Goal: Task Accomplishment & Management: Use online tool/utility

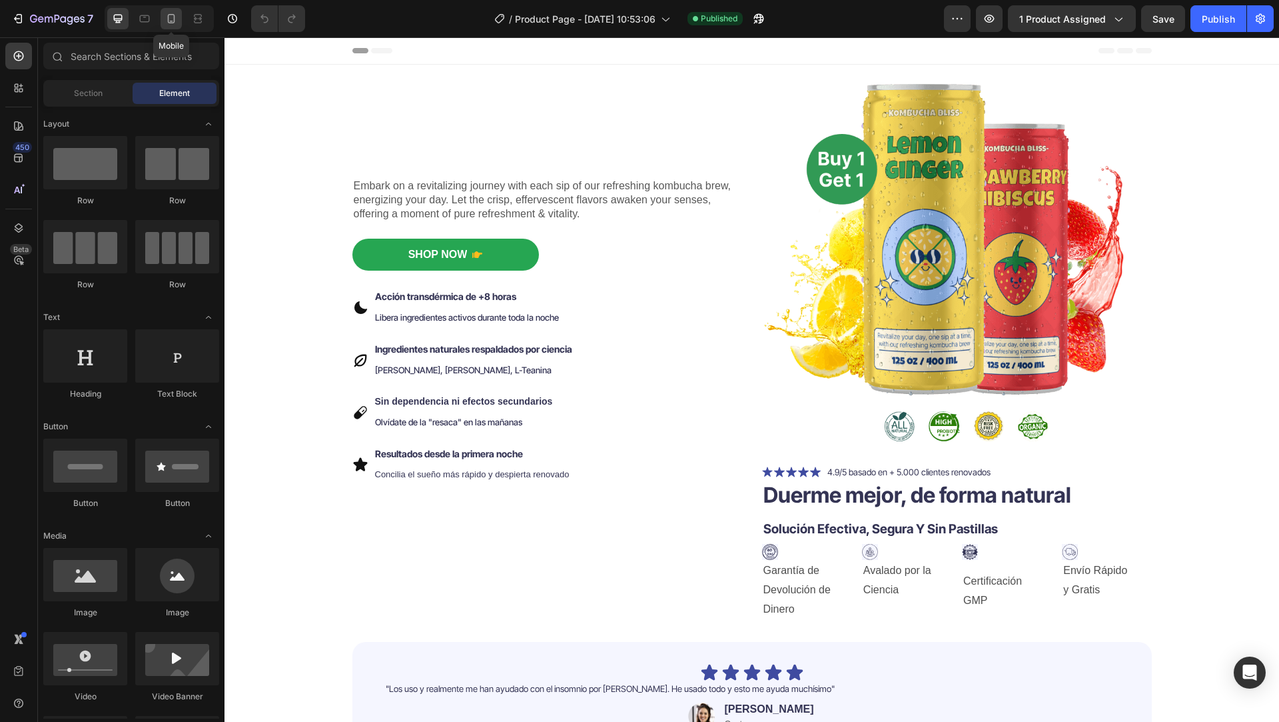
click at [173, 19] on icon at bounding box center [171, 18] width 13 height 13
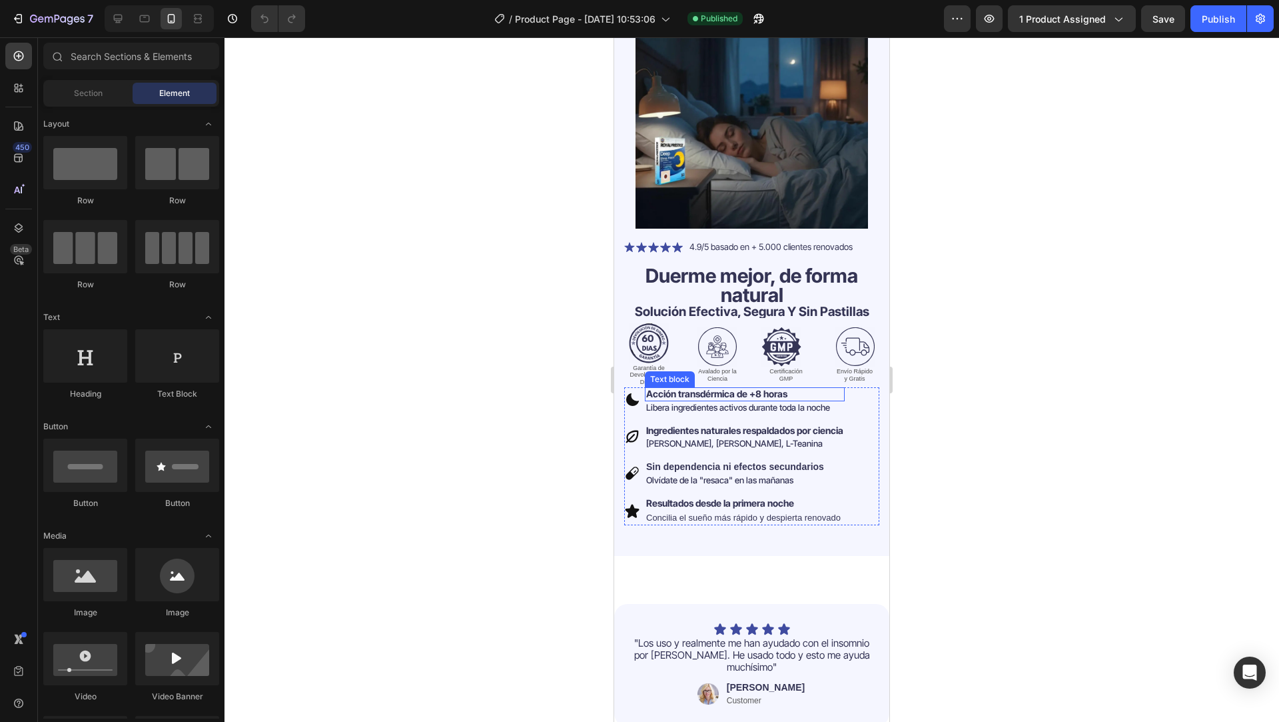
scroll to position [406, 0]
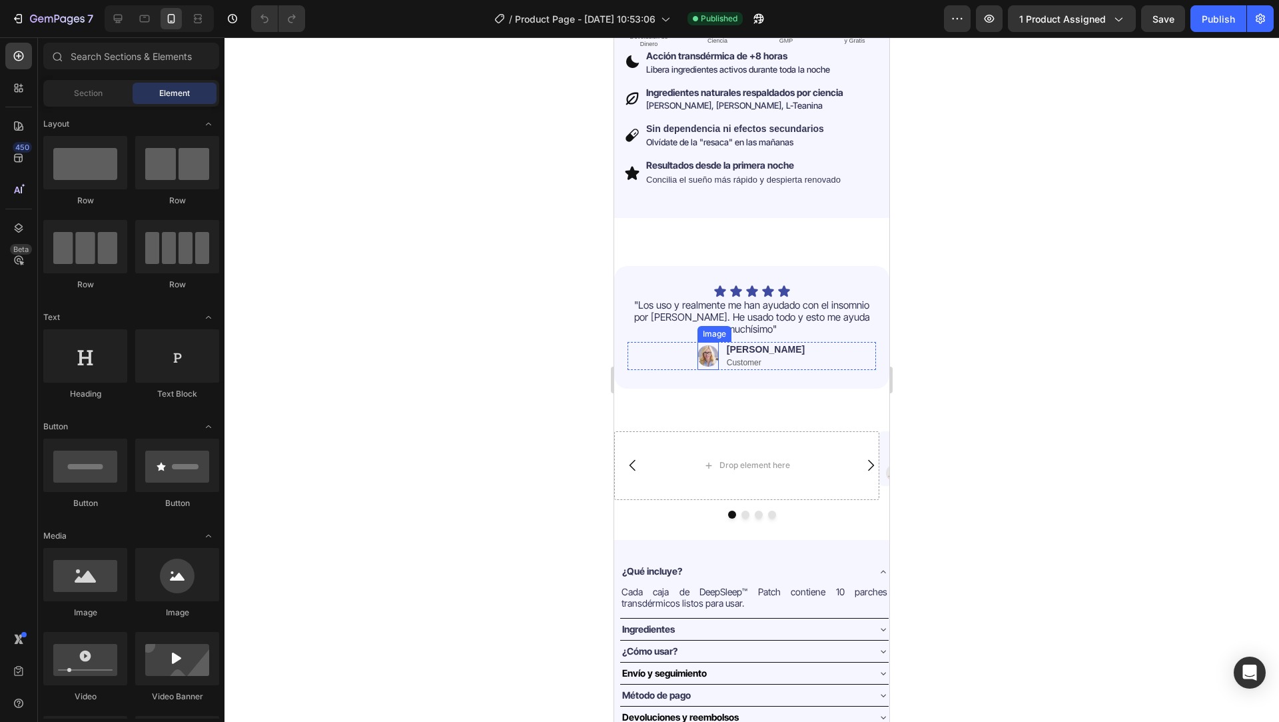
click at [719, 342] on img at bounding box center [708, 356] width 21 height 28
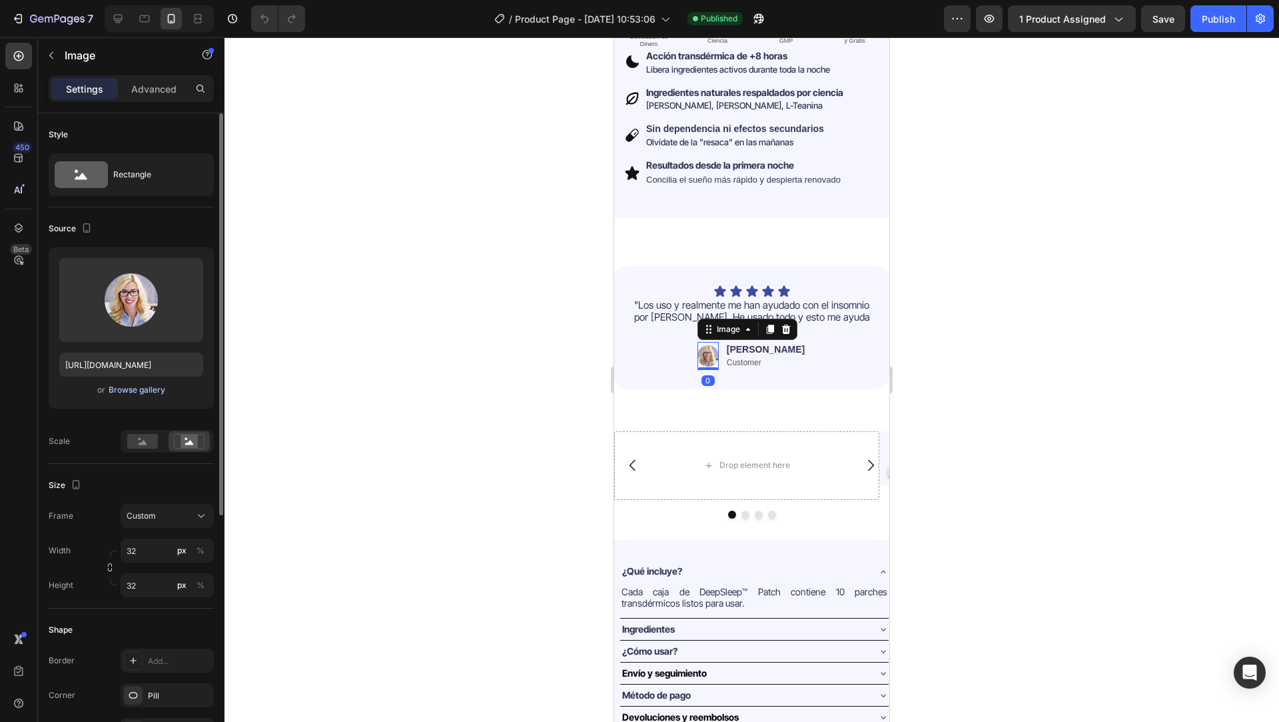
click at [148, 391] on div "Browse gallery" at bounding box center [137, 390] width 57 height 12
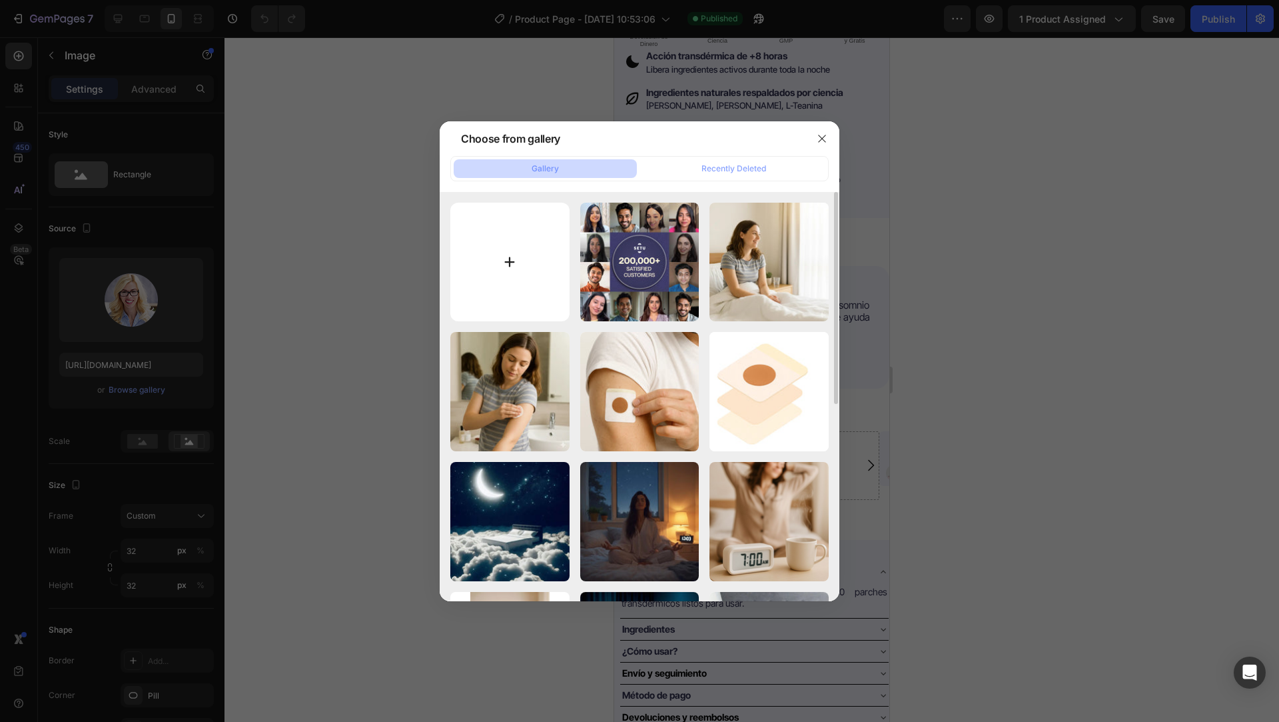
click at [486, 276] on input "file" at bounding box center [509, 262] width 119 height 119
type input "C:\fakepath\83cfd6e0d8f959ec759e00d66a0de9e0.webp"
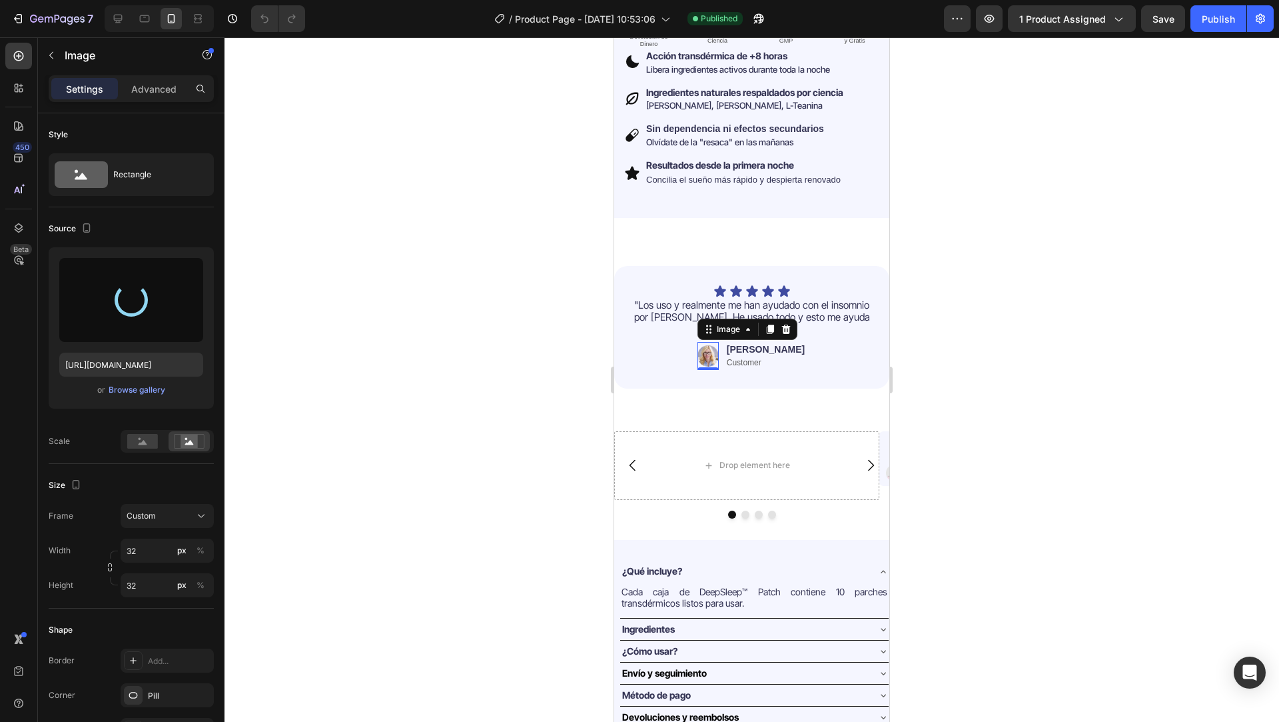
type input "[URL][DOMAIN_NAME]"
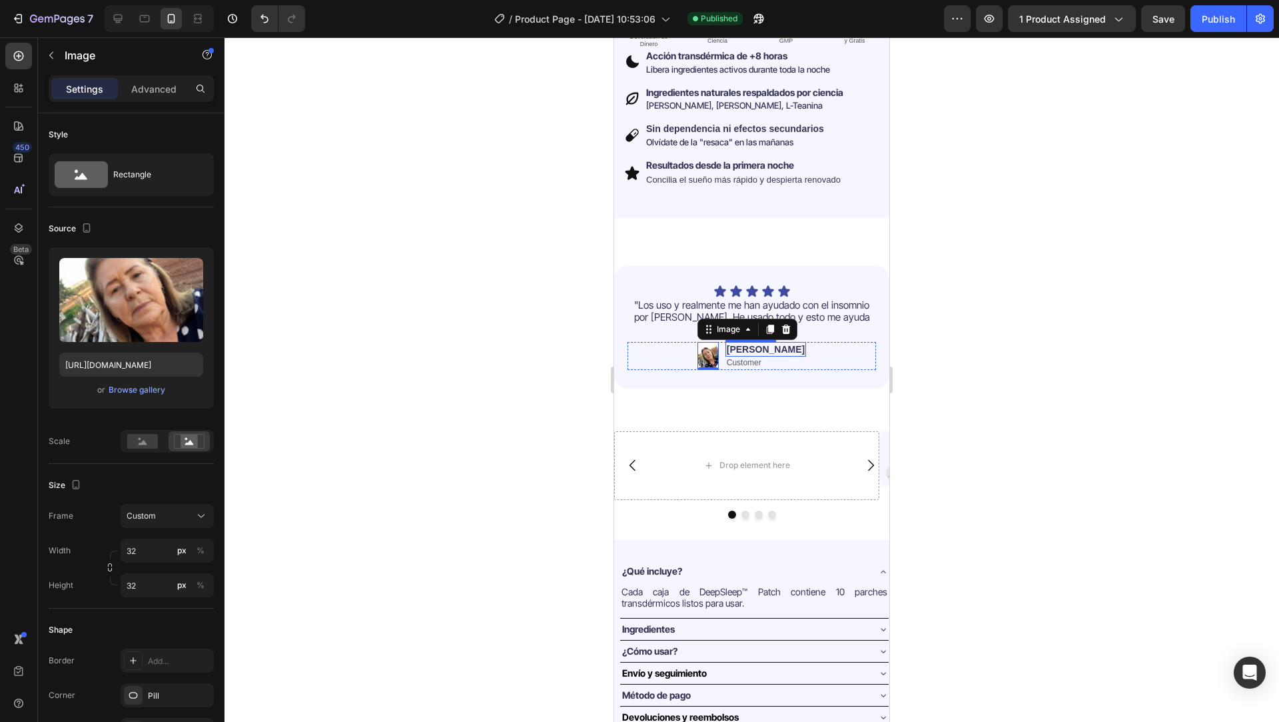
click at [771, 343] on p "Jessica" at bounding box center [766, 349] width 78 height 12
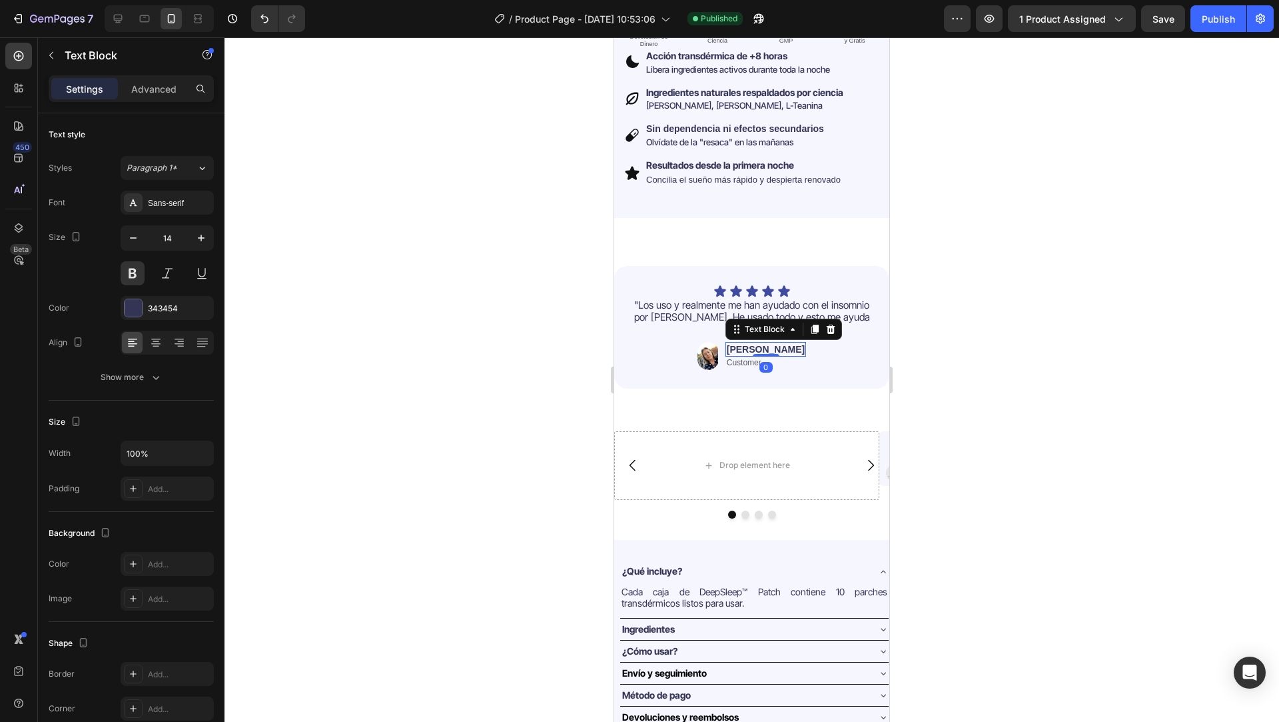
click at [771, 343] on p "Jessica" at bounding box center [766, 349] width 78 height 12
click at [751, 358] on p "Customer" at bounding box center [766, 363] width 78 height 11
click at [836, 338] on icon at bounding box center [830, 343] width 11 height 11
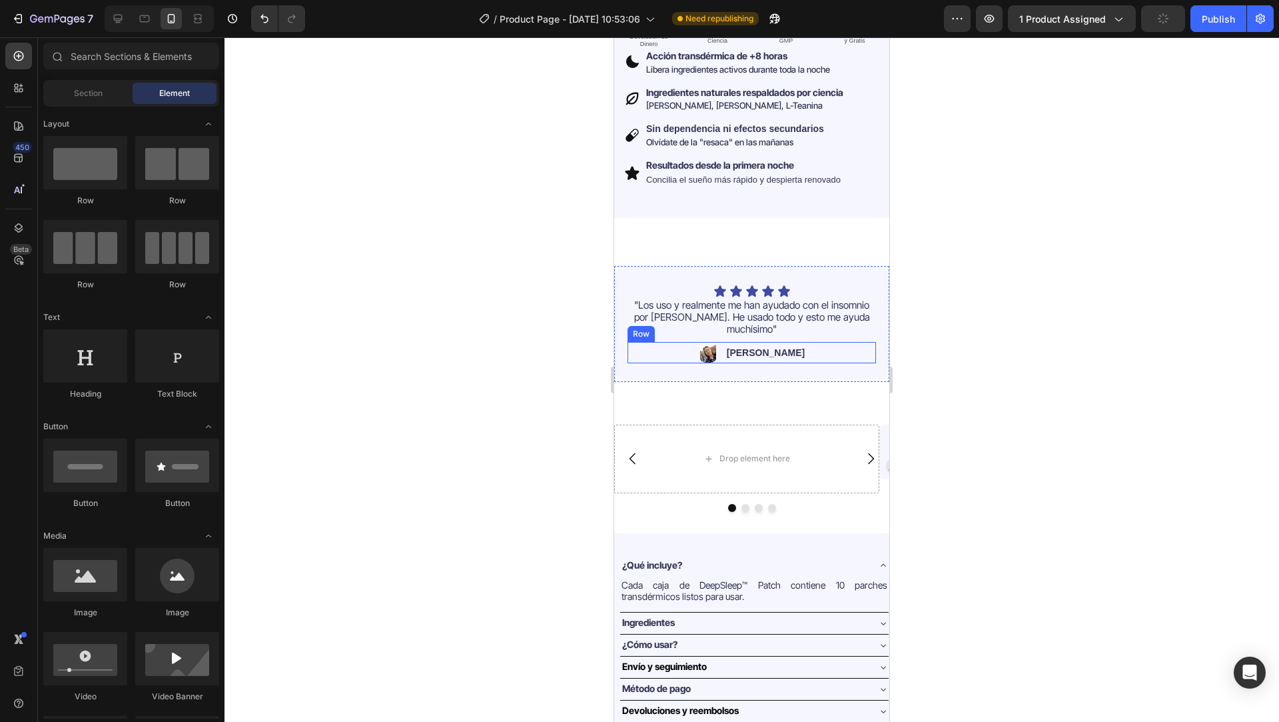
click at [811, 342] on div "Image [PERSON_NAME] Text Block Row" at bounding box center [752, 352] width 249 height 21
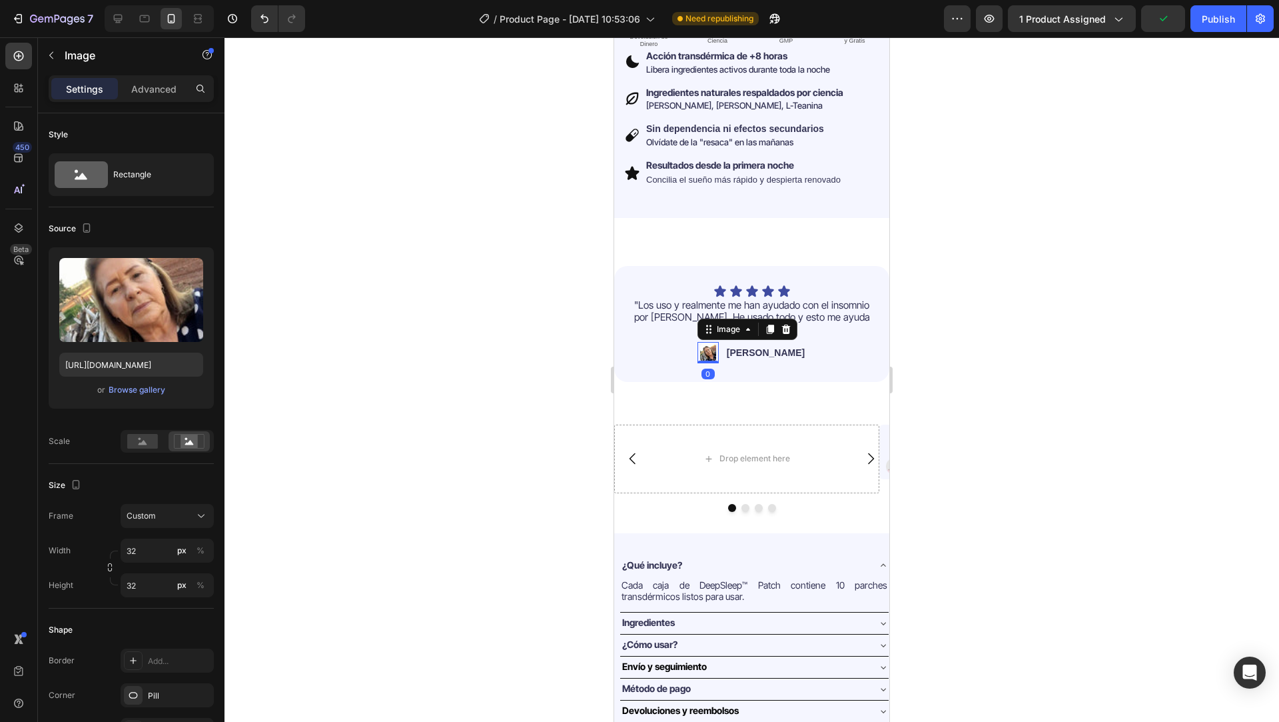
click at [715, 342] on img at bounding box center [708, 352] width 21 height 21
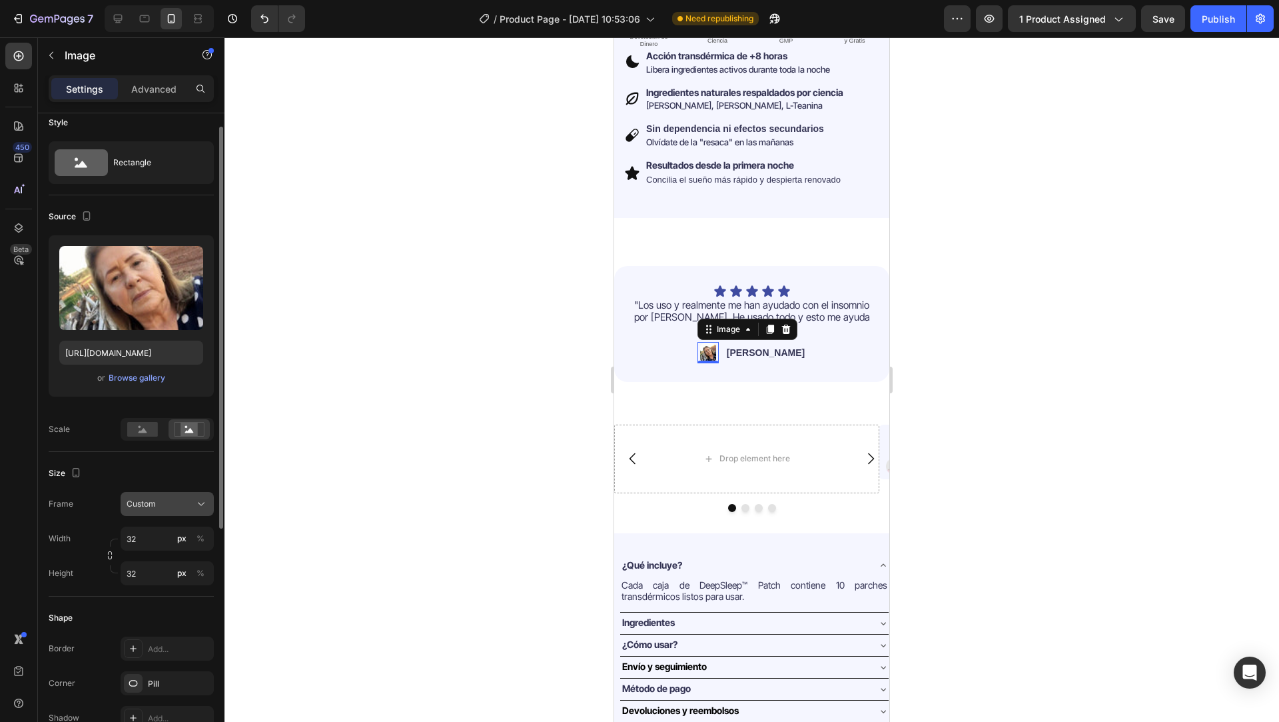
scroll to position [31, 0]
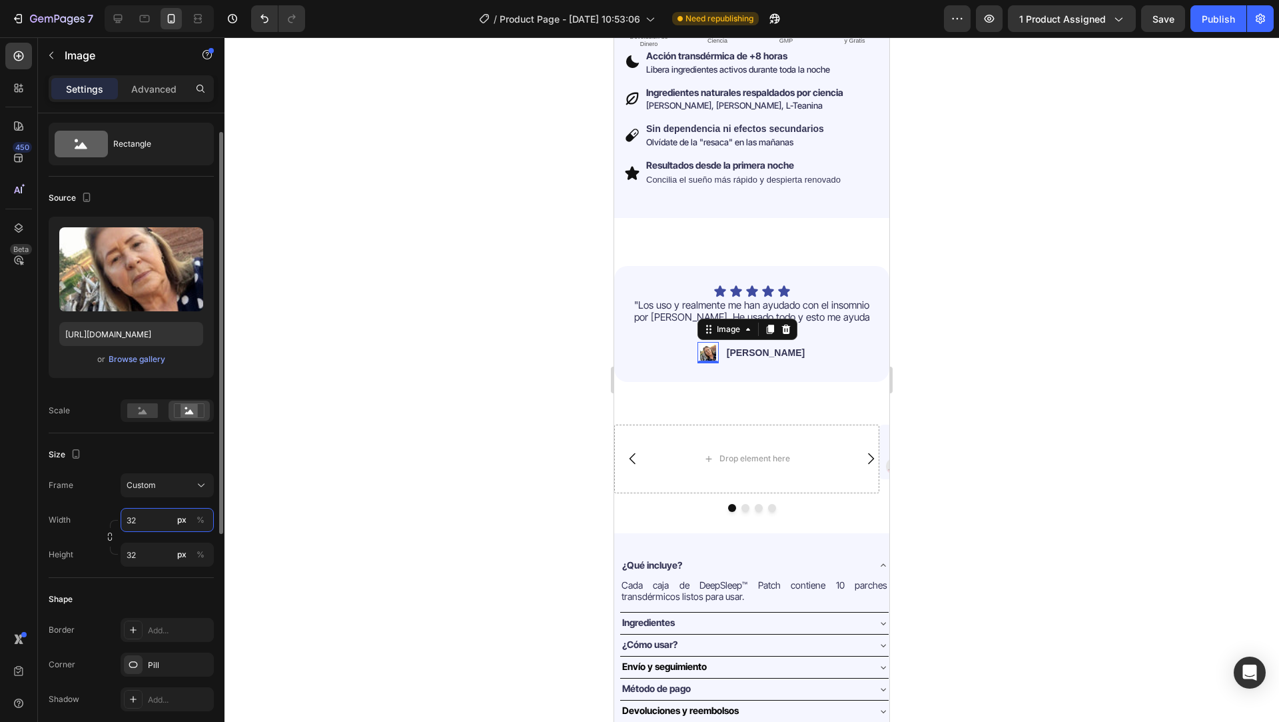
click at [139, 518] on input "32" at bounding box center [167, 520] width 93 height 24
type input "40"
click at [139, 558] on input "32" at bounding box center [167, 554] width 93 height 24
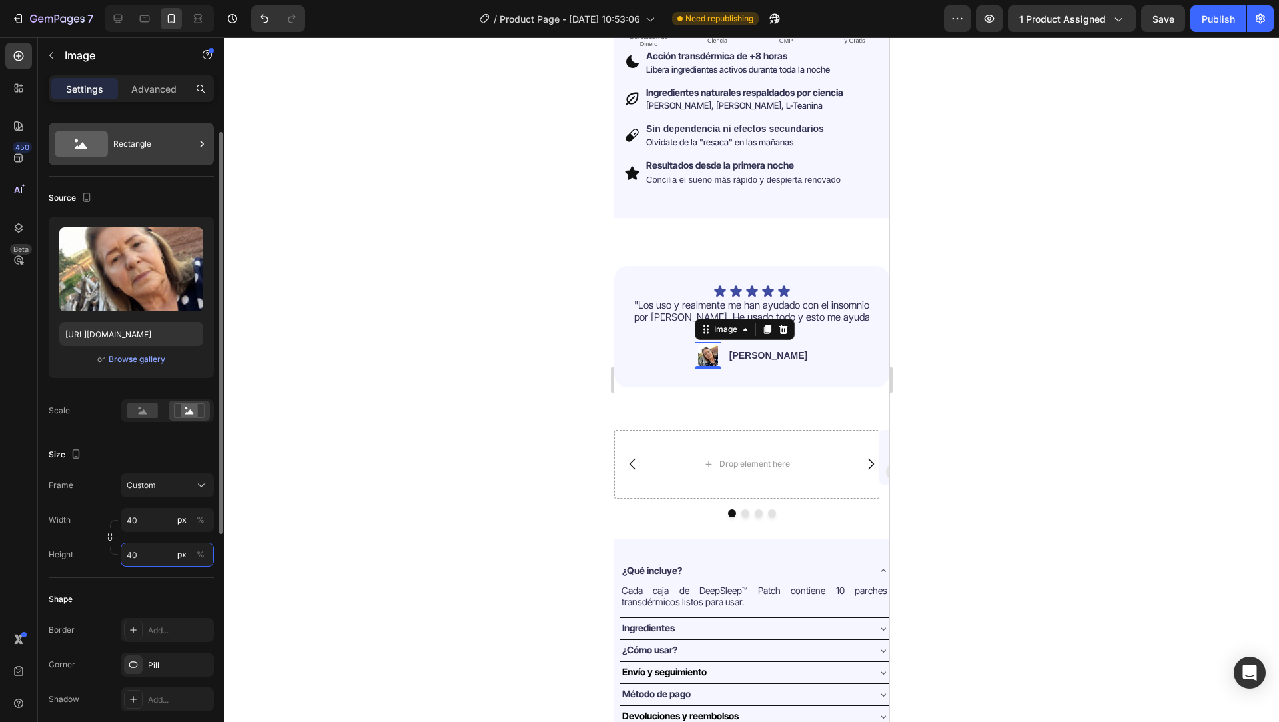
type input "40"
click at [160, 131] on div "Rectangle" at bounding box center [153, 144] width 81 height 31
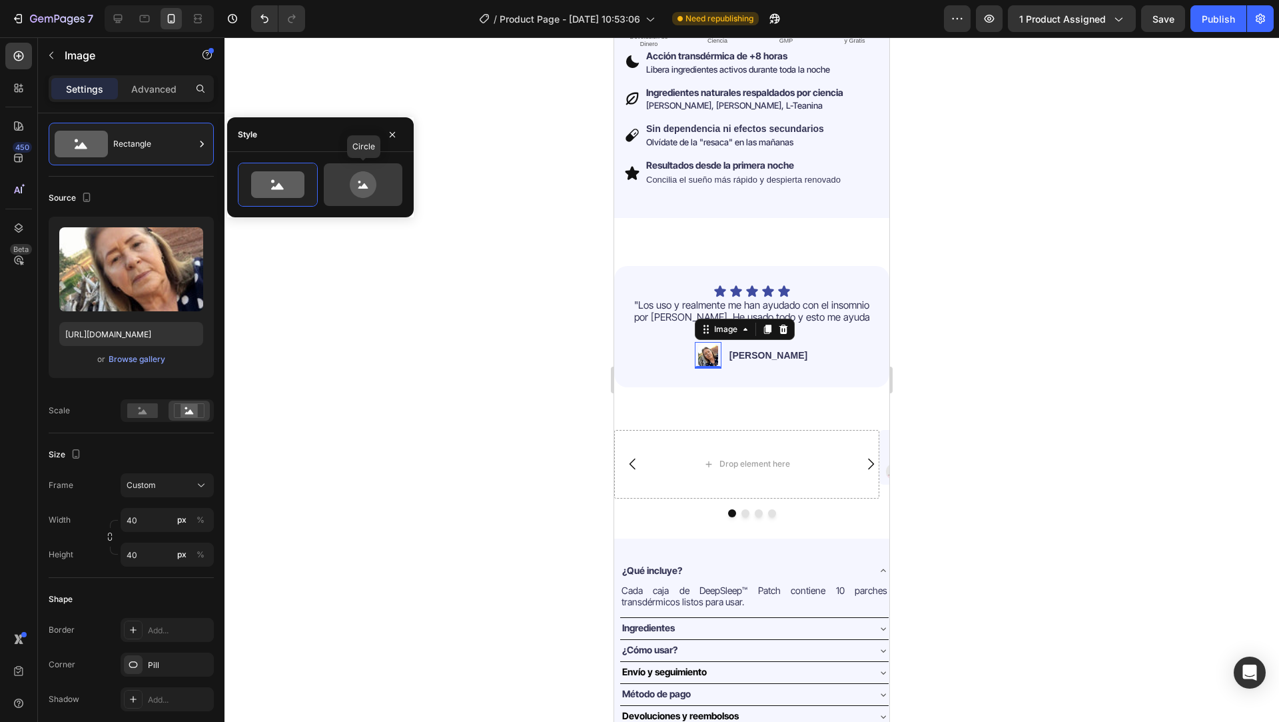
click at [347, 192] on icon at bounding box center [363, 184] width 63 height 27
type input "80"
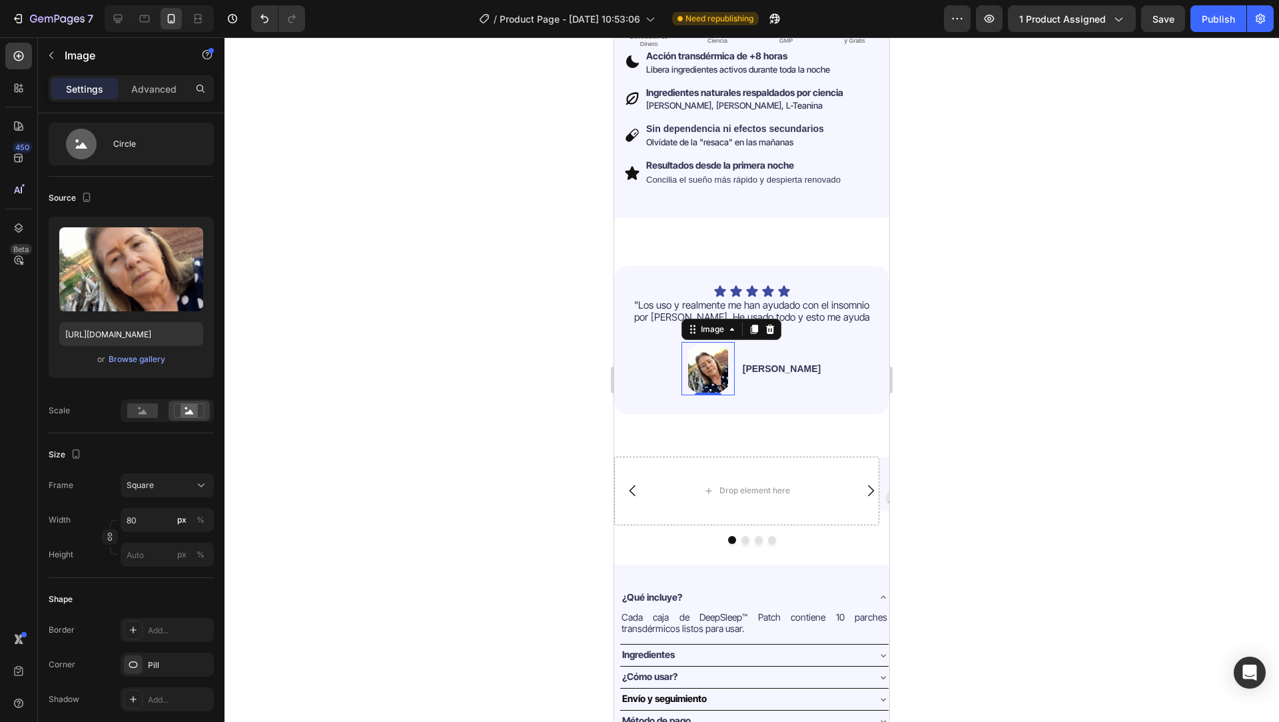
click at [397, 360] on div at bounding box center [752, 379] width 1055 height 684
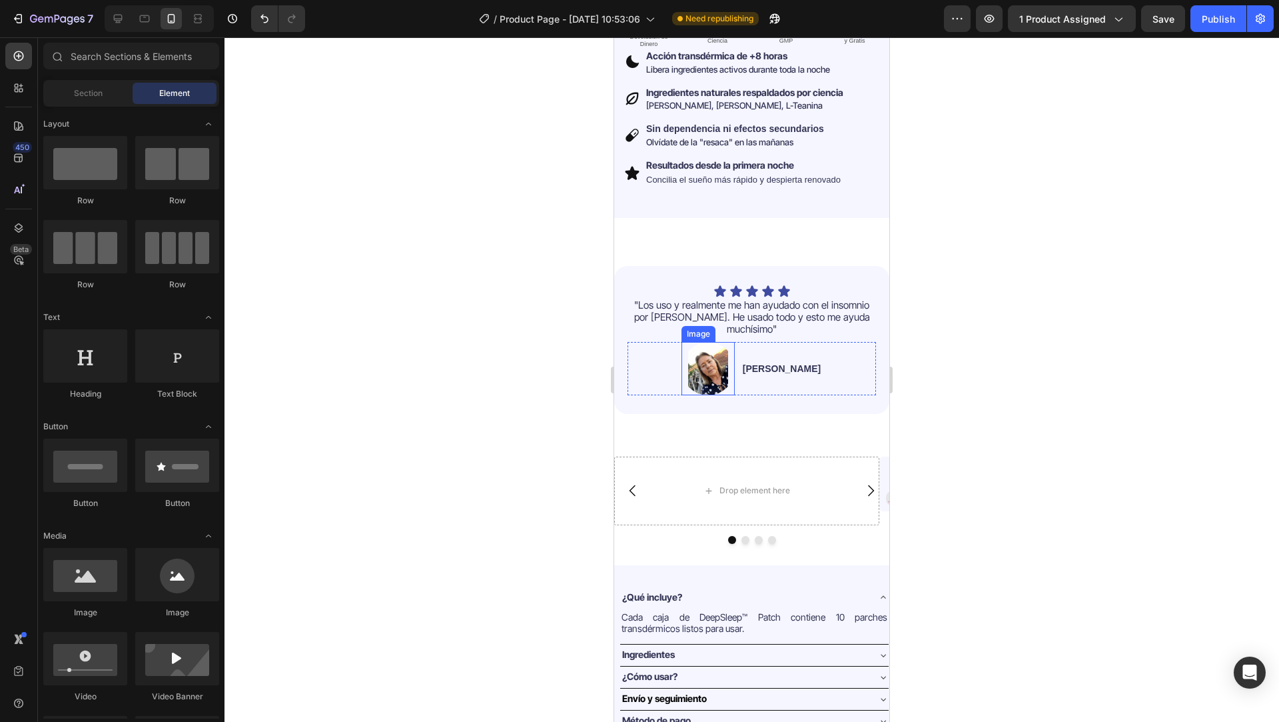
click at [702, 342] on img at bounding box center [708, 368] width 53 height 53
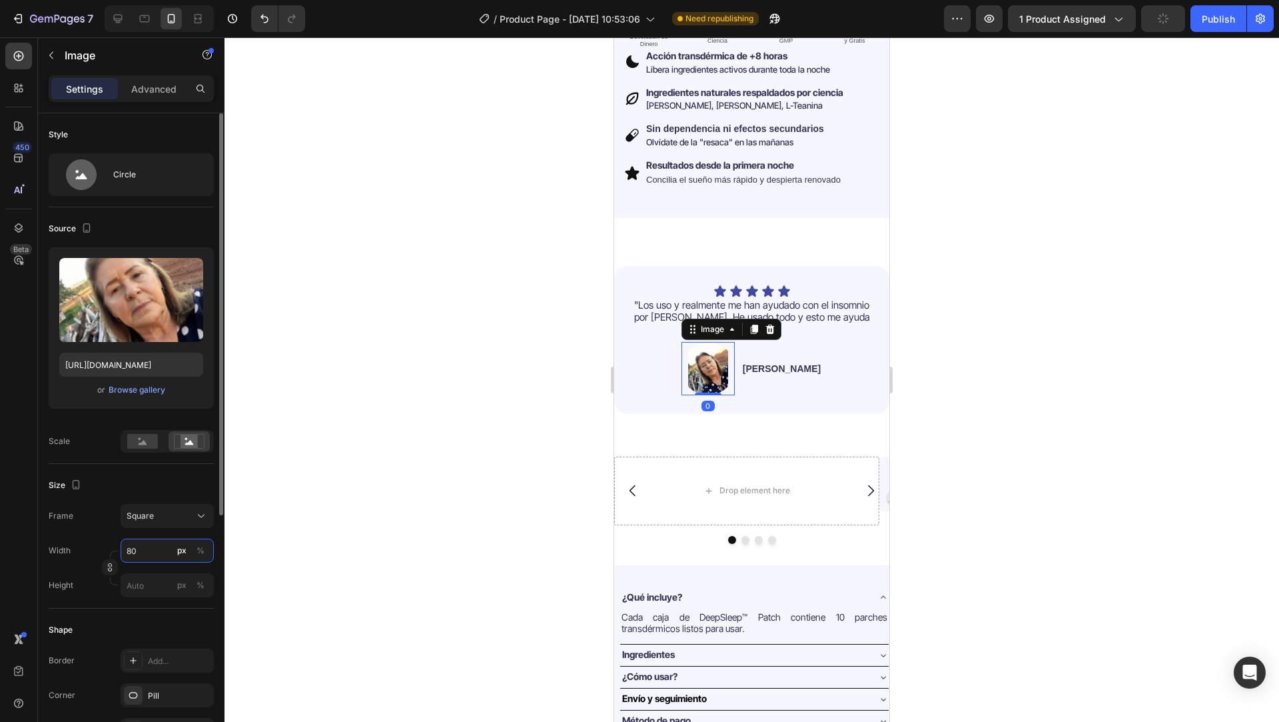
click at [147, 550] on input "80" at bounding box center [167, 550] width 93 height 24
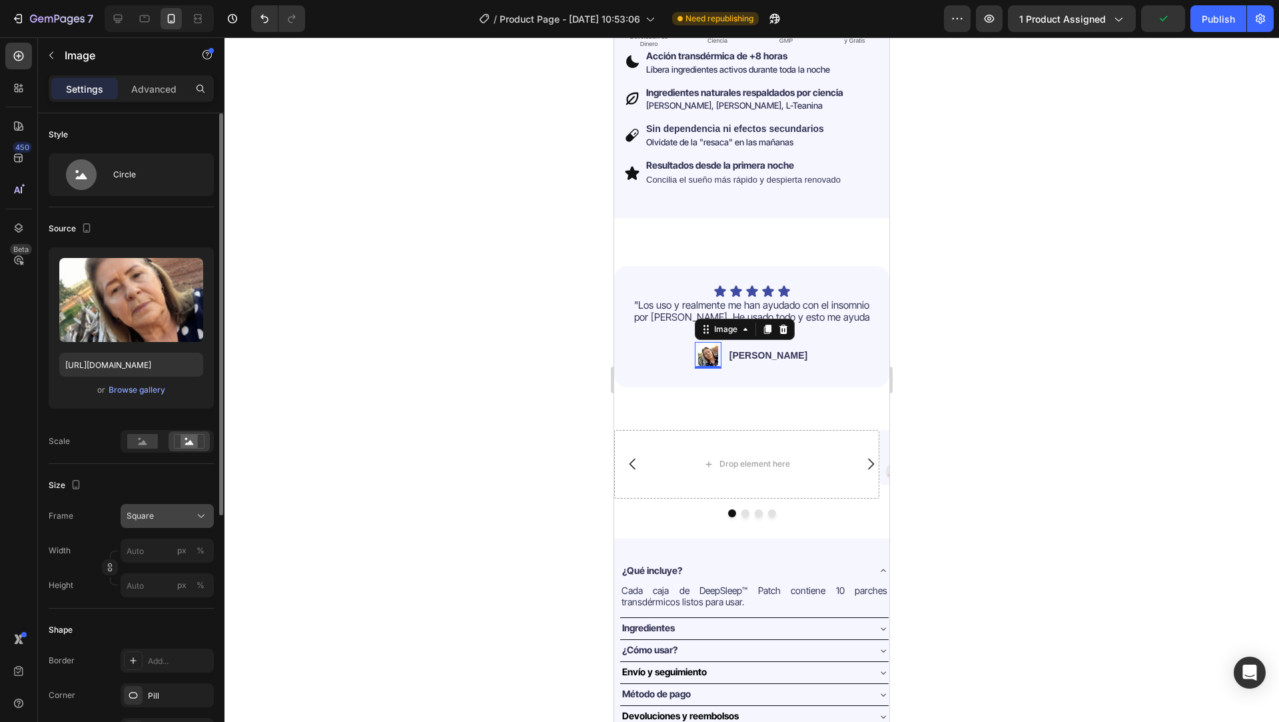
click at [201, 512] on icon at bounding box center [201, 515] width 13 height 13
click at [157, 618] on div "Original" at bounding box center [164, 624] width 77 height 12
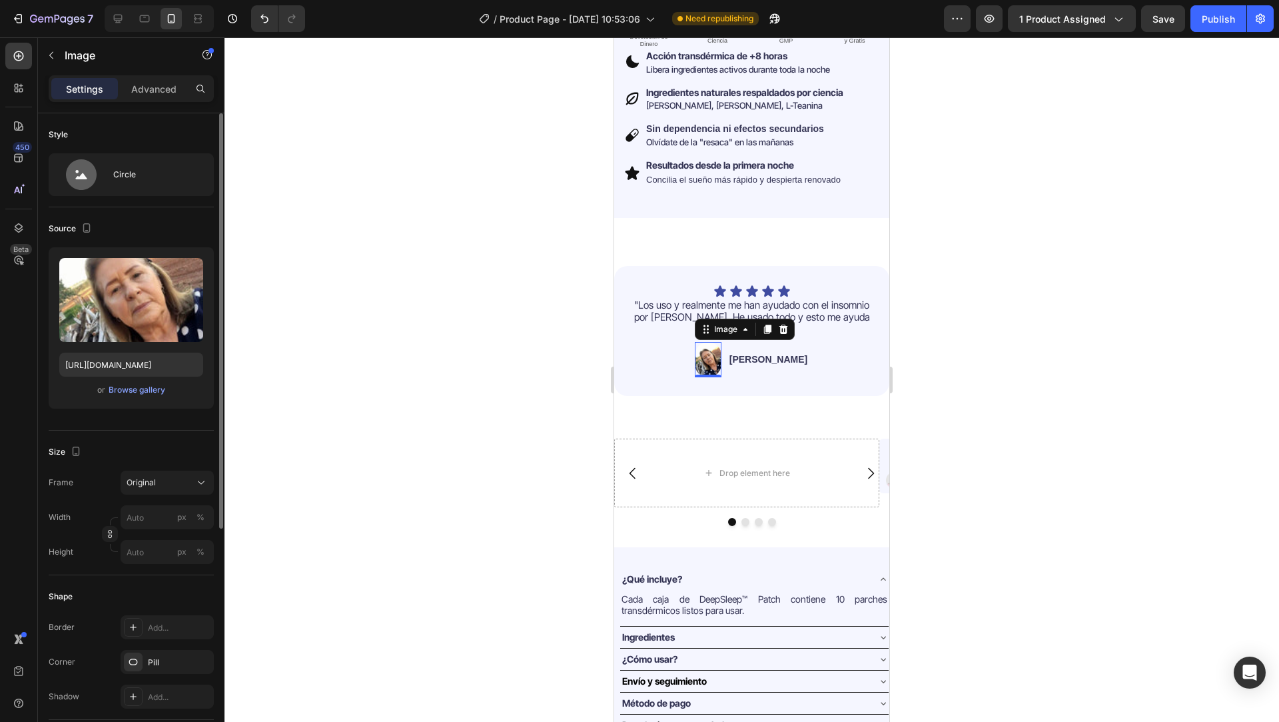
click at [518, 418] on div at bounding box center [752, 379] width 1055 height 684
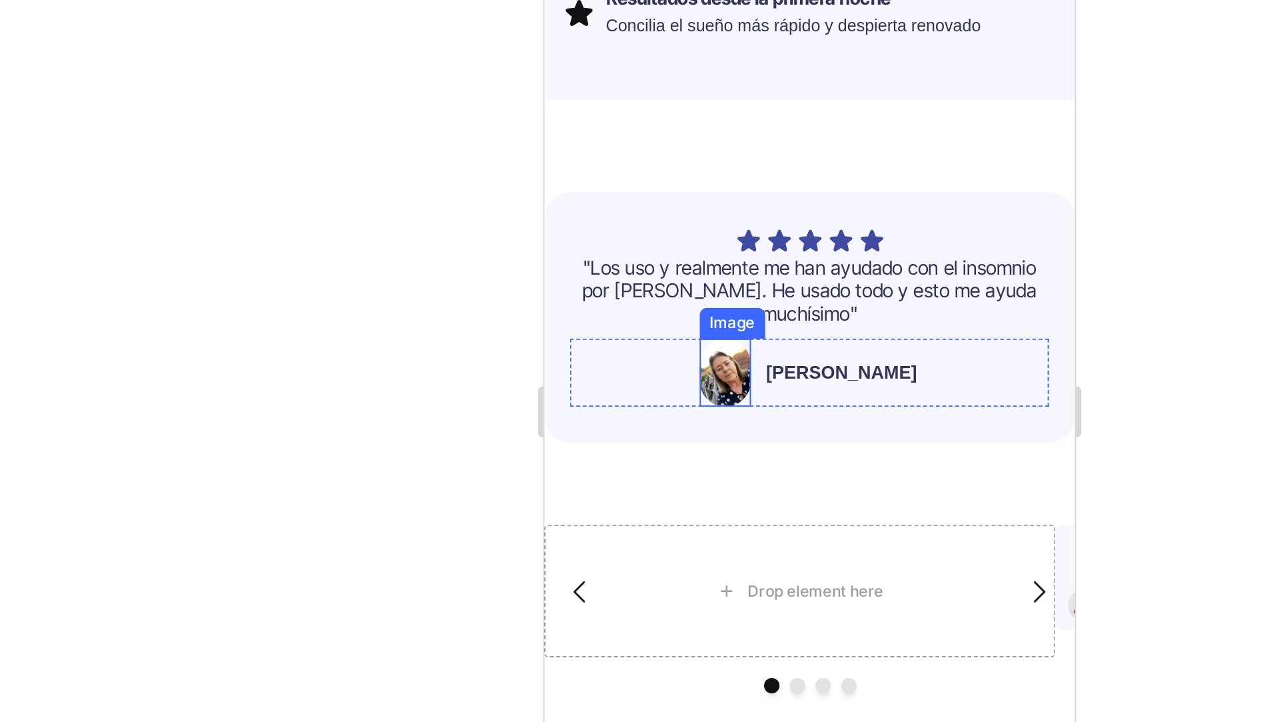
click at [650, 56] on img at bounding box center [638, 73] width 27 height 35
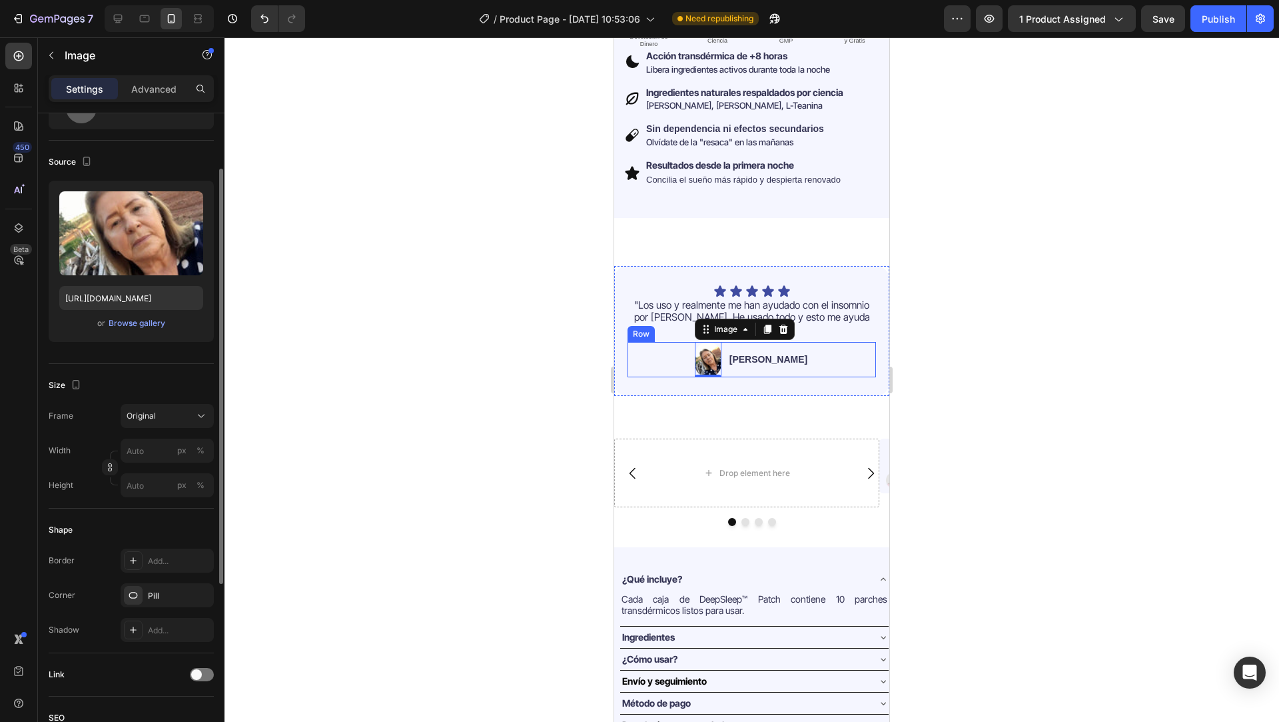
scroll to position [75, 0]
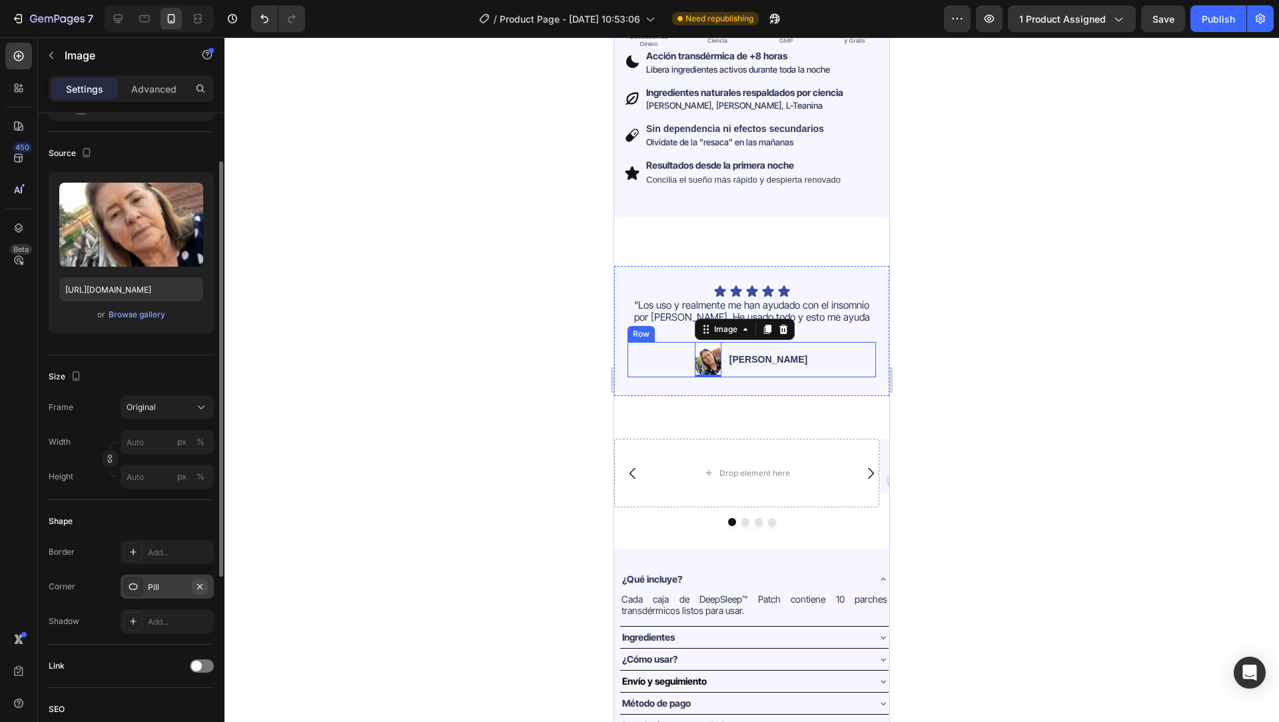
click at [205, 585] on button "button" at bounding box center [200, 586] width 16 height 16
click at [177, 585] on div "Add..." at bounding box center [179, 587] width 63 height 12
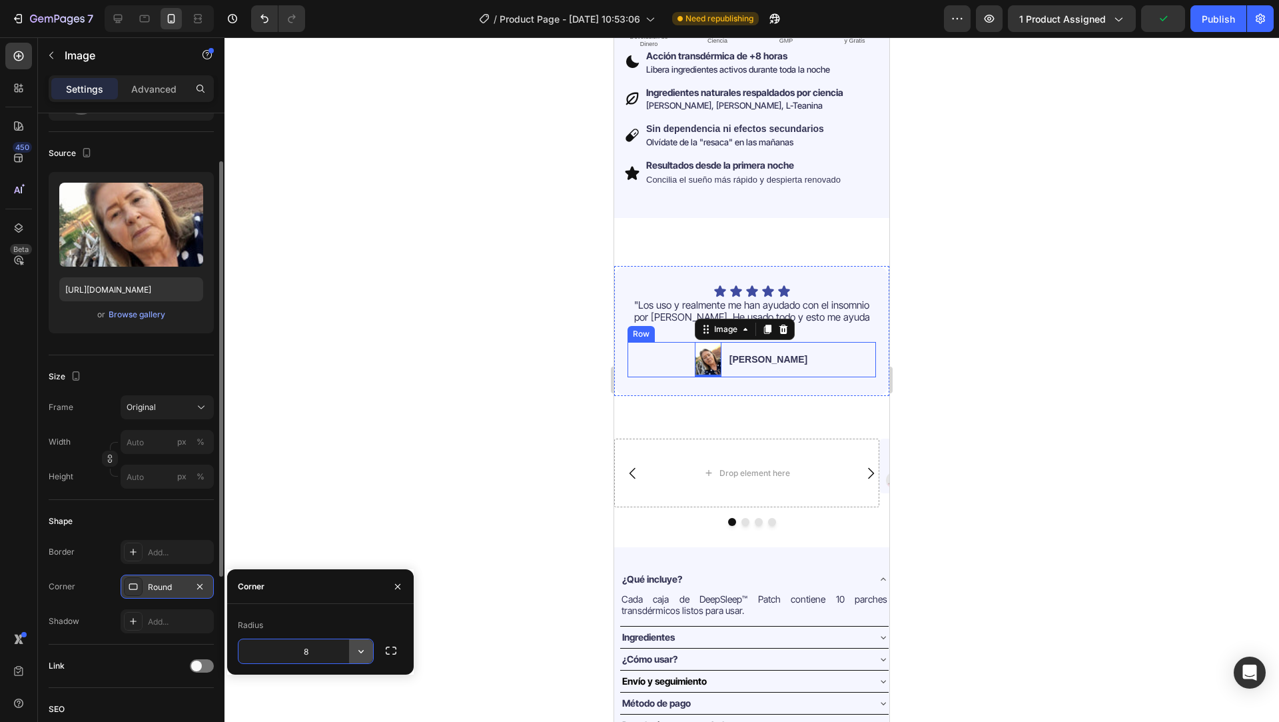
click at [354, 649] on icon "button" at bounding box center [360, 650] width 13 height 13
click at [354, 610] on icon at bounding box center [355, 614] width 11 height 8
click at [327, 654] on input "9999" at bounding box center [306, 651] width 135 height 24
type input "¿"
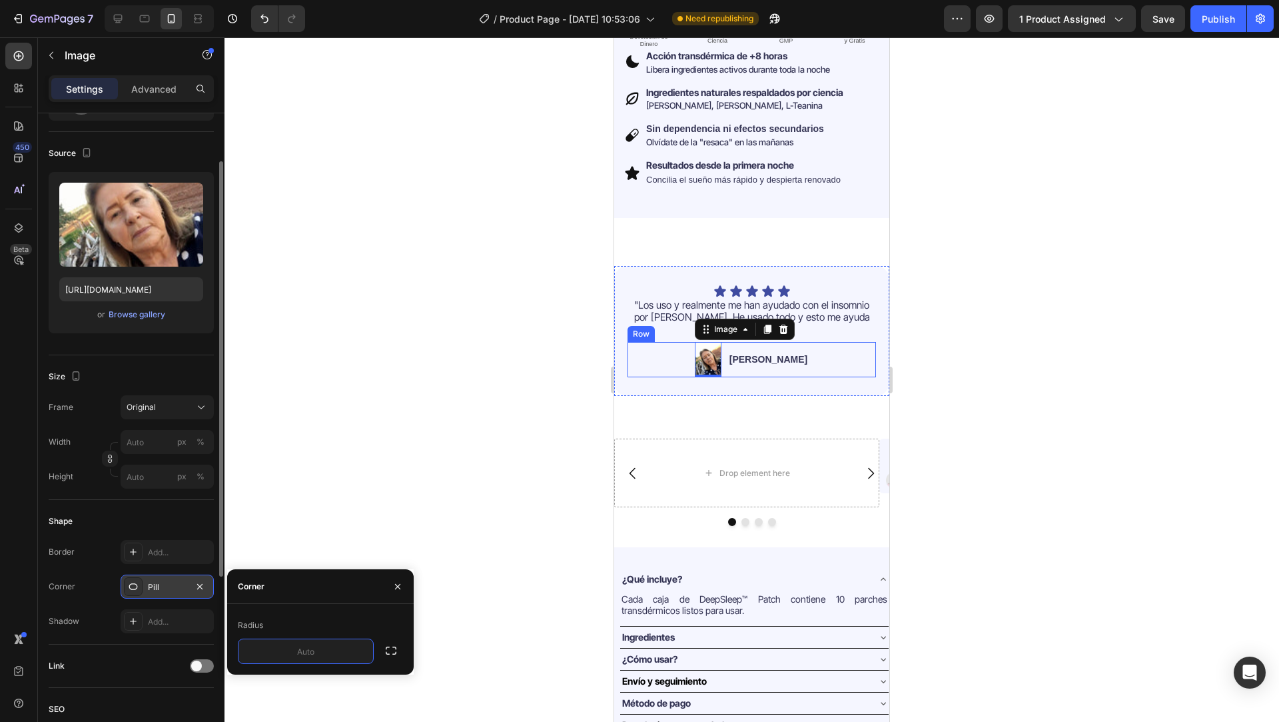
click at [401, 504] on div at bounding box center [752, 379] width 1055 height 684
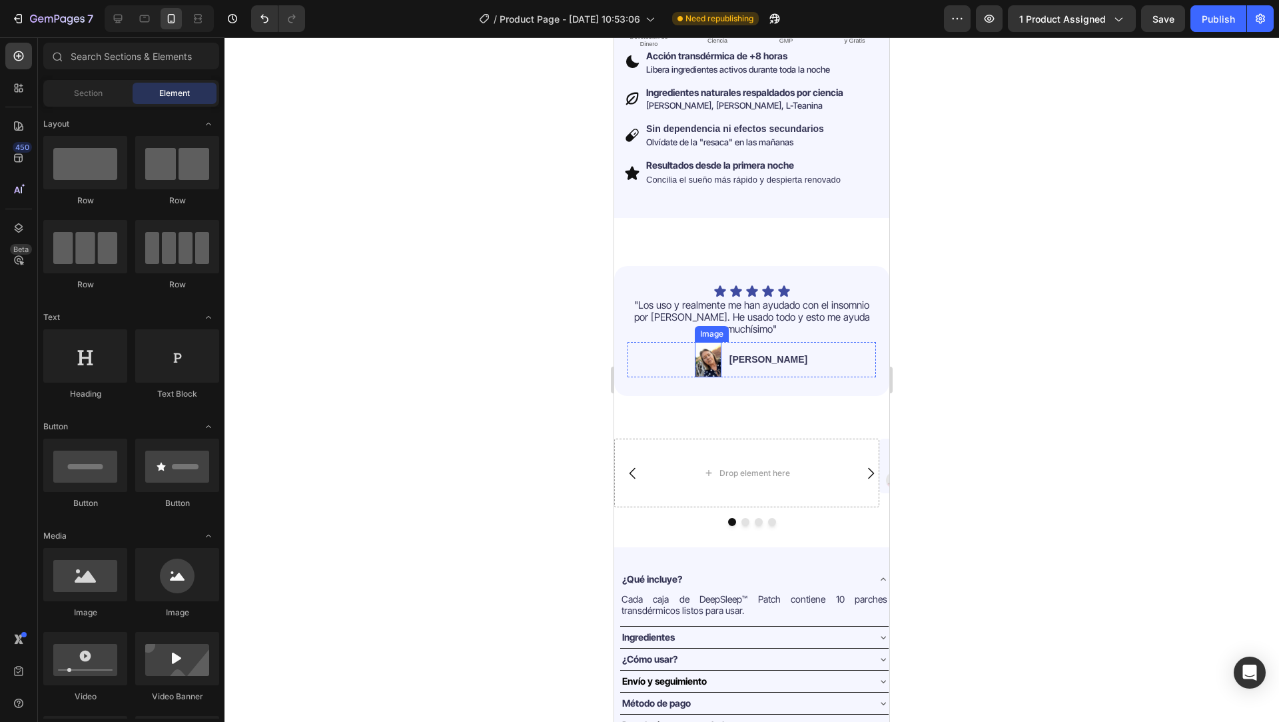
click at [722, 342] on img at bounding box center [708, 359] width 27 height 35
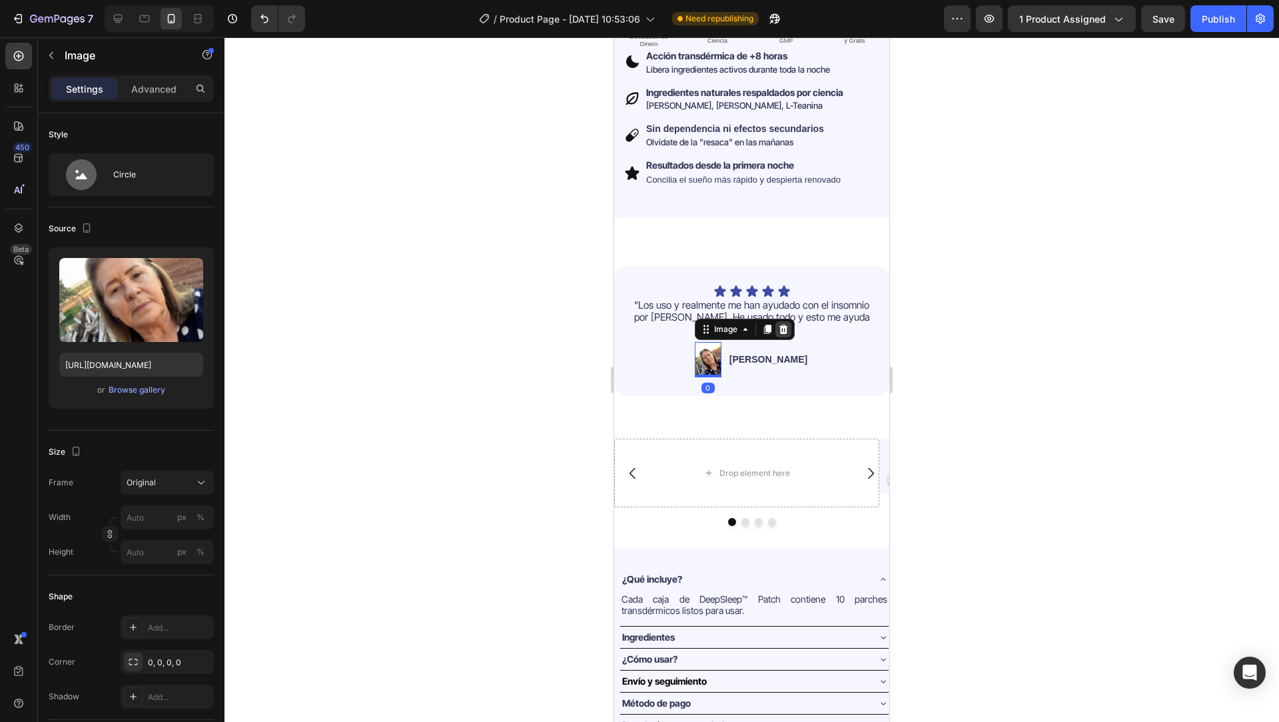
click at [789, 324] on icon at bounding box center [783, 329] width 11 height 11
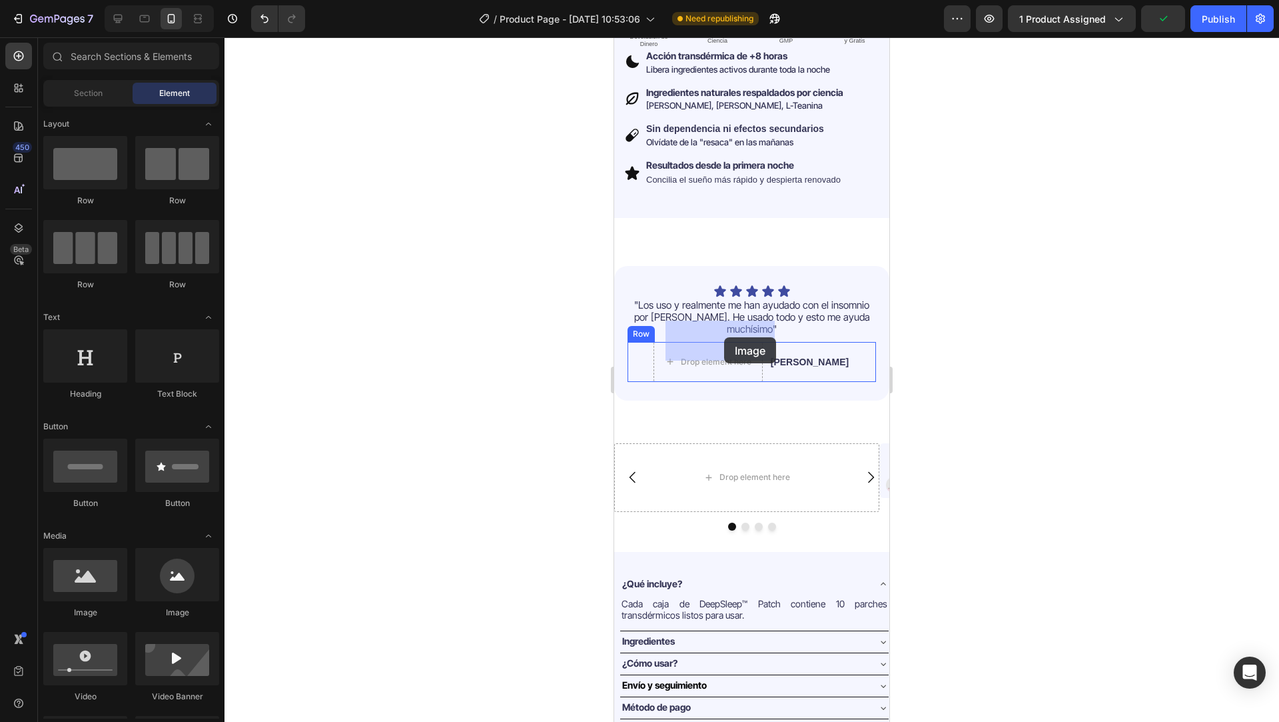
drag, startPoint x: 801, startPoint y: 634, endPoint x: 724, endPoint y: 337, distance: 306.4
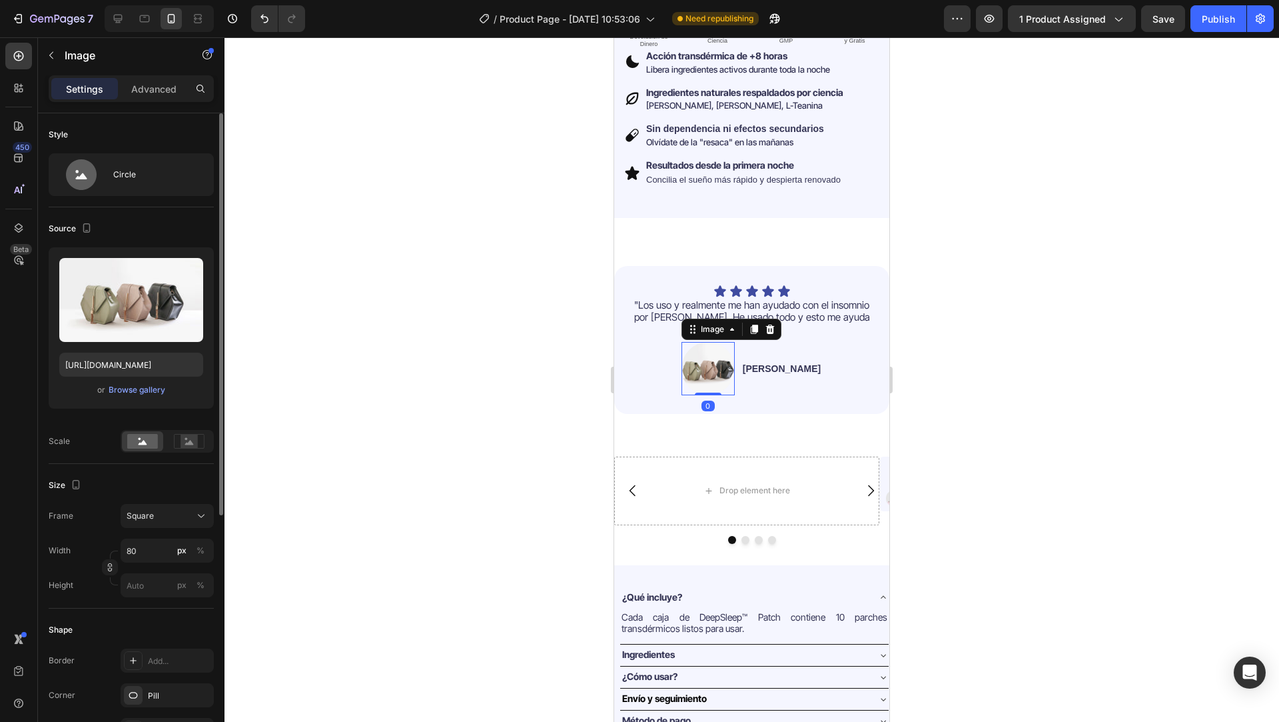
click at [145, 396] on div "or Browse gallery" at bounding box center [131, 390] width 144 height 16
click at [145, 392] on div "Browse gallery" at bounding box center [137, 390] width 57 height 12
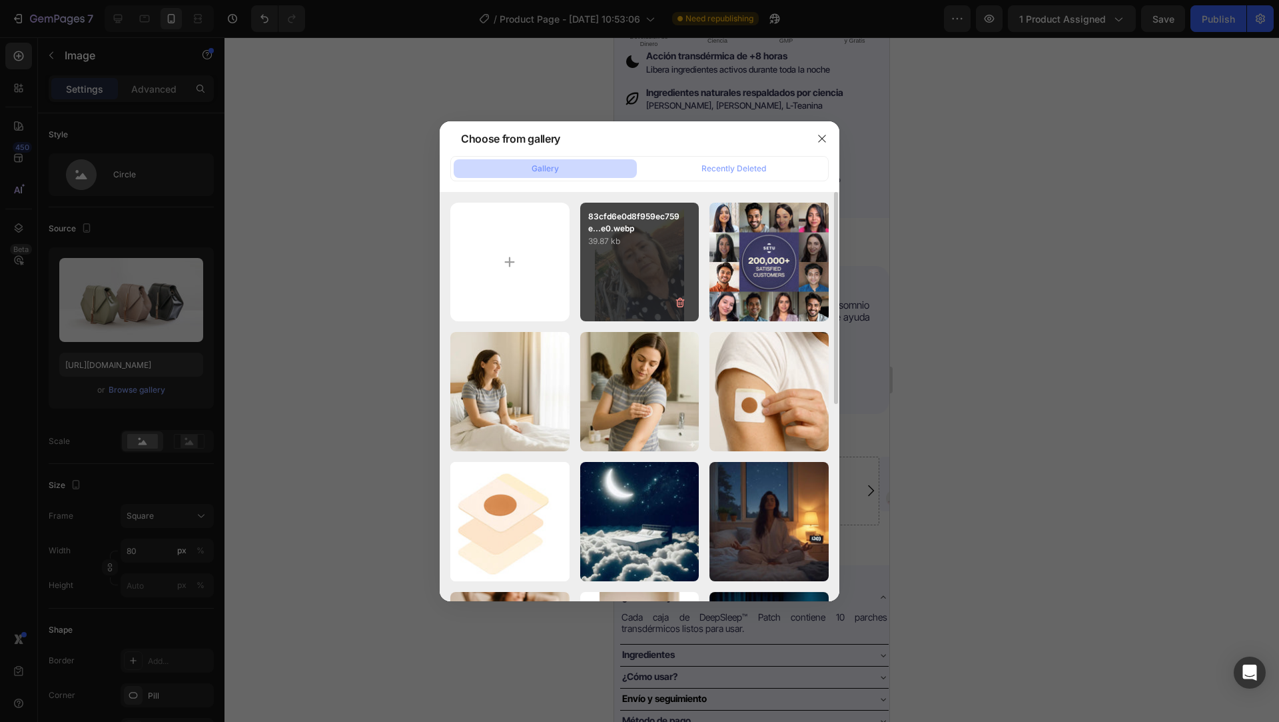
click at [640, 258] on div "83cfd6e0d8f959ec759e...e0.webp 39.87 kb" at bounding box center [639, 262] width 119 height 119
type input "[URL][DOMAIN_NAME]"
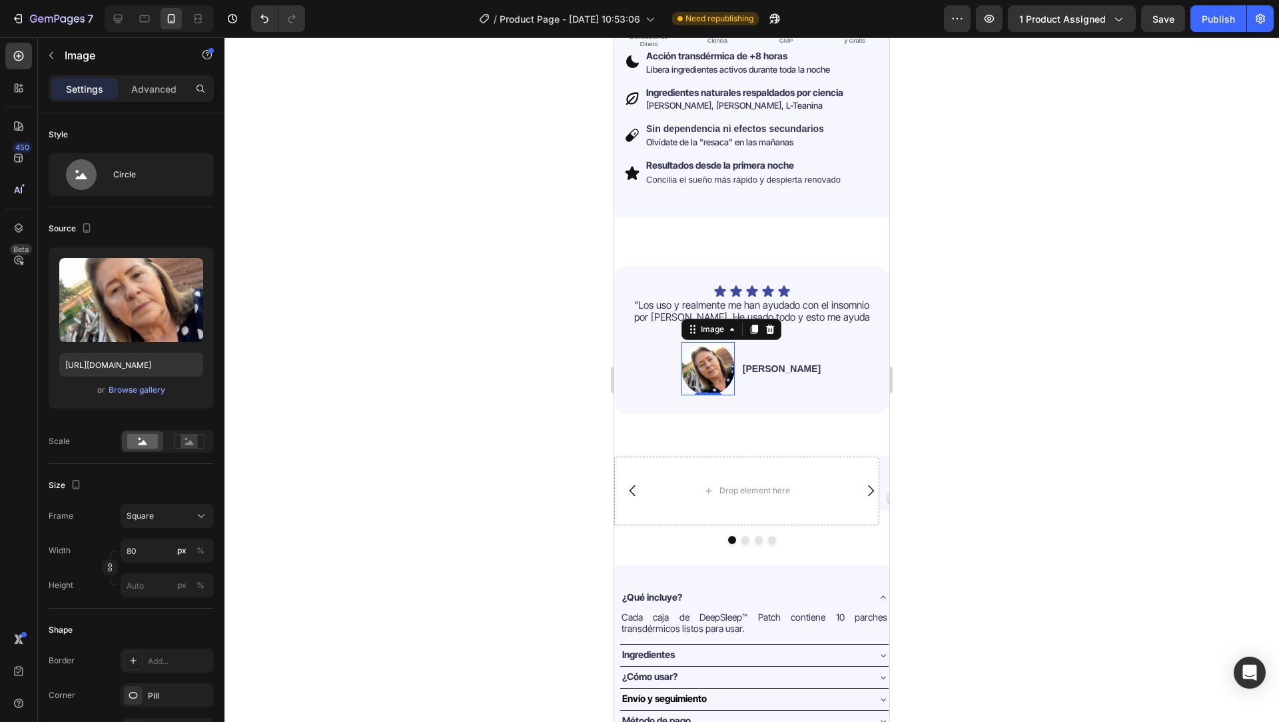
click at [965, 391] on div at bounding box center [752, 379] width 1055 height 684
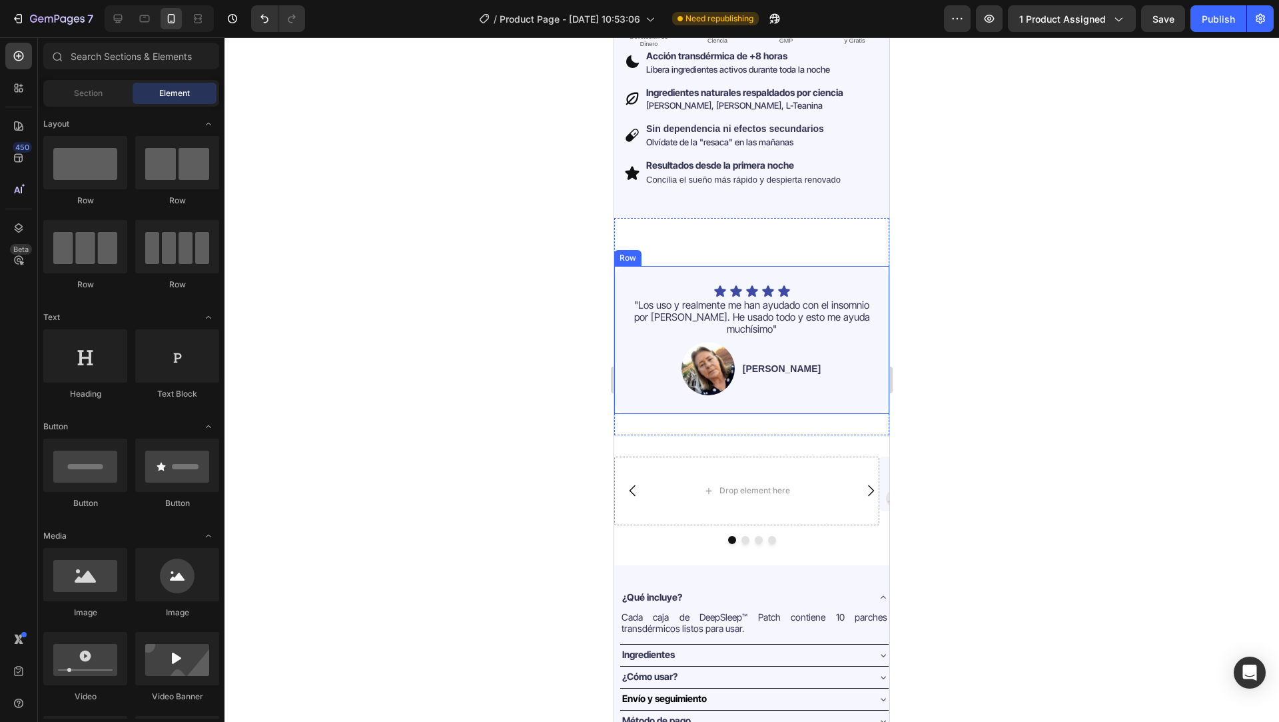
click at [839, 382] on div "Icon Icon Icon Icon Icon Icon List "Los uso y realmente me han ayudado con el i…" at bounding box center [751, 340] width 275 height 148
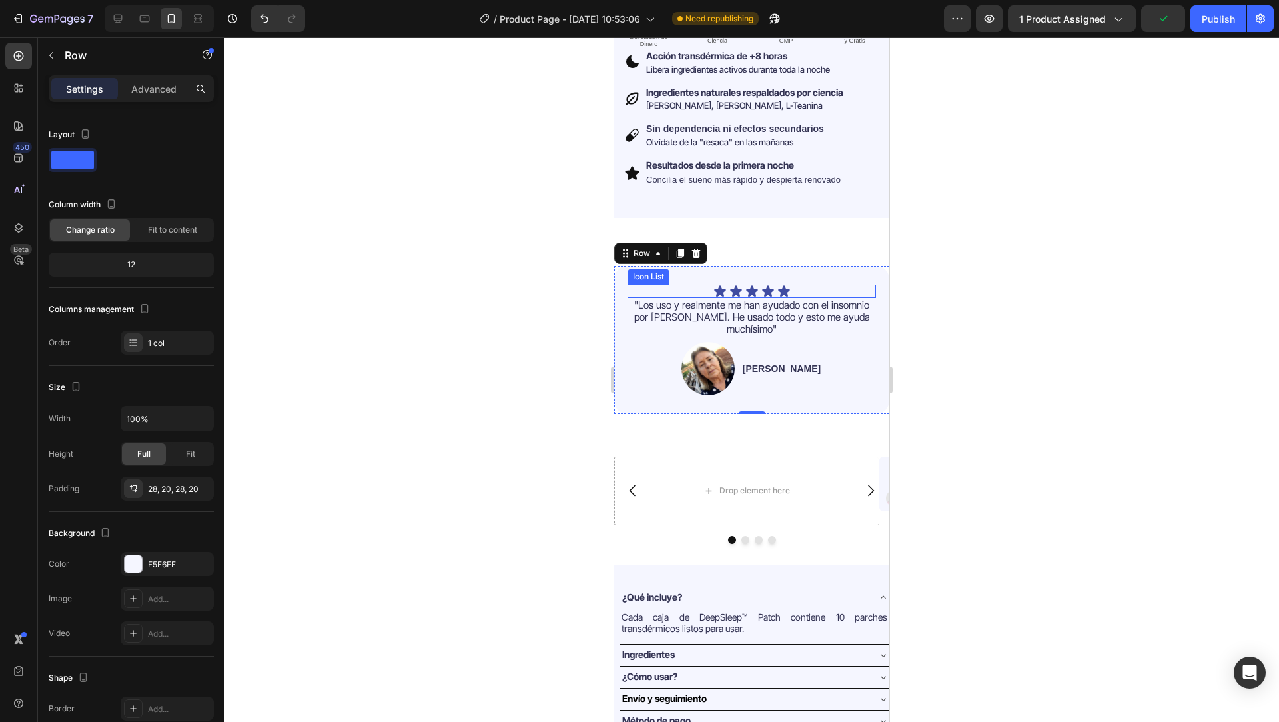
click at [678, 286] on div "Icon Icon Icon Icon Icon" at bounding box center [752, 290] width 249 height 13
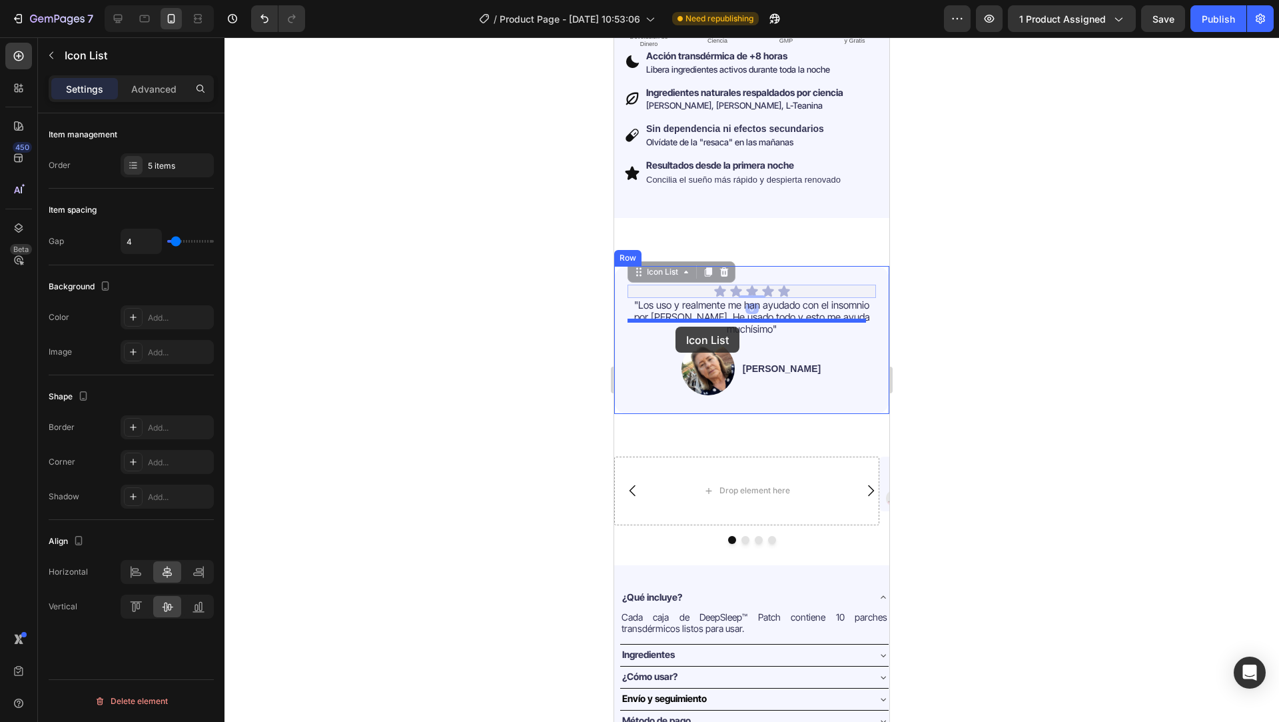
drag, startPoint x: 663, startPoint y: 269, endPoint x: 676, endPoint y: 326, distance: 58.7
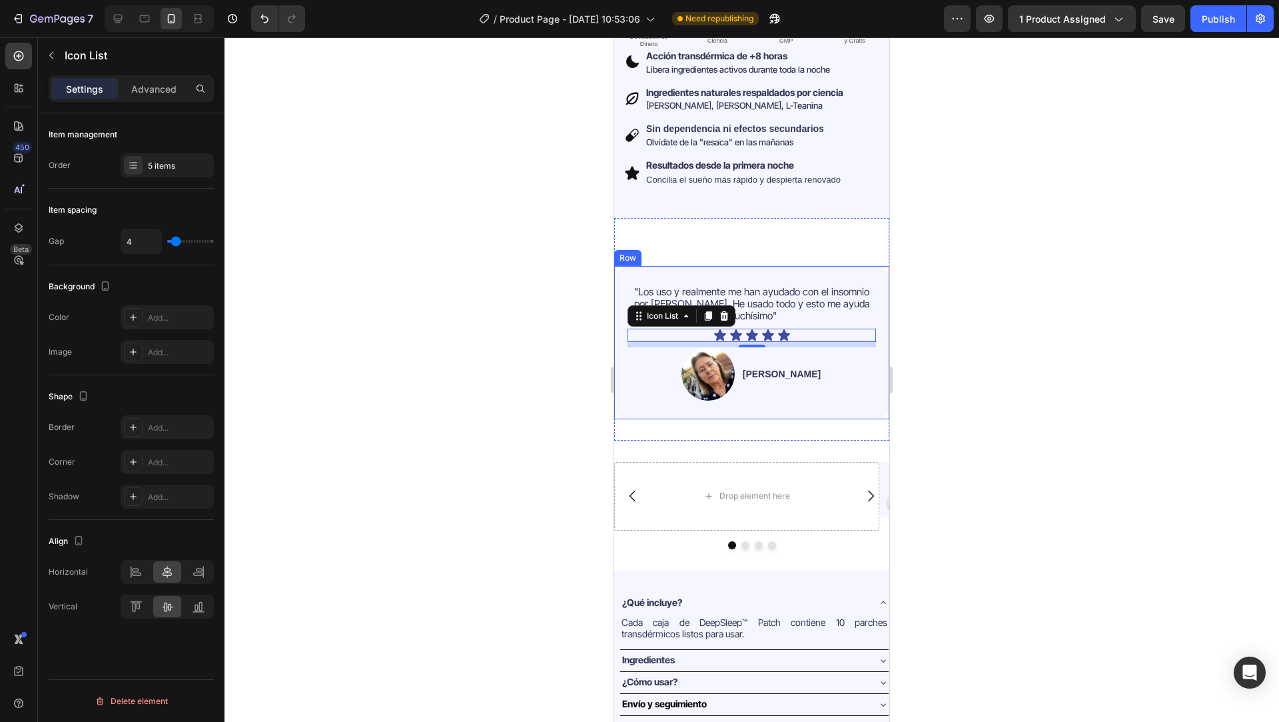
click at [537, 342] on div at bounding box center [752, 379] width 1055 height 684
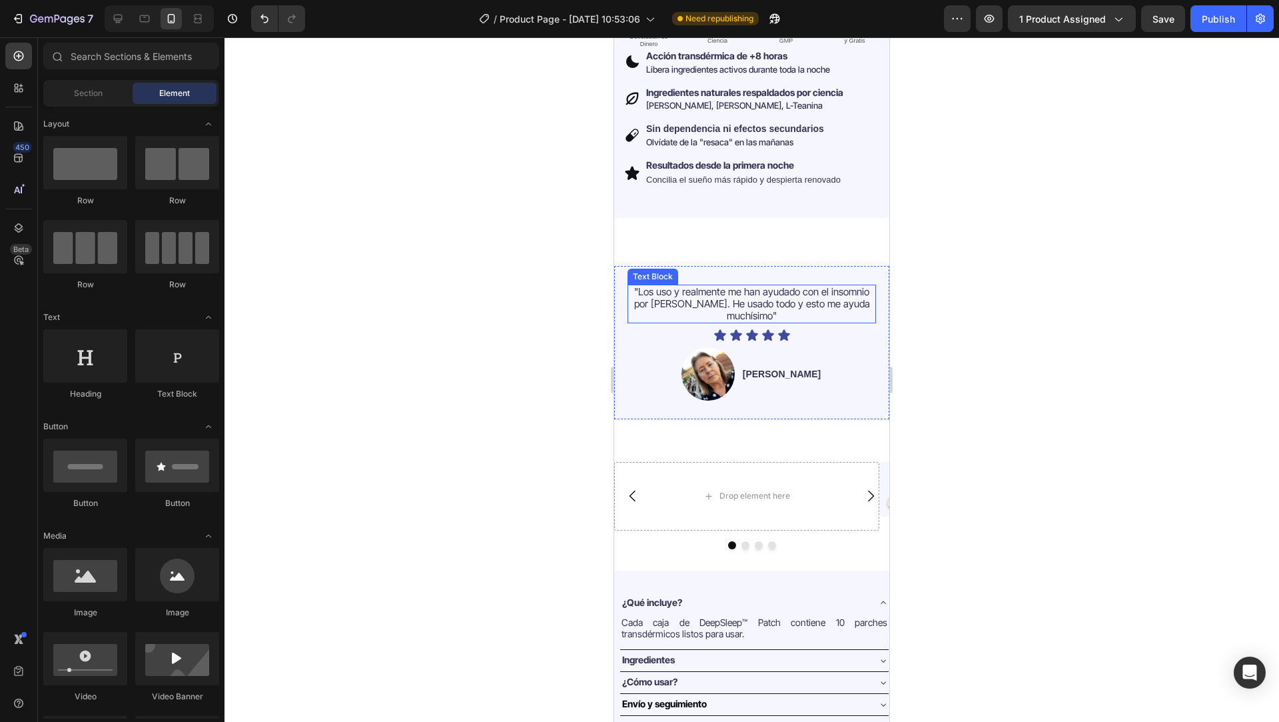
click at [690, 294] on span ""Los uso y realmente me han ayudado con el insomnio por [PERSON_NAME]. He usado…" at bounding box center [752, 303] width 236 height 37
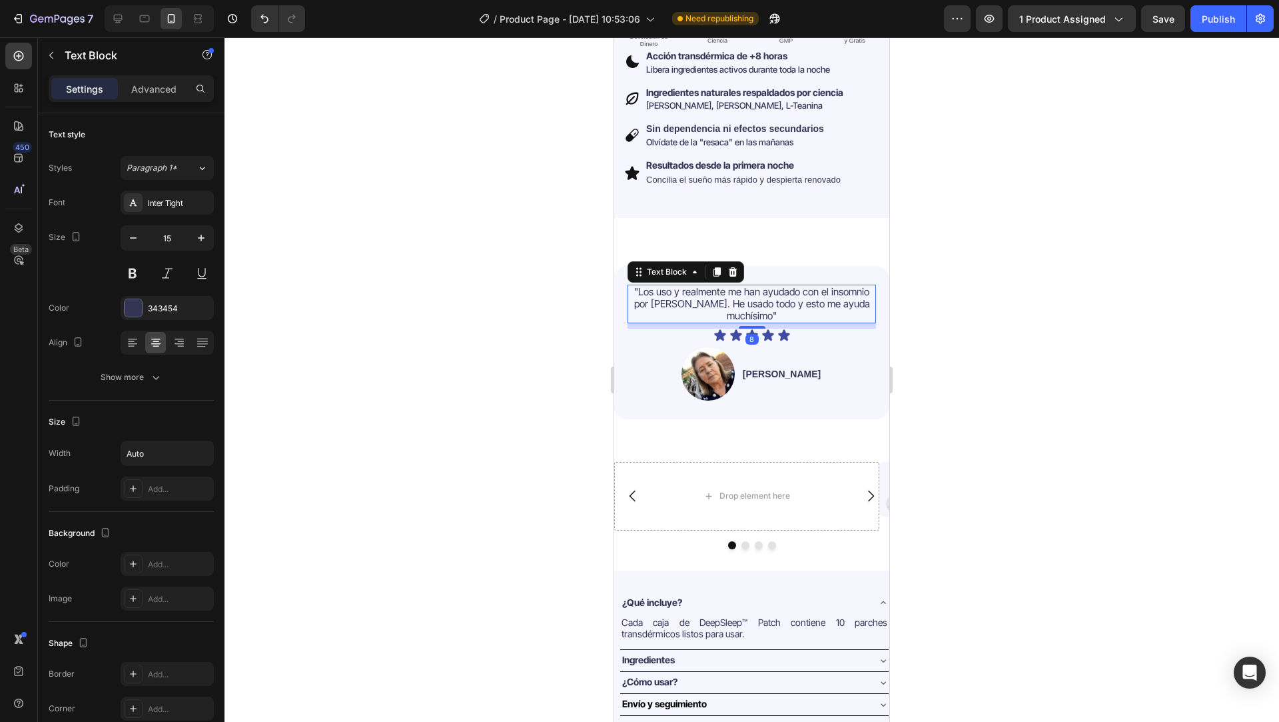
click at [690, 294] on span ""Los uso y realmente me han ayudado con el insomnio por [PERSON_NAME]. He usado…" at bounding box center [752, 303] width 236 height 37
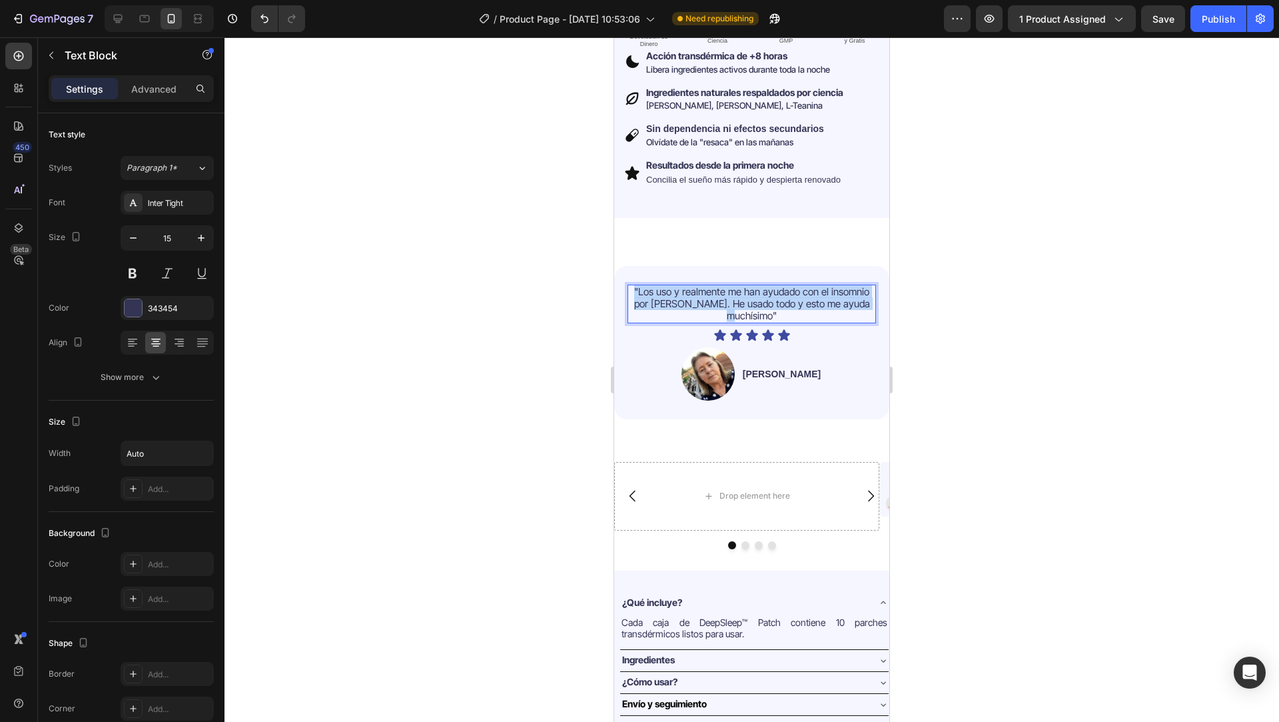
click at [690, 294] on span ""Los uso y realmente me han ayudado con el insomnio por [PERSON_NAME]. He usado…" at bounding box center [752, 303] width 236 height 37
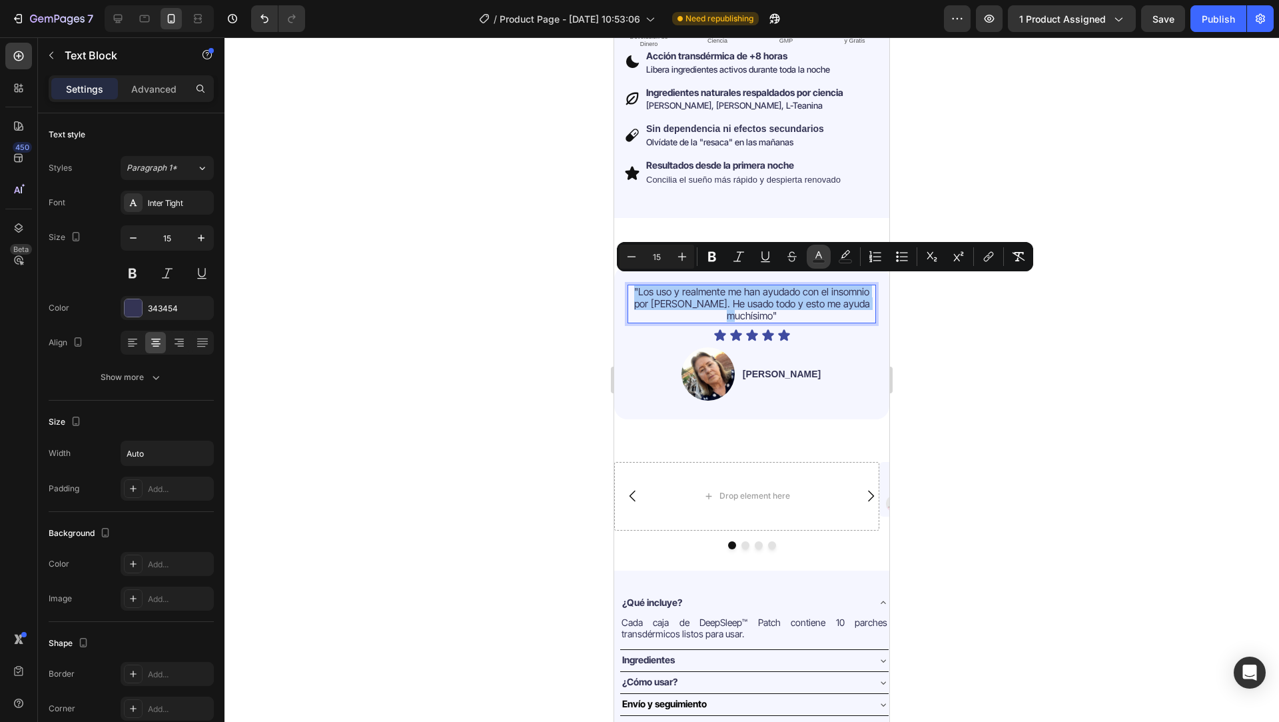
click at [823, 253] on icon "Editor contextual toolbar" at bounding box center [818, 256] width 13 height 13
type input "343454"
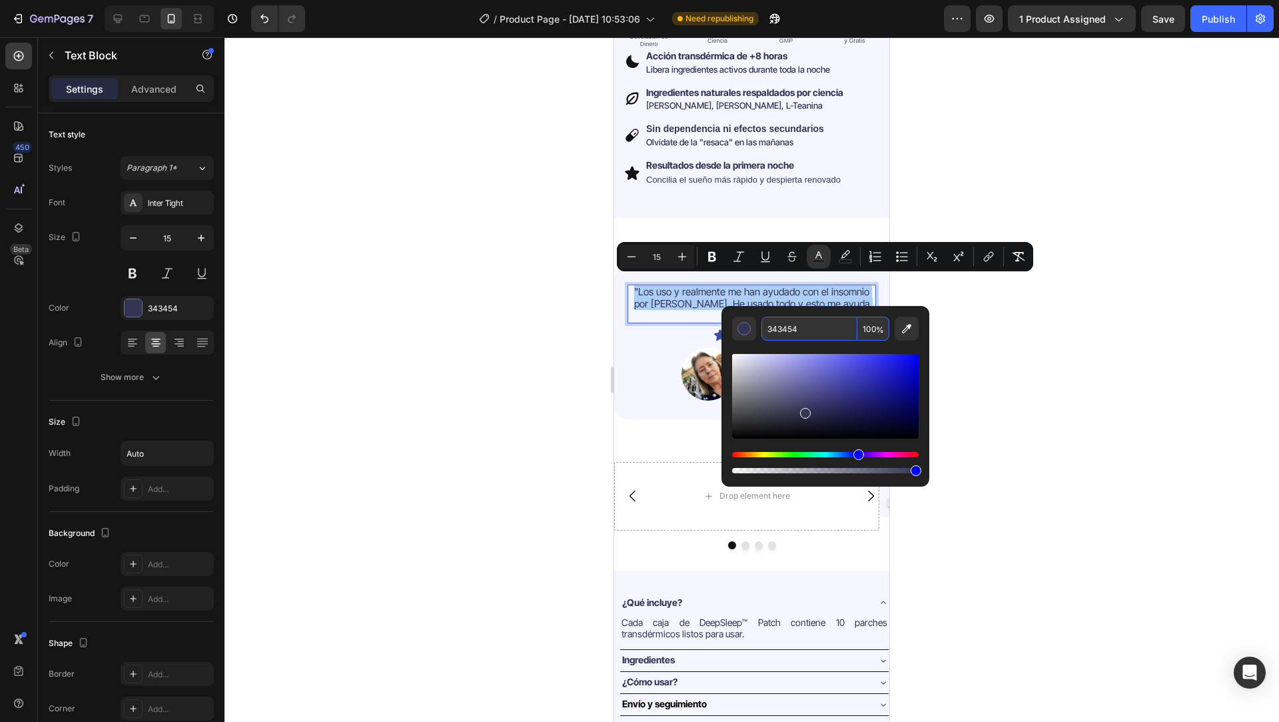
click at [815, 337] on input "343454" at bounding box center [809, 328] width 96 height 24
type input "343454"
click at [511, 426] on div at bounding box center [752, 379] width 1055 height 684
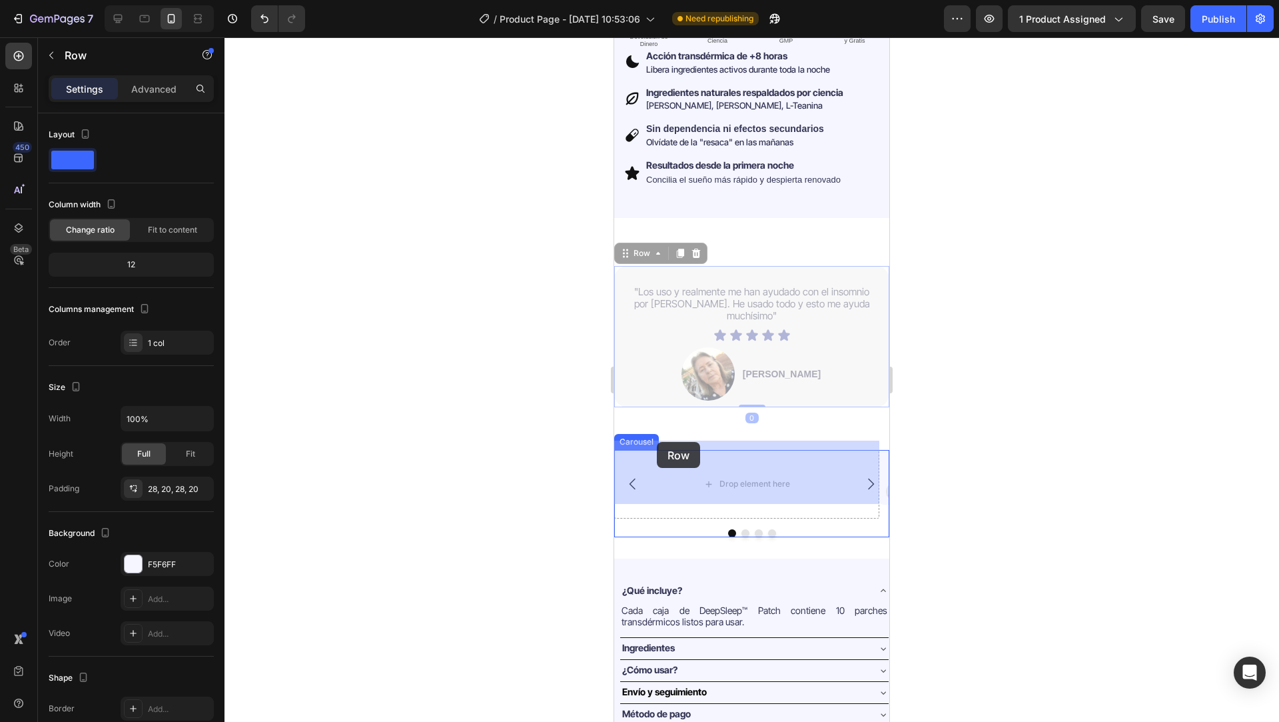
drag, startPoint x: 632, startPoint y: 249, endPoint x: 657, endPoint y: 442, distance: 194.1
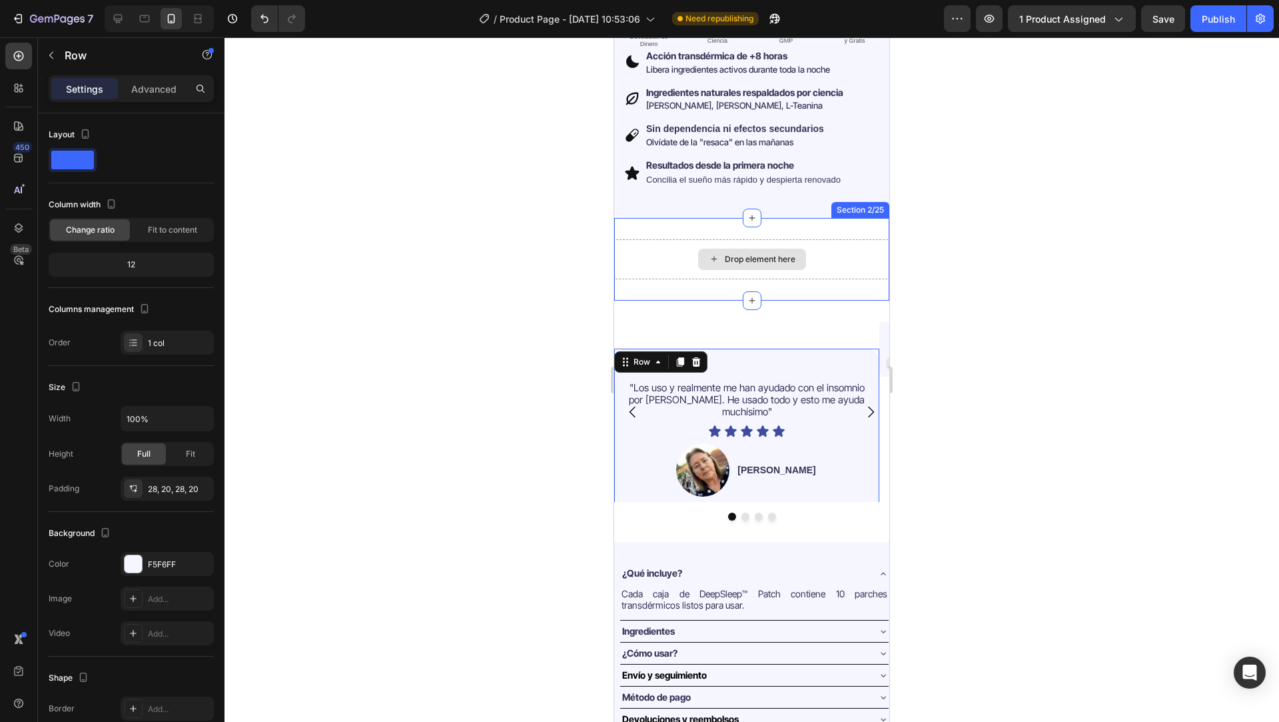
click at [676, 256] on div "Drop element here" at bounding box center [751, 259] width 275 height 40
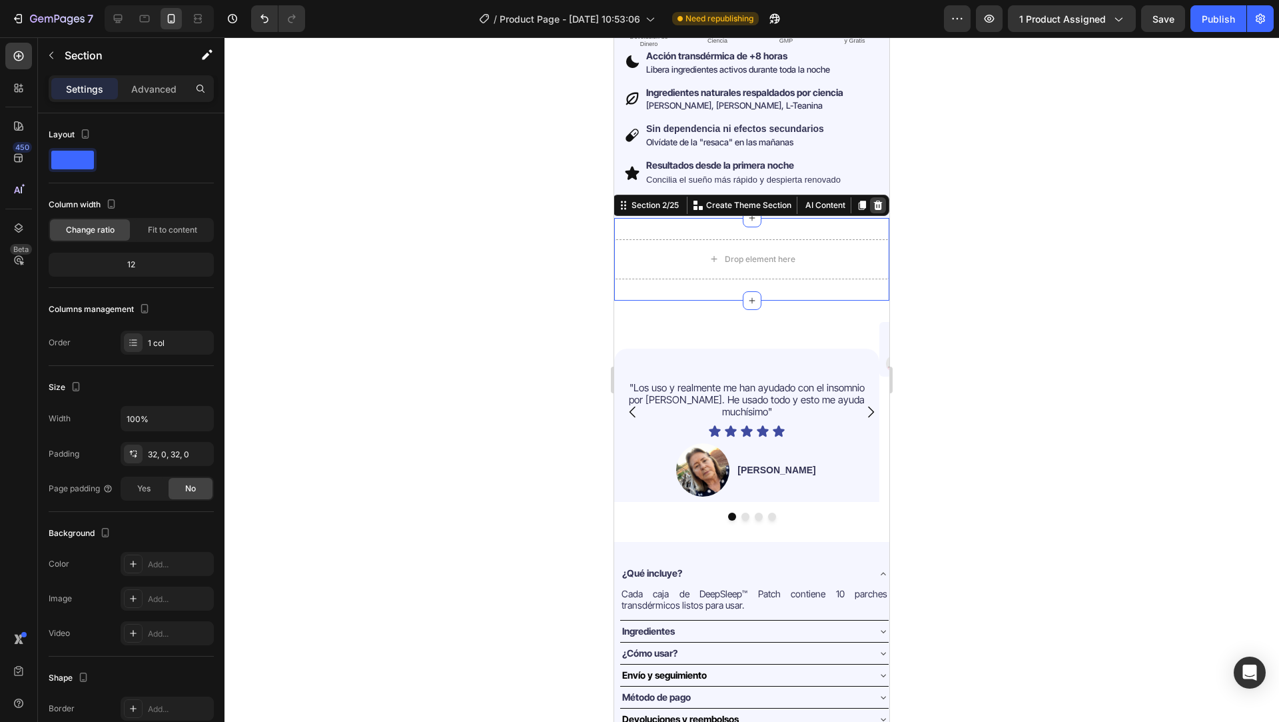
click at [874, 201] on icon at bounding box center [878, 205] width 9 height 9
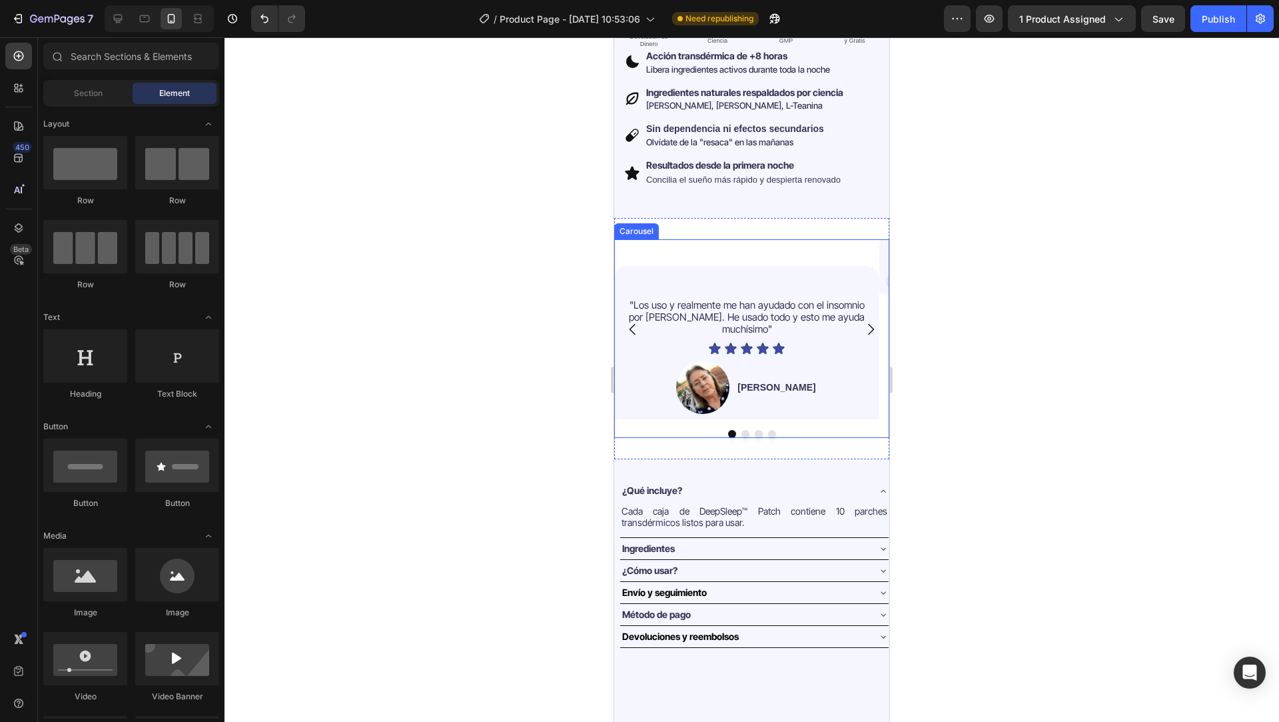
click at [863, 321] on icon "Carousel Next Arrow" at bounding box center [871, 329] width 16 height 16
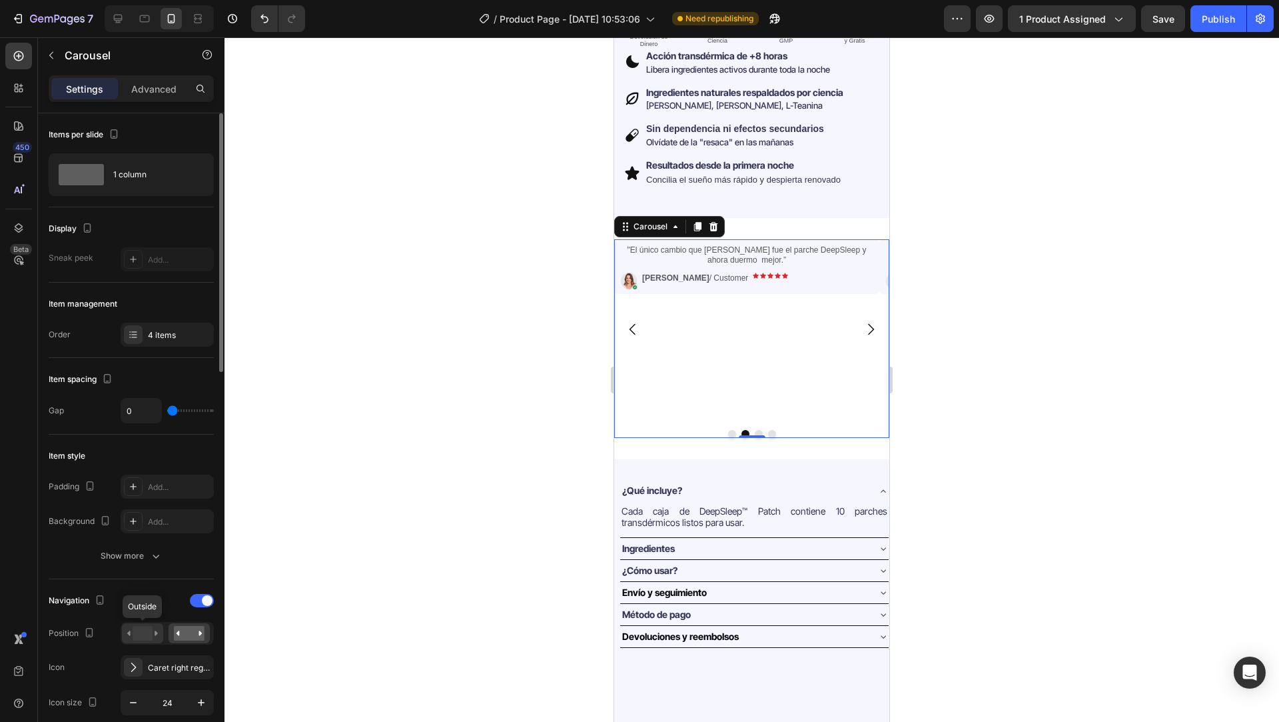
click at [150, 635] on rect at bounding box center [142, 633] width 19 height 15
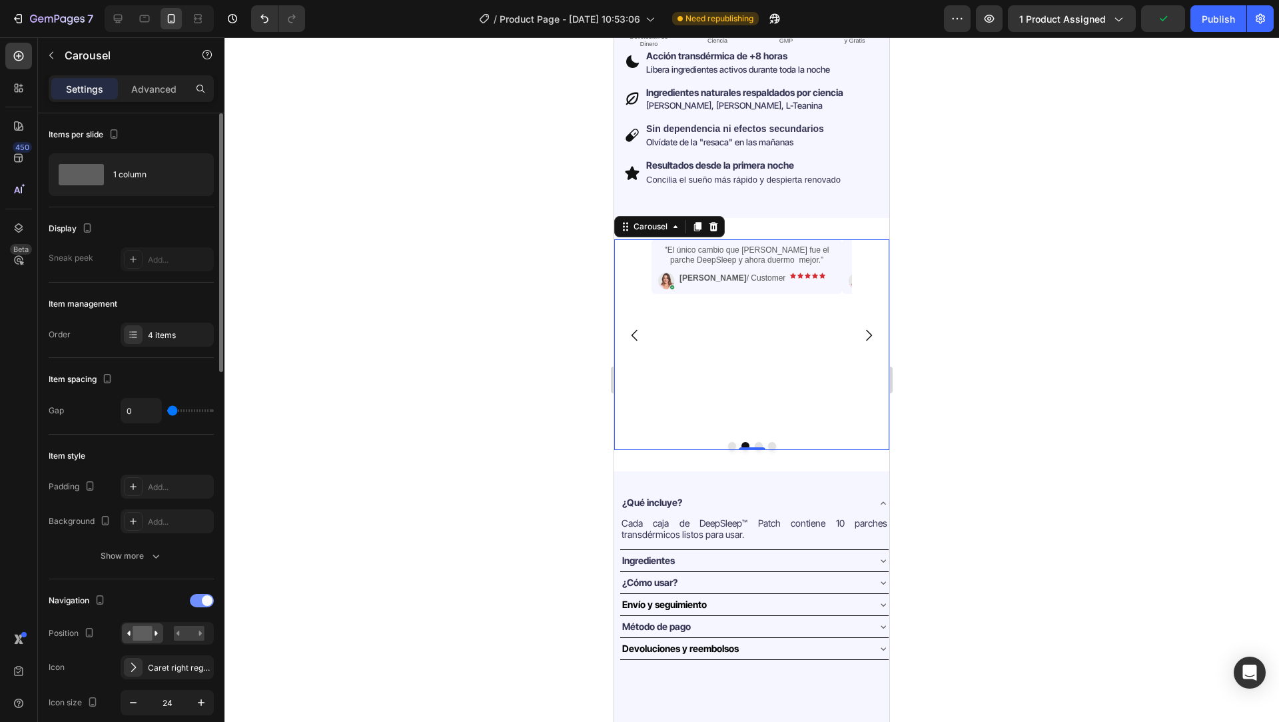
click at [200, 601] on div at bounding box center [202, 600] width 24 height 13
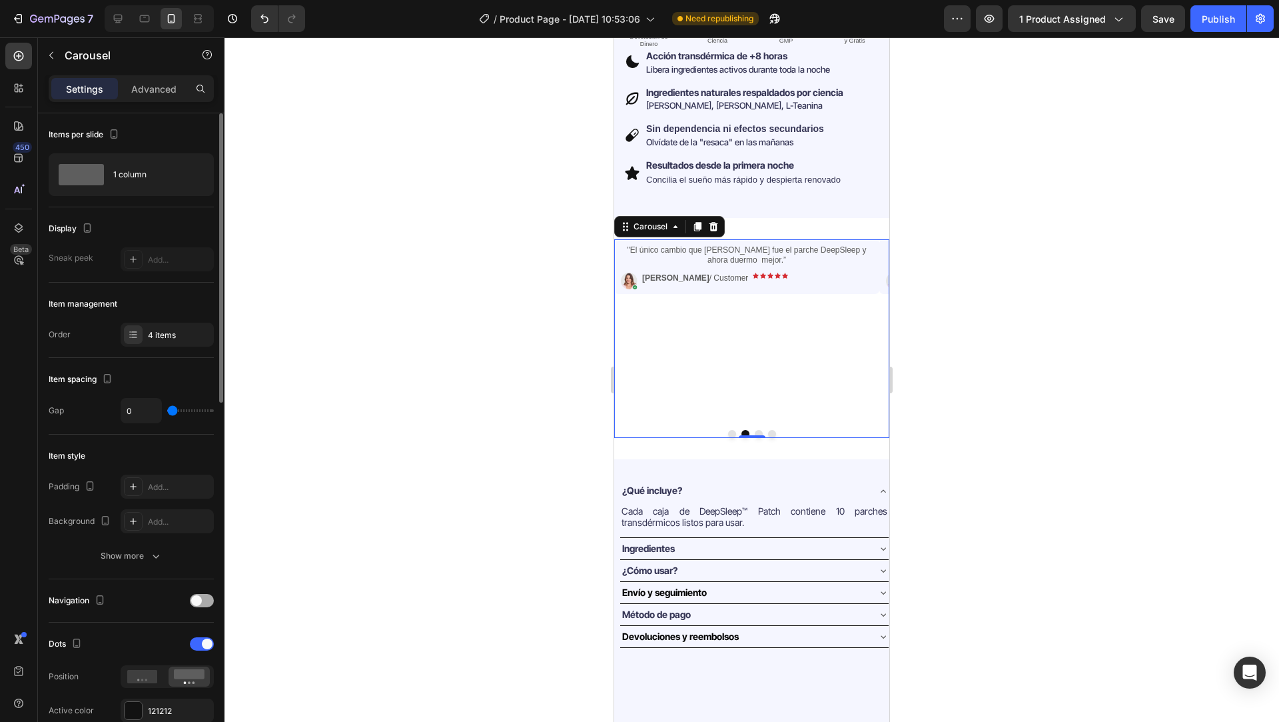
click at [202, 600] on div at bounding box center [202, 600] width 24 height 13
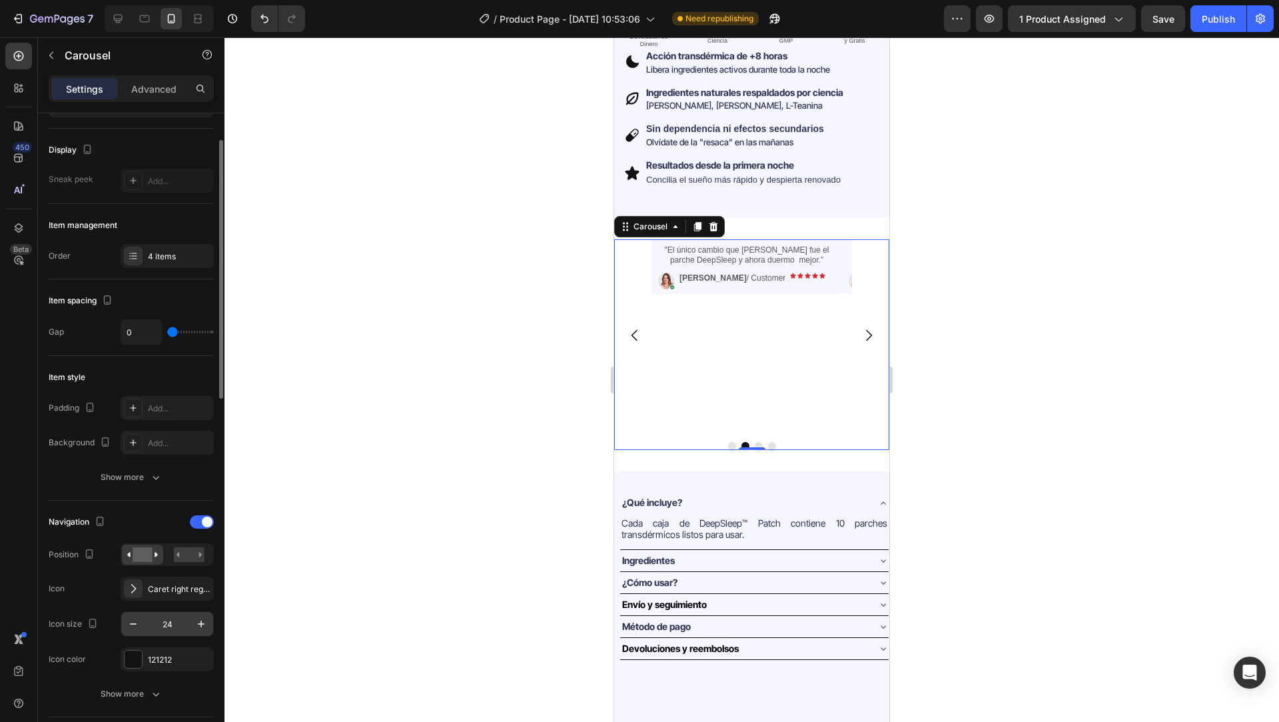
scroll to position [84, 0]
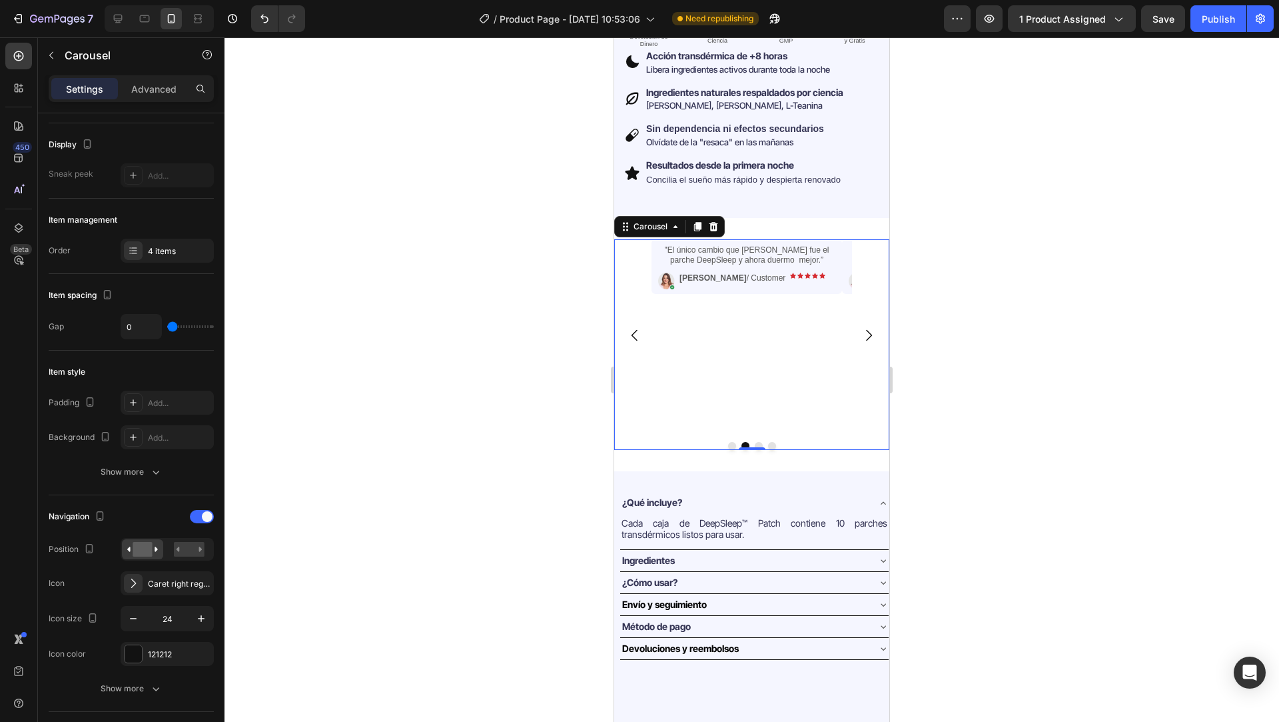
click at [730, 432] on div ""Los uso y realmente me han ayudado con el insomnio por TEPT. He usado todo y e…" at bounding box center [751, 344] width 275 height 211
click at [728, 442] on button "Dot" at bounding box center [732, 446] width 8 height 8
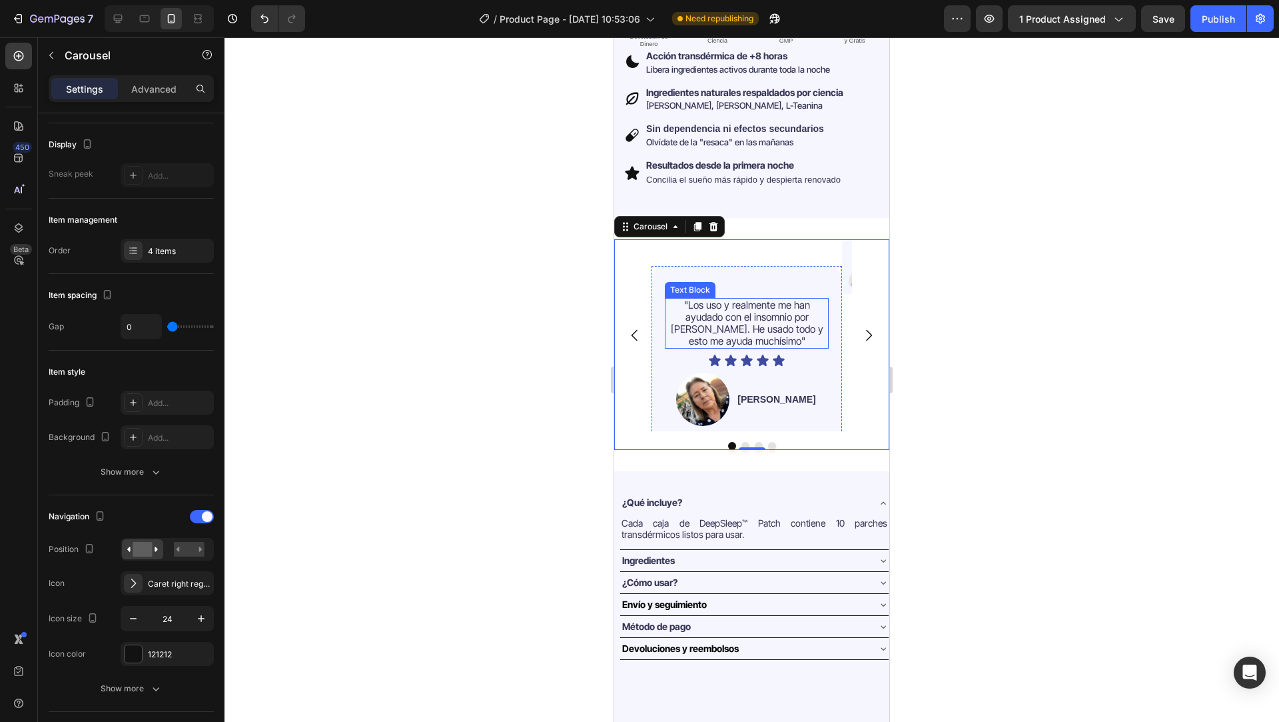
click at [689, 298] on span ""Los uso y realmente me han ayudado con el insomnio por [PERSON_NAME]. He usado…" at bounding box center [747, 322] width 153 height 49
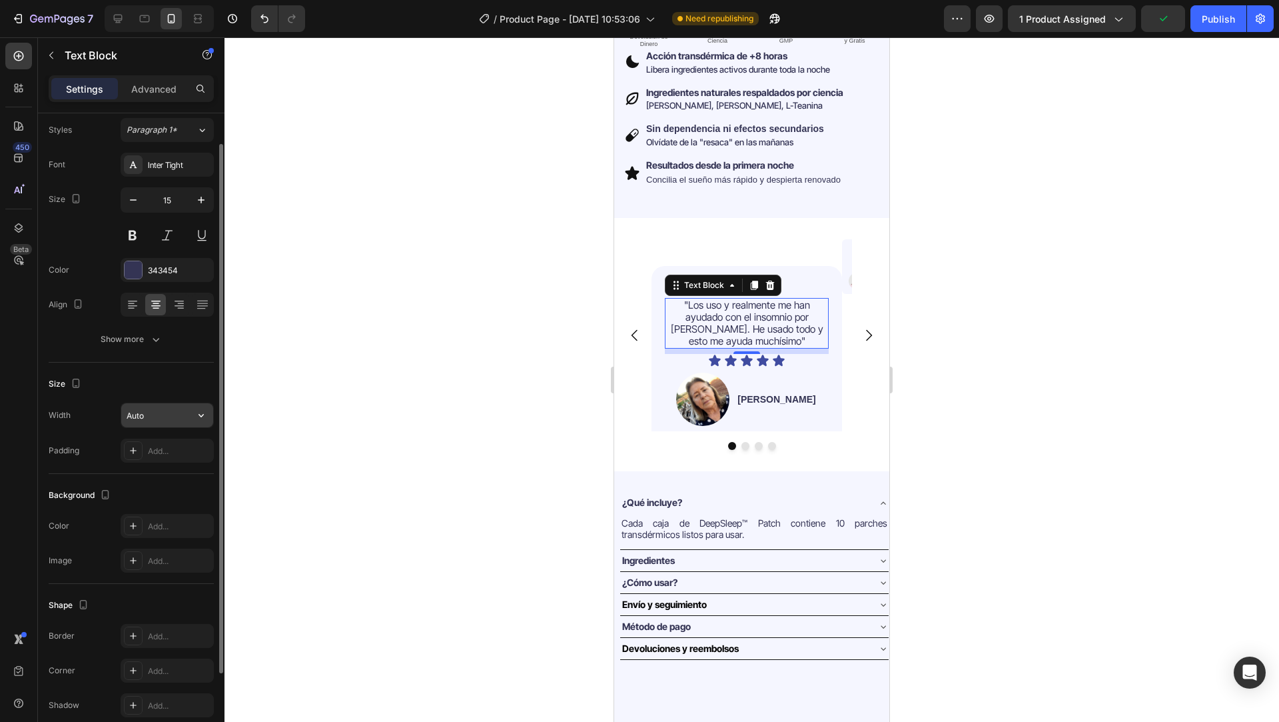
scroll to position [0, 0]
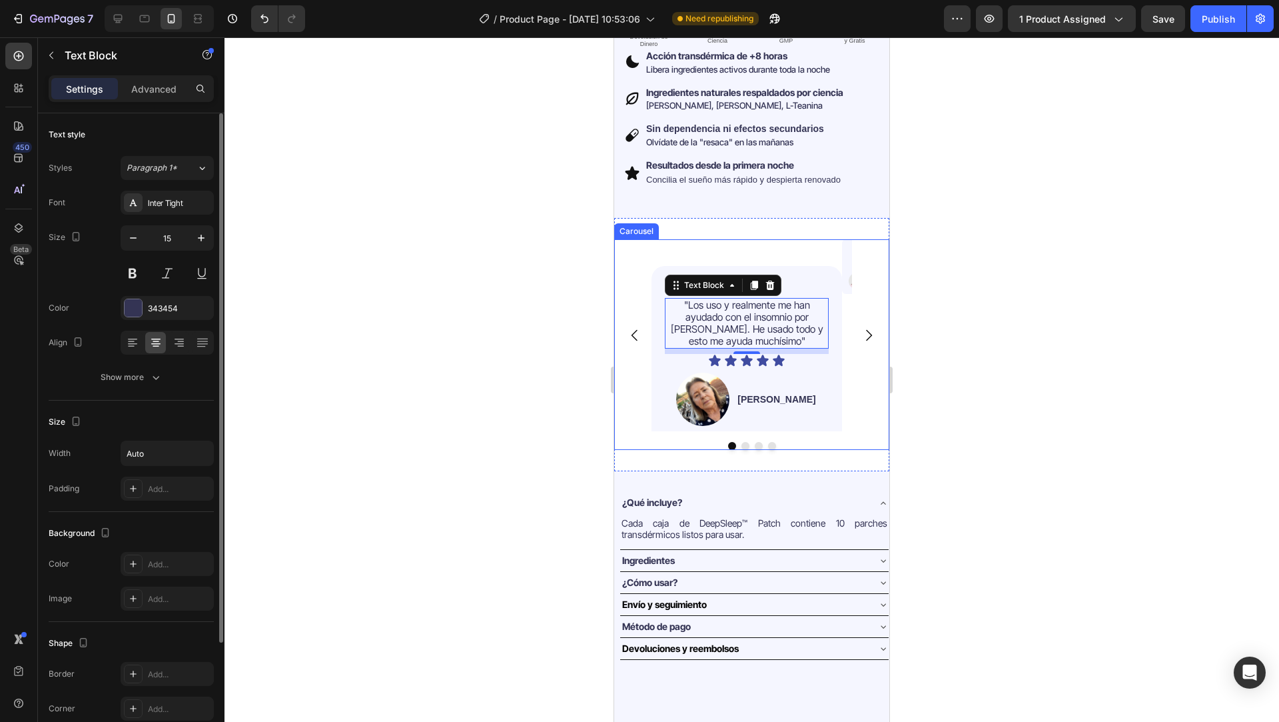
click at [866, 330] on icon "Carousel Next Arrow" at bounding box center [869, 335] width 6 height 11
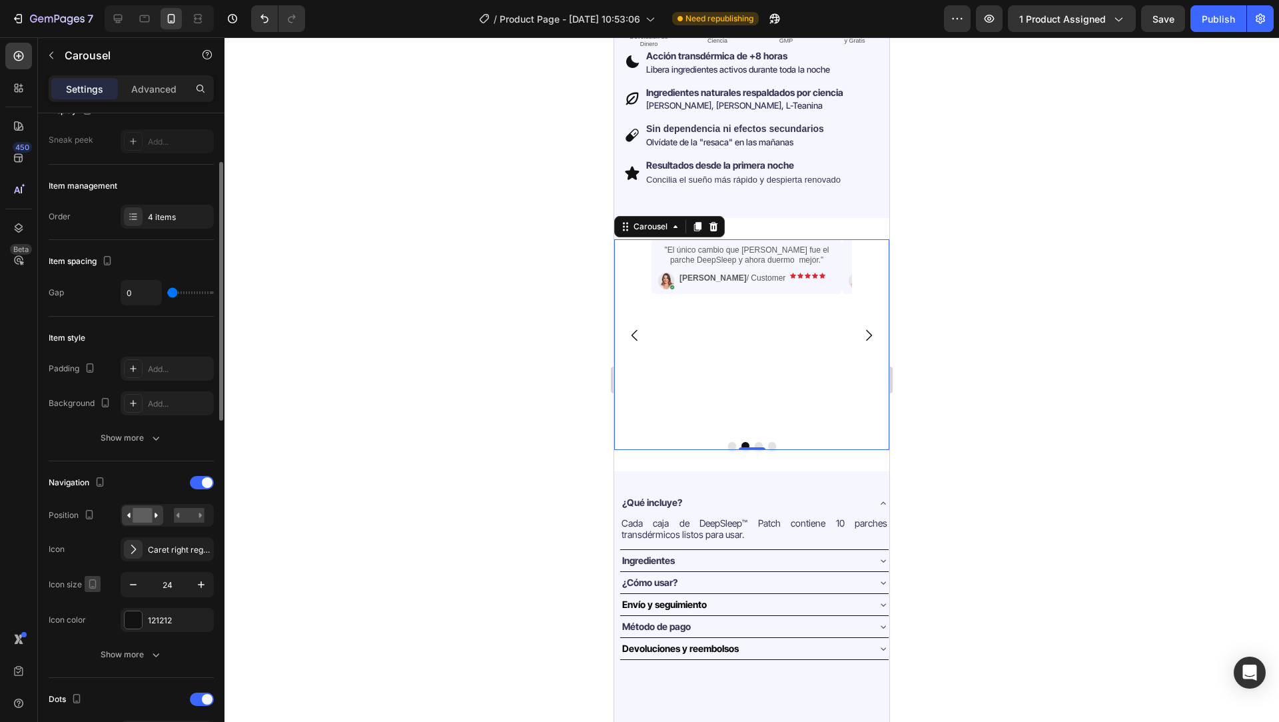
scroll to position [119, 0]
click at [199, 516] on icon at bounding box center [200, 513] width 3 height 5
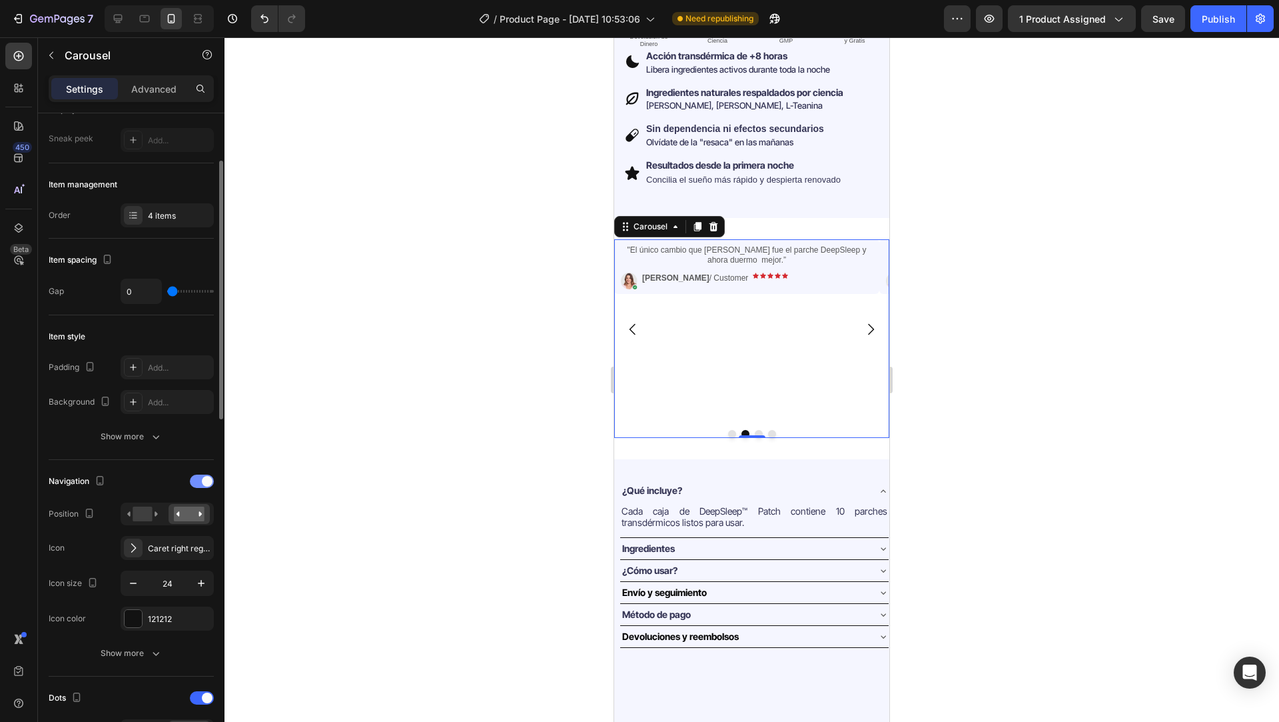
click at [203, 480] on span at bounding box center [207, 481] width 11 height 11
click at [209, 480] on div at bounding box center [202, 480] width 24 height 13
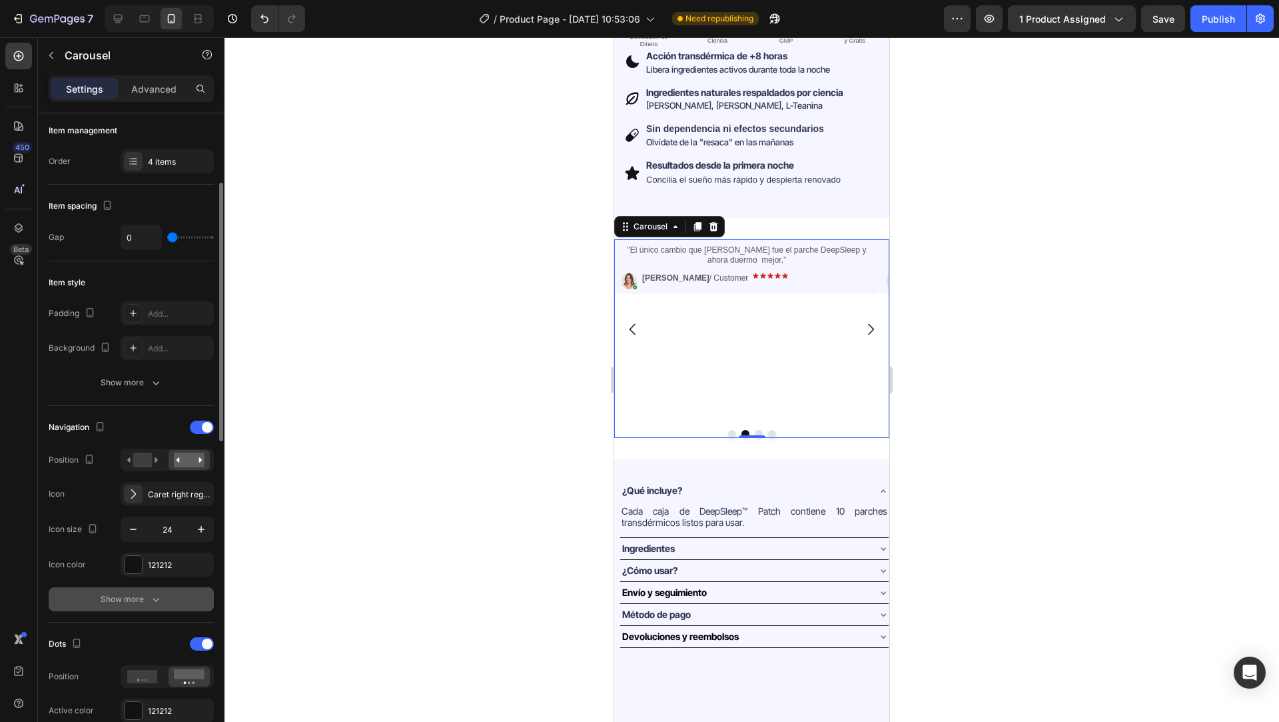
click at [121, 606] on button "Show more" at bounding box center [131, 599] width 165 height 24
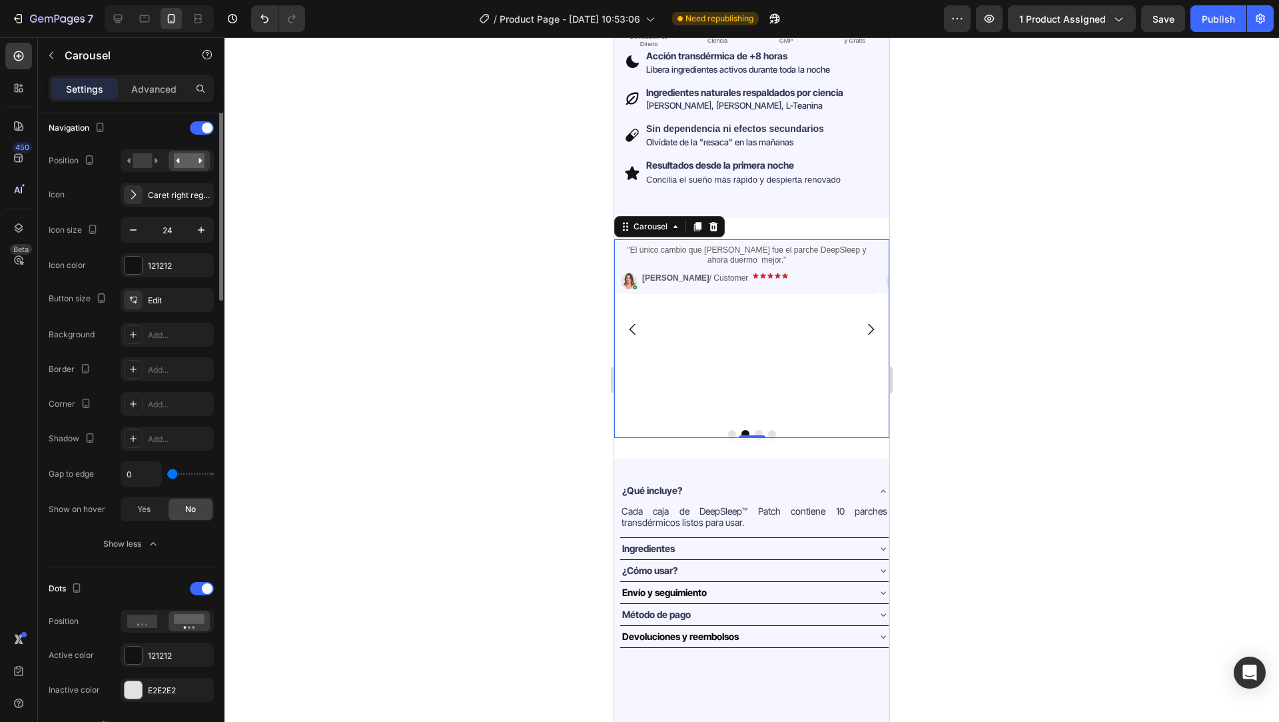
scroll to position [587, 0]
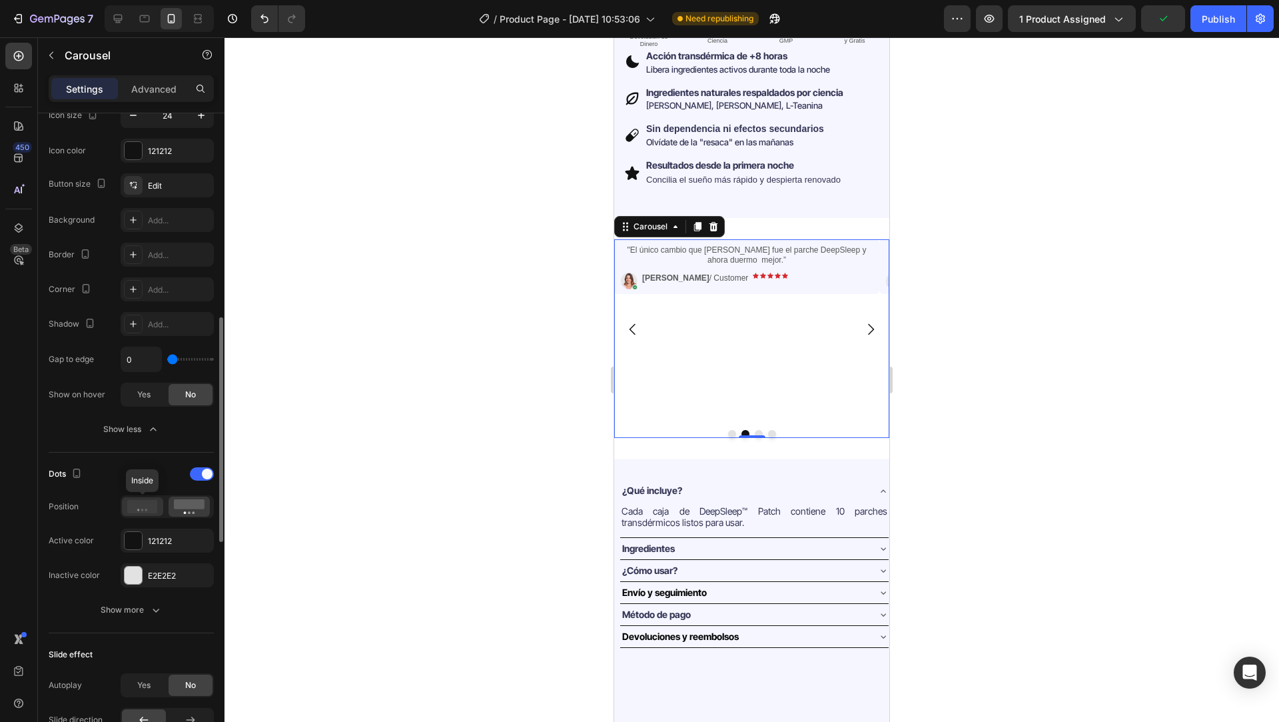
click at [143, 514] on div at bounding box center [142, 506] width 41 height 19
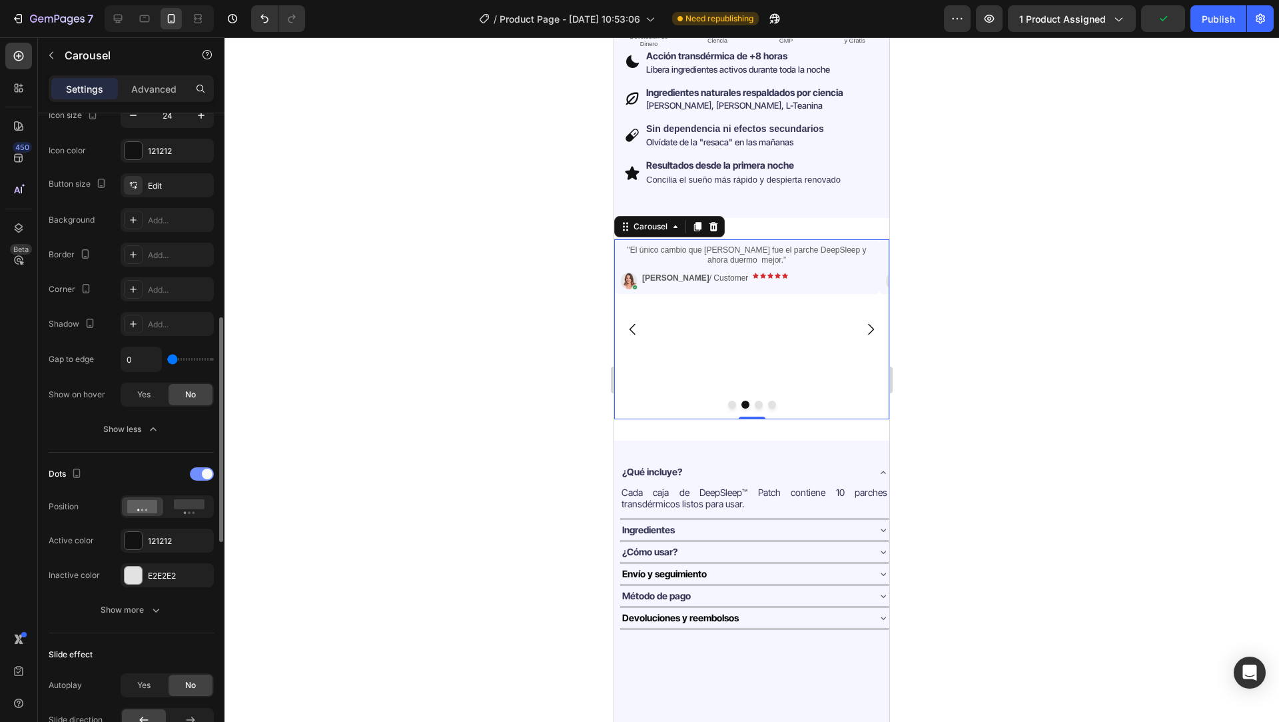
click at [199, 473] on div at bounding box center [202, 473] width 24 height 13
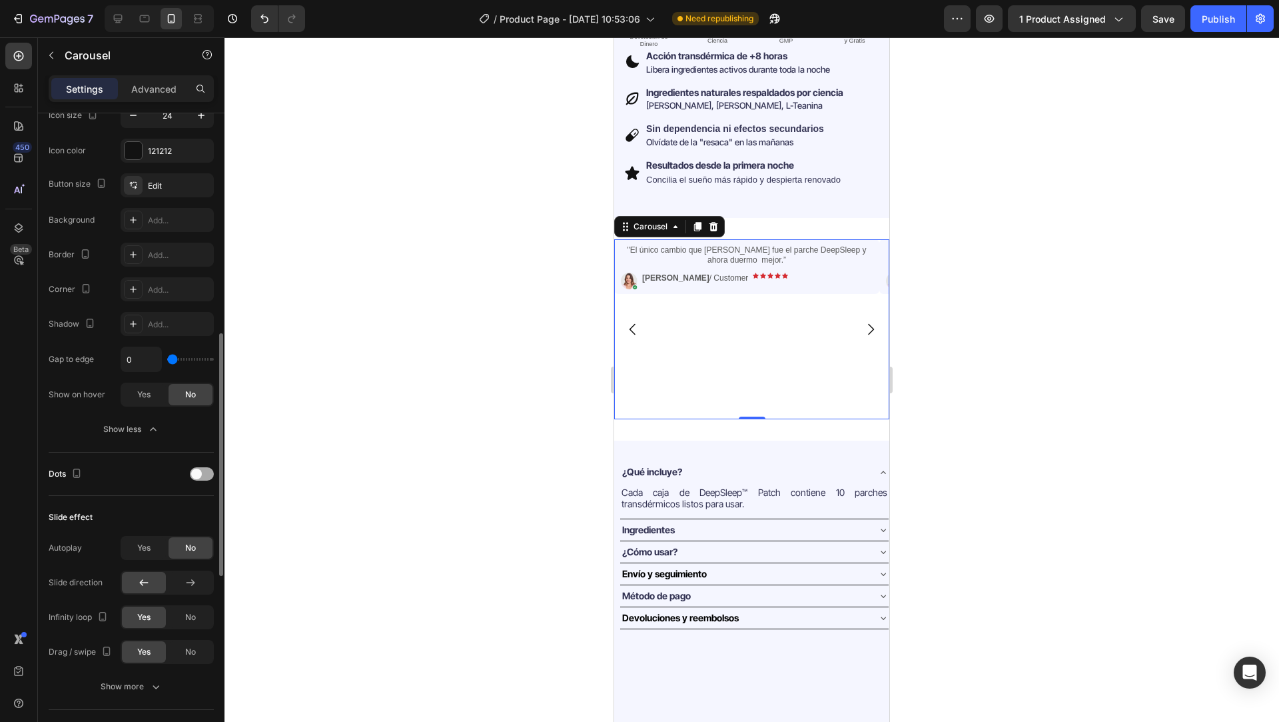
click at [211, 472] on div at bounding box center [202, 473] width 24 height 13
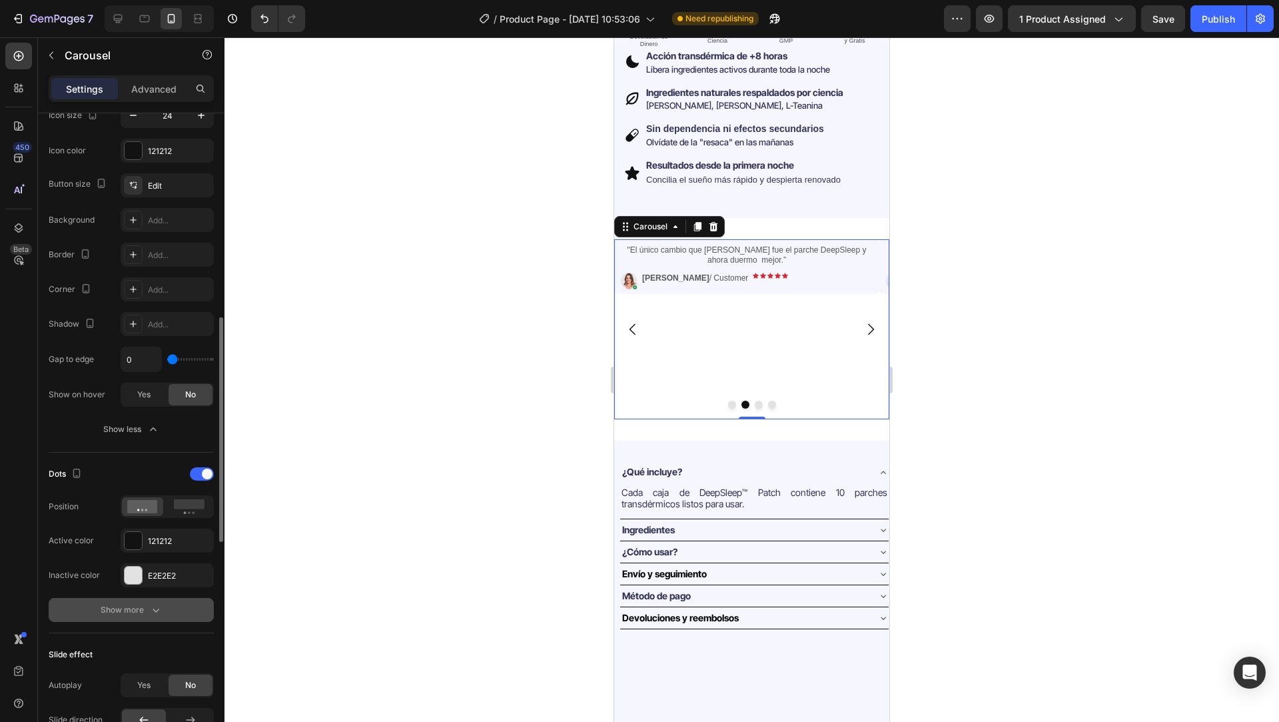
click at [114, 606] on div "Show more" at bounding box center [132, 609] width 62 height 13
type input "0"
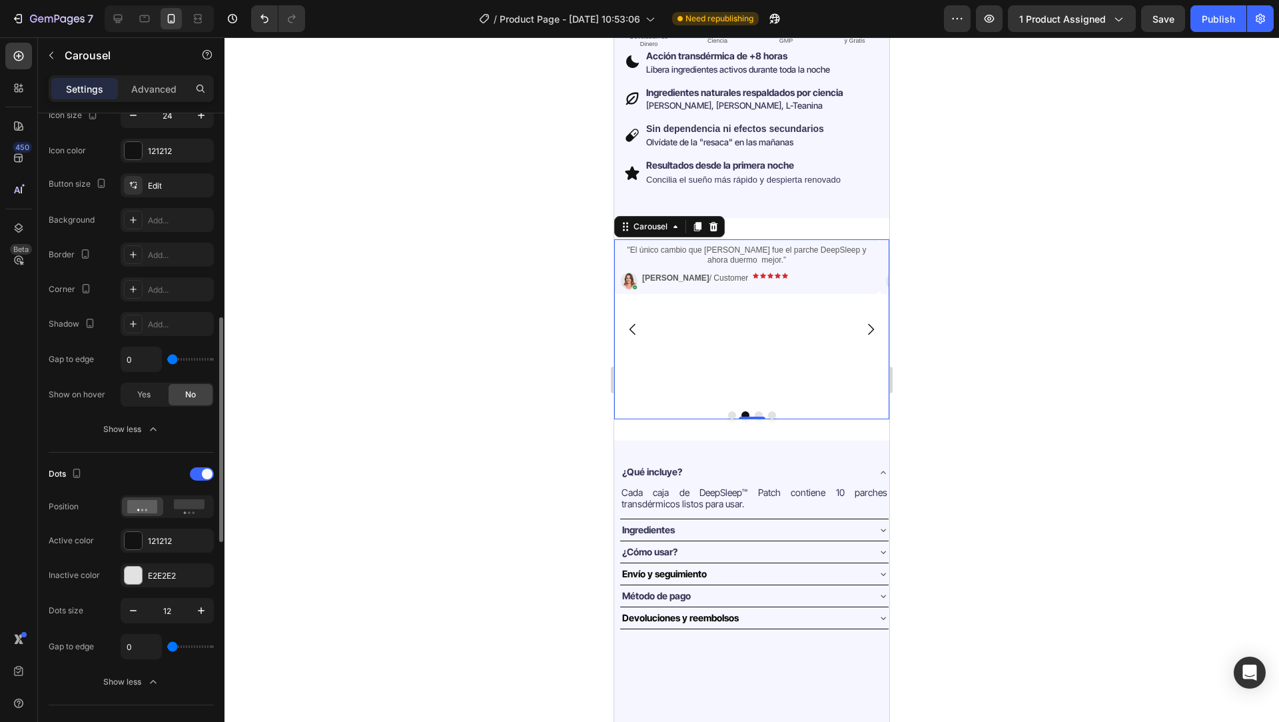
type input "48"
type input "60"
type input "67"
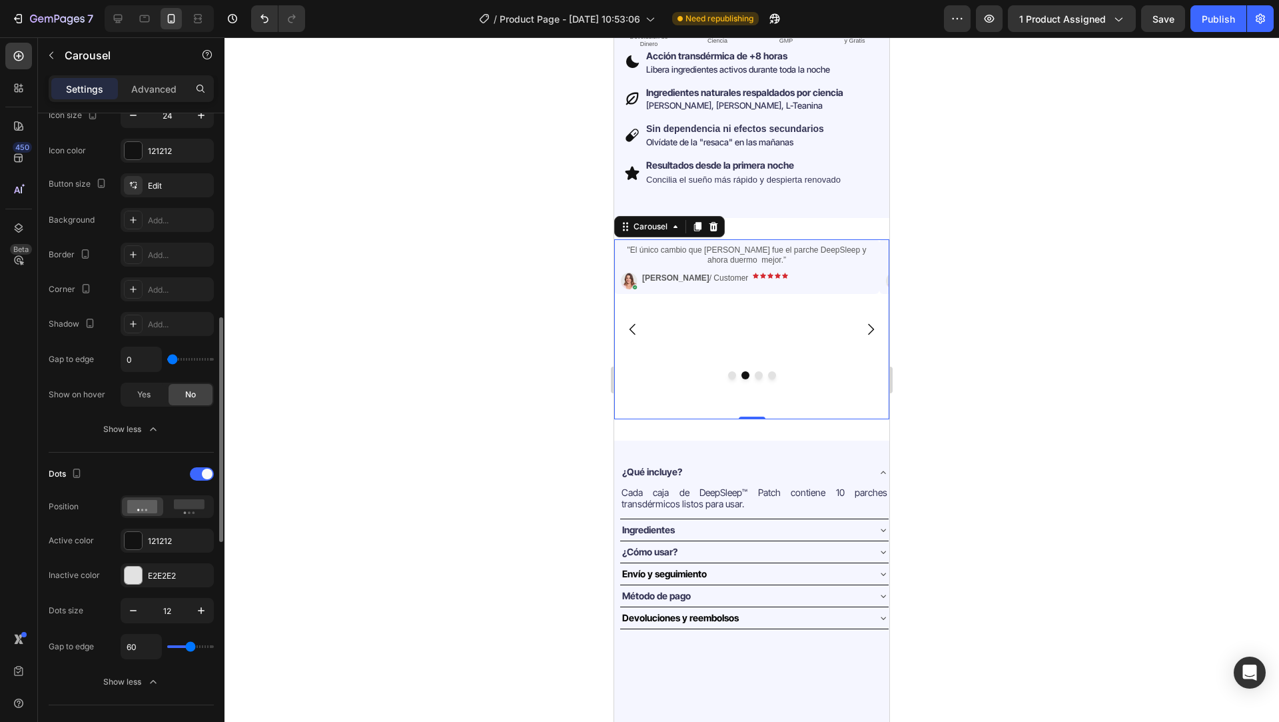
type input "67"
type input "73"
type input "82"
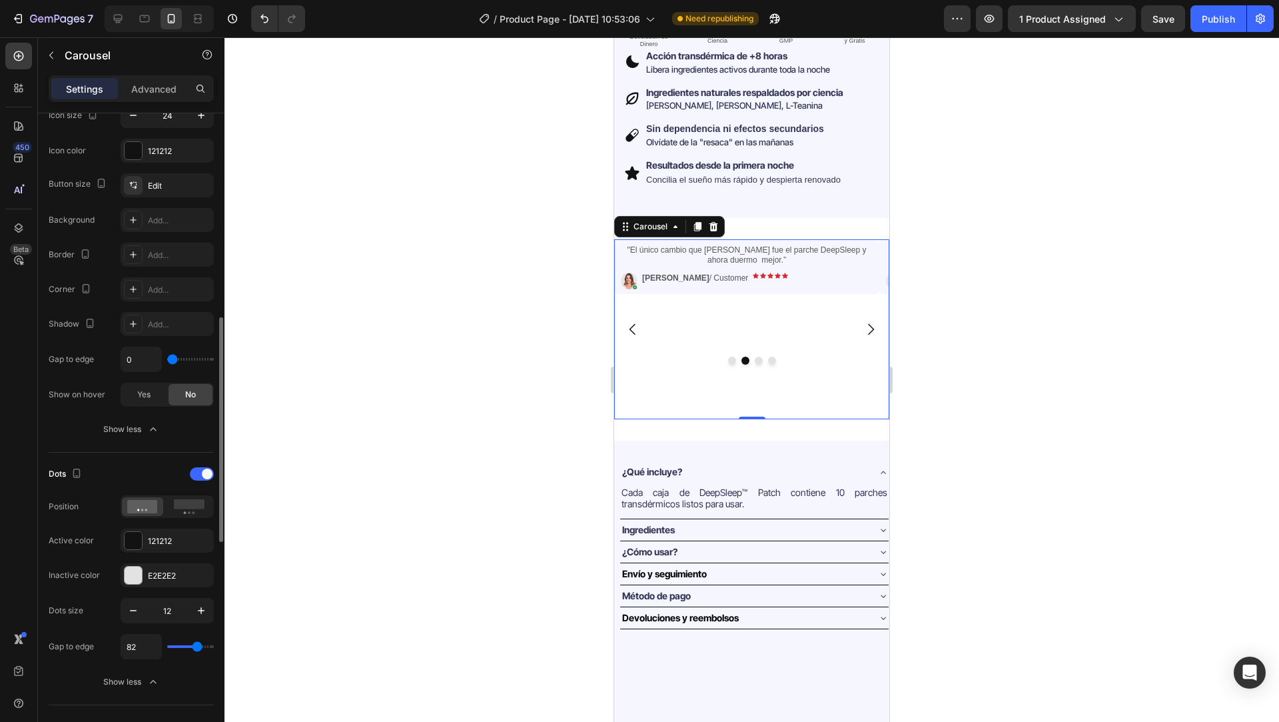
type input "106"
type input "120"
type input "76"
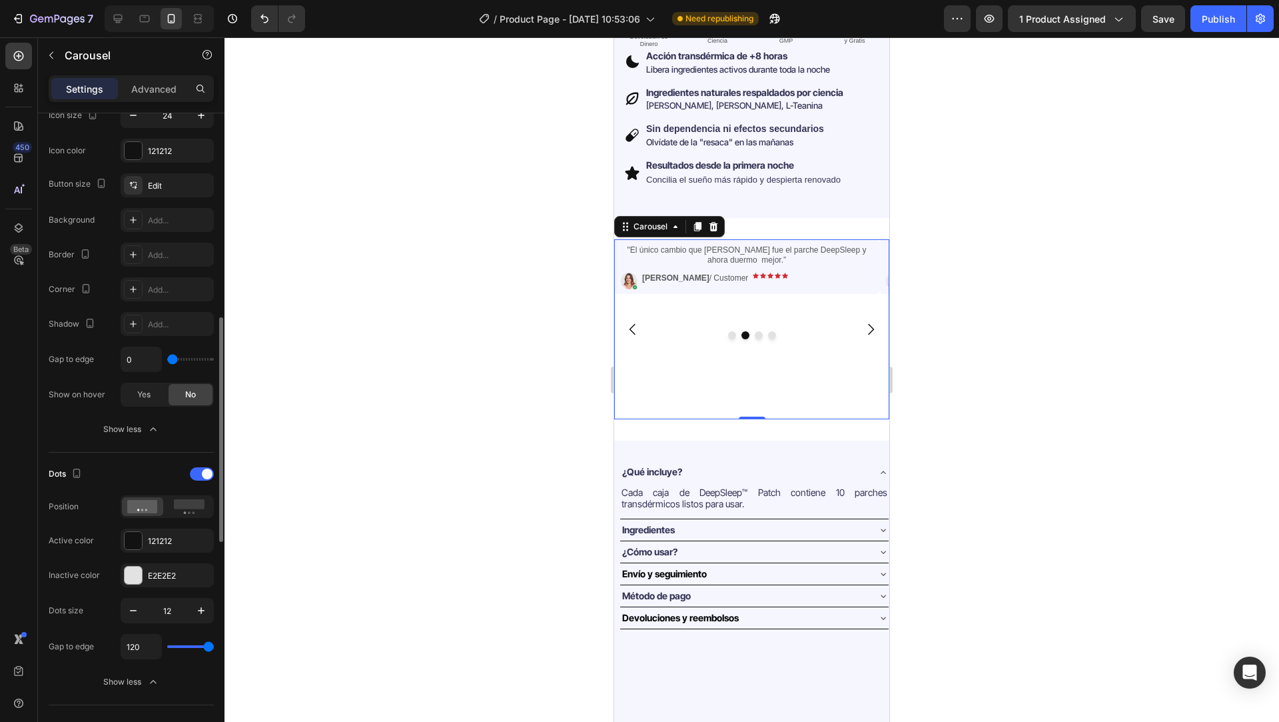
type input "76"
type input "70"
drag, startPoint x: 178, startPoint y: 645, endPoint x: 193, endPoint y: 639, distance: 16.5
type input "70"
click at [193, 645] on input "range" at bounding box center [190, 646] width 47 height 3
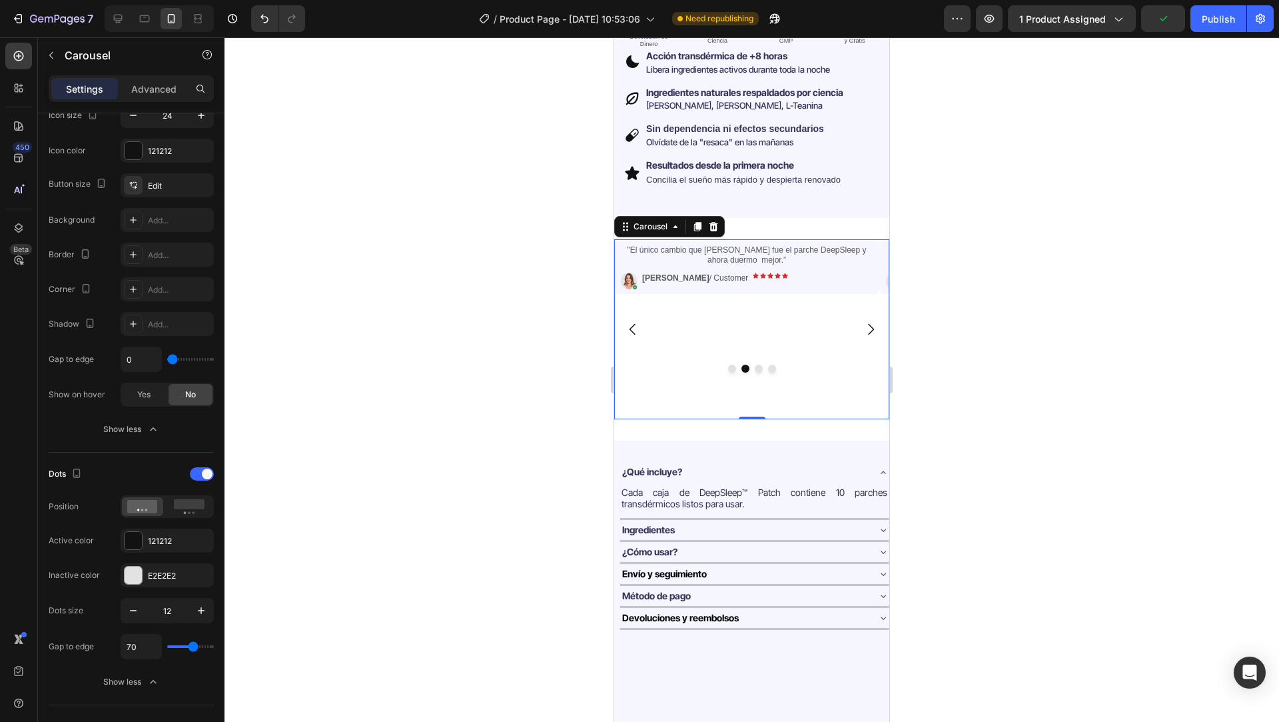
click at [637, 321] on icon "Carousel Back Arrow" at bounding box center [633, 329] width 16 height 16
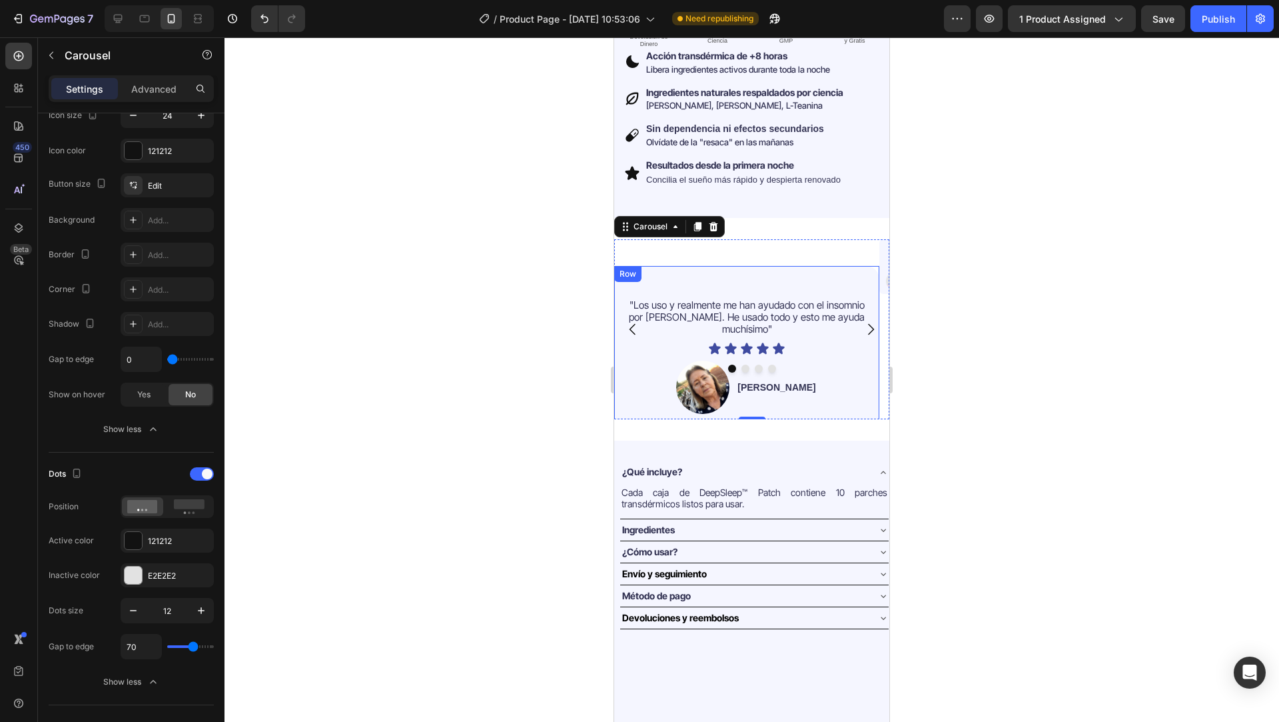
click at [704, 271] on div ""Los uso y realmente me han ayudado con el insomnio por [PERSON_NAME]. He usado…" at bounding box center [746, 356] width 265 height 180
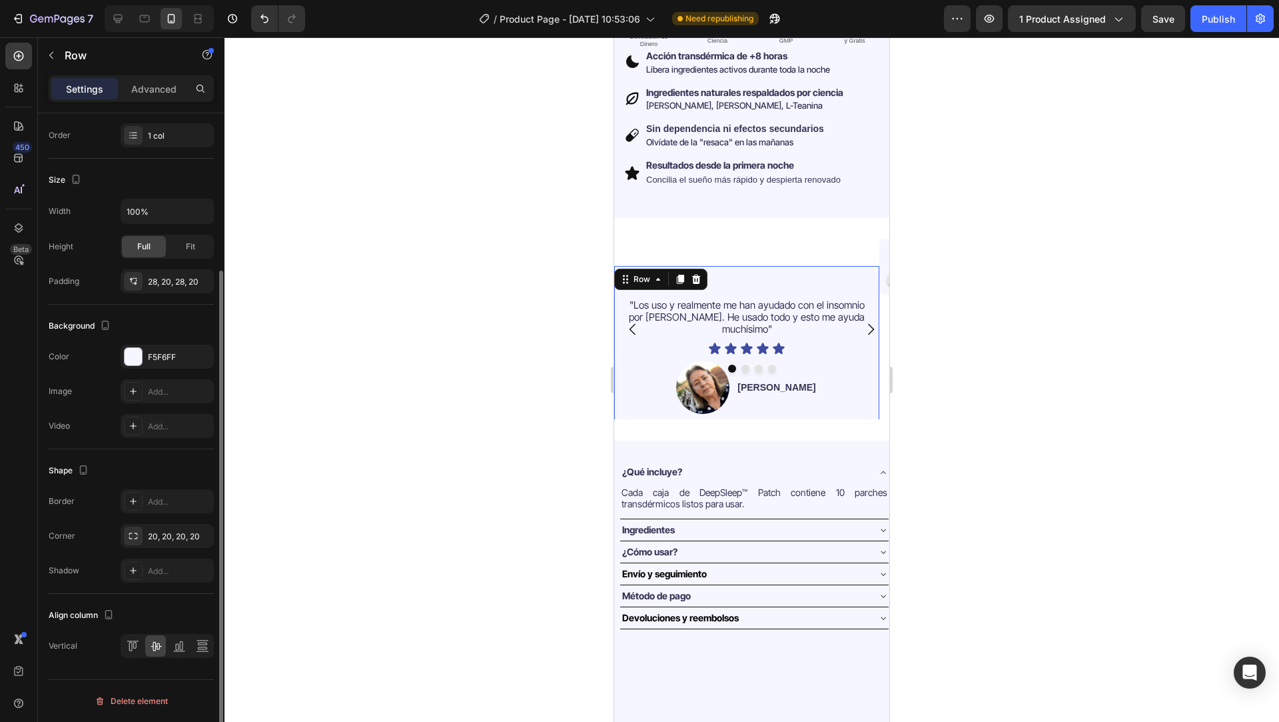
scroll to position [0, 0]
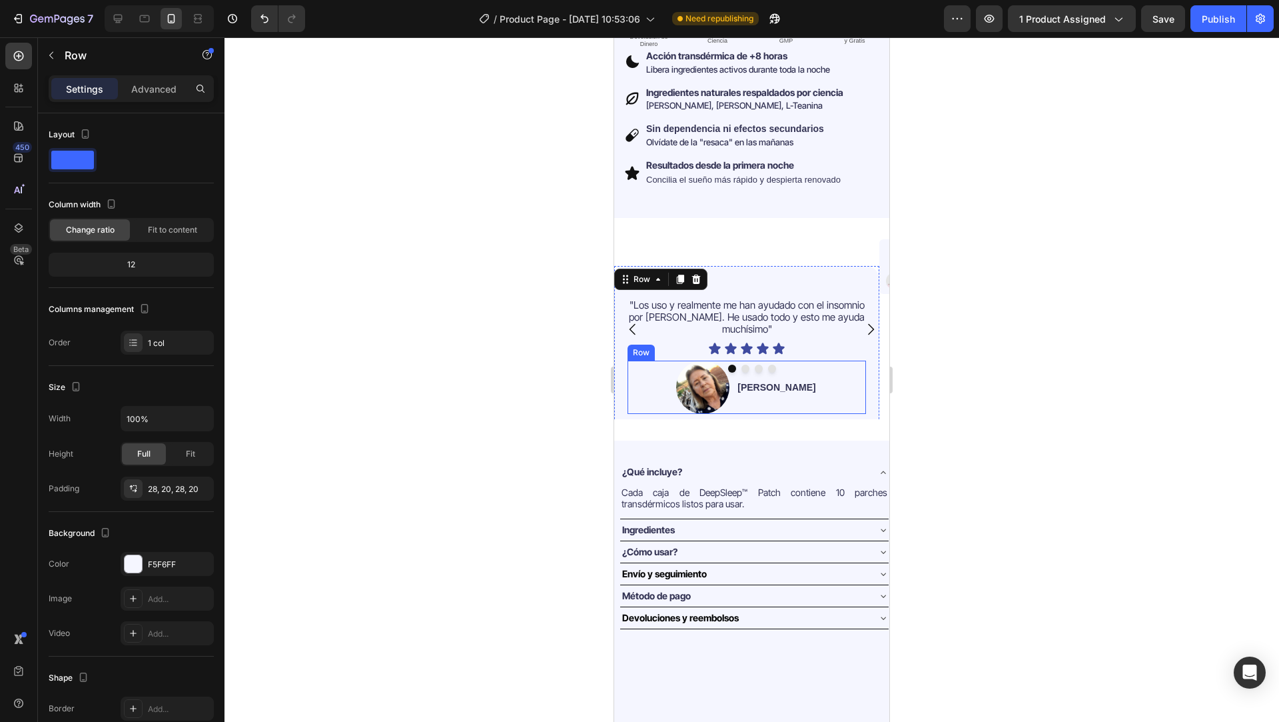
click at [795, 360] on div "[PERSON_NAME] Text Block" at bounding box center [776, 386] width 81 height 53
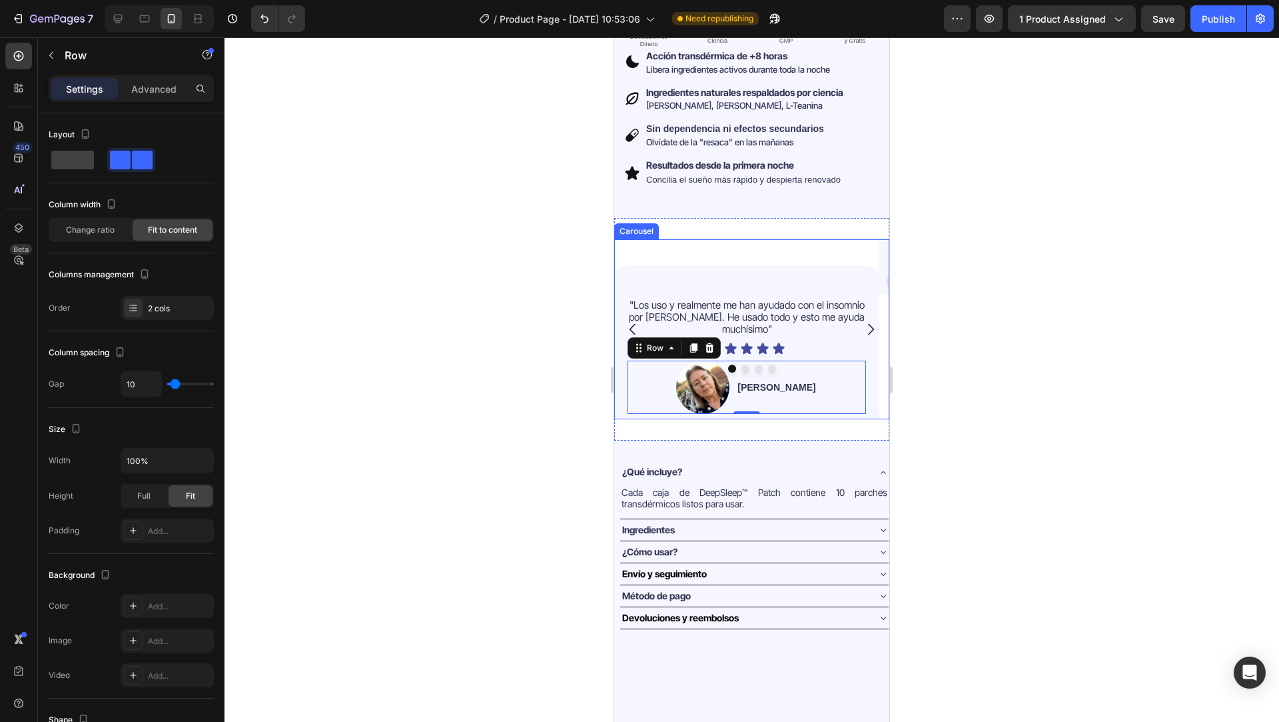
click at [758, 364] on div at bounding box center [751, 368] width 275 height 8
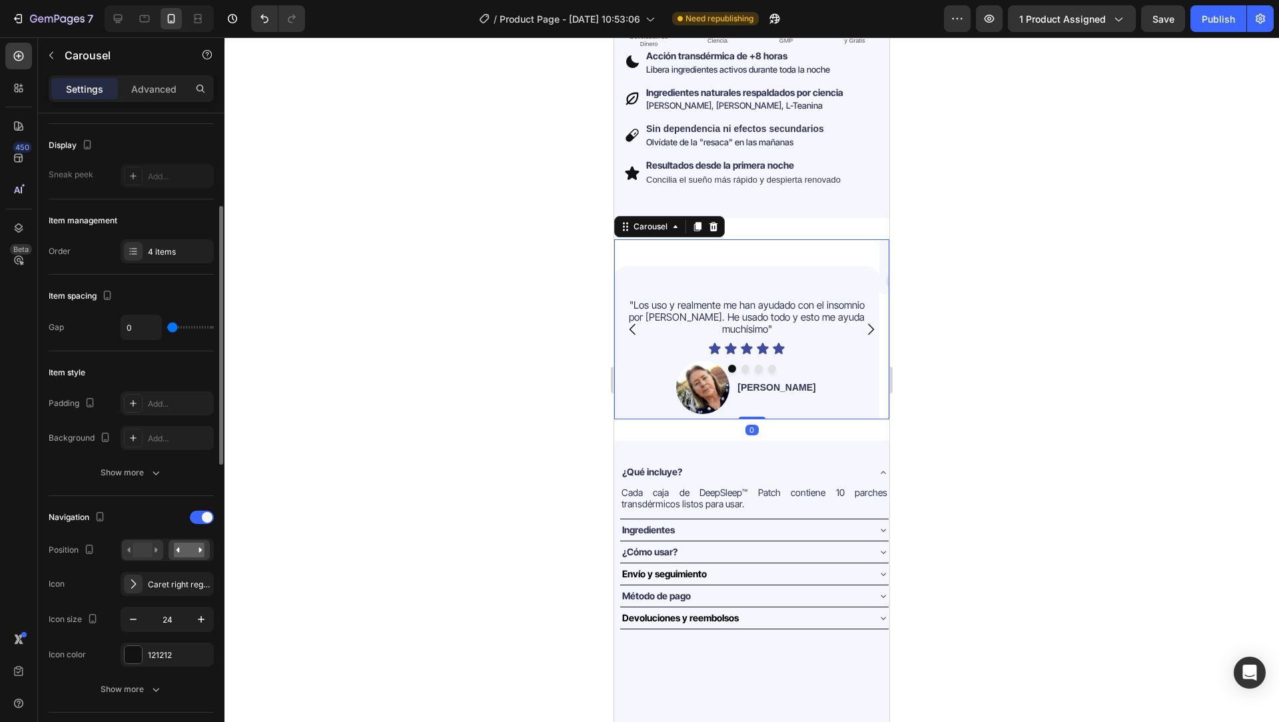
scroll to position [153, 0]
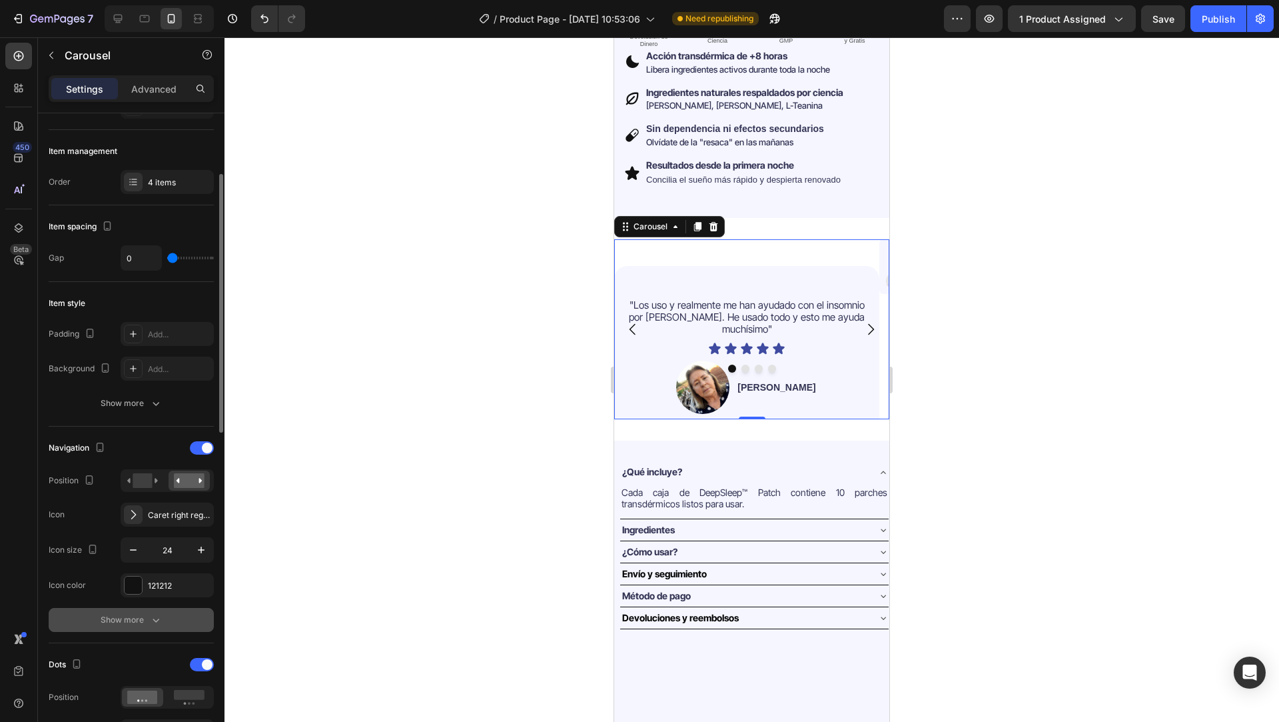
click at [166, 618] on button "Show more" at bounding box center [131, 620] width 165 height 24
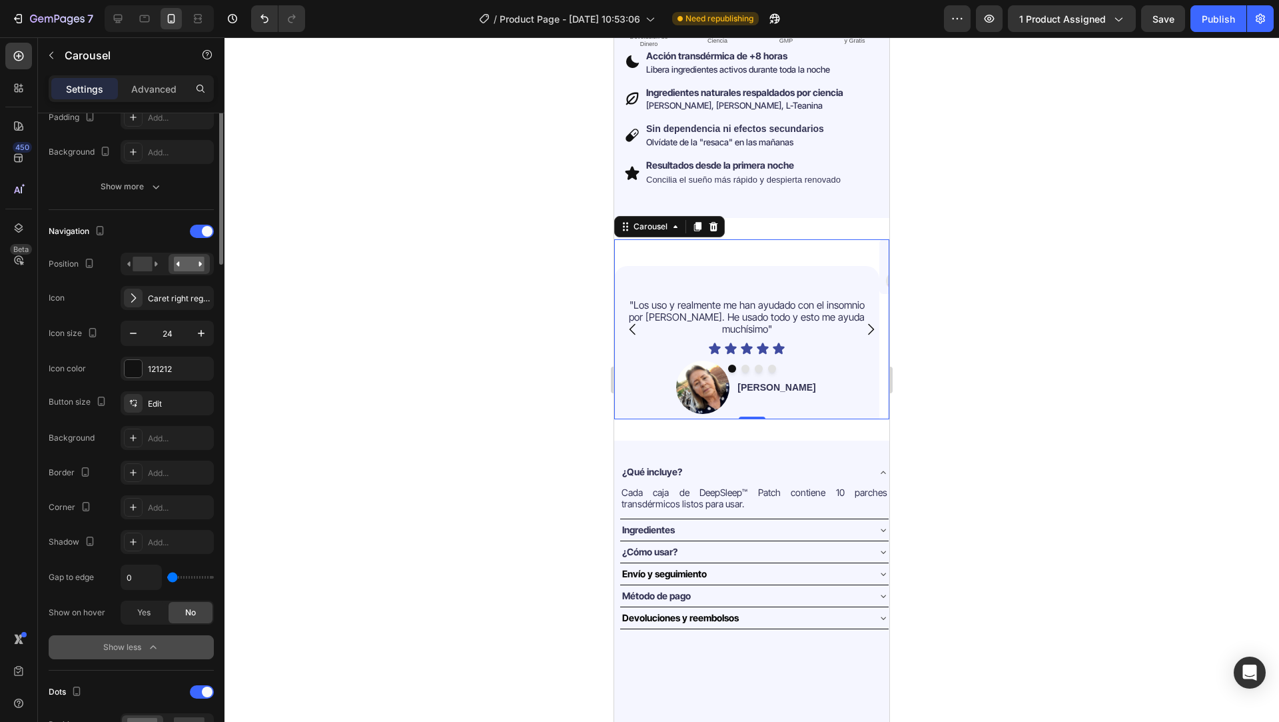
scroll to position [433, 0]
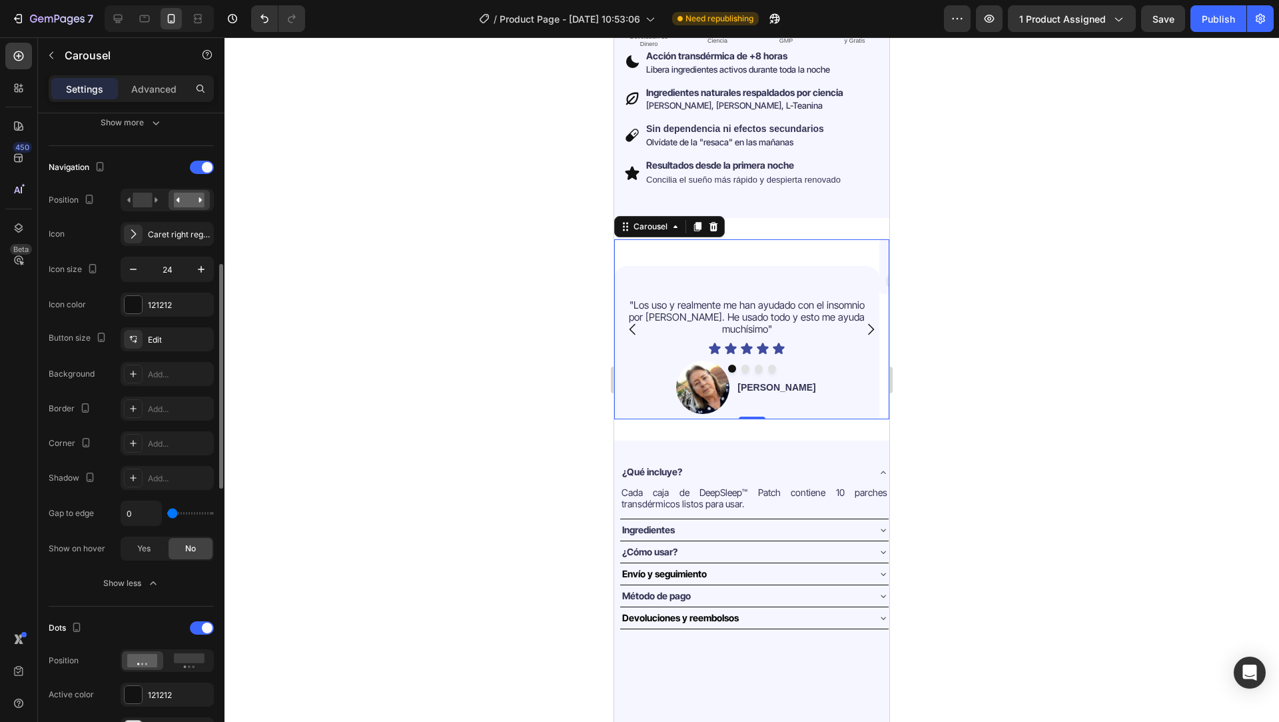
type input "54"
type input "116"
type input "120"
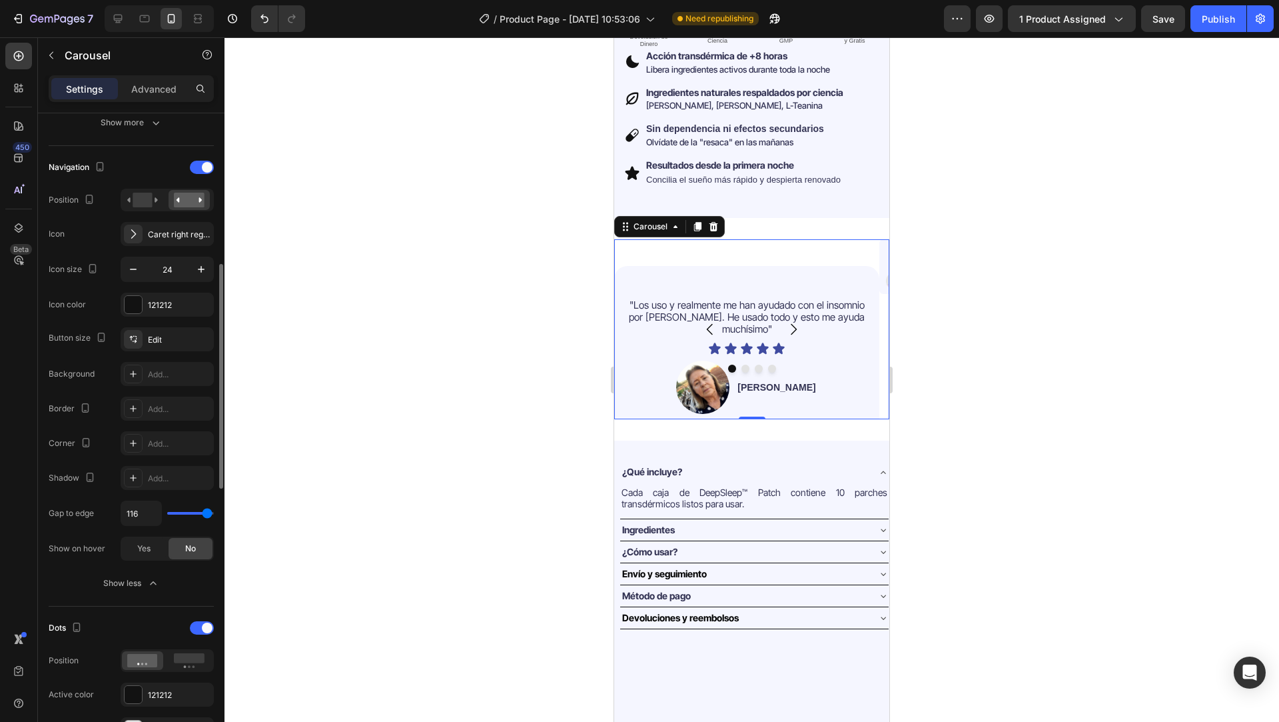
type input "120"
type input "83"
type input "6"
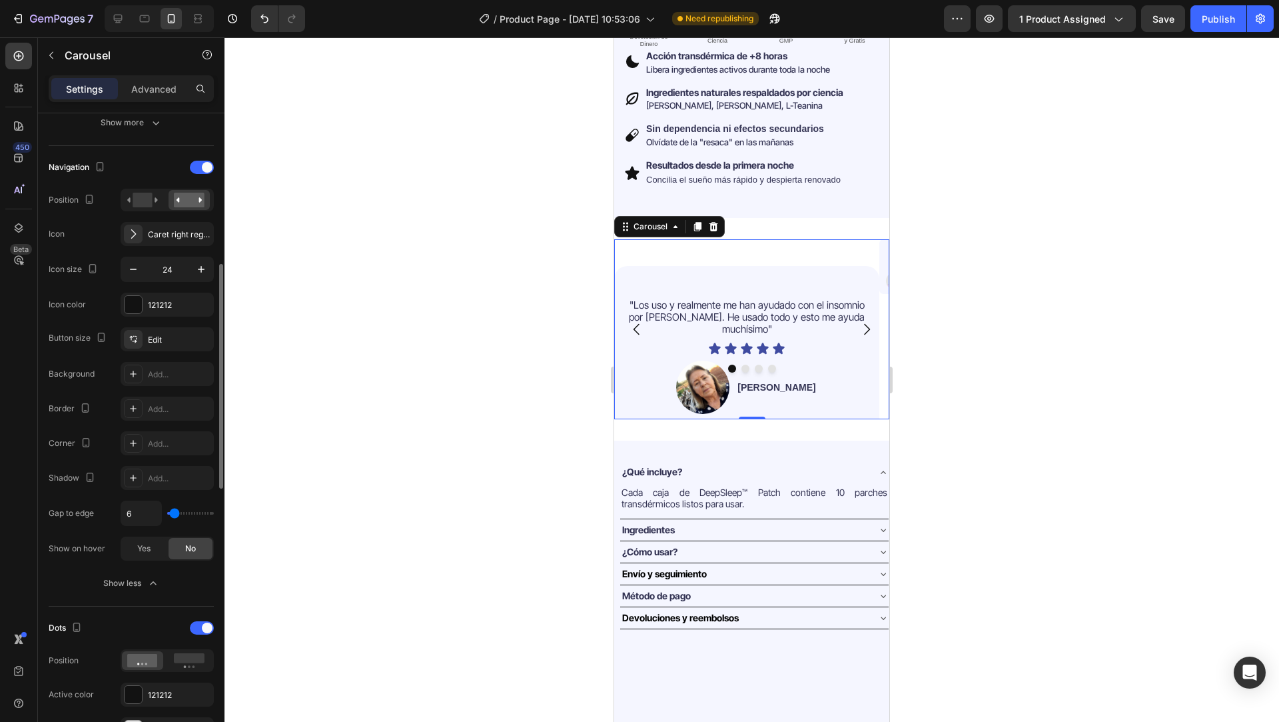
type input "0"
drag, startPoint x: 174, startPoint y: 514, endPoint x: 171, endPoint y: 506, distance: 7.8
click at [171, 512] on input "range" at bounding box center [190, 513] width 47 height 3
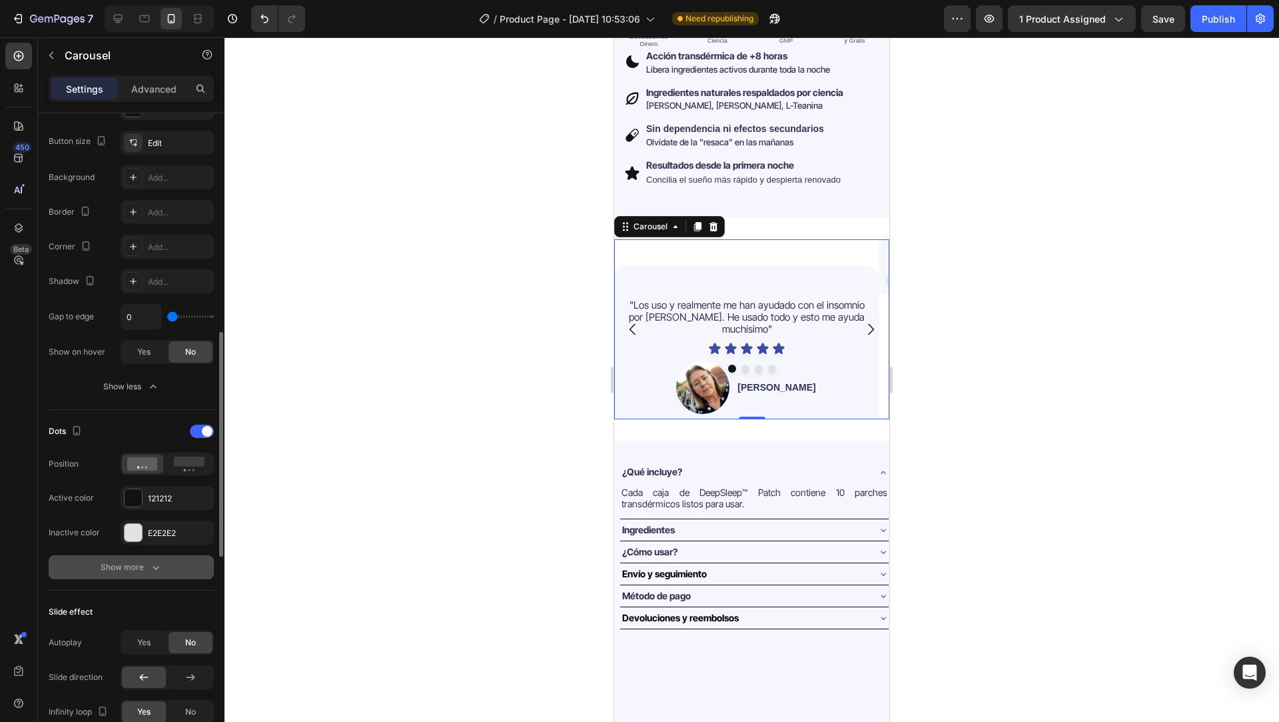
click at [147, 557] on button "Show more" at bounding box center [131, 567] width 165 height 24
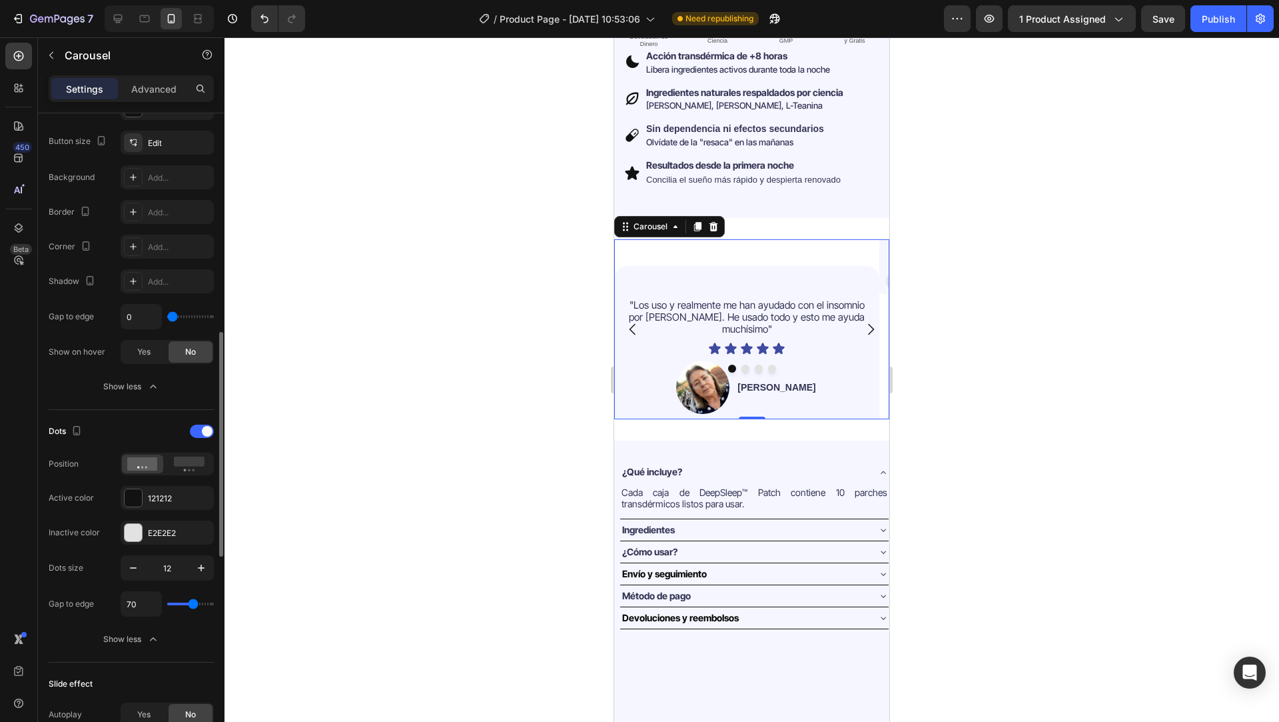
type input "62"
type input "17"
type input "12"
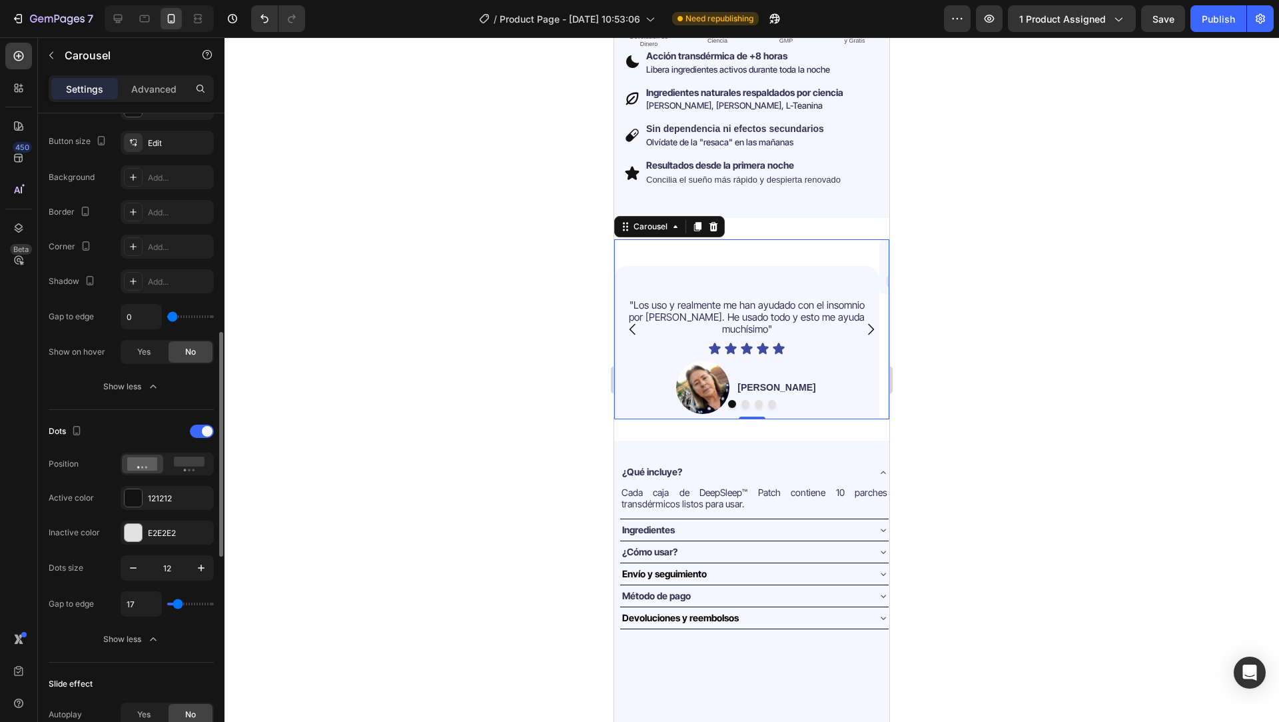
type input "12"
type input "5"
type input "1"
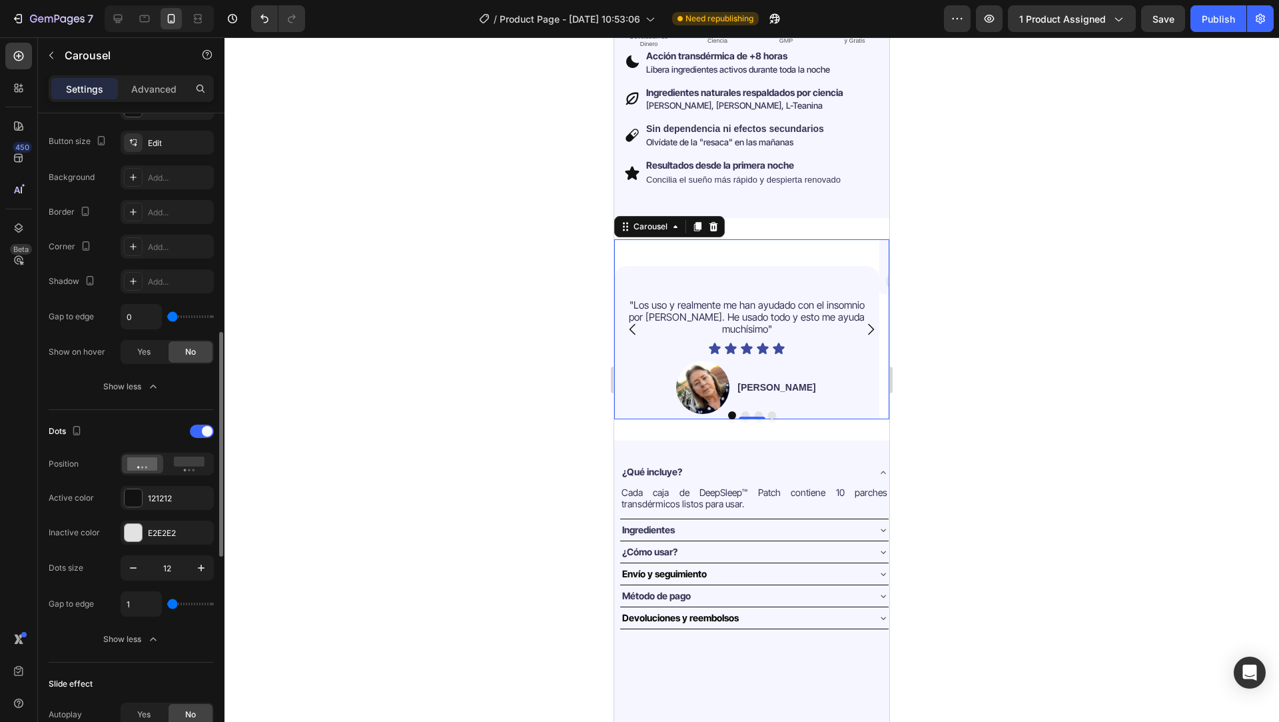
type input "0"
drag, startPoint x: 195, startPoint y: 602, endPoint x: 134, endPoint y: 588, distance: 63.0
type input "0"
click at [167, 602] on input "range" at bounding box center [190, 603] width 47 height 3
click at [193, 470] on circle at bounding box center [194, 469] width 3 height 3
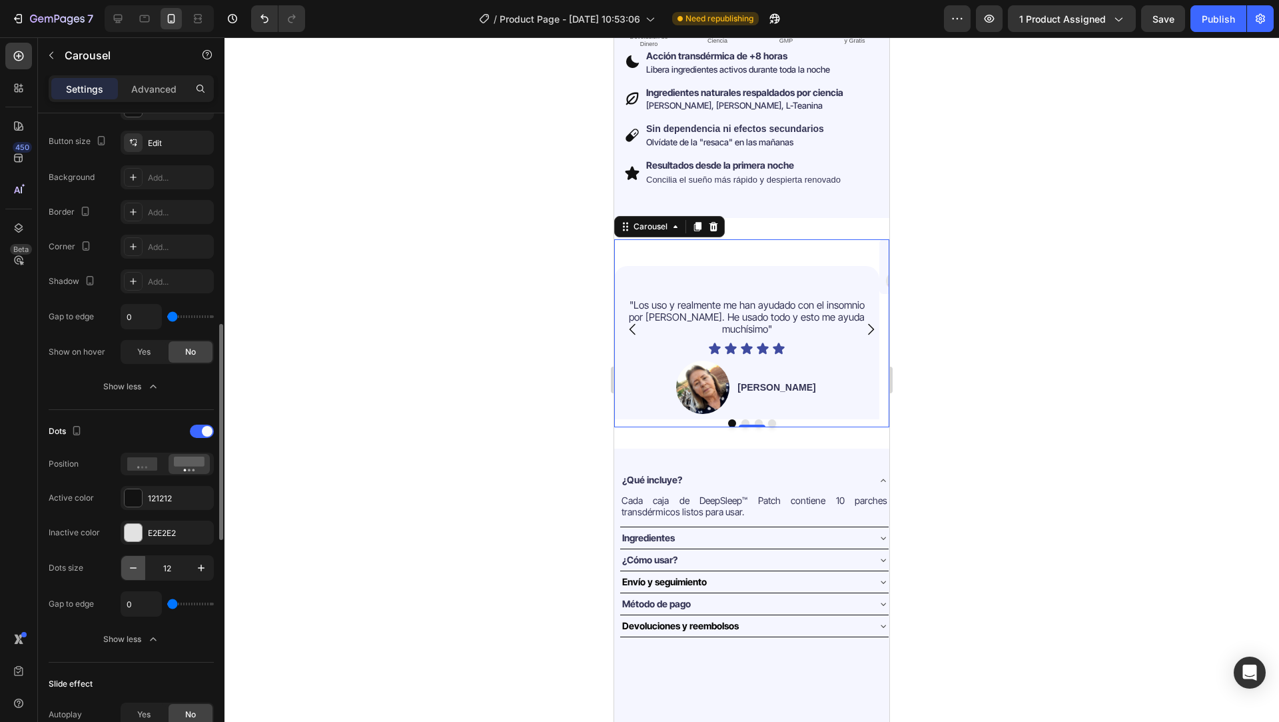
click at [128, 572] on icon "button" at bounding box center [133, 567] width 13 height 13
type input "11"
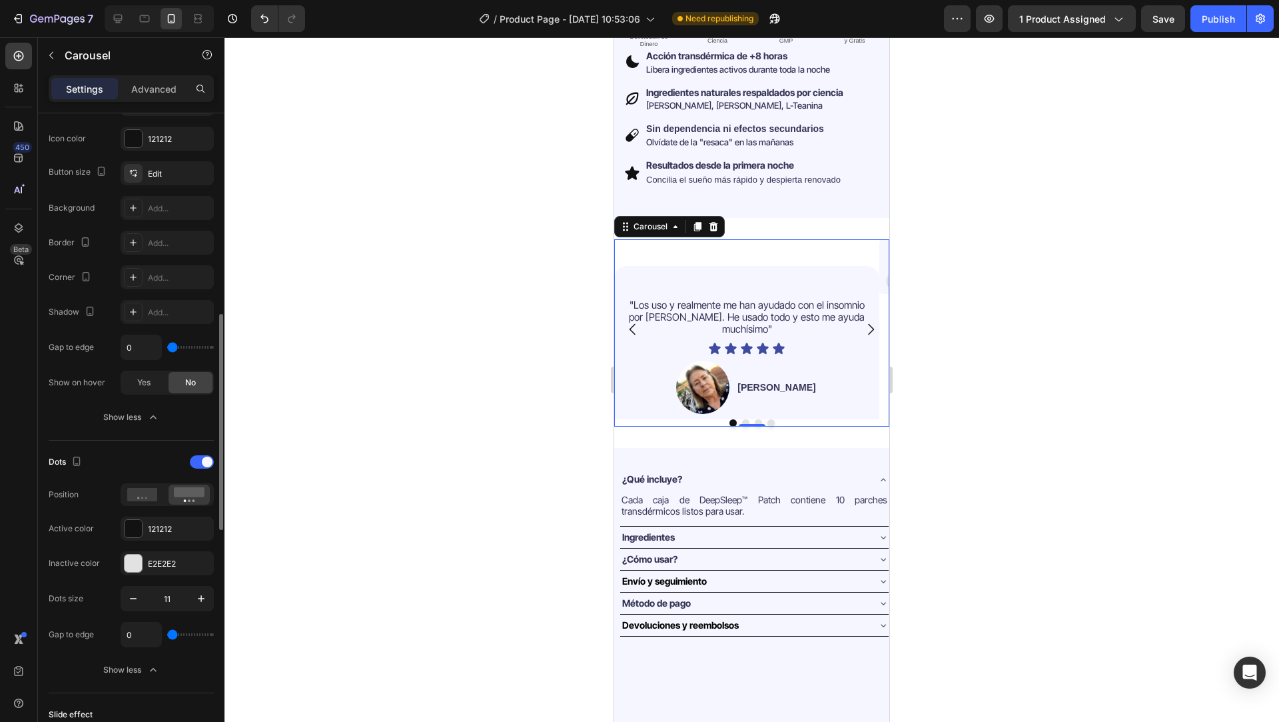
type input "28"
type input "37"
type input "38"
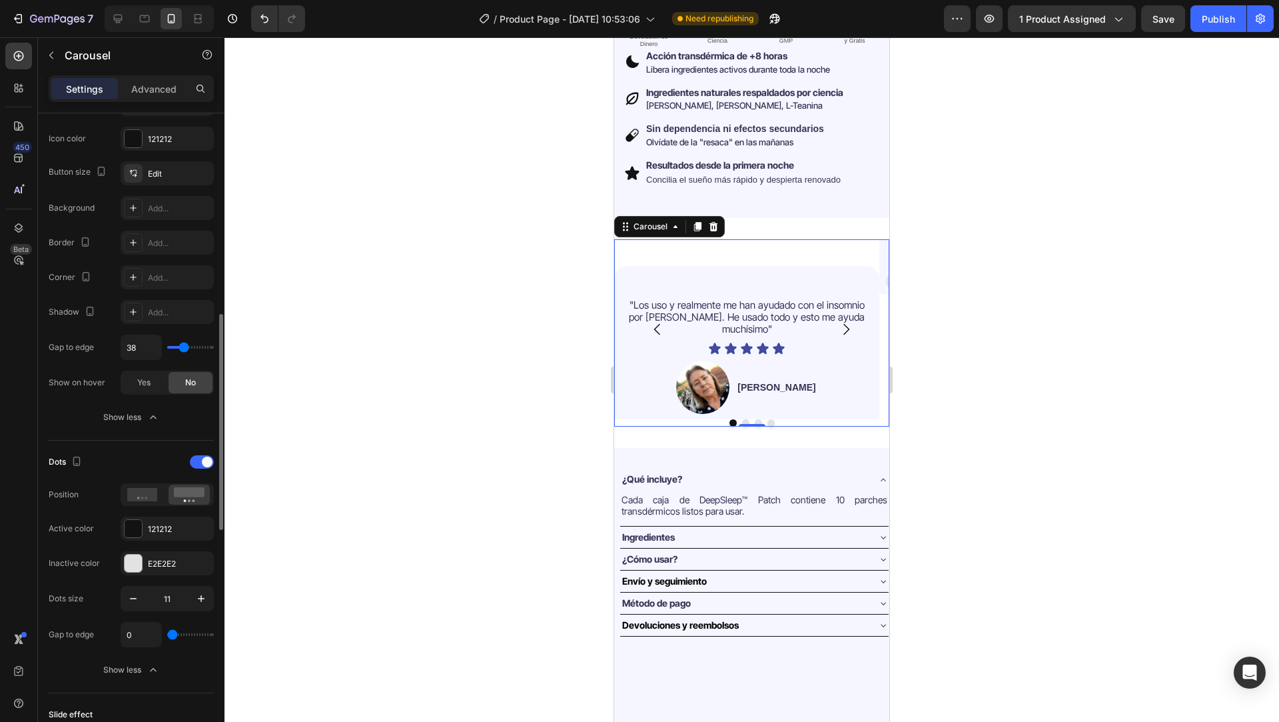
type input "38"
type input "39"
type input "0"
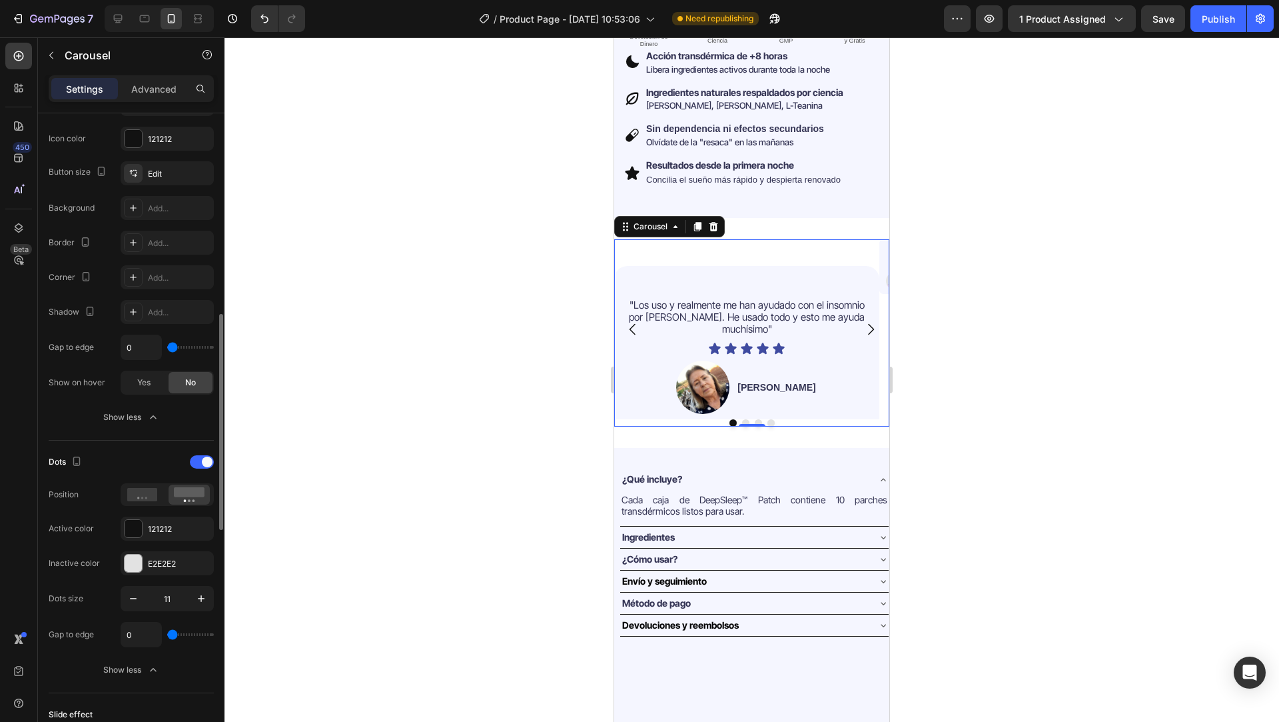
drag, startPoint x: 173, startPoint y: 342, endPoint x: 149, endPoint y: 344, distance: 24.1
click at [167, 346] on input "range" at bounding box center [190, 347] width 47 height 3
click at [201, 456] on div at bounding box center [202, 461] width 24 height 13
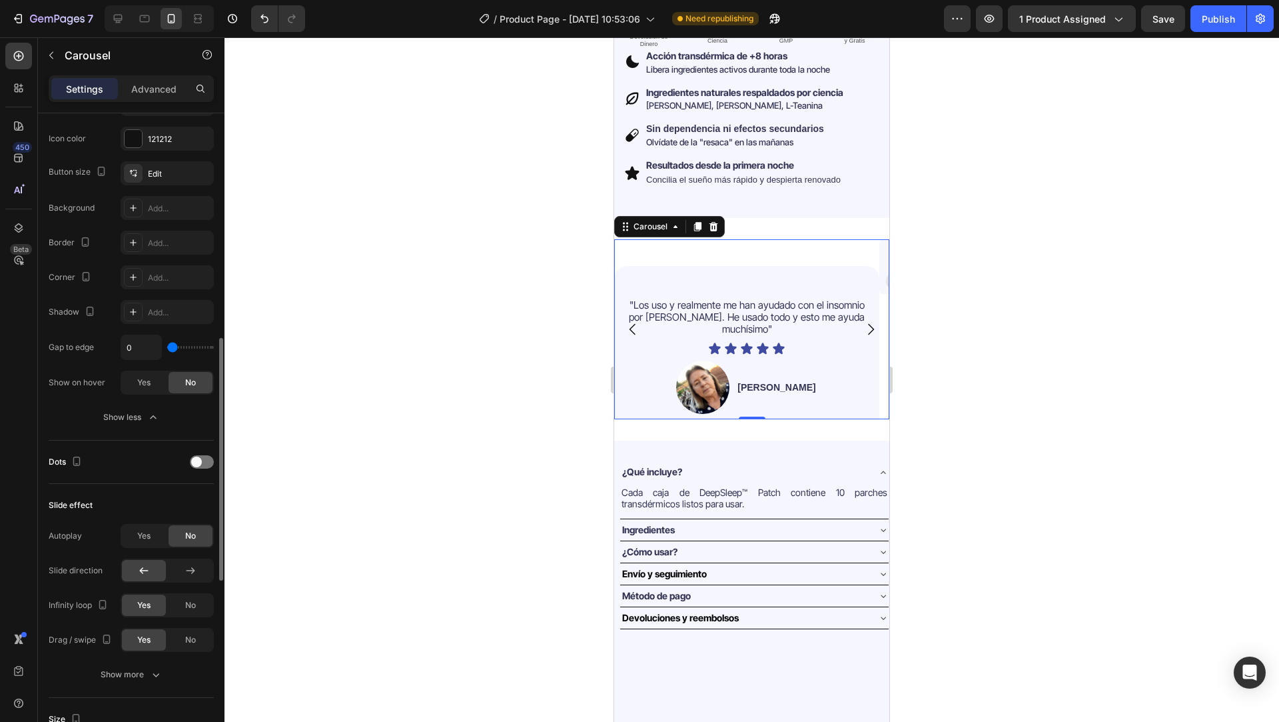
click at [209, 454] on div "Dots" at bounding box center [131, 461] width 165 height 21
click at [203, 460] on div at bounding box center [202, 461] width 24 height 13
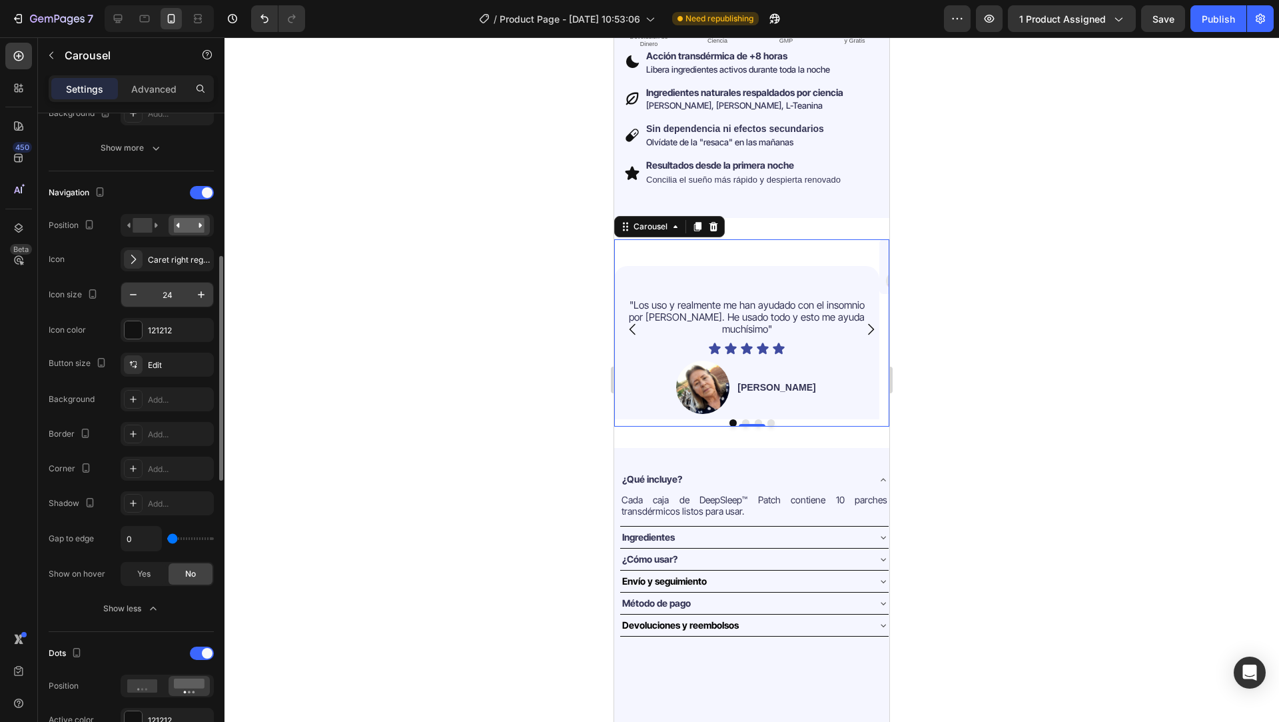
scroll to position [407, 0]
click at [140, 227] on rect at bounding box center [142, 226] width 19 height 15
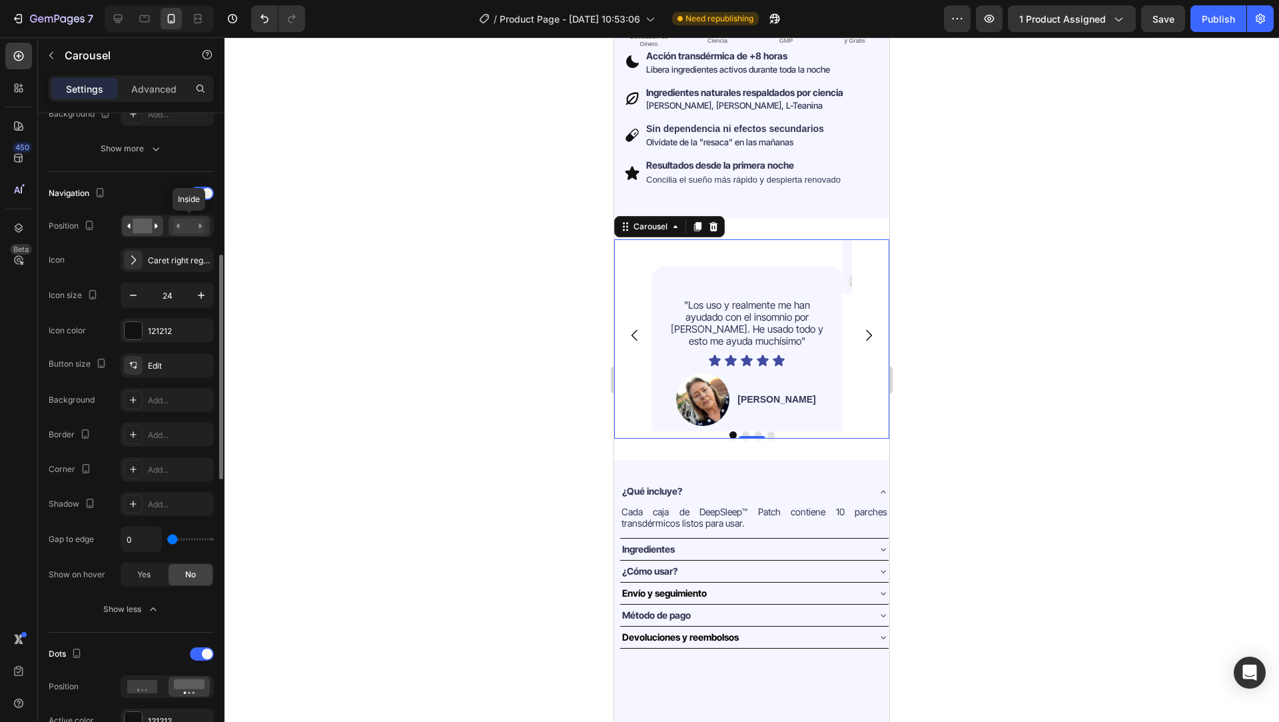
click at [185, 223] on rect at bounding box center [189, 226] width 31 height 15
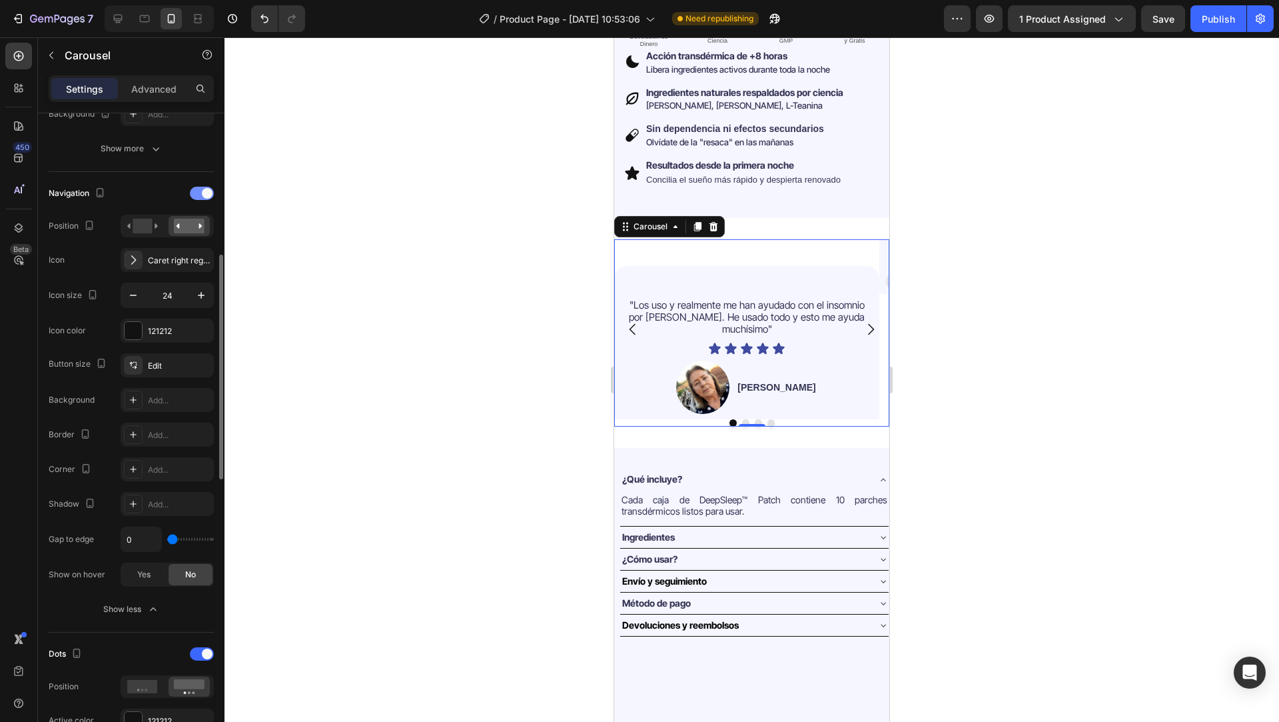
click at [195, 194] on div at bounding box center [202, 193] width 24 height 13
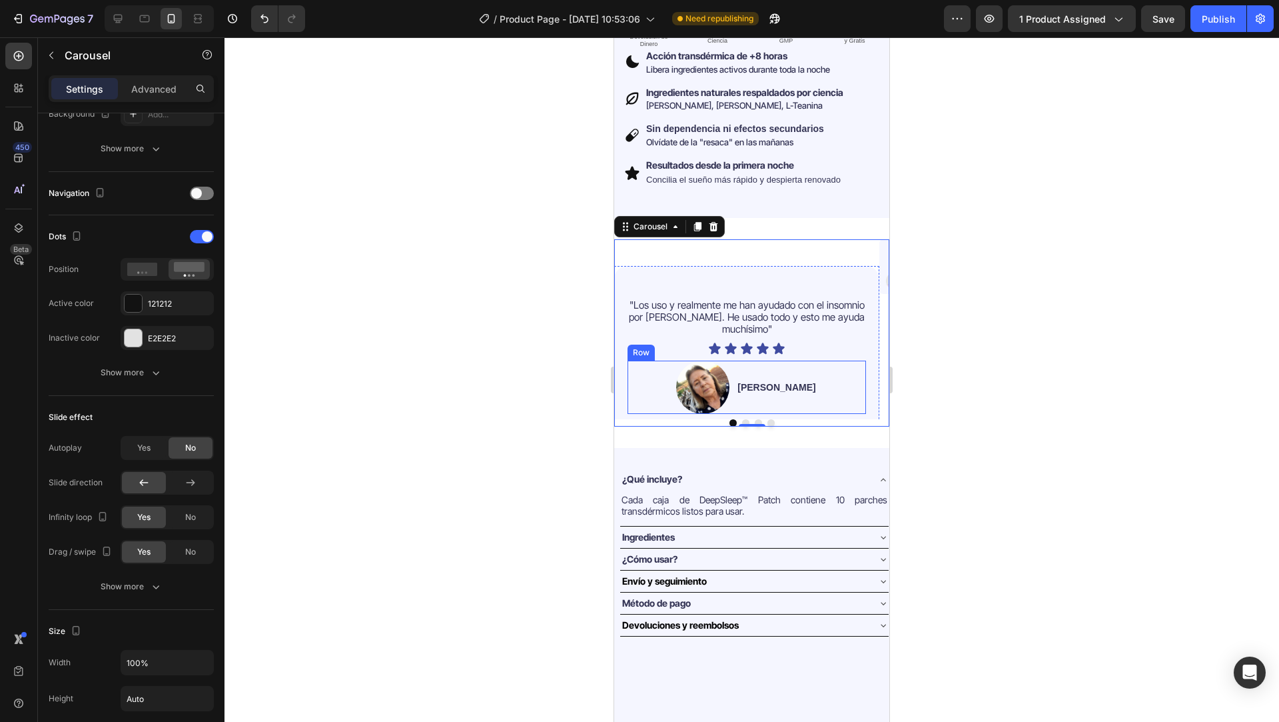
click at [839, 371] on div "Image [PERSON_NAME] Text Block Row" at bounding box center [747, 386] width 239 height 53
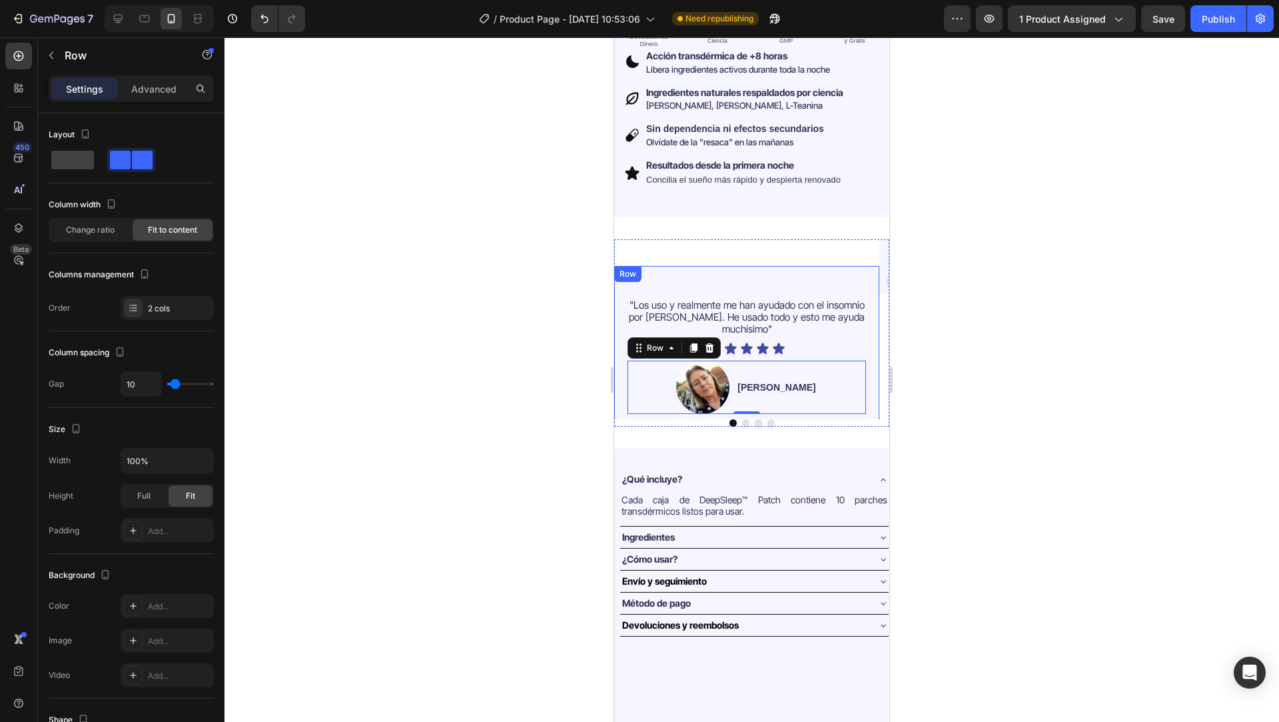
click at [785, 396] on div ""Los uso y realmente me han ayudado con el insomnio por TEPT. He usado todo y e…" at bounding box center [747, 355] width 239 height 143
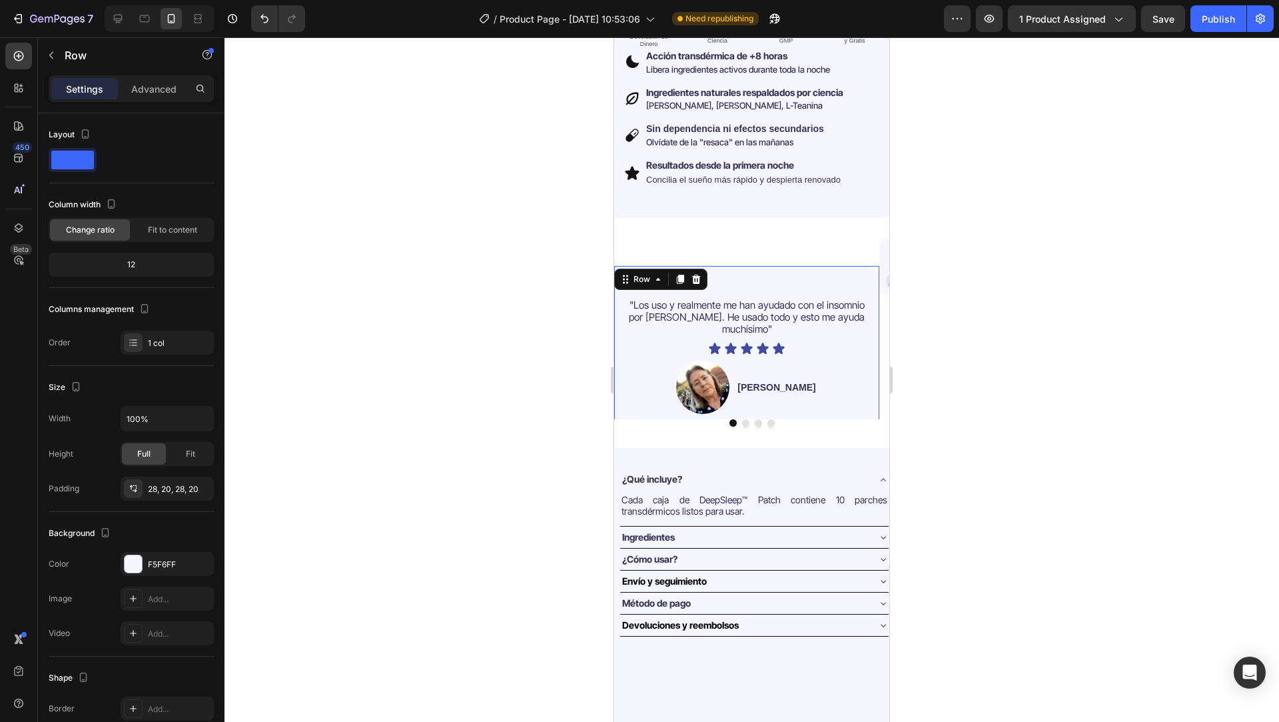
click at [871, 382] on div ""Los uso y realmente me han ayudado con el insomnio por [PERSON_NAME]. He usado…" at bounding box center [746, 356] width 265 height 180
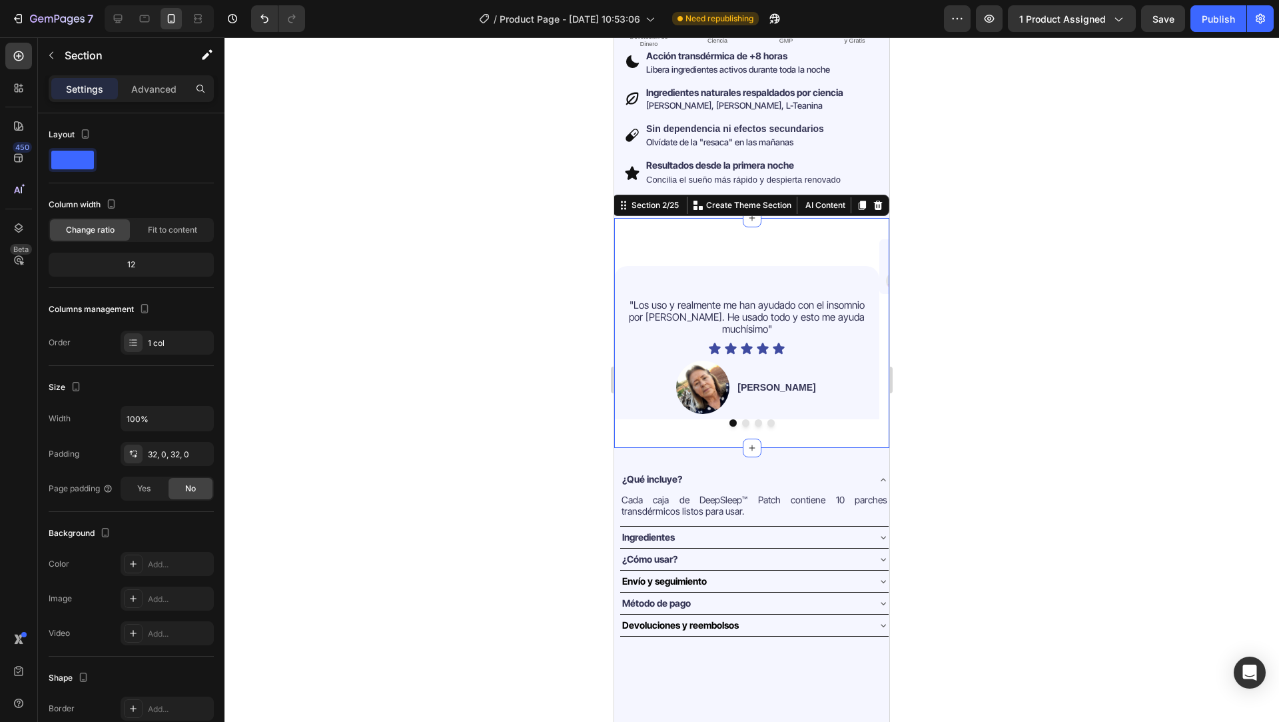
click at [862, 416] on div ""Los uso y realmente me han ayudado con el insomnio por TEPT. He usado todo y e…" at bounding box center [751, 333] width 275 height 230
click at [630, 268] on div "Row" at bounding box center [628, 274] width 22 height 12
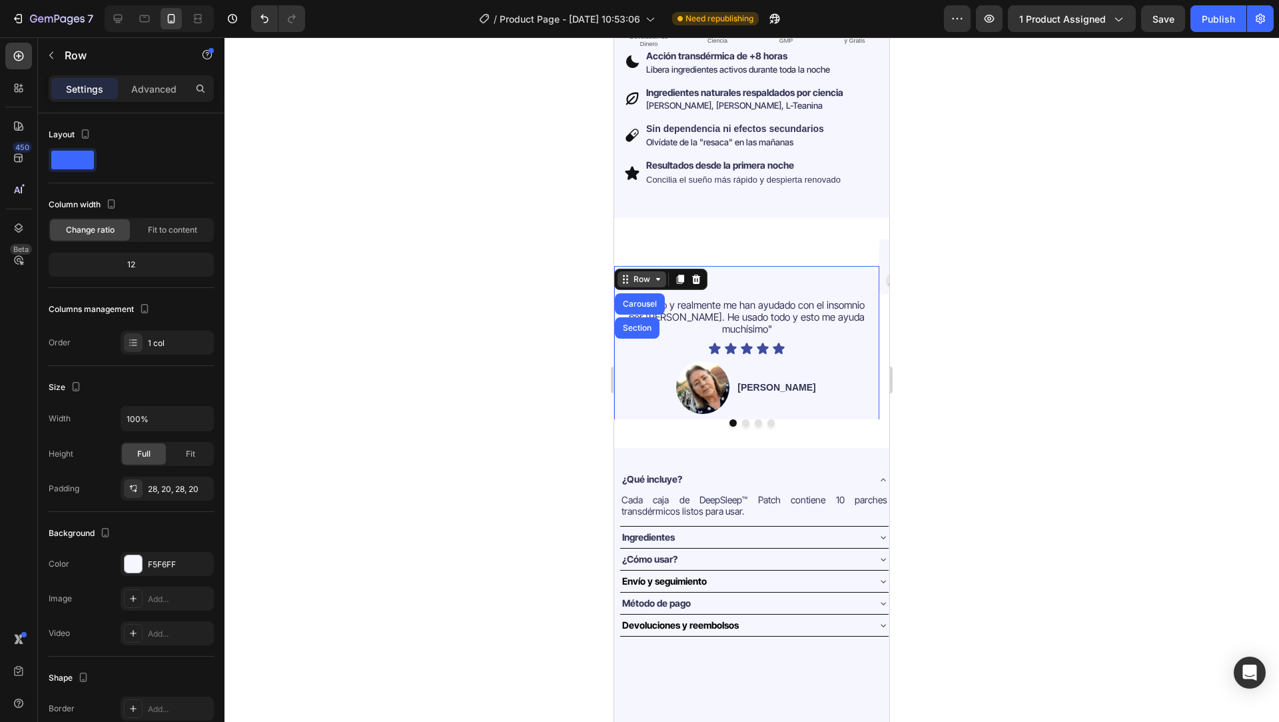
click at [630, 271] on div "Row" at bounding box center [642, 279] width 49 height 16
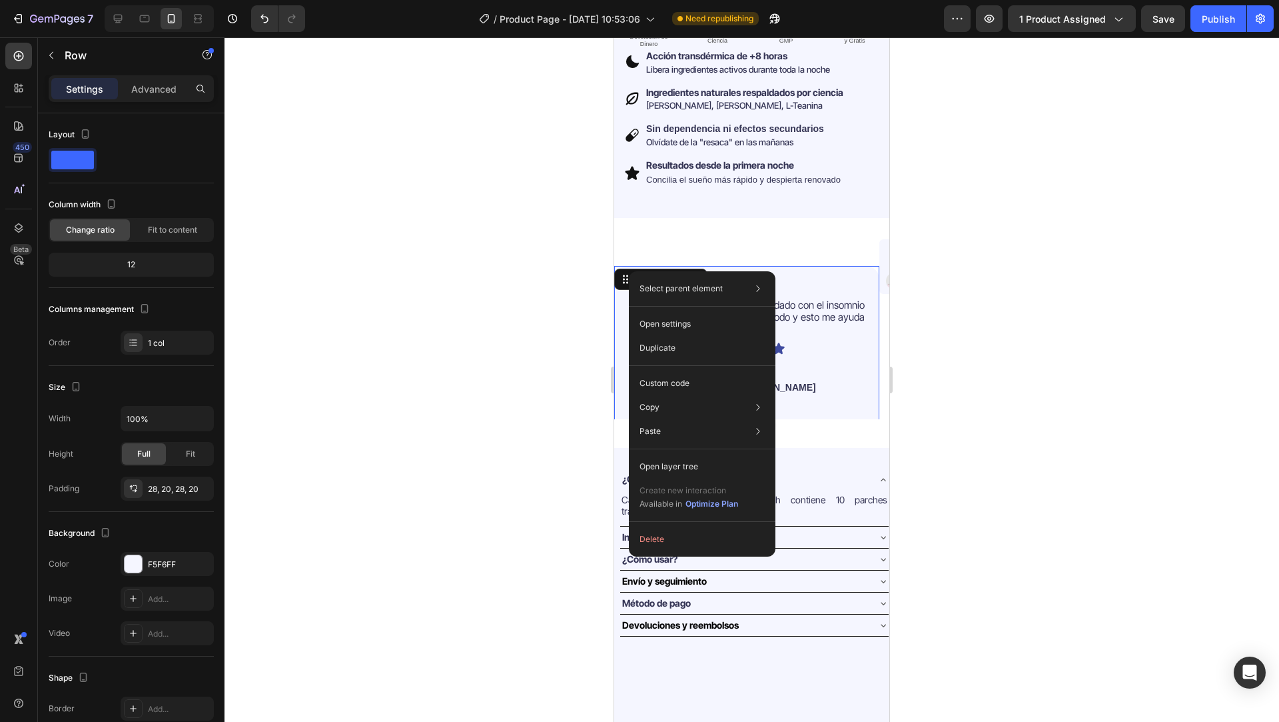
click at [493, 292] on div at bounding box center [752, 379] width 1055 height 684
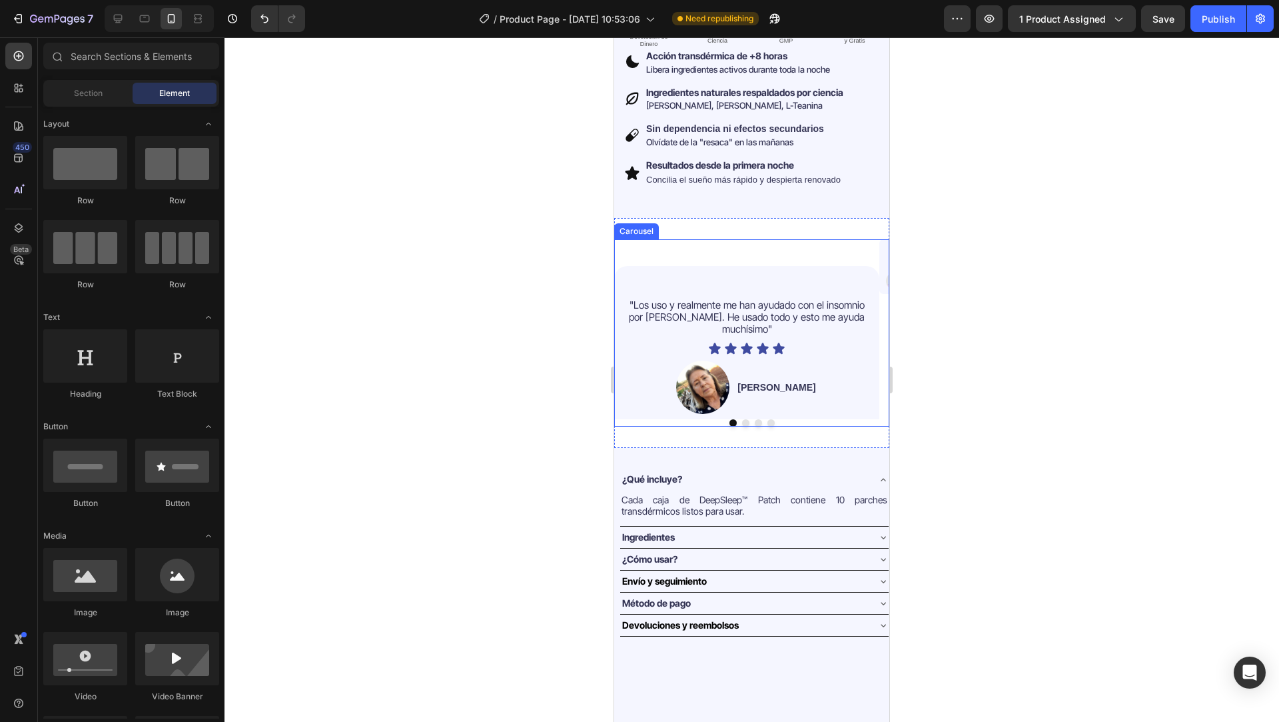
click at [643, 239] on div ""Los uso y realmente me han ayudado con el insomnio por [PERSON_NAME]. He usado…" at bounding box center [746, 329] width 265 height 180
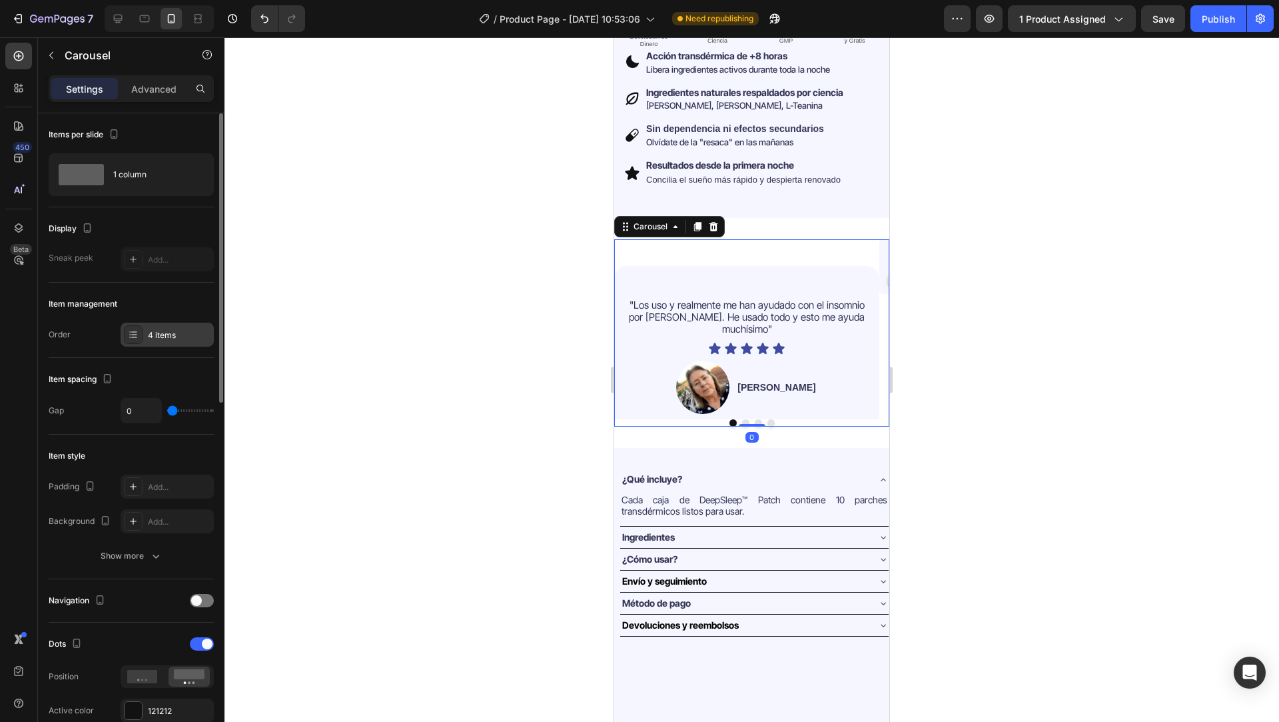
click at [164, 333] on div "4 items" at bounding box center [179, 335] width 63 height 12
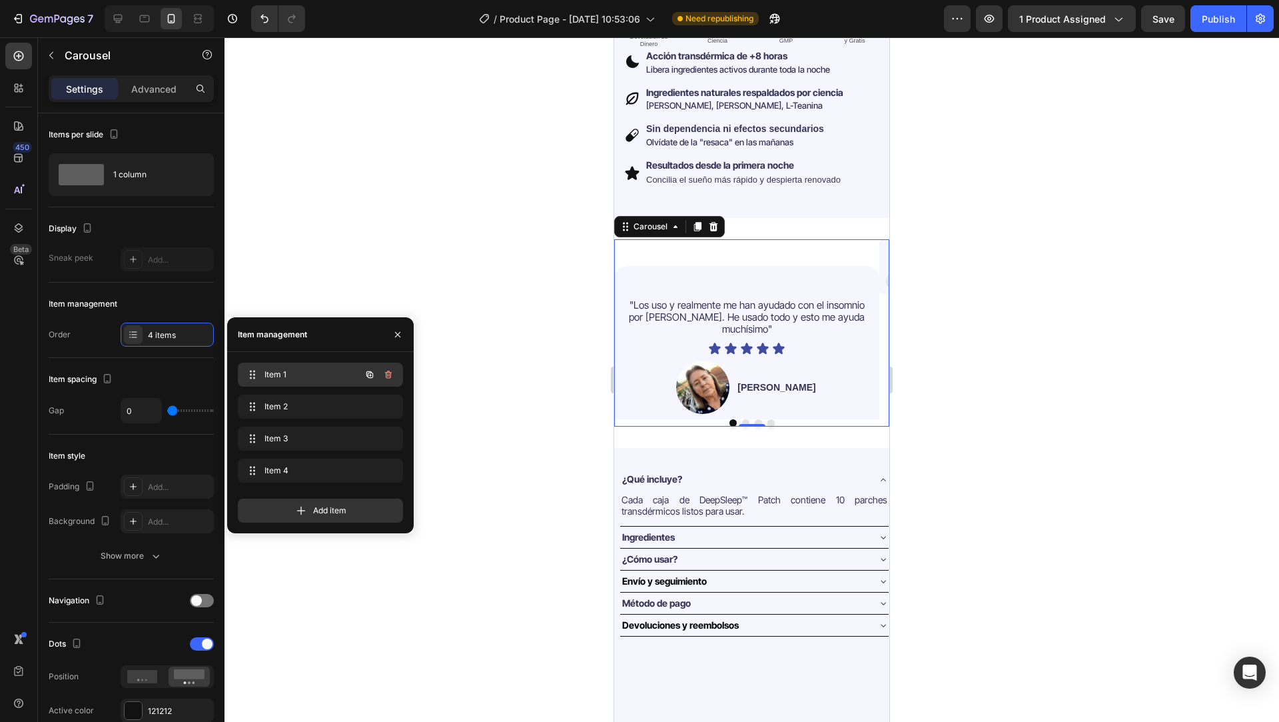
click at [334, 370] on span "Item 1" at bounding box center [301, 374] width 75 height 12
click at [326, 404] on span "Item 2" at bounding box center [311, 406] width 99 height 12
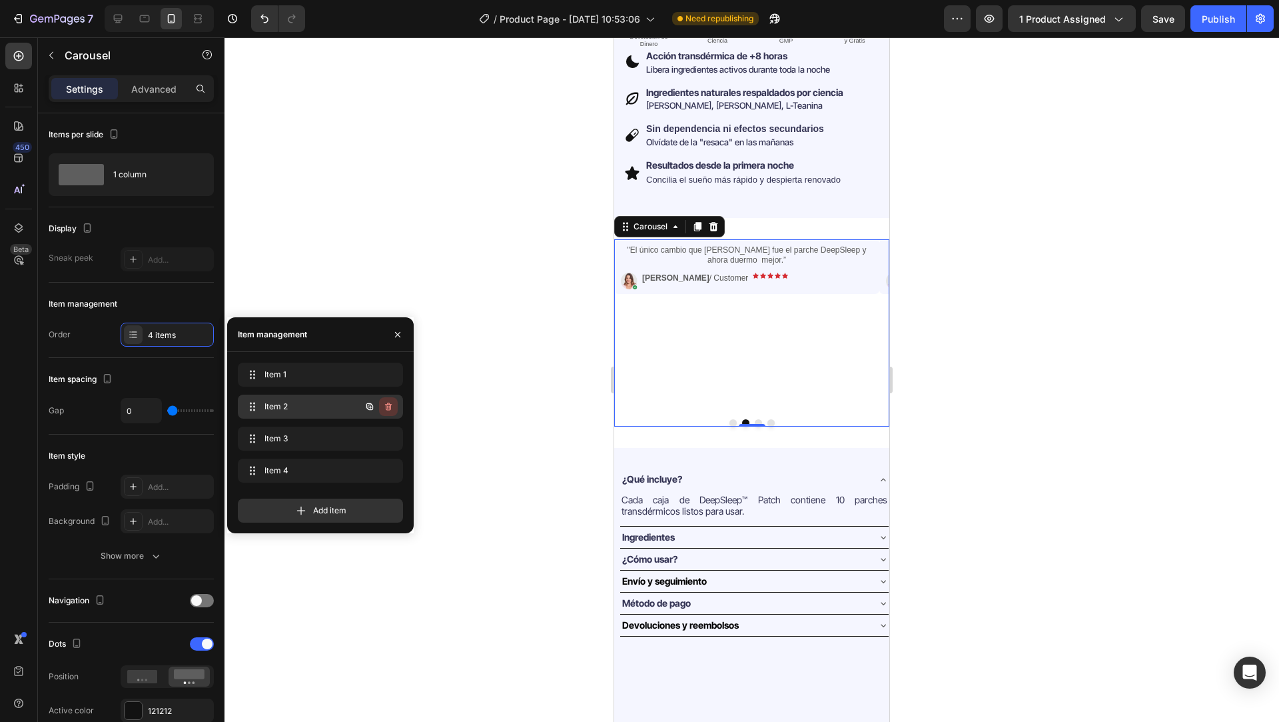
click at [387, 406] on icon "button" at bounding box center [387, 407] width 1 height 3
click at [387, 406] on div "Delete" at bounding box center [379, 406] width 25 height 12
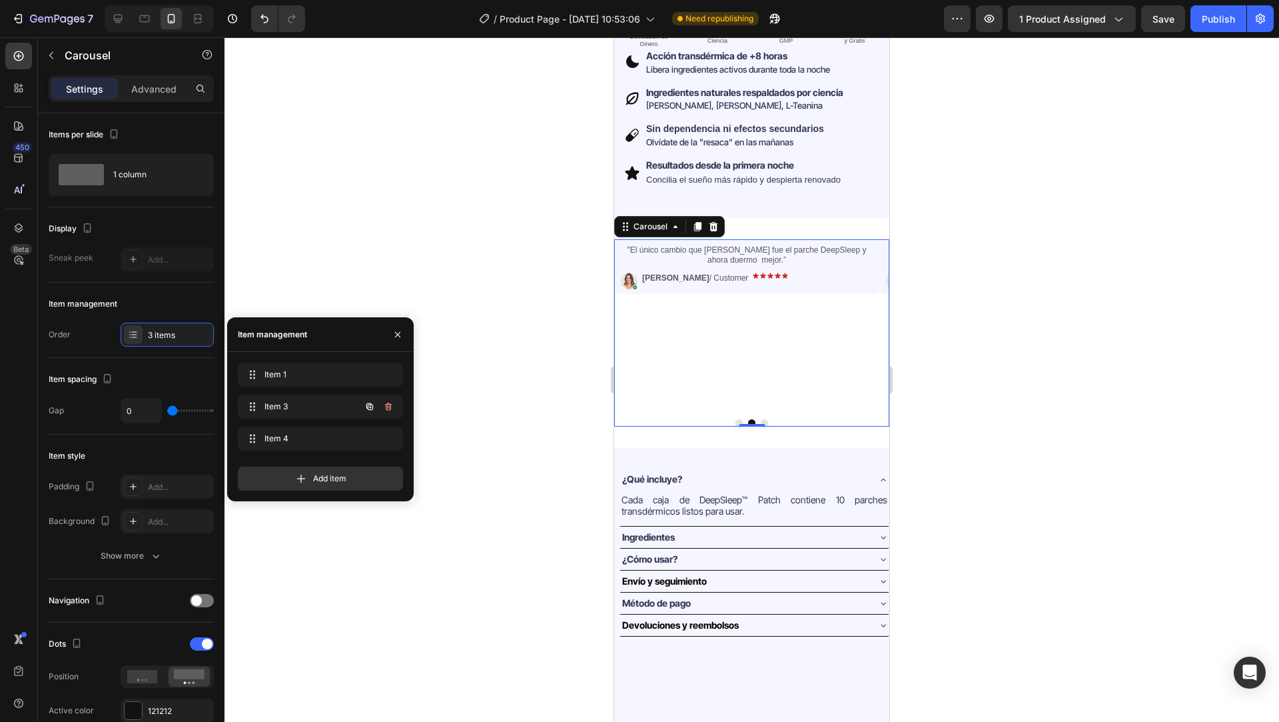
click at [387, 406] on icon "button" at bounding box center [387, 407] width 1 height 3
click at [387, 406] on div "Delete" at bounding box center [379, 406] width 25 height 12
click at [387, 406] on icon "button" at bounding box center [387, 407] width 1 height 3
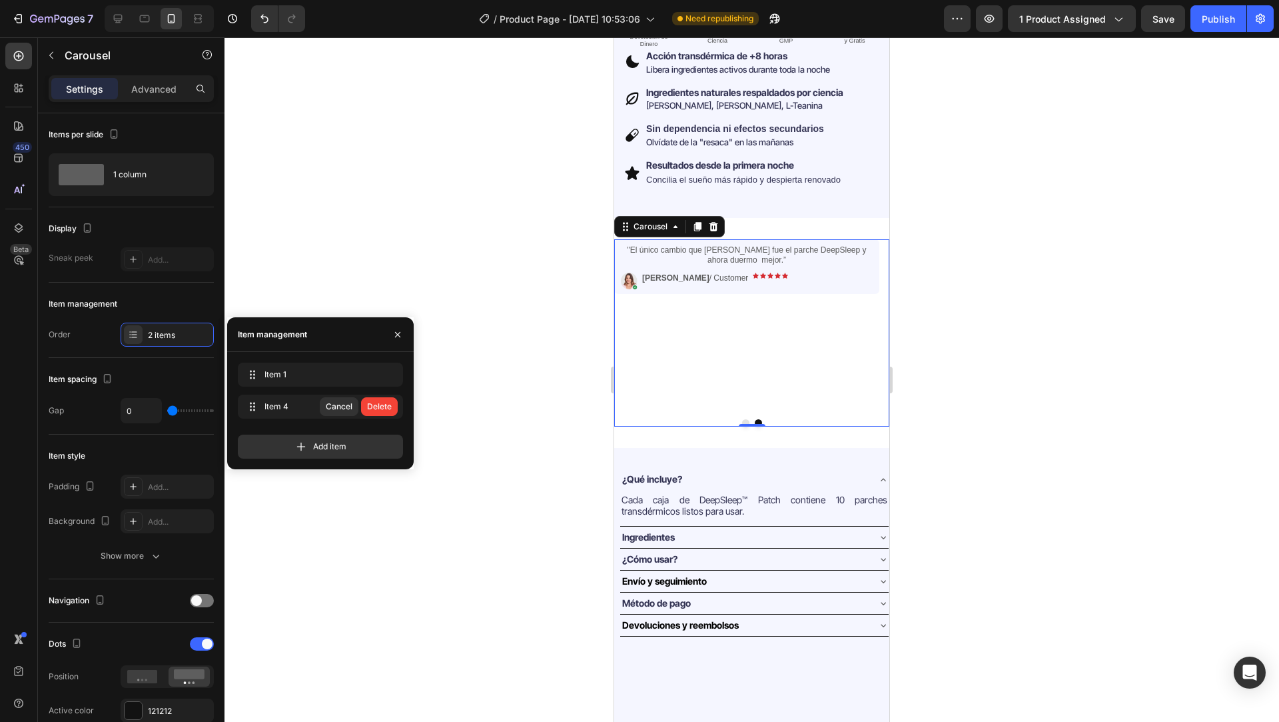
click at [387, 406] on div "Delete" at bounding box center [379, 406] width 25 height 12
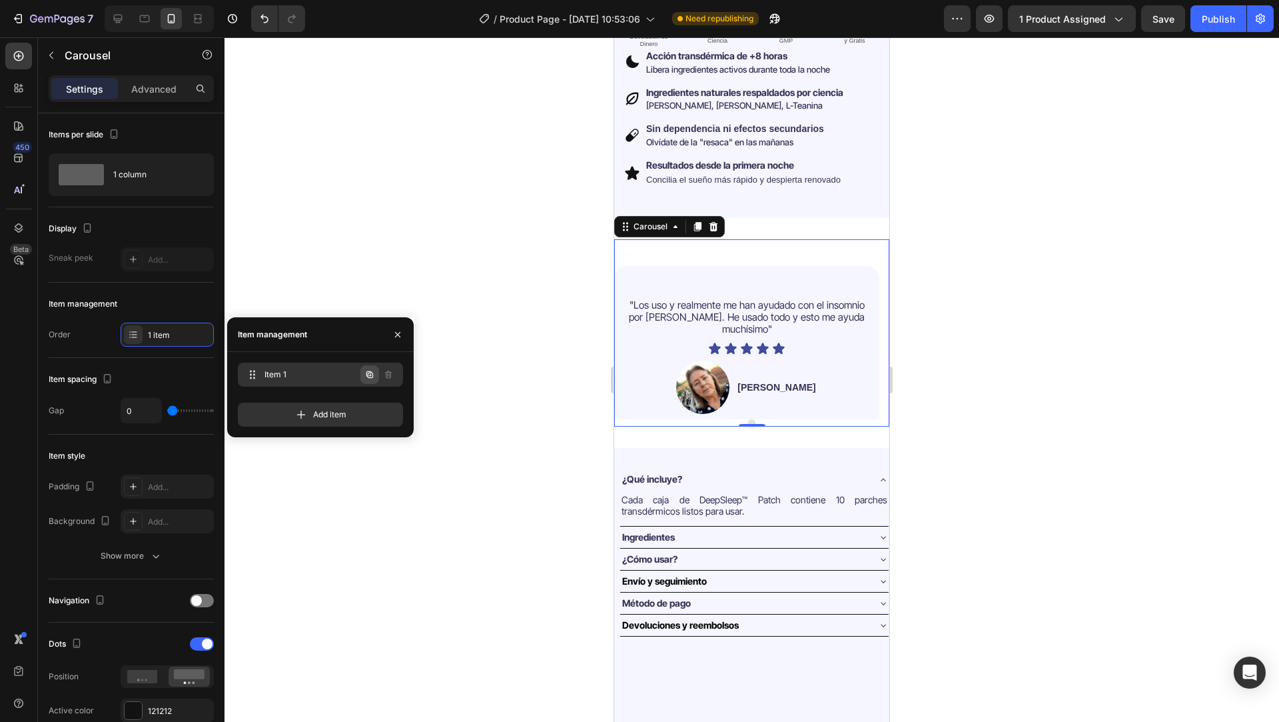
click at [369, 375] on icon "button" at bounding box center [369, 374] width 11 height 11
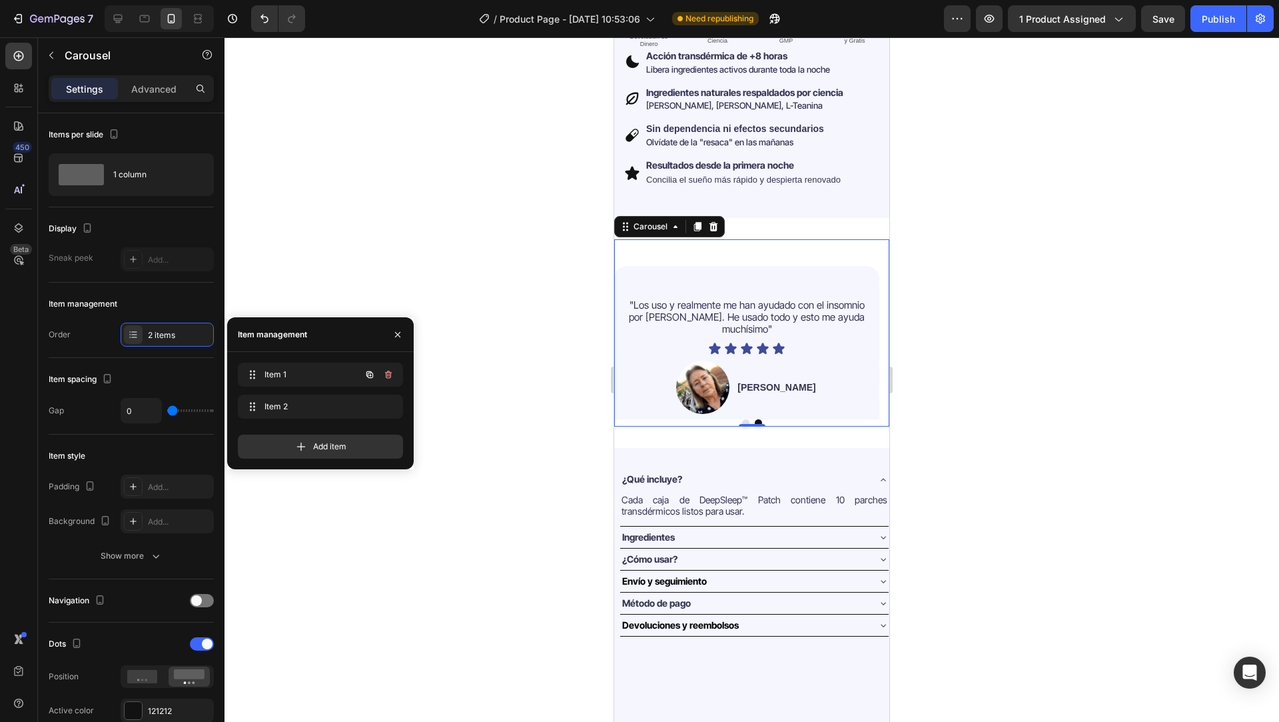
click at [369, 375] on icon "button" at bounding box center [369, 374] width 11 height 11
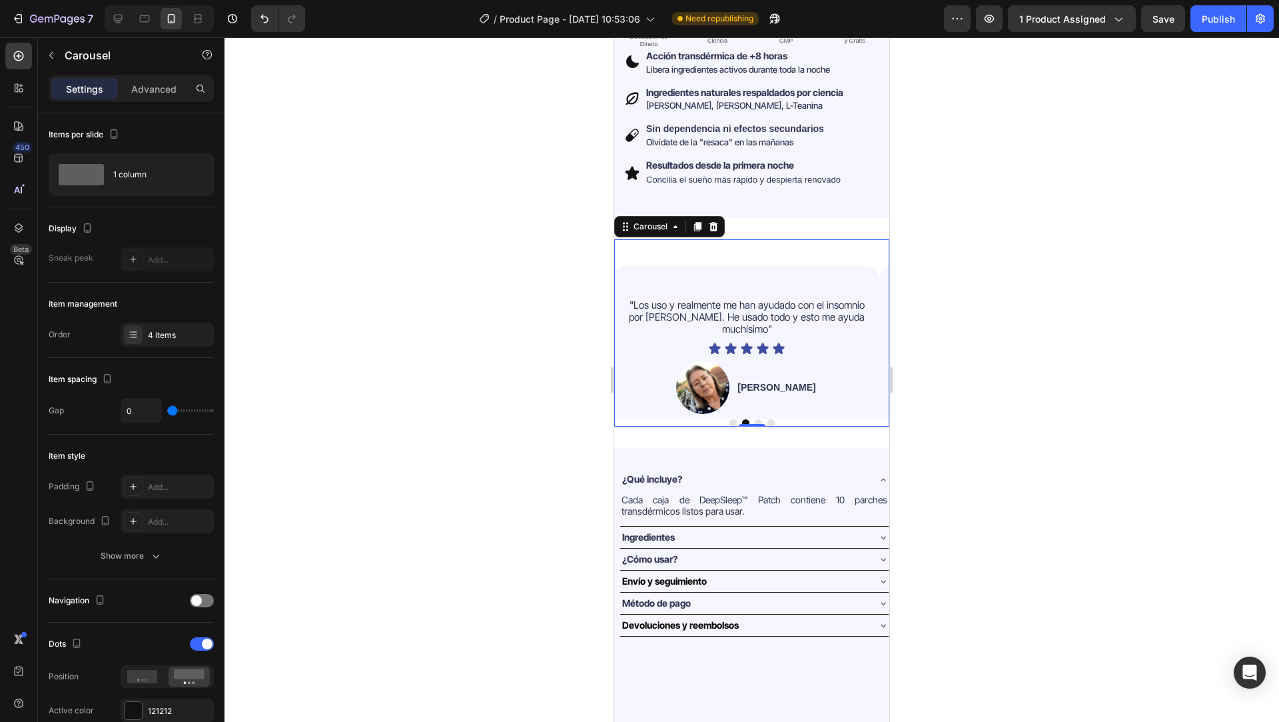
click at [498, 292] on div at bounding box center [752, 379] width 1055 height 684
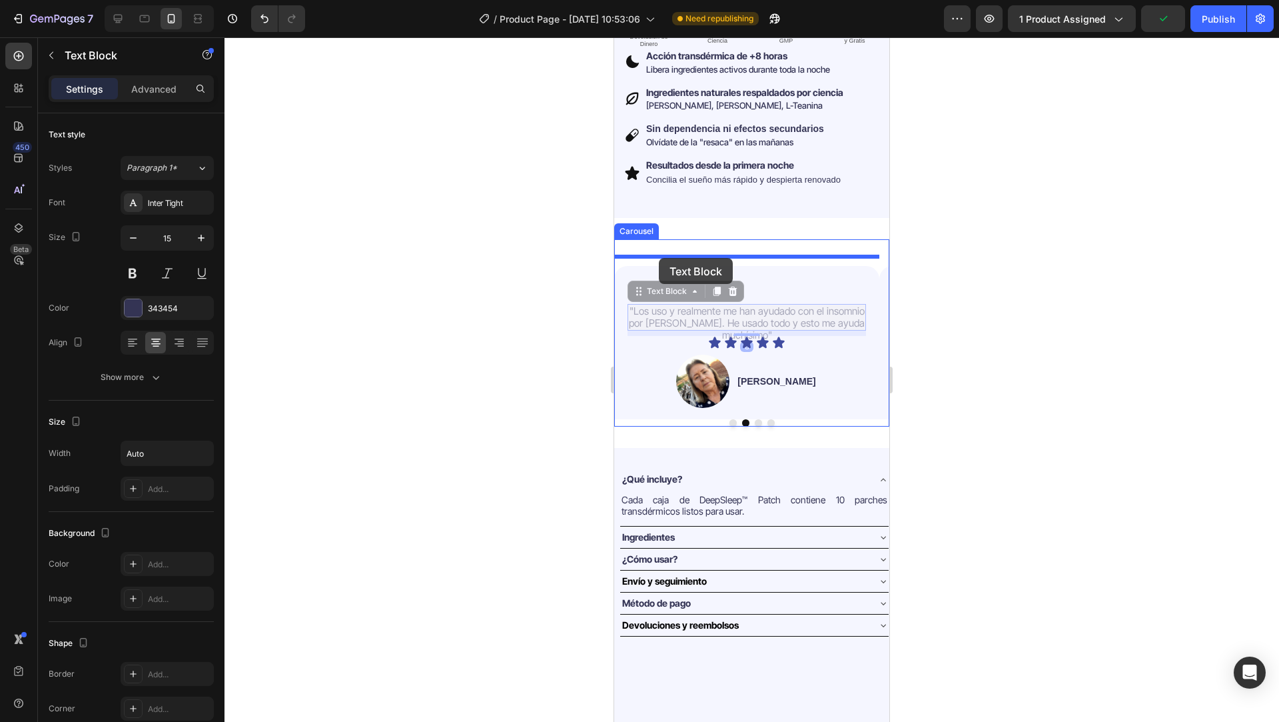
drag, startPoint x: 655, startPoint y: 282, endPoint x: 660, endPoint y: 257, distance: 25.7
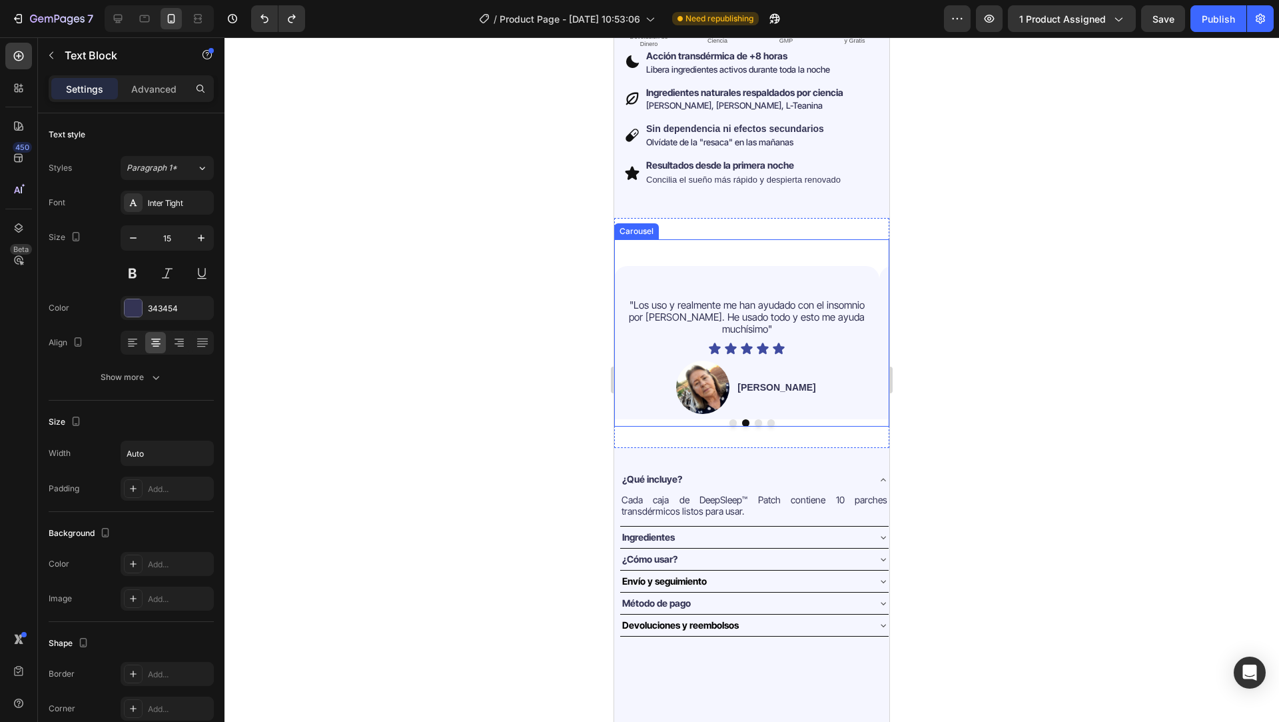
click at [730, 419] on button "Dot" at bounding box center [733, 422] width 7 height 7
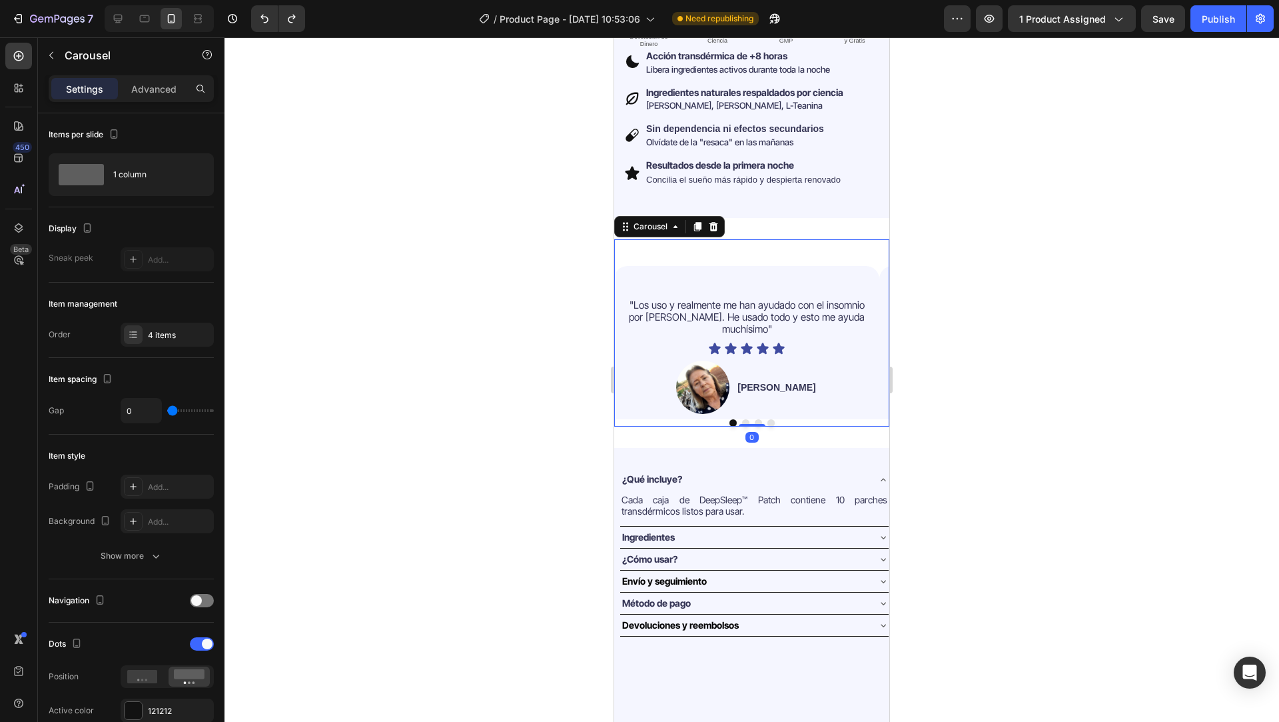
click at [742, 419] on button "Dot" at bounding box center [745, 422] width 7 height 7
click at [722, 298] on span ""Los uso y realmente me han ayudado con el insomnio por [PERSON_NAME]. He usado…" at bounding box center [747, 316] width 236 height 37
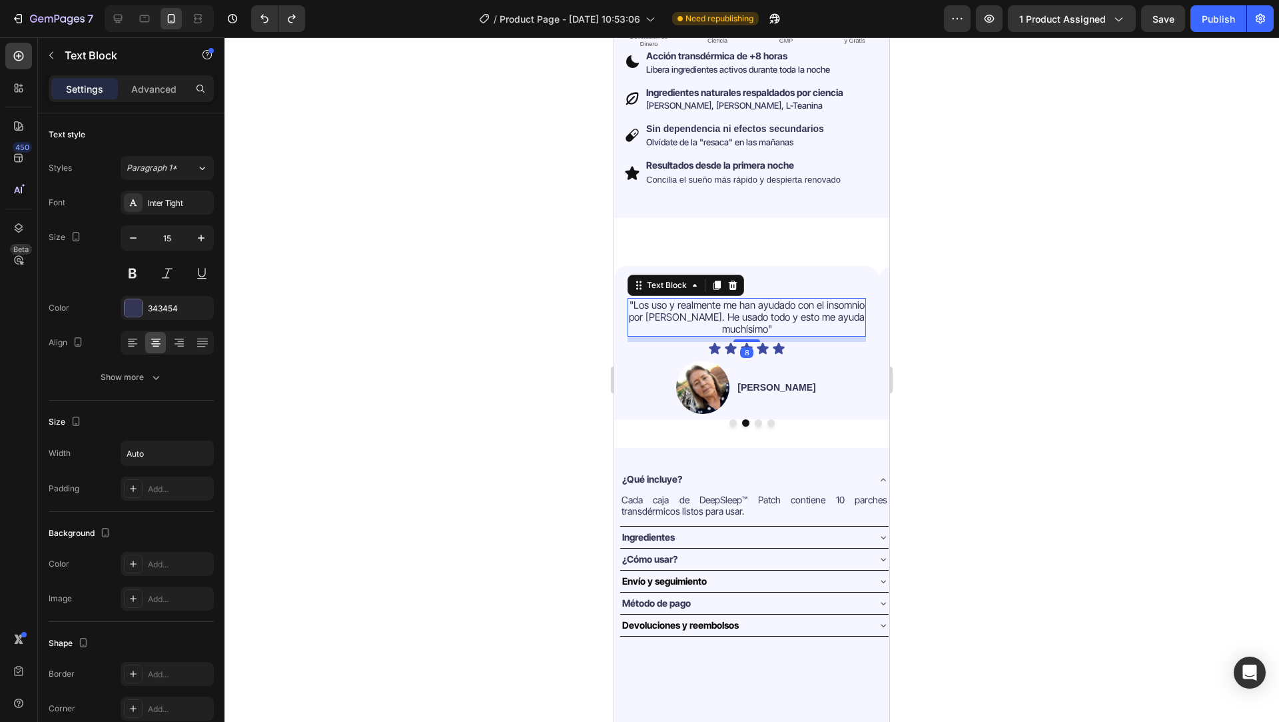
click at [722, 298] on span ""Los uso y realmente me han ayudado con el insomnio por [PERSON_NAME]. He usado…" at bounding box center [747, 316] width 236 height 37
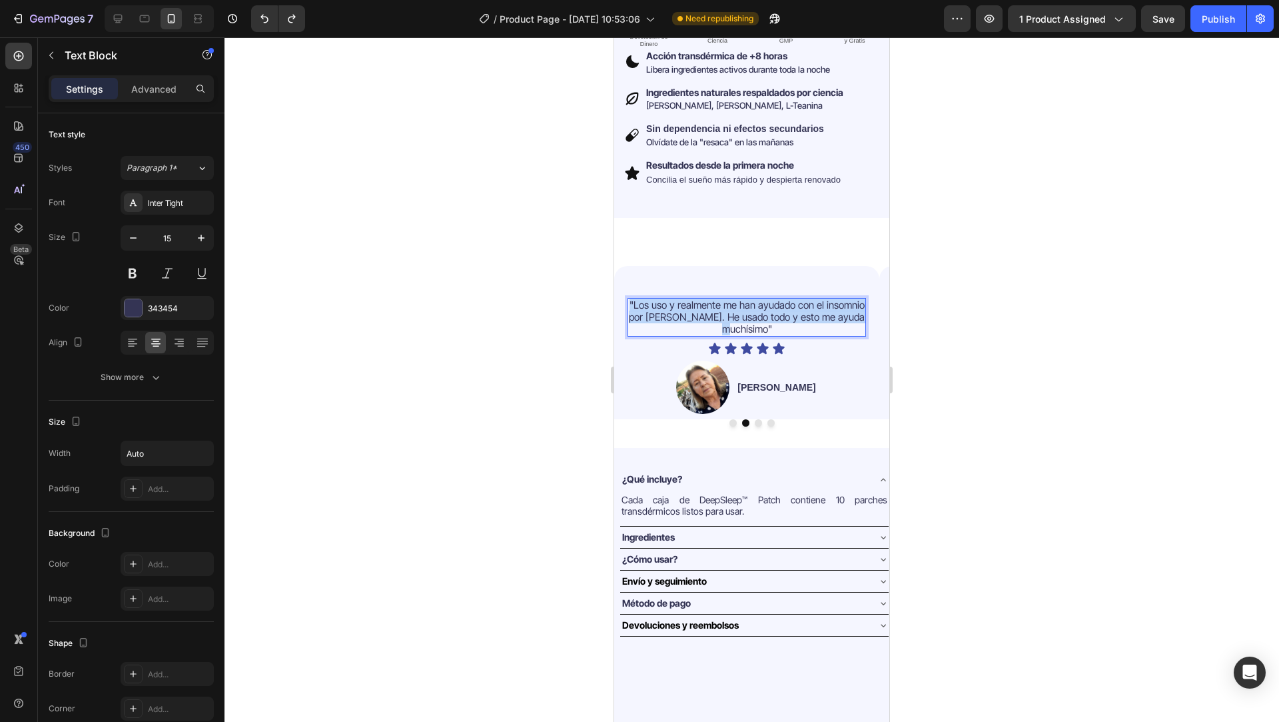
click at [722, 298] on span ""Los uso y realmente me han ayudado con el insomnio por [PERSON_NAME]. He usado…" at bounding box center [747, 316] width 236 height 37
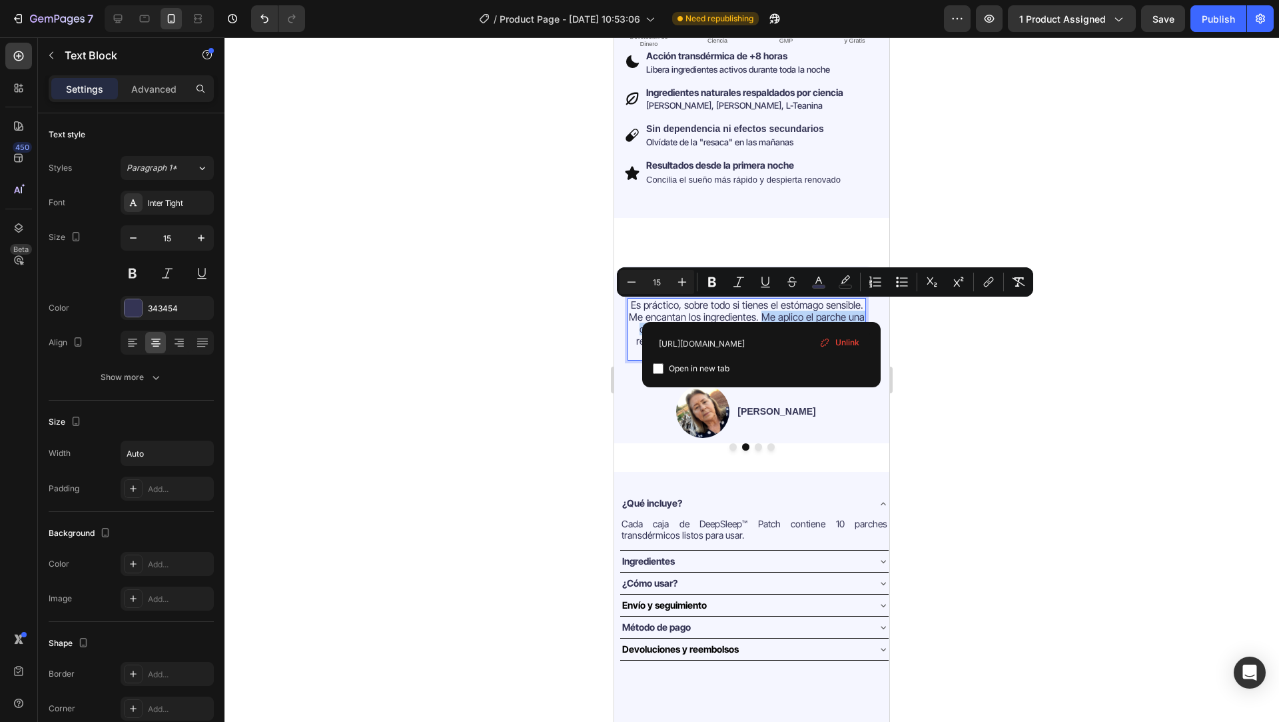
drag, startPoint x: 763, startPoint y: 308, endPoint x: 781, endPoint y: 318, distance: 20.3
click at [781, 318] on span "Es práctico, sobre todo si tienes el estómago sensible. Me encantan los ingredi…" at bounding box center [747, 328] width 236 height 61
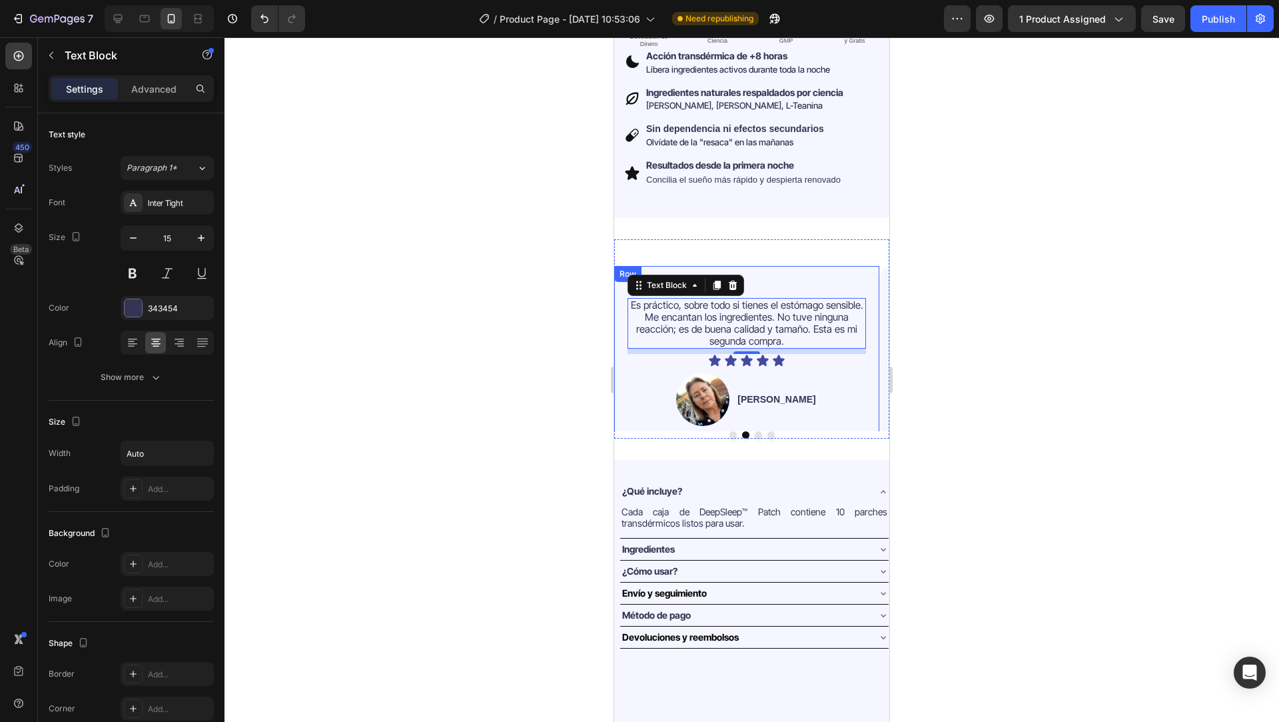
click at [983, 295] on div at bounding box center [752, 379] width 1055 height 684
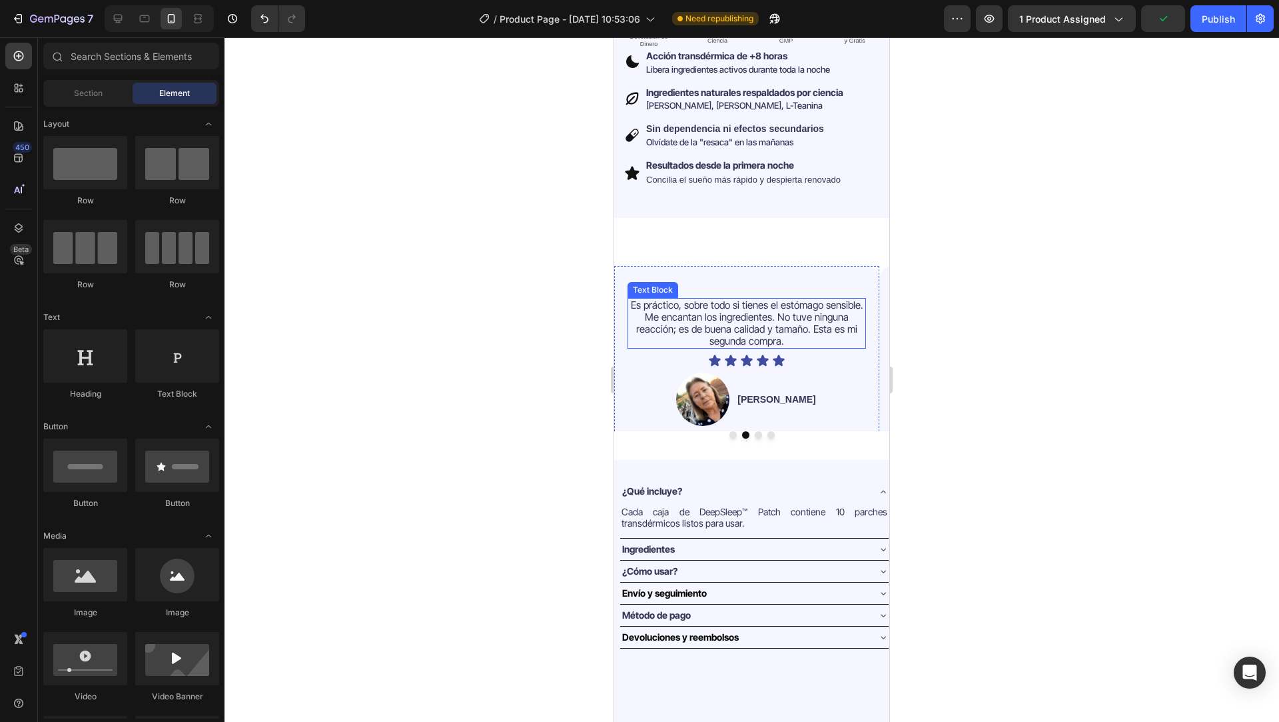
click at [688, 320] on span "Es práctico, sobre todo si tienes el estómago sensible. Me encantan los ingredi…" at bounding box center [747, 322] width 233 height 49
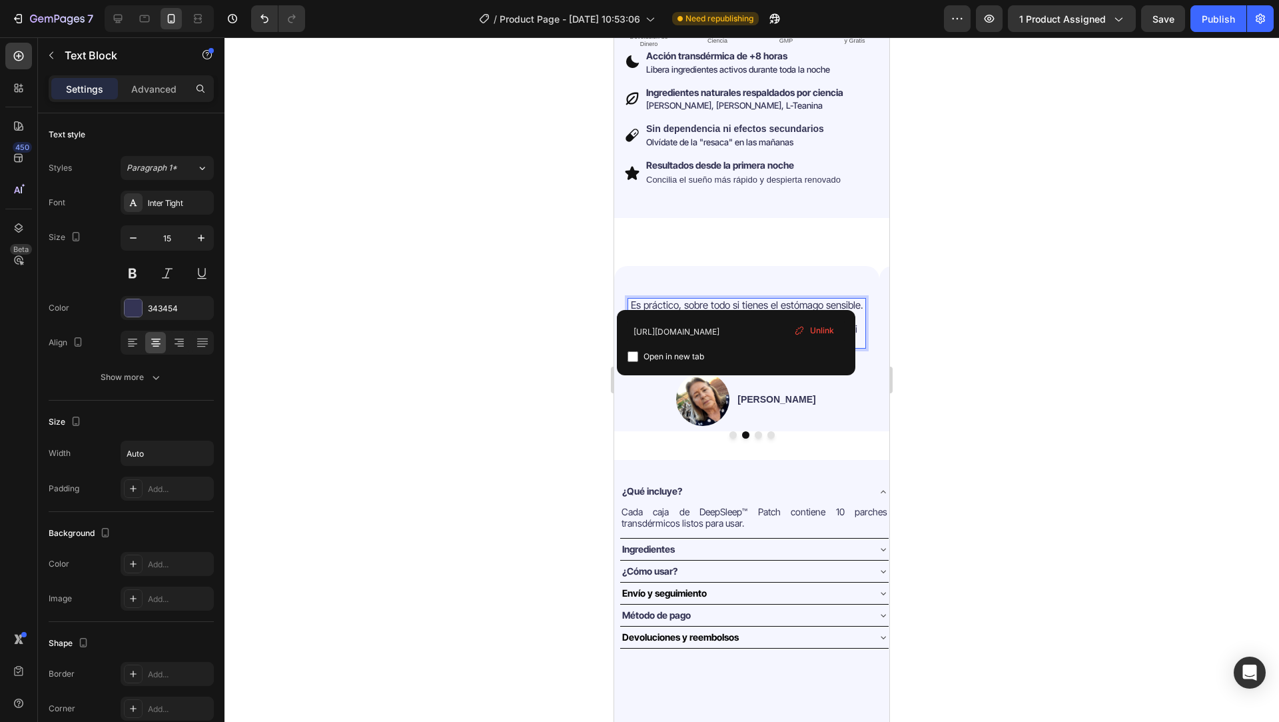
click at [720, 286] on div "Es práctico, sobre todo si tienes el estómago sensible. Me encantan los ingredi…" at bounding box center [747, 361] width 239 height 155
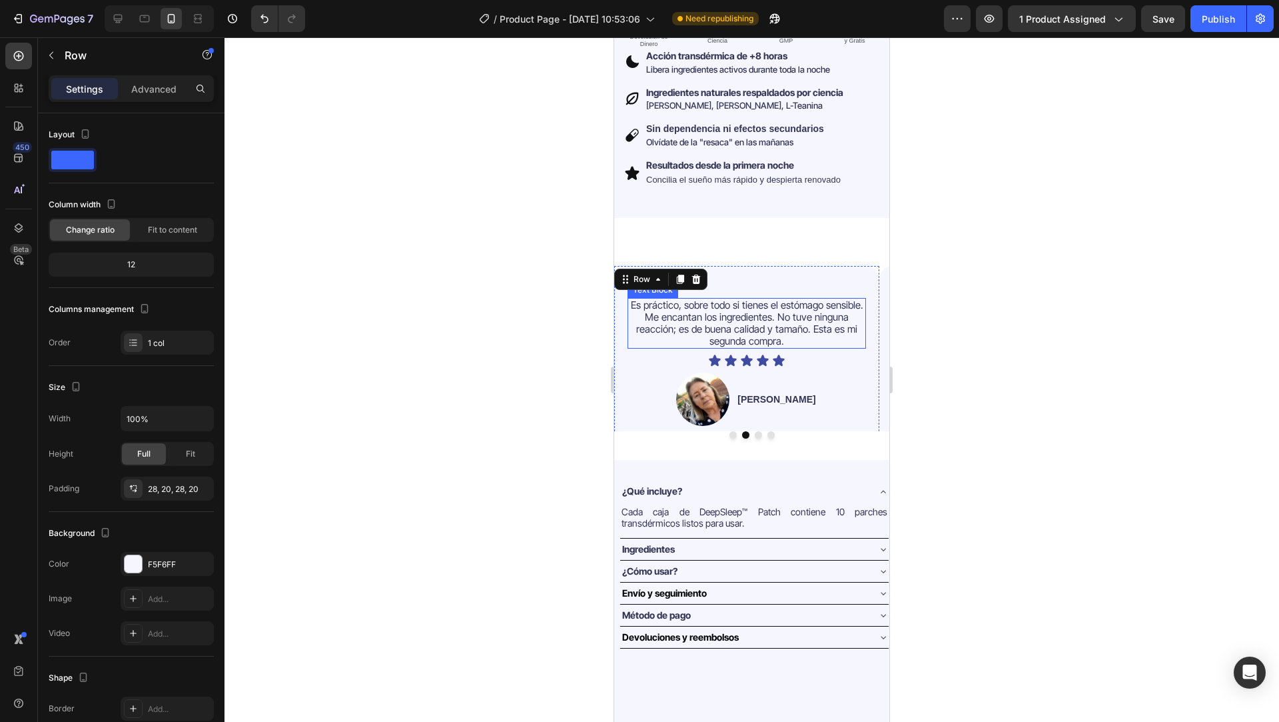
click at [688, 318] on span "Es práctico, sobre todo si tienes el estómago sensible. Me encantan los ingredi…" at bounding box center [747, 322] width 233 height 49
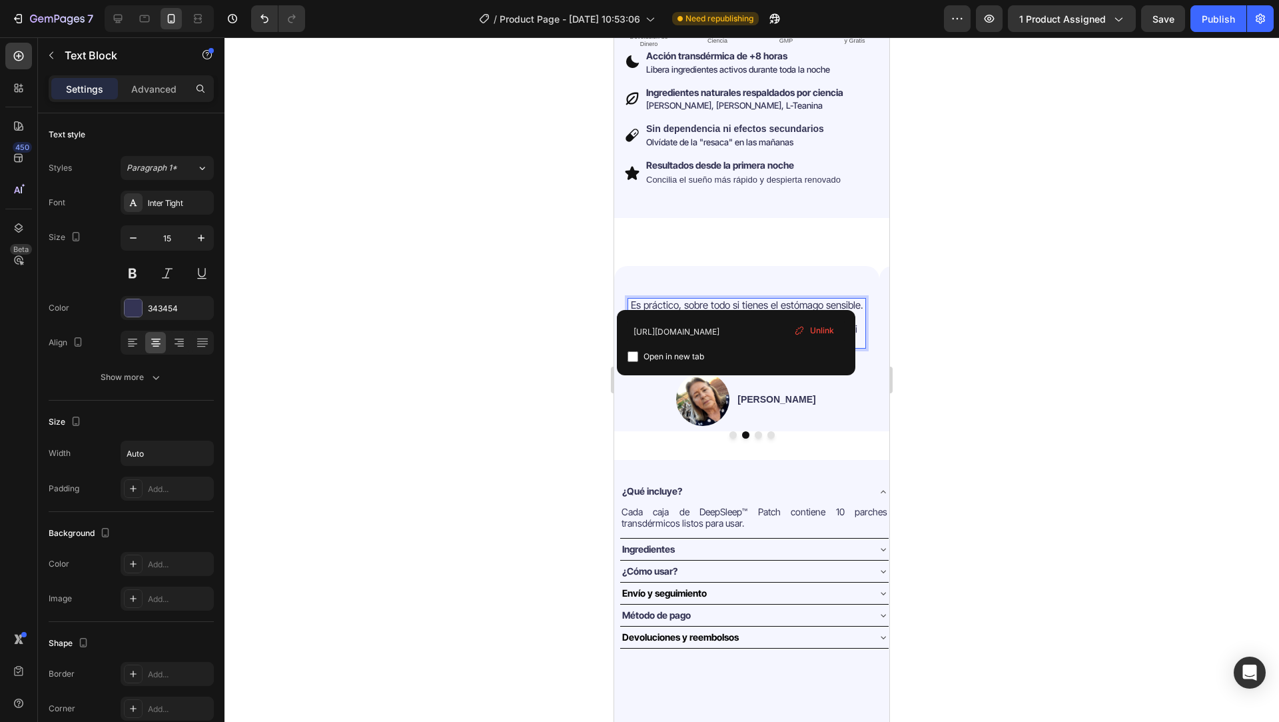
click at [696, 302] on span "Es práctico, sobre todo si tienes el estómago sensible. Me encantan los ingredi…" at bounding box center [747, 322] width 233 height 49
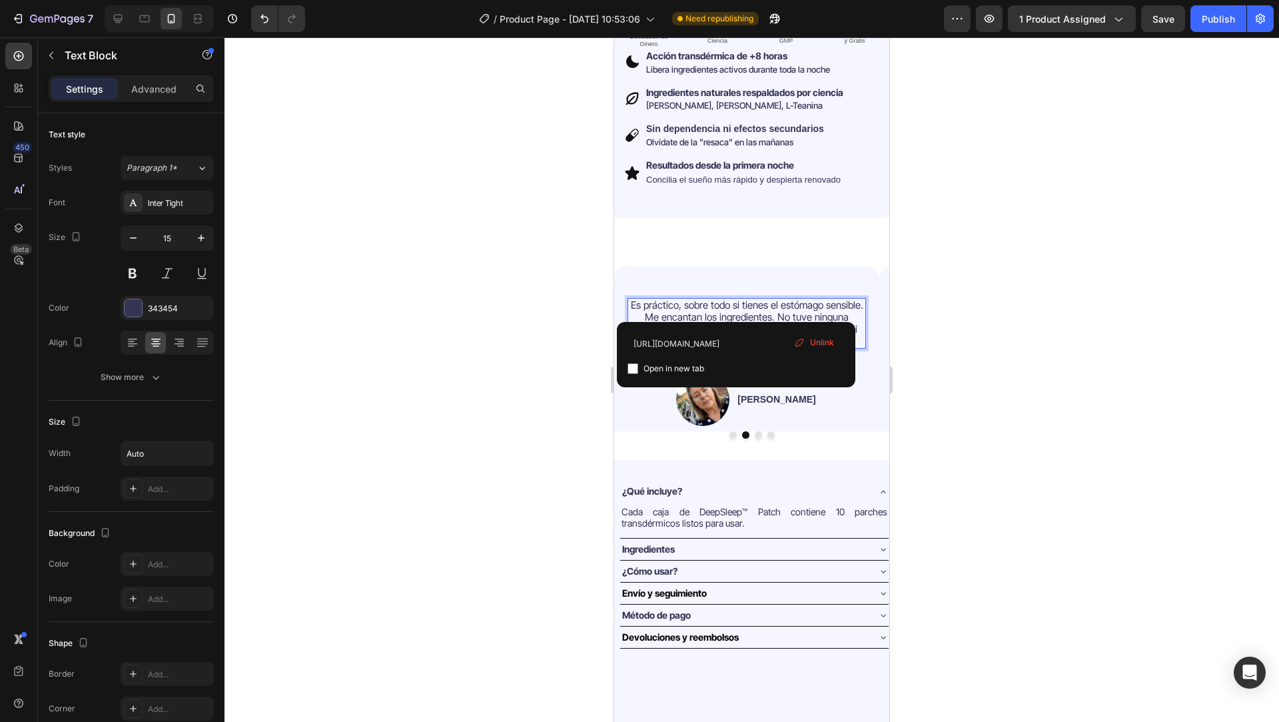
click at [811, 342] on span "Unlink" at bounding box center [822, 342] width 24 height 12
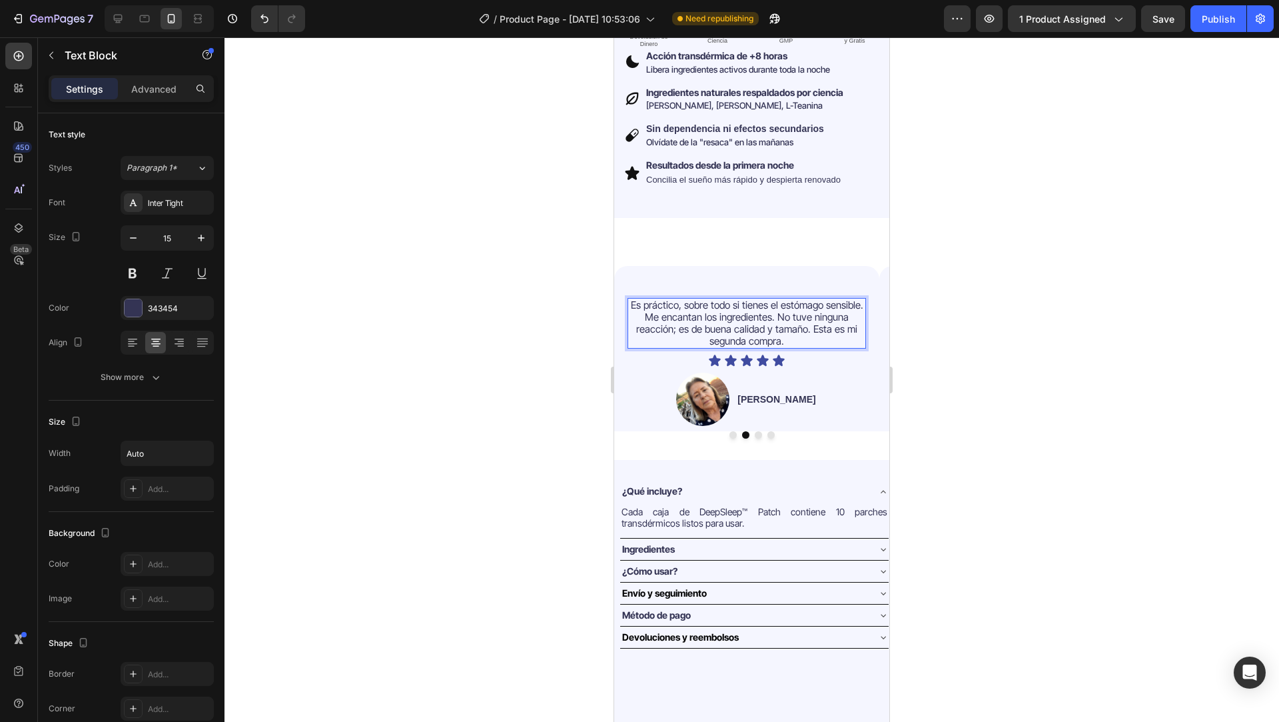
click at [726, 320] on span "Es práctico, sobre todo si tienes el estómago sensible. Me encantan los ingredi…" at bounding box center [747, 322] width 233 height 49
click at [680, 322] on span "Es práctico, sobre todo si tienes el estómago sensible. Me encantan los ingredi…" at bounding box center [747, 322] width 233 height 49
click at [804, 317] on span "Es práctico, sobre todo si tienes el estómago sensible. Me encantan los ingredi…" at bounding box center [747, 322] width 233 height 49
click at [759, 332] on span "Es práctico, sobre todo si tienes el estómago sensible. Me encantan los ingredi…" at bounding box center [747, 322] width 233 height 49
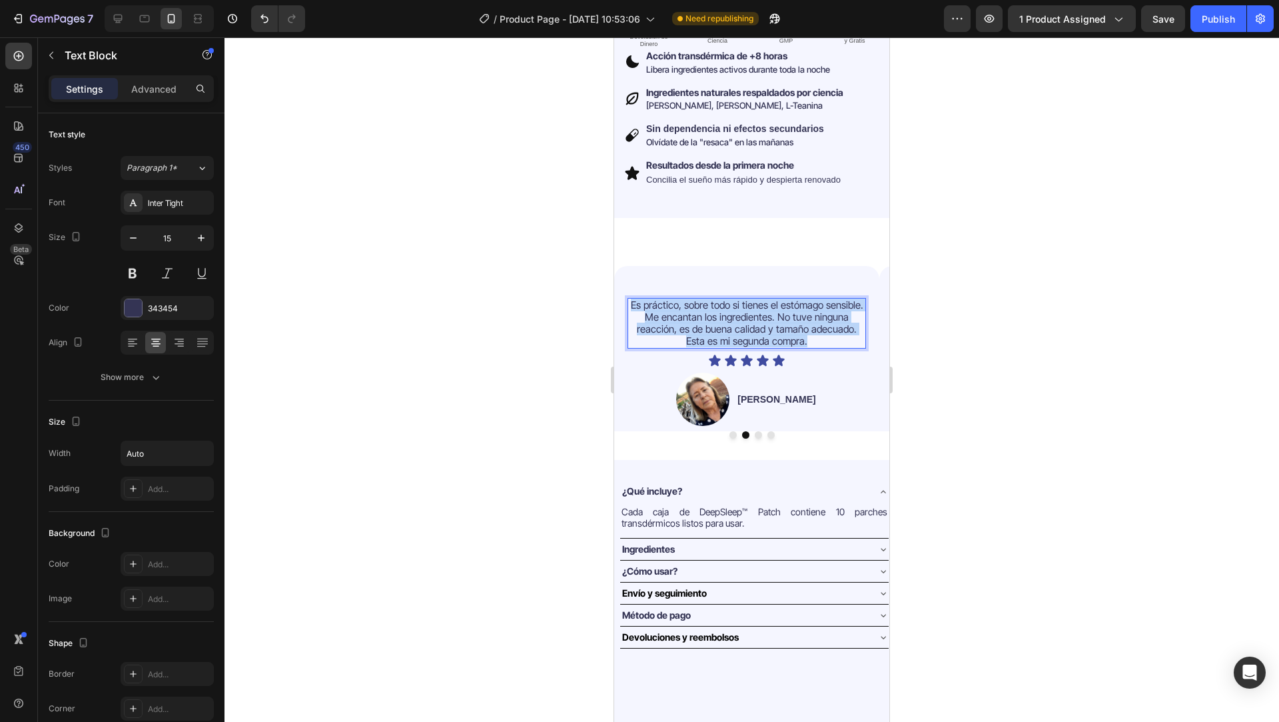
click at [759, 332] on span "Es práctico, sobre todo si tienes el estómago sensible. Me encantan los ingredi…" at bounding box center [747, 322] width 233 height 49
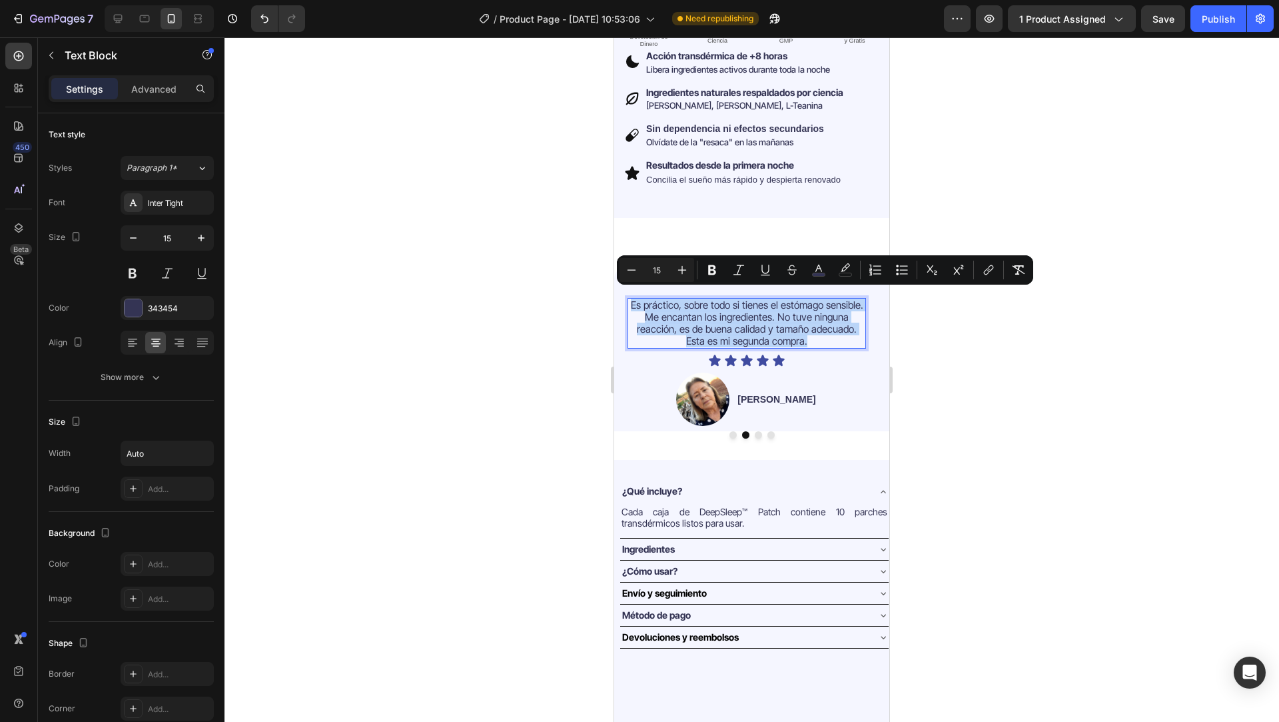
click at [759, 332] on span "Es práctico, sobre todo si tienes el estómago sensible. Me encantan los ingredi…" at bounding box center [747, 322] width 233 height 49
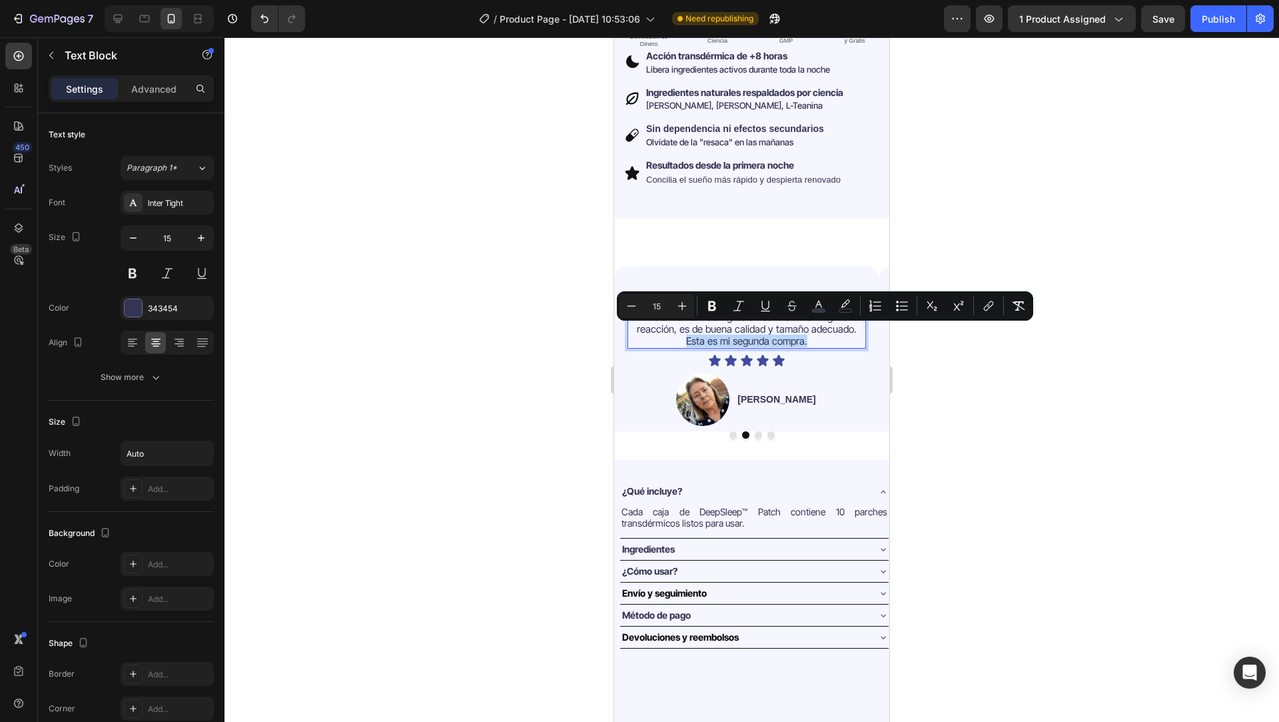
drag, startPoint x: 812, startPoint y: 334, endPoint x: 666, endPoint y: 333, distance: 146.6
click at [666, 333] on p "Es práctico, sobre todo si tienes el estómago sensible. Me encantan los ingredi…" at bounding box center [747, 323] width 236 height 48
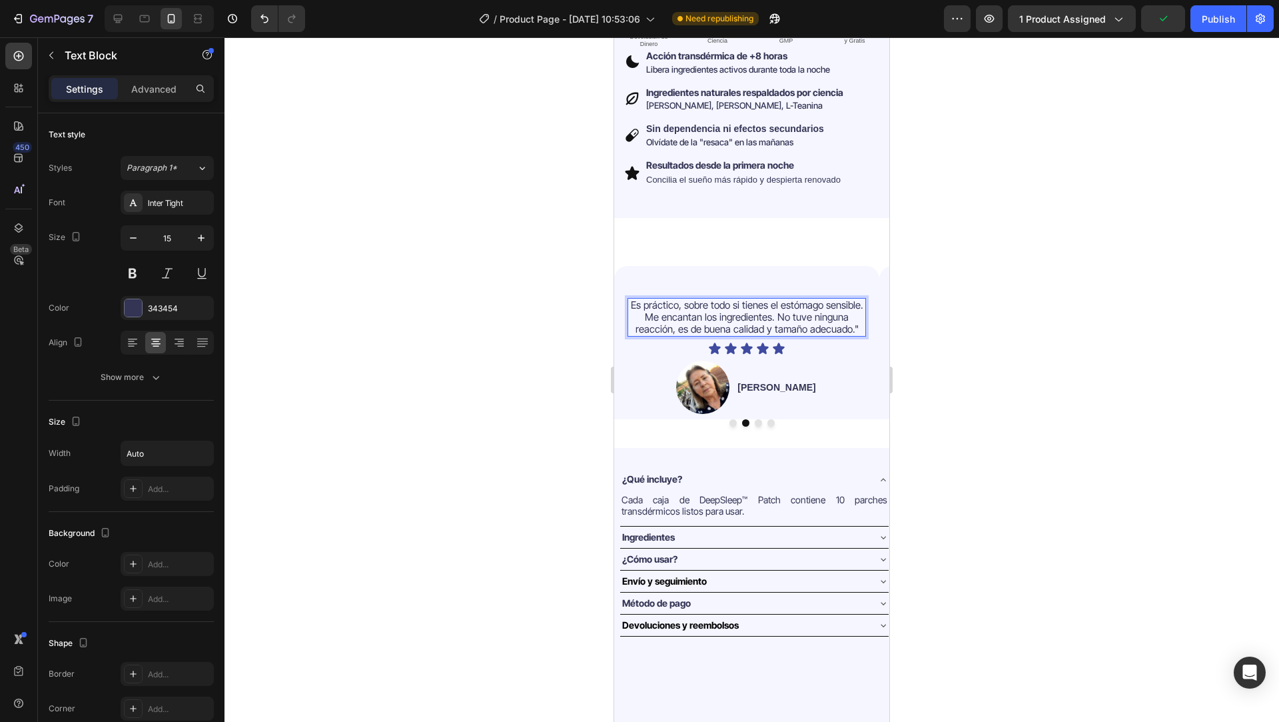
click at [634, 298] on span "Es práctico, sobre todo si tienes el estómago sensible. Me encantan los ingredi…" at bounding box center [747, 316] width 233 height 37
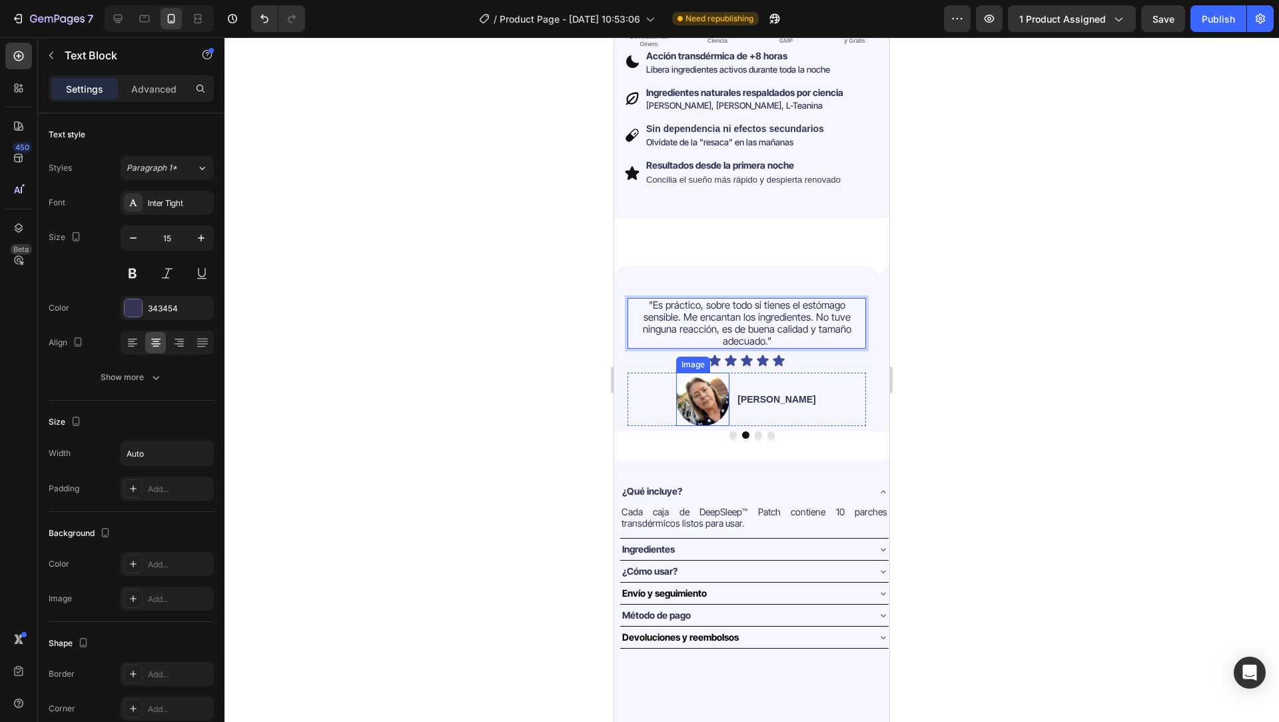
click at [716, 372] on img at bounding box center [702, 398] width 53 height 53
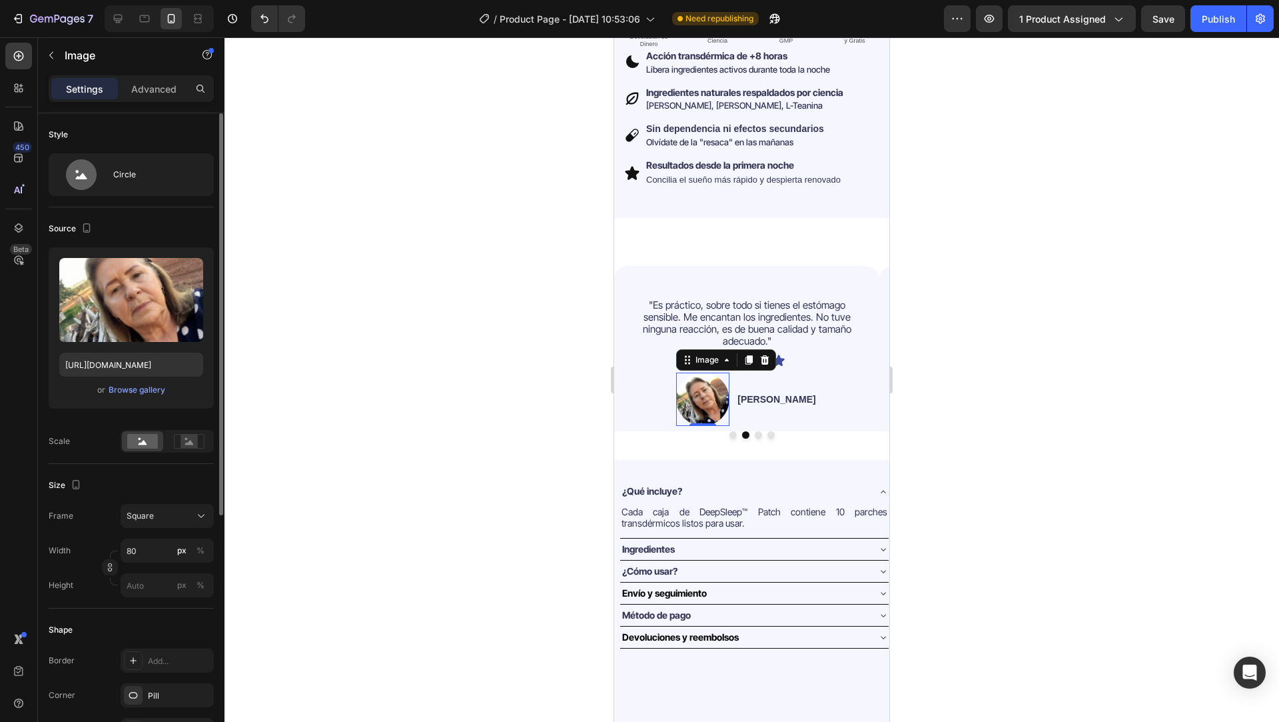
click at [148, 398] on div "Upload Image https://cdn.shopify.com/s/files/1/0764/1422/2590/files/gempages_58…" at bounding box center [131, 327] width 165 height 161
click at [148, 396] on div "or Browse gallery" at bounding box center [131, 390] width 144 height 16
click at [148, 394] on div "Browse gallery" at bounding box center [137, 390] width 57 height 12
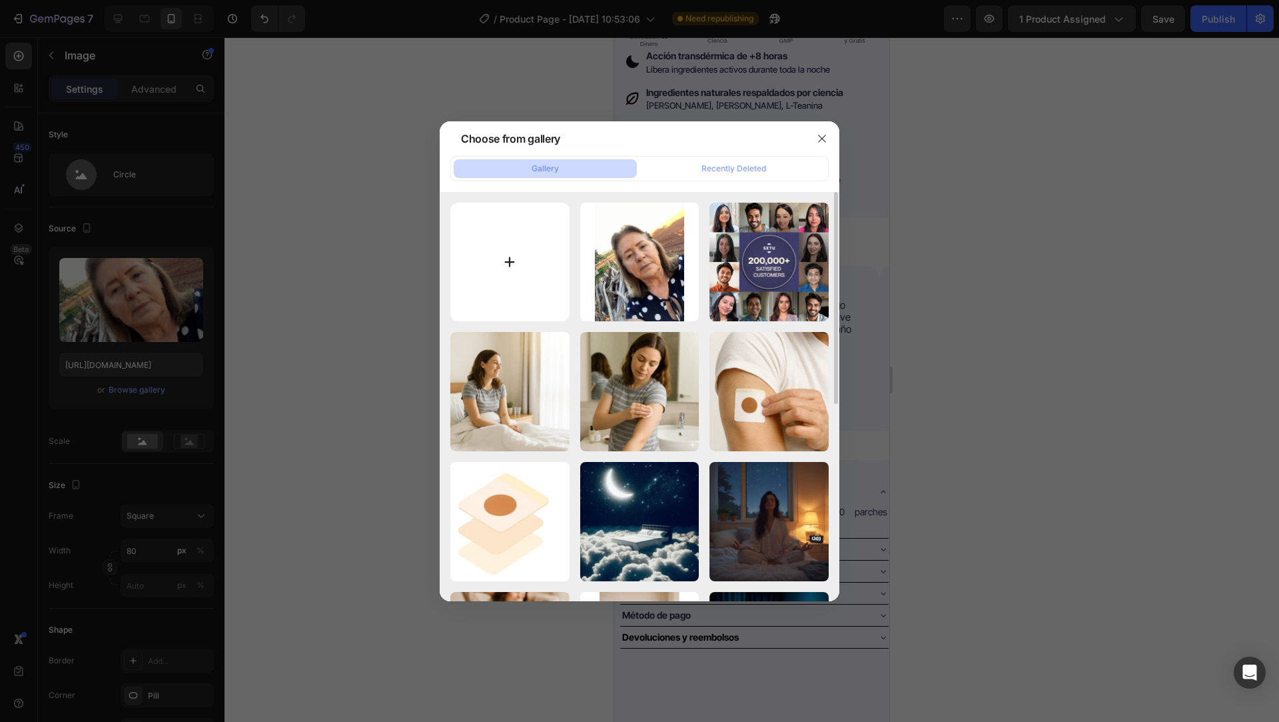
click at [524, 256] on input "file" at bounding box center [509, 262] width 119 height 119
type input "C:\fakepath\Captura de pantalla 2025-09-26 a la(s) 14.14.30.webp"
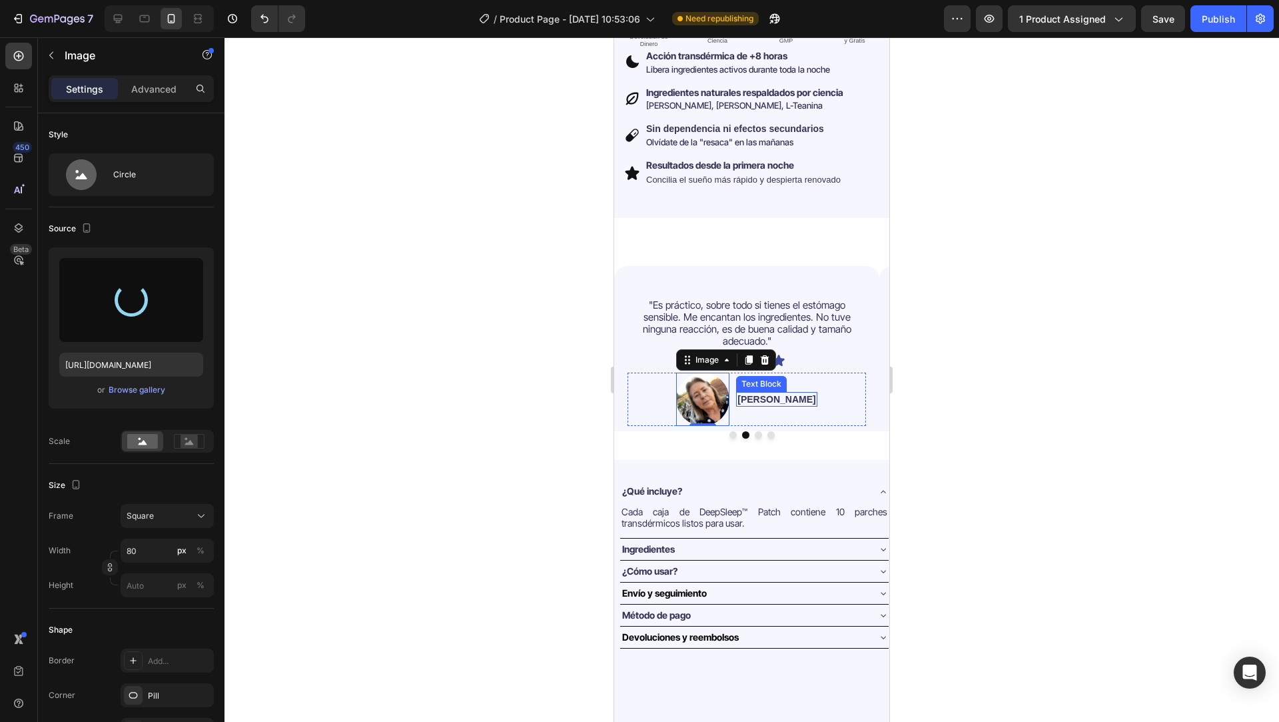
click at [773, 393] on p "[PERSON_NAME]" at bounding box center [777, 399] width 78 height 12
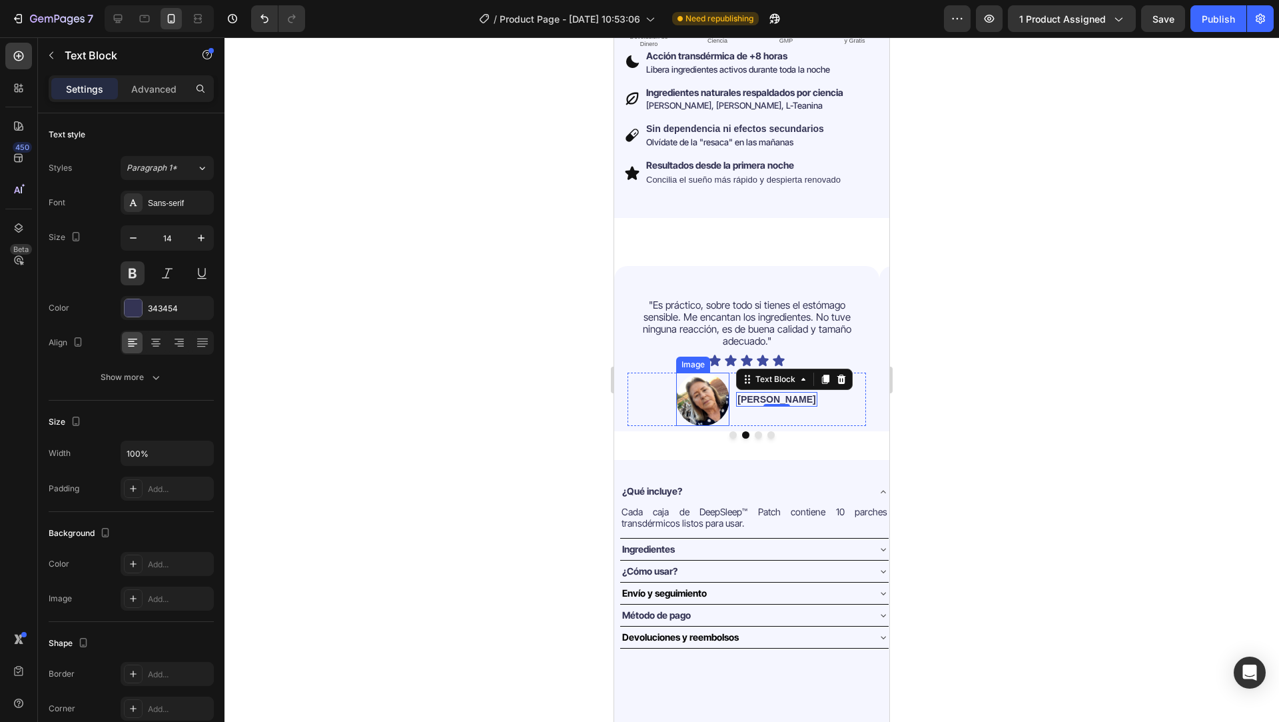
click at [722, 380] on img at bounding box center [702, 398] width 53 height 53
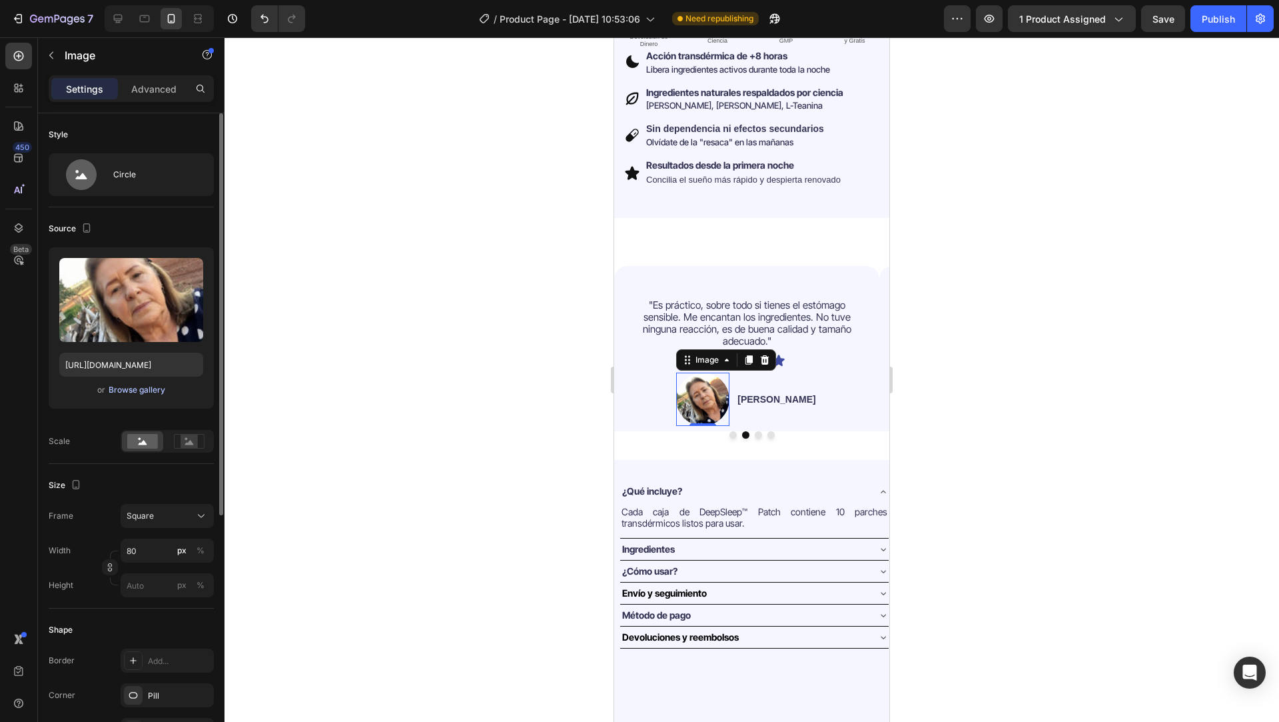
click at [155, 392] on div "Browse gallery" at bounding box center [137, 390] width 57 height 12
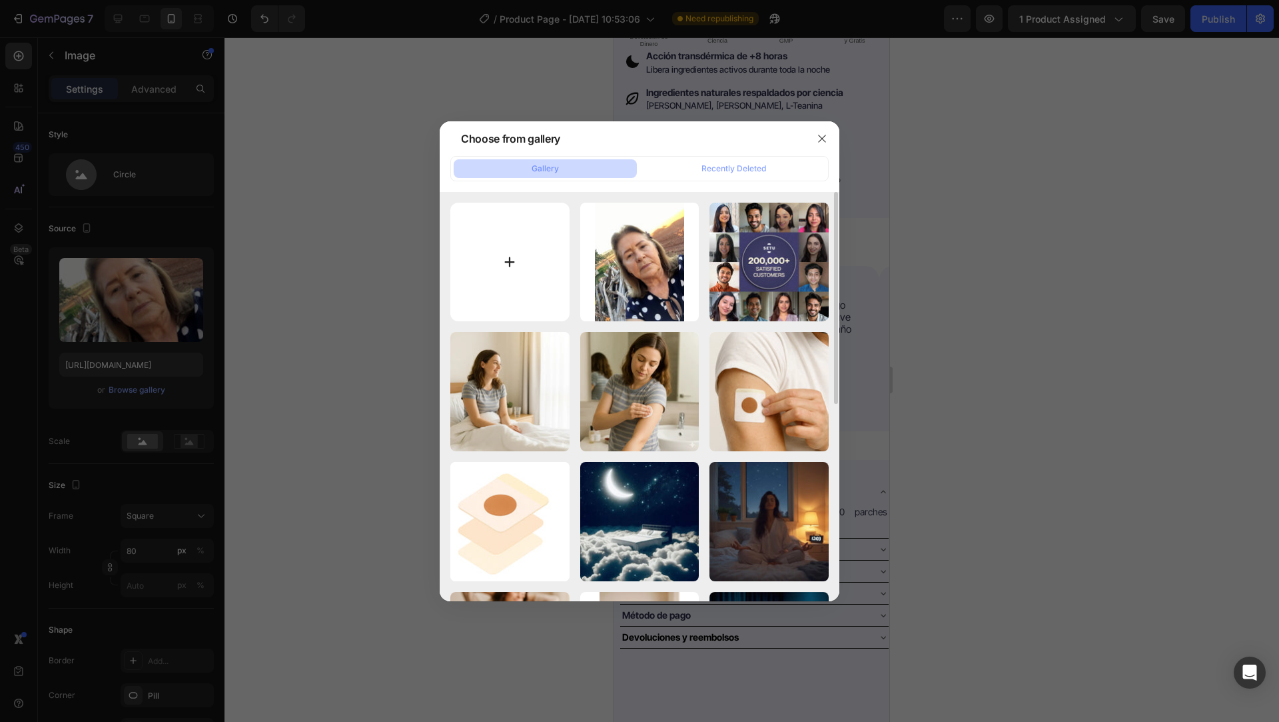
click at [518, 266] on input "file" at bounding box center [509, 262] width 119 height 119
type input "C:\fakepath\Captura de pantalla 2025-09-26 a la(s) 14.14.30.webp"
type input "[URL][DOMAIN_NAME]"
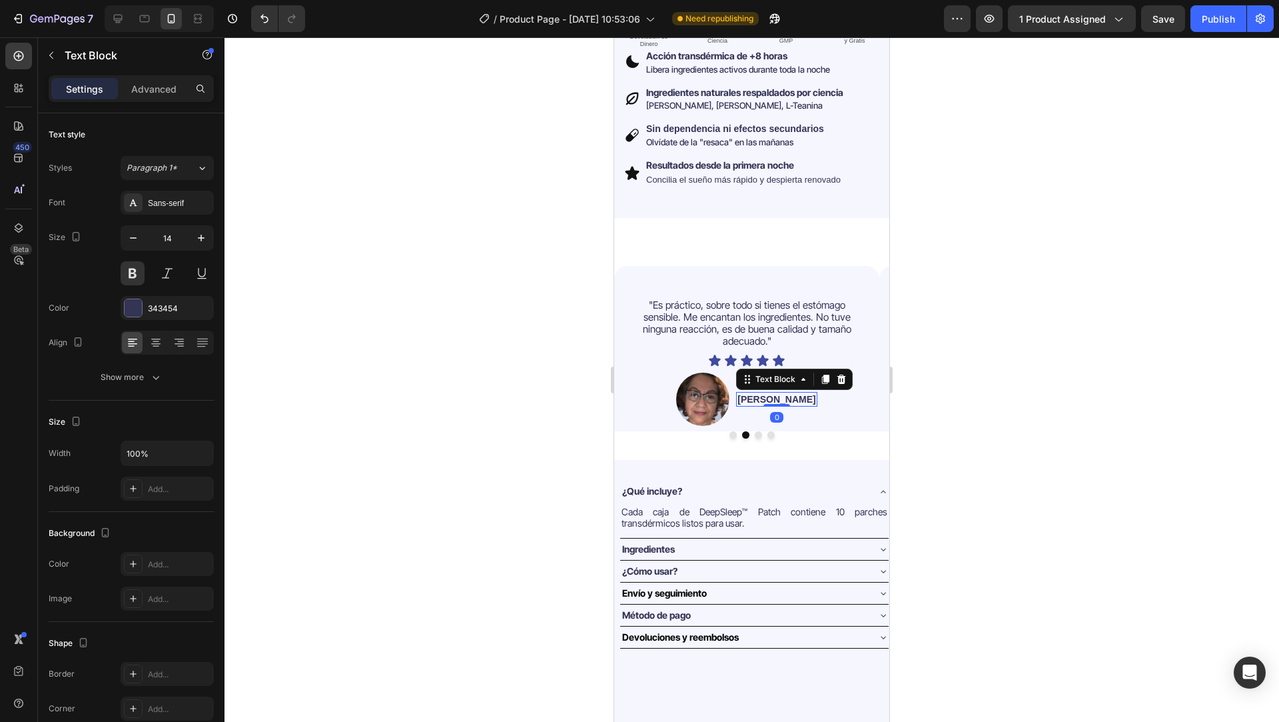
click at [776, 393] on p "[PERSON_NAME]" at bounding box center [777, 399] width 78 height 12
click at [755, 431] on button "Dot" at bounding box center [758, 434] width 7 height 7
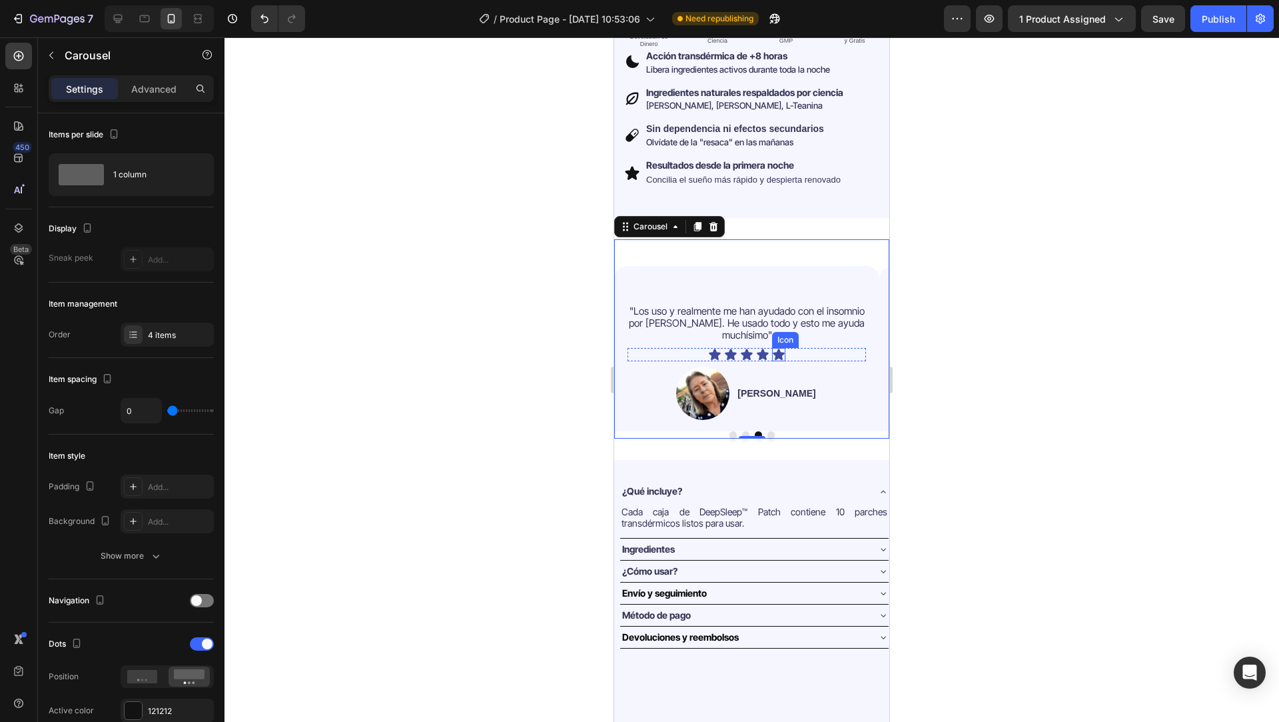
click at [786, 332] on div "Icon" at bounding box center [785, 340] width 27 height 16
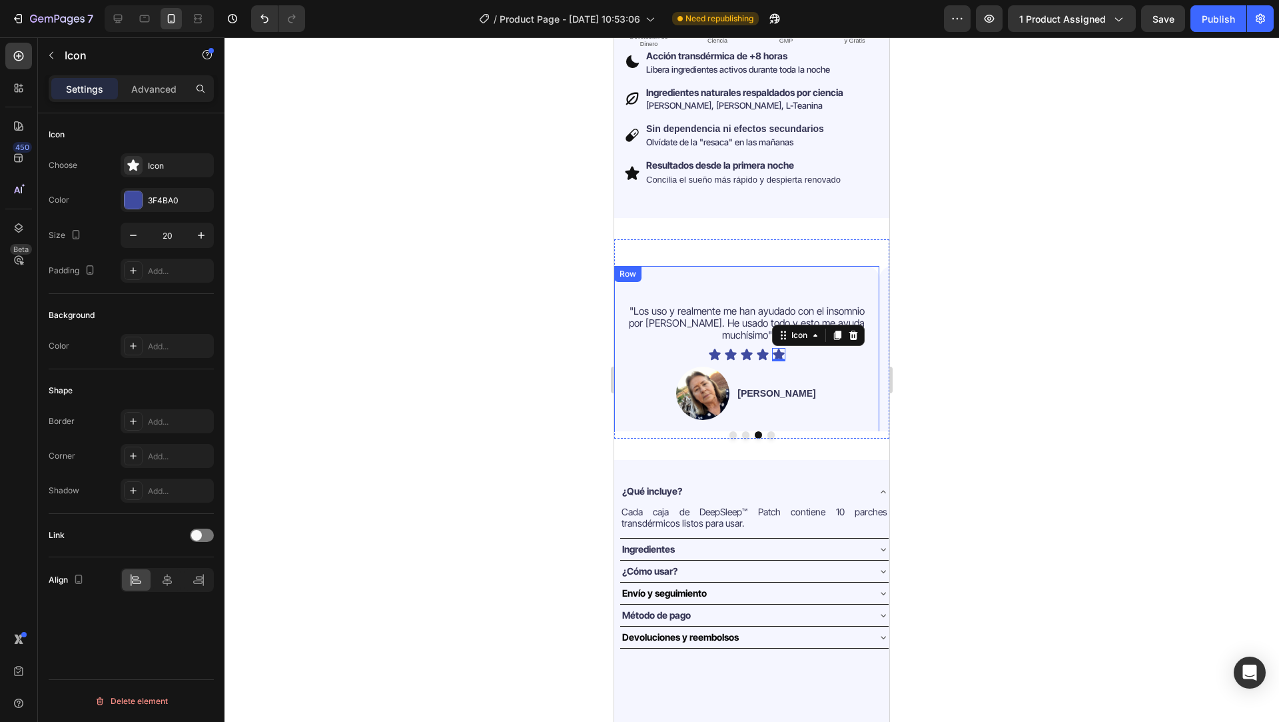
click at [721, 322] on div ""Los uso y realmente me han ayudado con el insomnio por TEPT. He usado todo y e…" at bounding box center [747, 361] width 239 height 155
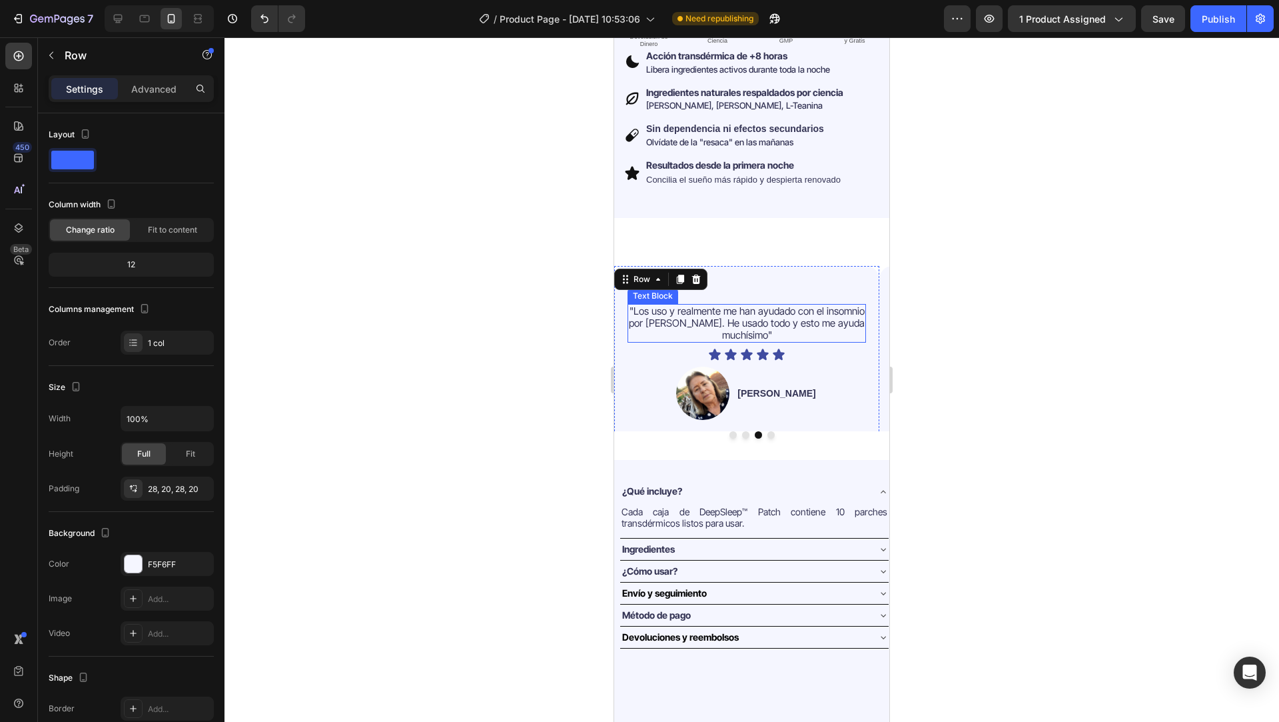
click at [722, 313] on span ""Los uso y realmente me han ayudado con el insomnio por [PERSON_NAME]. He usado…" at bounding box center [747, 322] width 236 height 37
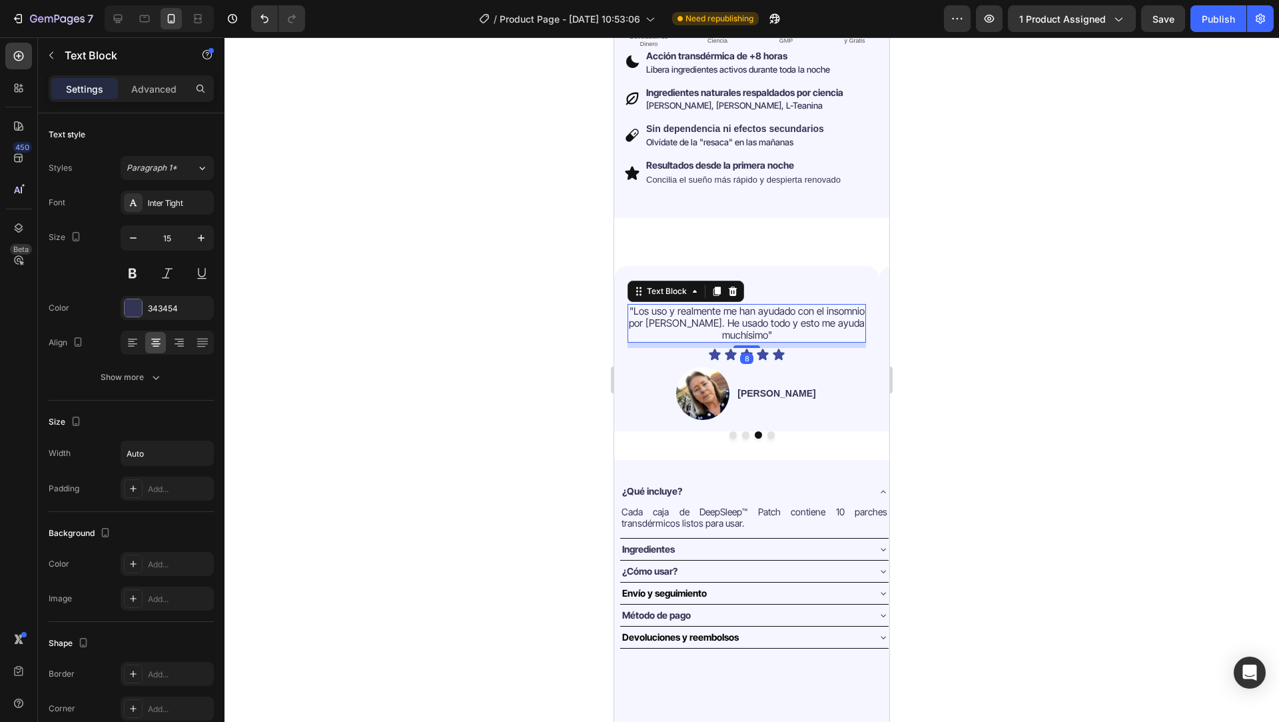
click at [722, 313] on span ""Los uso y realmente me han ayudado con el insomnio por [PERSON_NAME]. He usado…" at bounding box center [747, 322] width 236 height 37
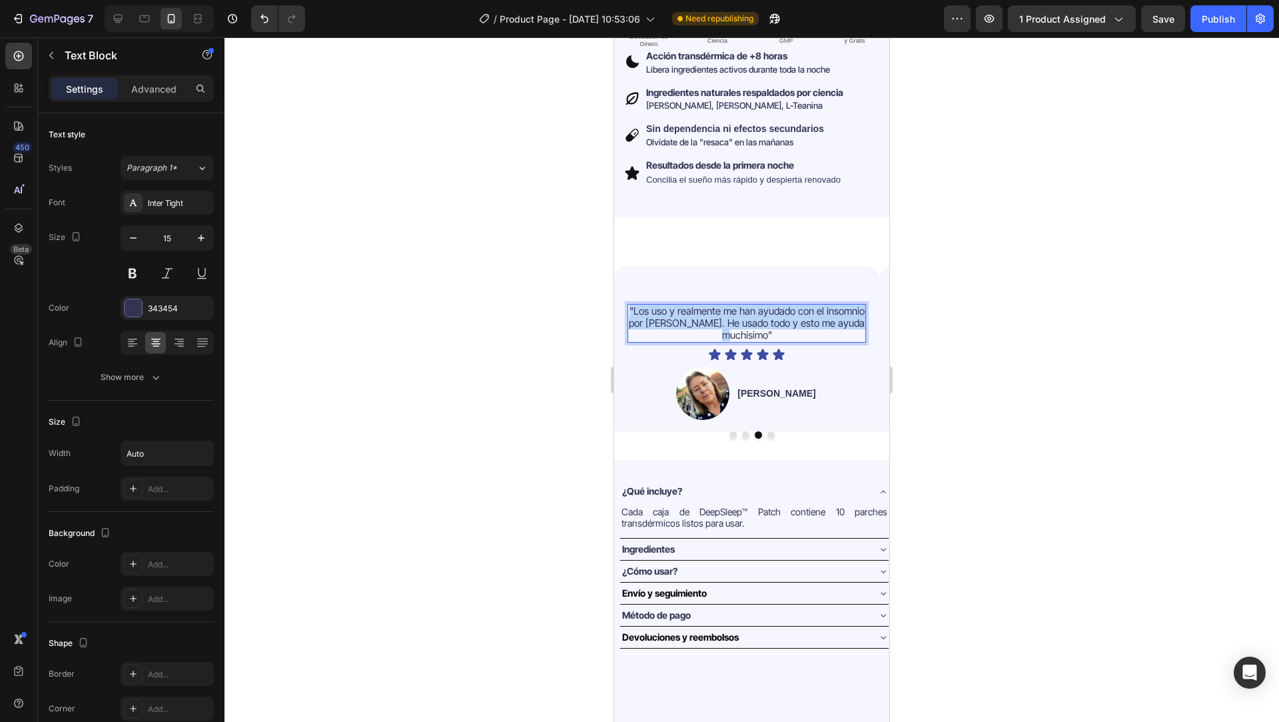
click at [722, 313] on span ""Los uso y realmente me han ayudado con el insomnio por [PERSON_NAME]. He usado…" at bounding box center [747, 322] width 236 height 37
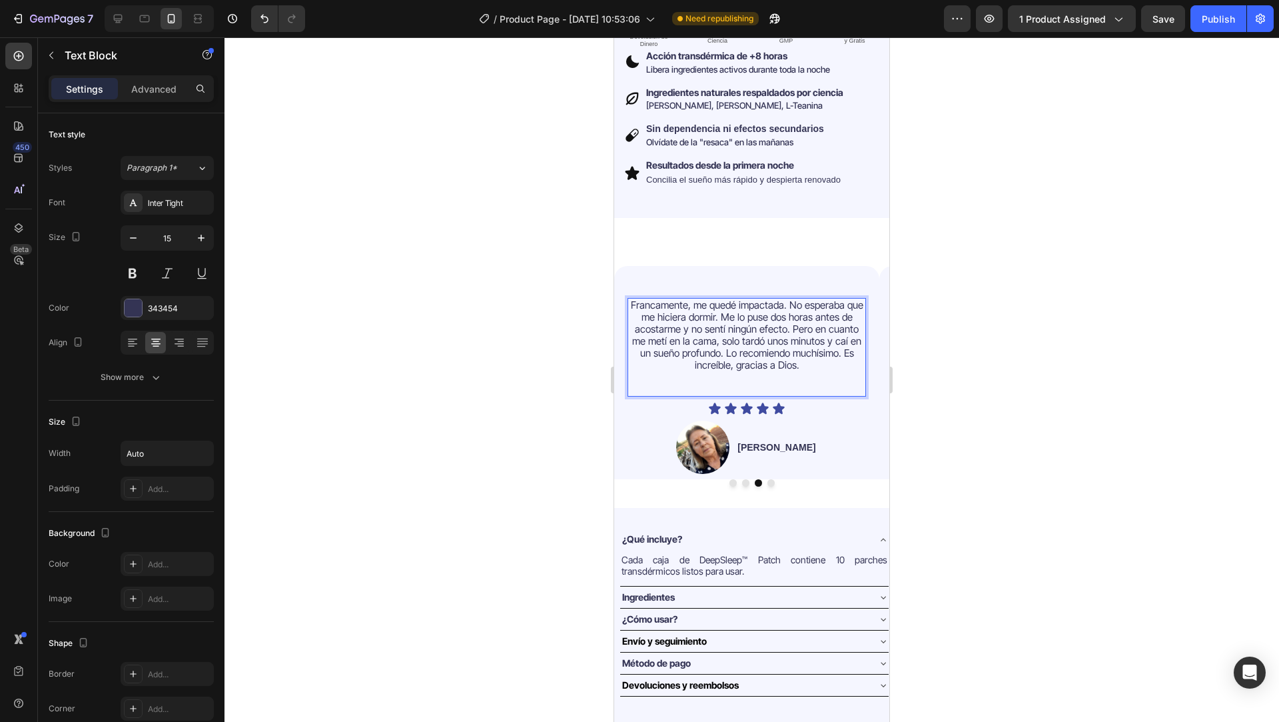
scroll to position [400, 0]
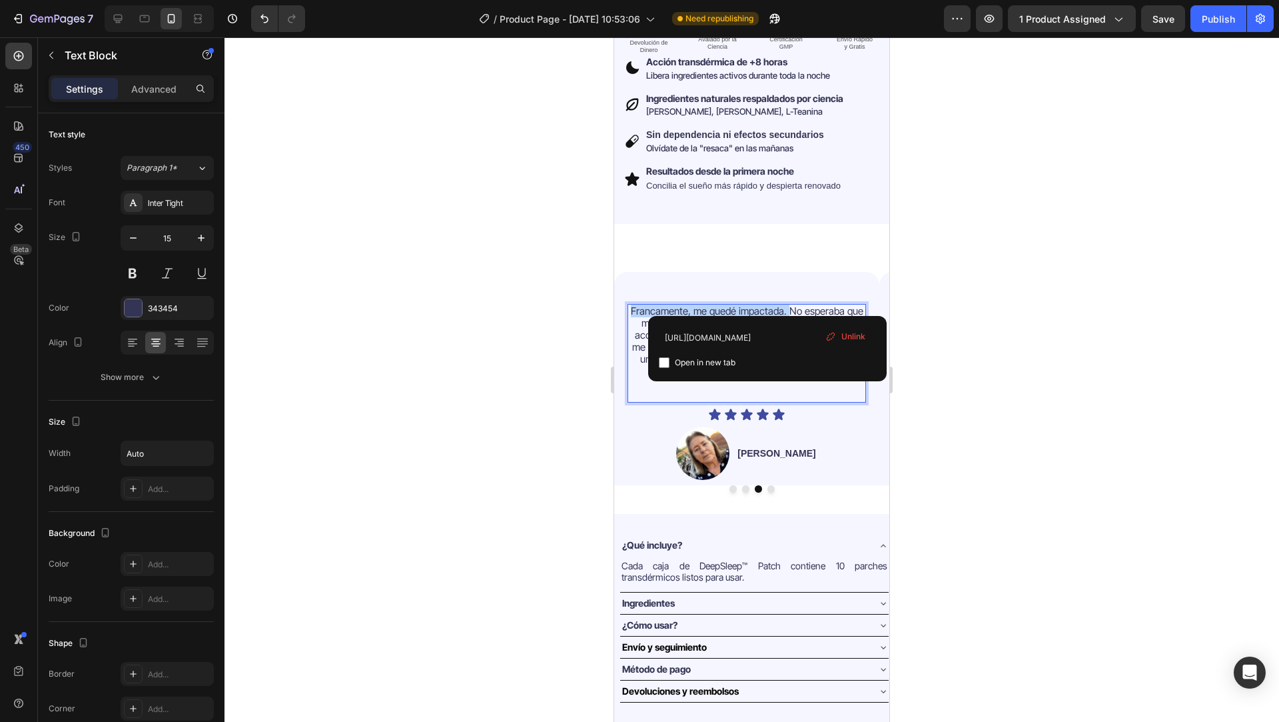
drag, startPoint x: 791, startPoint y: 301, endPoint x: 632, endPoint y: 301, distance: 159.9
click at [632, 304] on link "Francamente, me quedé impactada. No esperaba que me hiciera dormir. Me lo puse …" at bounding box center [747, 340] width 233 height 73
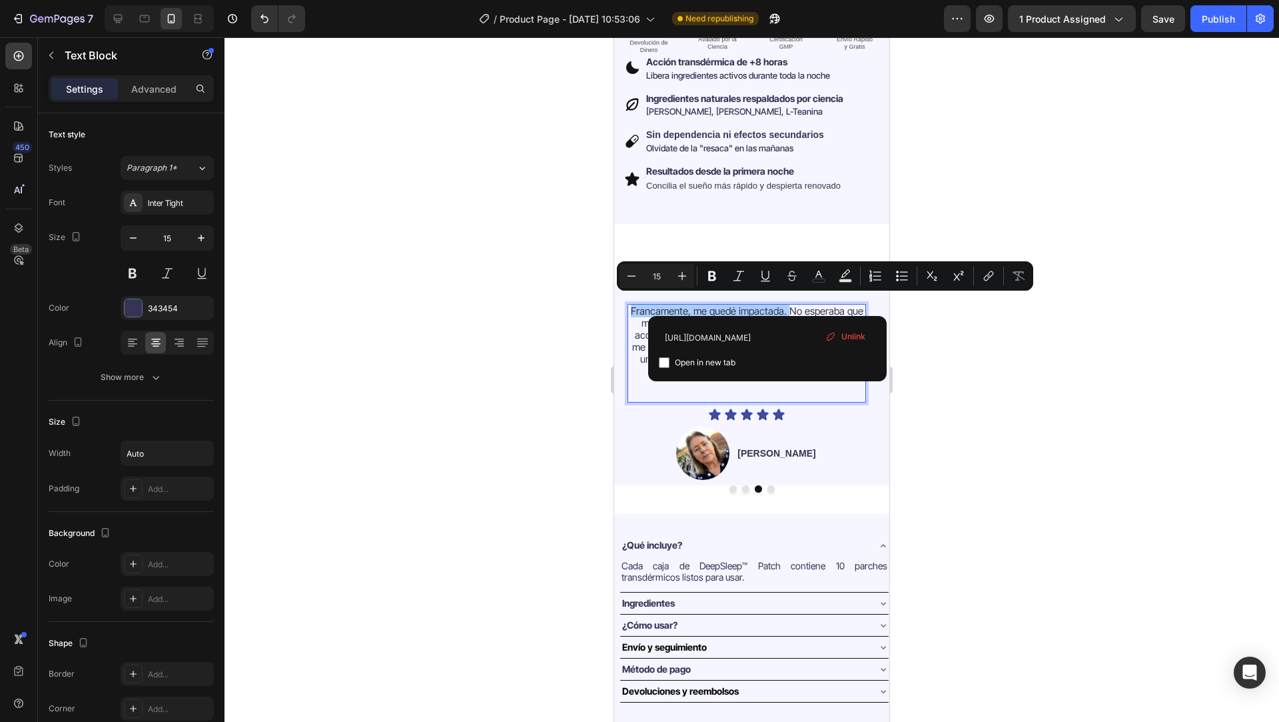
click at [851, 333] on span "Unlink" at bounding box center [853, 336] width 24 height 12
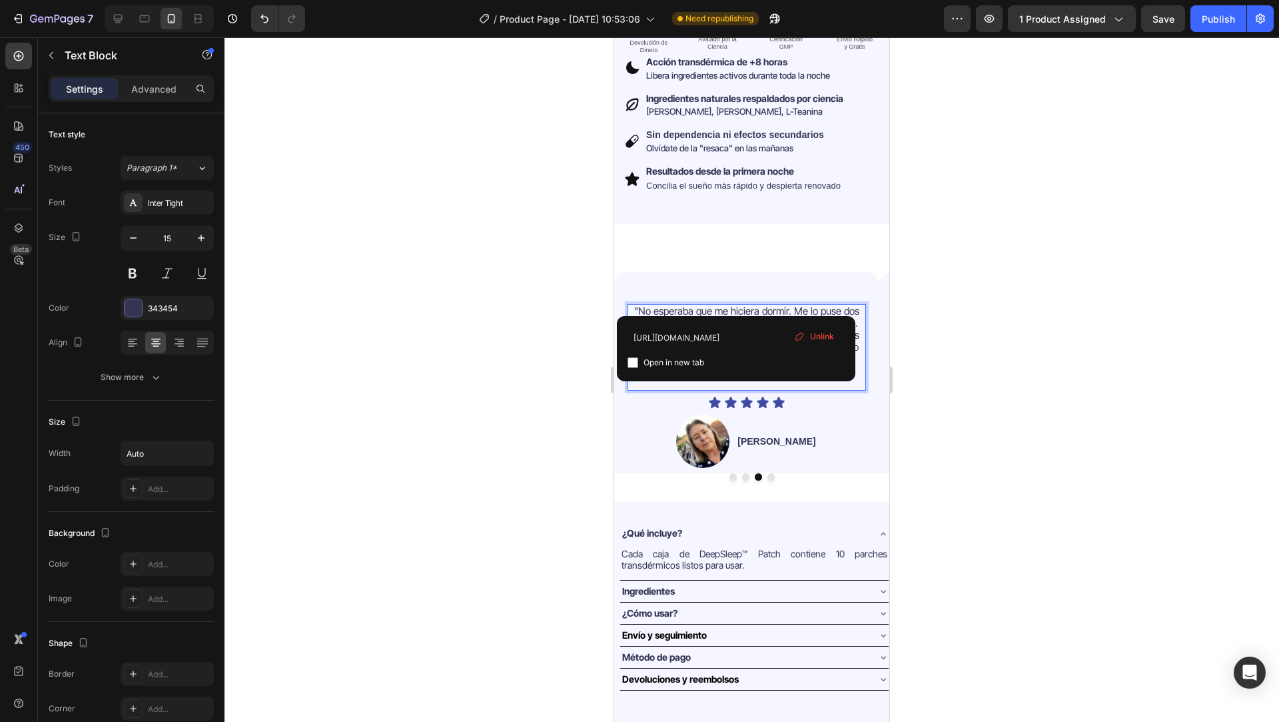
click at [824, 332] on span "Unlink" at bounding box center [822, 336] width 24 height 12
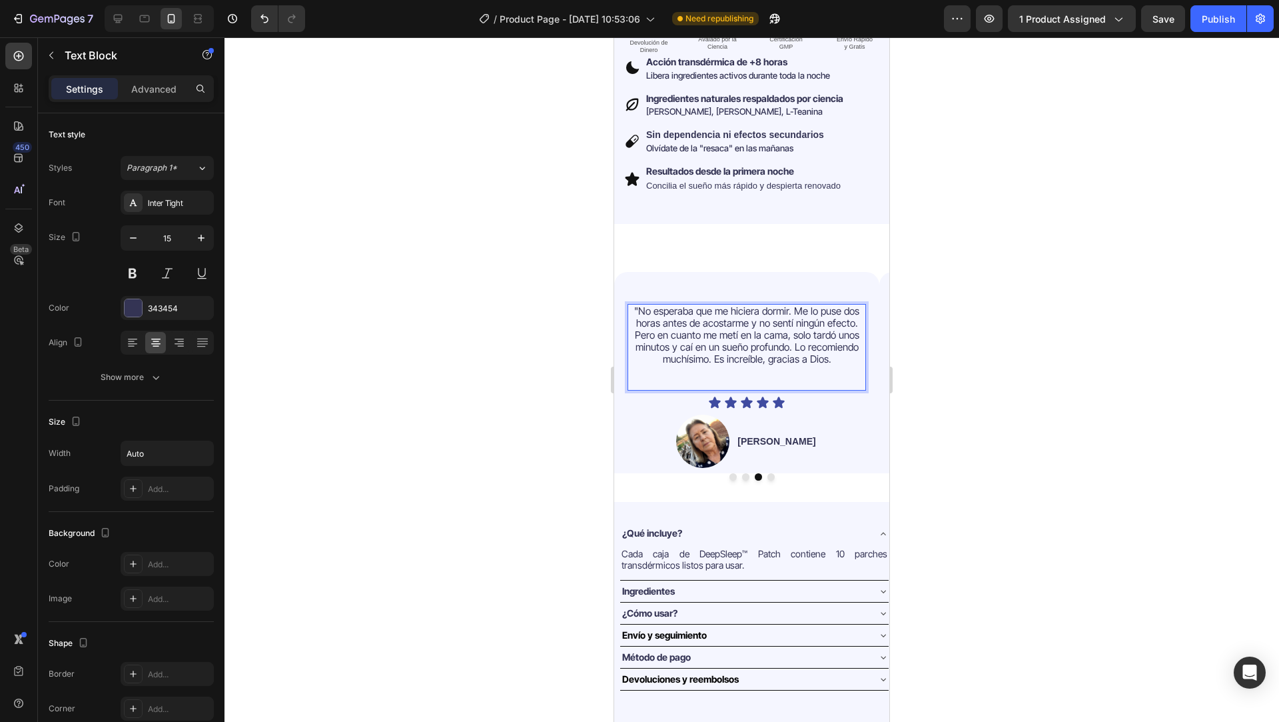
click at [801, 332] on p ""No esperaba que me hiciera dormir. Me lo puse dos horas antes de acostarme y n…" at bounding box center [747, 335] width 236 height 60
click at [761, 316] on p ""No esperaba que me hiciera dormir. Me lo puse dos horas antes de acostarme y n…" at bounding box center [747, 335] width 236 height 60
drag, startPoint x: 756, startPoint y: 316, endPoint x: 660, endPoint y: 328, distance: 96.1
click at [660, 328] on p ""No esperaba que me hiciera dormir. Me lo puse dos horas antes de acostarme y n…" at bounding box center [747, 335] width 236 height 60
click at [702, 325] on p ""No esperaba que me hiciera dormir. Me lo puse dos horas antes de acostarme y e…" at bounding box center [747, 335] width 236 height 60
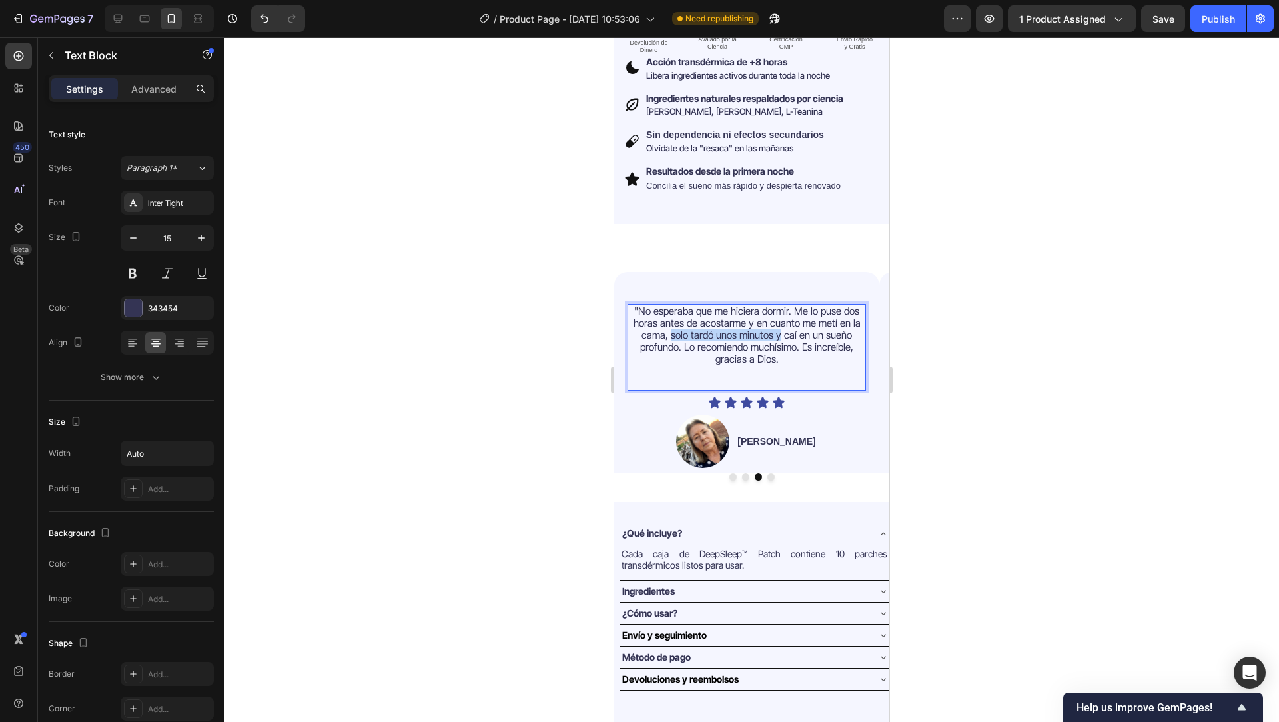
drag, startPoint x: 781, startPoint y: 326, endPoint x: 672, endPoint y: 326, distance: 109.9
click at [672, 326] on p ""No esperaba que me hiciera dormir. Me lo puse dos horas antes de acostarme y e…" at bounding box center [747, 335] width 236 height 60
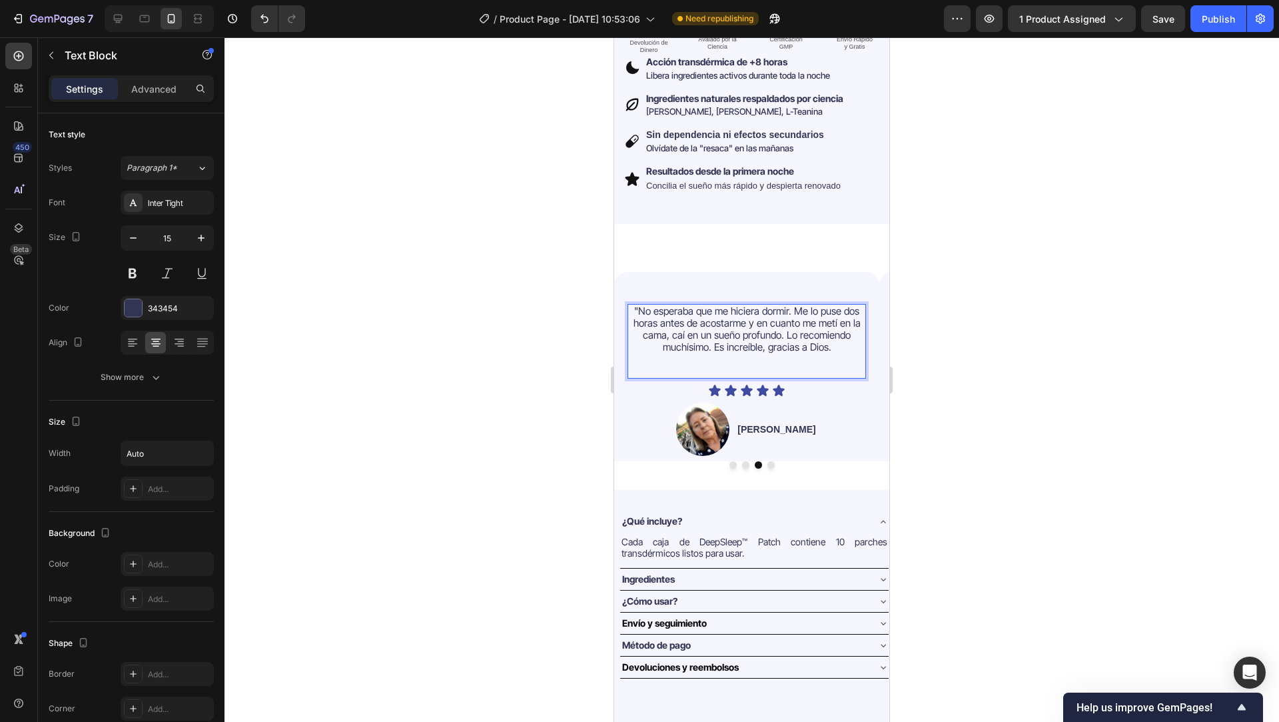
click at [781, 324] on p ""No esperaba que me hiciera dormir. Me lo puse dos horas antes de acostarme y e…" at bounding box center [747, 329] width 236 height 48
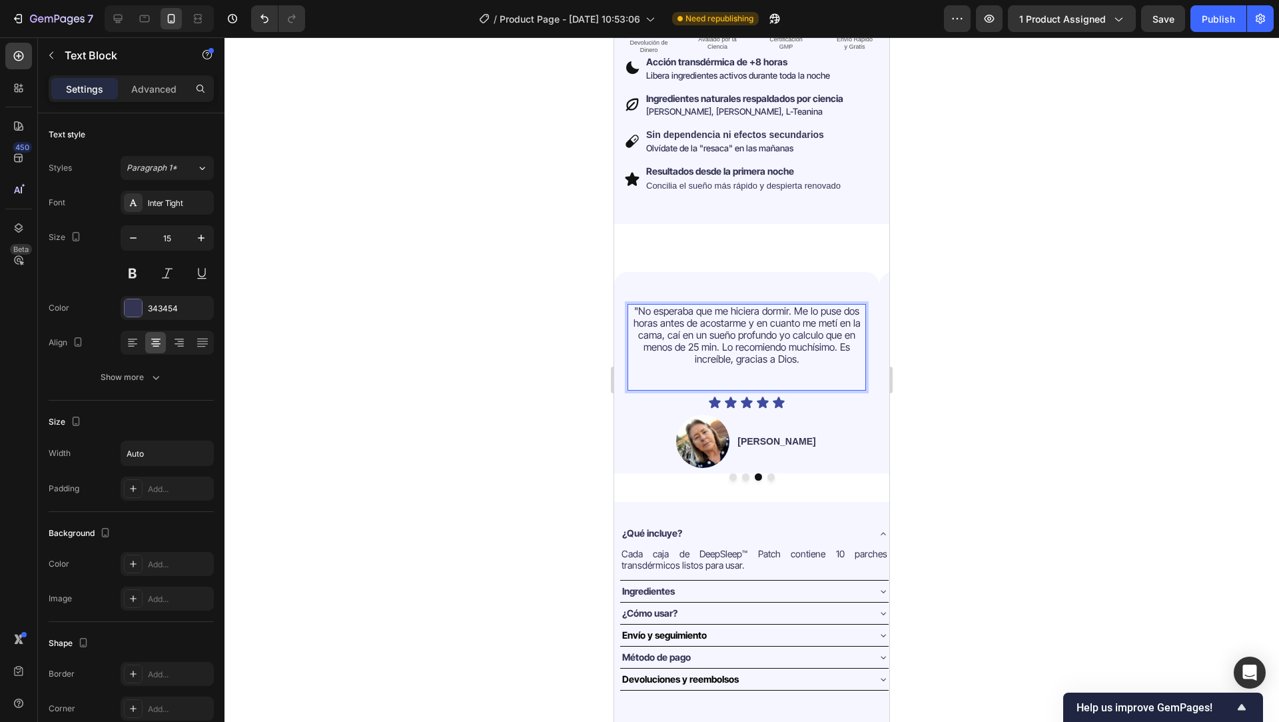
click at [809, 350] on p ""No esperaba que me hiciera dormir. Me lo puse dos horas antes de acostarme y e…" at bounding box center [747, 335] width 236 height 60
click at [716, 429] on img at bounding box center [702, 440] width 53 height 53
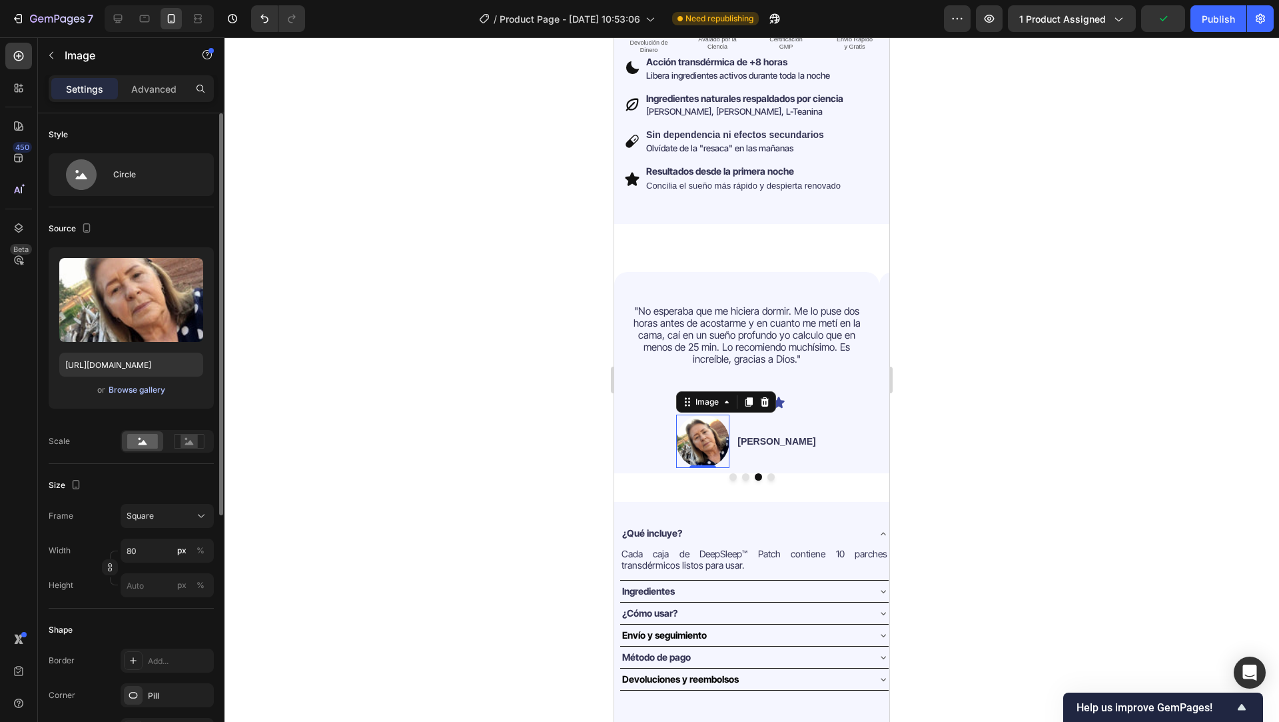
click at [133, 386] on div "Browse gallery" at bounding box center [137, 390] width 57 height 12
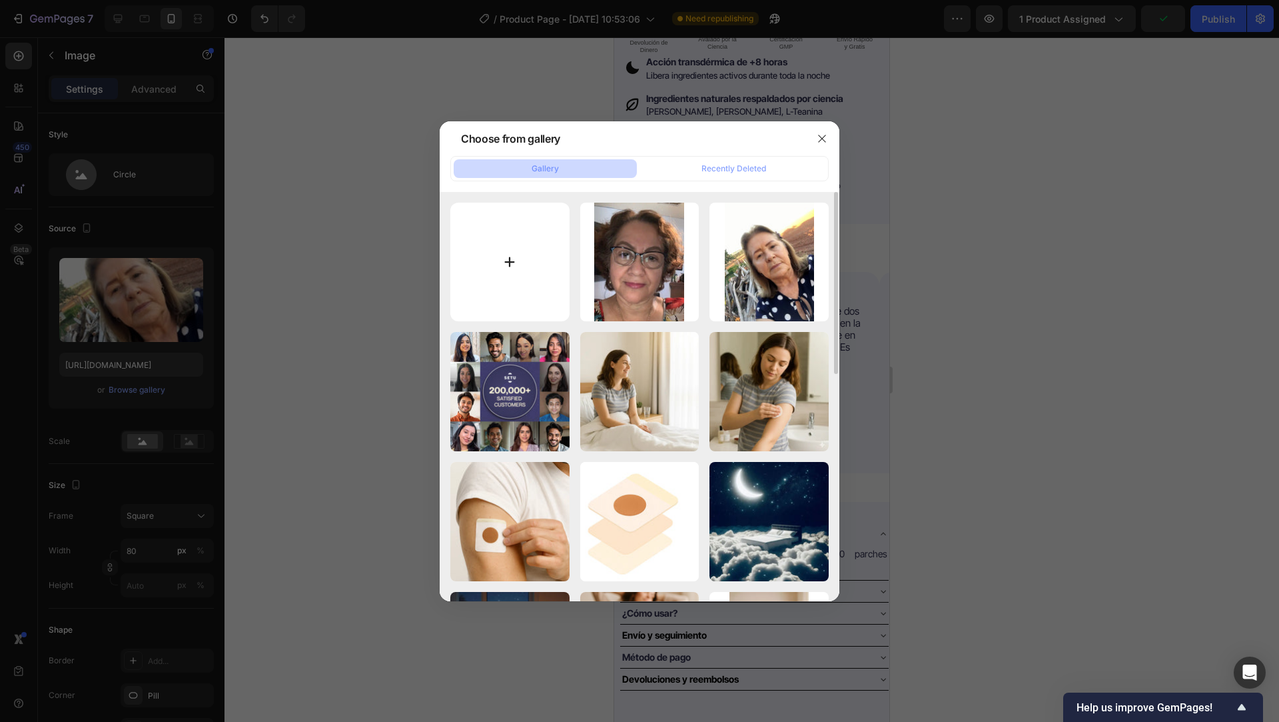
click at [484, 260] on input "file" at bounding box center [509, 262] width 119 height 119
type input "C:\fakepath\Captura de pantalla 2025-09-26 a la(s) 14.16.42.webp"
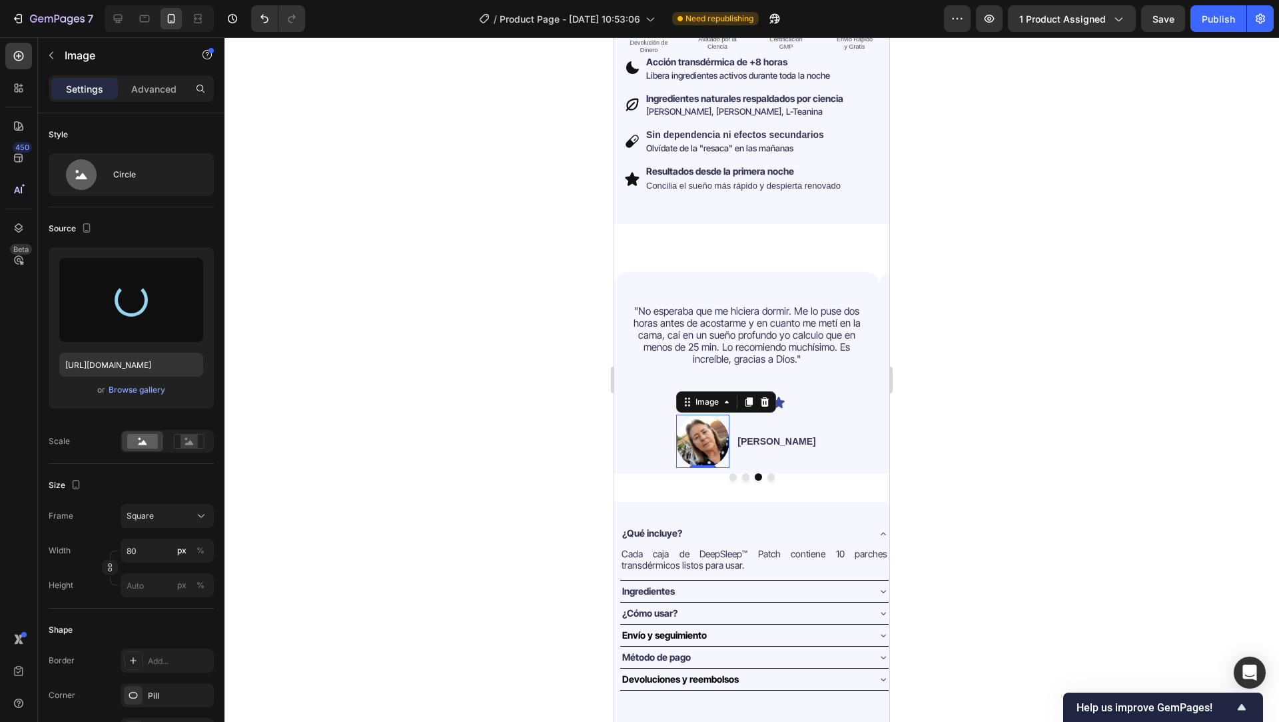
type input "https://cdn.shopify.com/s/files/1/0764/1422/2590/files/gempages_585894298097025…"
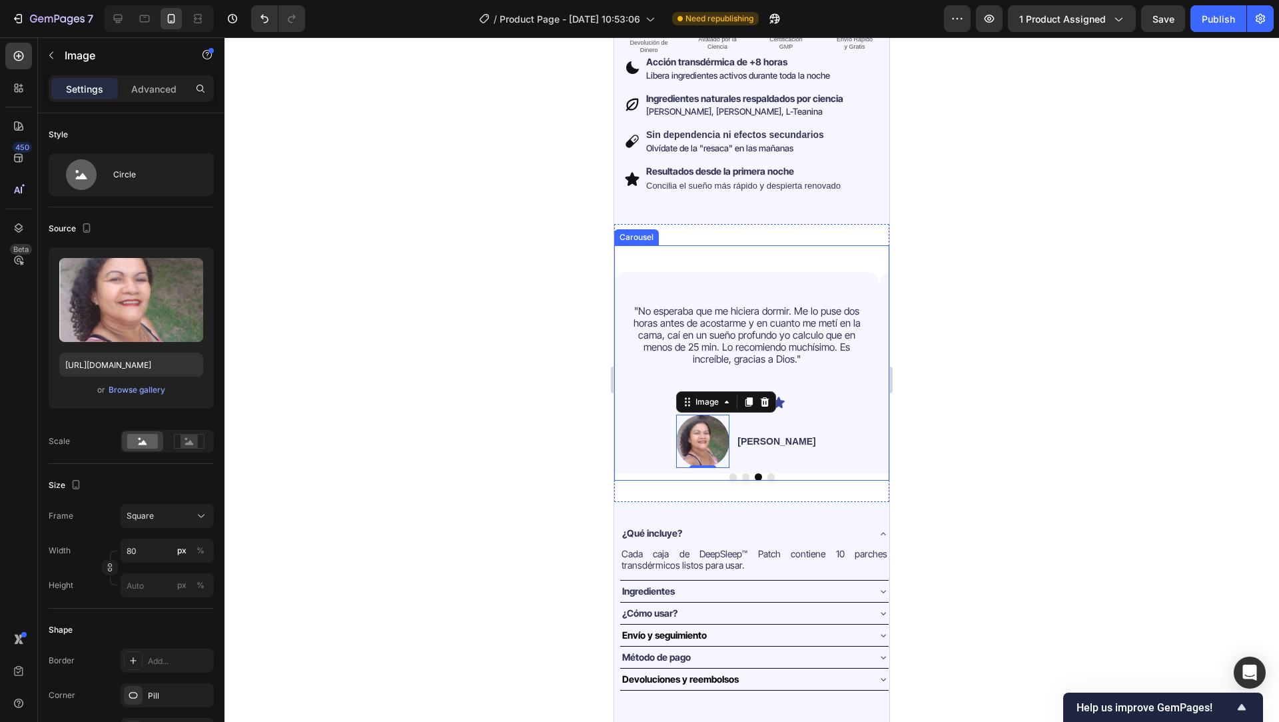
click at [767, 473] on button "Dot" at bounding box center [770, 476] width 7 height 7
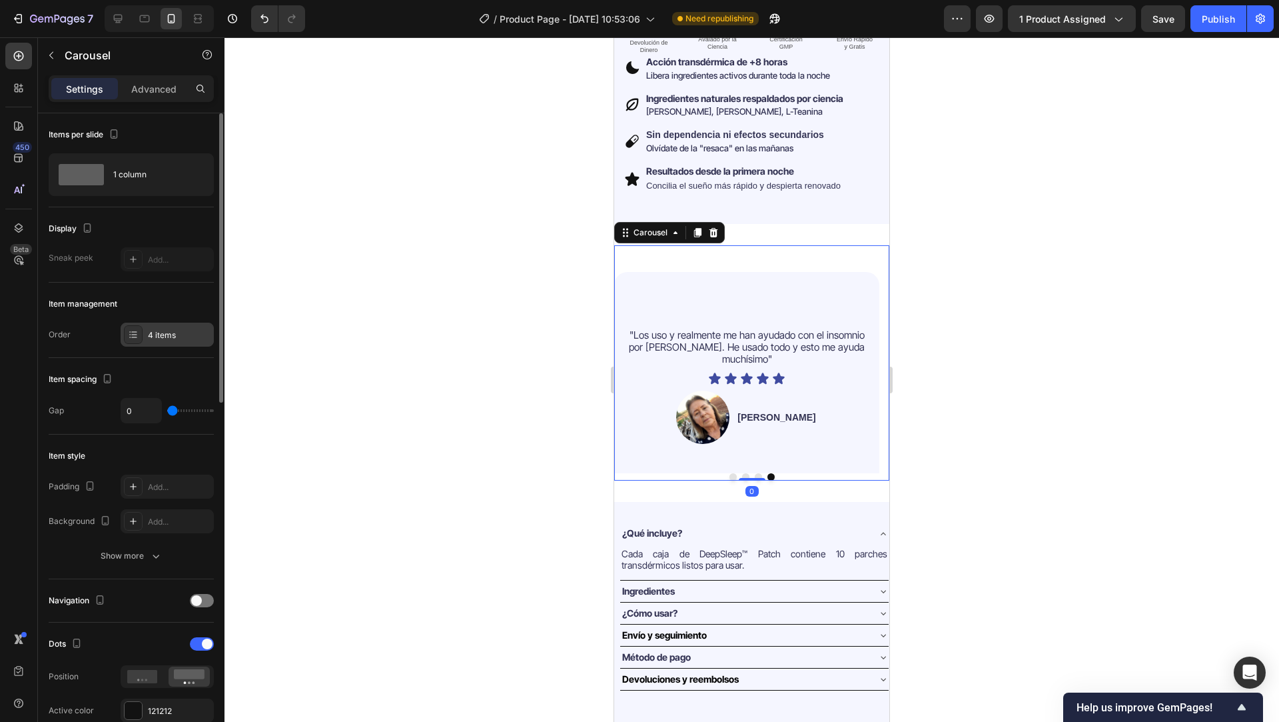
click at [134, 343] on div at bounding box center [133, 334] width 19 height 19
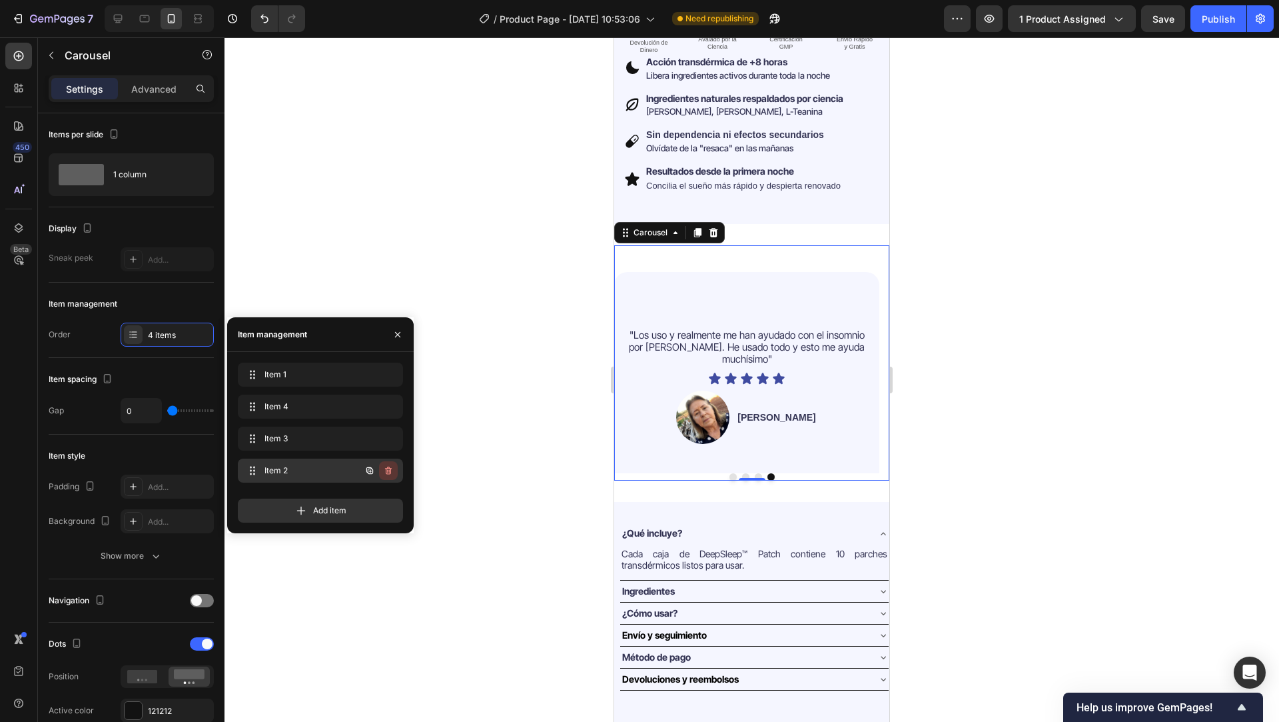
click at [392, 468] on icon "button" at bounding box center [388, 470] width 11 height 11
click at [350, 402] on div "Item 4 Item 4" at bounding box center [301, 406] width 117 height 19
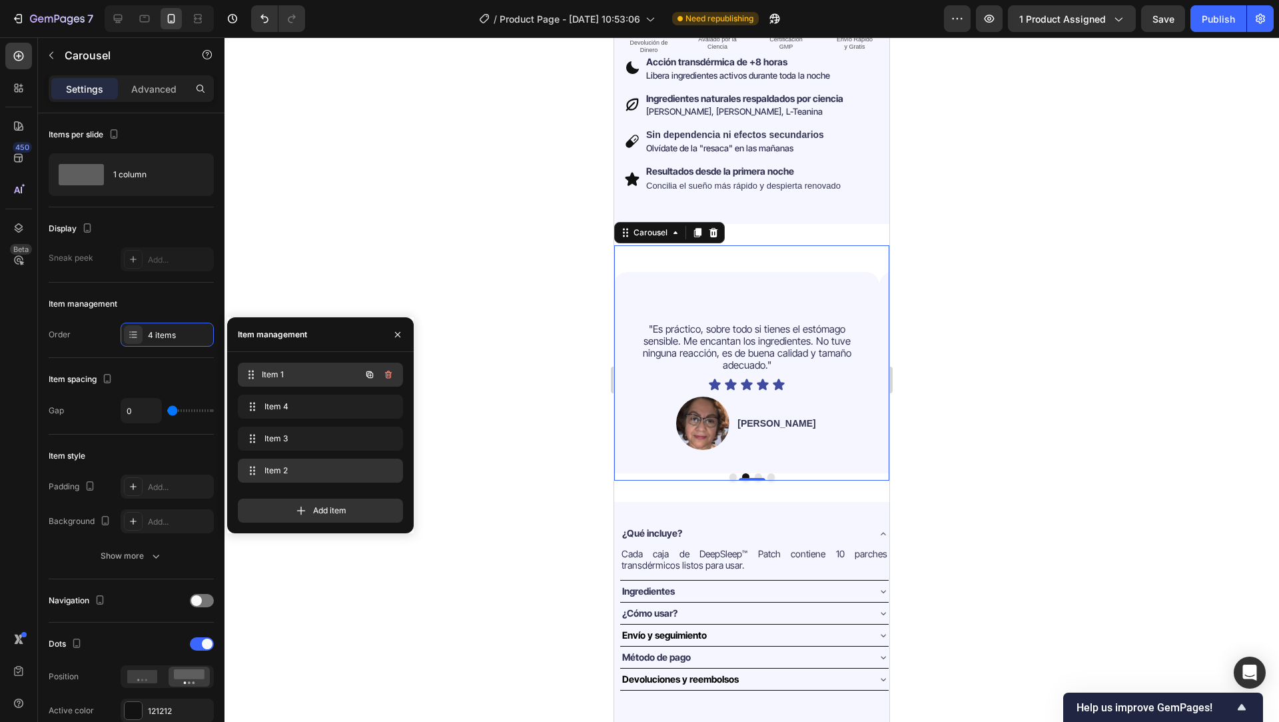
click at [349, 374] on div "Item 1 Item 1" at bounding box center [301, 374] width 117 height 19
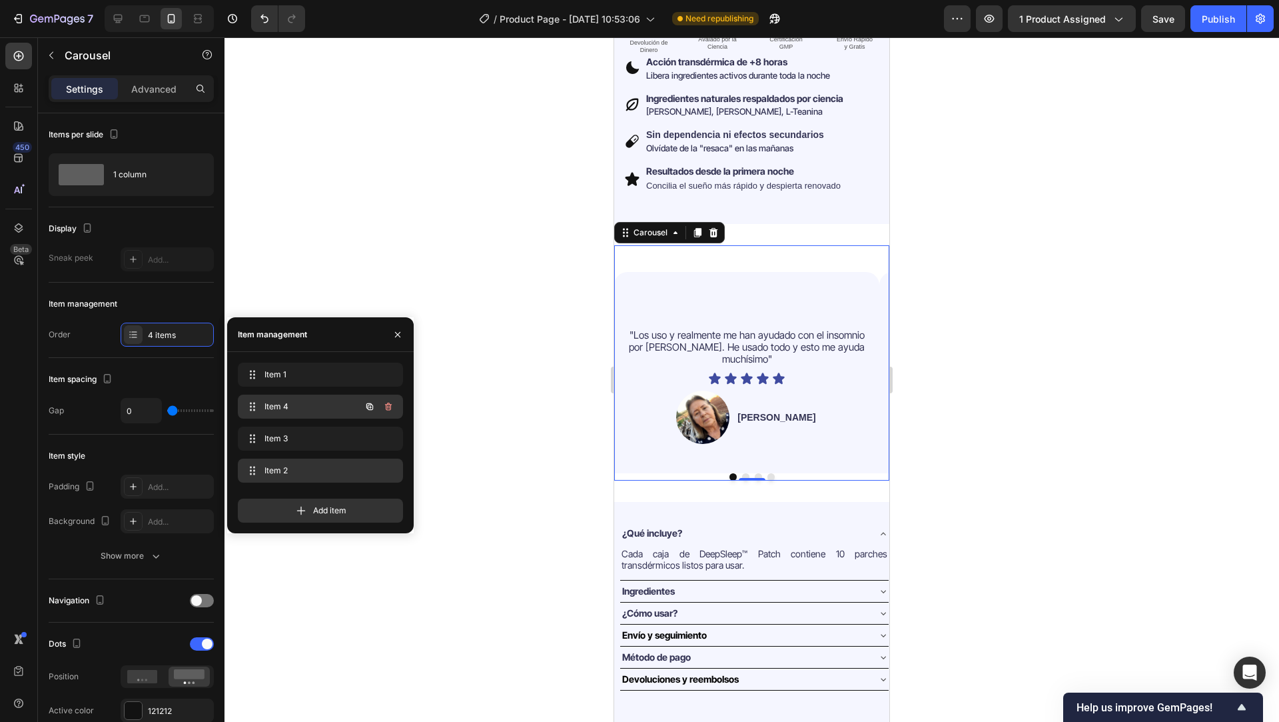
click at [332, 400] on div "Item 4 Item 4" at bounding box center [301, 406] width 117 height 19
click at [329, 404] on span "Item 4" at bounding box center [301, 406] width 75 height 12
click at [334, 372] on span "Item 1" at bounding box center [311, 374] width 99 height 12
click at [326, 378] on span "Item 1" at bounding box center [301, 374] width 75 height 12
click at [313, 406] on span "Item 4" at bounding box center [301, 406] width 75 height 12
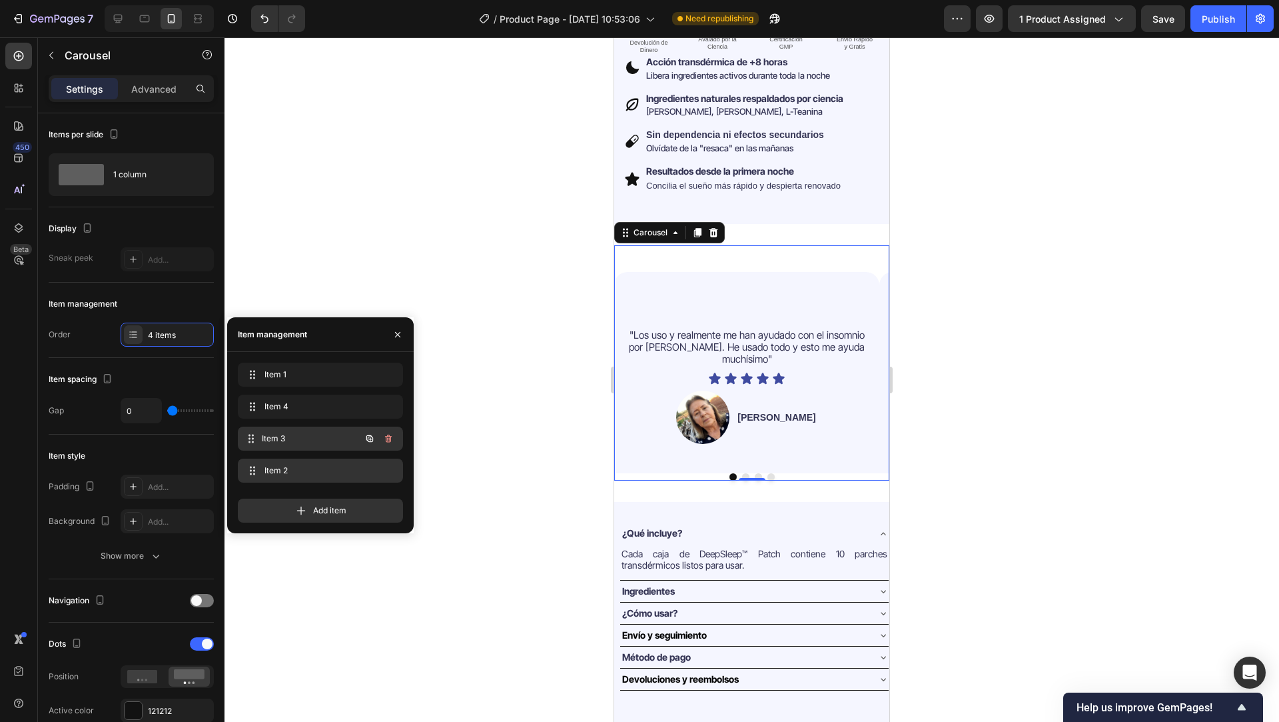
click at [303, 430] on div "Item 3 Item 3" at bounding box center [301, 438] width 117 height 19
click at [299, 445] on div "Item 3 Item 3" at bounding box center [301, 438] width 117 height 19
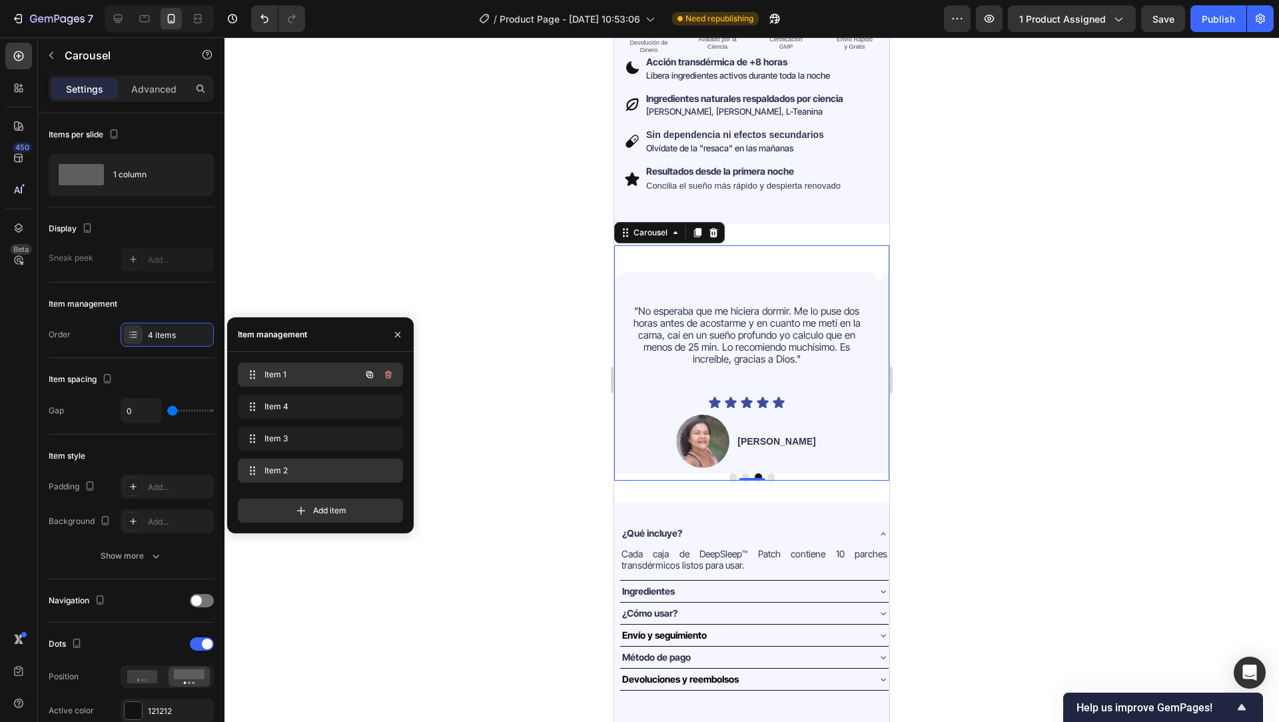
click at [286, 376] on span "Item 1" at bounding box center [301, 374] width 75 height 12
click at [313, 371] on span "Item 1" at bounding box center [301, 374] width 75 height 12
click at [313, 371] on span "Item 1" at bounding box center [311, 374] width 99 height 12
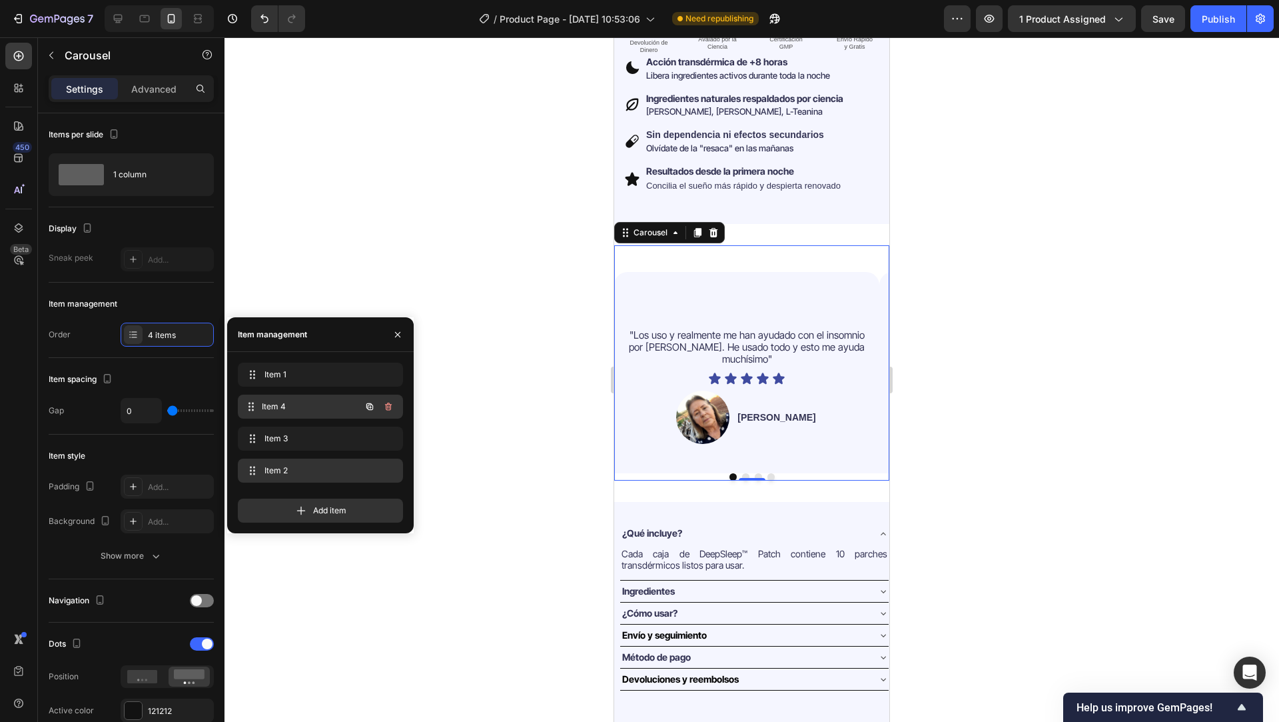
click at [298, 406] on span "Item 4" at bounding box center [311, 406] width 99 height 12
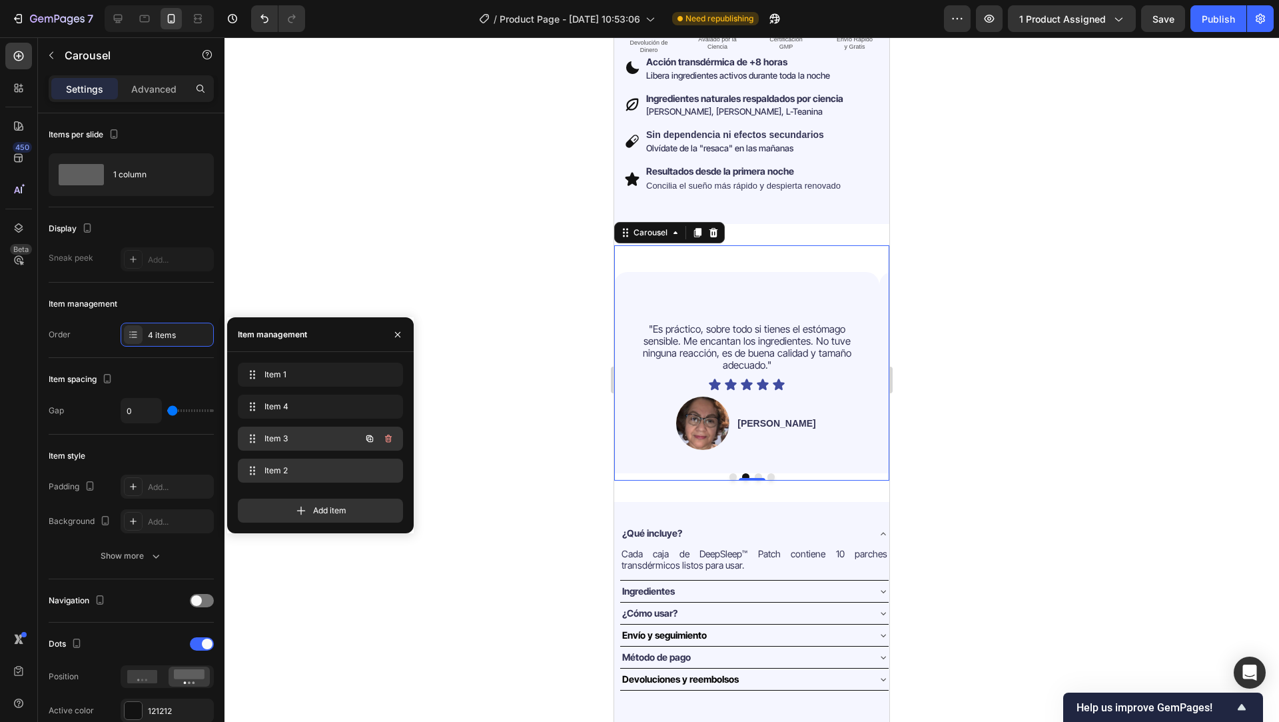
click at [288, 439] on span "Item 3" at bounding box center [301, 438] width 75 height 12
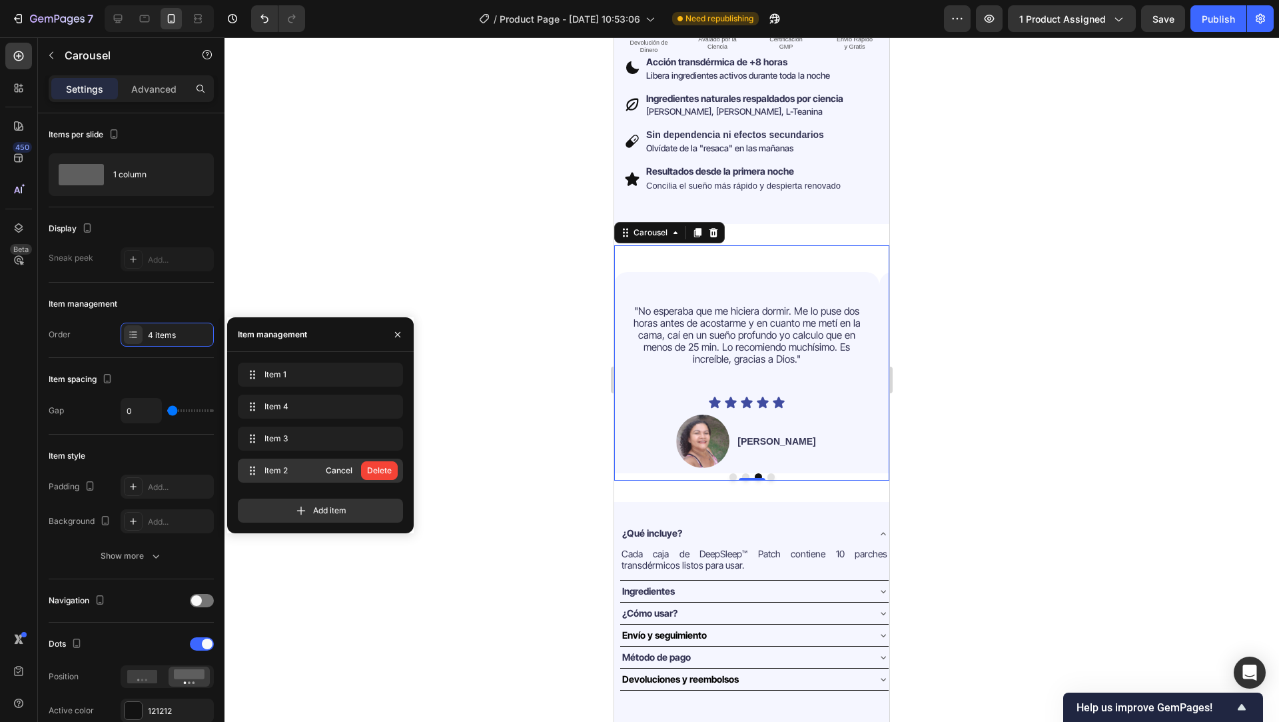
click at [275, 472] on span "Item 2" at bounding box center [290, 470] width 53 height 12
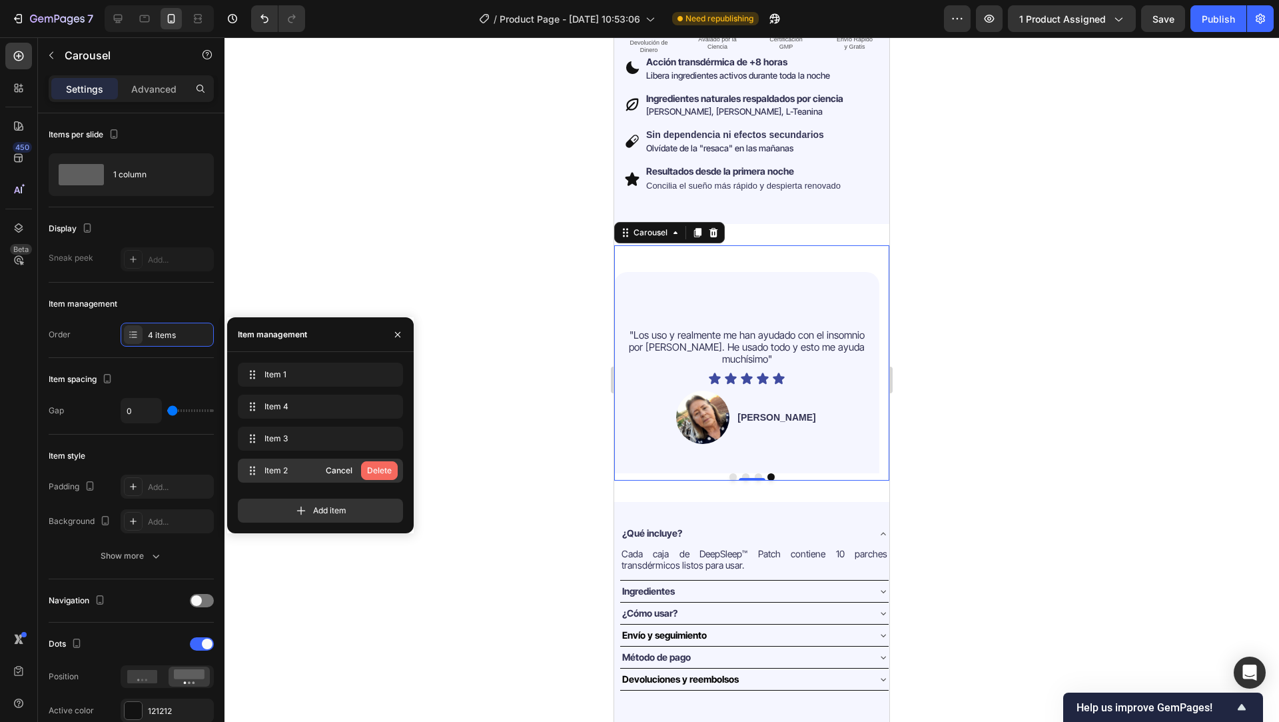
click at [378, 468] on div "Delete" at bounding box center [379, 470] width 25 height 12
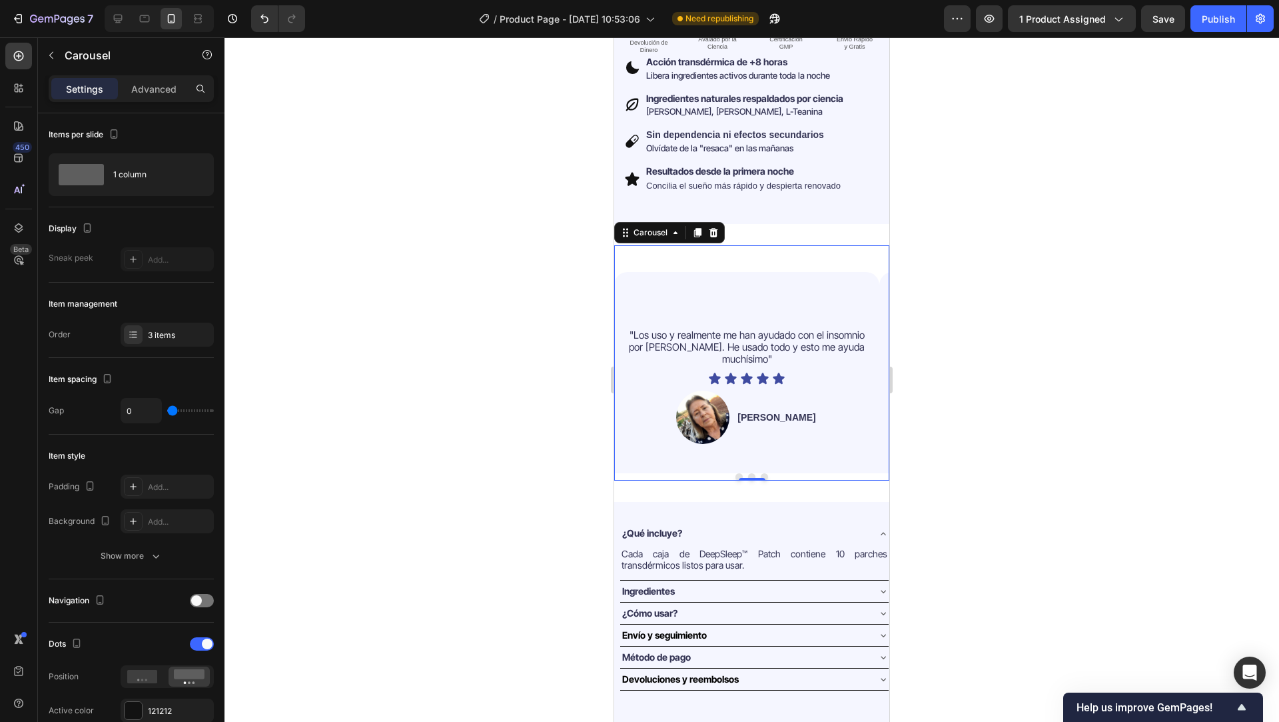
click at [476, 417] on div at bounding box center [752, 379] width 1055 height 684
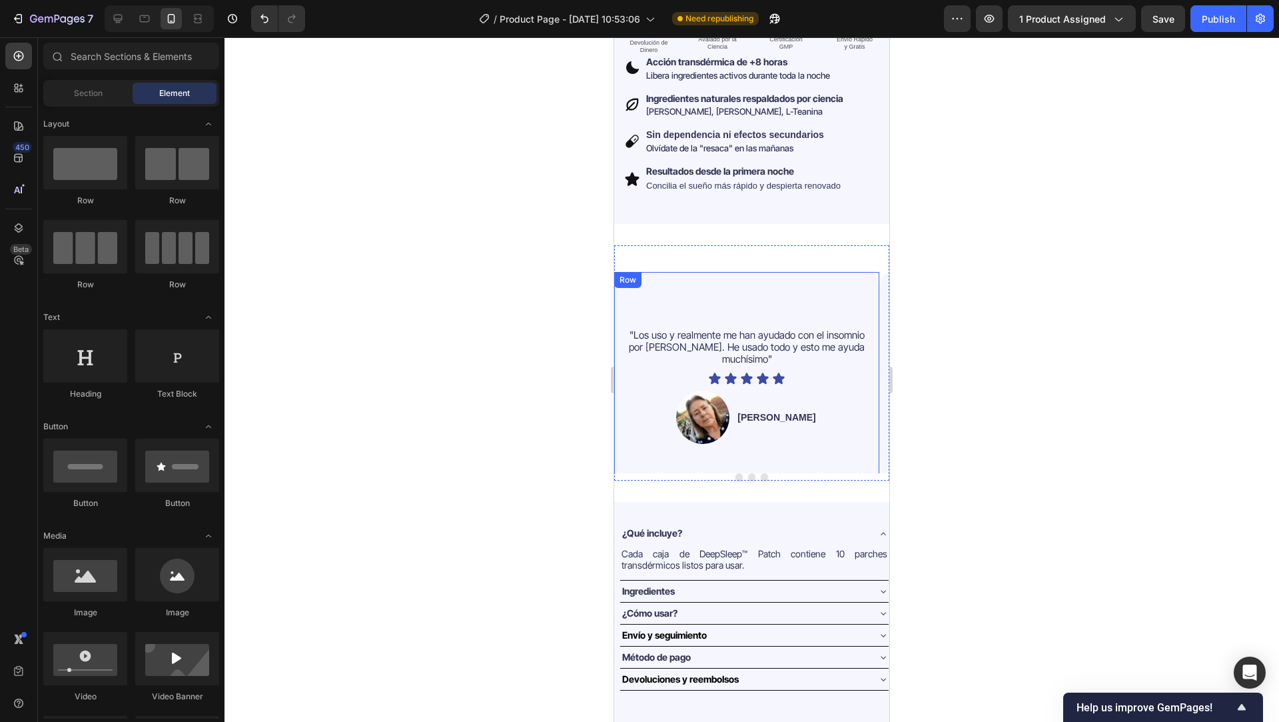
click at [693, 290] on div ""Los uso y realmente me han ayudado con el insomnio por TEPT. He usado todo y e…" at bounding box center [747, 385] width 239 height 191
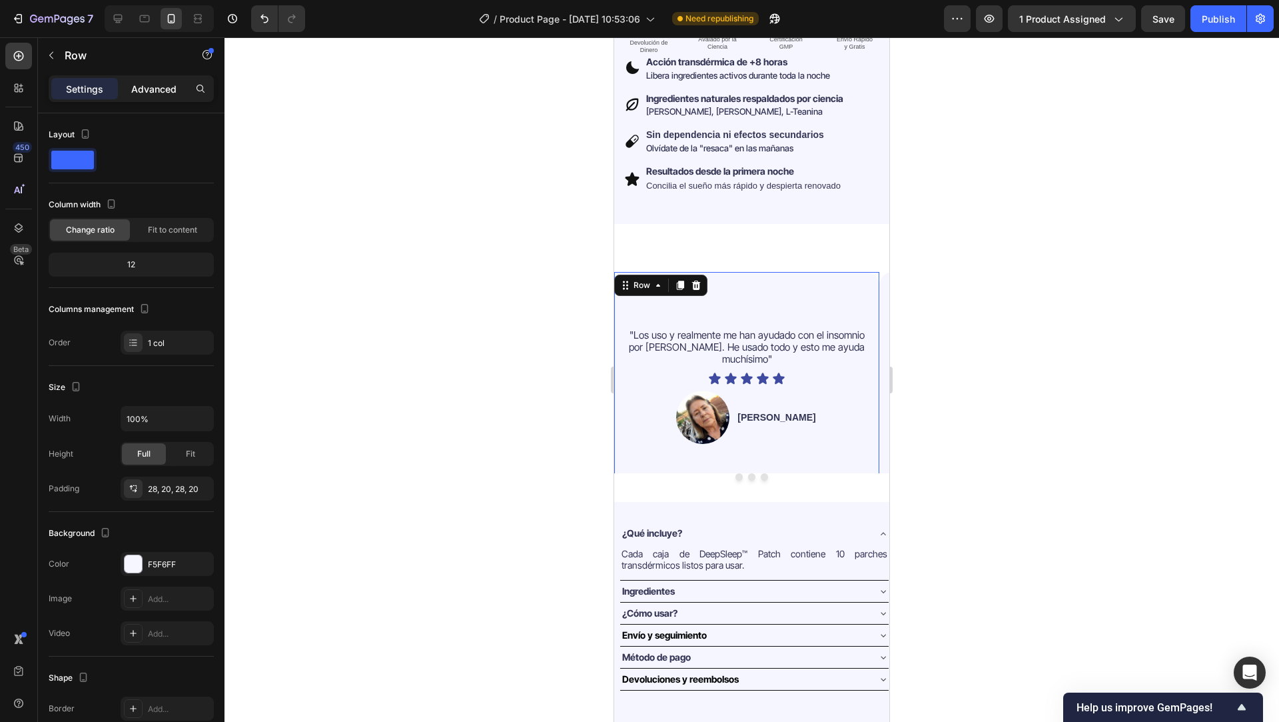
click at [154, 98] on div "Advanced" at bounding box center [154, 88] width 67 height 21
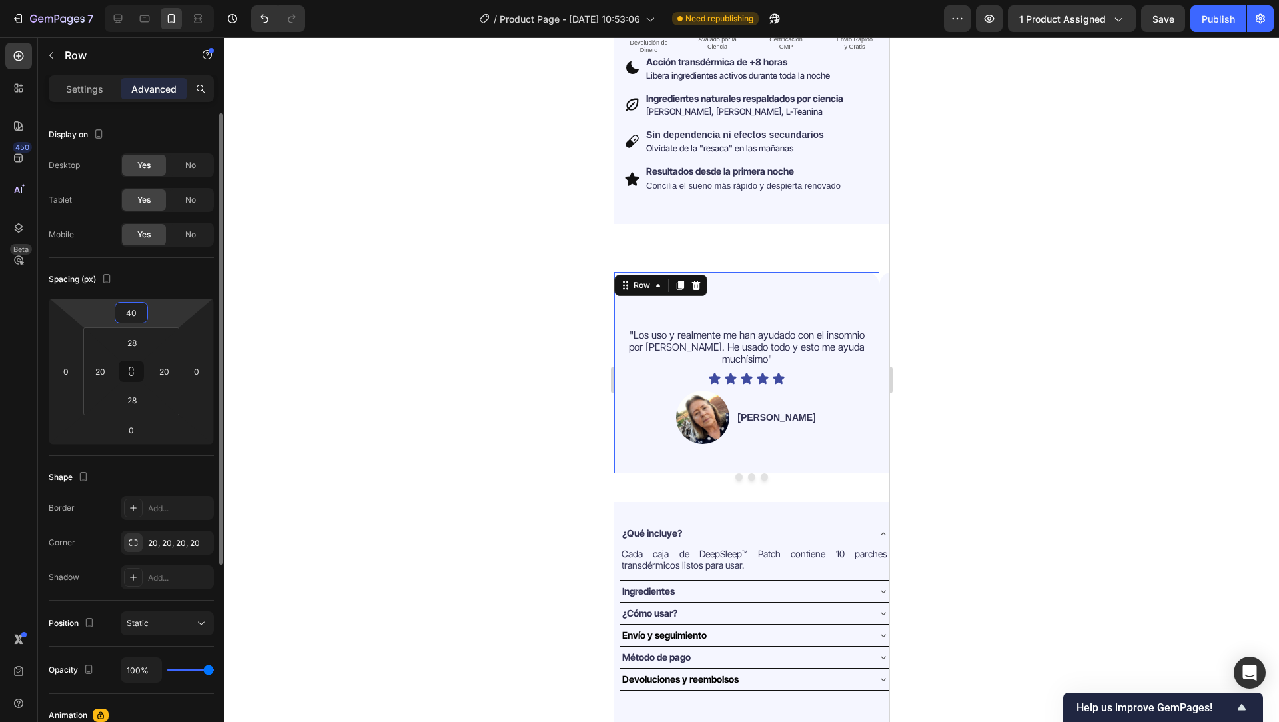
click at [133, 312] on input "40" at bounding box center [131, 312] width 27 height 20
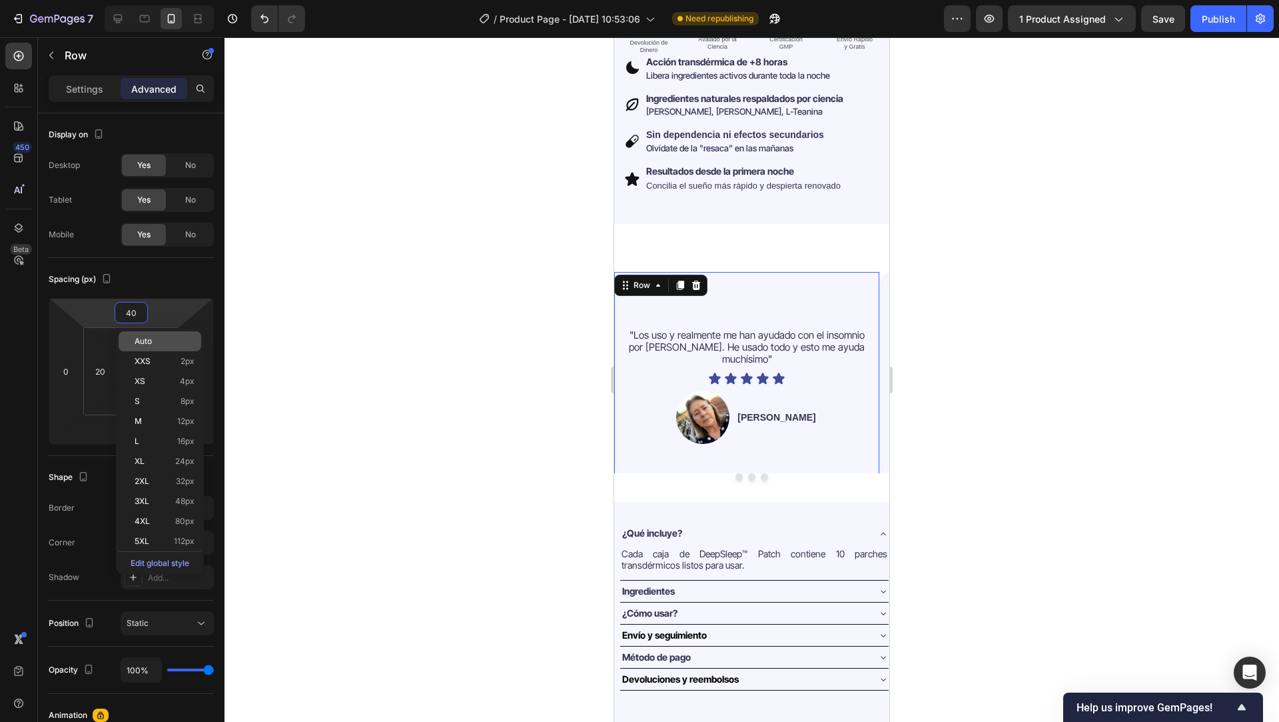
click at [163, 344] on p "Auto" at bounding box center [165, 340] width 60 height 9
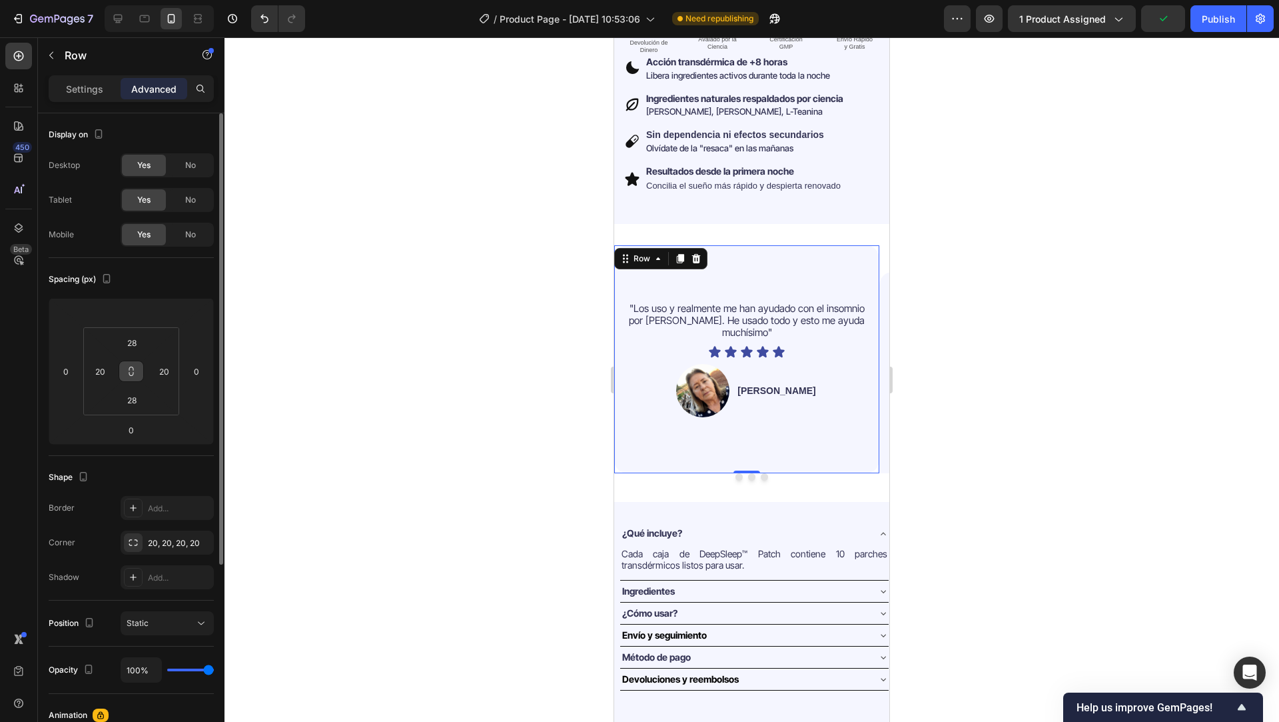
click at [132, 374] on icon at bounding box center [131, 371] width 11 height 11
click at [133, 374] on icon at bounding box center [131, 374] width 5 height 4
click at [165, 370] on input "20" at bounding box center [164, 371] width 20 height 20
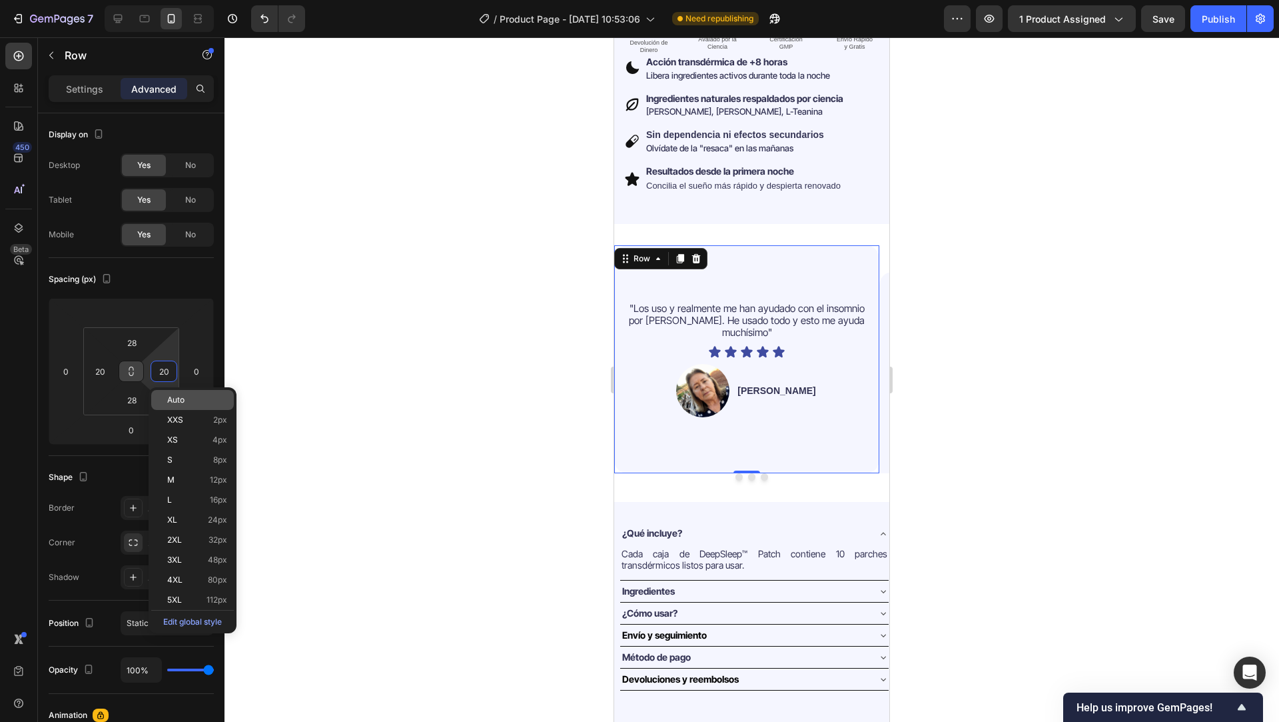
click at [183, 401] on span "Auto" at bounding box center [175, 399] width 17 height 9
type input "Auto"
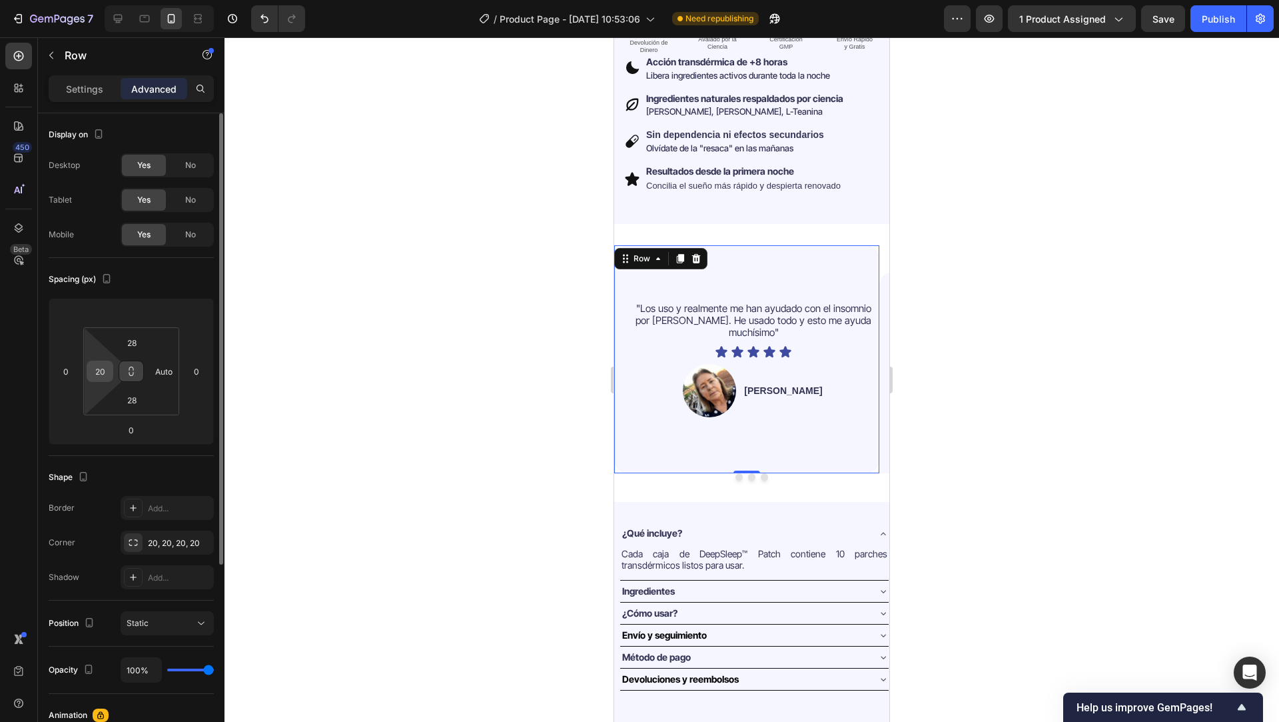
click at [105, 371] on input "20" at bounding box center [100, 371] width 20 height 20
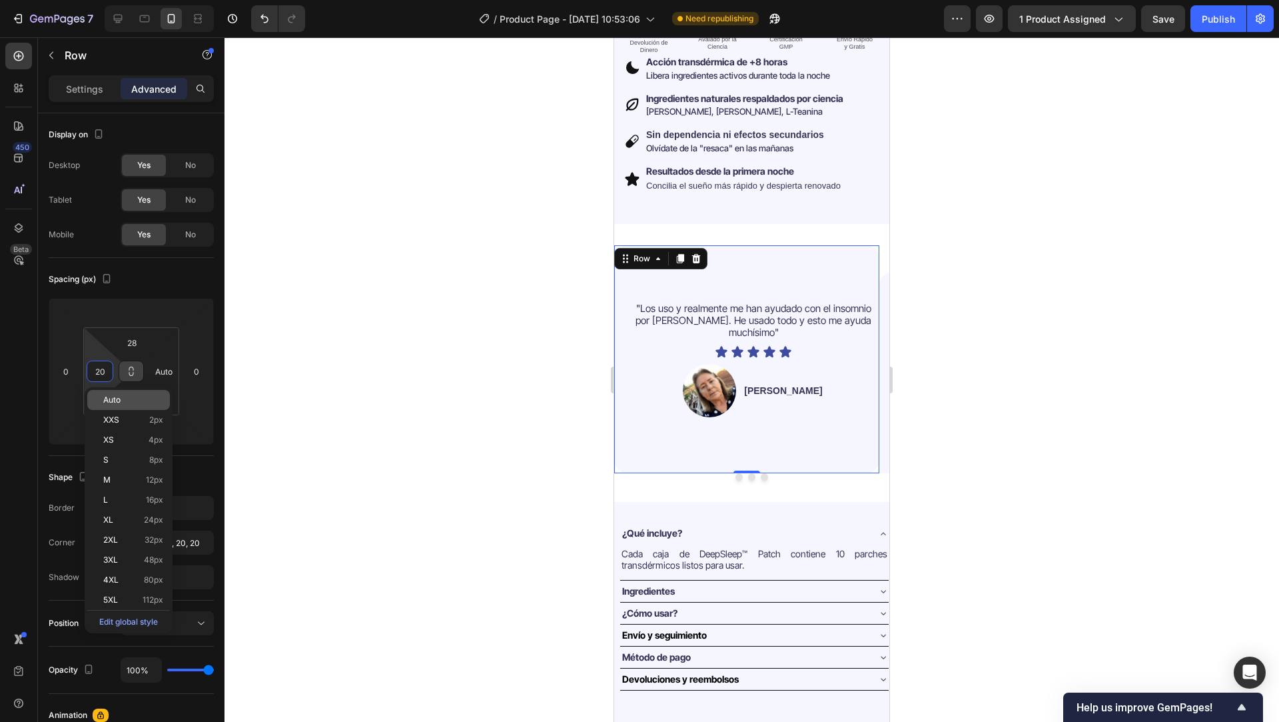
click at [137, 394] on div "Auto" at bounding box center [128, 400] width 83 height 20
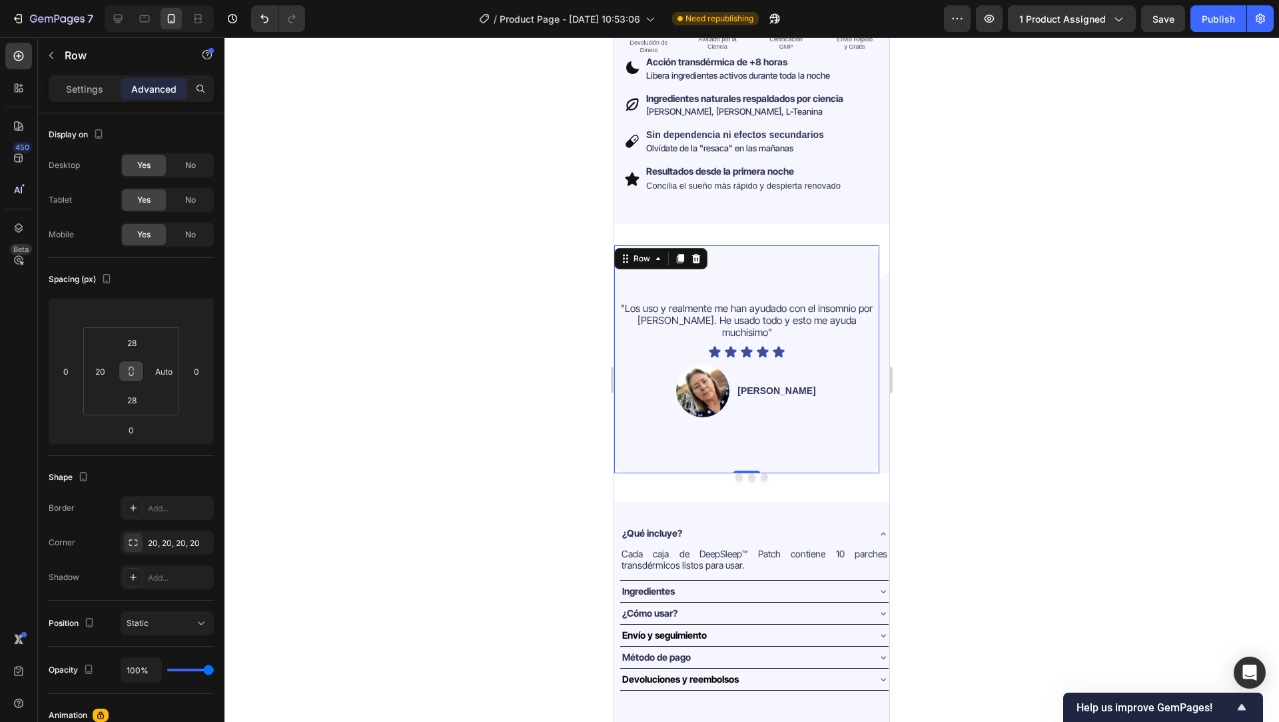
type input "Auto"
click at [133, 396] on input "28" at bounding box center [132, 400] width 27 height 20
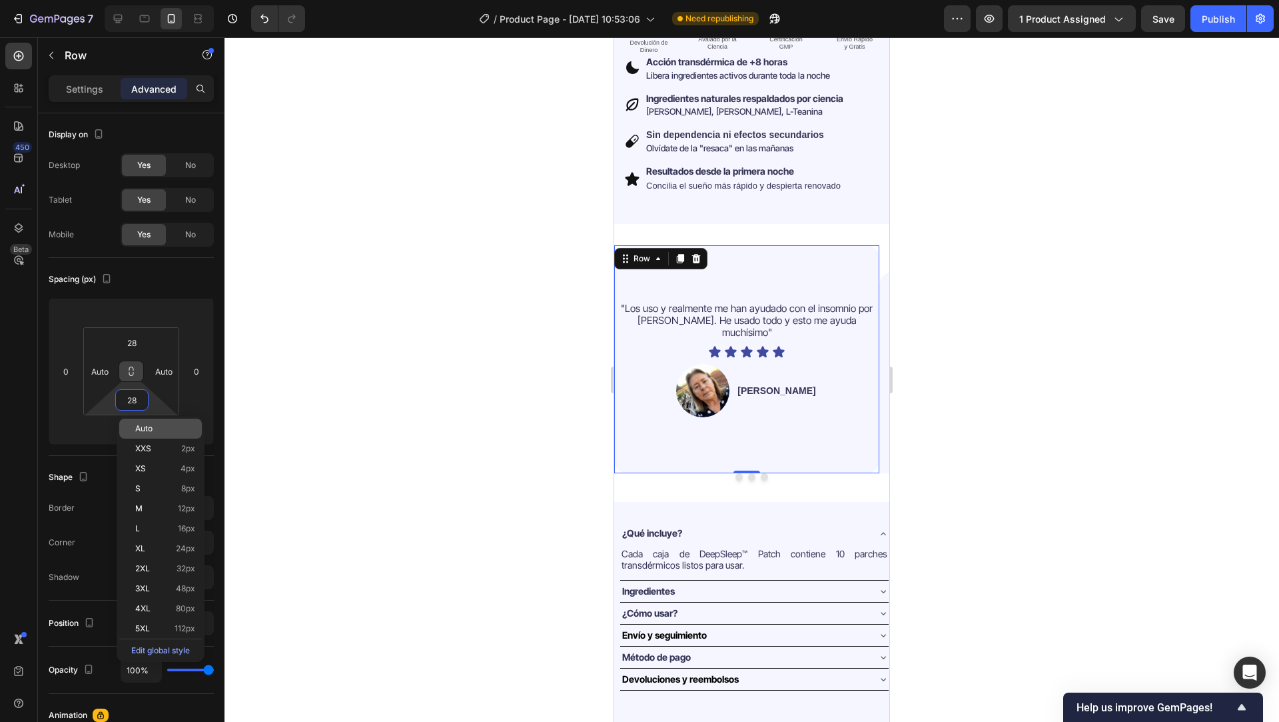
click at [163, 426] on p "Auto" at bounding box center [165, 428] width 60 height 9
type input "Auto"
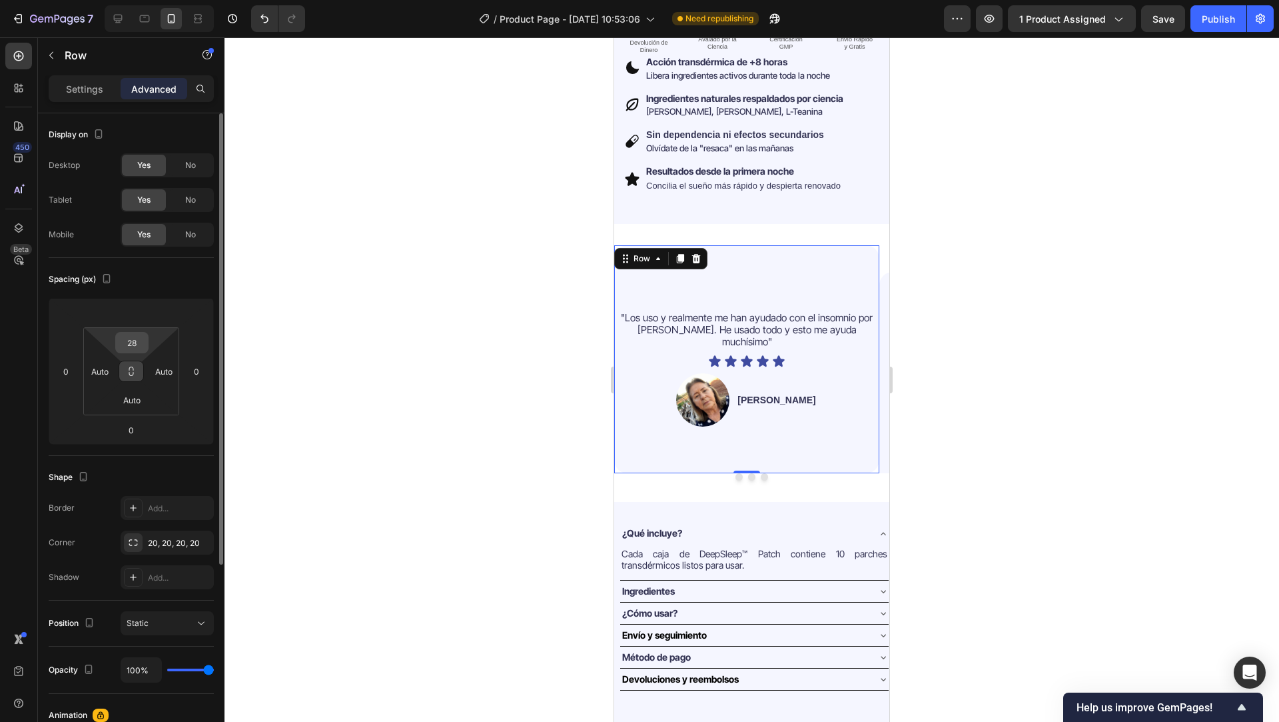
click at [139, 346] on input "28" at bounding box center [132, 342] width 27 height 20
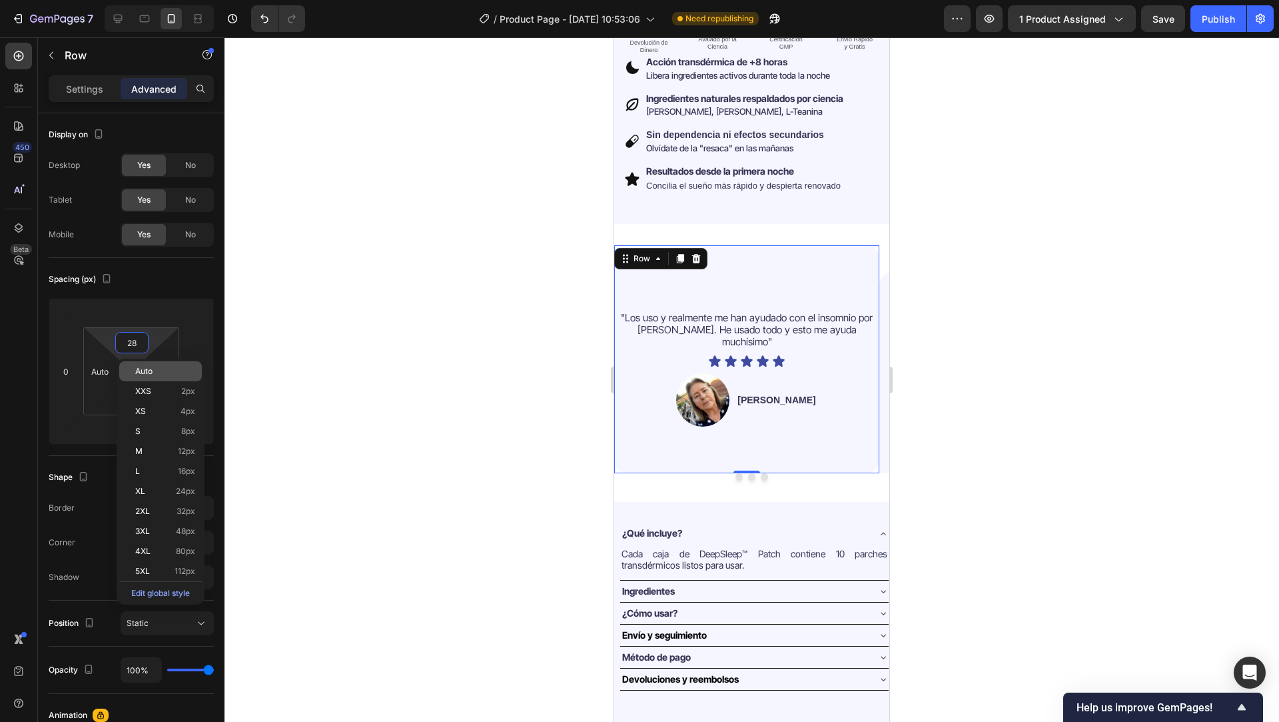
click at [159, 372] on p "Auto" at bounding box center [165, 370] width 60 height 9
type input "Auto"
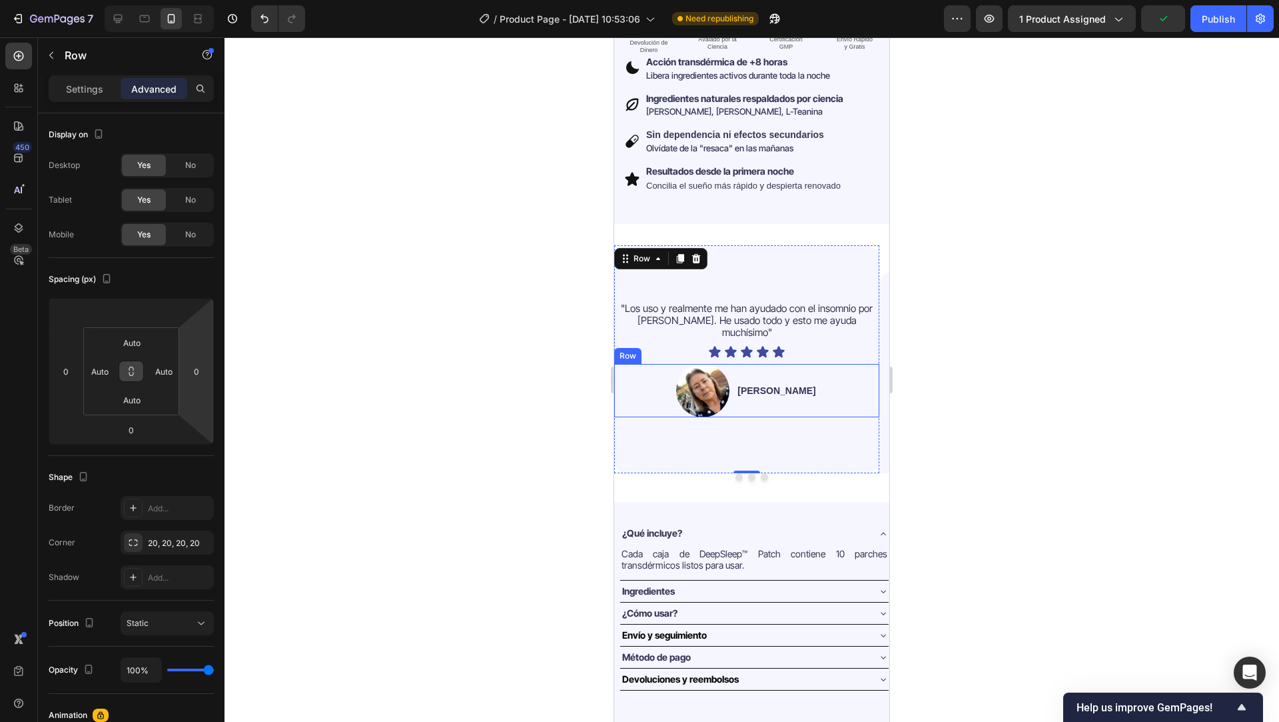
click at [822, 387] on div "Image Jessica V. Text Block Row" at bounding box center [746, 390] width 265 height 53
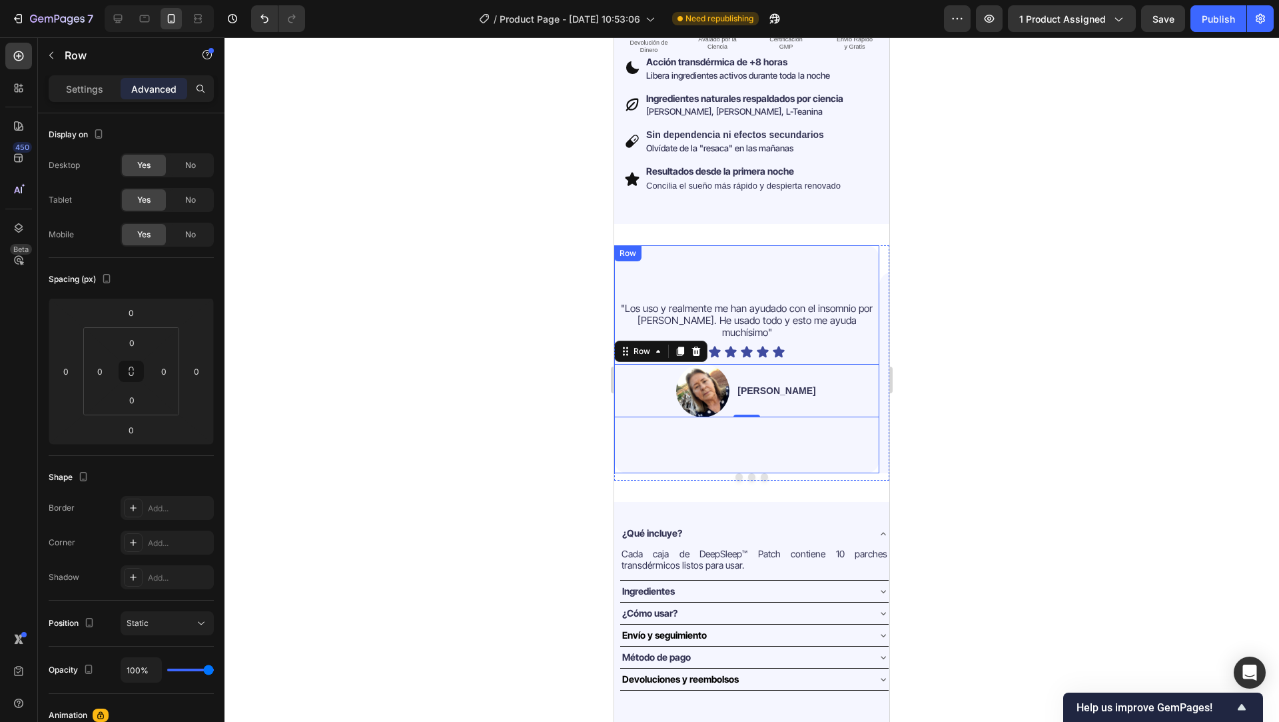
click at [753, 262] on div ""Los uso y realmente me han ayudado con el insomnio por TEPT. He usado todo y e…" at bounding box center [746, 359] width 265 height 228
click at [77, 91] on p "Settings" at bounding box center [84, 89] width 37 height 14
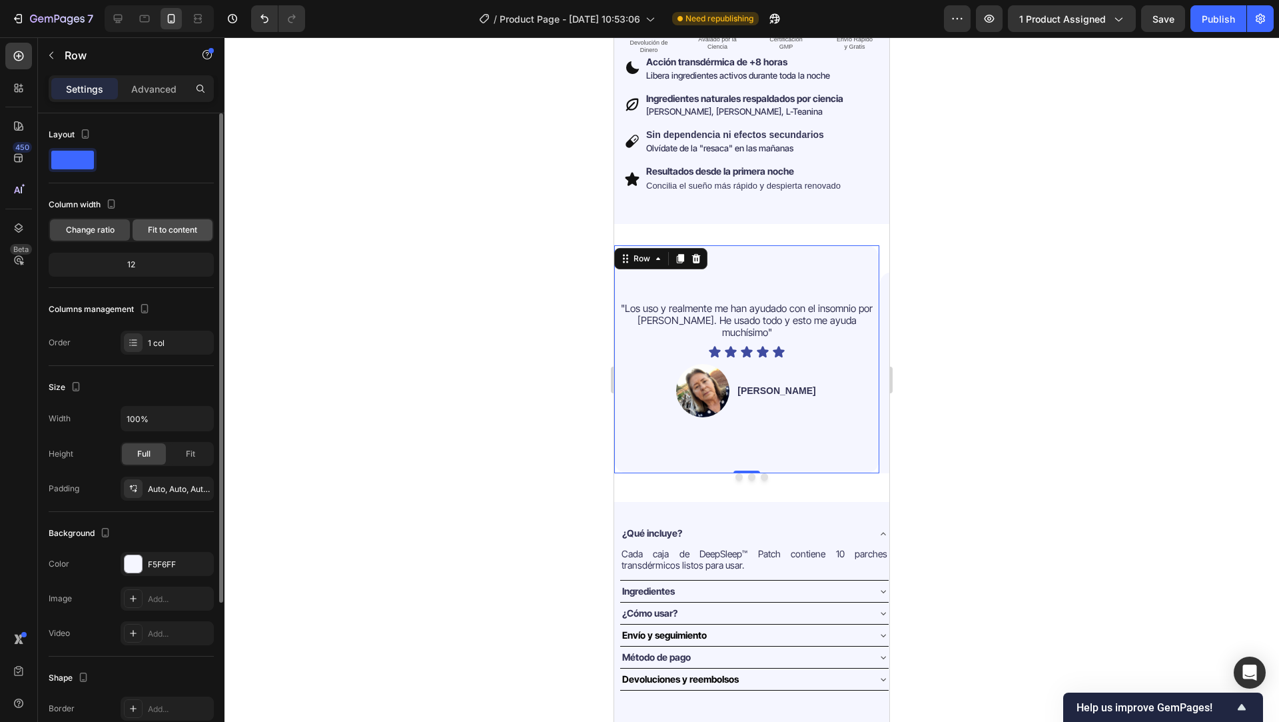
click at [166, 233] on span "Fit to content" at bounding box center [172, 230] width 49 height 12
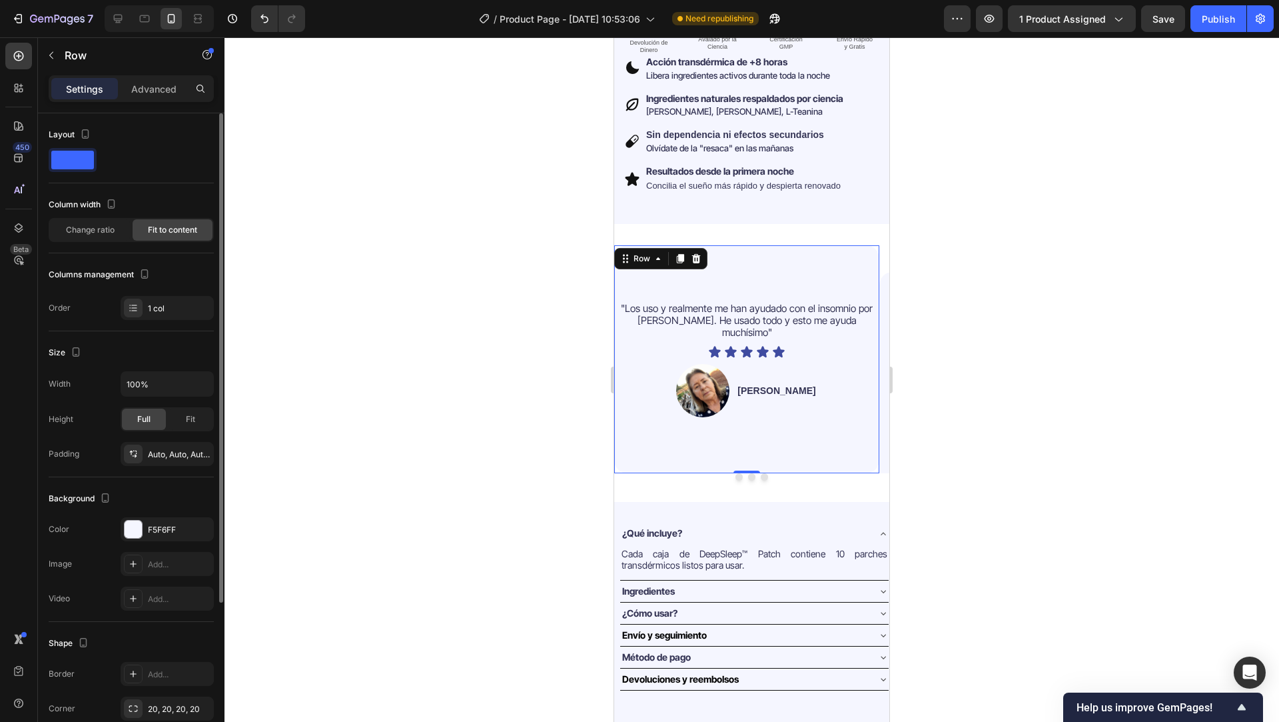
click at [193, 322] on div "Layout Column width Change ratio Fit to content Columns management Order 1 col" at bounding box center [131, 222] width 165 height 218
click at [191, 310] on div "1 col" at bounding box center [179, 308] width 63 height 12
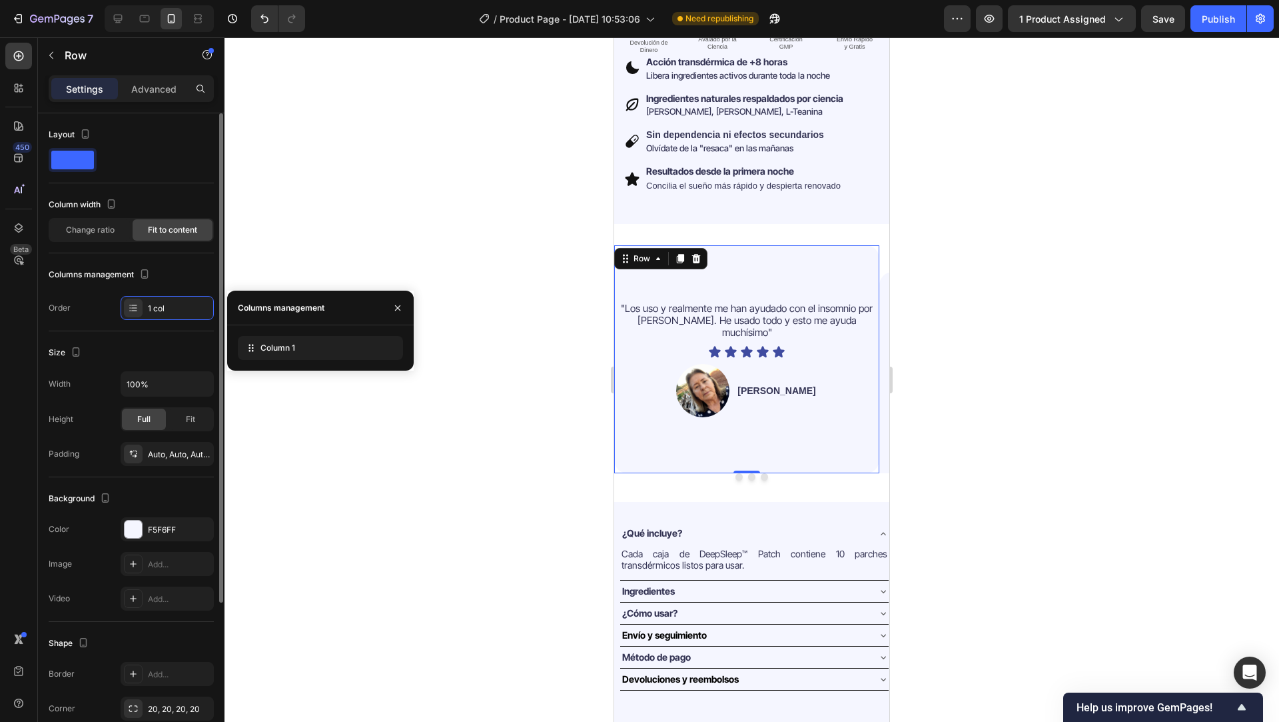
click at [103, 372] on div "Width 100%" at bounding box center [131, 383] width 165 height 25
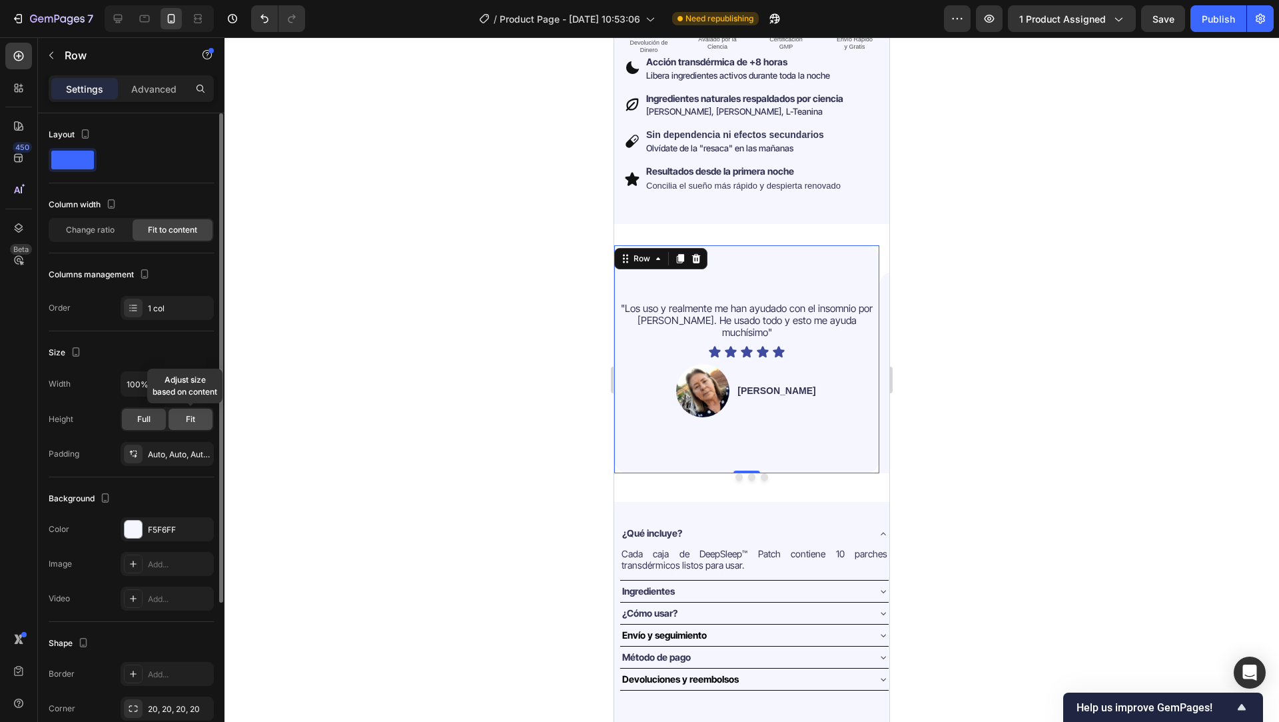
click at [197, 425] on div "Fit" at bounding box center [191, 418] width 44 height 21
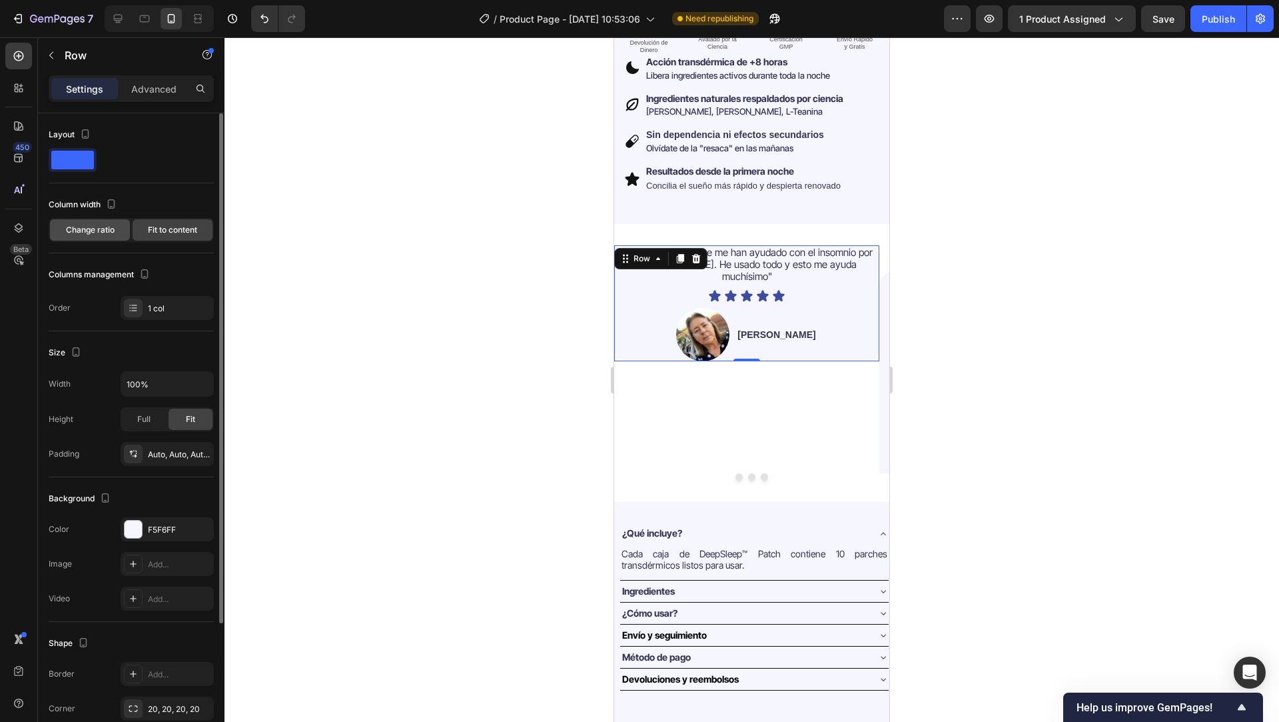
click at [97, 231] on span "Change ratio" at bounding box center [90, 230] width 49 height 12
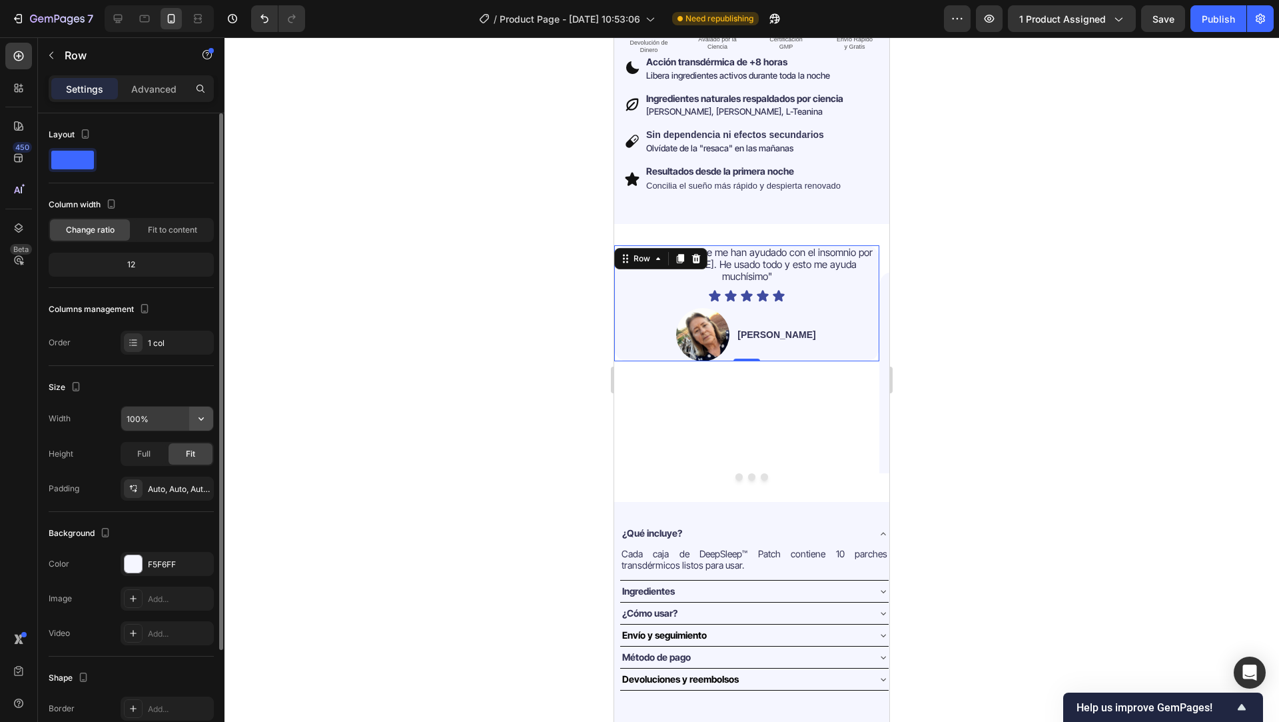
click at [202, 421] on icon "button" at bounding box center [201, 418] width 13 height 13
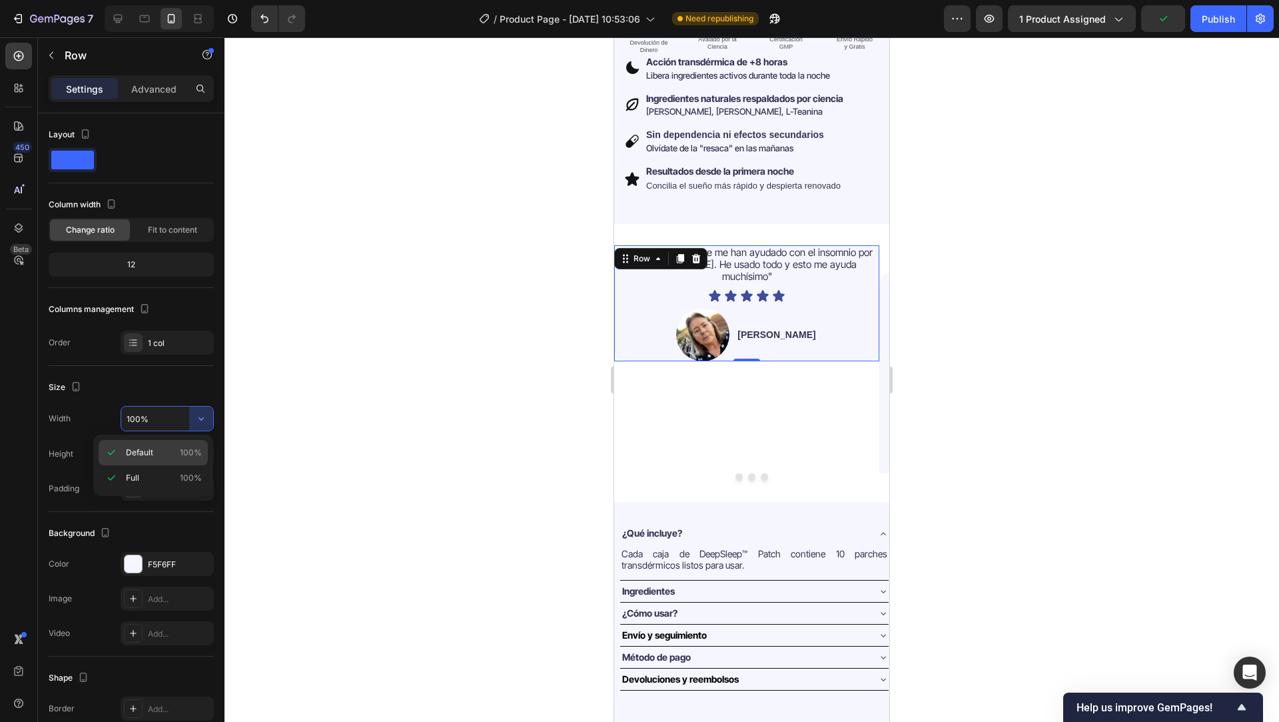
click at [191, 454] on span "100%" at bounding box center [191, 452] width 22 height 12
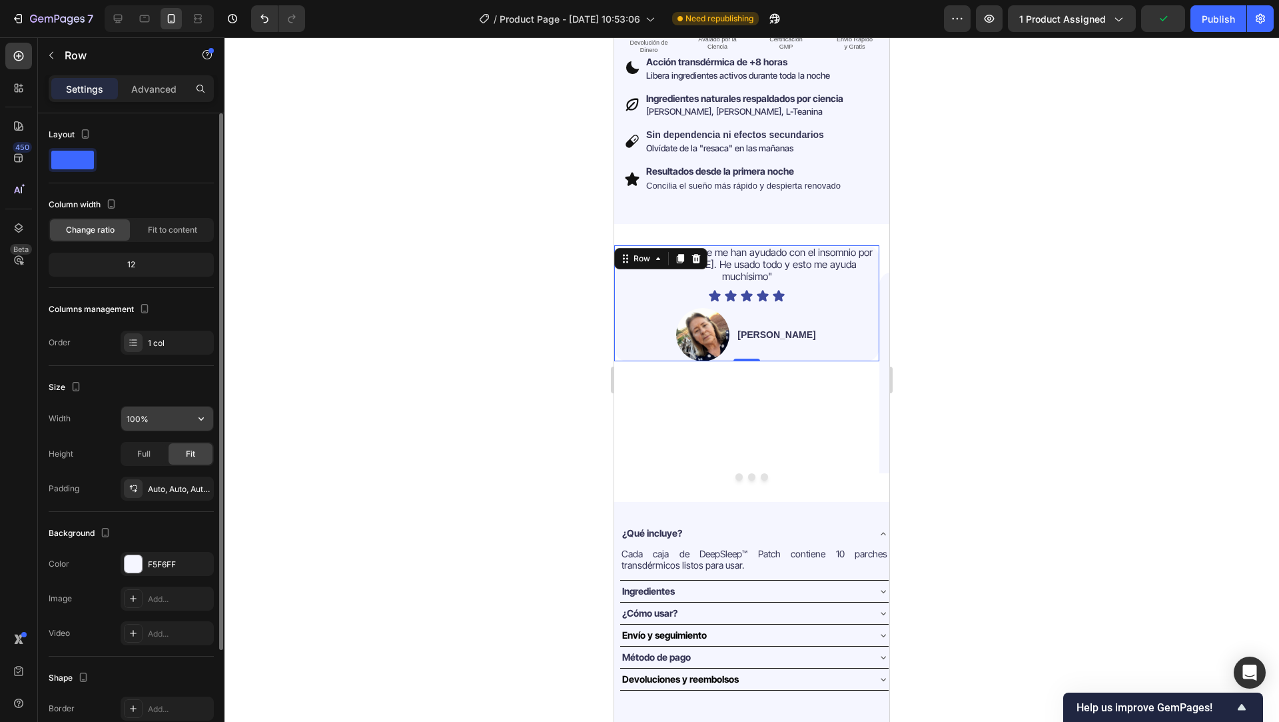
click at [143, 418] on input "100%" at bounding box center [167, 418] width 92 height 24
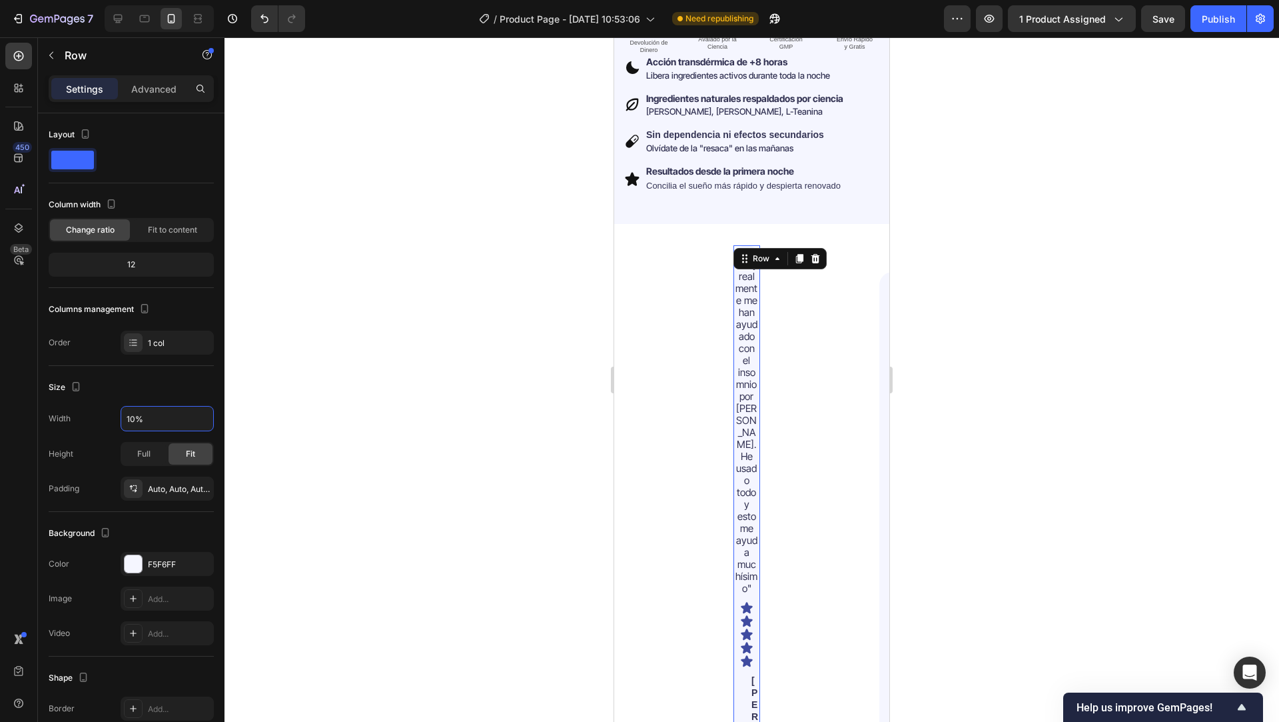
type input "100%"
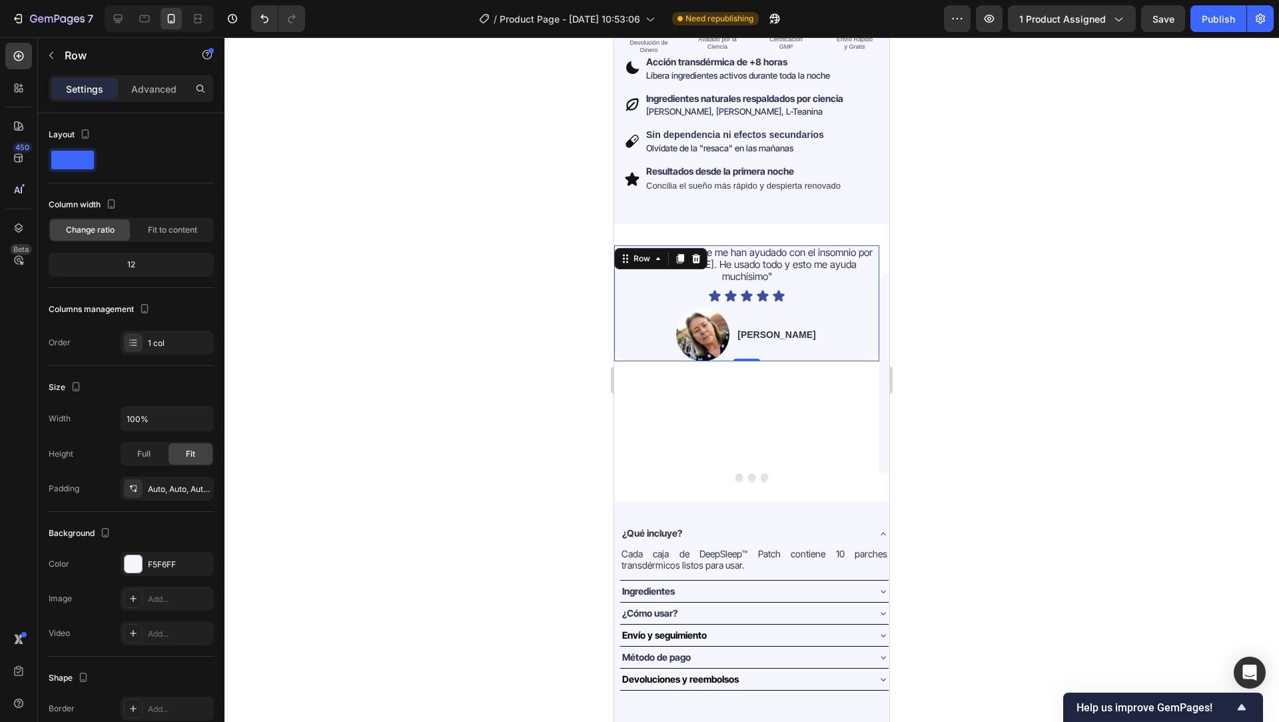
click at [523, 305] on div at bounding box center [752, 379] width 1055 height 684
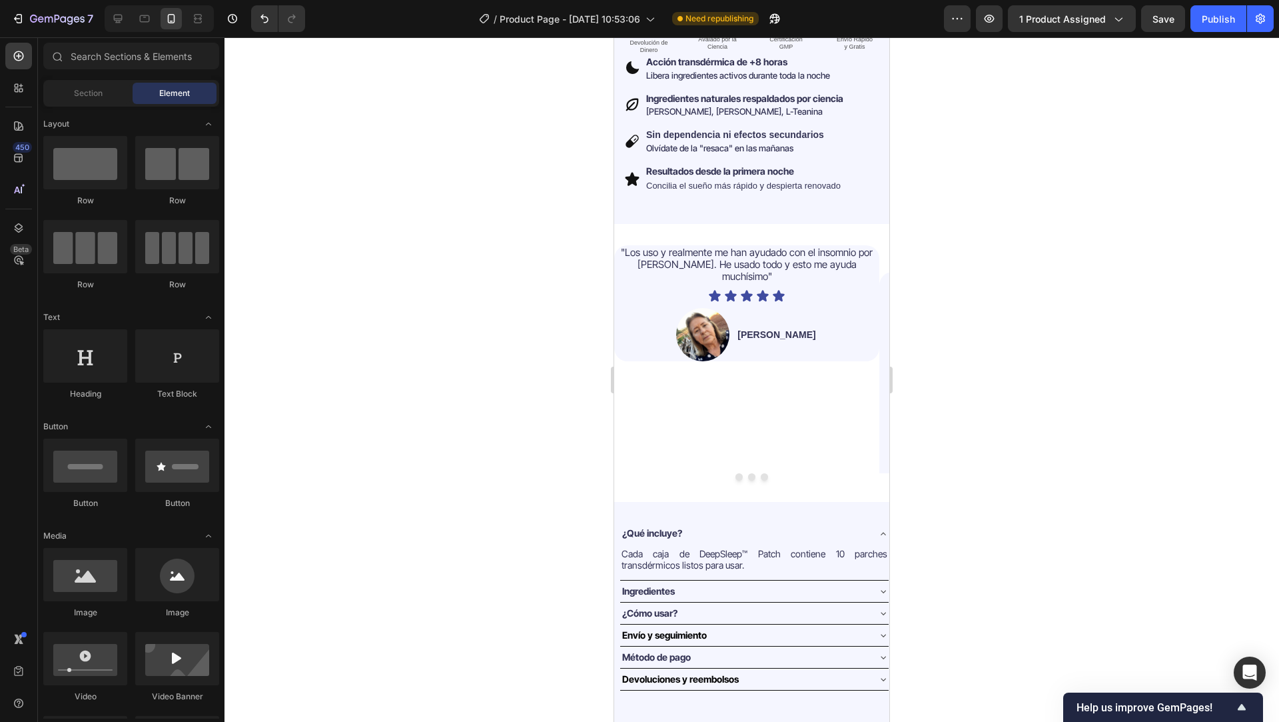
click at [514, 312] on div at bounding box center [752, 379] width 1055 height 684
click at [667, 246] on span ""Los uso y realmente me han ayudado con el insomnio por TEPT. He usado todo y e…" at bounding box center [747, 264] width 252 height 37
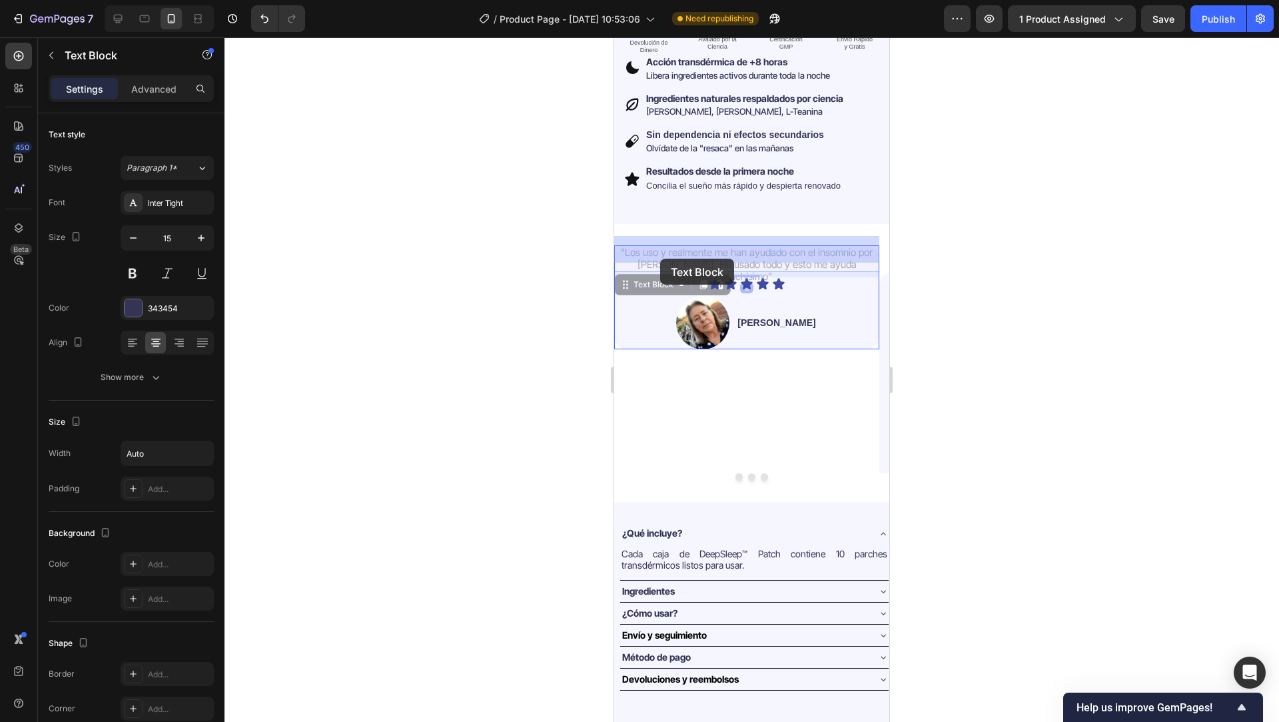
drag, startPoint x: 658, startPoint y: 275, endPoint x: 660, endPoint y: 258, distance: 16.8
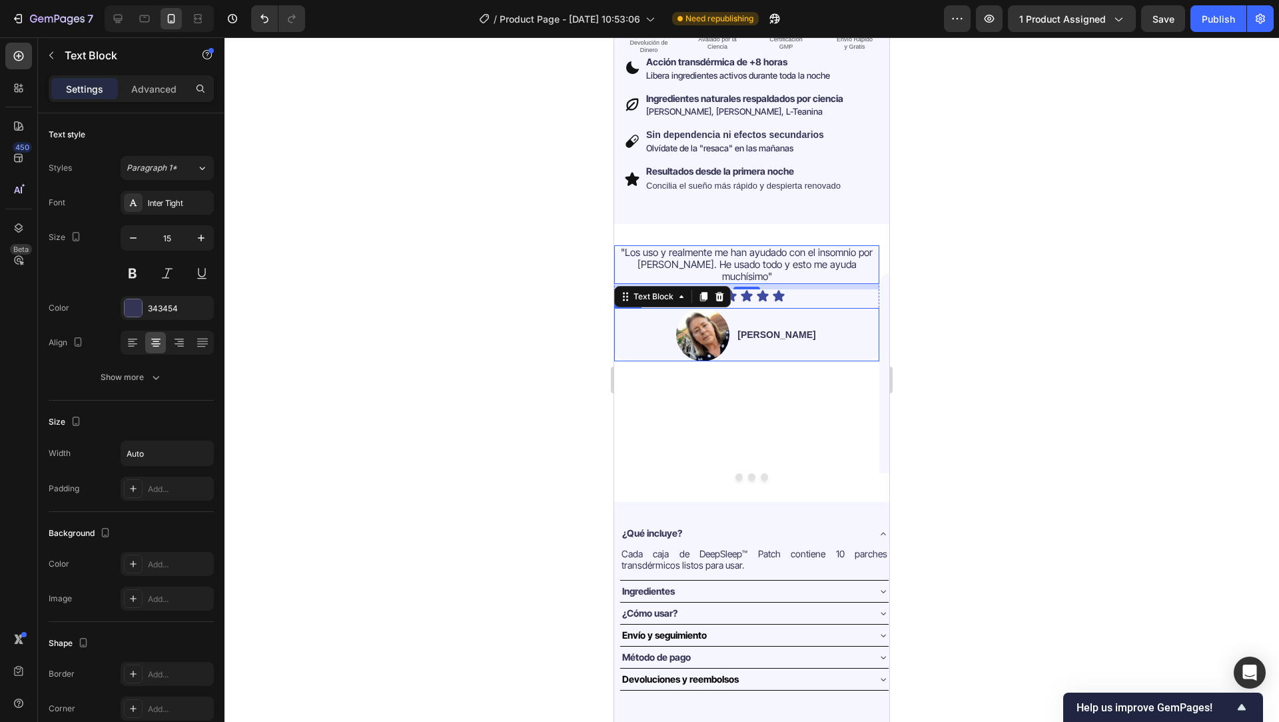
click at [639, 308] on div "Image Jessica V. Text Block Row" at bounding box center [746, 334] width 265 height 53
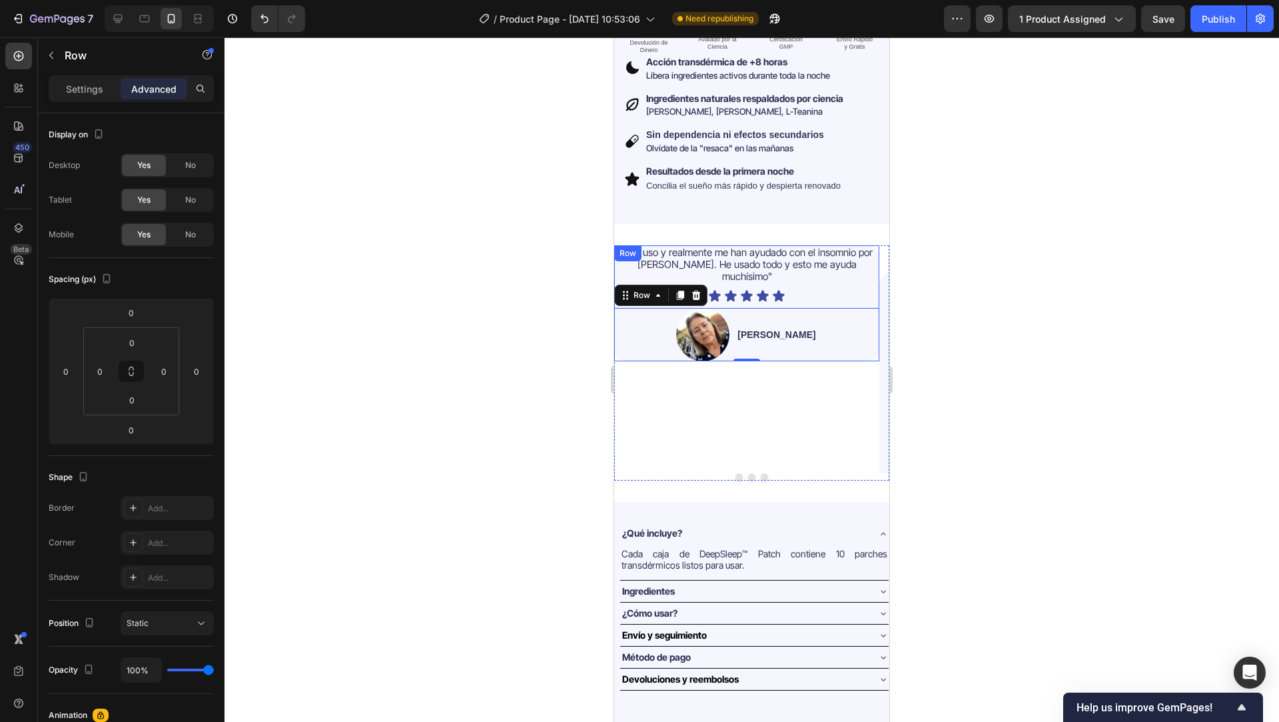
click at [875, 282] on div ""Los uso y realmente me han ayudado con el insomnio por TEPT. He usado todo y e…" at bounding box center [746, 303] width 265 height 116
click at [85, 89] on p "Settings" at bounding box center [84, 89] width 37 height 14
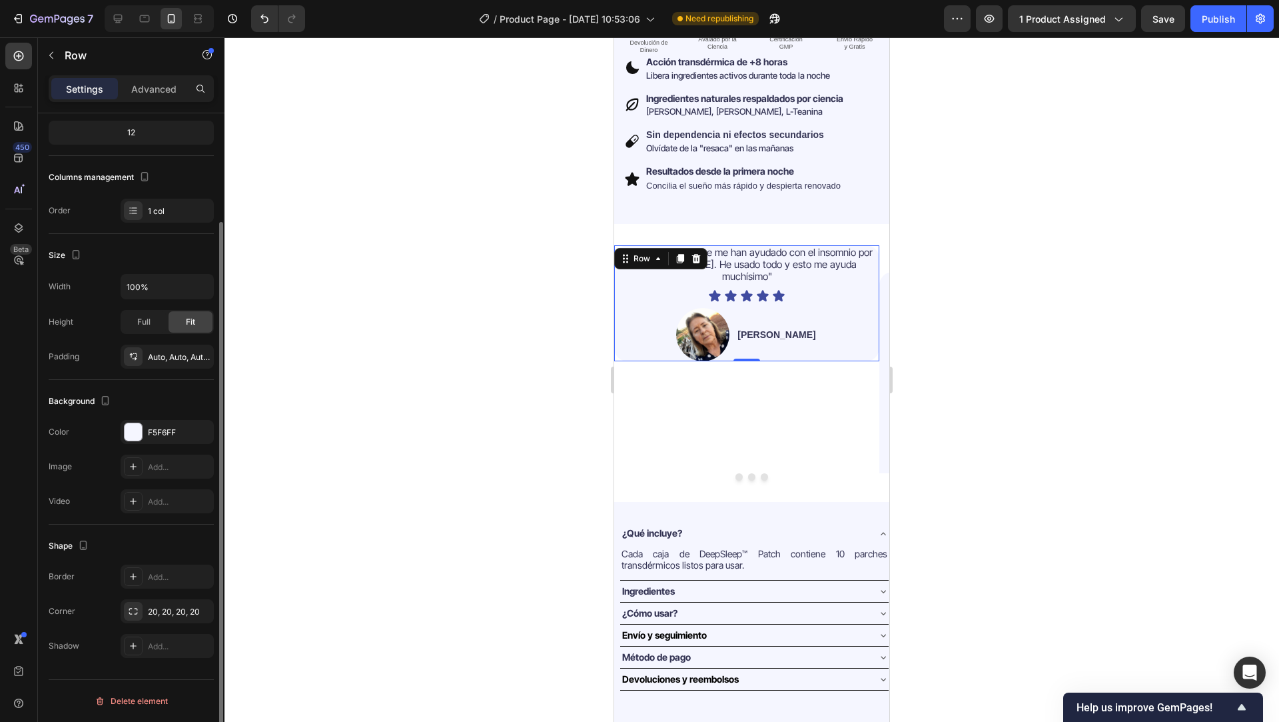
scroll to position [0, 0]
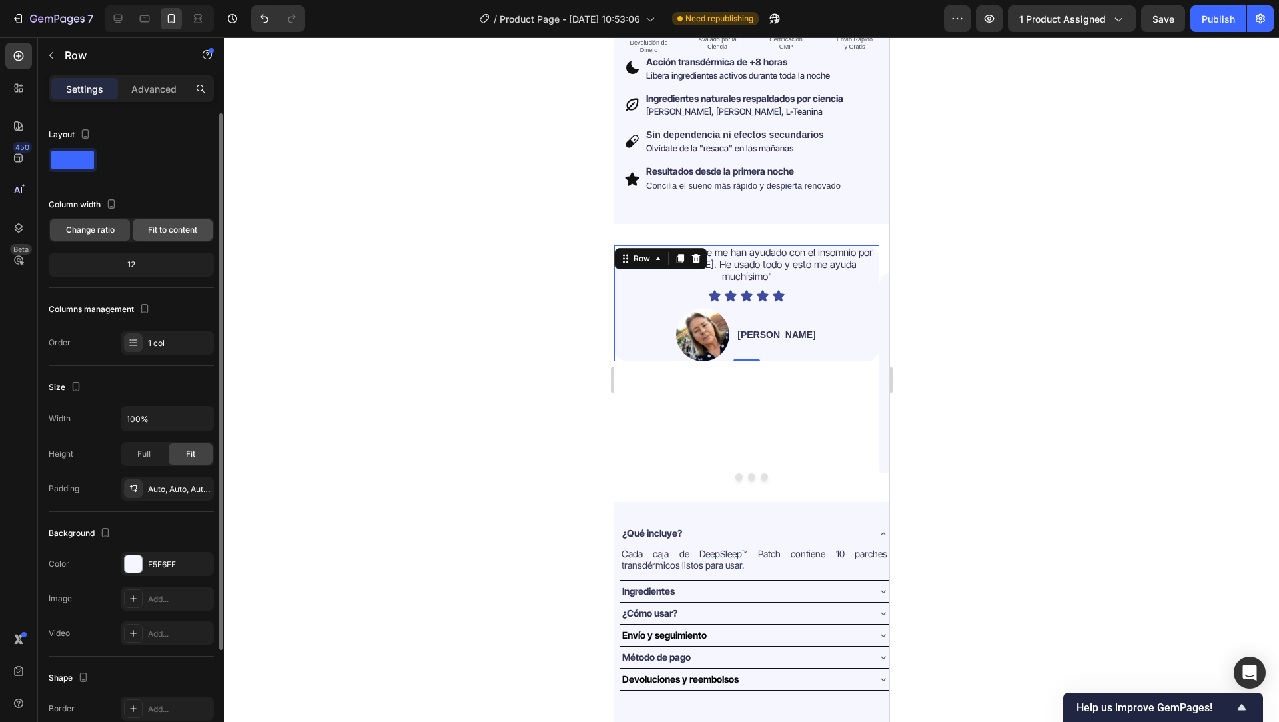
click at [175, 231] on span "Fit to content" at bounding box center [172, 230] width 49 height 12
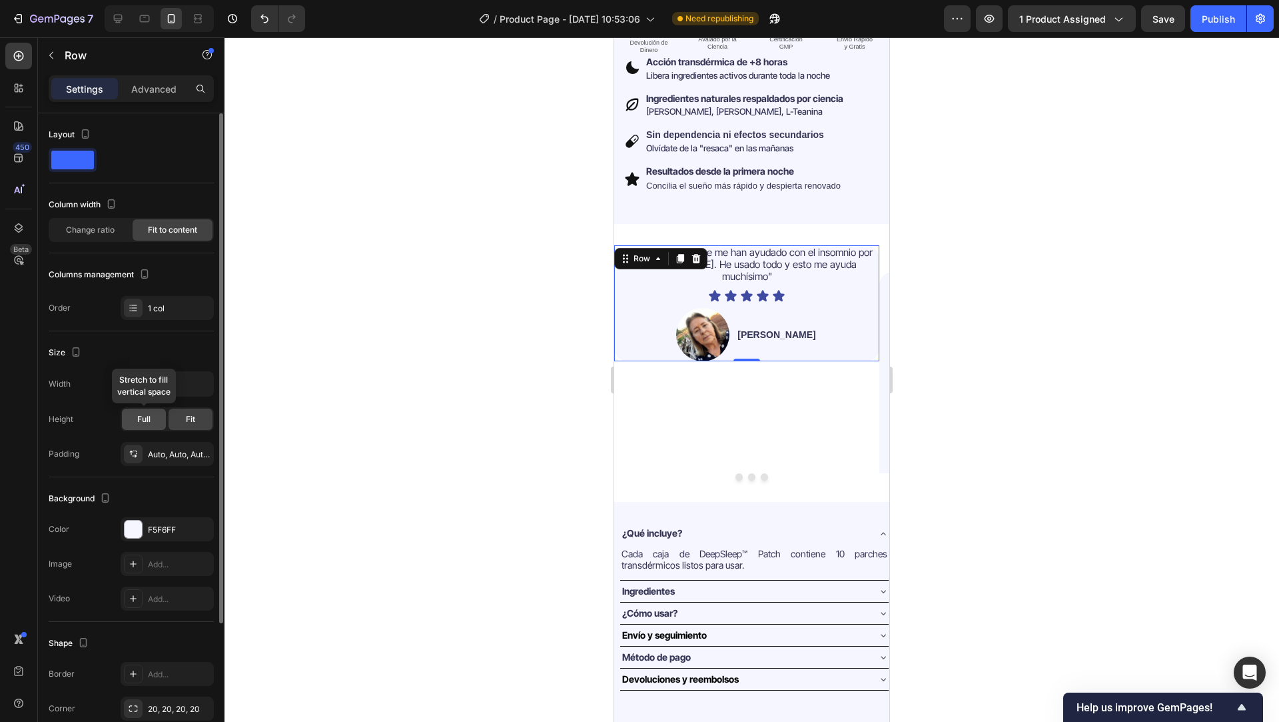
click at [145, 422] on span "Full" at bounding box center [143, 419] width 13 height 12
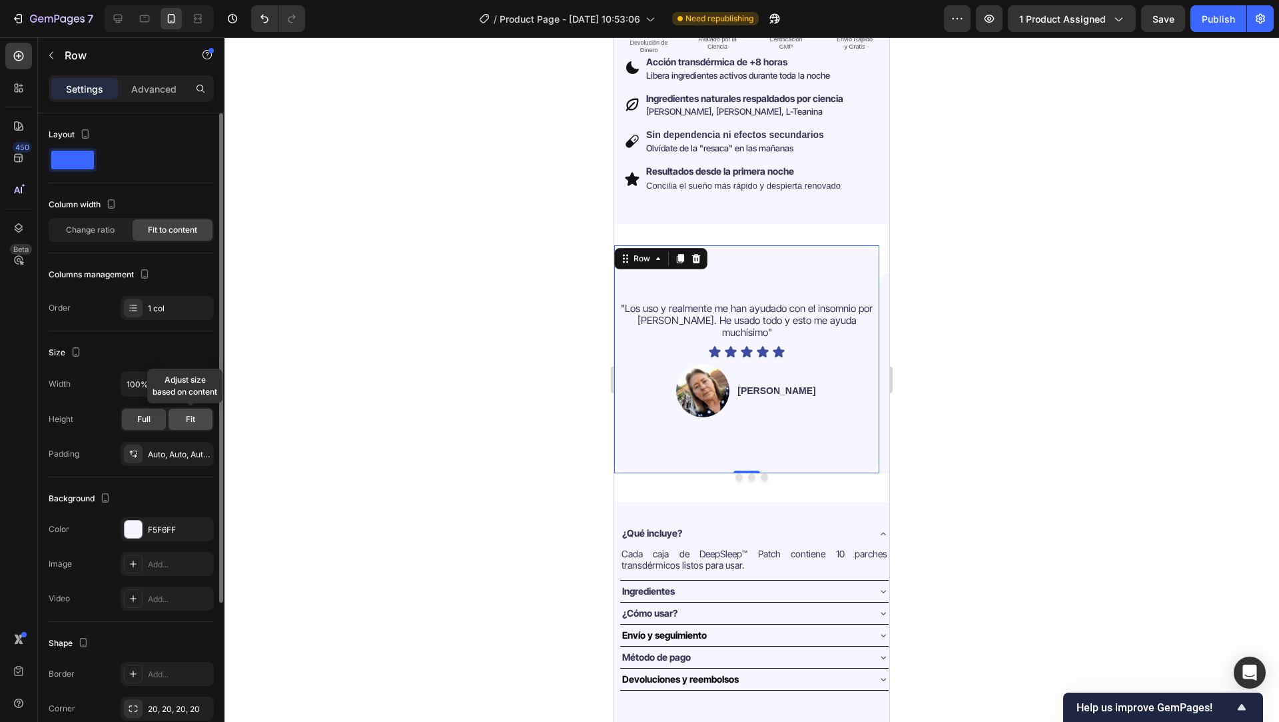
click at [189, 422] on span "Fit" at bounding box center [190, 419] width 9 height 12
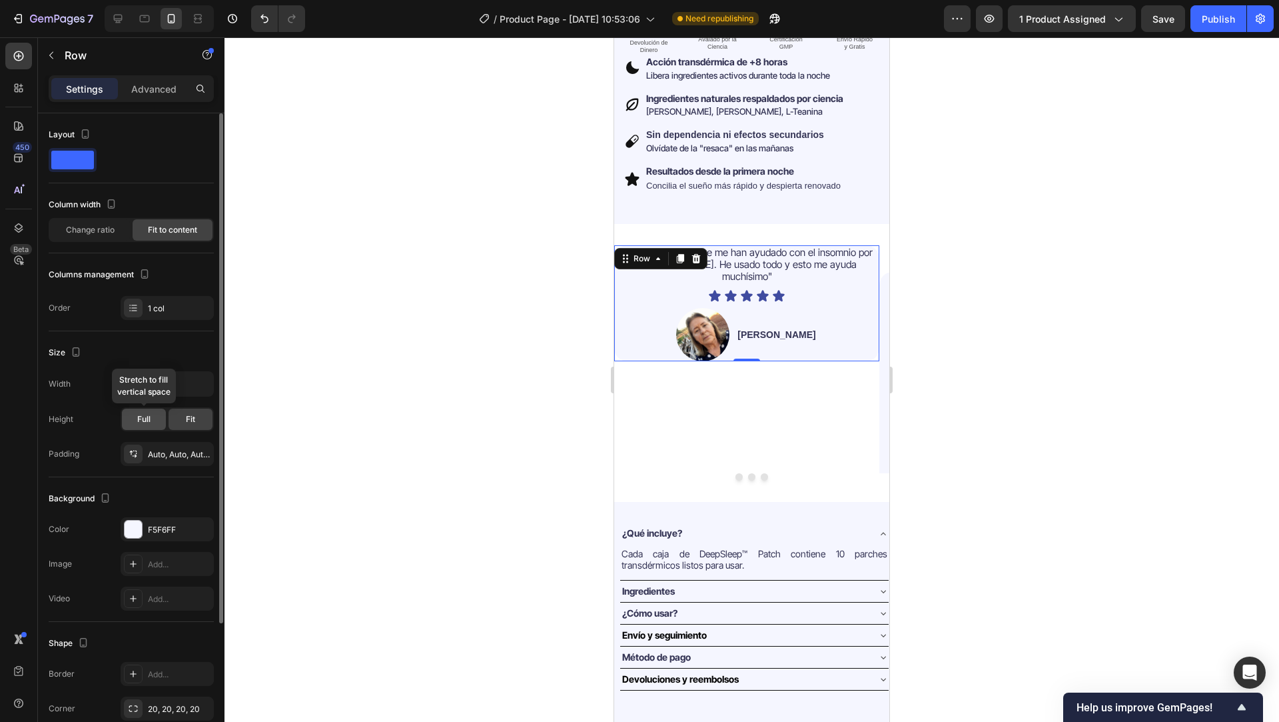
click at [123, 416] on div "Full" at bounding box center [144, 418] width 44 height 21
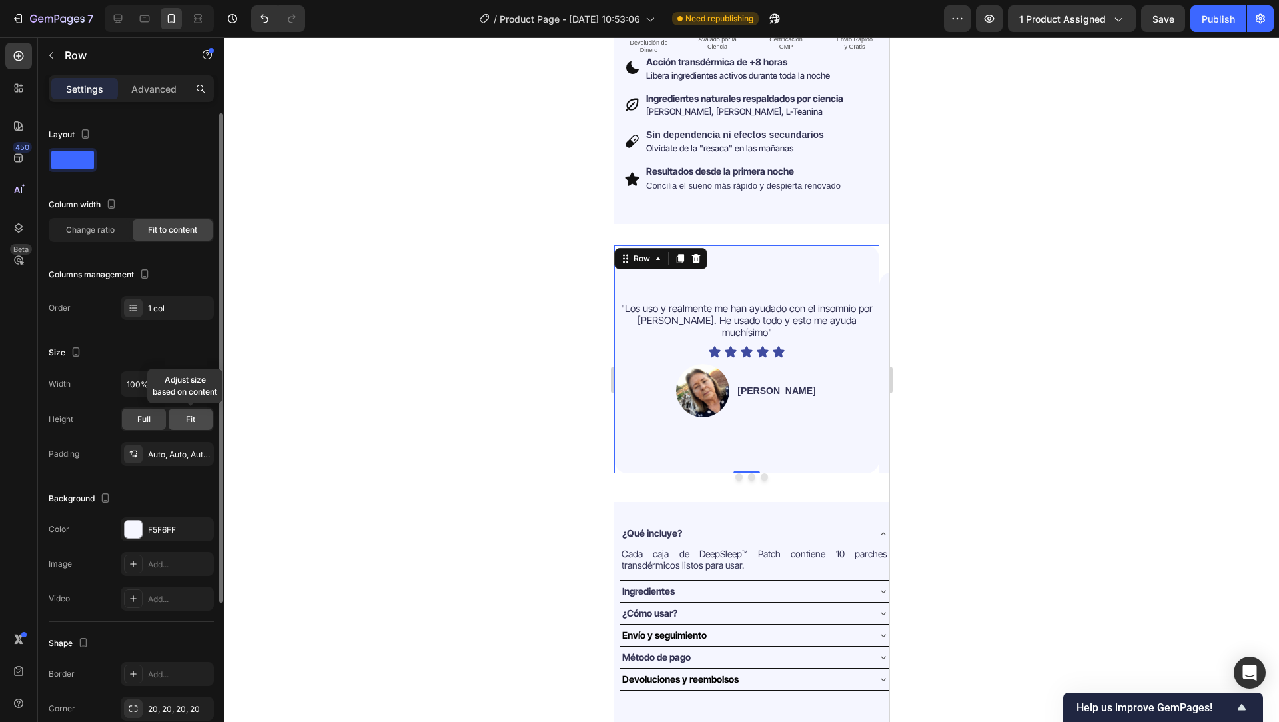
click at [190, 421] on span "Fit" at bounding box center [190, 419] width 9 height 12
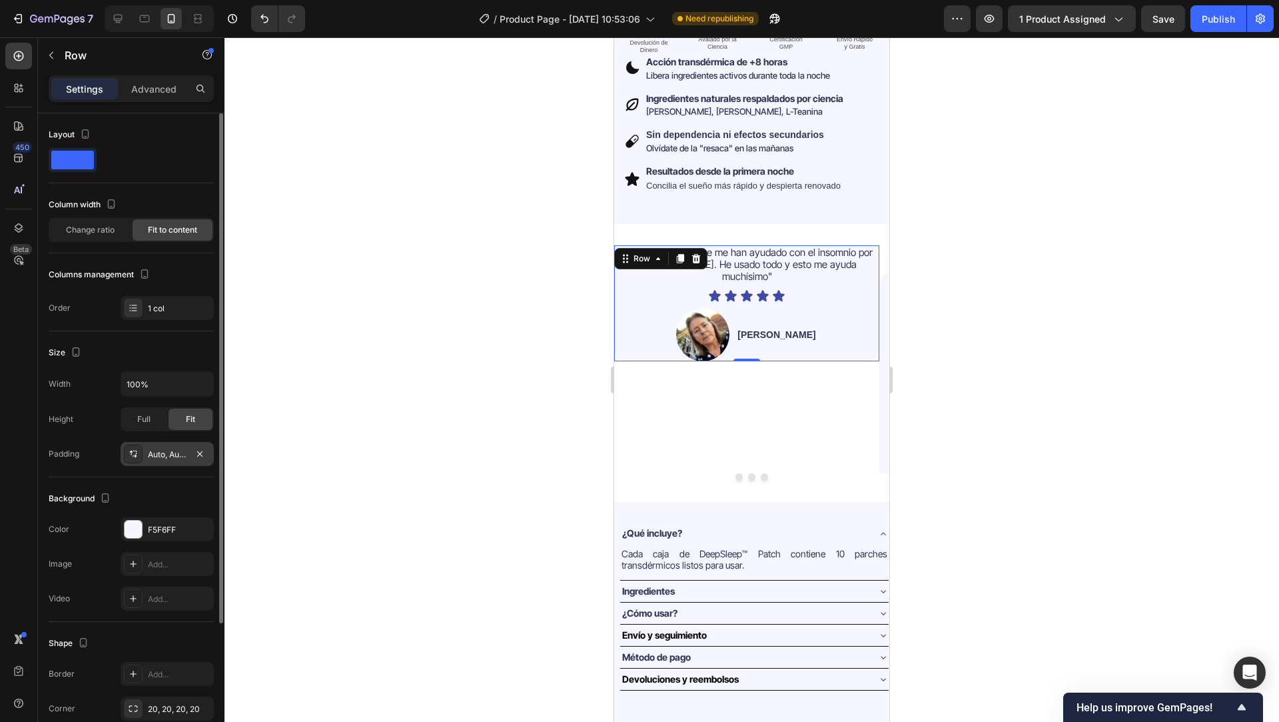
click at [173, 458] on div "Auto, Auto, Auto, Auto" at bounding box center [167, 454] width 39 height 12
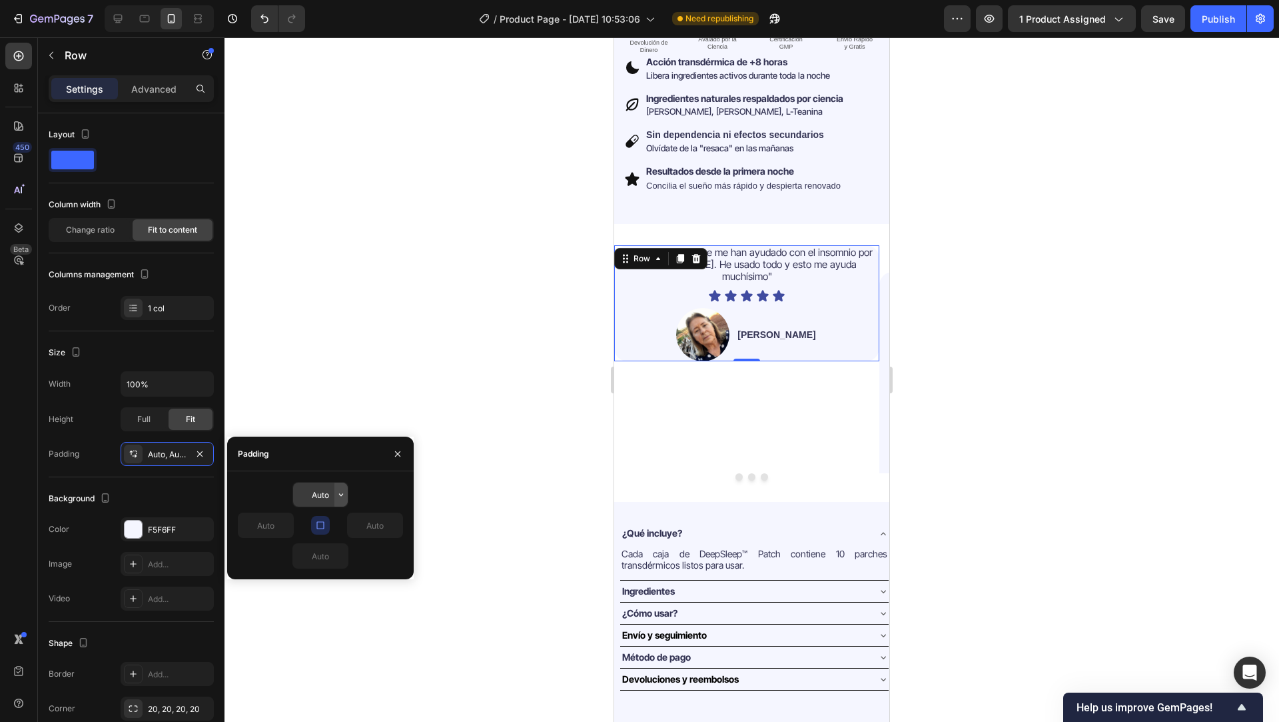
click at [346, 491] on icon "button" at bounding box center [341, 494] width 11 height 11
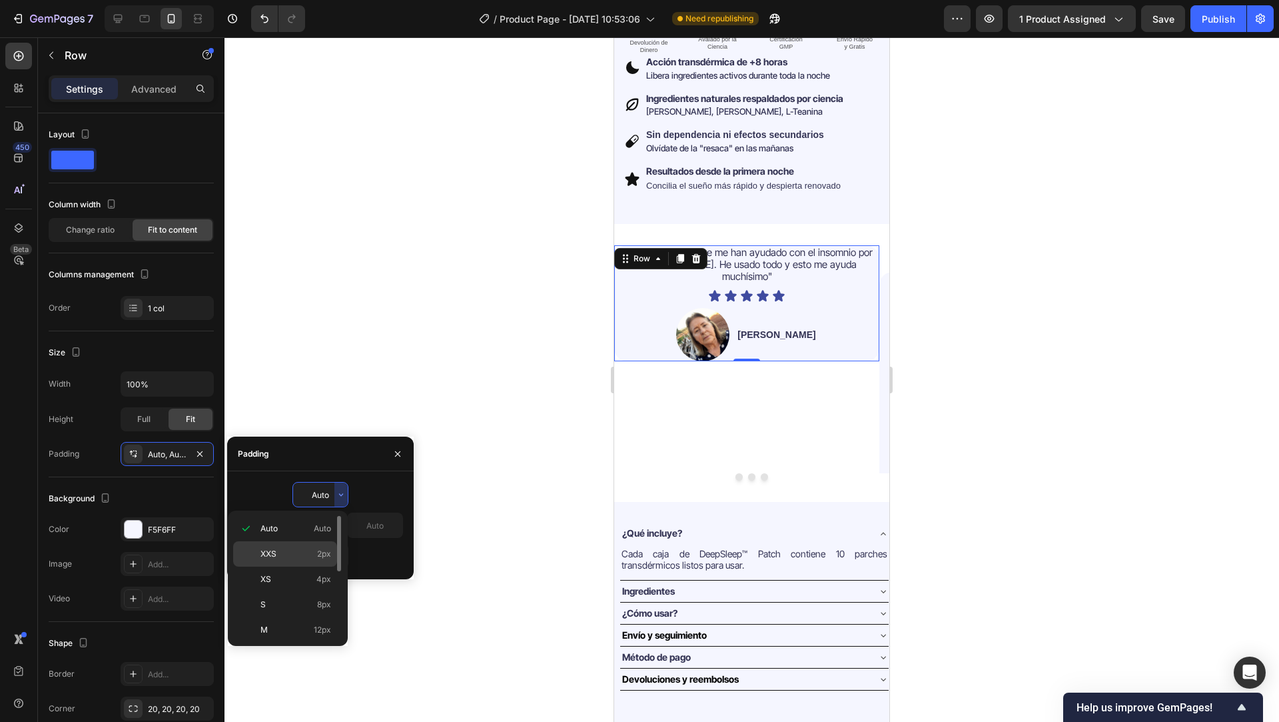
click at [284, 558] on p "XXS 2px" at bounding box center [295, 554] width 71 height 12
type input "2"
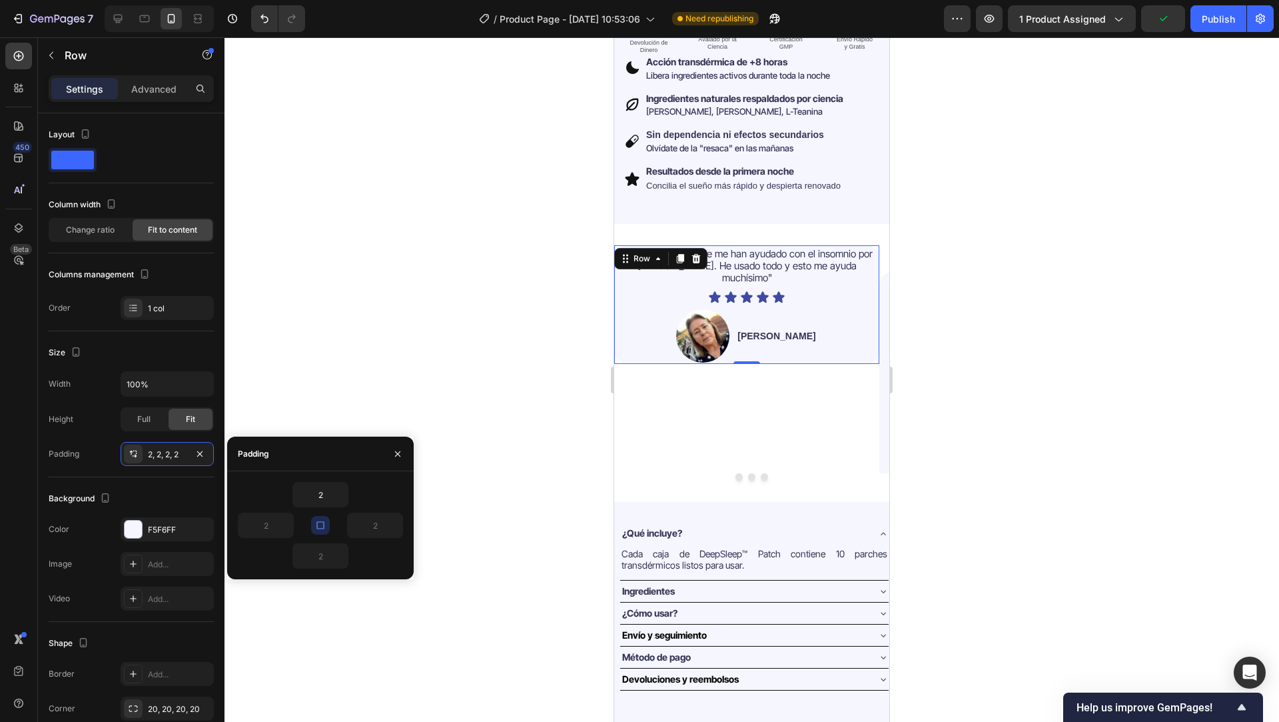
click at [323, 521] on icon "button" at bounding box center [319, 524] width 7 height 7
click at [96, 227] on span "Change ratio" at bounding box center [90, 230] width 49 height 12
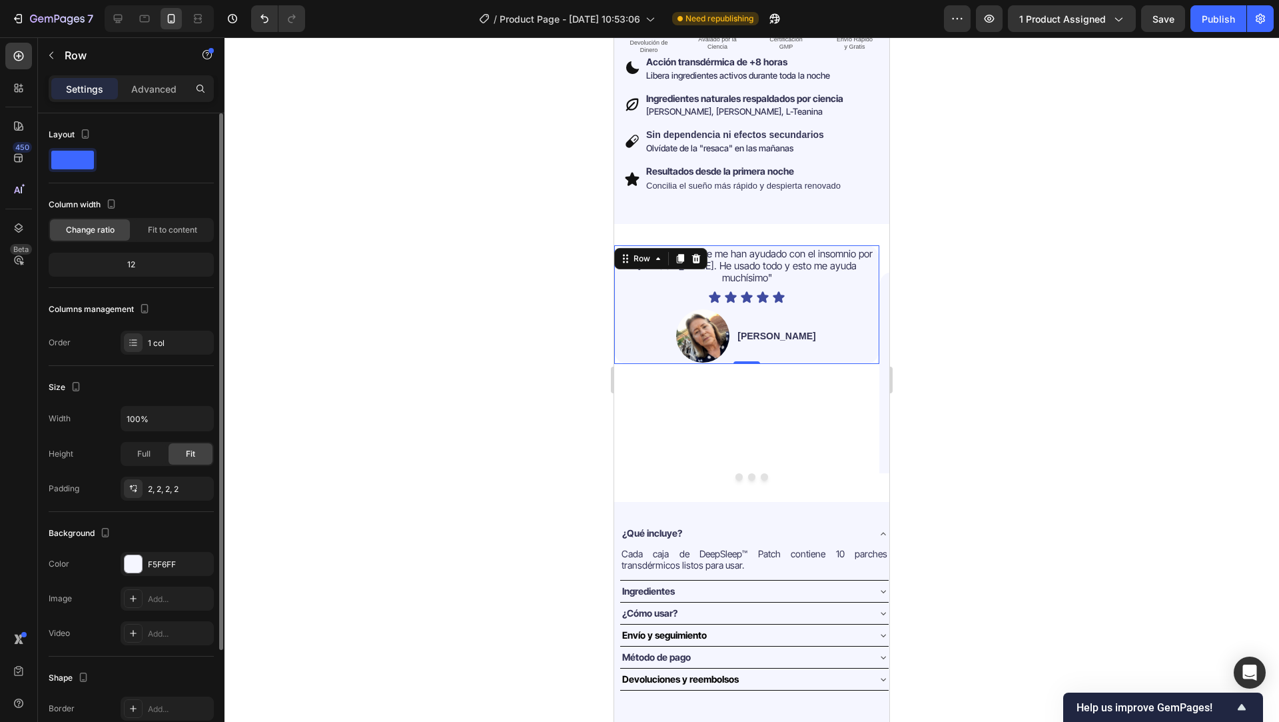
click at [137, 267] on div "12" at bounding box center [131, 264] width 160 height 19
click at [167, 340] on div "1 col" at bounding box center [179, 343] width 63 height 12
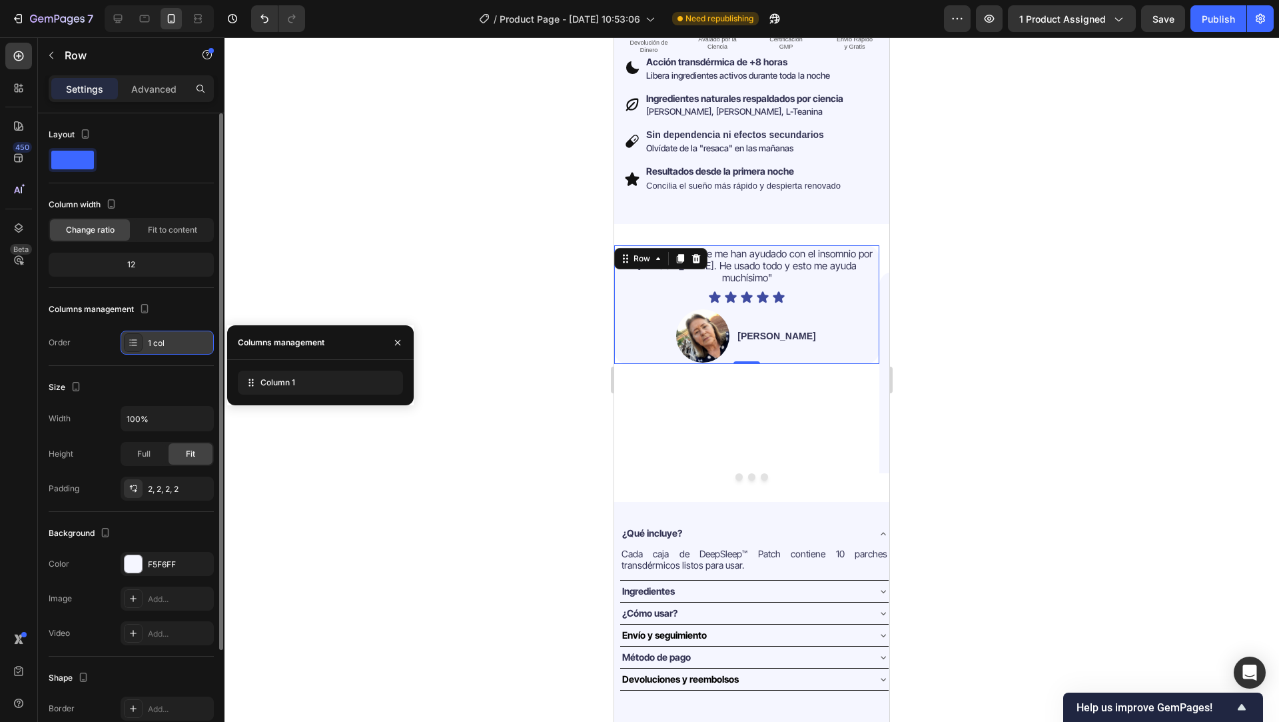
click at [167, 340] on div "1 col" at bounding box center [179, 343] width 63 height 12
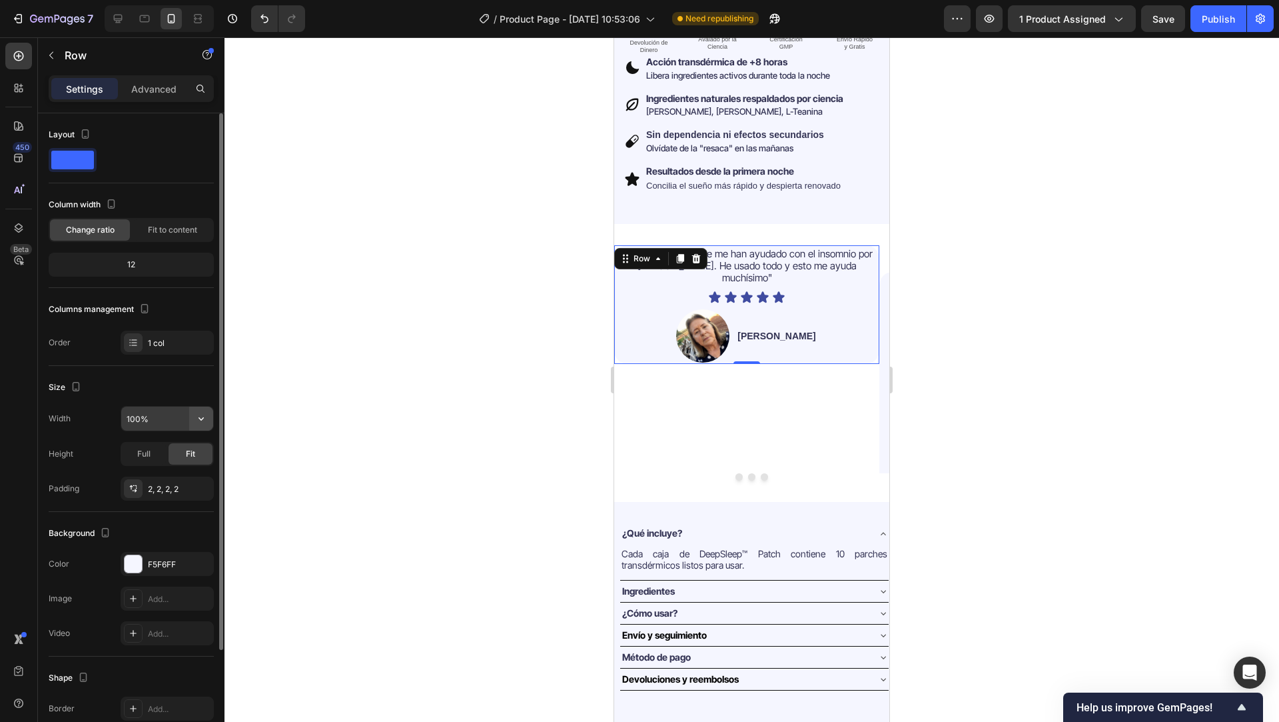
click at [201, 416] on icon "button" at bounding box center [201, 418] width 13 height 13
click at [168, 418] on input "100%" at bounding box center [167, 418] width 92 height 24
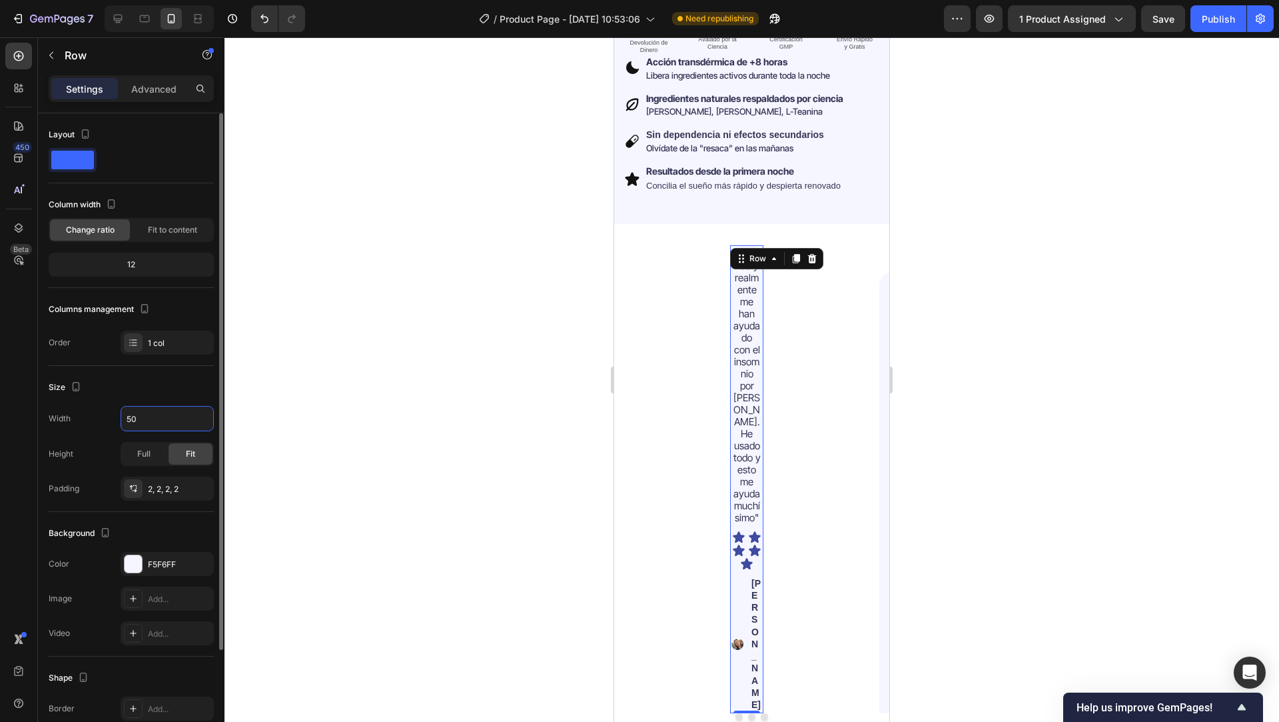
type input "5"
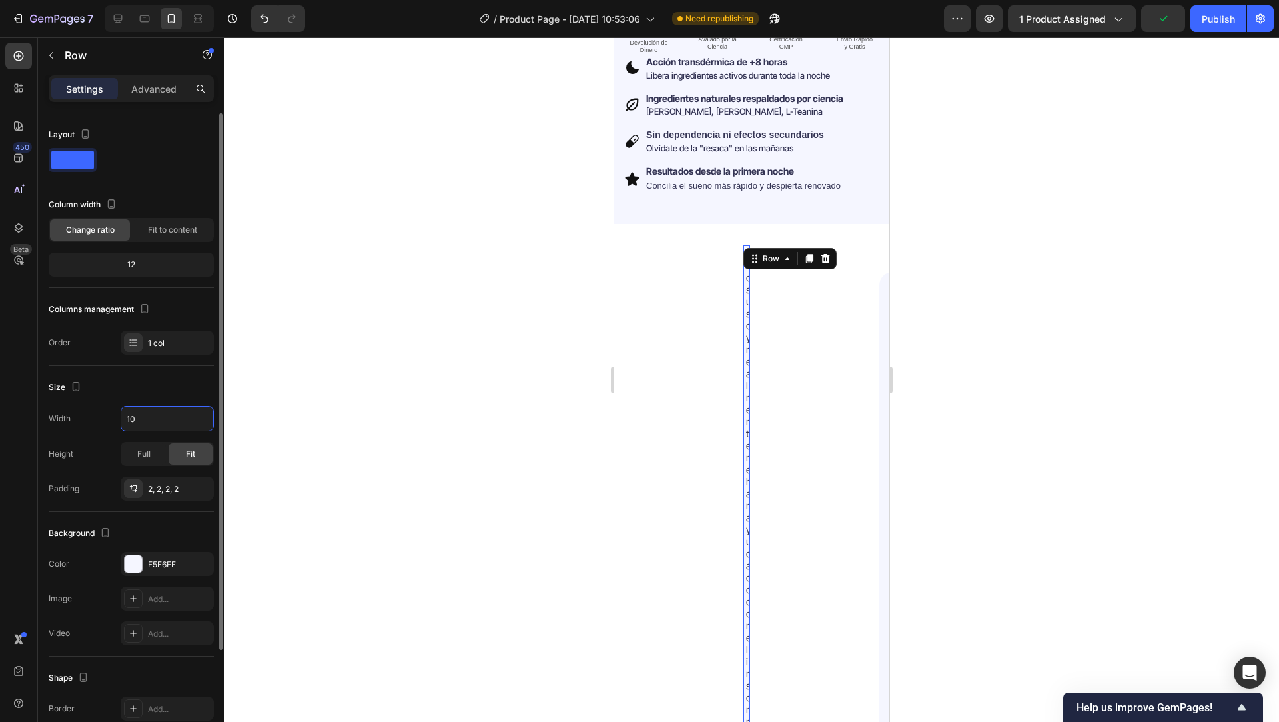
type input "100"
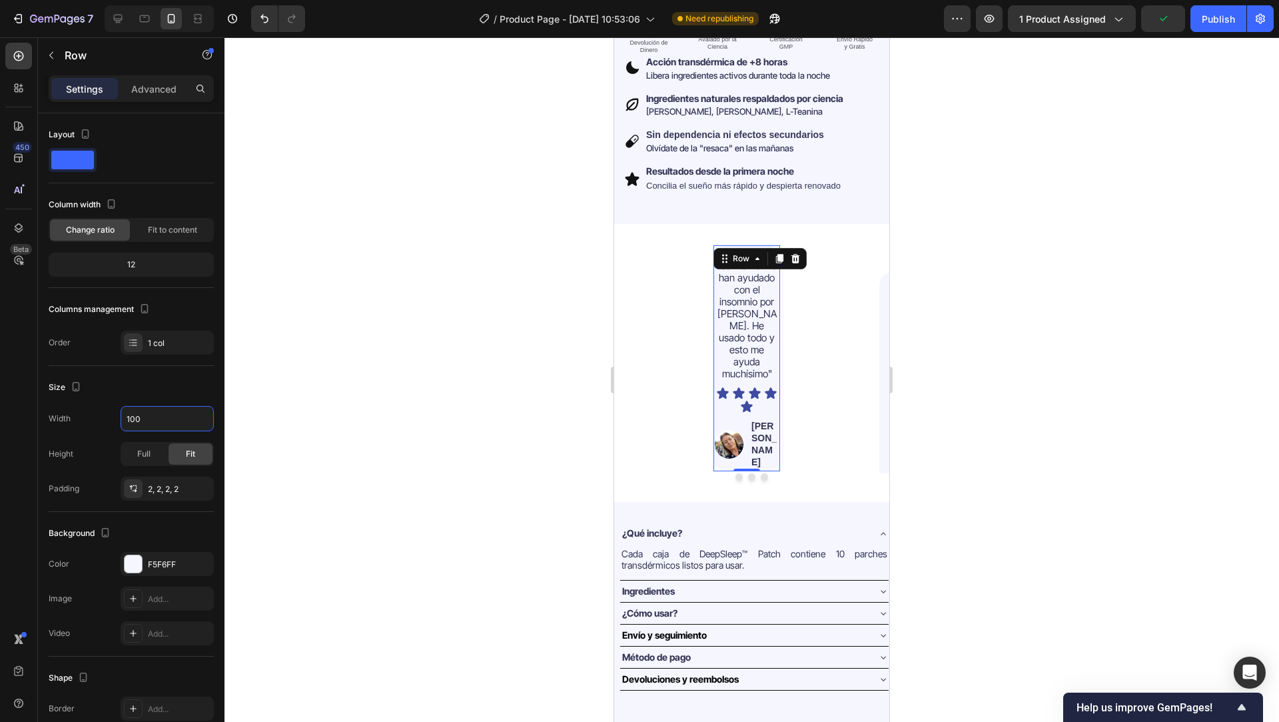
click at [354, 402] on div at bounding box center [752, 379] width 1055 height 684
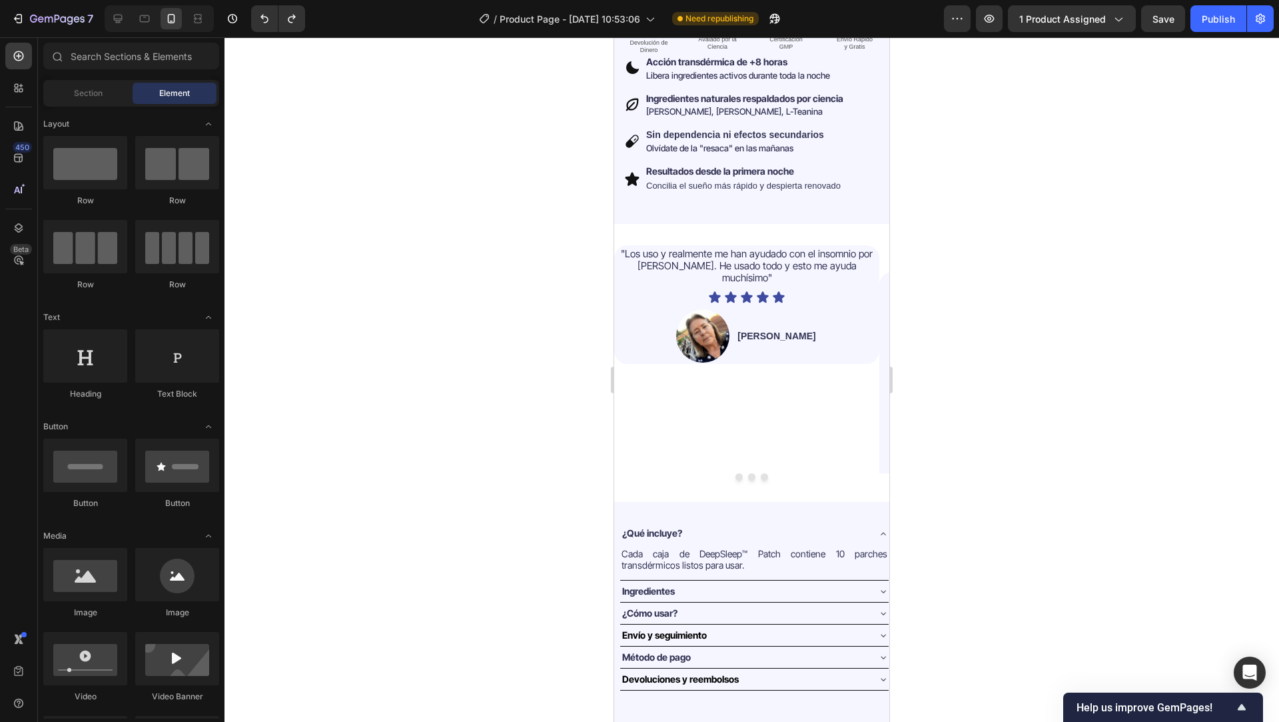
click at [549, 365] on div at bounding box center [752, 379] width 1055 height 684
click at [662, 249] on span ""Los uso y realmente me han ayudado con el insomnio por TEPT. He usado todo y e…" at bounding box center [747, 265] width 252 height 37
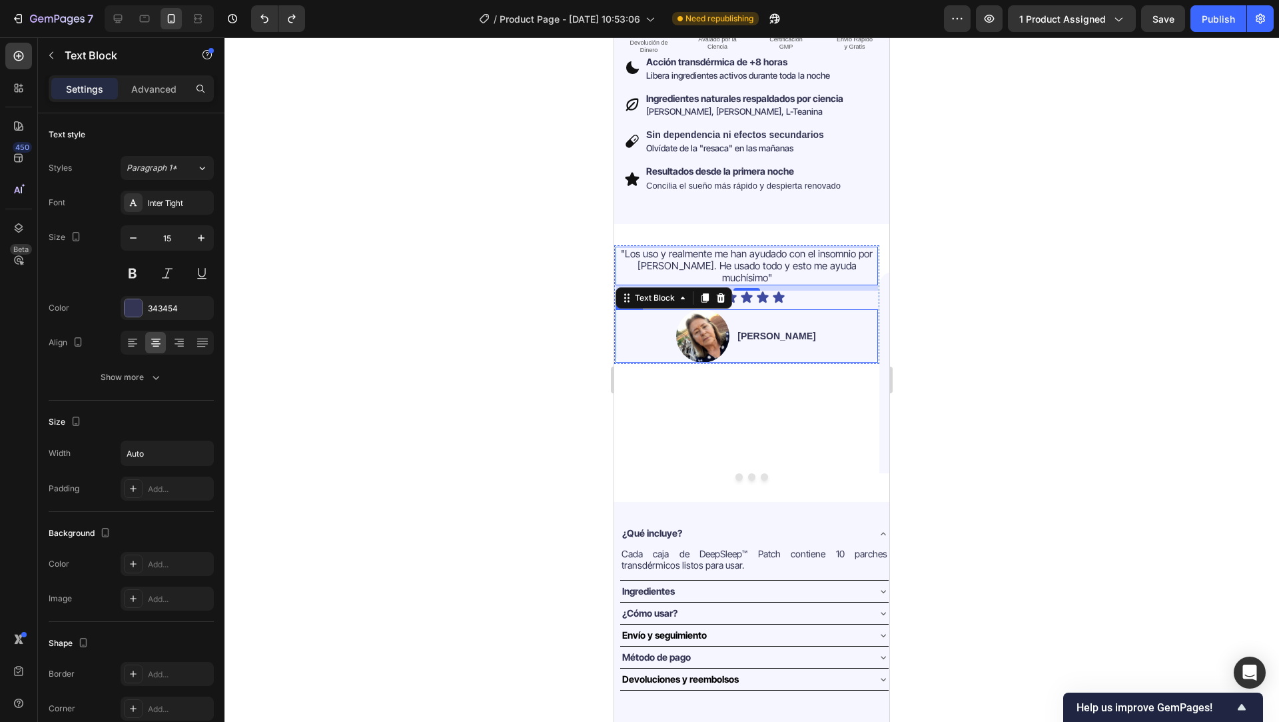
click at [634, 309] on div "Image Jessica V. Text Block Row" at bounding box center [747, 335] width 262 height 53
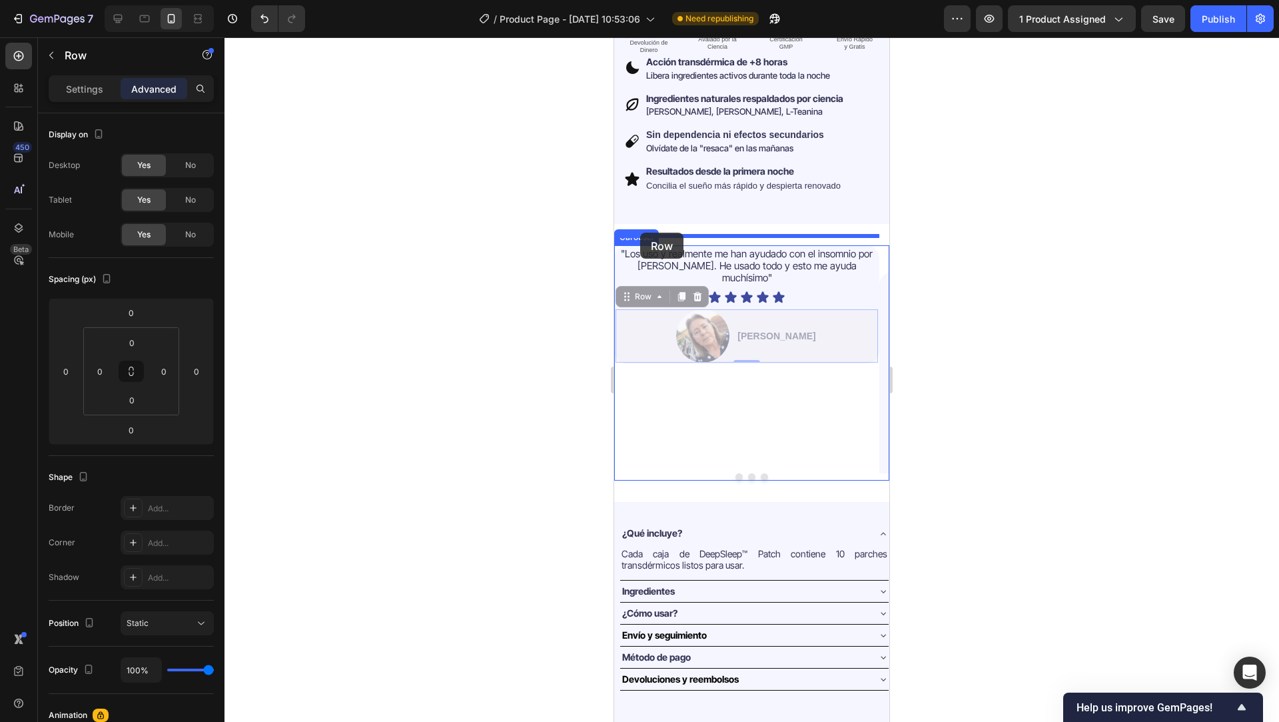
drag, startPoint x: 637, startPoint y: 273, endPoint x: 640, endPoint y: 233, distance: 40.8
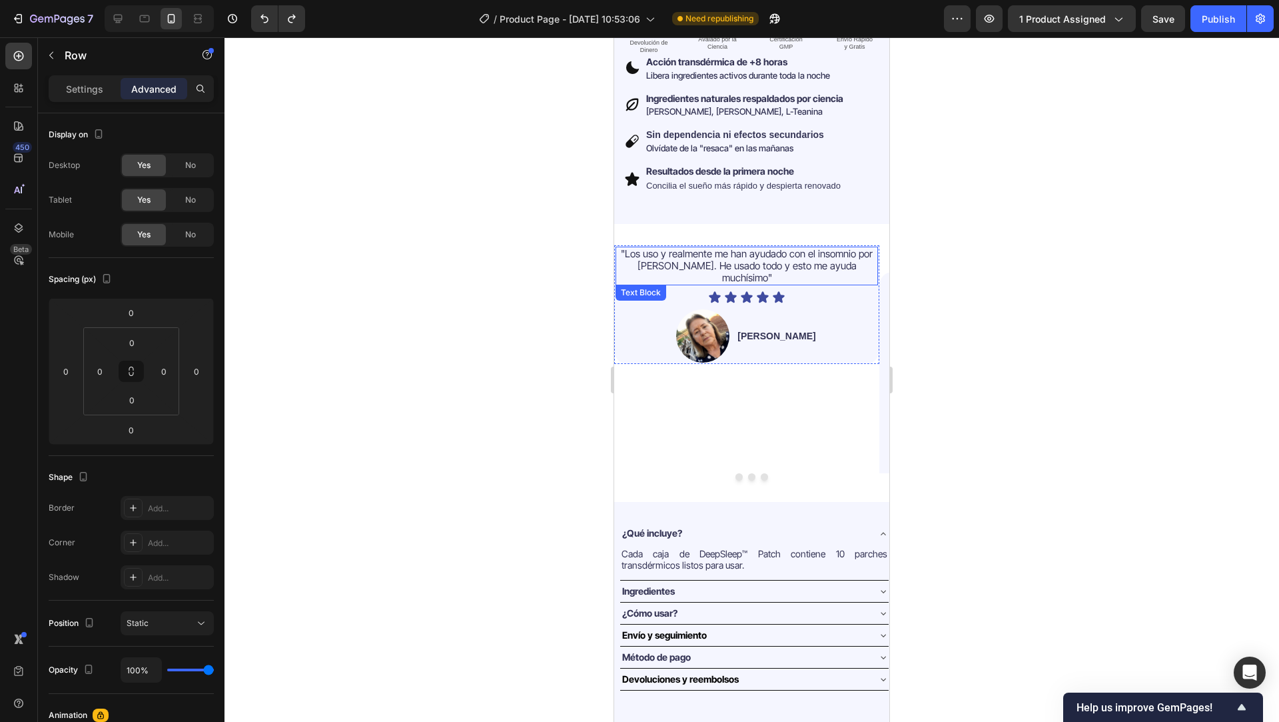
click at [658, 252] on span ""Los uso y realmente me han ayudado con el insomnio por TEPT. He usado todo y e…" at bounding box center [747, 265] width 252 height 37
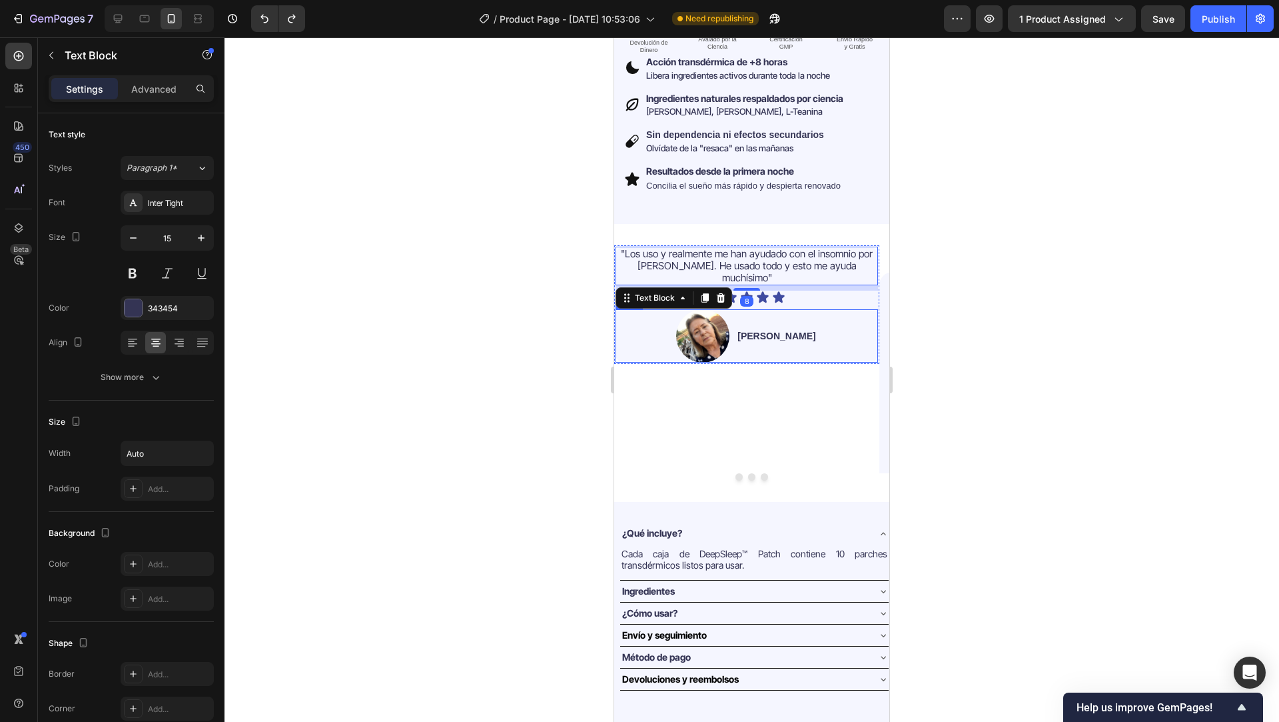
click at [646, 324] on div "Image Jessica V. Text Block Row" at bounding box center [747, 335] width 262 height 53
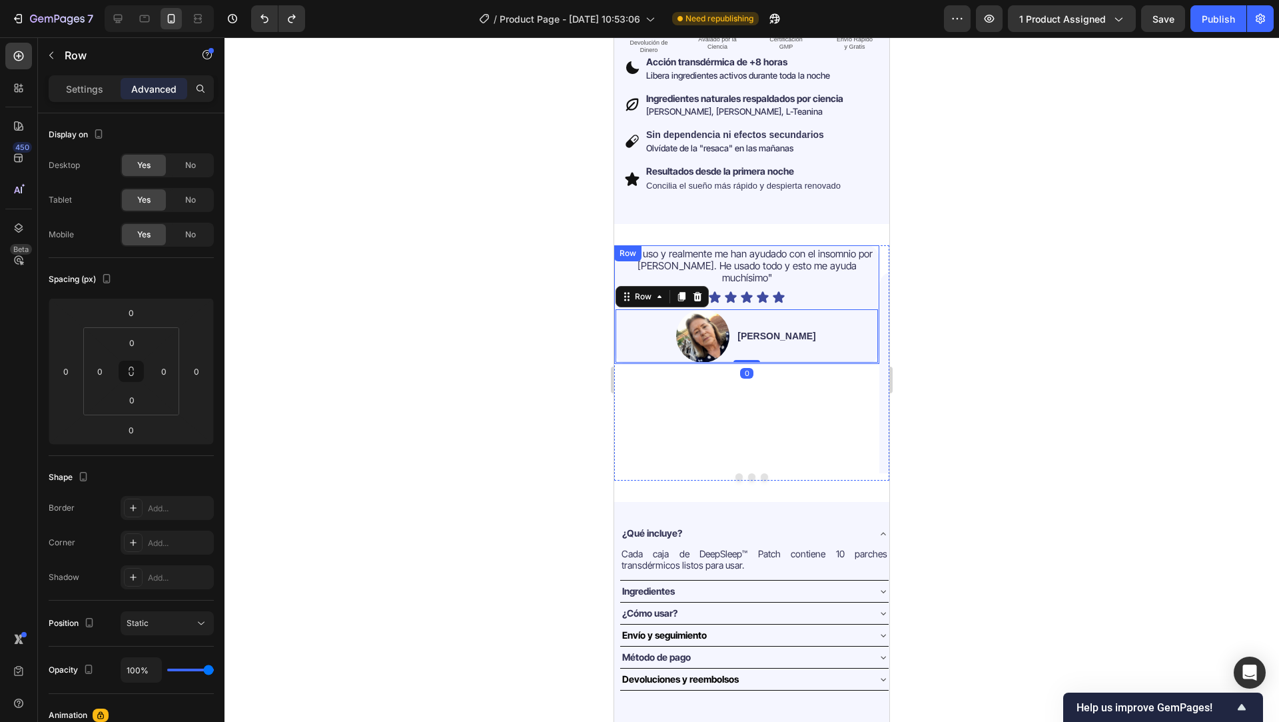
click at [875, 283] on div ""Los uso y realmente me han ayudado con el insomnio por TEPT. He usado todo y e…" at bounding box center [747, 305] width 262 height 116
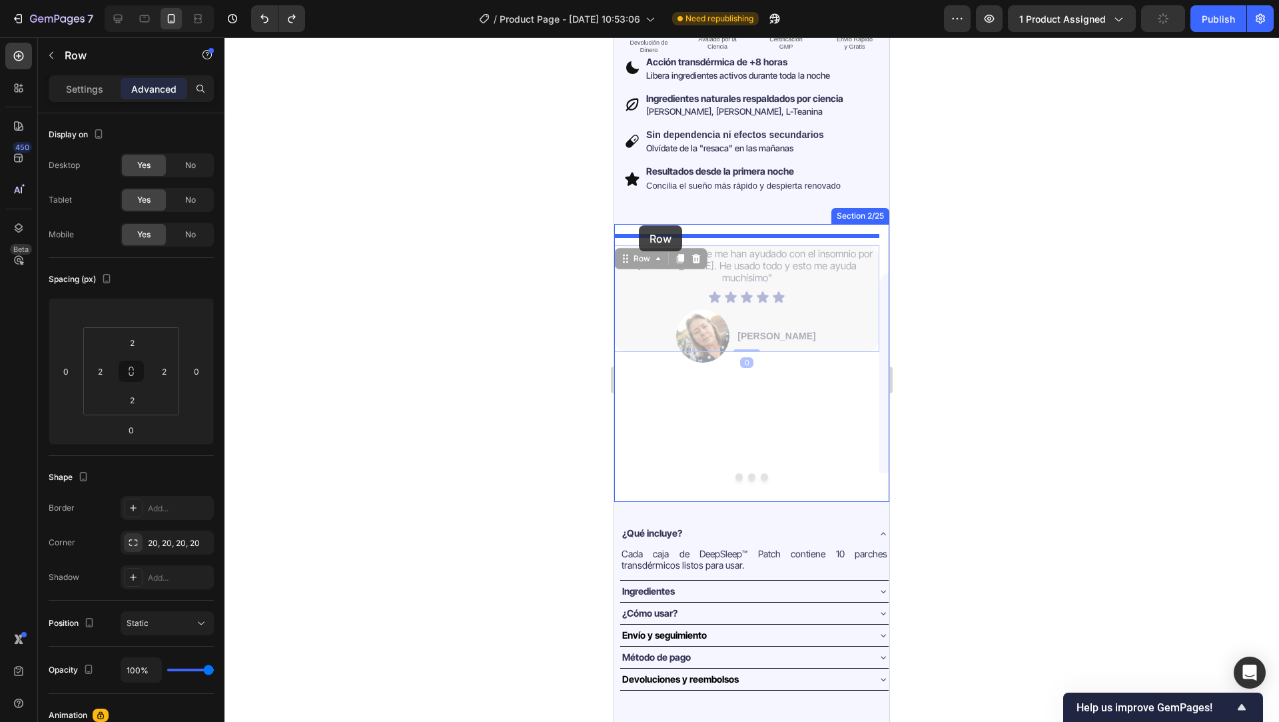
drag, startPoint x: 634, startPoint y: 248, endPoint x: 639, endPoint y: 225, distance: 23.1
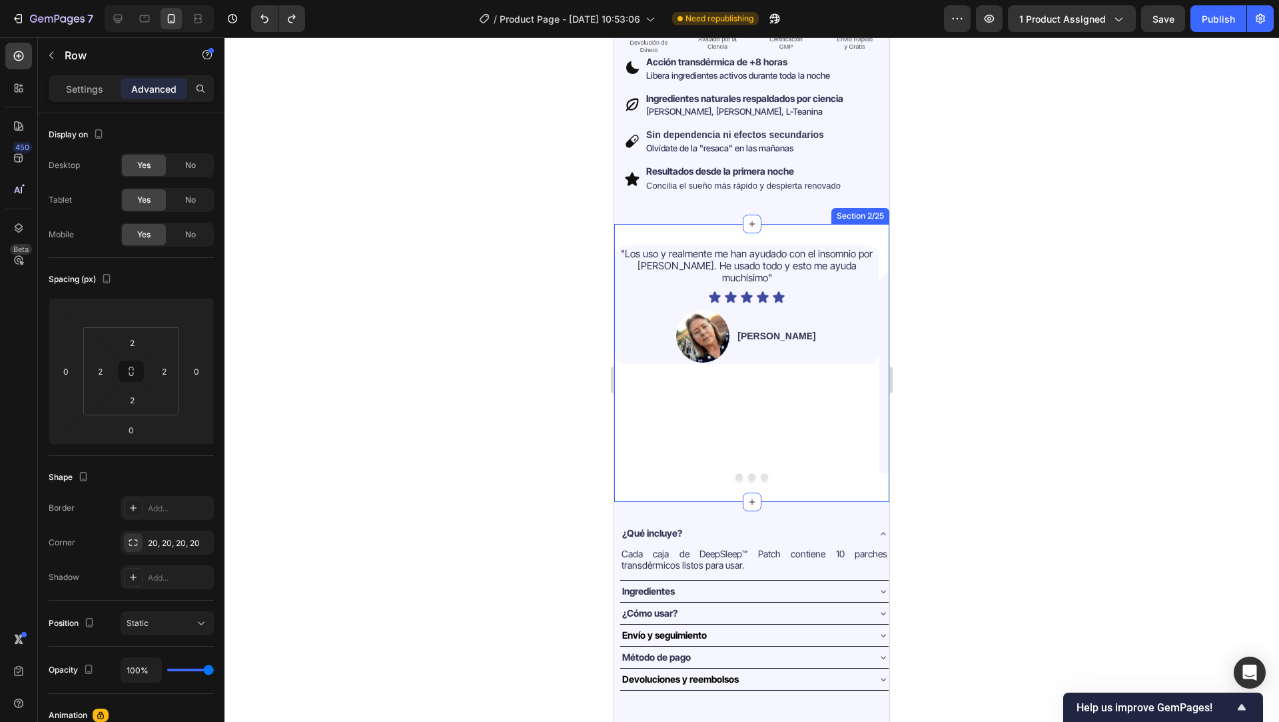
click at [635, 224] on div ""Los uso y realmente me han ayudado con el insomnio por TEPT. He usado todo y e…" at bounding box center [751, 363] width 275 height 278
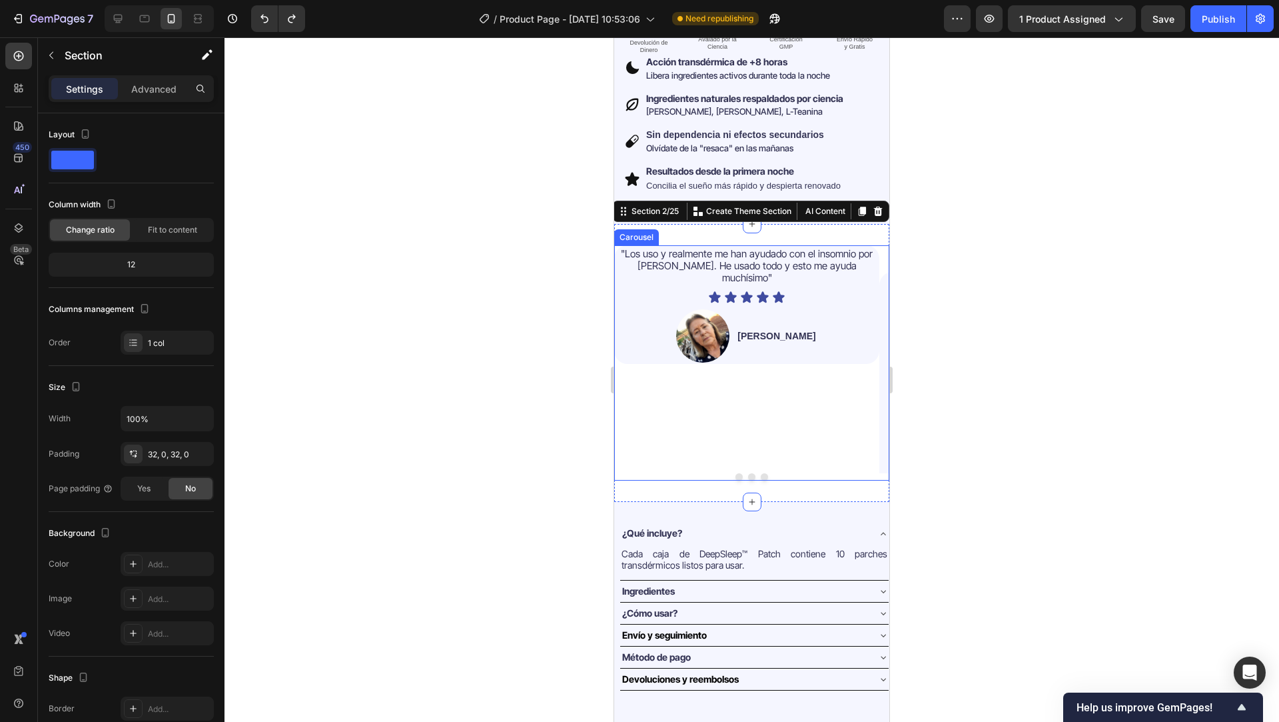
click at [723, 419] on div ""Los uso y realmente me han ayudado con el insomnio por TEPT. He usado todo y e…" at bounding box center [746, 359] width 265 height 228
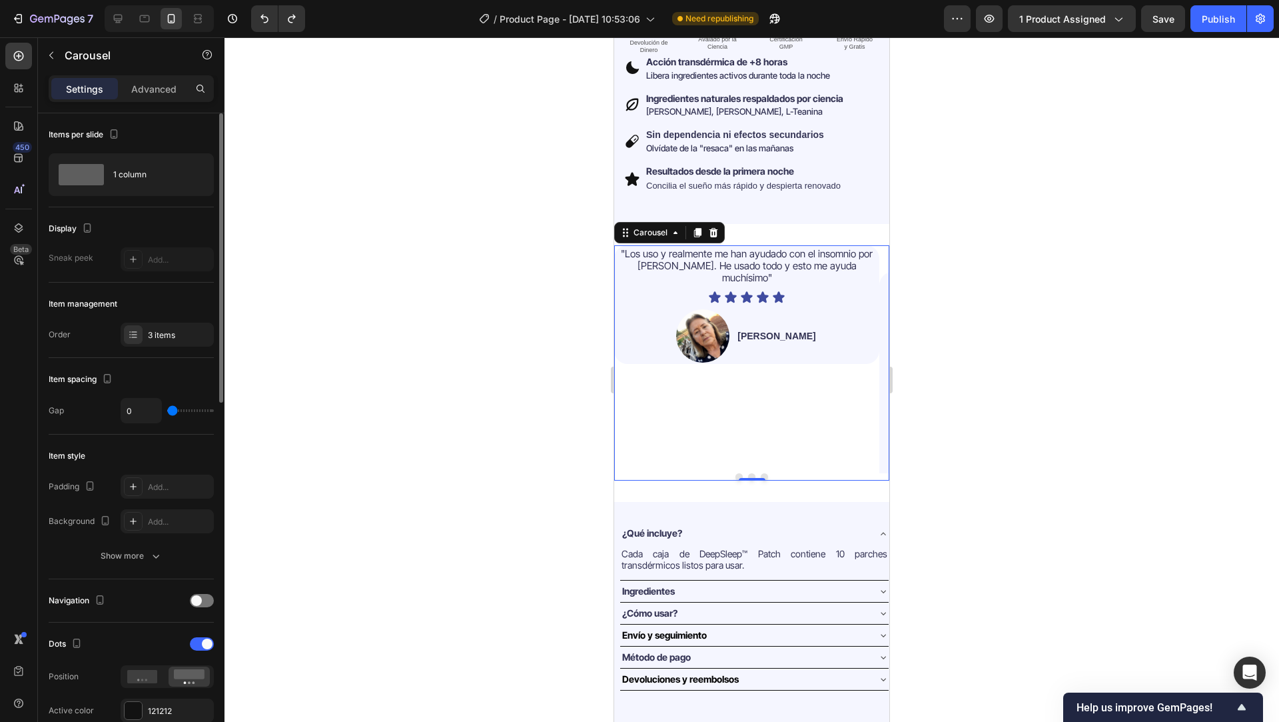
type input "56"
type input "80"
type input "0"
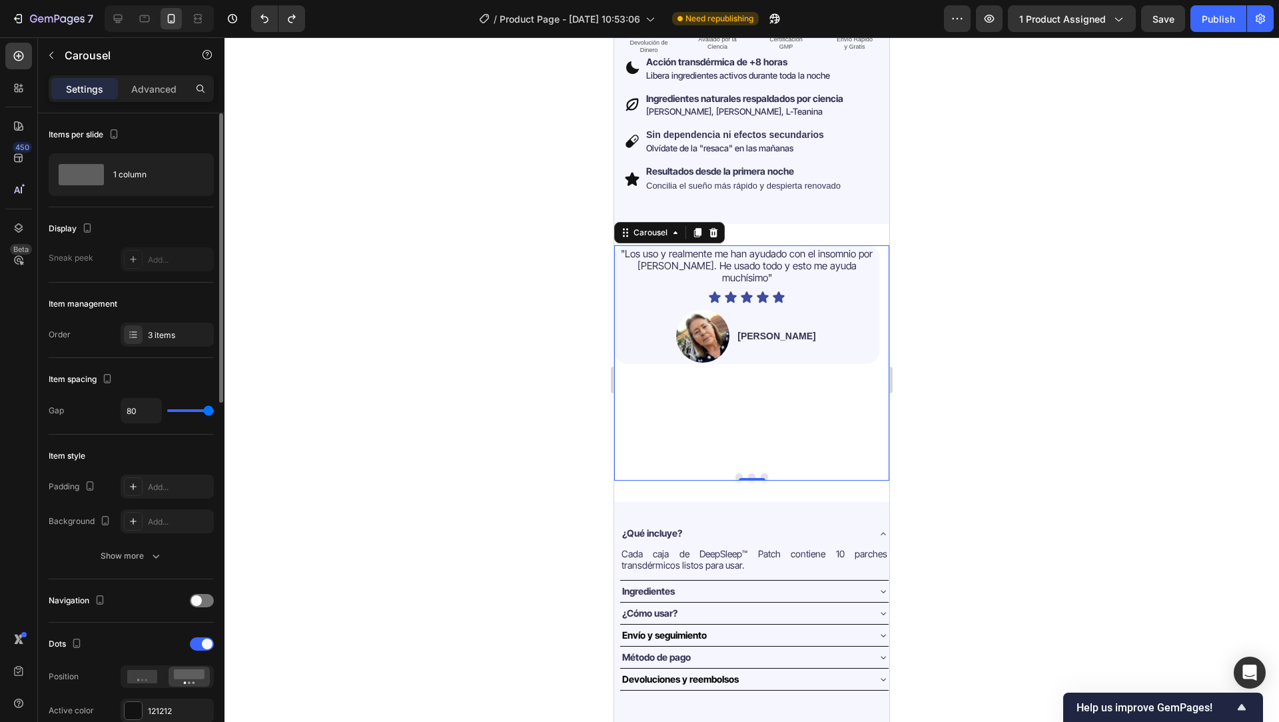
type input "0"
drag, startPoint x: 171, startPoint y: 410, endPoint x: 136, endPoint y: 408, distance: 34.7
click at [167, 409] on input "range" at bounding box center [190, 410] width 47 height 3
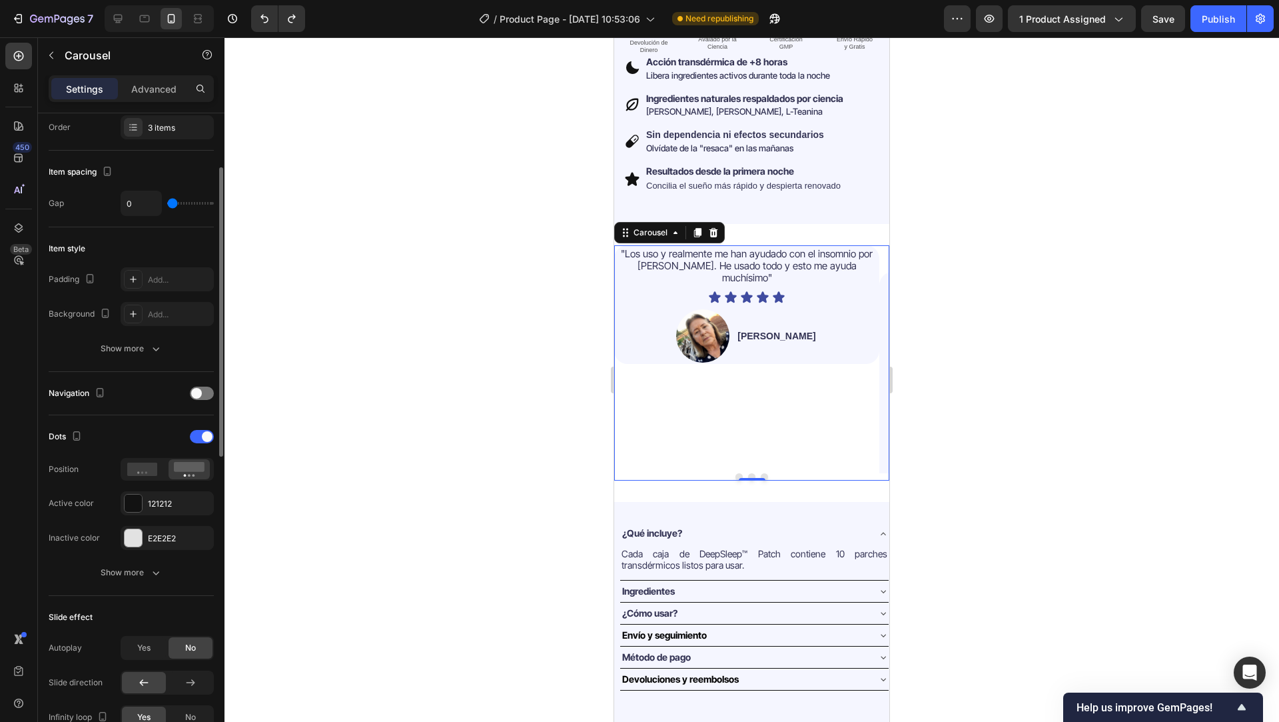
scroll to position [224, 0]
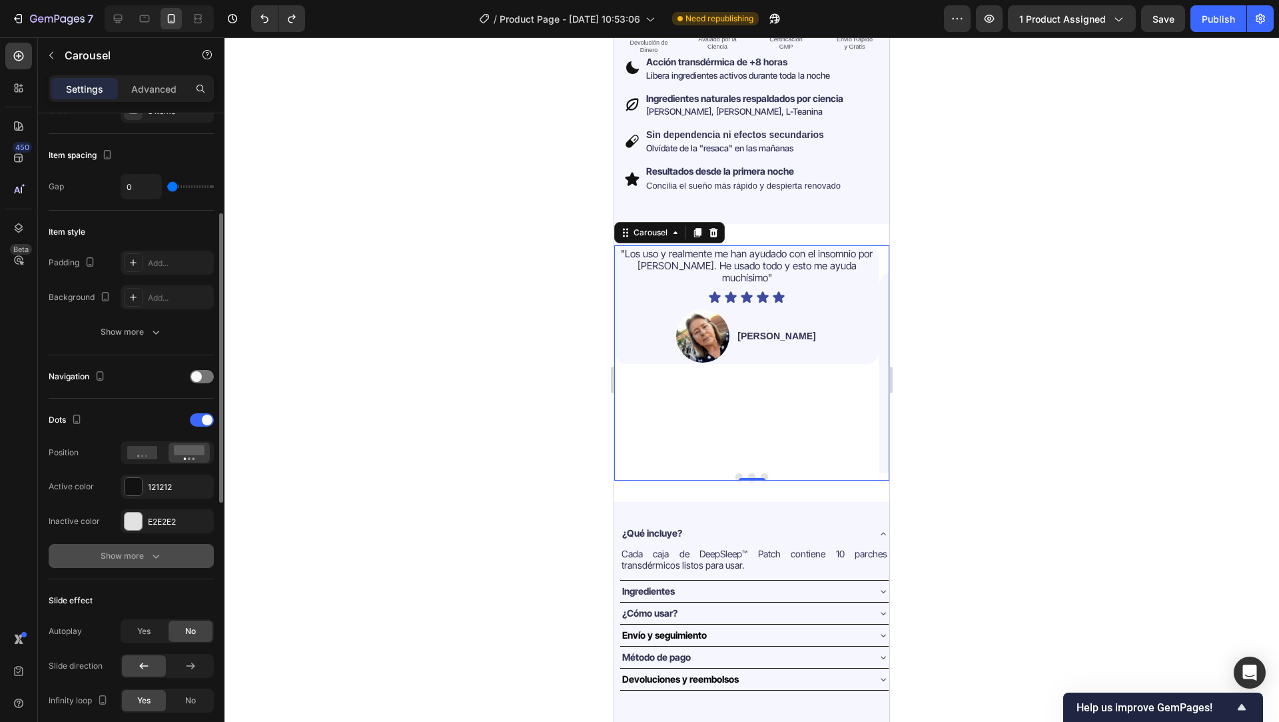
click at [125, 558] on div "Show more" at bounding box center [132, 555] width 62 height 13
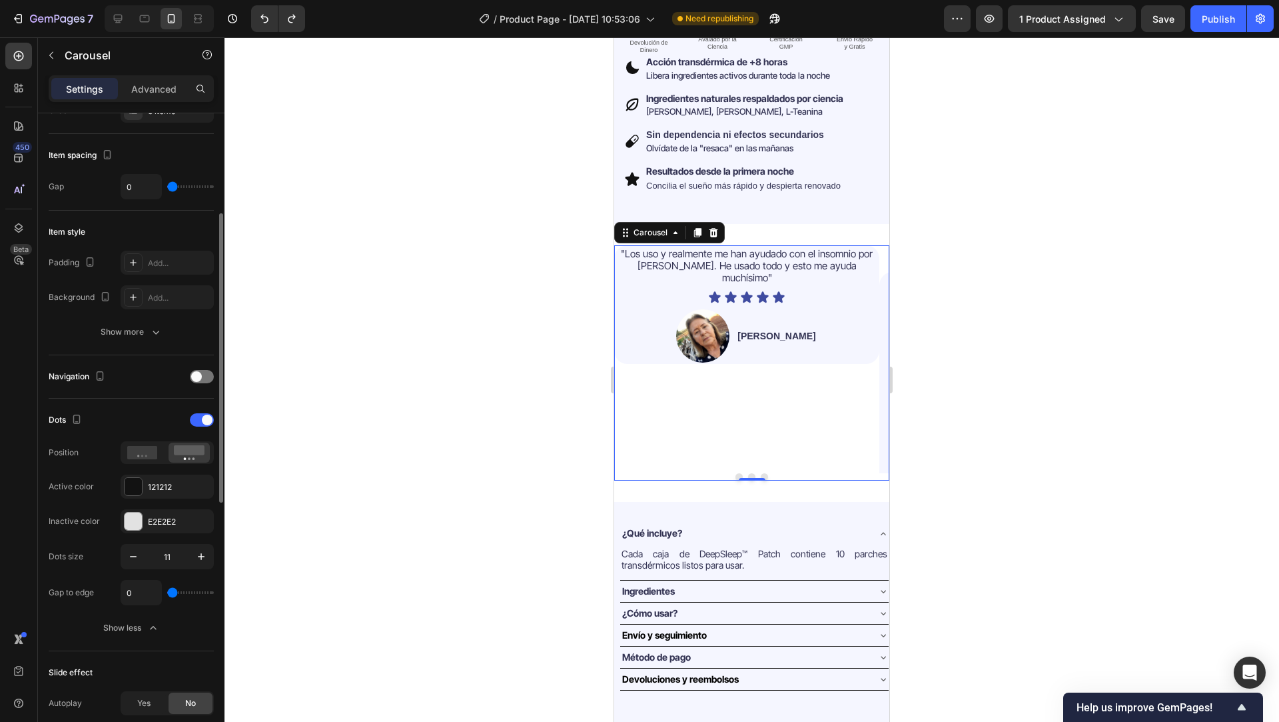
type input "55"
type input "120"
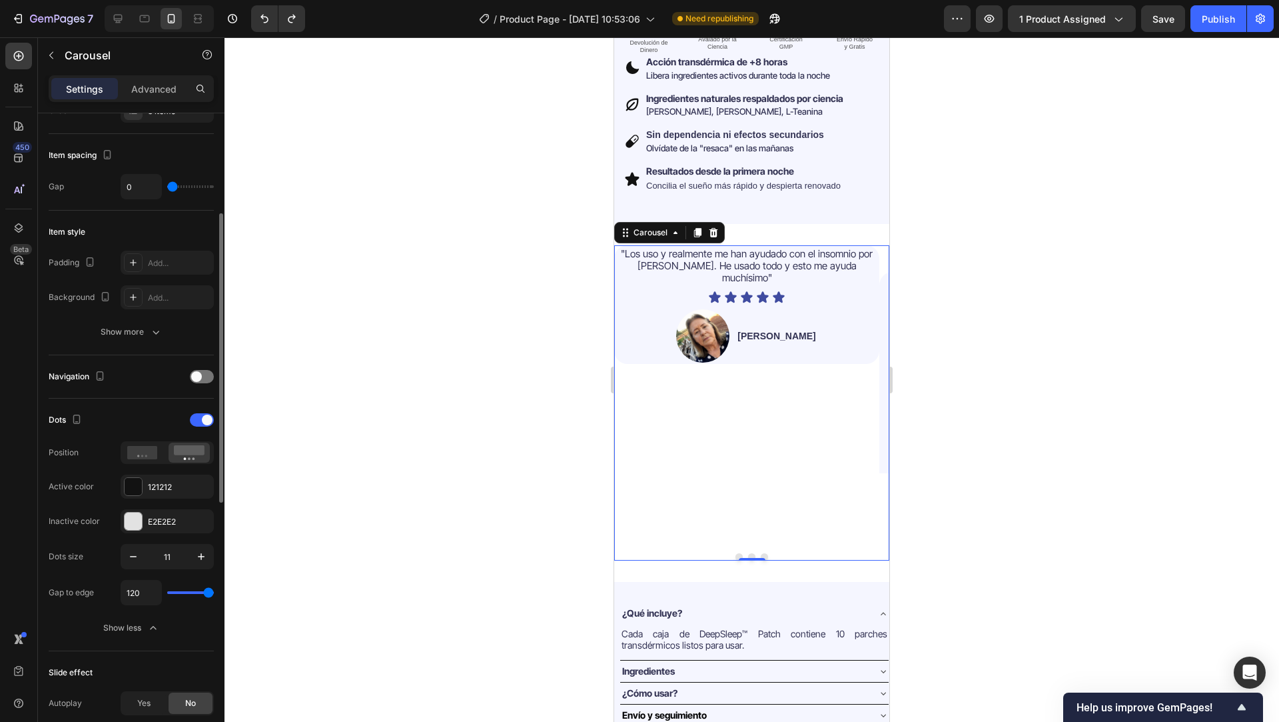
type input "0"
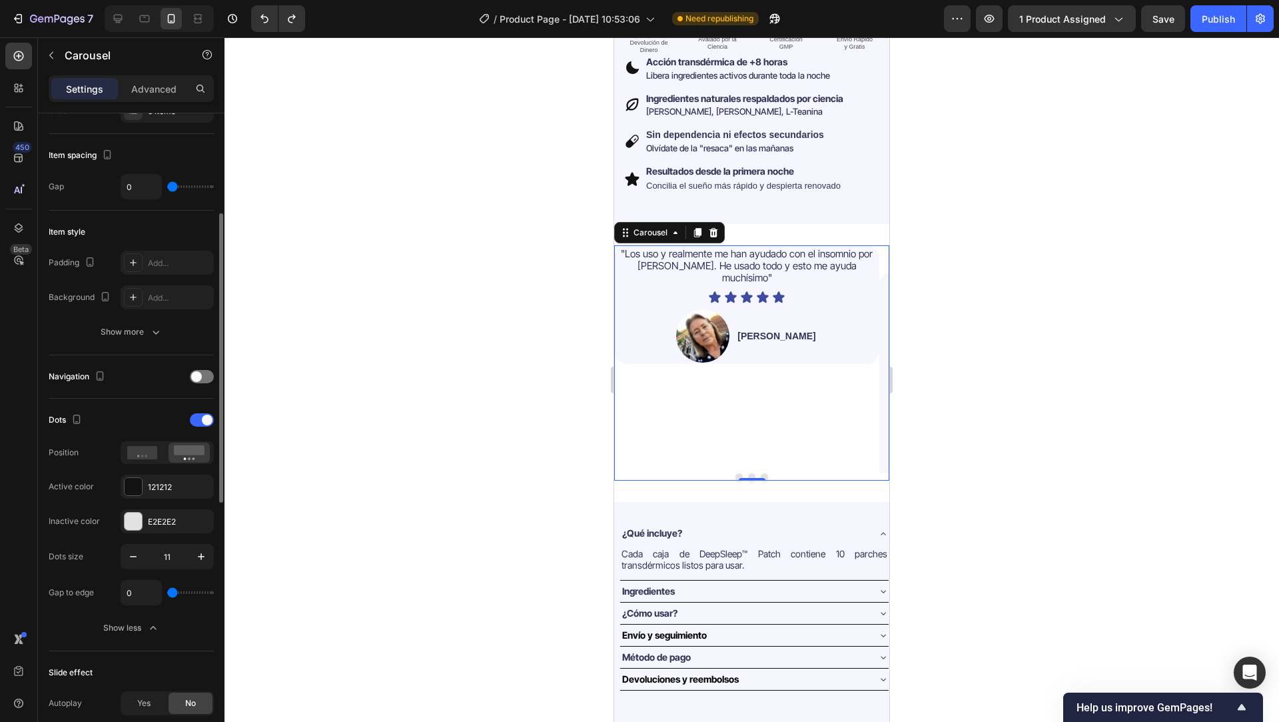
drag, startPoint x: 171, startPoint y: 594, endPoint x: 71, endPoint y: 583, distance: 99.9
click at [167, 591] on input "range" at bounding box center [190, 592] width 47 height 3
click at [773, 364] on div ""Los uso y realmente me han ayudado con el insomnio por TEPT. He usado todo y e…" at bounding box center [746, 359] width 265 height 228
click at [831, 328] on div "Image Jessica V. Text Block Row" at bounding box center [747, 335] width 262 height 53
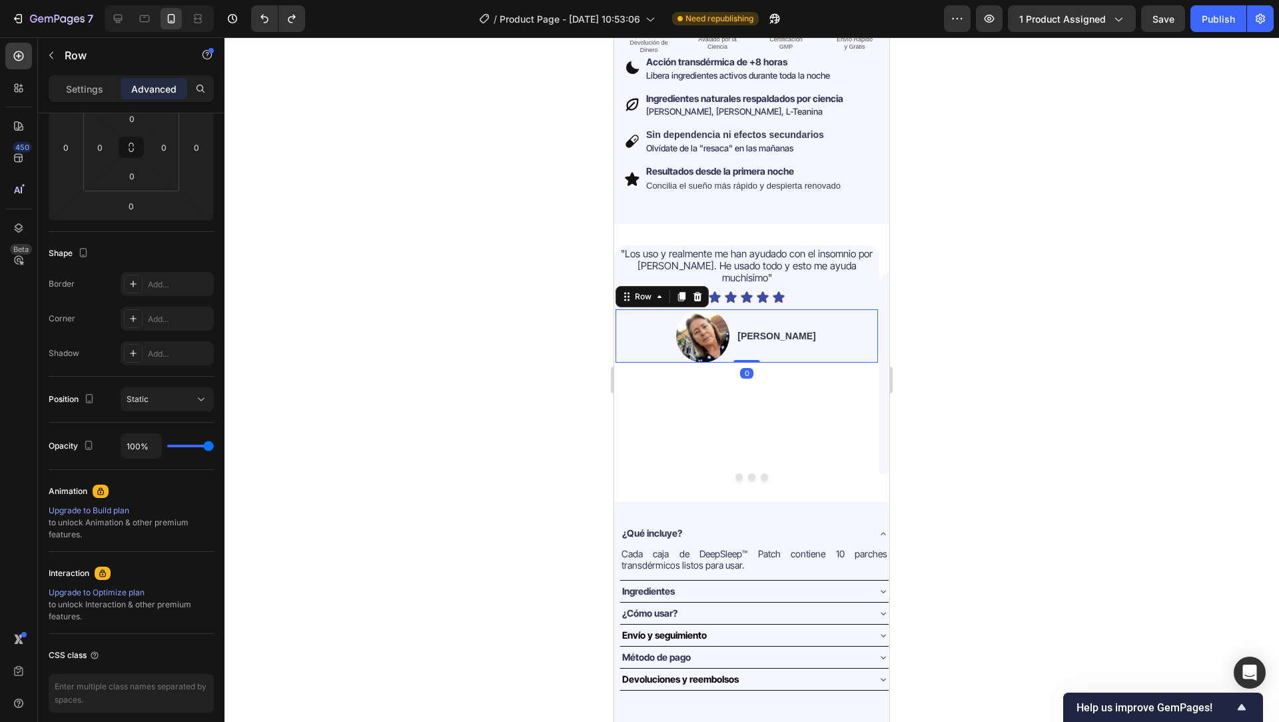
scroll to position [0, 0]
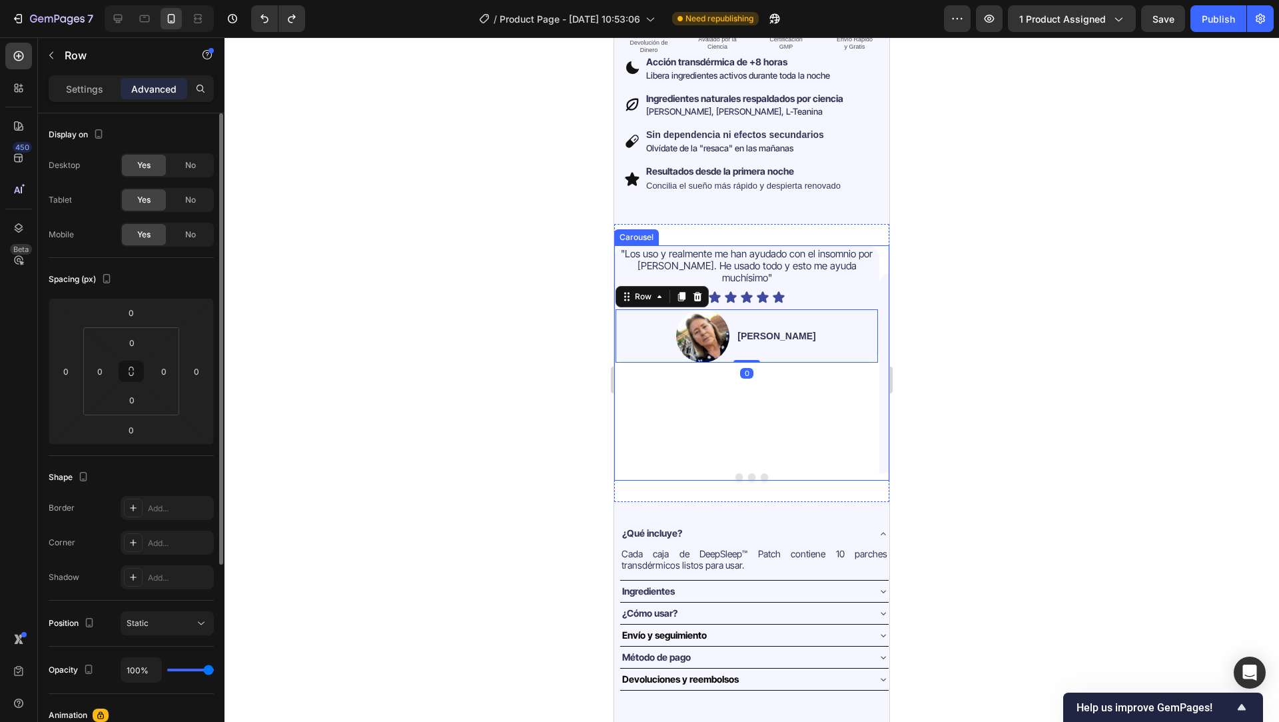
click at [811, 406] on div ""Los uso y realmente me han ayudado con el insomnio por TEPT. He usado todo y e…" at bounding box center [746, 359] width 265 height 228
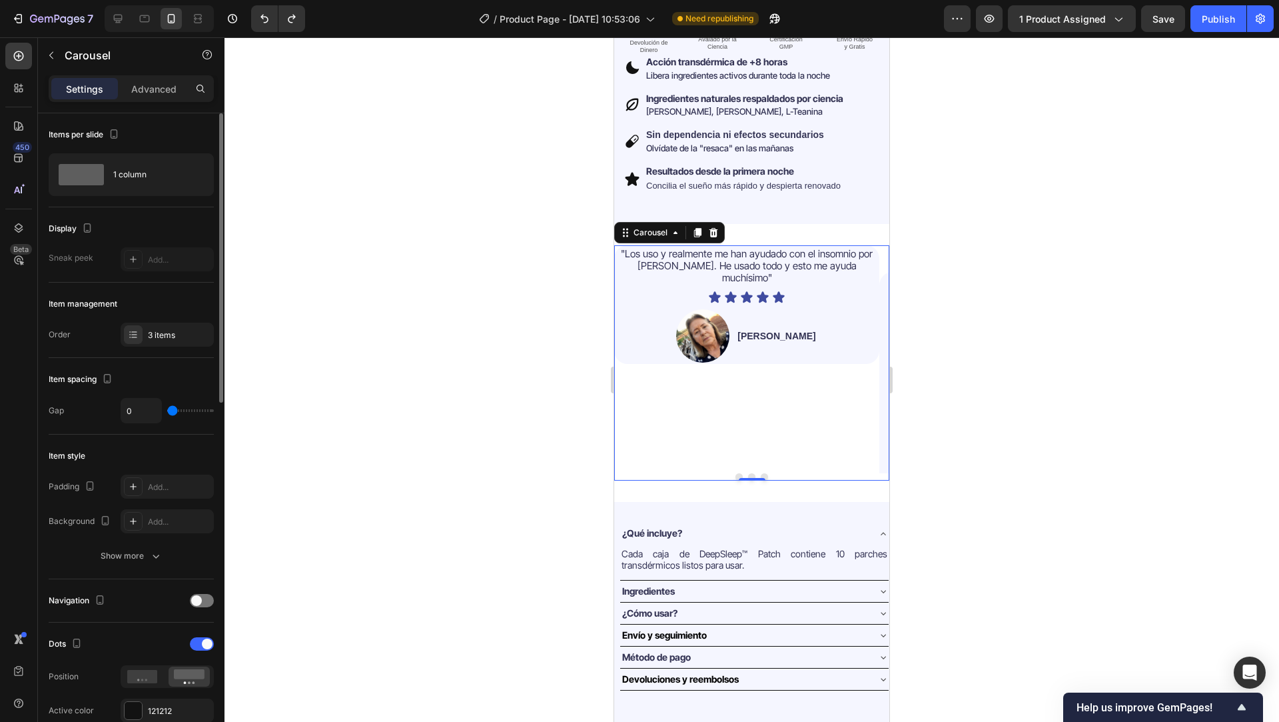
type input "52"
type input "73"
type input "74"
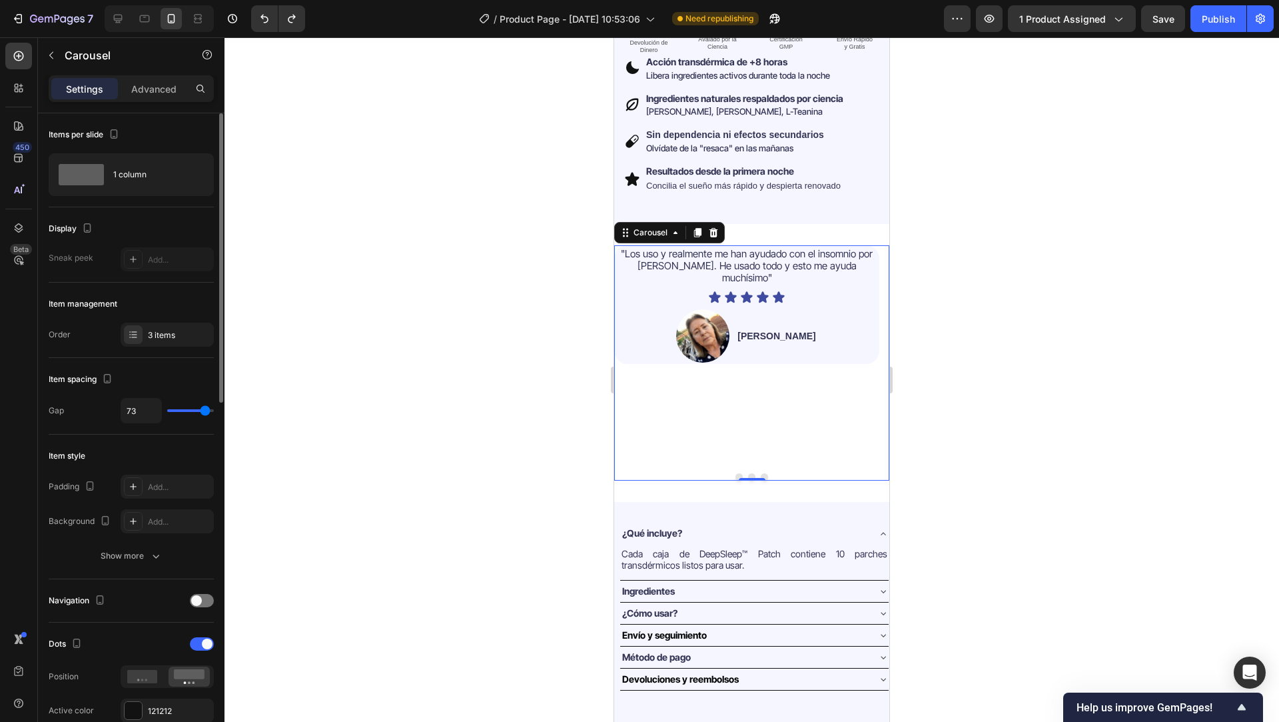
type input "74"
type input "45"
type input "0"
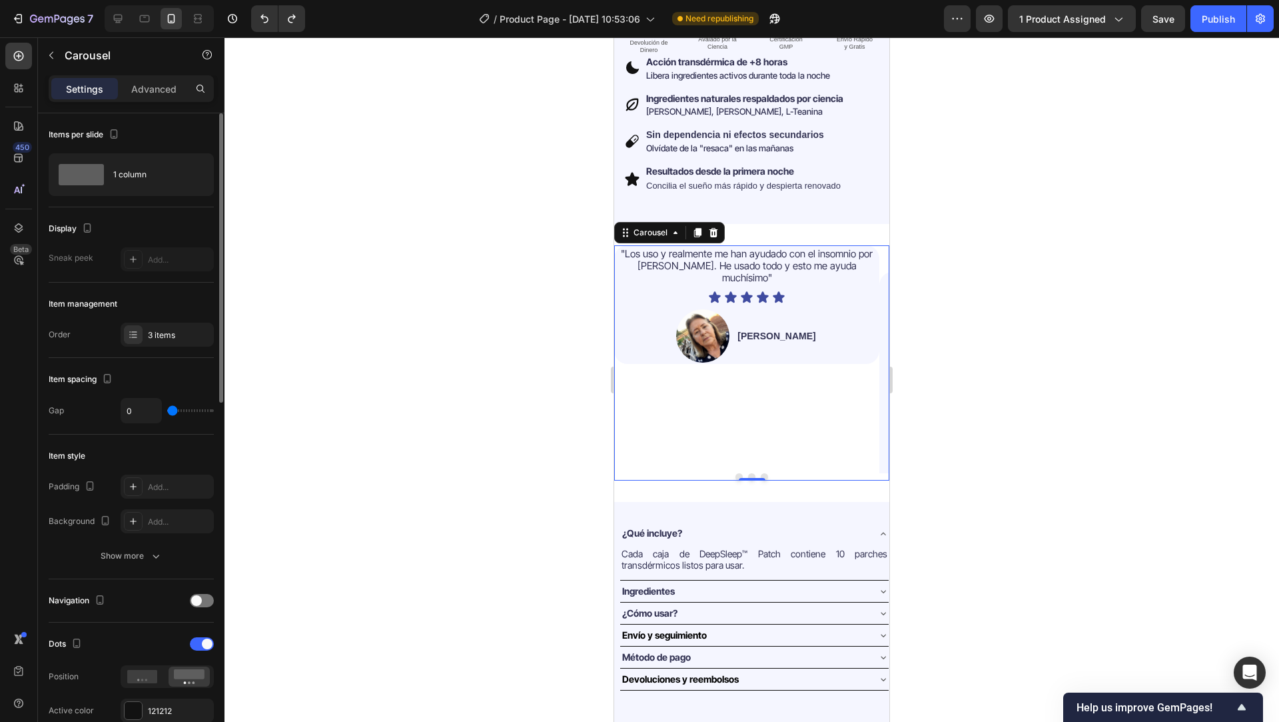
drag, startPoint x: 174, startPoint y: 410, endPoint x: 123, endPoint y: 406, distance: 50.8
click at [167, 409] on input "range" at bounding box center [190, 410] width 47 height 3
click at [177, 87] on div "Advanced" at bounding box center [154, 88] width 67 height 21
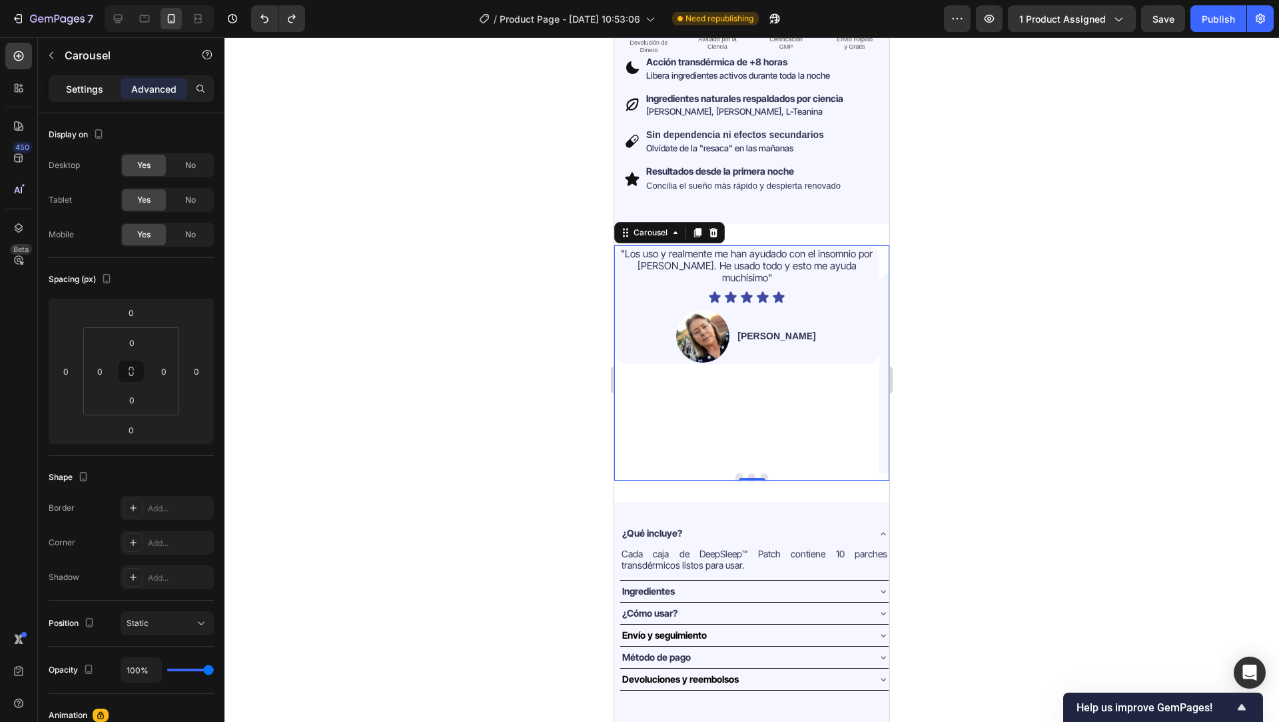
click at [71, 95] on p "Settings" at bounding box center [84, 89] width 37 height 14
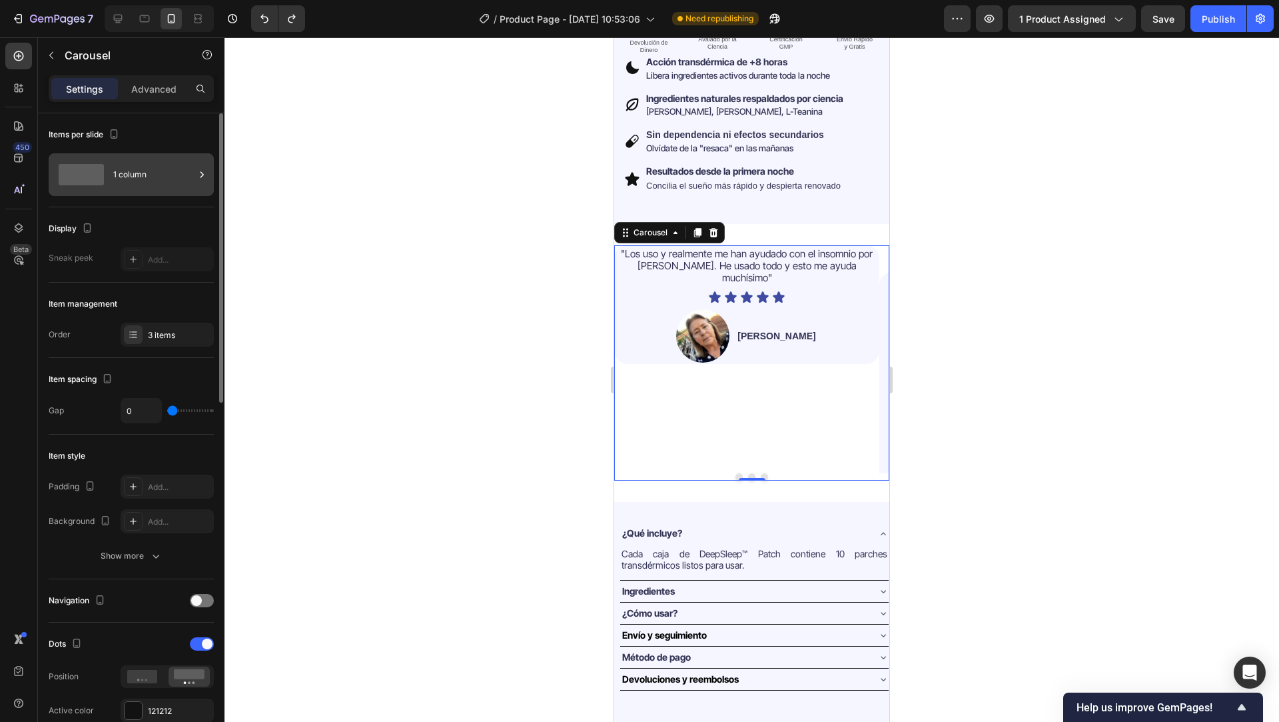
click at [121, 172] on div "1 column" at bounding box center [153, 174] width 81 height 31
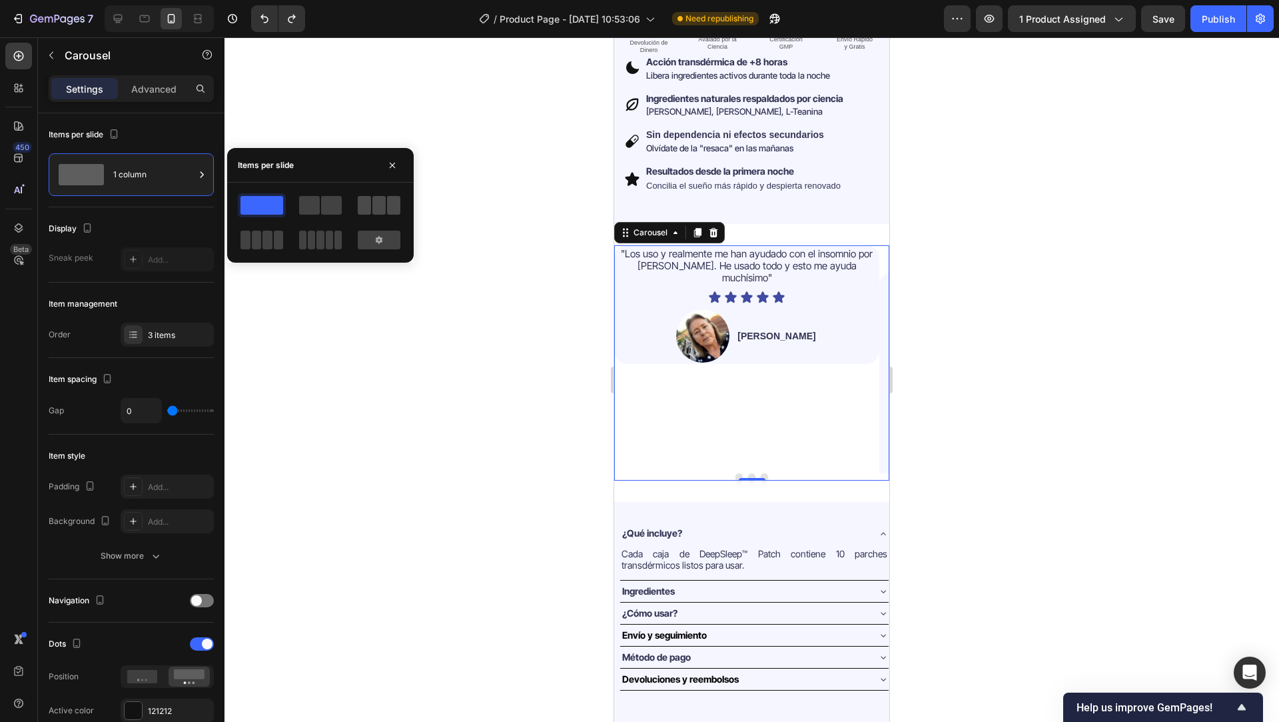
click at [364, 204] on span at bounding box center [364, 205] width 13 height 19
click at [163, 332] on div "3 items" at bounding box center [179, 335] width 63 height 12
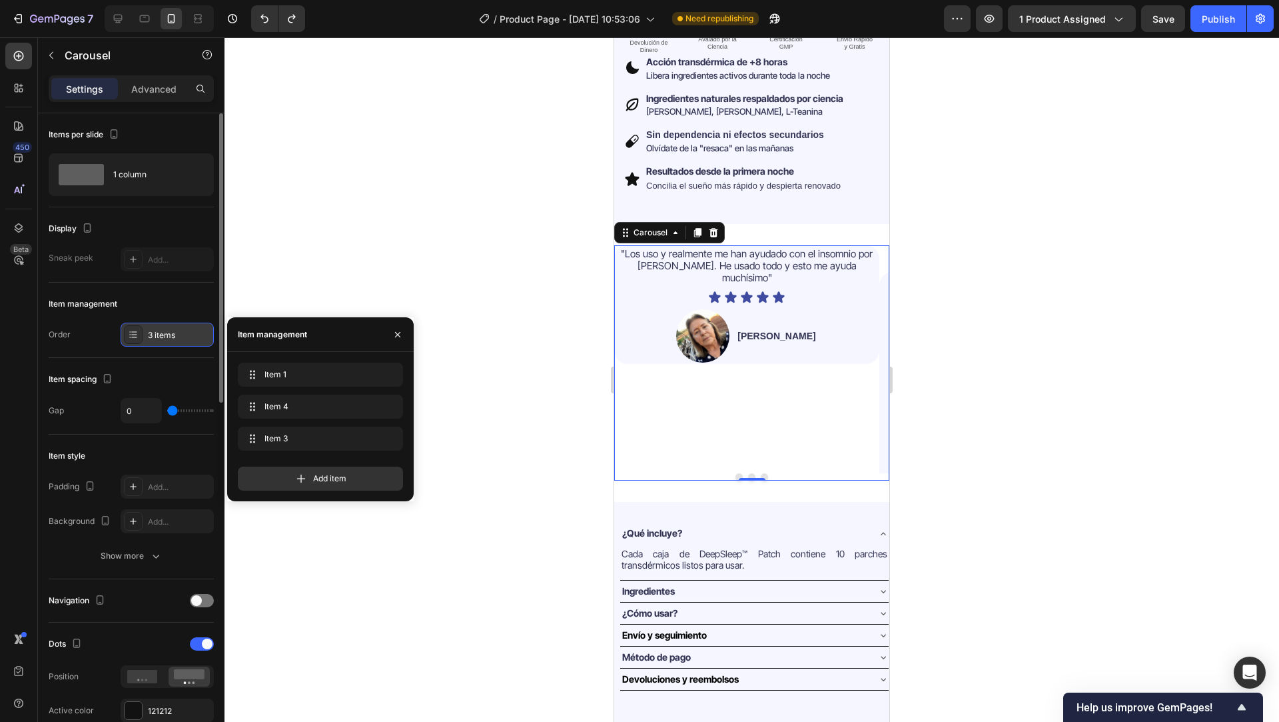
click at [163, 332] on div "3 items" at bounding box center [179, 335] width 63 height 12
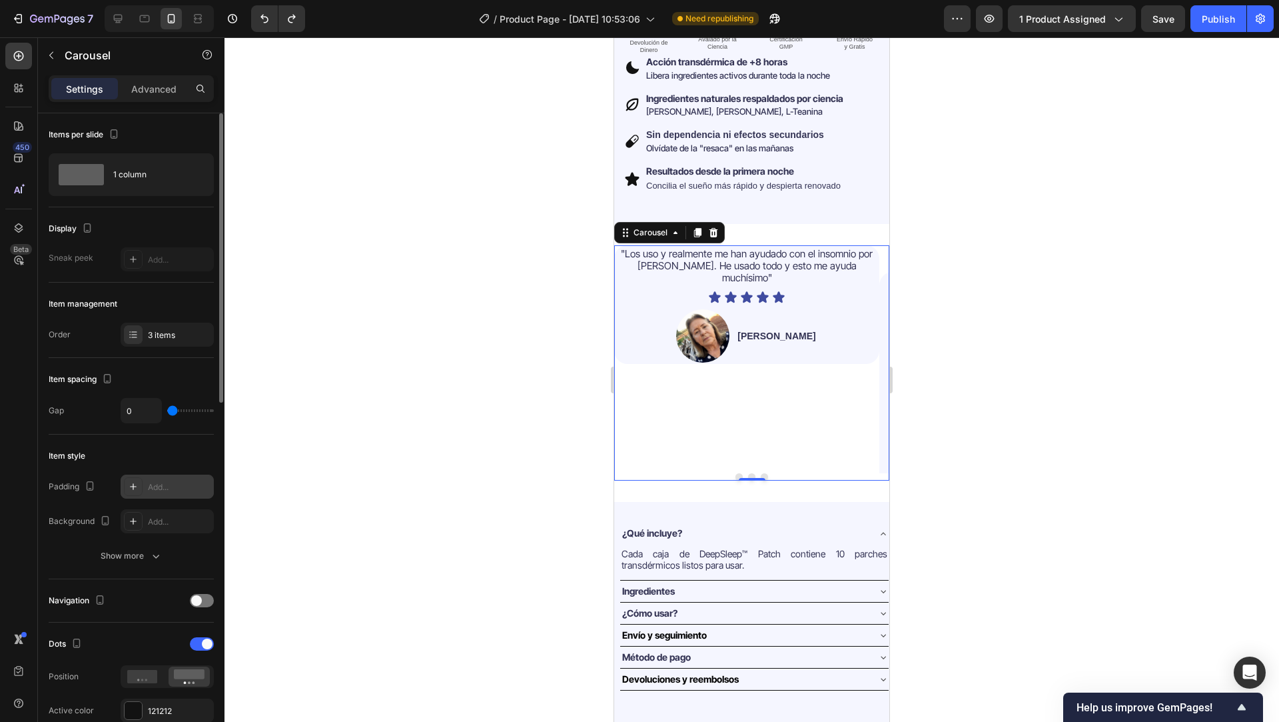
click at [157, 484] on div "Add..." at bounding box center [179, 487] width 63 height 12
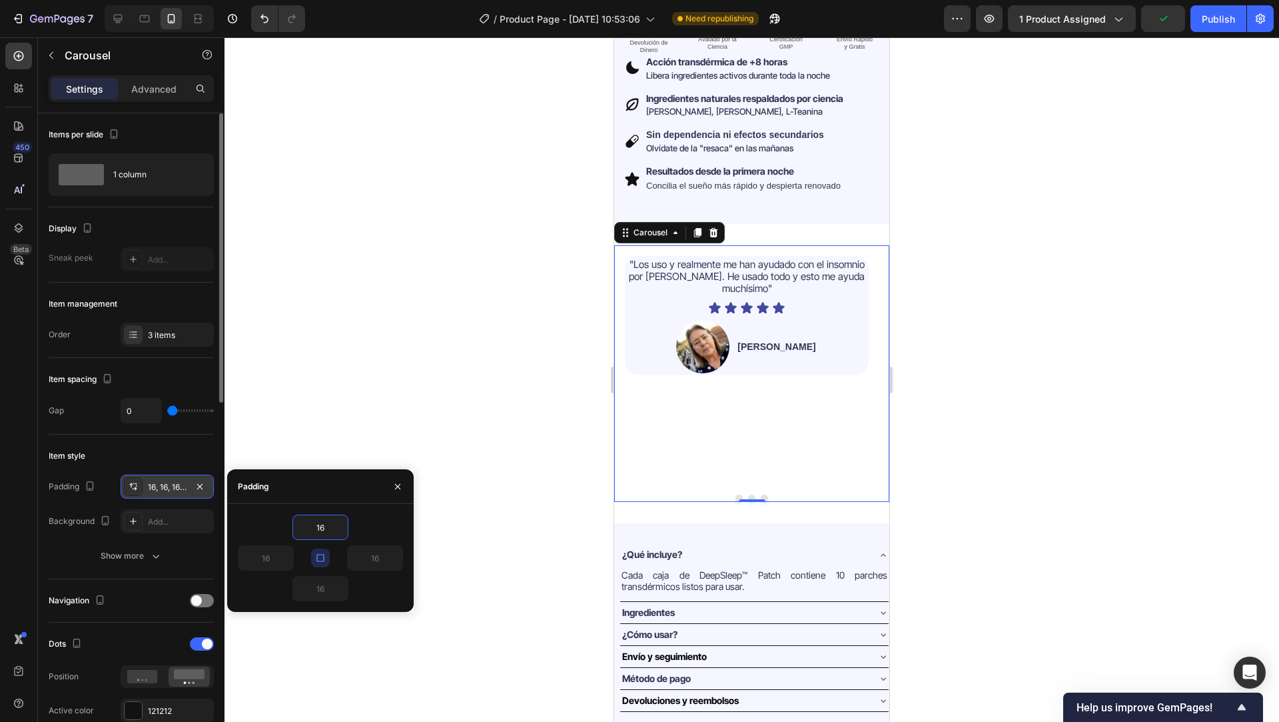
click at [318, 556] on icon "button" at bounding box center [320, 557] width 11 height 11
click at [133, 558] on div "Show more" at bounding box center [132, 555] width 62 height 13
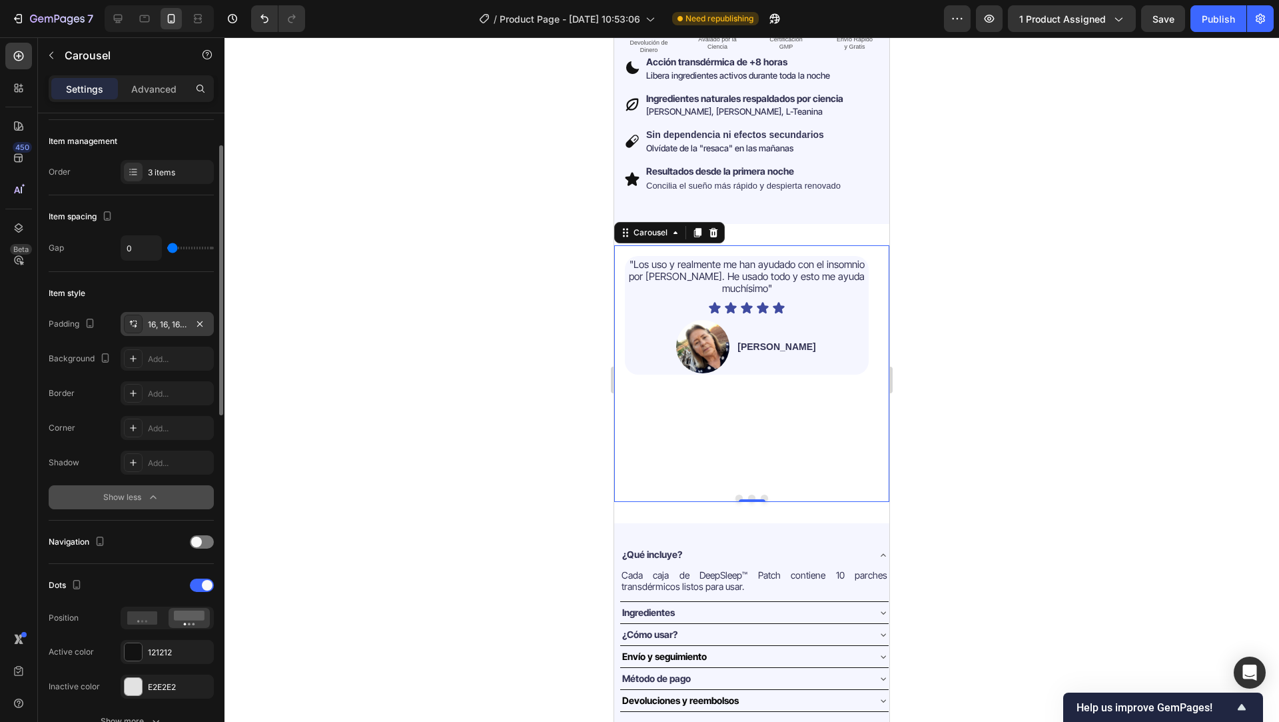
scroll to position [165, 0]
click at [207, 538] on div at bounding box center [202, 539] width 24 height 13
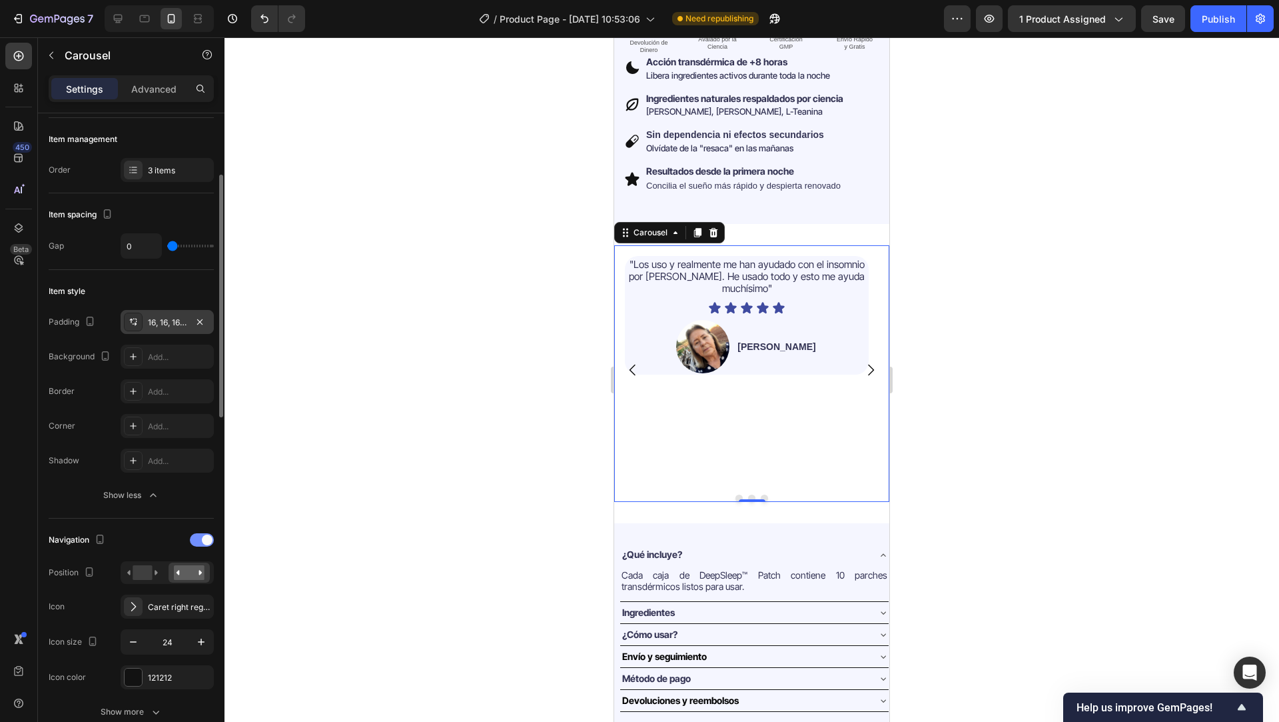
click at [195, 543] on div at bounding box center [202, 539] width 24 height 13
click at [199, 542] on span at bounding box center [196, 539] width 11 height 11
click at [147, 574] on rect at bounding box center [142, 572] width 19 height 15
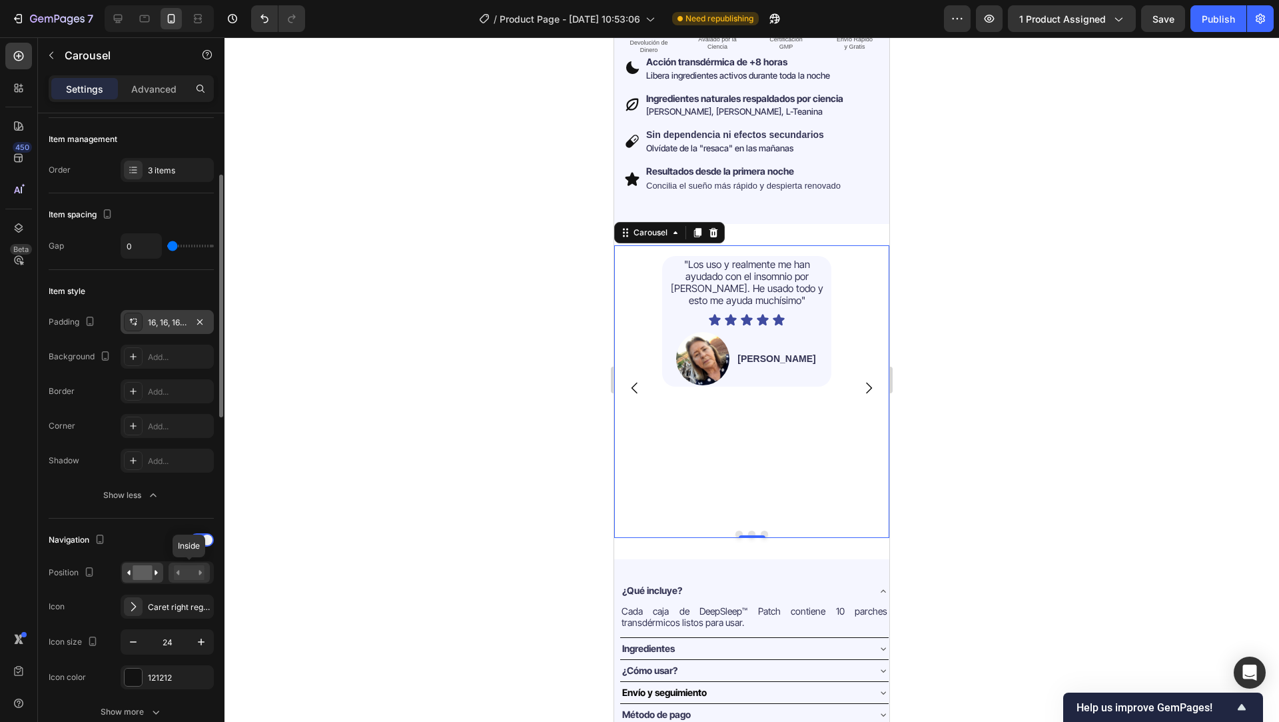
click at [187, 569] on rect at bounding box center [189, 572] width 31 height 15
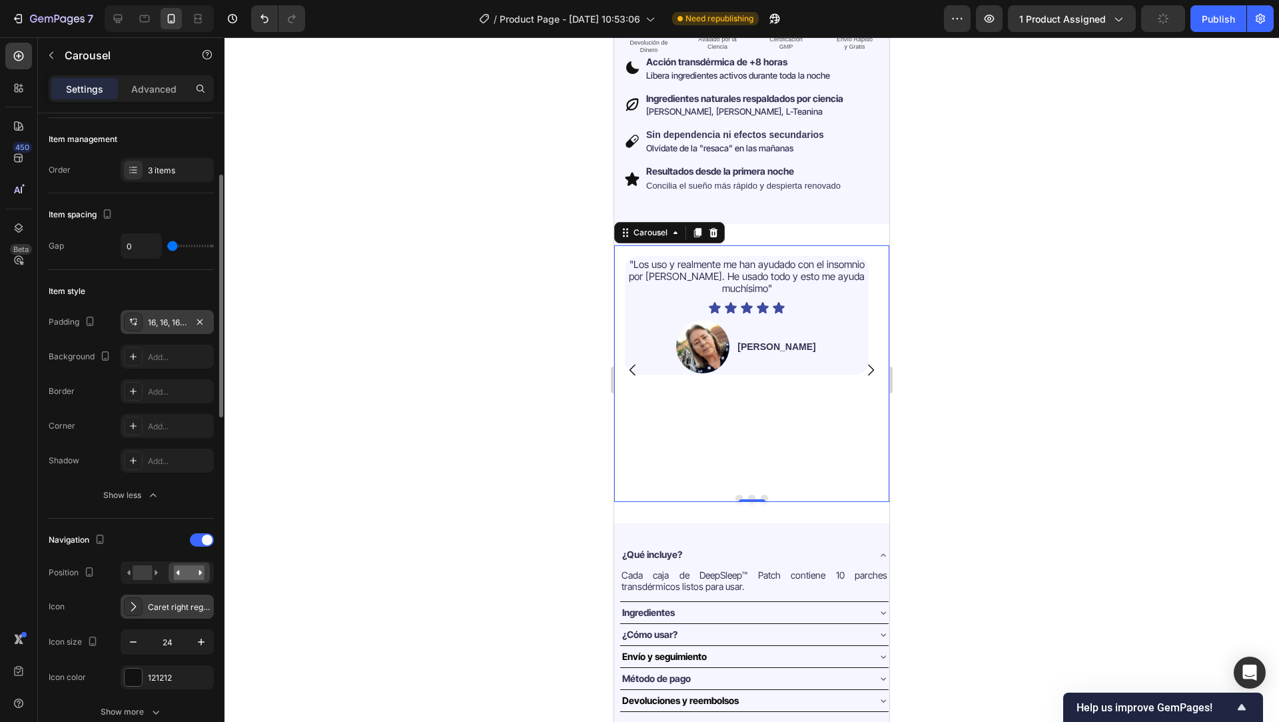
click at [160, 608] on div "Caret right regular" at bounding box center [179, 607] width 63 height 12
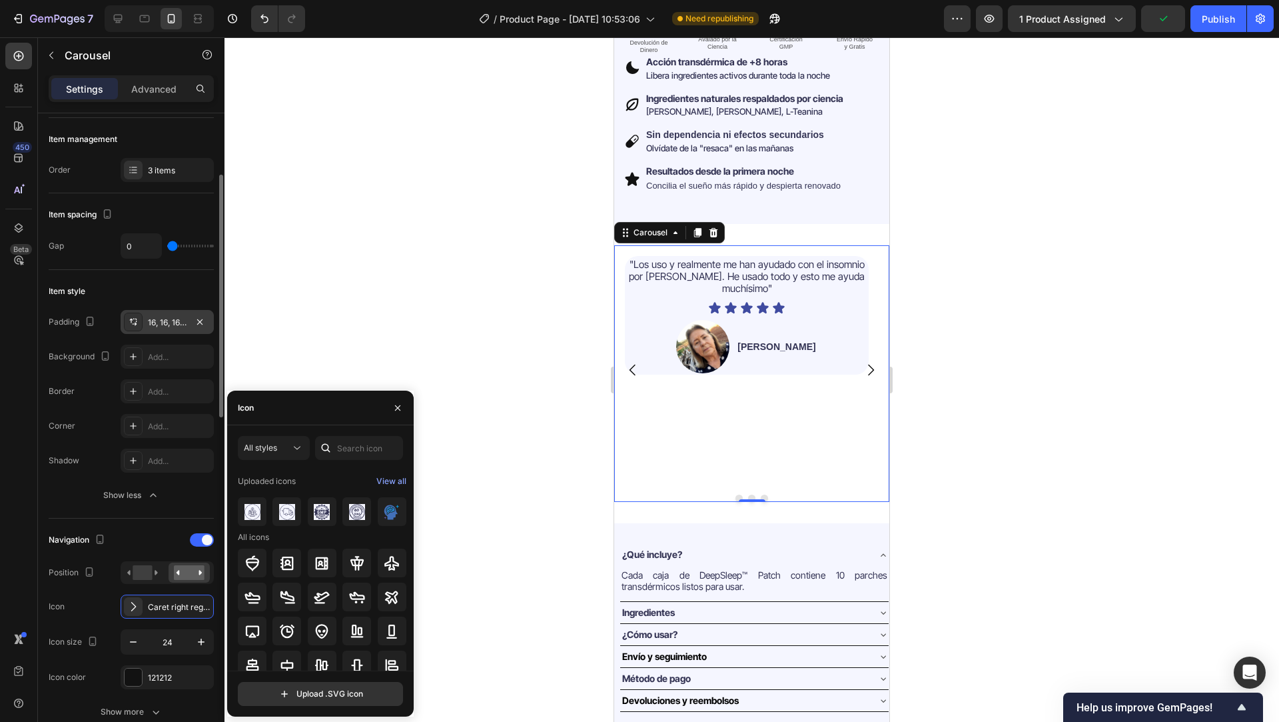
click at [81, 626] on div "Navigation Position Icon Caret right regular Icon size 24 Icon color 121212" at bounding box center [131, 609] width 165 height 160
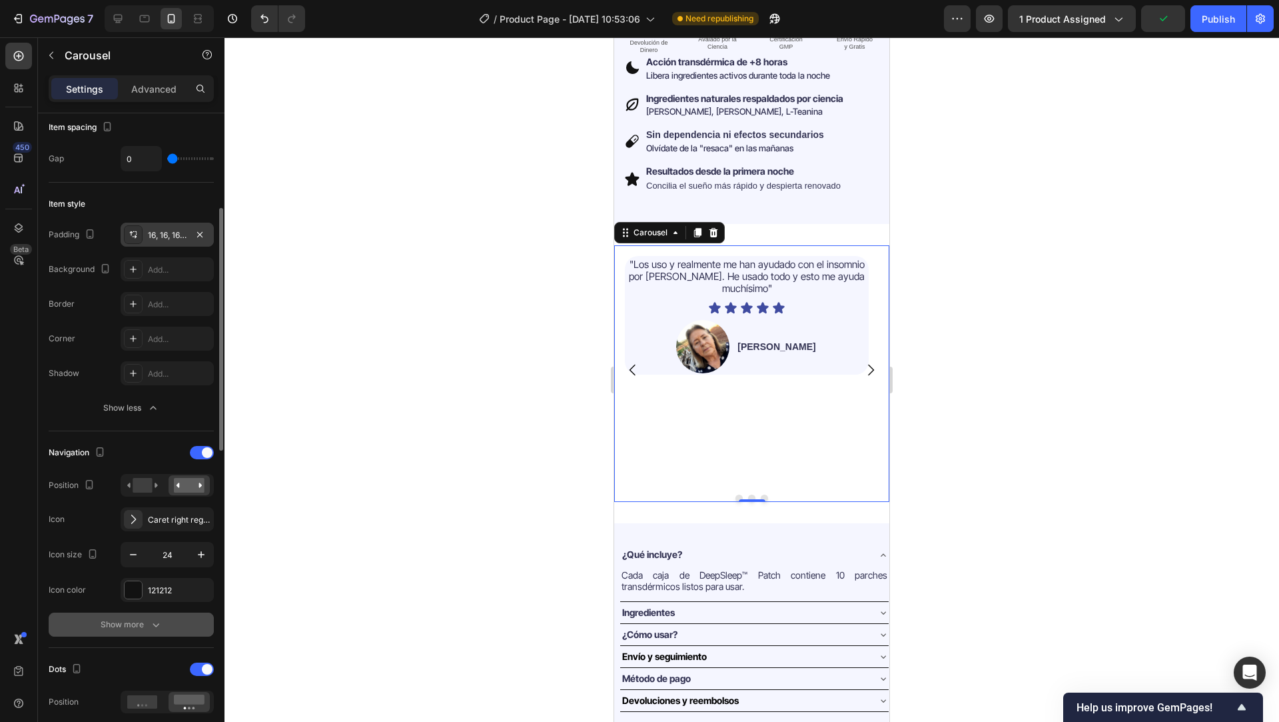
click at [97, 626] on button "Show more" at bounding box center [131, 624] width 165 height 24
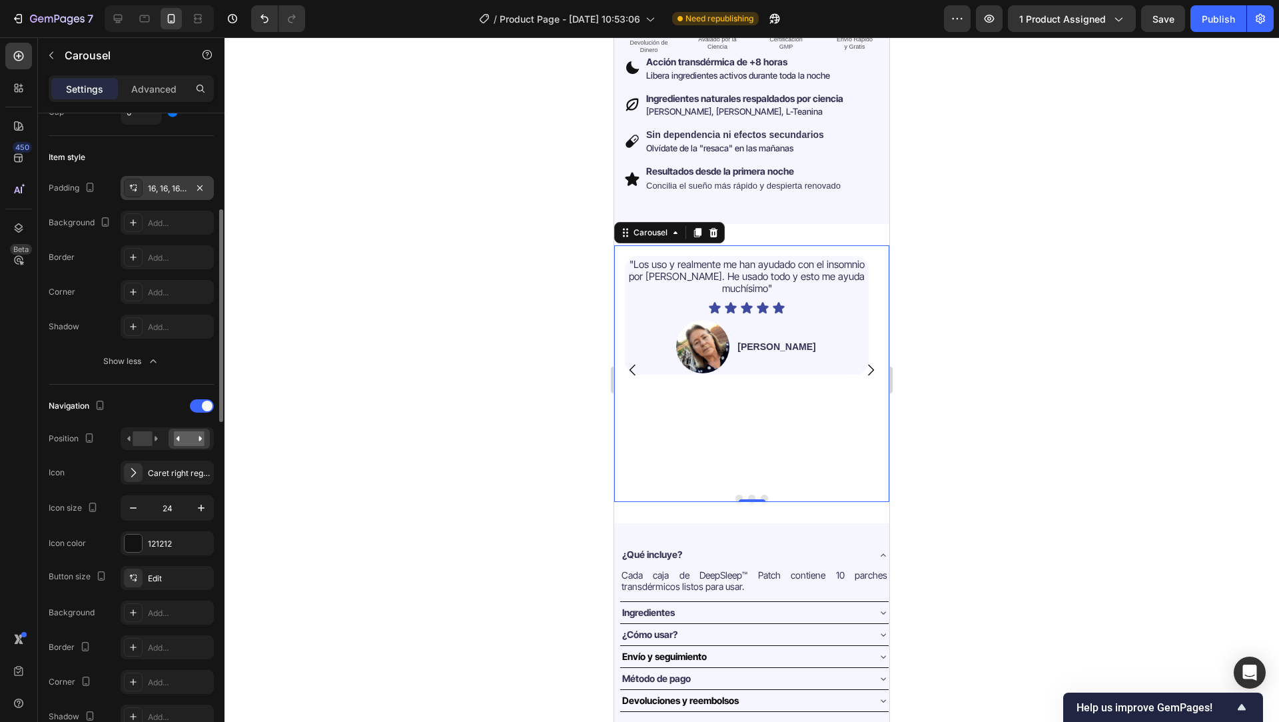
scroll to position [297, 0]
click at [151, 440] on rect at bounding box center [142, 439] width 19 height 15
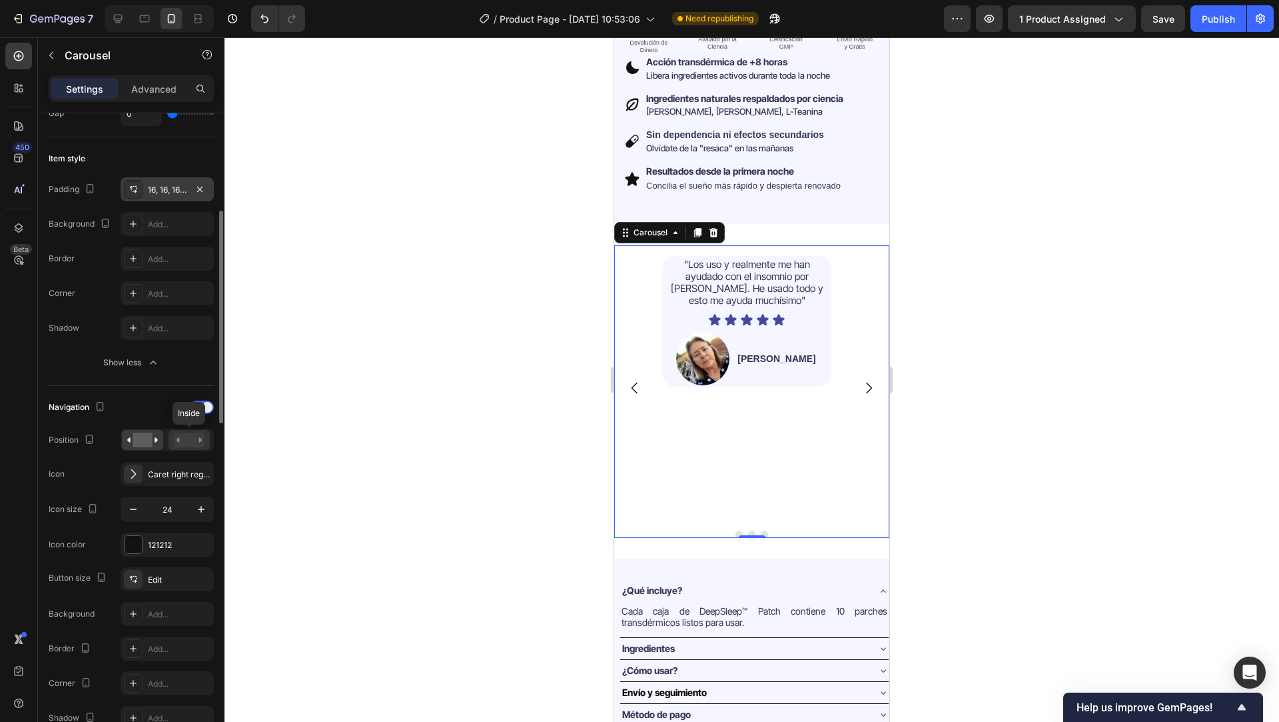
click at [186, 435] on rect at bounding box center [189, 439] width 31 height 15
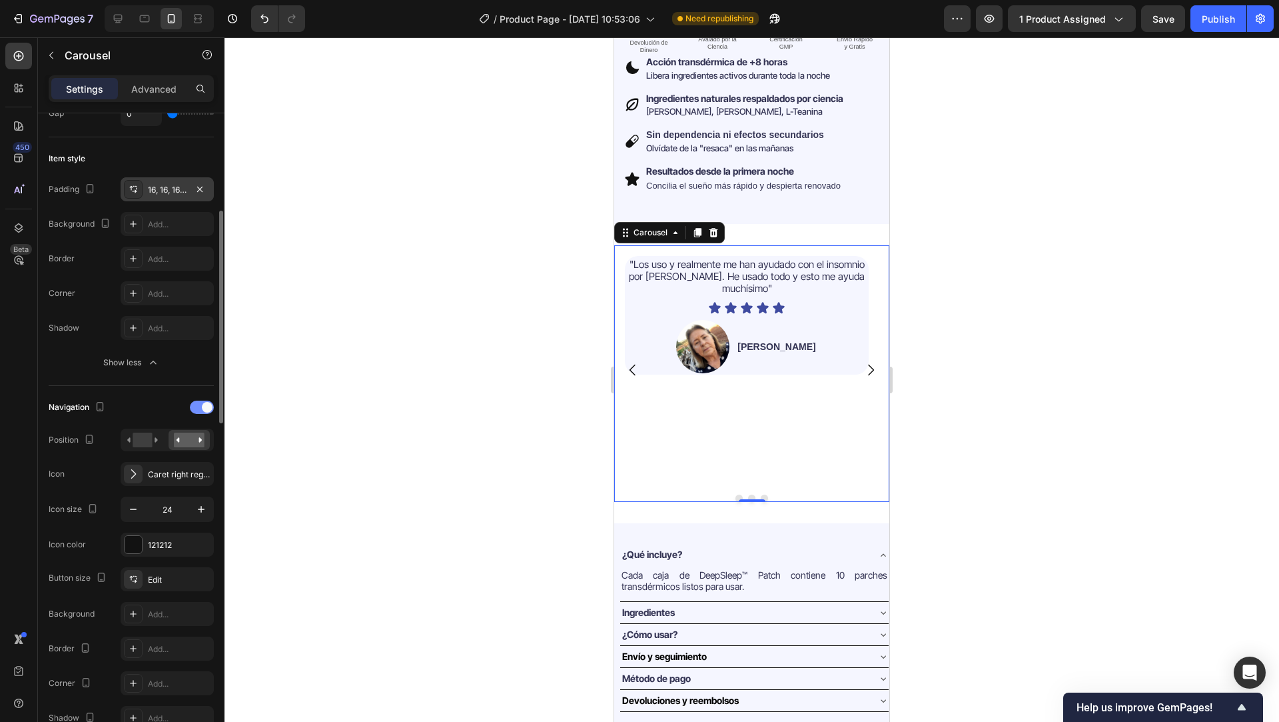
click at [192, 408] on div at bounding box center [202, 406] width 24 height 13
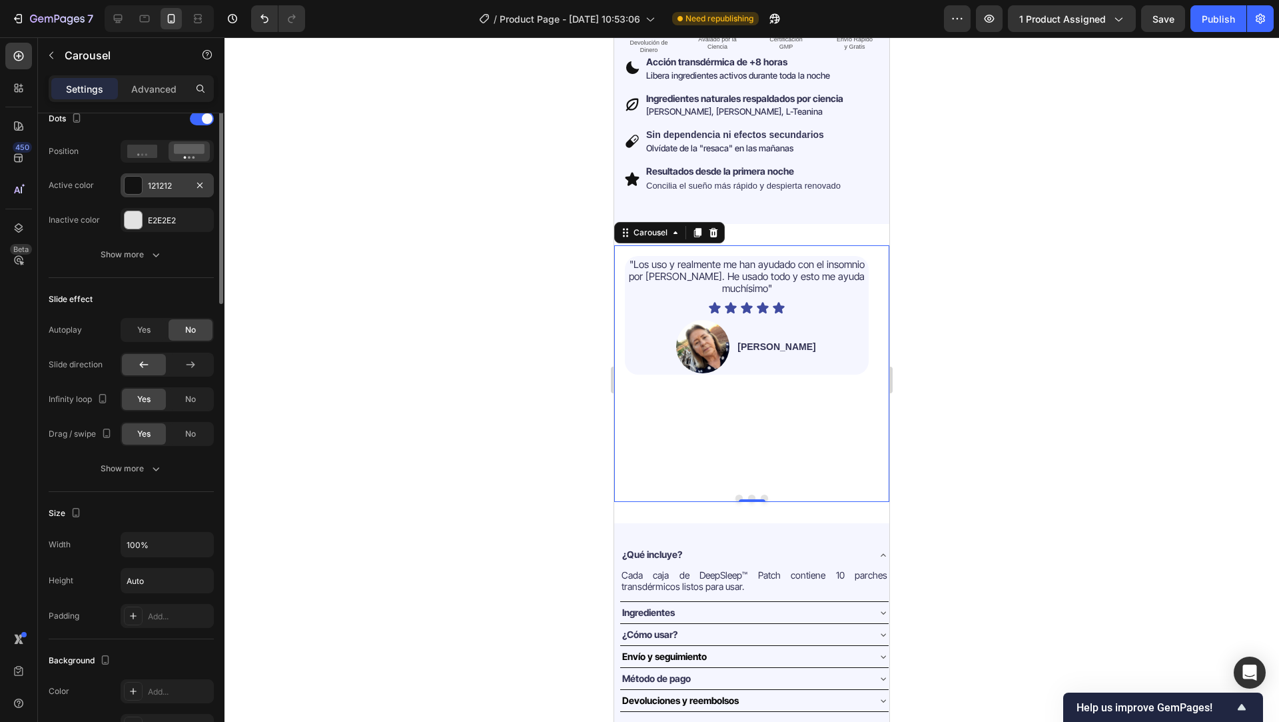
scroll to position [716, 0]
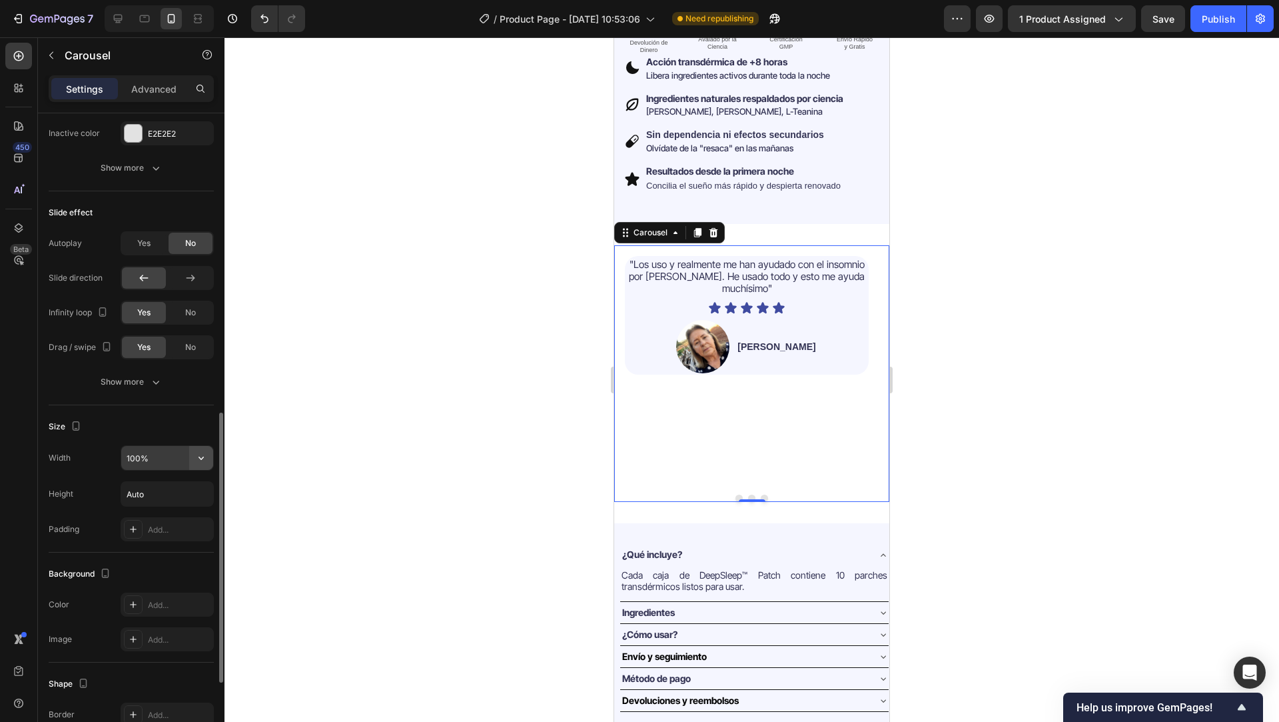
click at [204, 454] on icon "button" at bounding box center [201, 457] width 13 height 13
click at [166, 488] on p "Default 100%" at bounding box center [164, 492] width 76 height 12
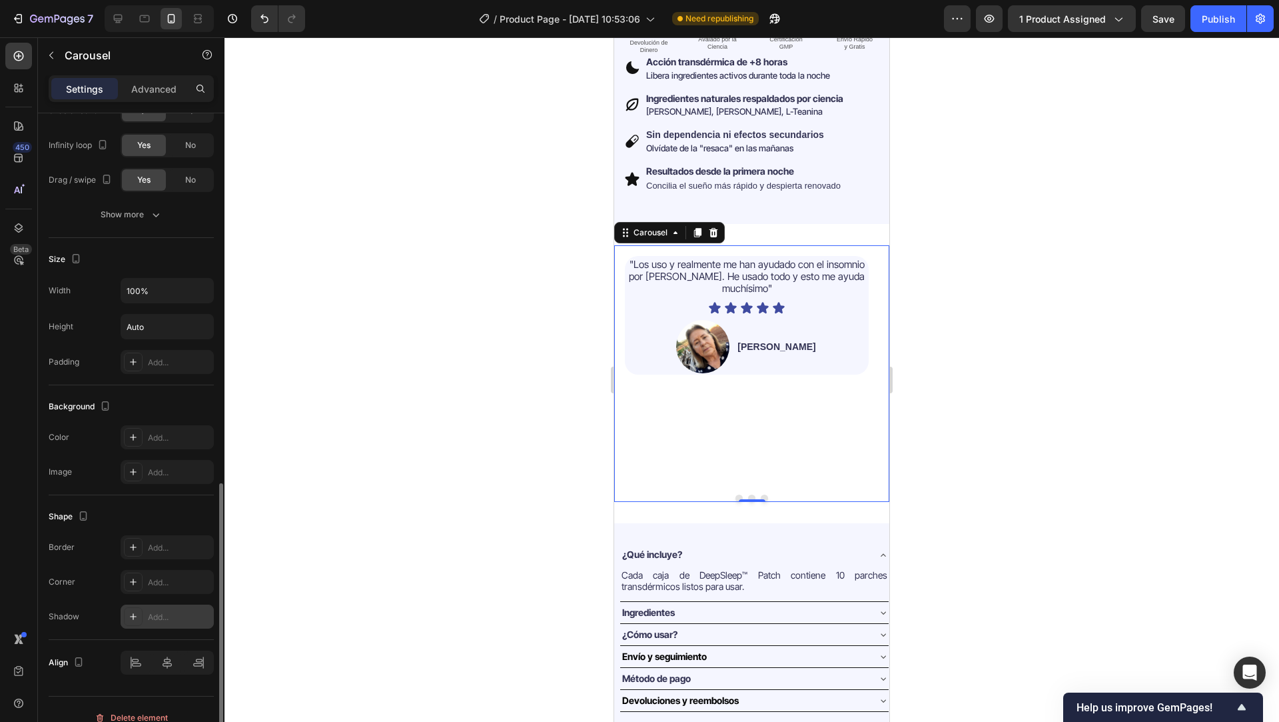
scroll to position [883, 0]
click at [661, 397] on div ""Los uso y realmente me han ayudado con el insomnio por TEPT. He usado todo y e…" at bounding box center [747, 370] width 244 height 228
click at [833, 367] on div ""Los uso y realmente me han ayudado con el insomnio por TEPT. He usado todo y e…" at bounding box center [747, 370] width 244 height 228
click at [748, 479] on div ""Los uso y realmente me han ayudado con el insomnio por TEPT. He usado todo y e…" at bounding box center [746, 369] width 265 height 249
click at [761, 494] on button "Dot" at bounding box center [764, 497] width 7 height 7
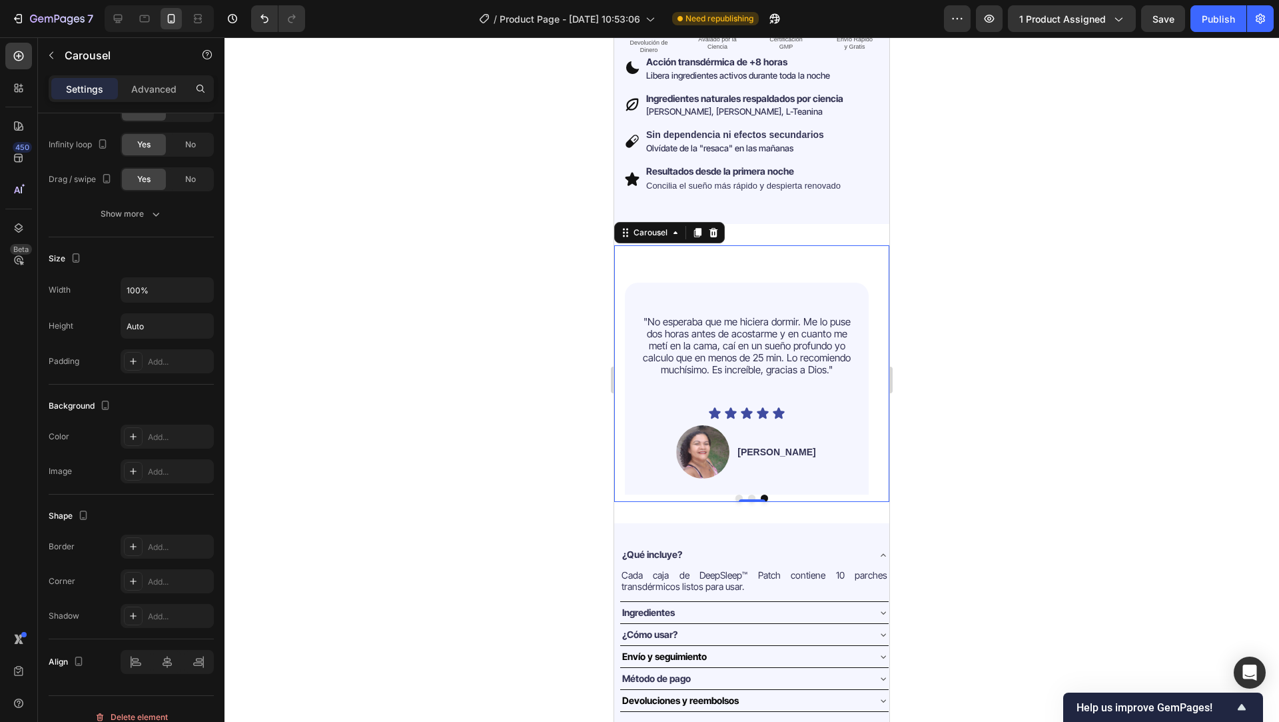
click at [736, 494] on button "Dot" at bounding box center [739, 497] width 7 height 7
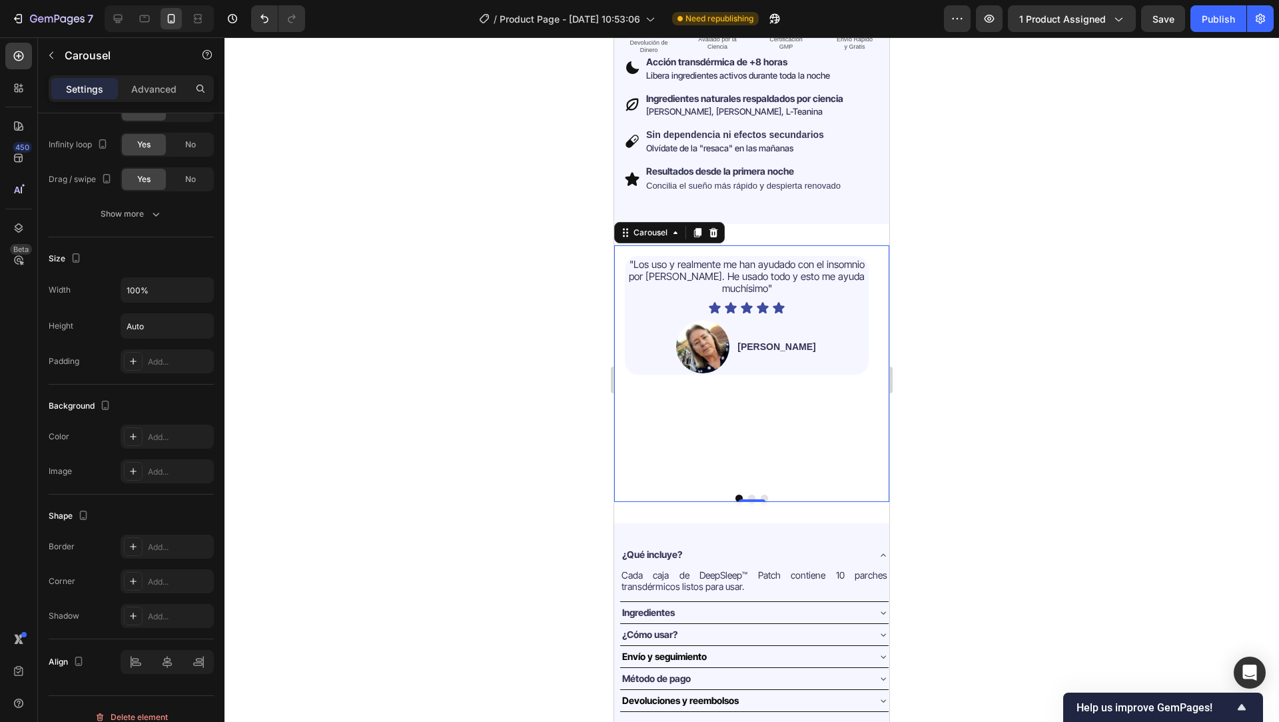
click at [683, 405] on div ""Los uso y realmente me han ayudado con el insomnio por TEPT. He usado todo y e…" at bounding box center [747, 370] width 244 height 228
click at [626, 308] on div ""Los uso y realmente me han ayudado con el insomnio por TEPT. He usado todo y e…" at bounding box center [747, 315] width 244 height 119
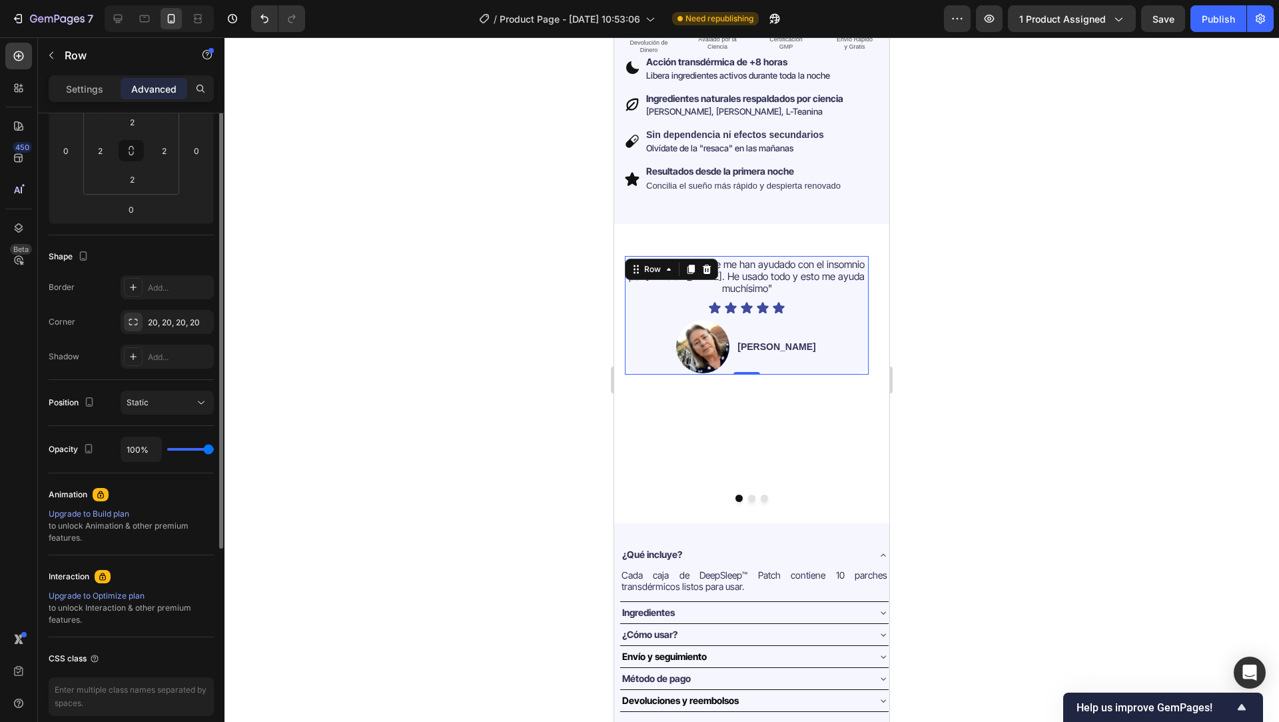
scroll to position [77, 0]
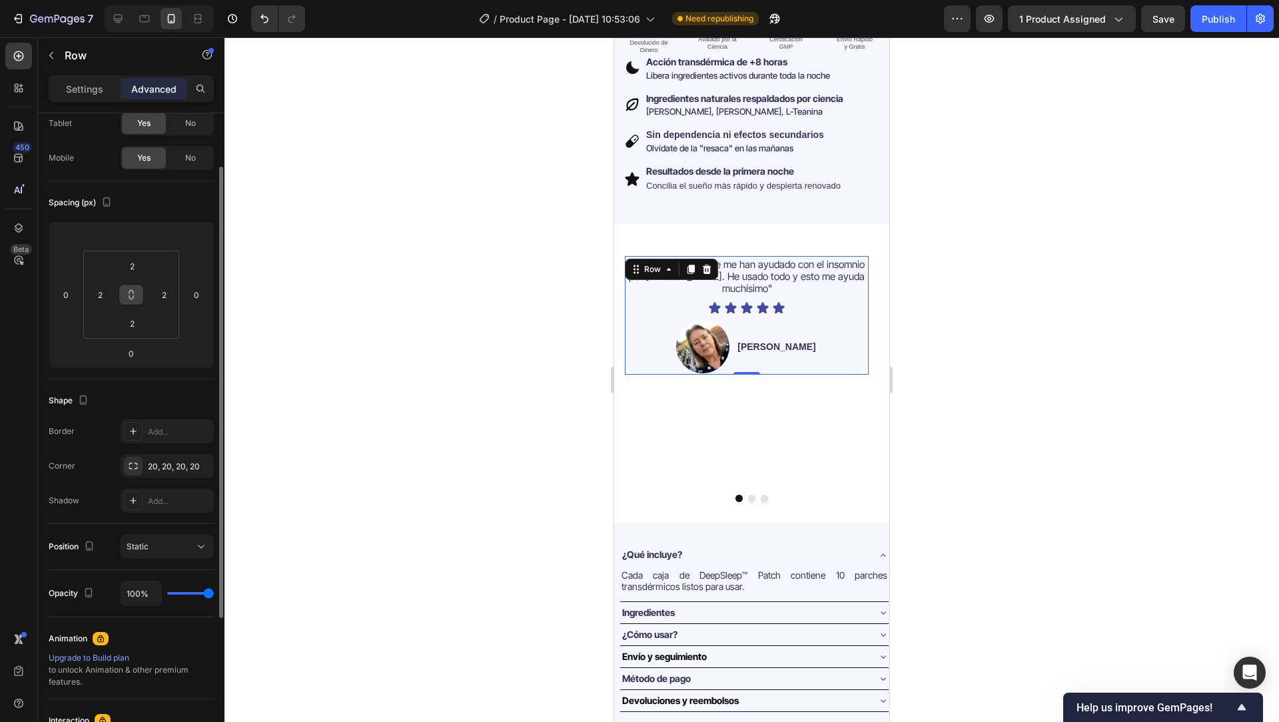
click at [131, 304] on button at bounding box center [131, 294] width 25 height 21
click at [129, 298] on icon at bounding box center [131, 294] width 11 height 11
click at [133, 265] on input "2" at bounding box center [132, 266] width 27 height 20
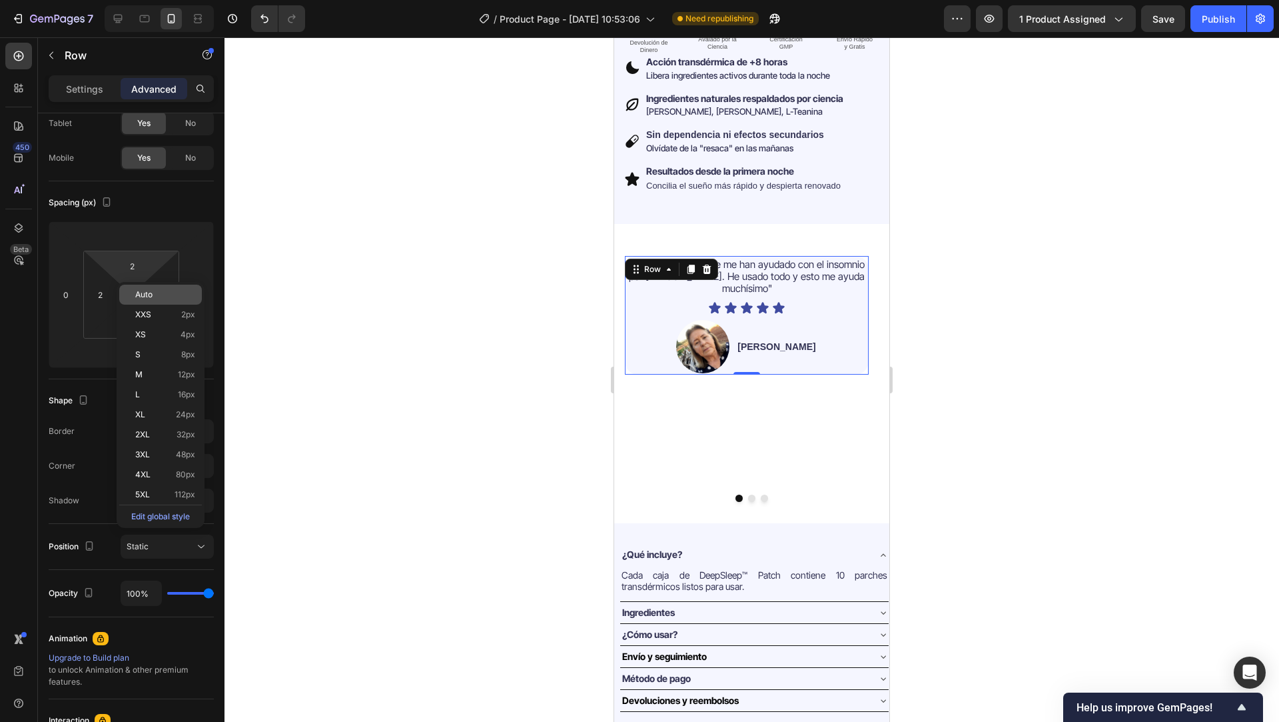
click at [142, 292] on span "Auto" at bounding box center [143, 294] width 17 height 9
type input "Auto"
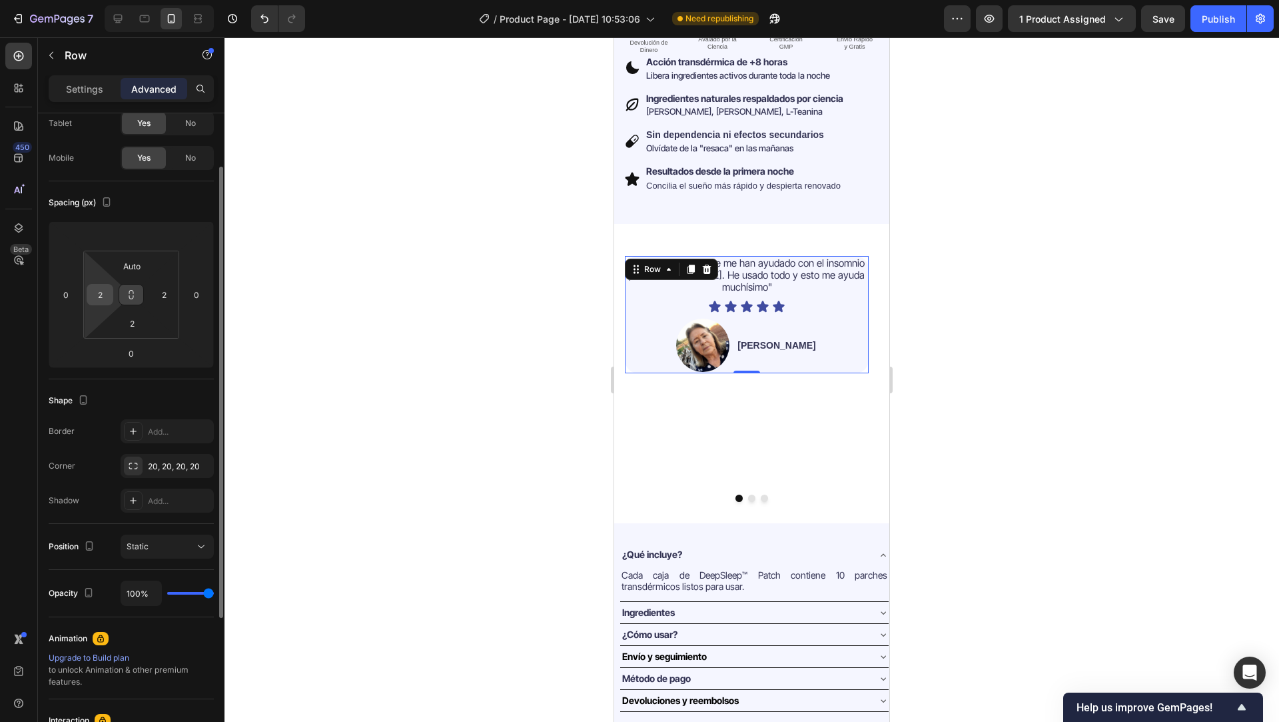
click at [100, 296] on input "2" at bounding box center [100, 294] width 20 height 20
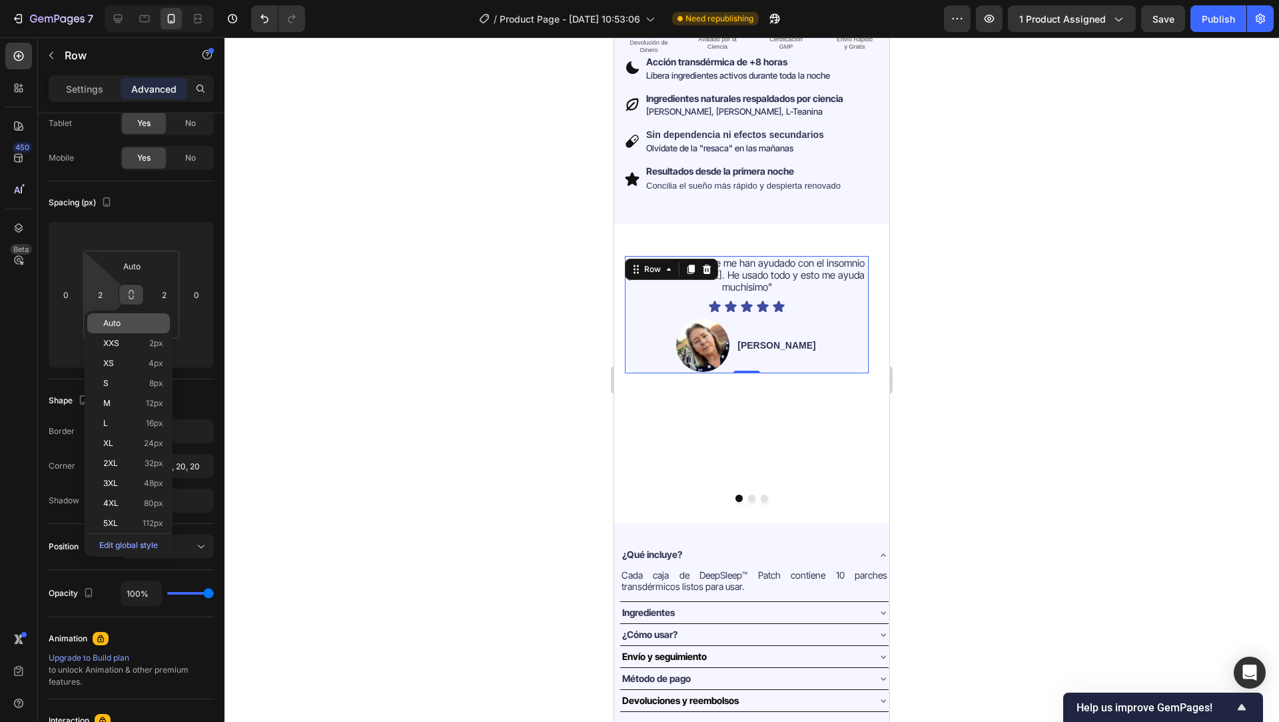
click at [110, 316] on div "Auto" at bounding box center [128, 323] width 83 height 20
type input "Auto"
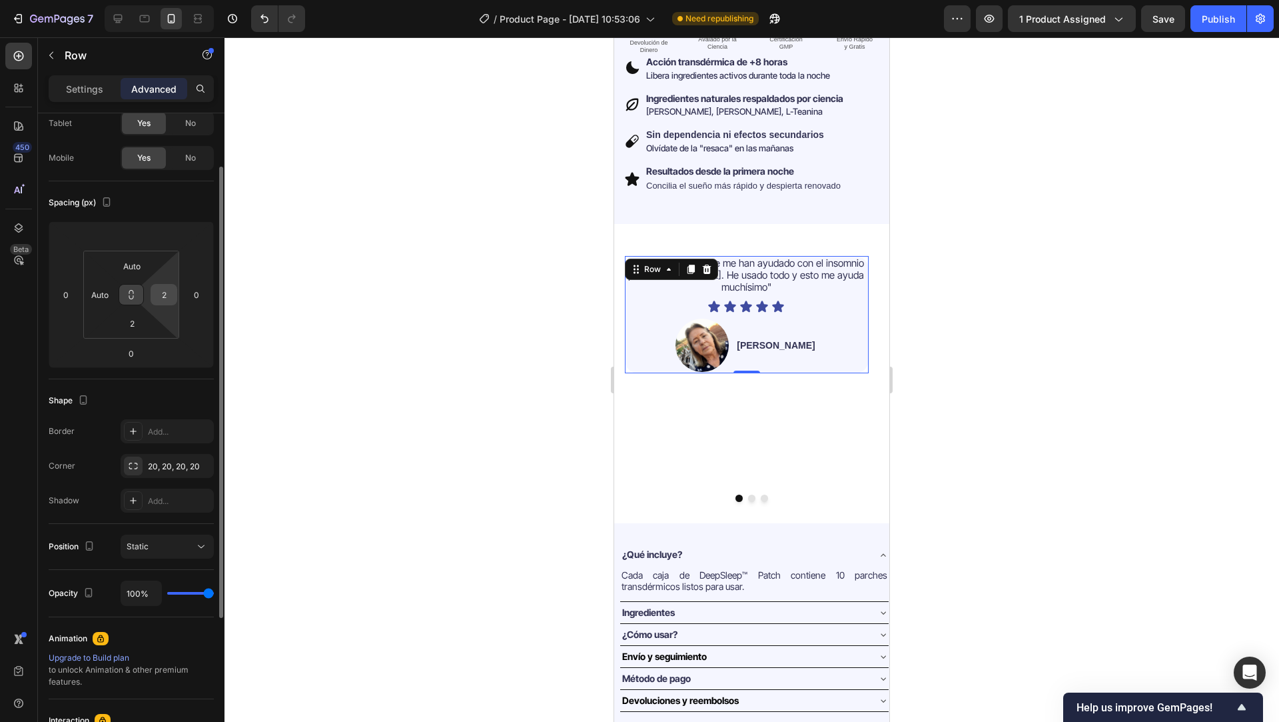
click at [159, 295] on input "2" at bounding box center [164, 294] width 20 height 20
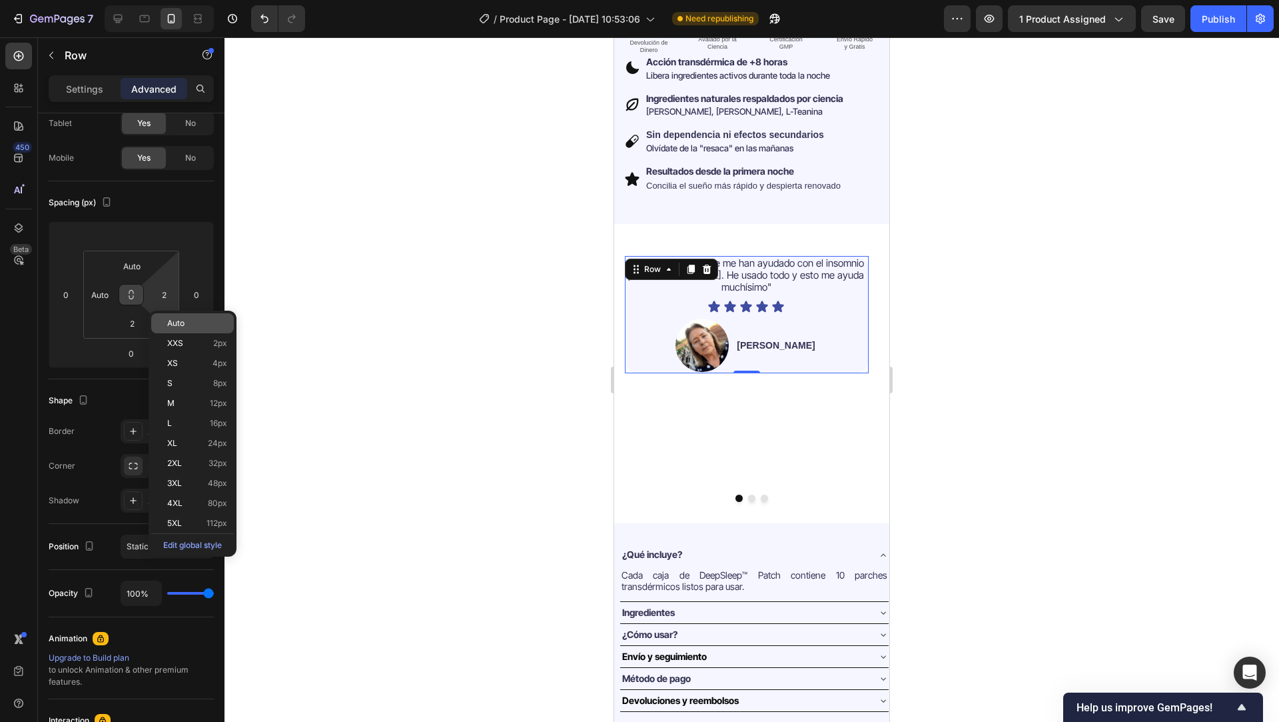
click at [179, 319] on span "Auto" at bounding box center [175, 322] width 17 height 9
type input "Auto"
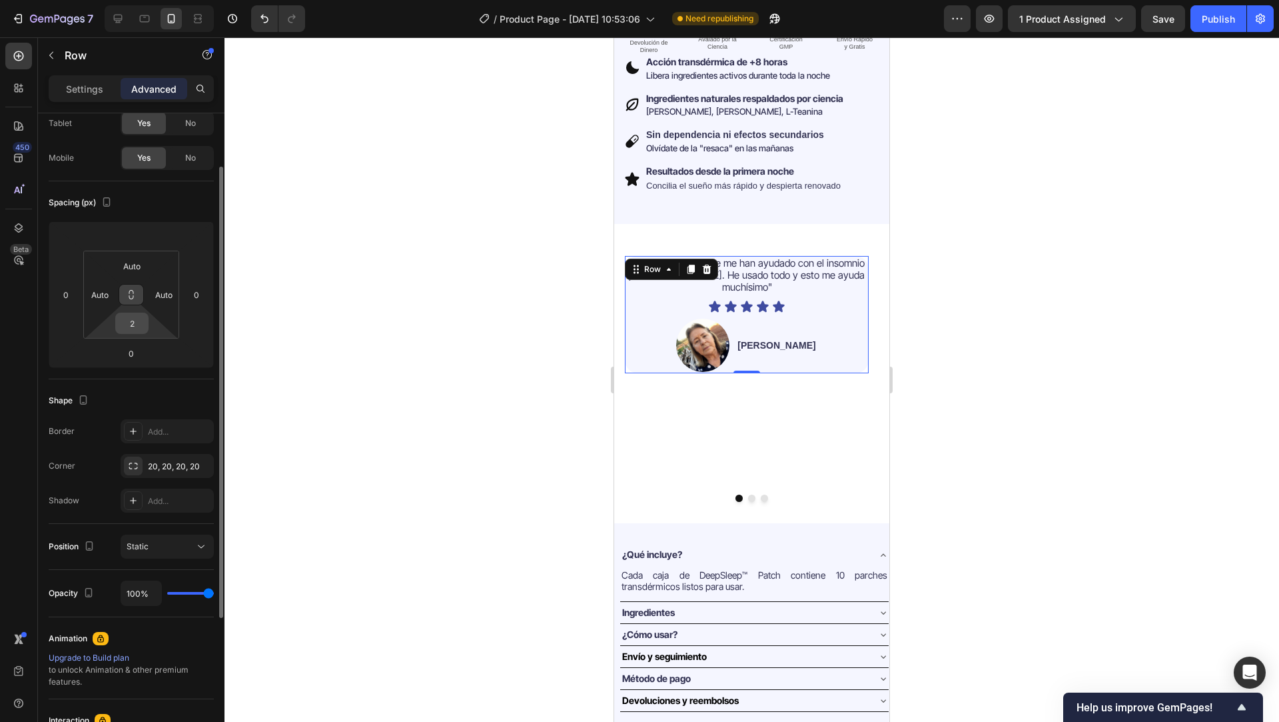
click at [134, 325] on input "2" at bounding box center [132, 323] width 27 height 20
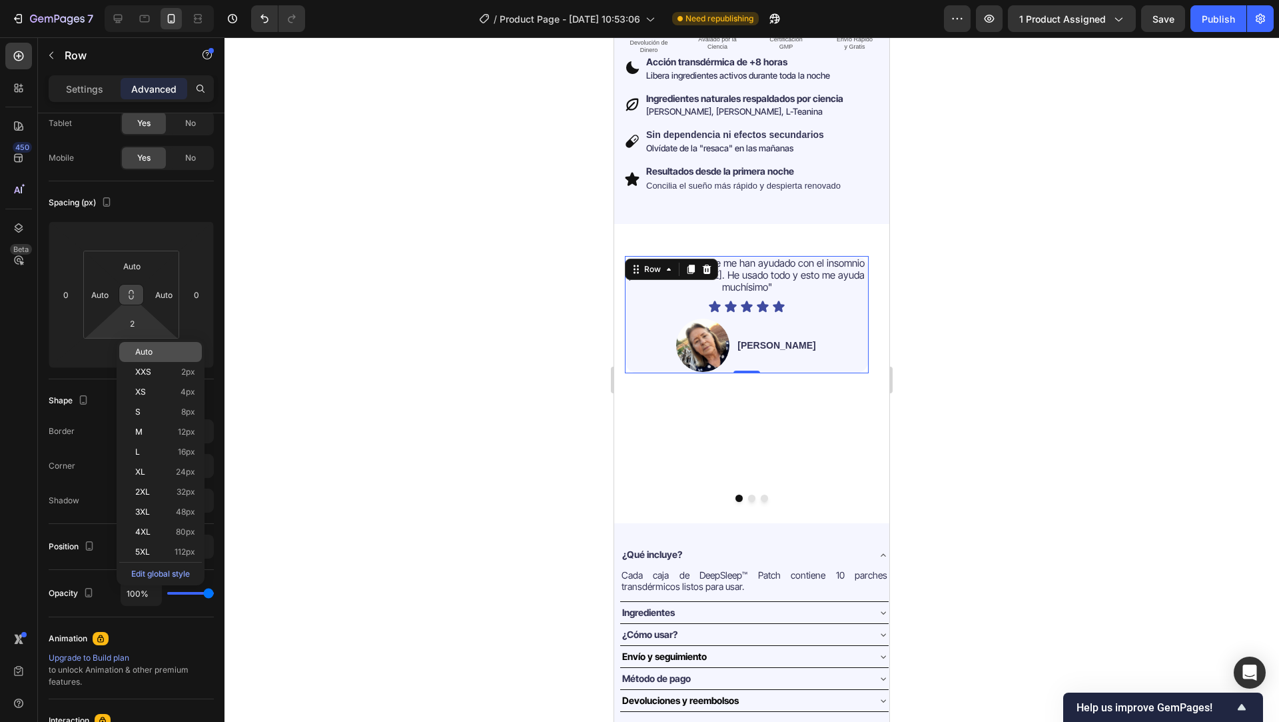
click at [137, 350] on span "Auto" at bounding box center [143, 351] width 17 height 9
type input "Auto"
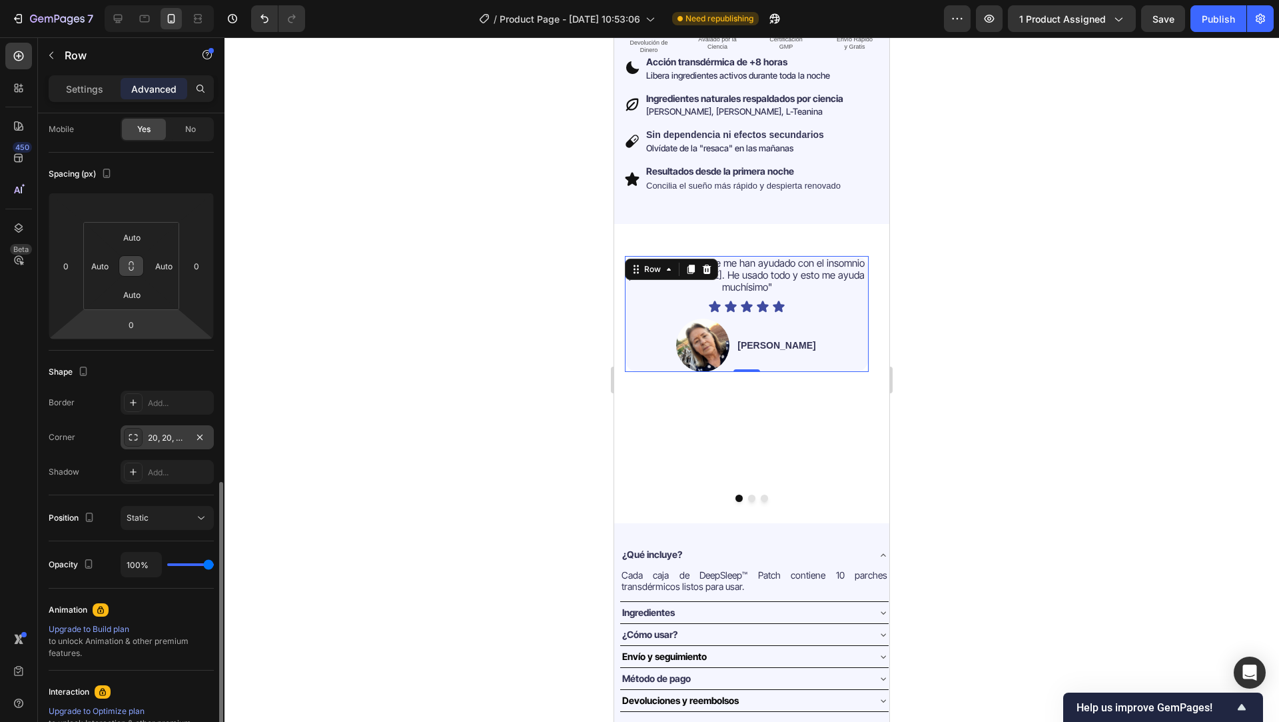
scroll to position [278, 0]
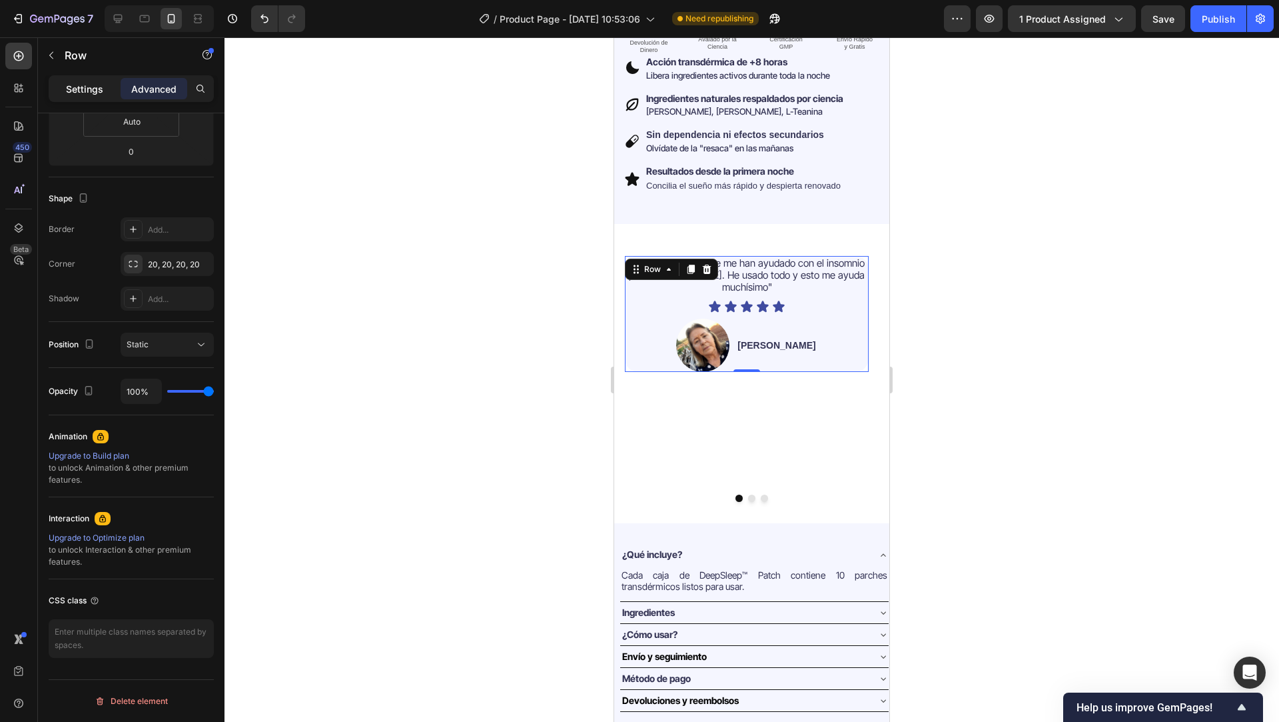
click at [88, 85] on p "Settings" at bounding box center [84, 89] width 37 height 14
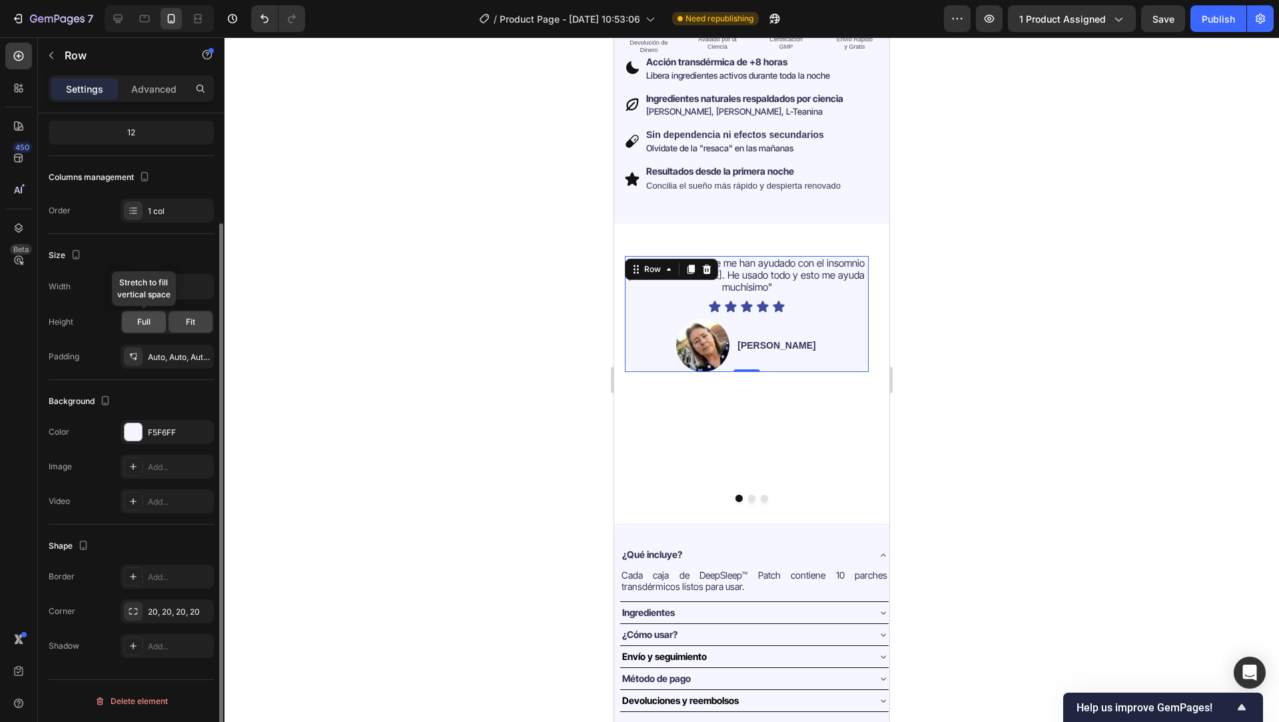
click at [134, 316] on div "Full" at bounding box center [144, 321] width 44 height 21
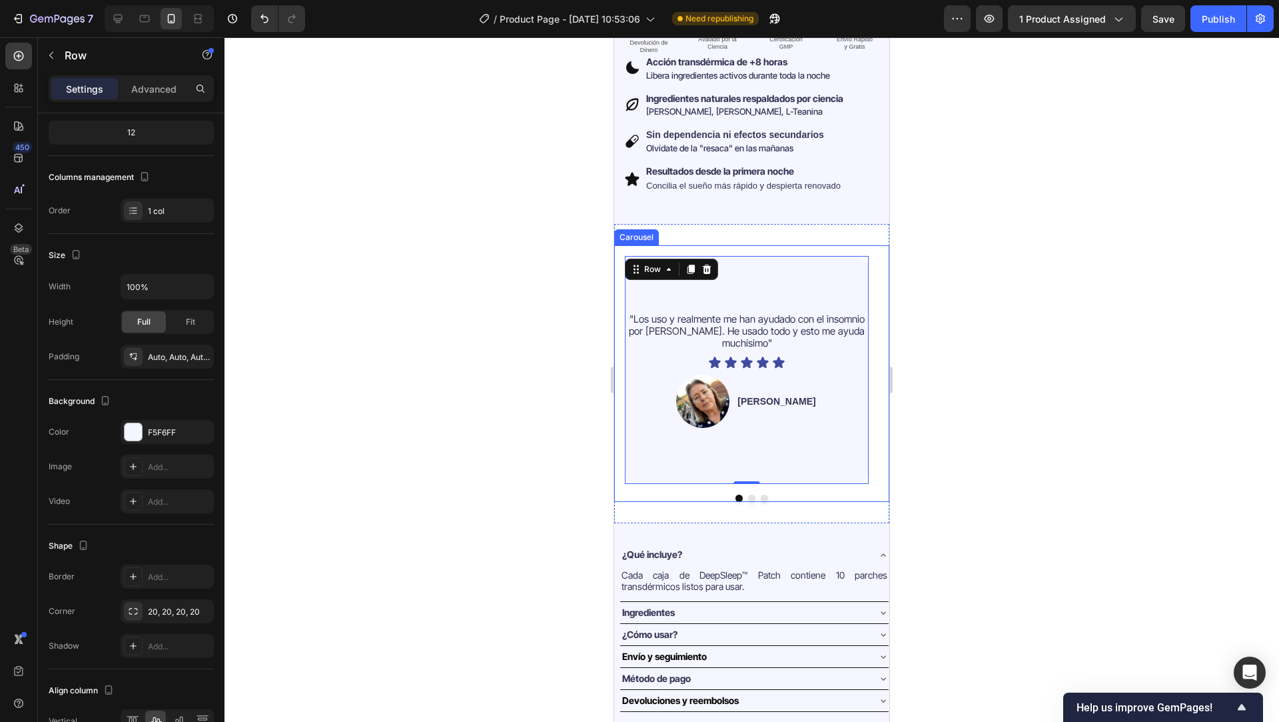
click at [797, 494] on div at bounding box center [751, 497] width 275 height 7
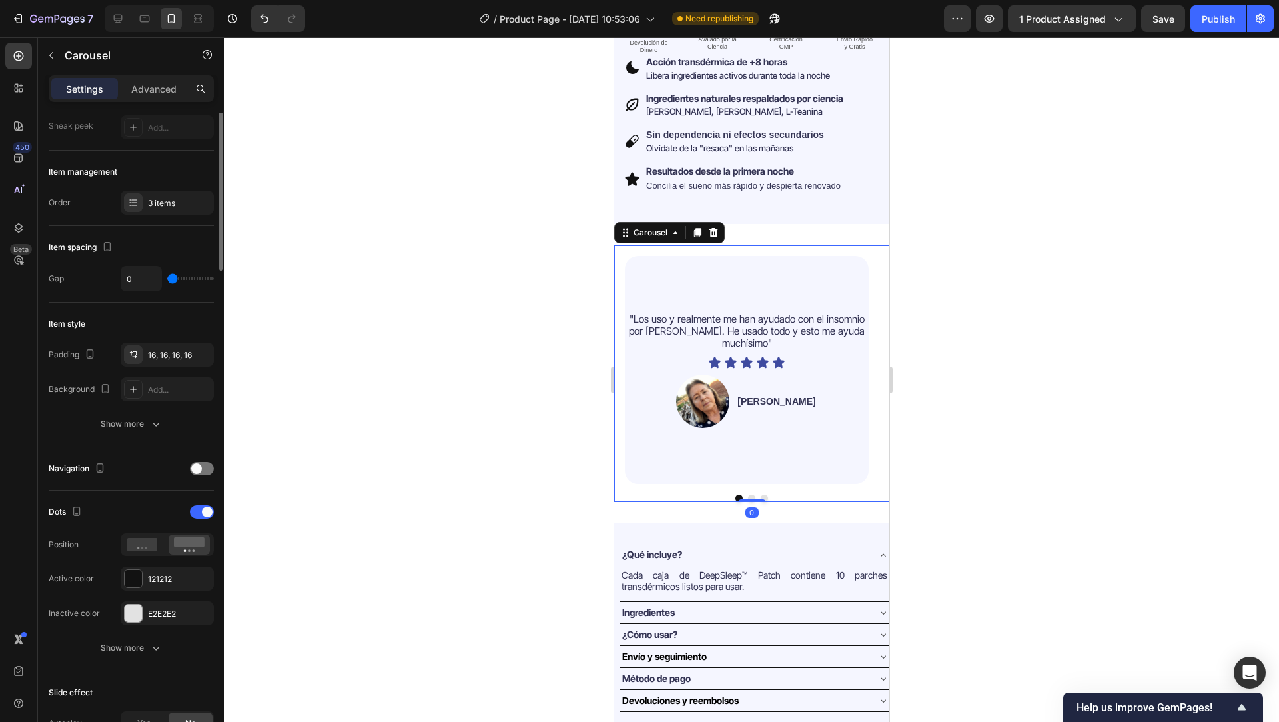
scroll to position [0, 0]
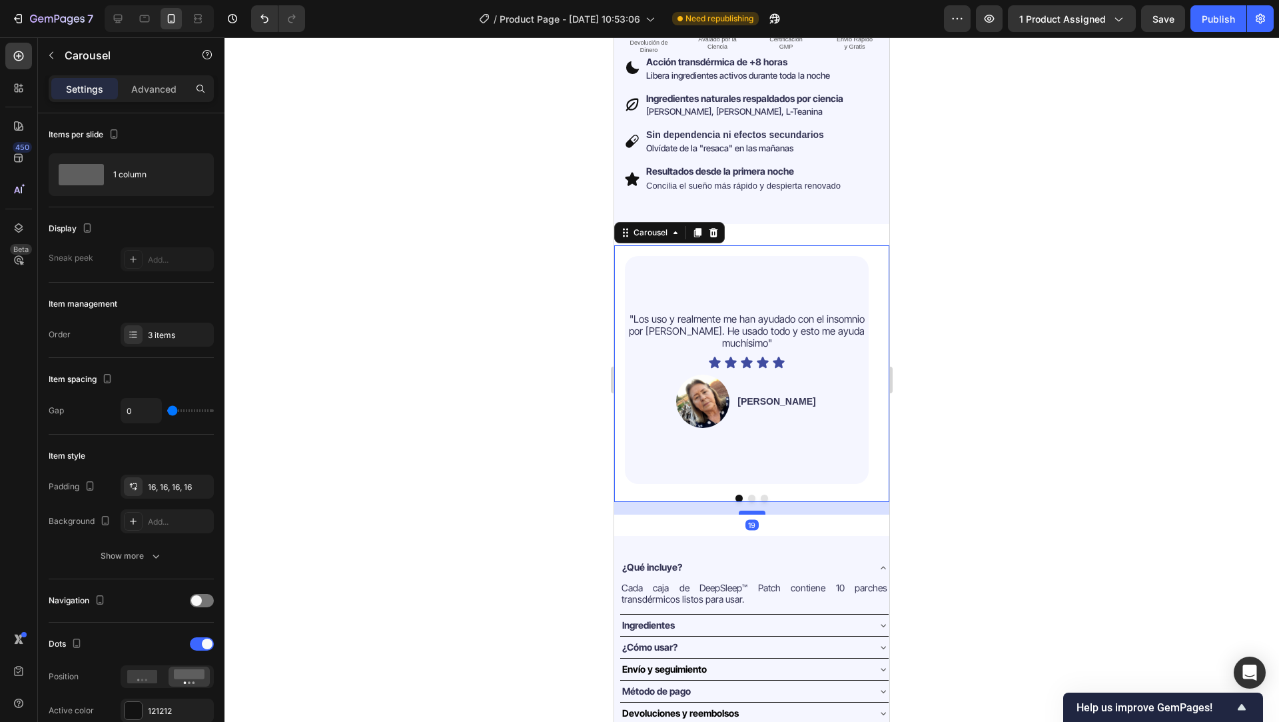
click at [748, 510] on div at bounding box center [752, 512] width 27 height 4
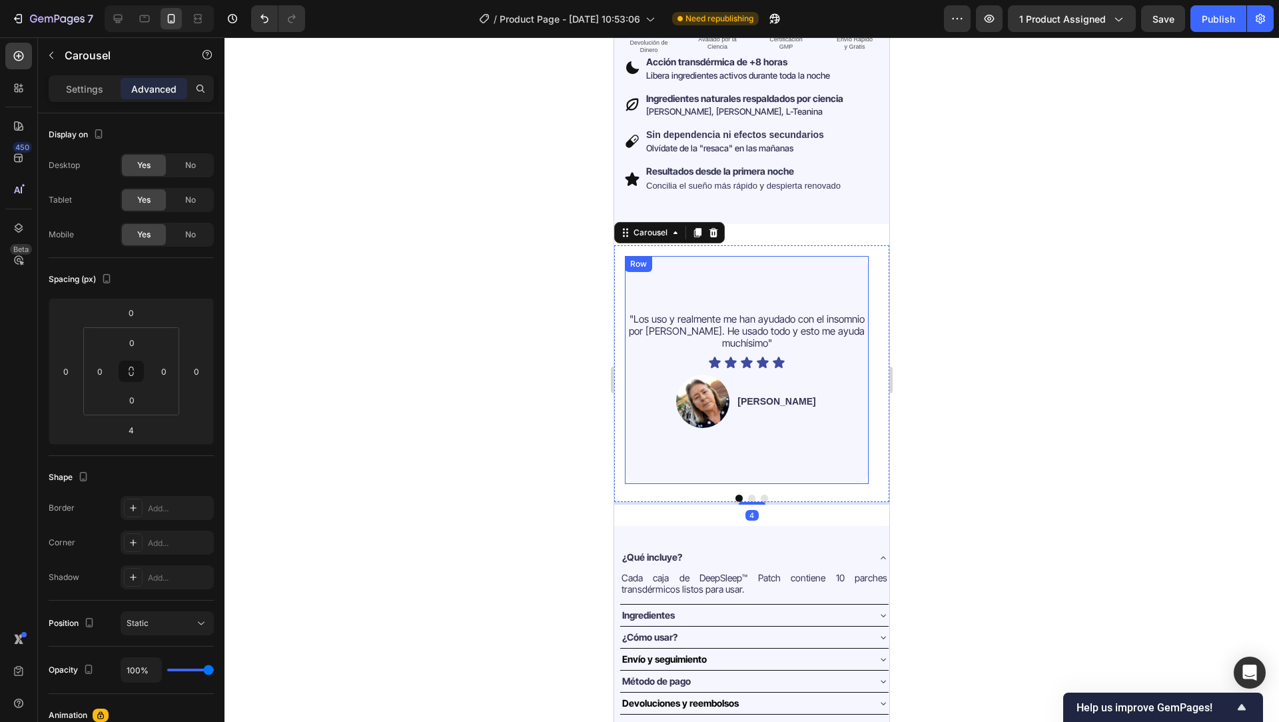
click at [709, 290] on div ""Los uso y realmente me han ayudado con el insomnio por TEPT. He usado todo y e…" at bounding box center [747, 370] width 244 height 228
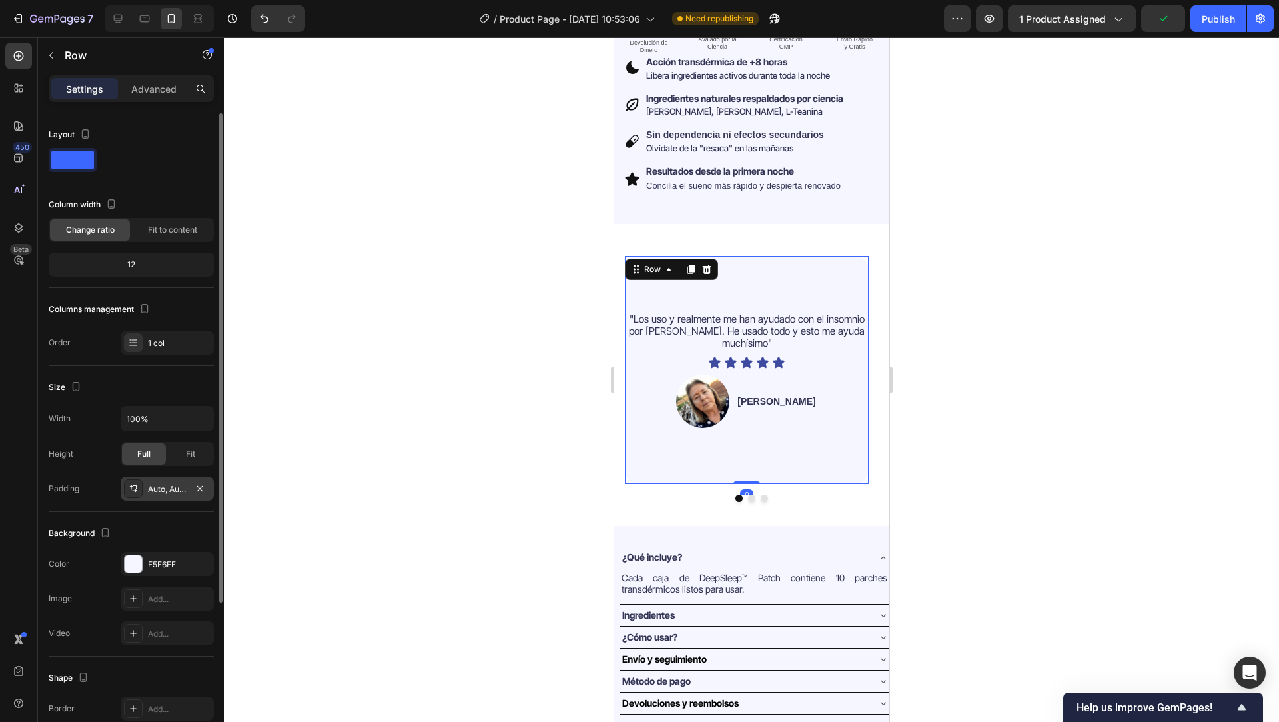
click at [137, 489] on icon at bounding box center [133, 488] width 11 height 11
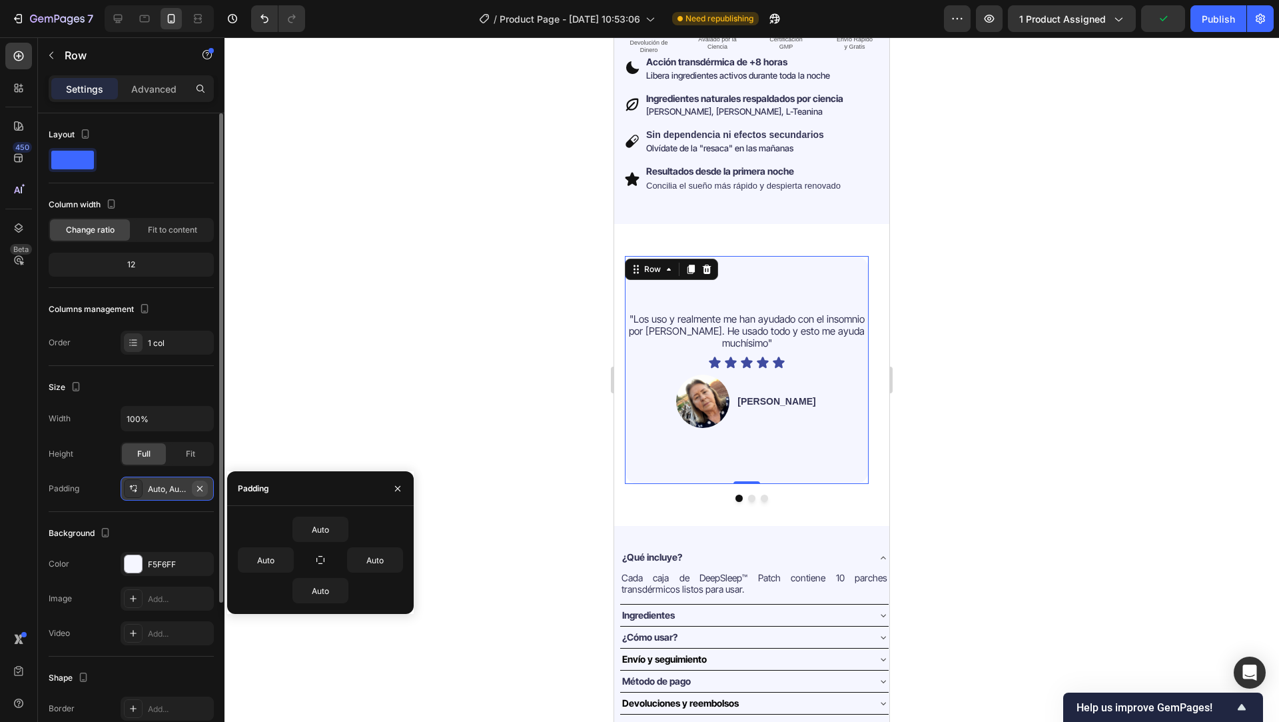
click at [201, 488] on icon "button" at bounding box center [200, 488] width 11 height 11
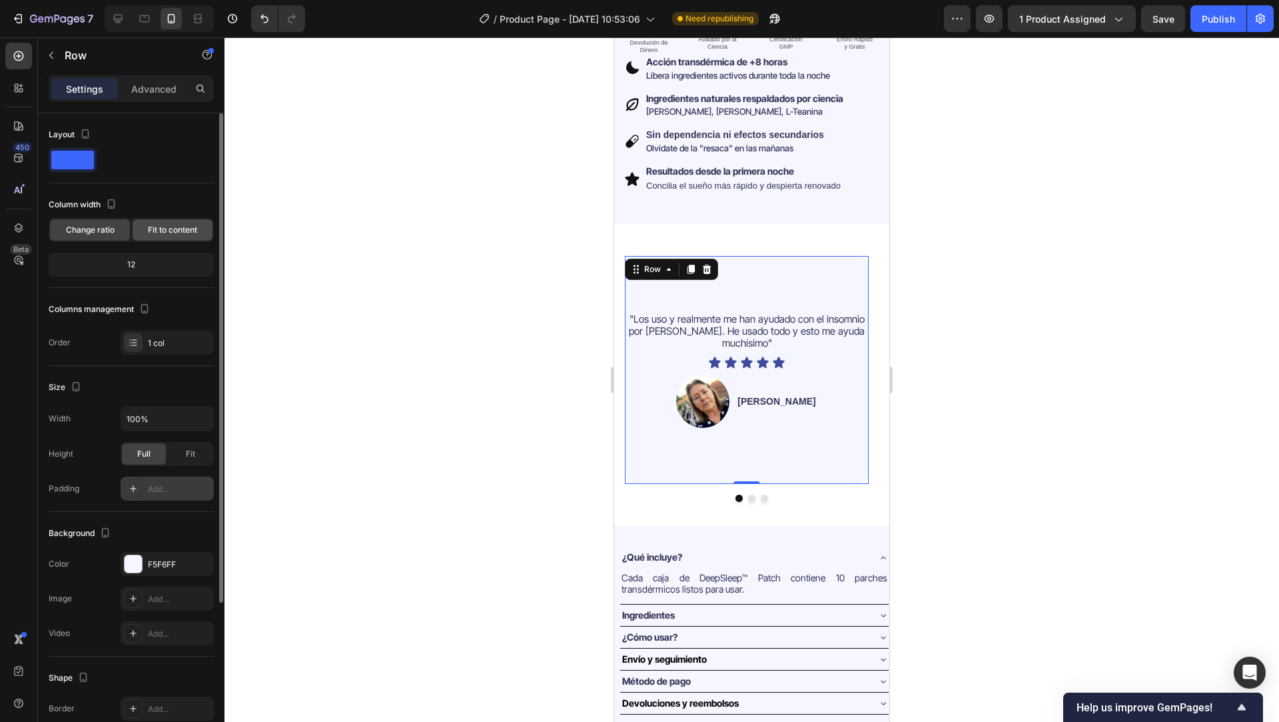
click at [186, 225] on span "Fit to content" at bounding box center [172, 230] width 49 height 12
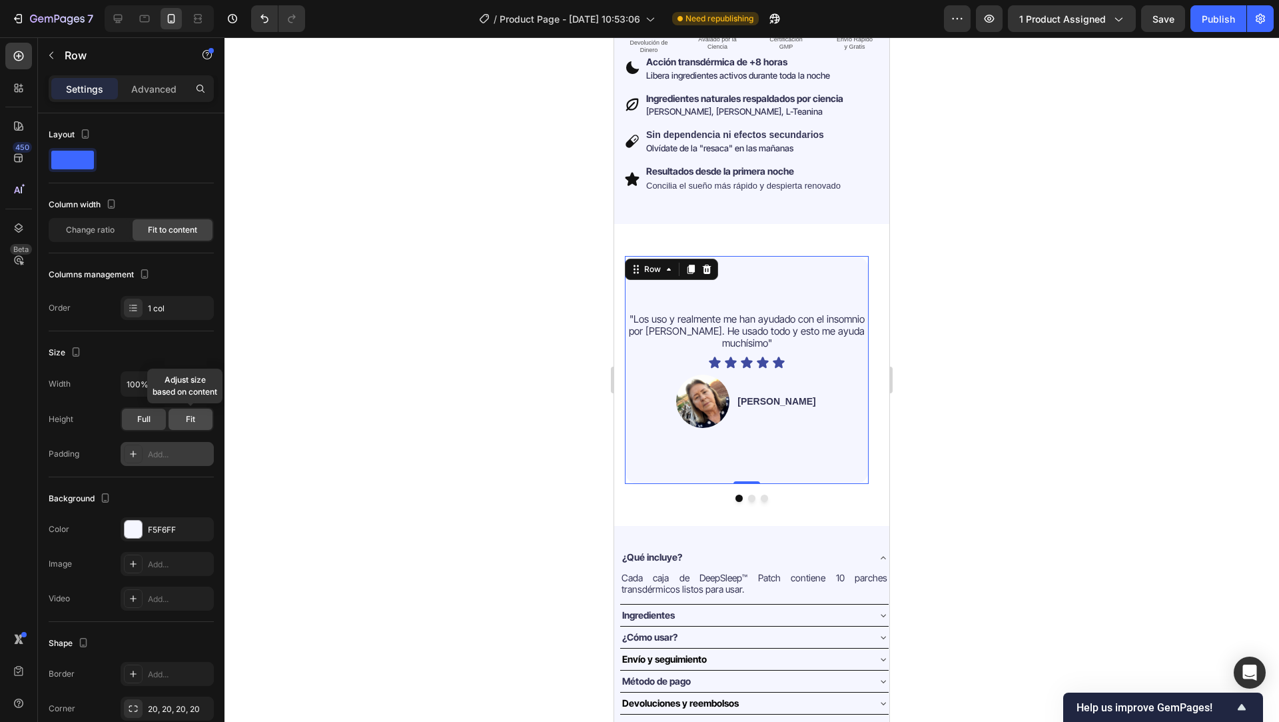
click at [189, 416] on span "Fit" at bounding box center [190, 419] width 9 height 12
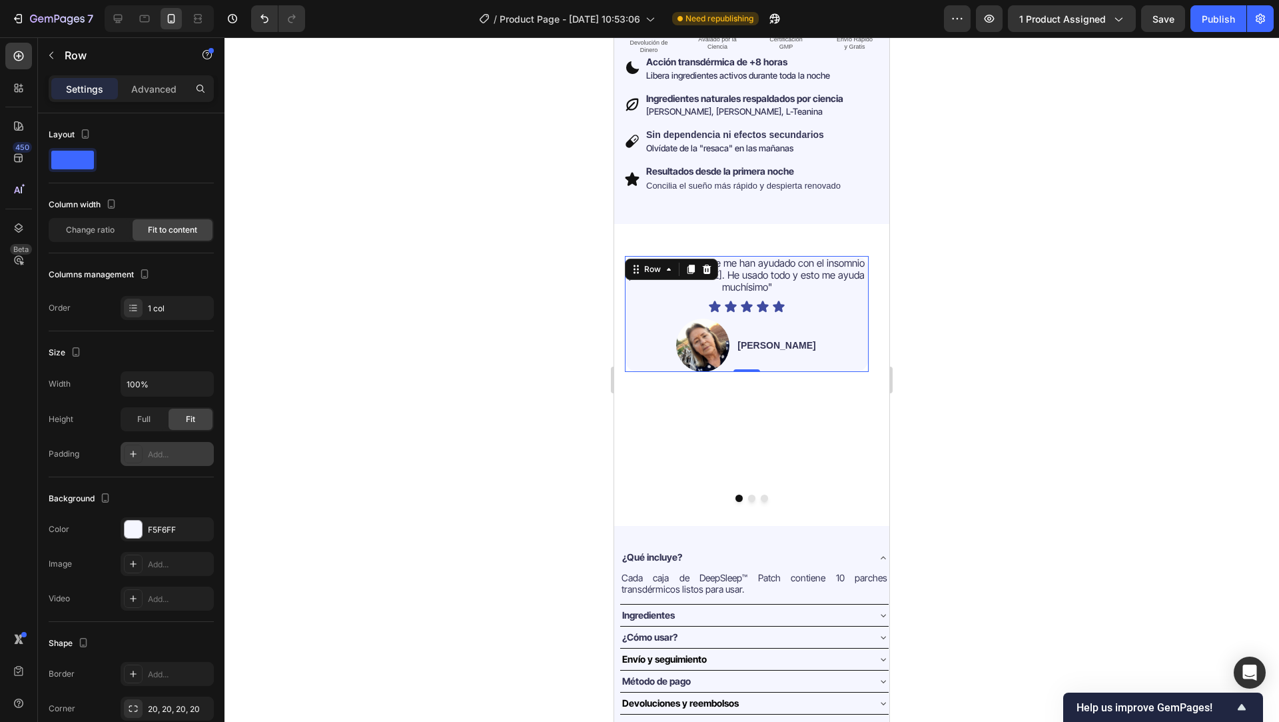
click at [468, 352] on div at bounding box center [752, 379] width 1055 height 684
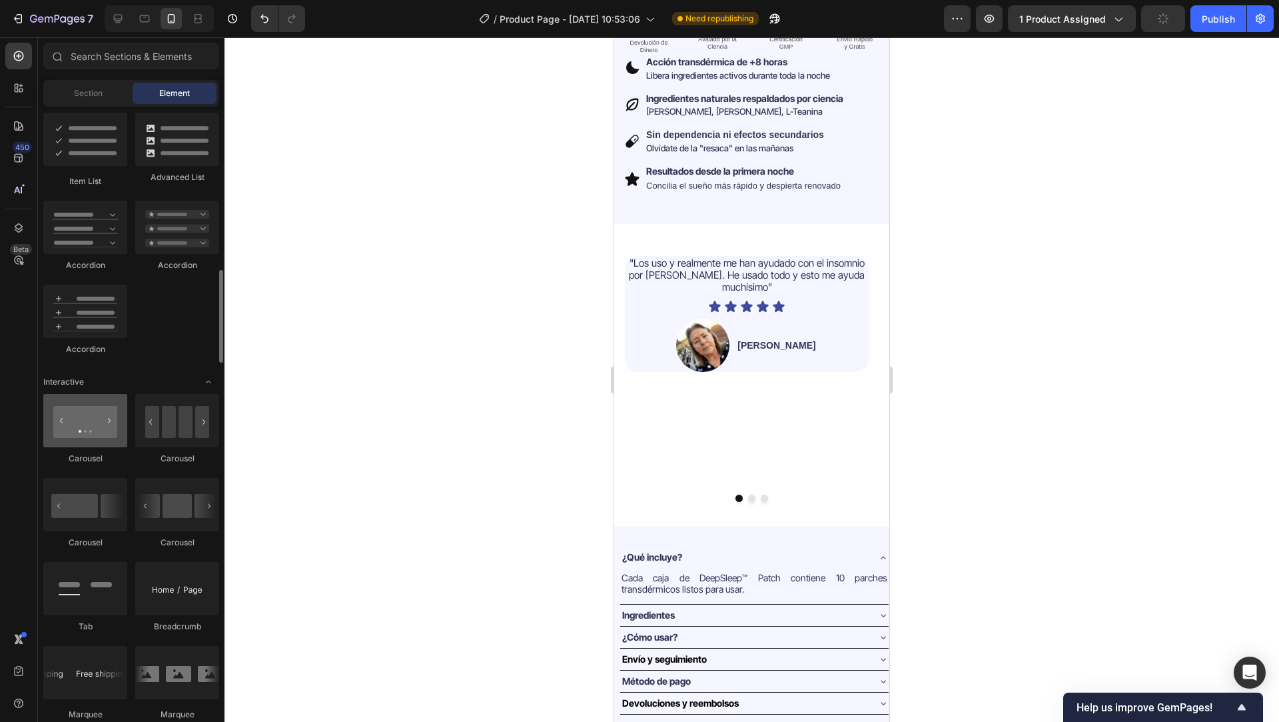
scroll to position [1074, 0]
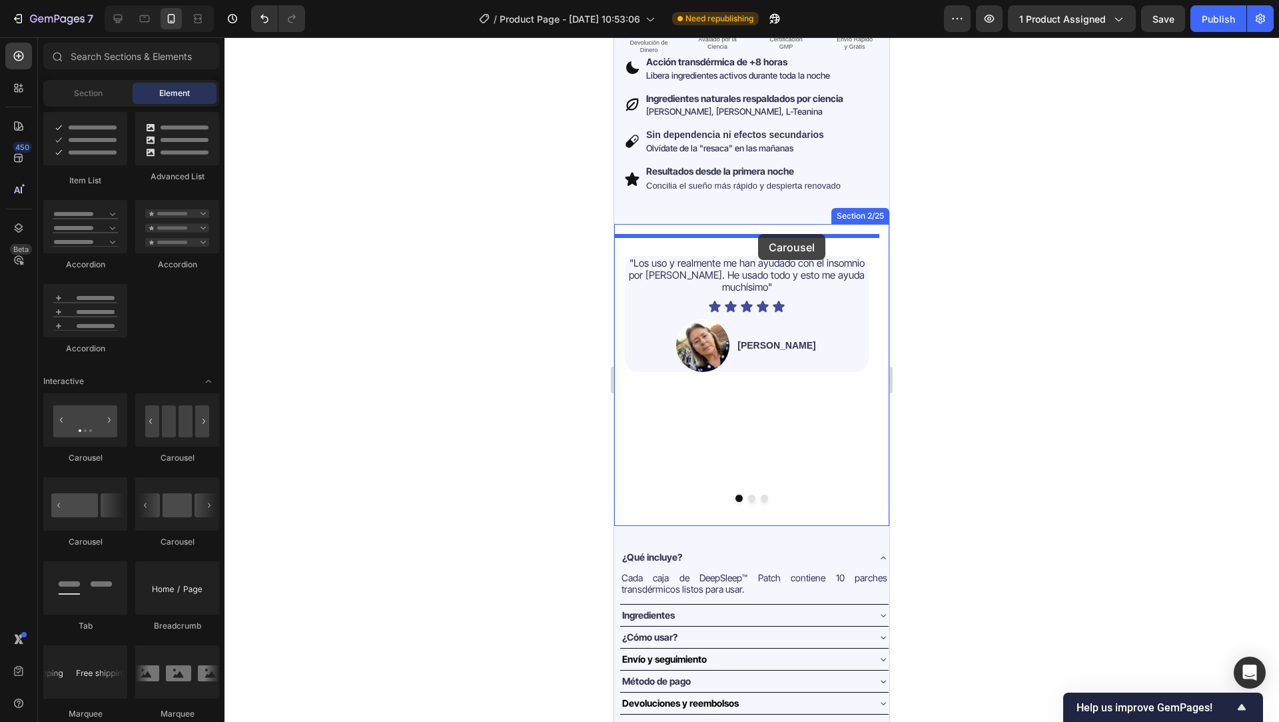
drag, startPoint x: 696, startPoint y: 474, endPoint x: 758, endPoint y: 234, distance: 247.9
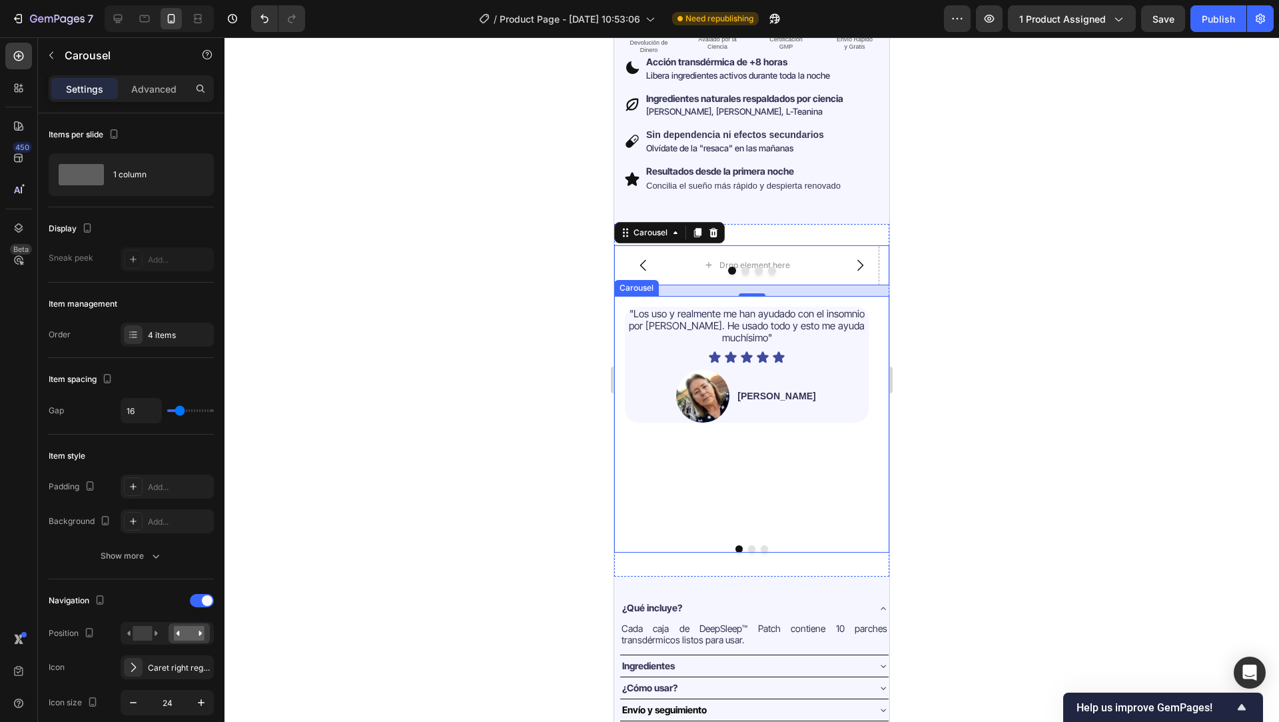
click at [663, 442] on div ""Los uso y realmente me han ayudado con el insomnio por TEPT. He usado todo y e…" at bounding box center [747, 420] width 244 height 228
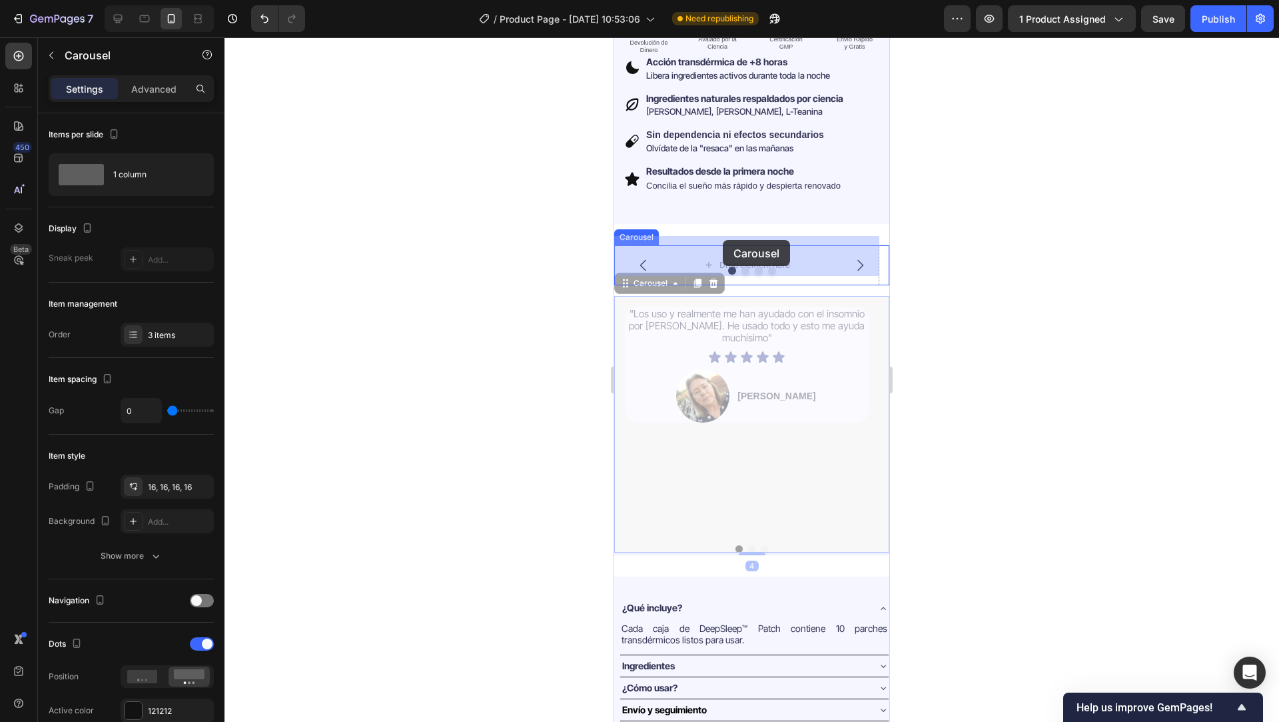
drag, startPoint x: 642, startPoint y: 273, endPoint x: 719, endPoint y: 245, distance: 81.8
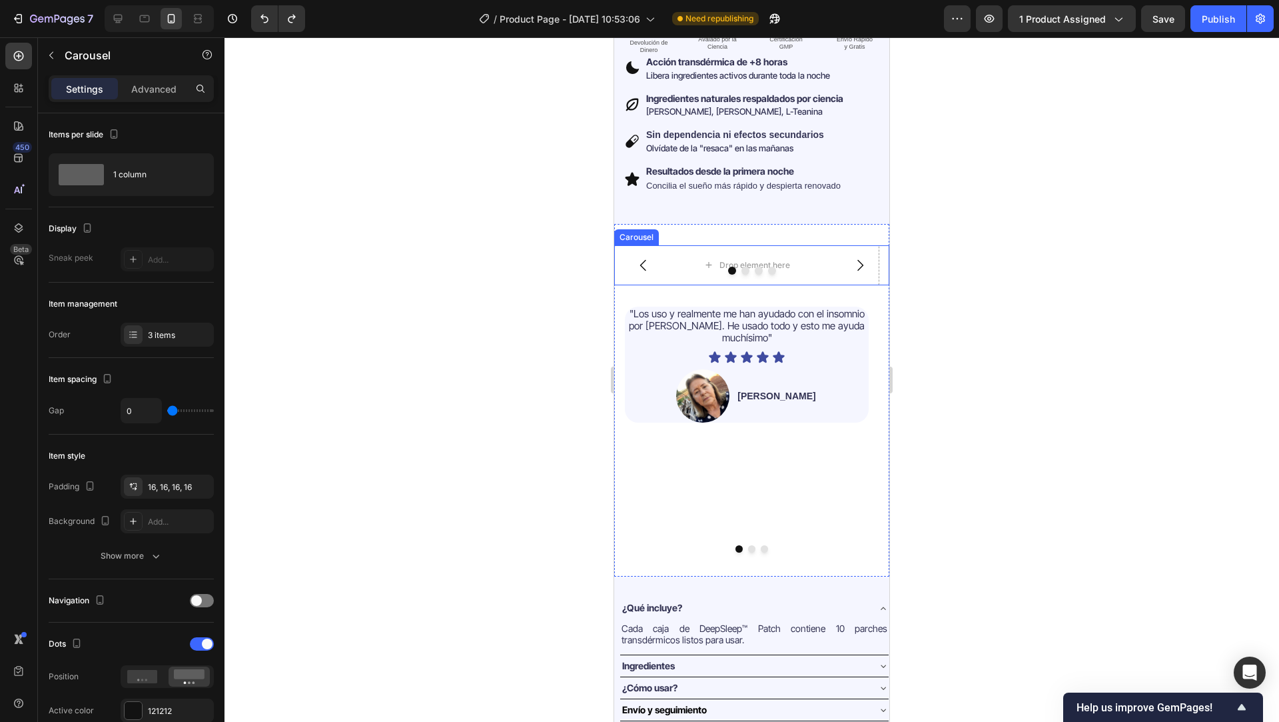
click at [680, 266] on div at bounding box center [751, 270] width 275 height 8
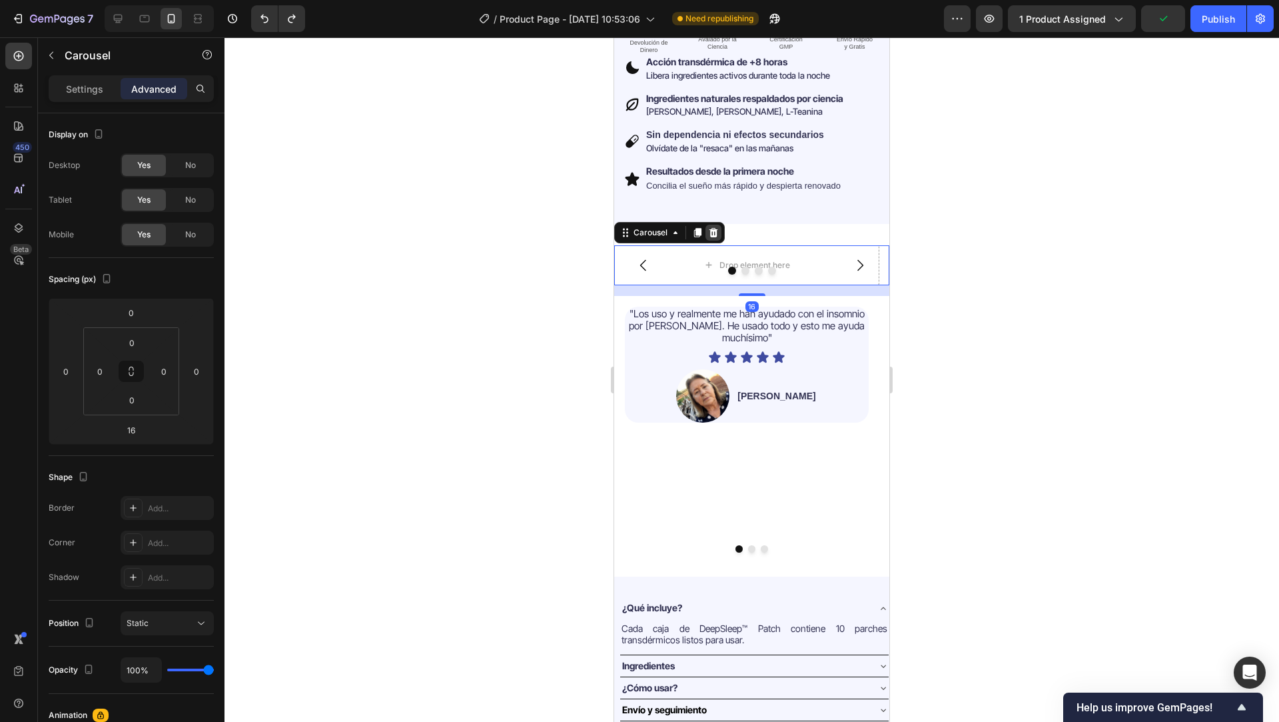
click at [714, 227] on icon at bounding box center [713, 232] width 11 height 11
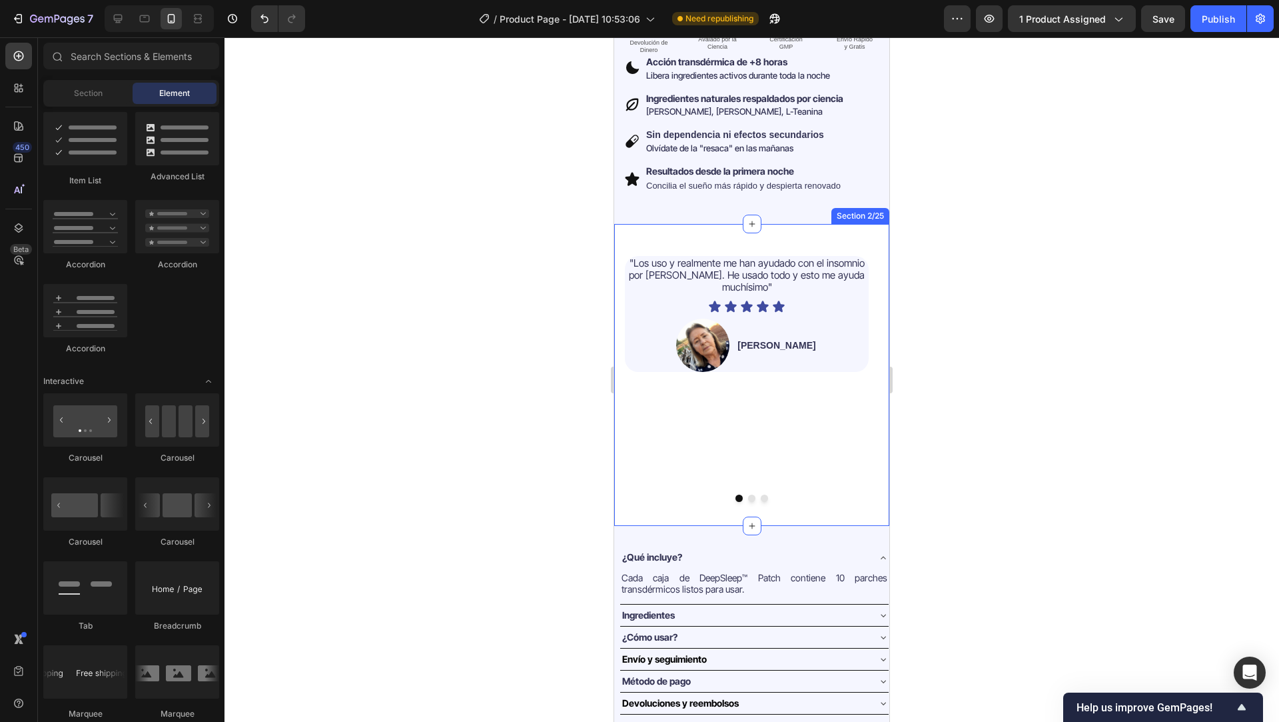
click at [799, 507] on div ""Los uso y realmente me han ayudado con el insomnio por TEPT. He usado todo y e…" at bounding box center [751, 375] width 275 height 302
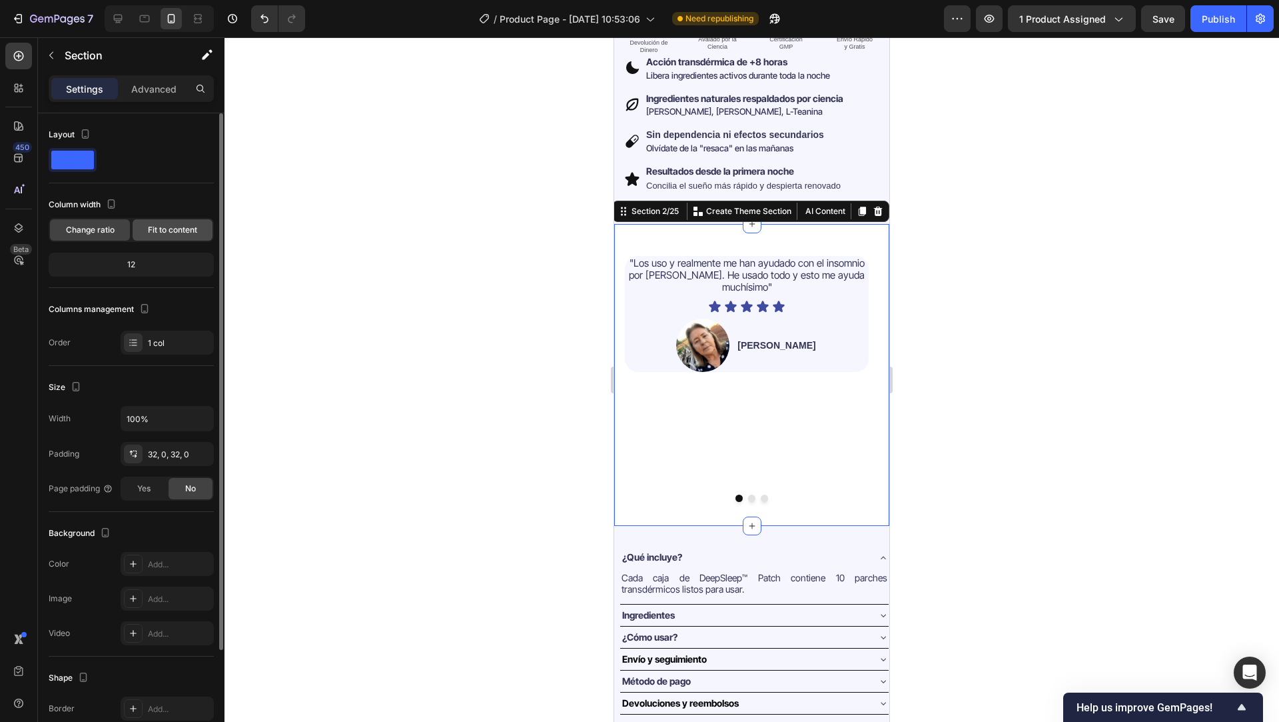
click at [160, 229] on span "Fit to content" at bounding box center [172, 230] width 49 height 12
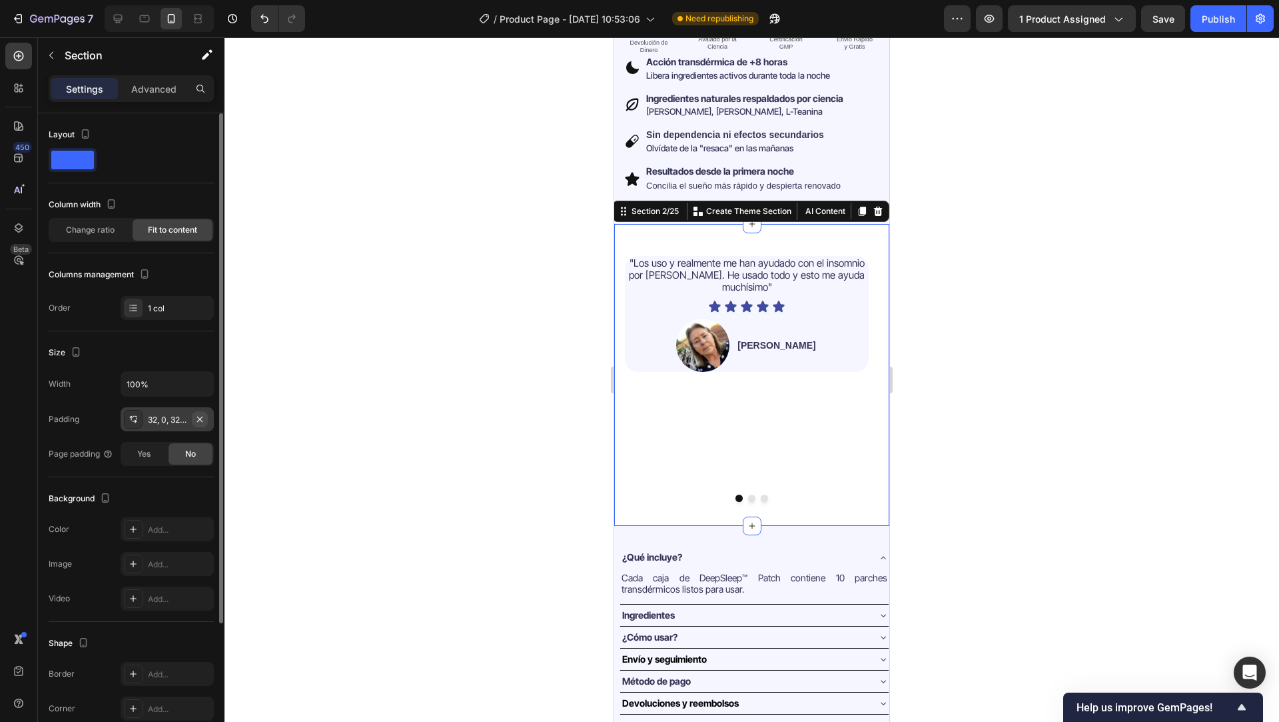
click at [201, 416] on icon "button" at bounding box center [200, 419] width 11 height 11
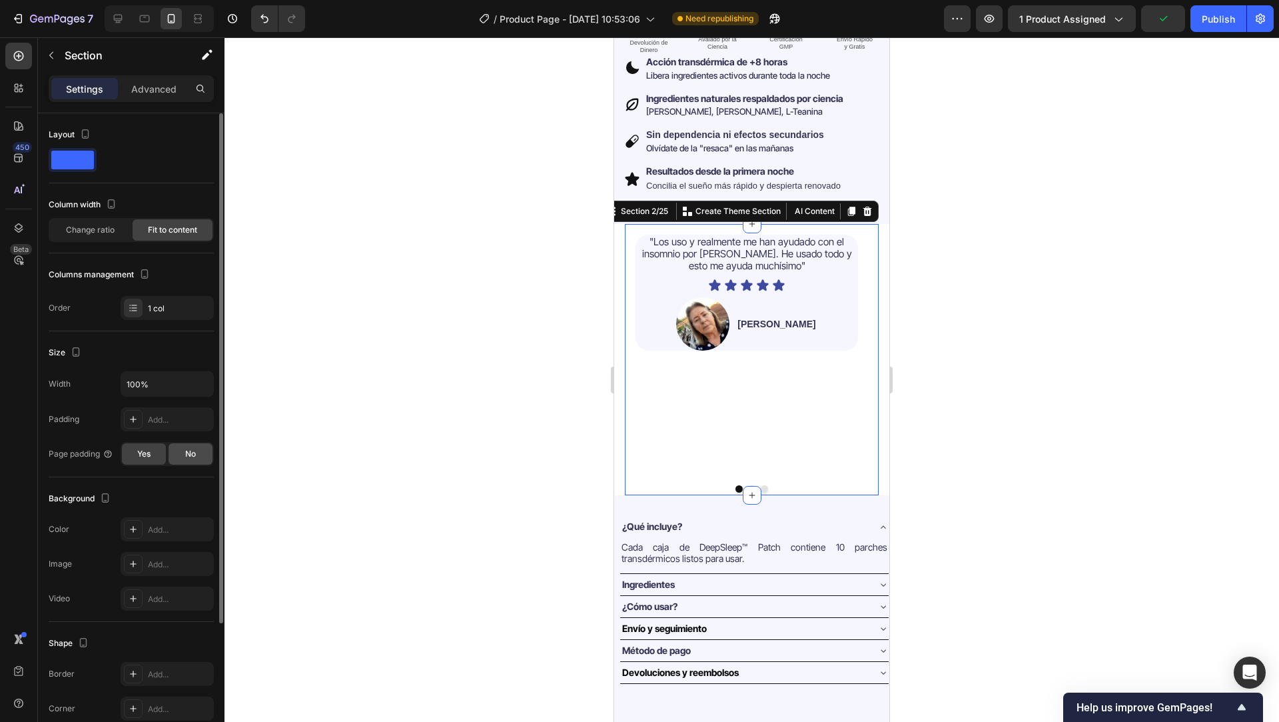
click at [190, 454] on span "No" at bounding box center [190, 454] width 11 height 12
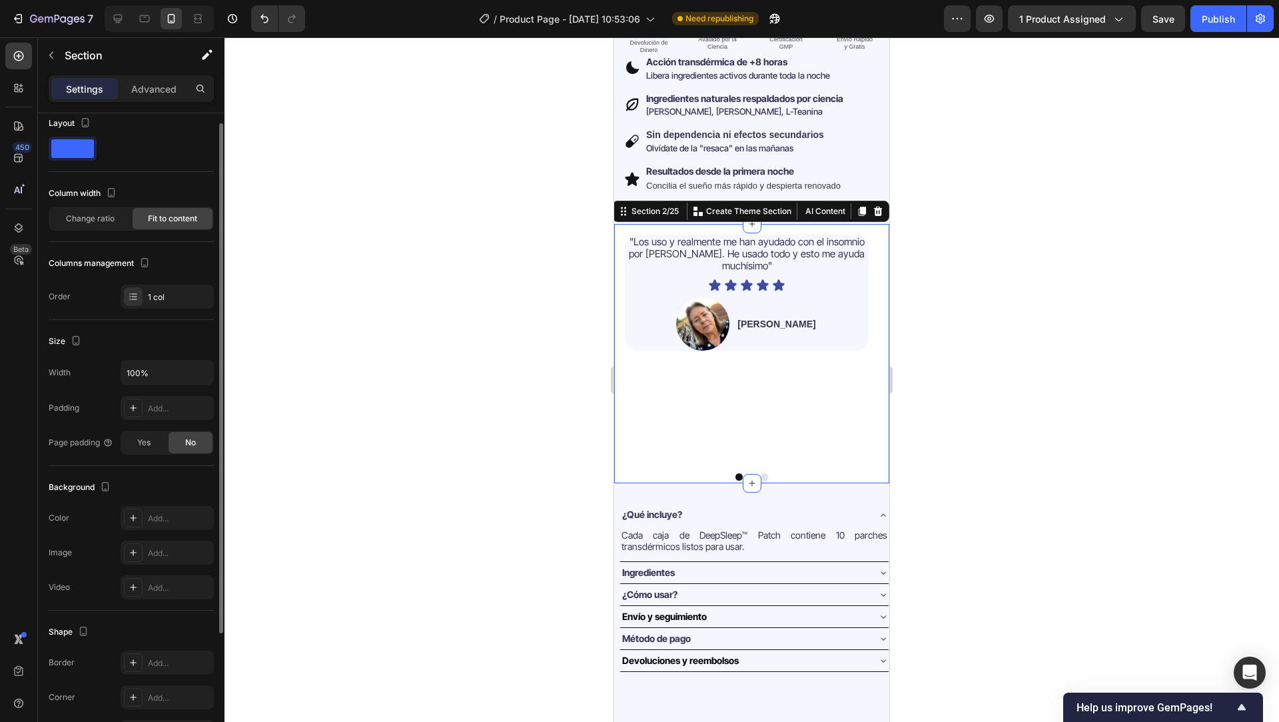
scroll to position [12, 0]
click at [99, 219] on span "Change ratio" at bounding box center [90, 218] width 49 height 12
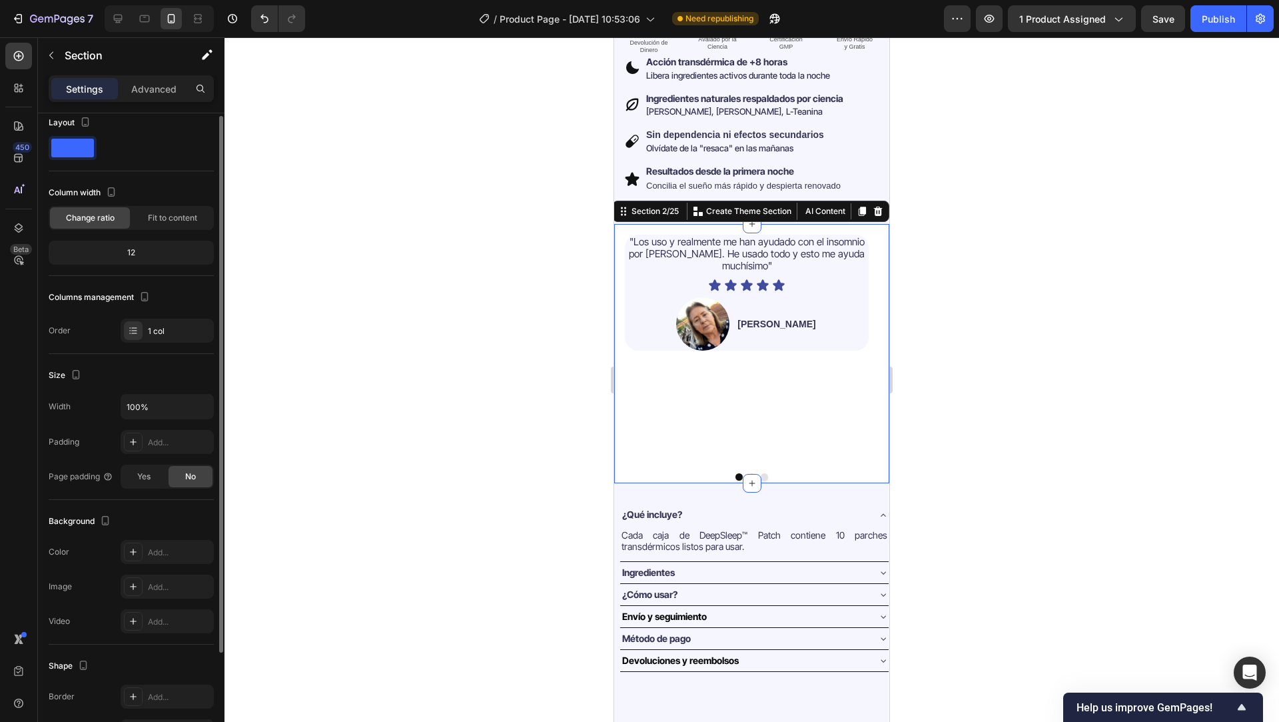
scroll to position [0, 0]
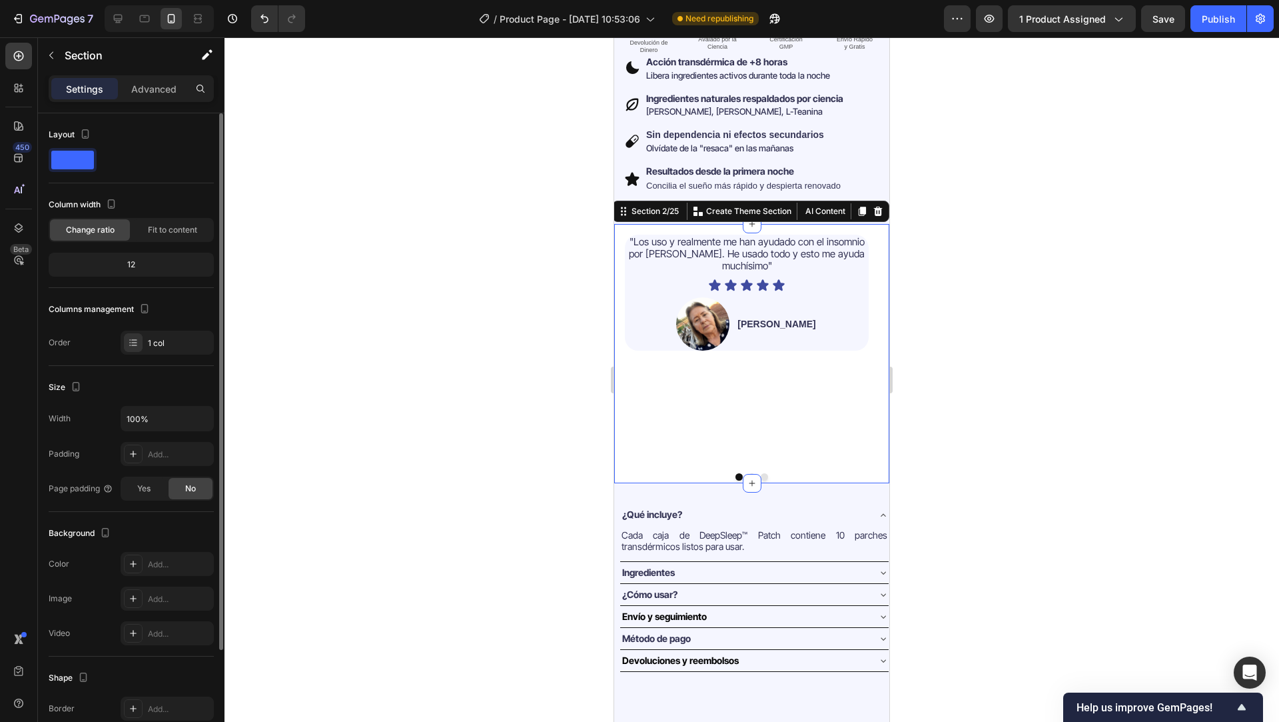
click at [89, 151] on span at bounding box center [72, 160] width 43 height 19
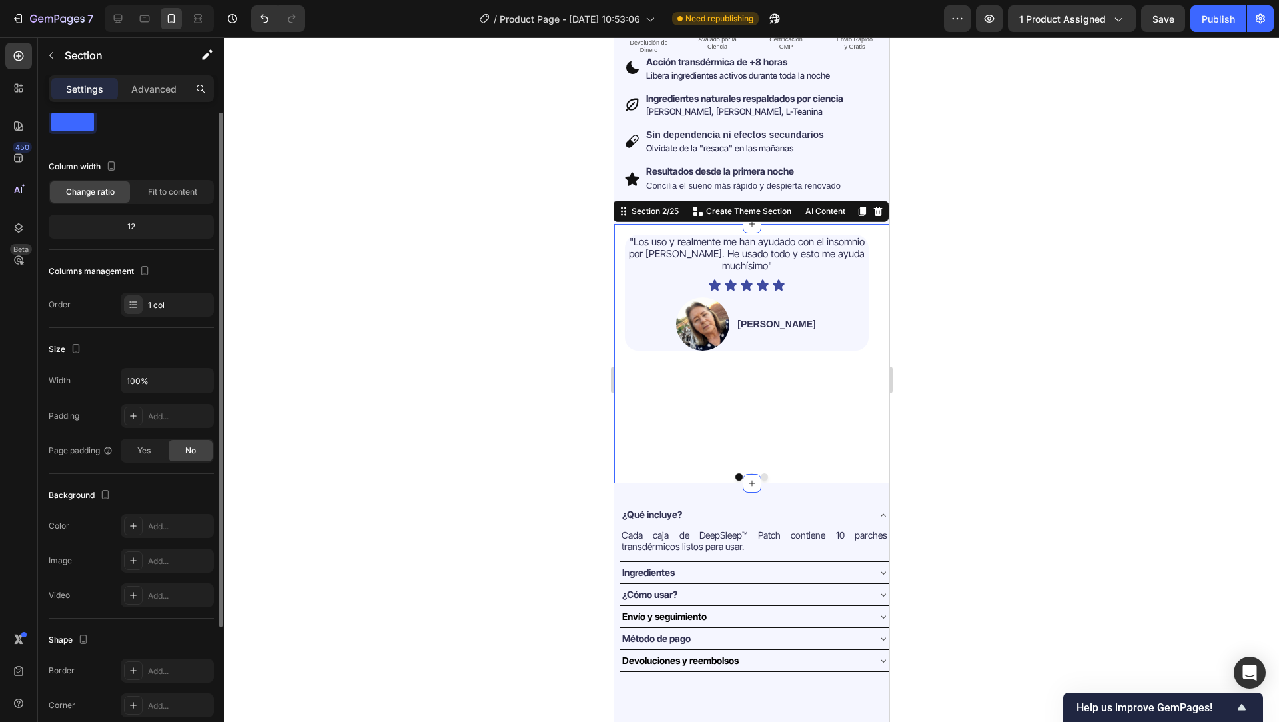
scroll to position [132, 0]
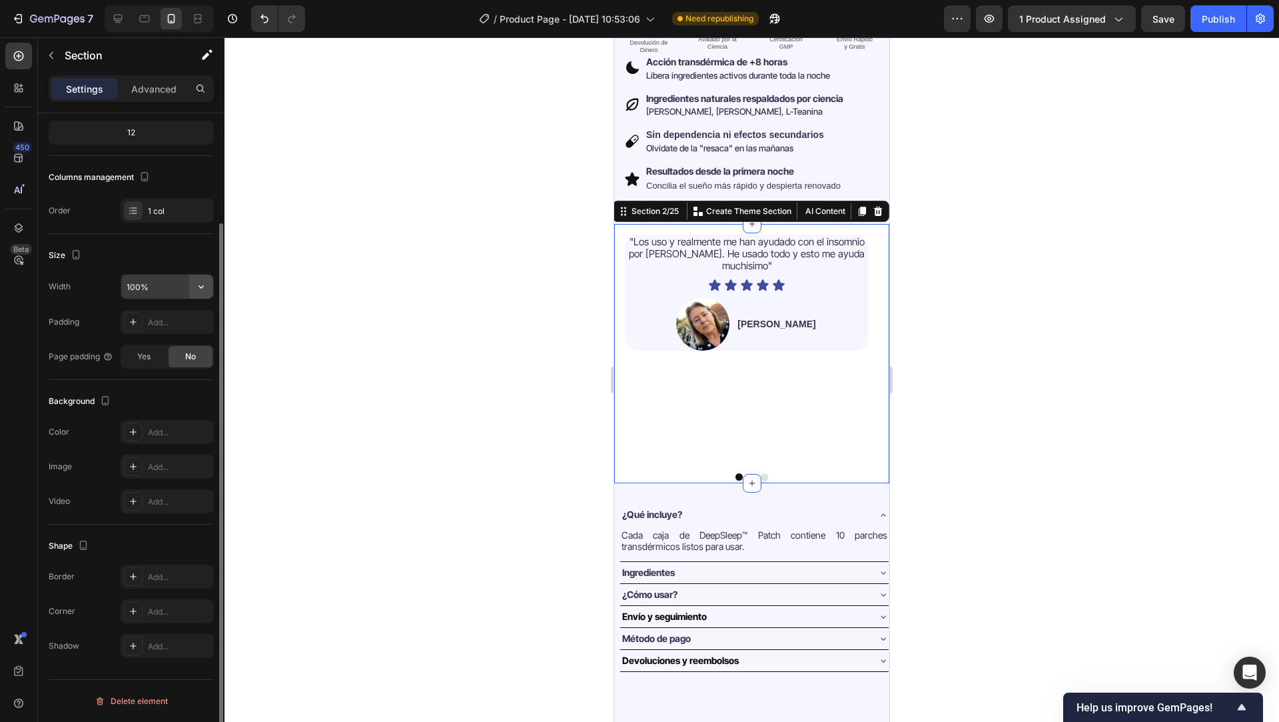
click at [211, 289] on button "button" at bounding box center [201, 286] width 24 height 24
click at [205, 258] on div "Size" at bounding box center [131, 255] width 165 height 21
click at [148, 223] on div "Layout Column width Change ratio Fit to content 12 Columns management Order 1 c…" at bounding box center [131, 107] width 165 height 253
click at [148, 216] on div "1 col" at bounding box center [179, 211] width 63 height 12
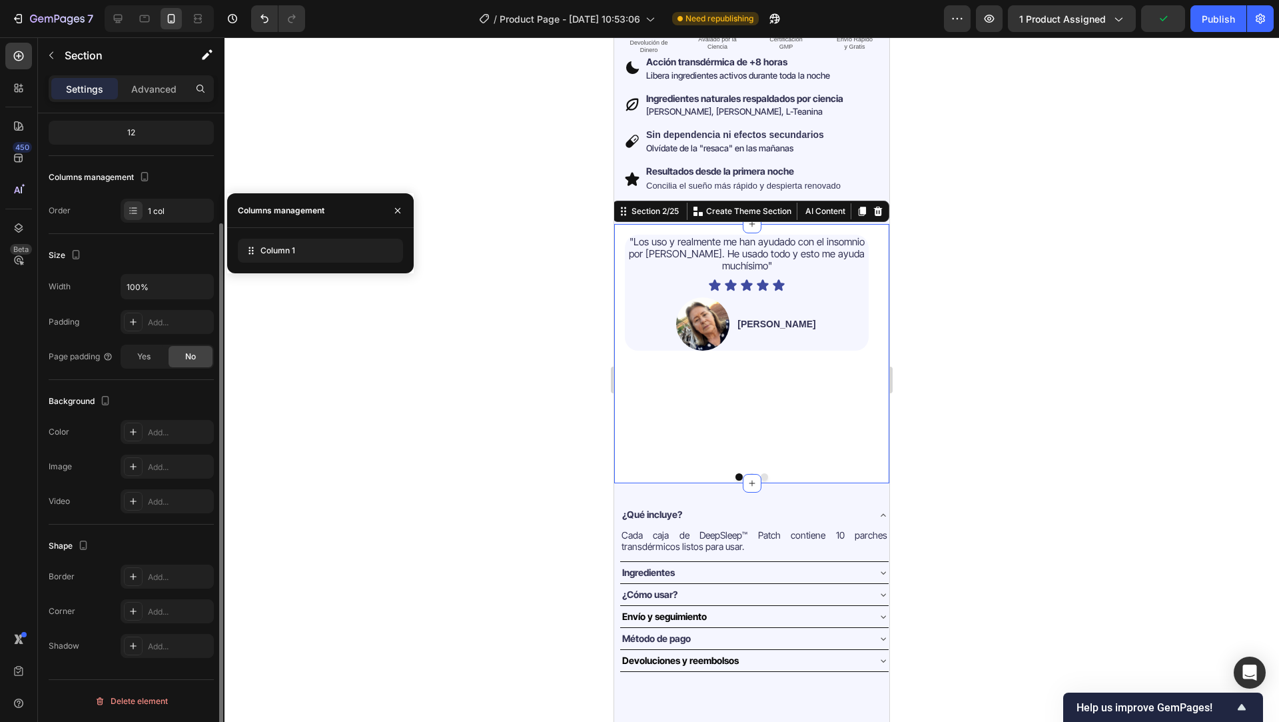
click at [104, 217] on div "Order 1 col" at bounding box center [131, 211] width 165 height 24
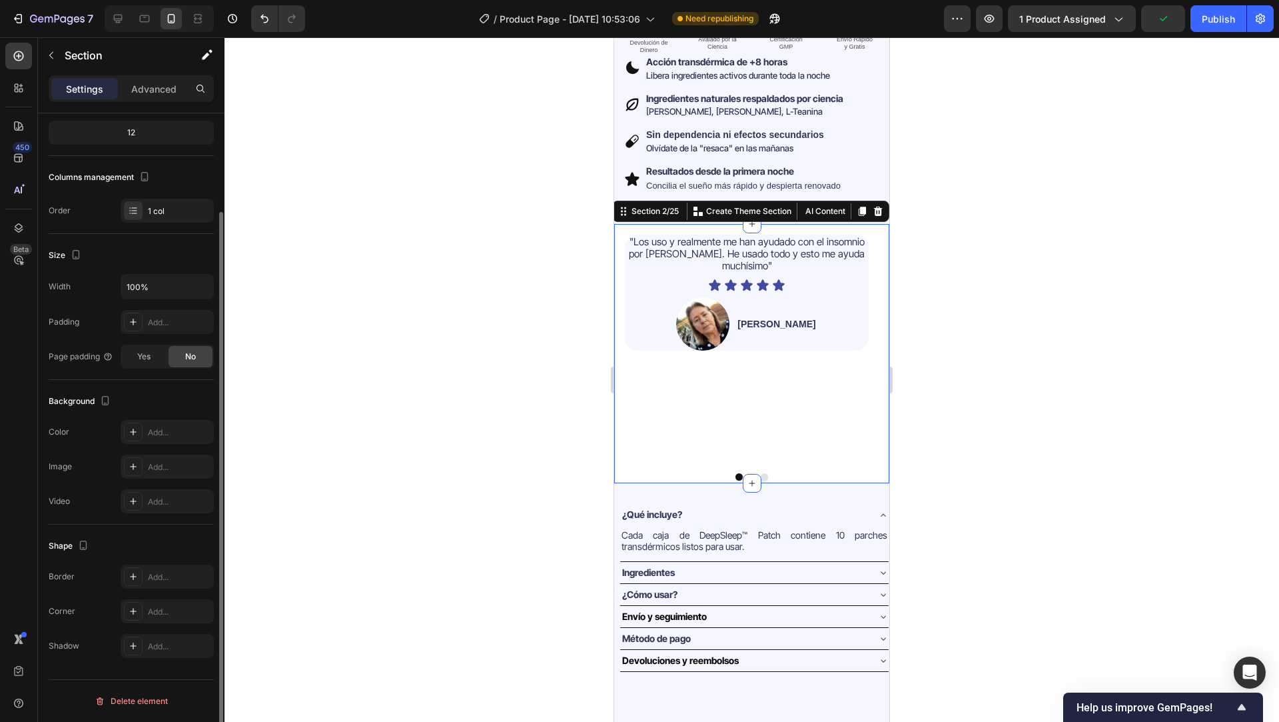
scroll to position [0, 0]
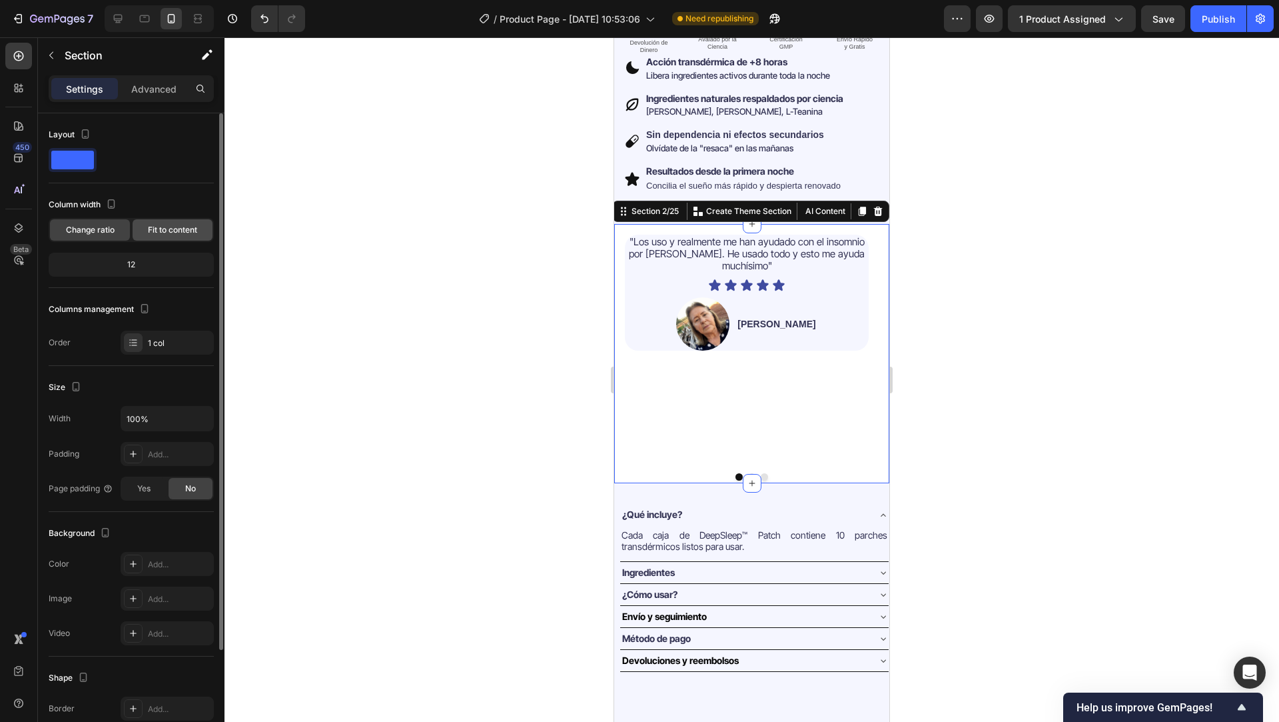
click at [171, 233] on span "Fit to content" at bounding box center [172, 230] width 49 height 12
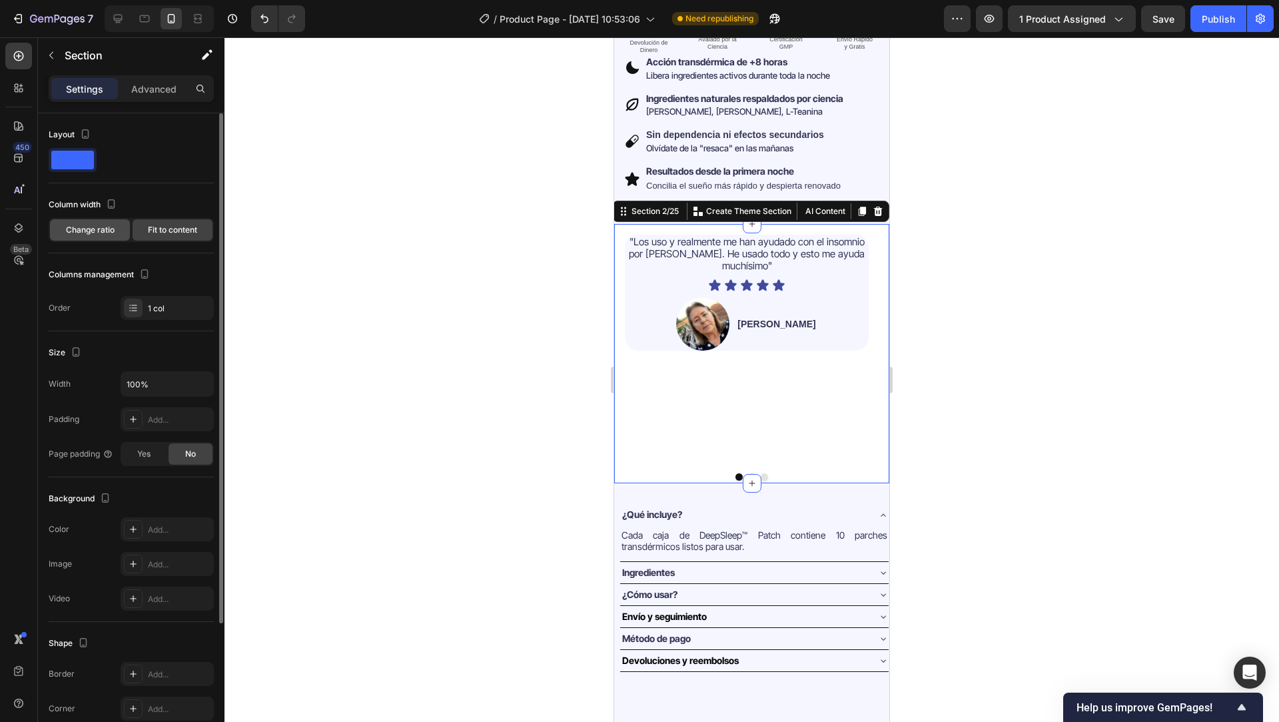
click at [96, 224] on span "Change ratio" at bounding box center [90, 230] width 49 height 12
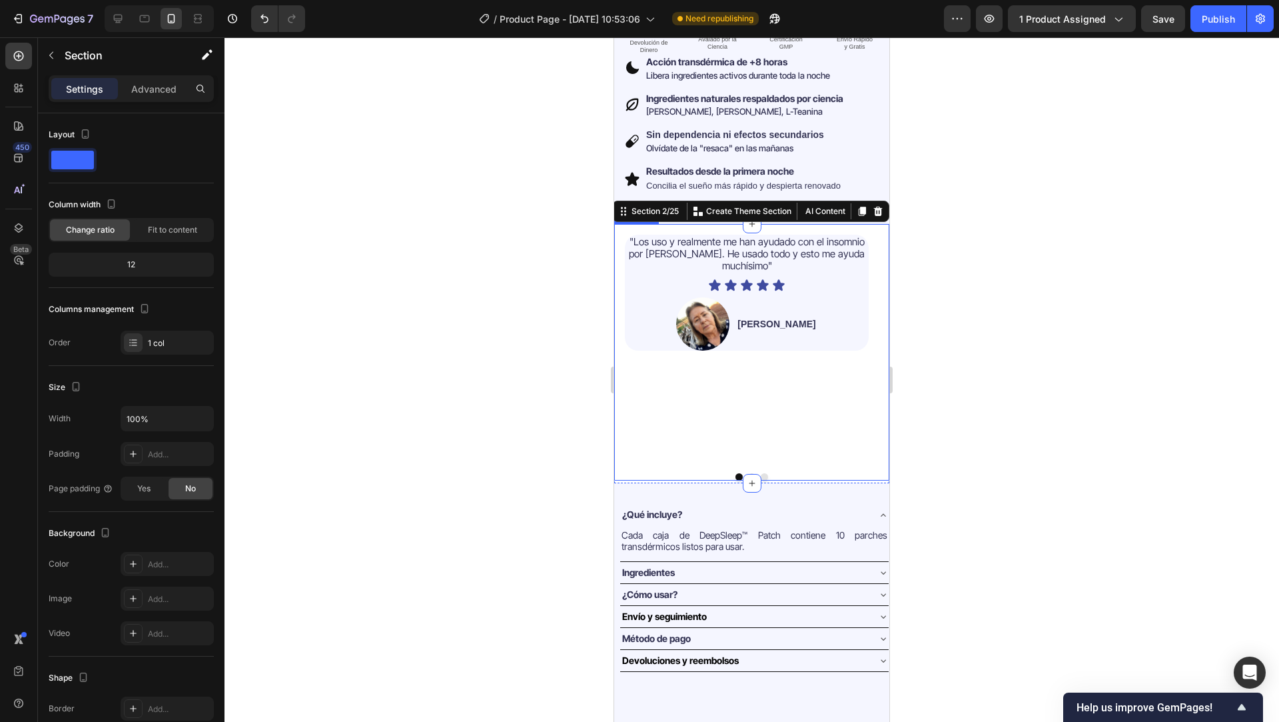
click at [632, 354] on div ""Los uso y realmente me han ayudado con el insomnio por [PERSON_NAME]. He usado…" at bounding box center [747, 349] width 244 height 228
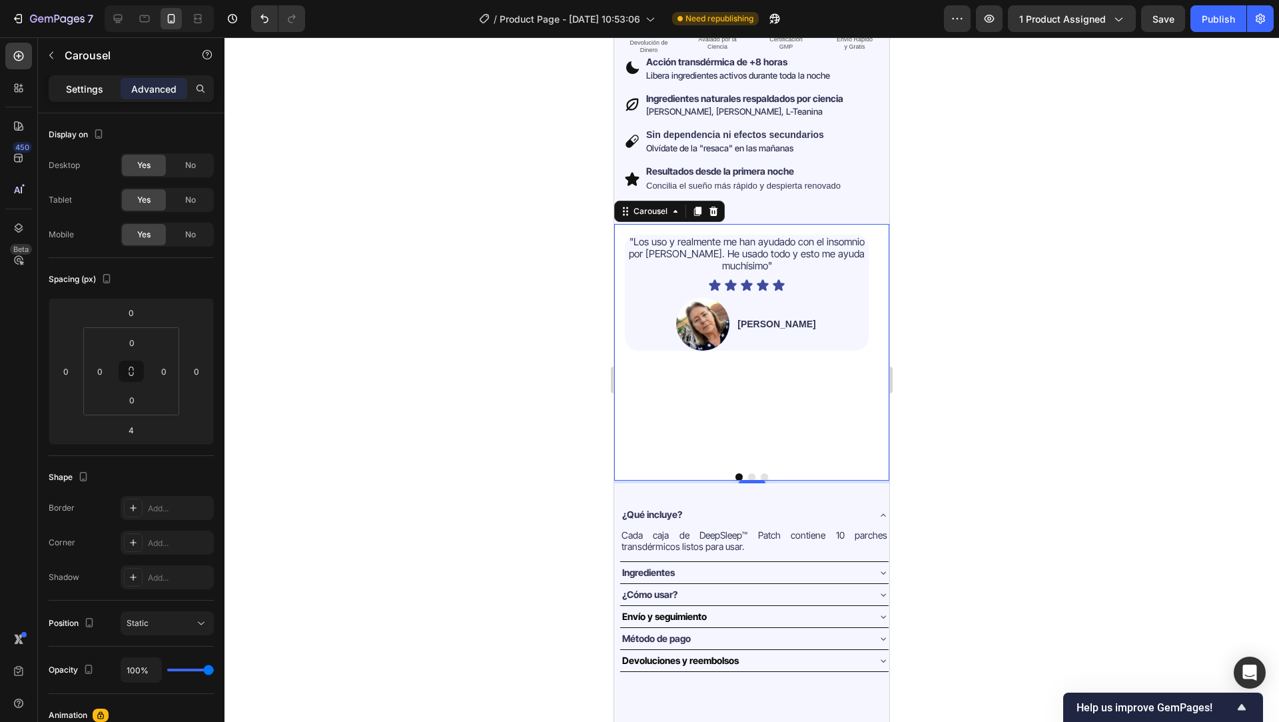
click at [80, 94] on p "Settings" at bounding box center [84, 89] width 37 height 14
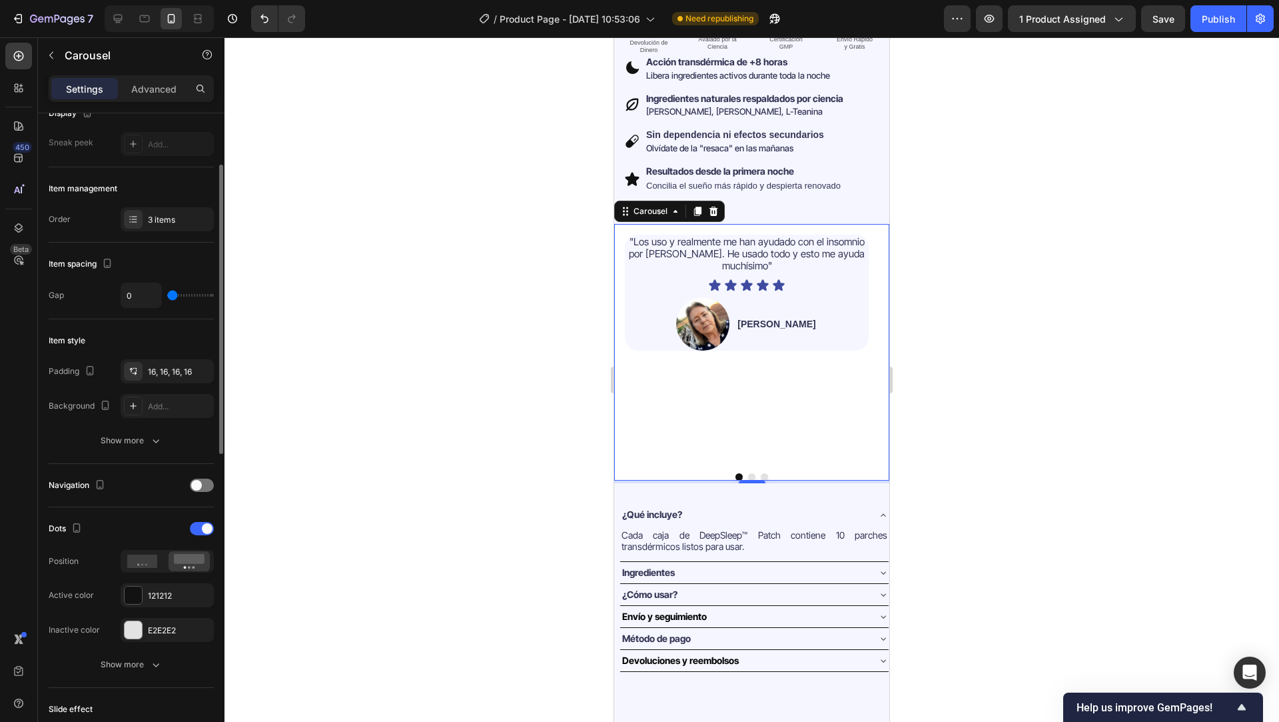
scroll to position [119, 0]
click at [143, 558] on icon at bounding box center [142, 556] width 31 height 13
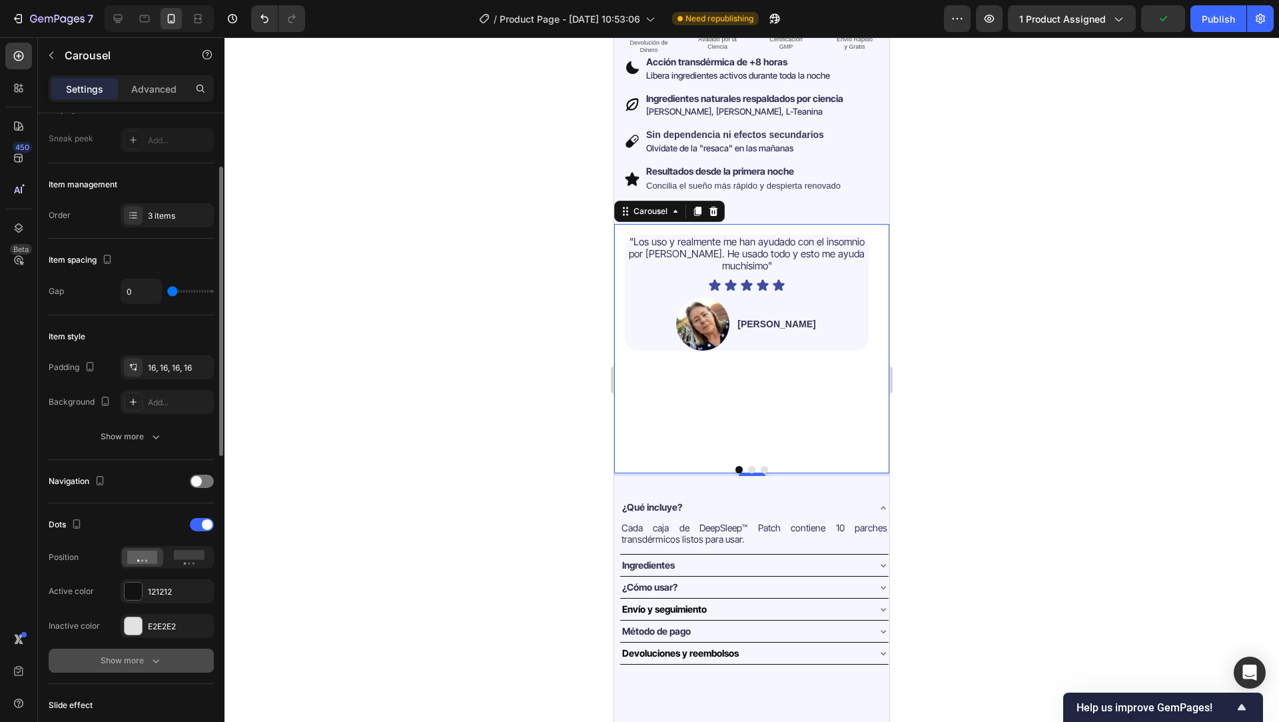
click at [95, 657] on button "Show more" at bounding box center [131, 660] width 165 height 24
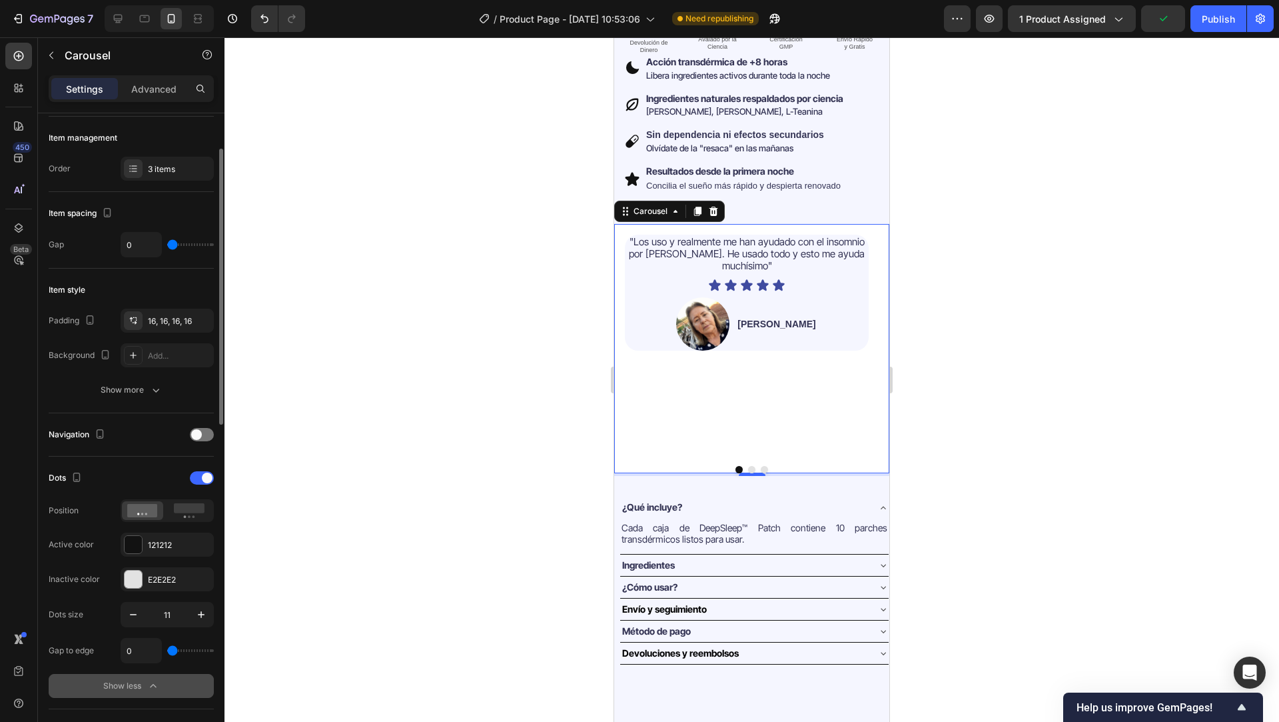
scroll to position [167, 0]
type input "34"
type input "47"
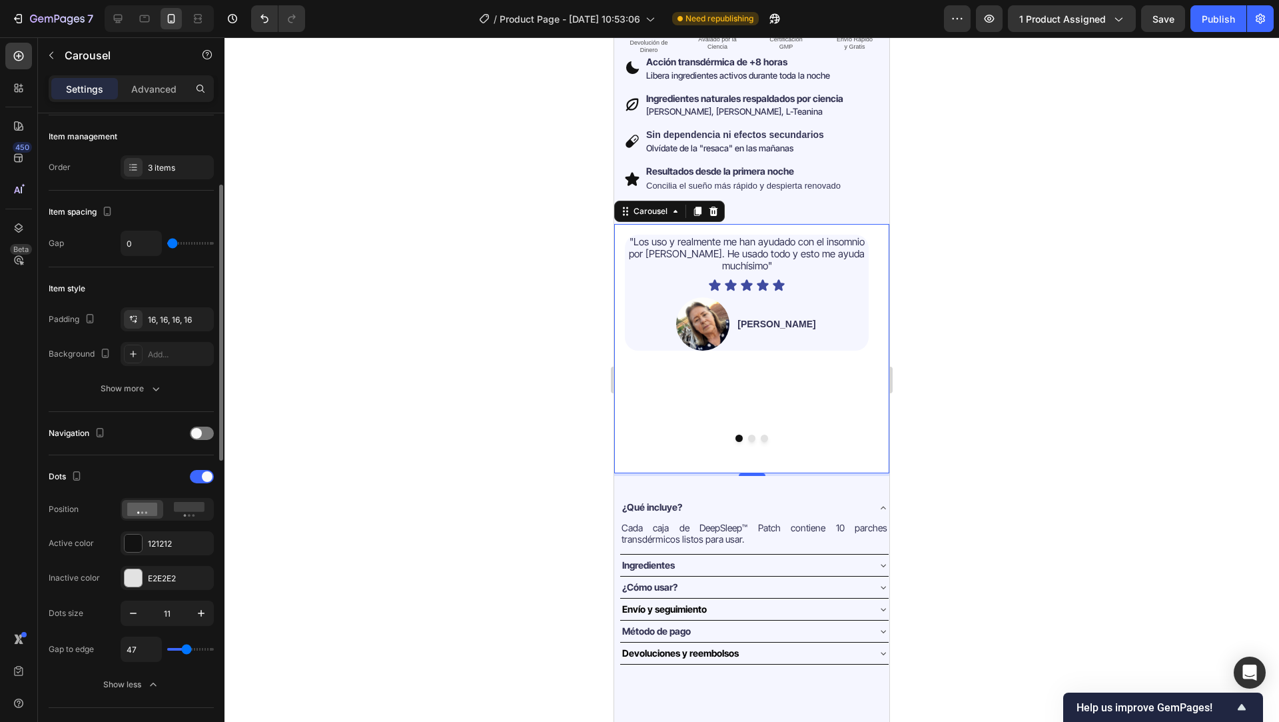
type input "58"
type input "61"
type input "62"
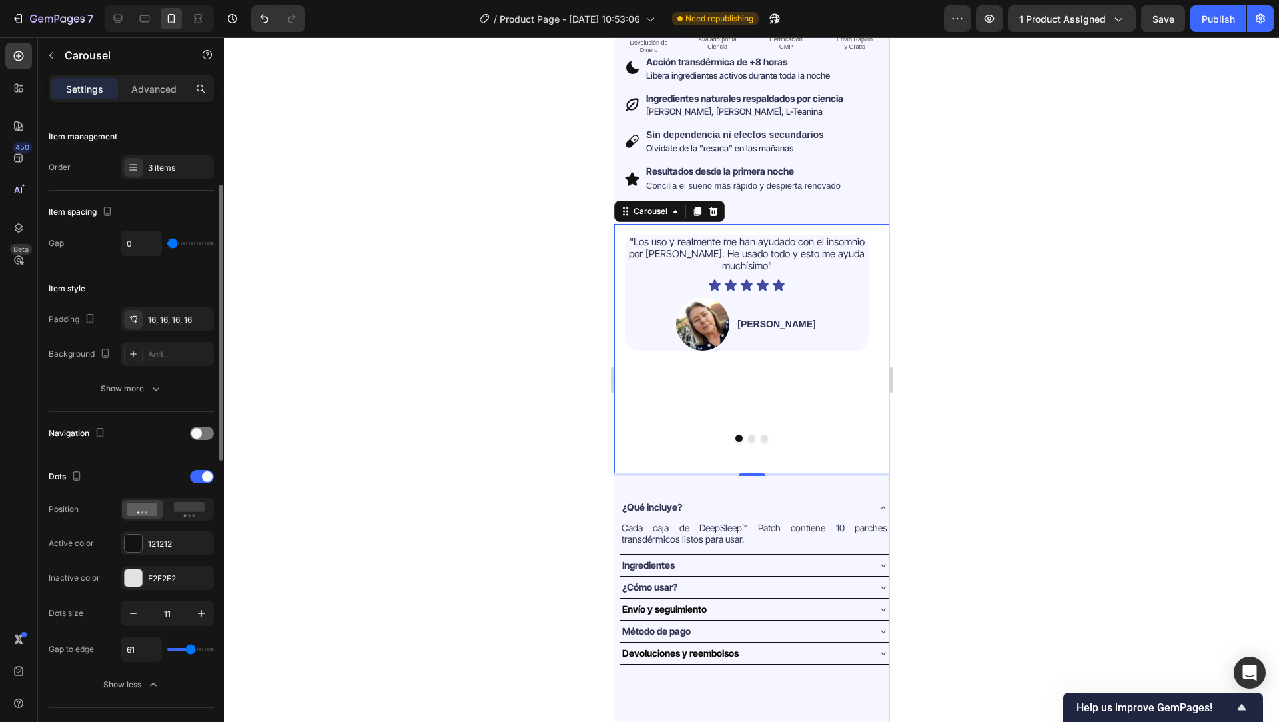
type input "62"
type input "101"
type input "120"
drag, startPoint x: 171, startPoint y: 651, endPoint x: 258, endPoint y: 654, distance: 87.3
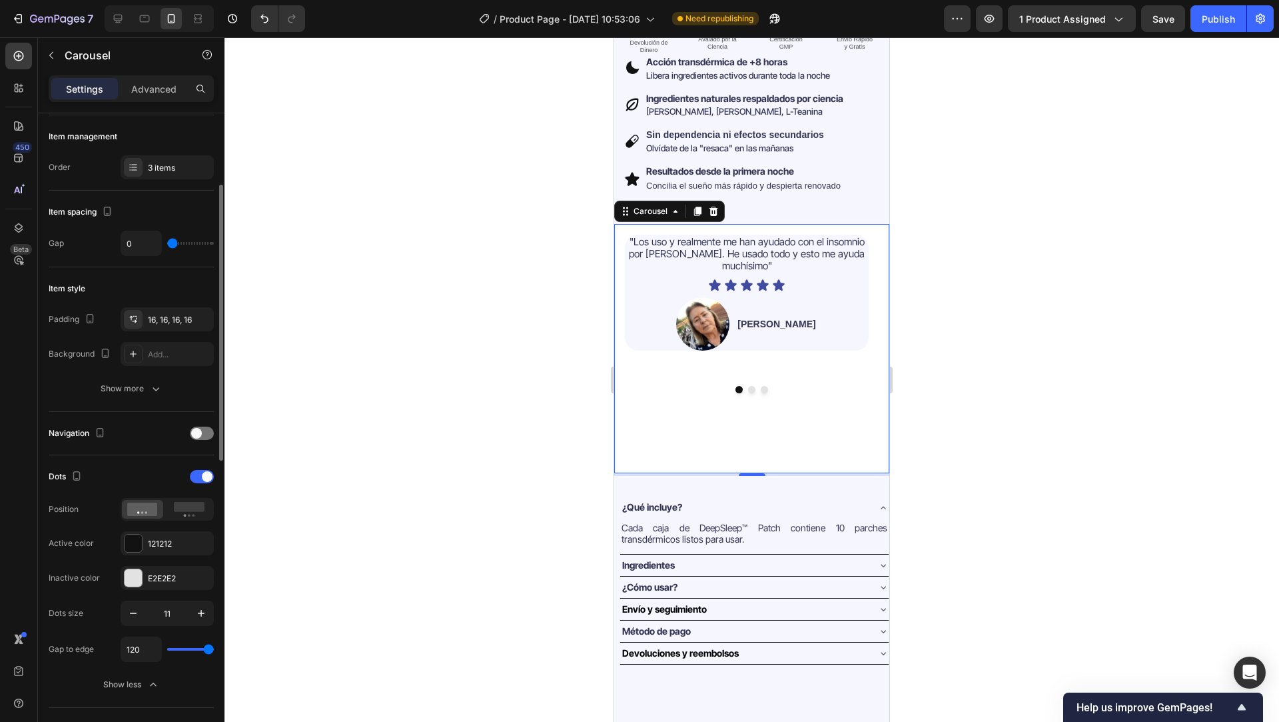
type input "120"
click at [214, 650] on input "range" at bounding box center [190, 649] width 47 height 3
click at [687, 369] on div ""Los uso y realmente me han ayudado con el insomnio por TEPT. He usado todo y e…" at bounding box center [747, 349] width 244 height 228
click at [664, 362] on div ""Los uso y realmente me han ayudado con el insomnio por TEPT. He usado todo y e…" at bounding box center [747, 349] width 244 height 228
drag, startPoint x: 748, startPoint y: 466, endPoint x: 752, endPoint y: 408, distance: 57.4
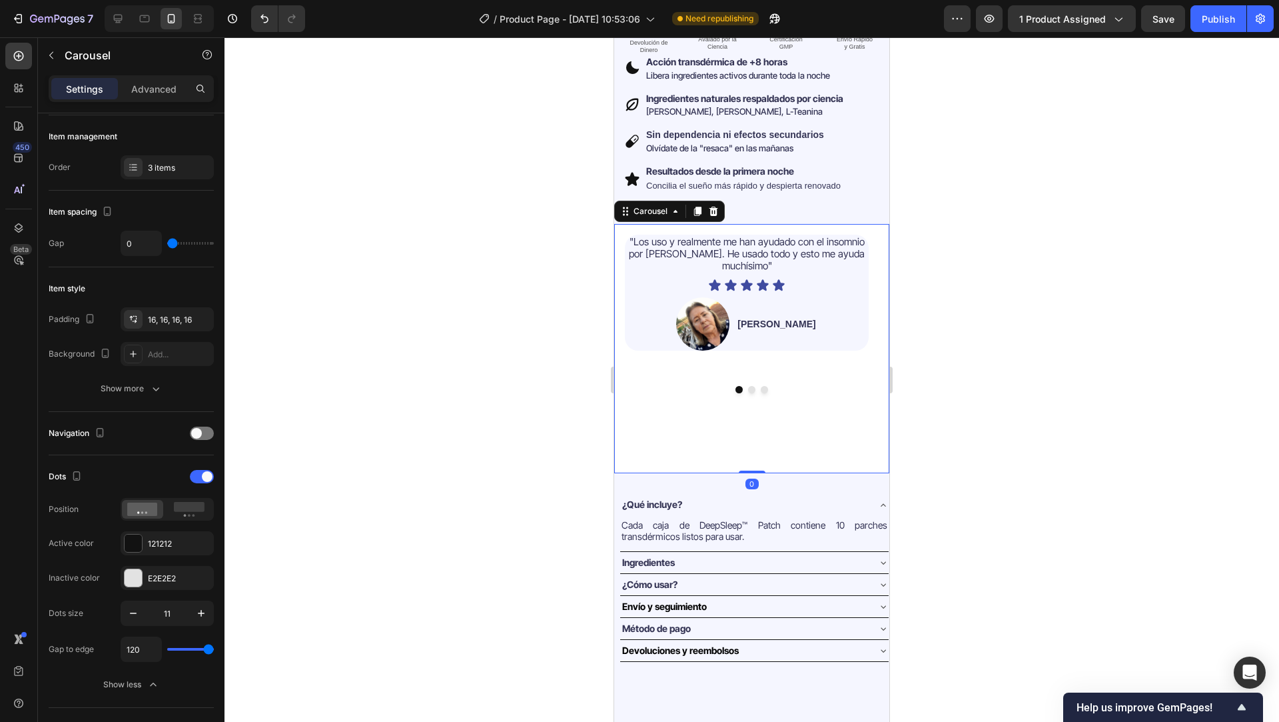
click at [752, 408] on div ""Los uso y realmente me han ayudado con el insomnio por TEPT. He usado todo y e…" at bounding box center [751, 348] width 275 height 249
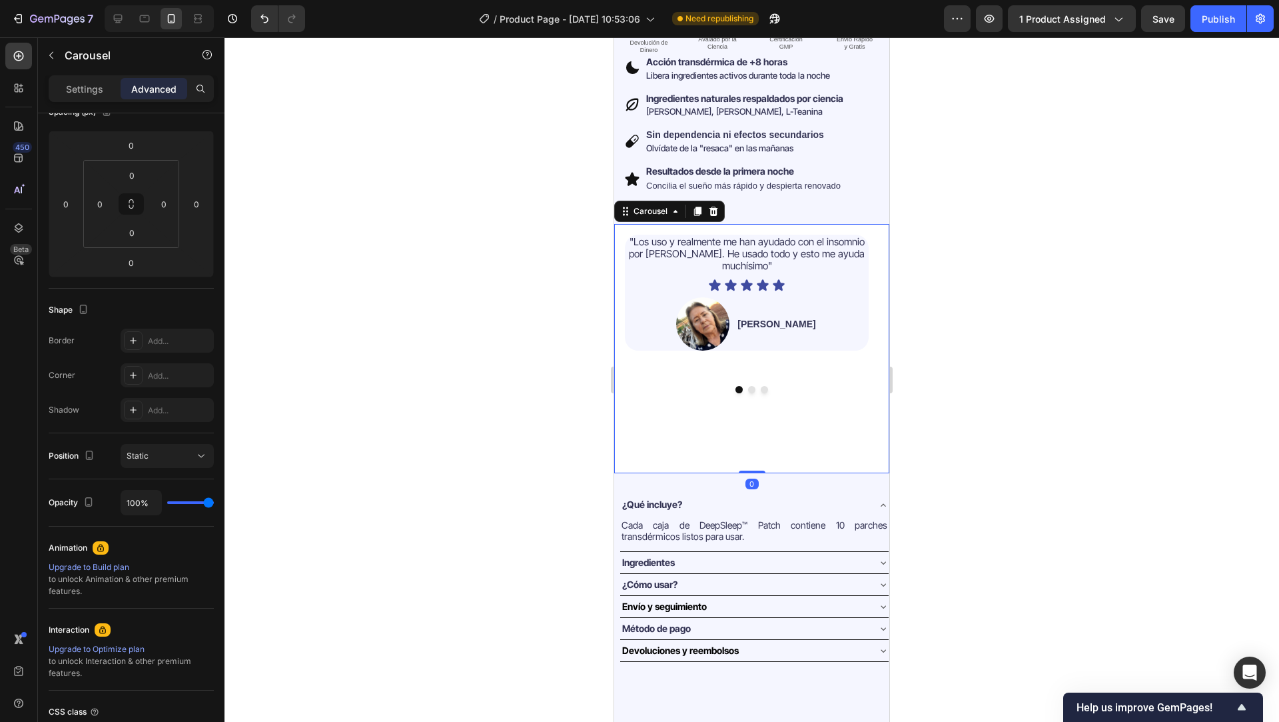
click at [537, 485] on div at bounding box center [752, 379] width 1055 height 684
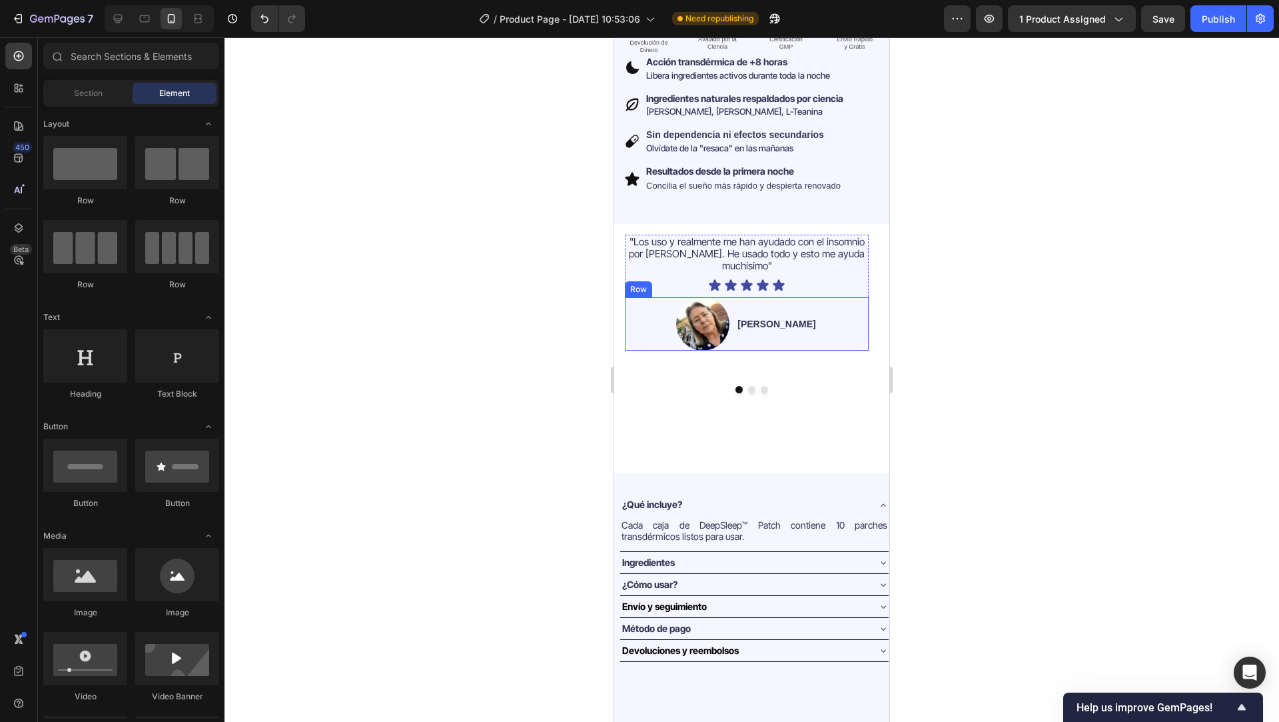
click at [656, 308] on div "Image Jessica V. Text Block Row" at bounding box center [747, 323] width 244 height 53
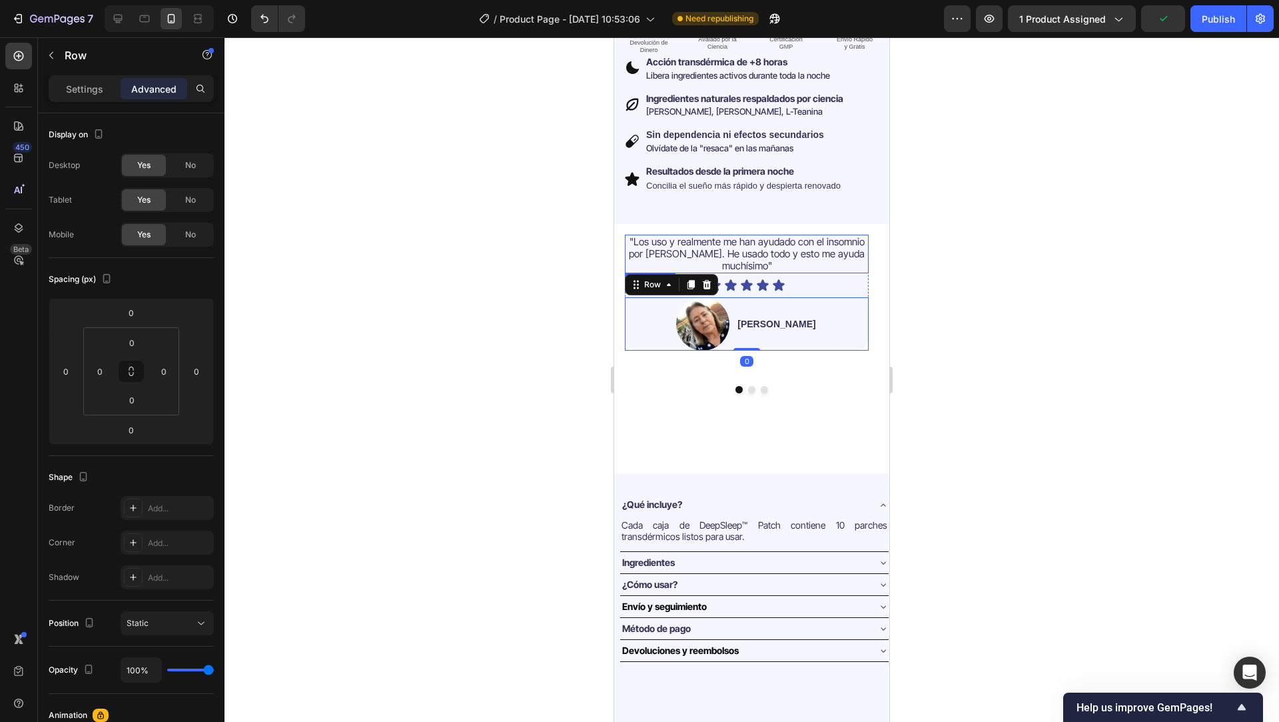
click at [689, 241] on span ""Los uso y realmente me han ayudado con el insomnio por TEPT. He usado todo y e…" at bounding box center [747, 253] width 236 height 37
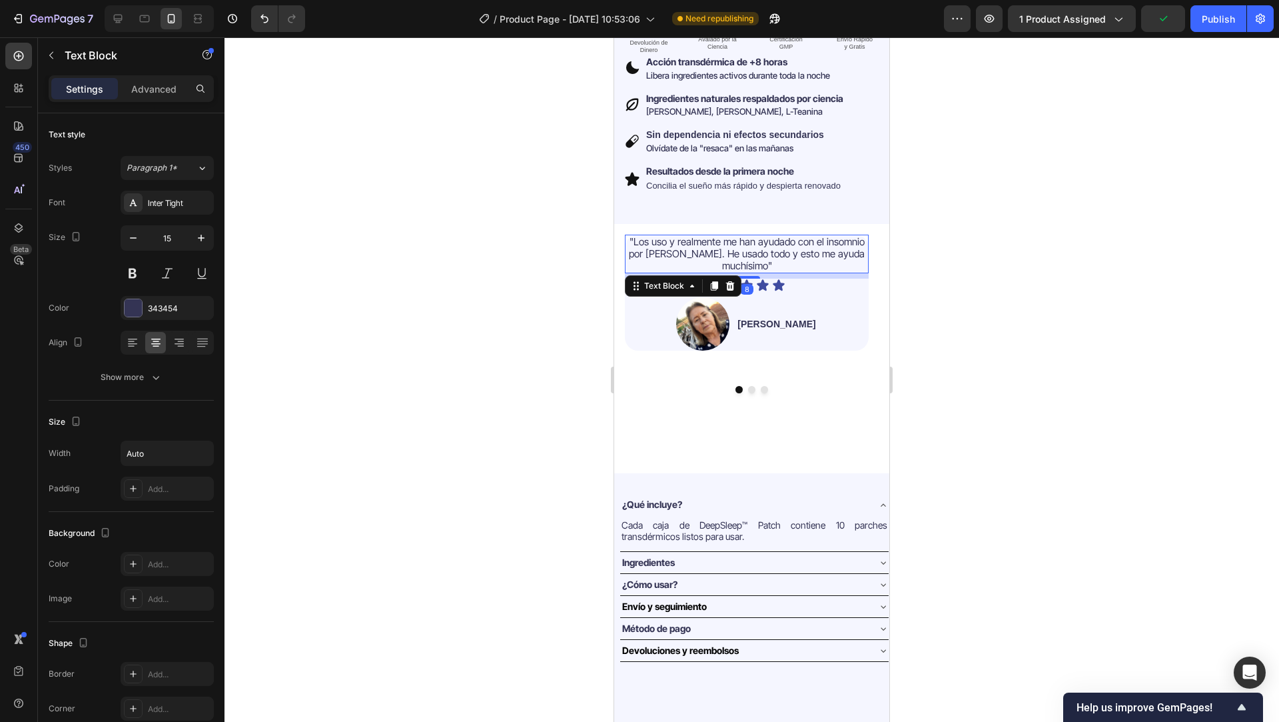
click at [826, 273] on div "8" at bounding box center [747, 275] width 244 height 5
click at [864, 278] on div "Icon Icon Icon Icon Icon" at bounding box center [747, 284] width 244 height 13
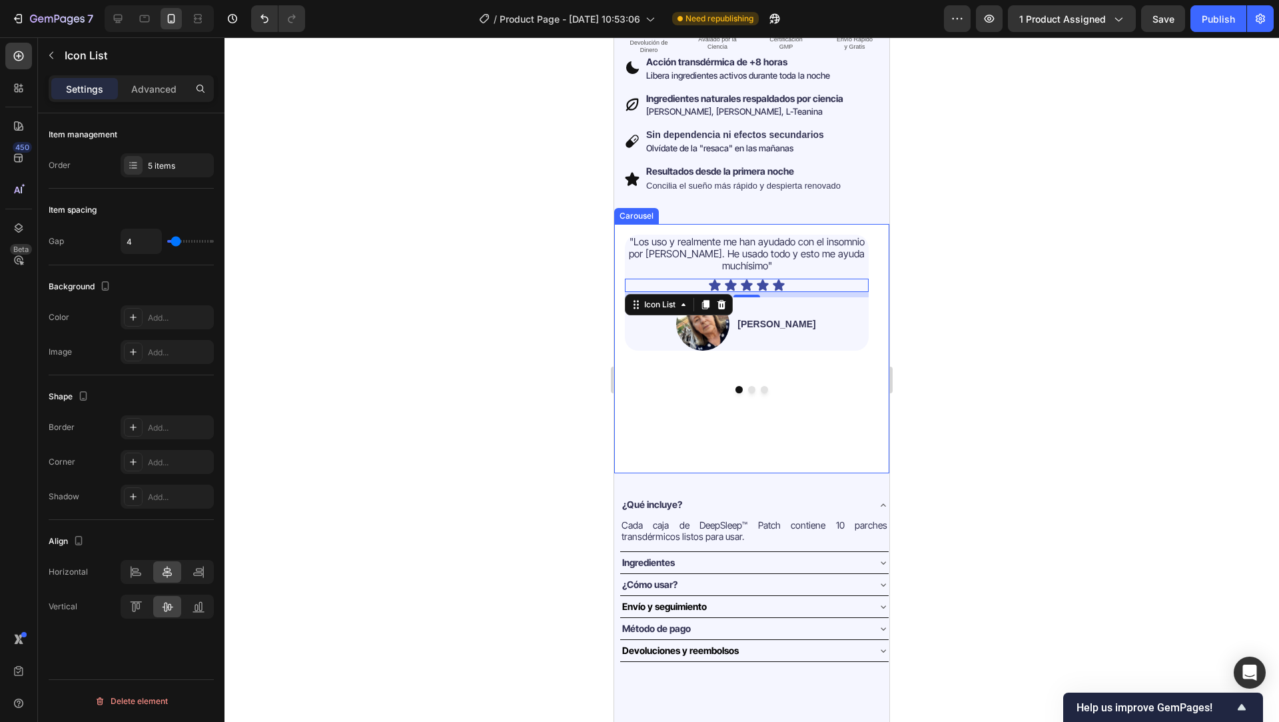
click at [831, 224] on div ""Los uso y realmente me han ayudado con el insomnio por TEPT. He usado todo y e…" at bounding box center [746, 348] width 265 height 249
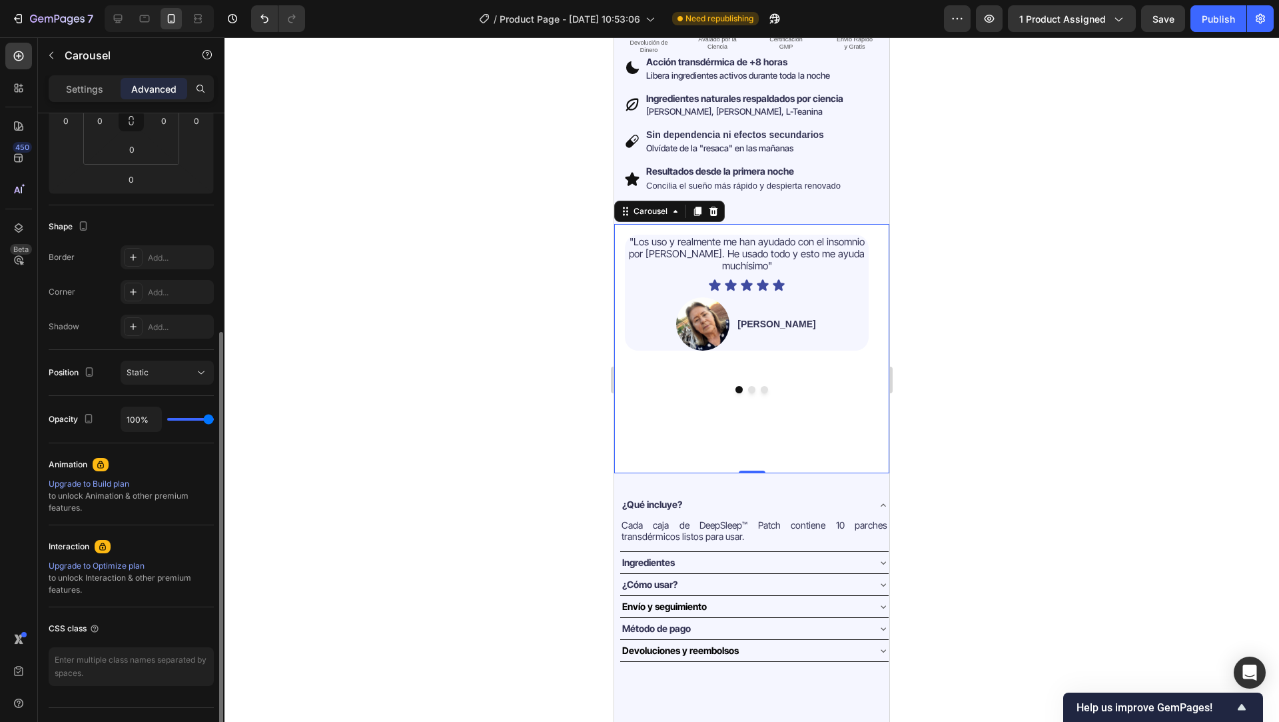
scroll to position [276, 0]
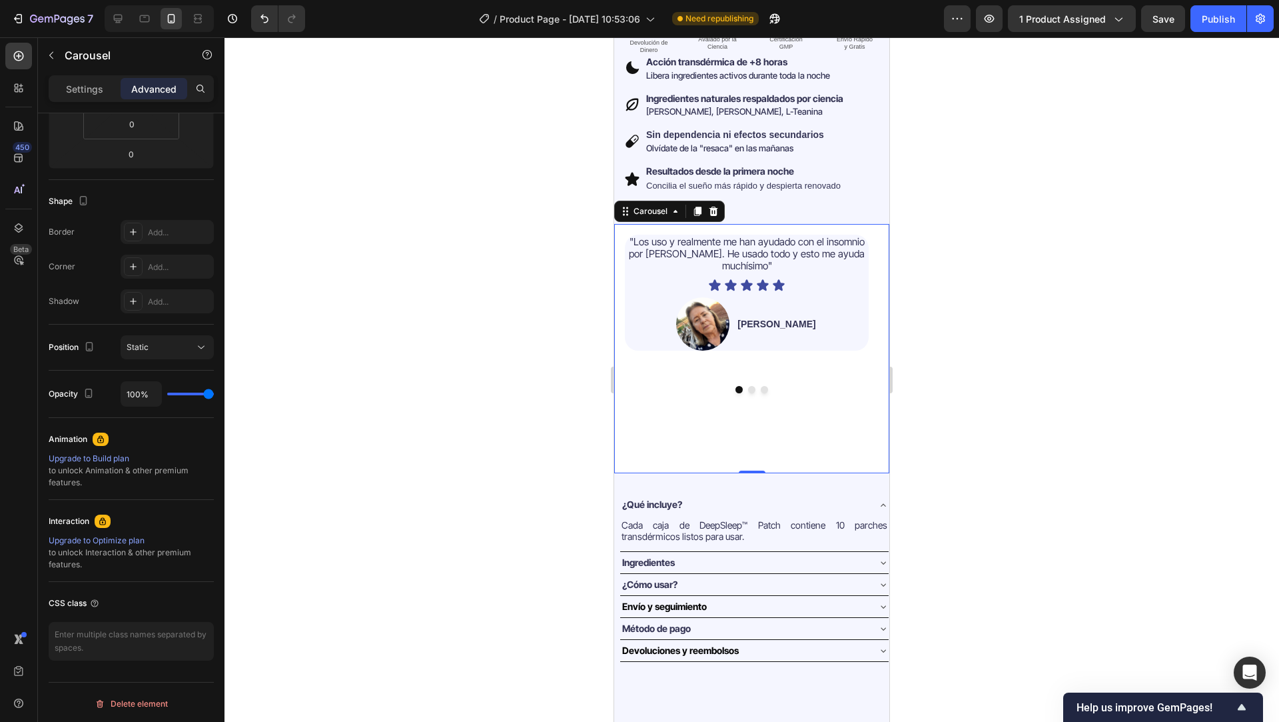
click at [563, 444] on div at bounding box center [752, 379] width 1055 height 684
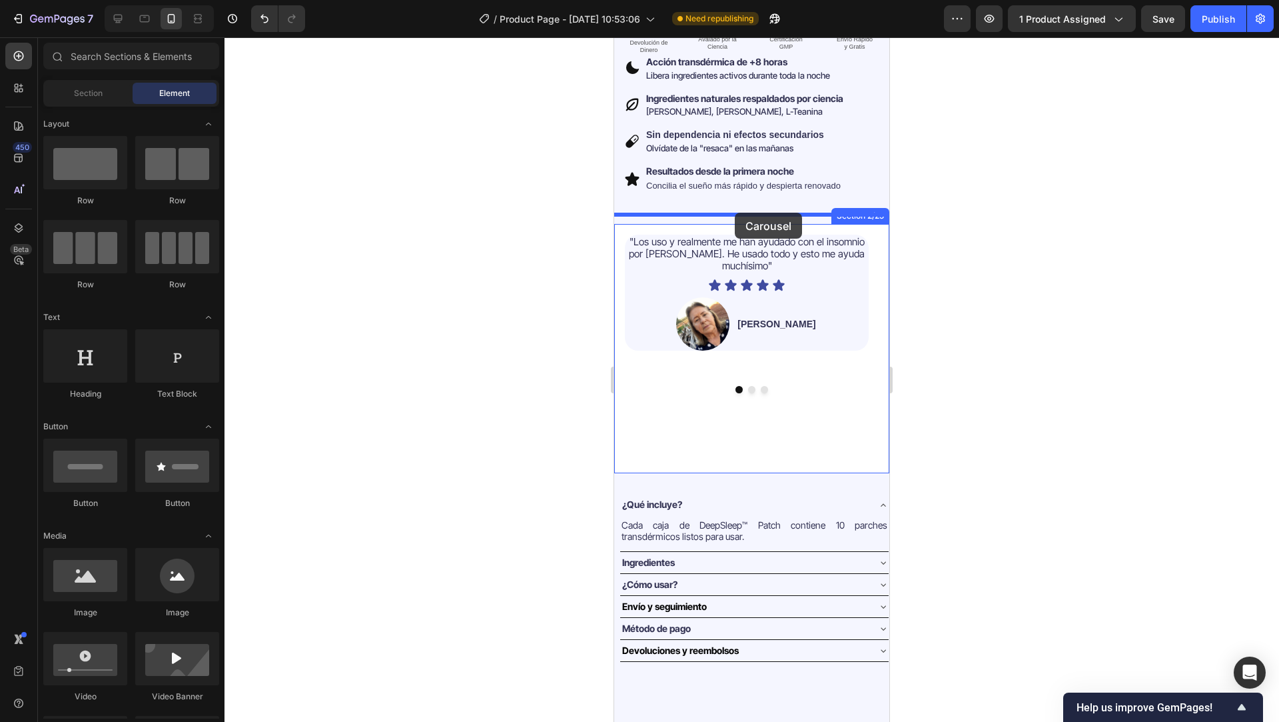
drag, startPoint x: 708, startPoint y: 464, endPoint x: 735, endPoint y: 213, distance: 253.3
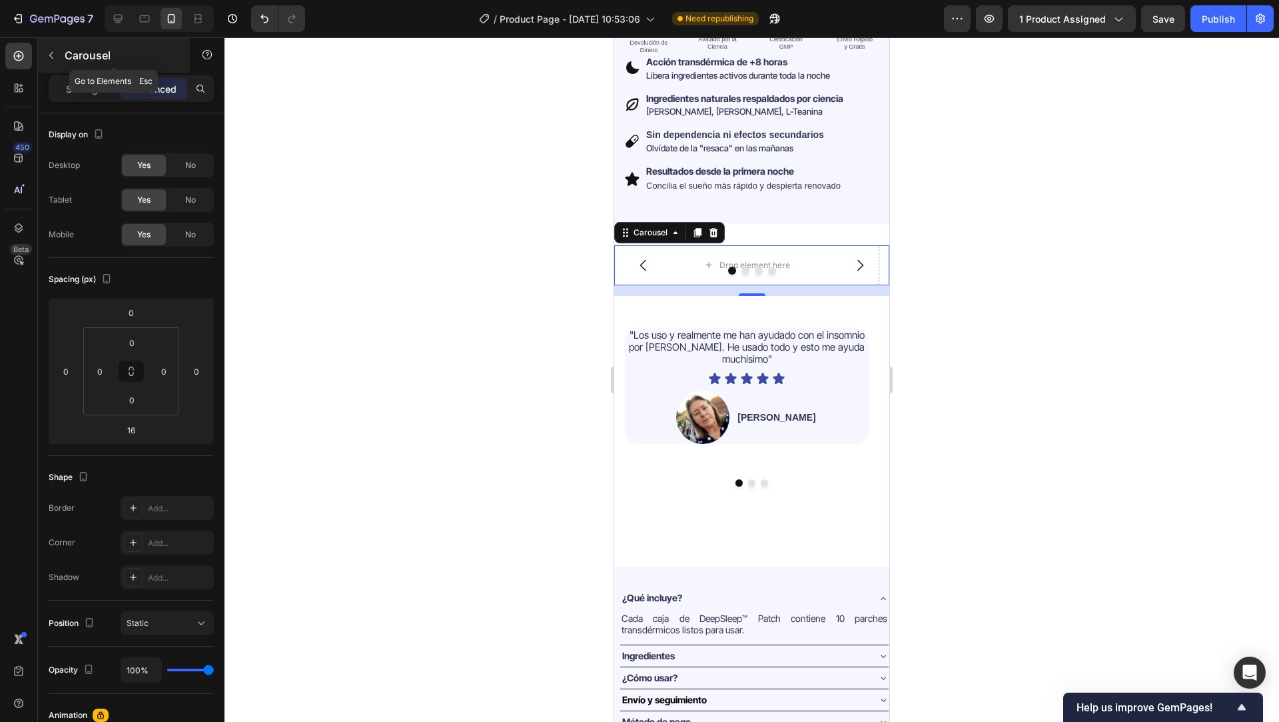
click at [46, 58] on icon "button" at bounding box center [51, 55] width 11 height 11
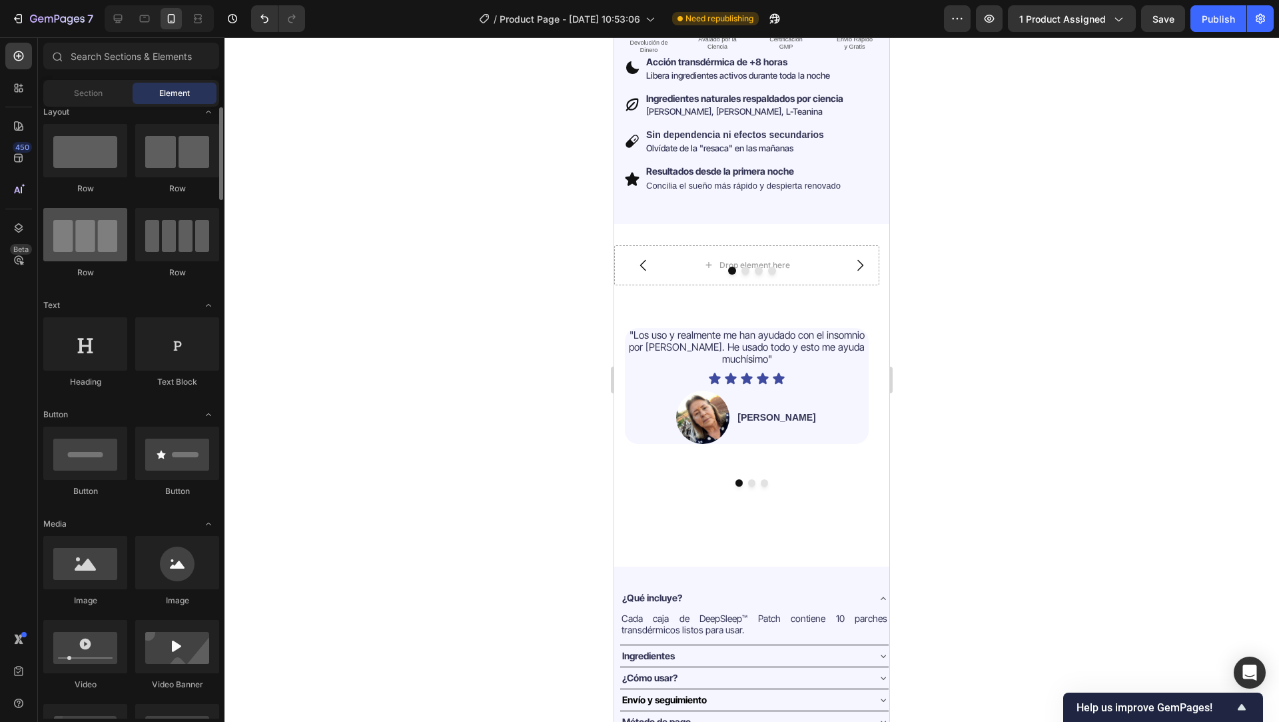
scroll to position [10, 0]
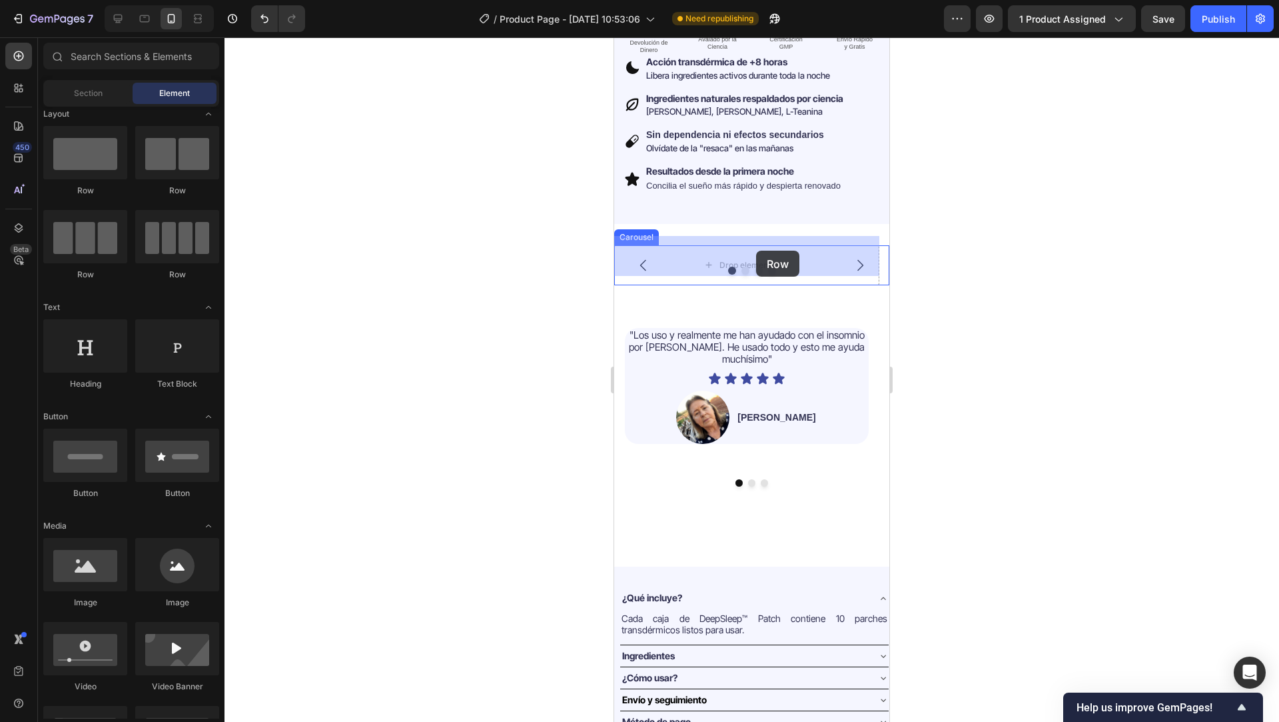
drag, startPoint x: 802, startPoint y: 284, endPoint x: 756, endPoint y: 251, distance: 56.8
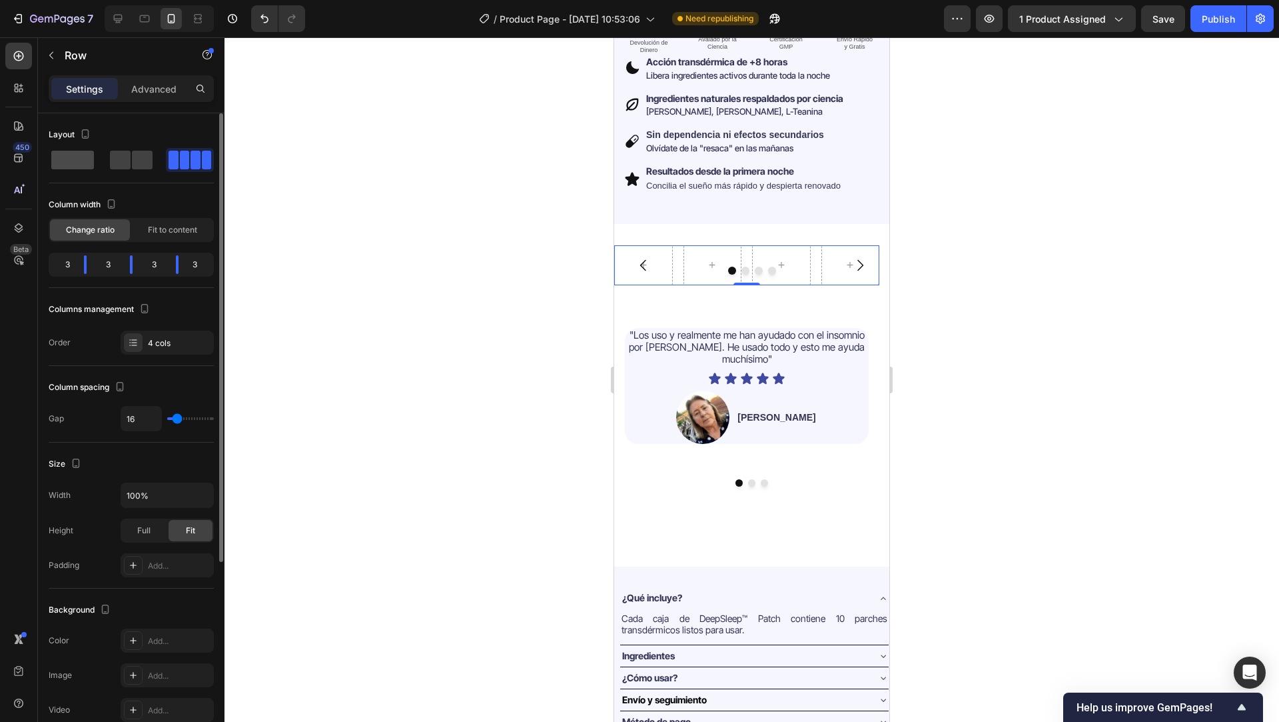
click at [67, 161] on span at bounding box center [72, 160] width 43 height 19
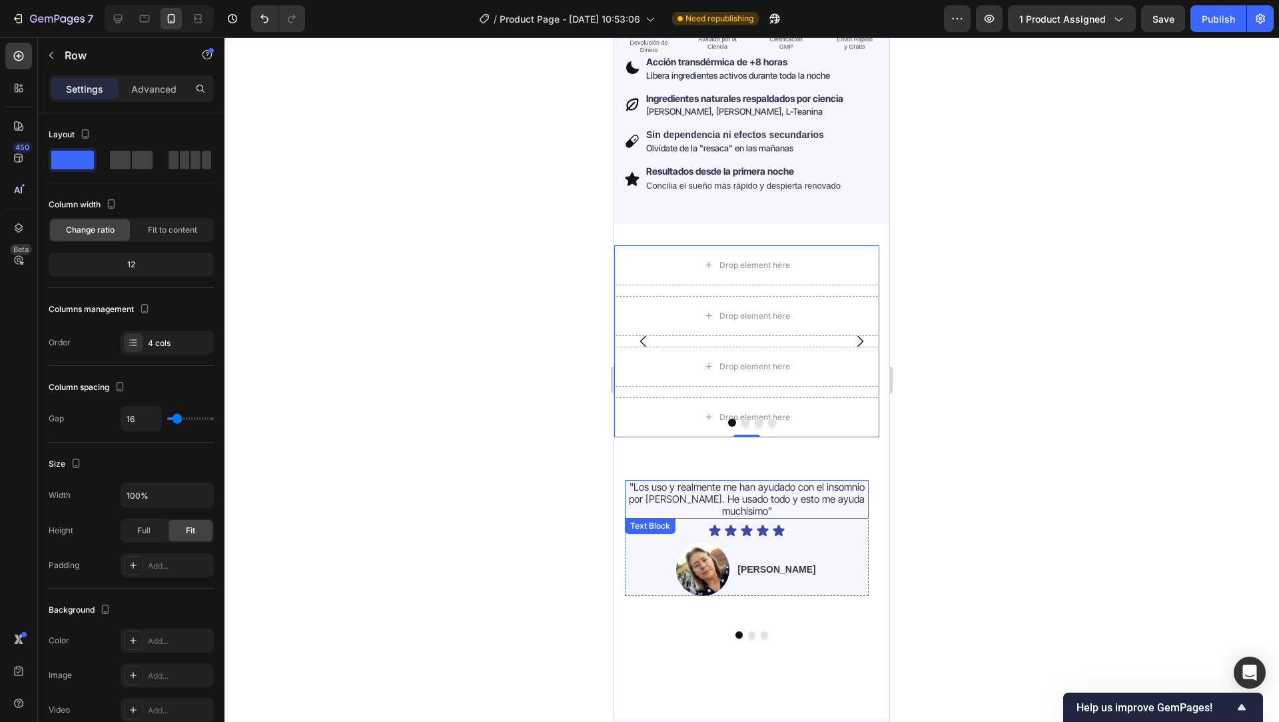
click at [658, 482] on span ""Los uso y realmente me han ayudado con el insomnio por TEPT. He usado todo y e…" at bounding box center [747, 498] width 236 height 37
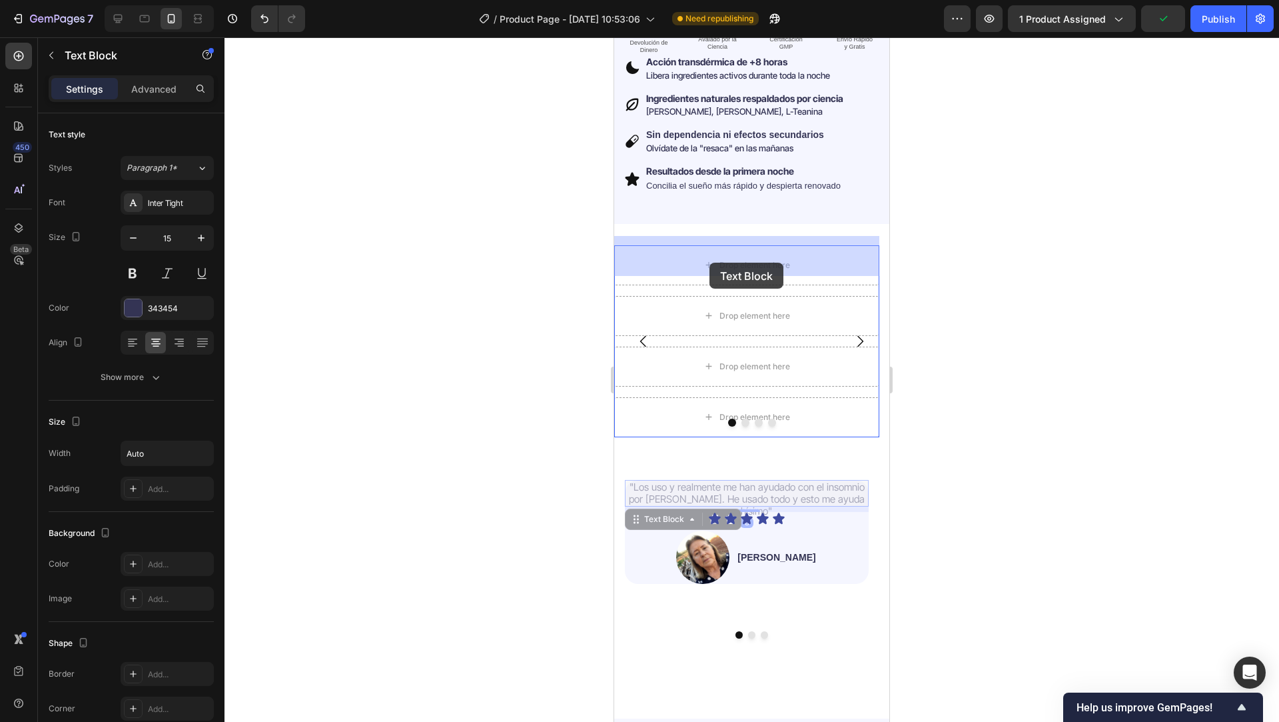
drag, startPoint x: 662, startPoint y: 509, endPoint x: 710, endPoint y: 262, distance: 251.1
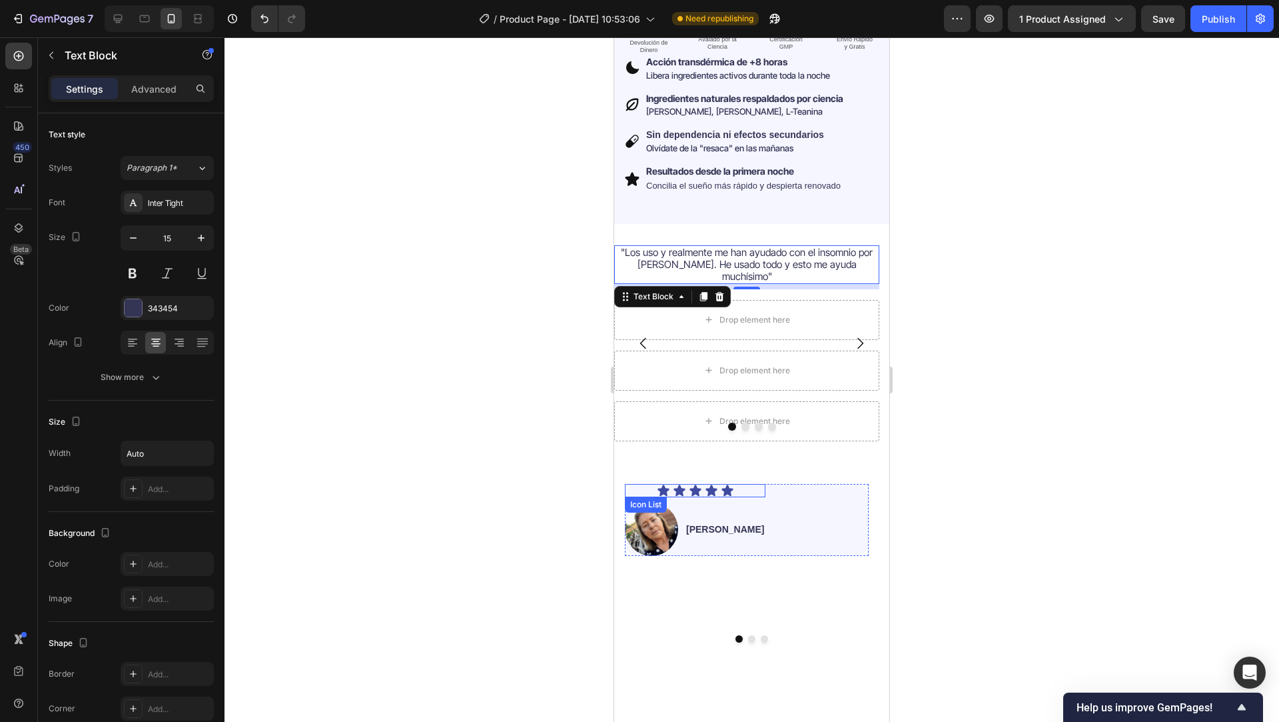
click at [720, 484] on div "Icon Icon Icon Icon Icon" at bounding box center [695, 490] width 141 height 13
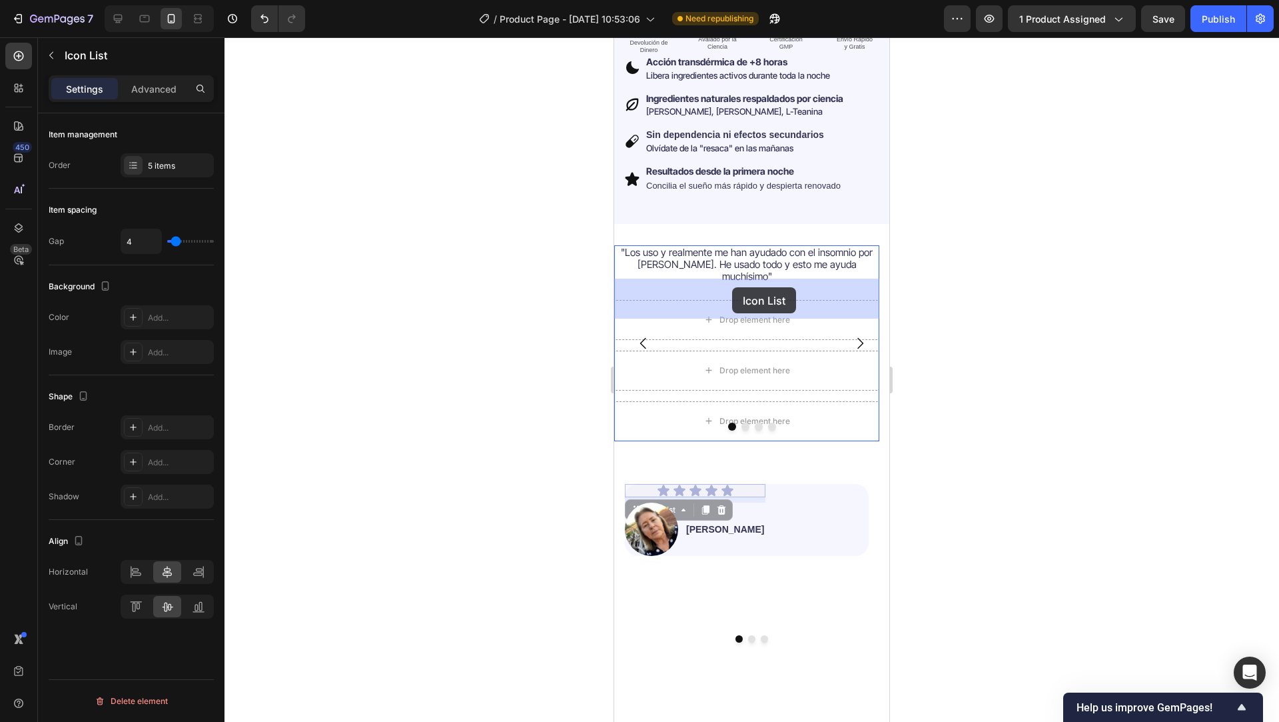
drag, startPoint x: 660, startPoint y: 495, endPoint x: 732, endPoint y: 287, distance: 220.2
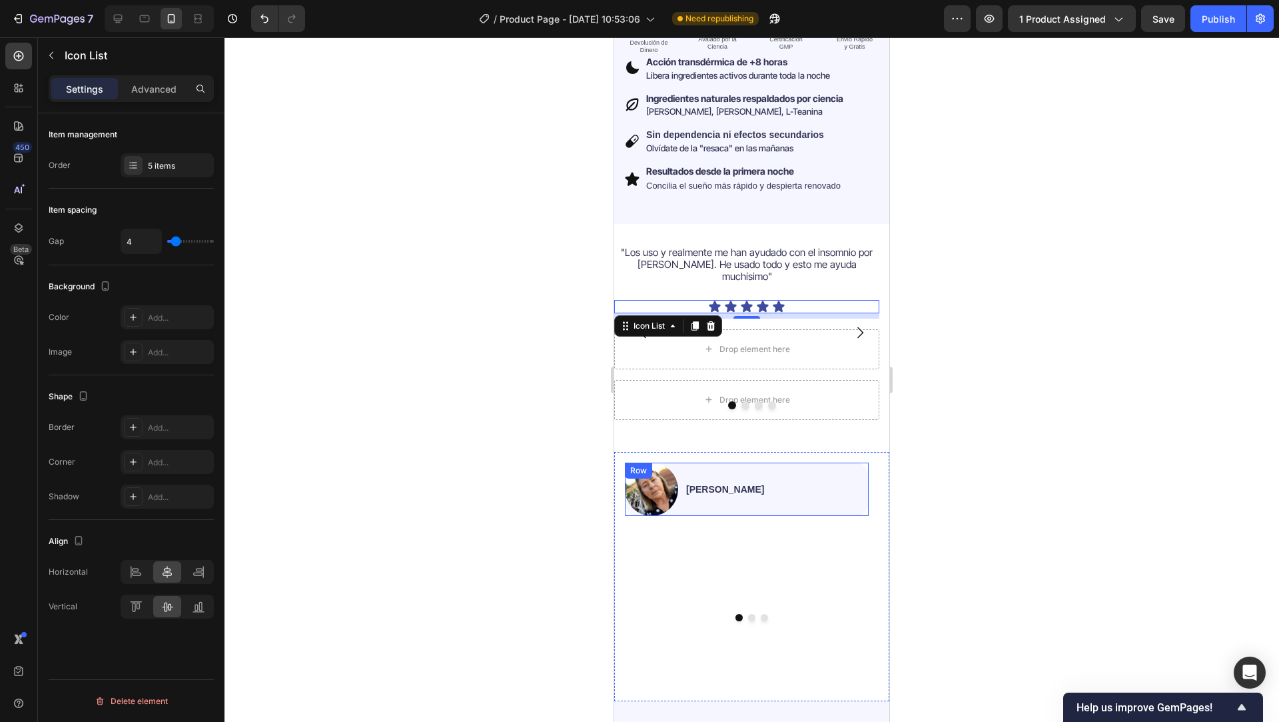
click at [767, 462] on div "Image Jessica V. Text Block Row Row" at bounding box center [747, 488] width 244 height 53
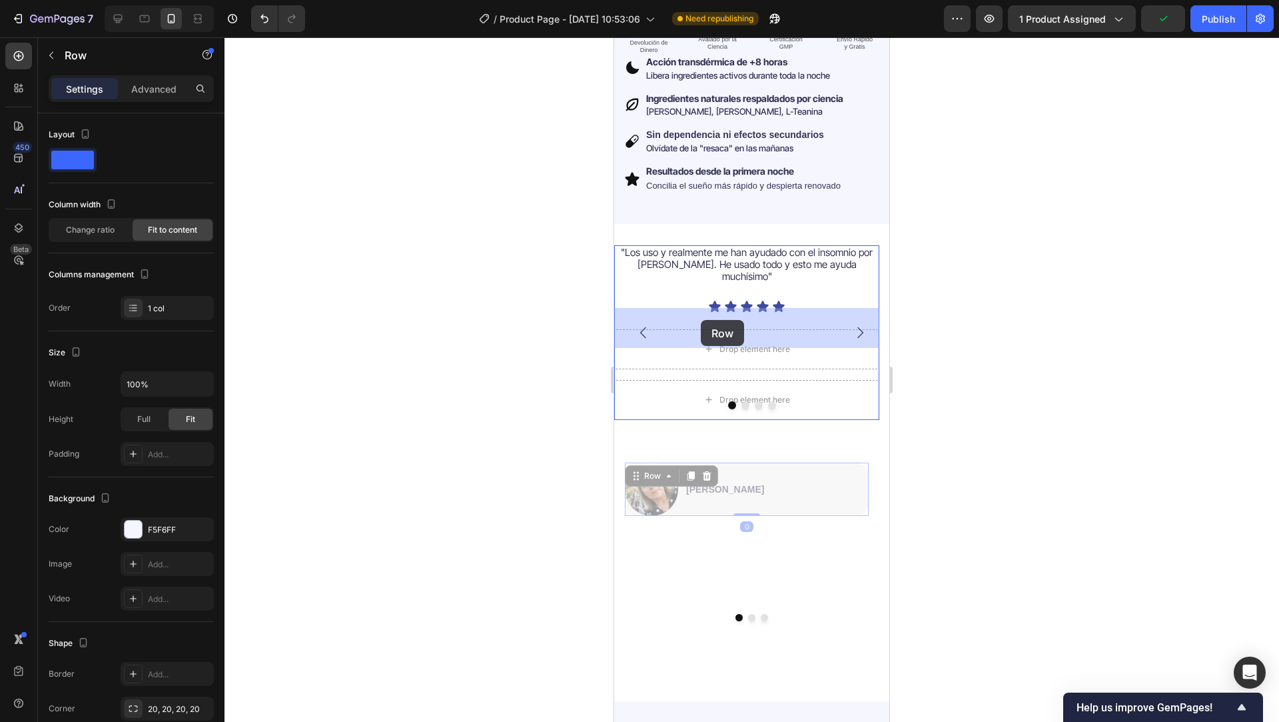
drag, startPoint x: 652, startPoint y: 457, endPoint x: 701, endPoint y: 320, distance: 145.8
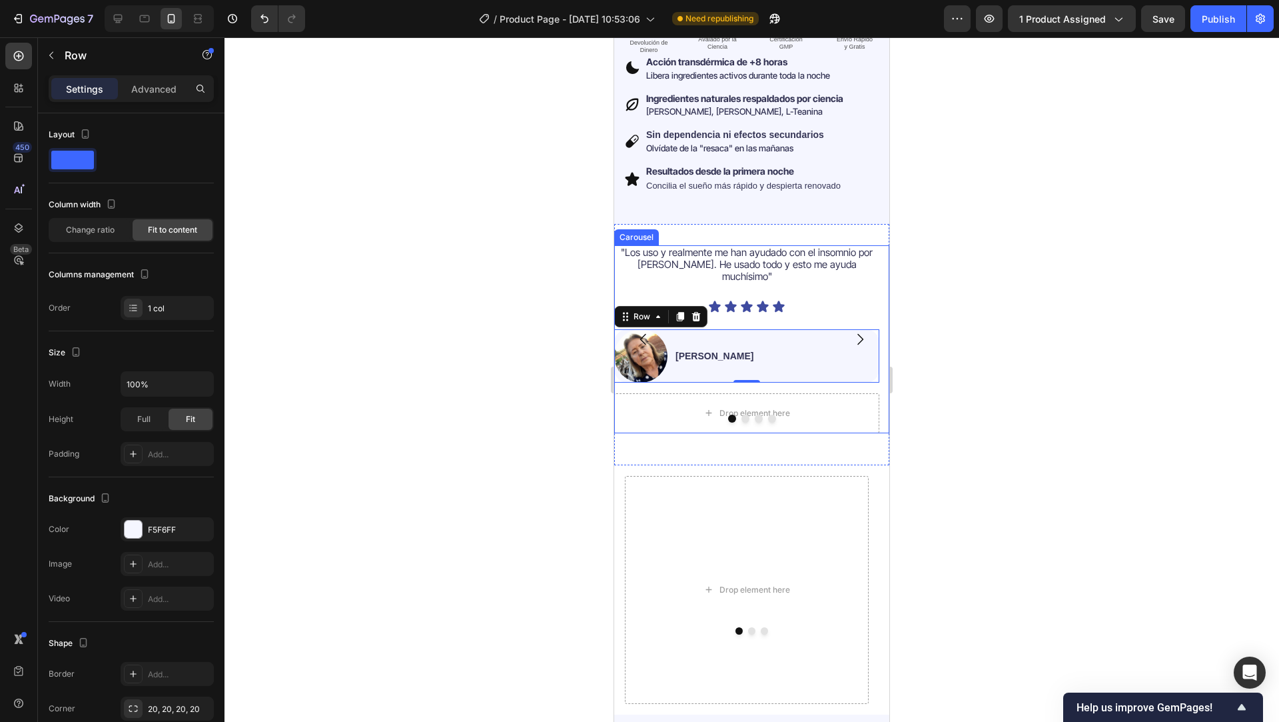
click at [684, 414] on div at bounding box center [751, 418] width 275 height 8
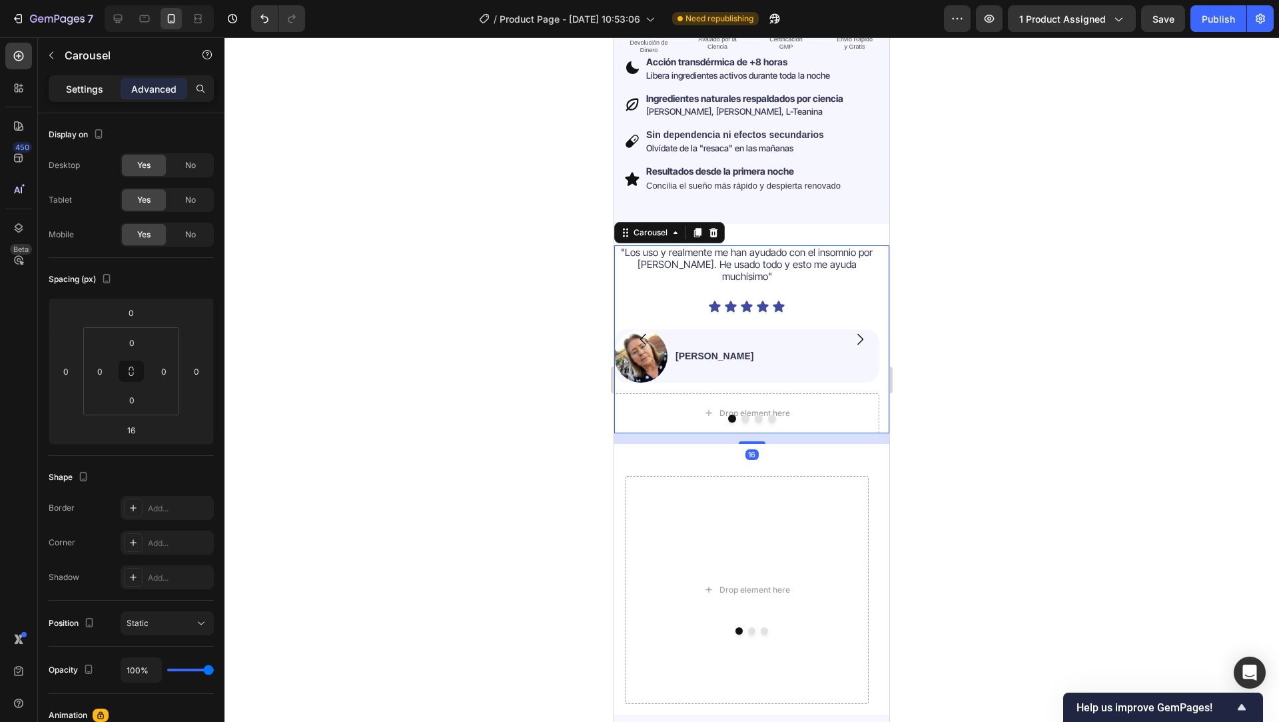
click at [93, 83] on p "Settings" at bounding box center [84, 89] width 37 height 14
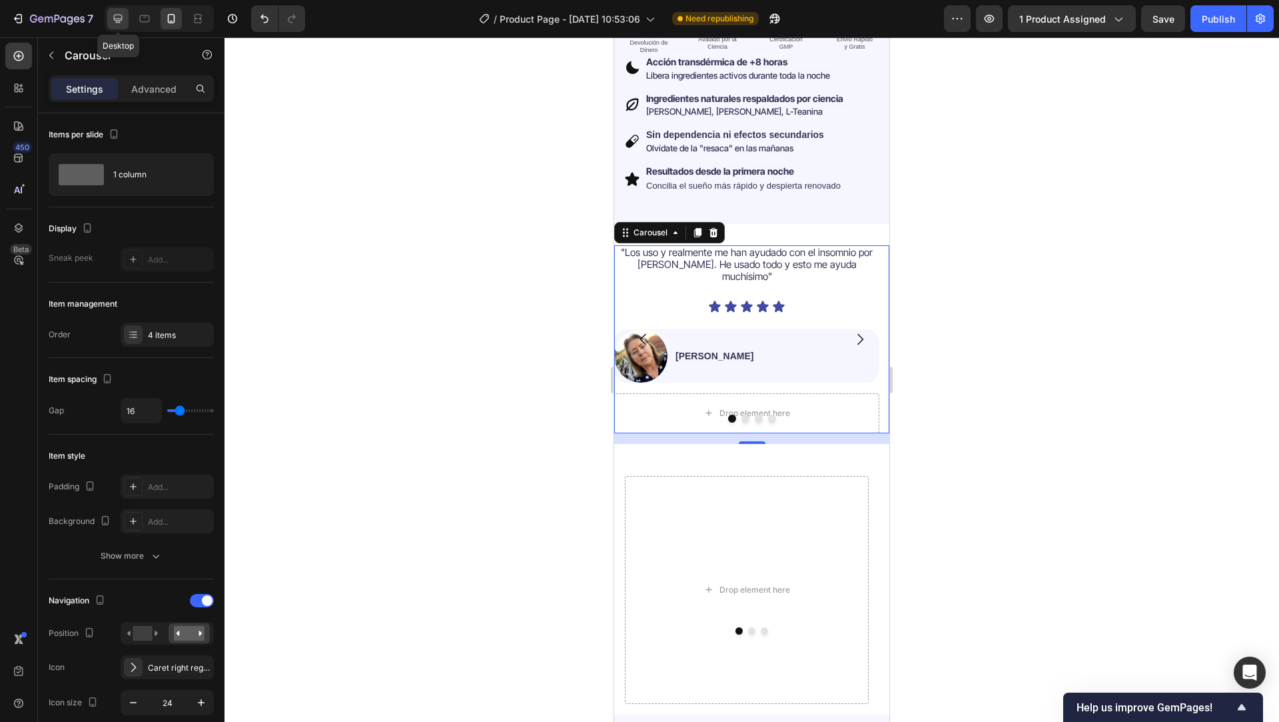
click at [111, 15] on icon at bounding box center [117, 18] width 13 height 13
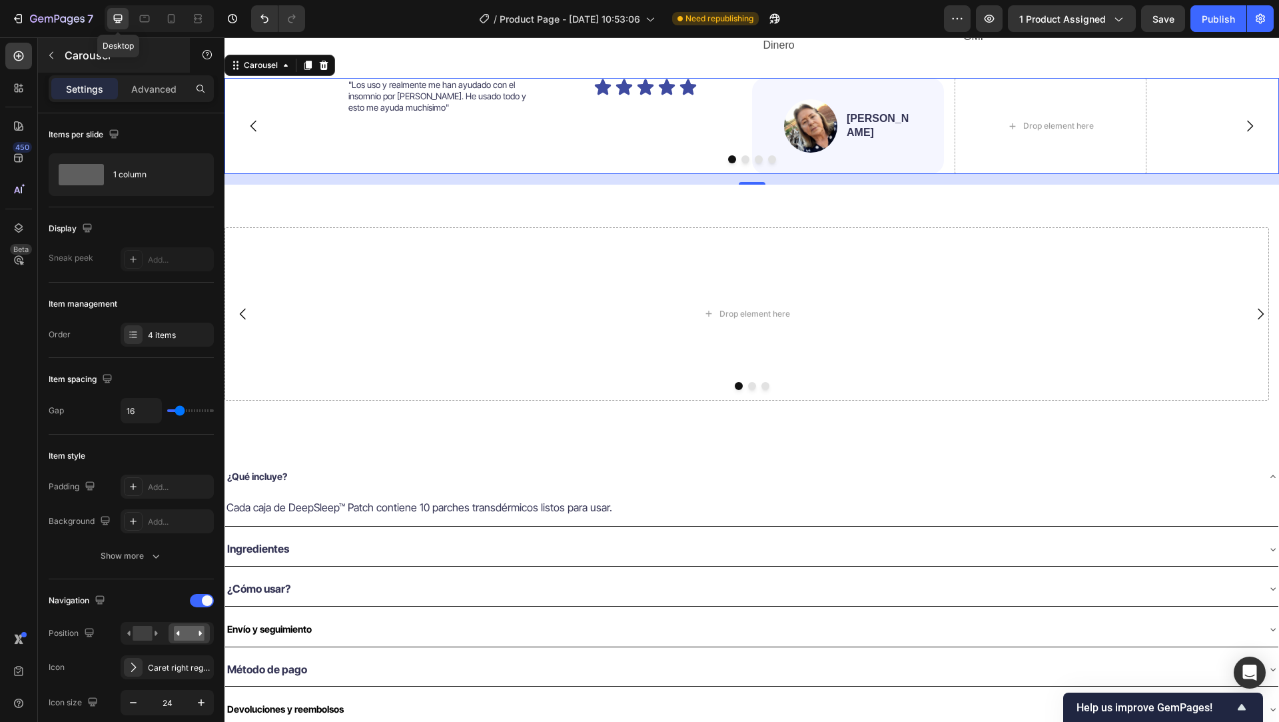
scroll to position [558, 0]
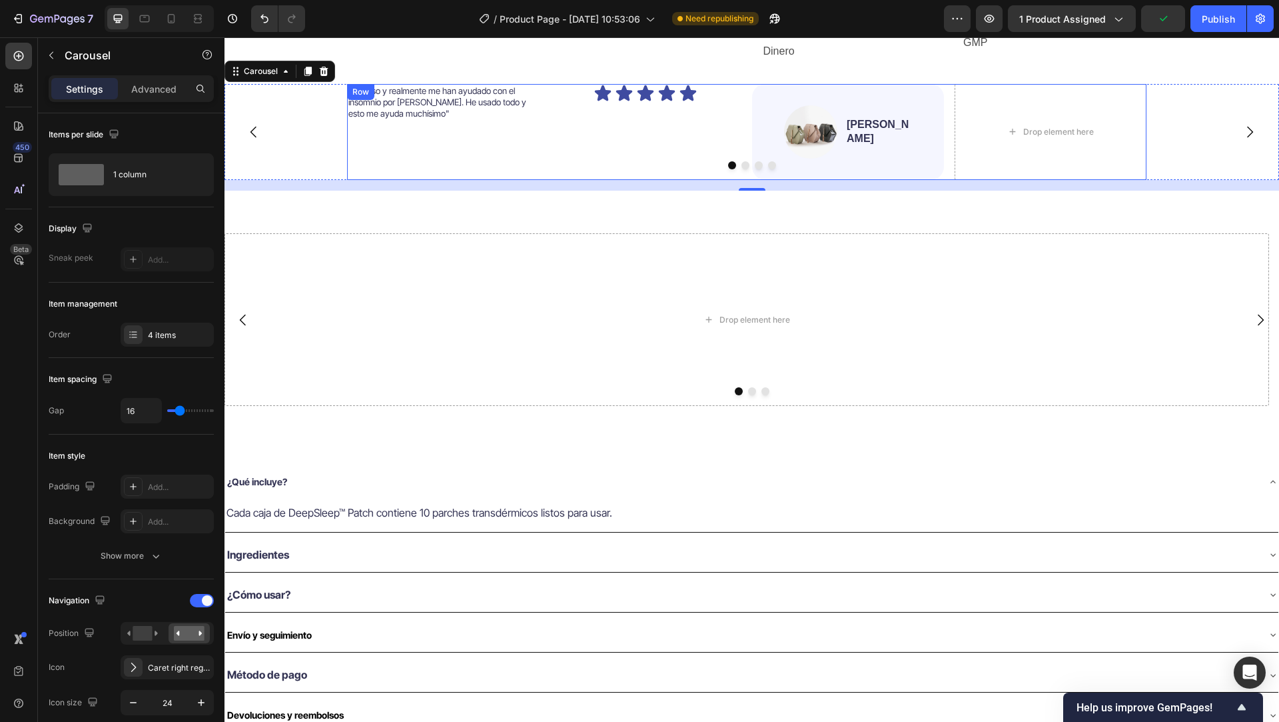
click at [501, 145] on div ""Los uso y realmente me han ayudado con el insomnio por TEPT. He usado todo y e…" at bounding box center [443, 132] width 192 height 96
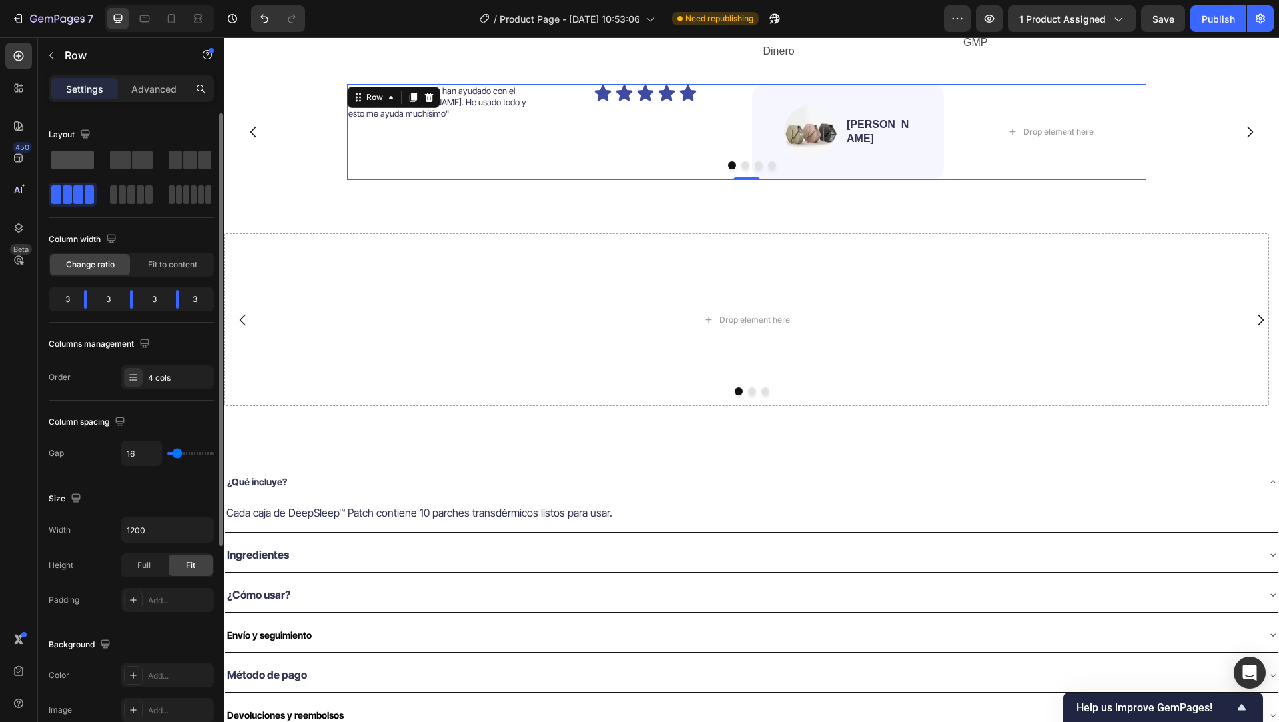
click at [73, 164] on span at bounding box center [72, 160] width 43 height 19
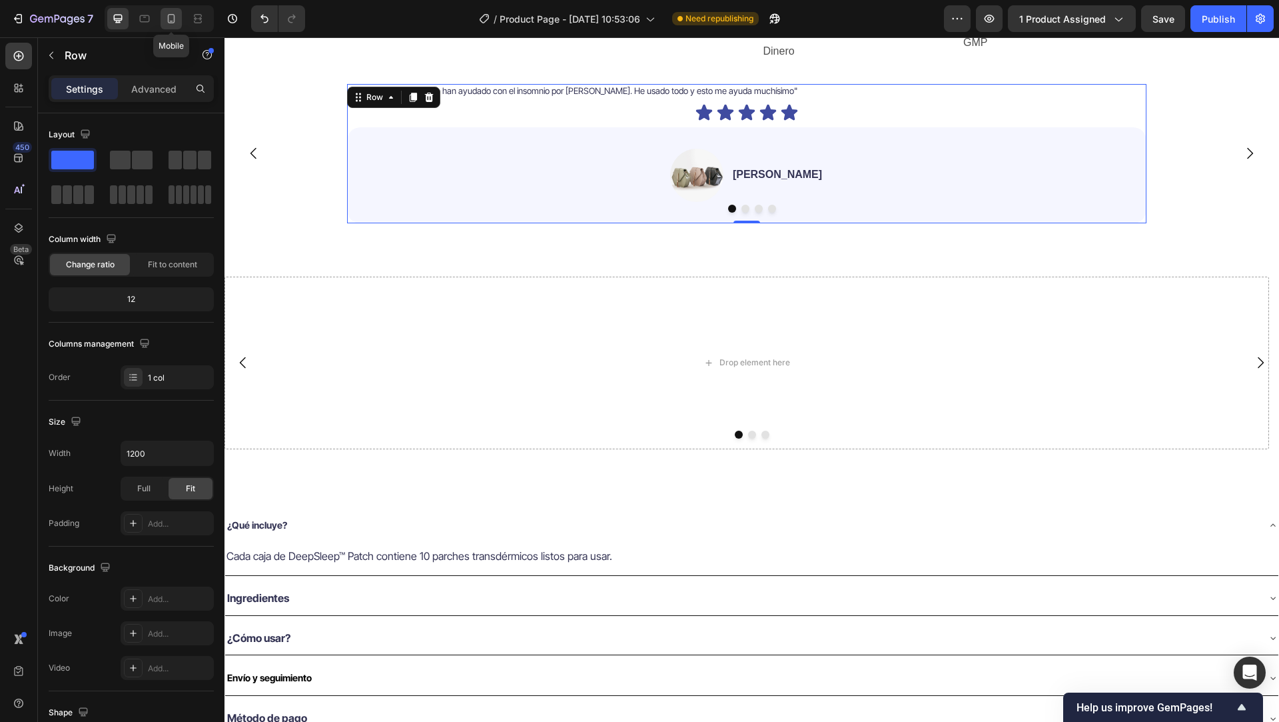
click at [175, 23] on icon at bounding box center [171, 18] width 13 height 13
type input "100%"
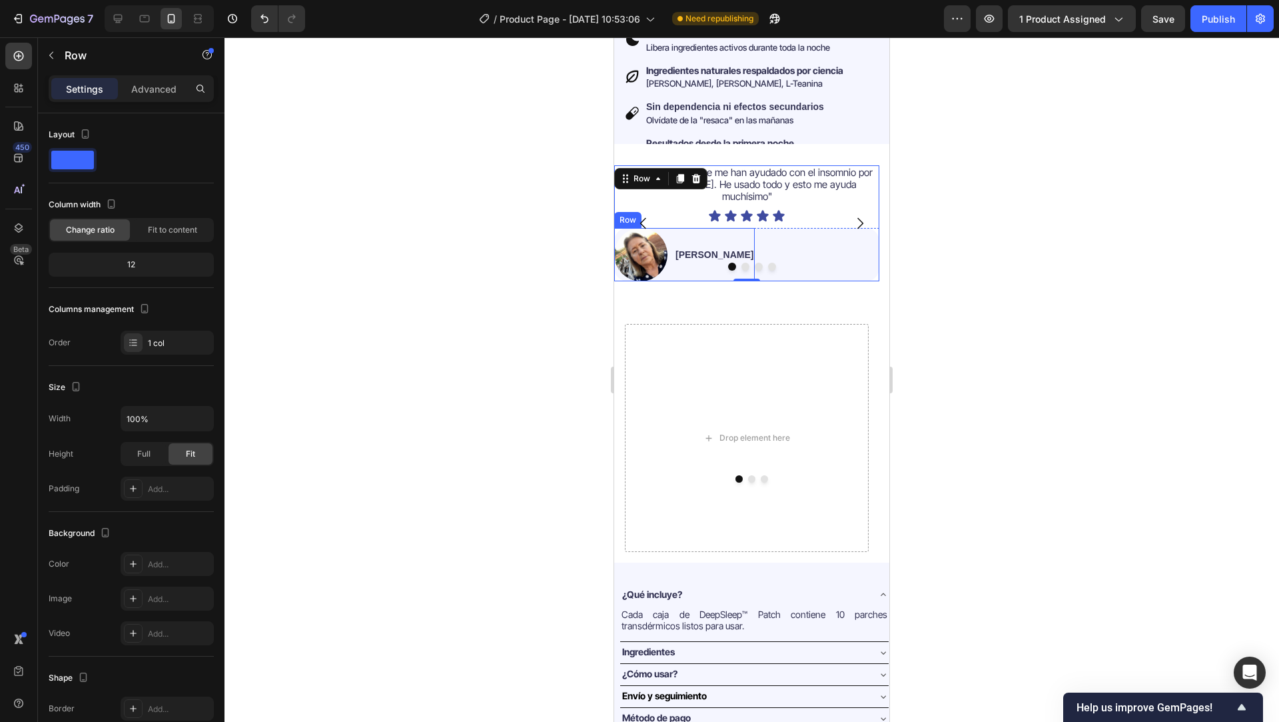
scroll to position [426, 0]
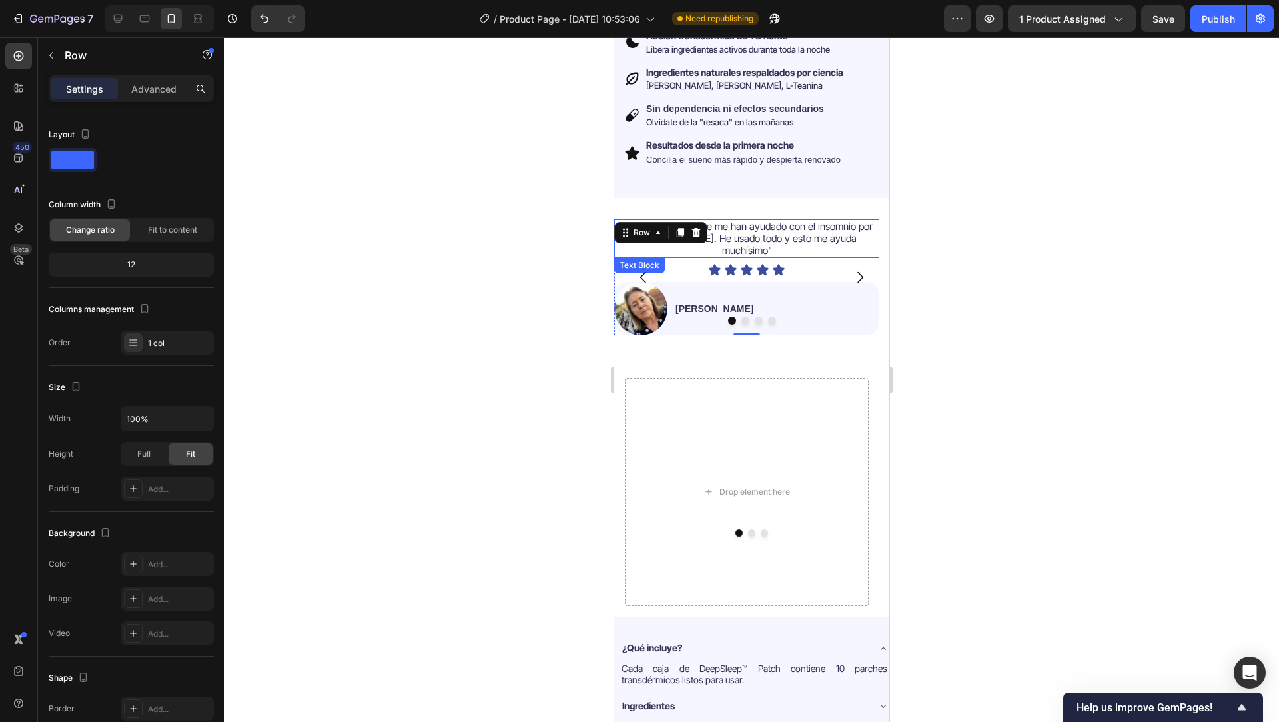
click at [616, 263] on div "Icon Icon Icon Icon Icon" at bounding box center [746, 269] width 265 height 13
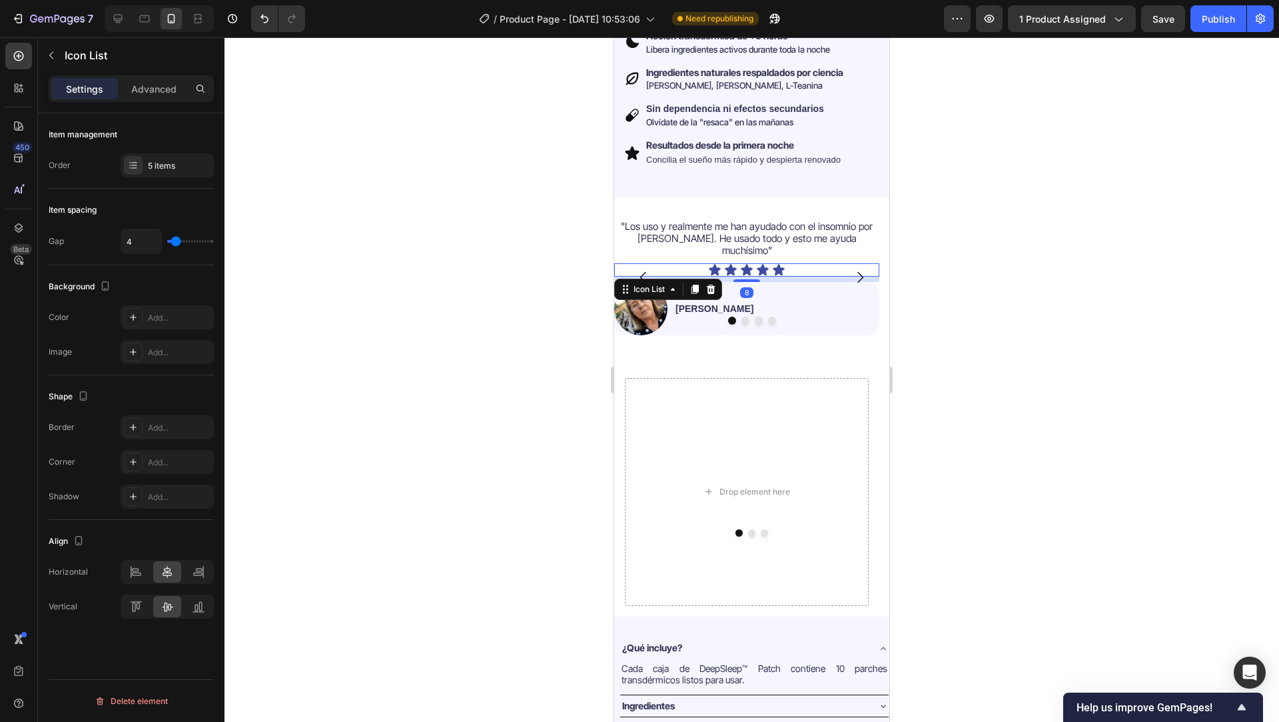
click at [552, 300] on div at bounding box center [752, 379] width 1055 height 684
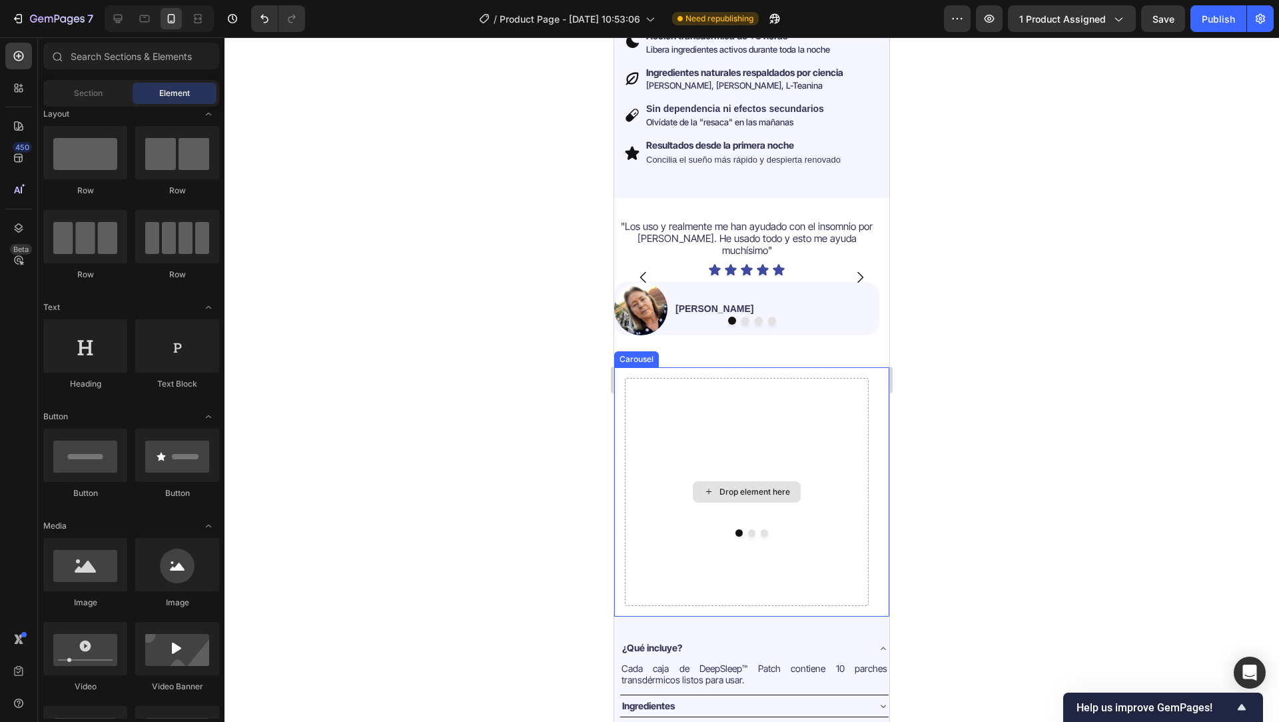
click at [751, 378] on div "Drop element here" at bounding box center [747, 492] width 244 height 228
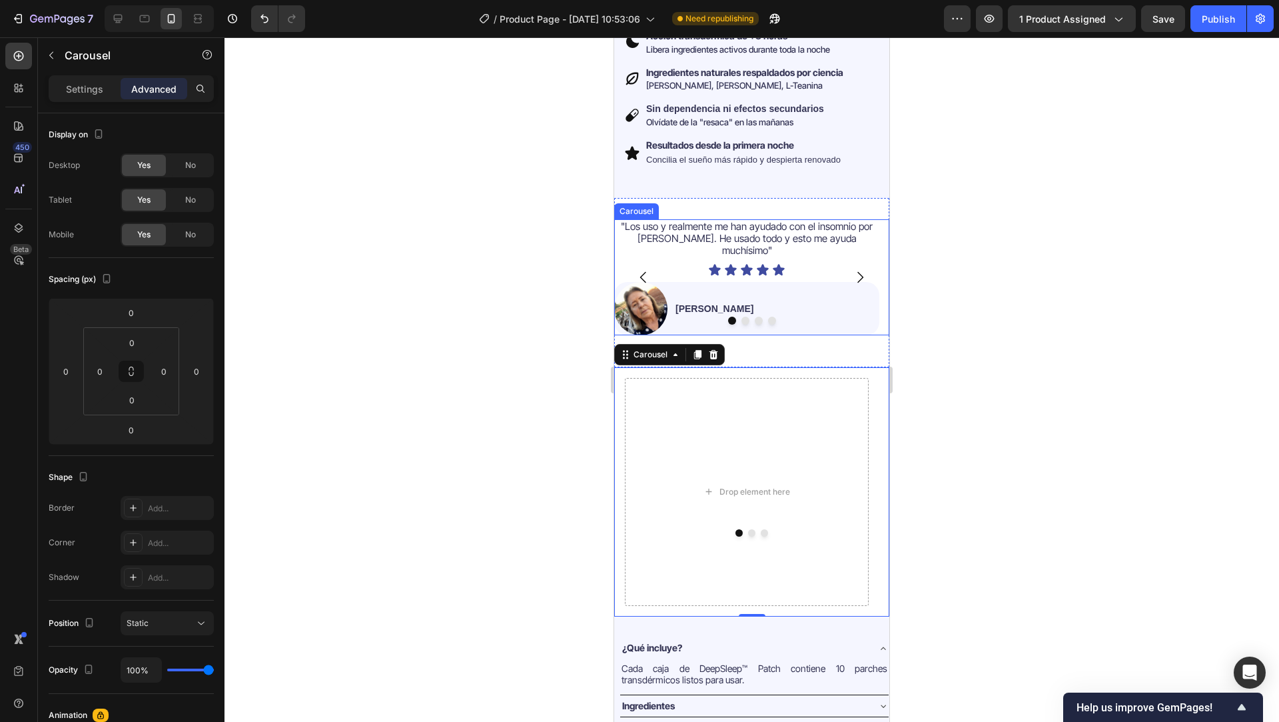
click at [855, 269] on icon "Carousel Next Arrow" at bounding box center [860, 277] width 16 height 16
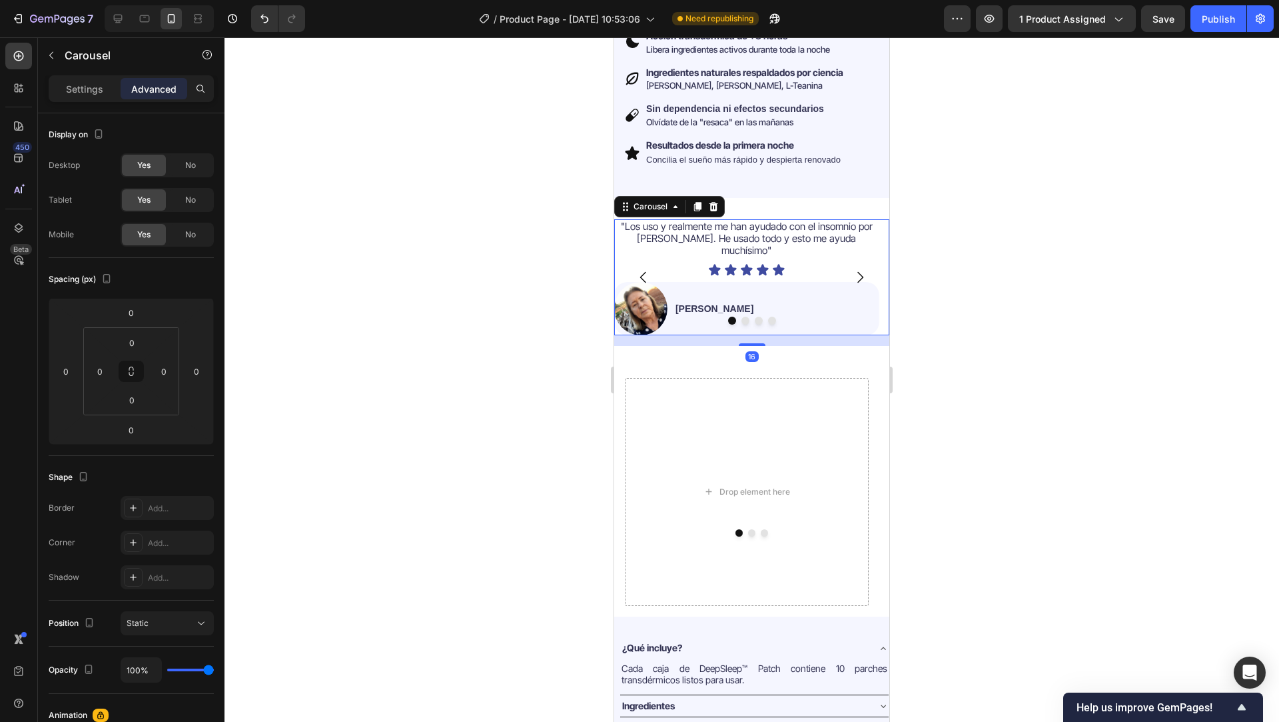
scroll to position [276, 0]
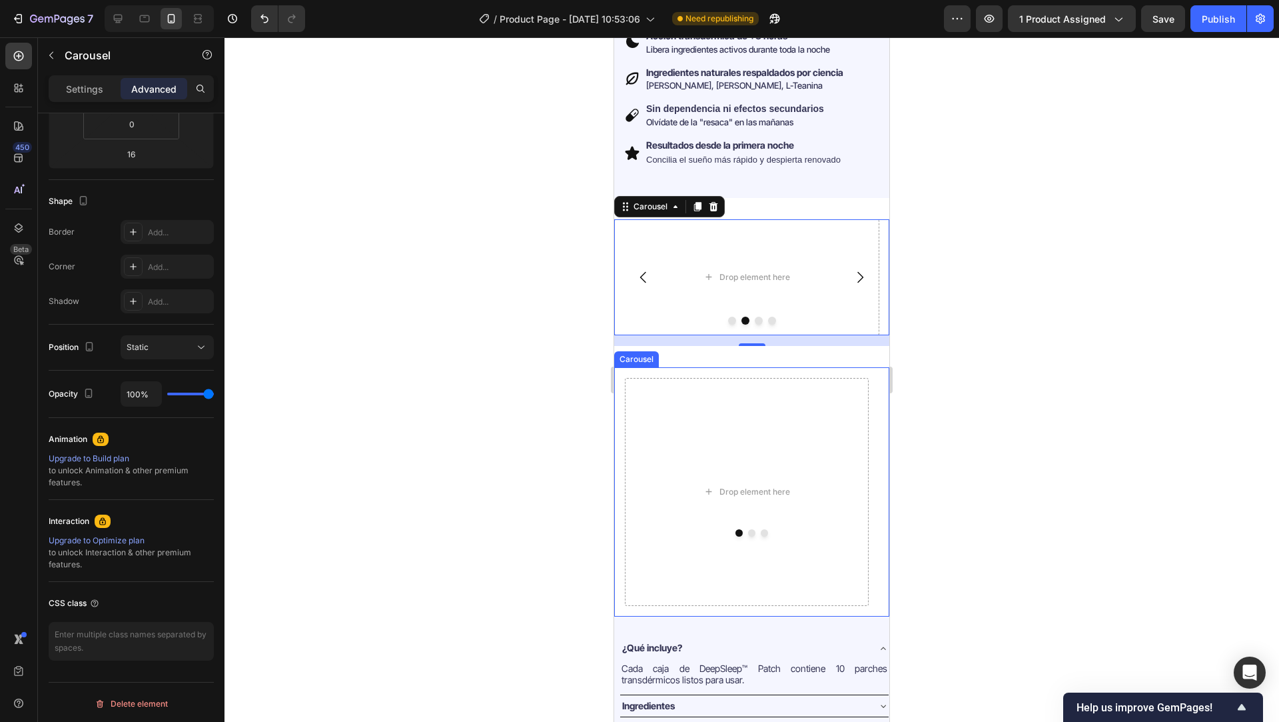
click at [748, 529] on button "Dot" at bounding box center [751, 532] width 7 height 7
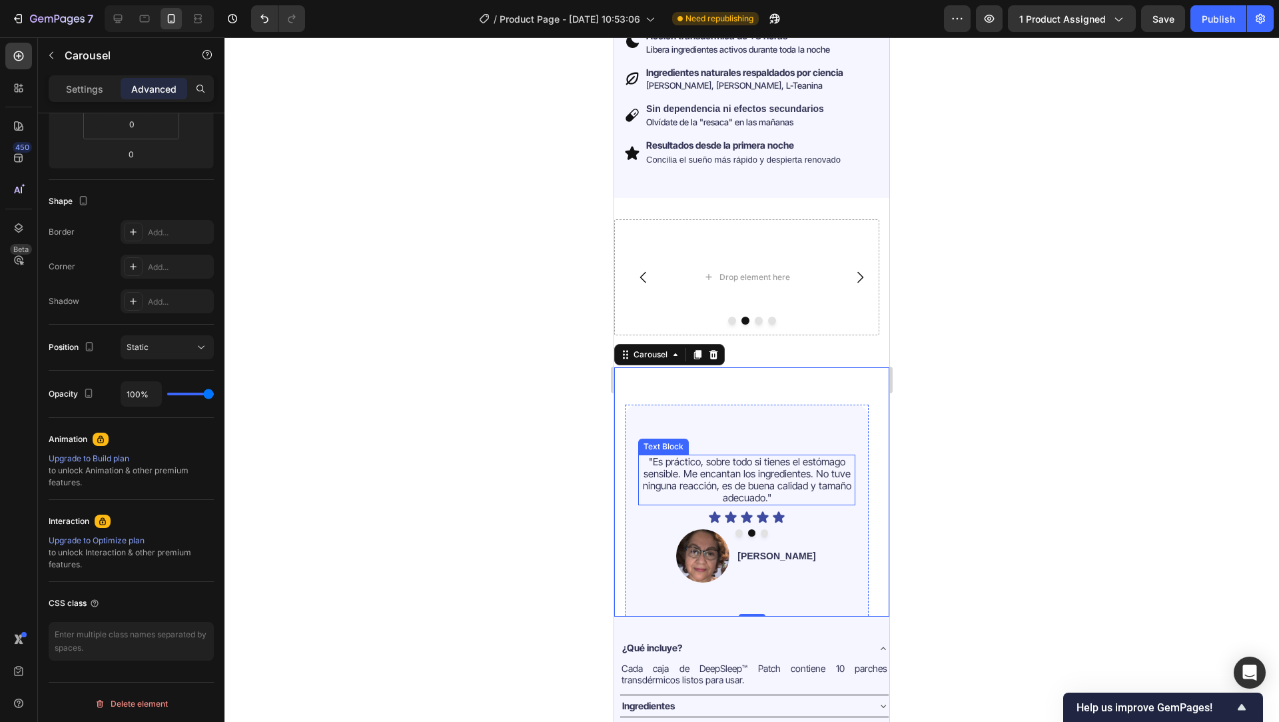
click at [682, 462] on span ""Es práctico, sobre todo si tienes el estómago sensible. Me encantan los ingred…" at bounding box center [747, 479] width 209 height 49
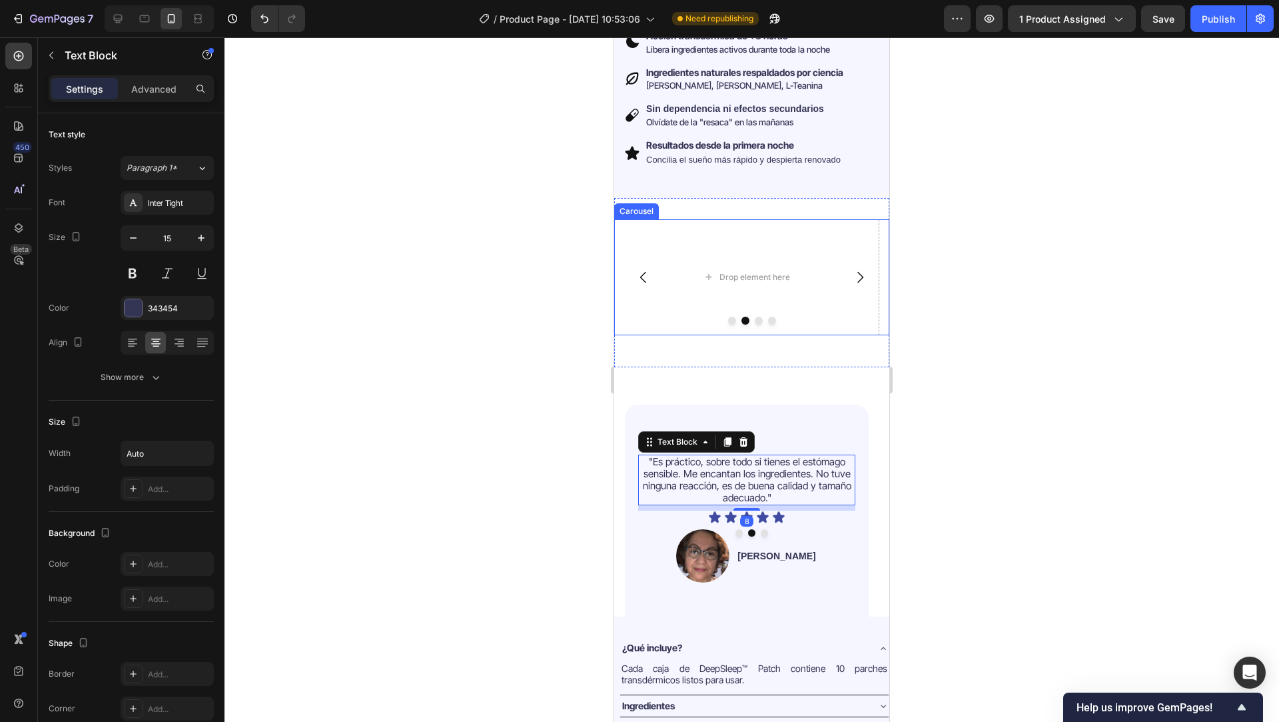
click at [640, 269] on icon "Carousel Back Arrow" at bounding box center [644, 277] width 16 height 16
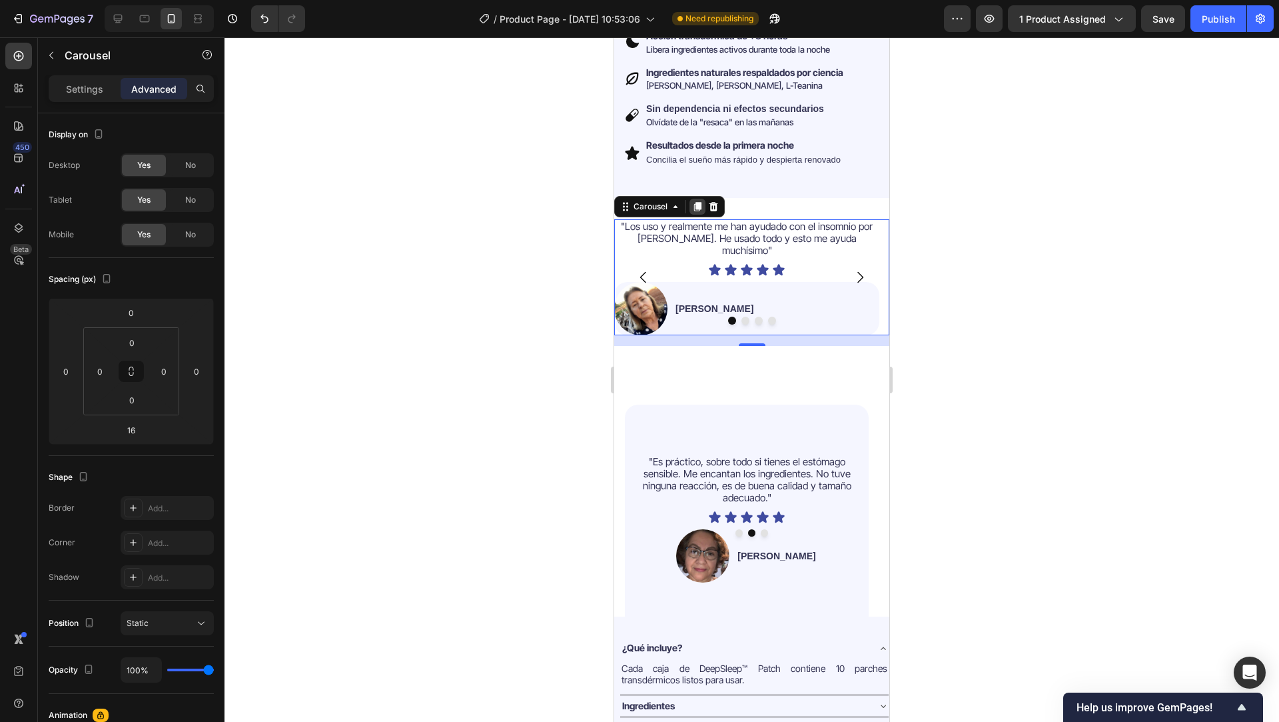
click at [700, 202] on icon at bounding box center [697, 206] width 7 height 9
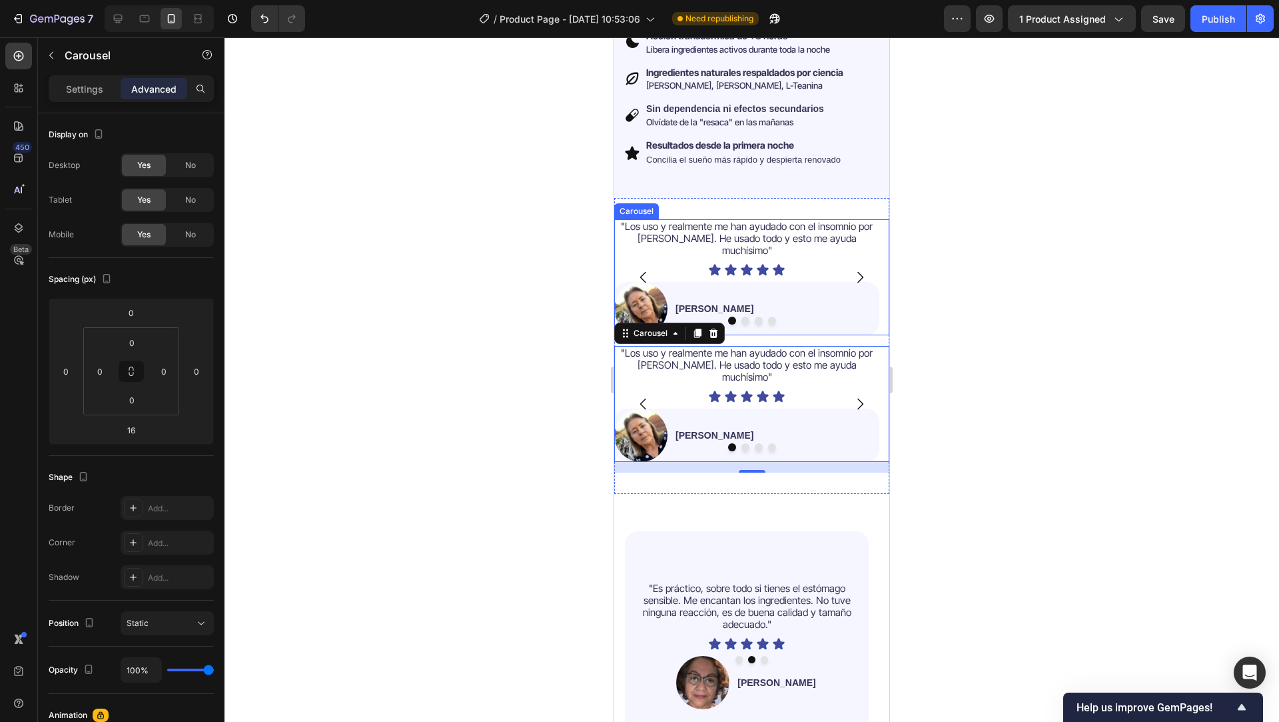
click at [742, 316] on button "Dot" at bounding box center [746, 320] width 8 height 8
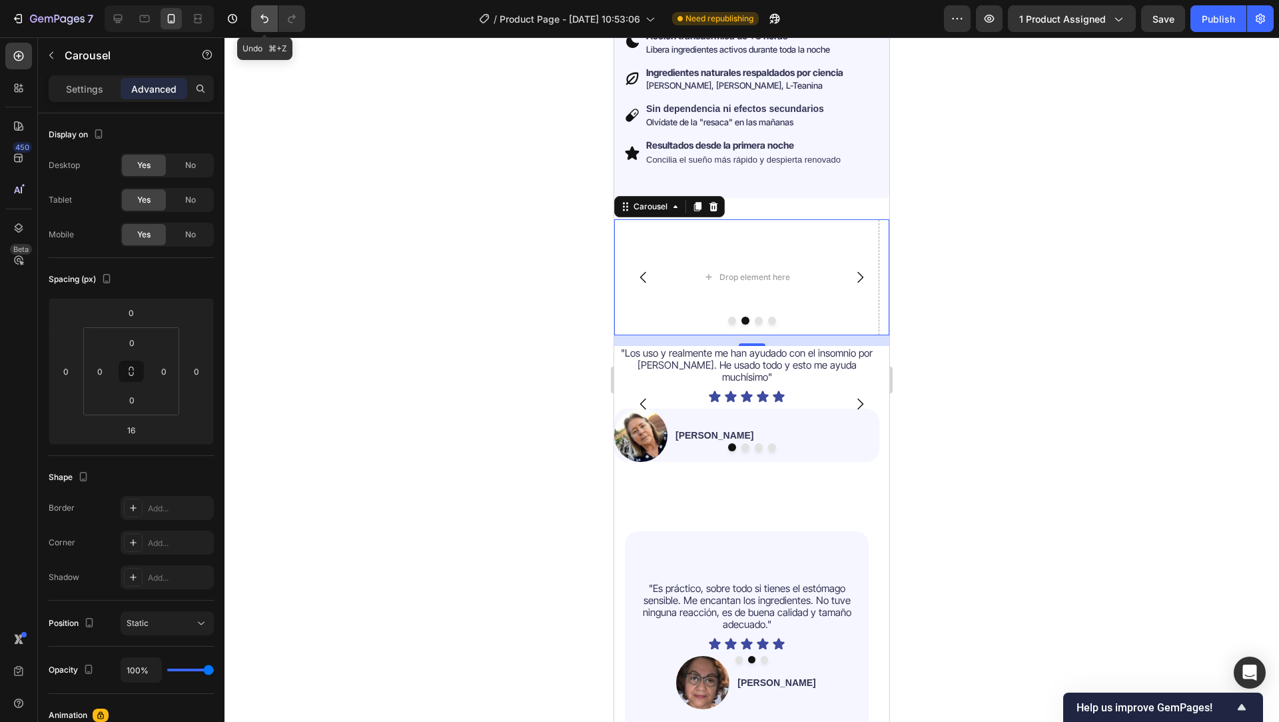
click at [267, 21] on icon "Undo/Redo" at bounding box center [264, 19] width 8 height 9
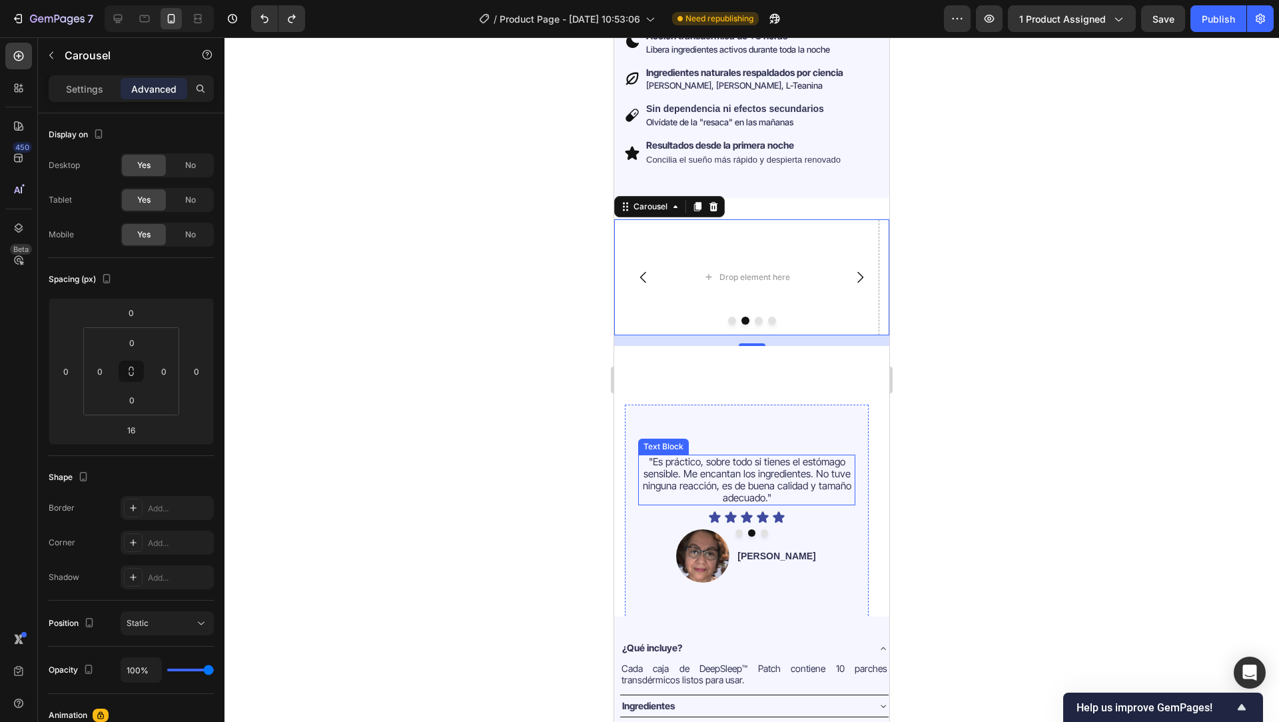
click at [798, 455] on span ""Es práctico, sobre todo si tienes el estómago sensible. Me encantan los ingred…" at bounding box center [747, 479] width 209 height 49
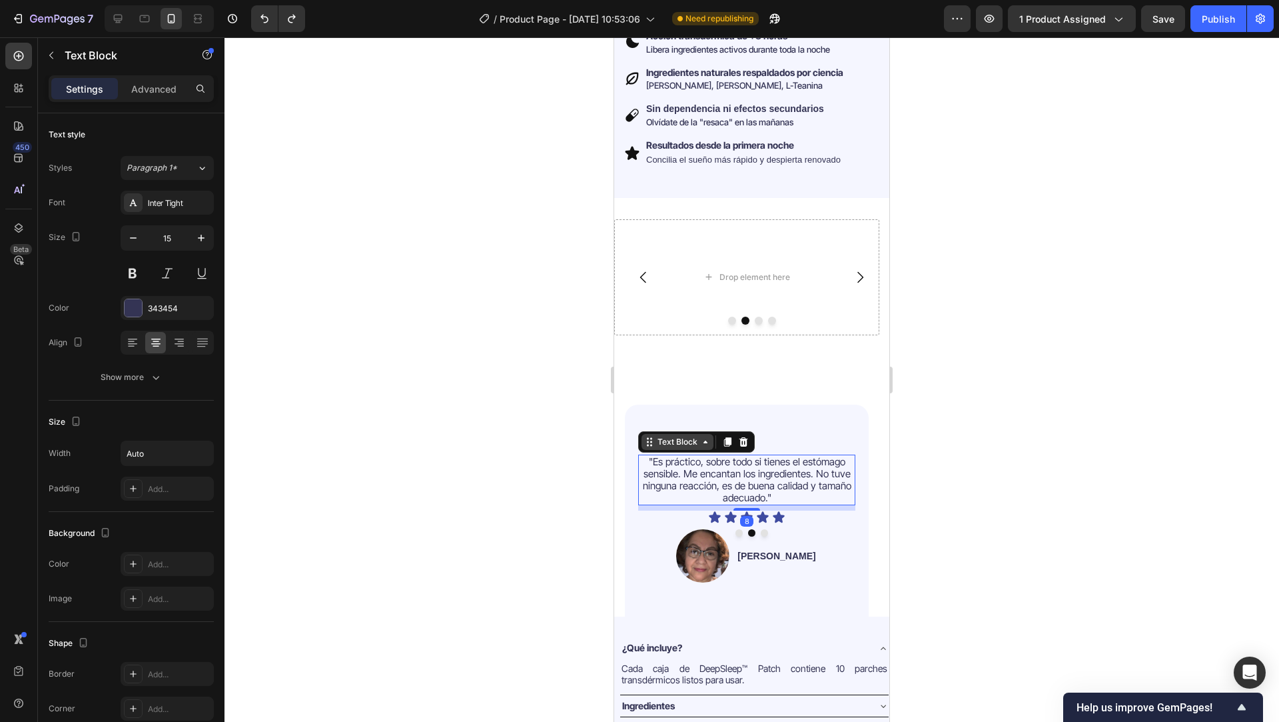
click at [684, 436] on div "Text Block" at bounding box center [677, 442] width 45 height 12
click at [633, 441] on div ""Es práctico, sobre todo si tienes el estómago sensible. Me encantan los ingred…" at bounding box center [747, 518] width 244 height 228
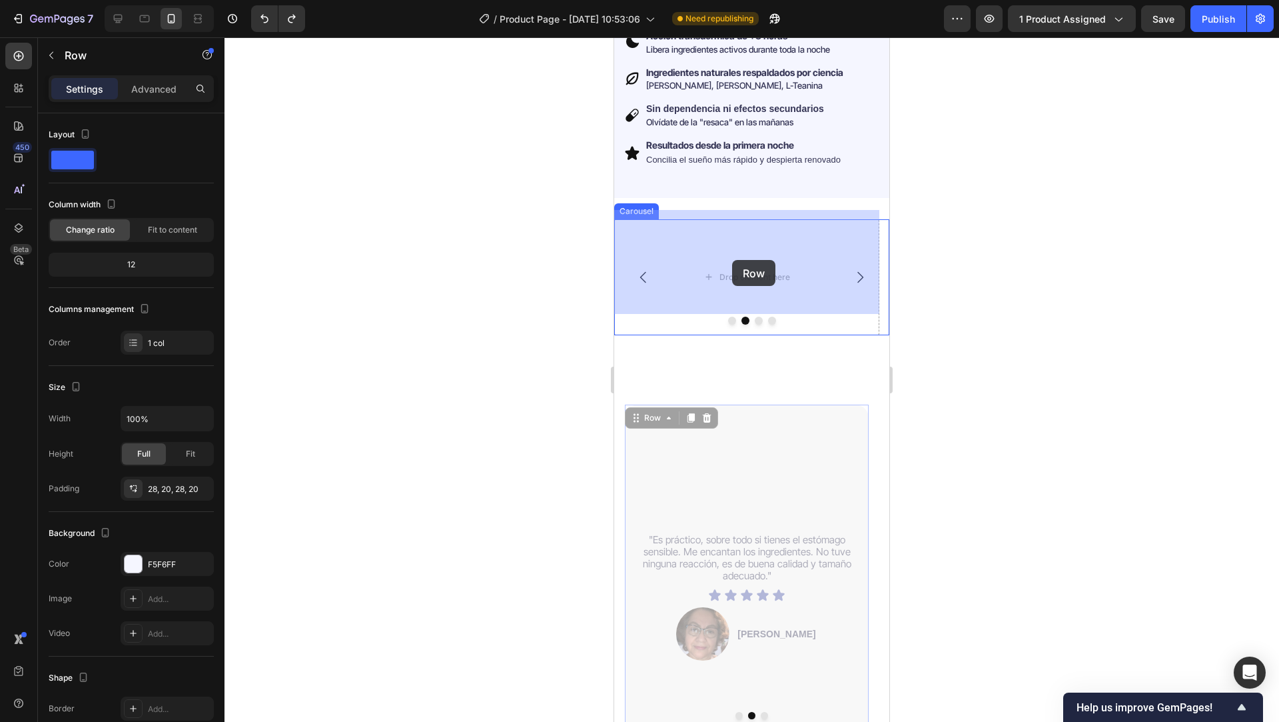
drag, startPoint x: 656, startPoint y: 400, endPoint x: 732, endPoint y: 260, distance: 160.1
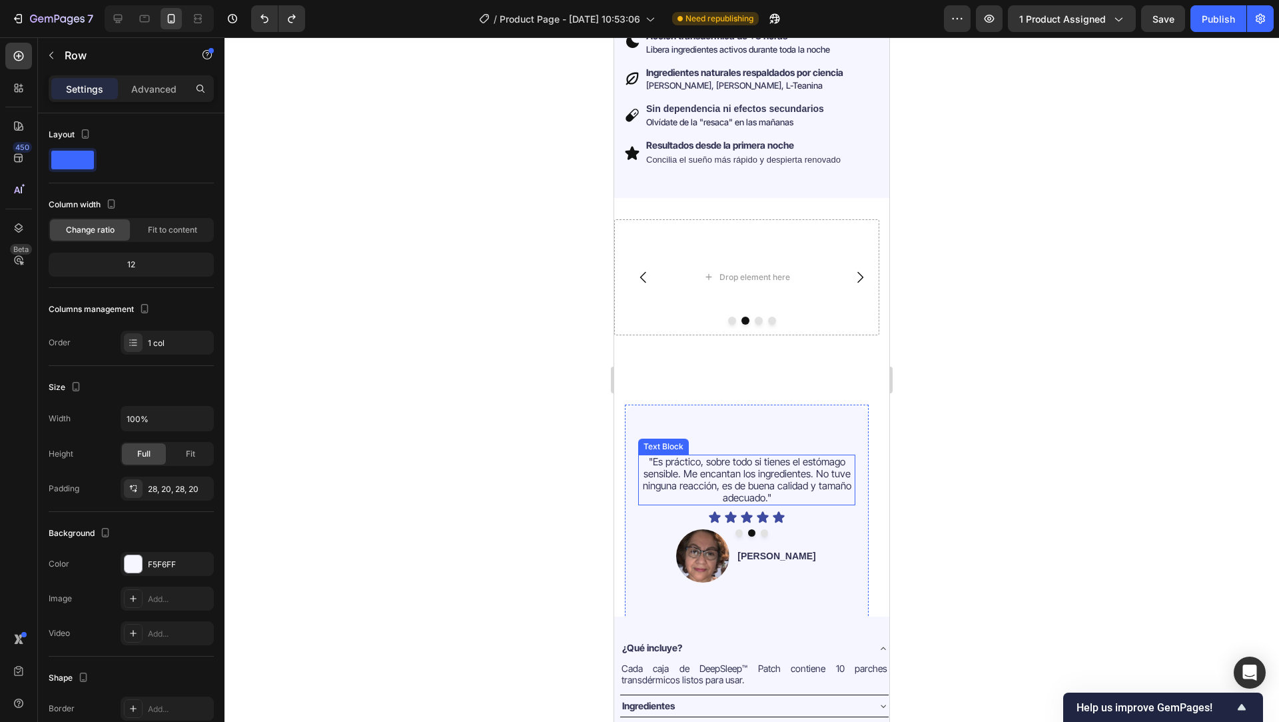
click at [690, 455] on span ""Es práctico, sobre todo si tienes el estómago sensible. Me encantan los ingred…" at bounding box center [747, 479] width 209 height 49
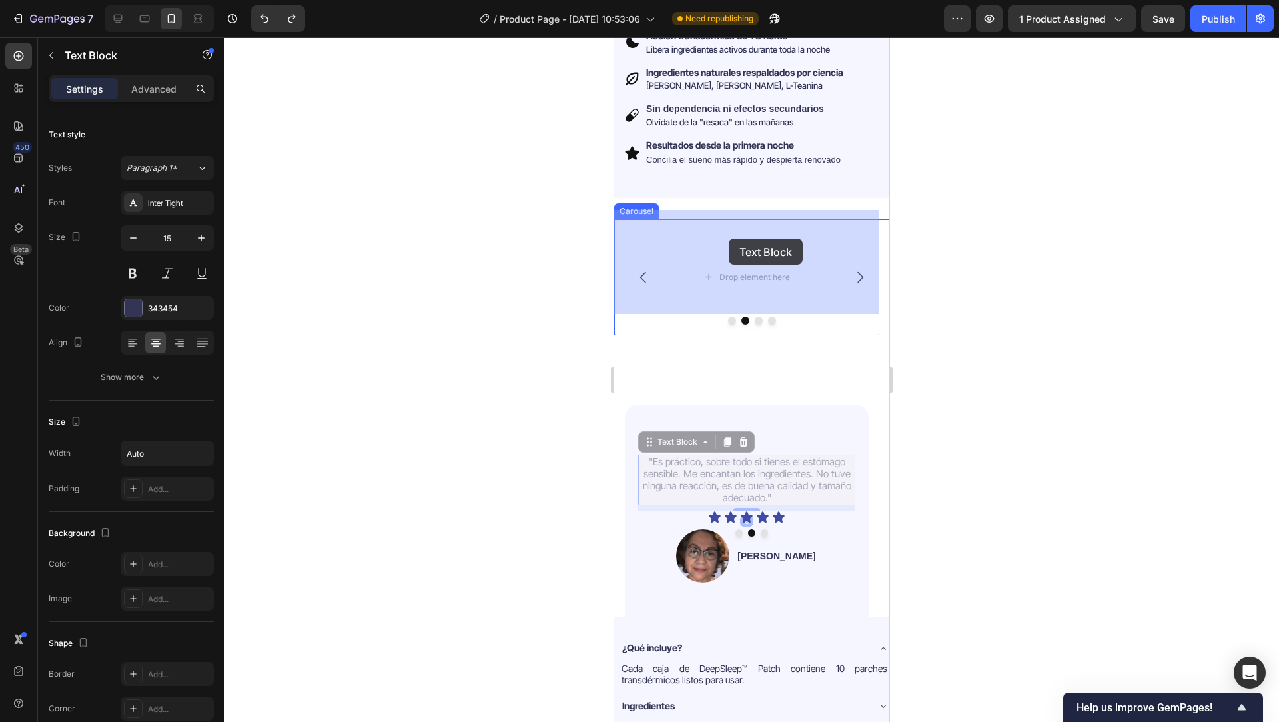
drag, startPoint x: 683, startPoint y: 426, endPoint x: 729, endPoint y: 239, distance: 193.4
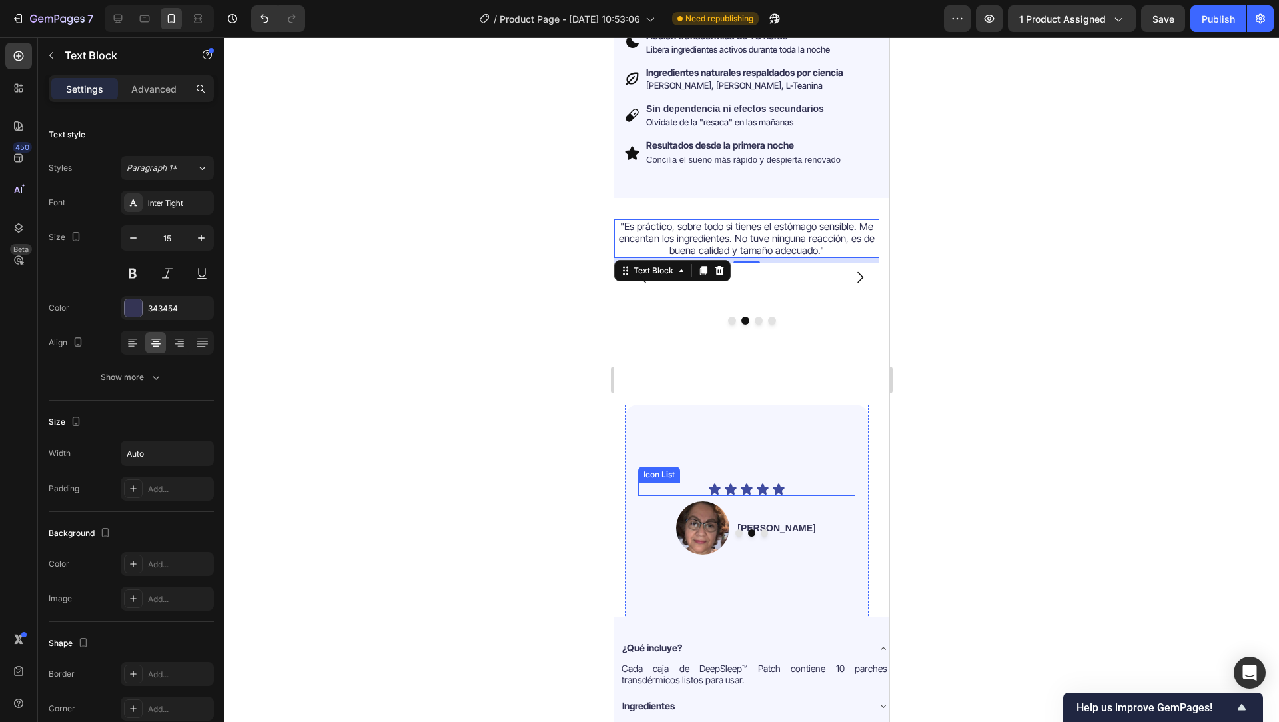
click at [699, 482] on div "Icon Icon Icon Icon Icon" at bounding box center [746, 488] width 217 height 13
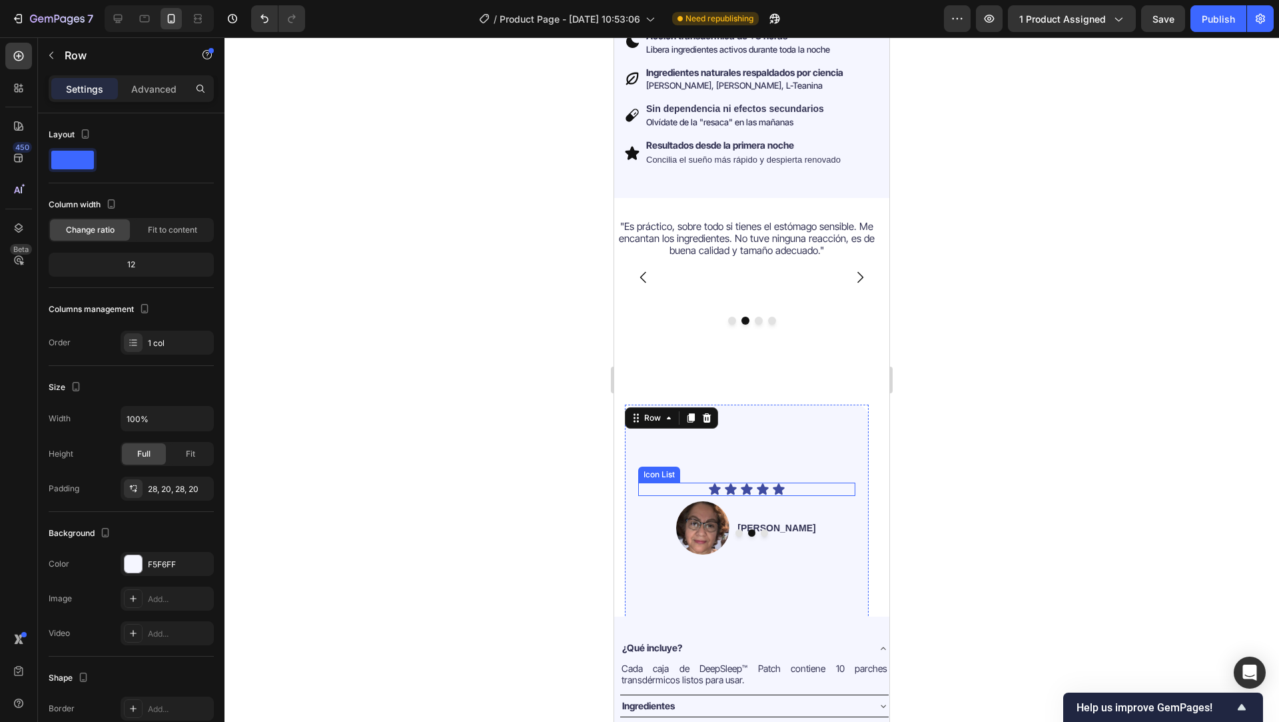
click at [702, 482] on div "Icon Icon Icon Icon Icon" at bounding box center [746, 488] width 217 height 13
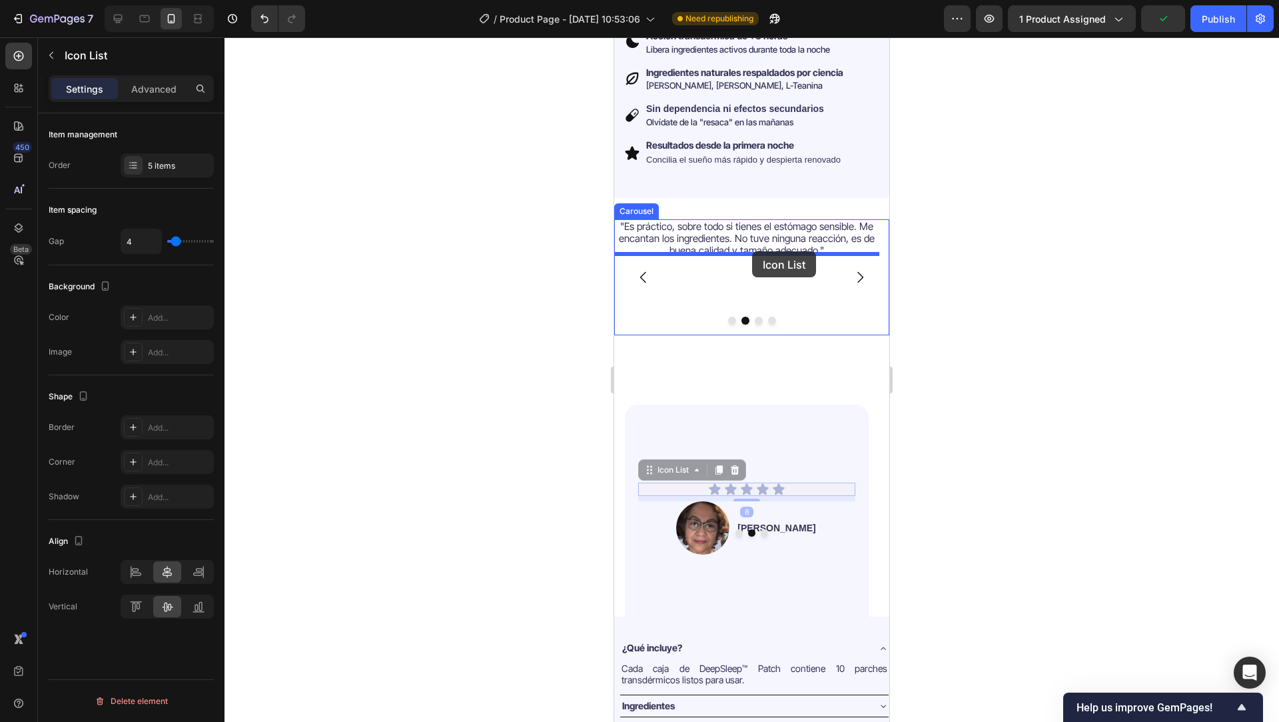
drag, startPoint x: 680, startPoint y: 450, endPoint x: 752, endPoint y: 251, distance: 212.7
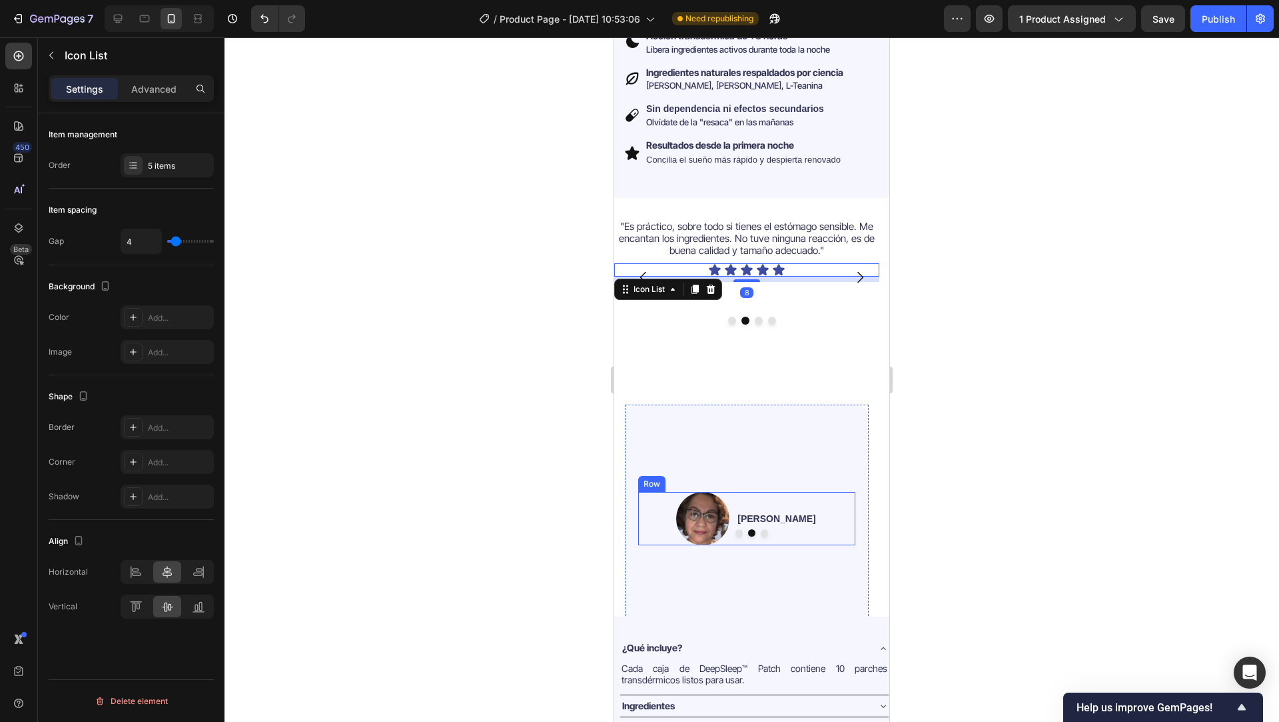
click at [795, 492] on div "Sonia M. Text Block" at bounding box center [776, 518] width 81 height 53
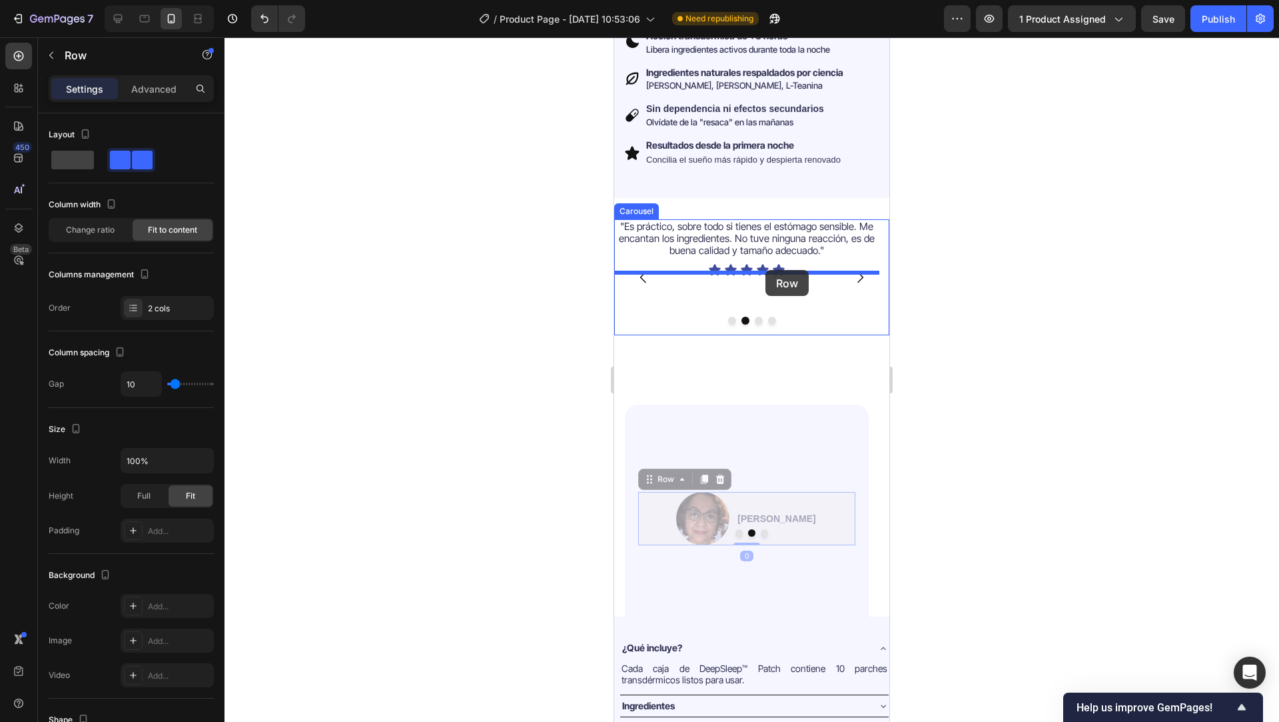
drag, startPoint x: 683, startPoint y: 461, endPoint x: 765, endPoint y: 268, distance: 209.5
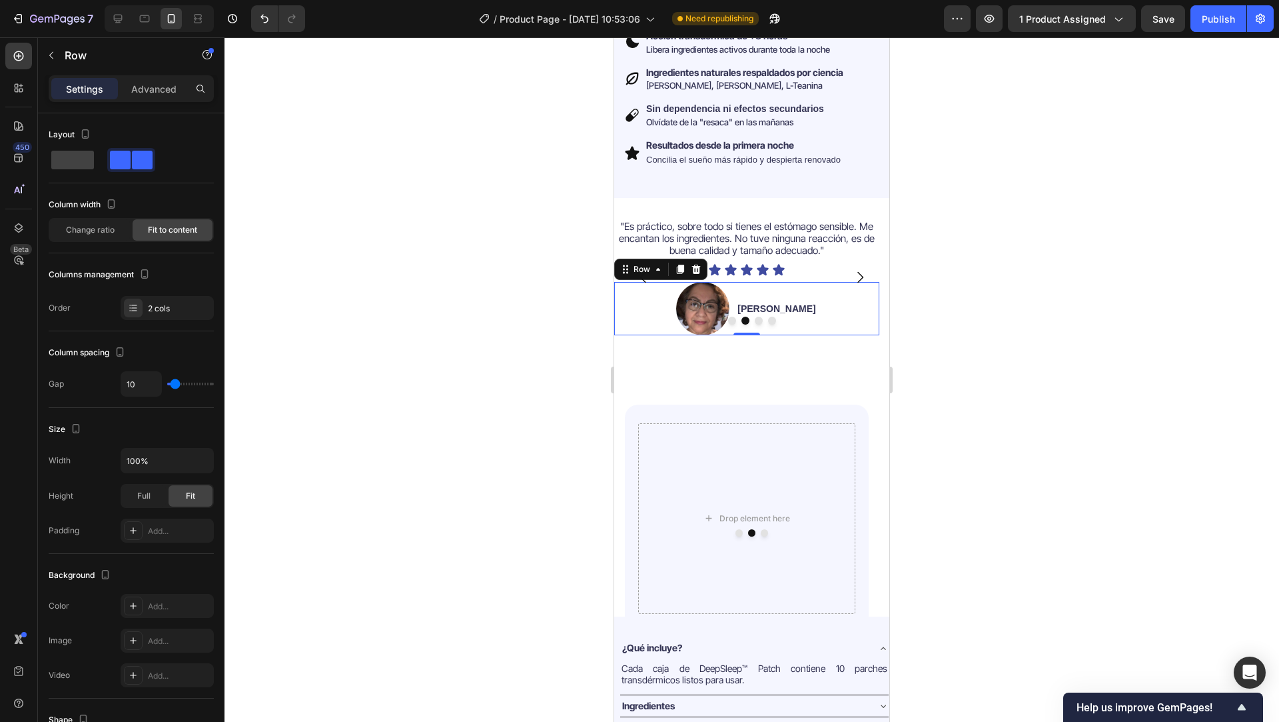
click at [539, 366] on div at bounding box center [752, 379] width 1055 height 684
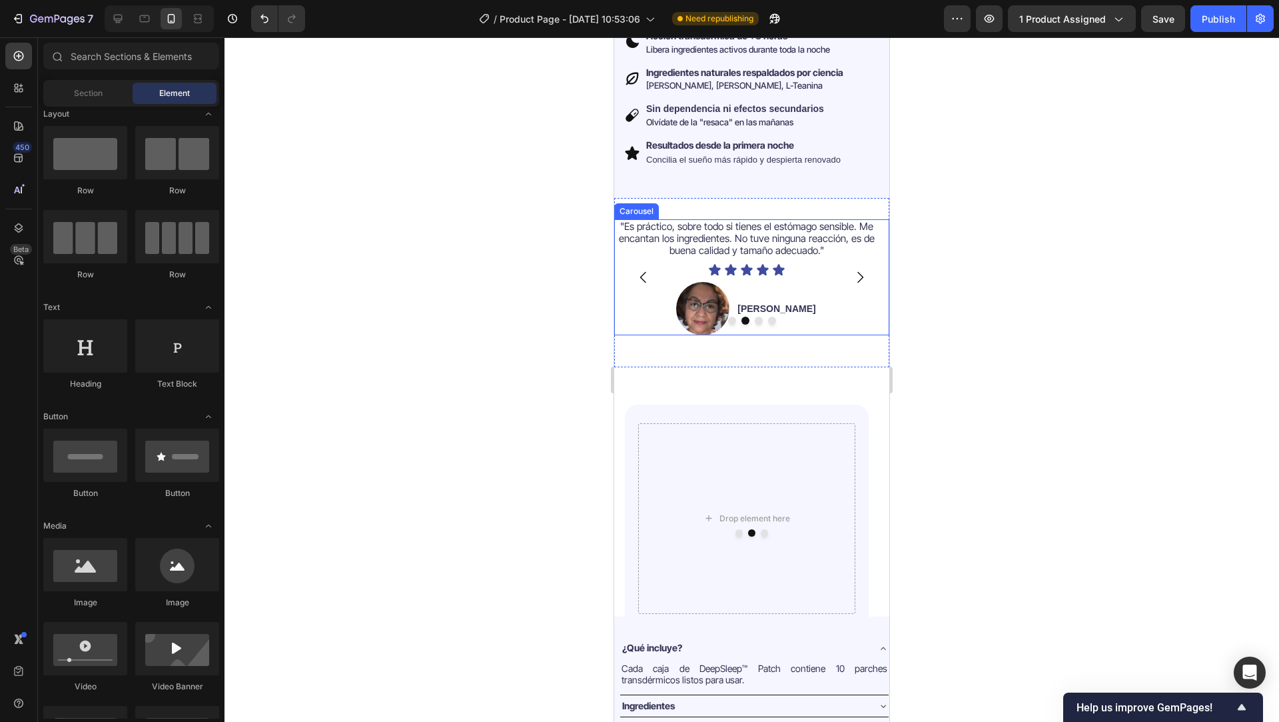
click at [642, 272] on icon "Carousel Back Arrow" at bounding box center [643, 277] width 6 height 11
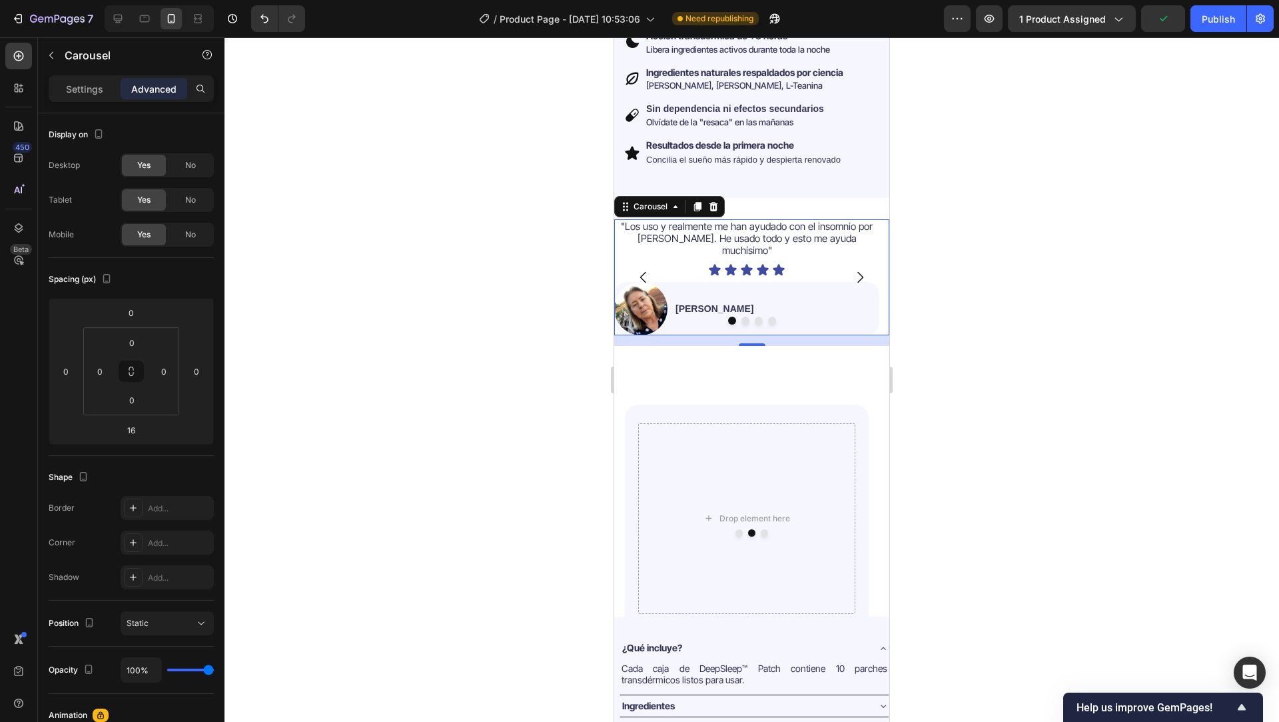
click at [852, 269] on icon "Carousel Next Arrow" at bounding box center [860, 277] width 16 height 16
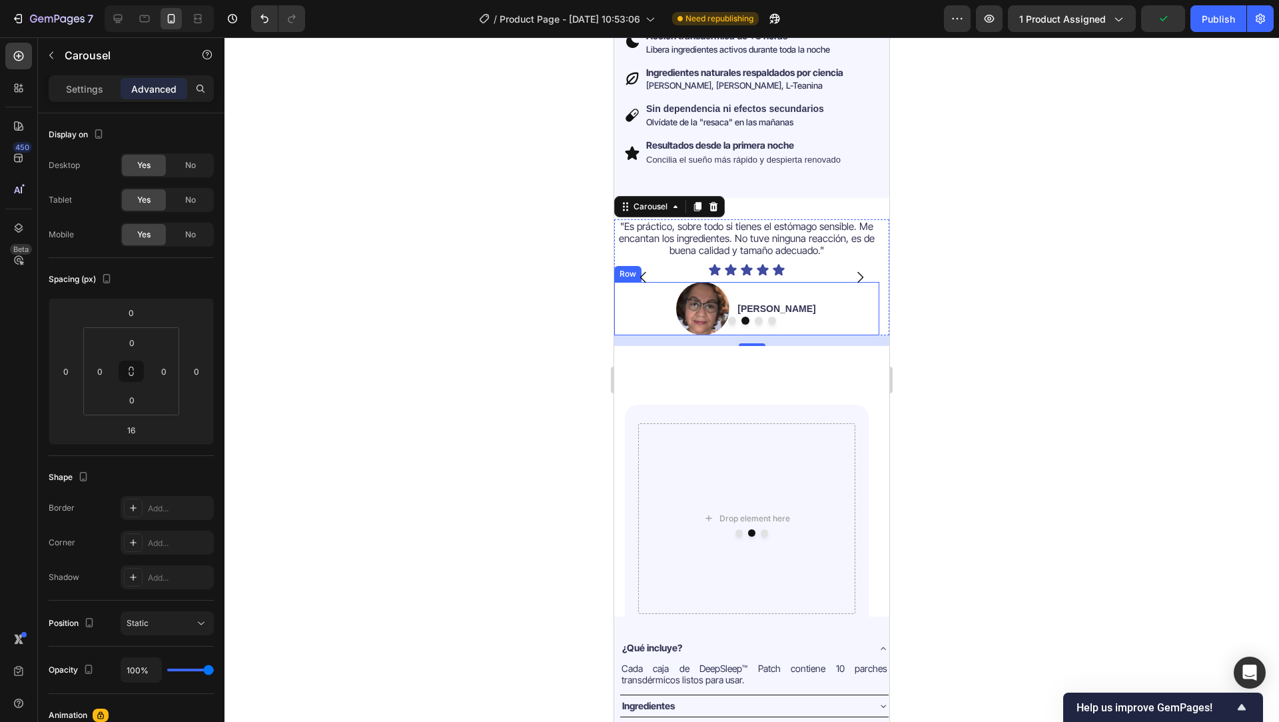
click at [839, 297] on div "Image Sonia M. Text Block Row" at bounding box center [746, 308] width 265 height 53
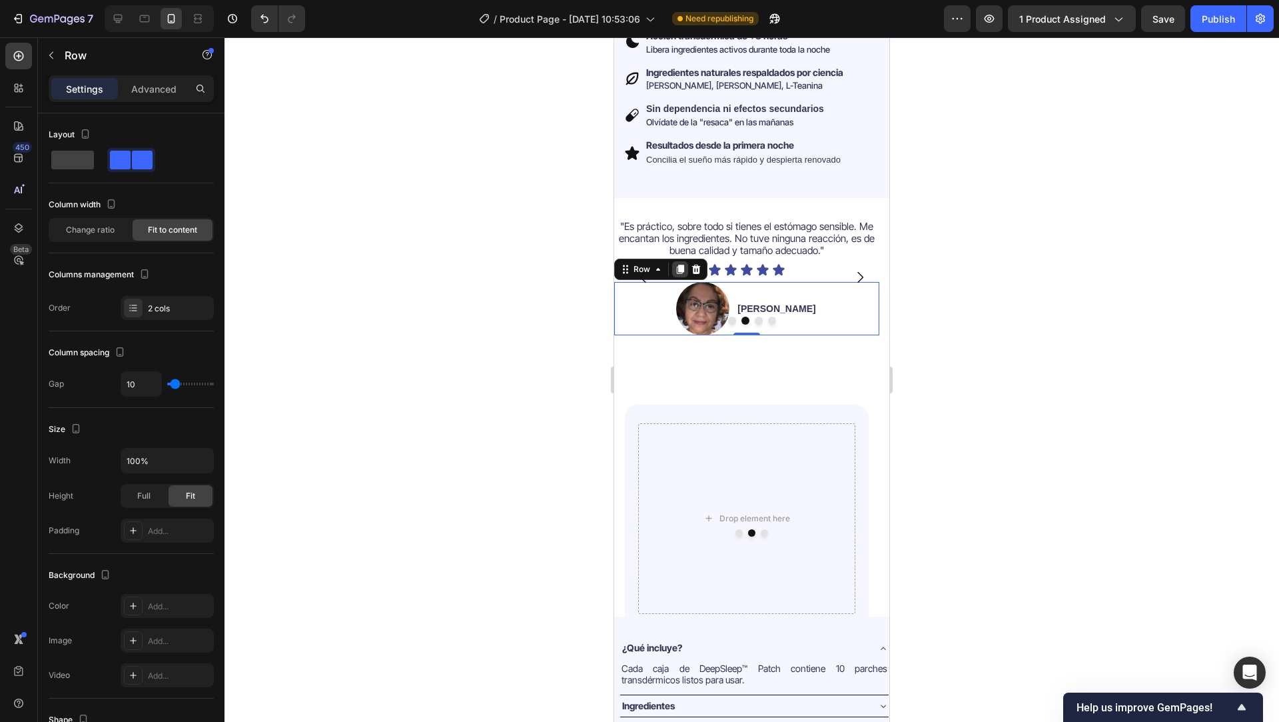
click at [682, 264] on icon at bounding box center [680, 268] width 7 height 9
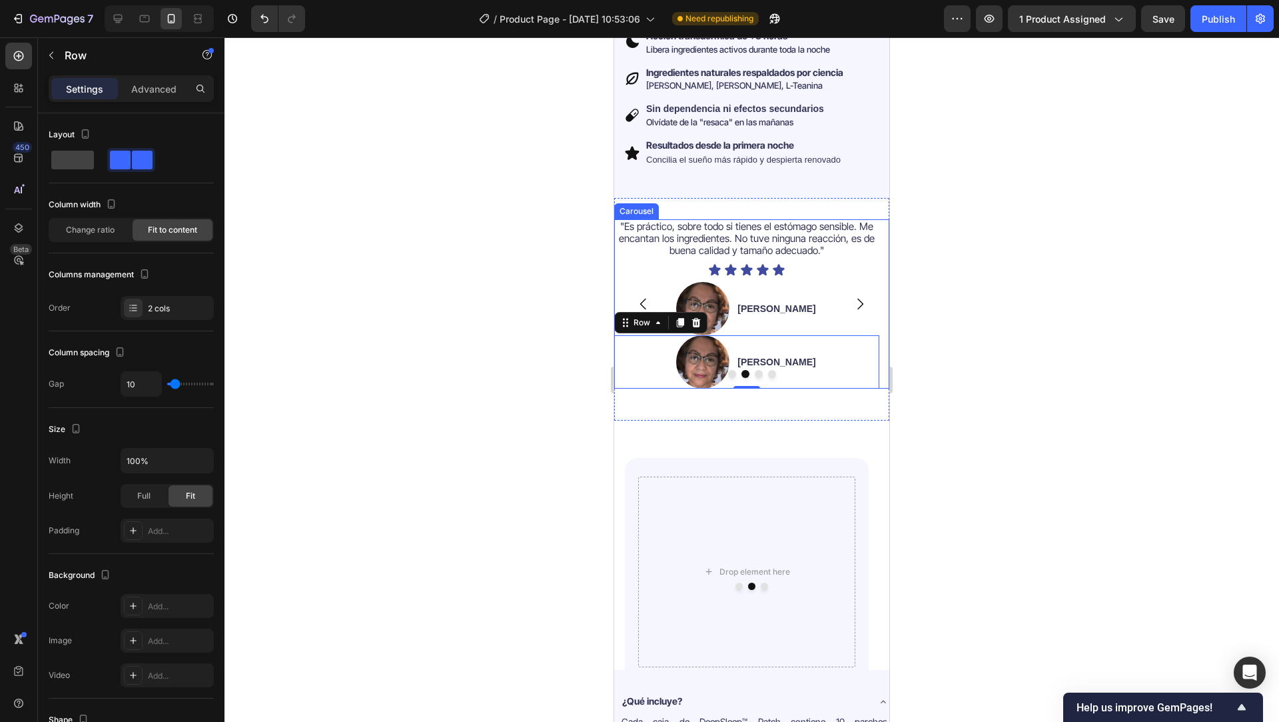
click at [642, 298] on icon "Carousel Back Arrow" at bounding box center [643, 303] width 6 height 11
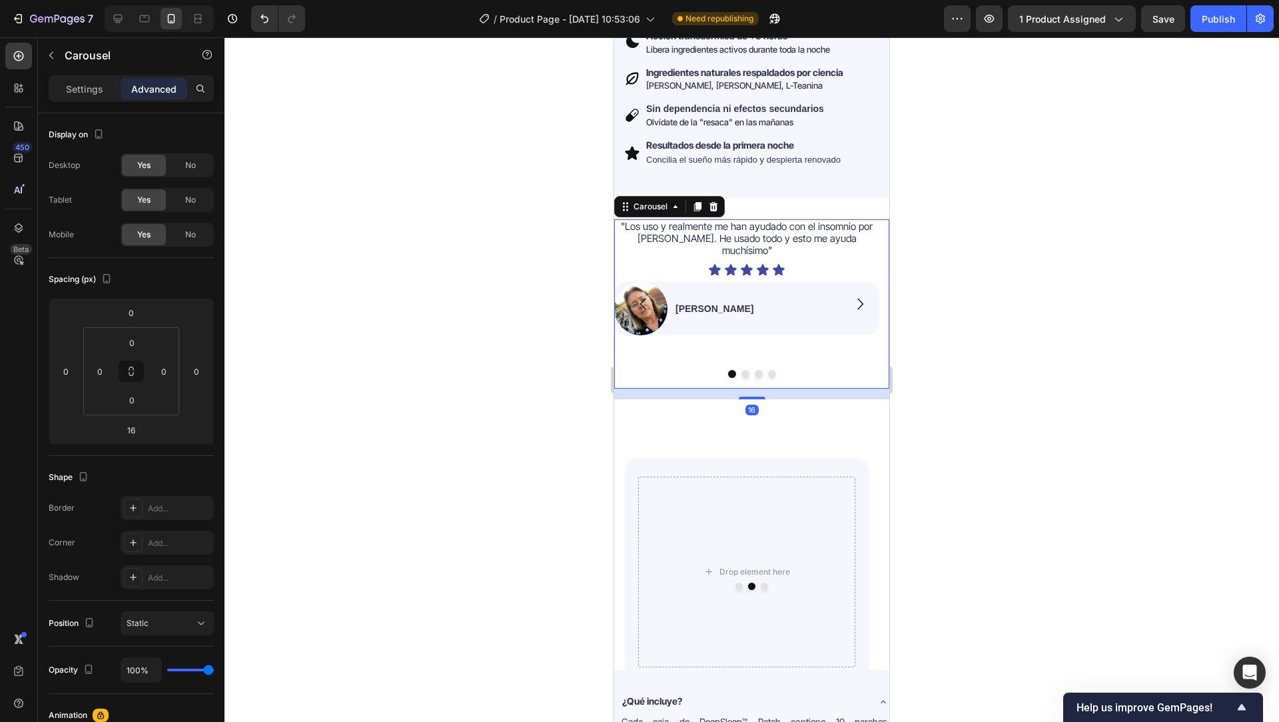
click at [857, 296] on icon "Carousel Next Arrow" at bounding box center [860, 304] width 16 height 16
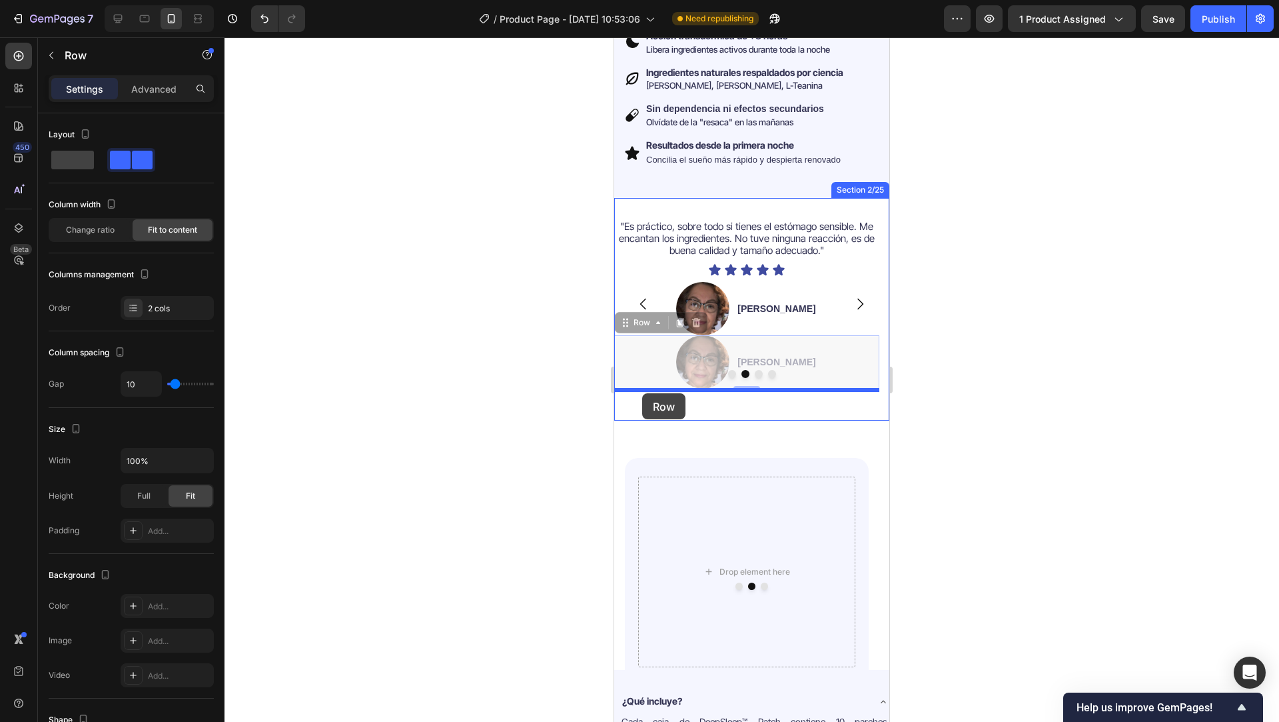
drag, startPoint x: 628, startPoint y: 318, endPoint x: 642, endPoint y: 393, distance: 76.0
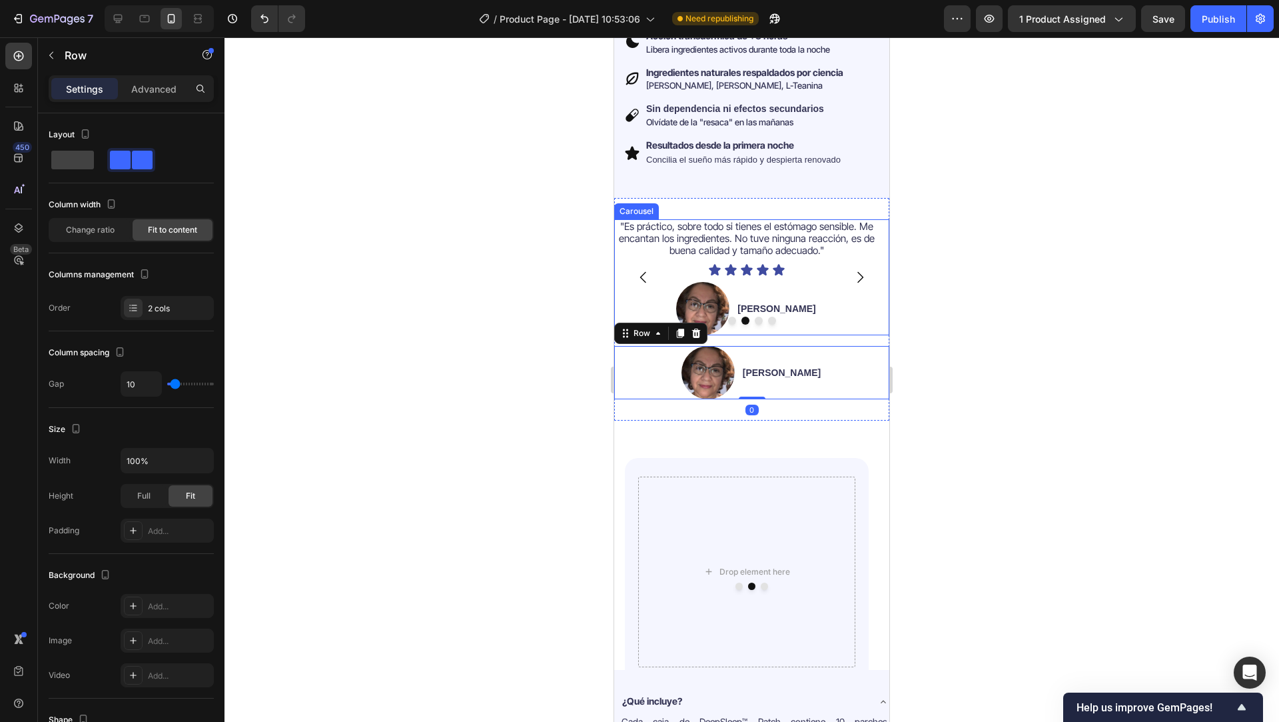
click at [640, 275] on icon "Carousel Back Arrow" at bounding box center [644, 277] width 16 height 16
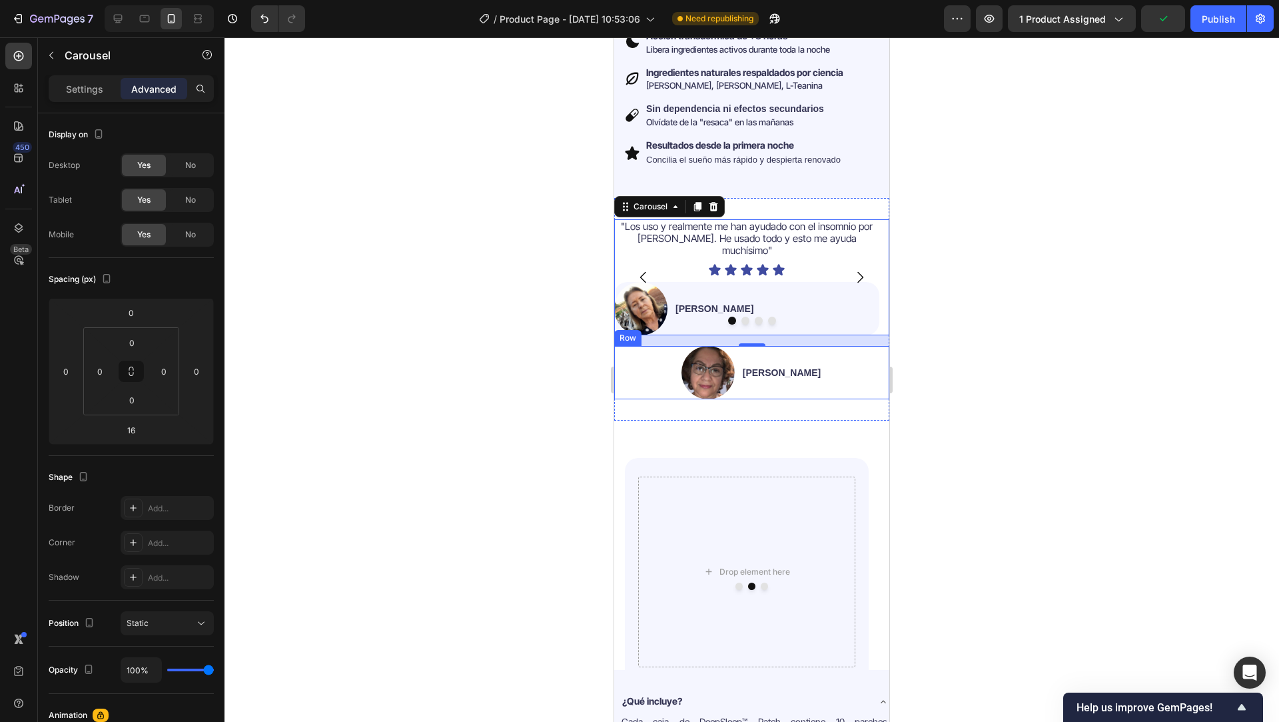
click at [664, 365] on div "Image Sonia M. Text Block Row" at bounding box center [751, 372] width 275 height 53
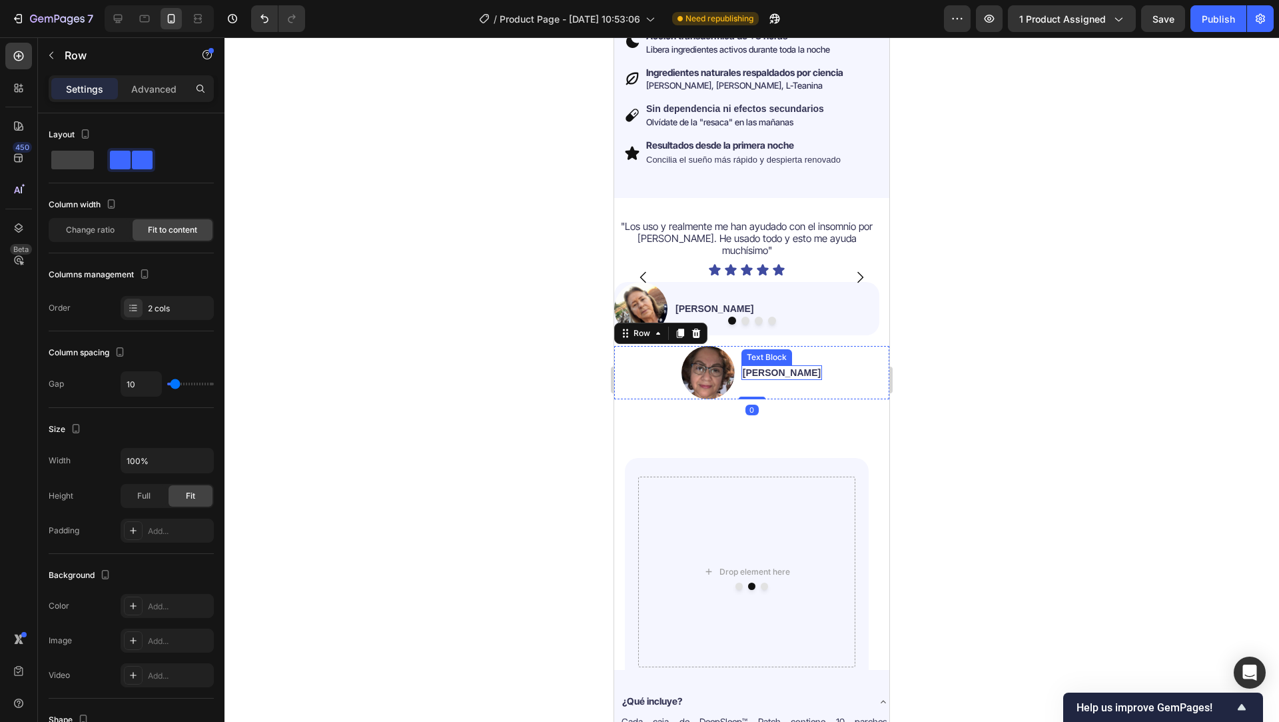
click at [771, 366] on p "Sonia M." at bounding box center [782, 372] width 78 height 12
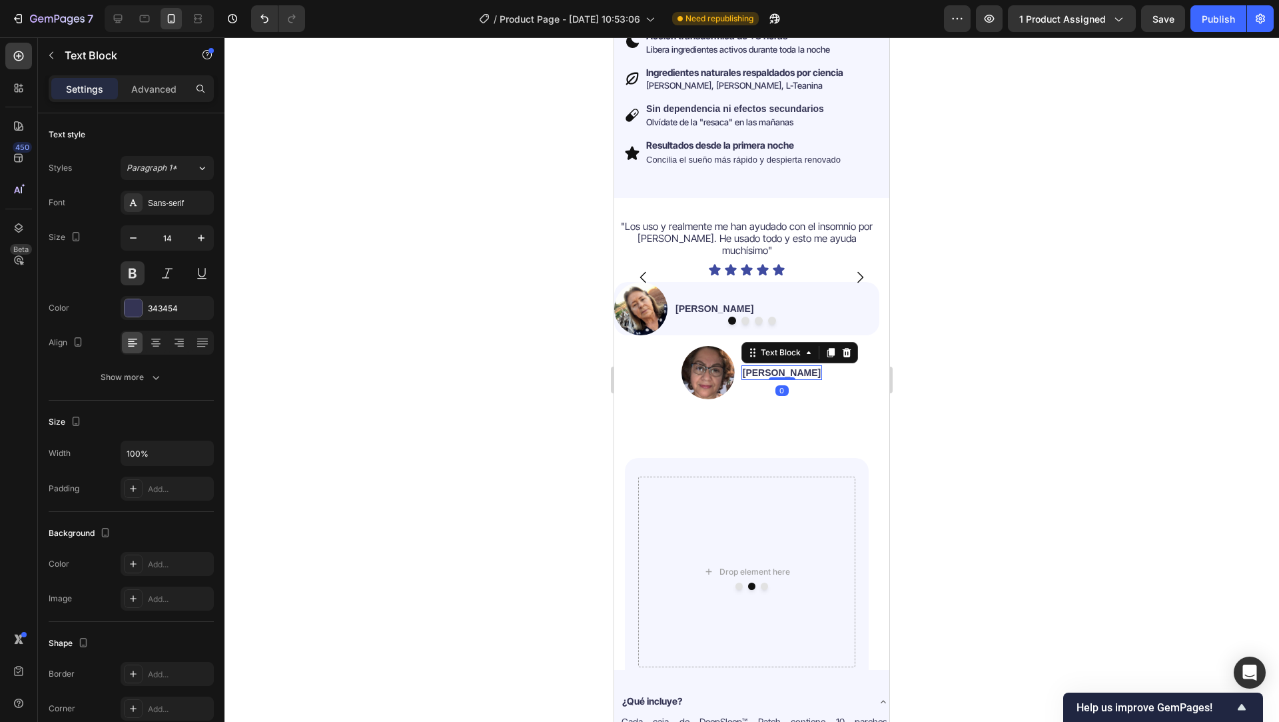
click at [771, 366] on p "Sonia M." at bounding box center [782, 372] width 78 height 12
click at [644, 286] on img at bounding box center [640, 308] width 53 height 53
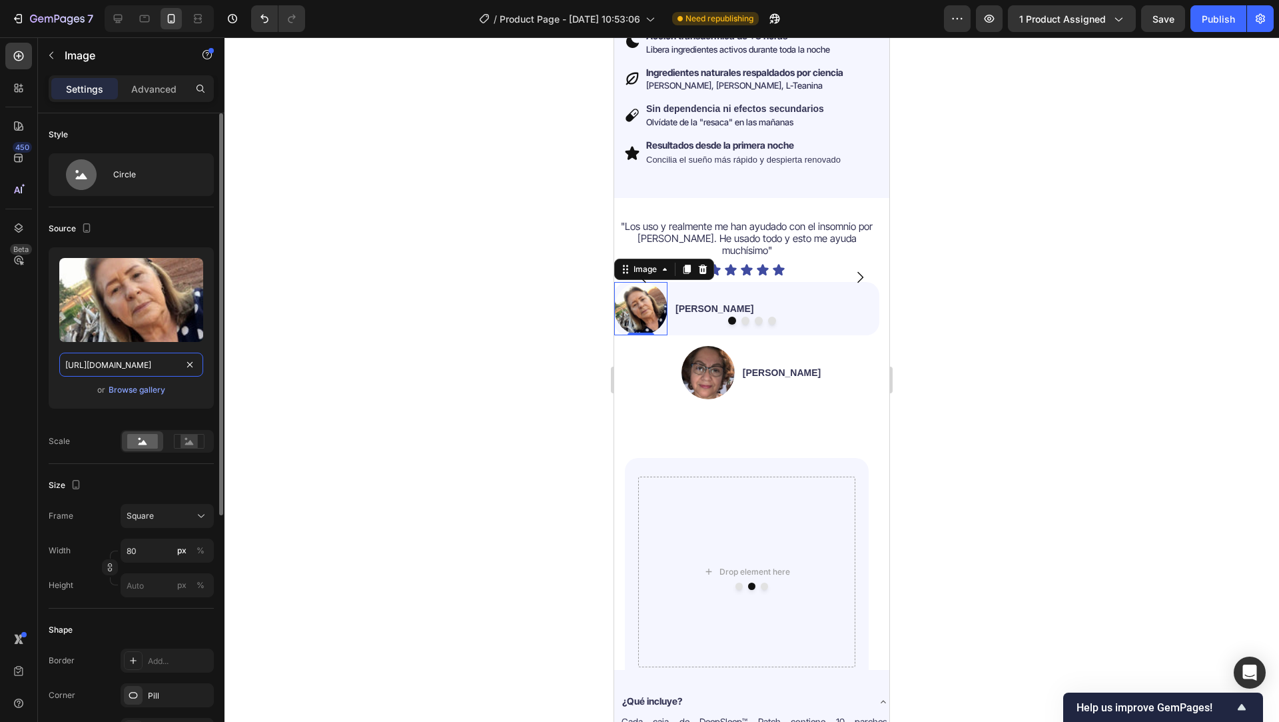
click at [161, 362] on input "https://cdn.shopify.com/s/files/1/0764/1422/2590/files/gempages_585894298097025…" at bounding box center [131, 364] width 144 height 24
click at [161, 361] on input "https://cdn.shopify.com/s/files/1/0764/1422/2590/files/gempages_585894298097025…" at bounding box center [131, 364] width 144 height 24
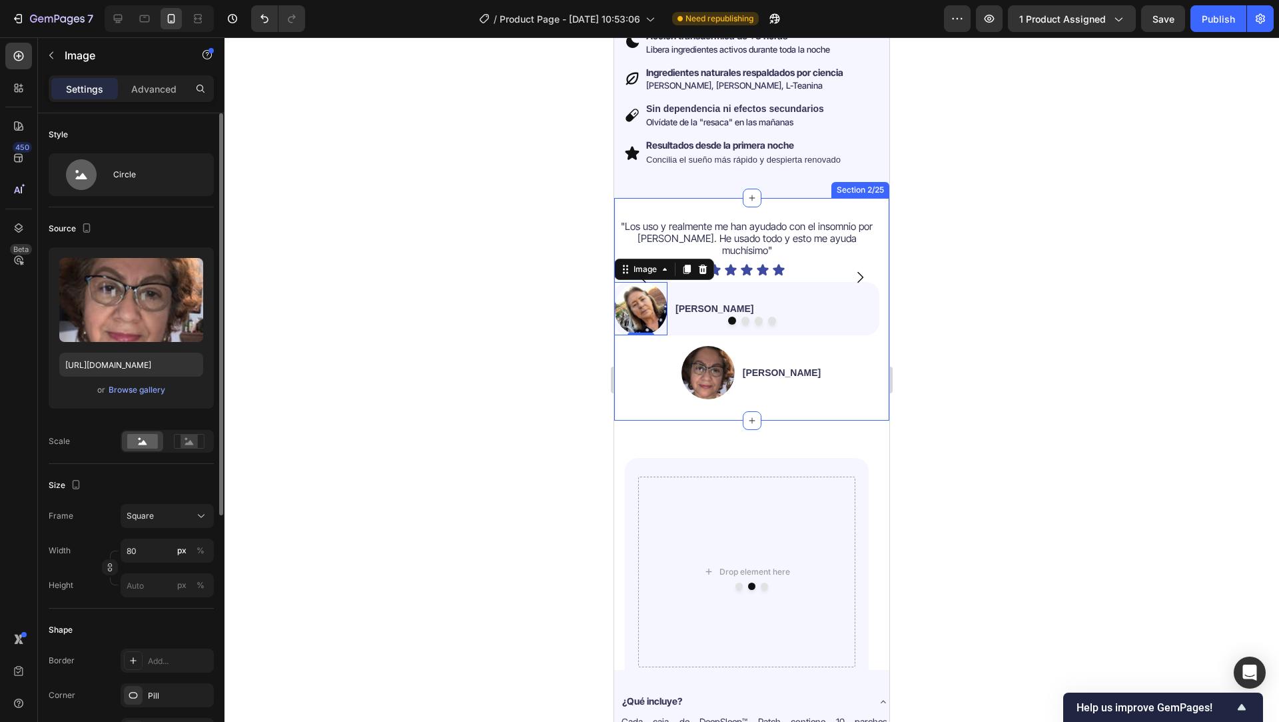
click at [719, 354] on img at bounding box center [708, 372] width 53 height 53
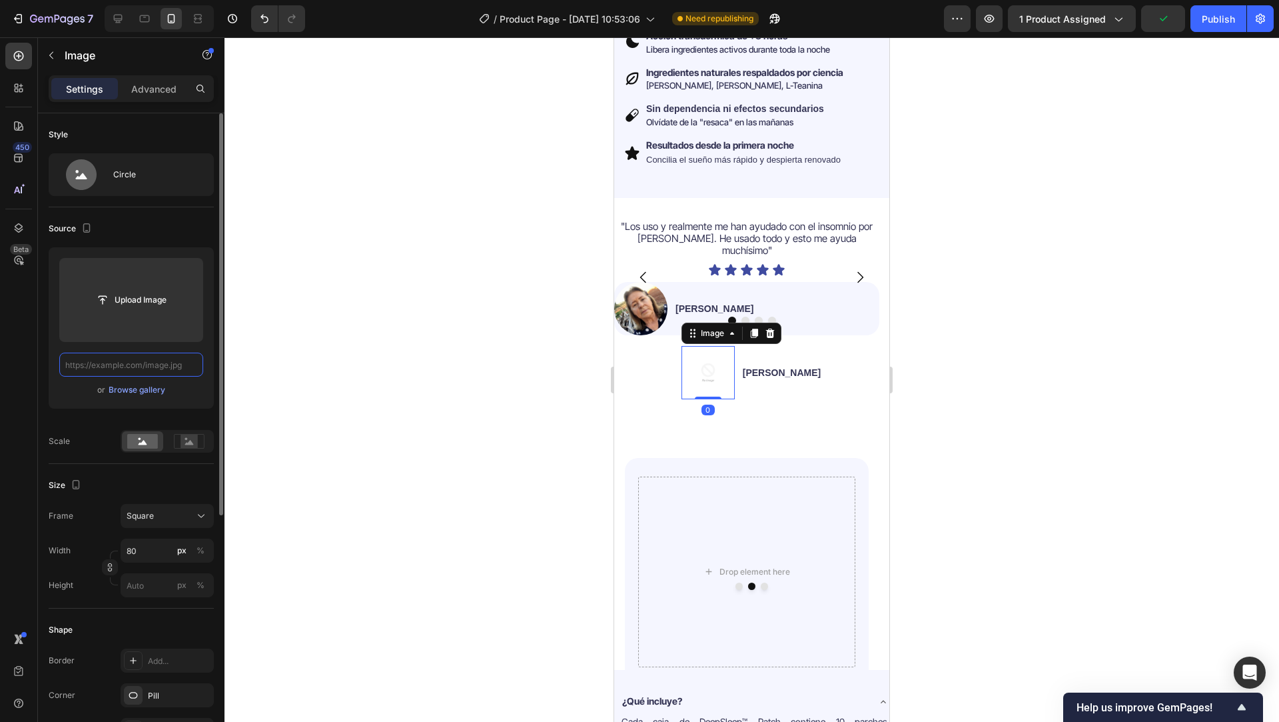
click at [177, 362] on input "text" at bounding box center [131, 364] width 144 height 24
paste input "https://cdn.shopify.com/s/files/1/0764/1422/2590/files/gempages_585894298097025…"
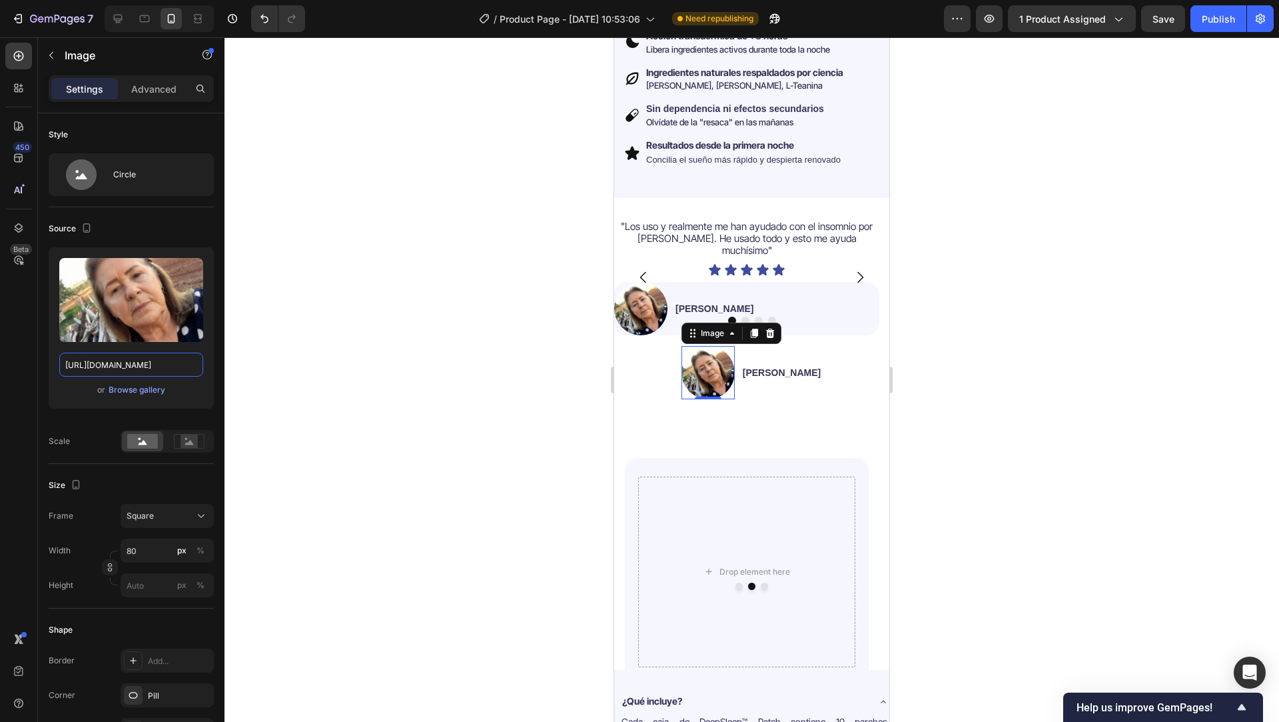
type input "https://cdn.shopify.com/s/files/1/0764/1422/2590/files/gempages_585894298097025…"
click at [526, 330] on div at bounding box center [752, 379] width 1055 height 684
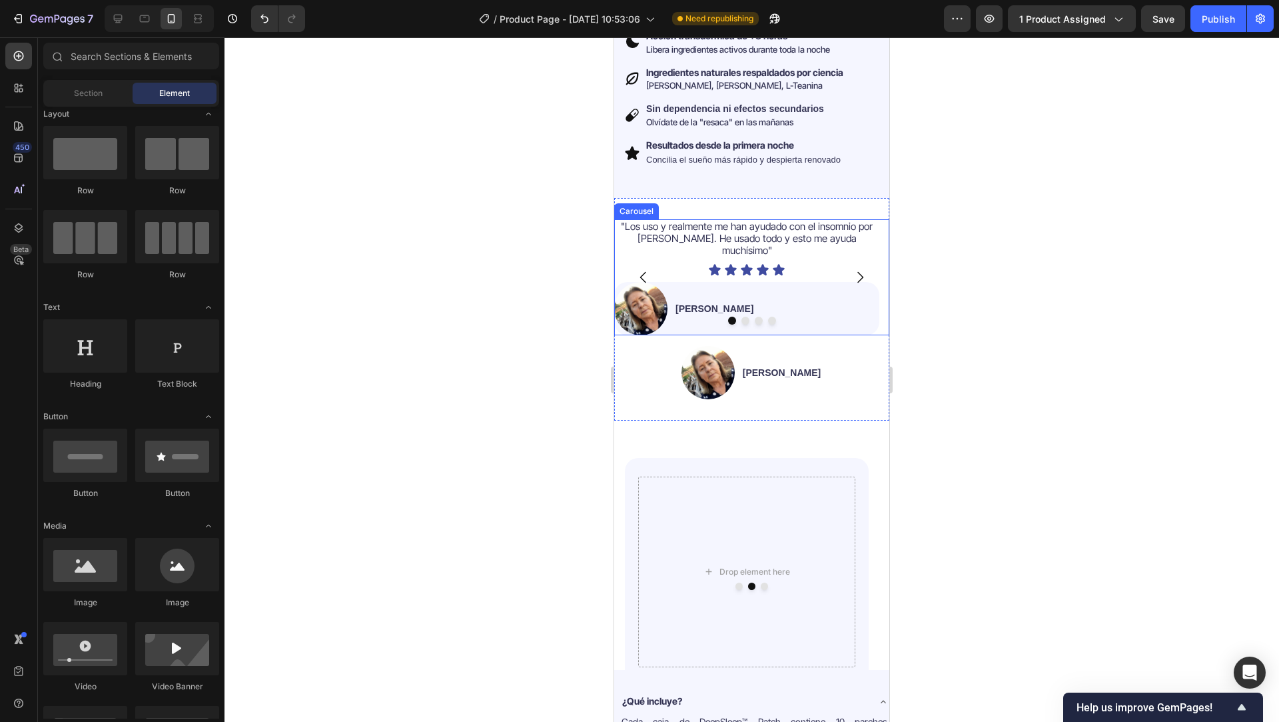
click at [852, 271] on icon "Carousel Next Arrow" at bounding box center [860, 277] width 16 height 16
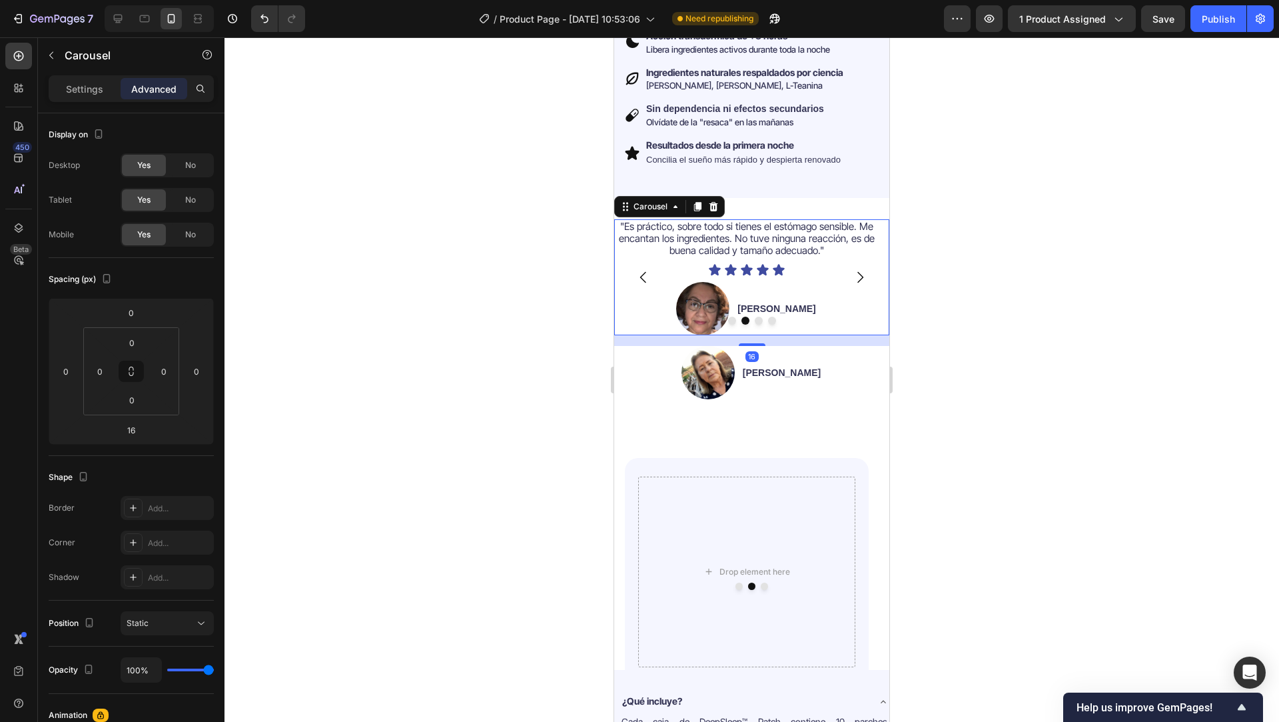
click at [640, 269] on icon "Carousel Back Arrow" at bounding box center [644, 277] width 16 height 16
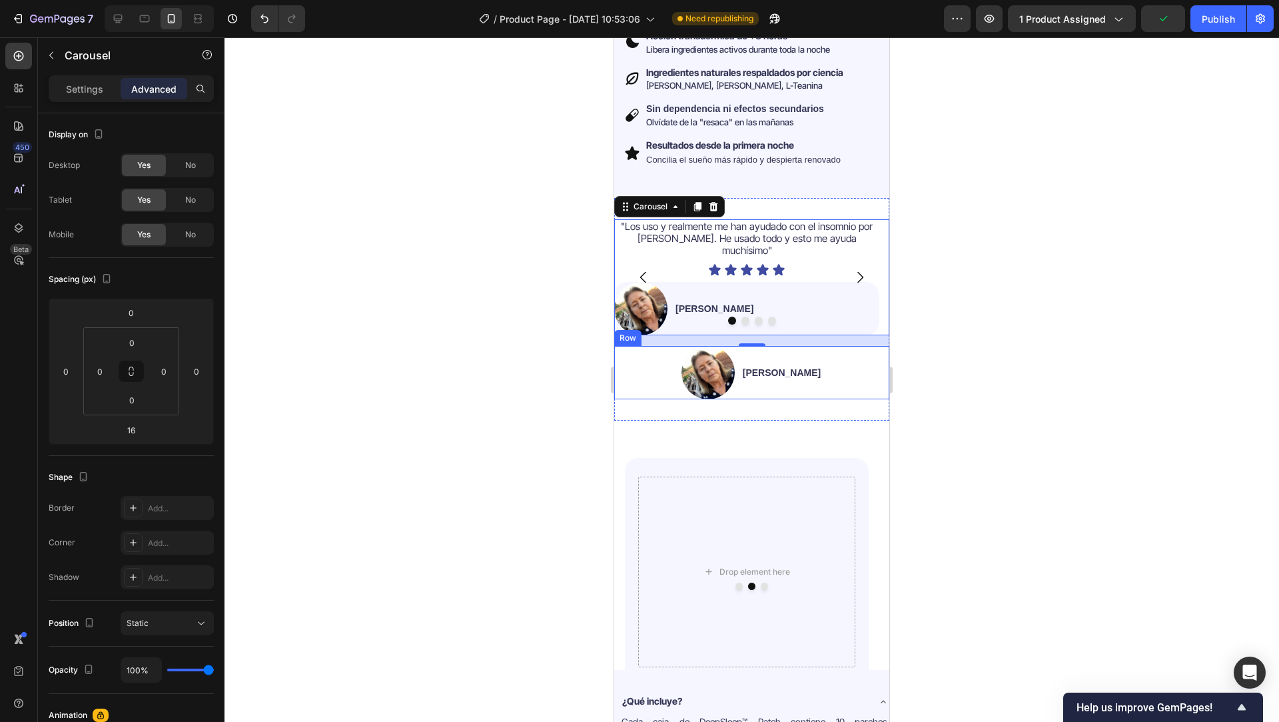
click at [666, 375] on div "Image Jessica V. Text Block Row" at bounding box center [751, 372] width 275 height 53
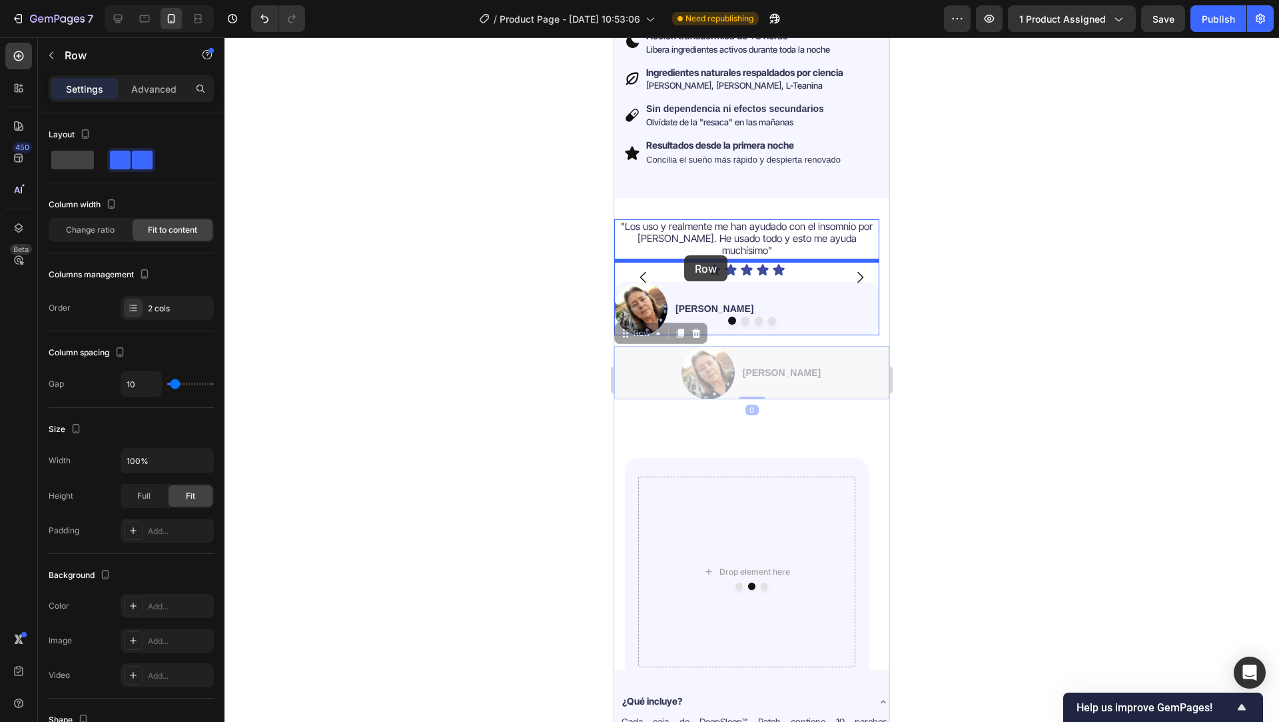
drag, startPoint x: 652, startPoint y: 329, endPoint x: 684, endPoint y: 254, distance: 81.2
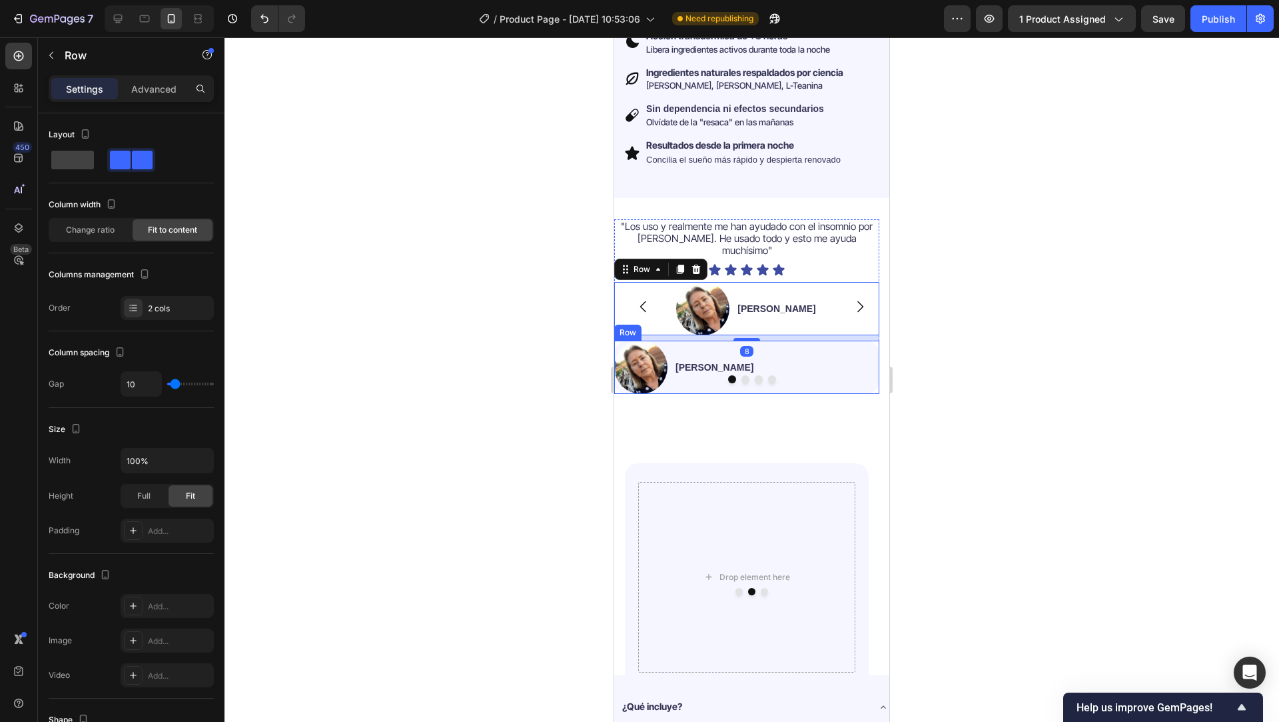
click at [869, 342] on div "Image Jessica V. Text Block Row Row" at bounding box center [746, 366] width 265 height 53
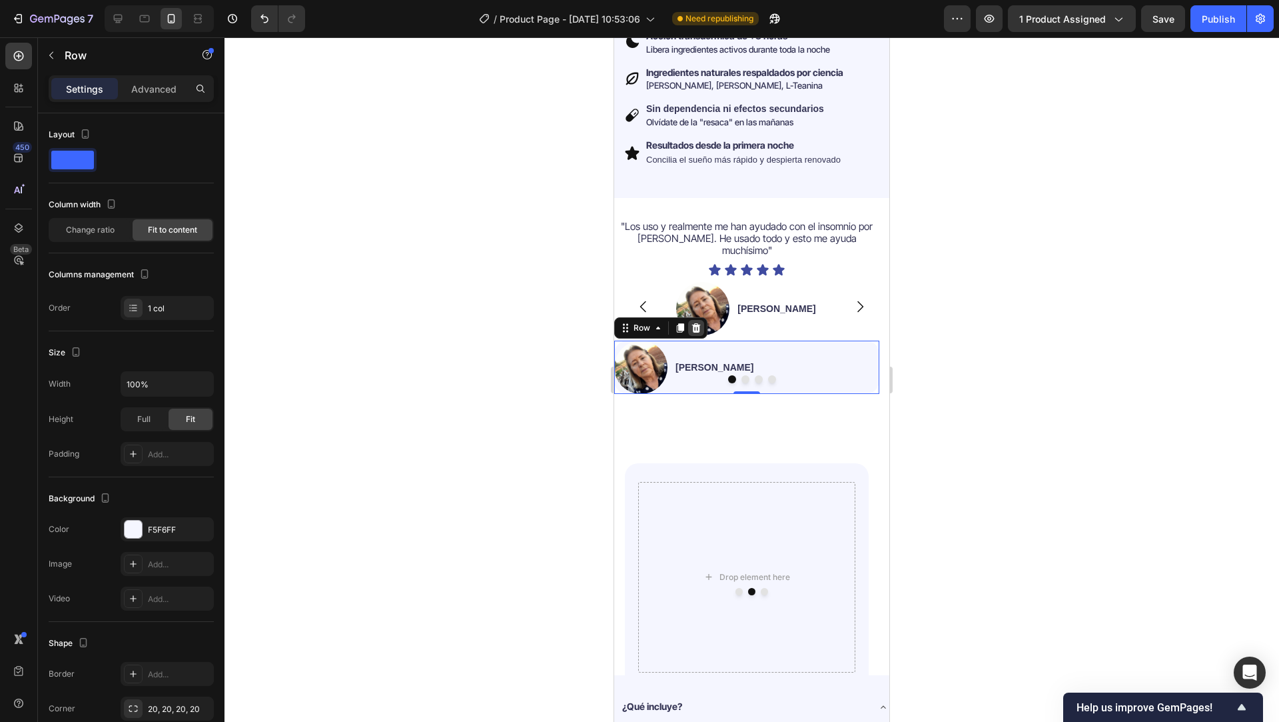
click at [697, 323] on icon at bounding box center [696, 327] width 9 height 9
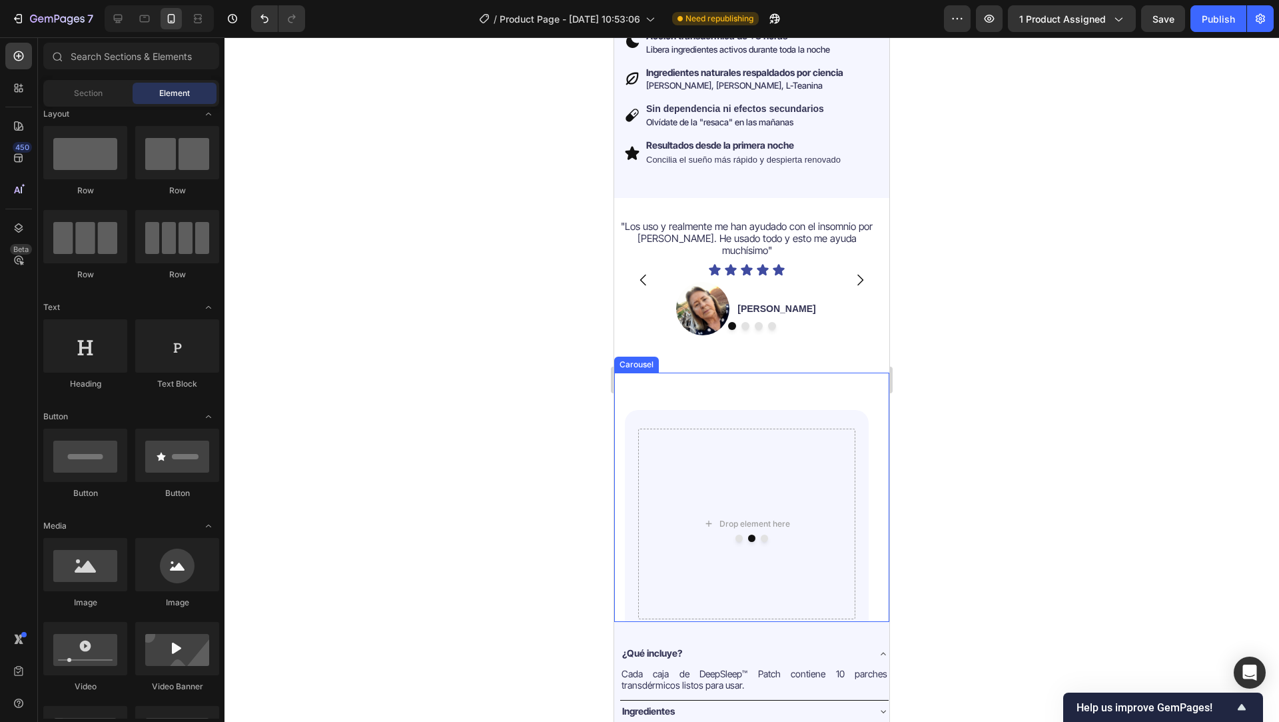
click at [761, 534] on button "Dot" at bounding box center [764, 537] width 7 height 7
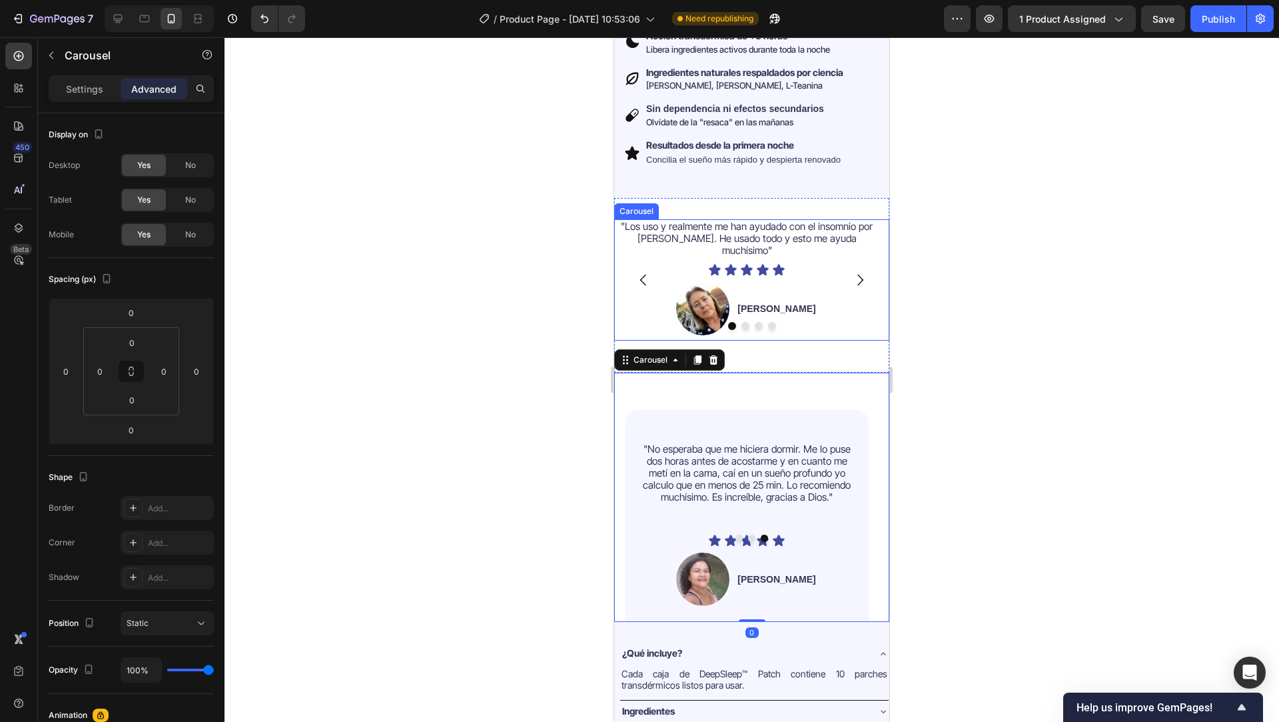
click at [853, 272] on icon "Carousel Next Arrow" at bounding box center [860, 280] width 16 height 16
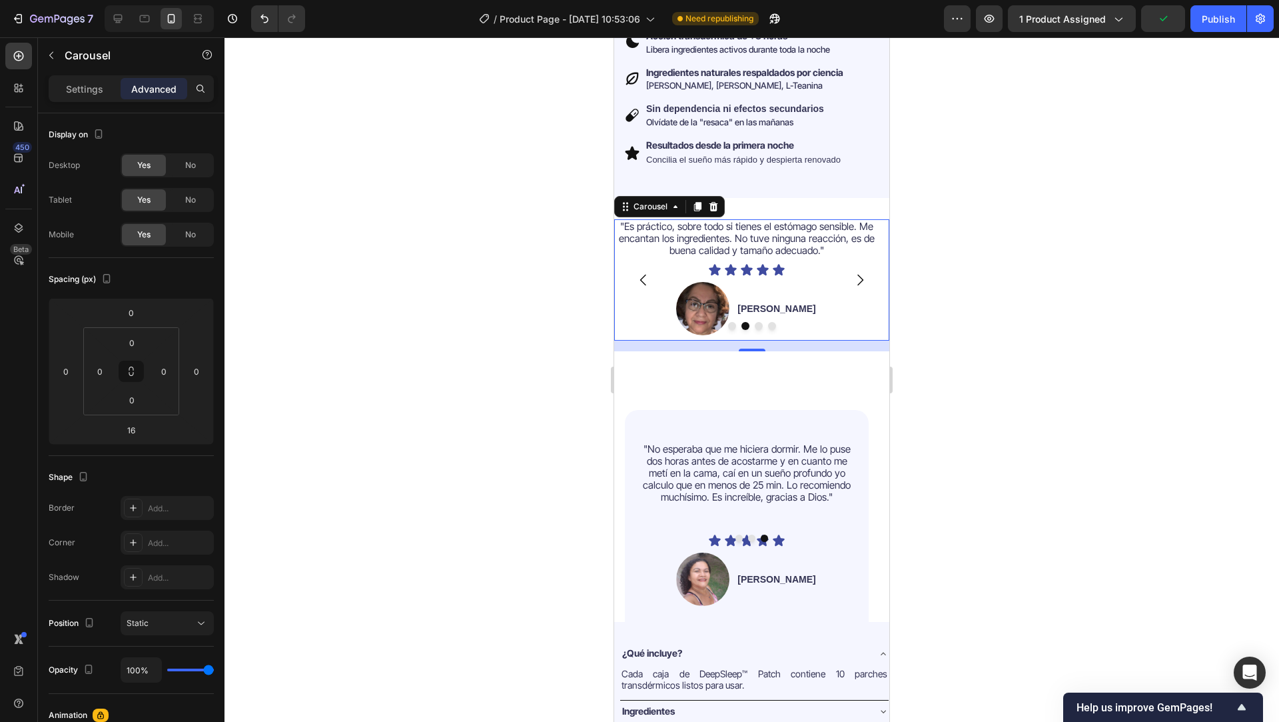
click at [644, 274] on icon "Carousel Back Arrow" at bounding box center [643, 279] width 6 height 11
click at [564, 382] on div at bounding box center [752, 379] width 1055 height 684
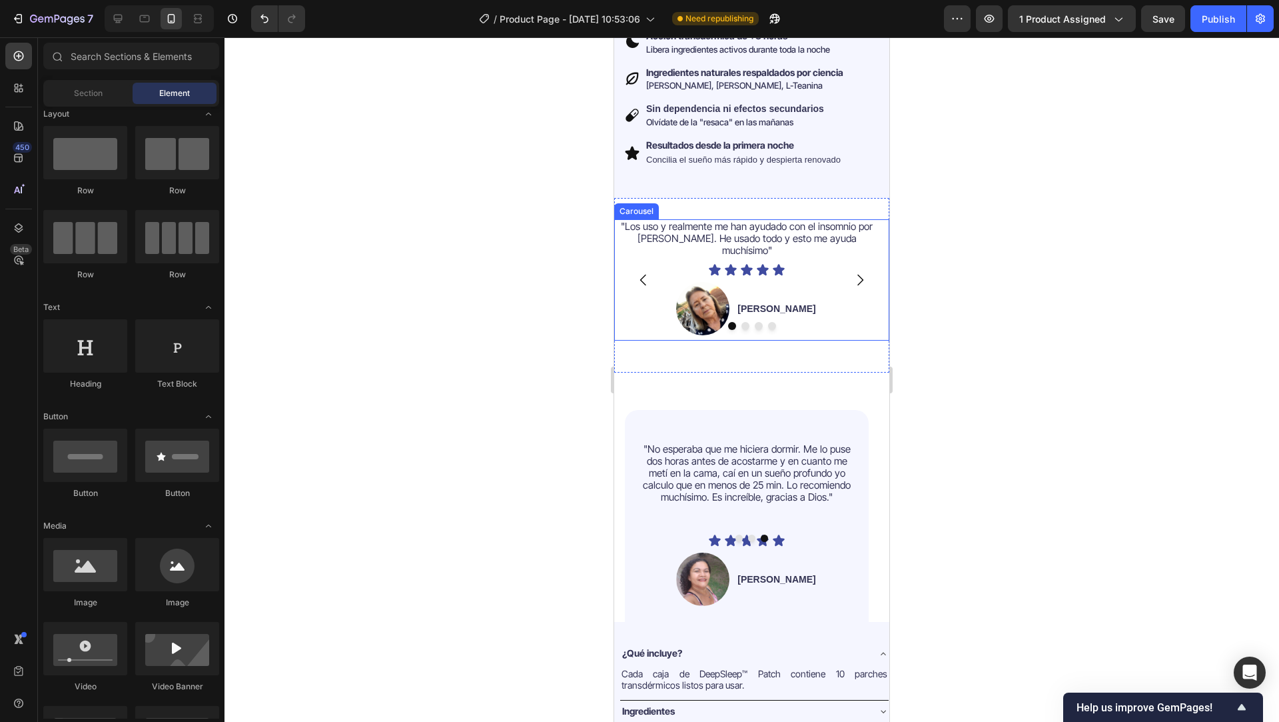
click at [852, 272] on icon "Carousel Next Arrow" at bounding box center [860, 280] width 16 height 16
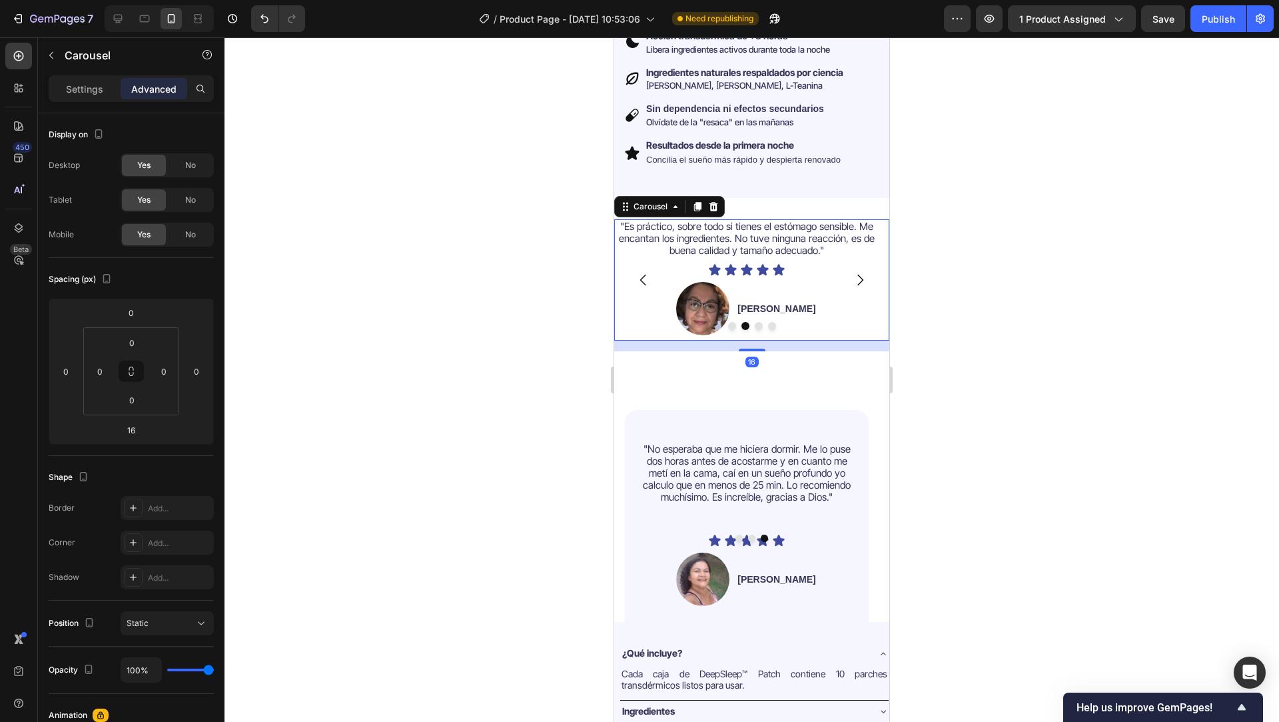
click at [852, 272] on icon "Carousel Next Arrow" at bounding box center [860, 280] width 16 height 16
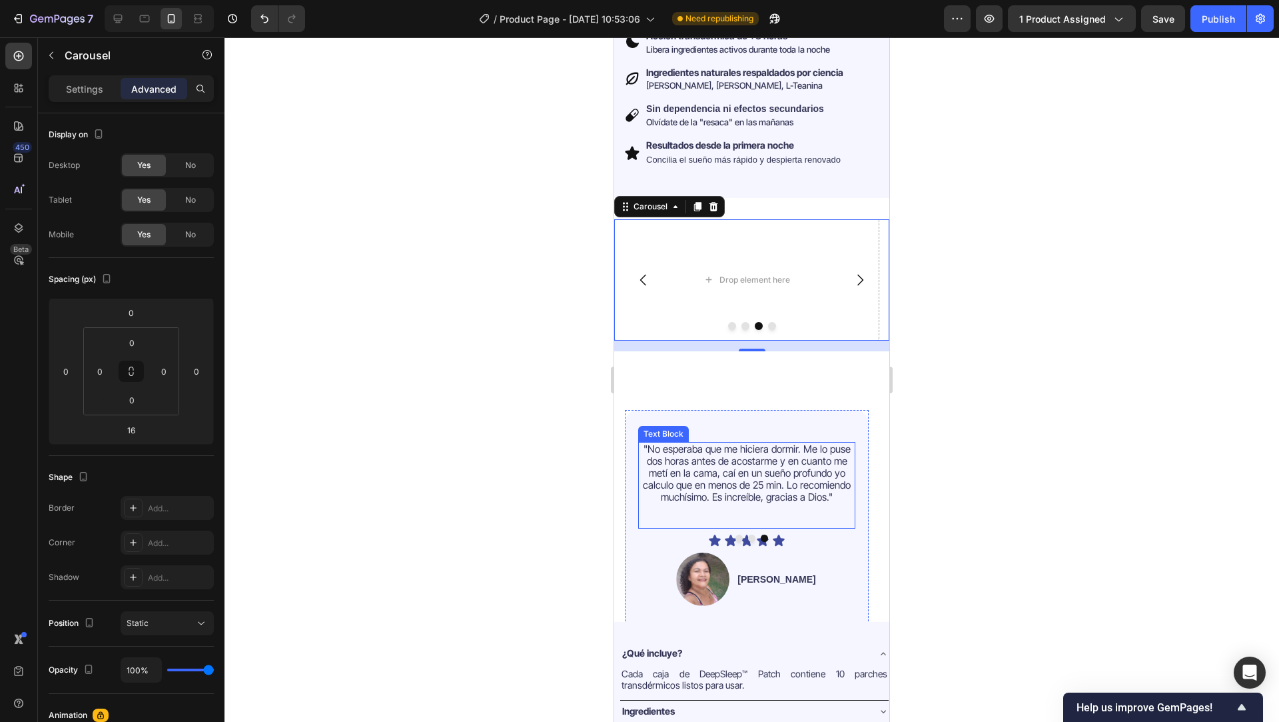
click at [702, 503] on p at bounding box center [747, 515] width 215 height 24
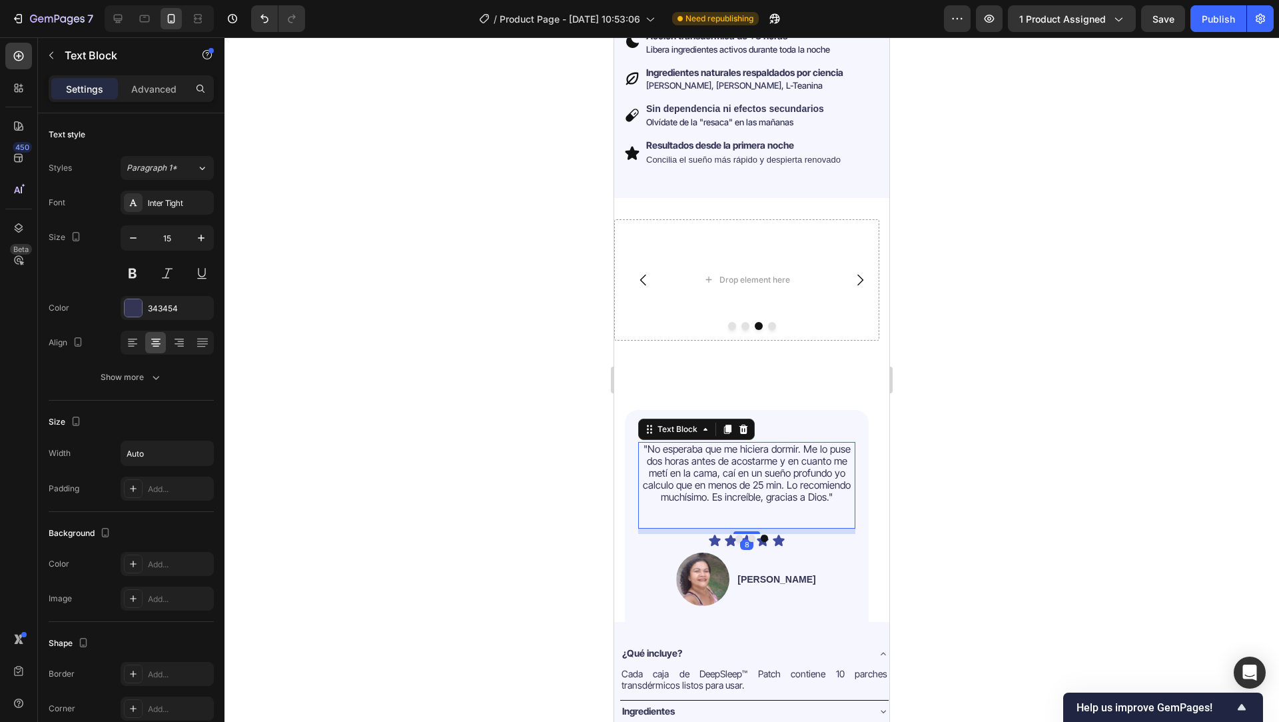
click at [718, 503] on p at bounding box center [747, 515] width 215 height 24
click at [718, 503] on p "⁠⁠⁠⁠⁠⁠⁠" at bounding box center [747, 515] width 215 height 24
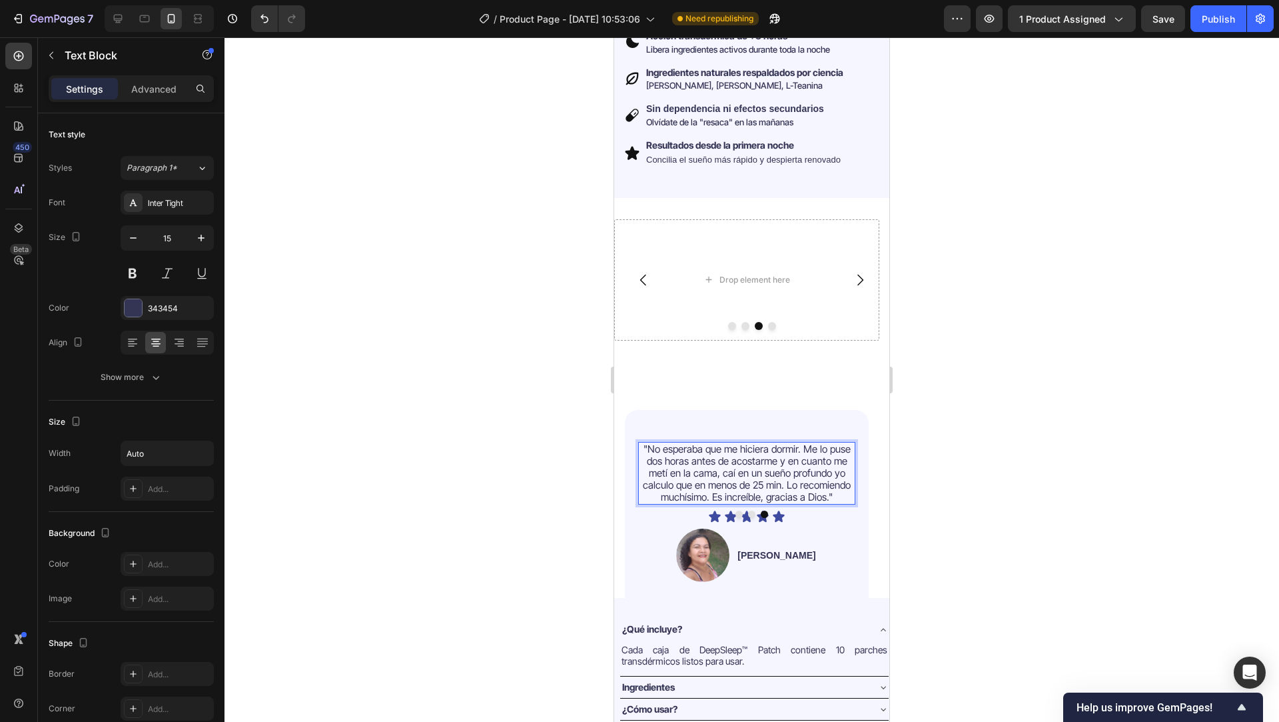
click at [511, 490] on div at bounding box center [752, 379] width 1055 height 684
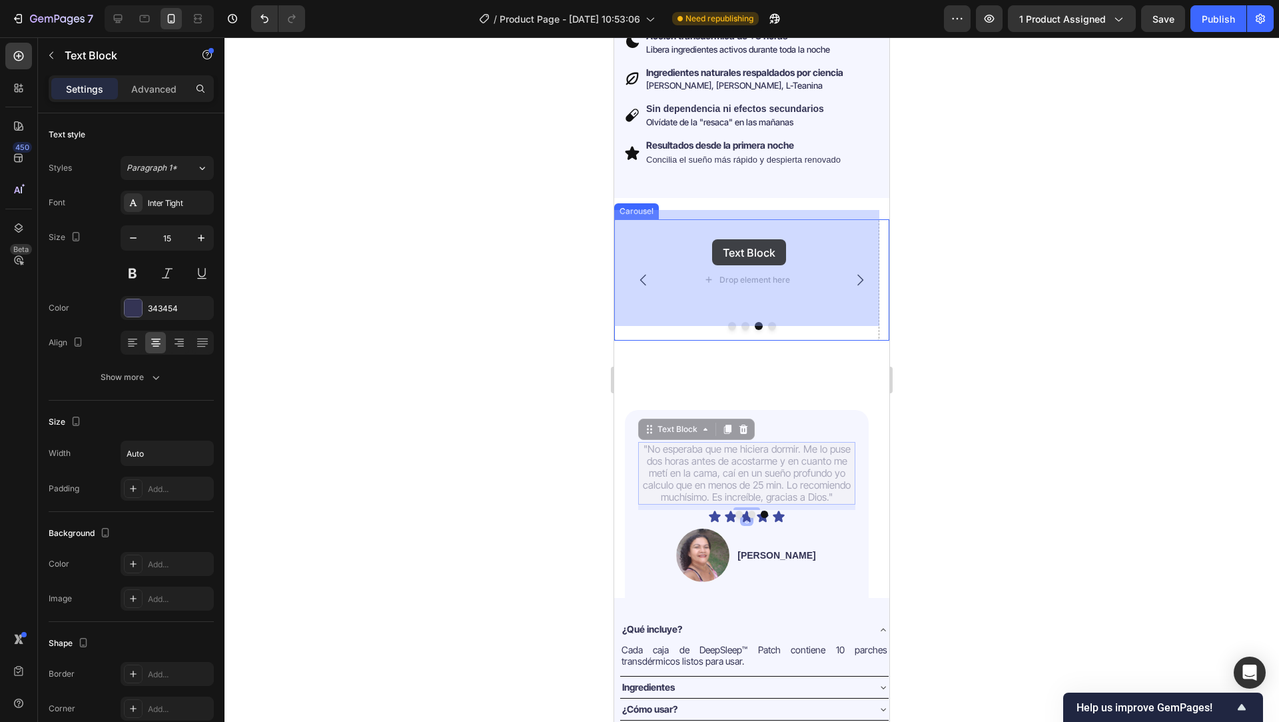
drag, startPoint x: 665, startPoint y: 419, endPoint x: 712, endPoint y: 239, distance: 186.0
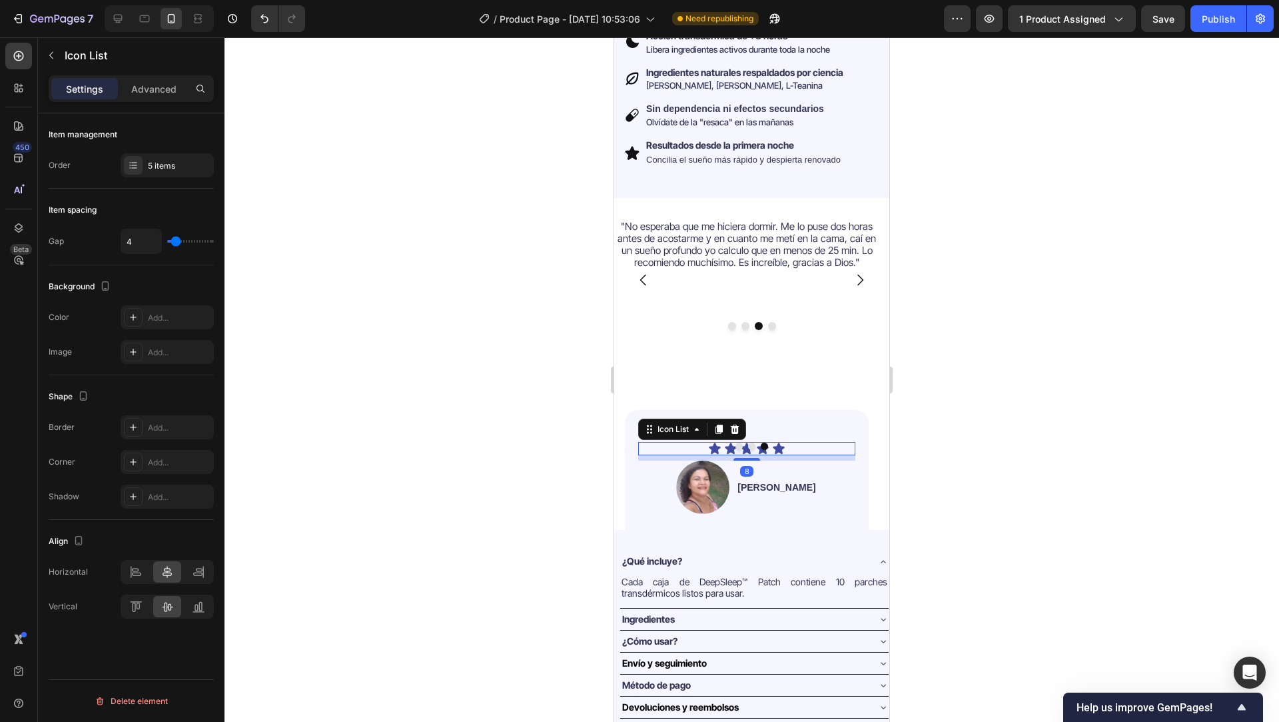
click at [793, 442] on div "Icon Icon Icon Icon Icon" at bounding box center [746, 448] width 217 height 13
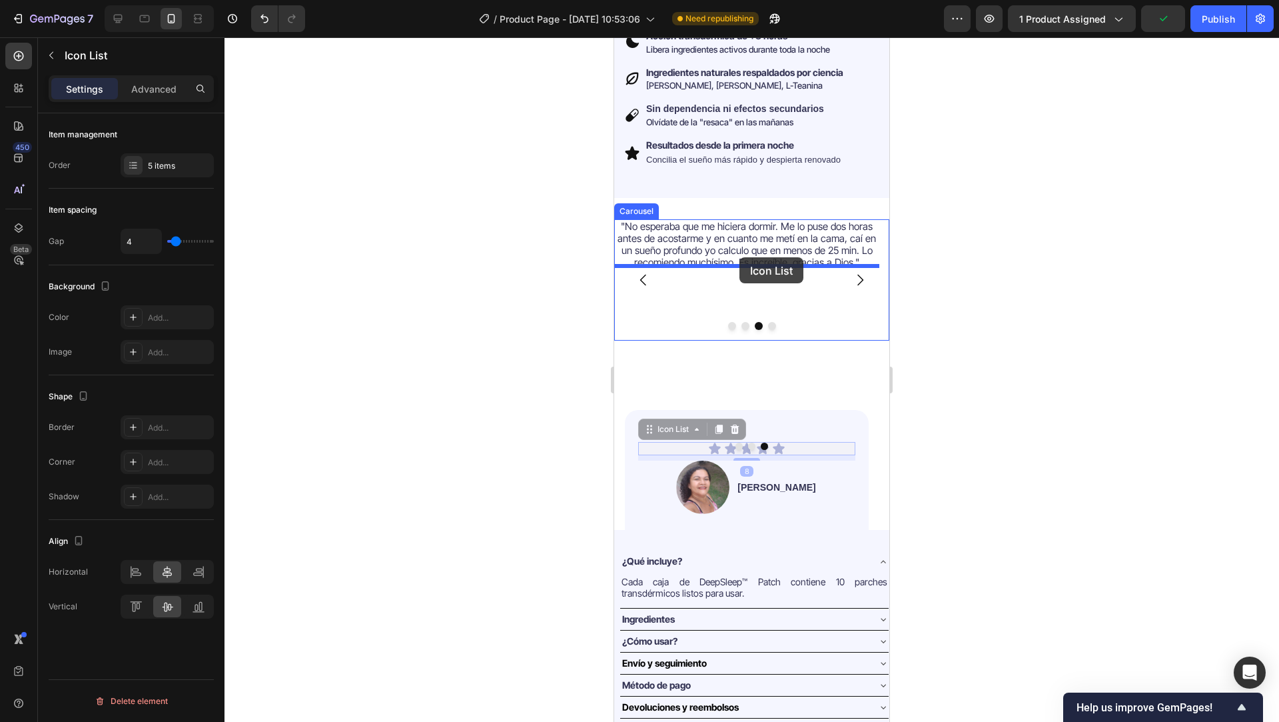
drag, startPoint x: 672, startPoint y: 416, endPoint x: 740, endPoint y: 257, distance: 172.5
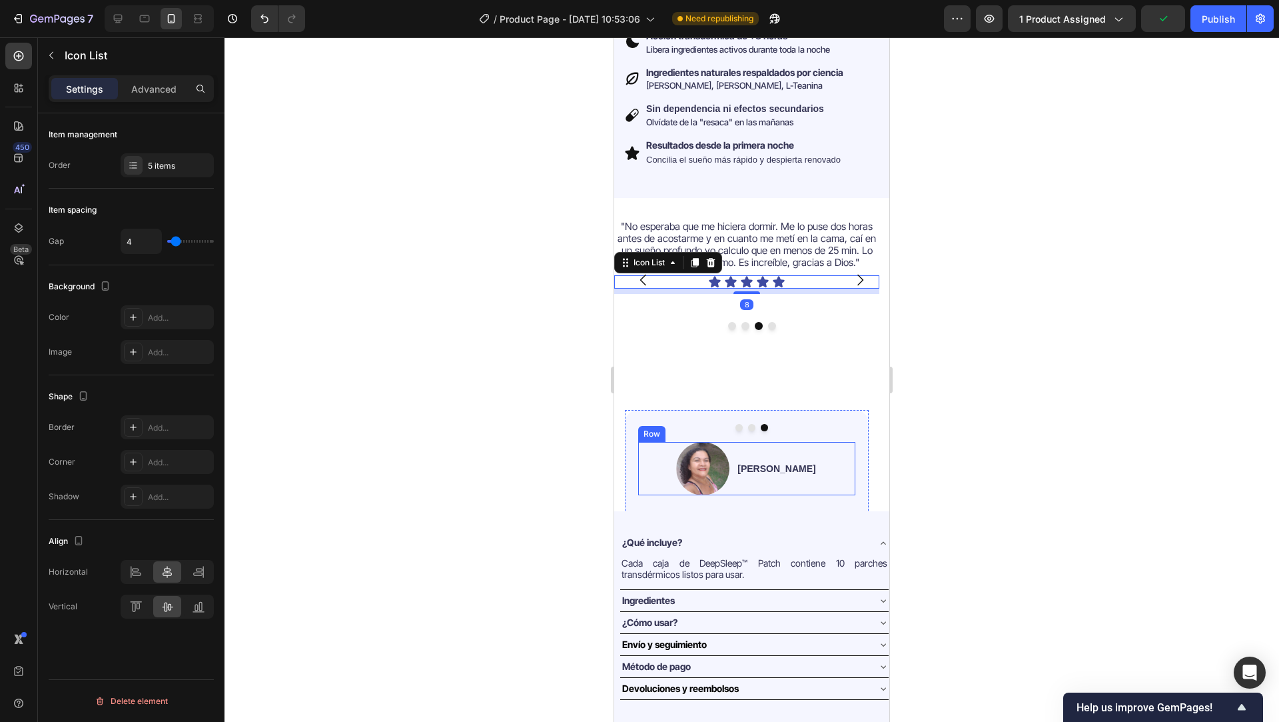
click at [823, 453] on div "Image Jessica V. Text Block Row" at bounding box center [746, 468] width 217 height 53
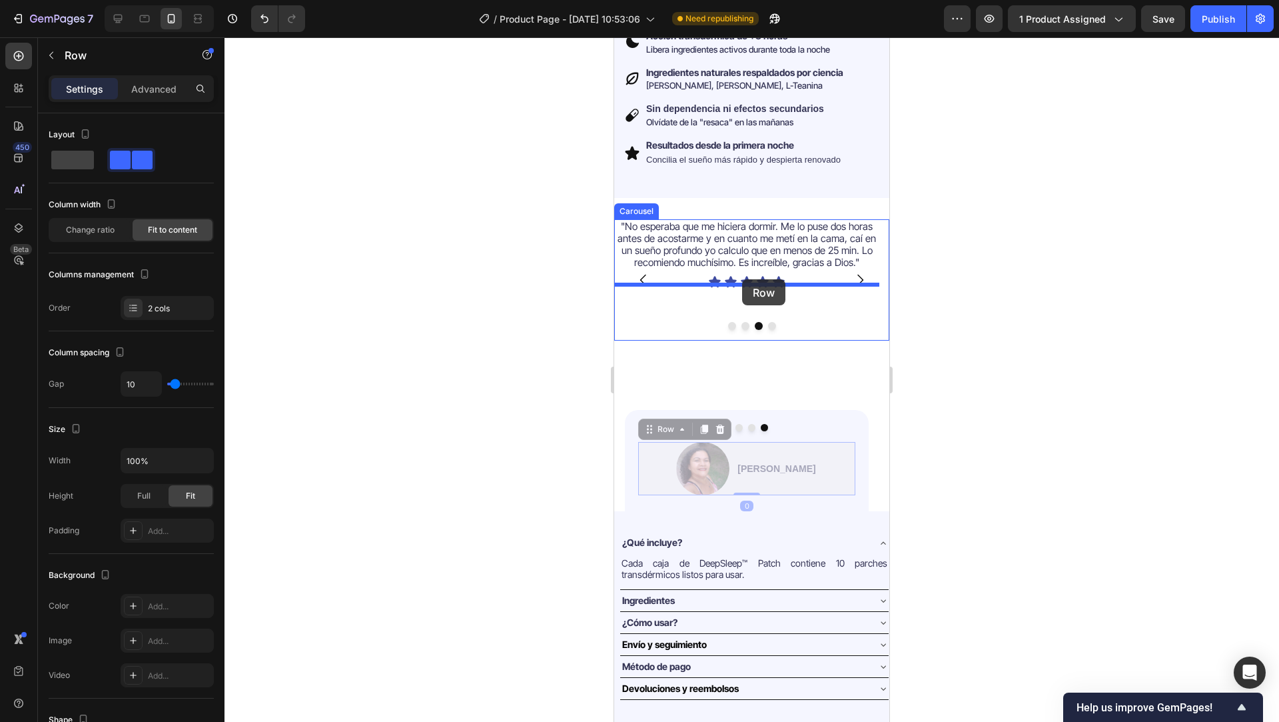
drag, startPoint x: 656, startPoint y: 420, endPoint x: 742, endPoint y: 279, distance: 165.7
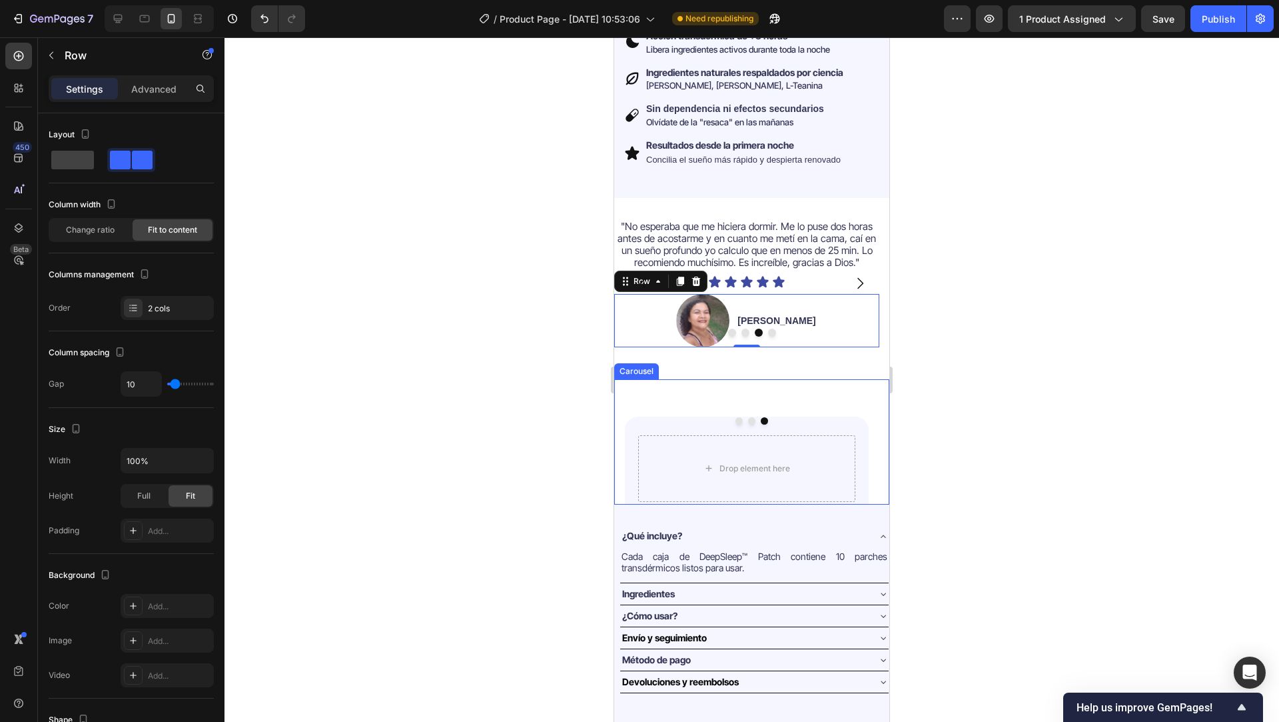
click at [841, 417] on div "Drop element here Row" at bounding box center [747, 468] width 244 height 104
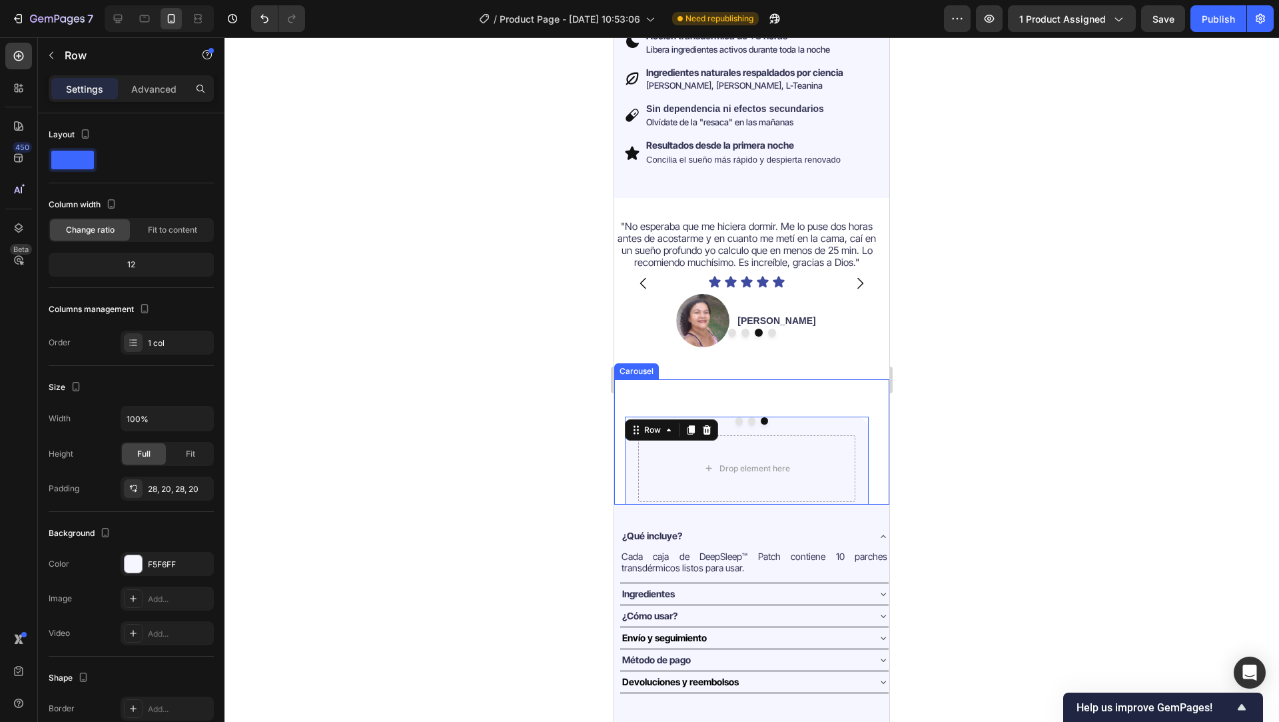
click at [837, 383] on div "Drop element here Row 0" at bounding box center [746, 441] width 265 height 125
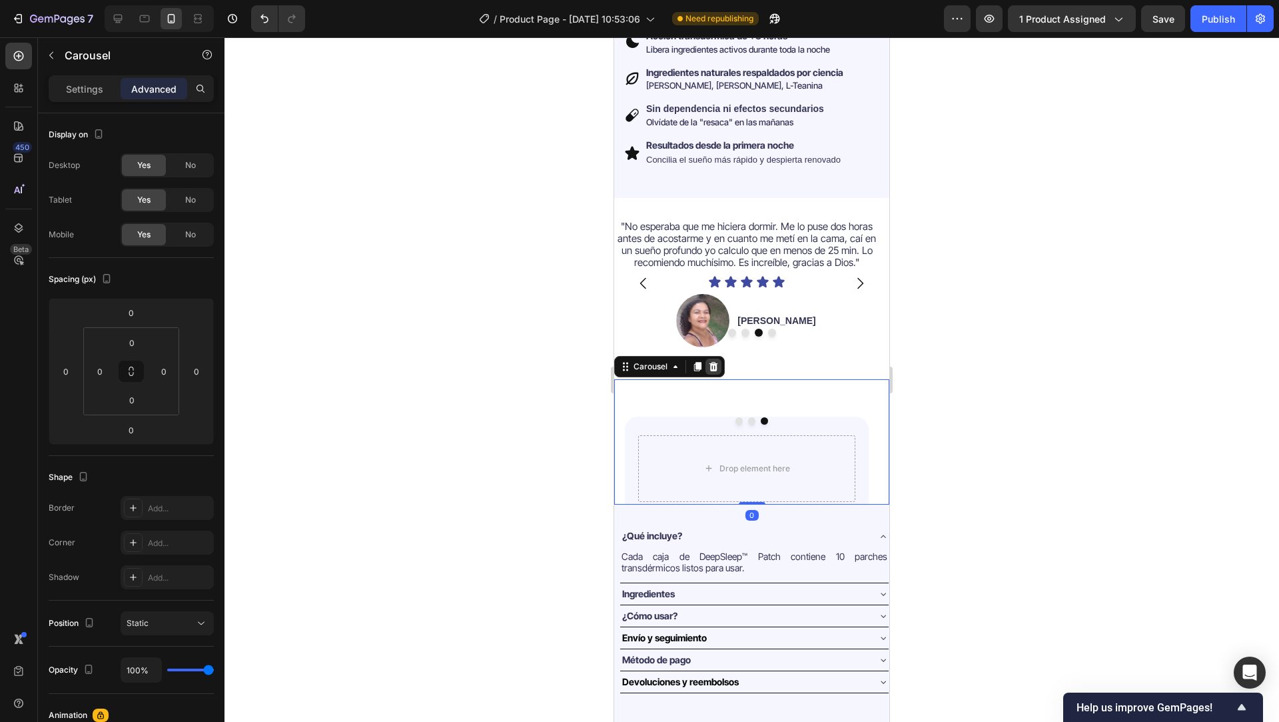
click at [716, 362] on icon at bounding box center [714, 366] width 9 height 9
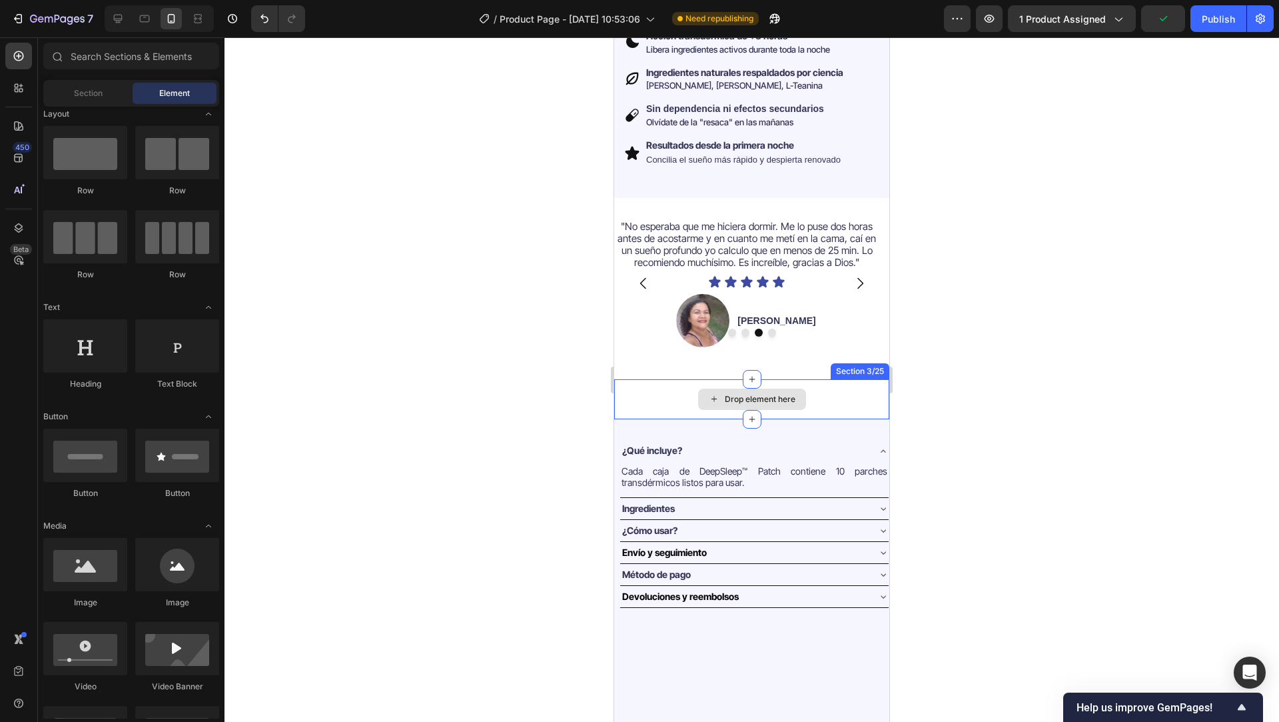
click at [680, 392] on div "Drop element here" at bounding box center [751, 399] width 275 height 40
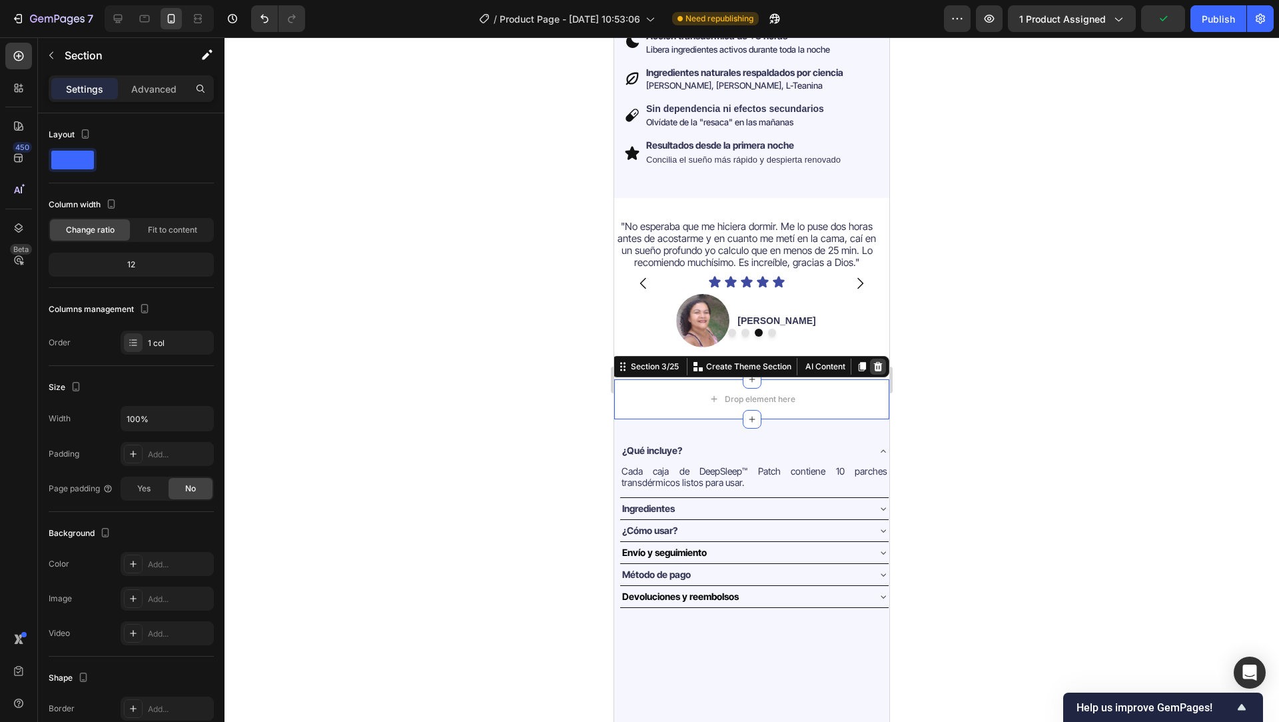
click at [873, 361] on icon at bounding box center [878, 366] width 11 height 11
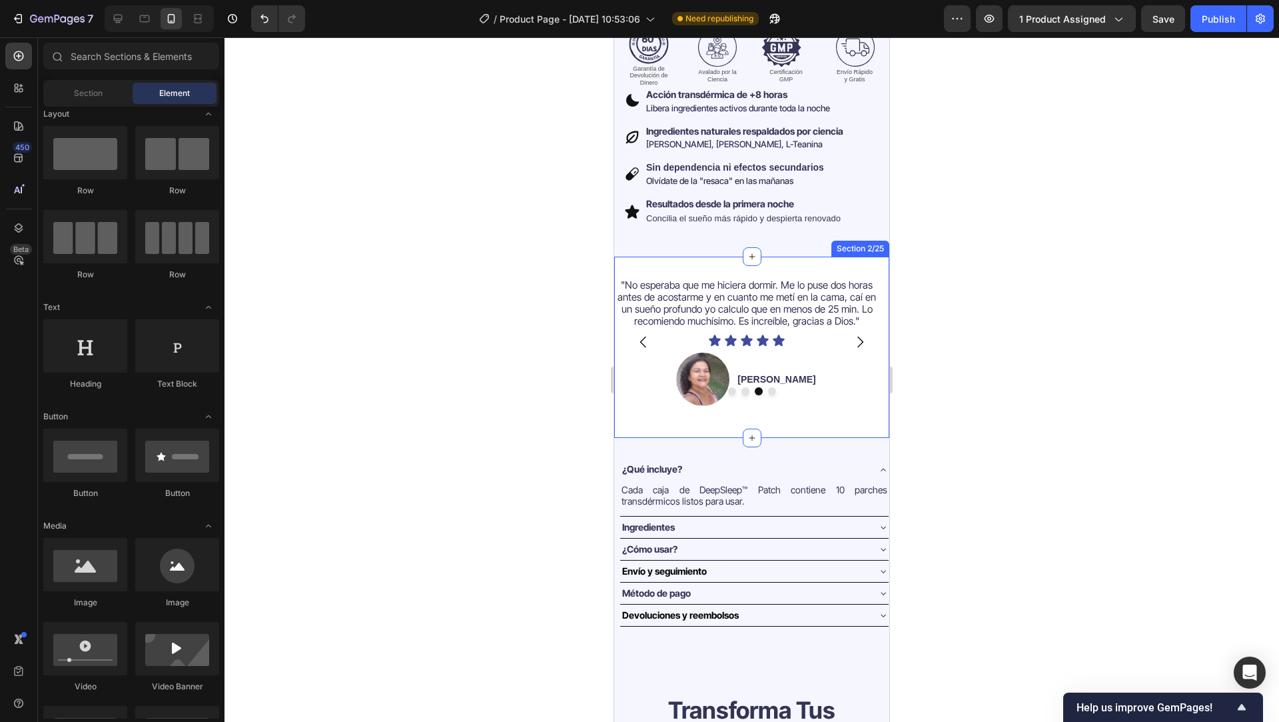
scroll to position [364, 0]
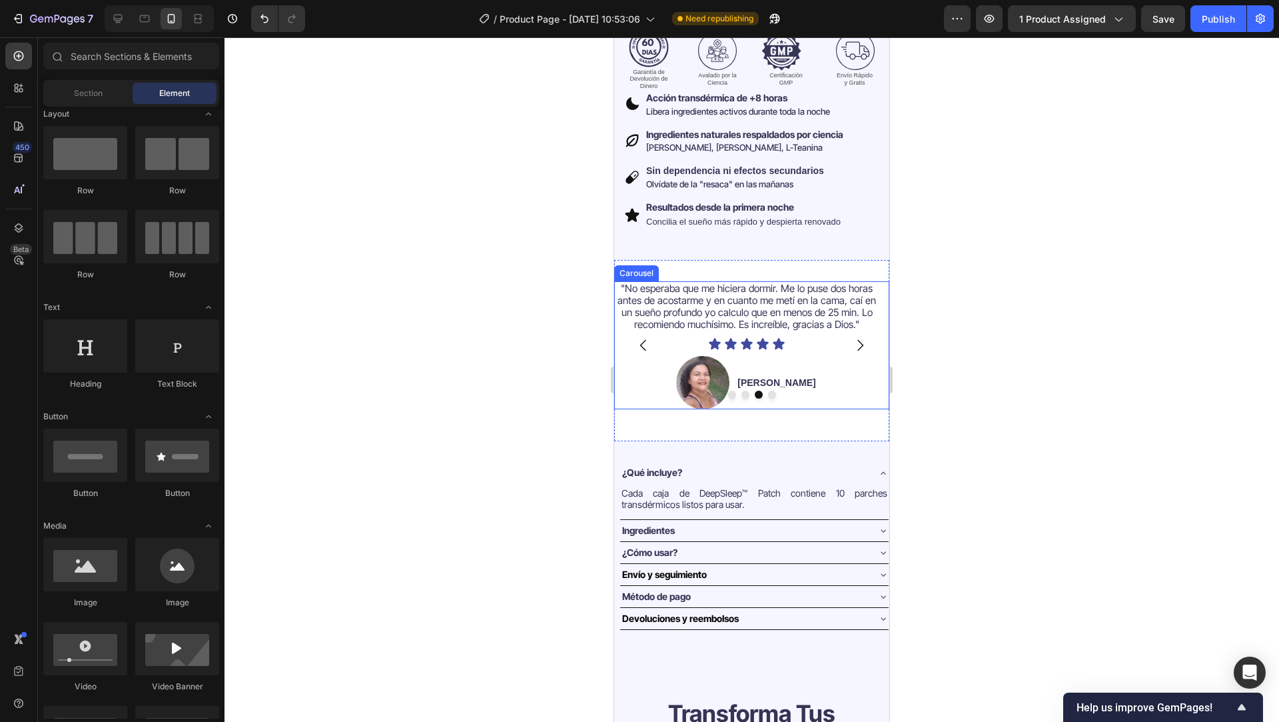
click at [855, 337] on icon "Carousel Next Arrow" at bounding box center [860, 345] width 16 height 16
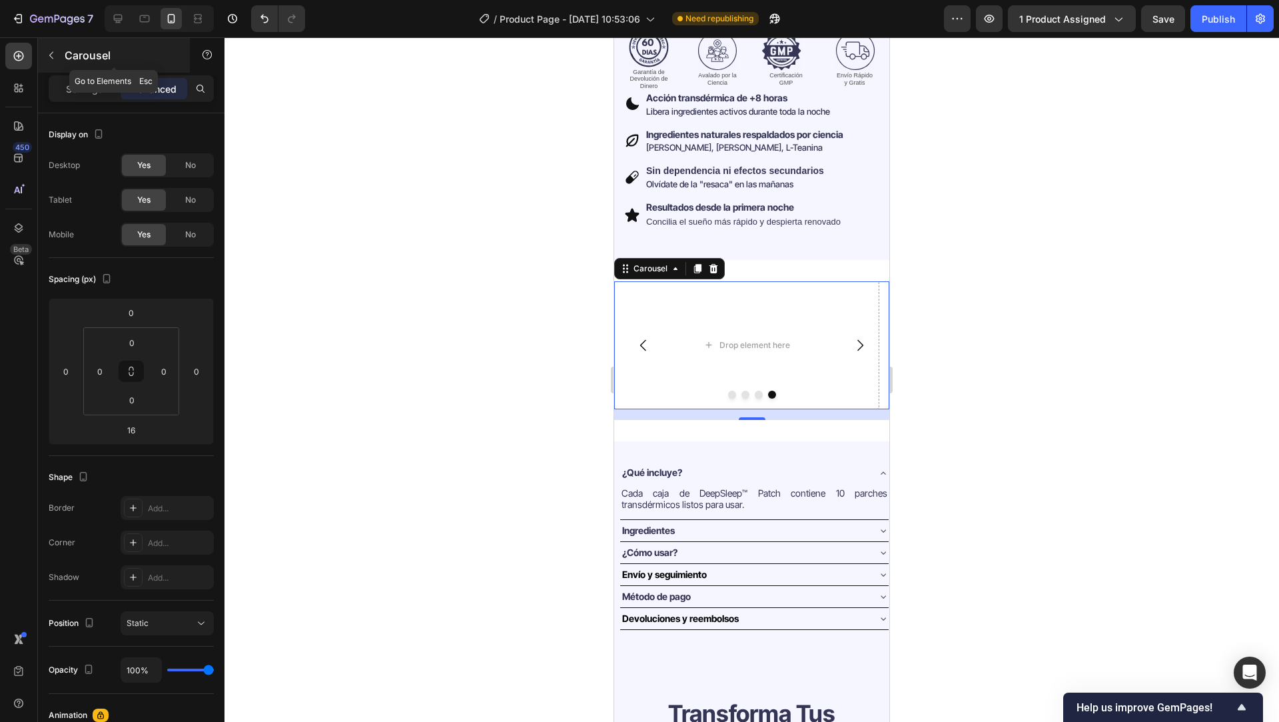
click at [53, 61] on button "button" at bounding box center [51, 55] width 21 height 21
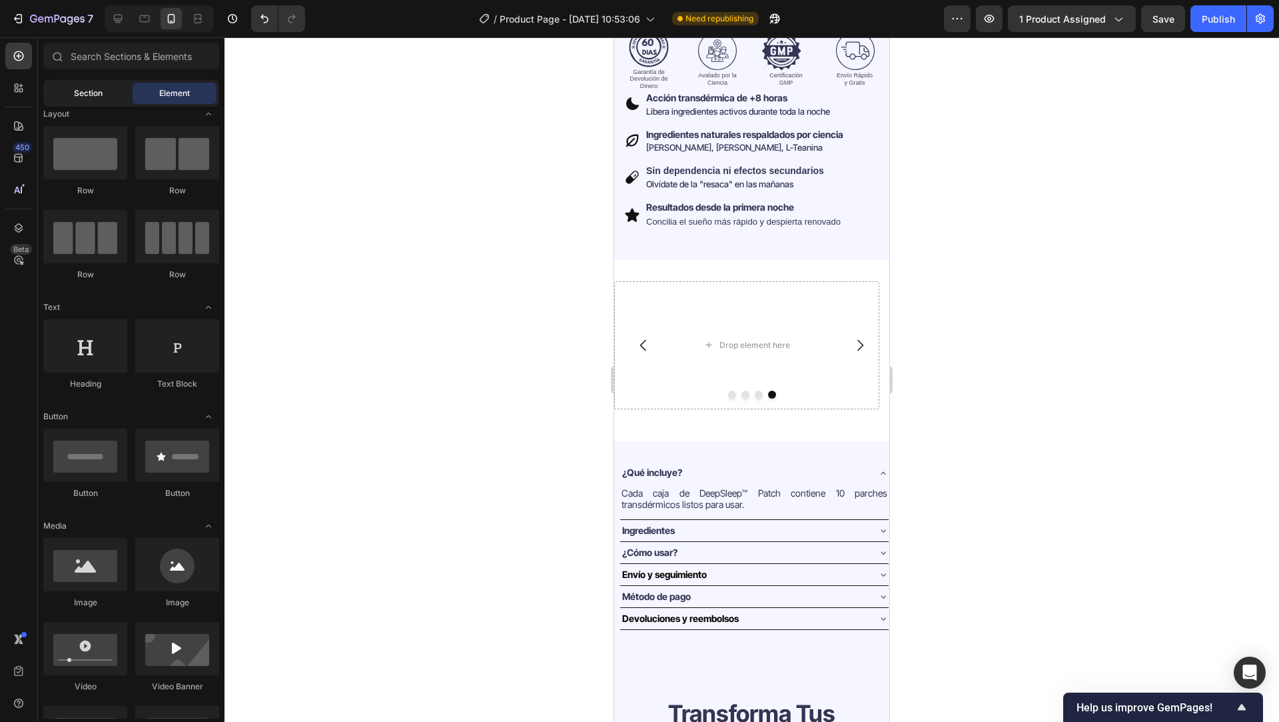
click at [83, 89] on span "Section" at bounding box center [88, 93] width 29 height 12
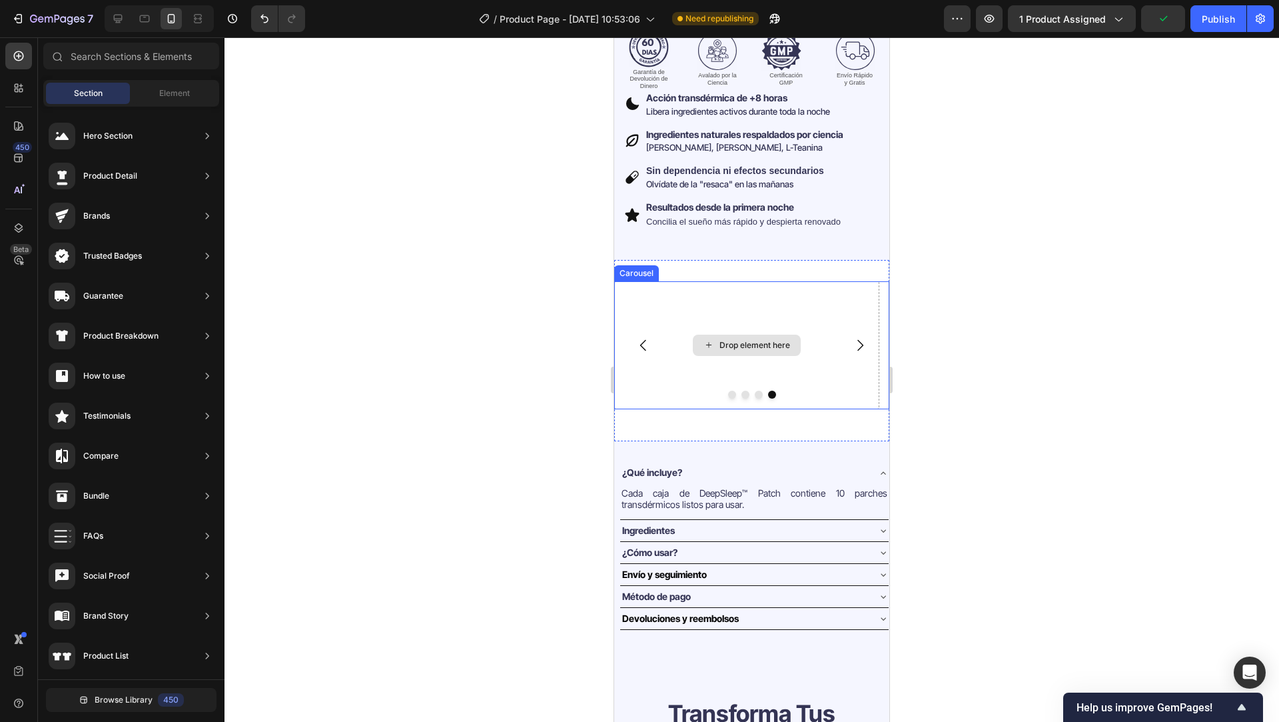
click at [654, 281] on div "Drop element here" at bounding box center [746, 345] width 265 height 128
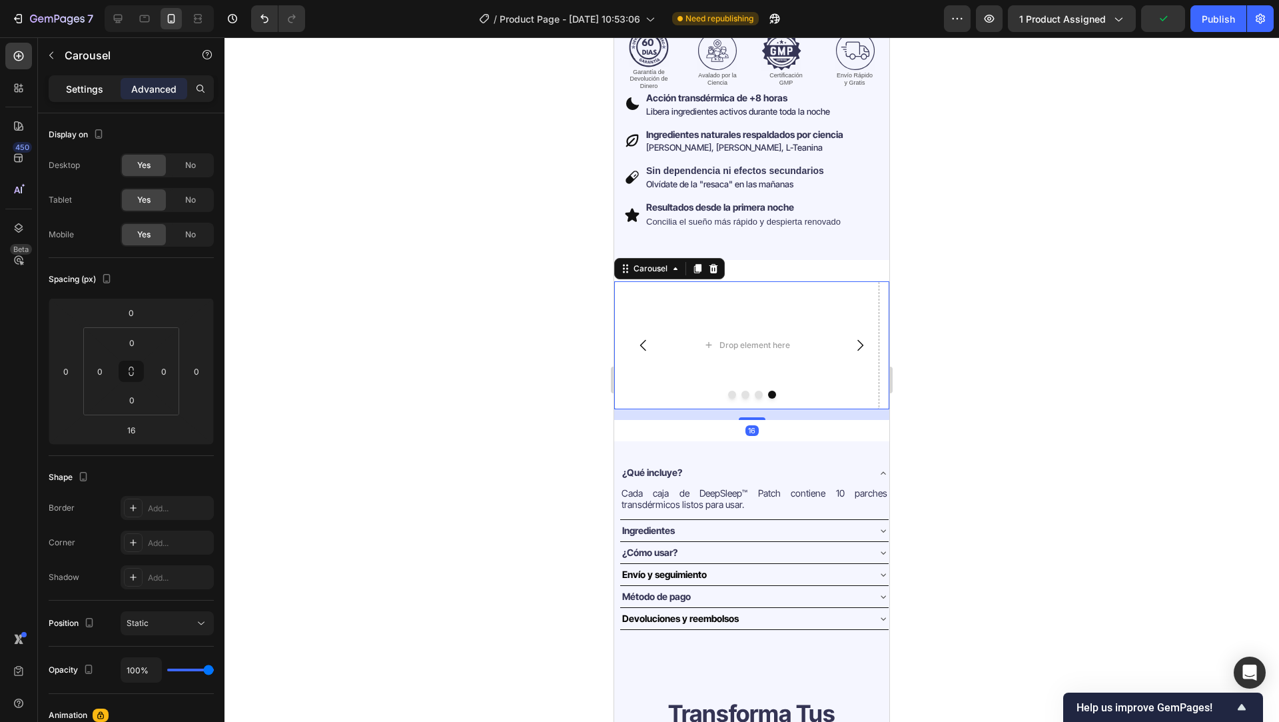
click at [69, 79] on div "Settings" at bounding box center [84, 88] width 67 height 21
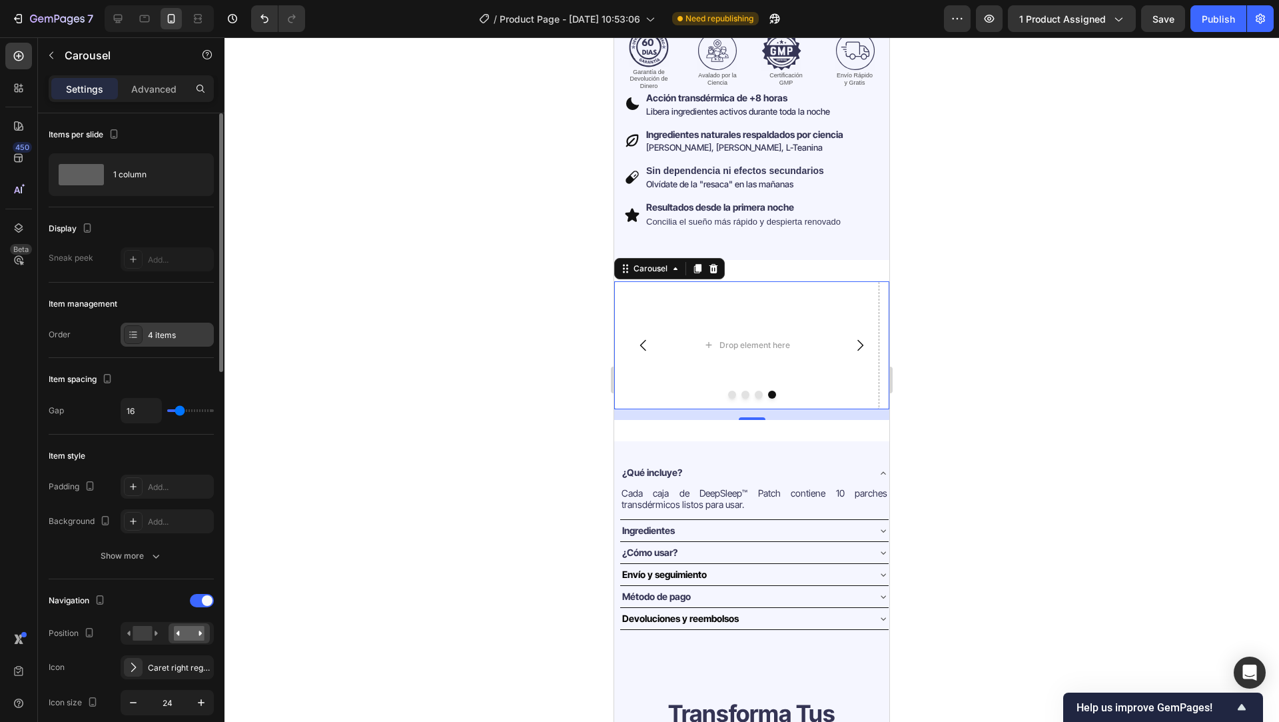
click at [151, 329] on div "4 items" at bounding box center [167, 334] width 93 height 24
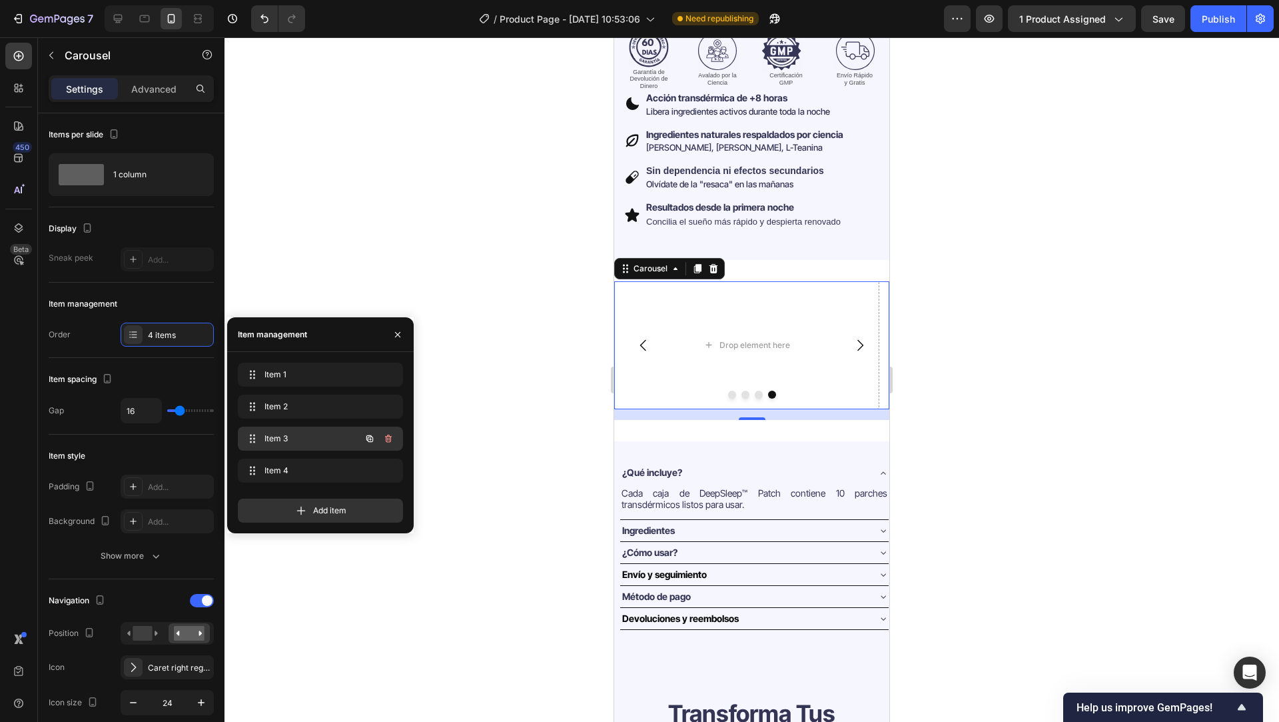
click at [318, 440] on span "Item 3" at bounding box center [301, 438] width 75 height 12
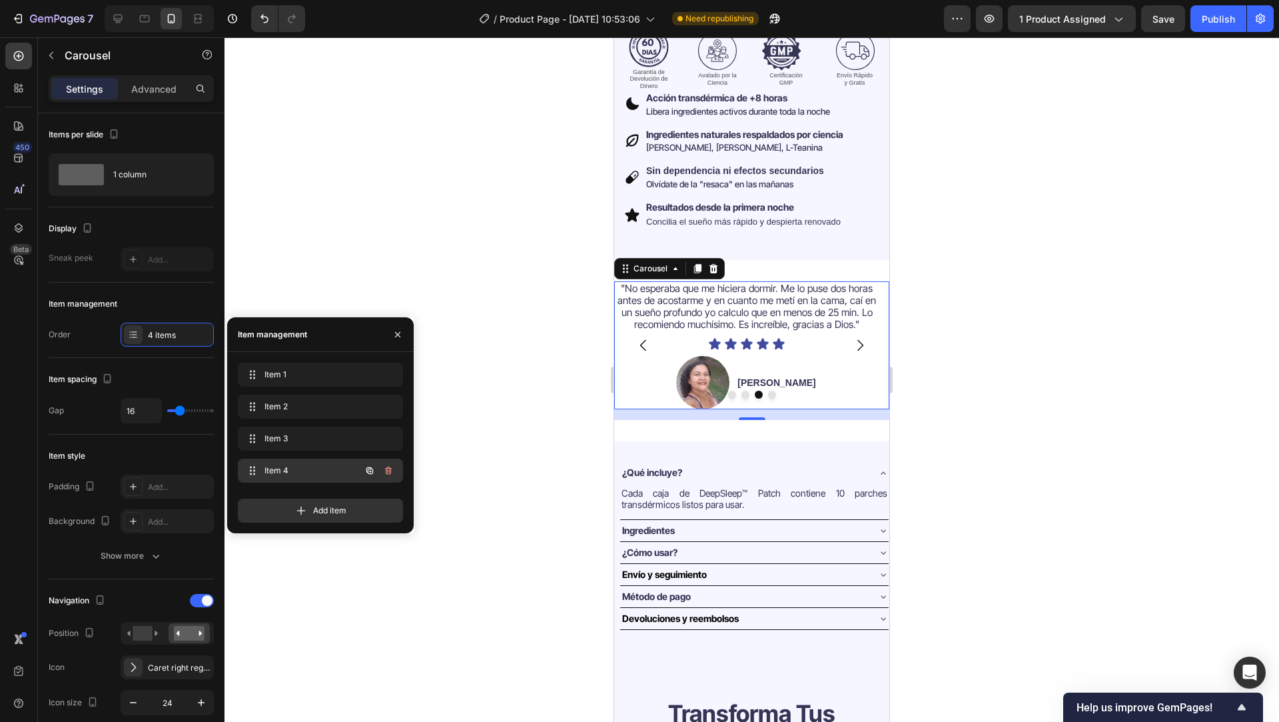
click at [320, 471] on span "Item 4" at bounding box center [301, 470] width 75 height 12
click at [320, 471] on span "Item 4" at bounding box center [311, 470] width 99 height 12
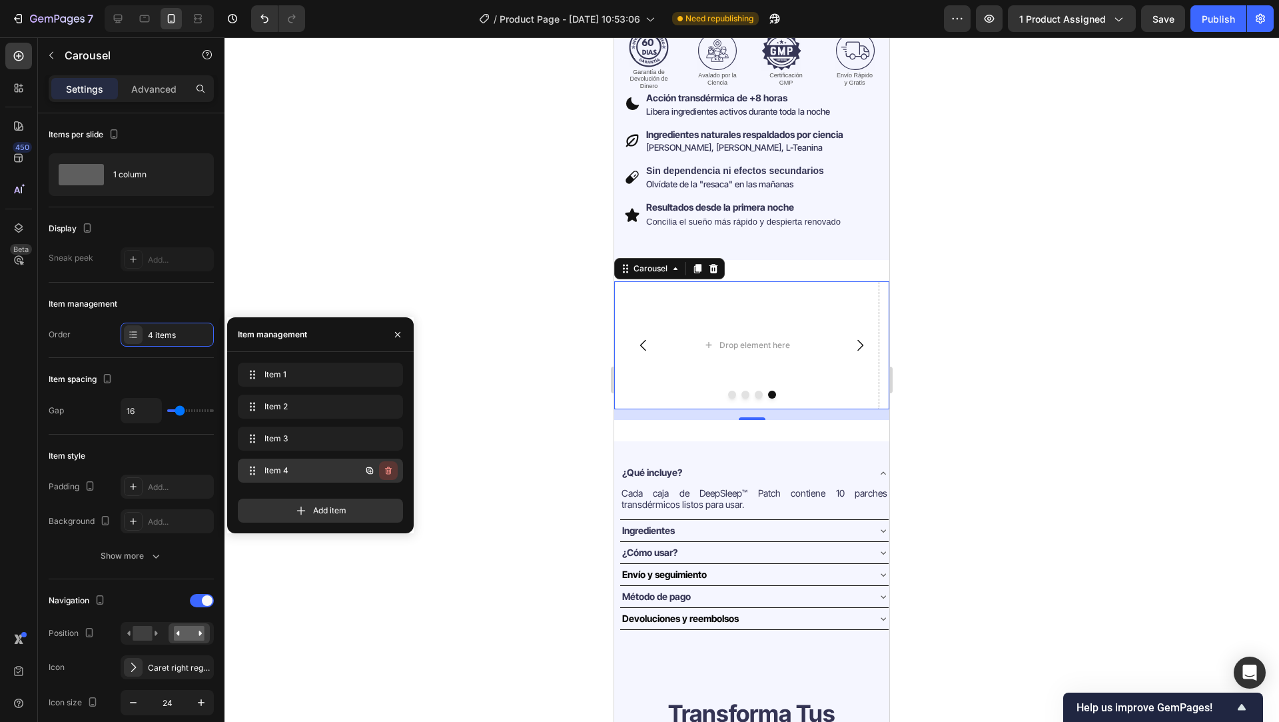
click at [391, 470] on icon "button" at bounding box center [388, 470] width 11 height 11
click at [391, 470] on div "Delete" at bounding box center [379, 470] width 25 height 12
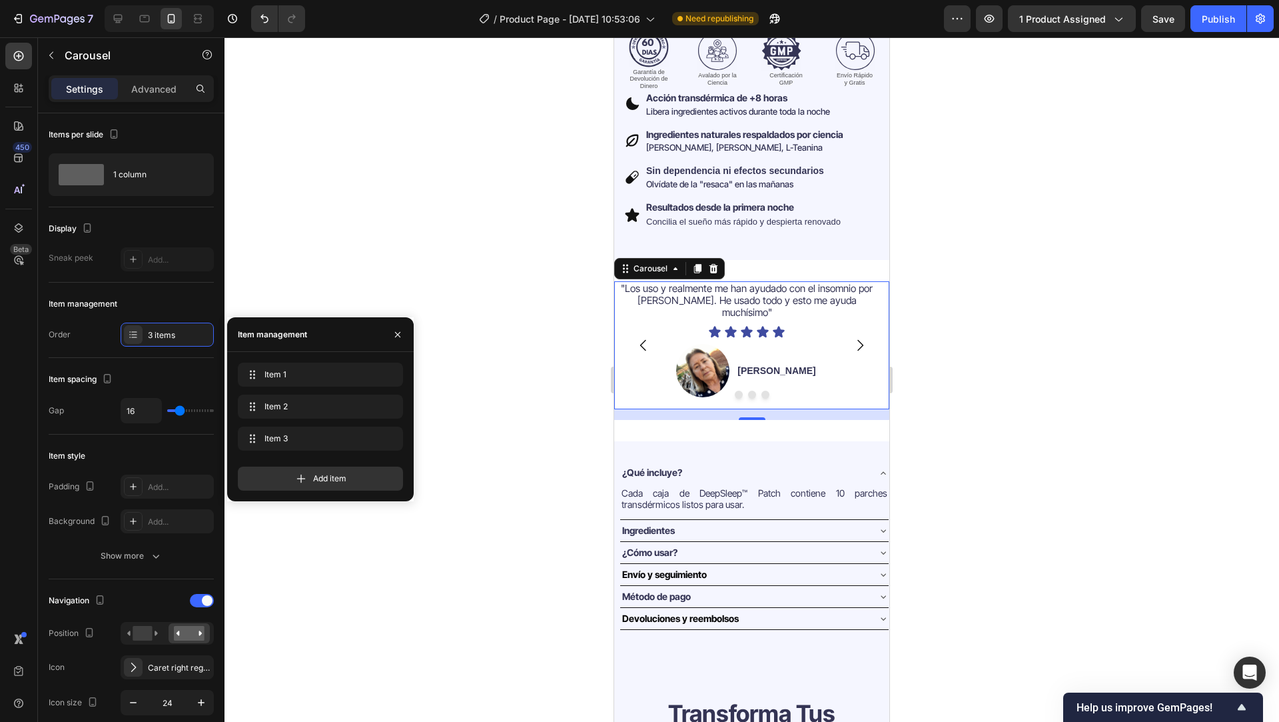
click at [517, 471] on div at bounding box center [752, 379] width 1055 height 684
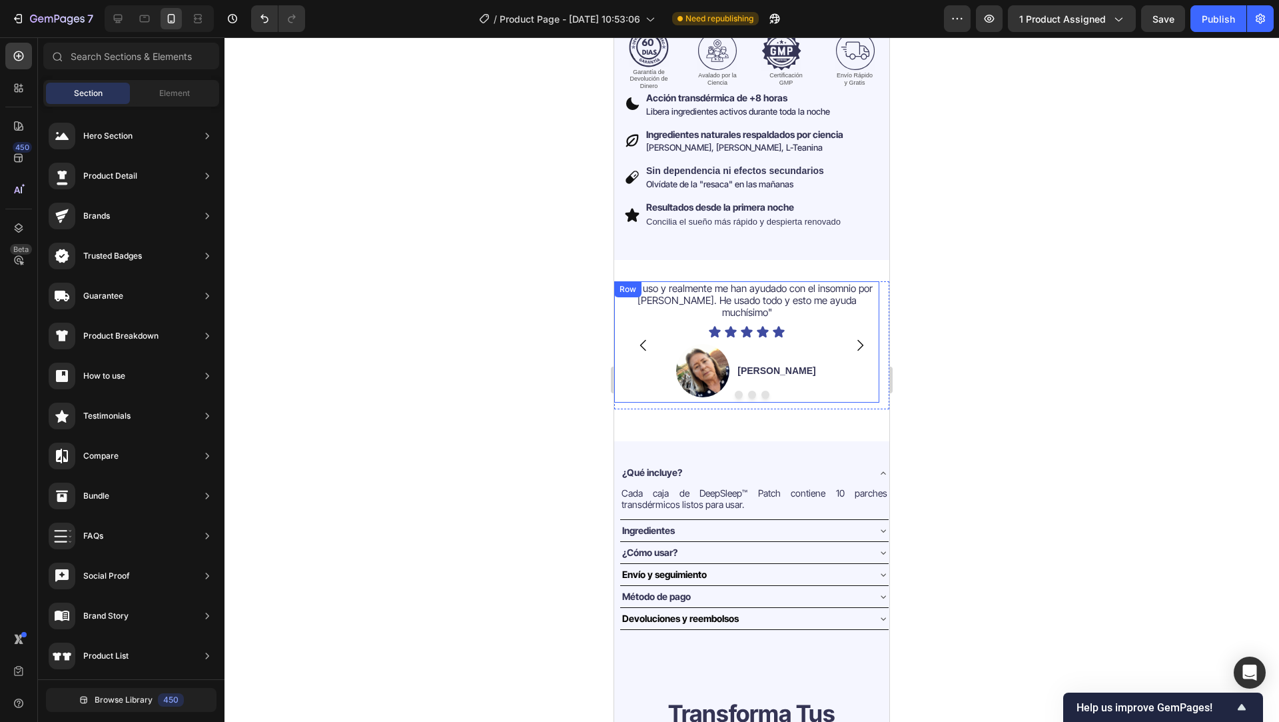
click at [844, 380] on div ""Los uso y realmente me han ayudado con el insomnio por TEPT. He usado todo y e…" at bounding box center [746, 341] width 265 height 121
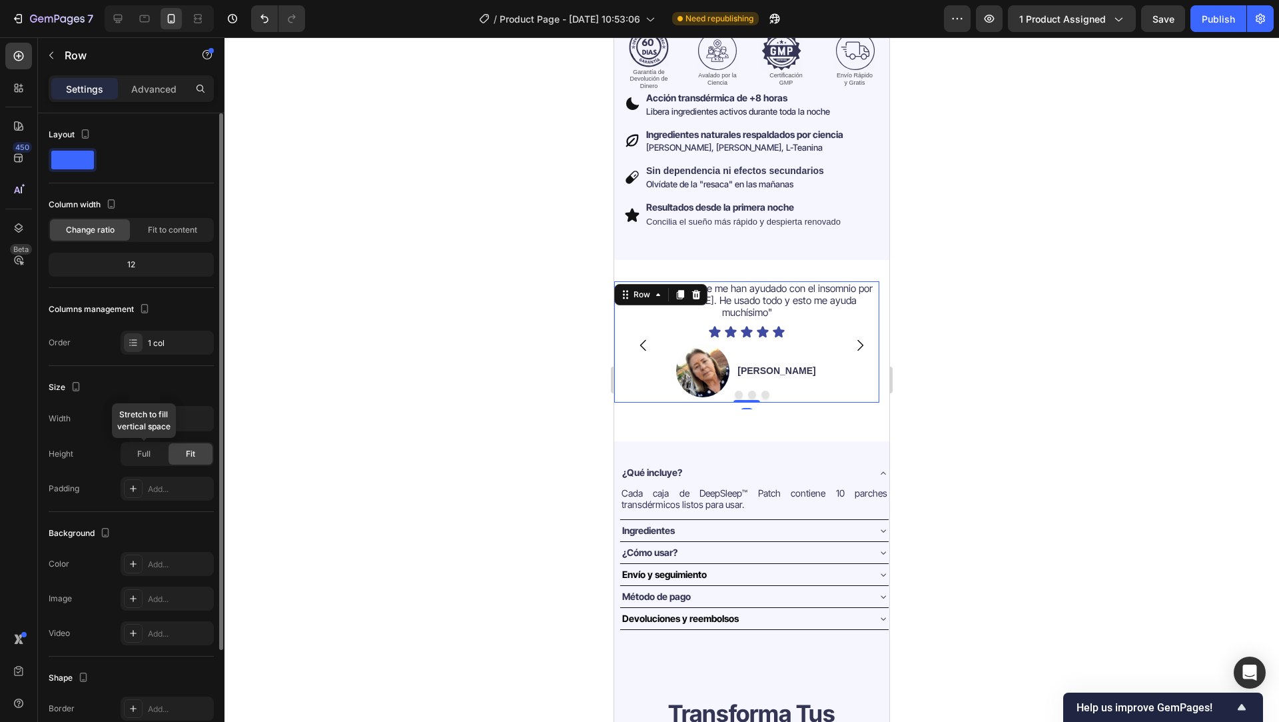
scroll to position [132, 0]
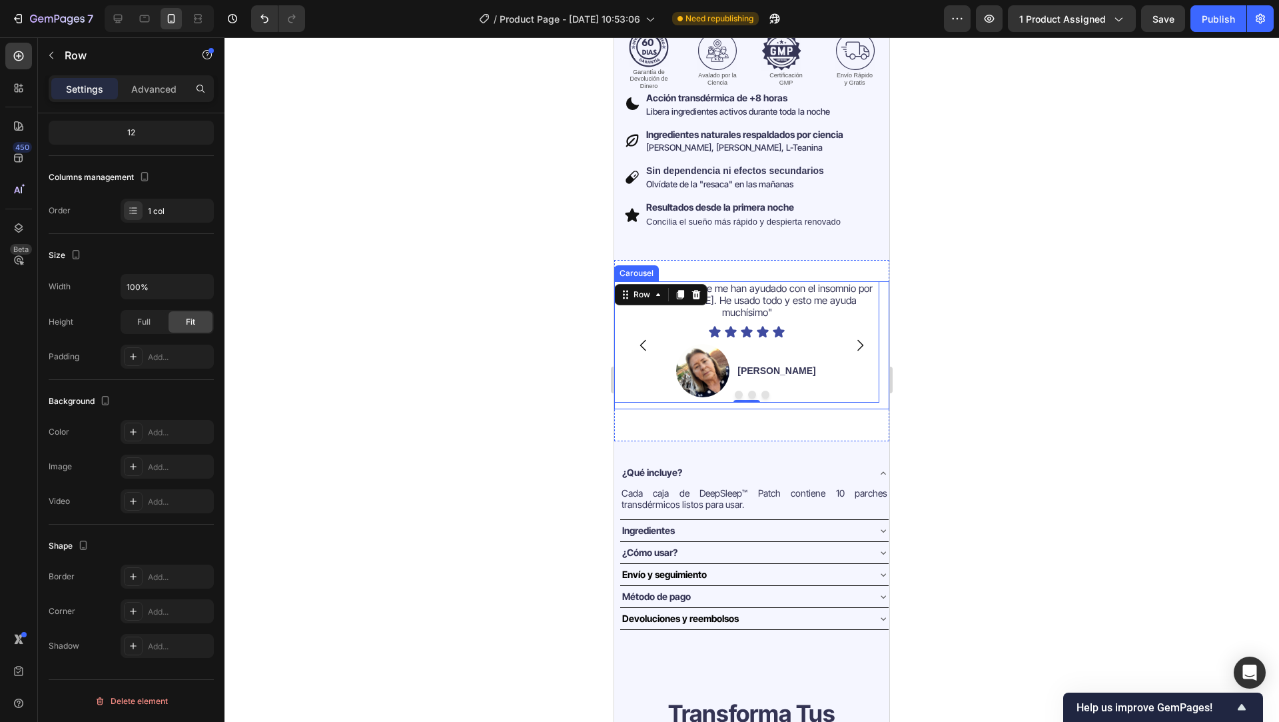
click at [850, 394] on div ""Los uso y realmente me han ayudado con el insomnio por TEPT. He usado todo y e…" at bounding box center [746, 345] width 265 height 128
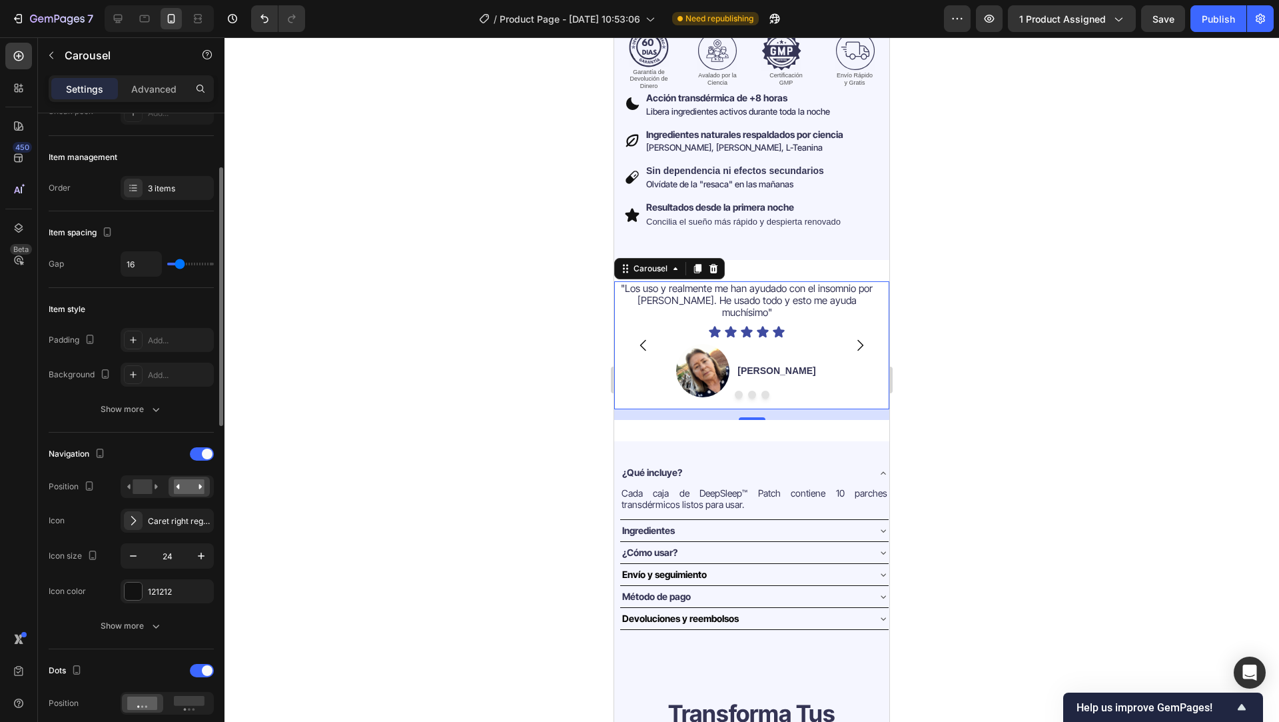
scroll to position [143, 0]
type input "17"
type input "28"
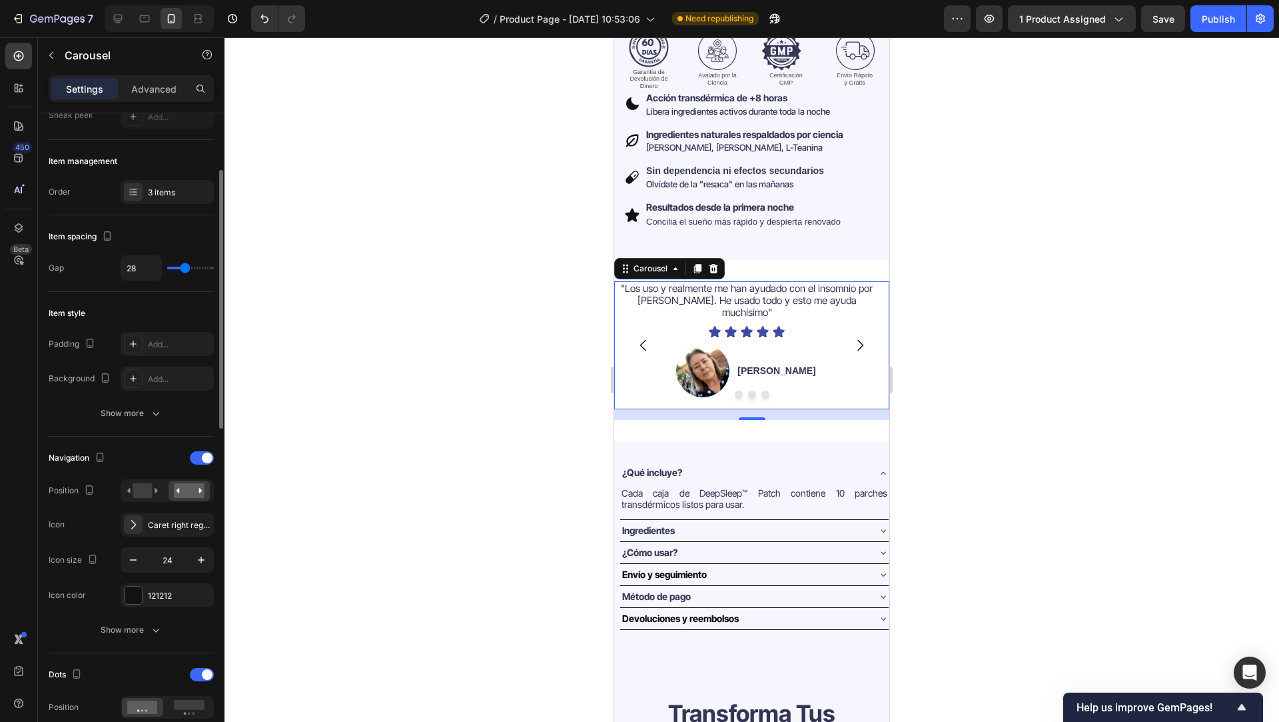
type input "35"
type input "38"
type input "40"
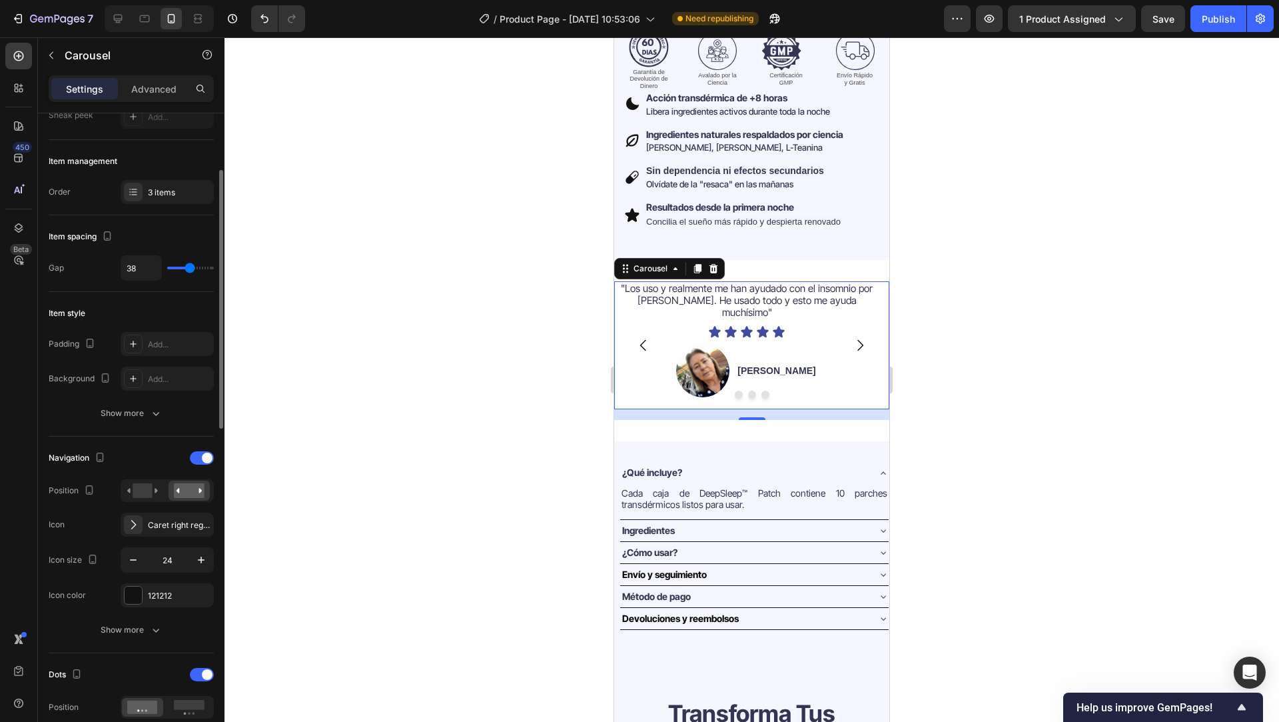
type input "40"
type input "42"
type input "44"
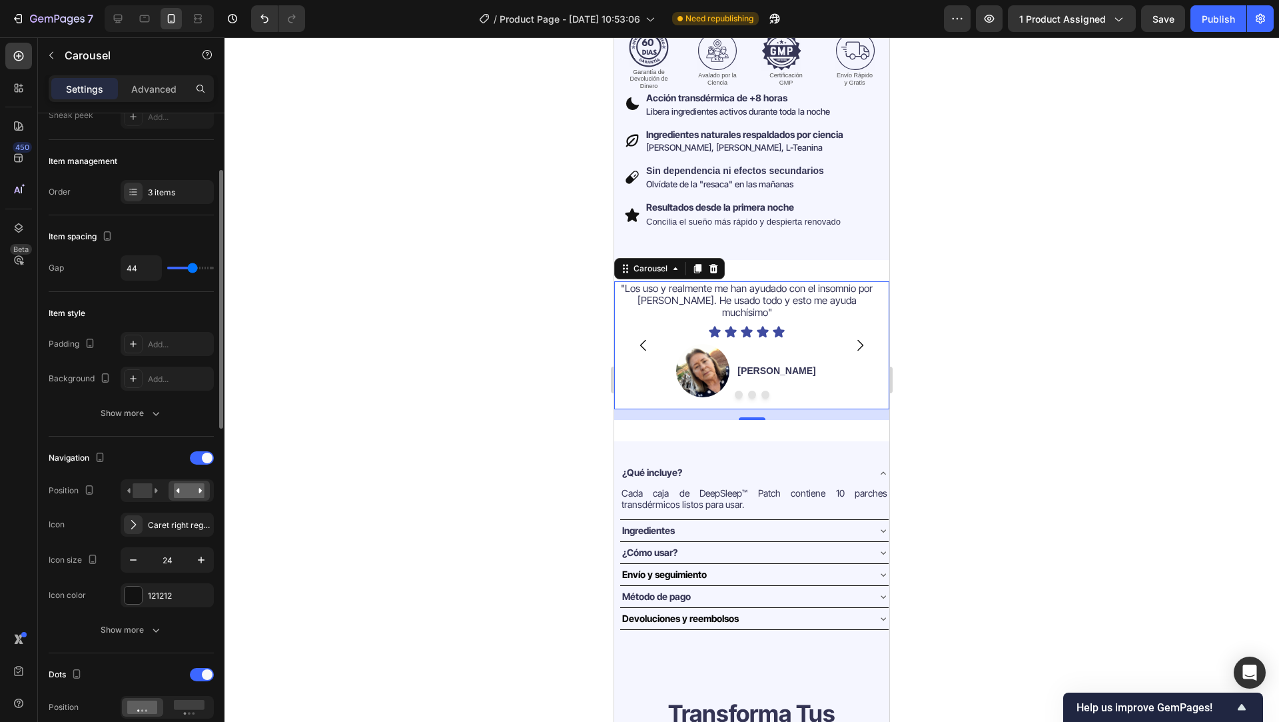
type input "7"
type input "6"
type input "15"
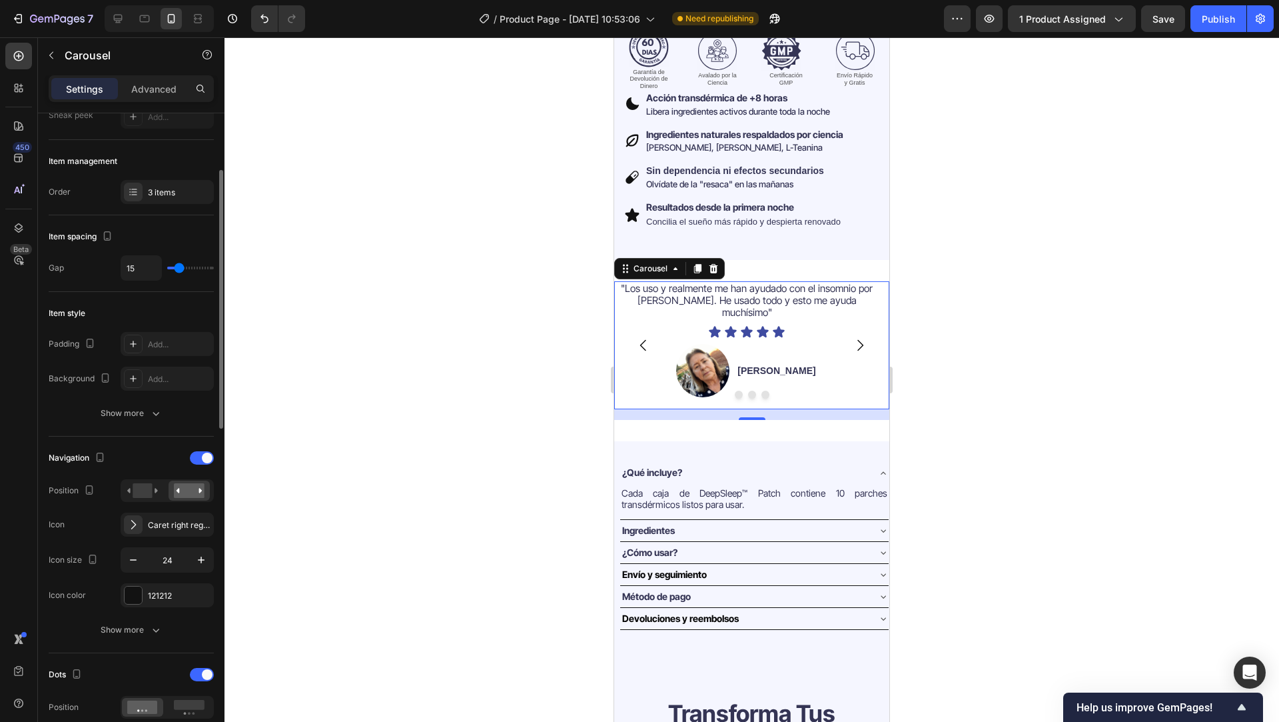
type input "15"
click at [179, 266] on input "range" at bounding box center [190, 267] width 47 height 3
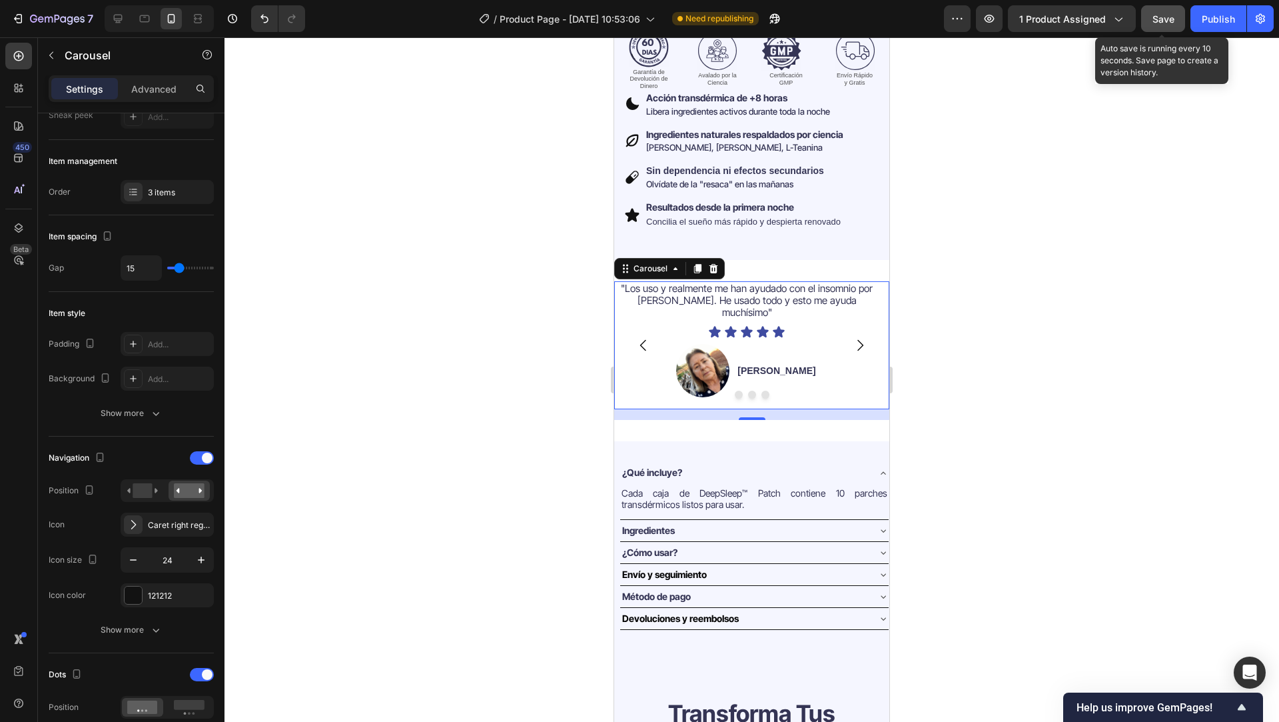
click at [1163, 16] on span "Save" at bounding box center [1164, 18] width 22 height 11
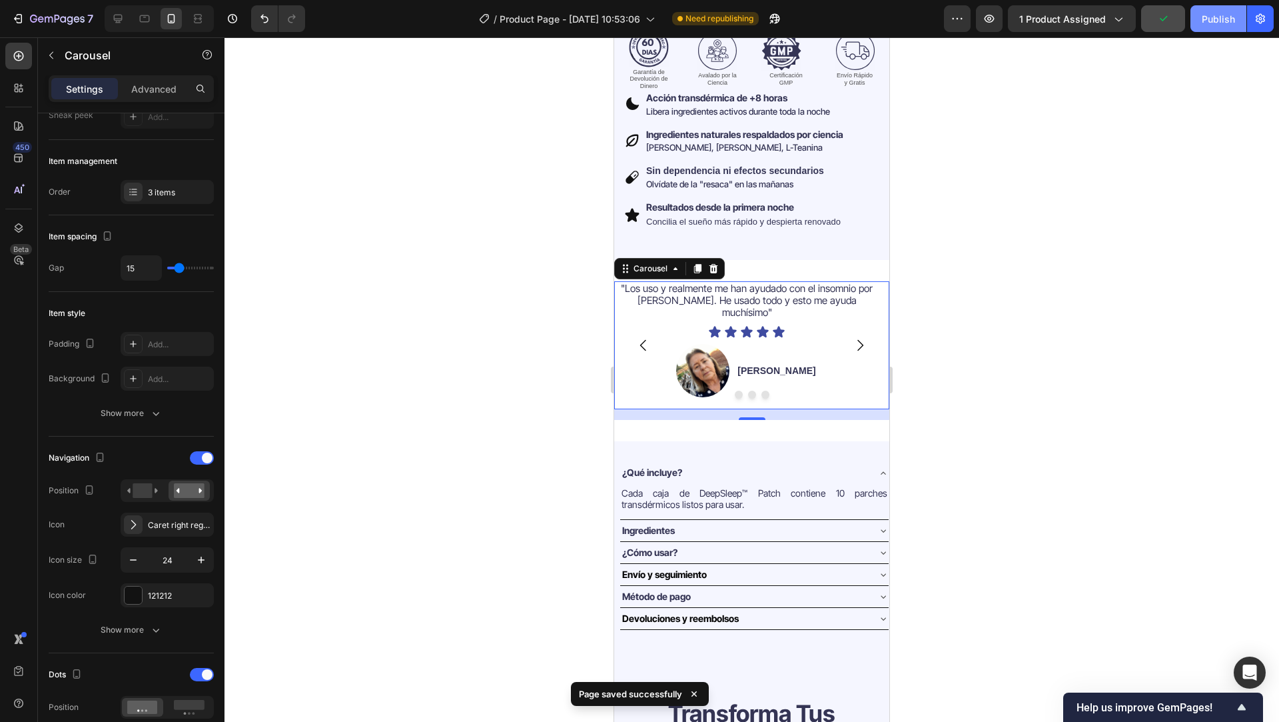
click at [1206, 18] on div "Publish" at bounding box center [1218, 19] width 33 height 14
click at [481, 473] on div at bounding box center [752, 379] width 1055 height 684
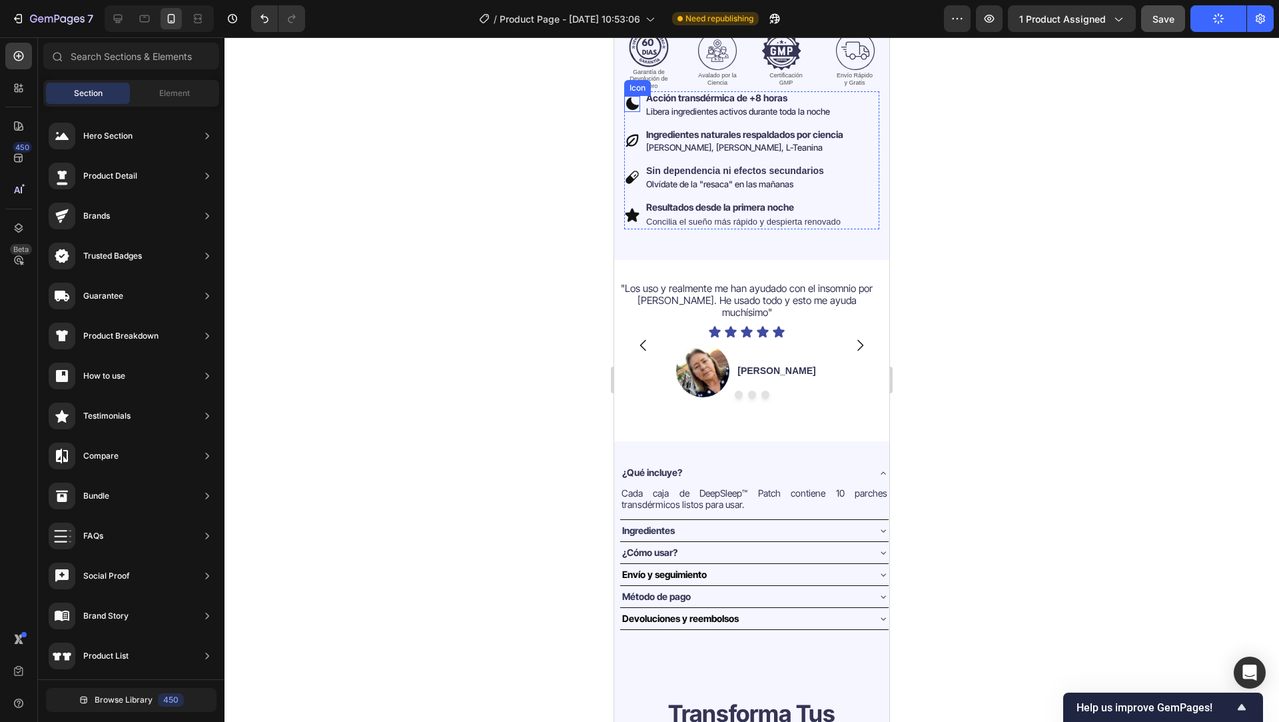
click at [631, 97] on icon at bounding box center [632, 103] width 13 height 13
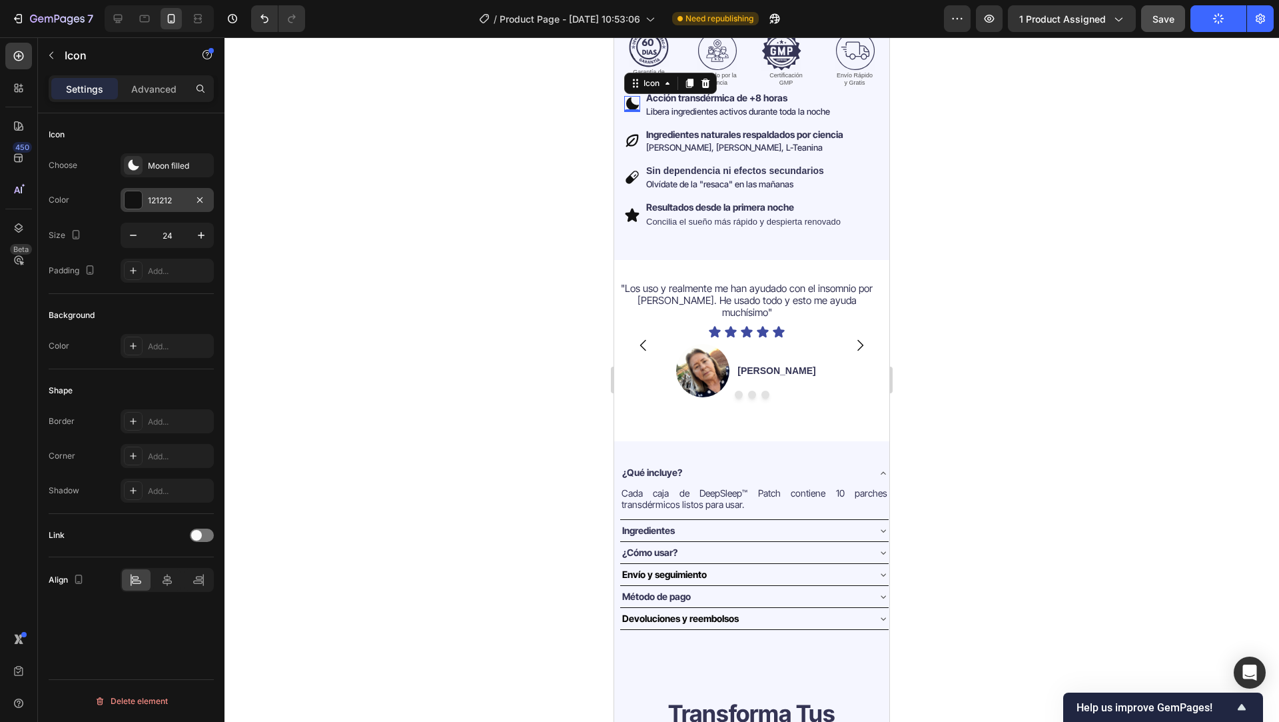
click at [166, 207] on div "121212" at bounding box center [167, 200] width 93 height 24
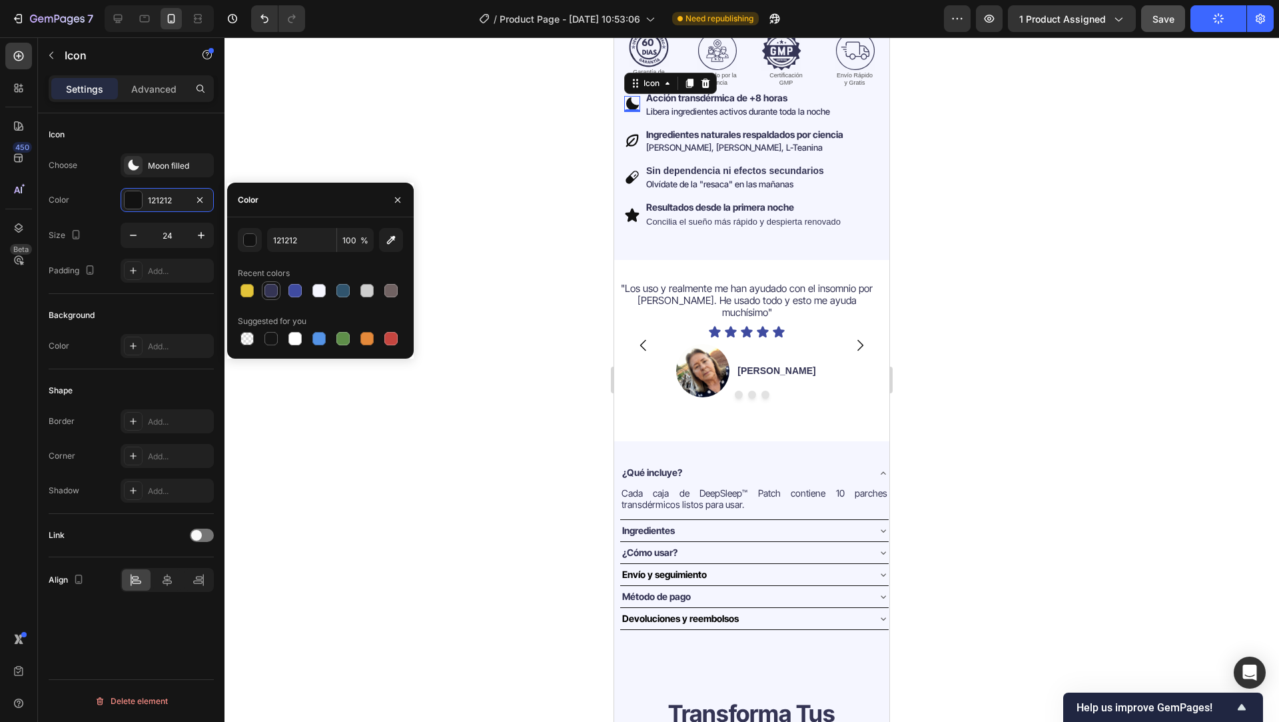
click at [274, 286] on div at bounding box center [270, 290] width 13 height 13
type input "343454"
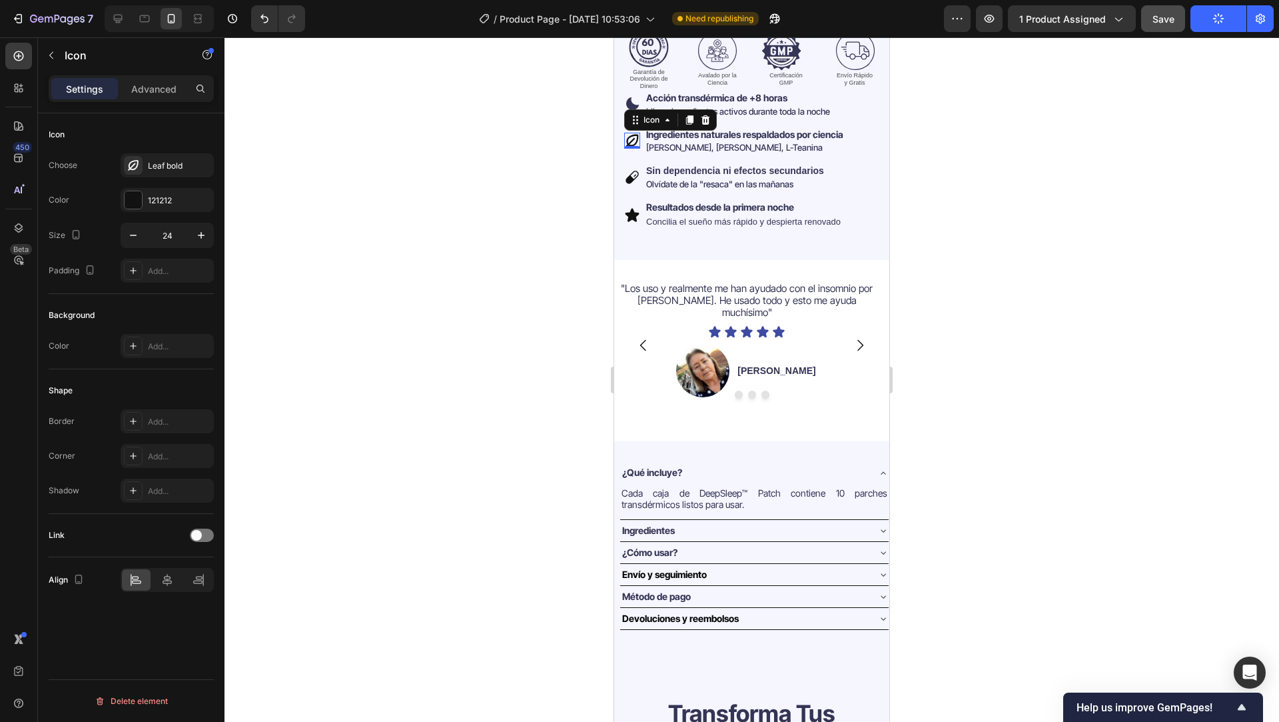
click at [632, 133] on icon at bounding box center [632, 141] width 16 height 16
click at [186, 191] on div "121212" at bounding box center [167, 200] width 93 height 24
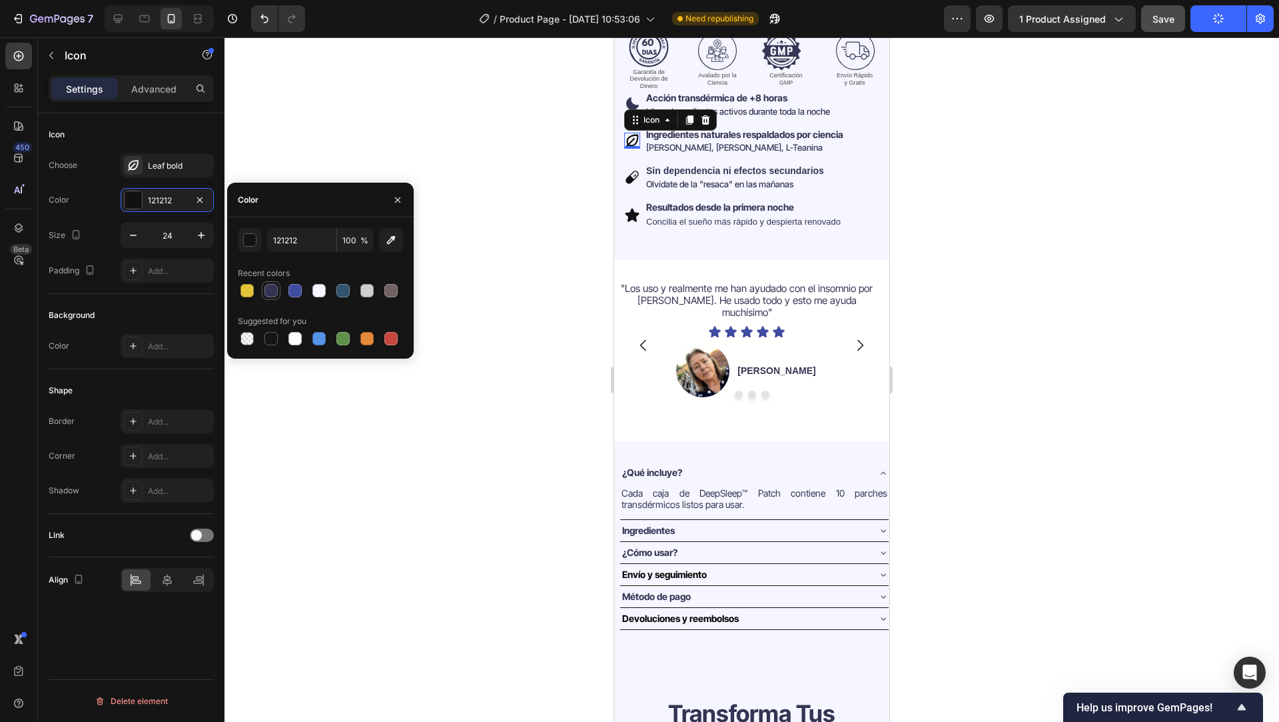
click at [273, 292] on div at bounding box center [270, 290] width 13 height 13
type input "343454"
click at [634, 169] on icon at bounding box center [632, 177] width 16 height 16
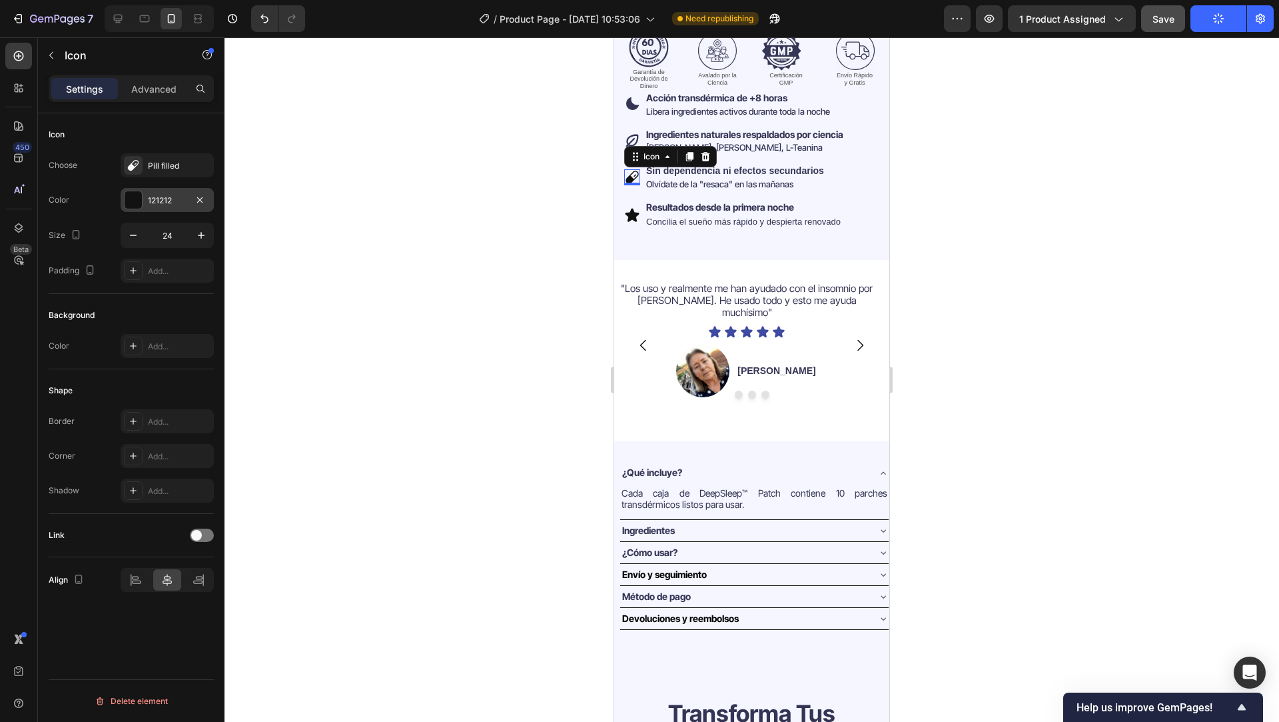
click at [164, 199] on div "121212" at bounding box center [167, 201] width 39 height 12
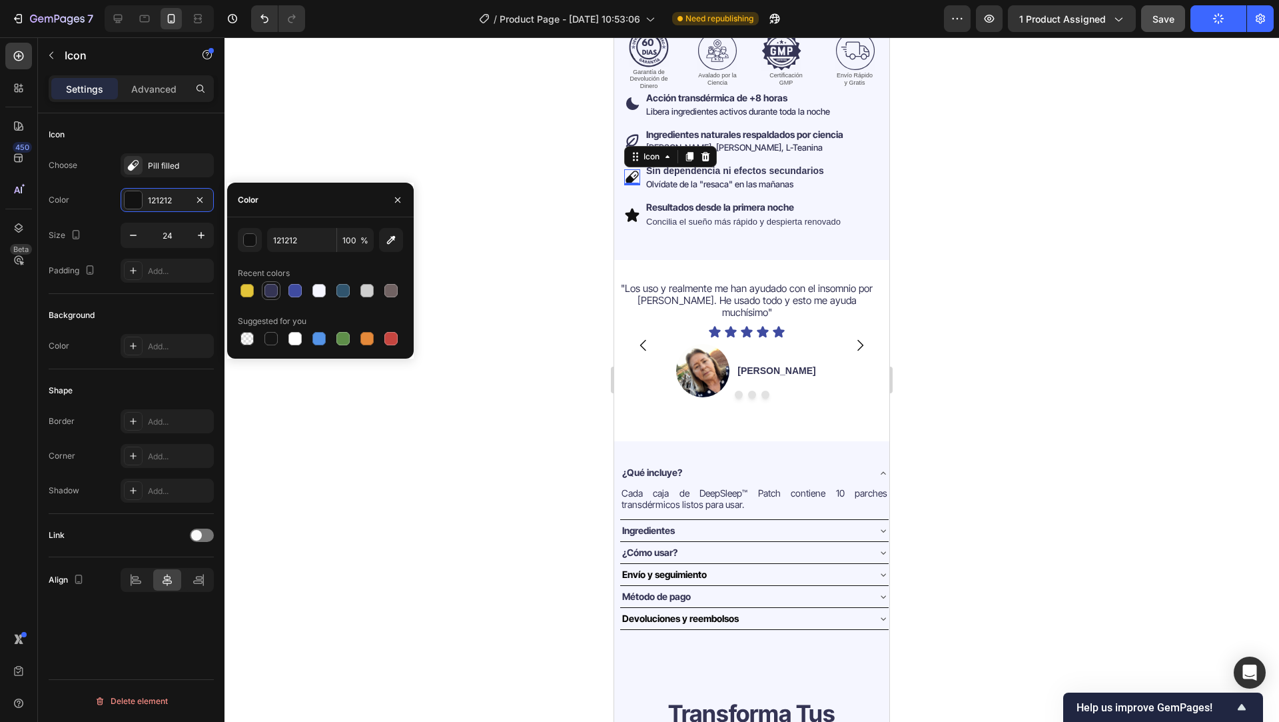
click at [271, 291] on div at bounding box center [270, 290] width 13 height 13
type input "343454"
click at [630, 208] on icon at bounding box center [633, 214] width 14 height 13
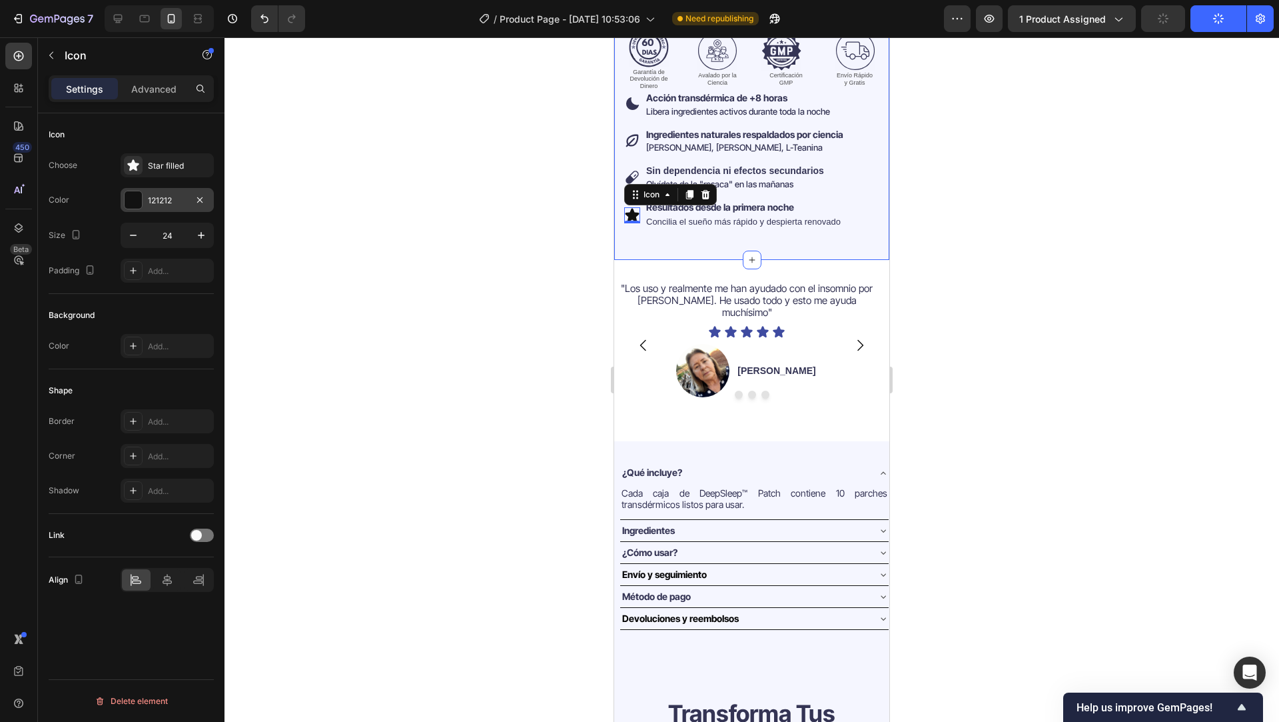
click at [148, 201] on div "121212" at bounding box center [167, 201] width 39 height 12
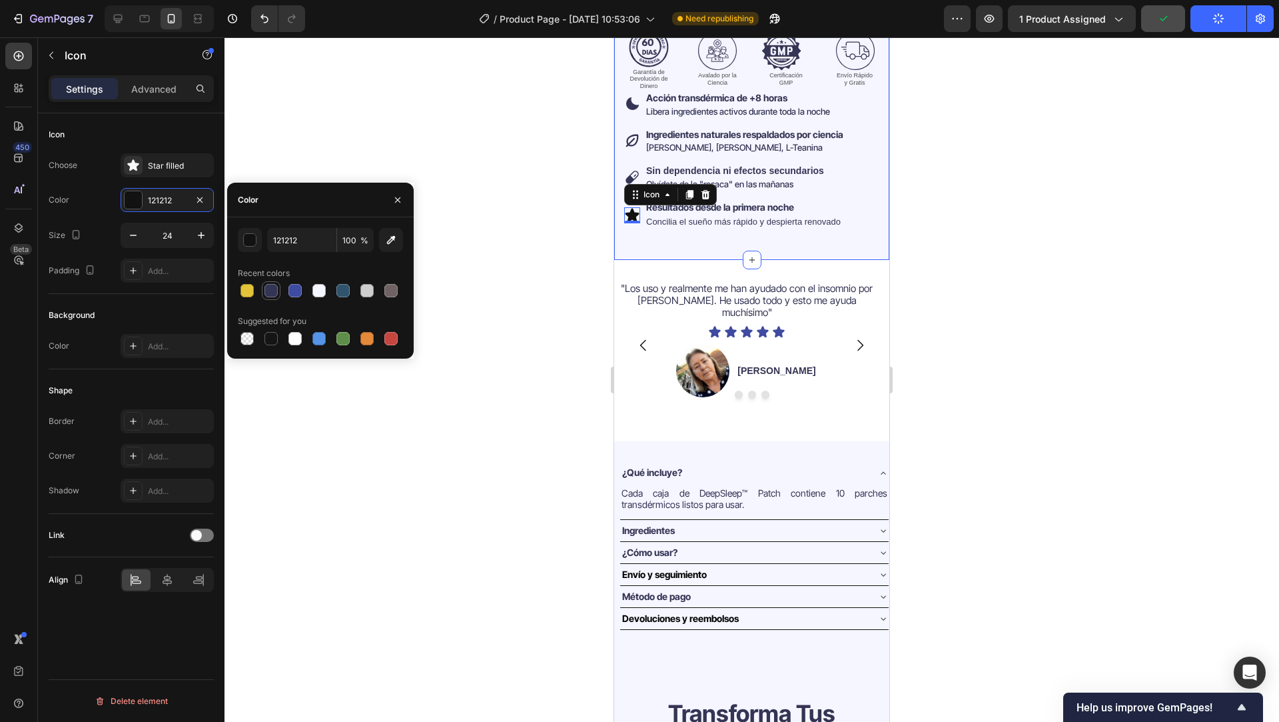
click at [272, 294] on div at bounding box center [270, 290] width 13 height 13
type input "343454"
click at [438, 440] on div at bounding box center [752, 379] width 1055 height 684
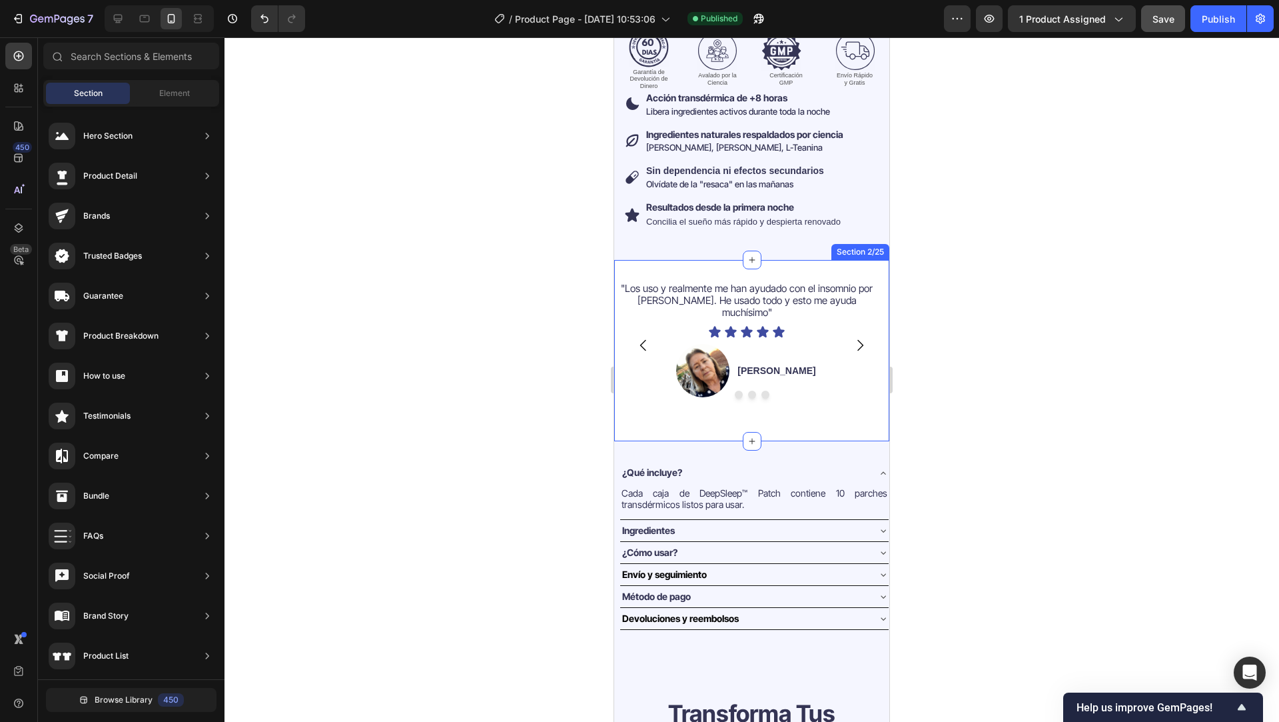
click at [664, 402] on div ""Los uso y realmente me han ayudado con el insomnio por TEPT. He usado todo y e…" at bounding box center [751, 350] width 275 height 139
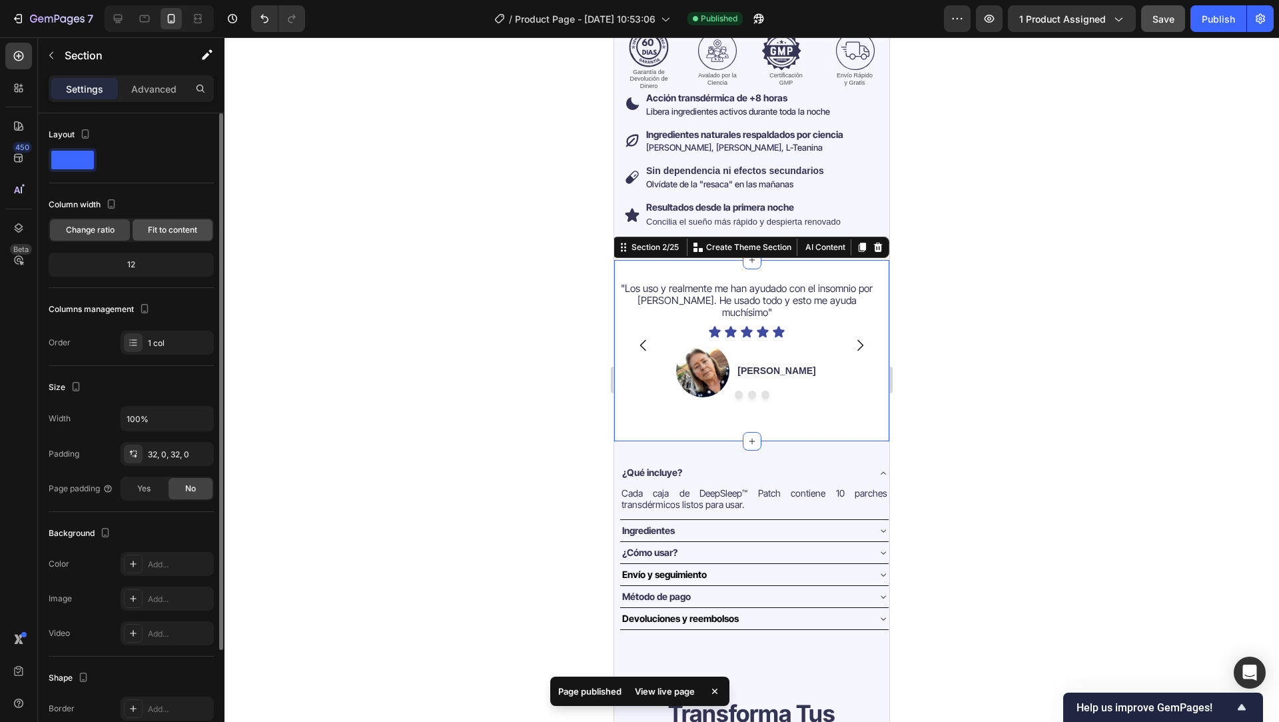
click at [173, 229] on span "Fit to content" at bounding box center [172, 230] width 49 height 12
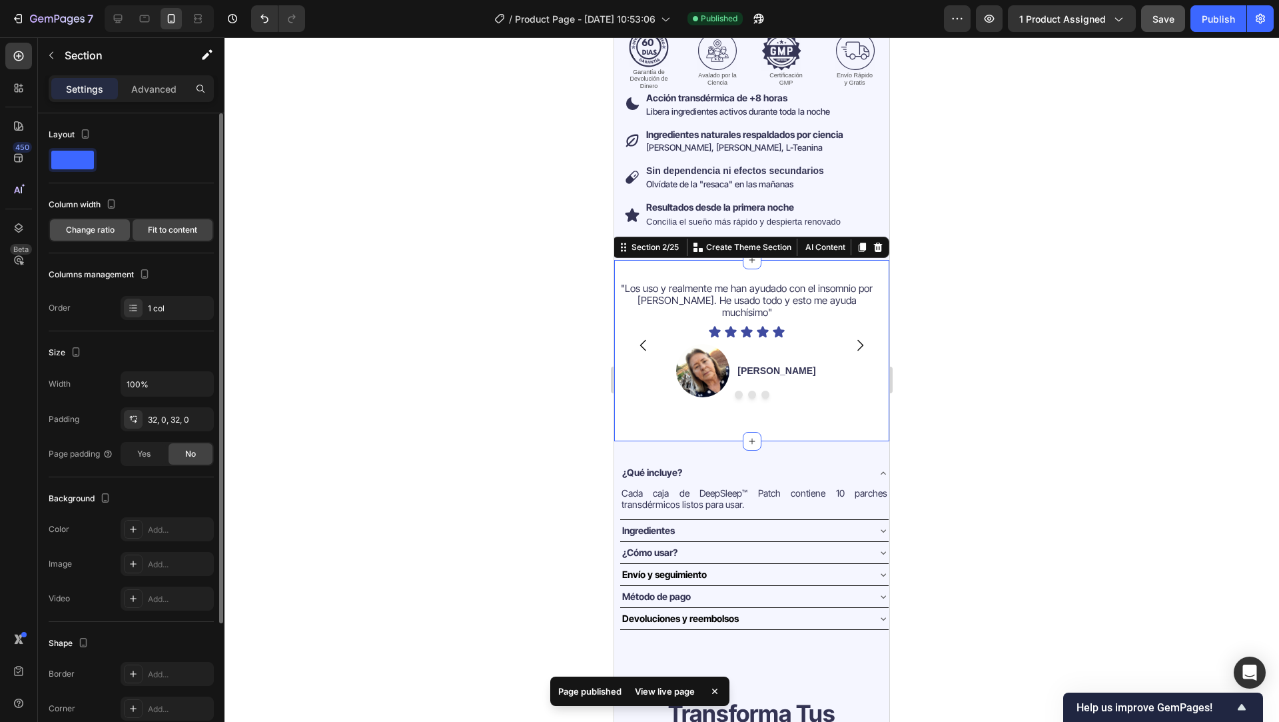
click at [69, 233] on span "Change ratio" at bounding box center [90, 230] width 49 height 12
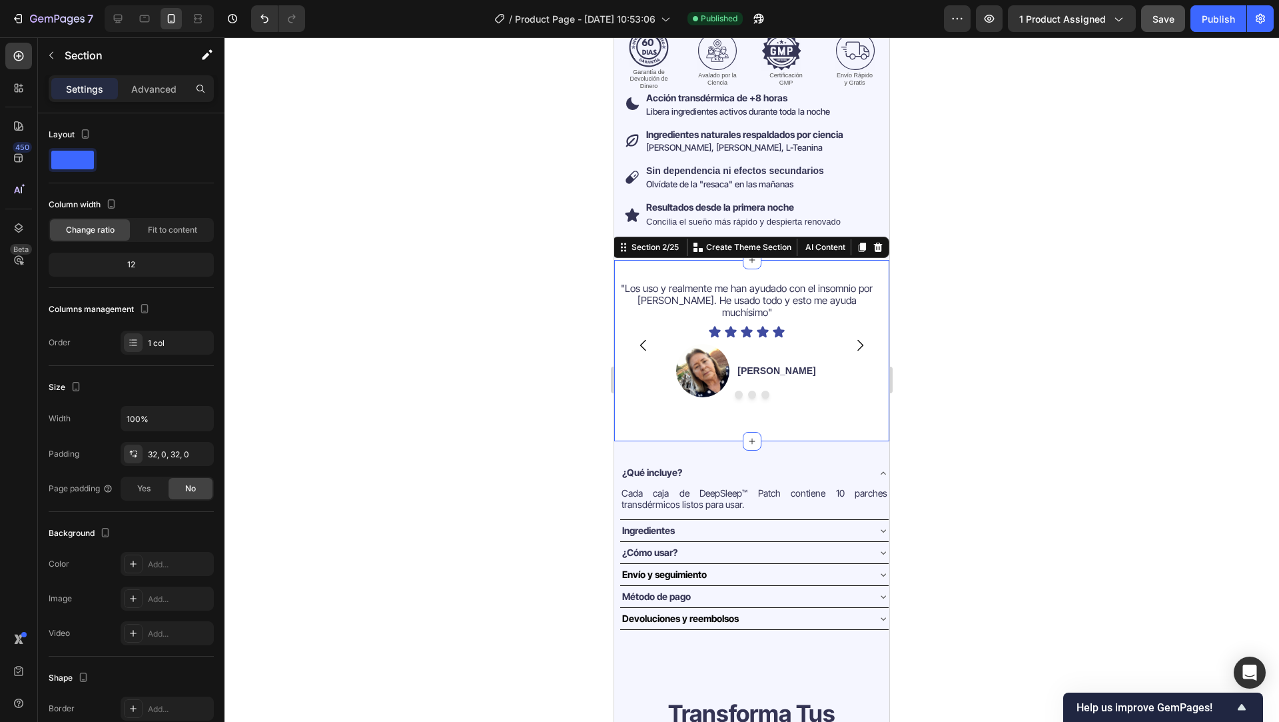
click at [656, 265] on div ""Los uso y realmente me han ayudado con el insomnio por TEPT. He usado todo y e…" at bounding box center [751, 350] width 275 height 181
click at [635, 354] on div "Image Jessica V. Text Block Row" at bounding box center [746, 370] width 265 height 53
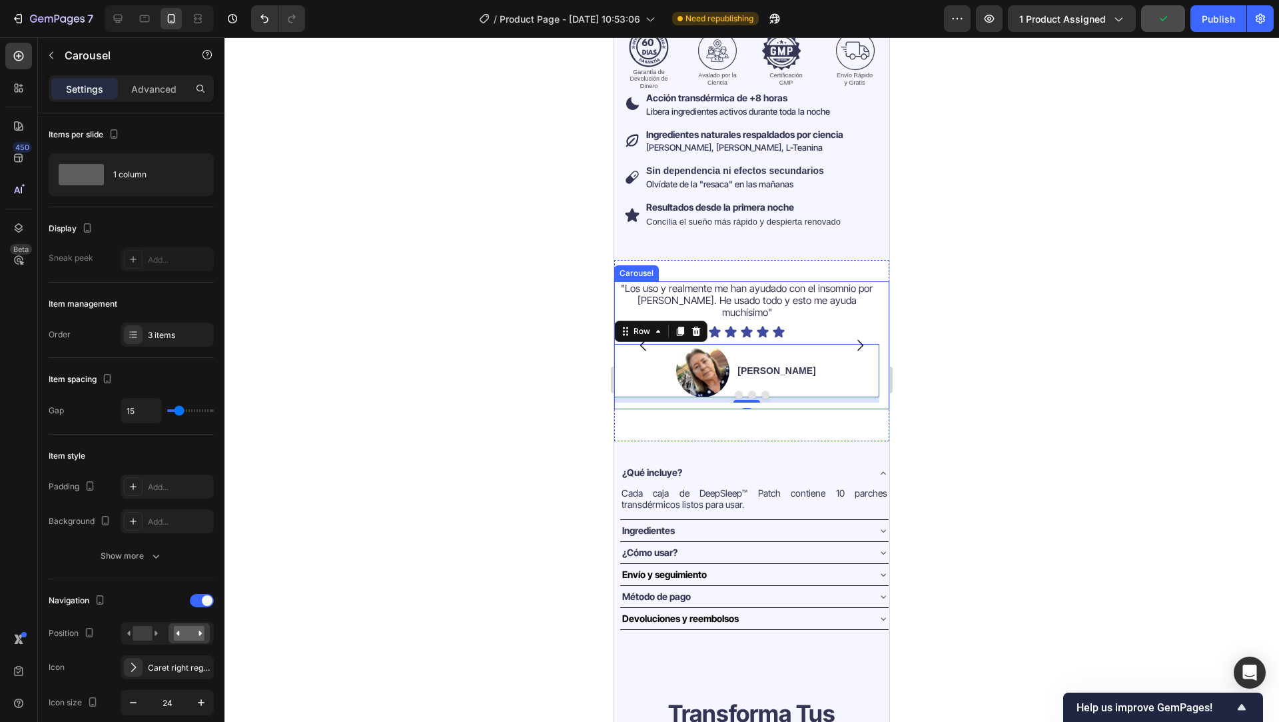
click at [633, 390] on div at bounding box center [751, 394] width 275 height 8
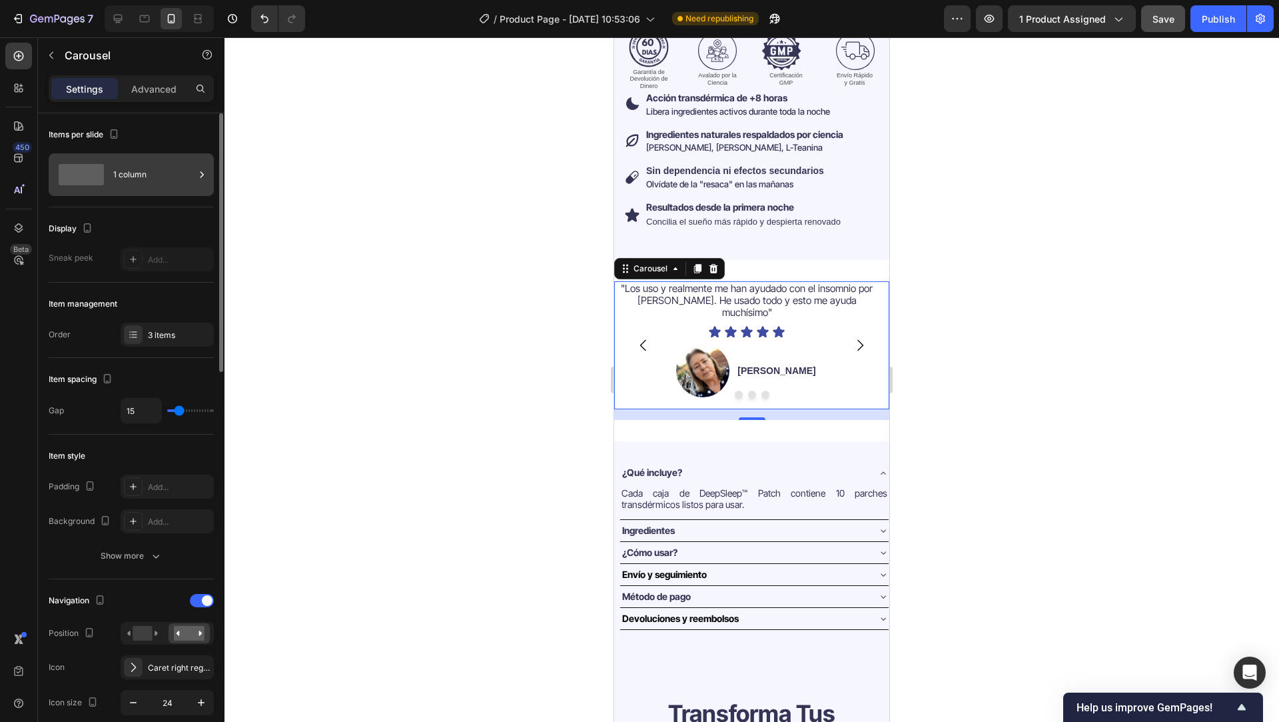
click at [122, 172] on div "1 column" at bounding box center [153, 174] width 81 height 31
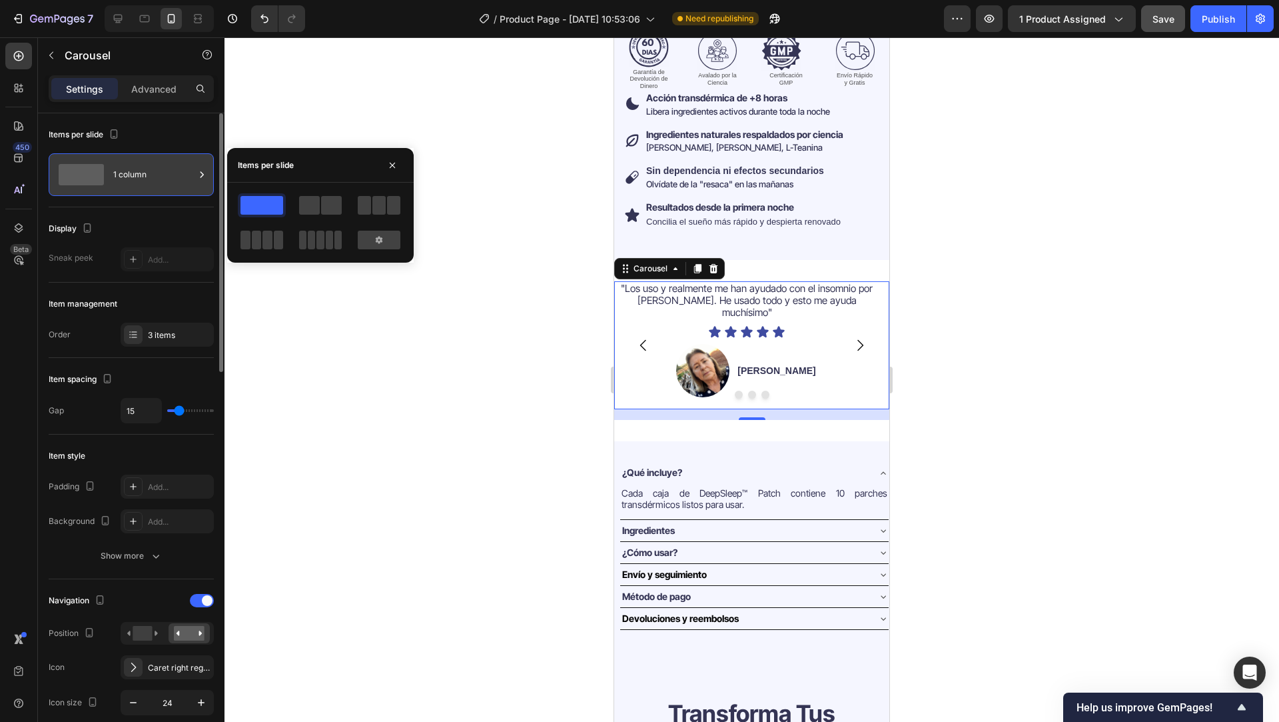
click at [122, 172] on div "1 column" at bounding box center [153, 174] width 81 height 31
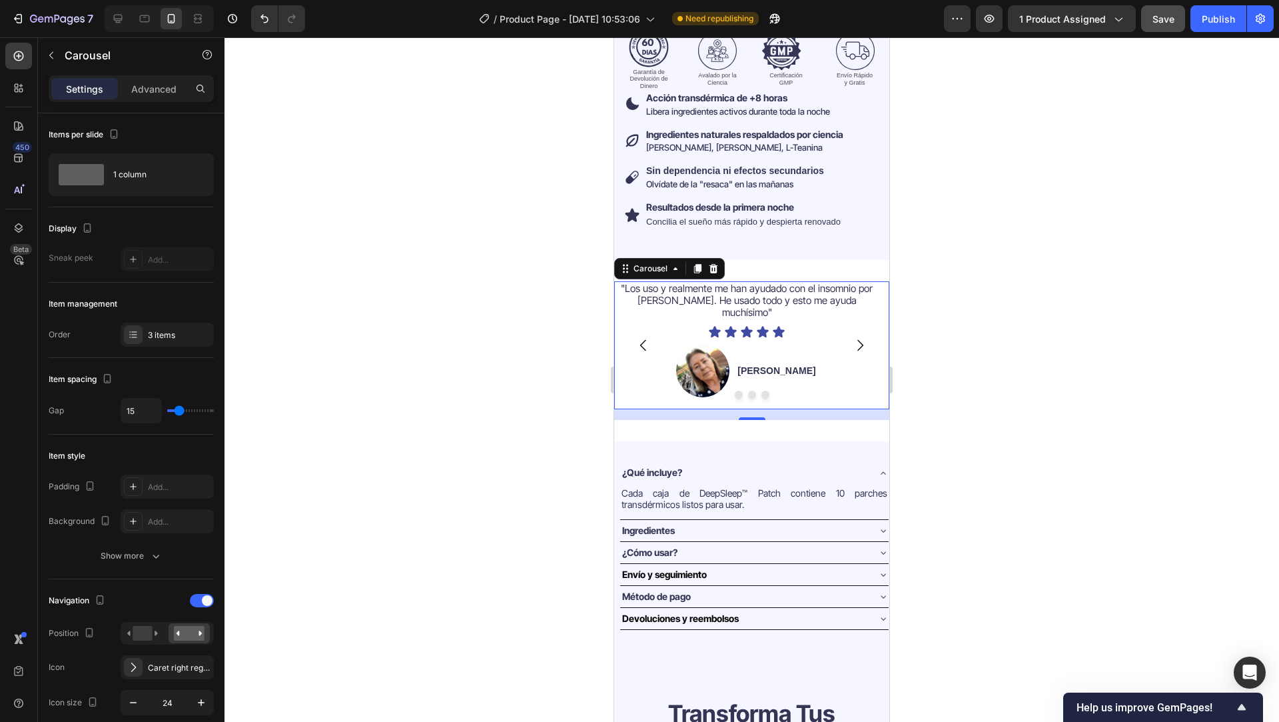
click at [957, 396] on div at bounding box center [752, 379] width 1055 height 684
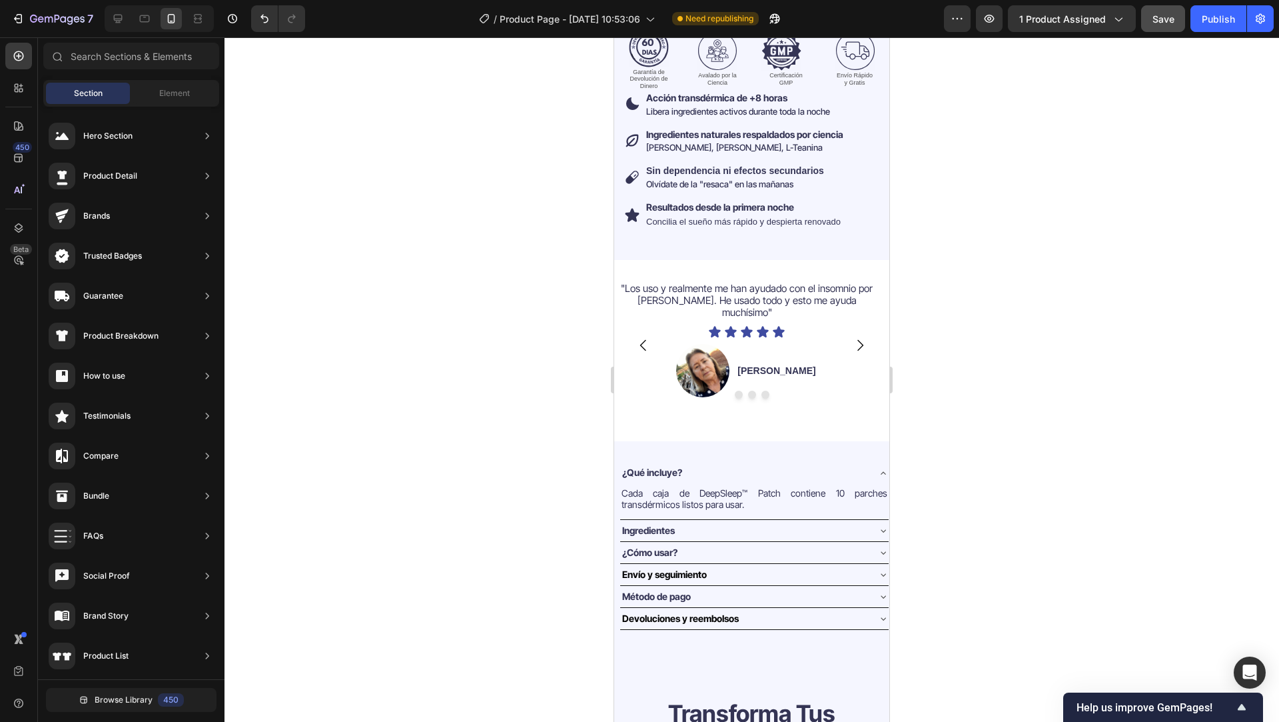
click at [1174, 29] on button "Save" at bounding box center [1163, 18] width 44 height 27
click at [1218, 23] on div "Publish" at bounding box center [1218, 19] width 33 height 14
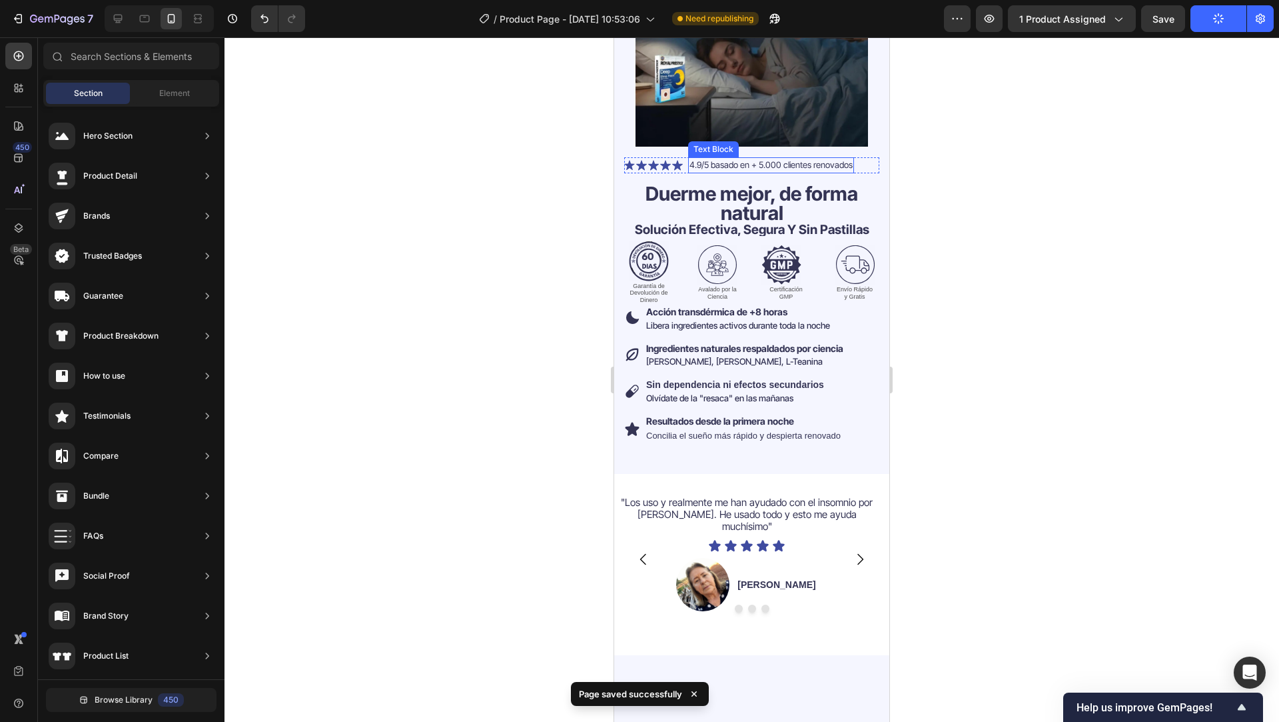
scroll to position [173, 0]
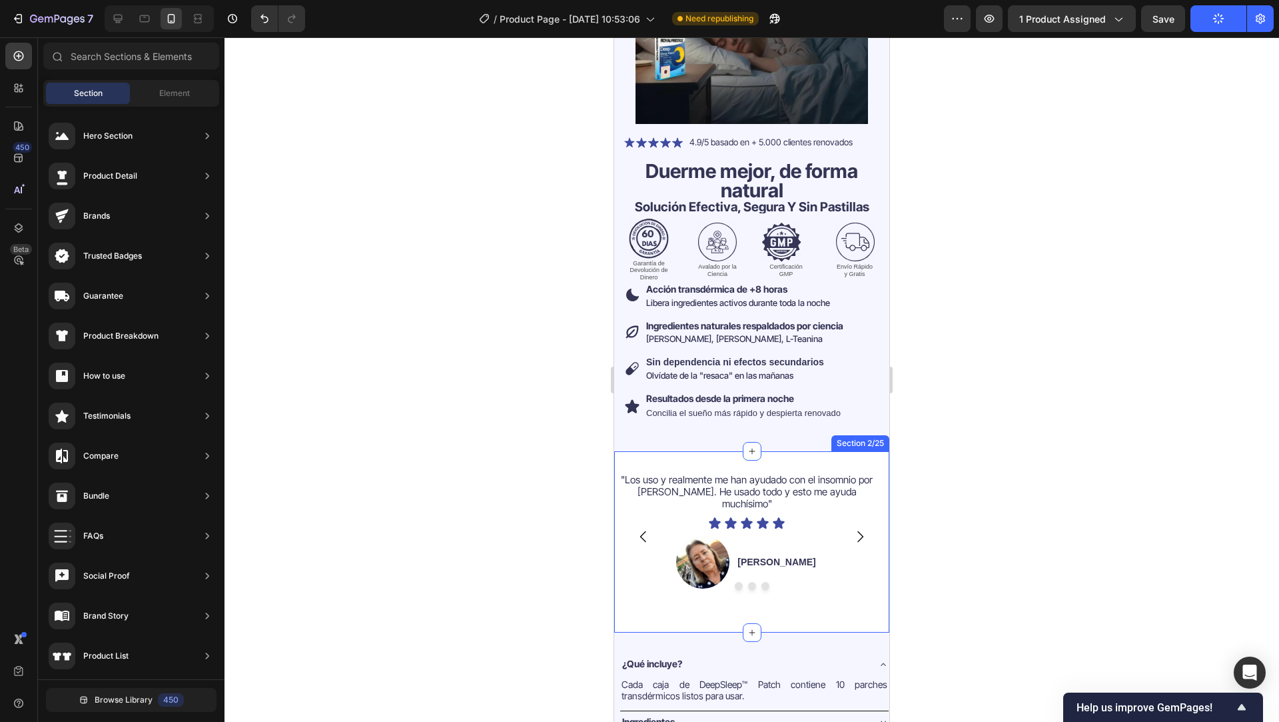
click at [797, 604] on div ""Los uso y realmente me han ayudado con el insomnio por TEPT. He usado todo y e…" at bounding box center [751, 541] width 275 height 181
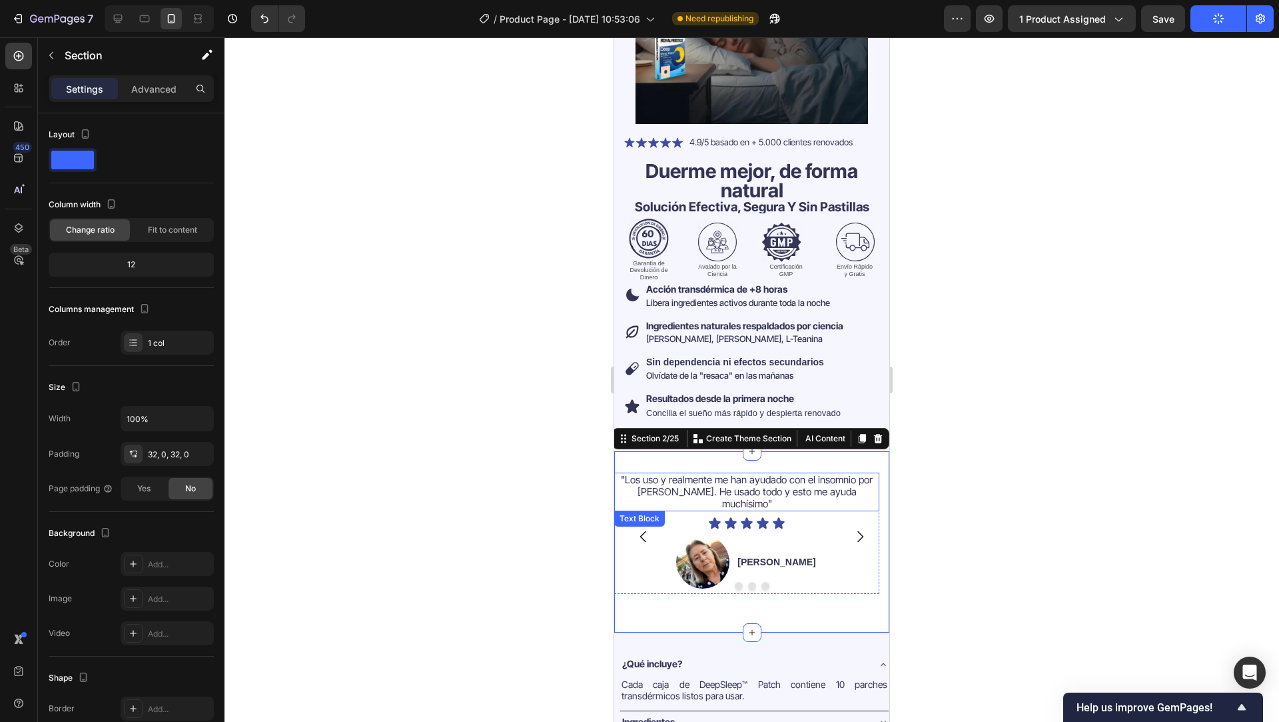
click at [864, 474] on span ""Los uso y realmente me han ayudado con el insomnio por TEPT. He usado todo y e…" at bounding box center [747, 491] width 252 height 37
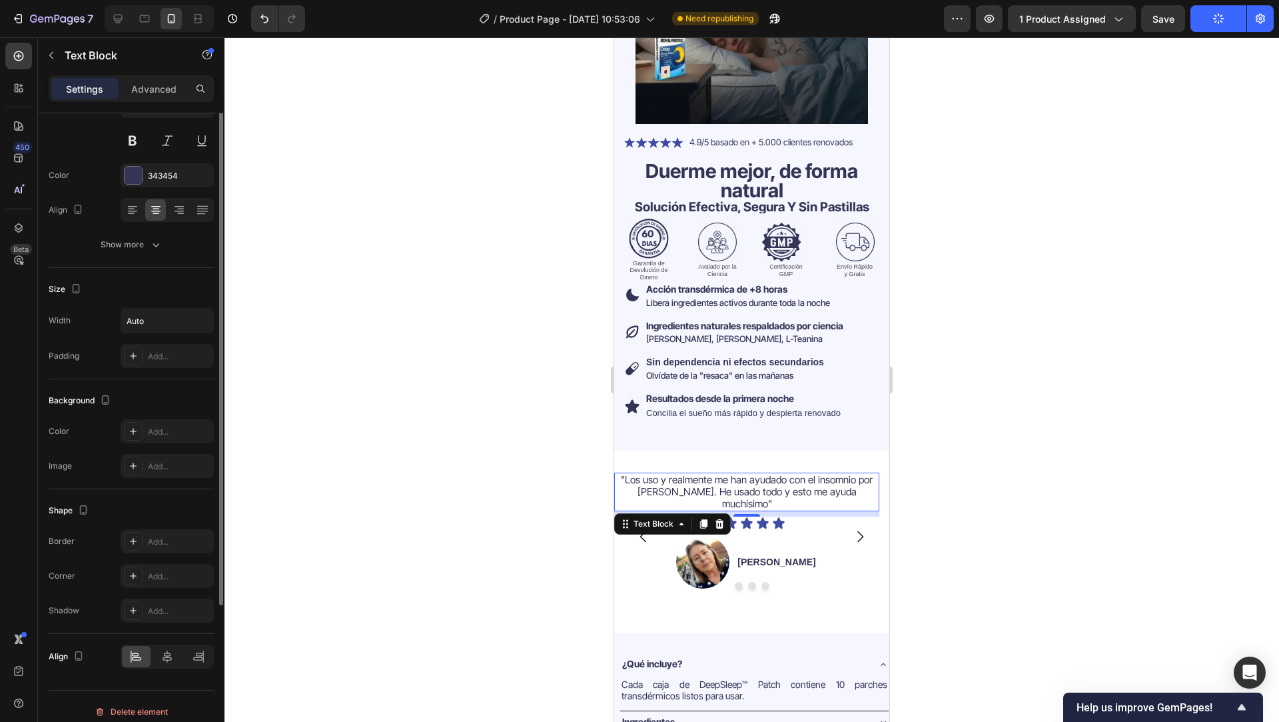
scroll to position [143, 0]
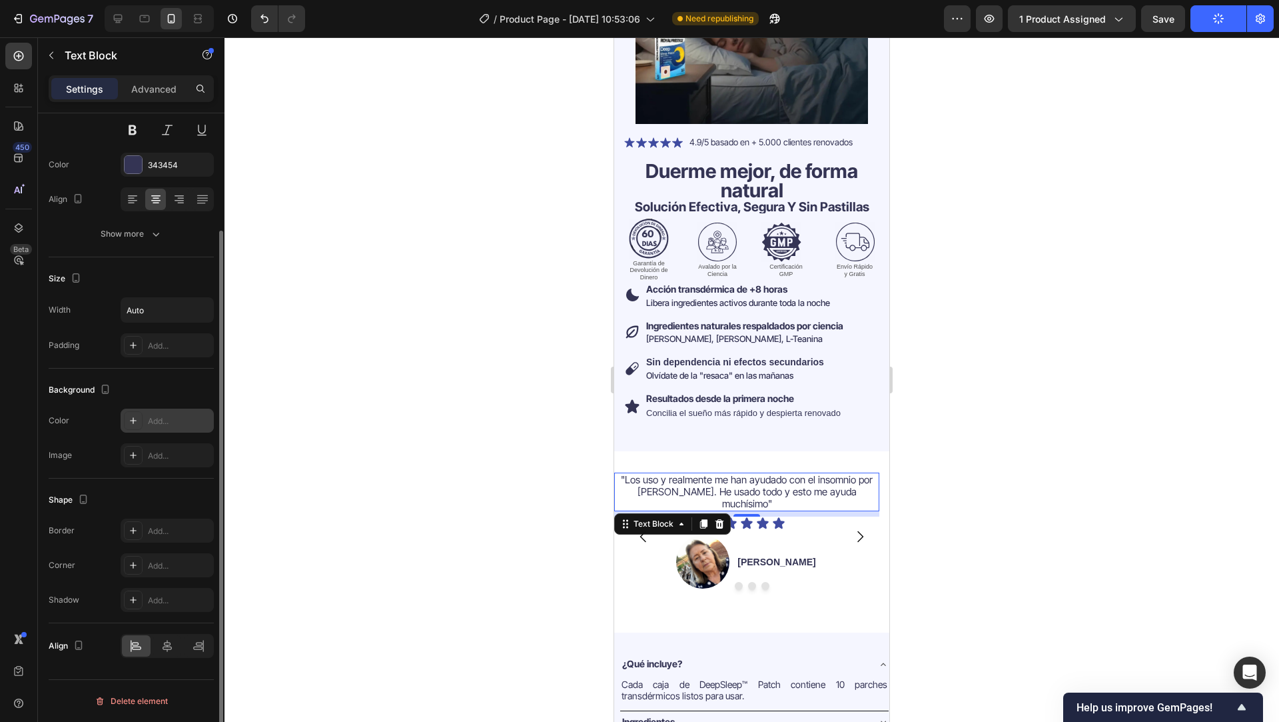
click at [163, 426] on div "Add..." at bounding box center [179, 421] width 63 height 12
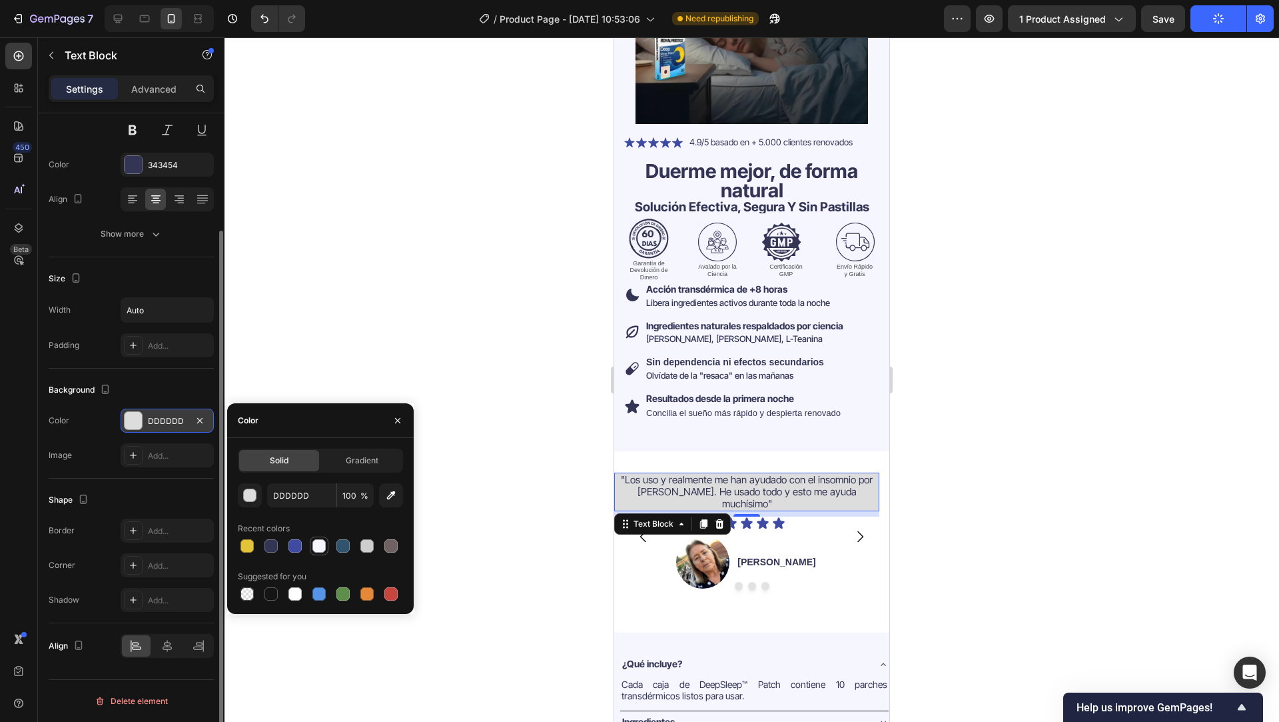
click at [316, 545] on div at bounding box center [318, 545] width 13 height 13
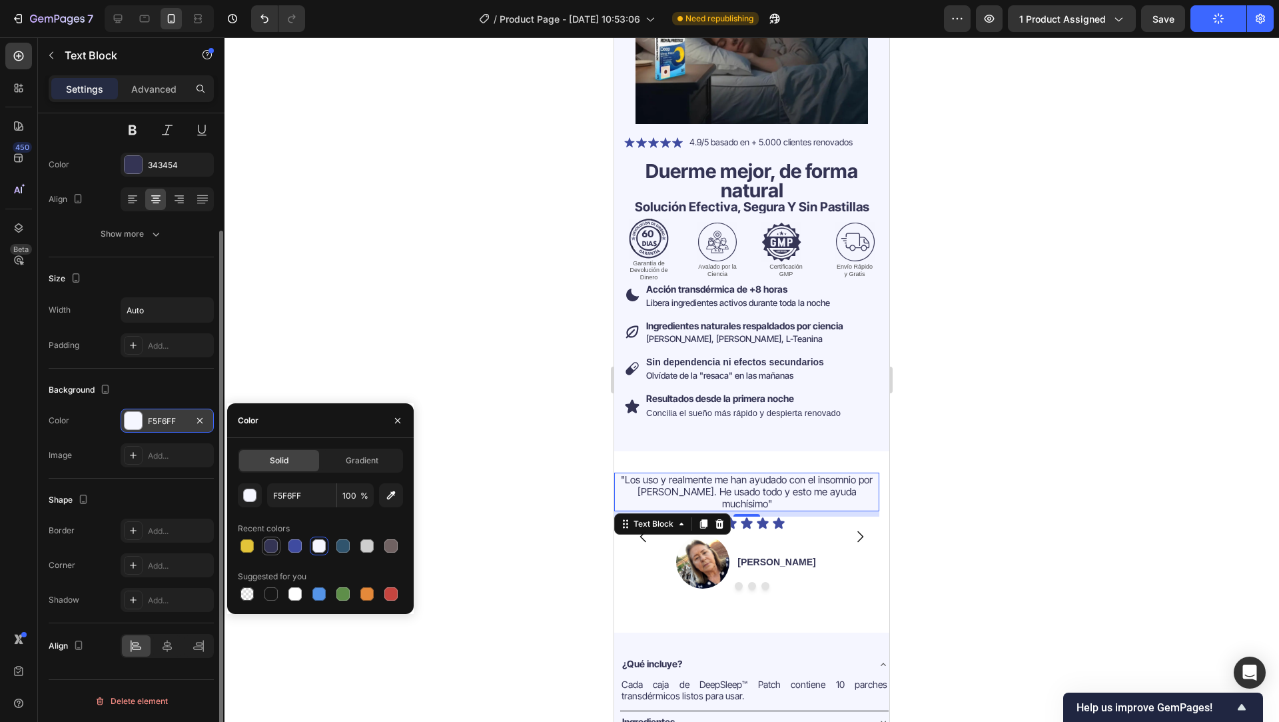
click at [276, 546] on div at bounding box center [270, 545] width 13 height 13
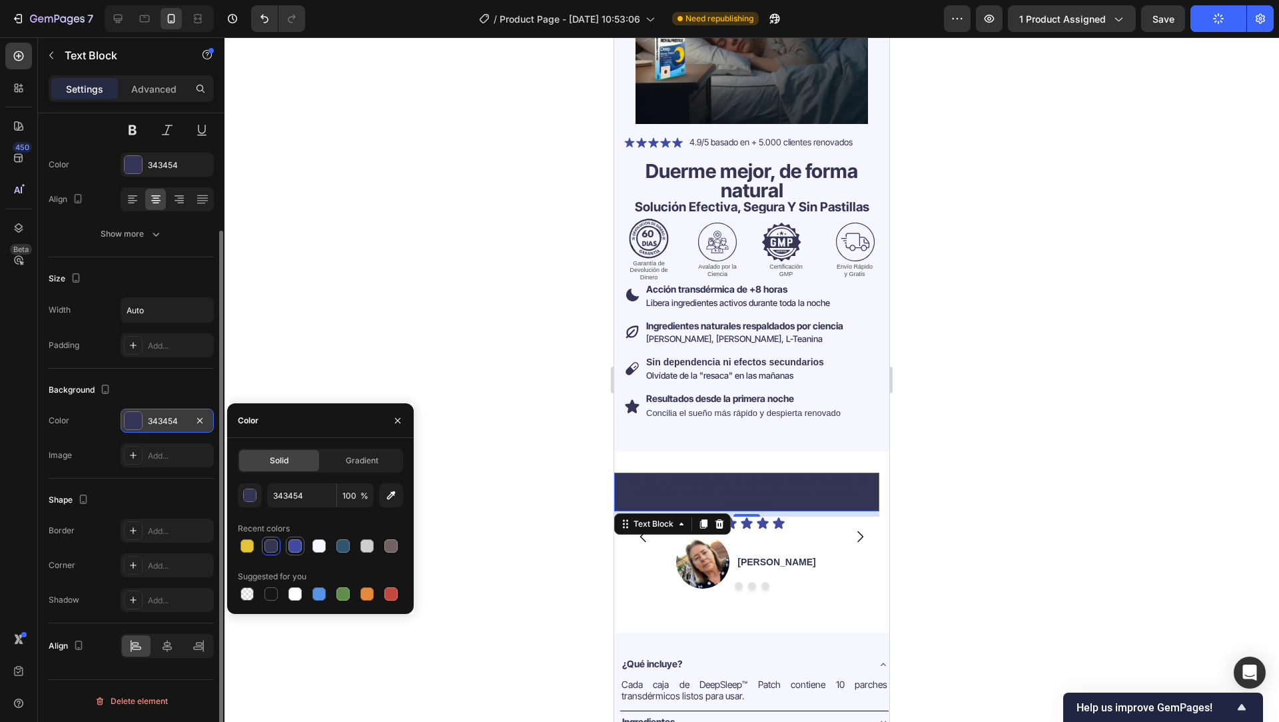
click at [294, 542] on div at bounding box center [294, 545] width 13 height 13
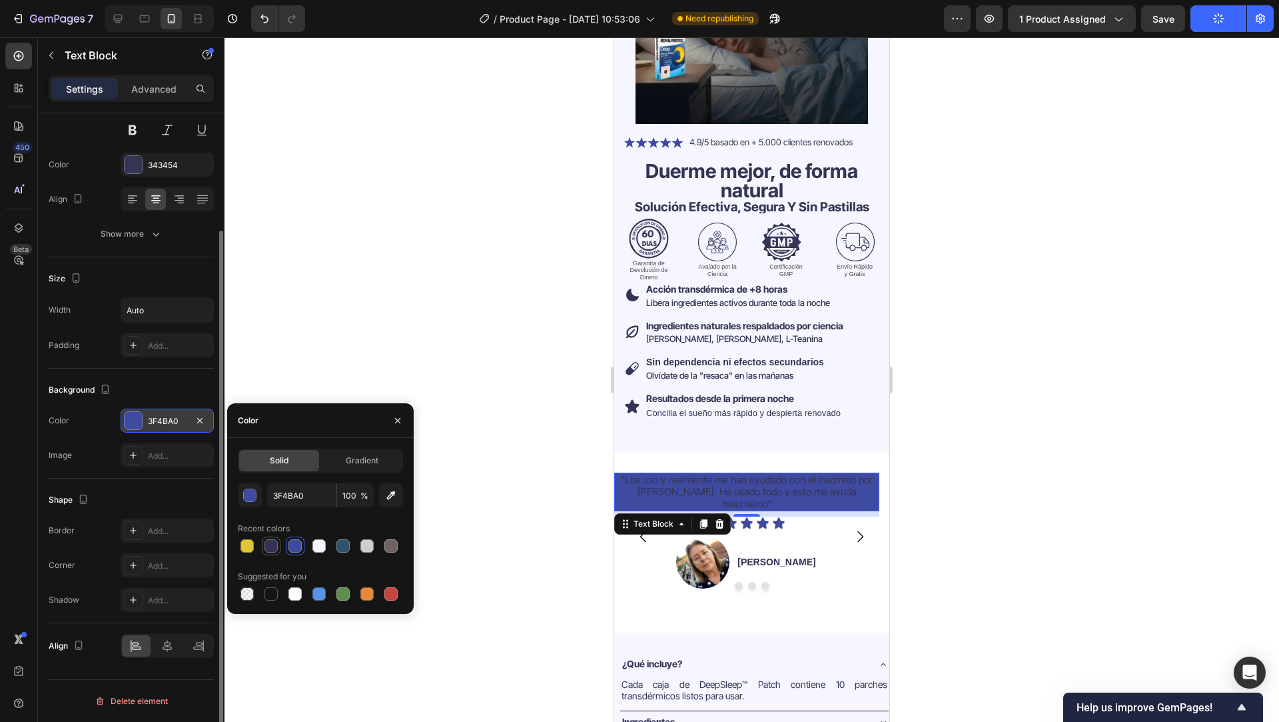
click at [274, 546] on div at bounding box center [270, 545] width 13 height 13
type input "343454"
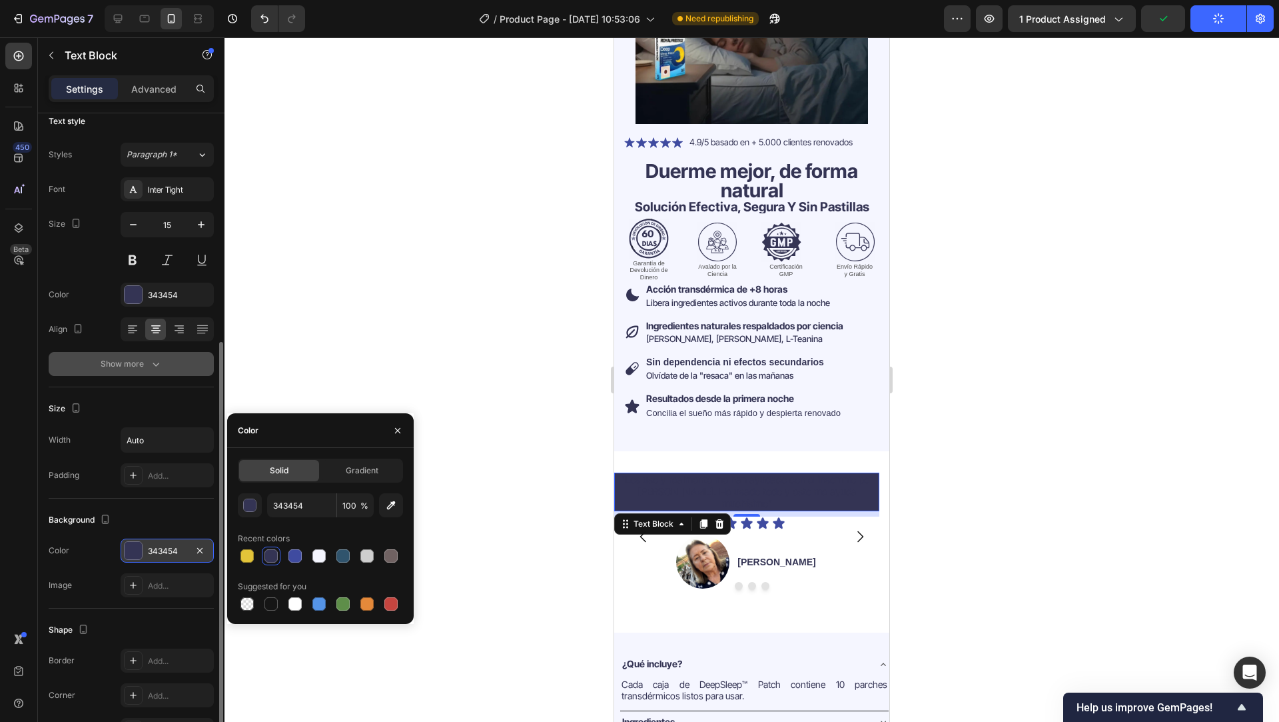
scroll to position [0, 0]
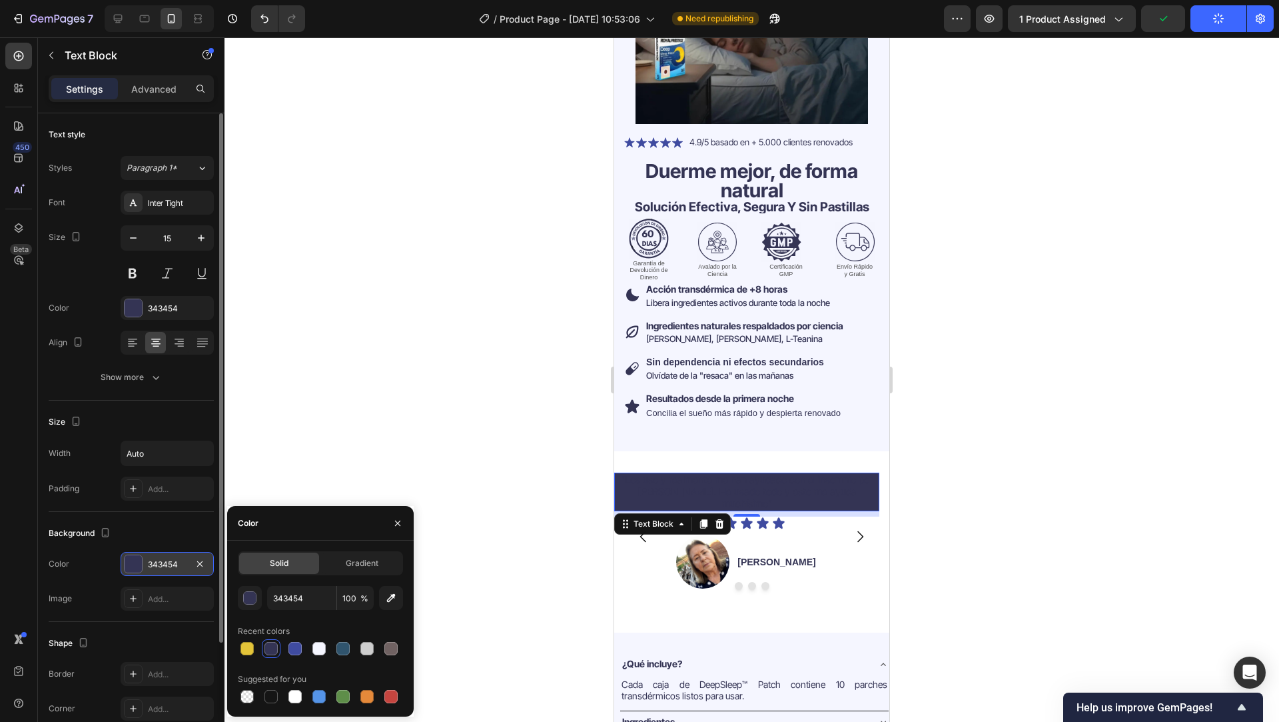
click at [127, 322] on div "Font Inter Tight Size 15 Color 343454 Align Show more" at bounding box center [131, 290] width 165 height 199
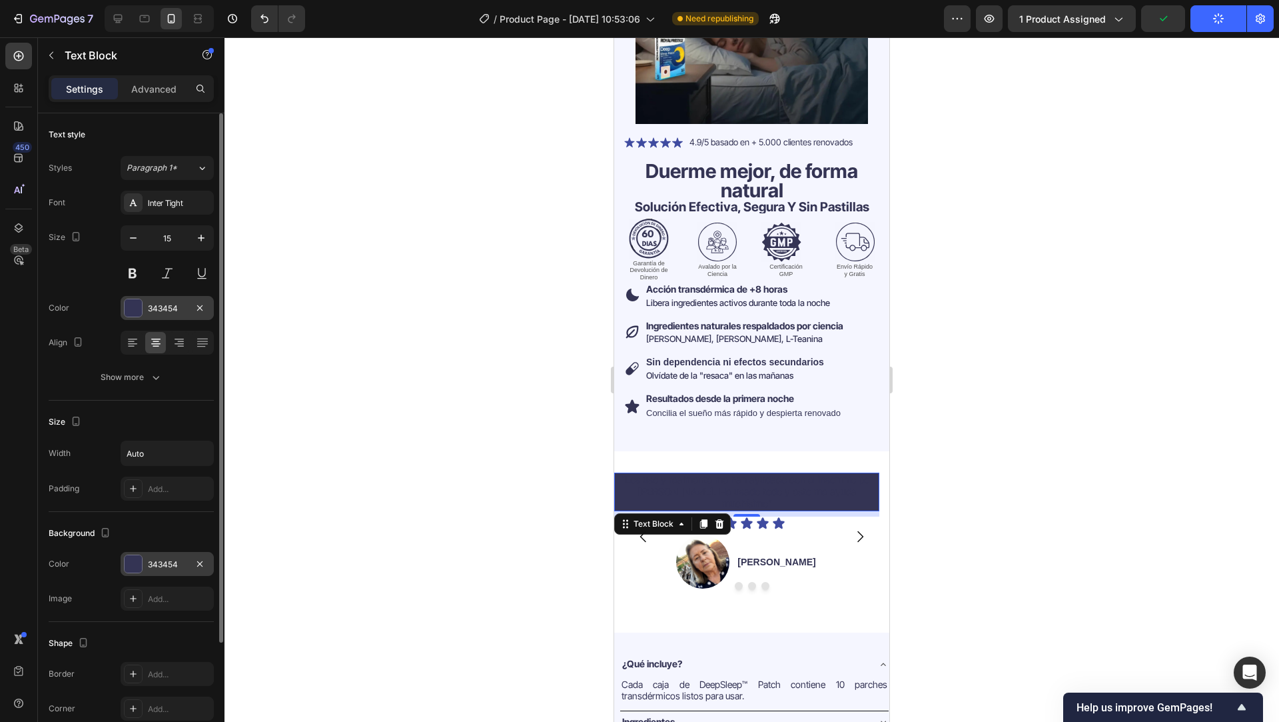
click at [131, 316] on div at bounding box center [133, 307] width 17 height 17
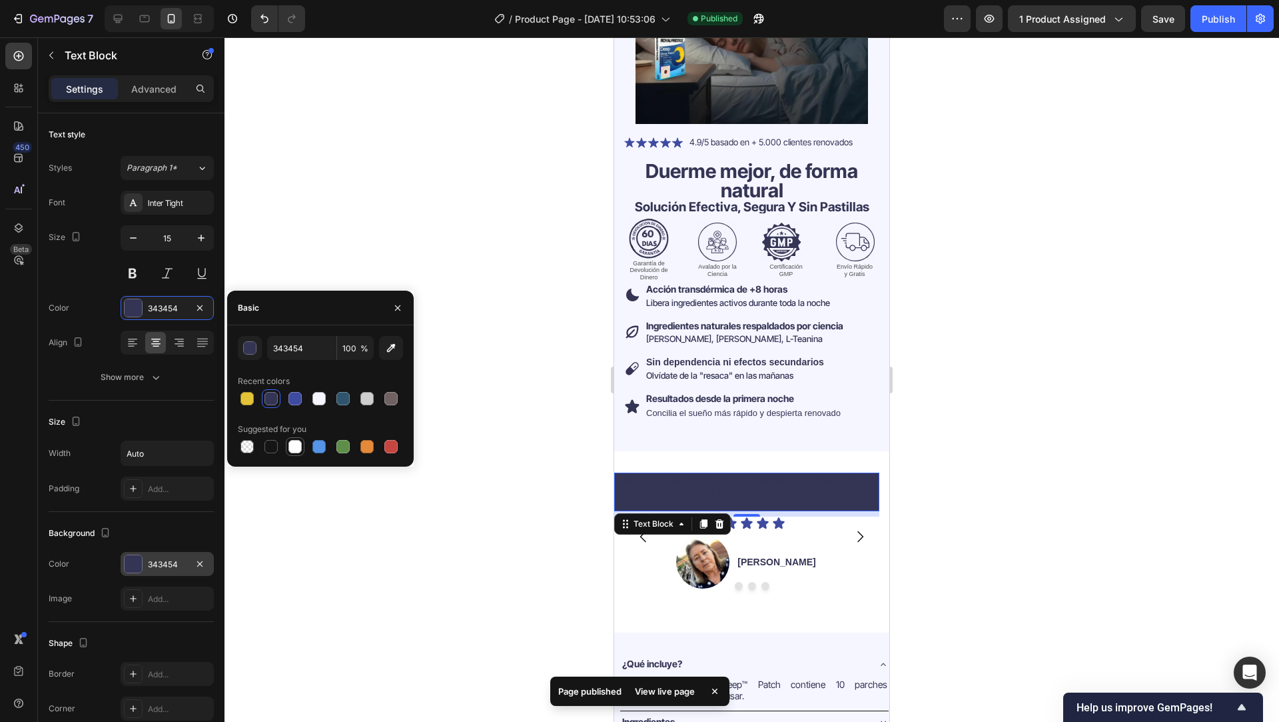
click at [292, 448] on div at bounding box center [294, 446] width 13 height 13
type input "FFFFFF"
click at [294, 443] on div at bounding box center [294, 446] width 13 height 13
click at [698, 476] on span ""Los uso y realmente me han ayudado con el insomnio por TEPT. He usado todo y e…" at bounding box center [747, 491] width 252 height 37
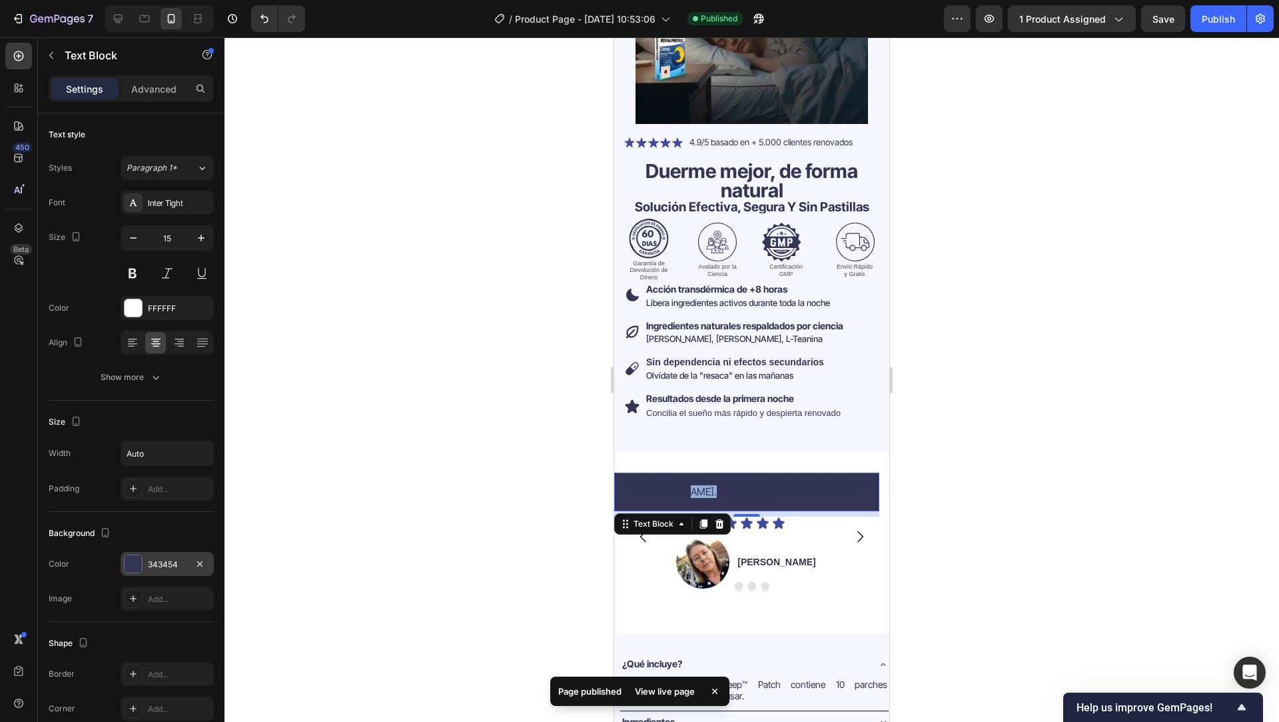
click at [698, 476] on span ""Los uso y realmente me han ayudado con el insomnio por TEPT. He usado todo y e…" at bounding box center [747, 491] width 252 height 37
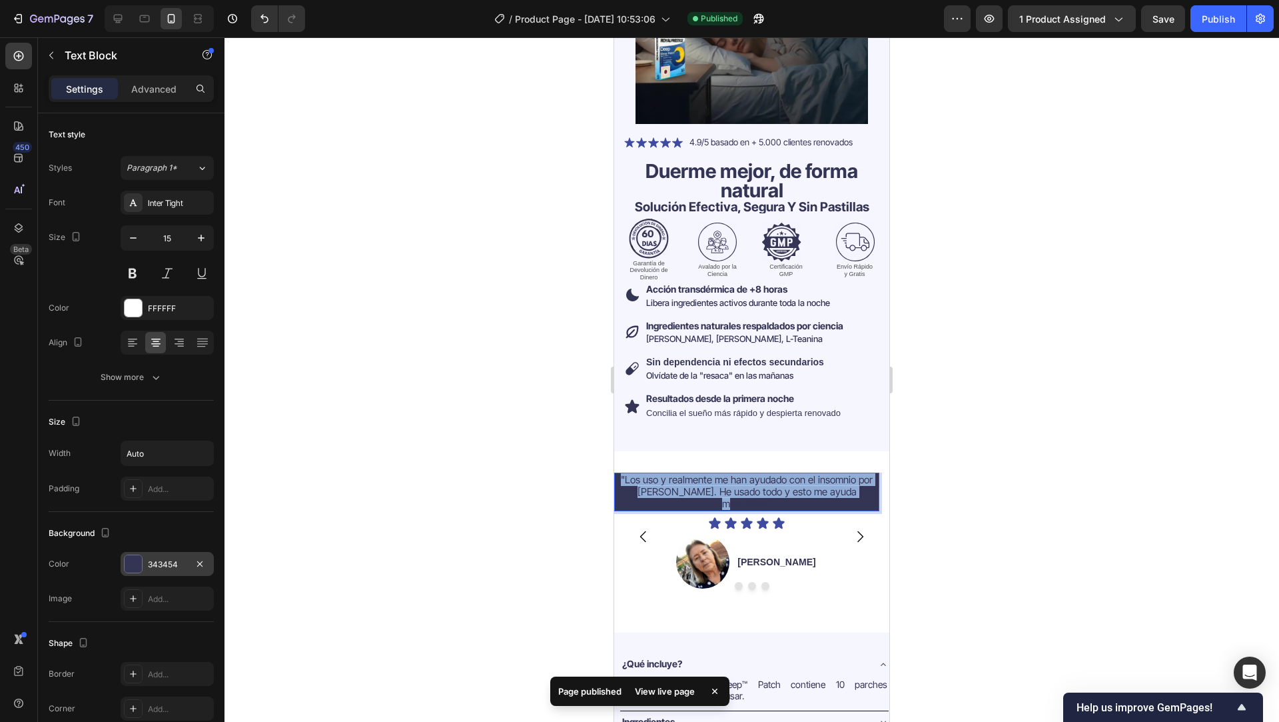
click at [698, 476] on span ""Los uso y realmente me han ayudado con el insomnio por TEPT. He usado todo y e…" at bounding box center [747, 491] width 252 height 37
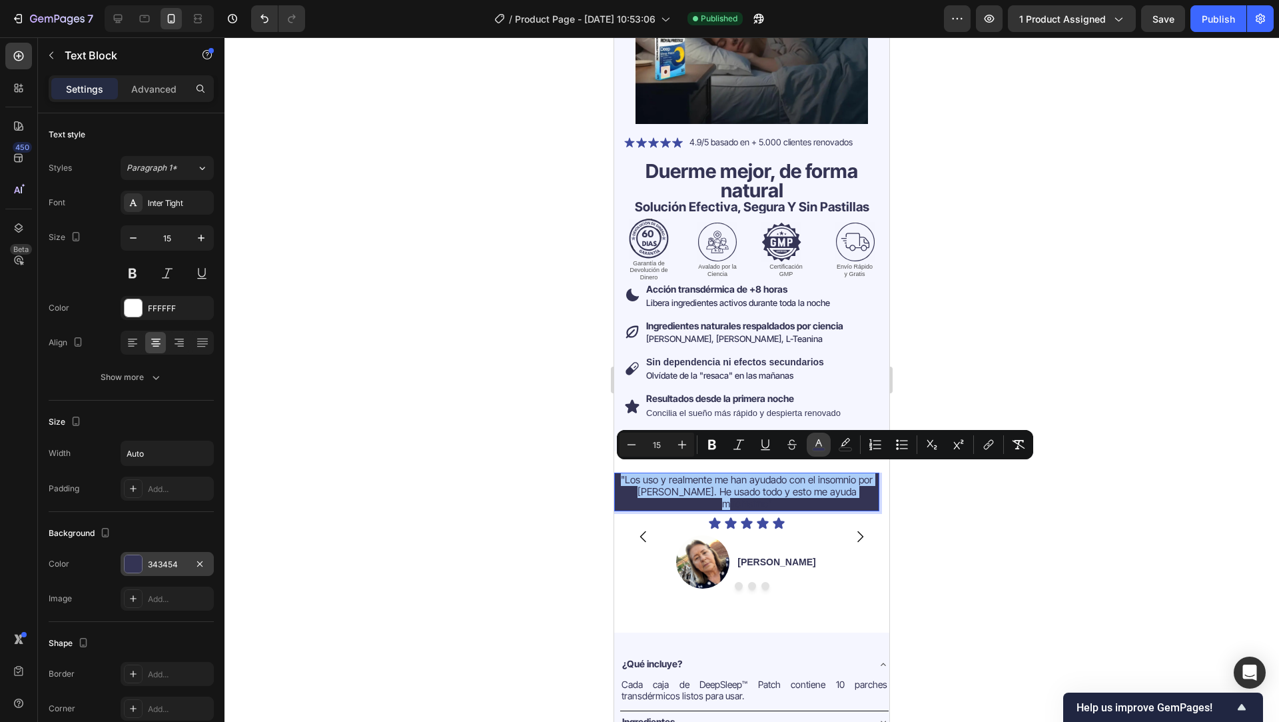
click at [819, 448] on rect "Editor contextual toolbar" at bounding box center [819, 449] width 13 height 3
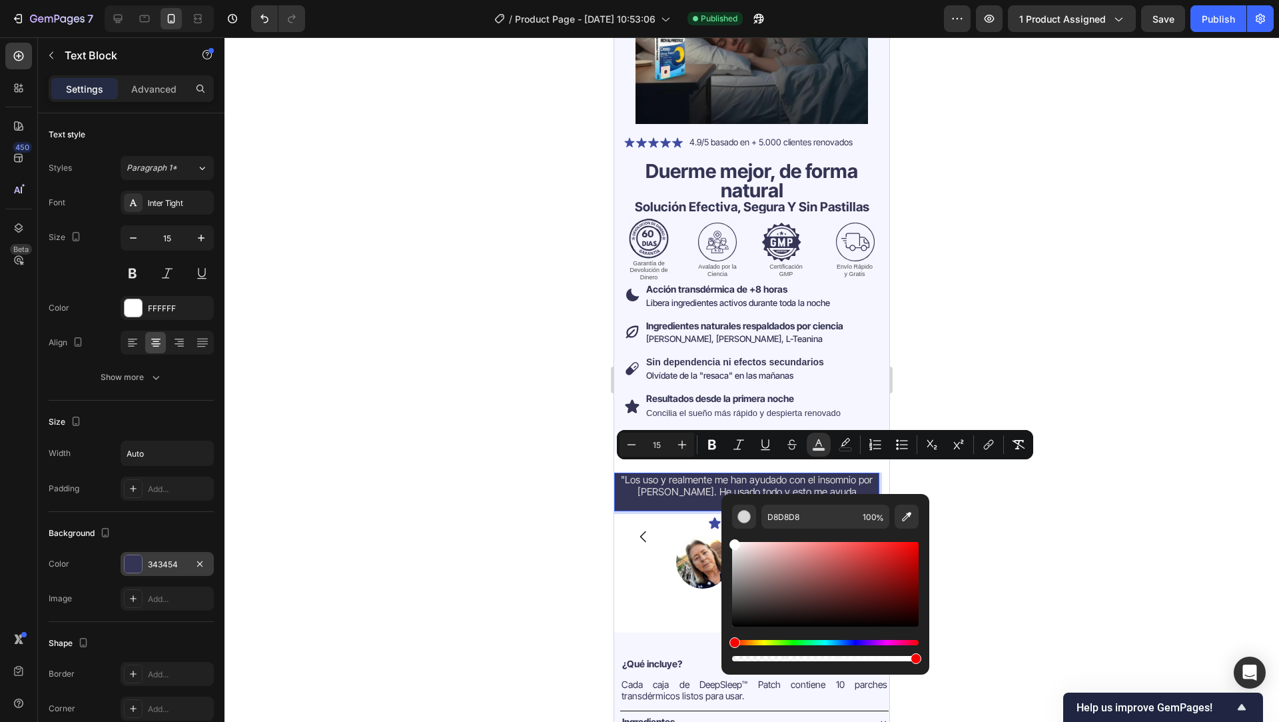
type input "FFFFFF"
drag, startPoint x: 767, startPoint y: 589, endPoint x: 729, endPoint y: 540, distance: 62.6
click at [729, 540] on div "FFFFFF 100 %" at bounding box center [826, 579] width 208 height 170
click at [500, 511] on div at bounding box center [752, 379] width 1055 height 684
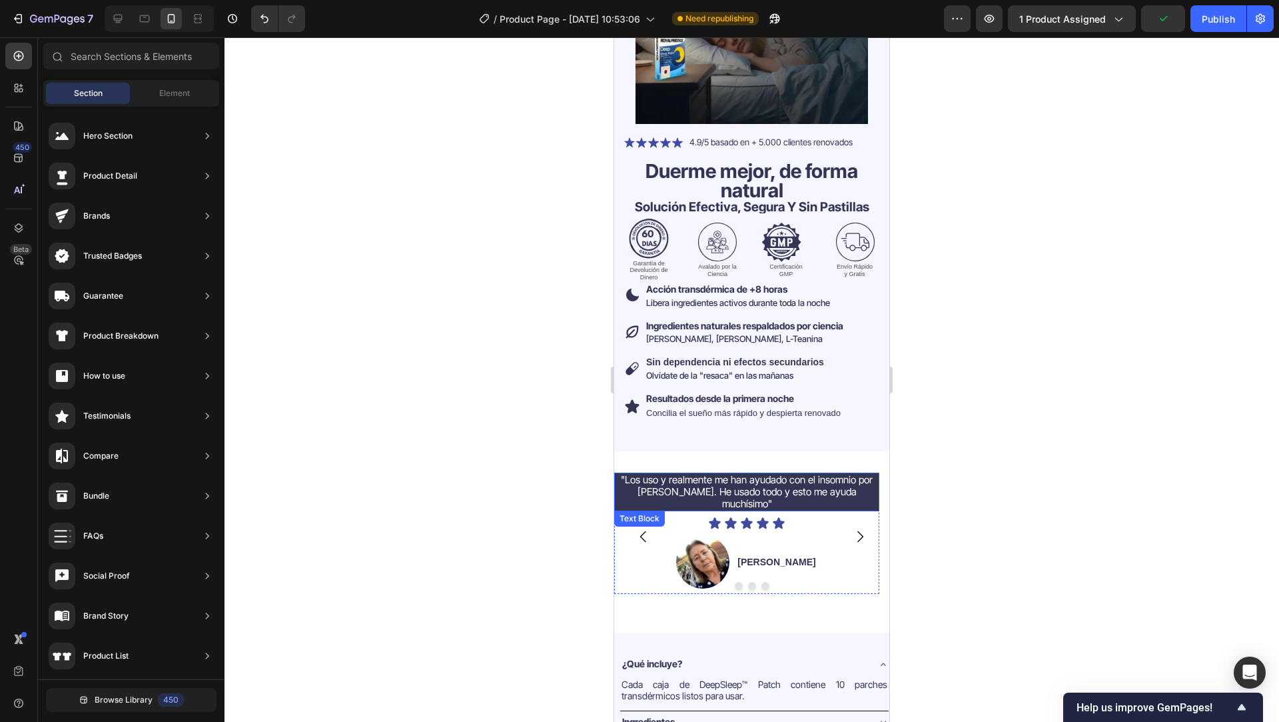
click at [871, 480] on p ""Los uso y realmente me han ayudado con el insomnio por TEPT. He usado todo y e…" at bounding box center [747, 492] width 262 height 36
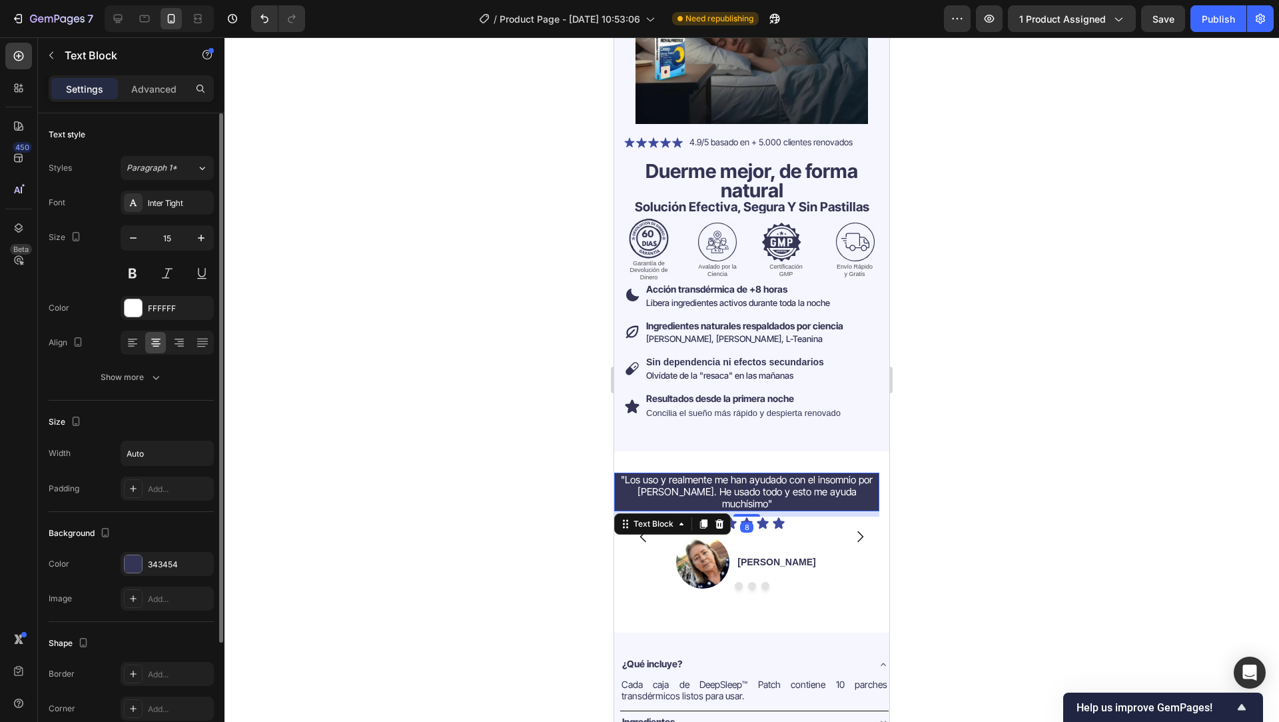
scroll to position [143, 0]
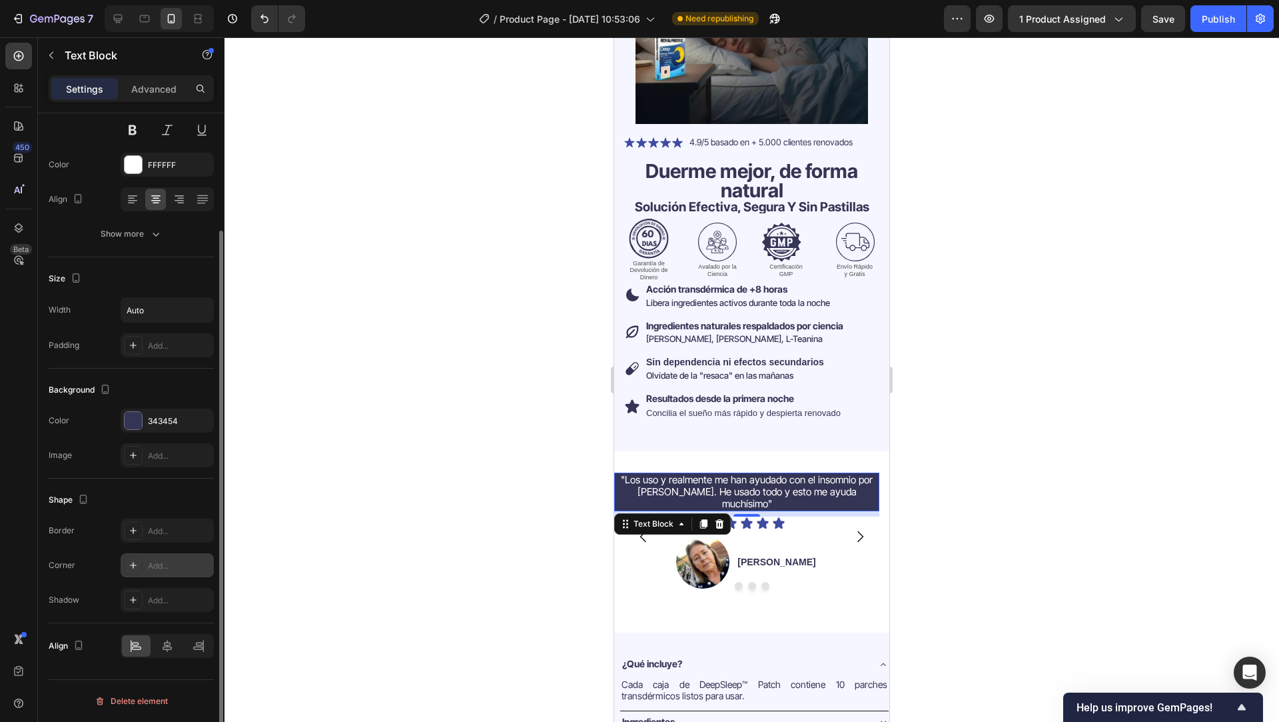
click at [159, 560] on div "Add..." at bounding box center [179, 566] width 63 height 12
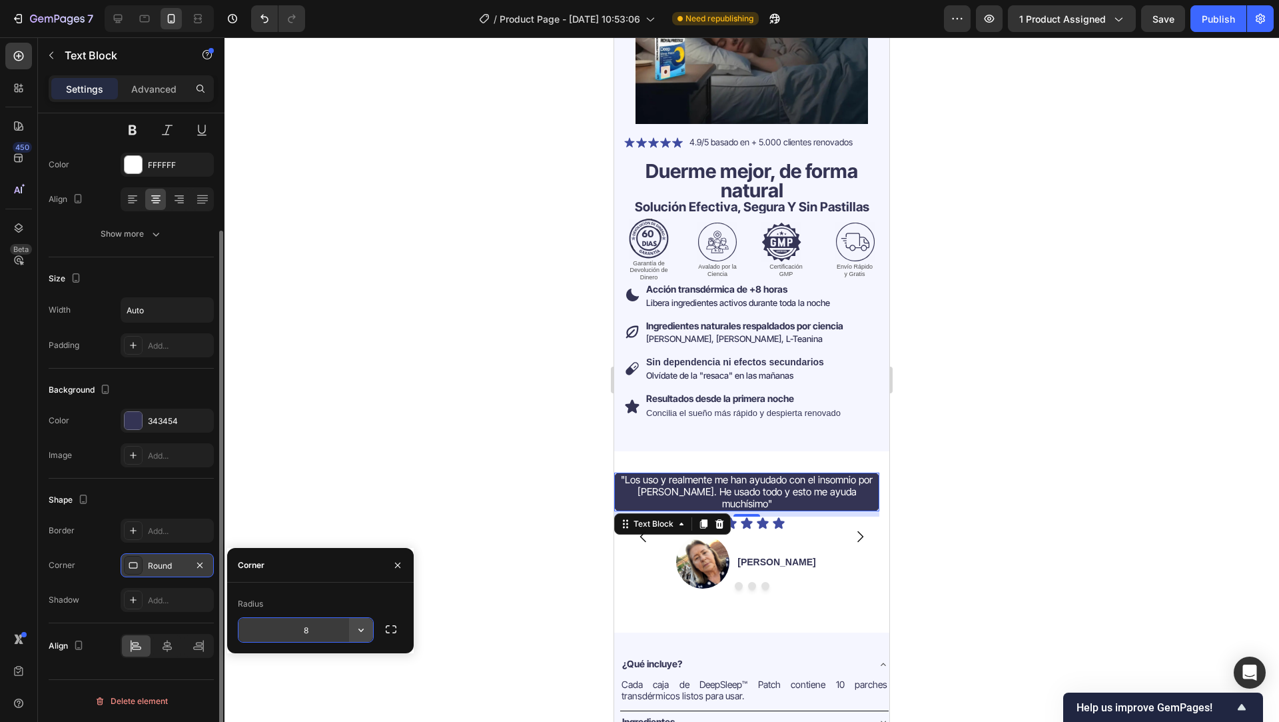
click at [364, 622] on button "button" at bounding box center [361, 630] width 24 height 24
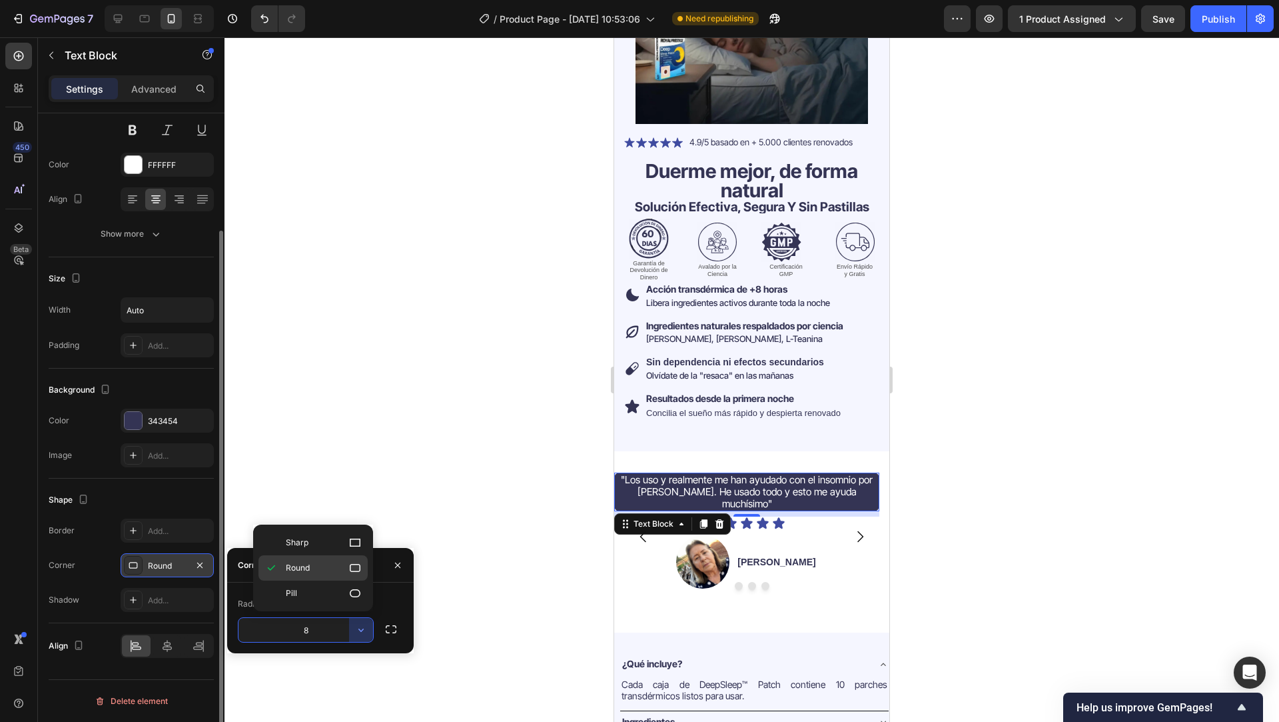
click at [354, 563] on icon at bounding box center [354, 567] width 13 height 13
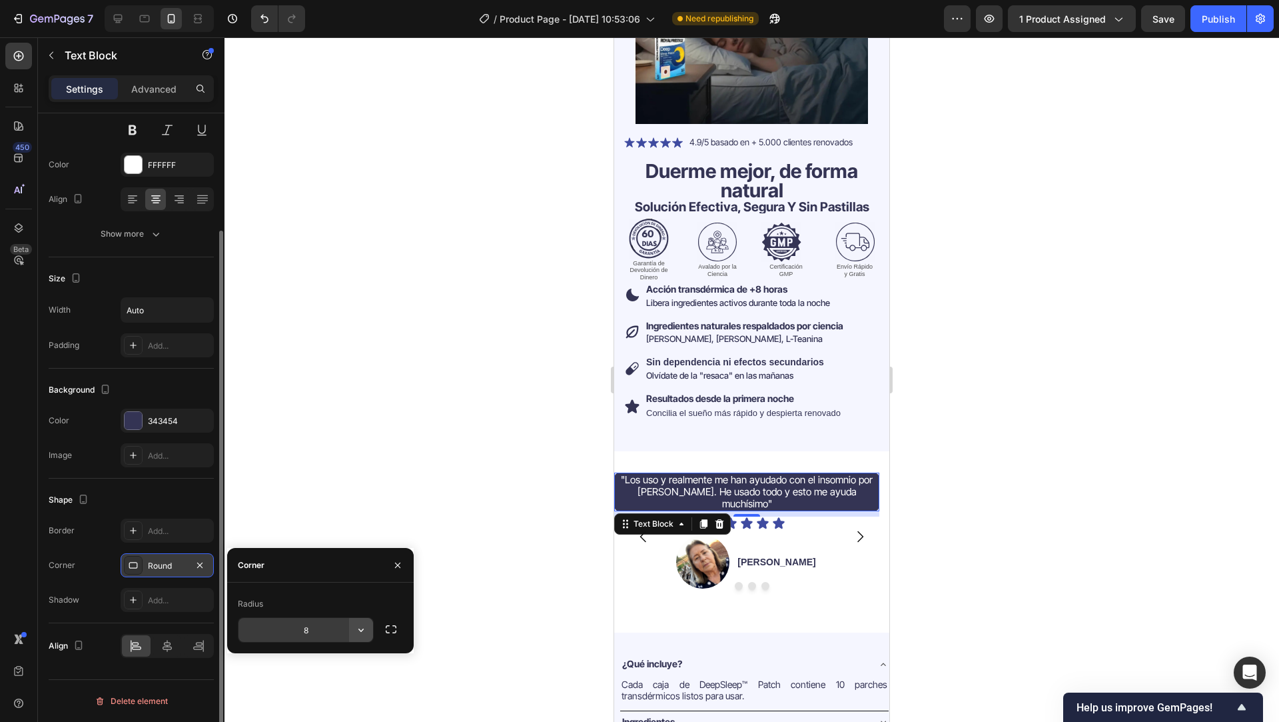
click at [359, 632] on icon "button" at bounding box center [360, 629] width 13 height 13
click at [302, 628] on input "8" at bounding box center [306, 630] width 135 height 24
click at [320, 628] on input "8" at bounding box center [306, 630] width 135 height 24
type input "2"
type input "10"
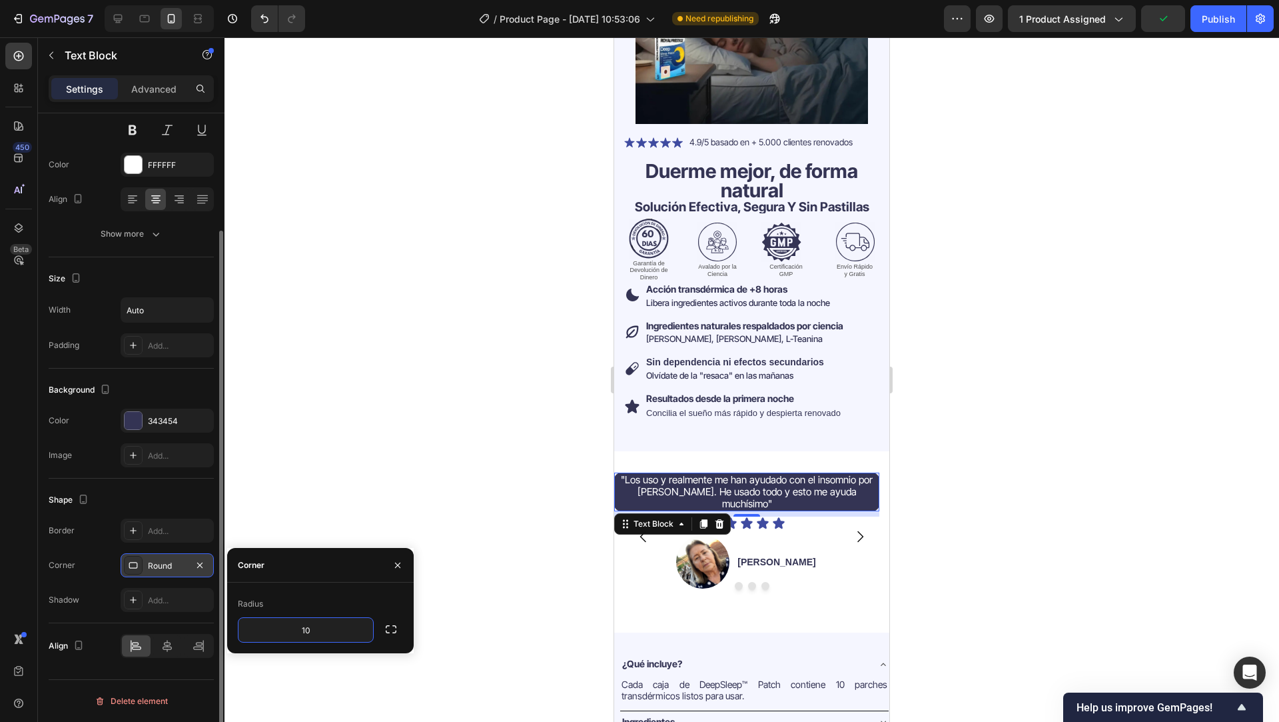
click at [480, 531] on div at bounding box center [752, 379] width 1055 height 684
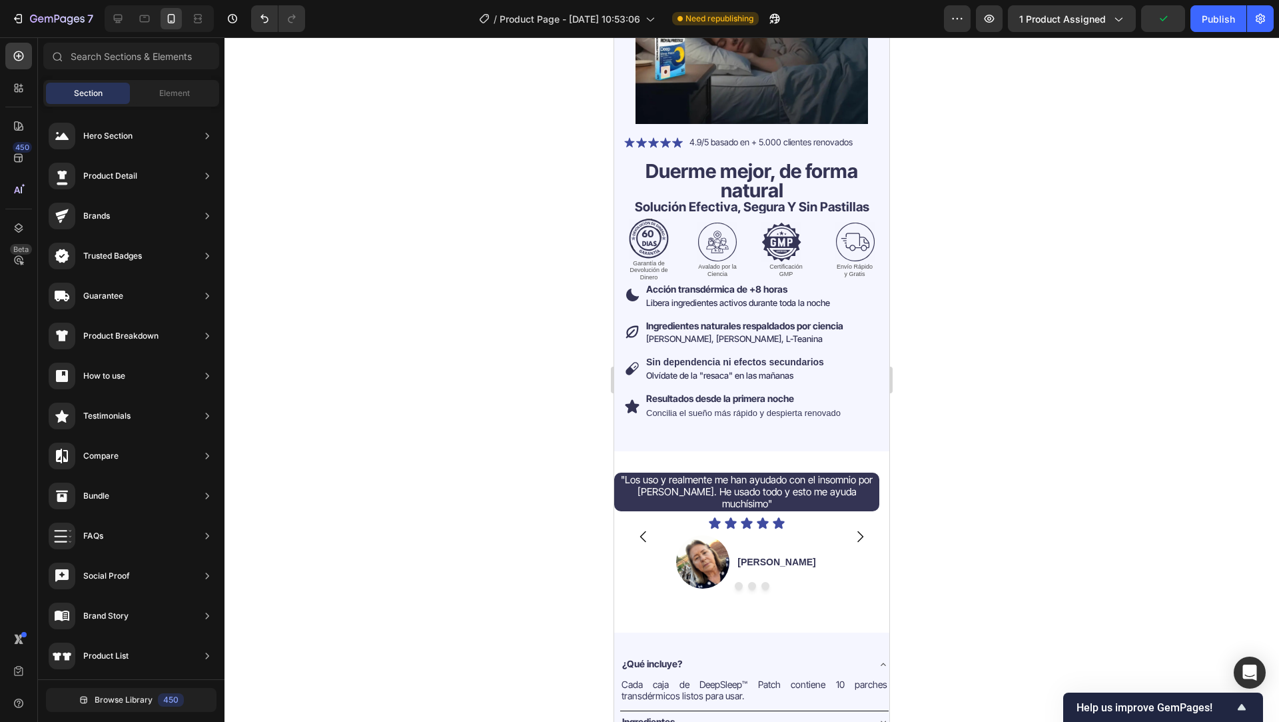
click at [480, 531] on div at bounding box center [752, 379] width 1055 height 684
click at [722, 473] on span ""Los uso y realmente me han ayudado con el insomnio por TEPT. He usado todo y e…" at bounding box center [747, 491] width 252 height 37
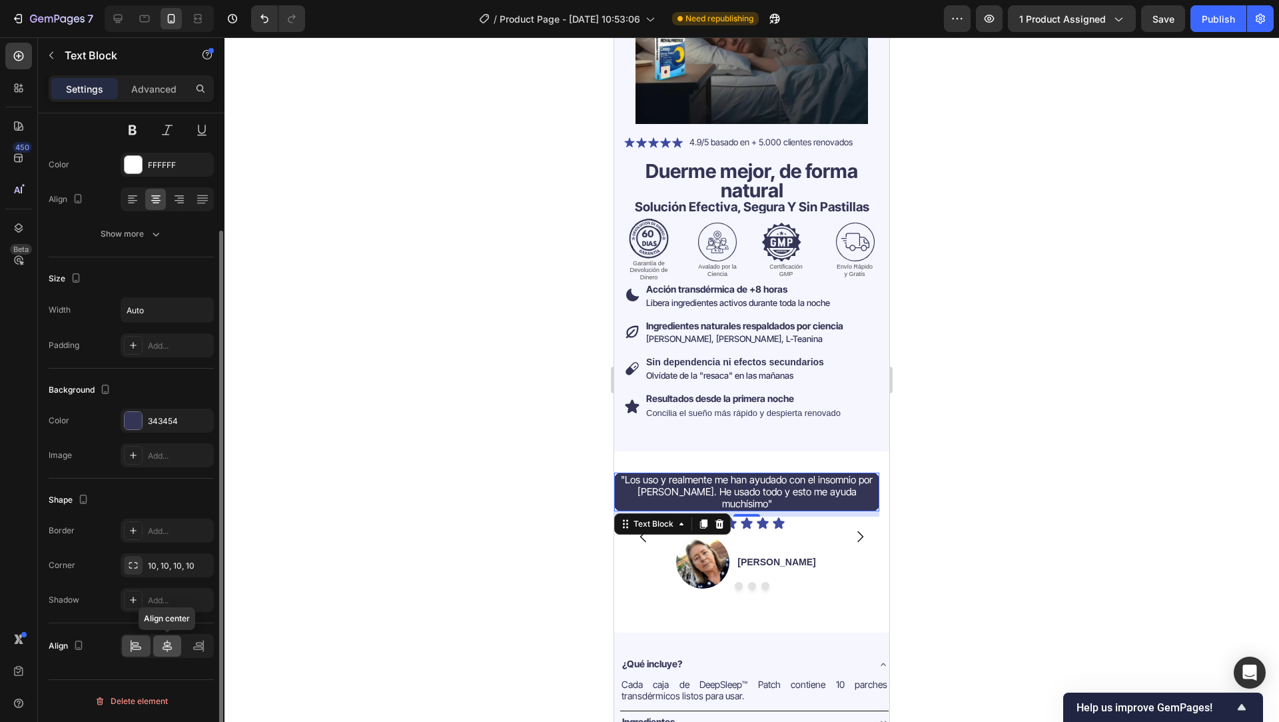
click at [169, 649] on icon at bounding box center [167, 646] width 9 height 12
click at [572, 526] on div at bounding box center [752, 379] width 1055 height 684
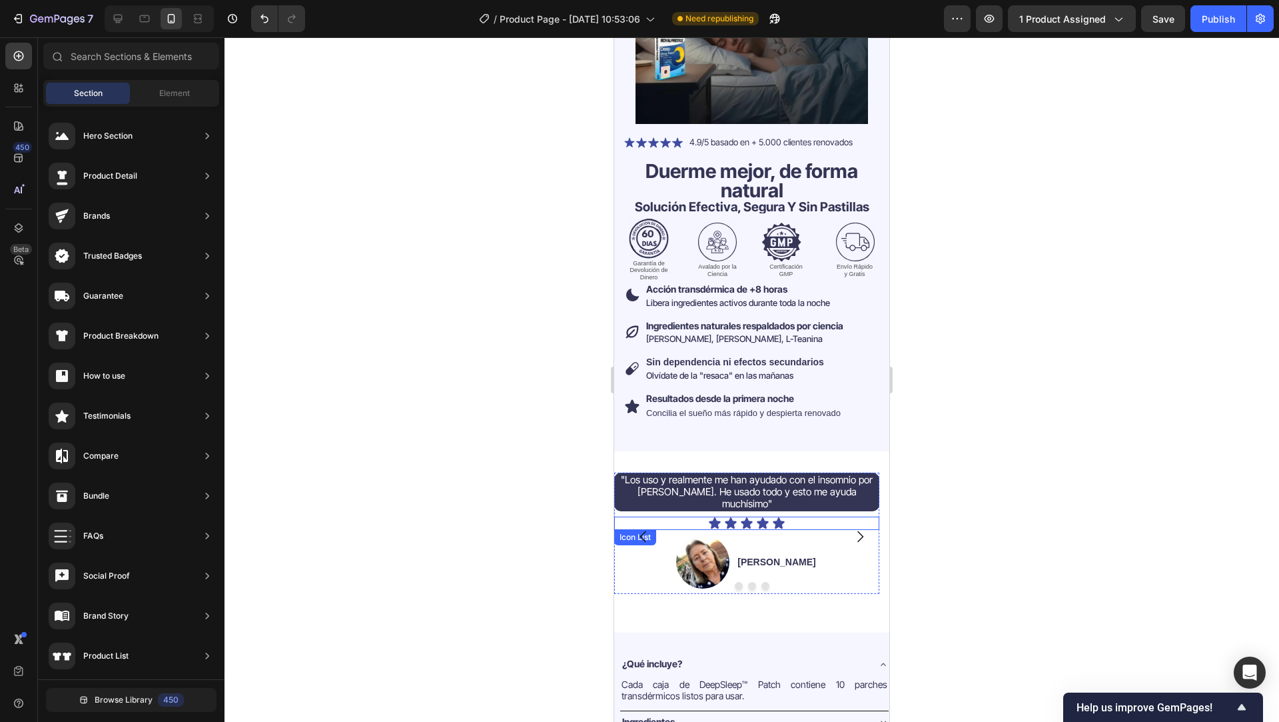
click at [657, 516] on div "Icon Icon Icon Icon Icon" at bounding box center [746, 522] width 265 height 13
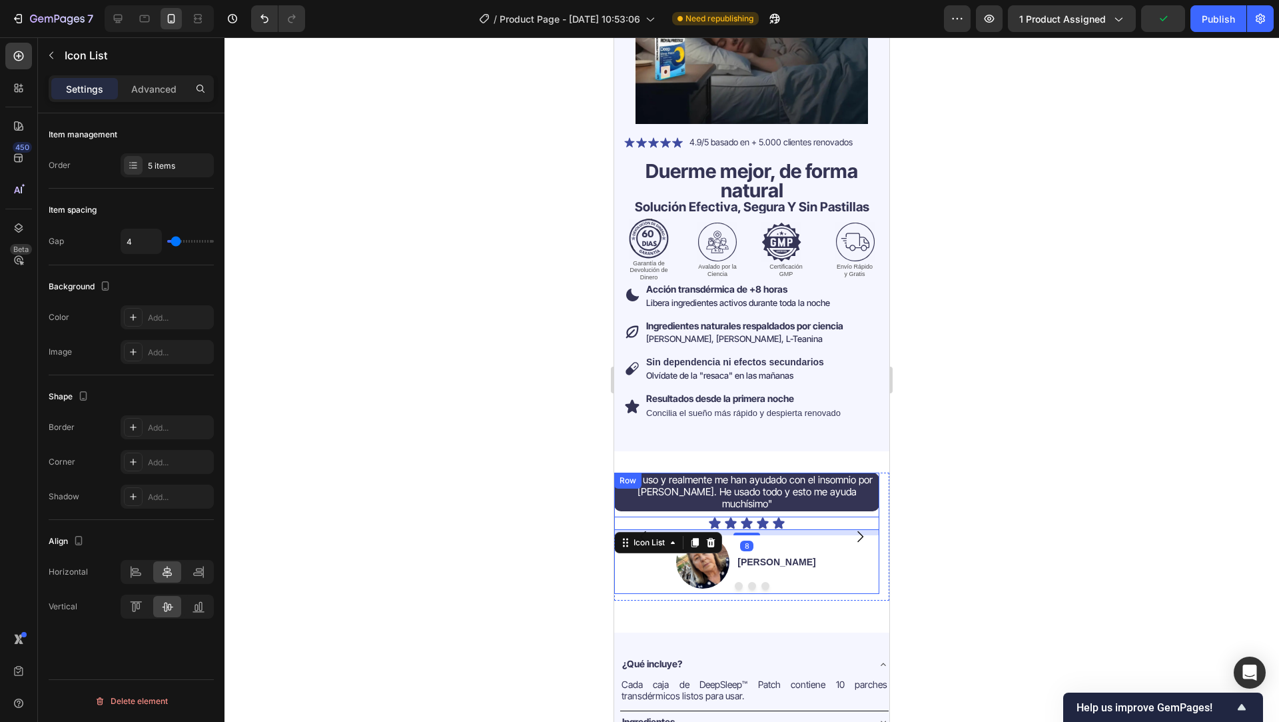
click at [656, 492] on div ""Los uso y realmente me han ayudado con el insomnio por TEPT. He usado todo y e…" at bounding box center [746, 532] width 265 height 121
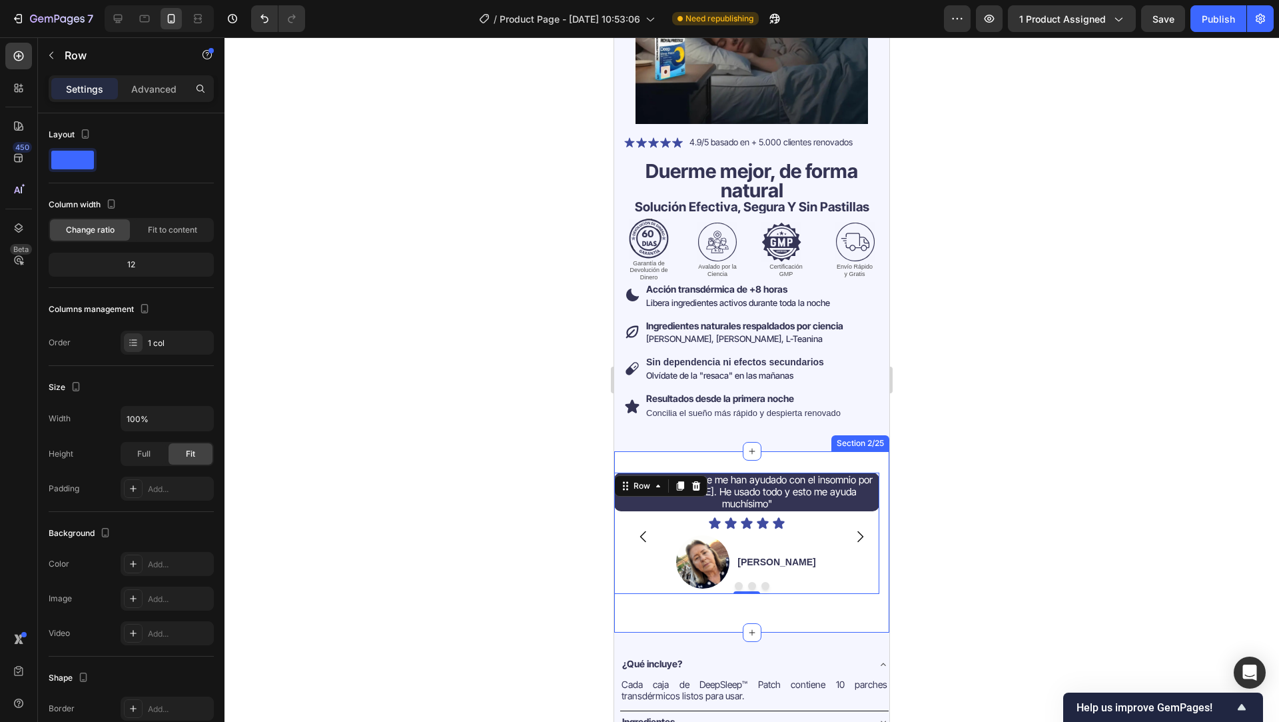
click at [667, 458] on div ""Los uso y realmente me han ayudado con el insomnio por TEPT. He usado todo y e…" at bounding box center [751, 541] width 275 height 181
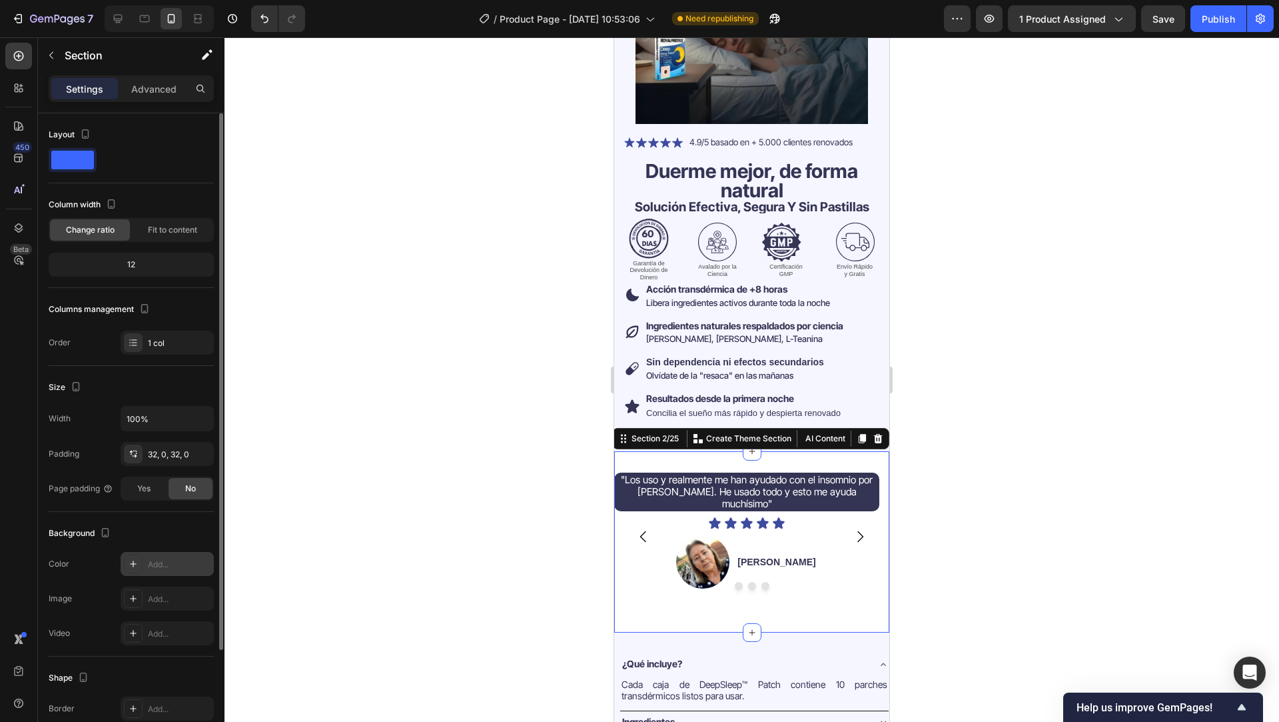
click at [159, 565] on div "Add..." at bounding box center [179, 564] width 63 height 12
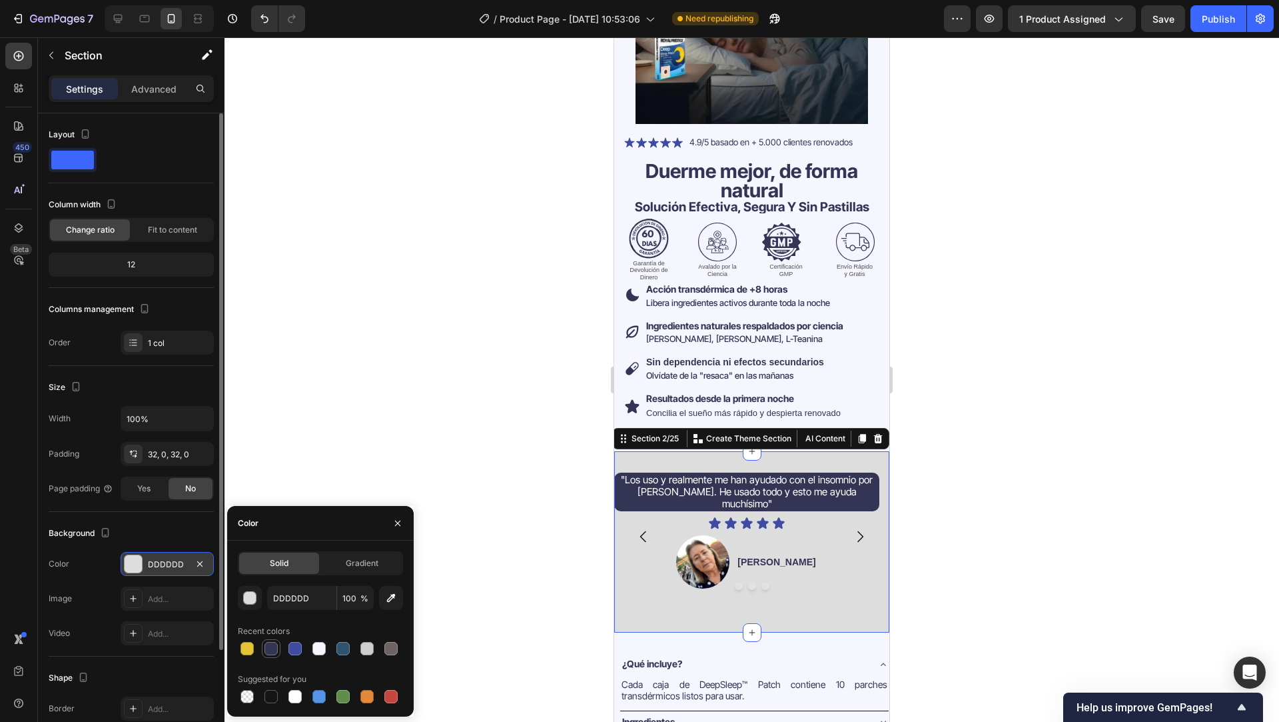
click at [272, 652] on div at bounding box center [270, 648] width 13 height 13
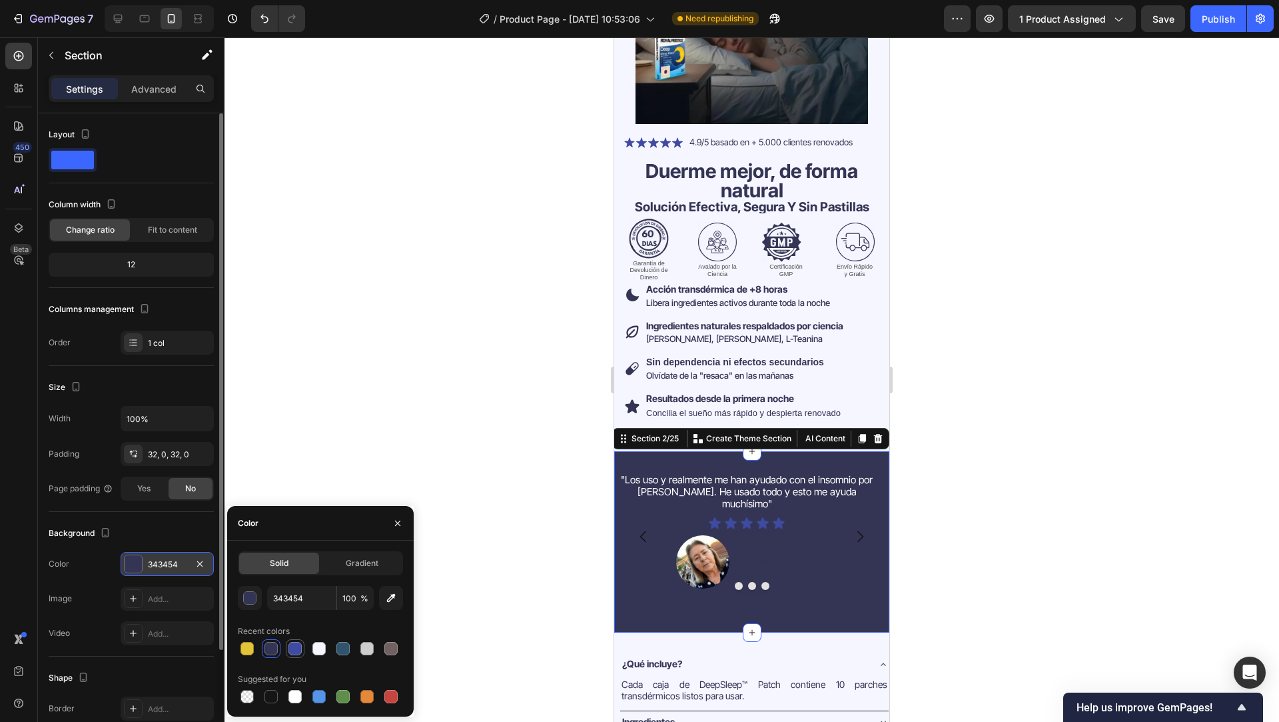
click at [299, 649] on div at bounding box center [294, 648] width 13 height 13
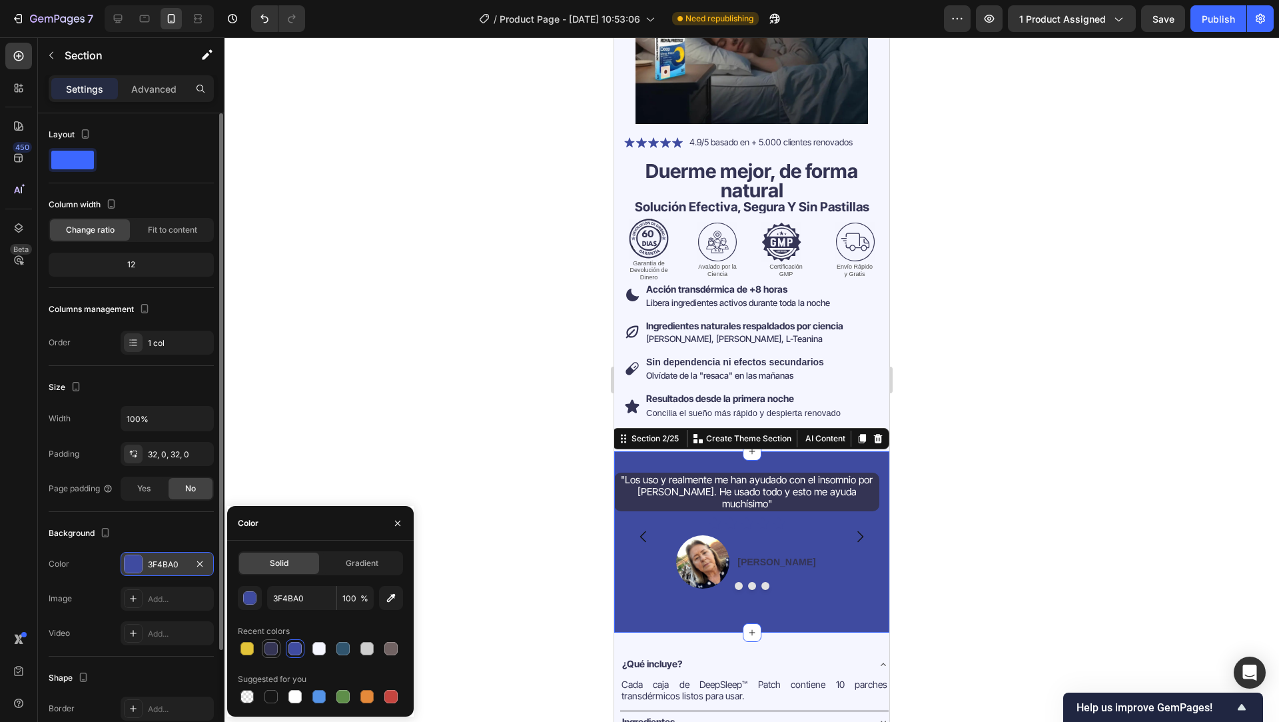
click at [274, 651] on div at bounding box center [270, 648] width 13 height 13
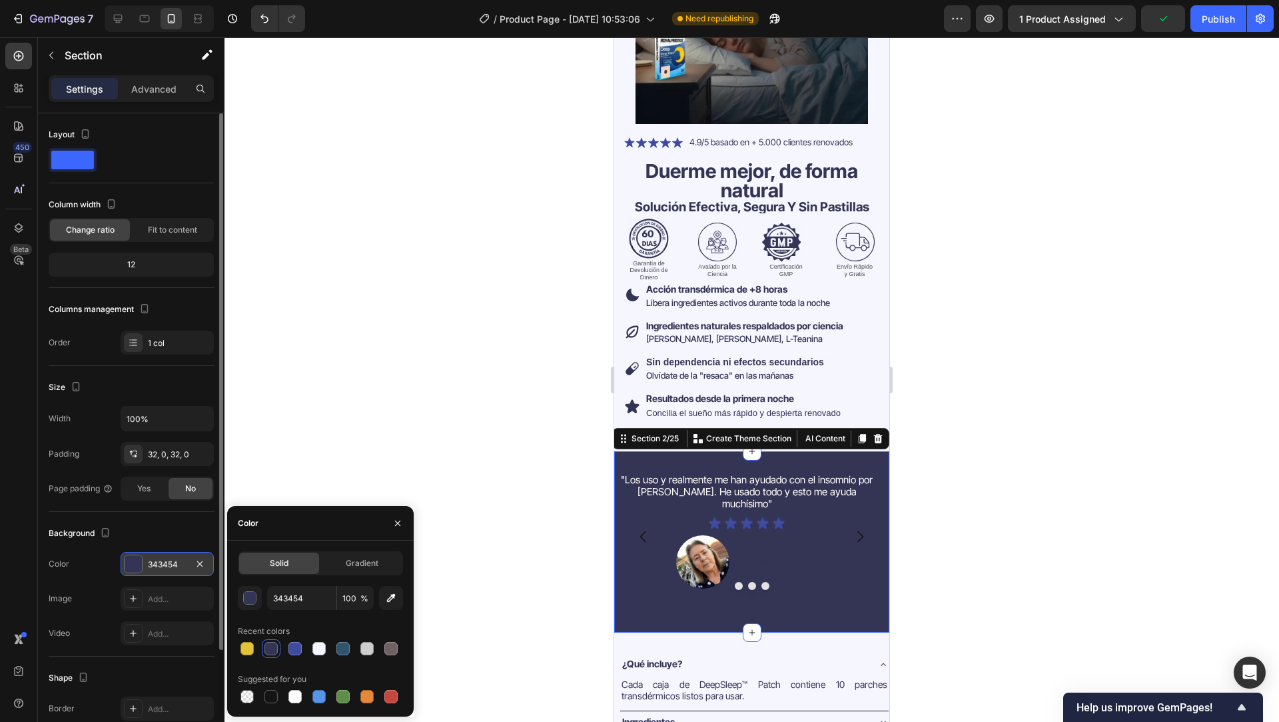
click at [362, 598] on span "%" at bounding box center [364, 598] width 8 height 12
click at [389, 598] on icon "button" at bounding box center [390, 597] width 13 height 13
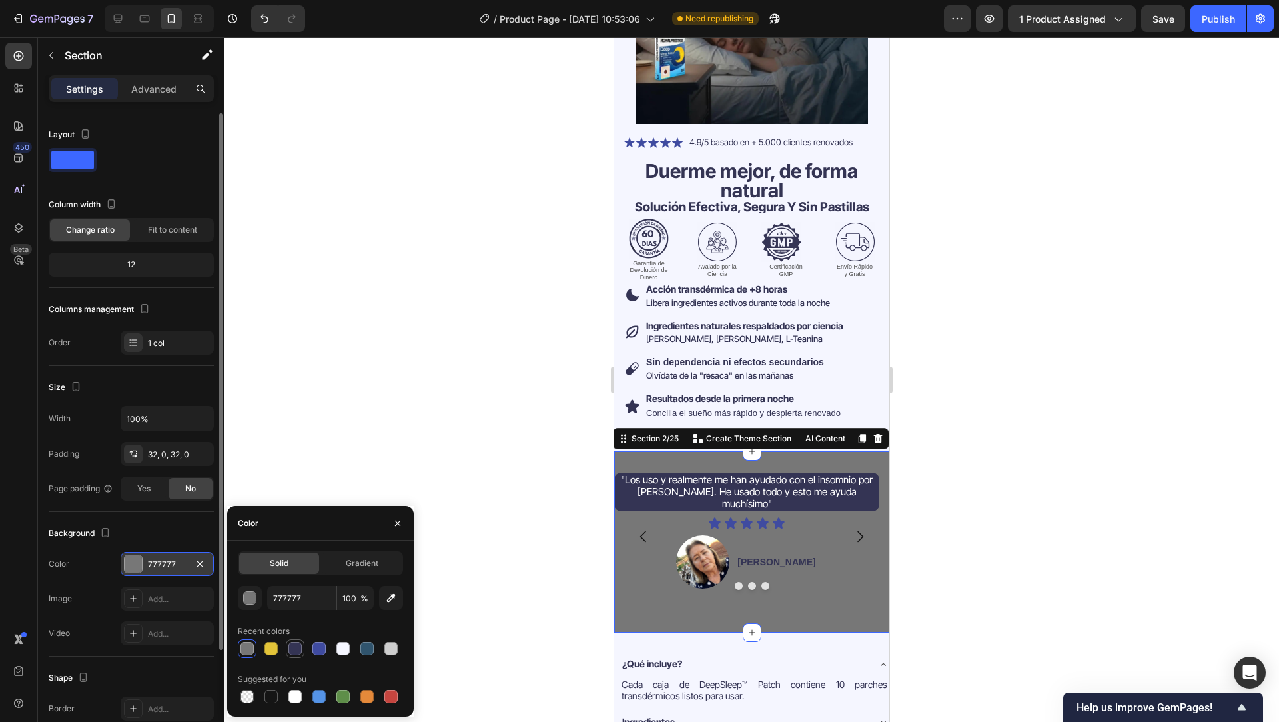
click at [294, 648] on div at bounding box center [294, 648] width 13 height 13
type input "343454"
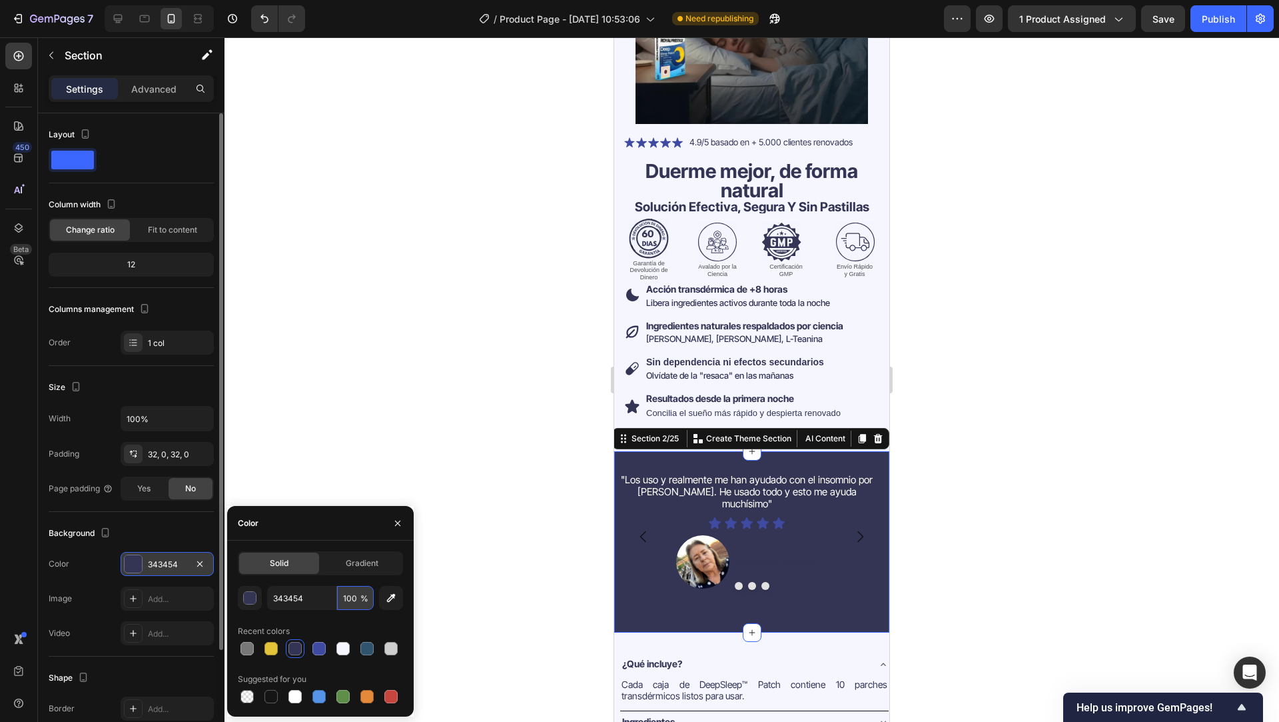
click at [349, 597] on input "100" at bounding box center [355, 598] width 37 height 24
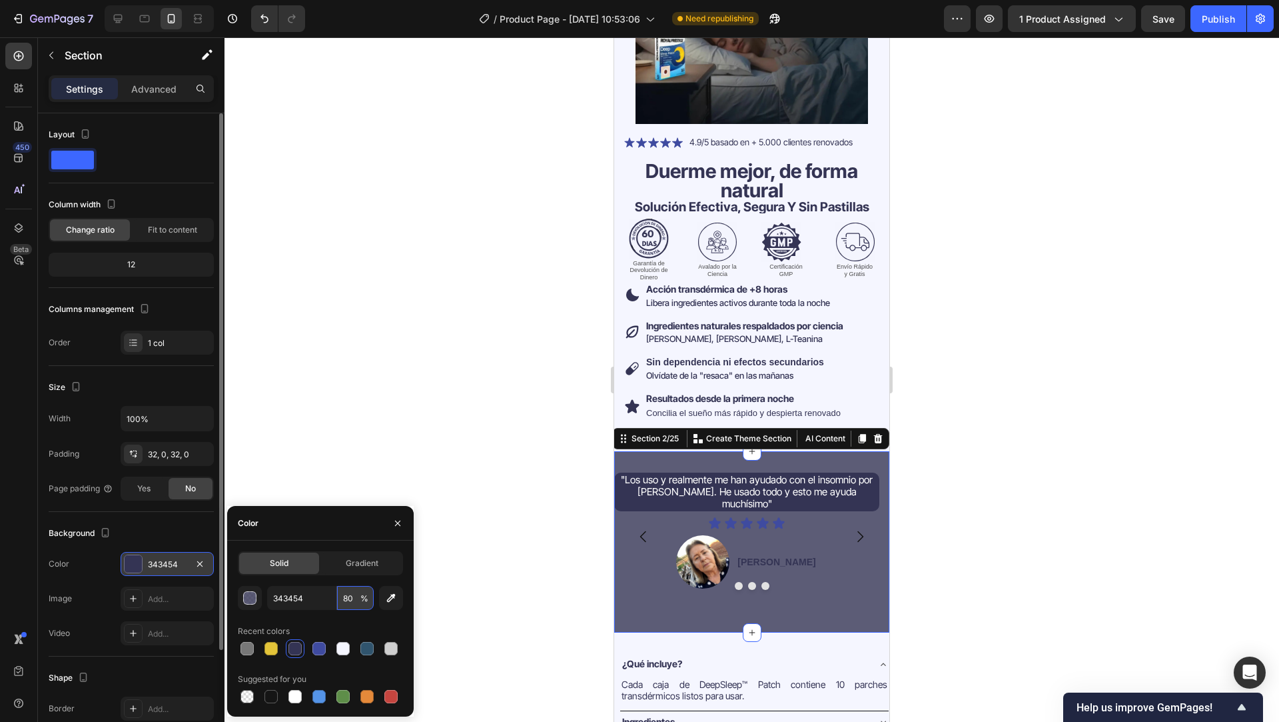
type input "8"
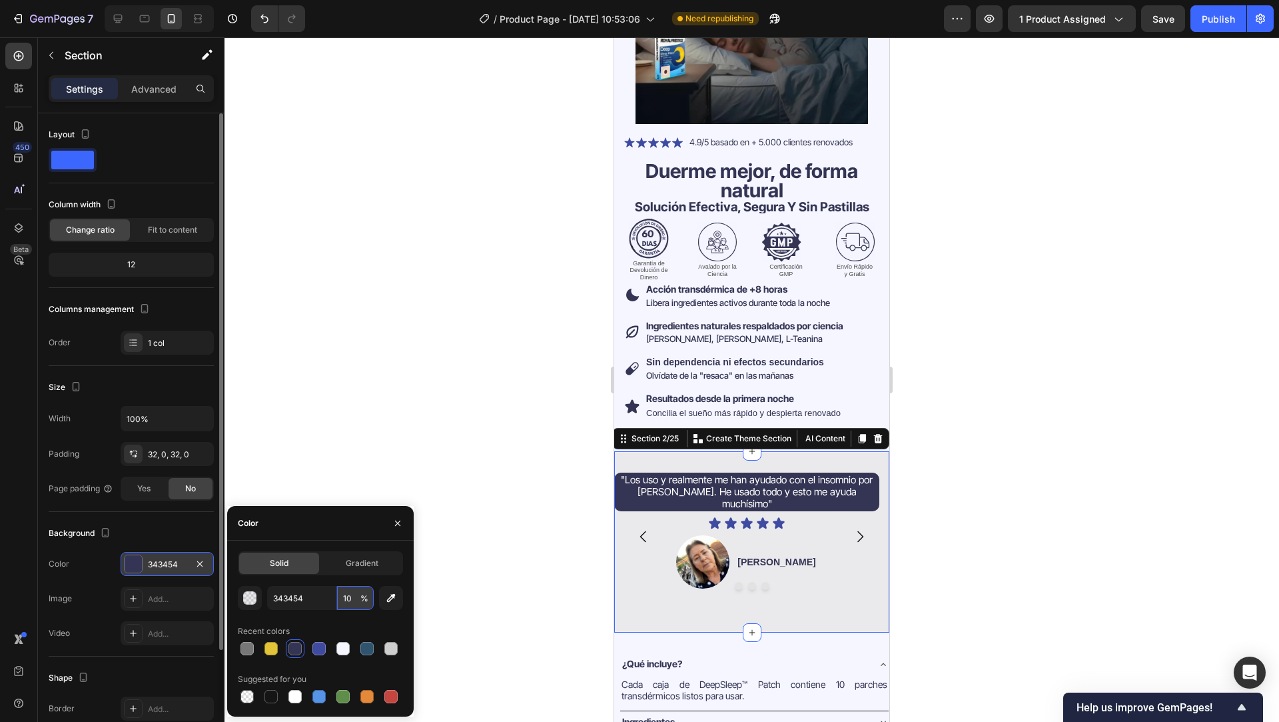
type input "100"
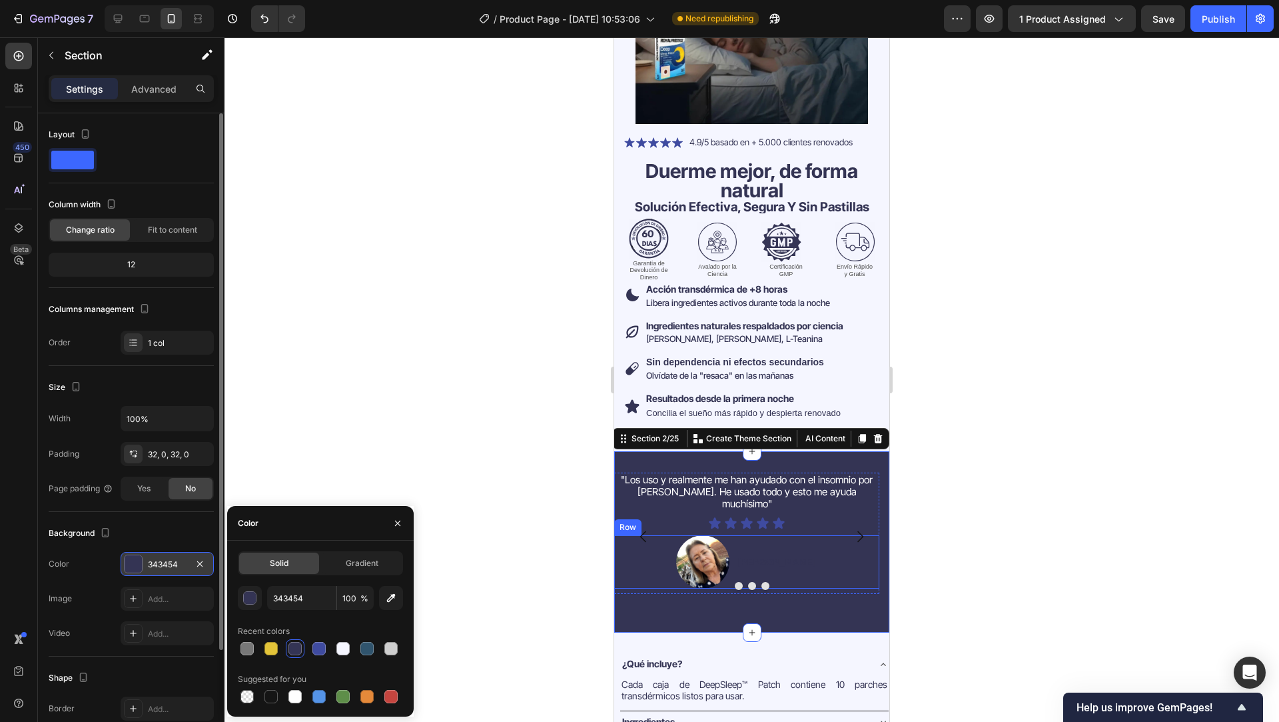
click at [797, 535] on div "Jessica V. Text Block" at bounding box center [776, 561] width 81 height 53
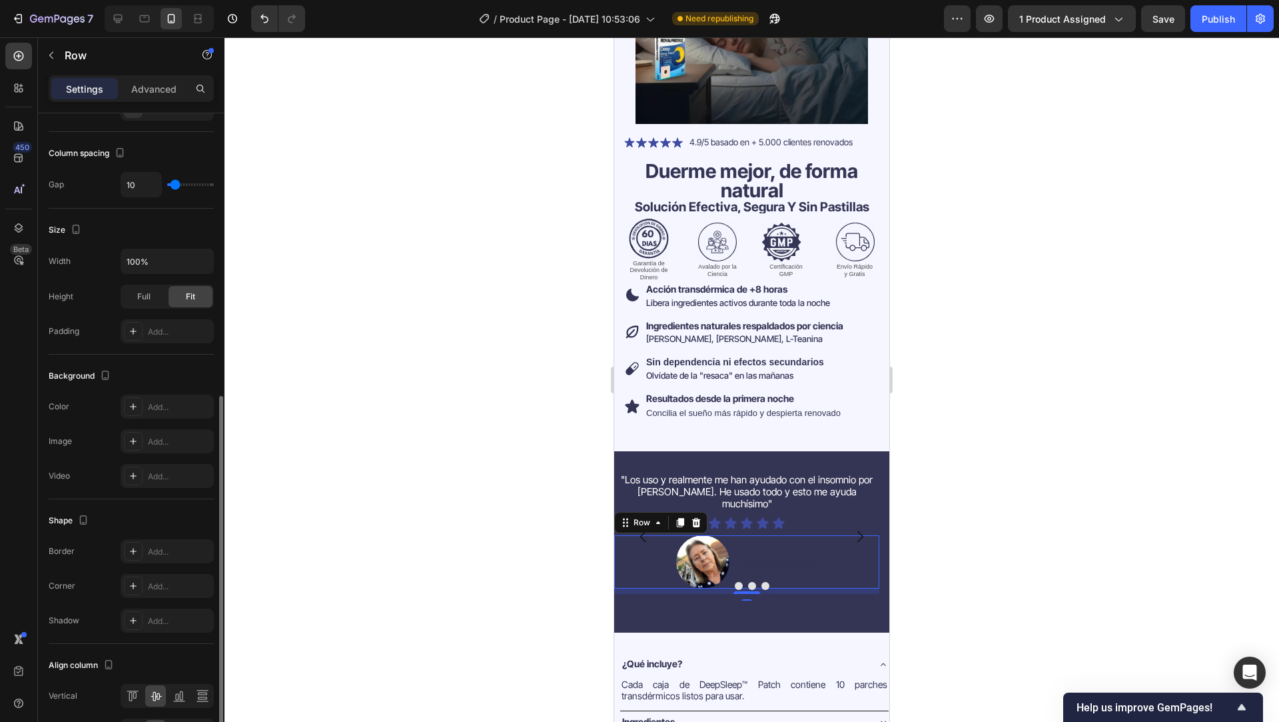
scroll to position [284, 0]
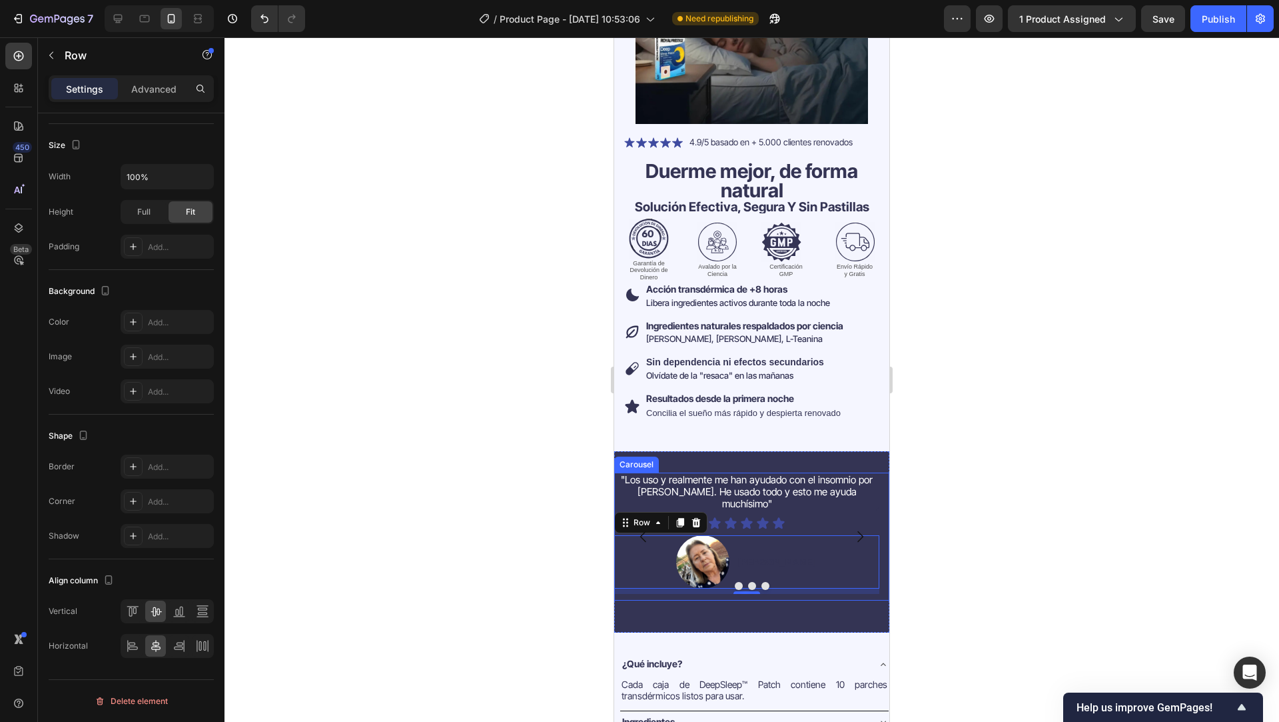
click at [645, 528] on icon "Carousel Back Arrow" at bounding box center [644, 536] width 16 height 16
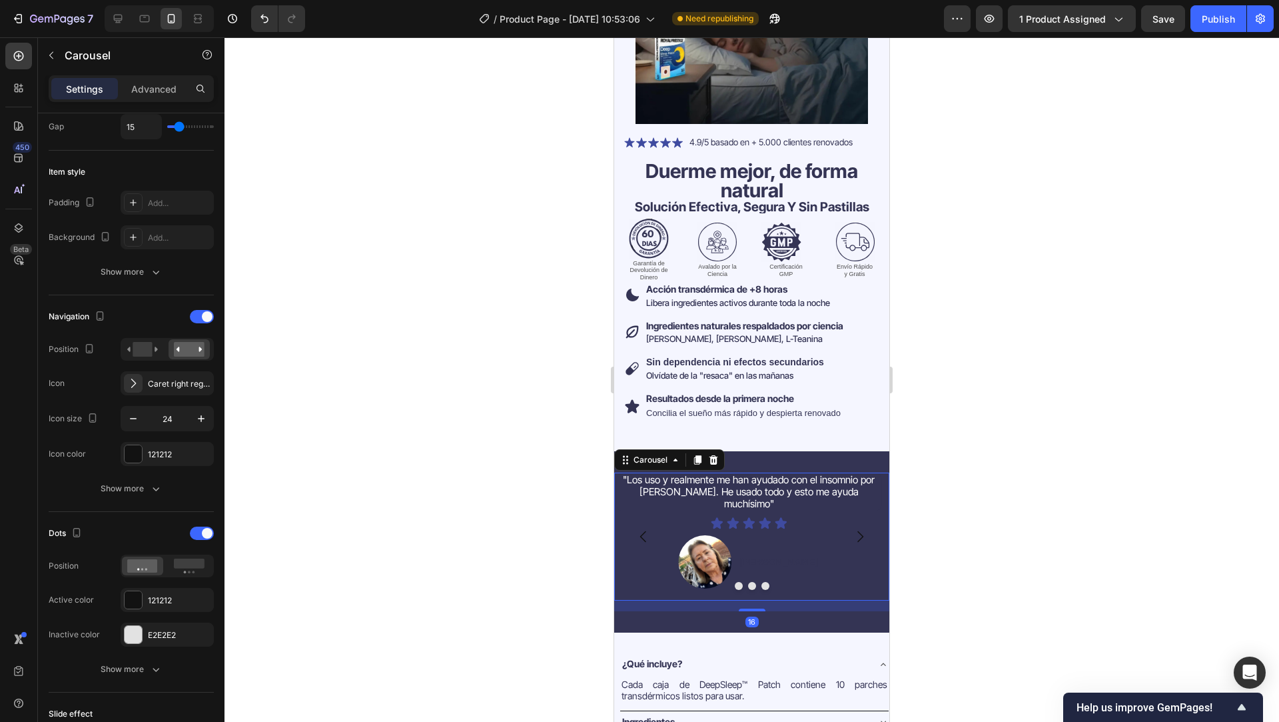
scroll to position [0, 0]
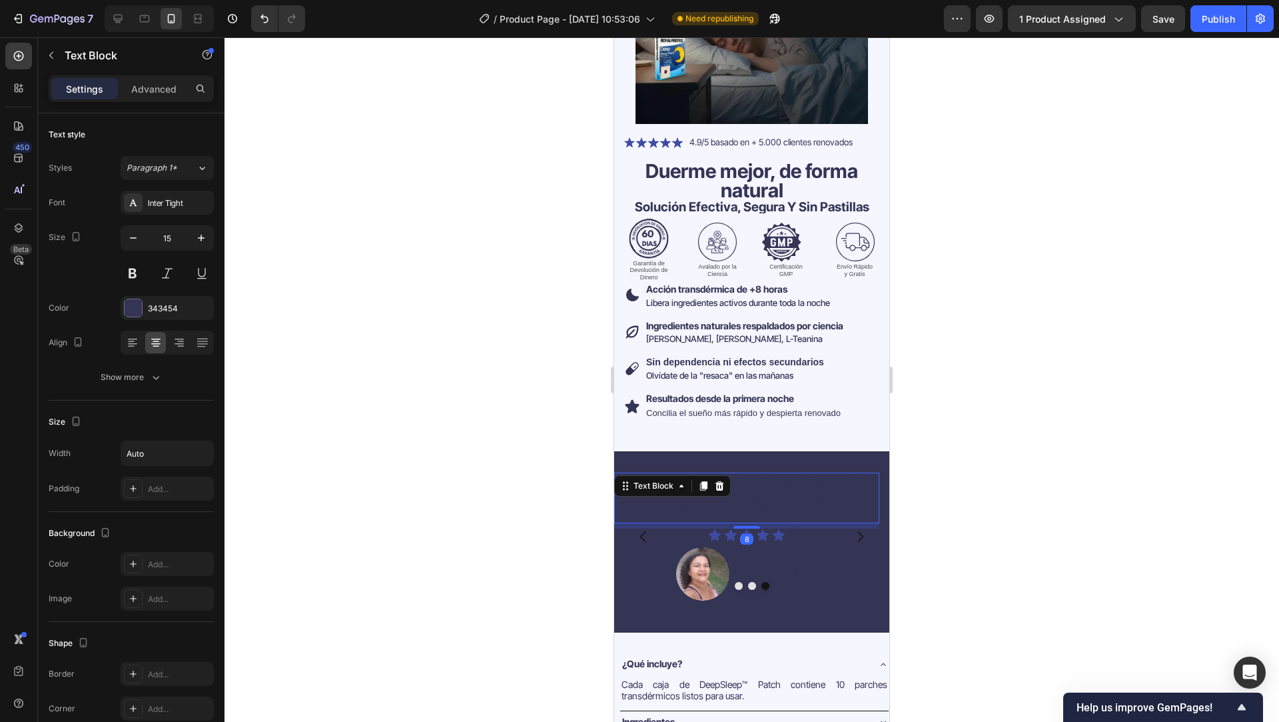
click at [723, 484] on div ""No esperaba que me hiciera dormir. Me lo puse dos horas antes de acostarme y e…" at bounding box center [746, 497] width 265 height 51
click at [136, 302] on div at bounding box center [133, 307] width 17 height 17
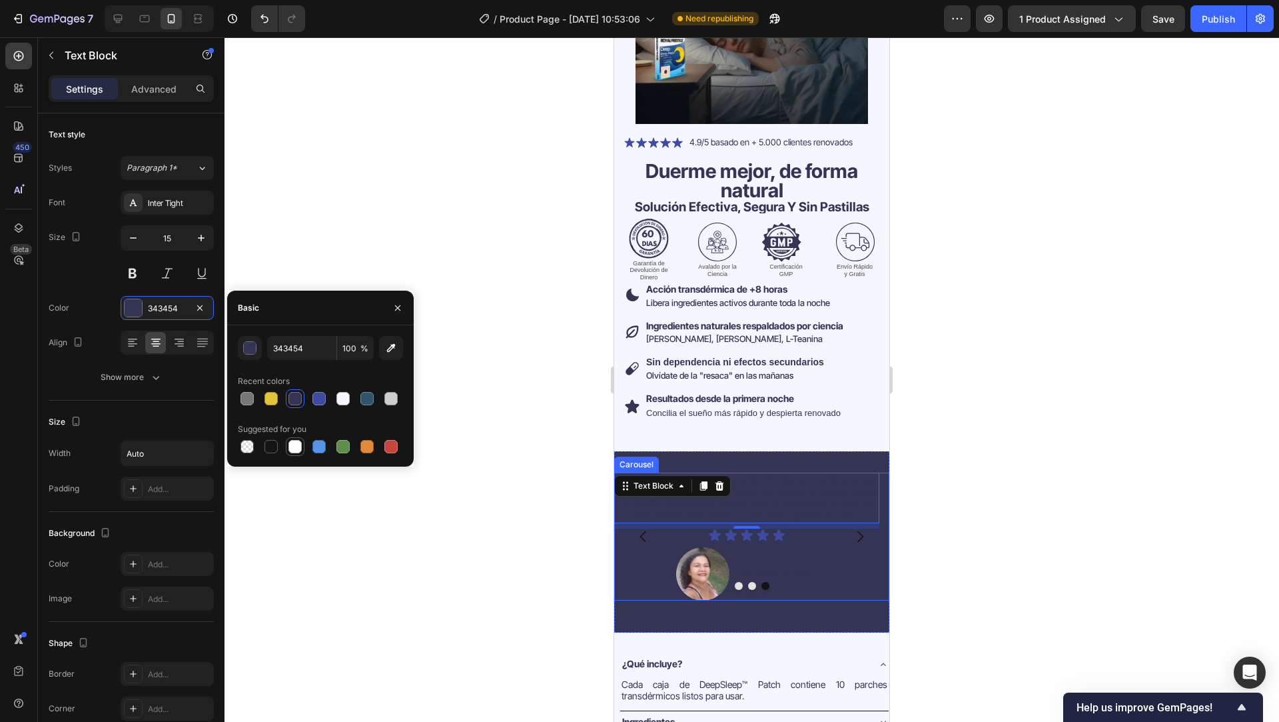
click at [298, 448] on div at bounding box center [294, 446] width 13 height 13
type input "FFFFFF"
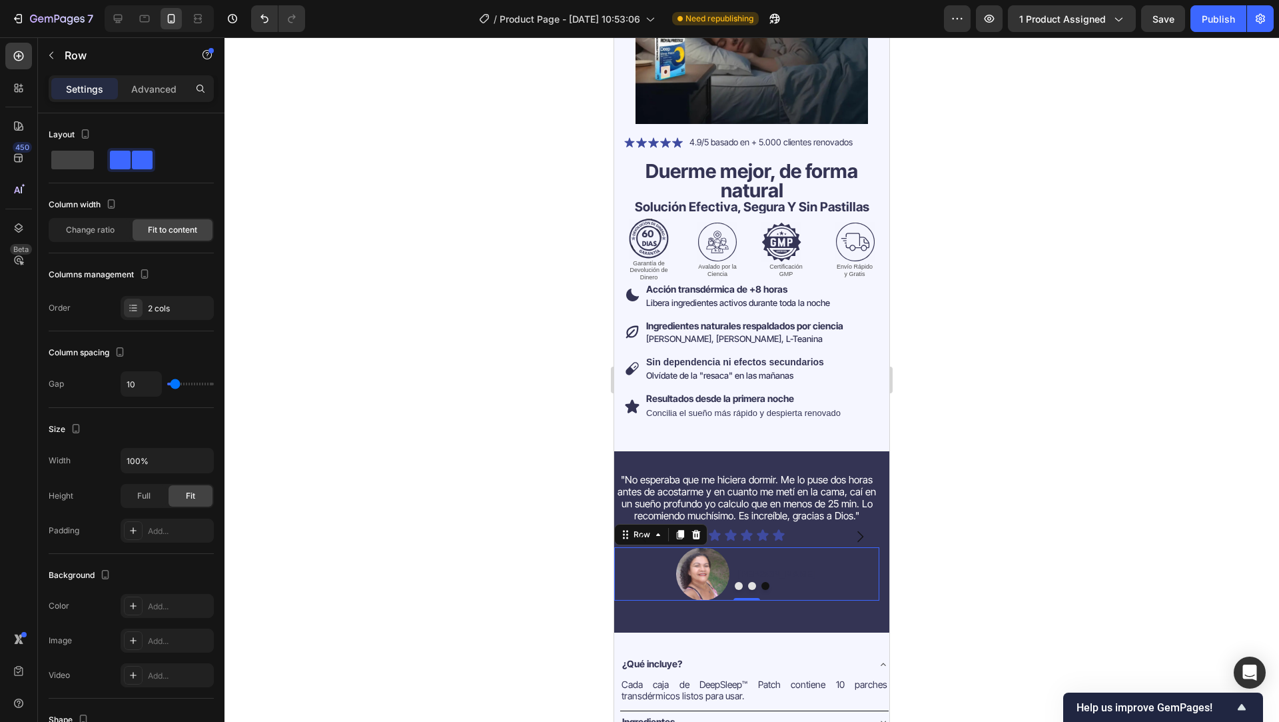
click at [803, 561] on div "Image Jessica V. Text Block Row 0" at bounding box center [746, 573] width 265 height 53
click at [763, 568] on p "Jessica V." at bounding box center [777, 574] width 78 height 12
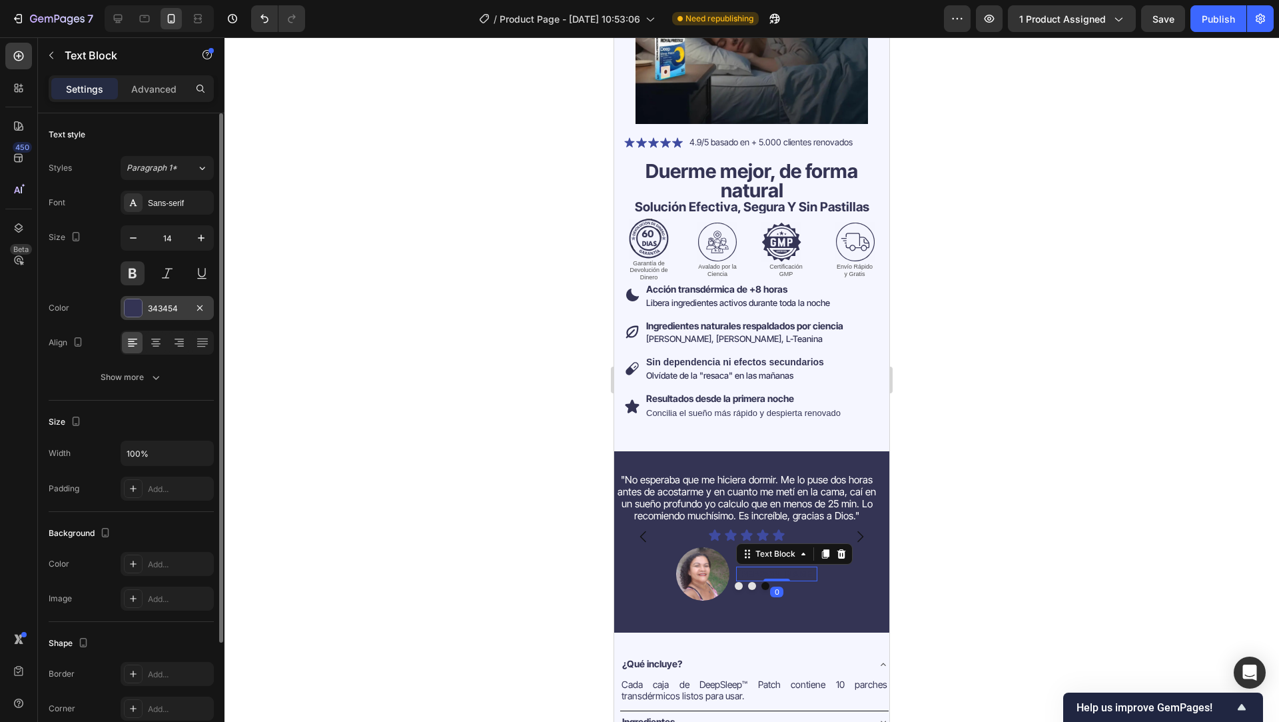
click at [181, 306] on div "343454" at bounding box center [167, 308] width 39 height 12
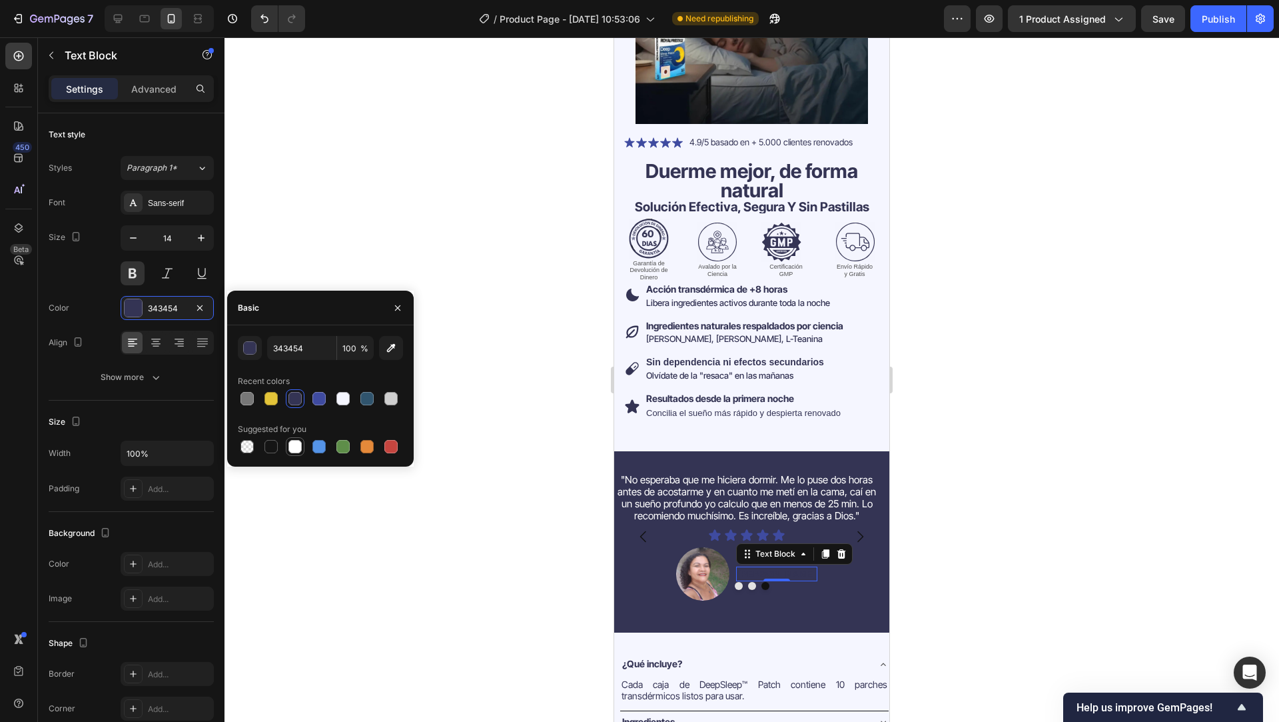
click at [300, 450] on div at bounding box center [294, 446] width 13 height 13
type input "FFFFFF"
click at [640, 528] on icon "Carousel Back Arrow" at bounding box center [644, 536] width 16 height 16
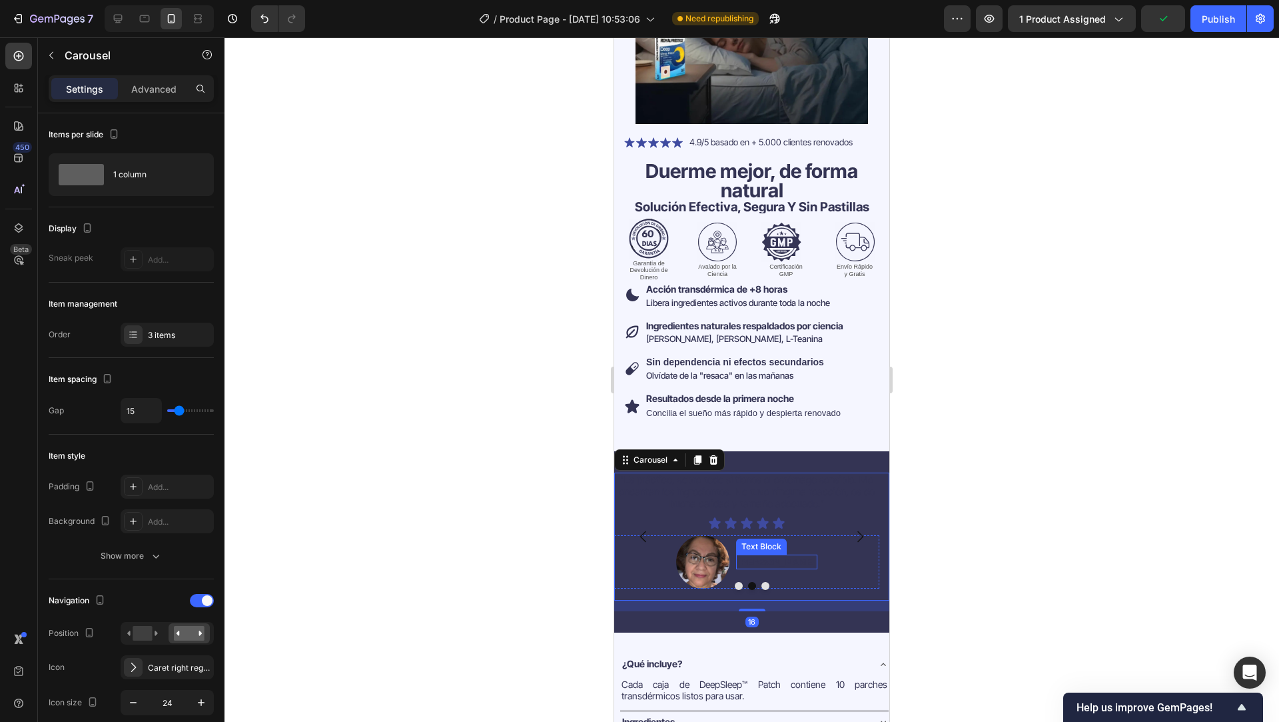
click at [774, 559] on div "Sonia M. Text Block" at bounding box center [776, 561] width 81 height 15
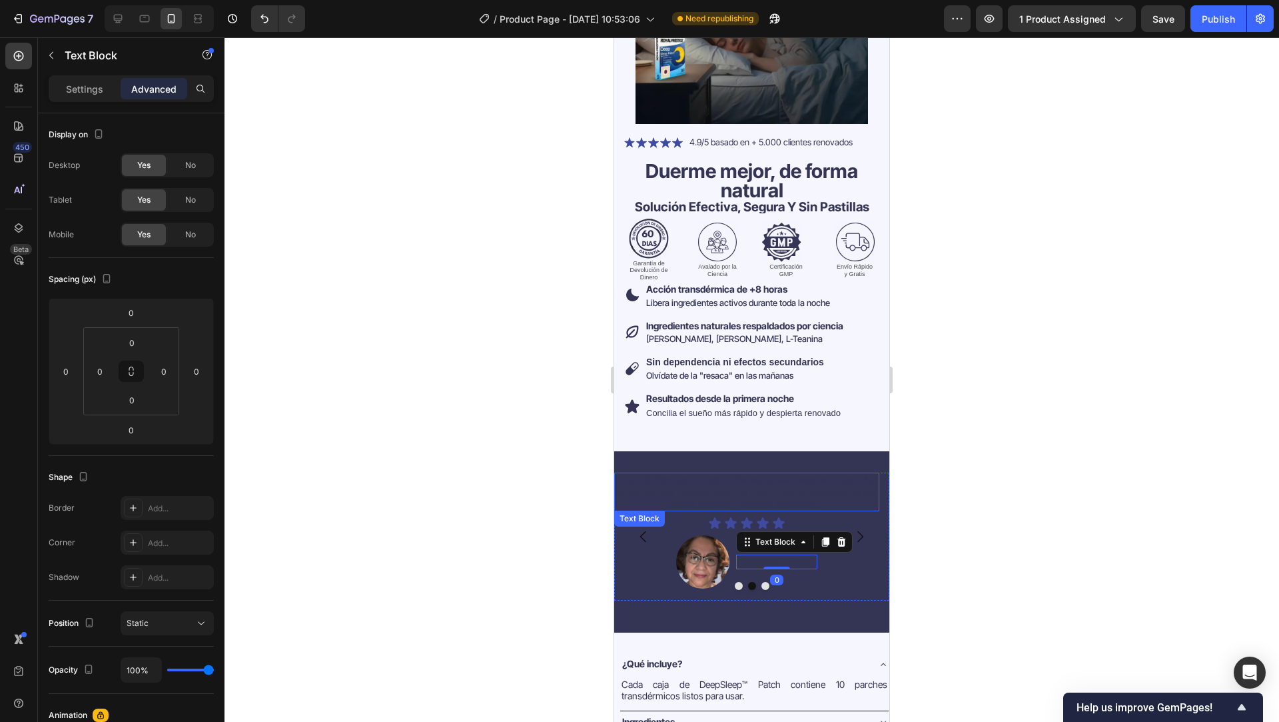
click at [758, 482] on span ""Es práctico, sobre todo si tienes el estómago sensible. Me encantan los ingred…" at bounding box center [747, 491] width 256 height 37
click at [92, 96] on div "Settings" at bounding box center [84, 88] width 67 height 21
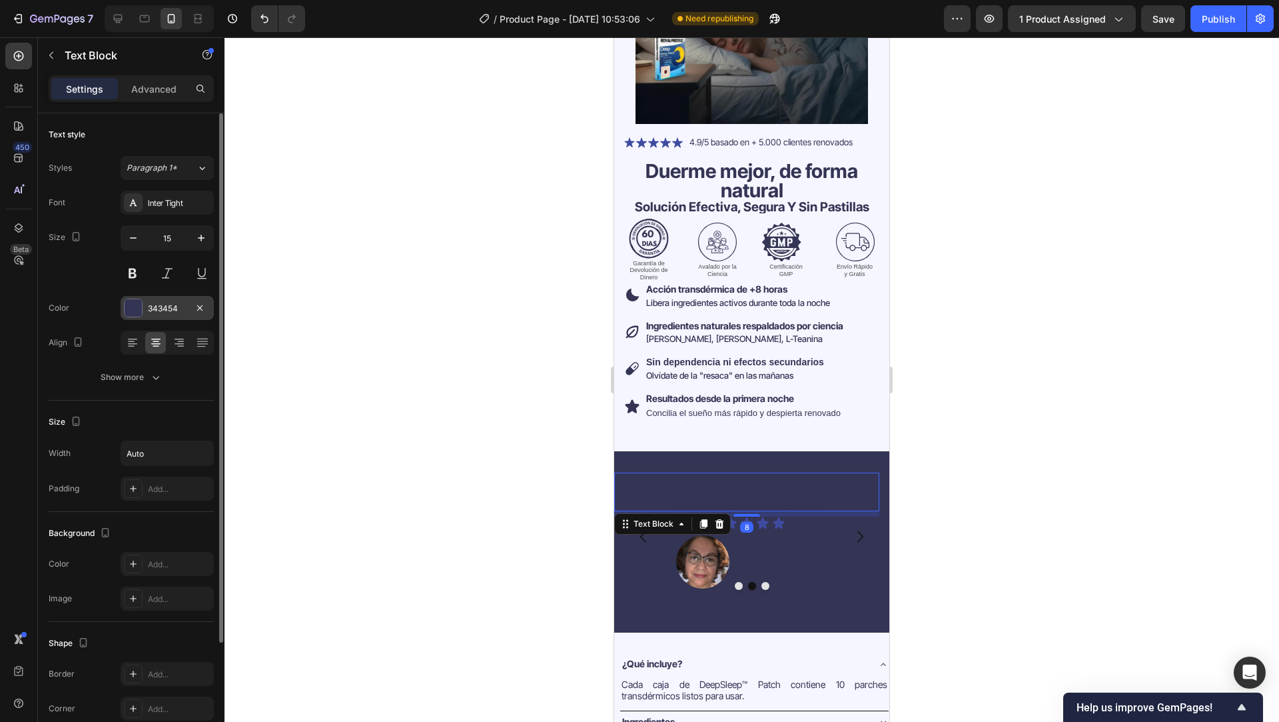
click at [149, 309] on div "343454" at bounding box center [167, 308] width 39 height 12
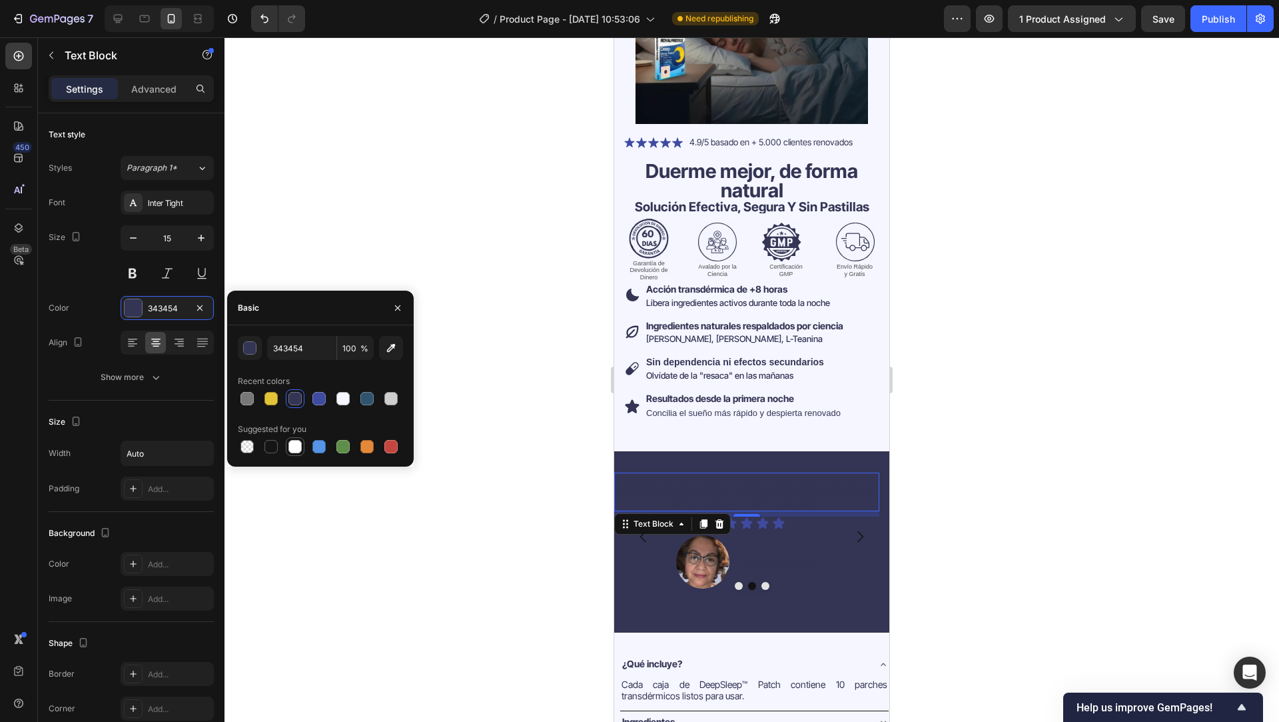
click at [298, 446] on div at bounding box center [294, 446] width 13 height 13
type input "FFFFFF"
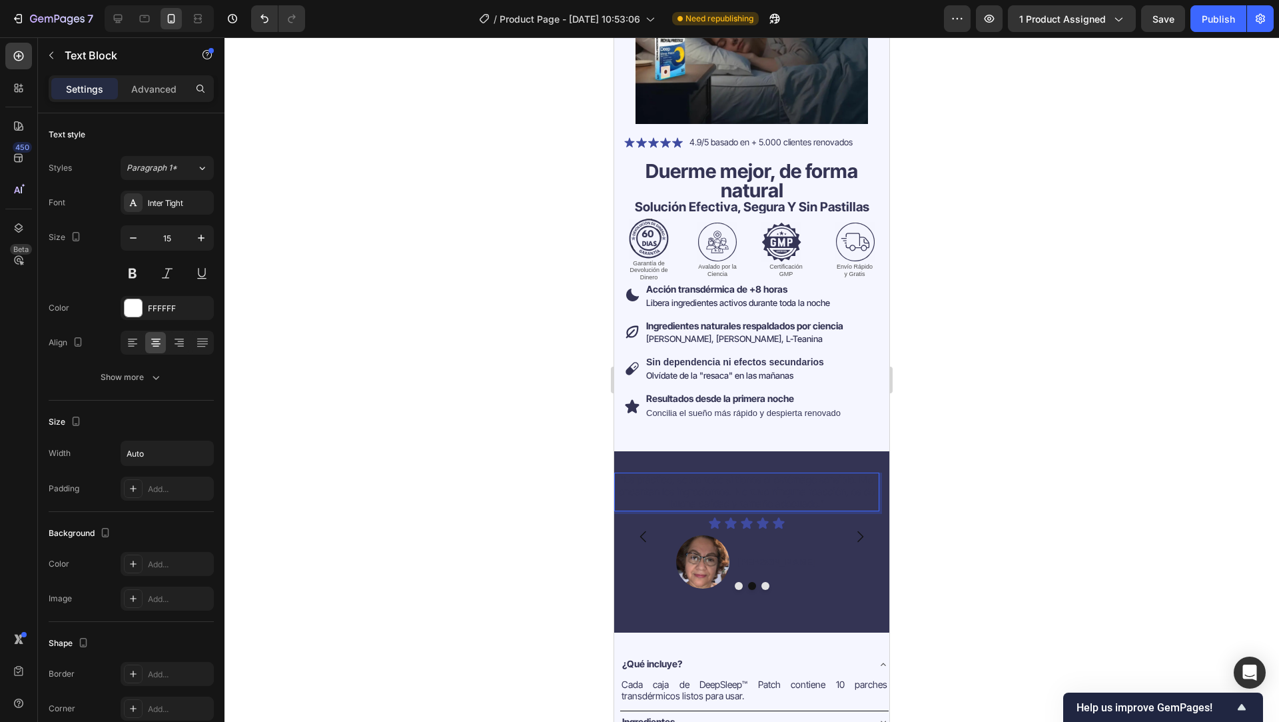
click at [737, 486] on span ""Es práctico, sobre todo si tienes el estómago sensible. Me encantan los ingred…" at bounding box center [747, 491] width 256 height 37
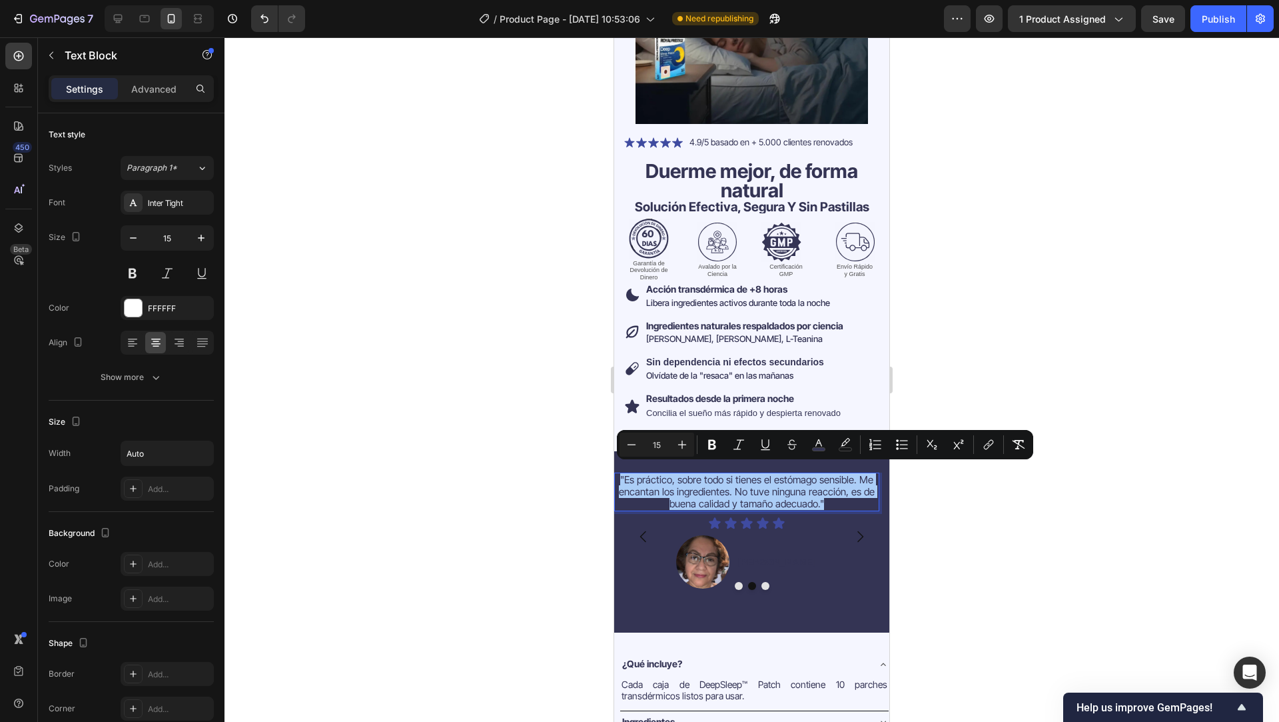
click at [500, 409] on div at bounding box center [752, 379] width 1055 height 684
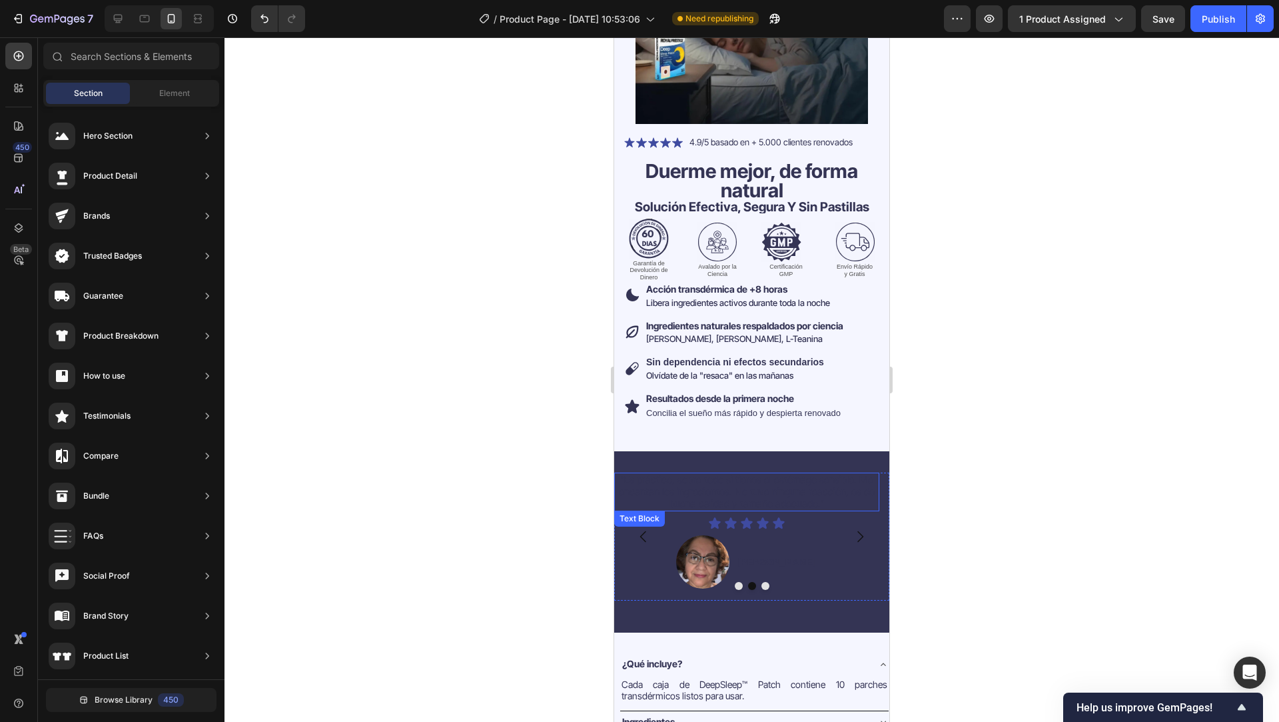
click at [668, 482] on span ""Es práctico, sobre todo si tienes el estómago sensible. Me encantan los ingred…" at bounding box center [747, 491] width 256 height 37
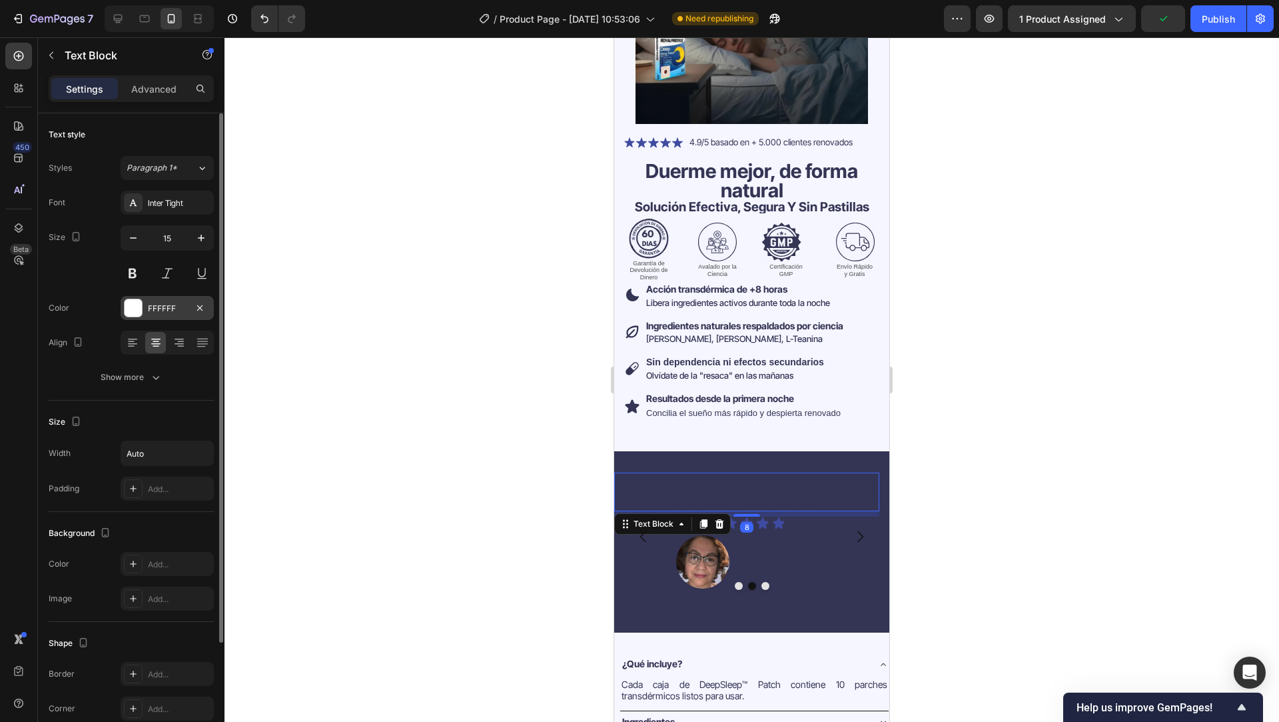
click at [171, 313] on div "FFFFFF" at bounding box center [167, 308] width 39 height 12
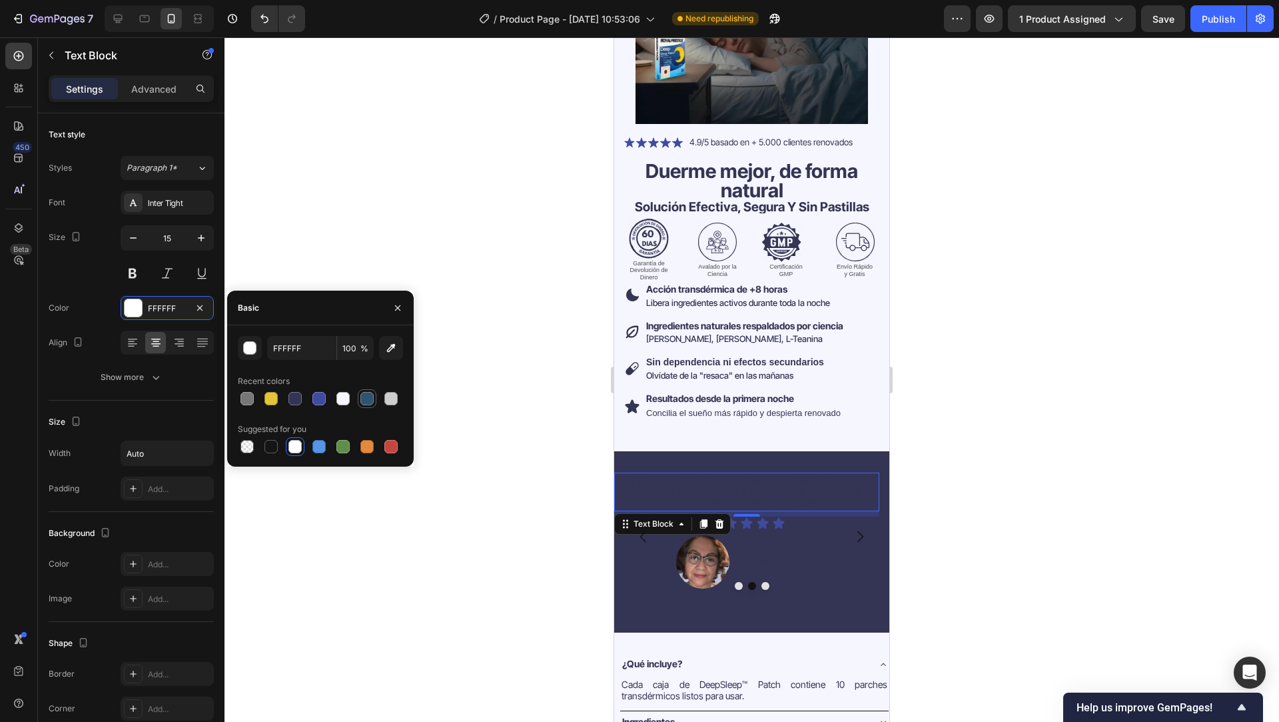
click at [366, 400] on div at bounding box center [366, 398] width 13 height 13
click at [341, 400] on div at bounding box center [342, 398] width 13 height 13
type input "F5F6FF"
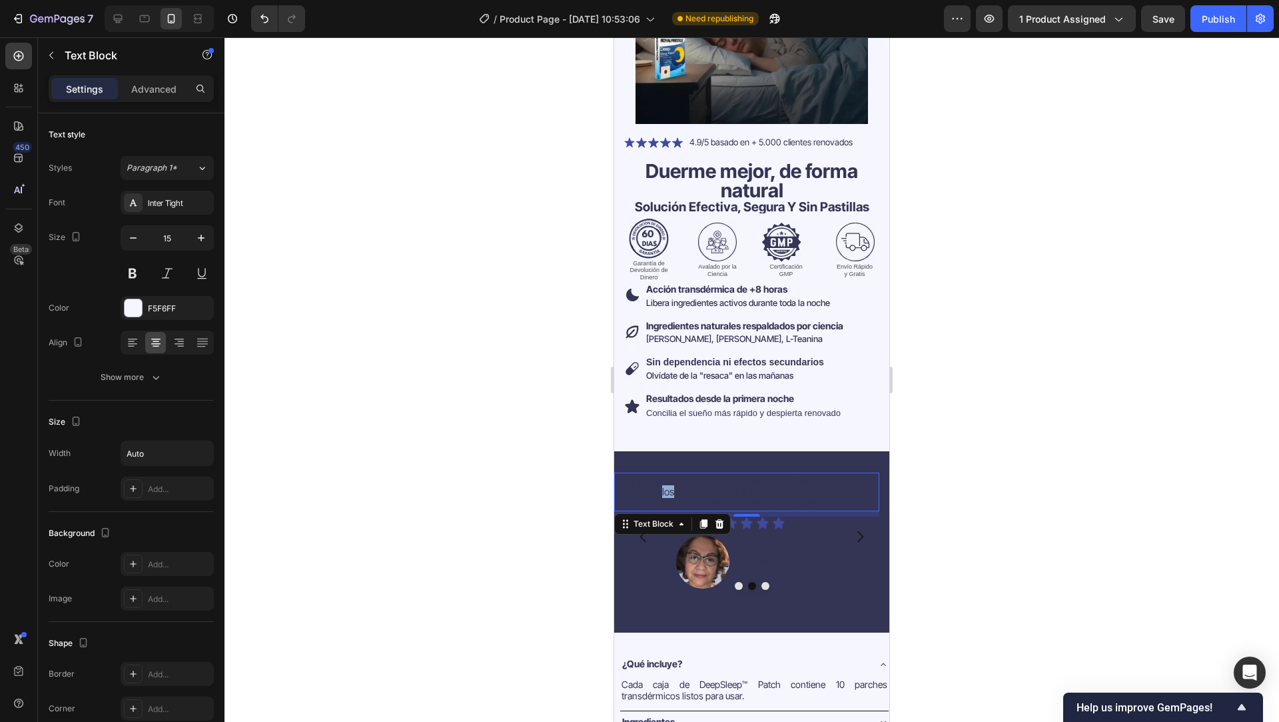
click at [671, 482] on span ""Es práctico, sobre todo si tienes el estómago sensible. Me encantan los ingred…" at bounding box center [747, 491] width 256 height 37
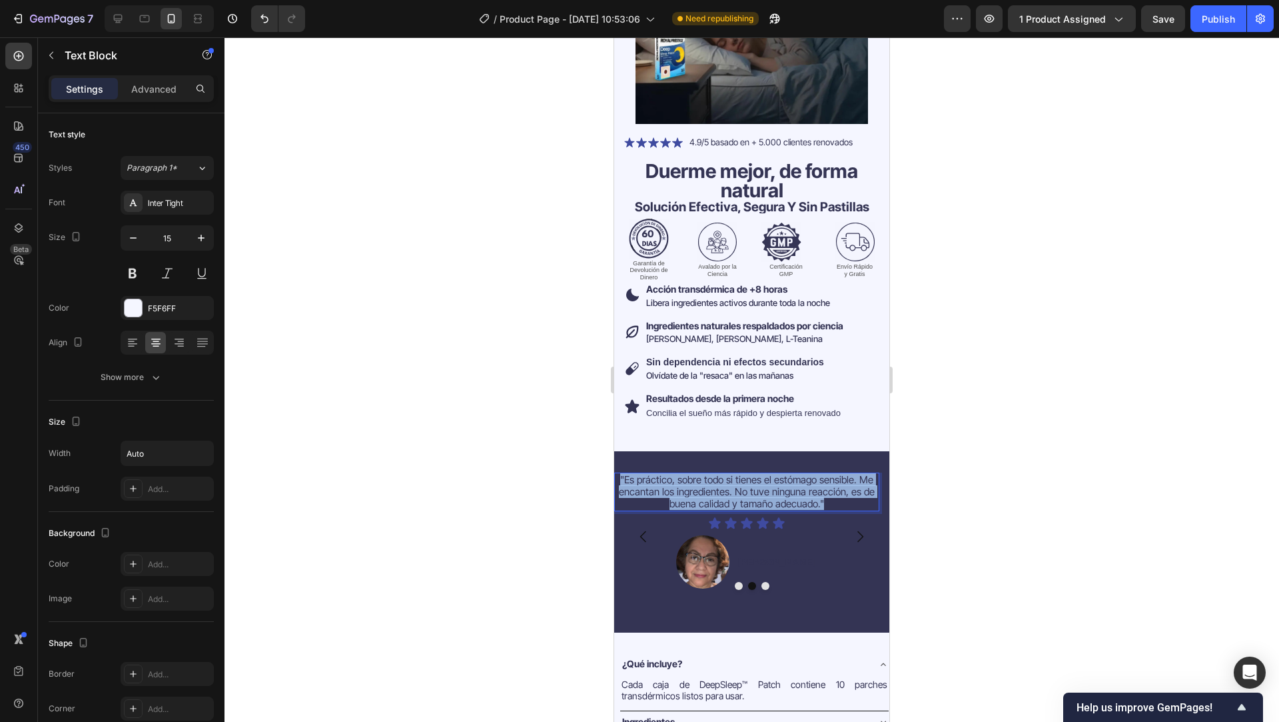
click at [671, 482] on span ""Es práctico, sobre todo si tienes el estómago sensible. Me encantan los ingred…" at bounding box center [747, 491] width 256 height 37
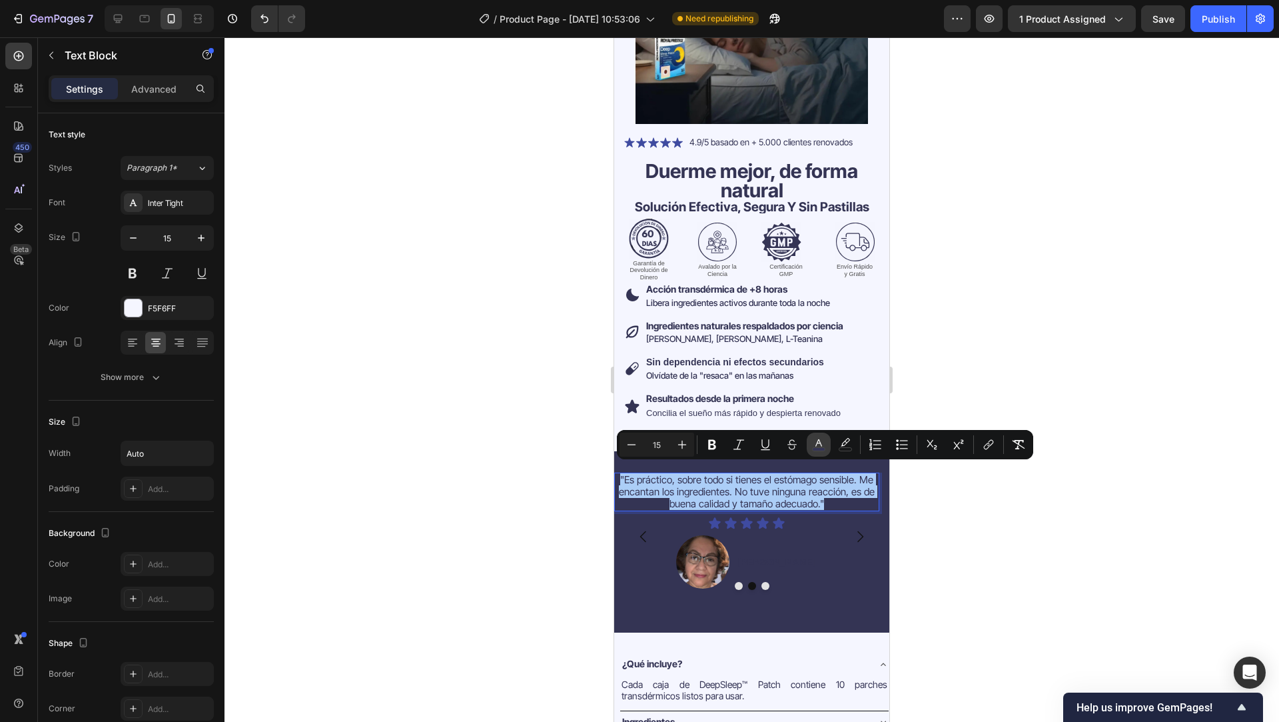
click at [817, 446] on icon "Editor contextual toolbar" at bounding box center [818, 444] width 13 height 13
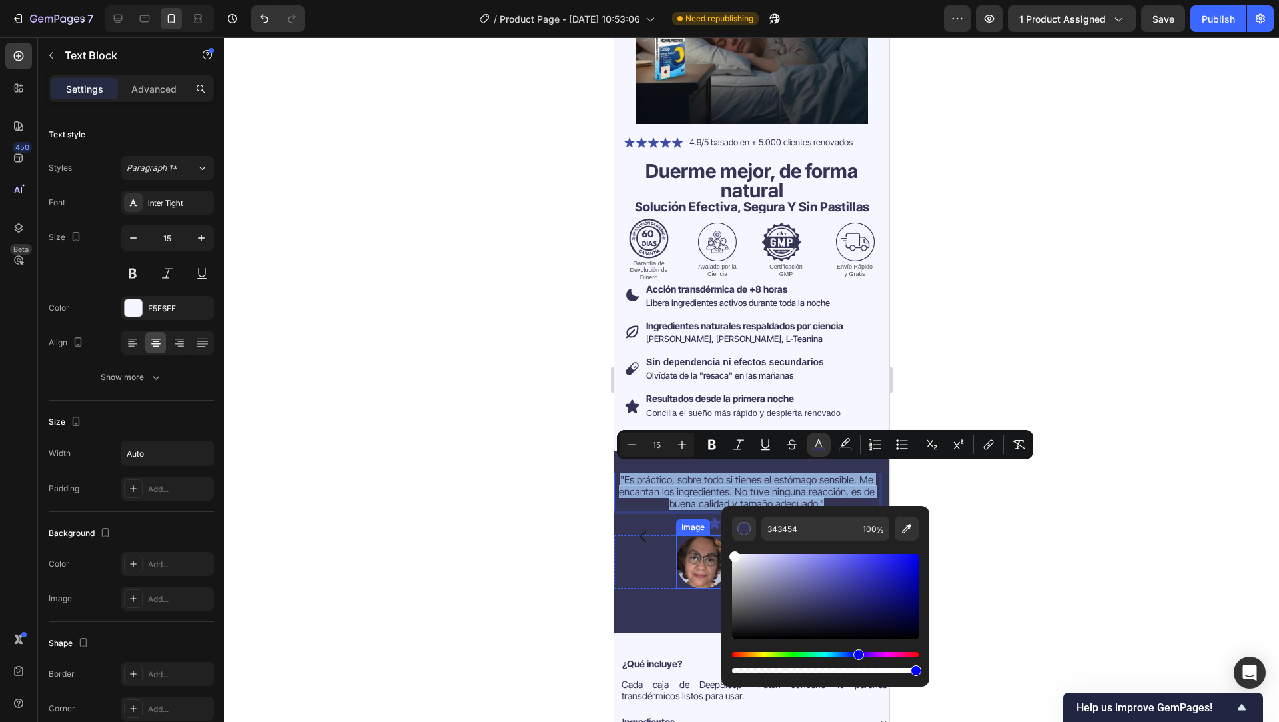
drag, startPoint x: 1399, startPoint y: 642, endPoint x: 716, endPoint y: 538, distance: 690.7
type input "FFFFFF"
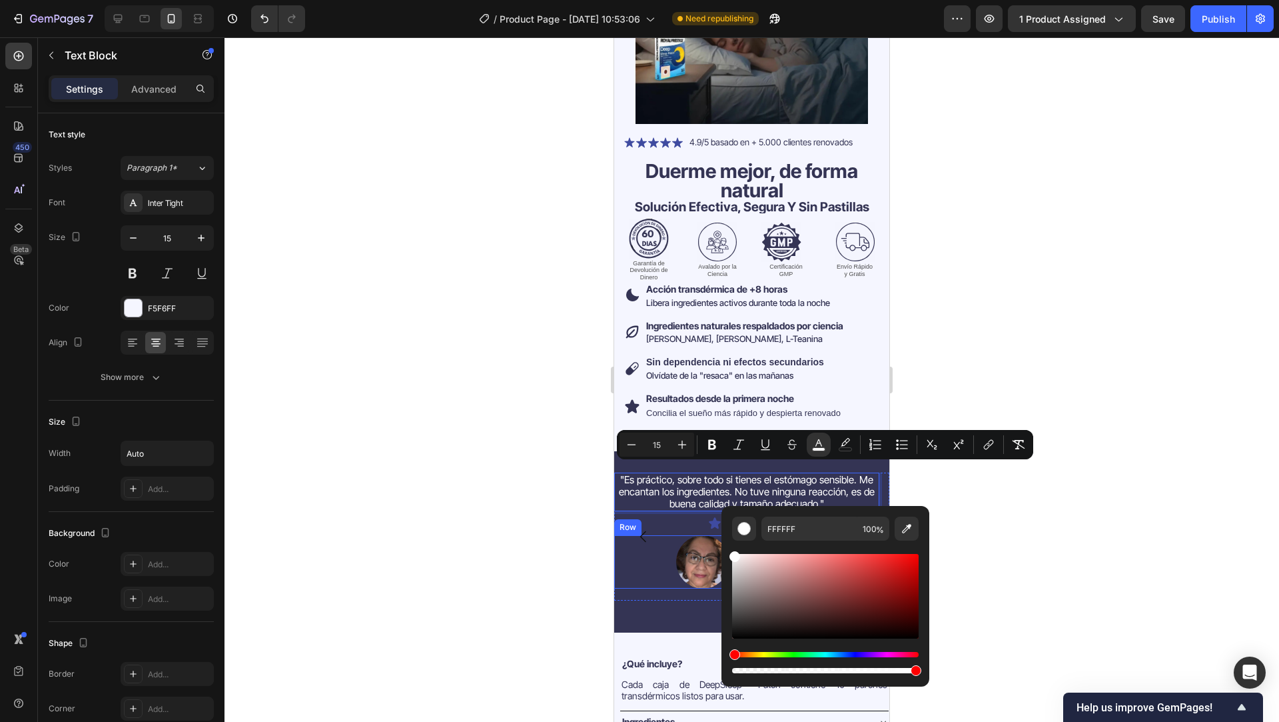
click at [570, 508] on div at bounding box center [752, 379] width 1055 height 684
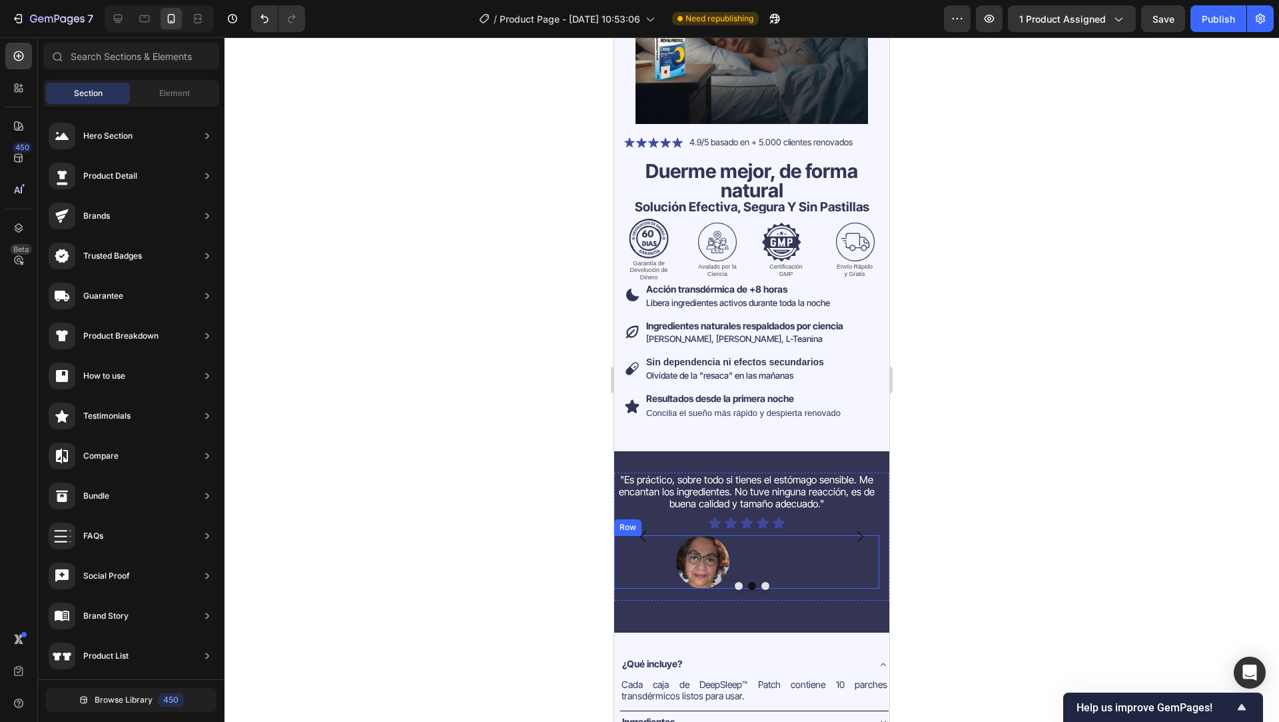
click at [806, 545] on div "Image Sonia M. Text Block Row" at bounding box center [746, 561] width 265 height 53
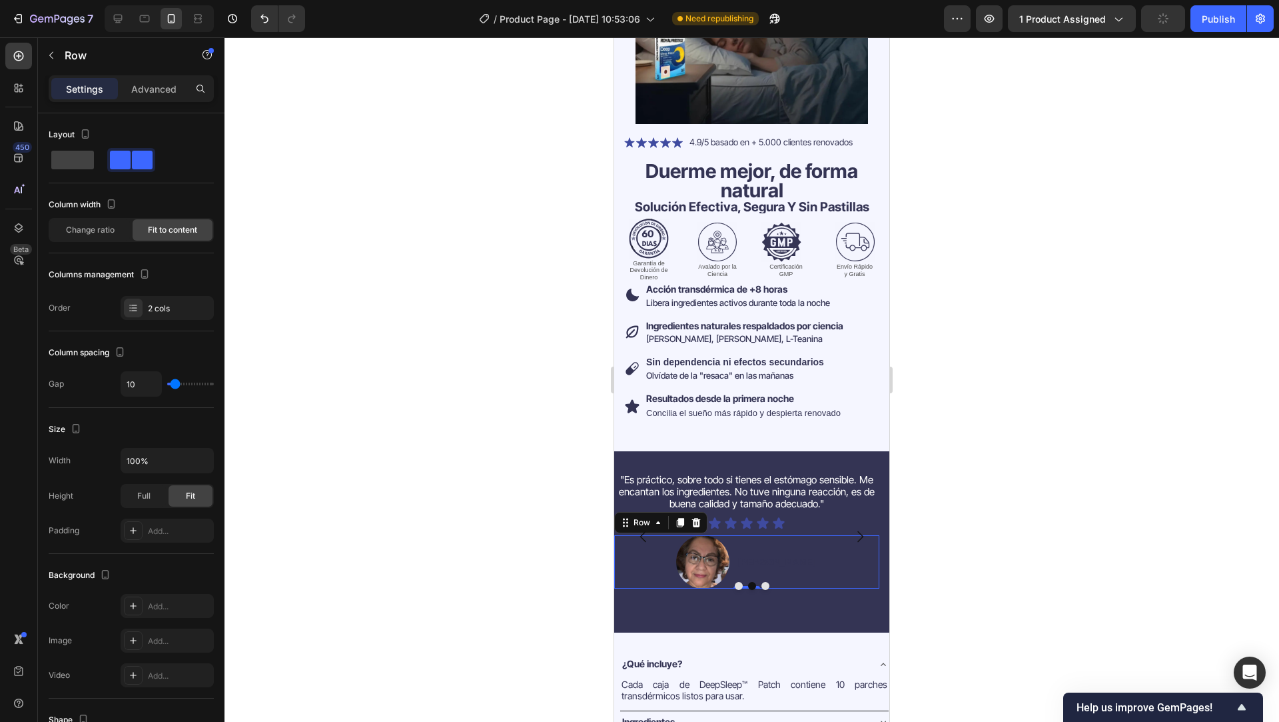
click at [793, 562] on div "Sonia M. Text Block" at bounding box center [776, 561] width 81 height 53
click at [776, 564] on div "Sonia M. Text Block" at bounding box center [776, 561] width 81 height 53
click at [763, 582] on button "Dot" at bounding box center [765, 586] width 8 height 8
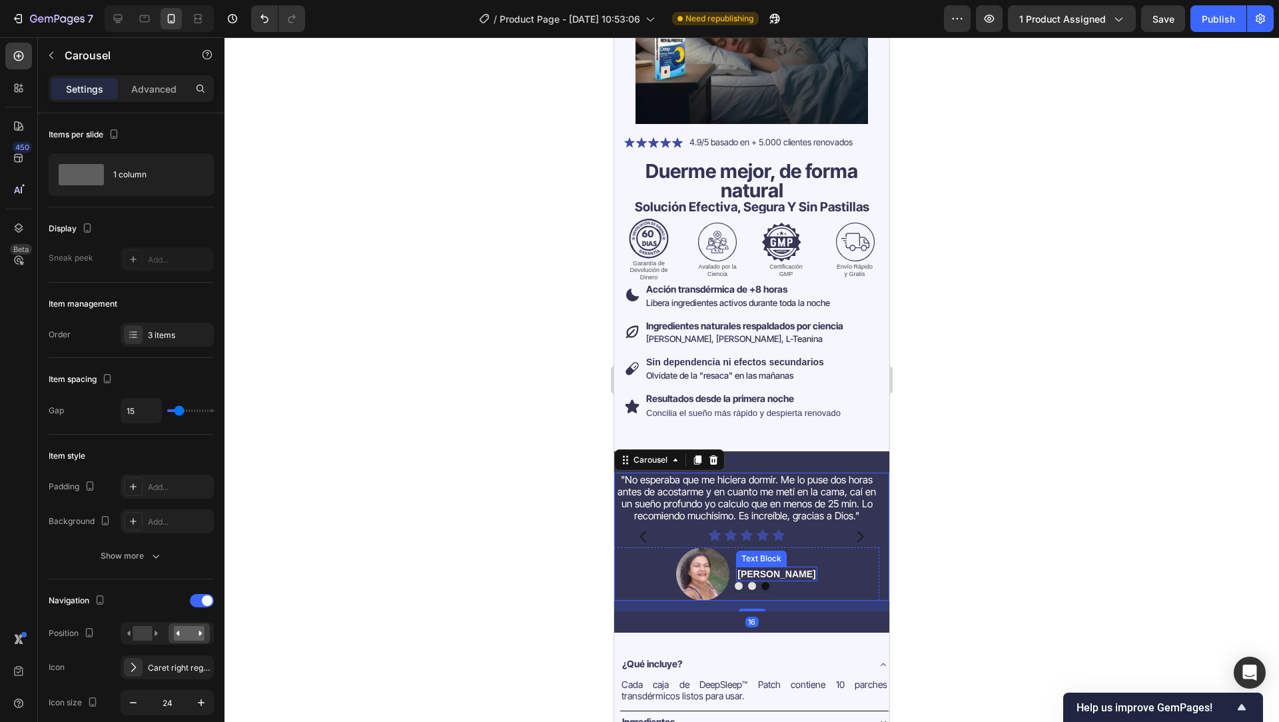
click at [773, 568] on p "Jessica V." at bounding box center [777, 574] width 78 height 12
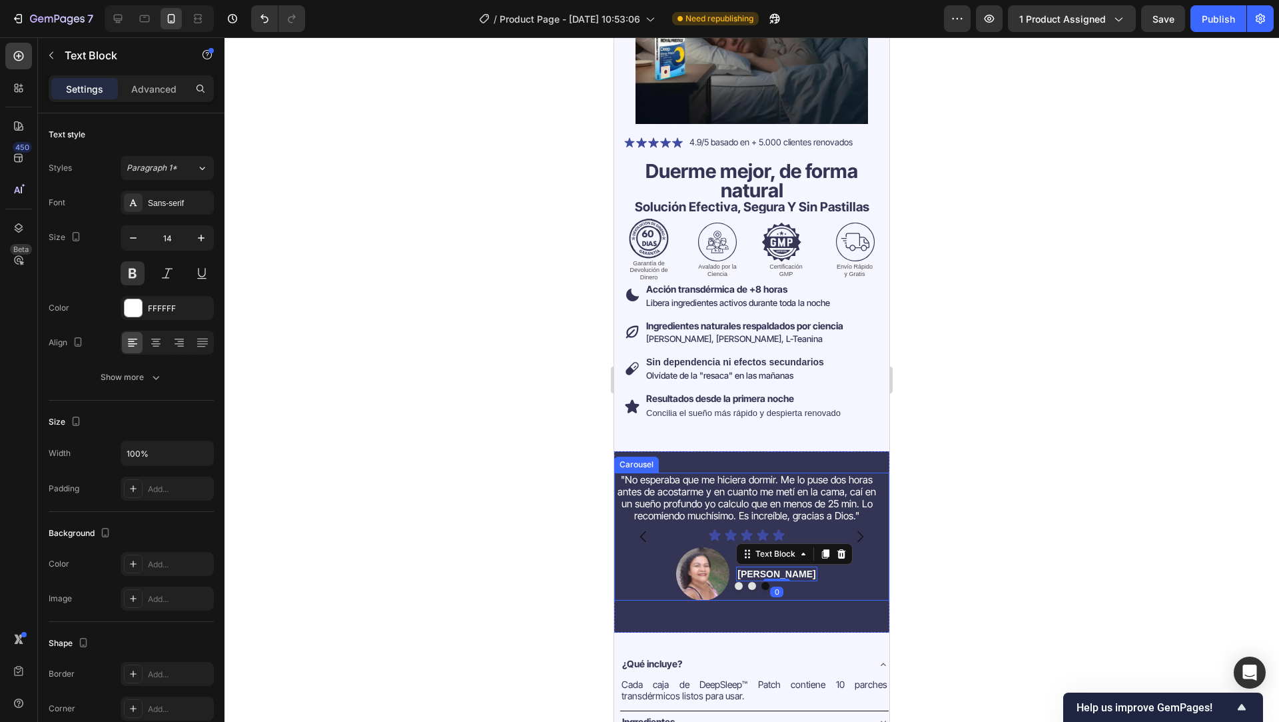
click at [735, 582] on button "Dot" at bounding box center [739, 586] width 8 height 8
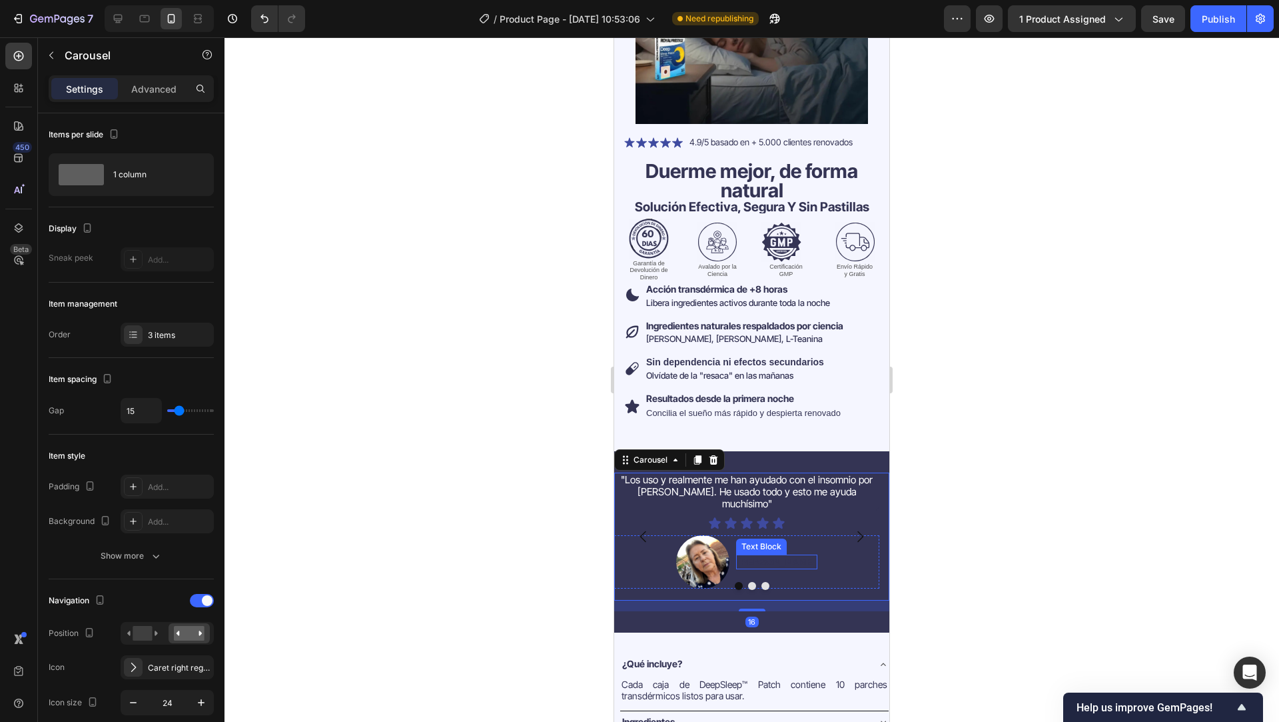
click at [773, 556] on p "Jessica V." at bounding box center [777, 562] width 78 height 12
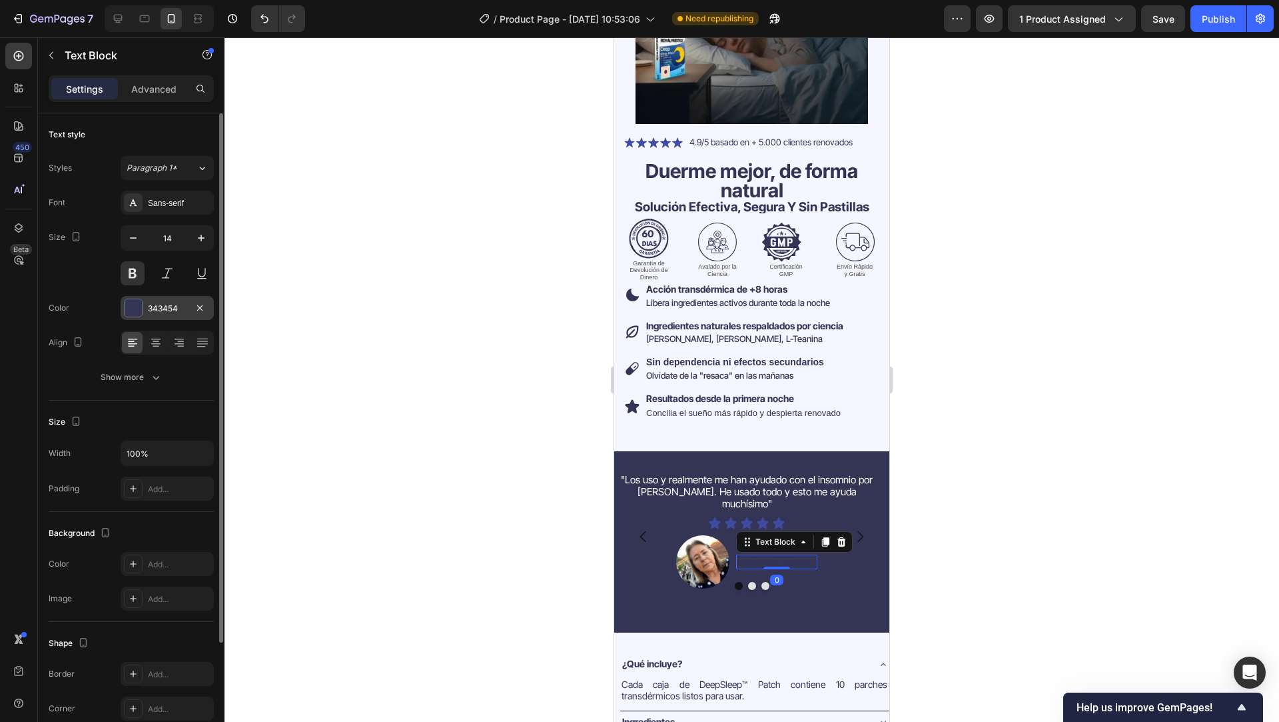
click at [164, 302] on div "343454" at bounding box center [167, 308] width 39 height 12
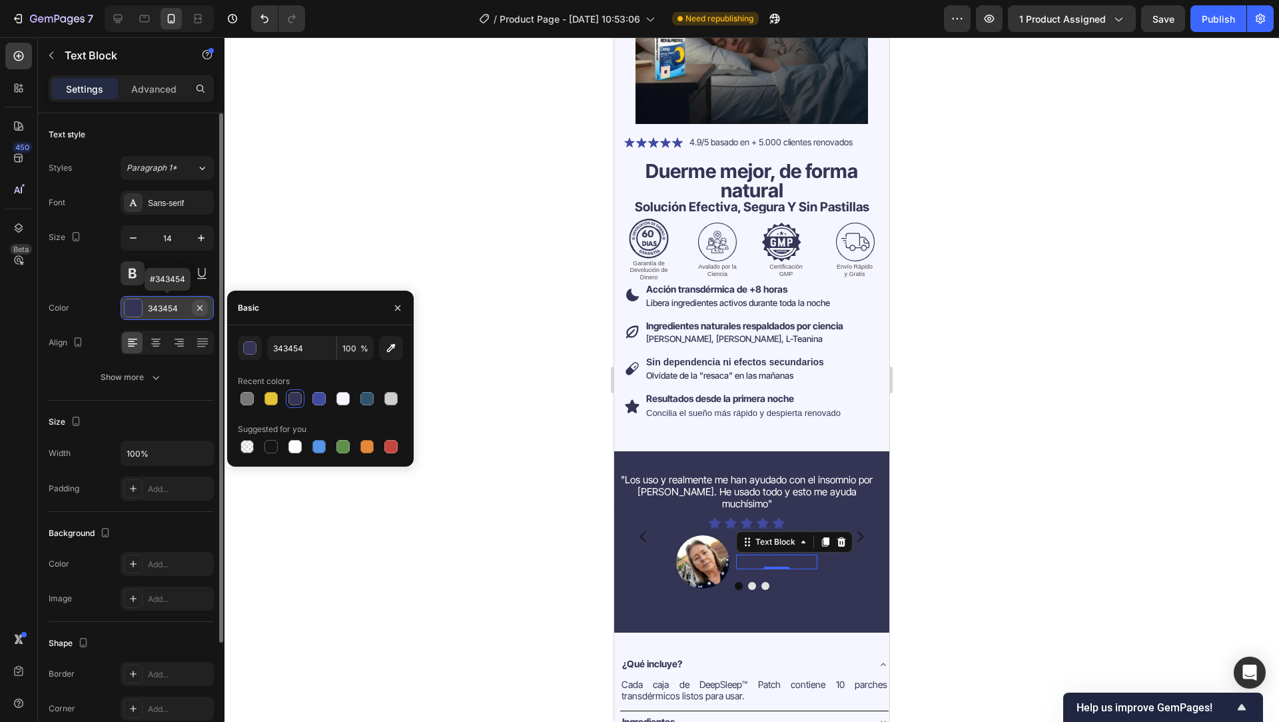
click at [205, 304] on button "button" at bounding box center [200, 308] width 16 height 16
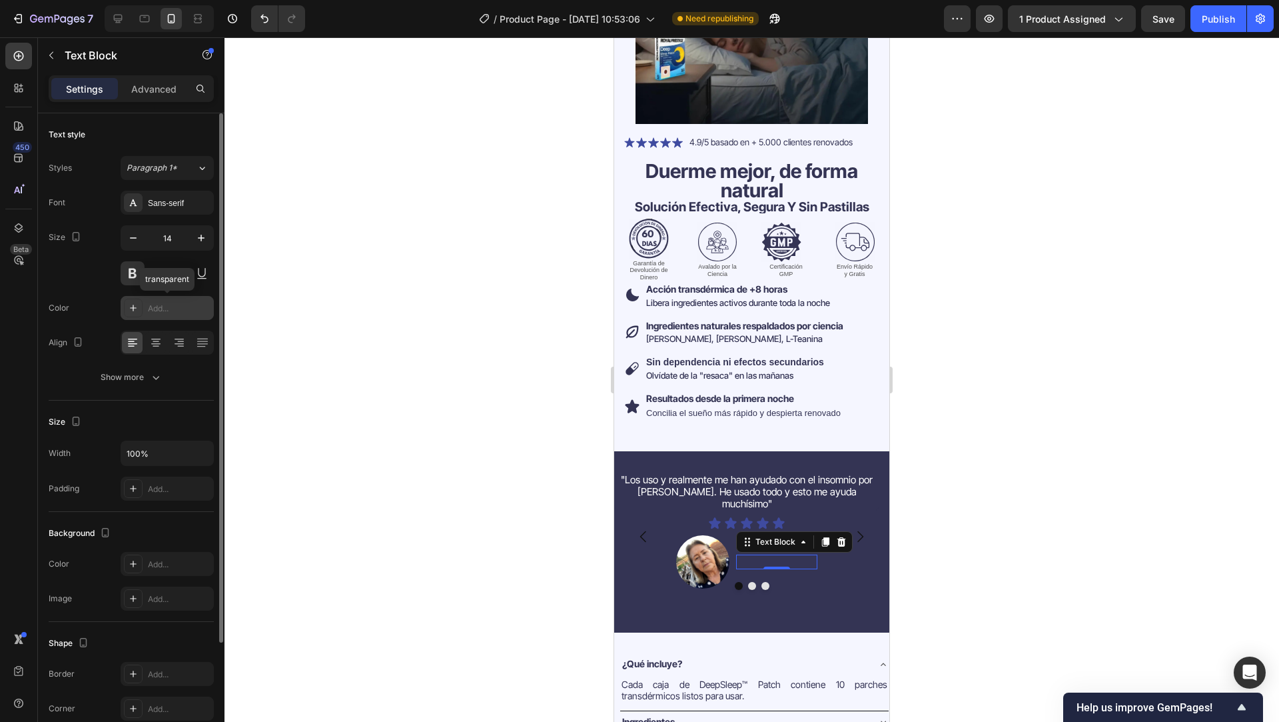
click at [177, 313] on div "Add..." at bounding box center [179, 308] width 63 height 12
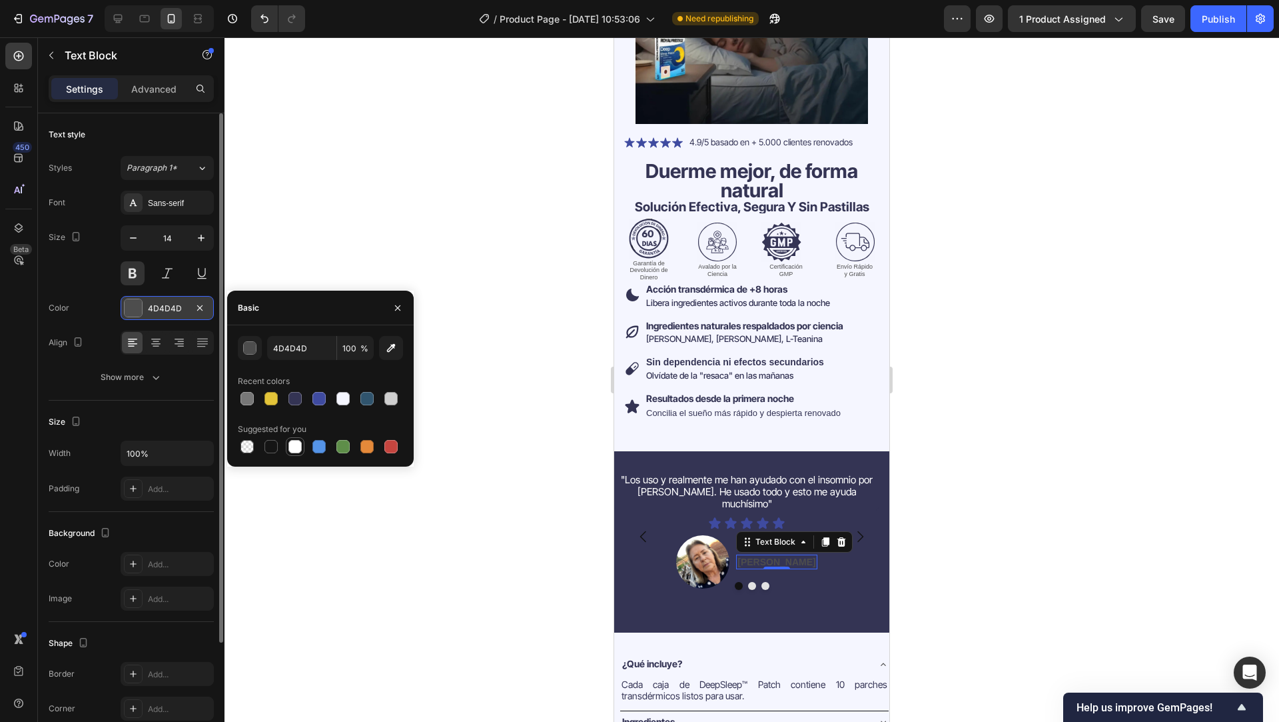
click at [300, 446] on div at bounding box center [294, 446] width 13 height 13
type input "FFFFFF"
click at [643, 531] on icon "Carousel Back Arrow" at bounding box center [643, 536] width 6 height 11
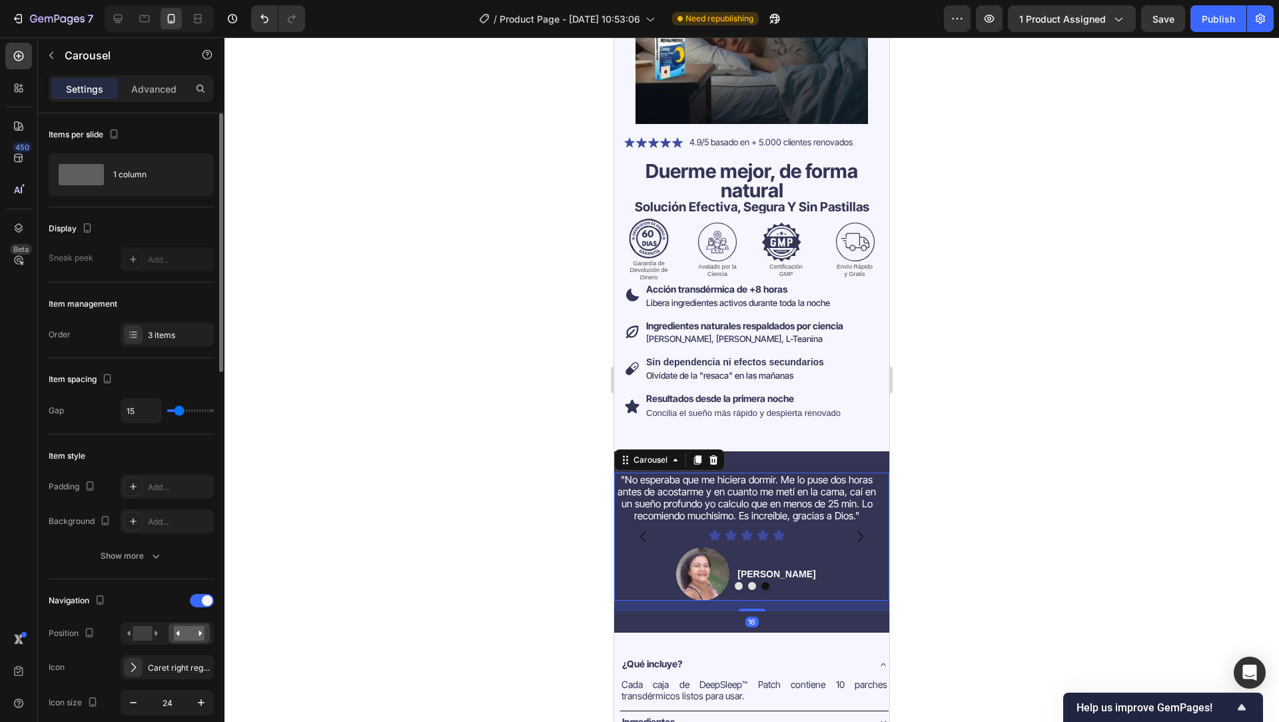
click at [853, 532] on icon "Carousel Next Arrow" at bounding box center [860, 536] width 16 height 16
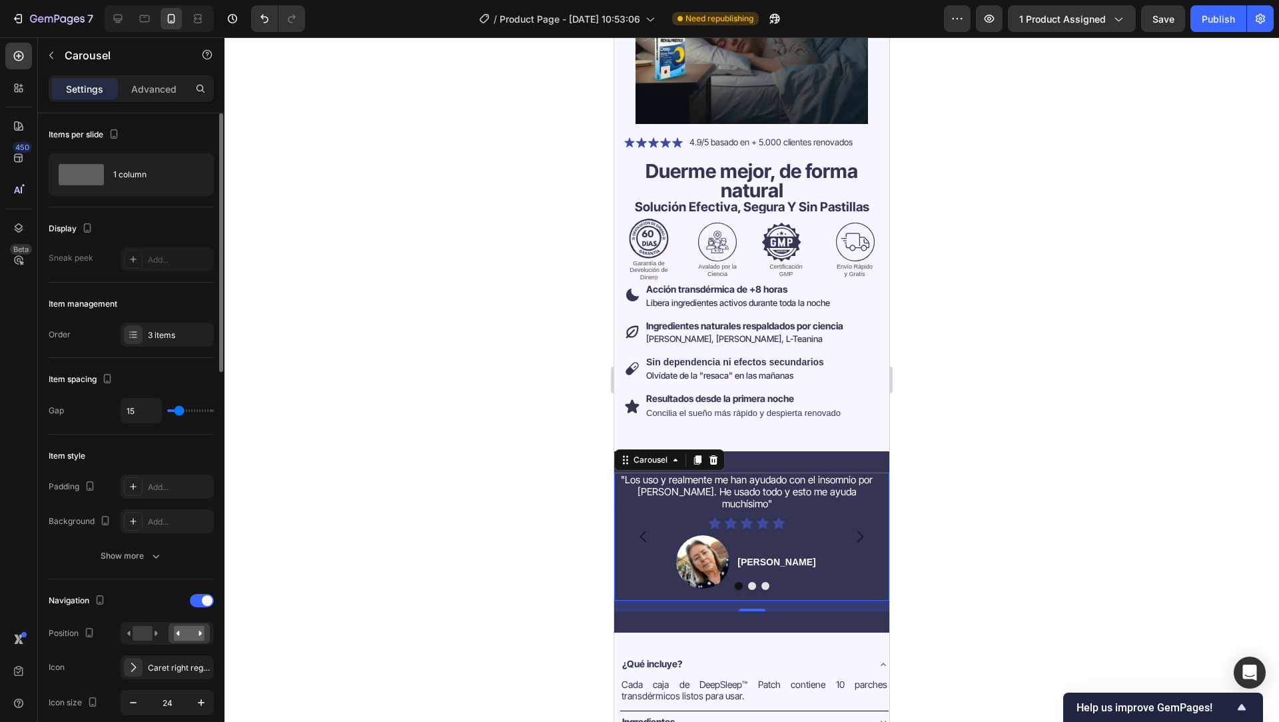
click at [645, 530] on icon "Carousel Back Arrow" at bounding box center [644, 536] width 16 height 16
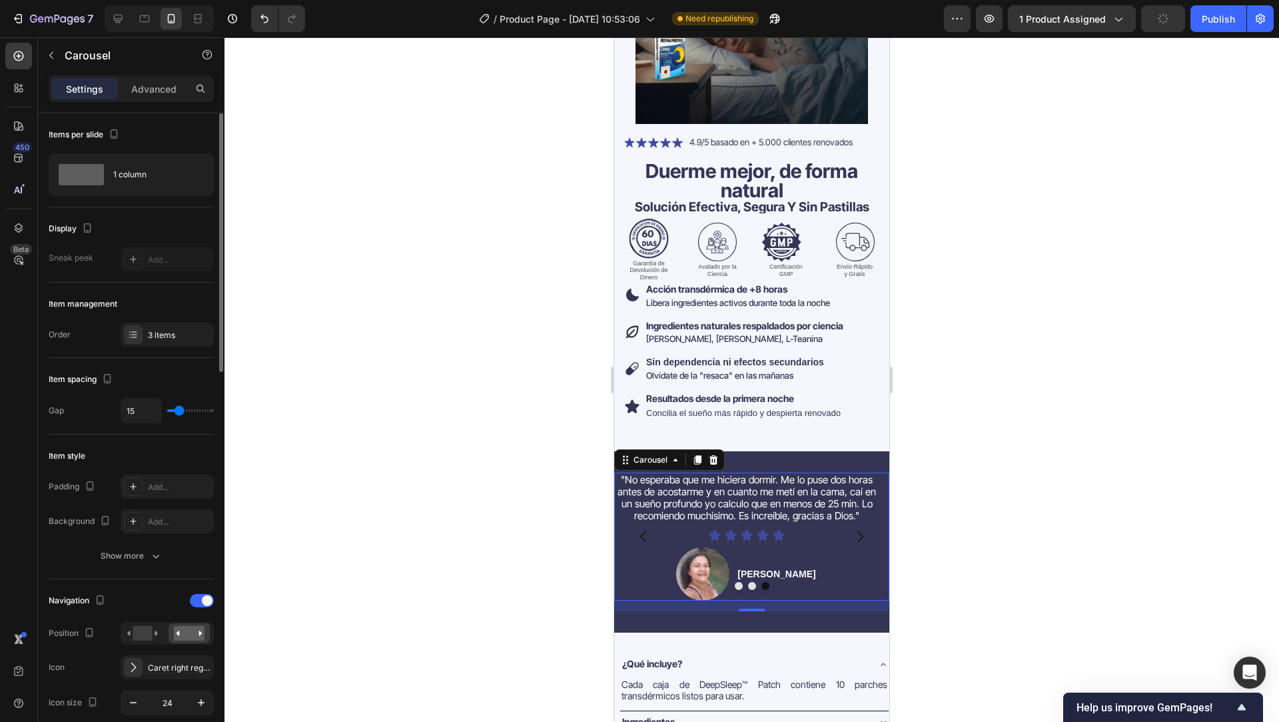
click at [645, 530] on icon "Carousel Back Arrow" at bounding box center [644, 536] width 16 height 16
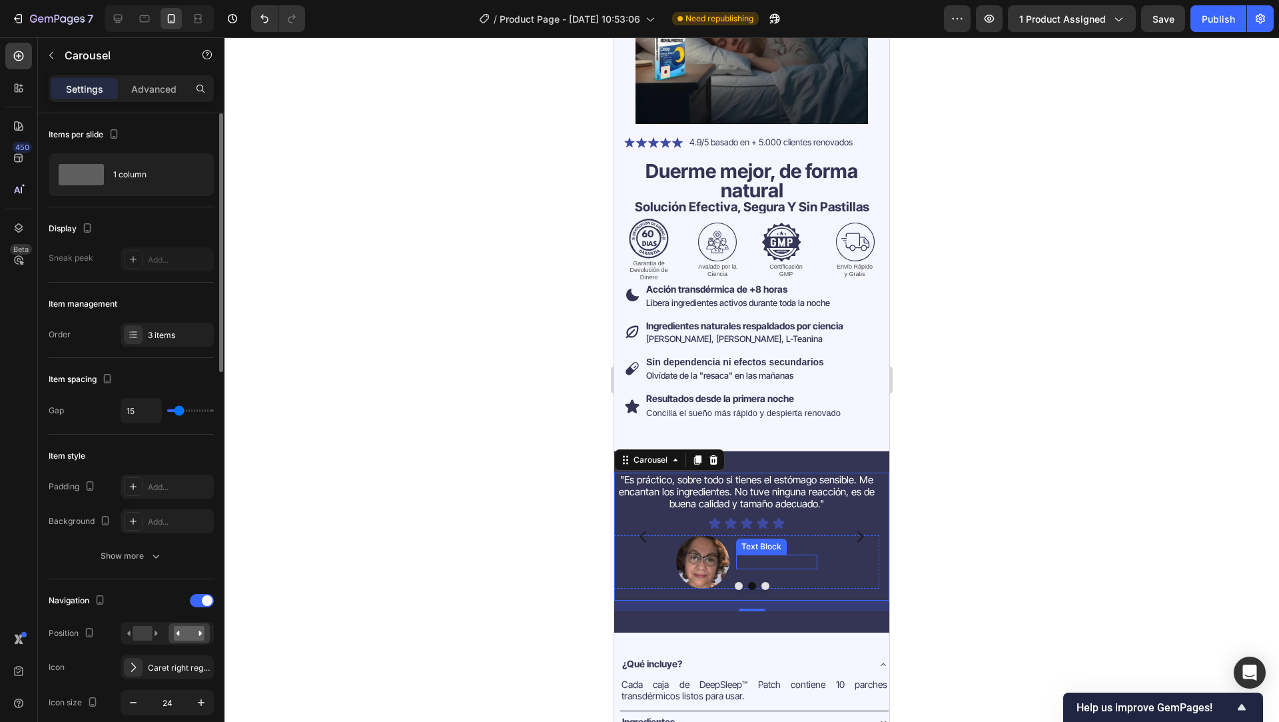
click at [780, 542] on div "Text Block" at bounding box center [761, 546] width 51 height 16
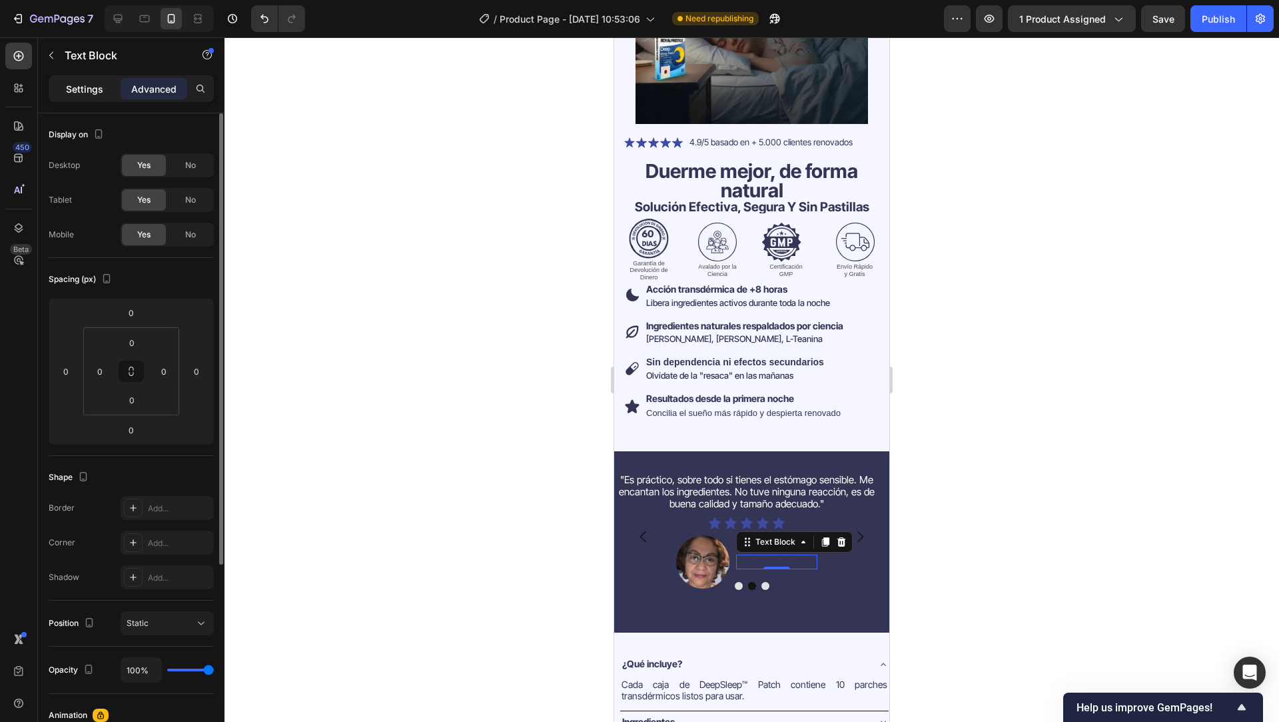
click at [77, 89] on p "Settings" at bounding box center [84, 89] width 37 height 14
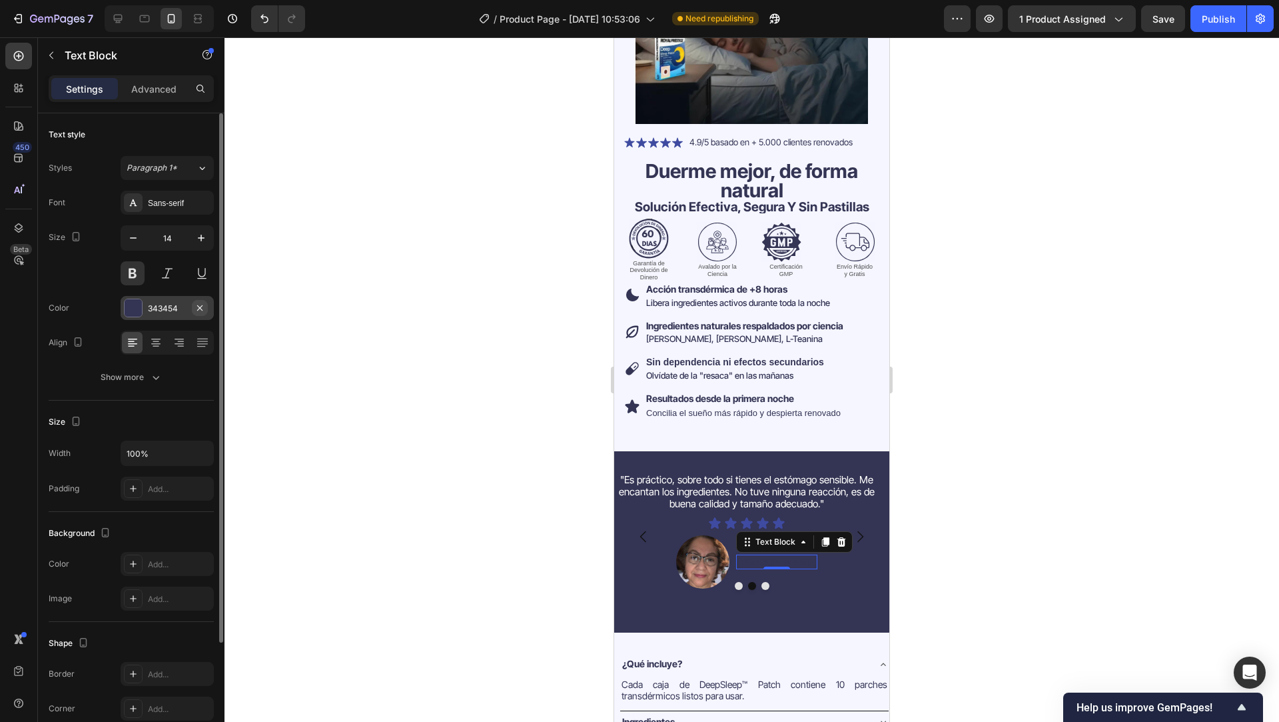
click at [201, 309] on icon "button" at bounding box center [200, 307] width 11 height 11
click at [181, 315] on div "Add..." at bounding box center [167, 308] width 93 height 24
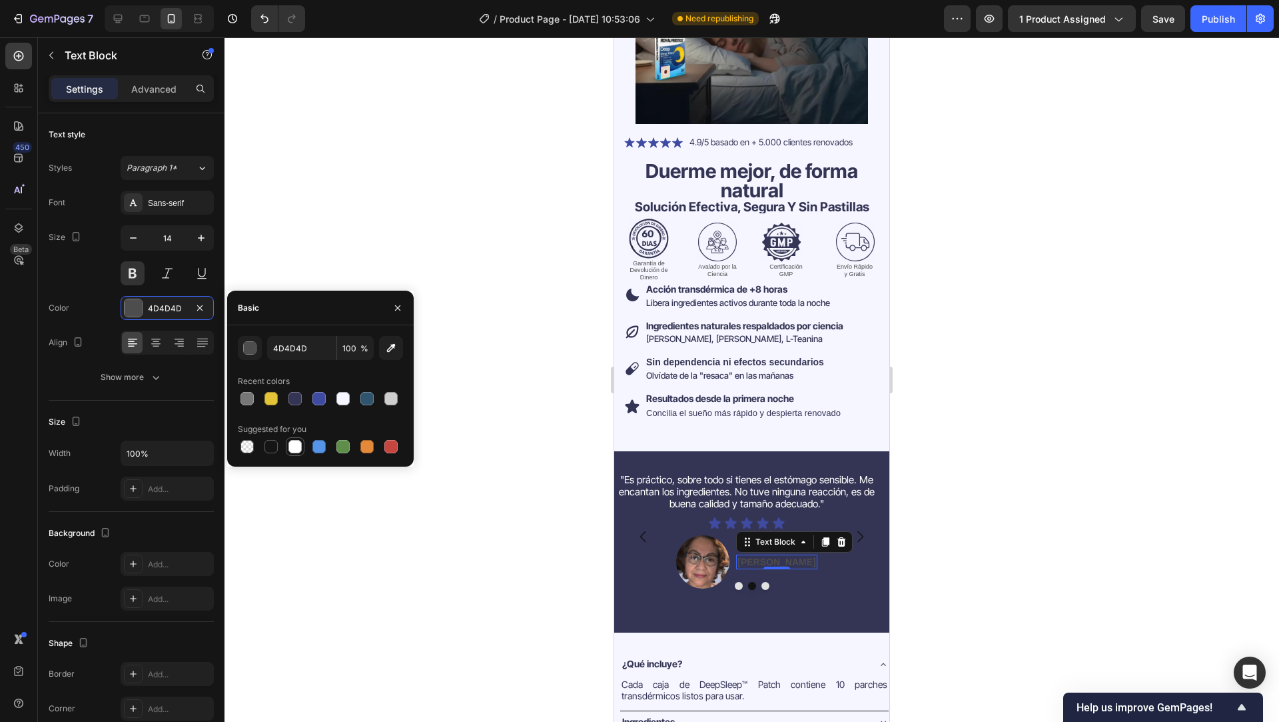
click at [296, 449] on div at bounding box center [294, 446] width 13 height 13
type input "FFFFFF"
click at [437, 594] on div at bounding box center [752, 379] width 1055 height 684
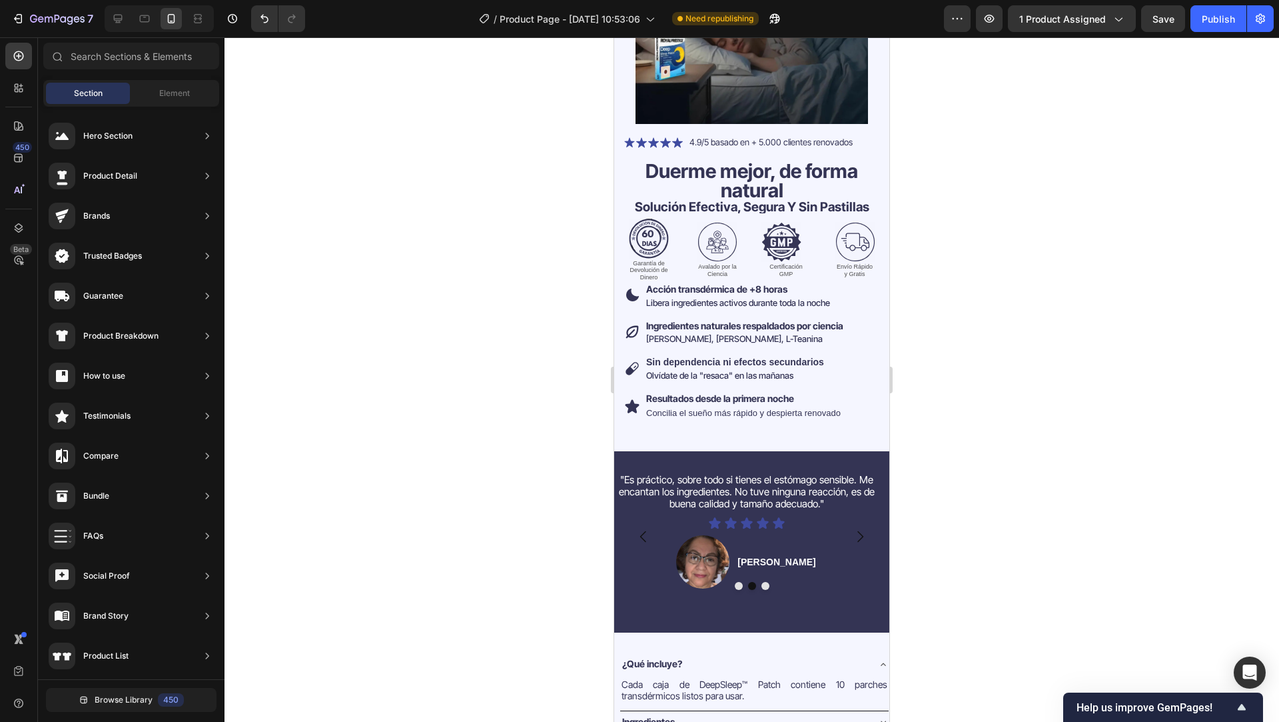
click at [437, 594] on div at bounding box center [752, 379] width 1055 height 684
click at [669, 588] on div ""Es práctico, sobre todo si tienes el estómago sensible. Me encantan los ingred…" at bounding box center [746, 536] width 265 height 128
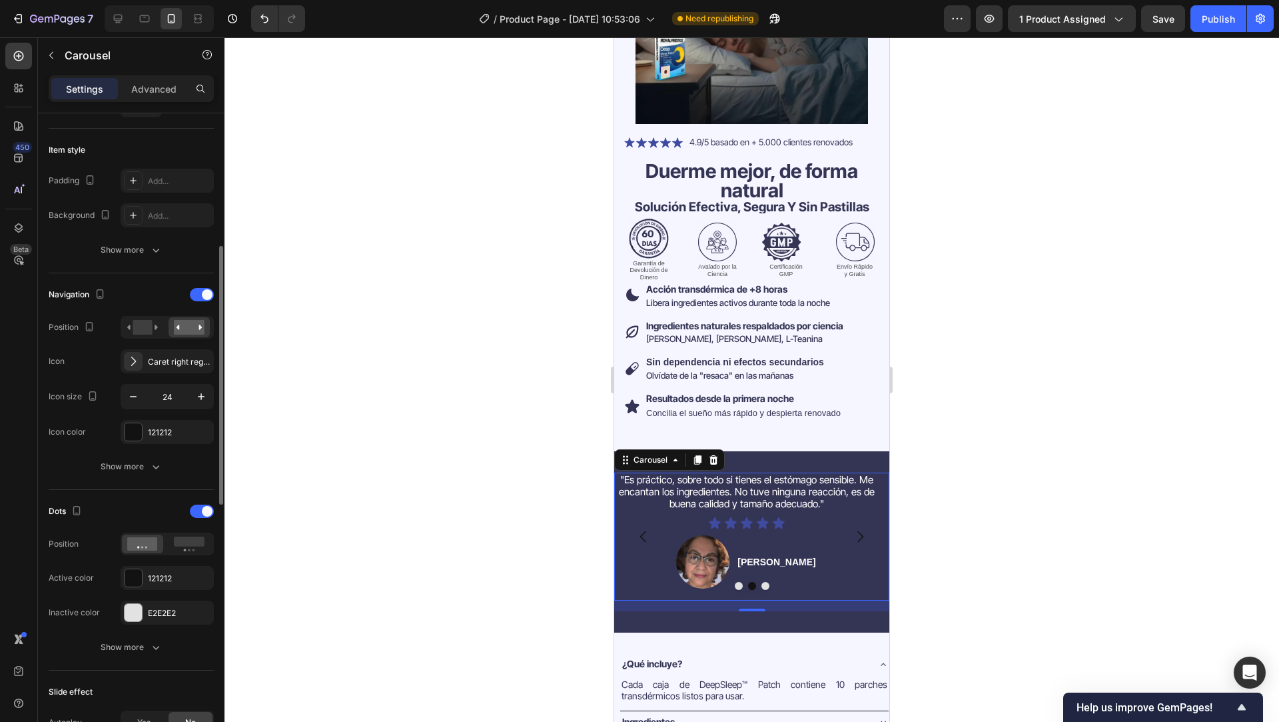
scroll to position [313, 0]
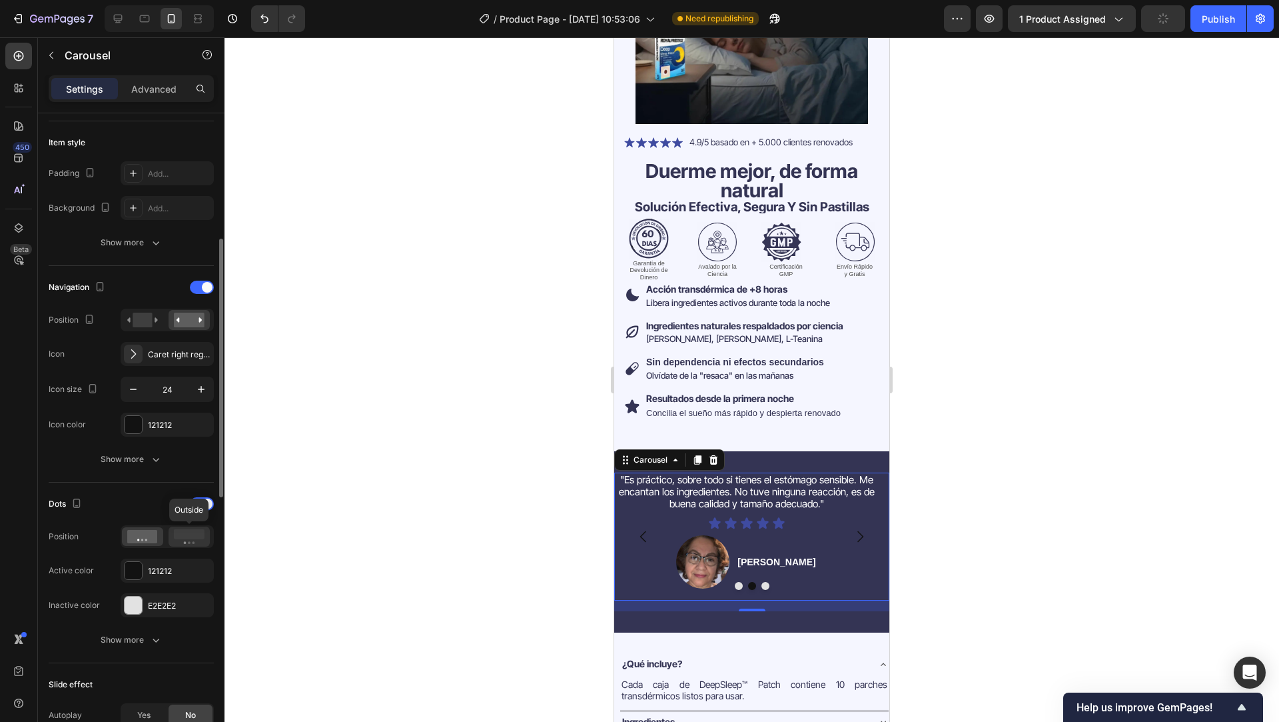
click at [184, 536] on rect at bounding box center [189, 534] width 31 height 10
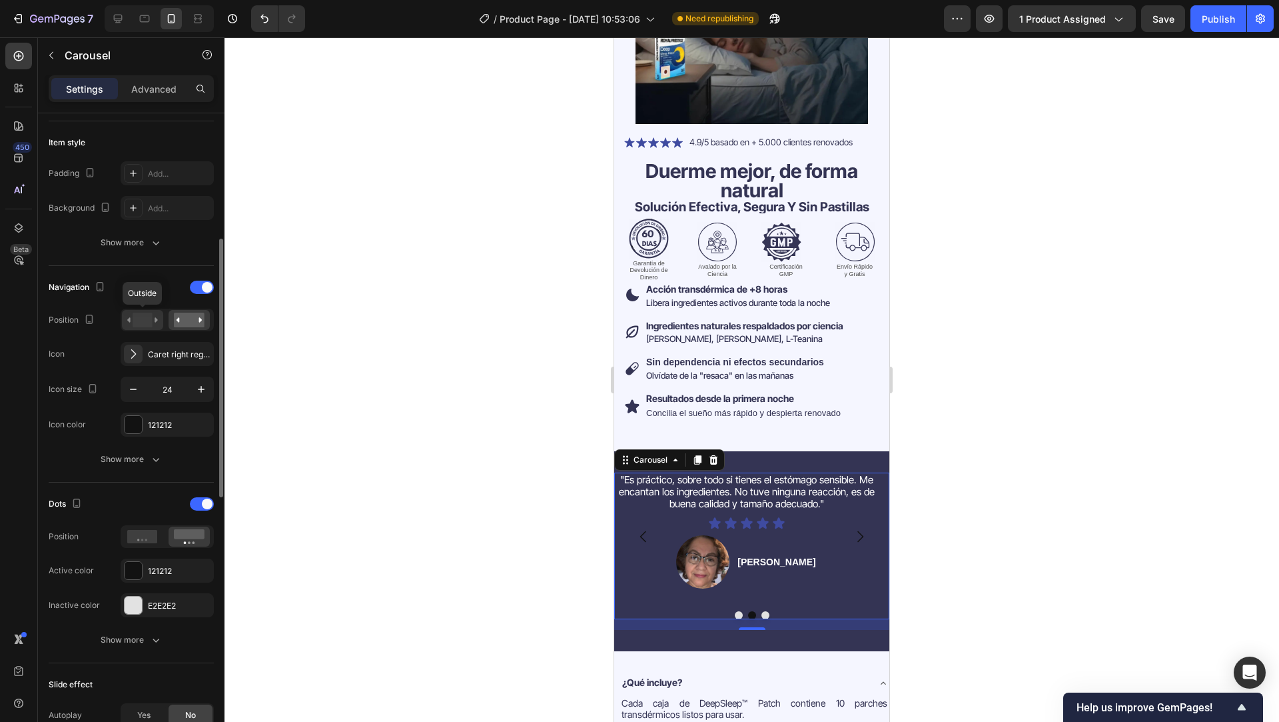
click at [139, 322] on rect at bounding box center [142, 319] width 19 height 15
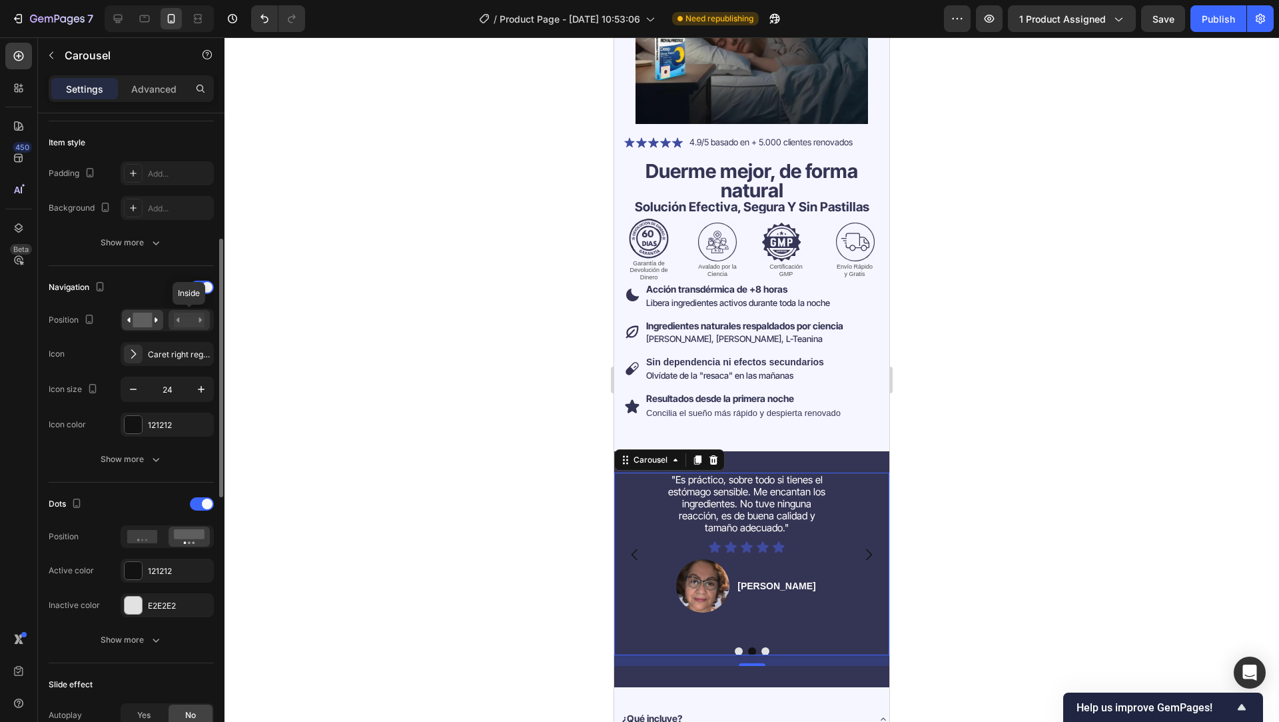
click at [179, 321] on rect at bounding box center [189, 319] width 31 height 15
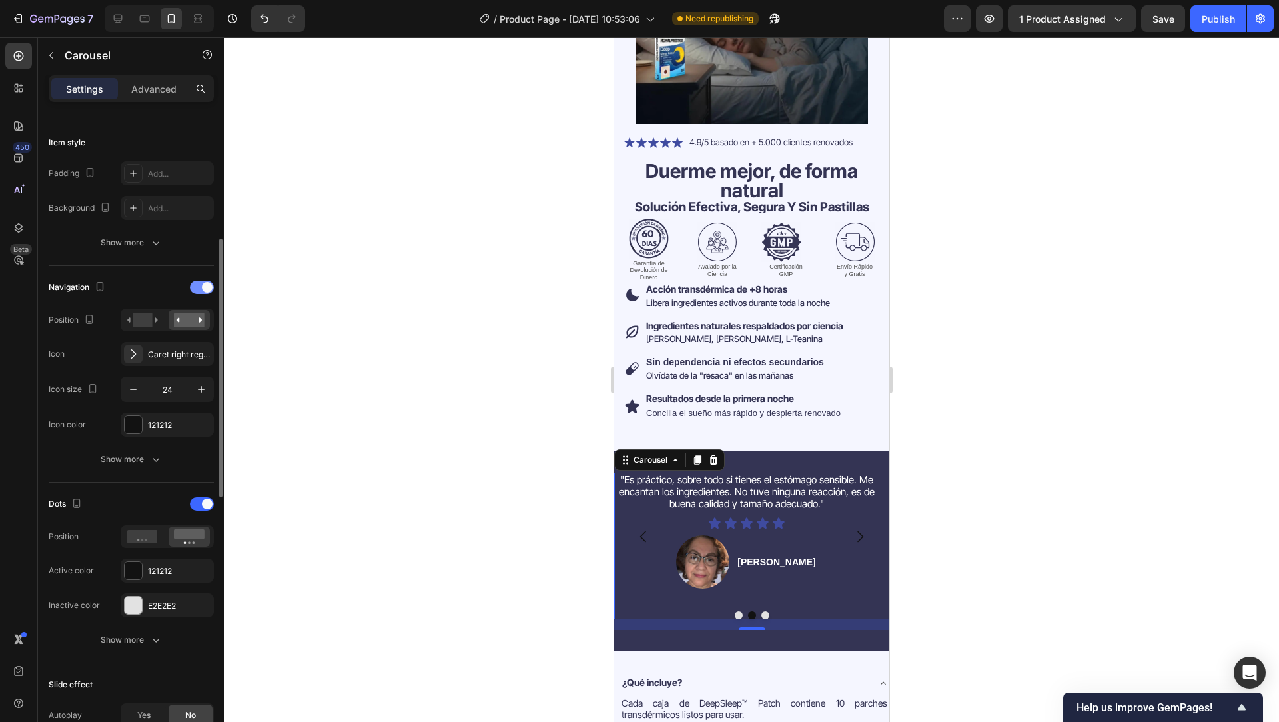
click at [194, 290] on div at bounding box center [202, 286] width 24 height 13
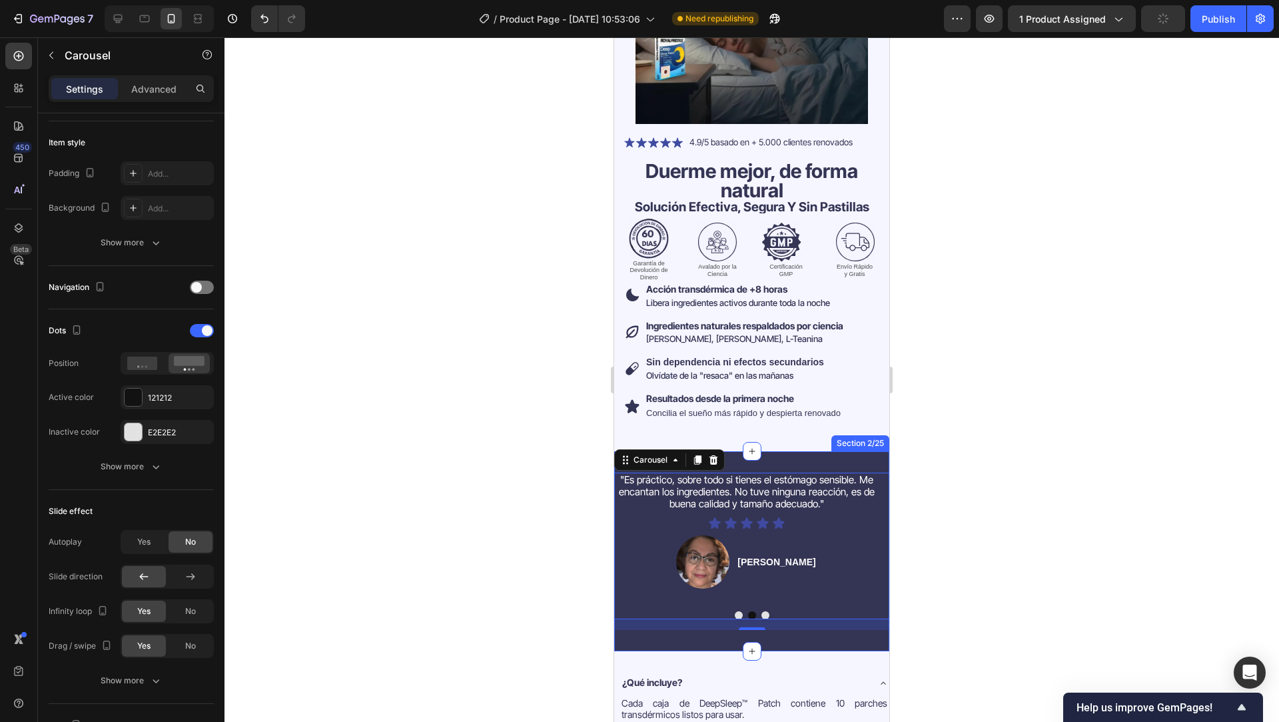
click at [820, 451] on div ""Los uso y realmente me han ayudado con el insomnio por TEPT. He usado todo y e…" at bounding box center [751, 551] width 275 height 200
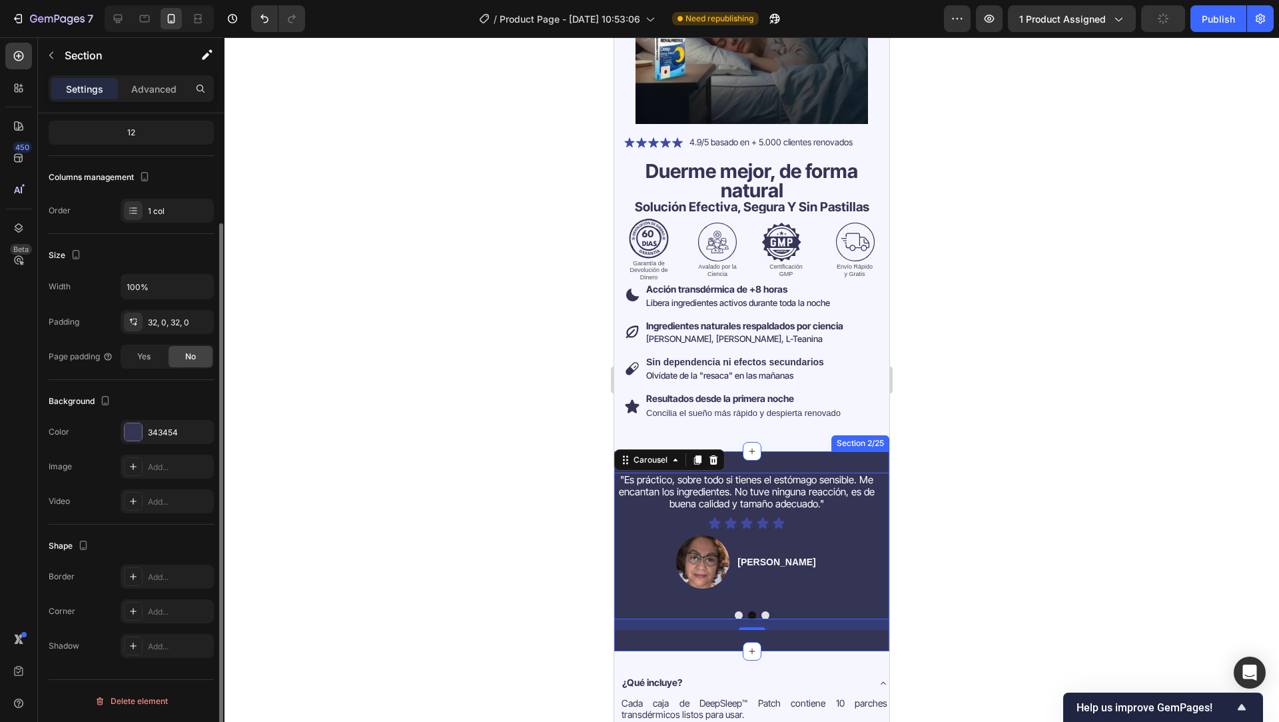
scroll to position [0, 0]
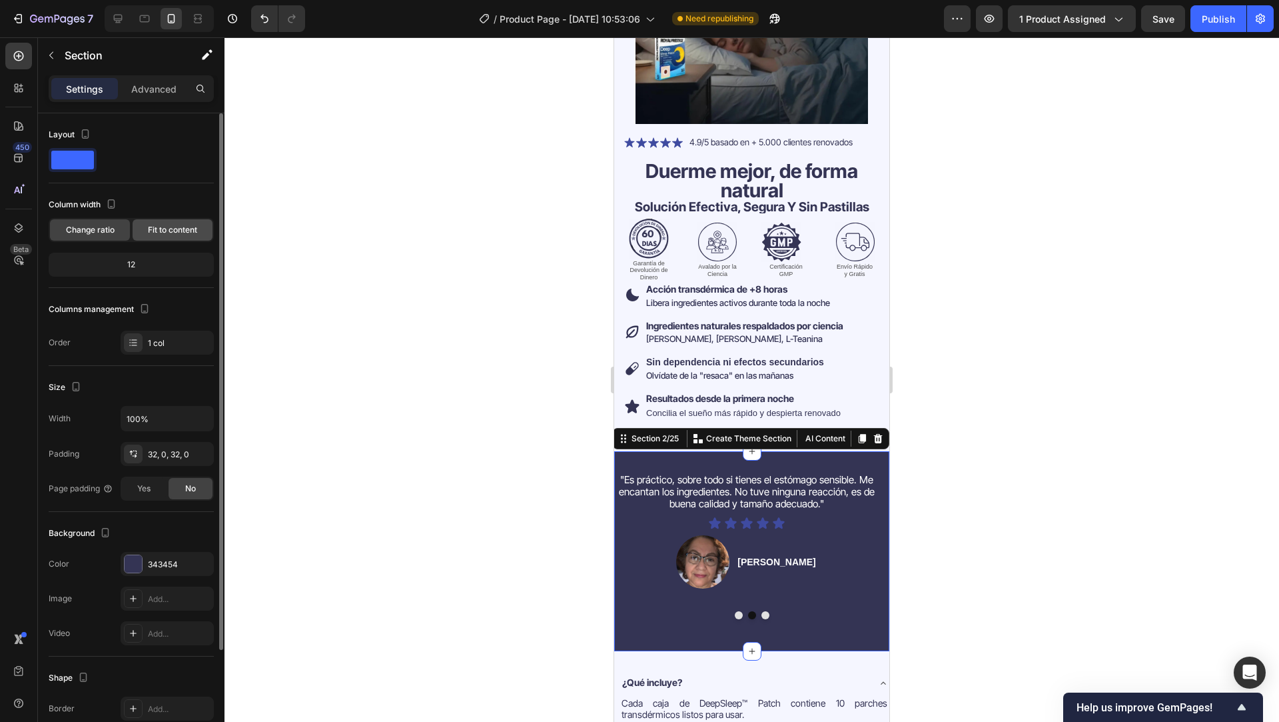
click at [174, 235] on div "Fit to content" at bounding box center [173, 229] width 80 height 21
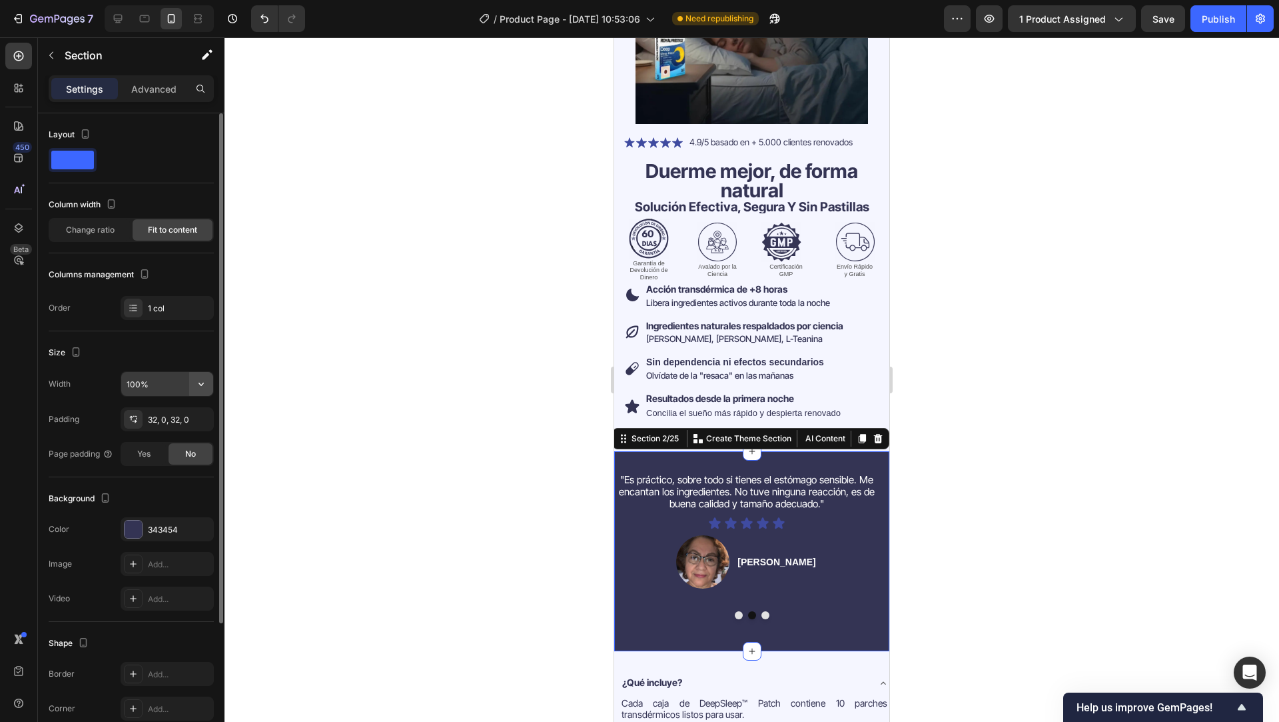
click at [205, 383] on icon "button" at bounding box center [201, 383] width 13 height 13
click at [200, 419] on icon "button" at bounding box center [199, 418] width 5 height 5
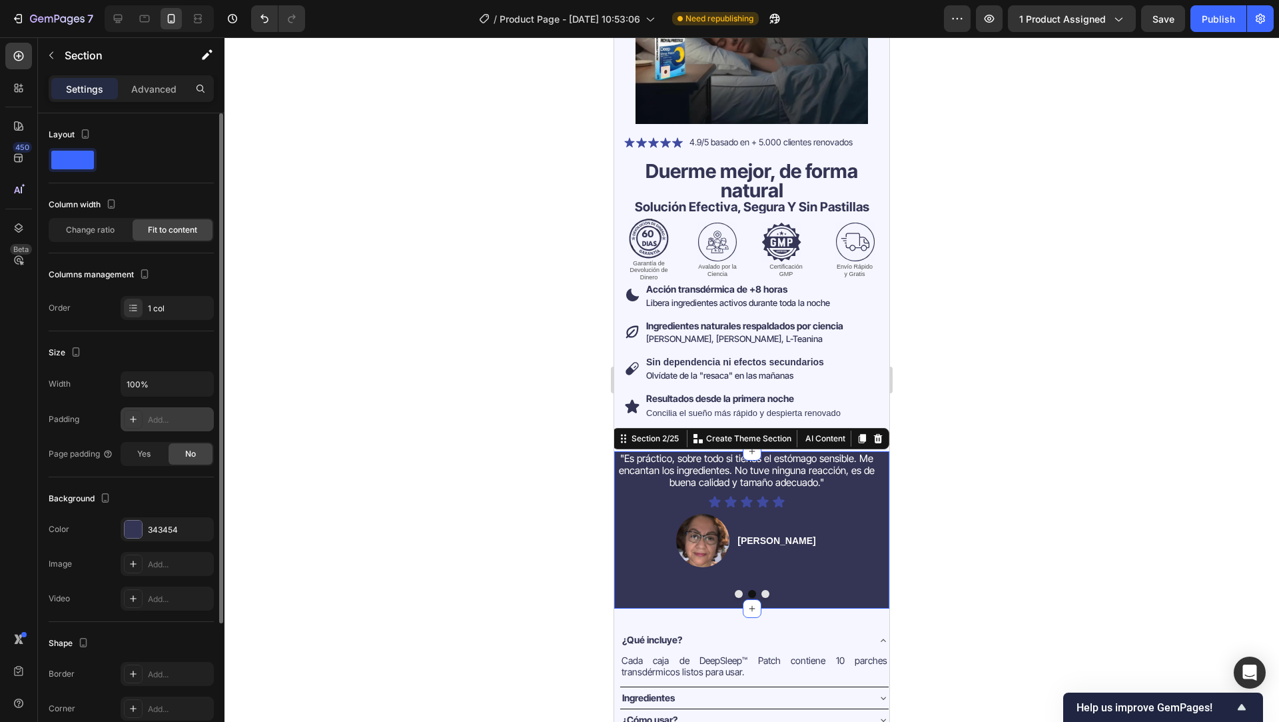
click at [360, 476] on div at bounding box center [752, 379] width 1055 height 684
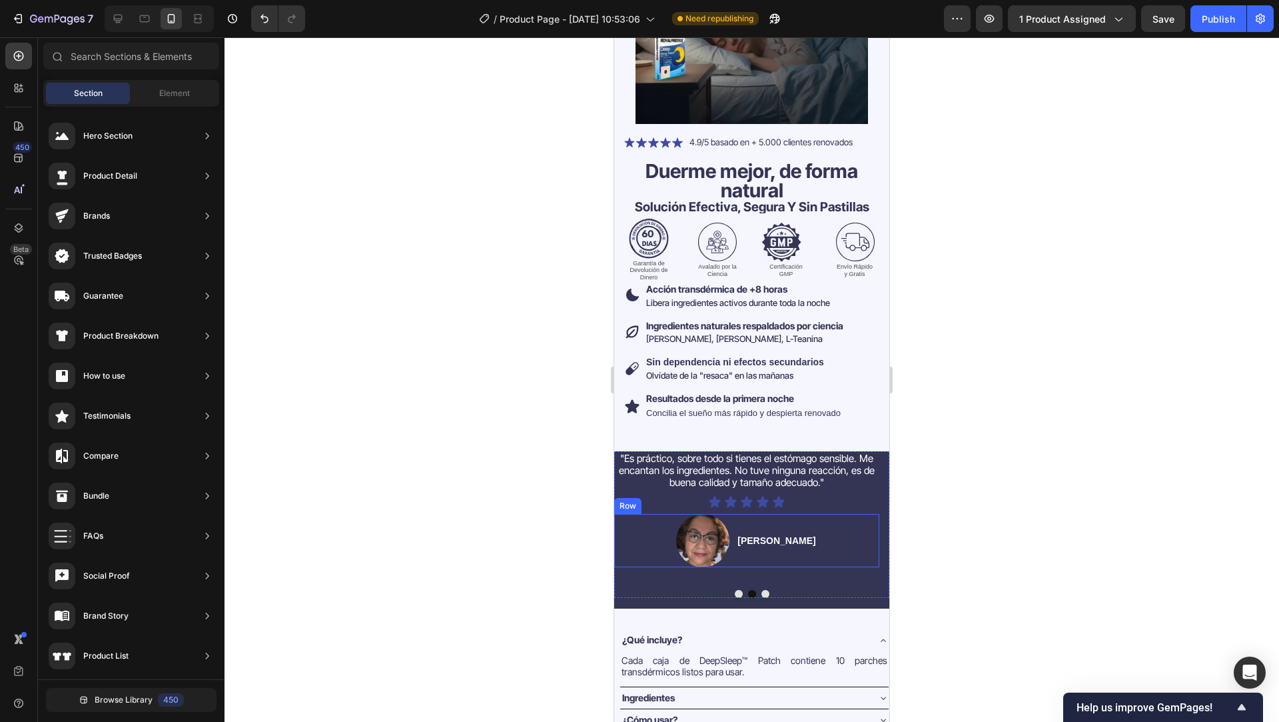
click at [822, 552] on div "Image Sonia M. Text Block Row" at bounding box center [746, 540] width 265 height 53
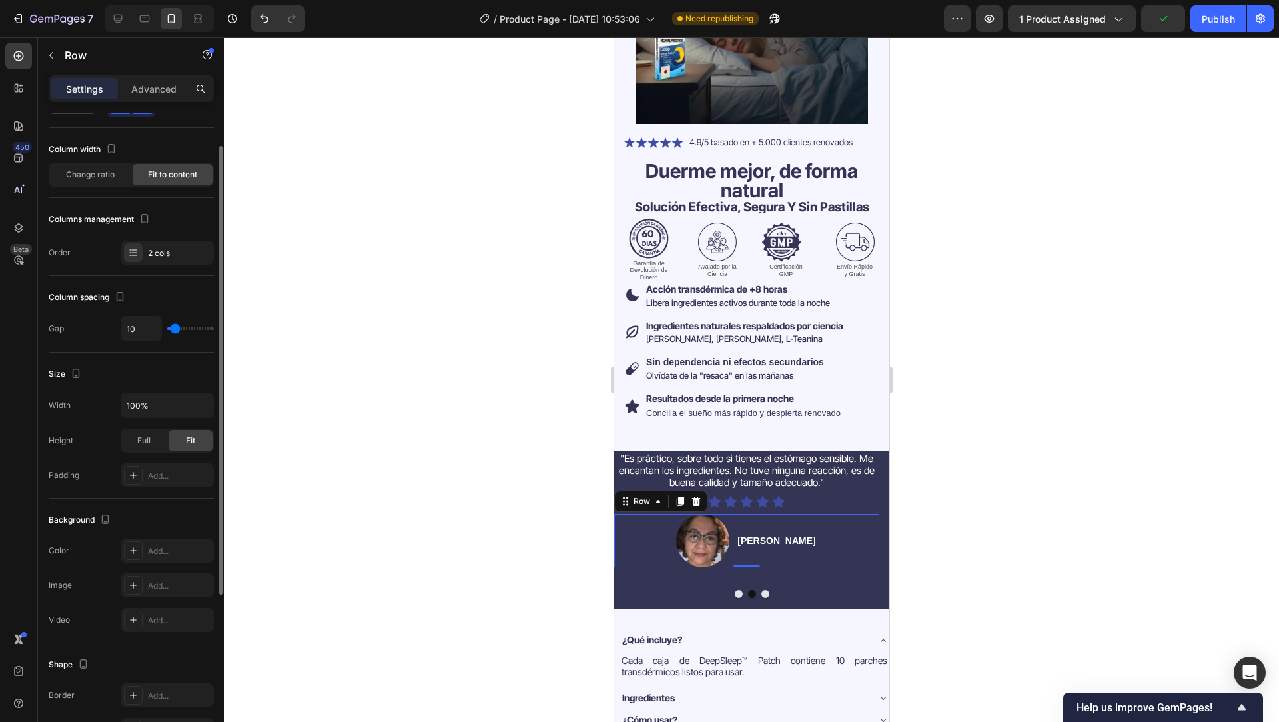
scroll to position [56, 0]
click at [158, 542] on div "Add..." at bounding box center [167, 550] width 93 height 24
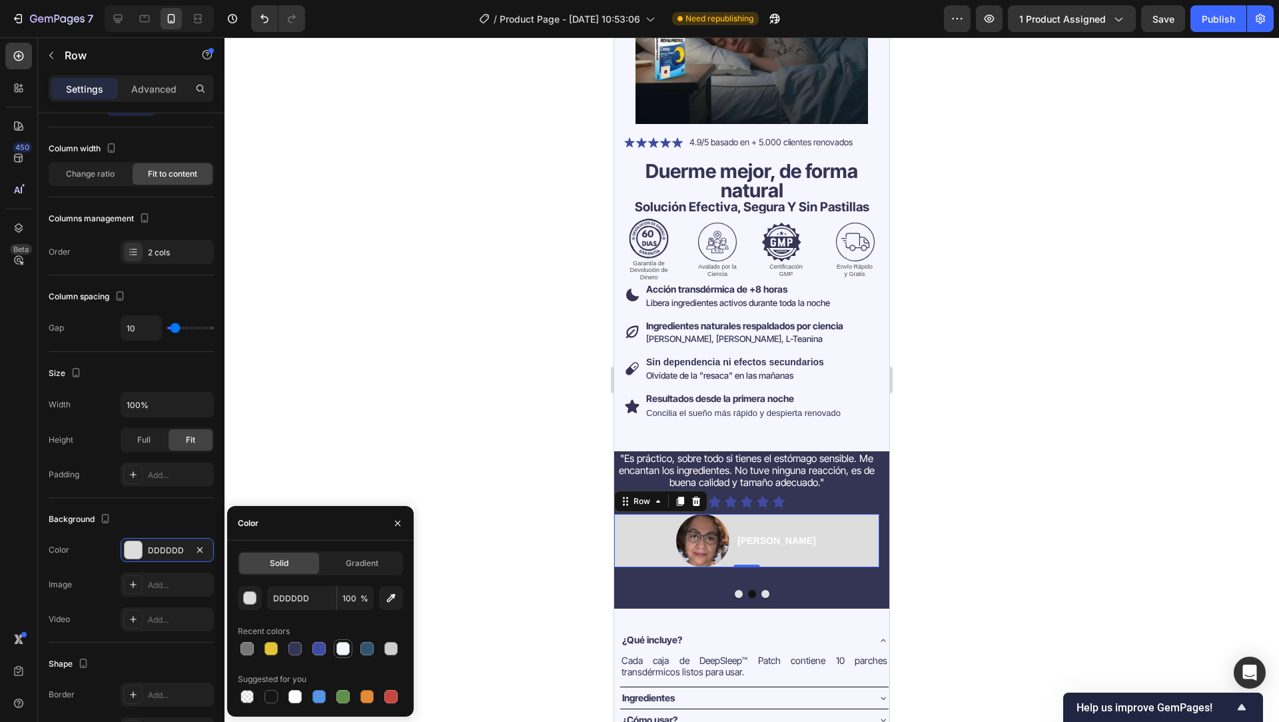
click at [342, 648] on div at bounding box center [342, 648] width 13 height 13
type input "000000"
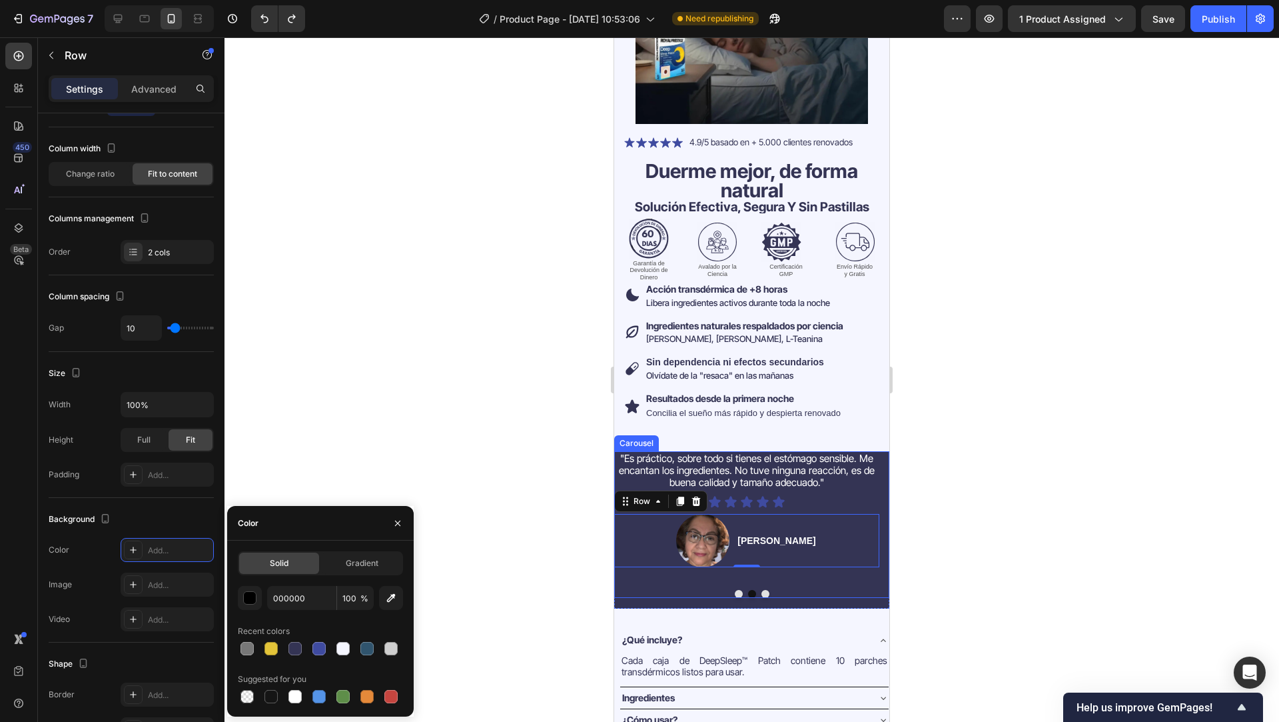
click at [656, 576] on div ""Los uso y realmente me han ayudado con el insomnio por TEPT. He usado todo y e…" at bounding box center [751, 524] width 275 height 147
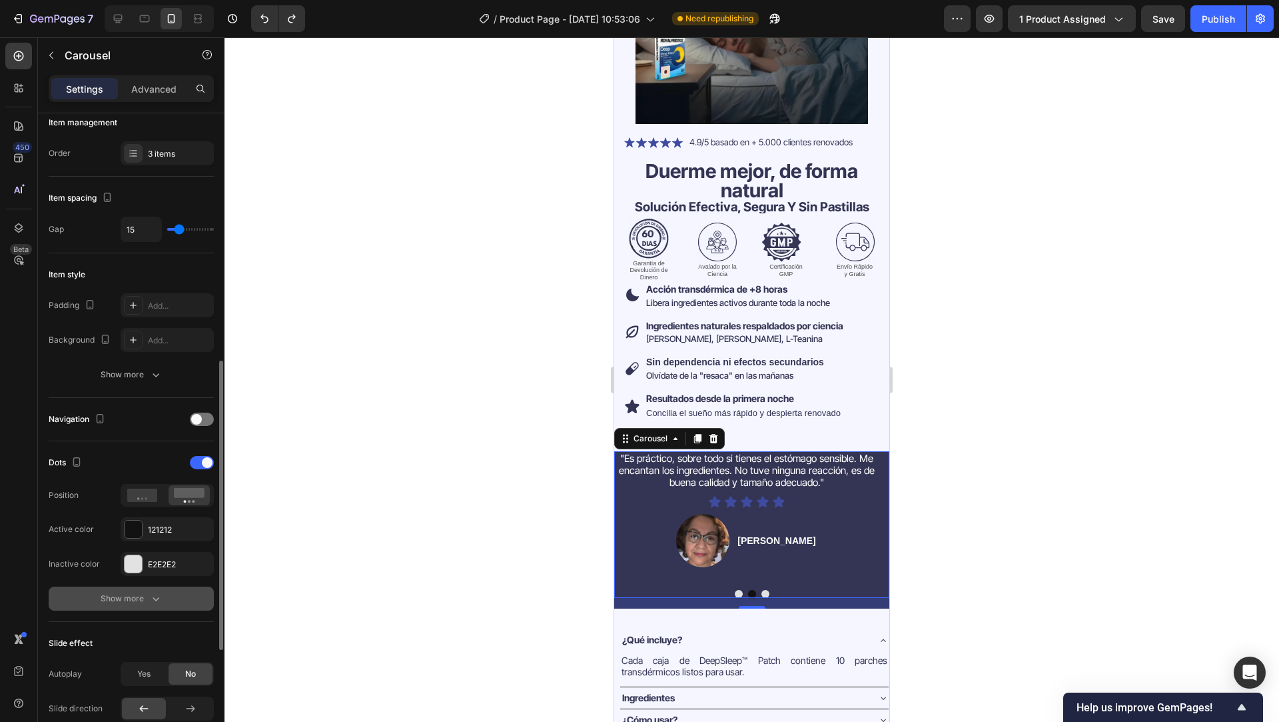
scroll to position [123, 0]
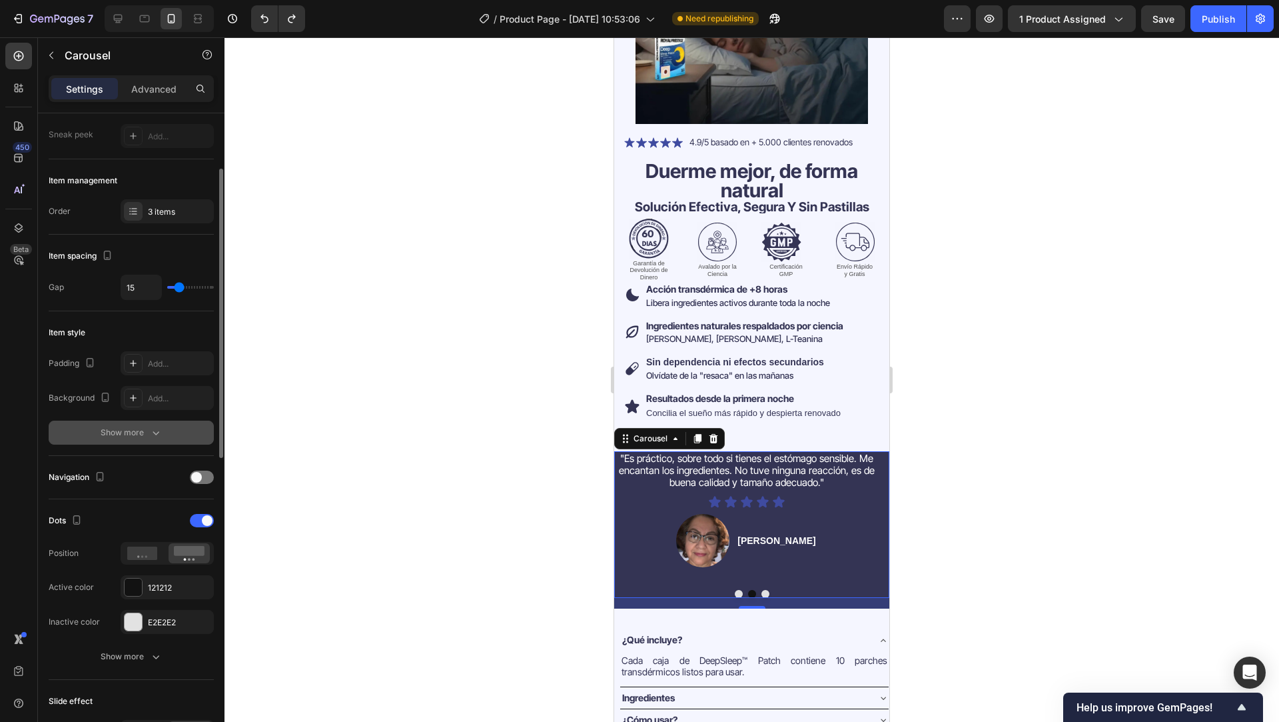
click at [148, 428] on div "Show more" at bounding box center [132, 432] width 62 height 13
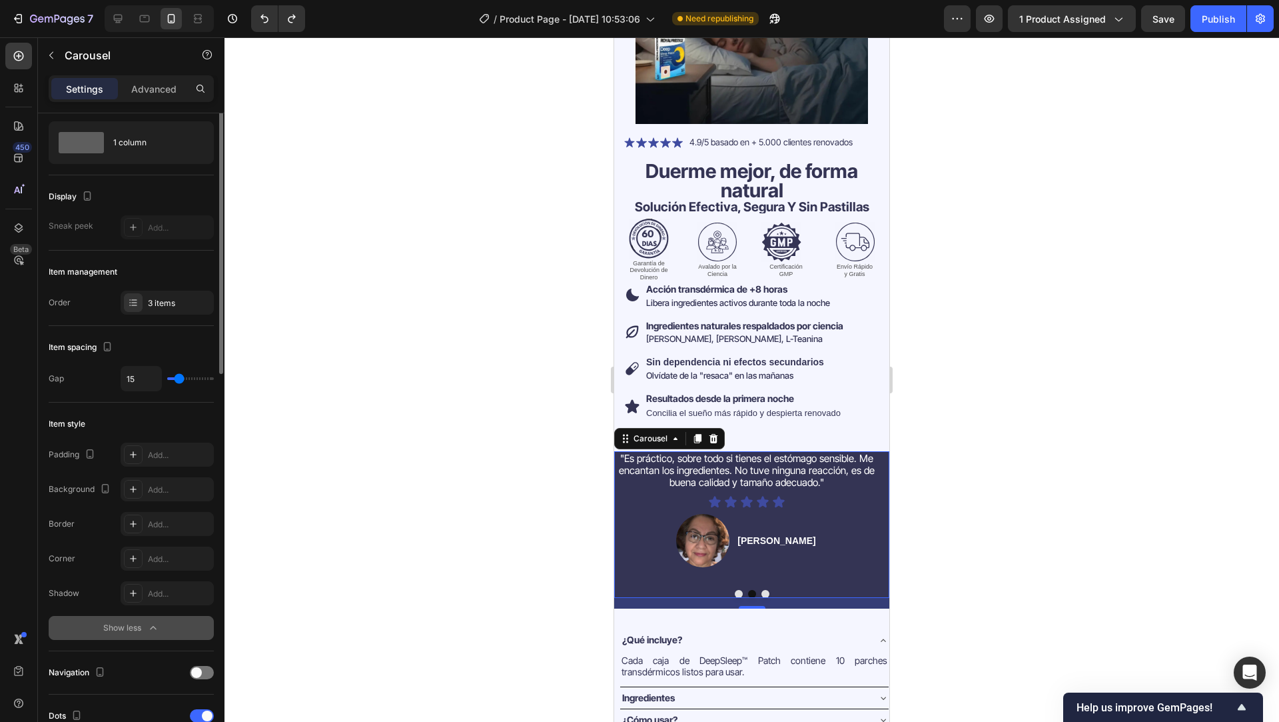
scroll to position [0, 0]
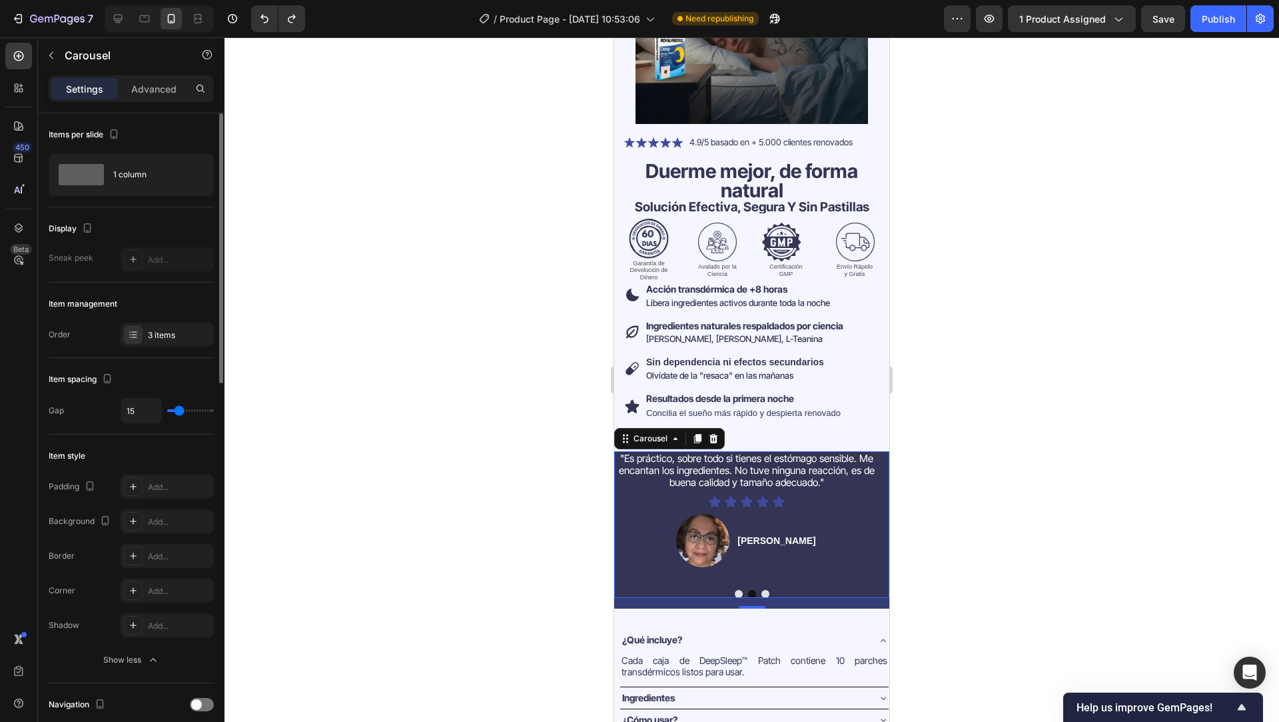
type input "12"
type input "0"
type input "20"
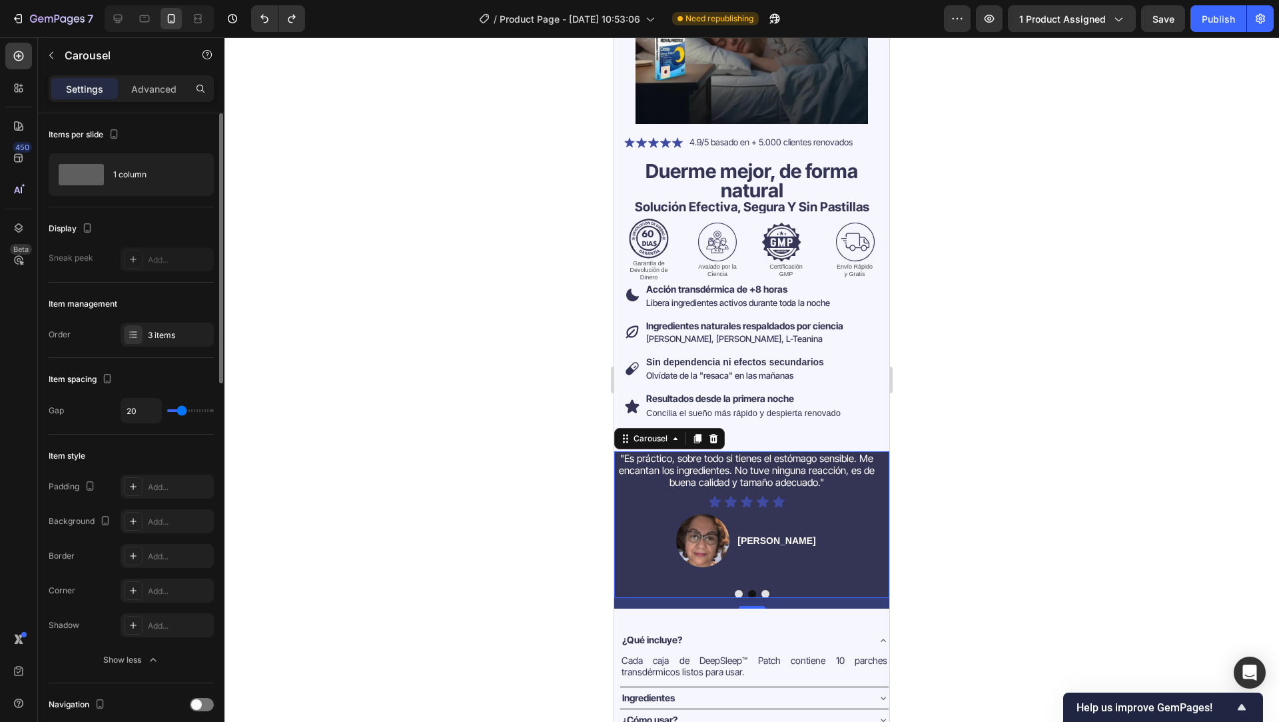
type input "20"
click at [181, 411] on input "range" at bounding box center [190, 410] width 47 height 3
click at [828, 522] on div "Image Sonia M. Text Block Row" at bounding box center [746, 540] width 265 height 53
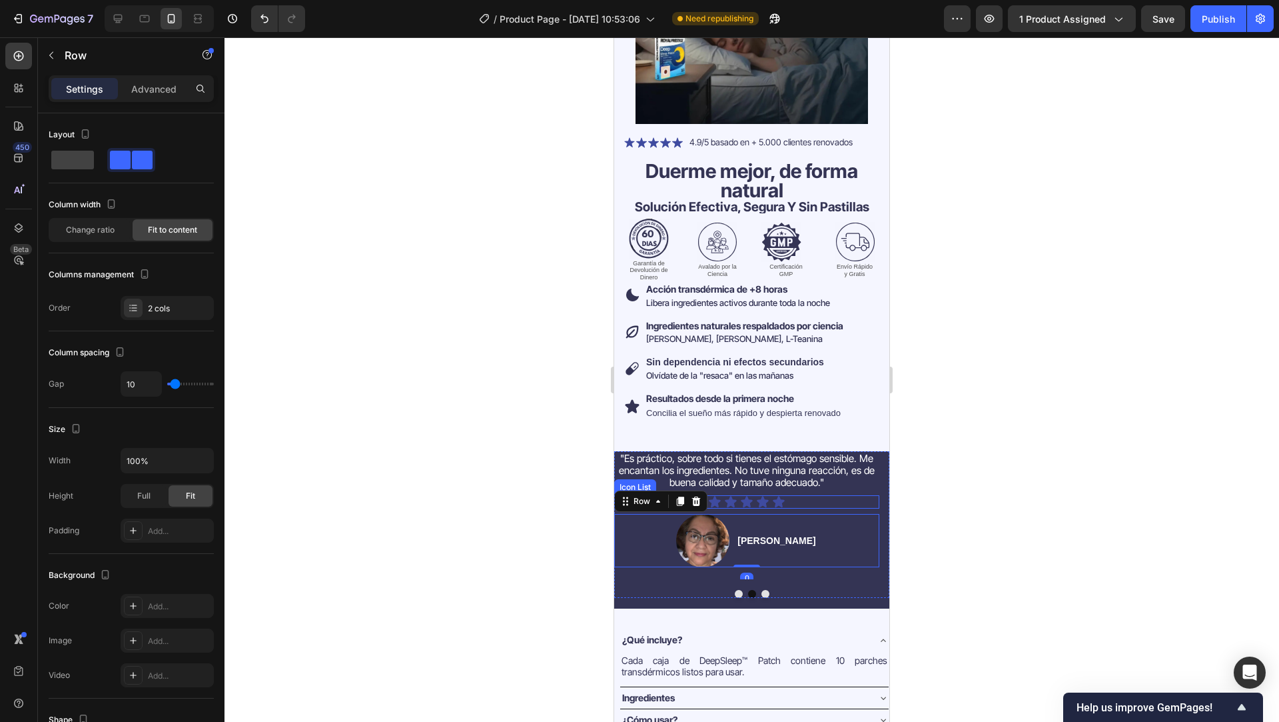
click at [851, 495] on div "Icon Icon Icon Icon Icon" at bounding box center [746, 501] width 265 height 13
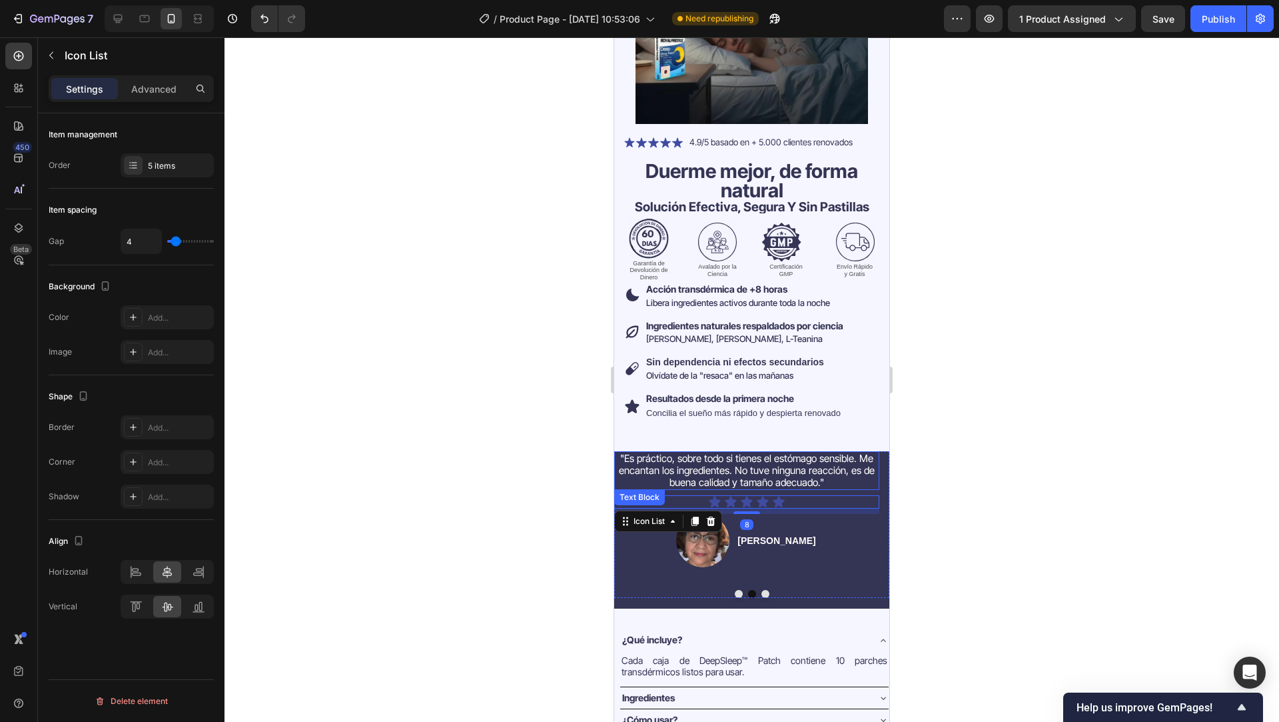
click at [853, 479] on p ""Es práctico, sobre todo si tienes el estómago sensible. Me encantan los ingred…" at bounding box center [747, 470] width 262 height 36
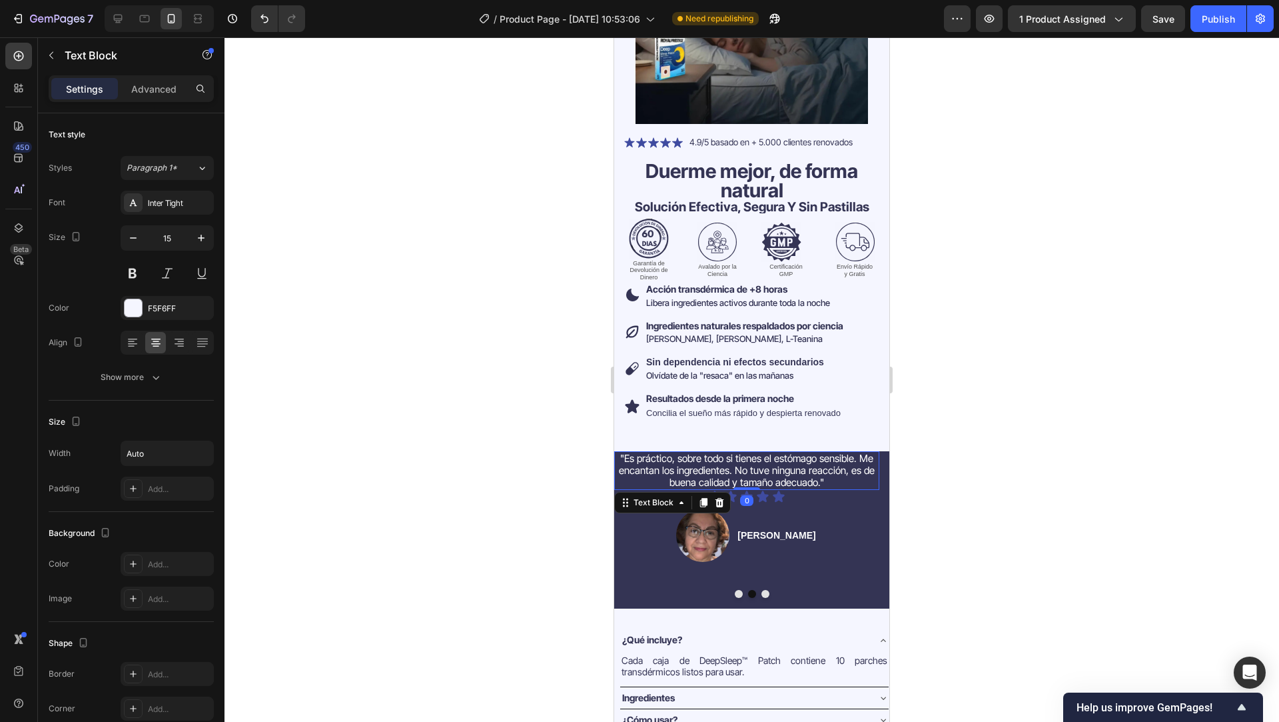
drag, startPoint x: 737, startPoint y: 484, endPoint x: 738, endPoint y: 474, distance: 10.1
click at [738, 474] on div ""Es práctico, sobre todo si tienes el estómago sensible. Me encantan los ingred…" at bounding box center [746, 470] width 265 height 39
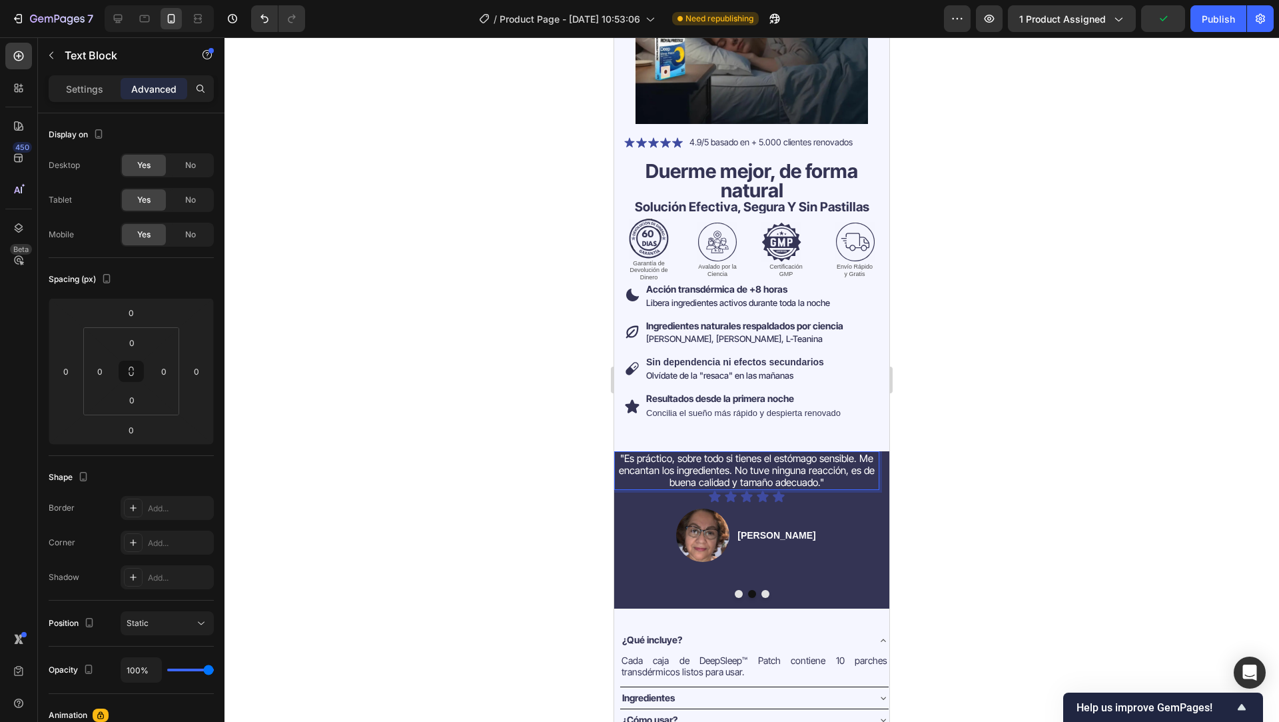
click at [919, 461] on div at bounding box center [752, 379] width 1055 height 684
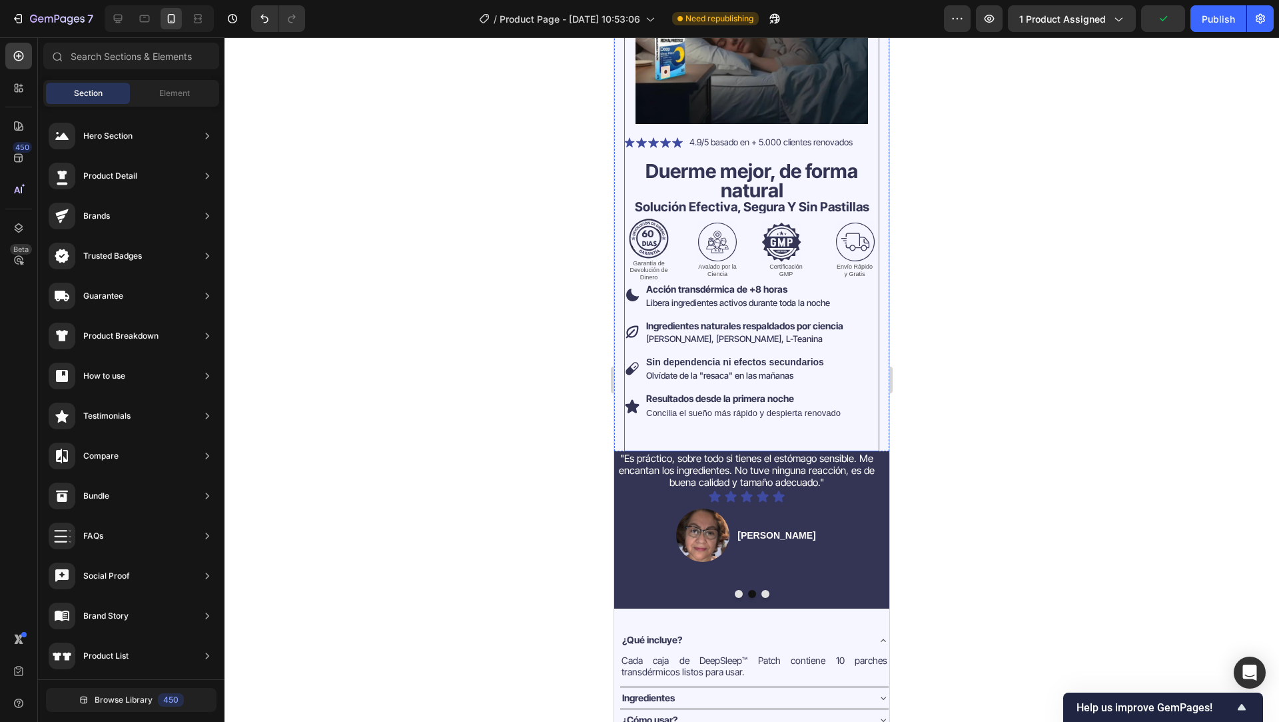
click at [735, 434] on div "Embark on a revitalizing journey with each sip of our refreshing kombucha brew,…" at bounding box center [751, 366] width 255 height 169
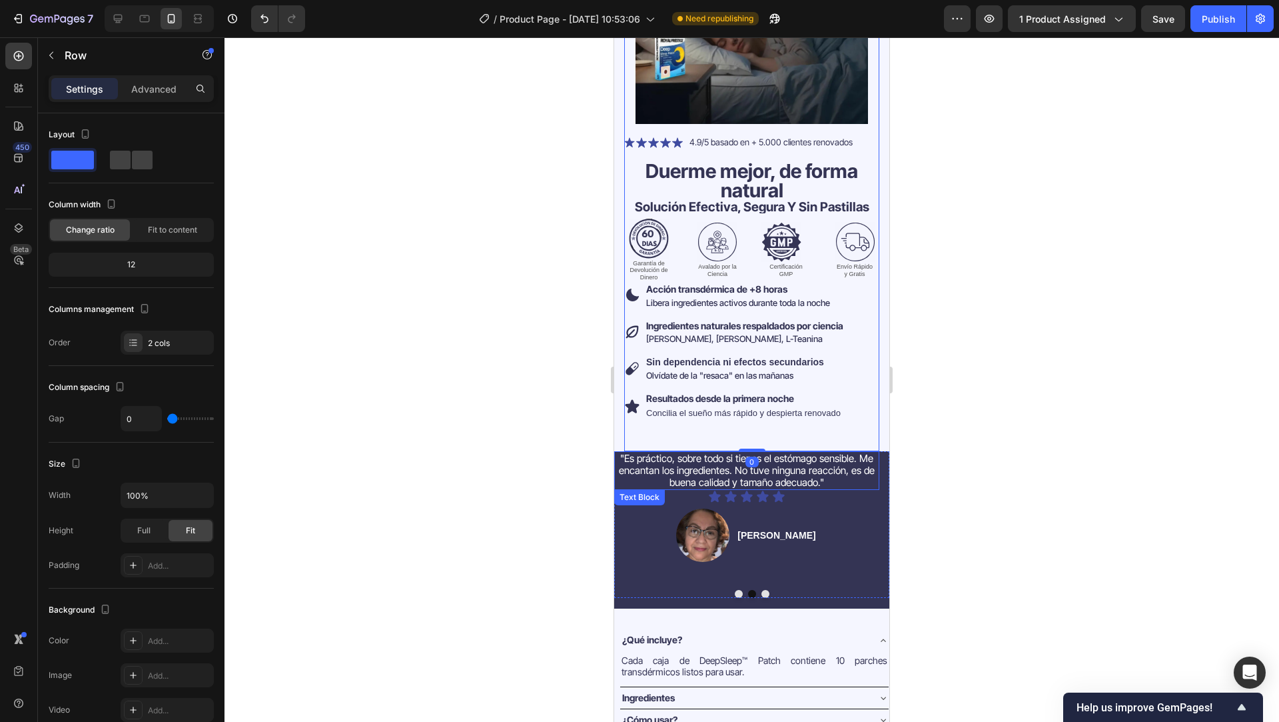
click at [618, 463] on p ""Es práctico, sobre todo si tienes el estómago sensible. Me encantan los ingred…" at bounding box center [747, 470] width 262 height 36
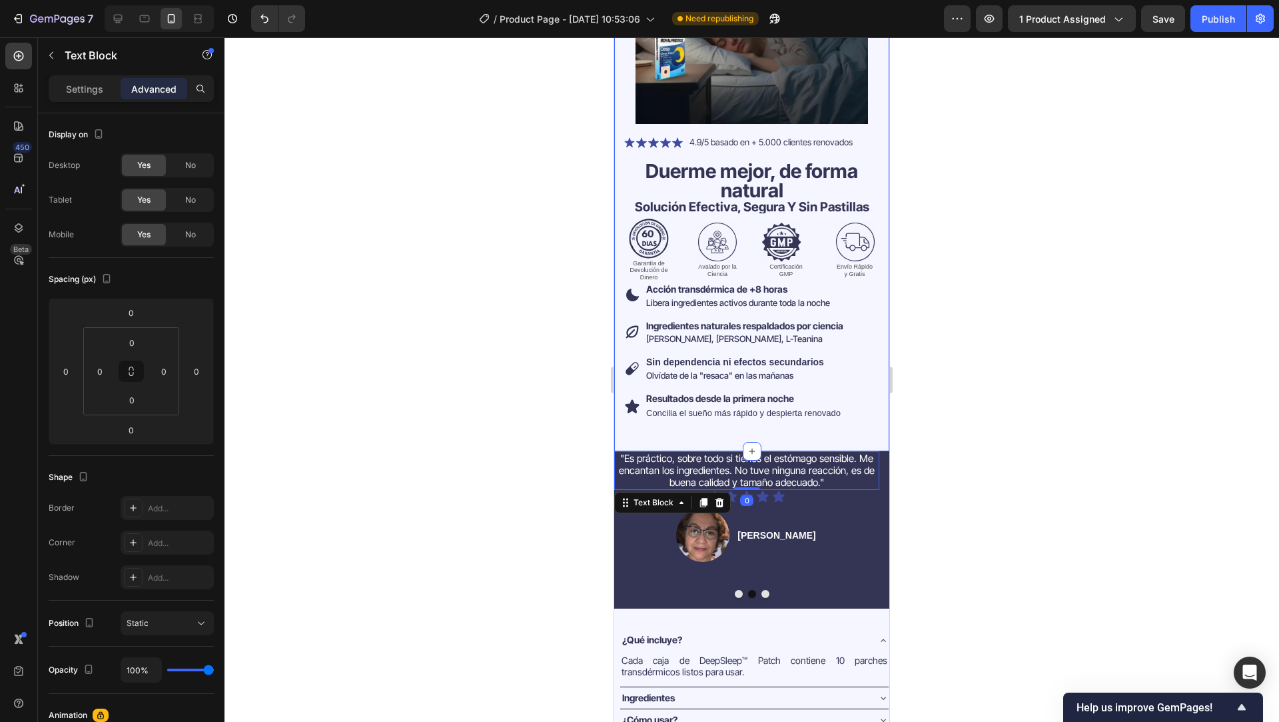
click at [620, 438] on div "Embark on a revitalizing journey with each sip of our refreshing kombucha brew,…" at bounding box center [751, 171] width 275 height 560
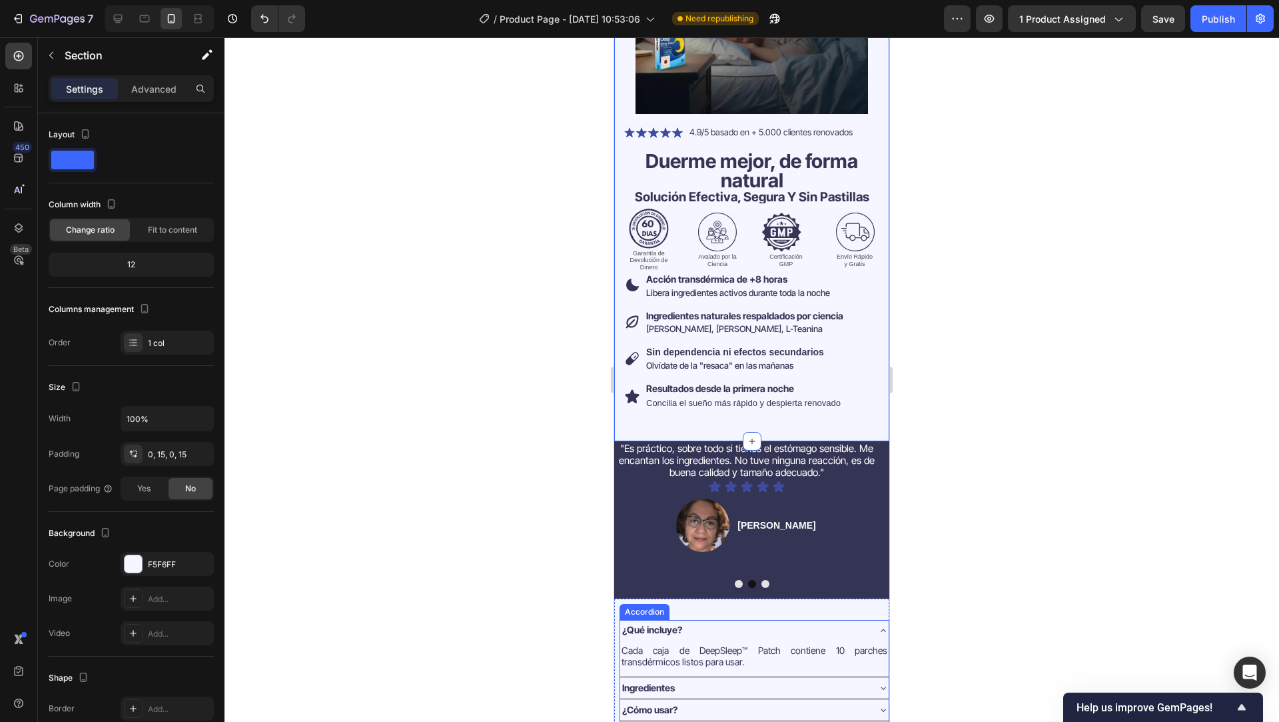
scroll to position [182, 0]
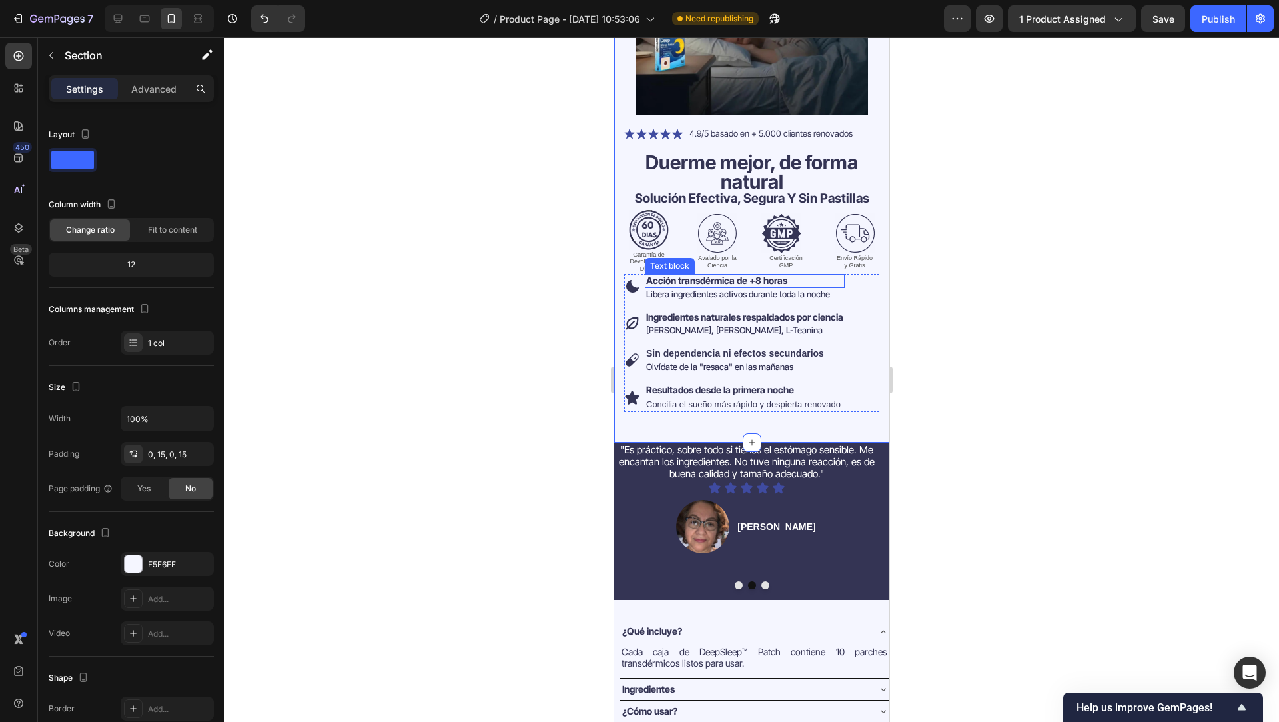
click at [739, 275] on strong "Acción transdérmica de +8 horas" at bounding box center [716, 279] width 141 height 11
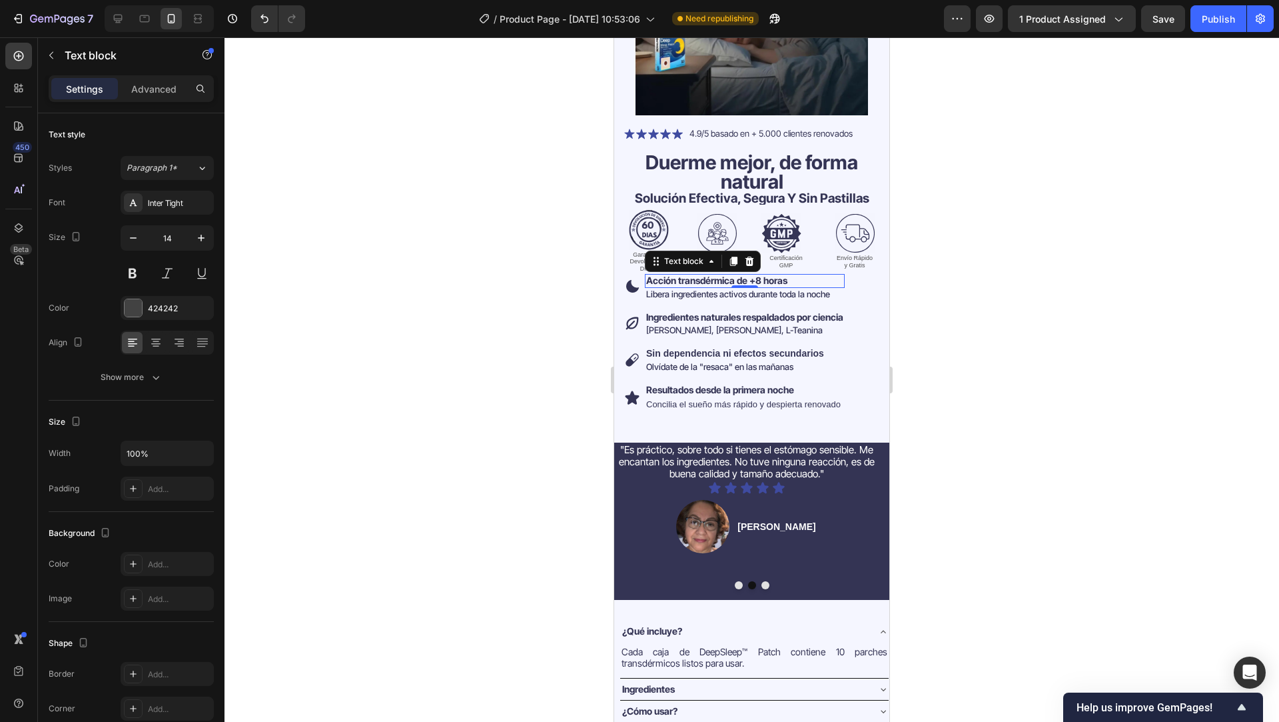
click at [739, 285] on div at bounding box center [745, 286] width 27 height 3
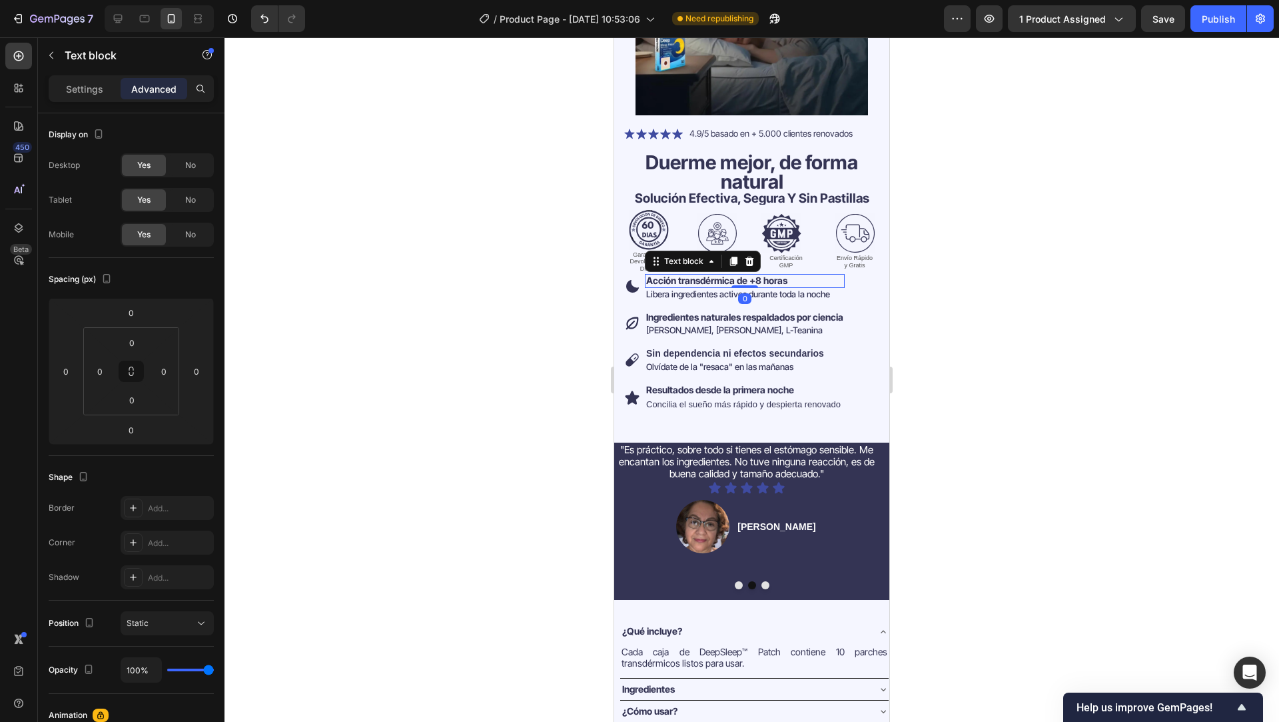
click at [739, 285] on div at bounding box center [745, 286] width 27 height 3
click at [710, 274] on strong "Acción transdérmica de +8 horas" at bounding box center [716, 279] width 141 height 11
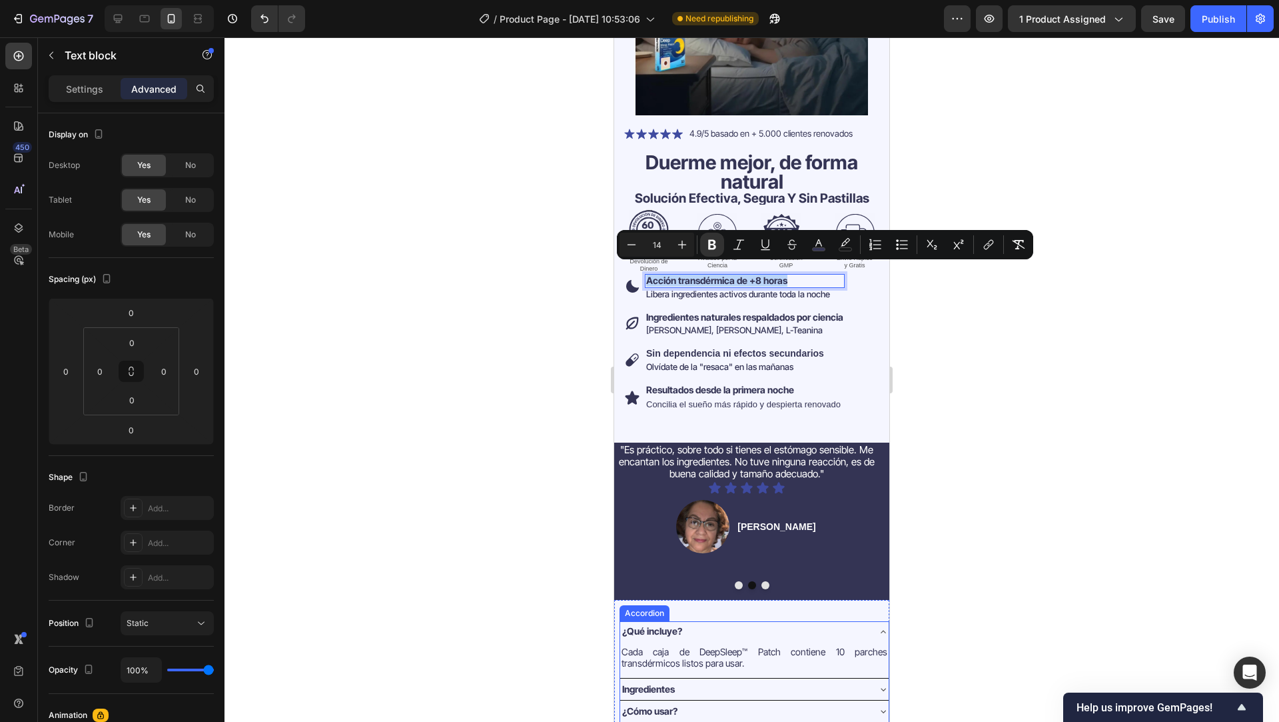
click at [650, 628] on strong "¿Qué incluye?" at bounding box center [652, 630] width 60 height 11
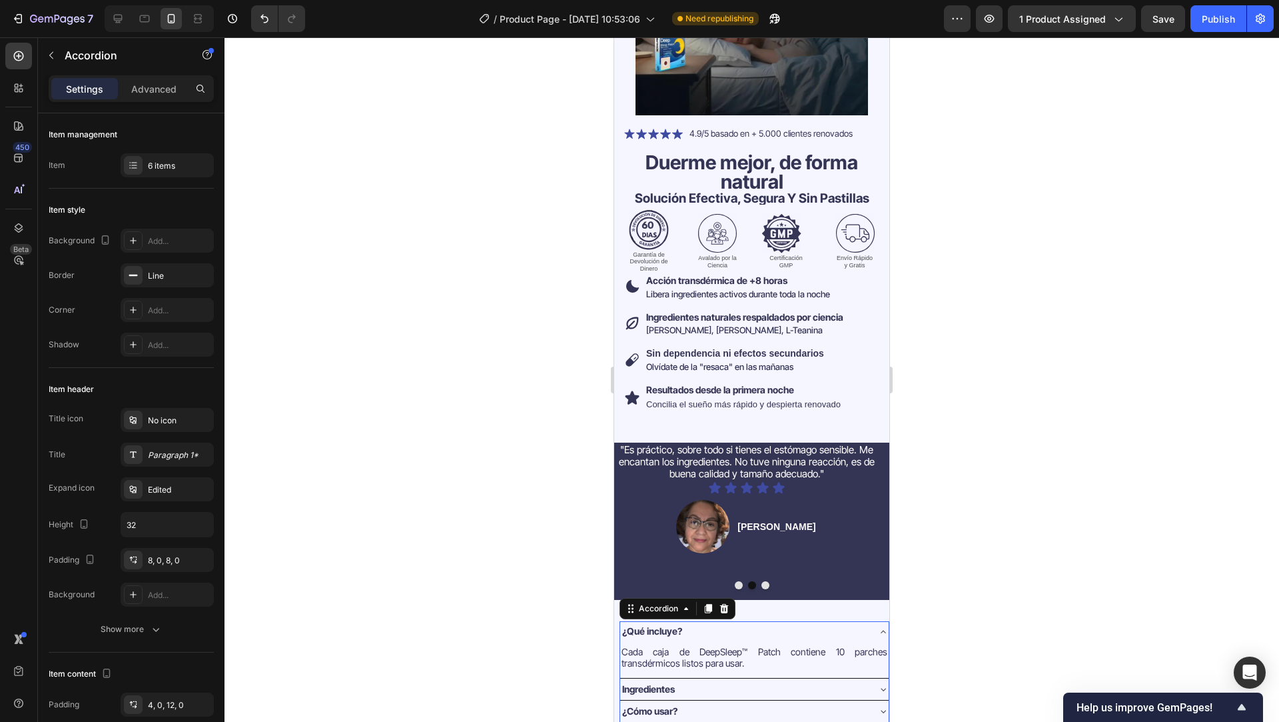
click at [656, 625] on strong "¿Qué incluye?" at bounding box center [652, 630] width 60 height 11
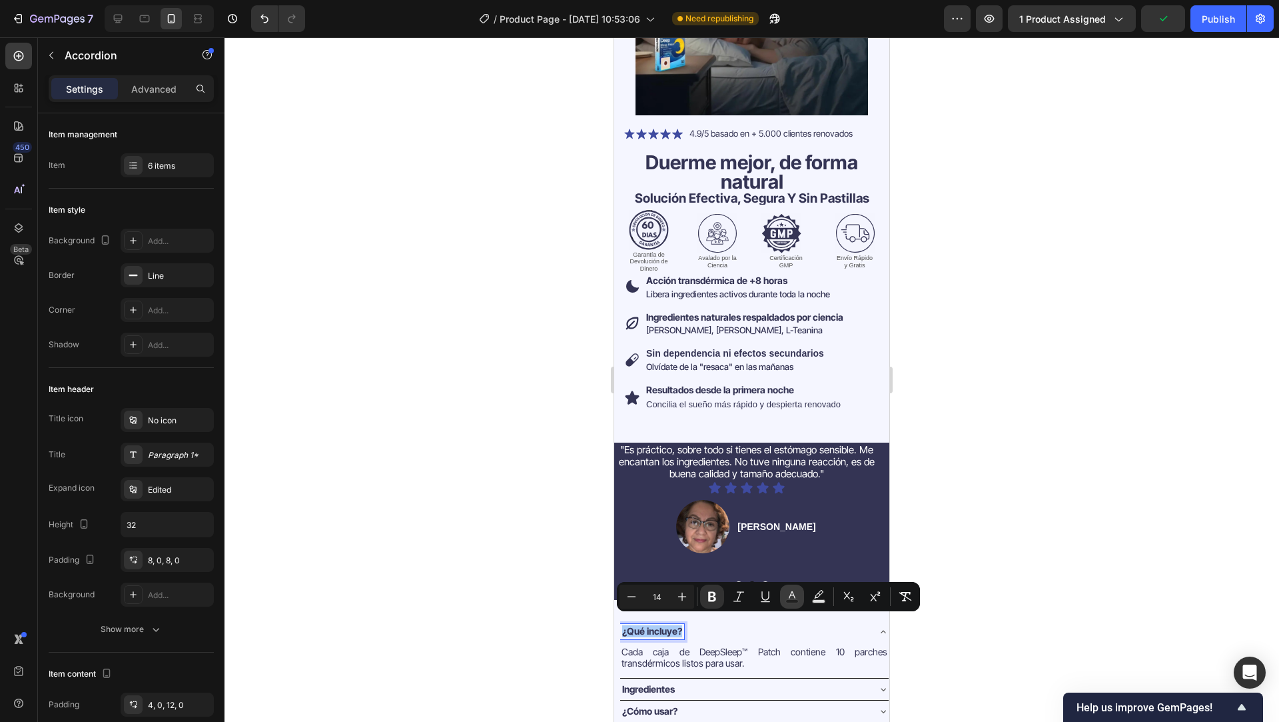
click at [792, 594] on icon "Editor contextual toolbar" at bounding box center [791, 596] width 13 height 13
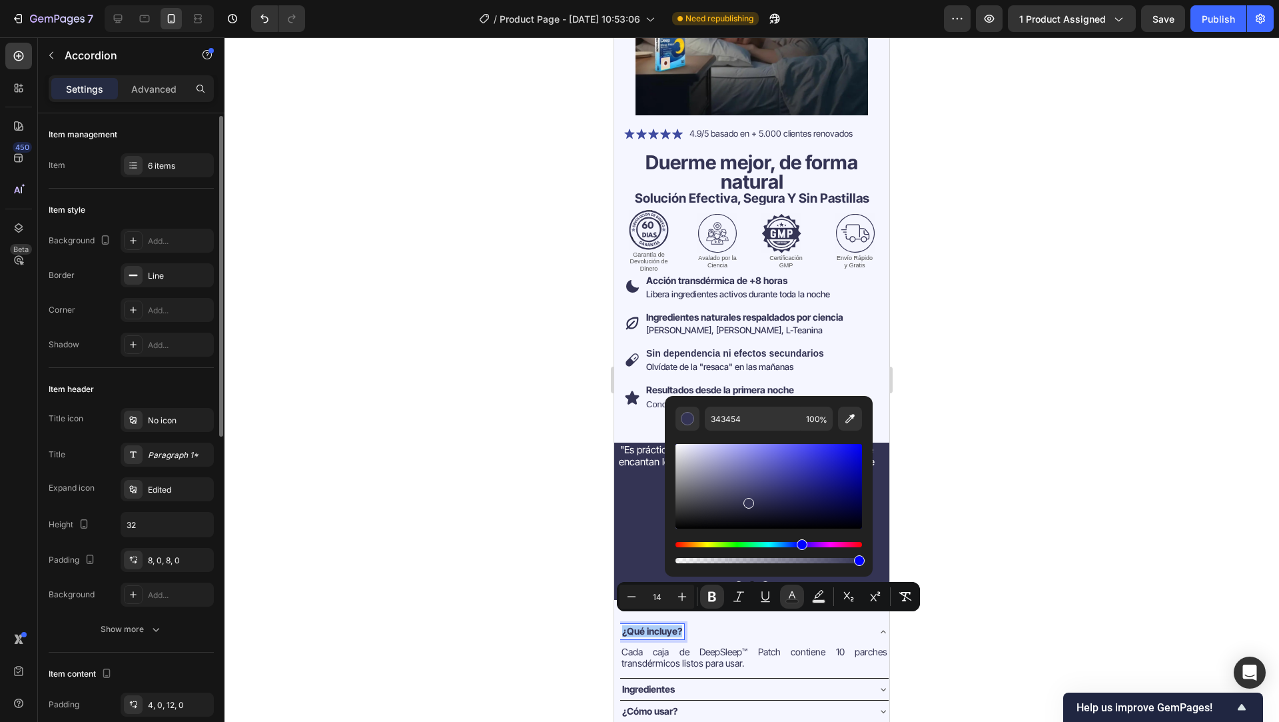
scroll to position [2, 0]
click at [148, 444] on div "Paragraph 1*" at bounding box center [167, 452] width 93 height 24
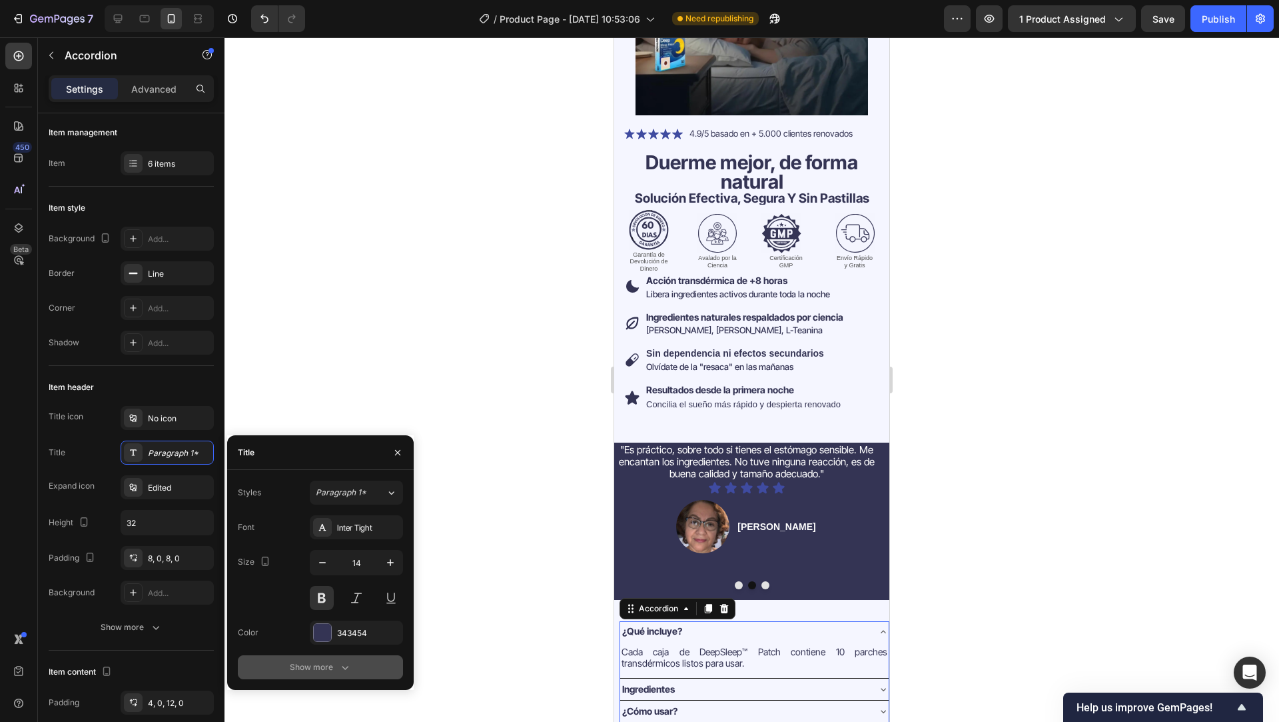
click at [300, 665] on div "Show more" at bounding box center [321, 666] width 62 height 13
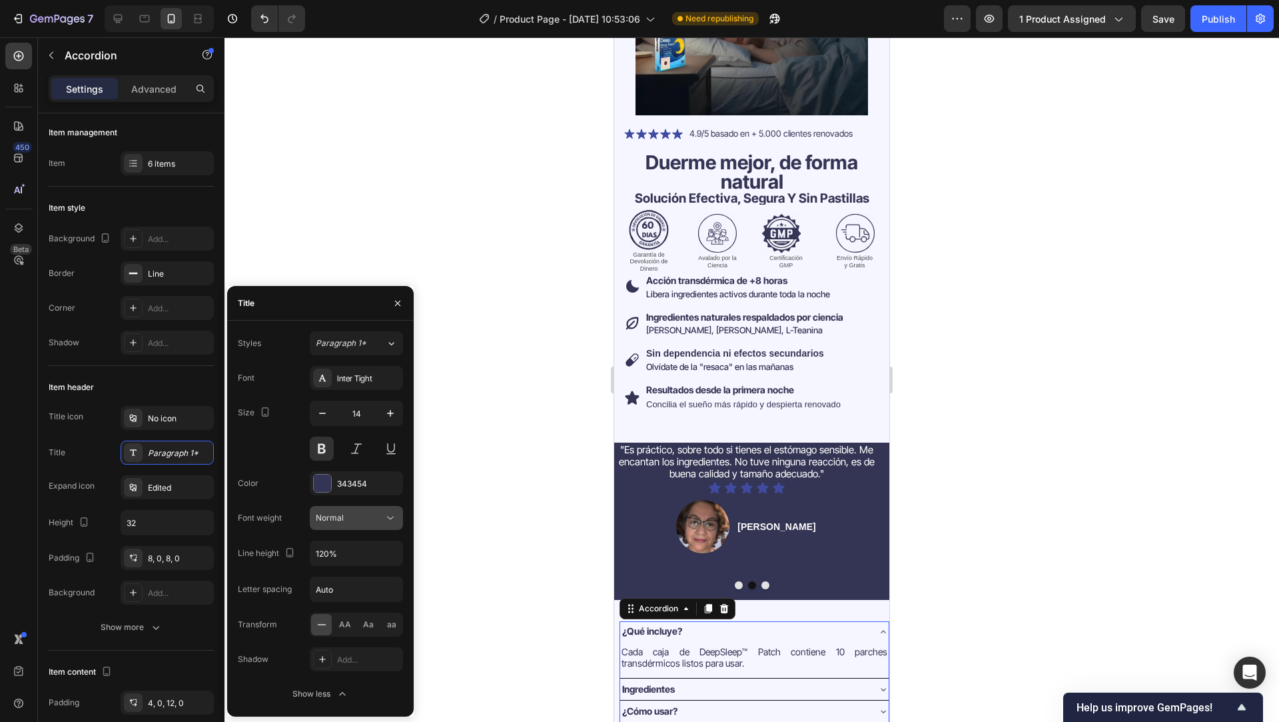
click at [390, 516] on icon at bounding box center [390, 517] width 13 height 13
click at [337, 643] on div "Medium" at bounding box center [340, 651] width 104 height 25
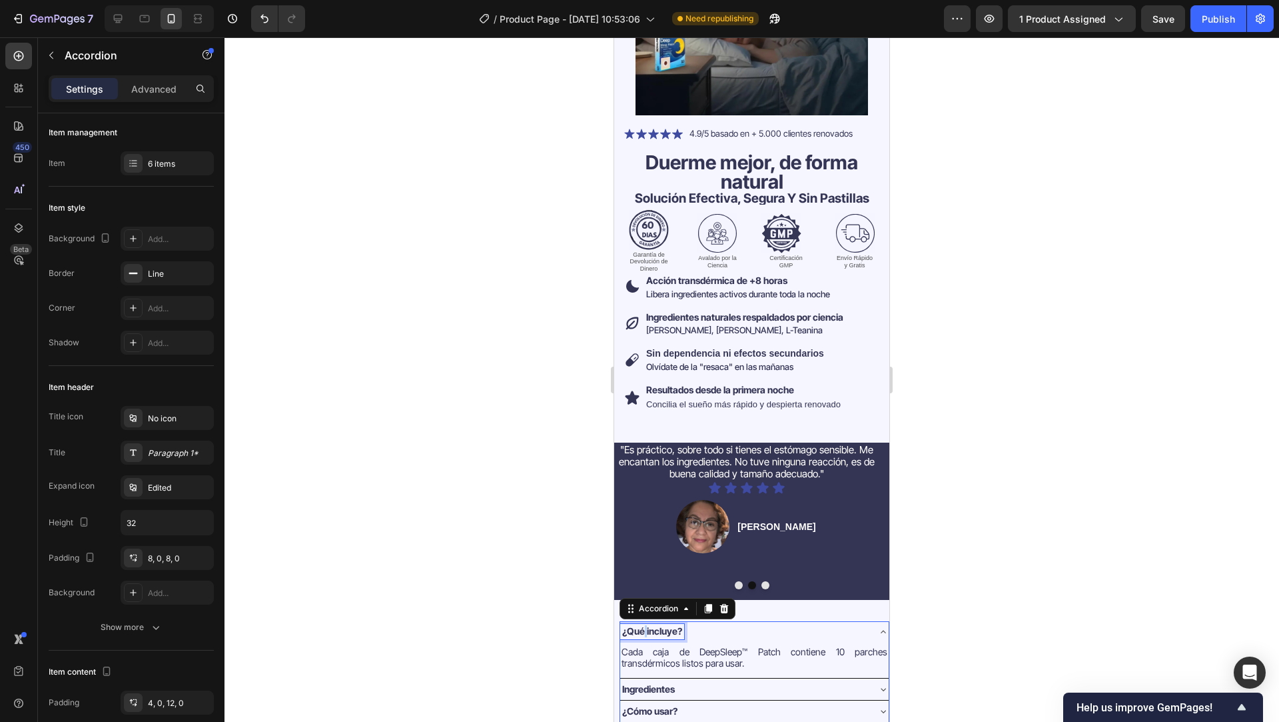
click at [642, 625] on strong "¿Qué incluye?" at bounding box center [652, 630] width 60 height 11
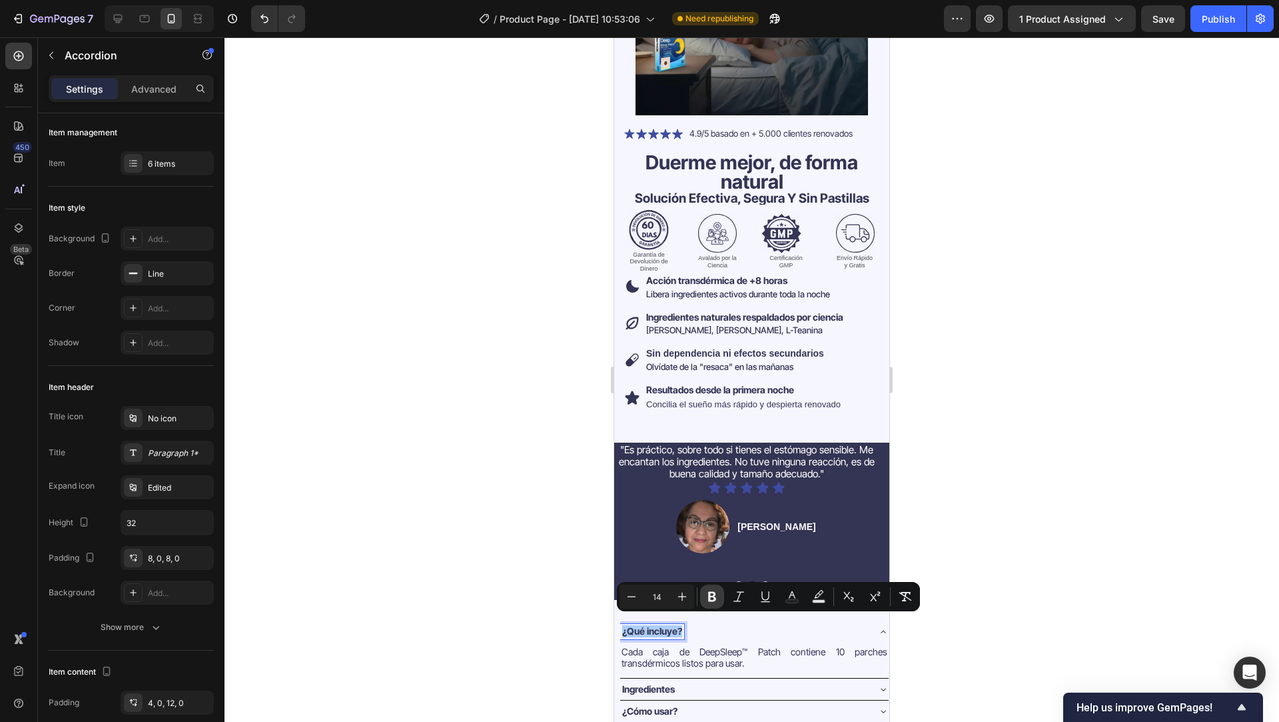
click at [714, 598] on icon "Editor contextual toolbar" at bounding box center [712, 597] width 8 height 10
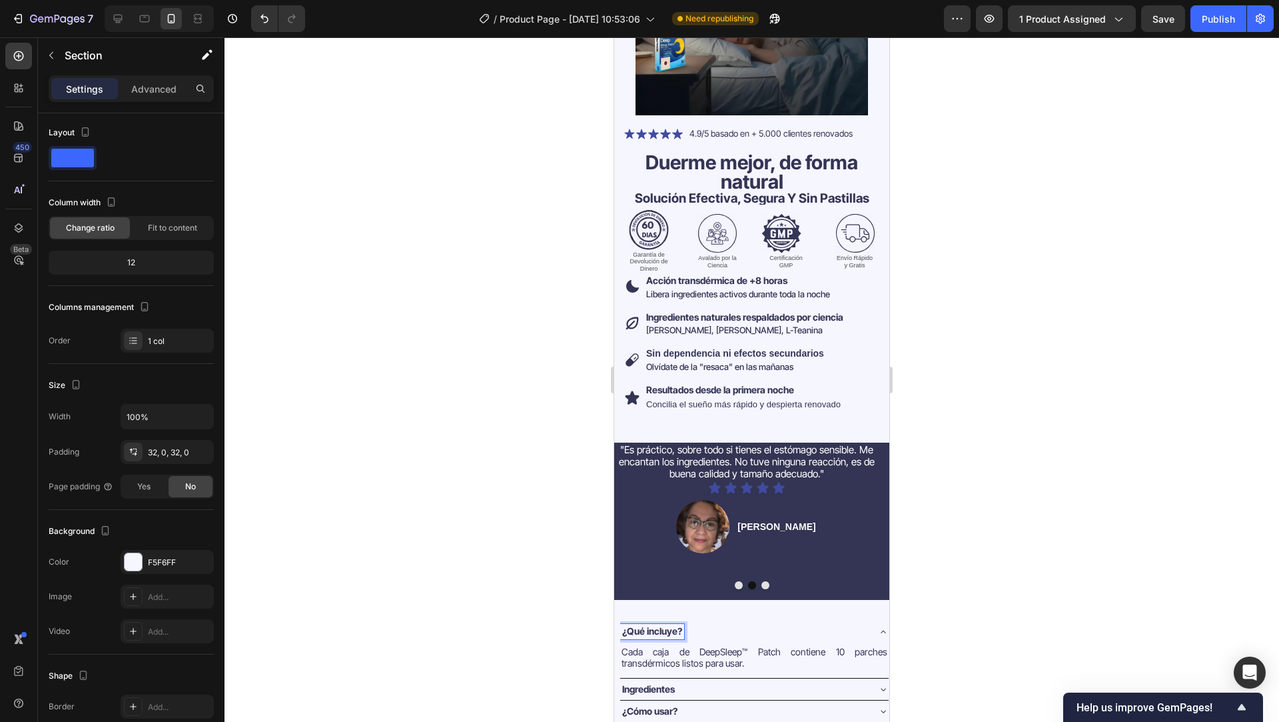
click at [714, 600] on div "¿Qué incluye? Cada caja de DeepSleep™ Patch contiene 10 parches transdérmicos l…" at bounding box center [751, 705] width 275 height 211
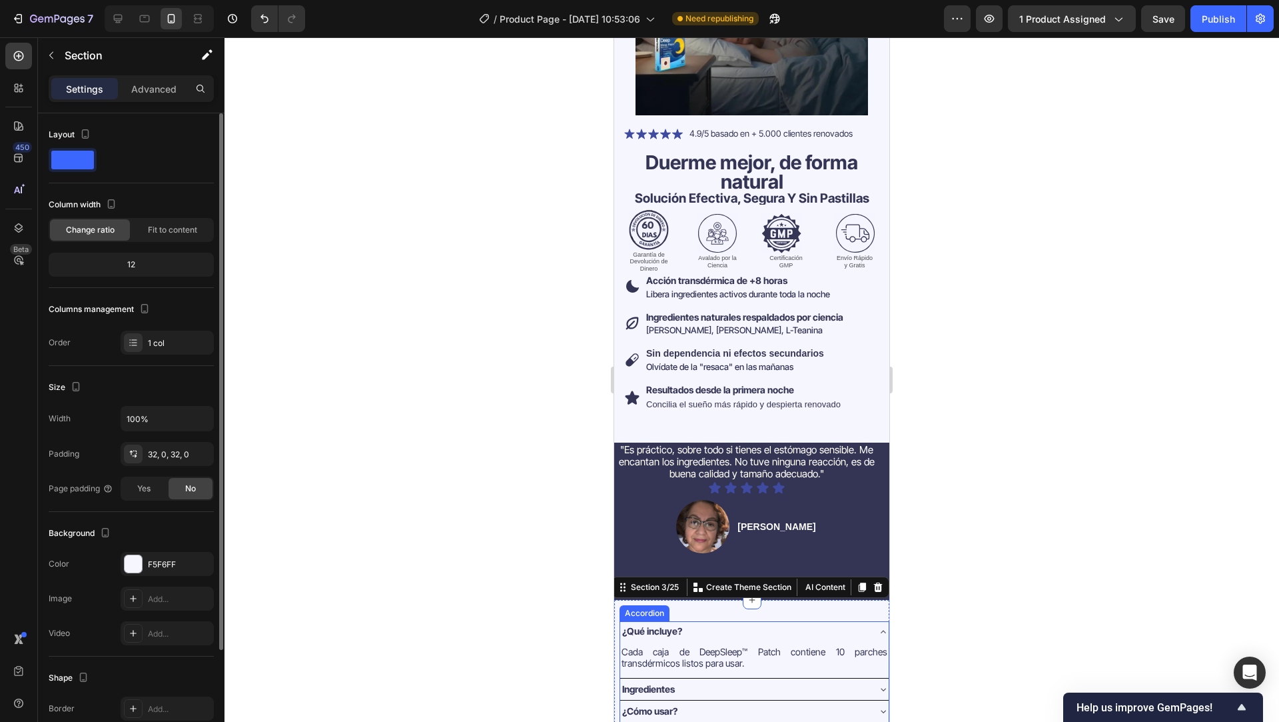
click at [650, 625] on span "¿Qué incluye?" at bounding box center [652, 630] width 60 height 11
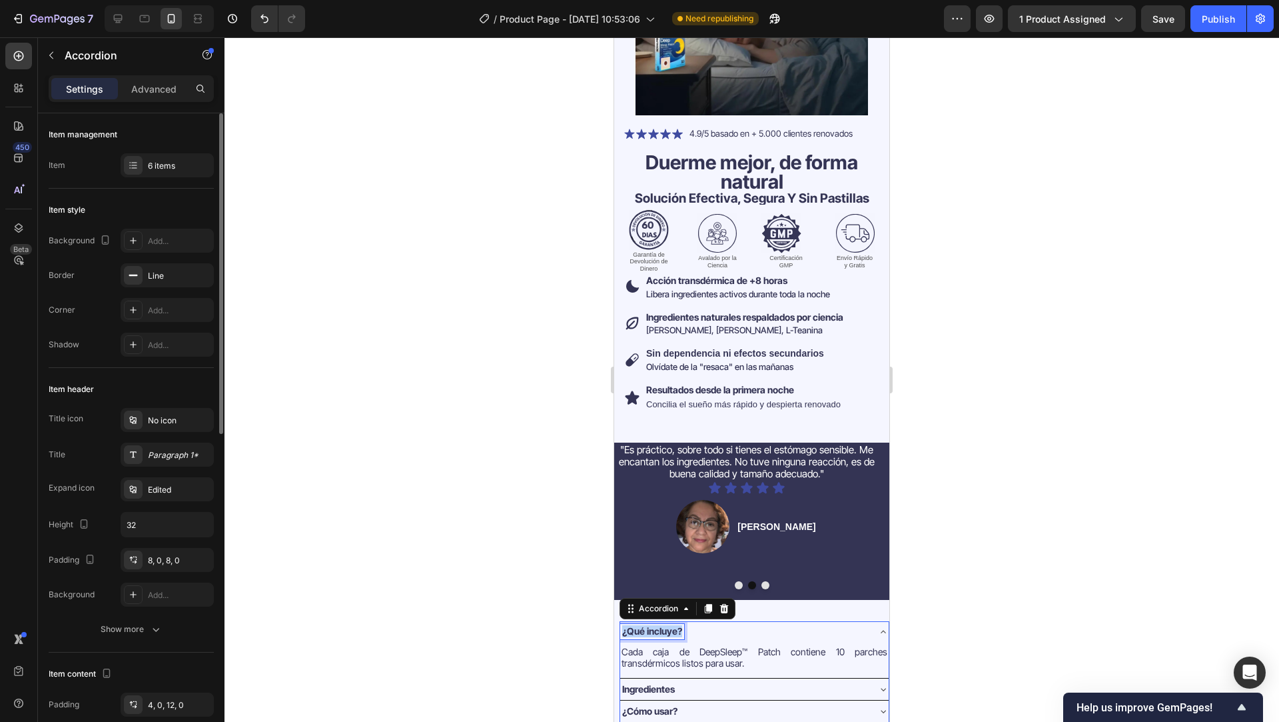
click at [650, 625] on span "¿Qué incluye?" at bounding box center [652, 630] width 60 height 11
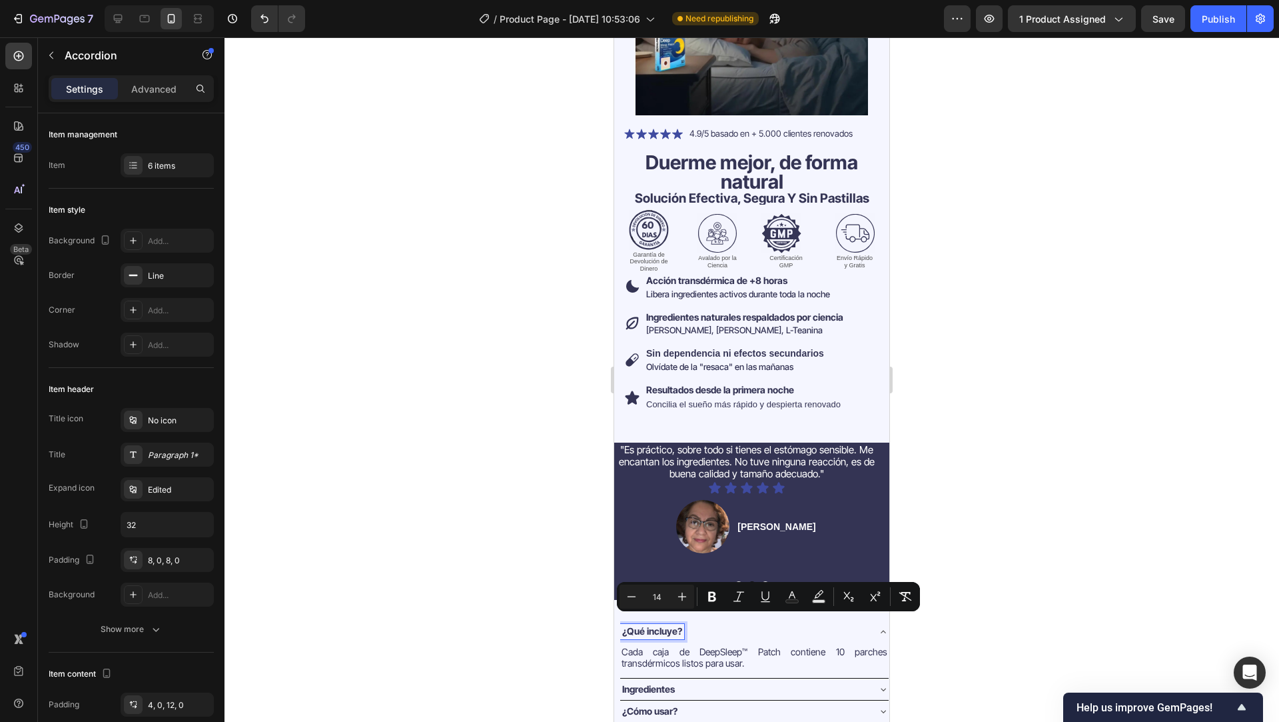
click at [641, 684] on p "Ingredientes" at bounding box center [648, 689] width 53 height 11
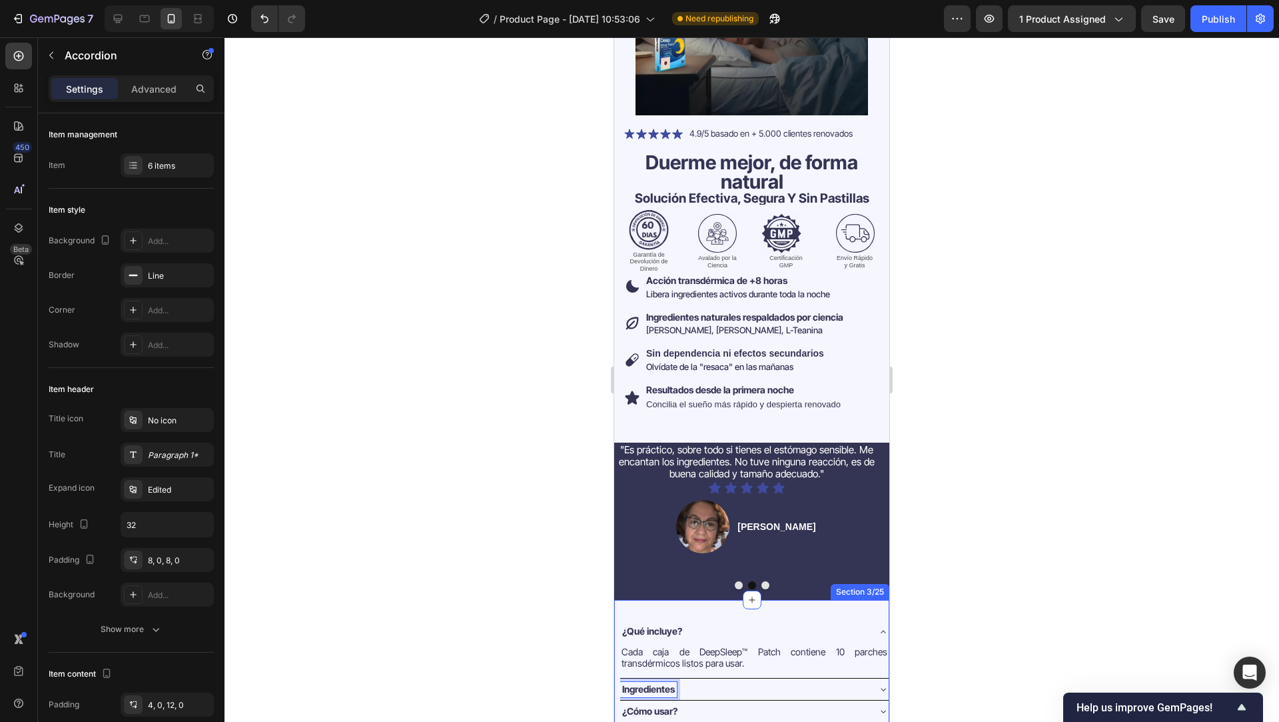
click at [781, 600] on div "¿Qué incluye? Cada caja de DeepSleep™ Patch contiene 10 parches transdérmicos l…" at bounding box center [751, 705] width 275 height 211
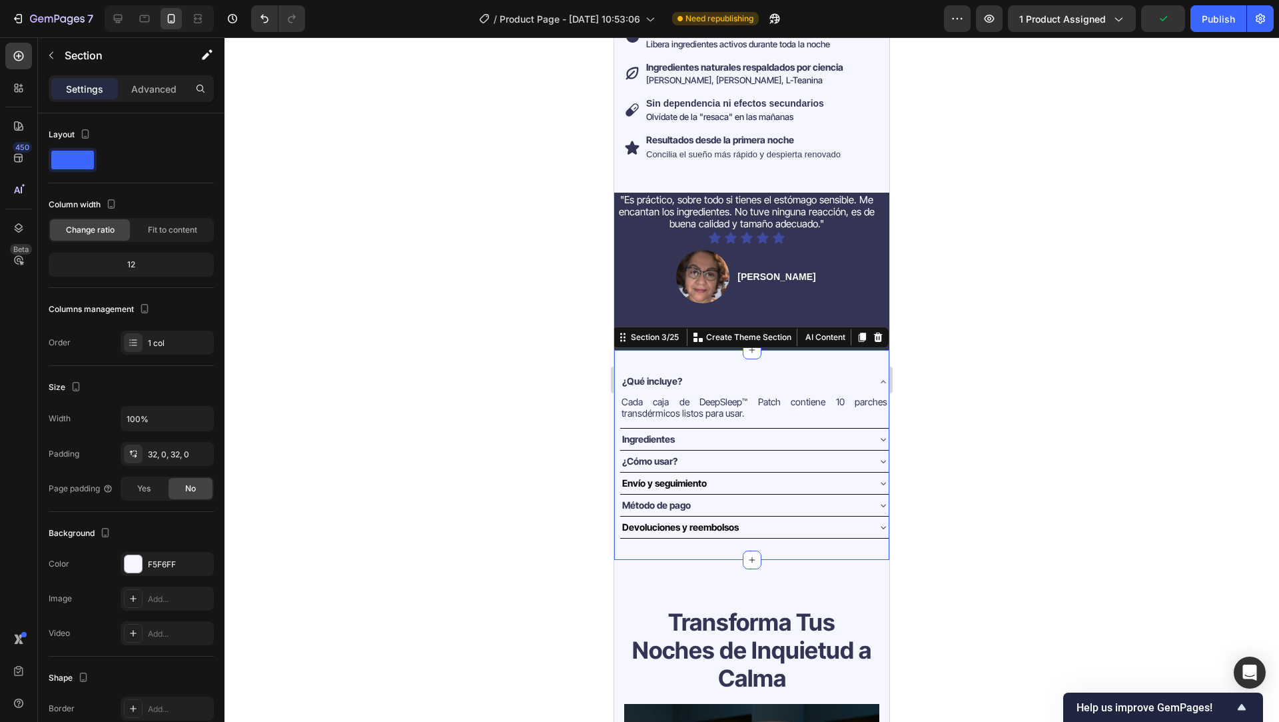
scroll to position [423, 0]
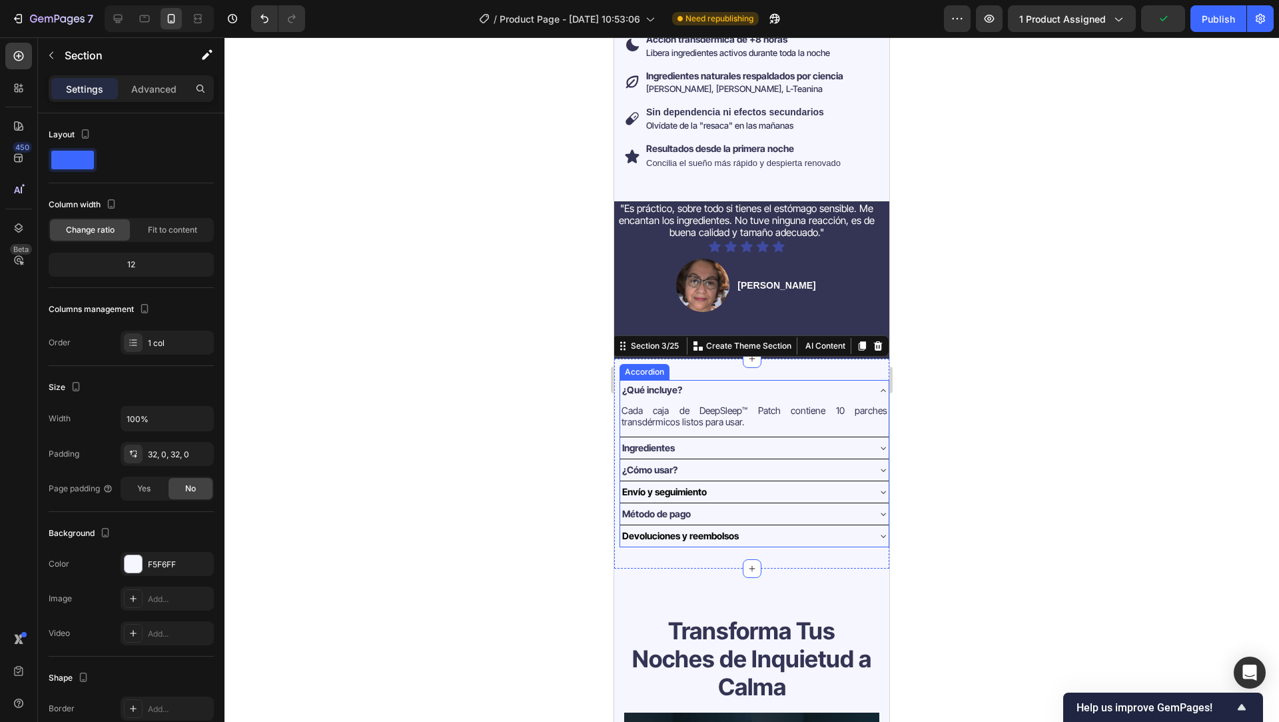
click at [837, 446] on div "Ingredientes" at bounding box center [743, 447] width 247 height 15
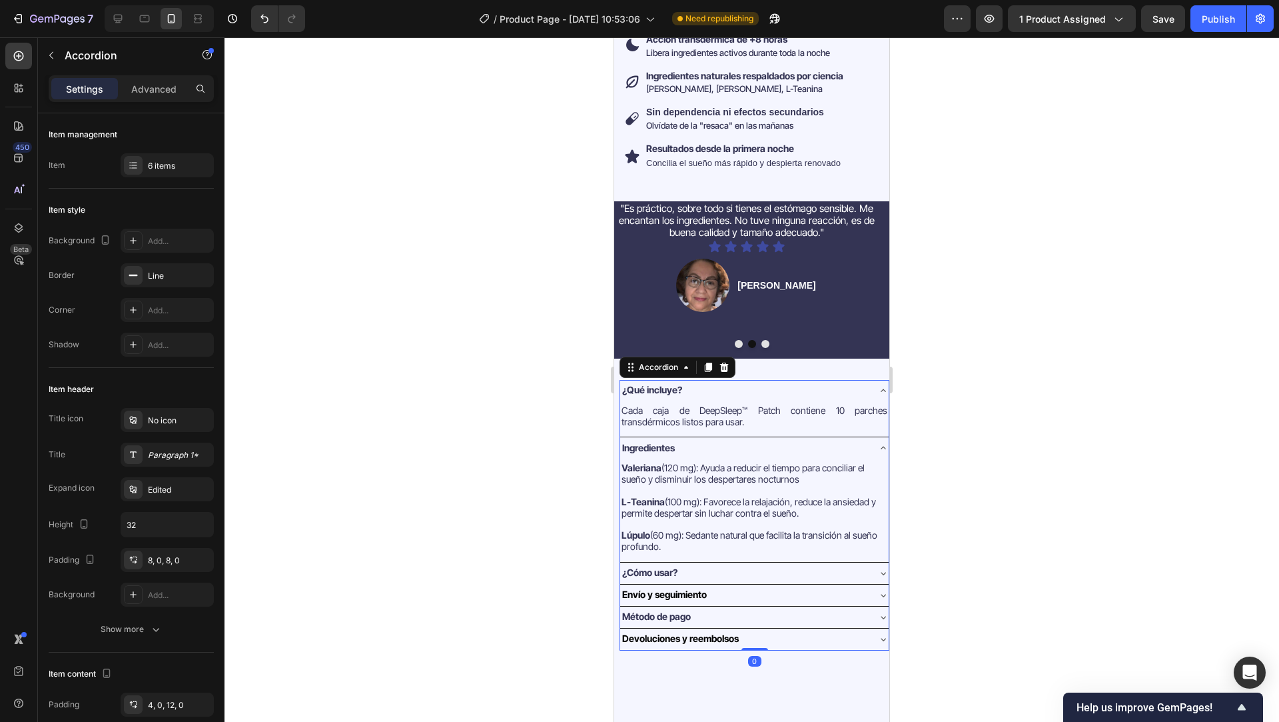
click at [817, 567] on div "¿Cómo usar?" at bounding box center [743, 572] width 247 height 15
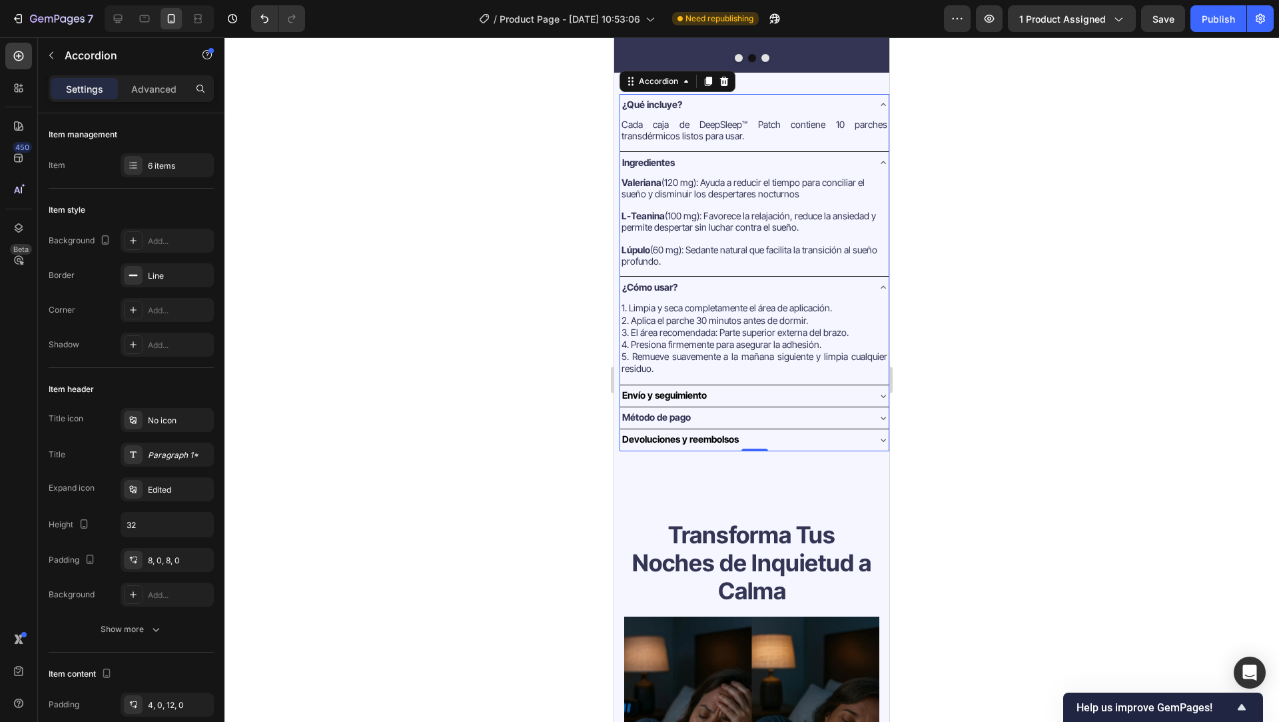
scroll to position [741, 0]
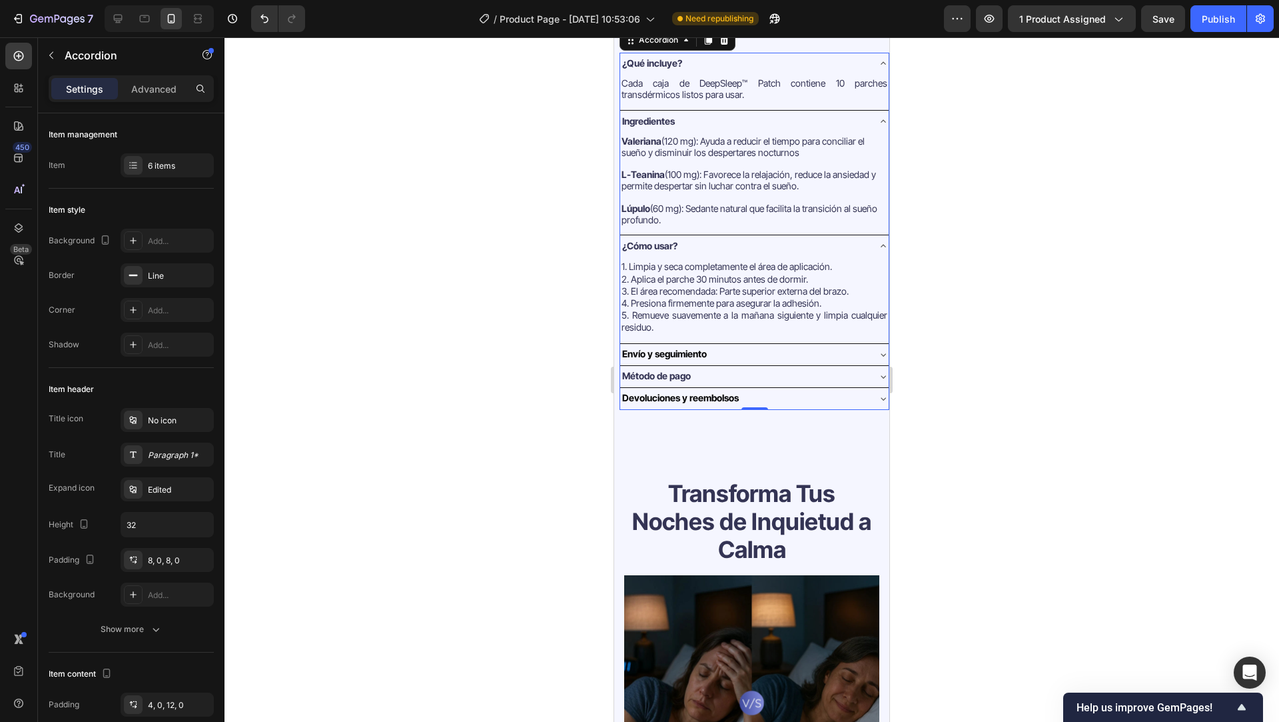
click at [533, 374] on div at bounding box center [752, 379] width 1055 height 684
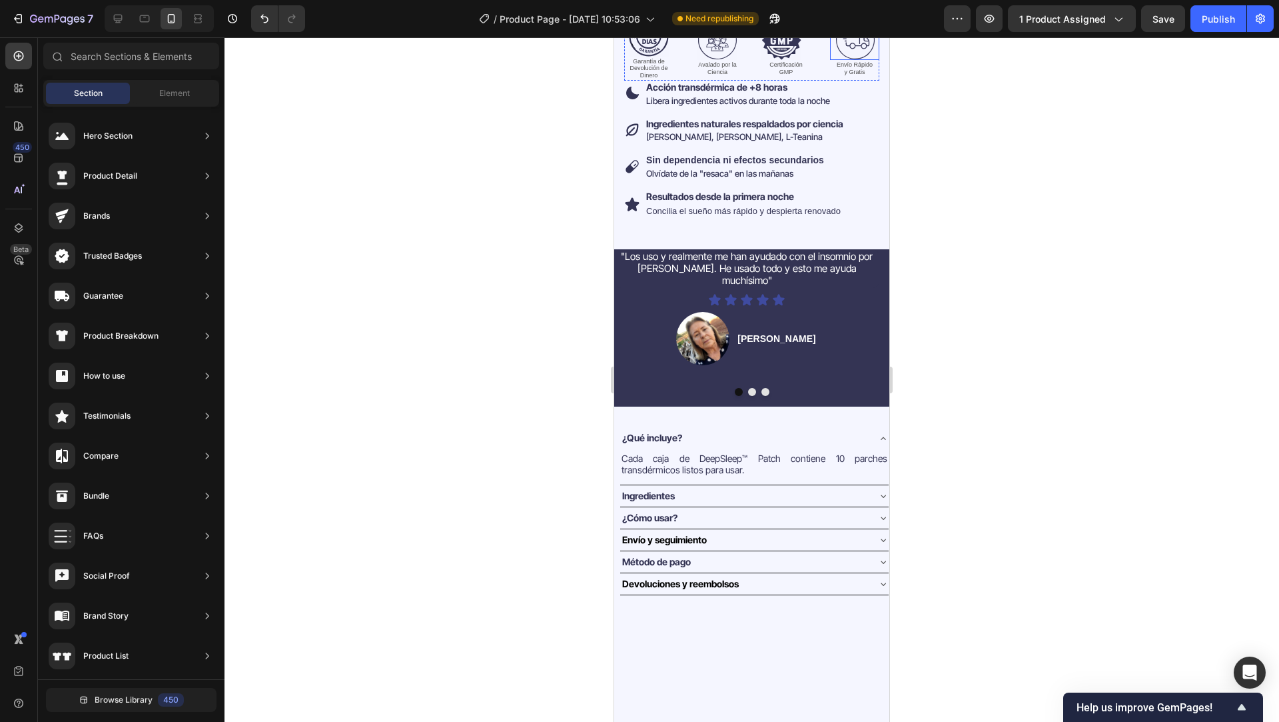
scroll to position [414, 0]
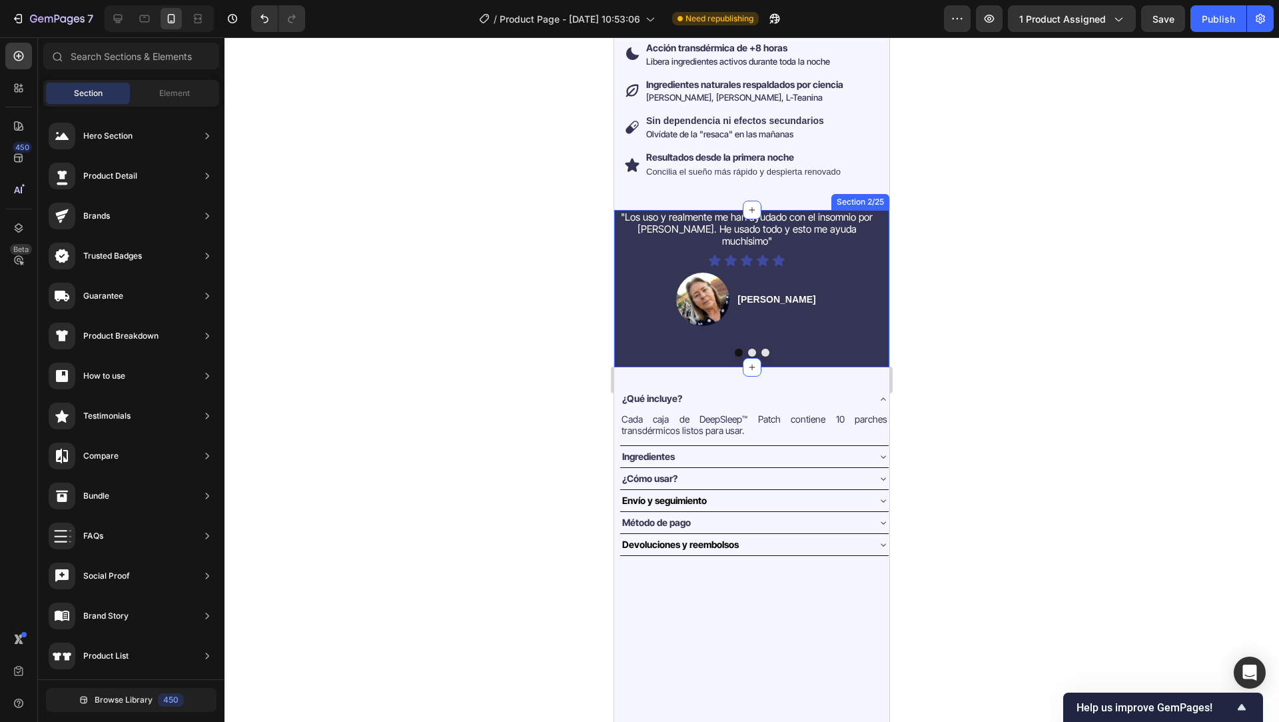
click at [630, 355] on div ""Los uso y realmente me han ayudado con el insomnio por TEPT. He usado todo y e…" at bounding box center [751, 288] width 275 height 157
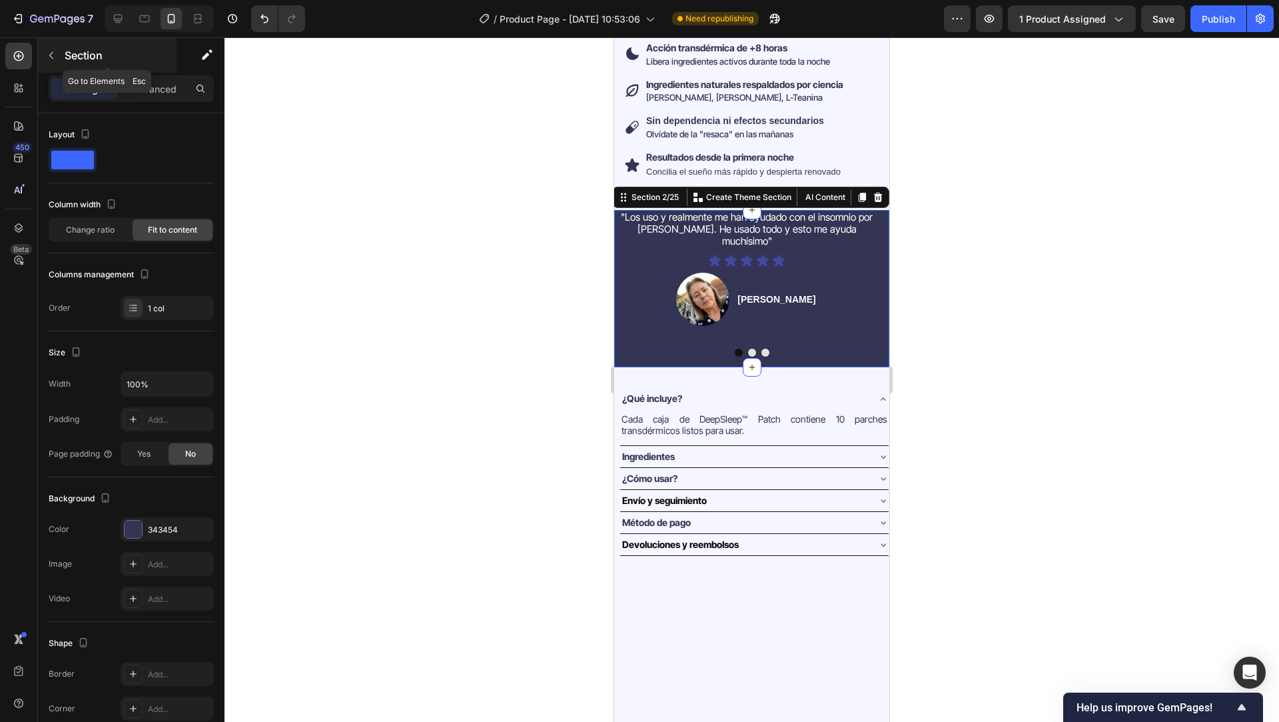
click at [81, 58] on p "Section" at bounding box center [119, 55] width 109 height 16
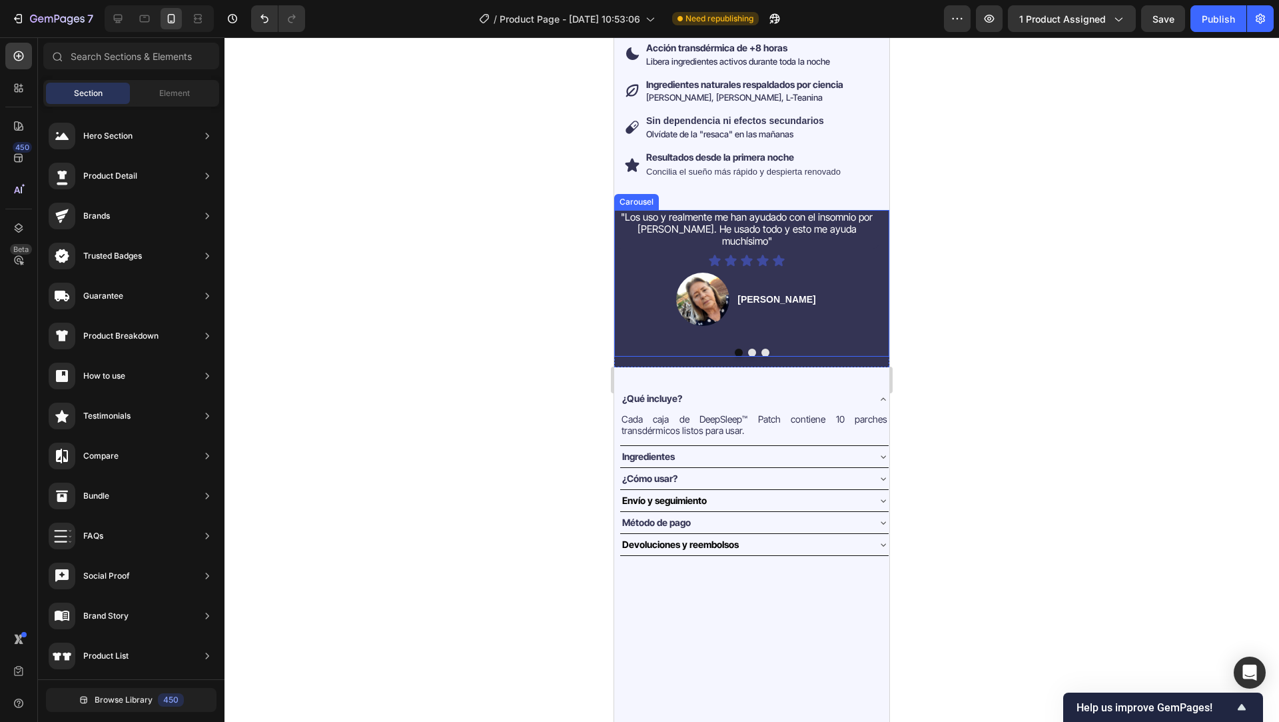
click at [634, 333] on div ""Los uso y realmente me han ayudado con el insomnio por TEPT. He usado todo y e…" at bounding box center [751, 283] width 275 height 147
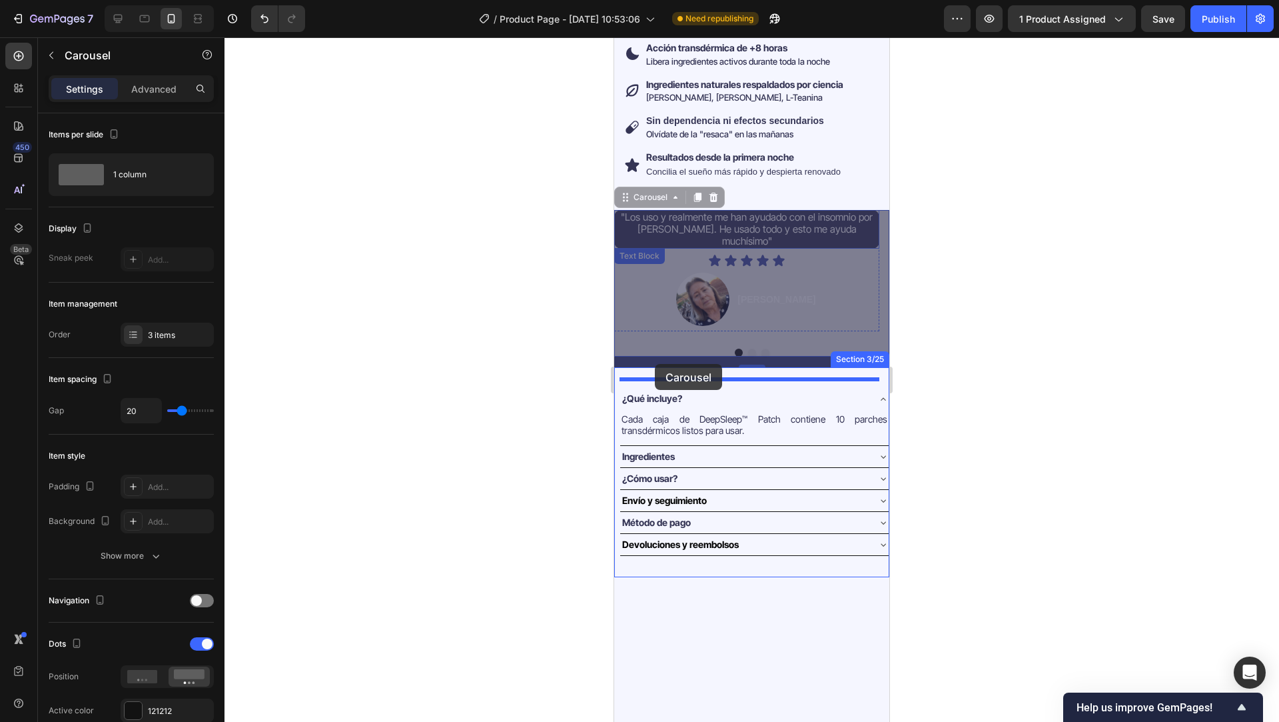
drag, startPoint x: 630, startPoint y: 191, endPoint x: 655, endPoint y: 364, distance: 175.0
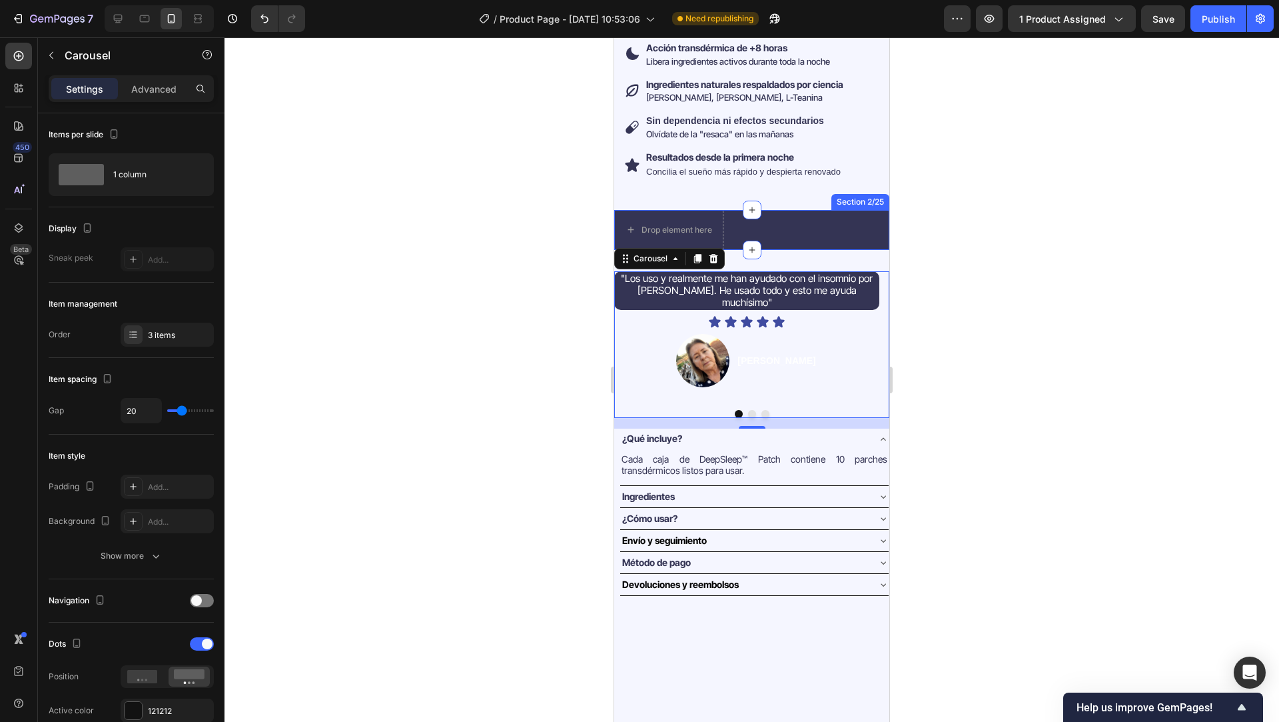
click at [811, 221] on div "Drop element here Section 2/25" at bounding box center [751, 230] width 275 height 40
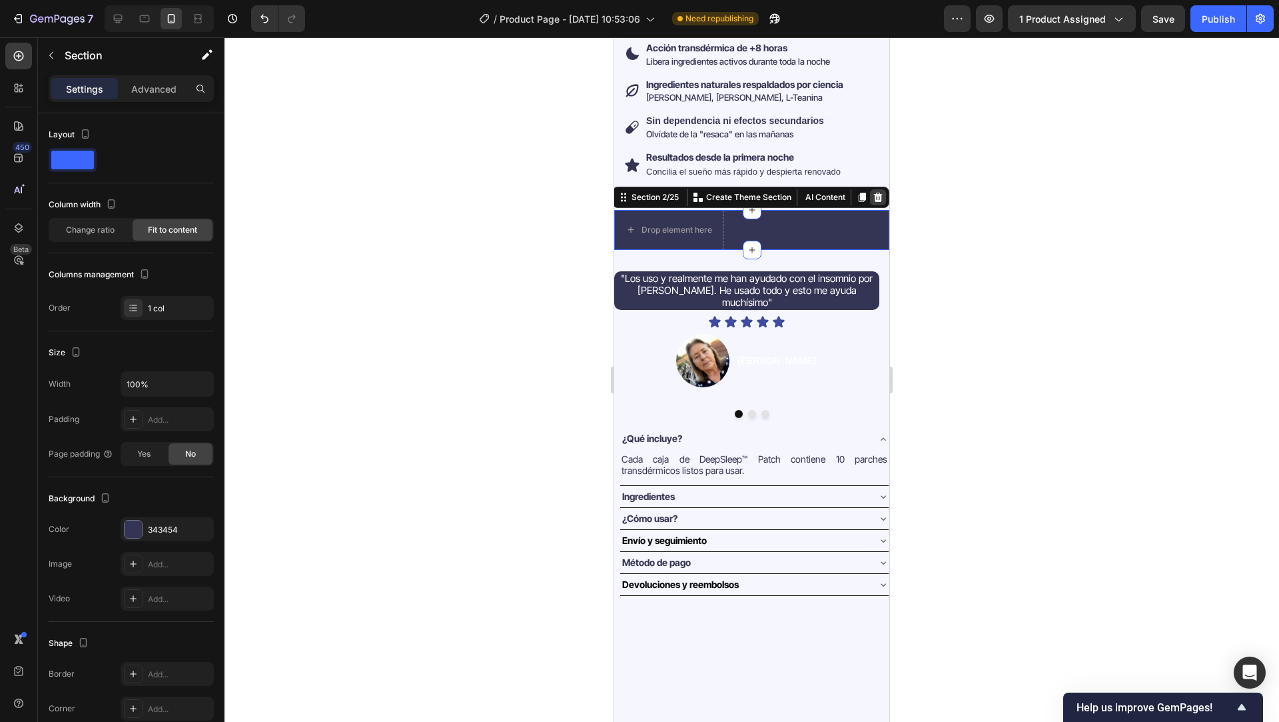
click at [873, 192] on icon at bounding box center [878, 197] width 11 height 11
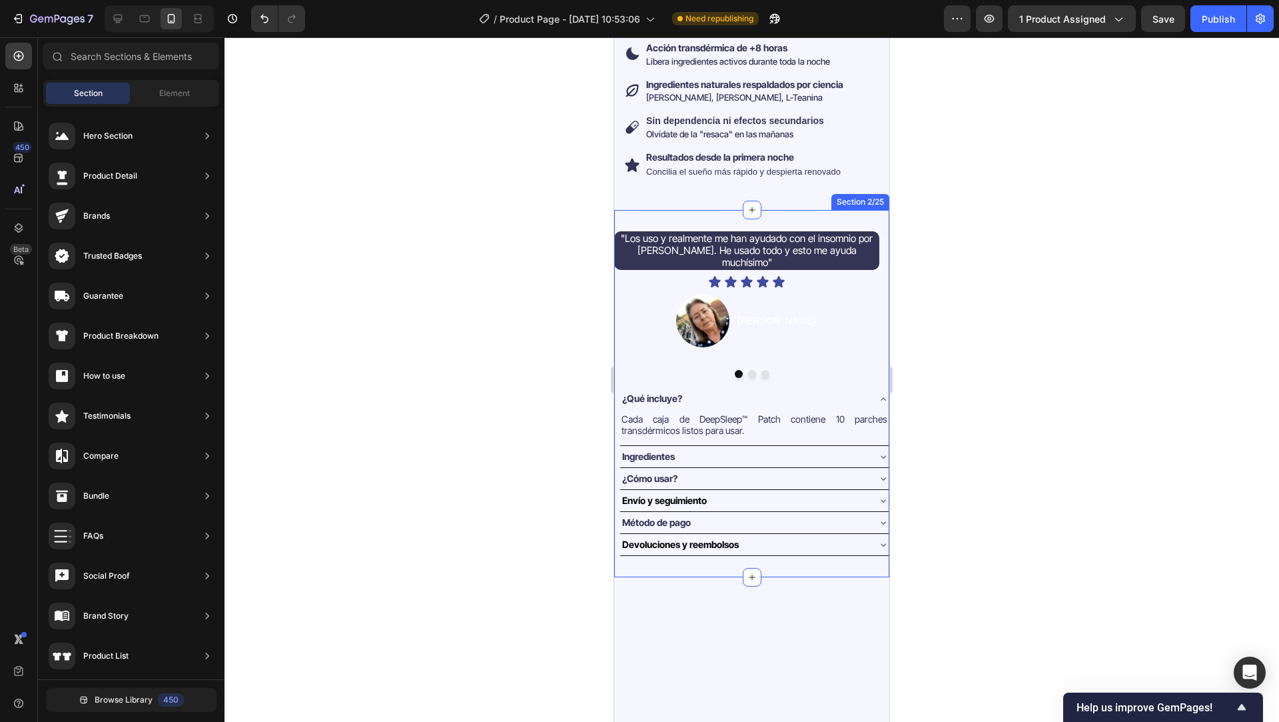
click at [690, 210] on div ""Los uso y realmente me han ayudado con el insomnio por TEPT. He usado todo y e…" at bounding box center [751, 394] width 275 height 368
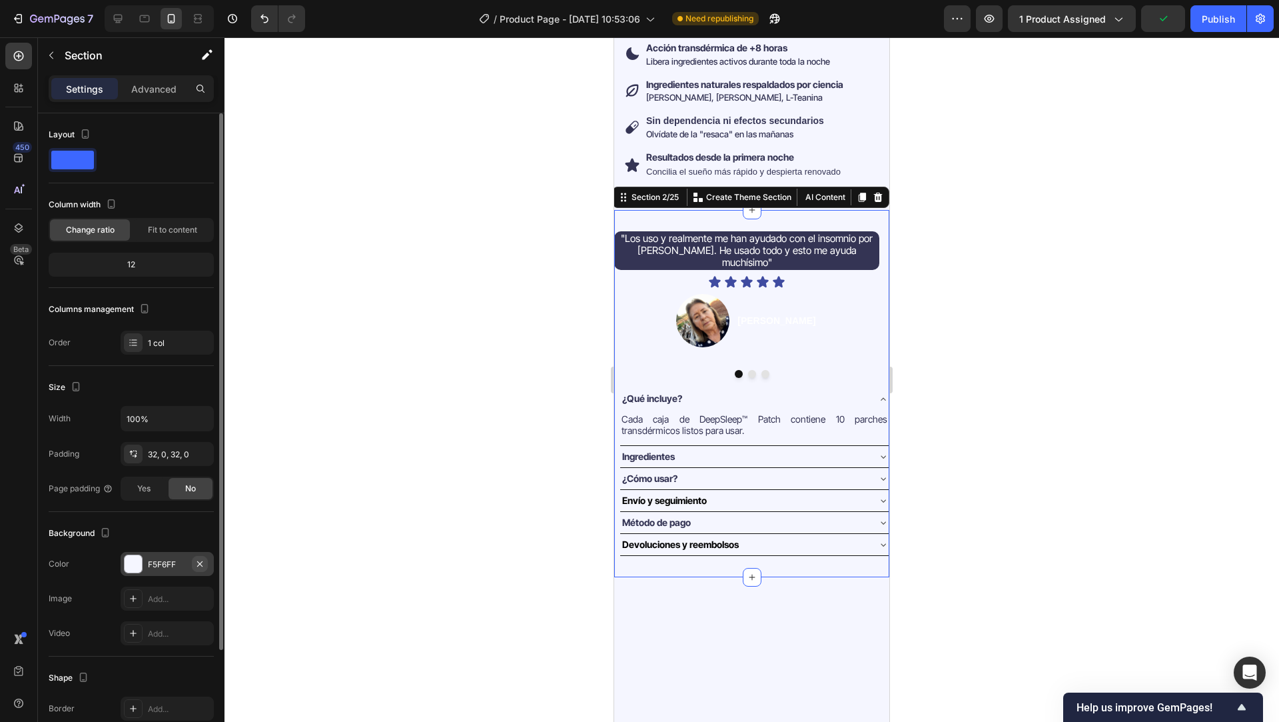
click at [202, 559] on icon "button" at bounding box center [200, 563] width 11 height 11
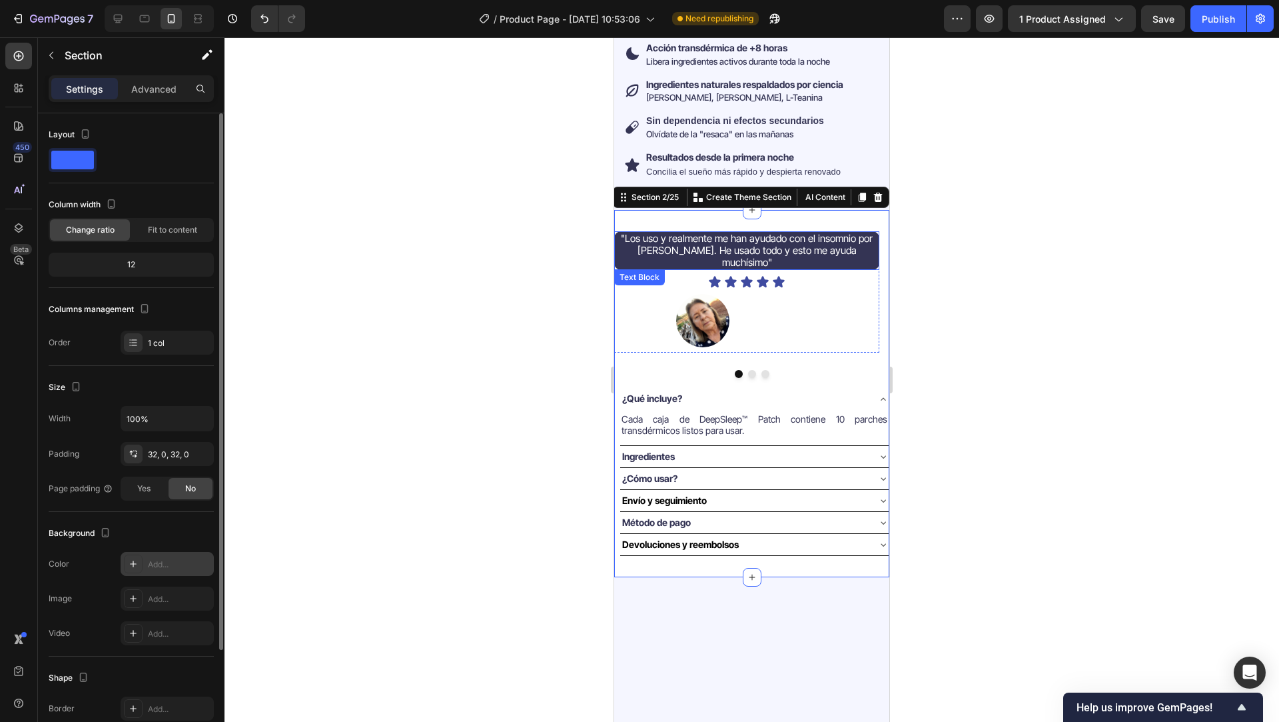
click at [848, 248] on div ""Los uso y realmente me han ayudado con el insomnio por TEPT. He usado todo y e…" at bounding box center [746, 250] width 265 height 39
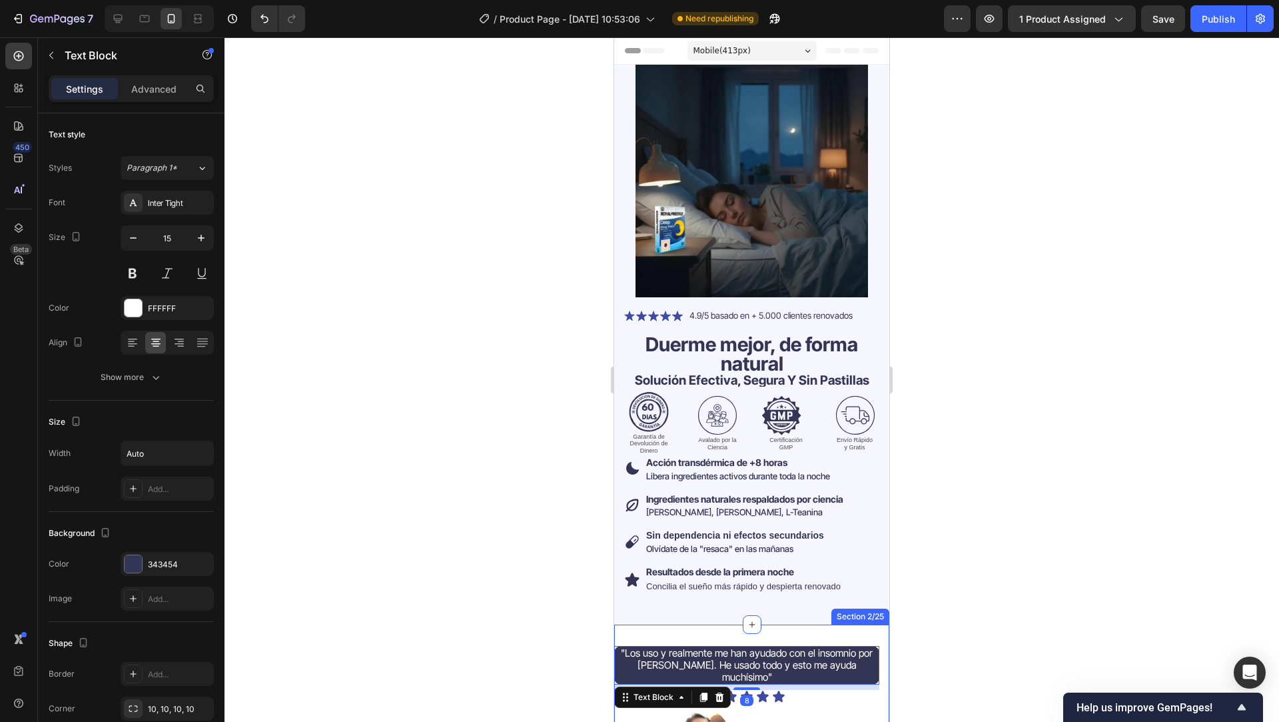
scroll to position [414, 0]
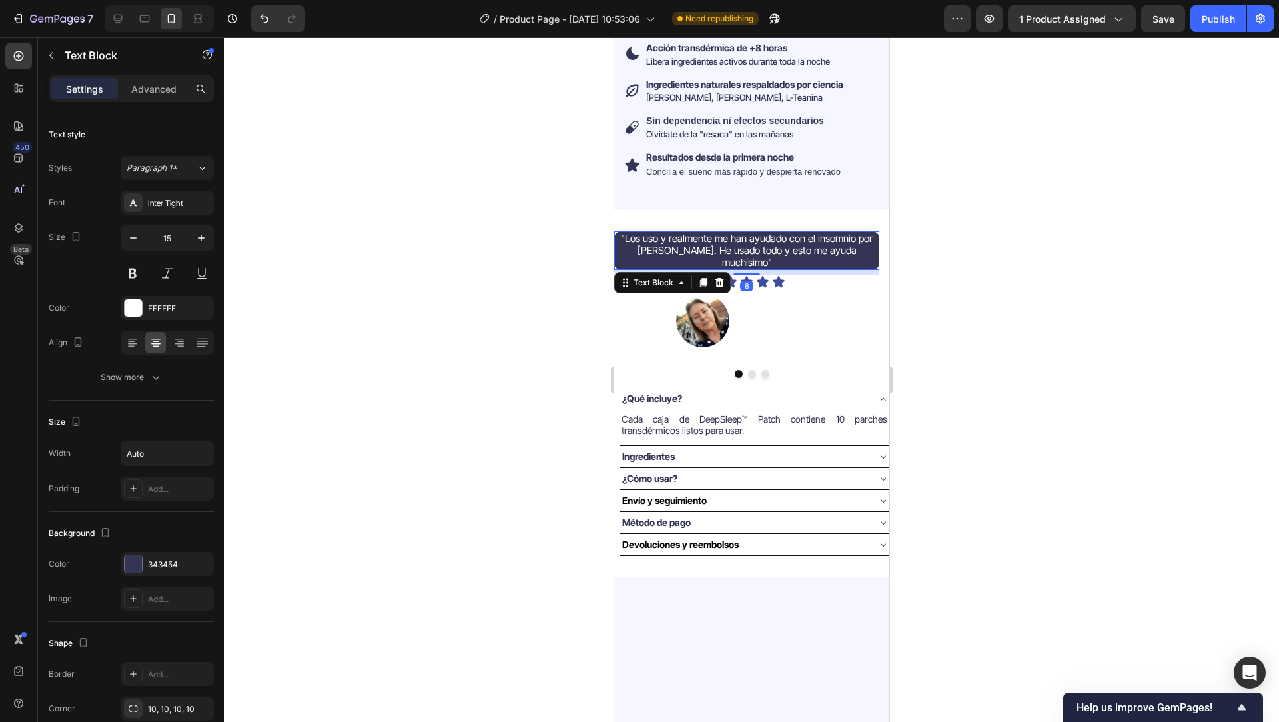
click at [630, 232] on span ""Los uso y realmente me han ayudado con el insomnio por [PERSON_NAME]. He usado…" at bounding box center [747, 250] width 252 height 37
click at [580, 253] on div at bounding box center [752, 379] width 1055 height 684
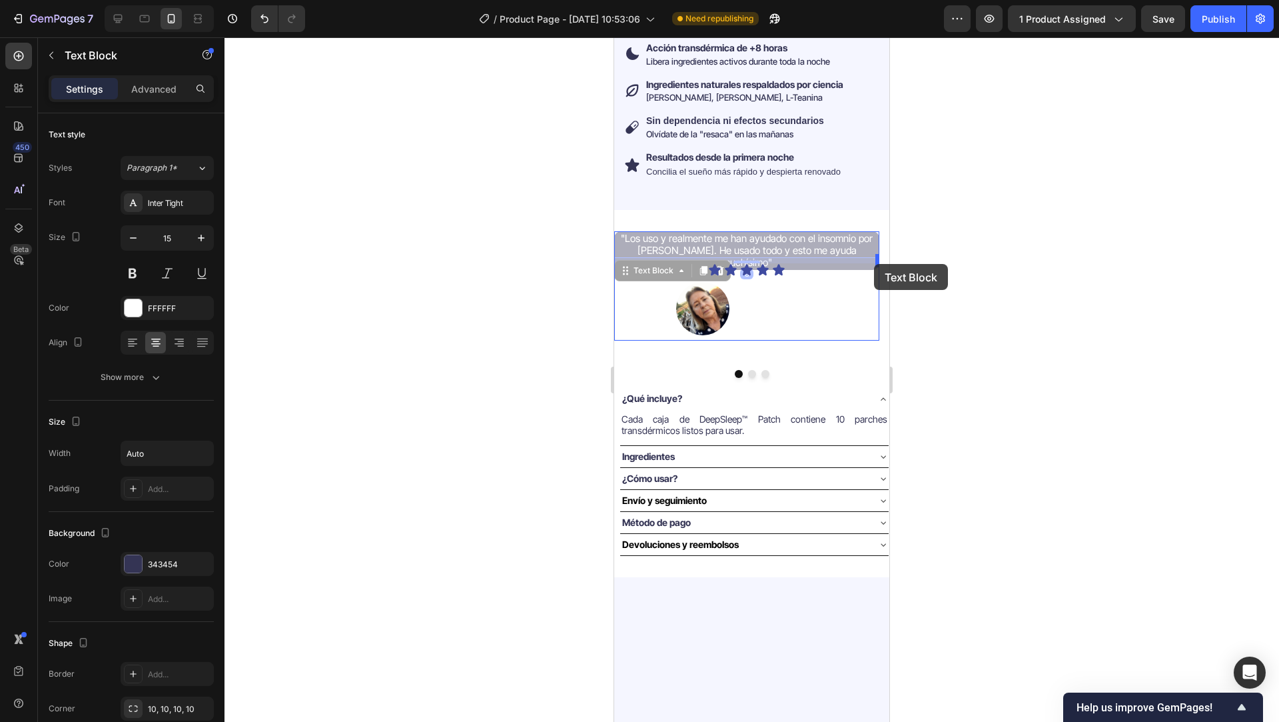
drag, startPoint x: 640, startPoint y: 257, endPoint x: 874, endPoint y: 264, distance: 234.6
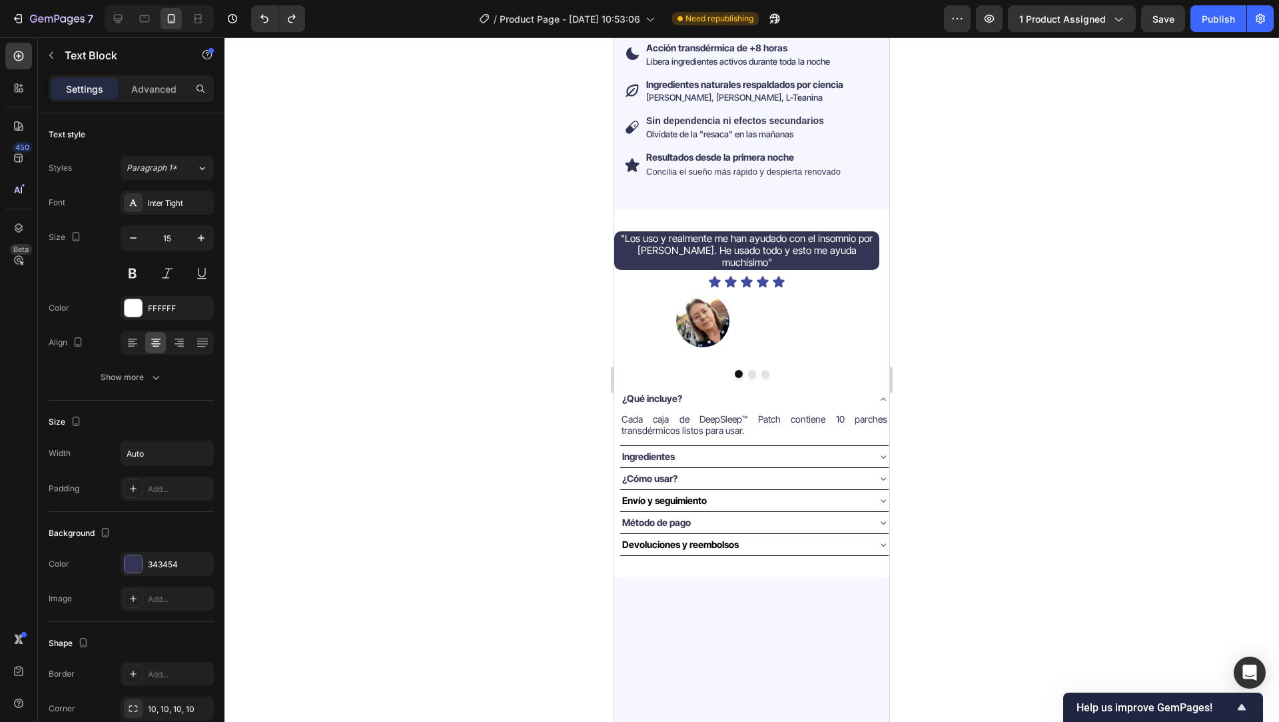
click at [553, 443] on div at bounding box center [752, 379] width 1055 height 684
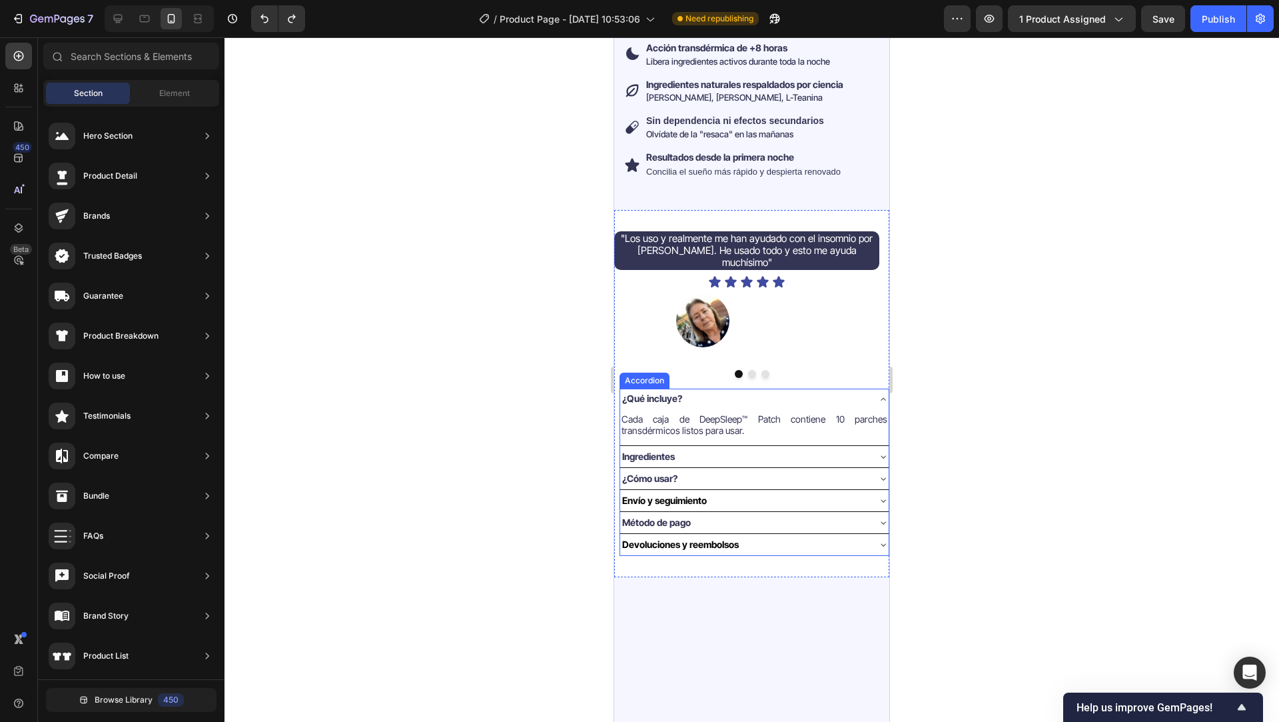
click at [716, 392] on div "¿Qué incluye?" at bounding box center [743, 398] width 247 height 15
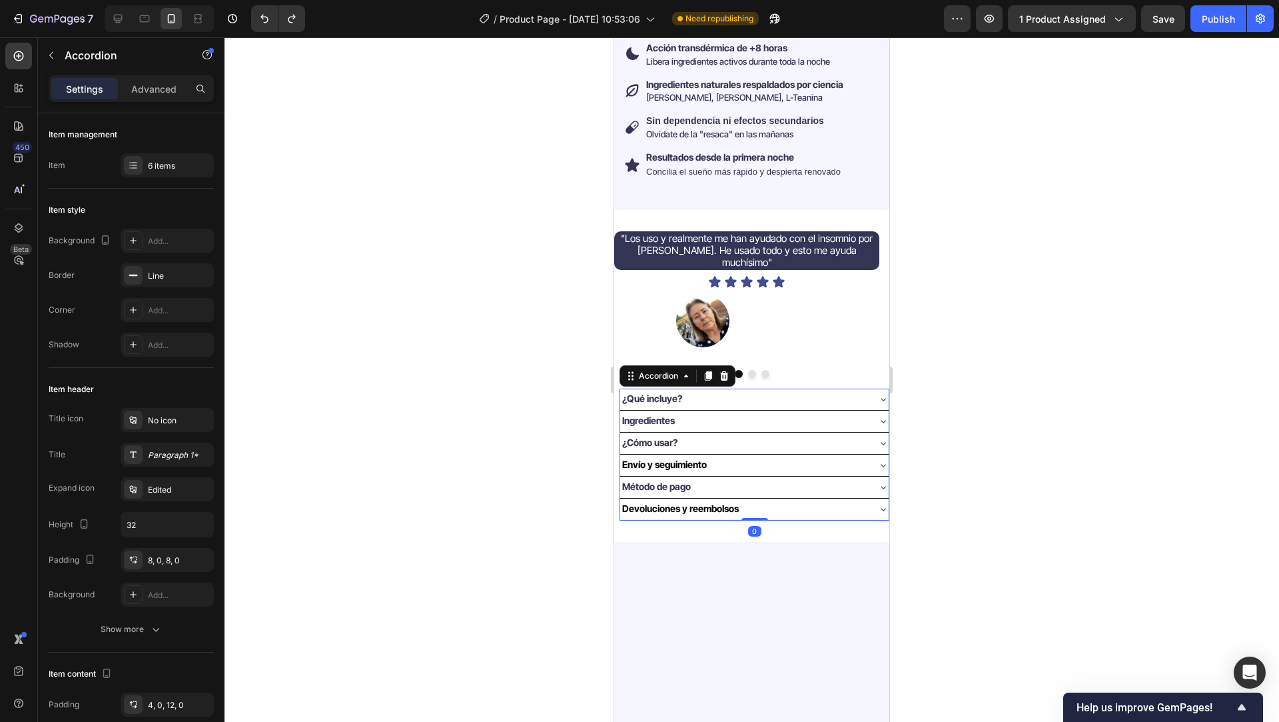
click at [646, 502] on strong "Devoluciones y reembolsos" at bounding box center [680, 507] width 117 height 11
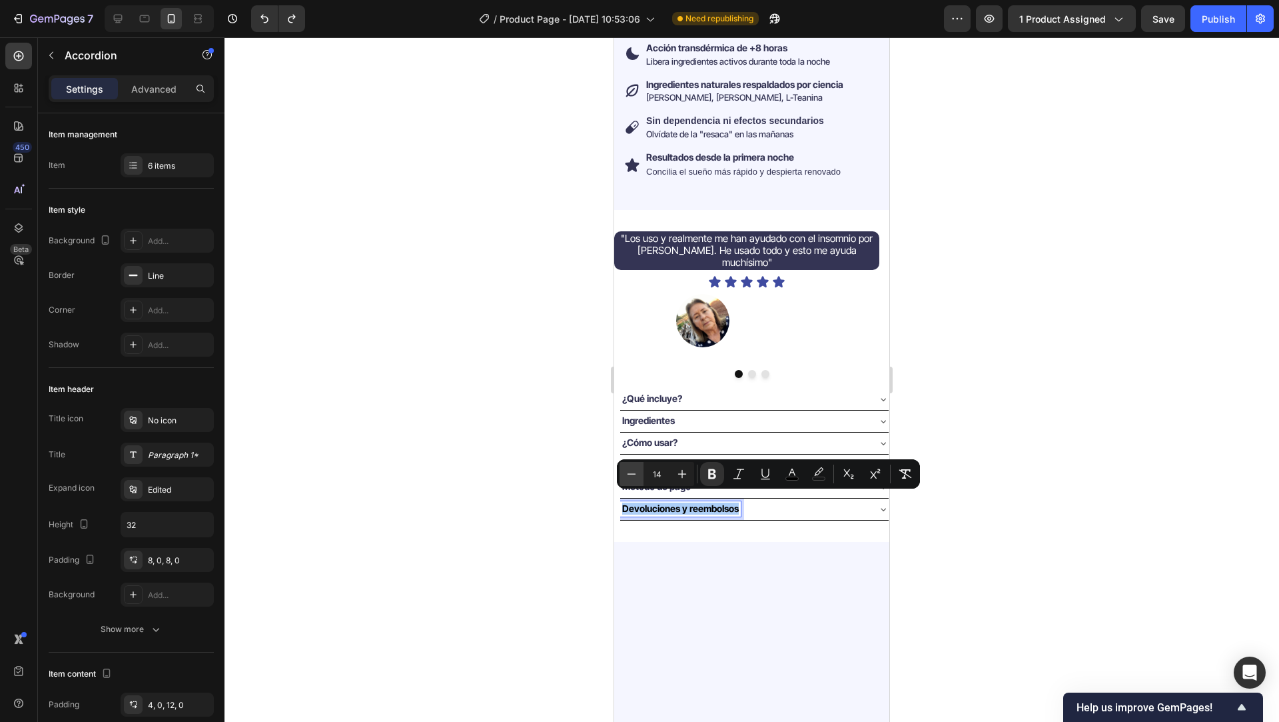
click at [634, 474] on icon "Editor contextual toolbar" at bounding box center [631, 473] width 13 height 13
click at [678, 474] on icon "Editor contextual toolbar" at bounding box center [682, 473] width 13 height 13
type input "14"
click at [792, 475] on icon "Editor contextual toolbar" at bounding box center [791, 473] width 13 height 13
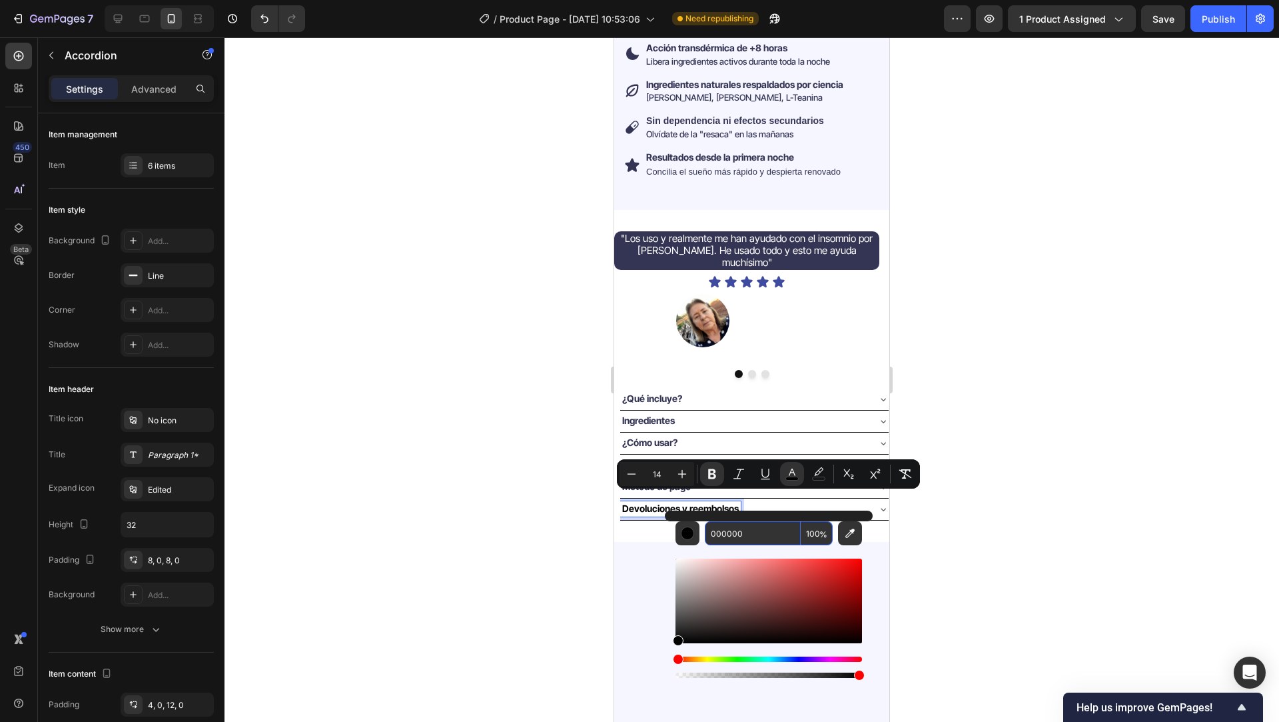
click at [741, 534] on input "000000" at bounding box center [753, 533] width 96 height 24
type input "343454"
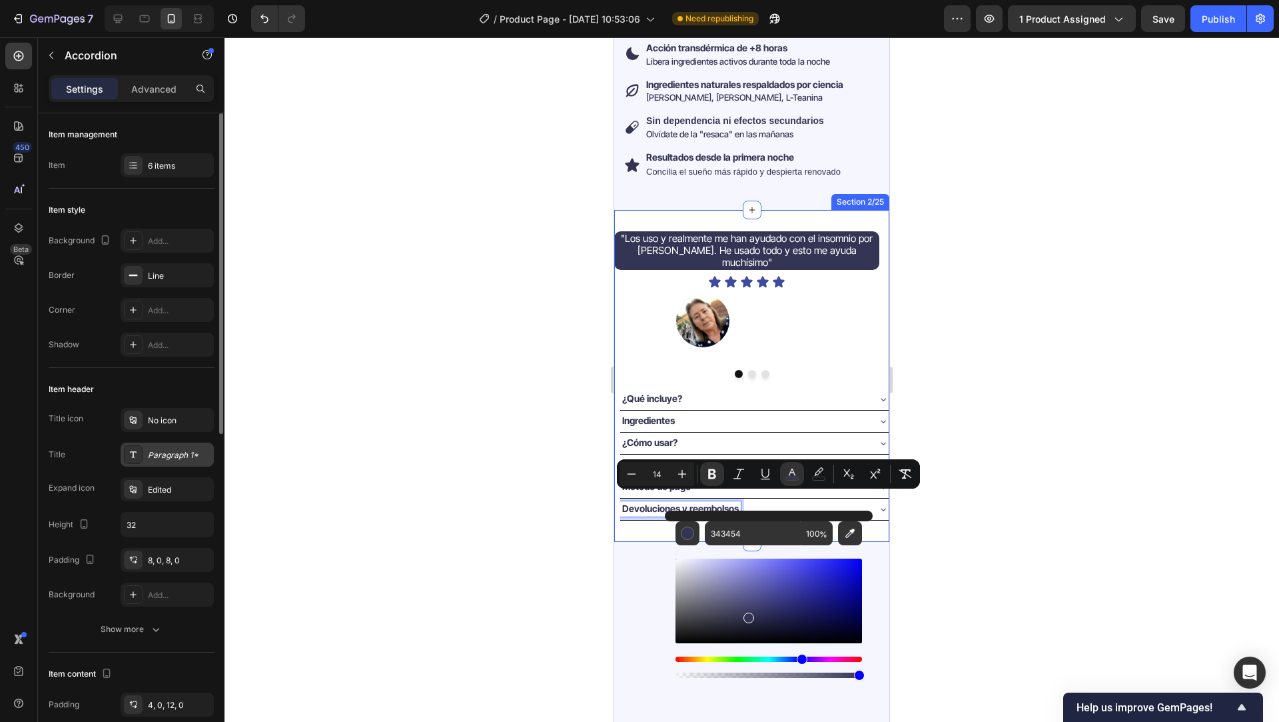
click at [157, 453] on div "Paragraph 1*" at bounding box center [179, 455] width 63 height 12
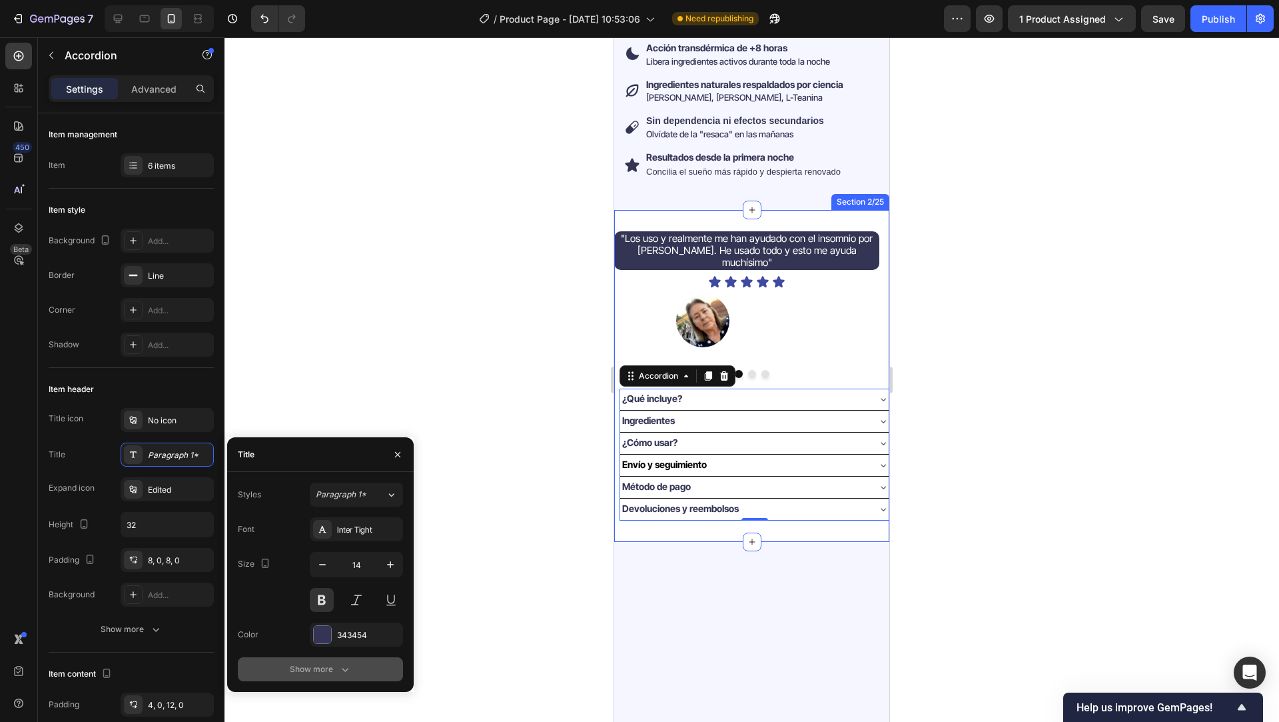
click at [329, 665] on div "Show more" at bounding box center [321, 668] width 62 height 13
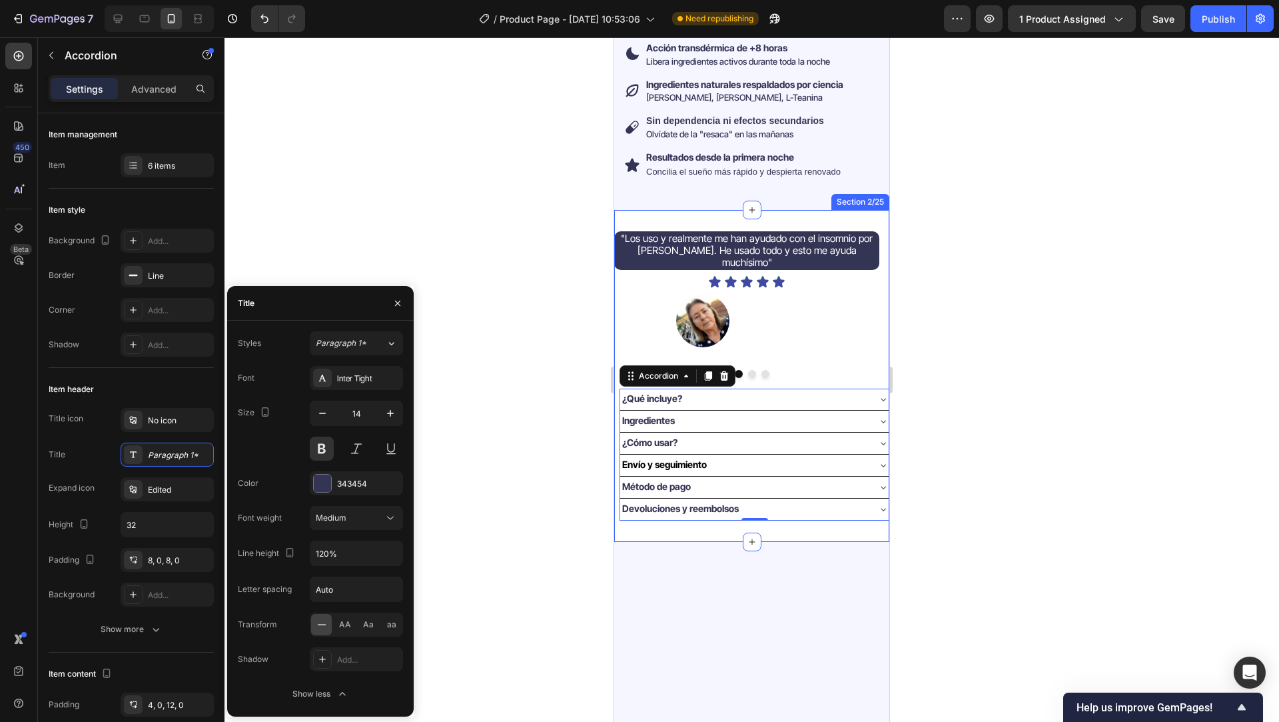
click at [536, 498] on div at bounding box center [752, 379] width 1055 height 684
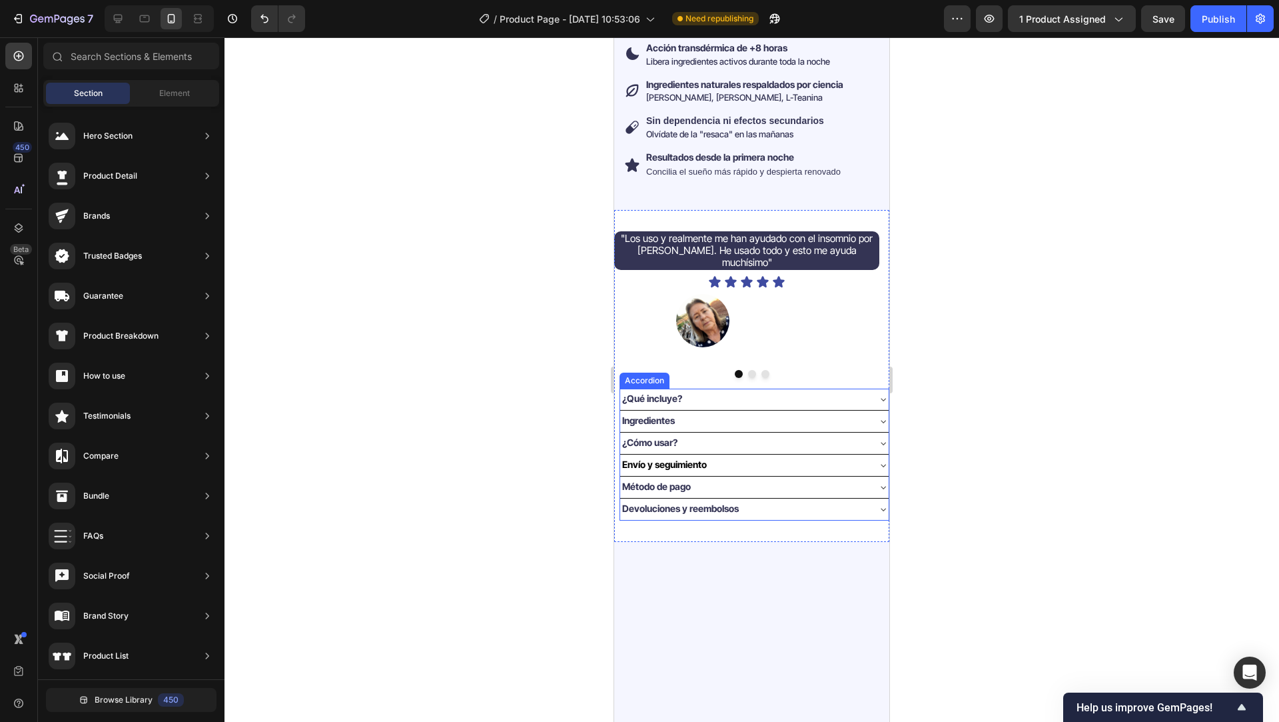
click at [683, 481] on p "Método de pago" at bounding box center [656, 486] width 69 height 11
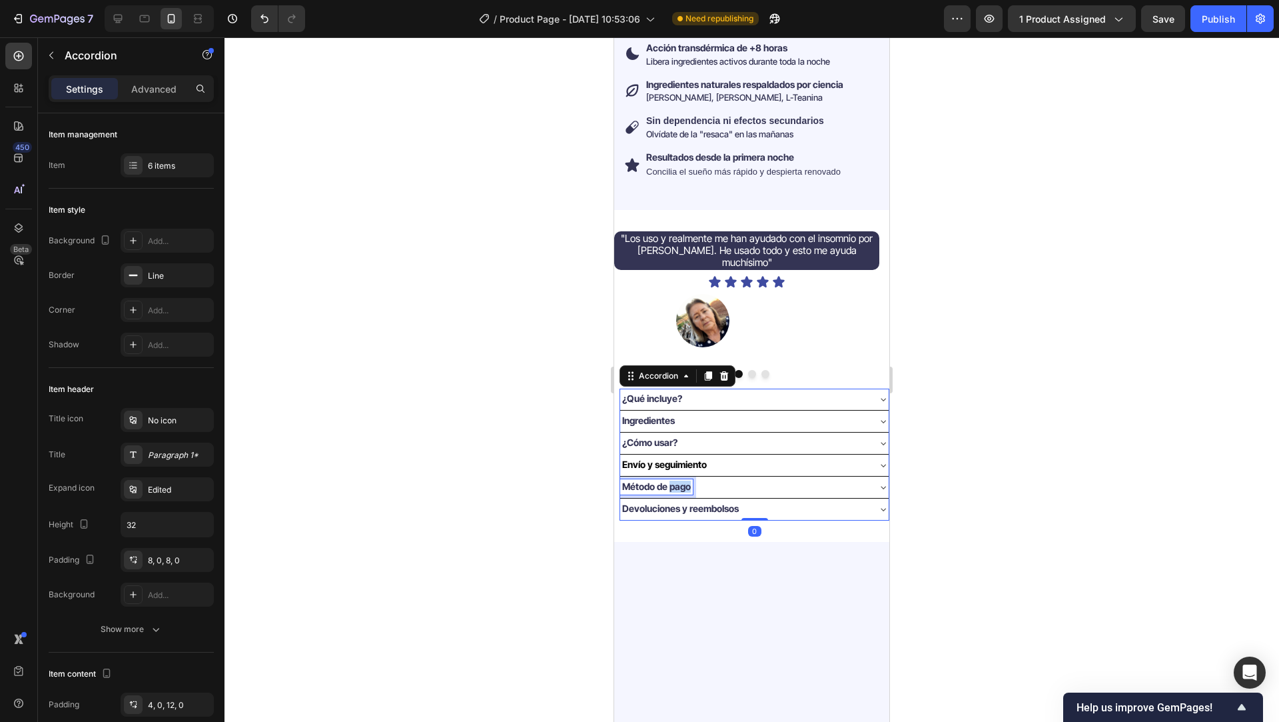
click at [683, 481] on p "Método de pago" at bounding box center [656, 486] width 69 height 11
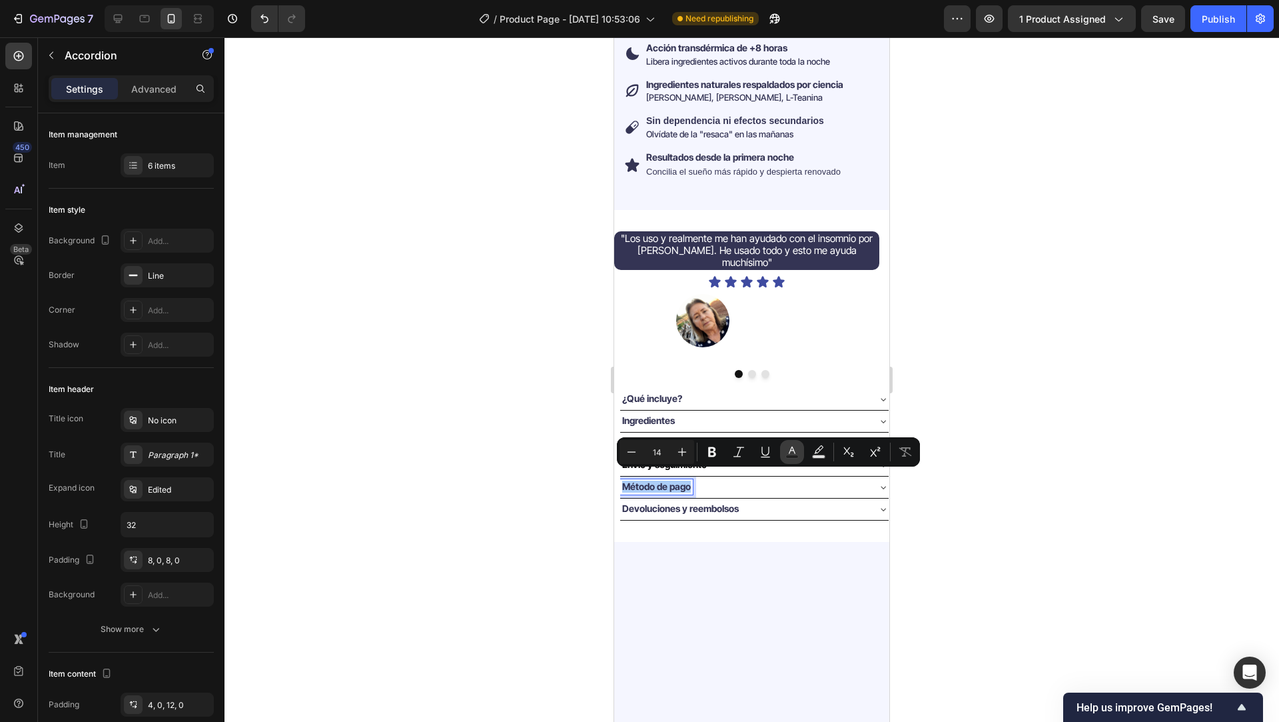
click at [795, 443] on button "Text Color" at bounding box center [792, 452] width 24 height 24
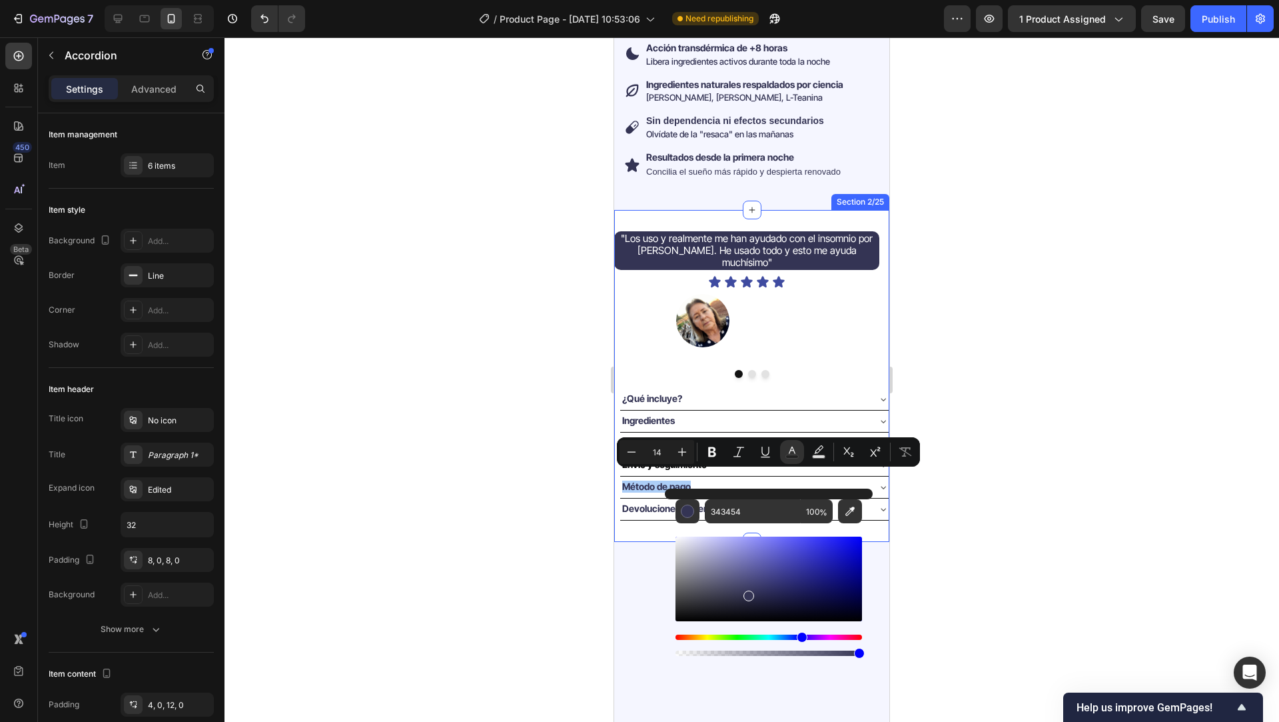
click at [558, 502] on div at bounding box center [752, 379] width 1055 height 684
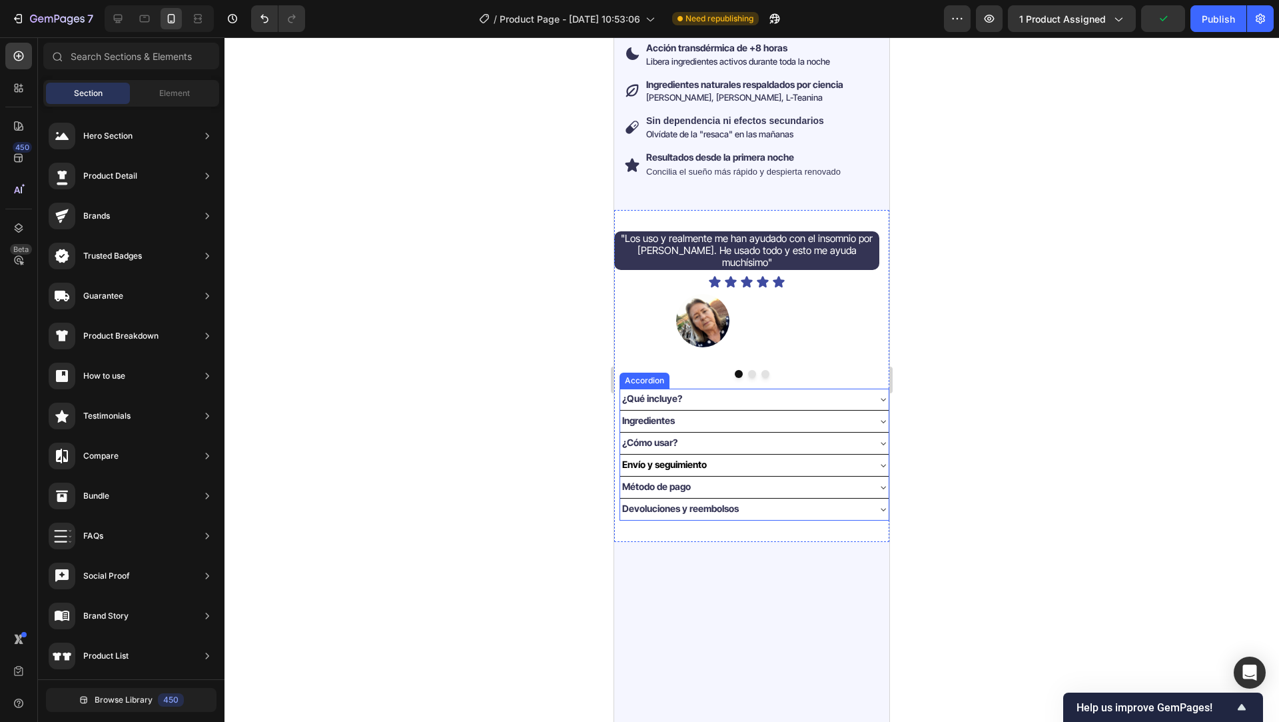
click at [652, 454] on div "Envío y seguimiento" at bounding box center [754, 464] width 268 height 21
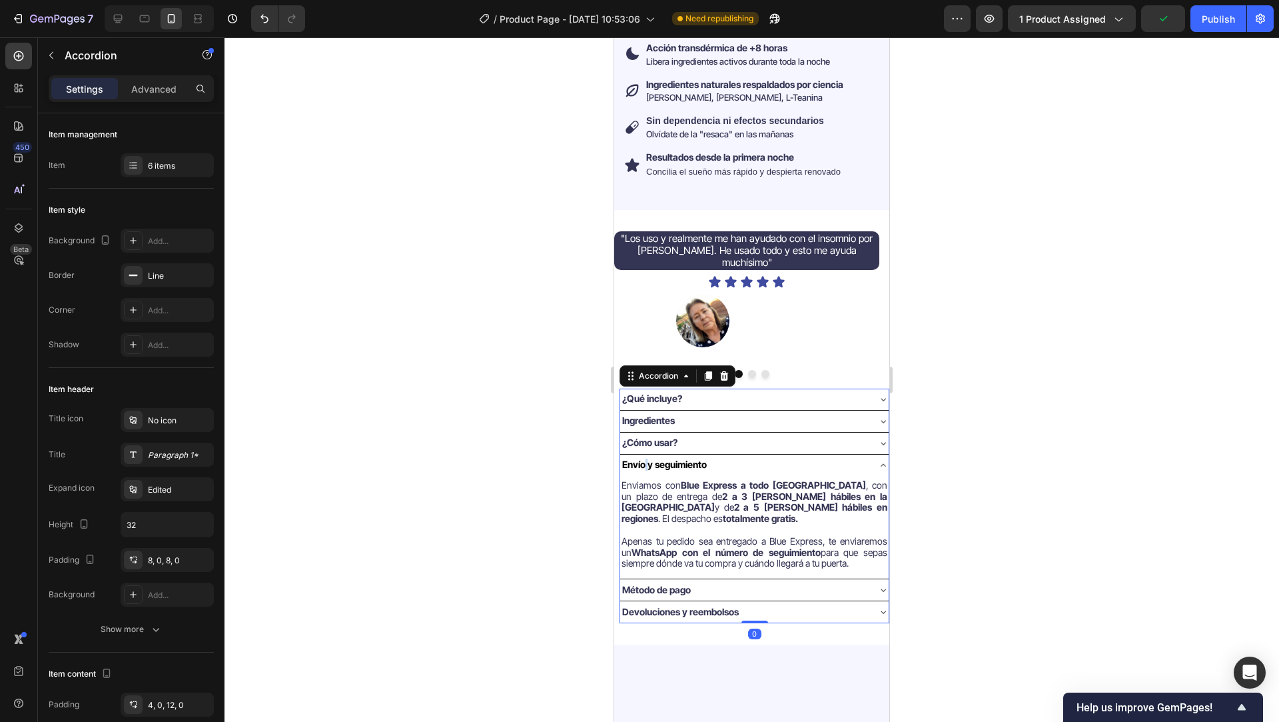
click at [644, 458] on strong "Envío y seguimiento" at bounding box center [664, 463] width 85 height 11
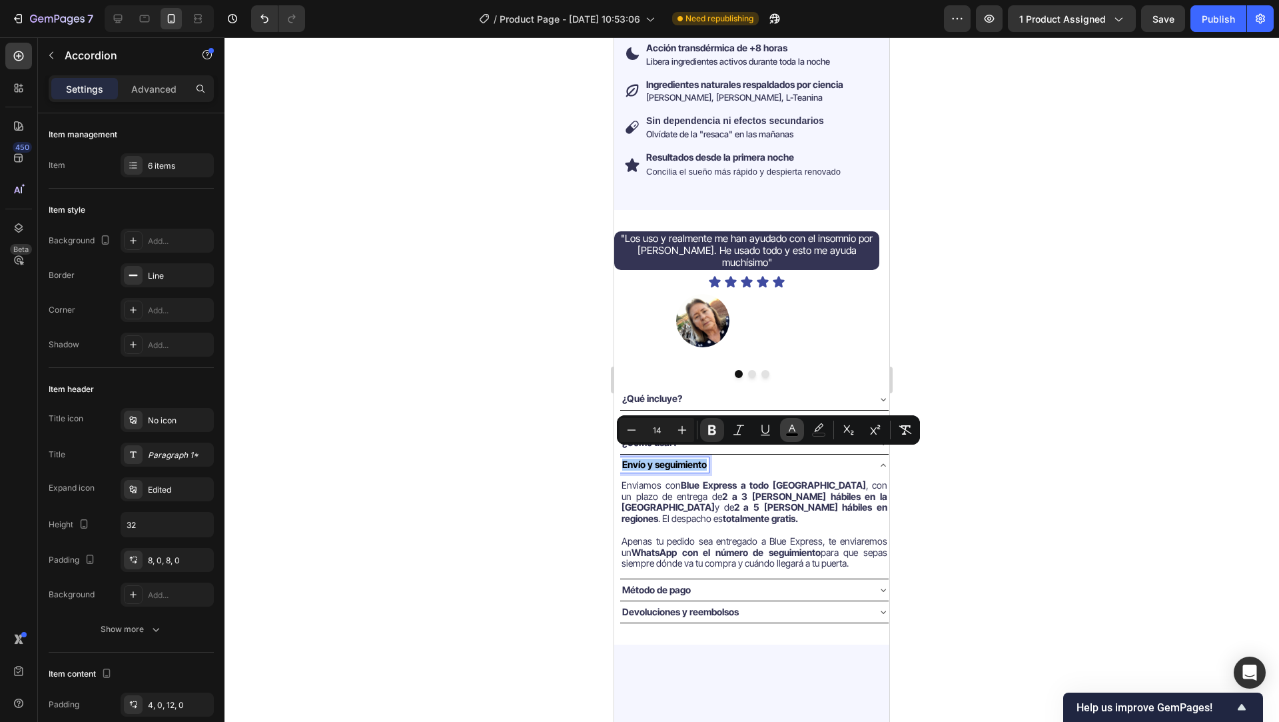
click at [790, 428] on icon "Editor contextual toolbar" at bounding box center [791, 429] width 13 height 13
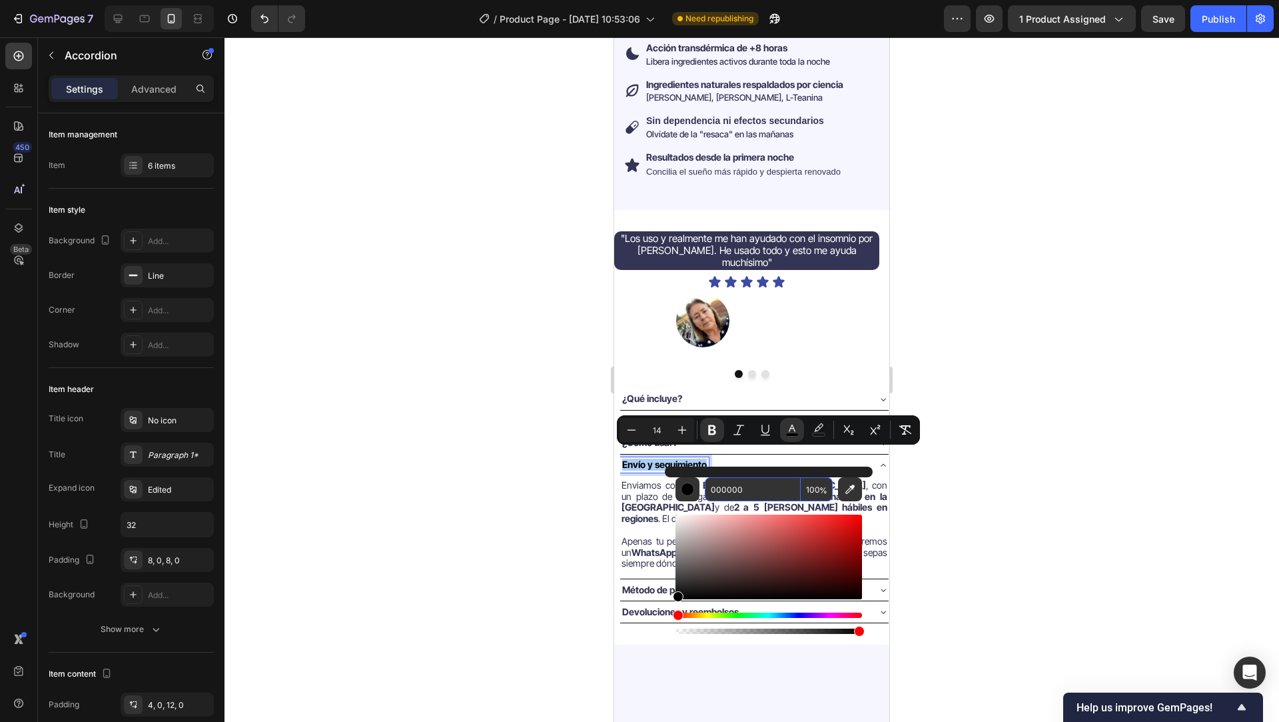
click at [746, 492] on input "000000" at bounding box center [753, 489] width 96 height 24
type input "343454"
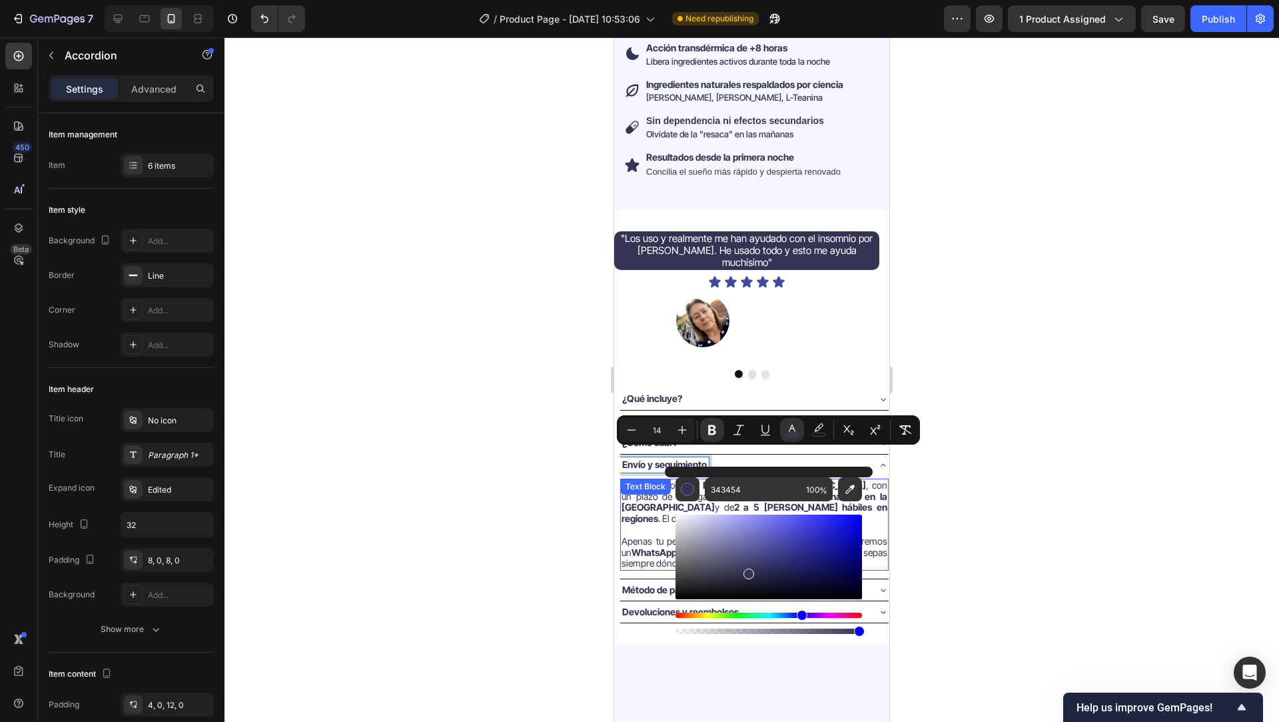
click at [553, 521] on div at bounding box center [752, 379] width 1055 height 684
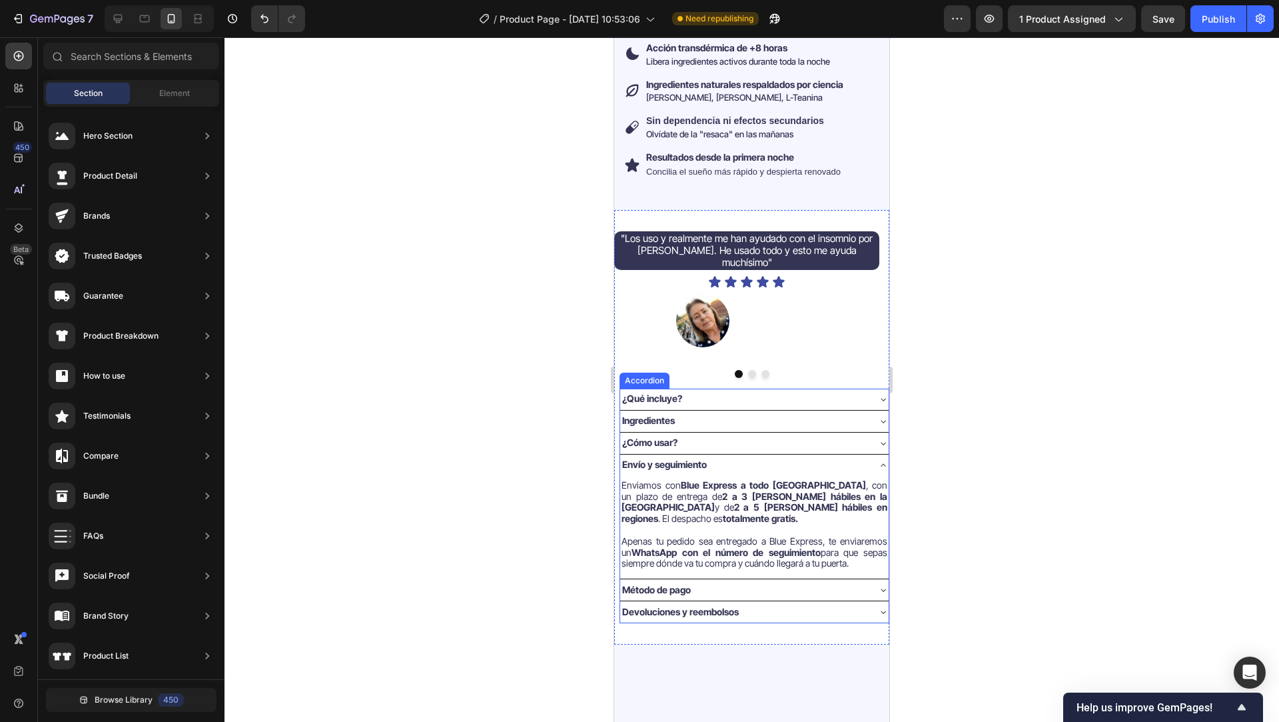
click at [709, 435] on div "¿Cómo usar?" at bounding box center [743, 442] width 247 height 15
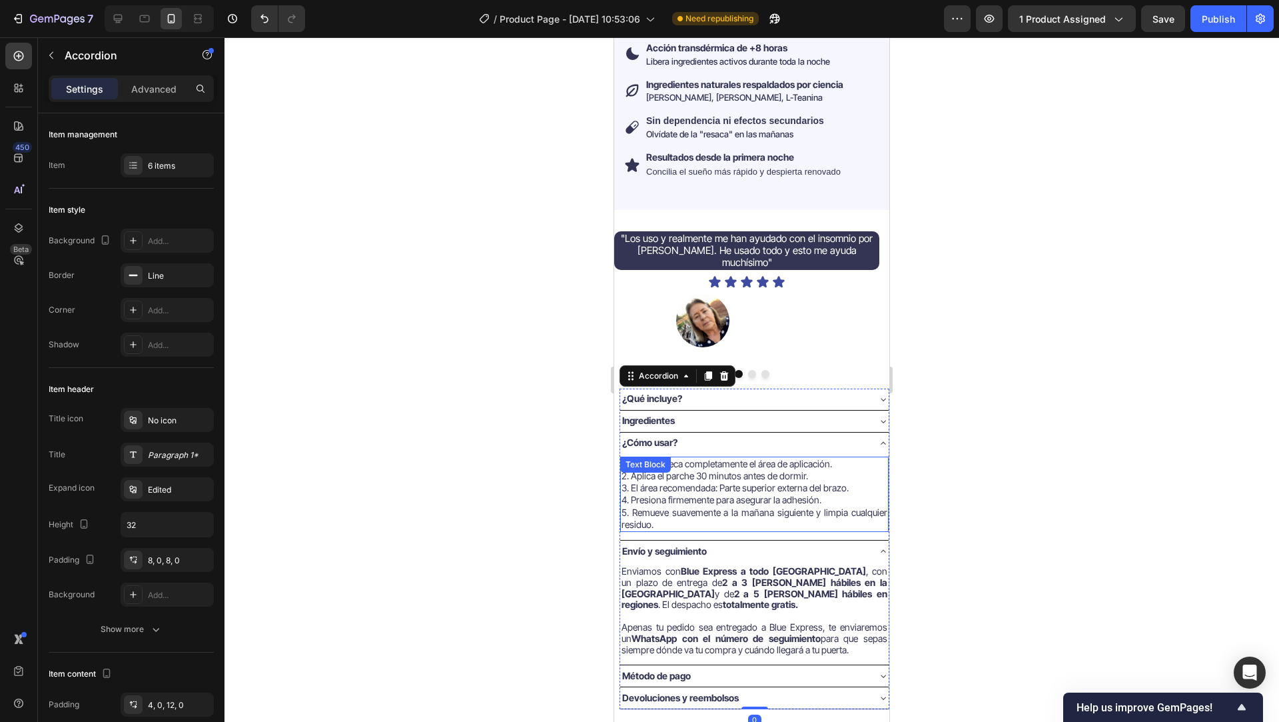
click at [706, 470] on span "2. Aplica el parche 30 minutos antes de dormir." at bounding box center [715, 475] width 187 height 11
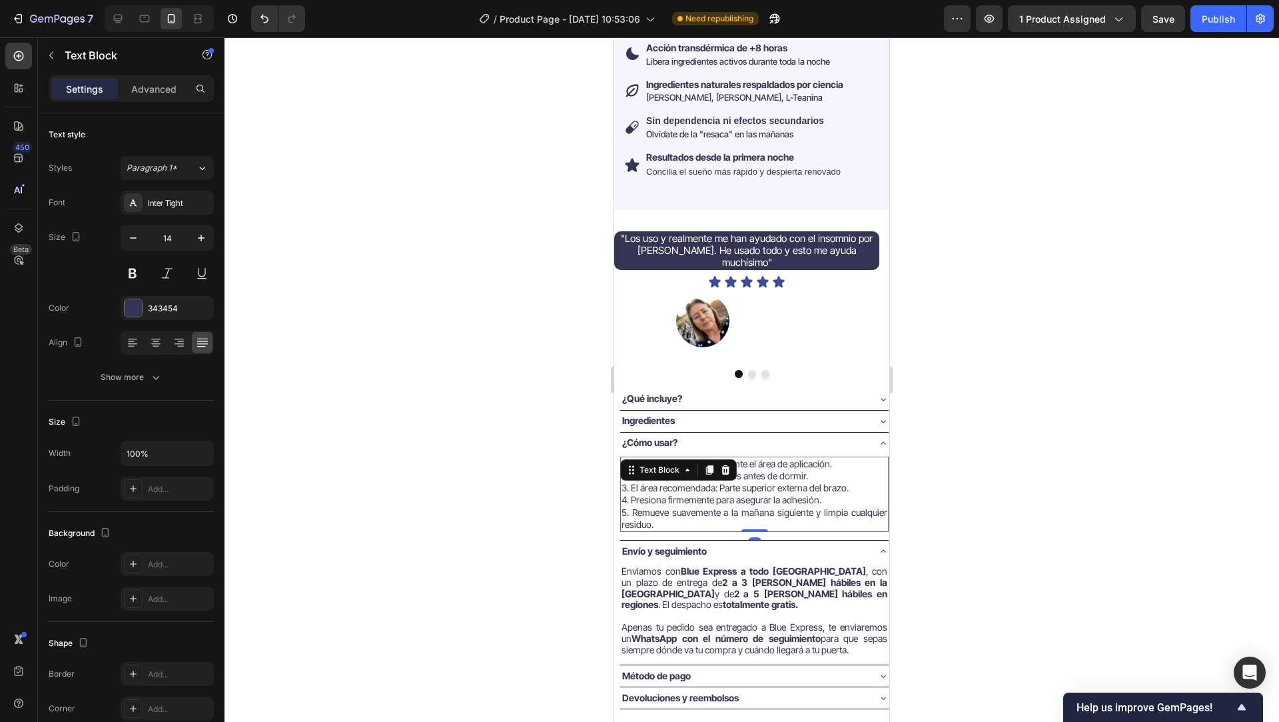
click at [706, 469] on div "Text Block" at bounding box center [678, 469] width 117 height 21
click at [694, 494] on span "4. Presiona firmemente para asegurar la adhesión." at bounding box center [722, 499] width 200 height 11
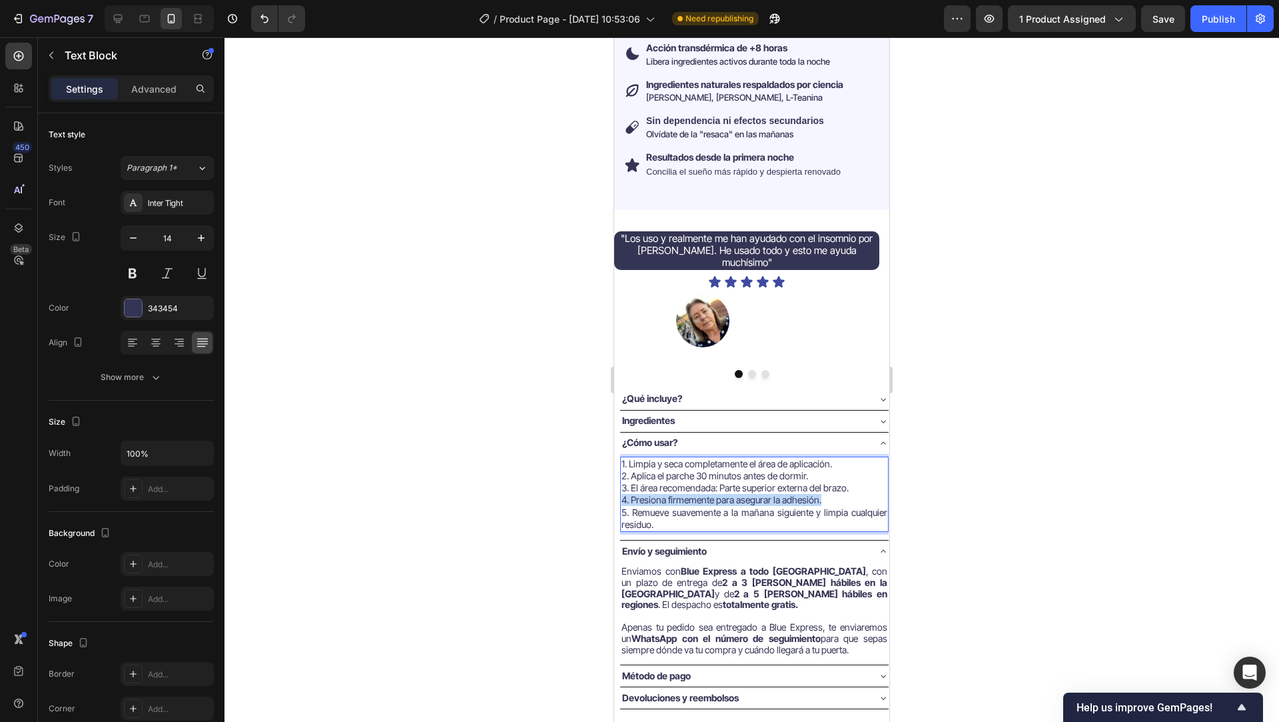
click at [694, 494] on span "4. Presiona firmemente para asegurar la adhesión." at bounding box center [722, 499] width 200 height 11
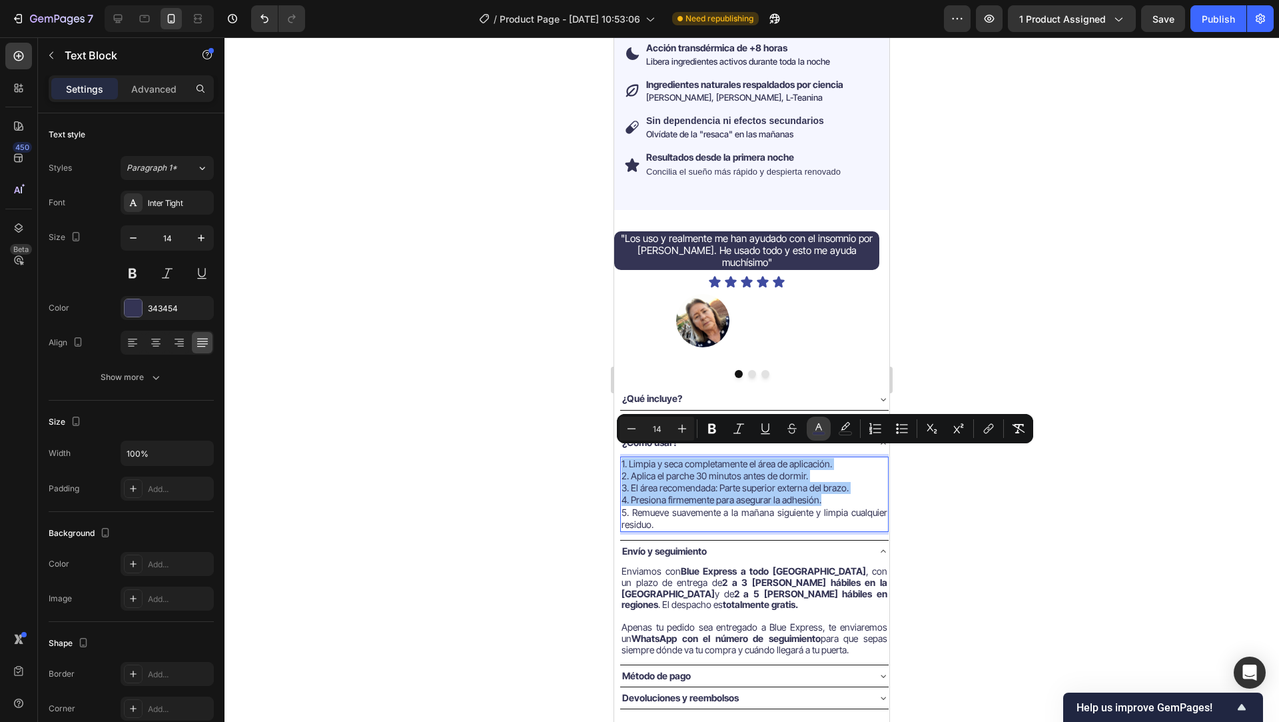
click at [821, 430] on icon "Editor contextual toolbar" at bounding box center [818, 428] width 13 height 13
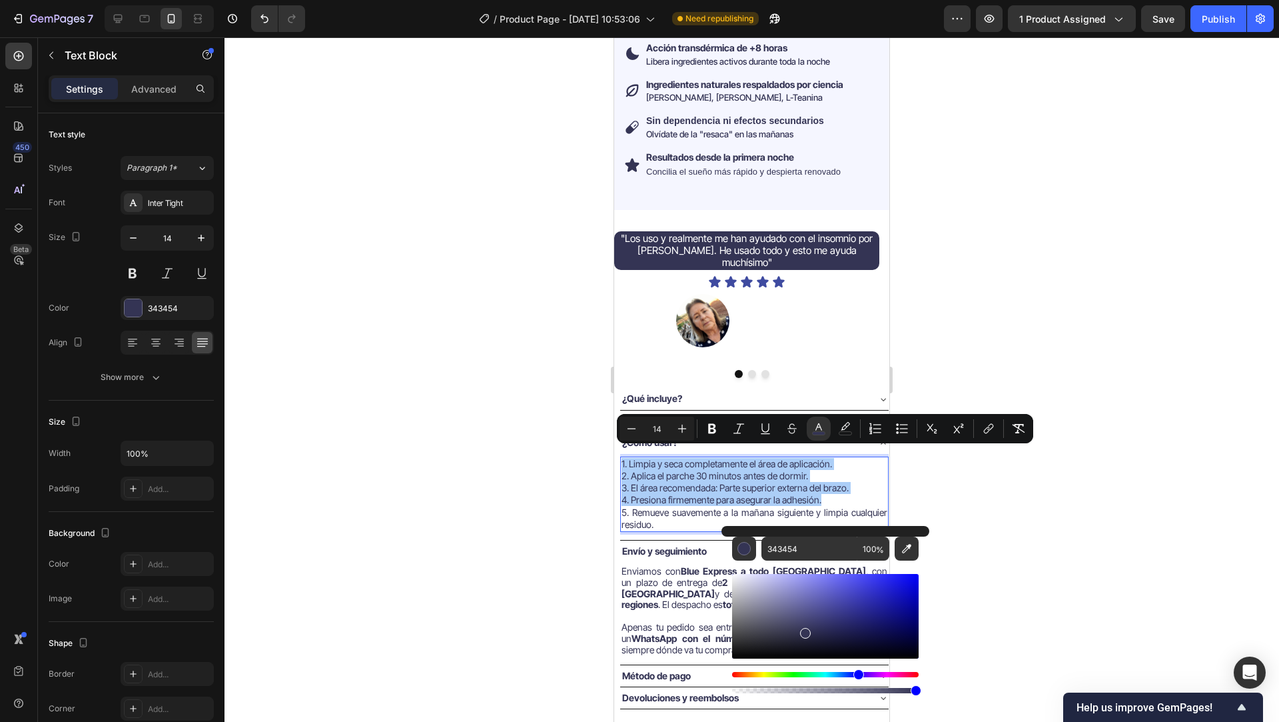
click at [564, 512] on div at bounding box center [752, 379] width 1055 height 684
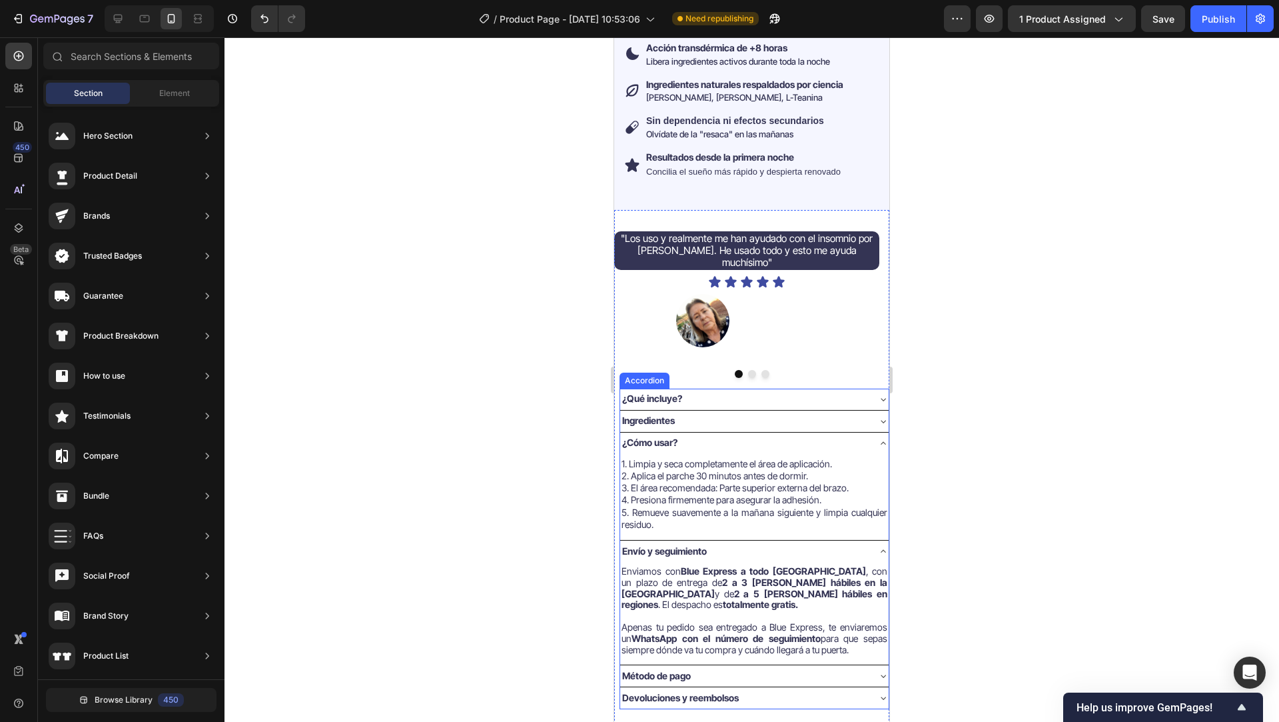
click at [704, 415] on div "Ingredientes" at bounding box center [743, 420] width 247 height 15
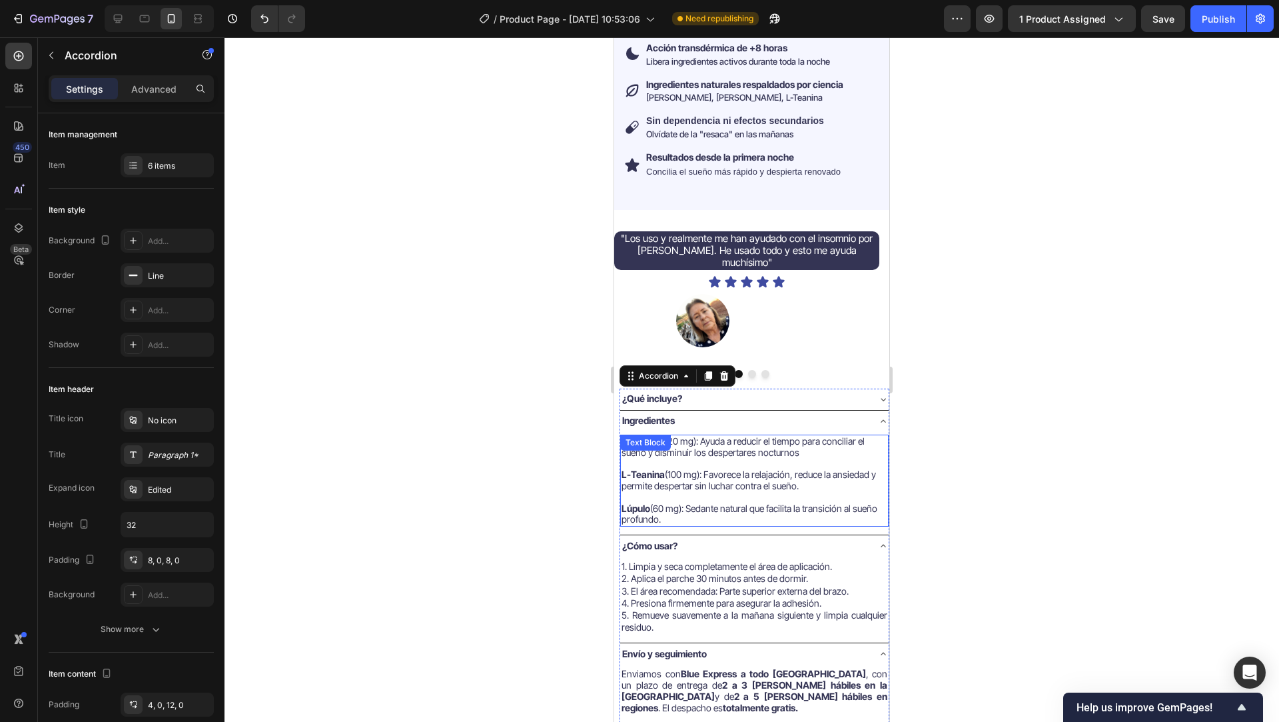
click at [702, 436] on div "Valeriana (120 mg): Ayuda a reducir el tiempo para conciliar el sueño y disminu…" at bounding box center [754, 480] width 268 height 92
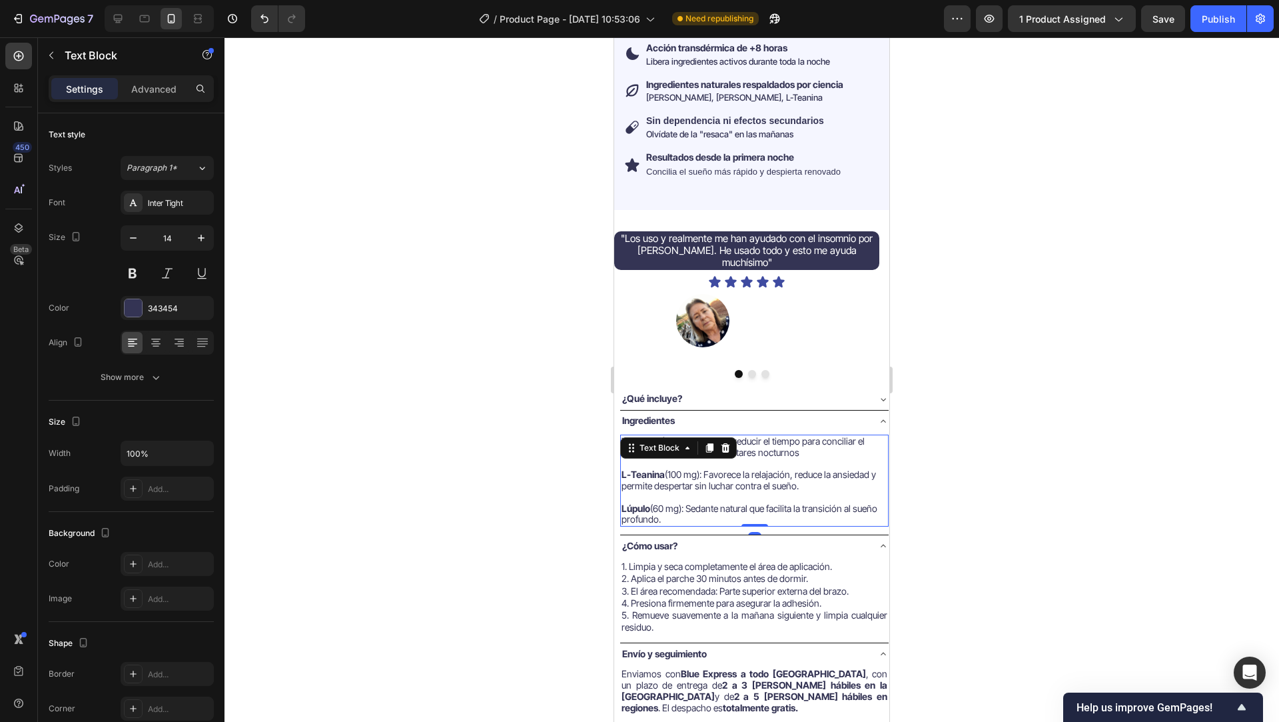
click at [756, 471] on span "L-Teanina (100 mg): Favorece la relajación, reduce la ansiedad y permite desper…" at bounding box center [749, 479] width 254 height 23
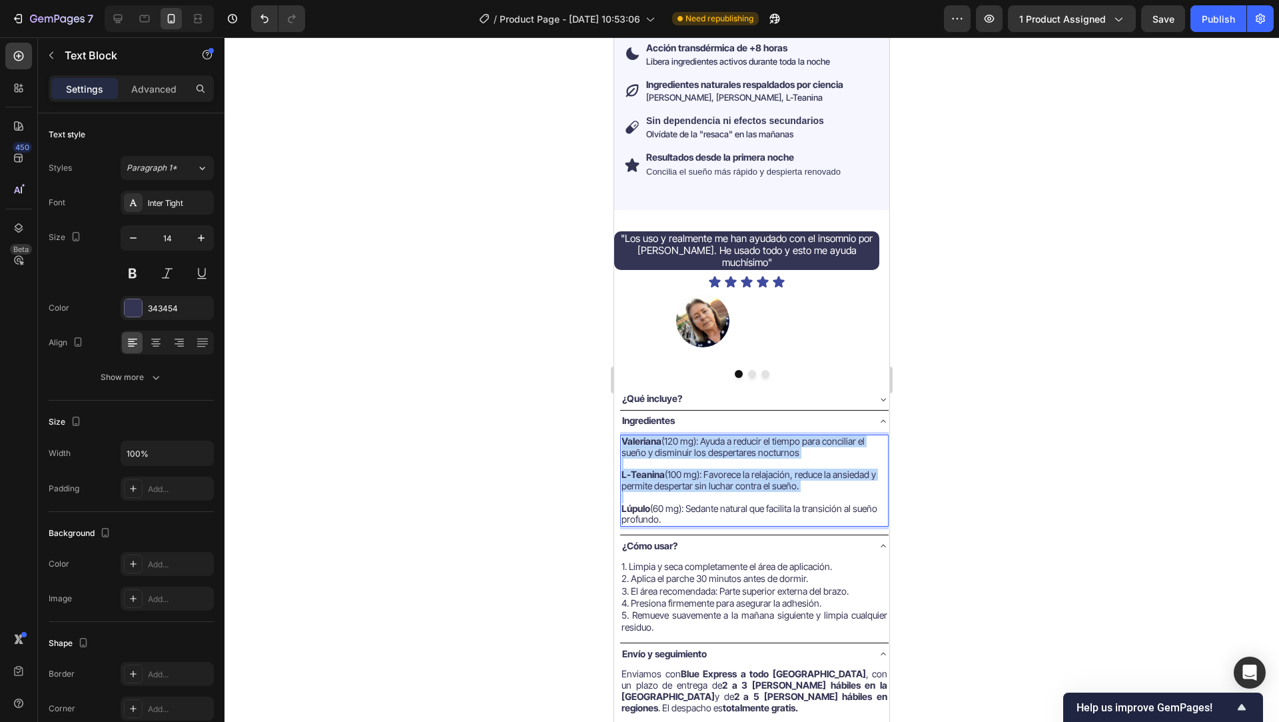
click at [756, 471] on span "L-Teanina (100 mg): Favorece la relajación, reduce la ansiedad y permite desper…" at bounding box center [749, 479] width 254 height 23
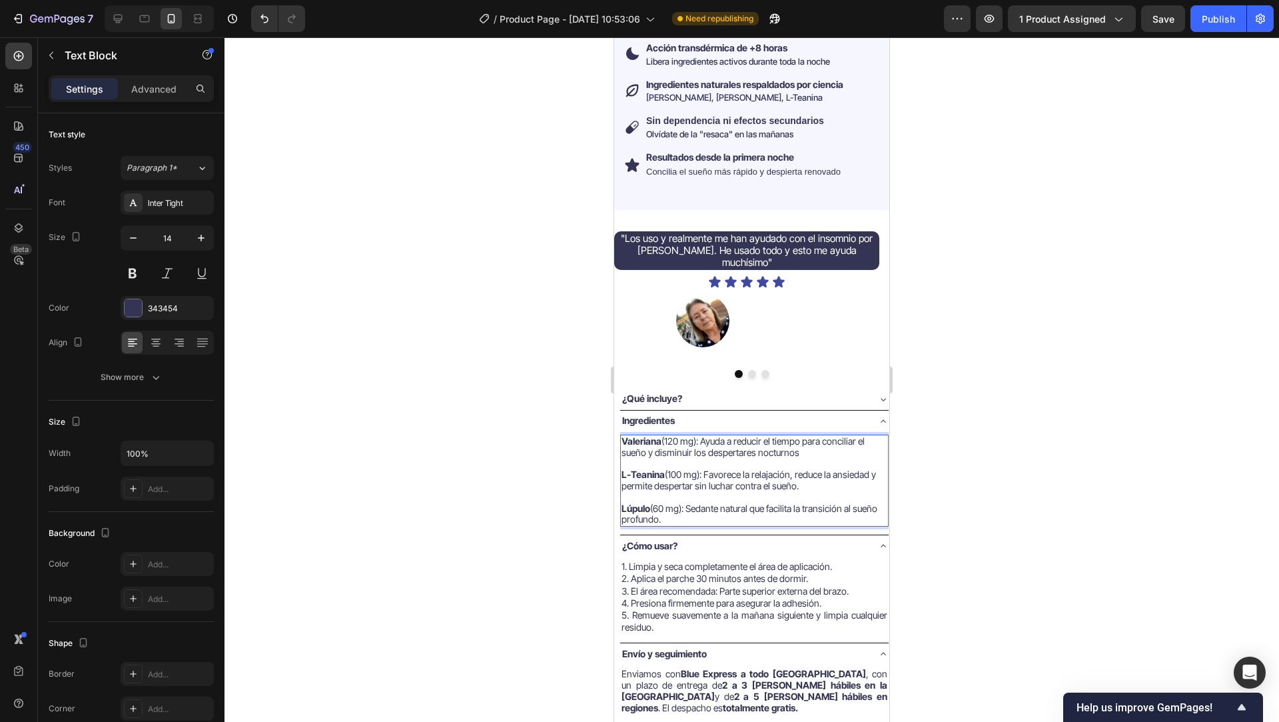
click at [756, 458] on p "Rich Text Editor. Editing area: main" at bounding box center [755, 463] width 266 height 11
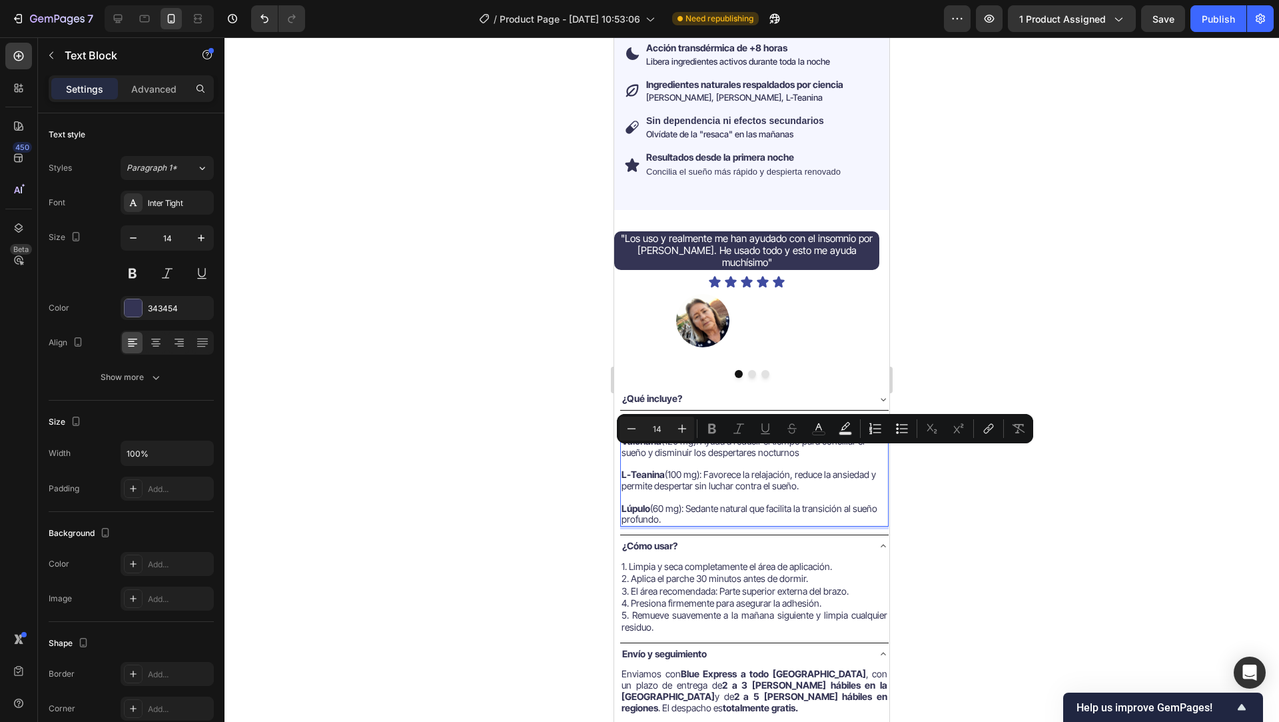
click at [745, 476] on span "L-Teanina (100 mg): Favorece la relajación, reduce la ansiedad y permite desper…" at bounding box center [749, 479] width 254 height 23
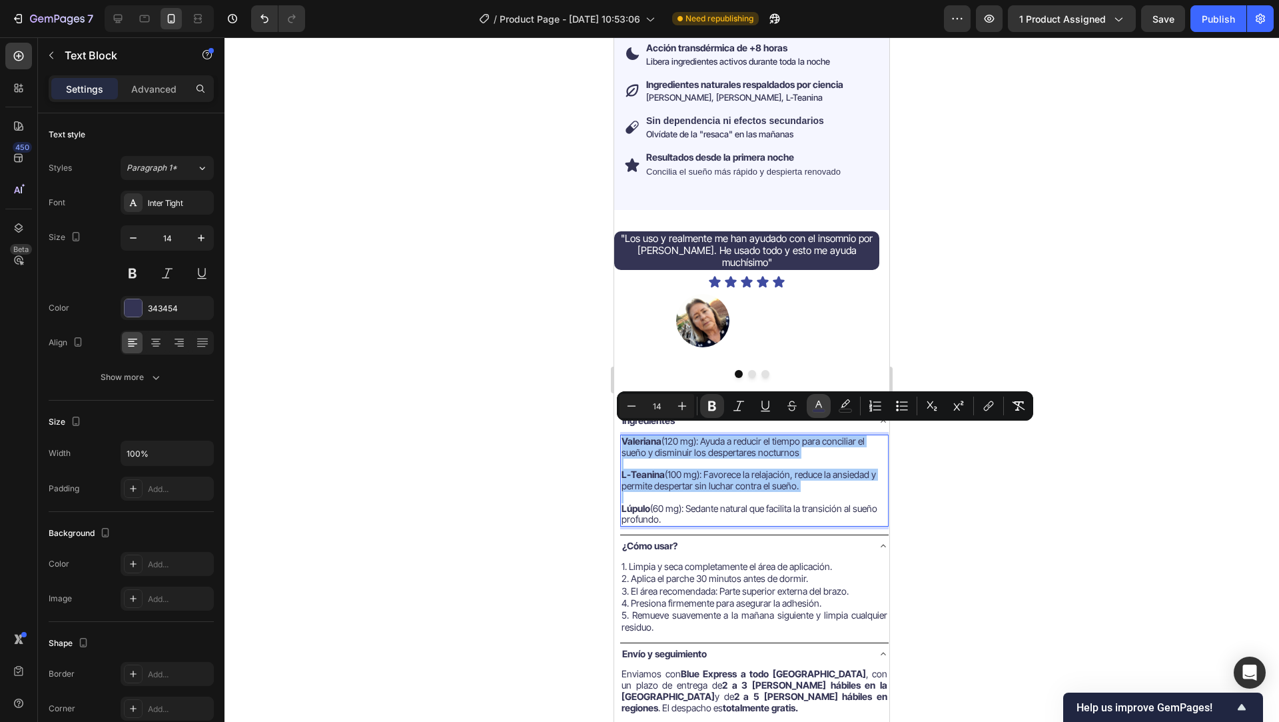
click at [818, 407] on icon "Editor contextual toolbar" at bounding box center [818, 405] width 13 height 13
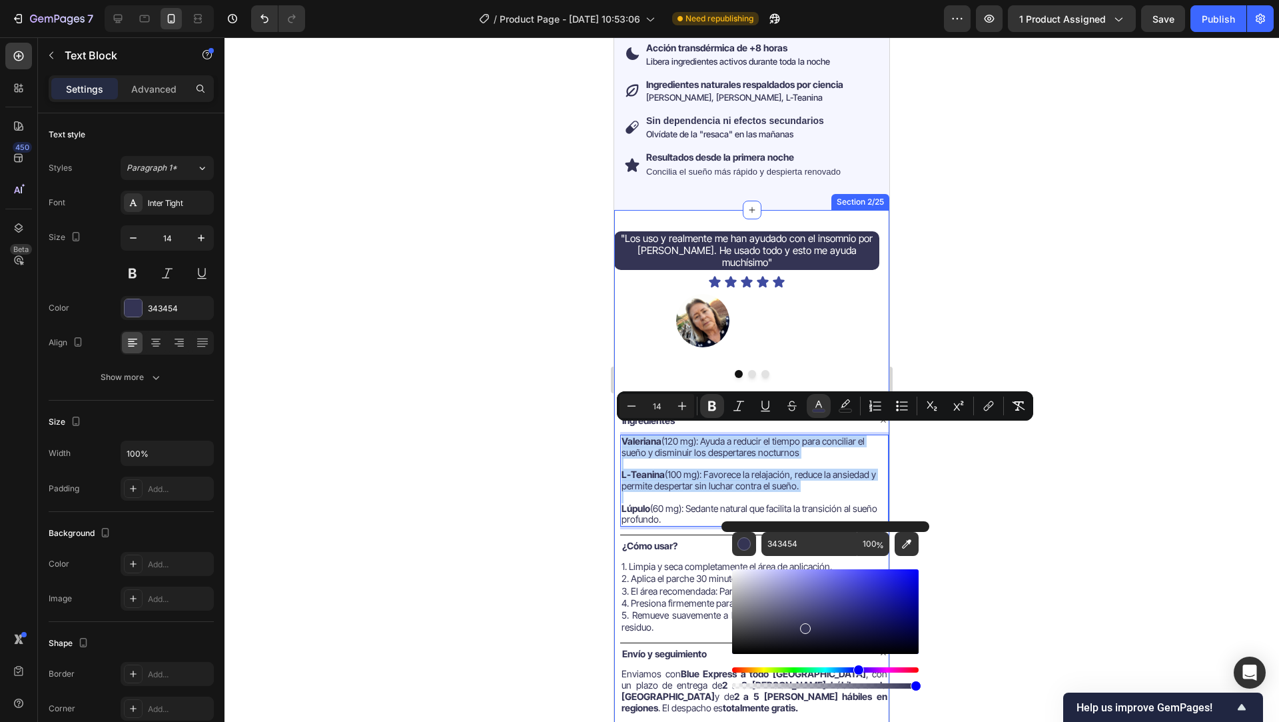
click at [785, 391] on div "¿Qué incluye?" at bounding box center [743, 398] width 247 height 15
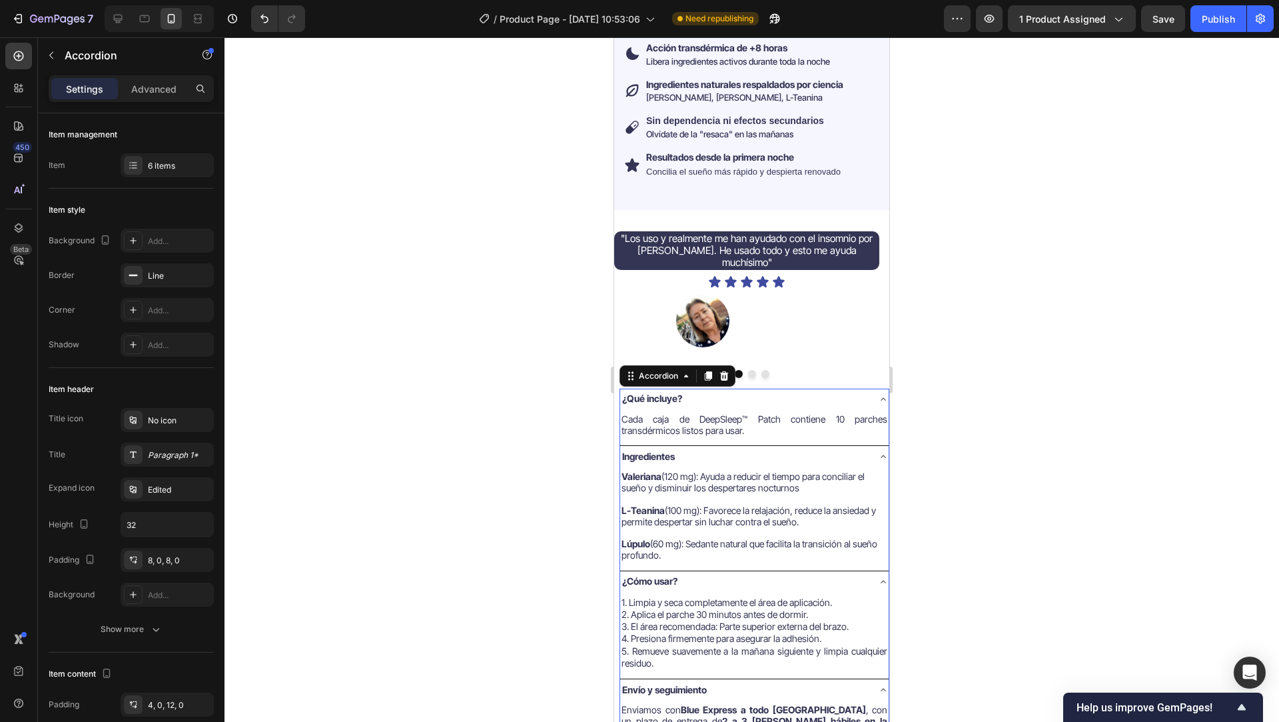
click at [548, 454] on div at bounding box center [752, 379] width 1055 height 684
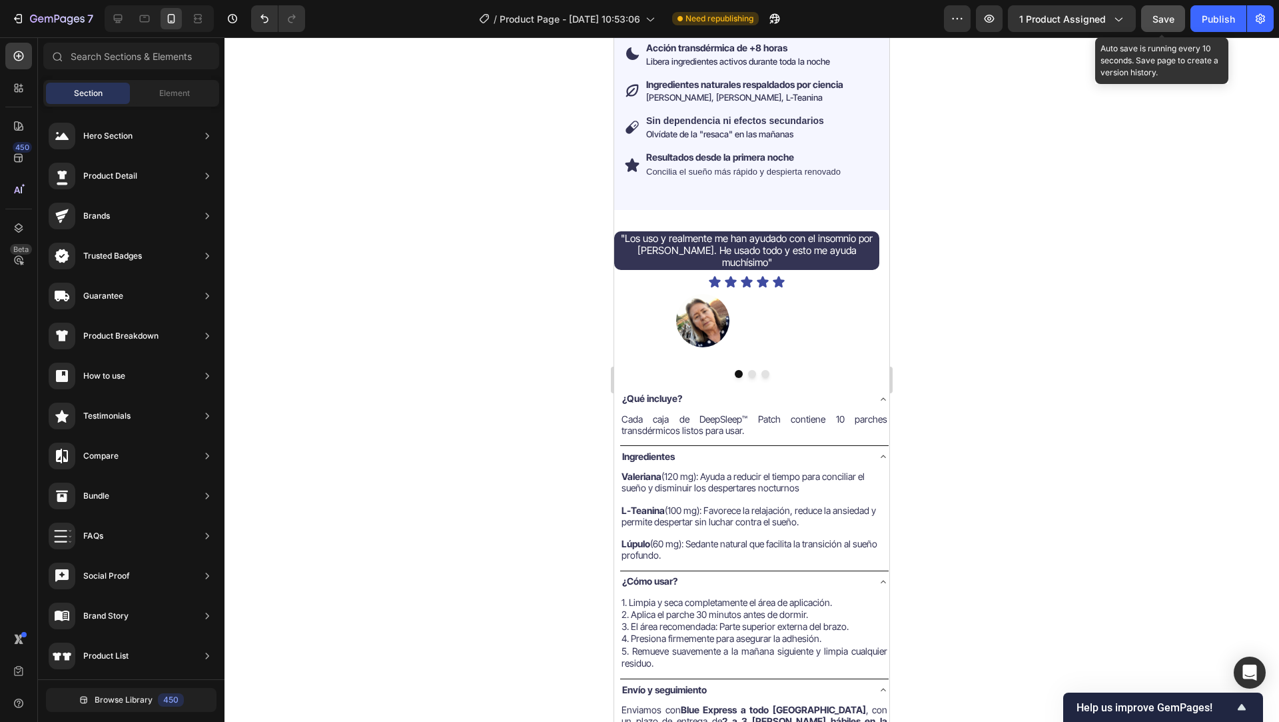
click at [1154, 25] on div "Save" at bounding box center [1164, 19] width 22 height 14
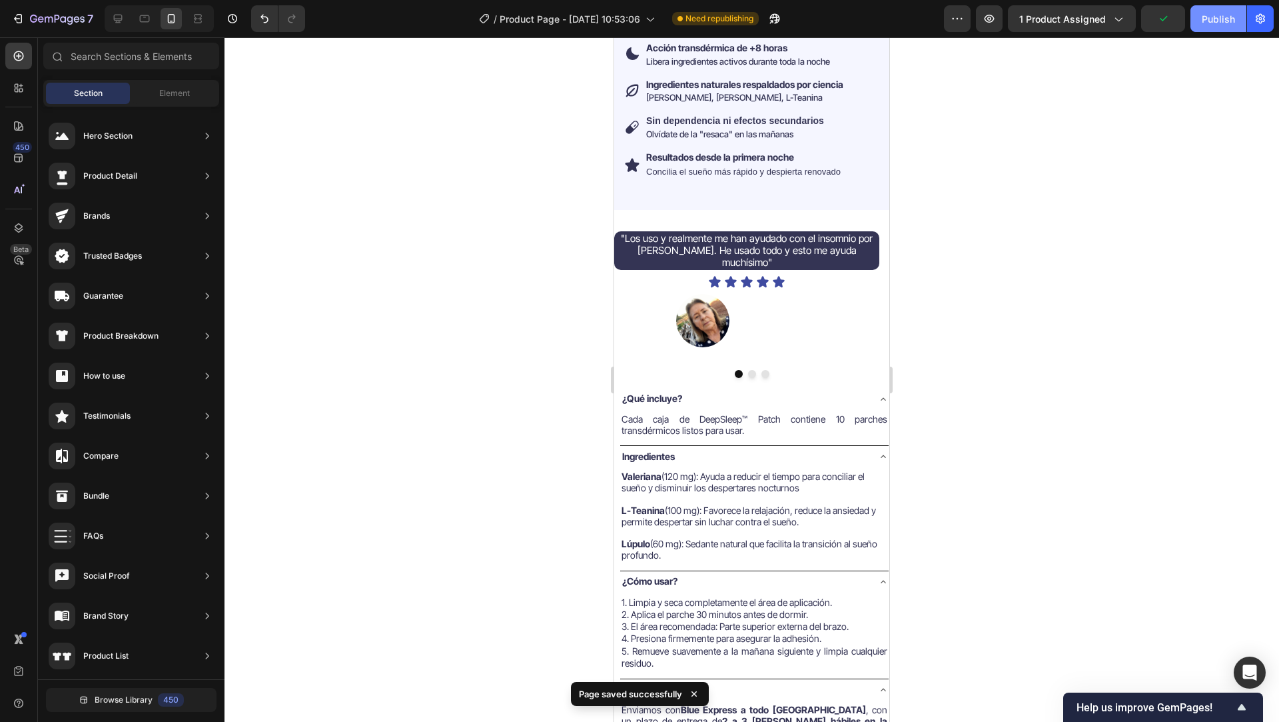
click at [1207, 22] on div "Publish" at bounding box center [1218, 19] width 33 height 14
click at [708, 391] on div "¿Qué incluye?" at bounding box center [743, 398] width 247 height 15
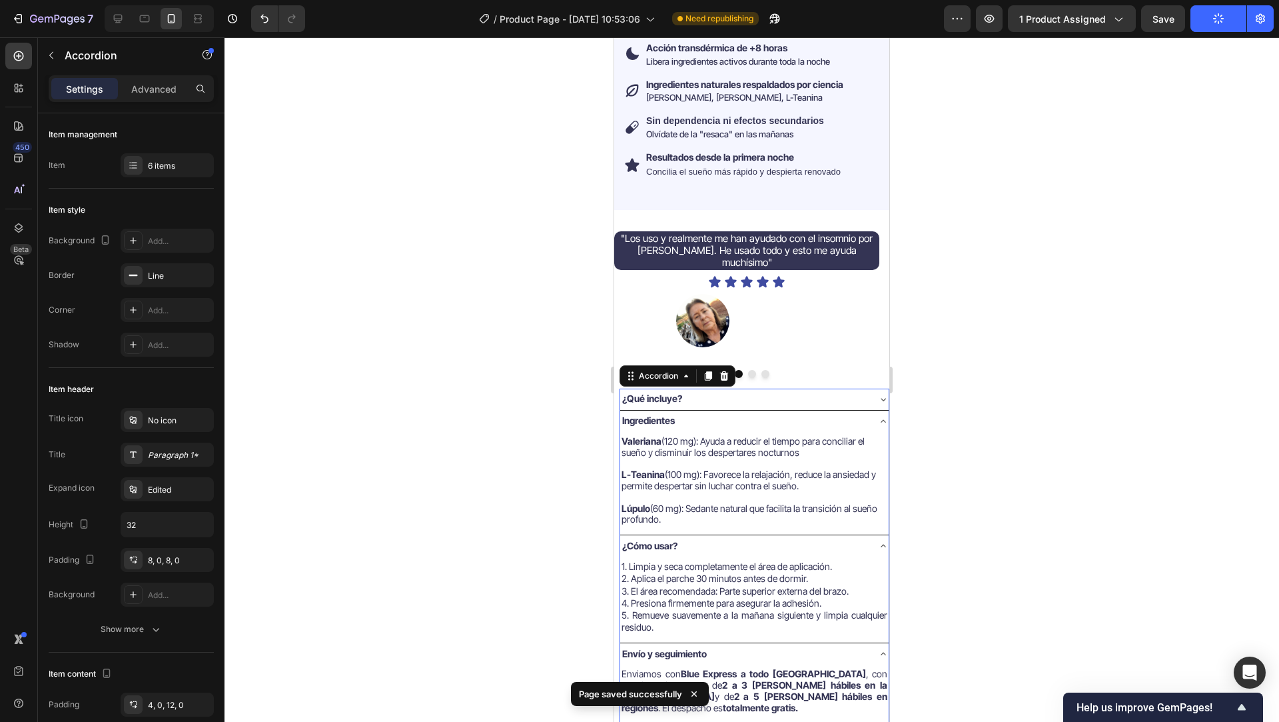
click at [693, 413] on div "Ingredientes" at bounding box center [743, 420] width 247 height 15
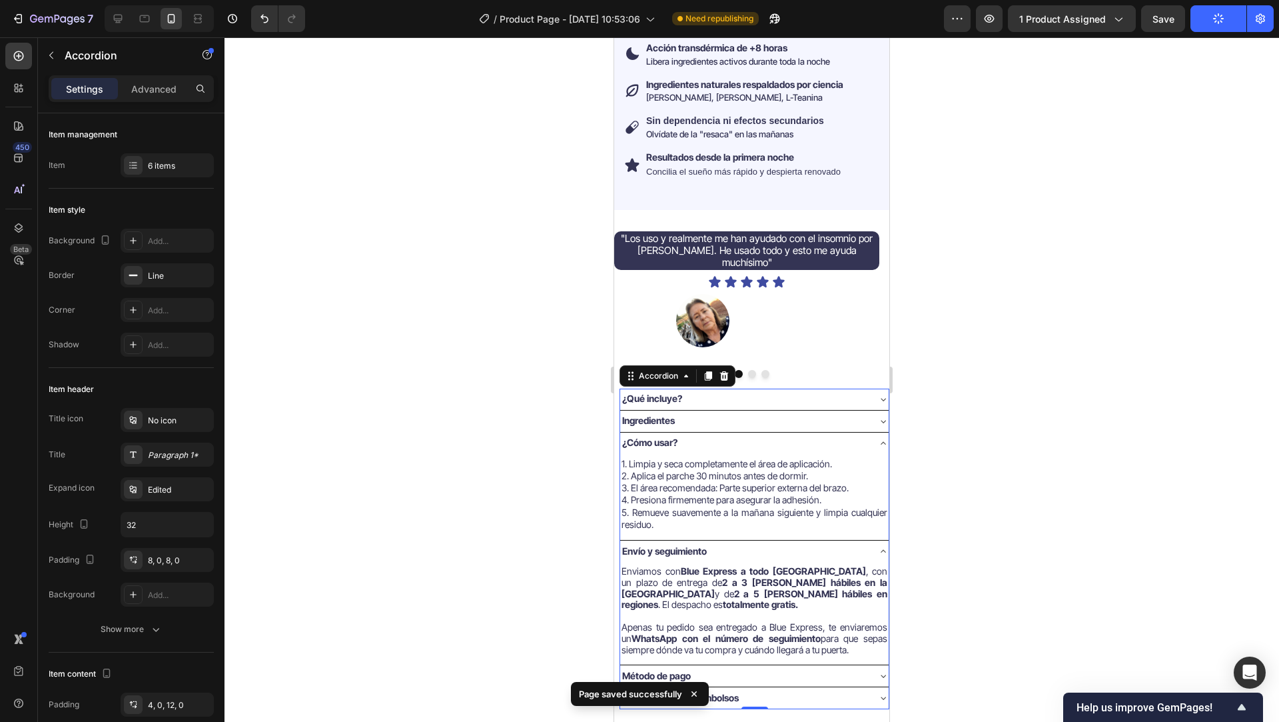
click at [710, 435] on div "¿Cómo usar?" at bounding box center [743, 442] width 247 height 15
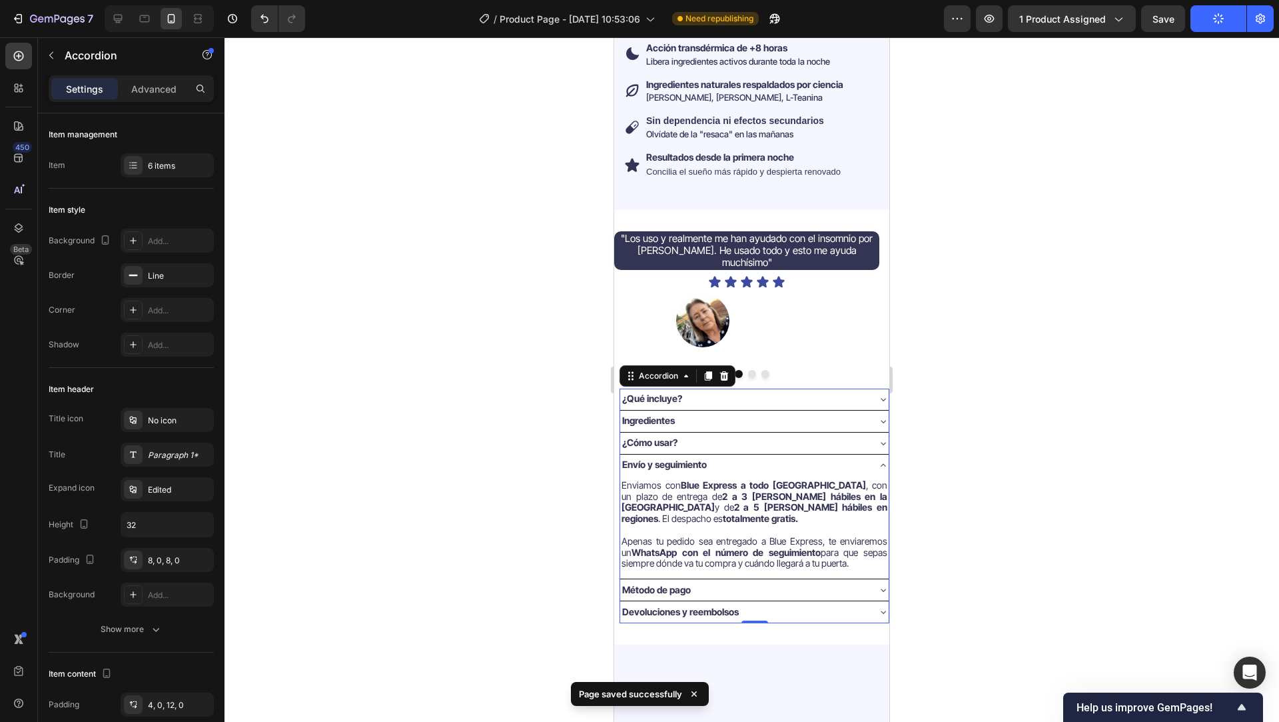
click at [725, 457] on div "Envío y seguimiento" at bounding box center [743, 464] width 247 height 15
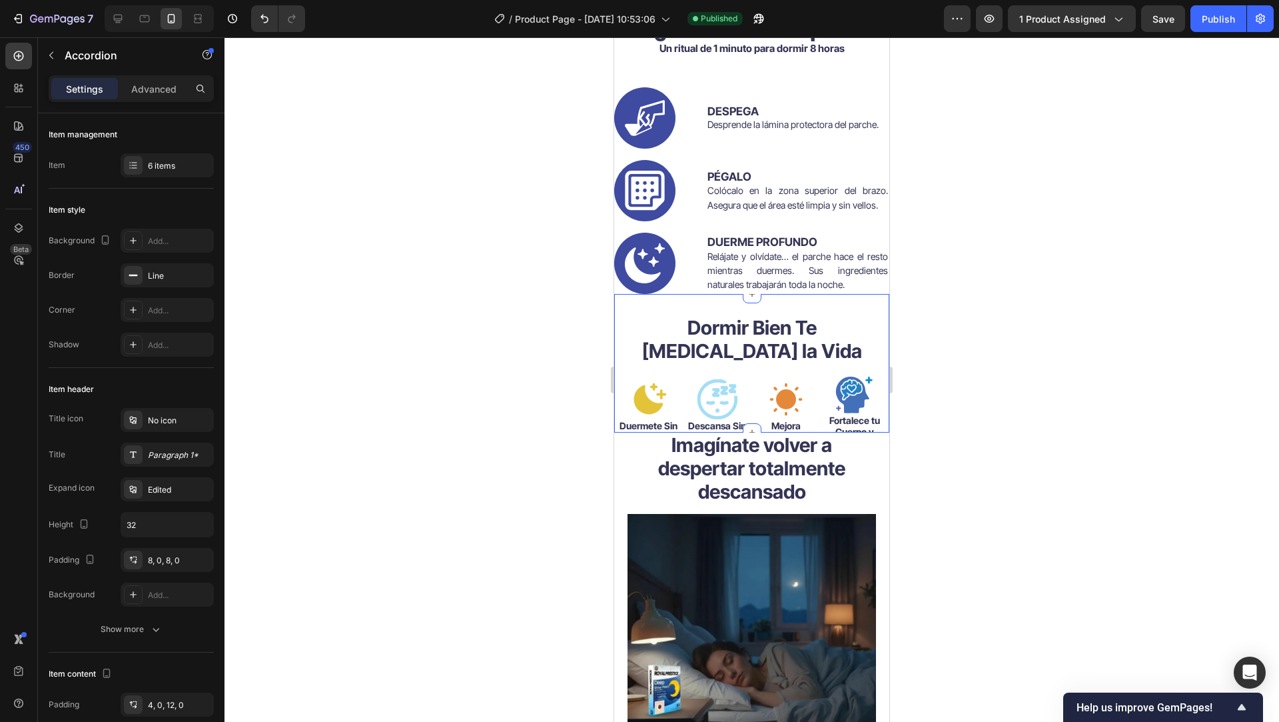
scroll to position [3037, 0]
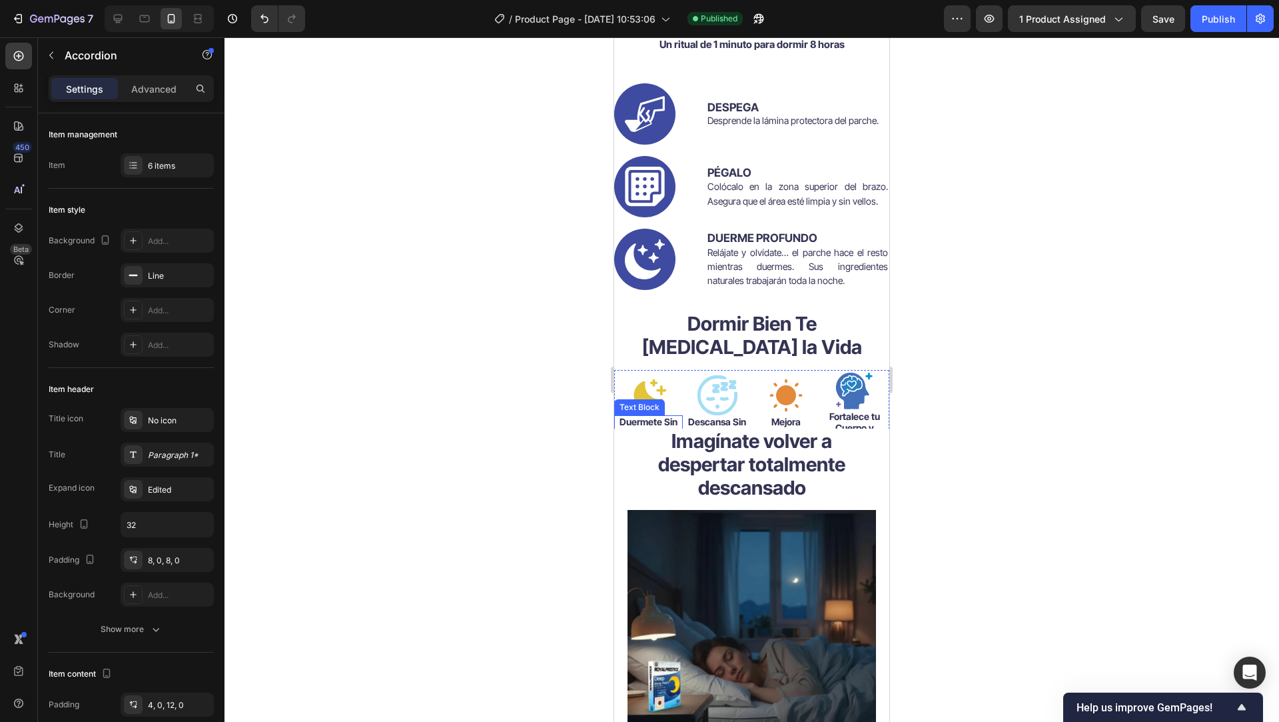
click at [666, 426] on strong "duermete sin" at bounding box center [649, 421] width 58 height 11
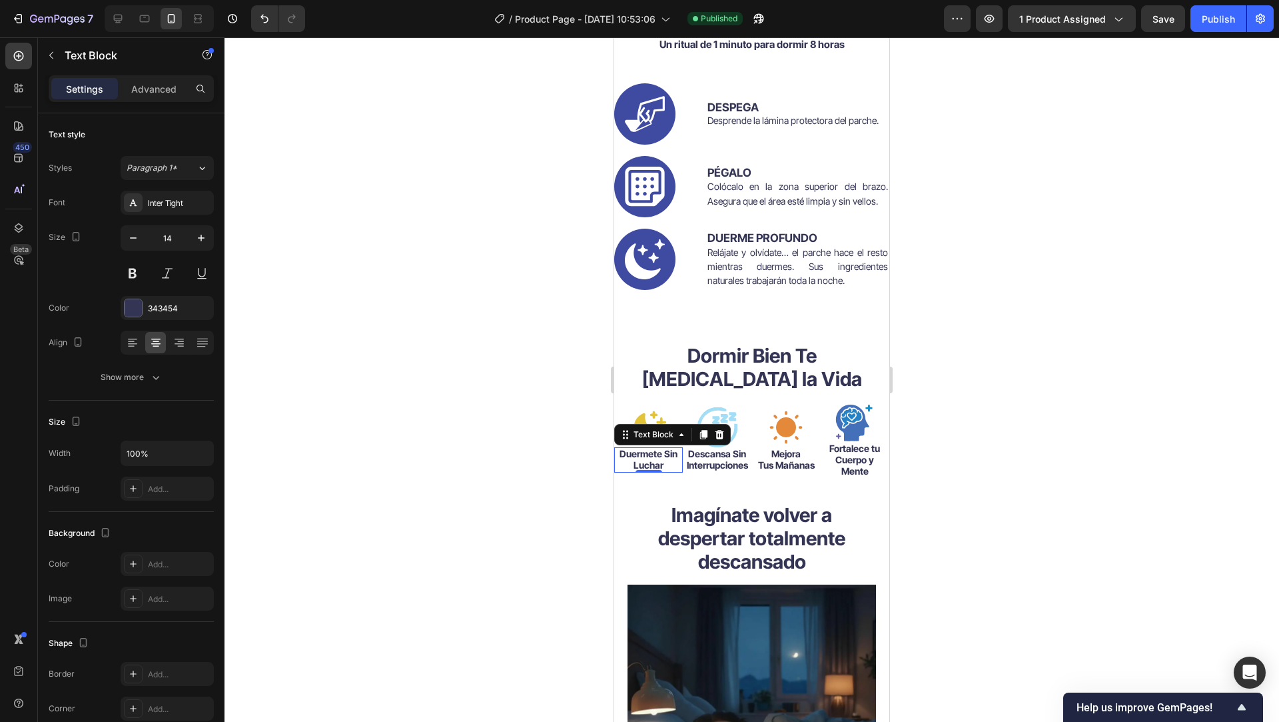
click at [654, 452] on strong "duermete sin" at bounding box center [649, 453] width 58 height 11
click at [655, 452] on strong "duermete sin" at bounding box center [649, 453] width 58 height 11
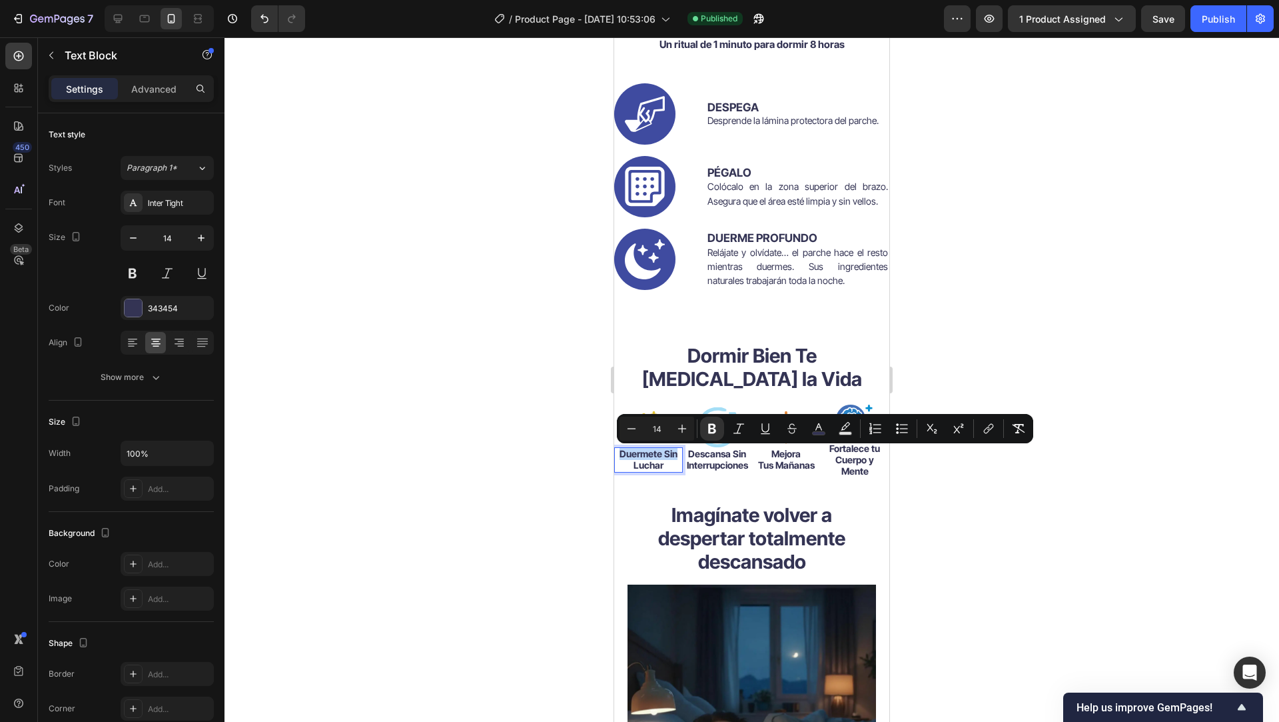
click at [654, 455] on strong "duermete sin" at bounding box center [649, 453] width 58 height 11
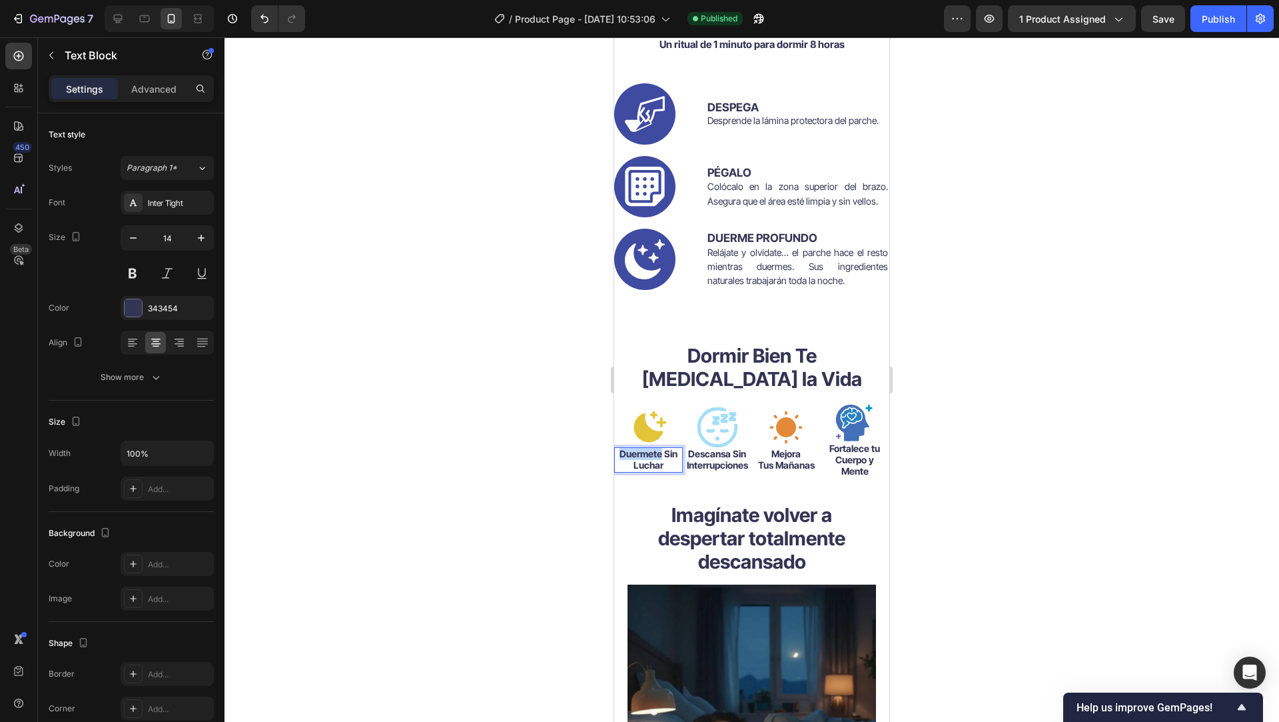
click at [654, 455] on strong "duermete sin" at bounding box center [649, 453] width 58 height 11
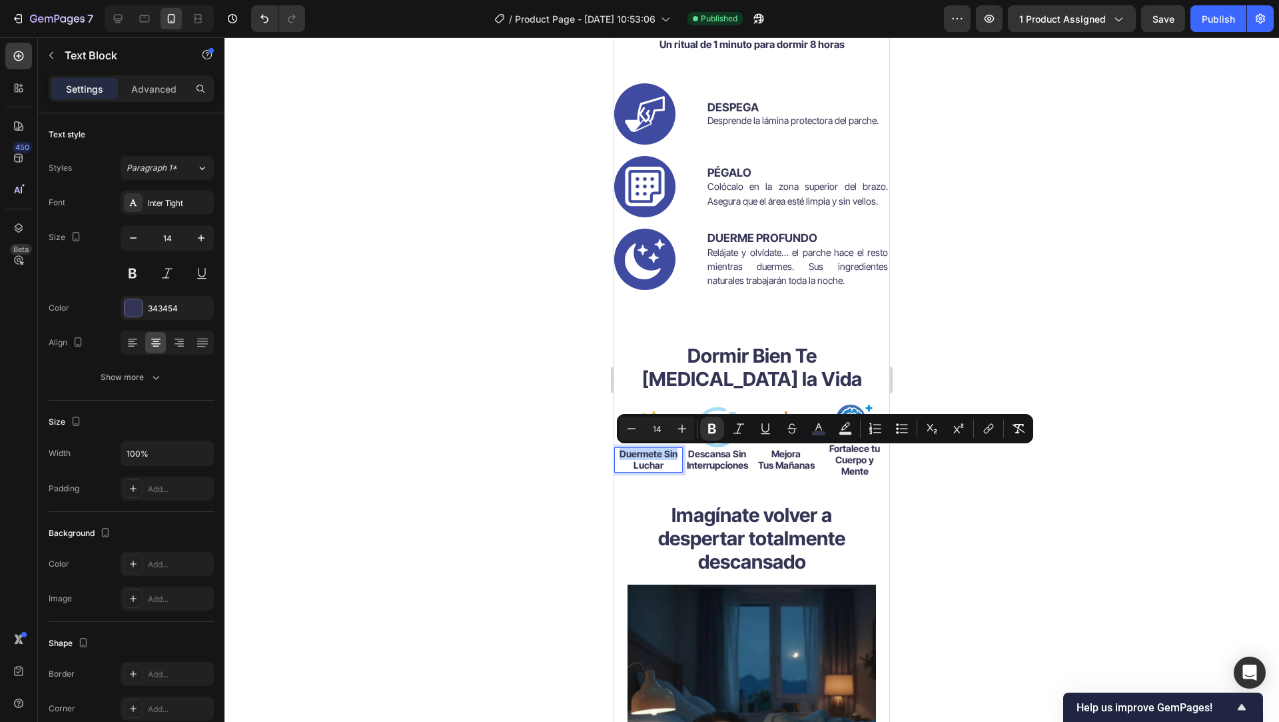
click at [636, 459] on strong "duermete sin" at bounding box center [649, 453] width 58 height 11
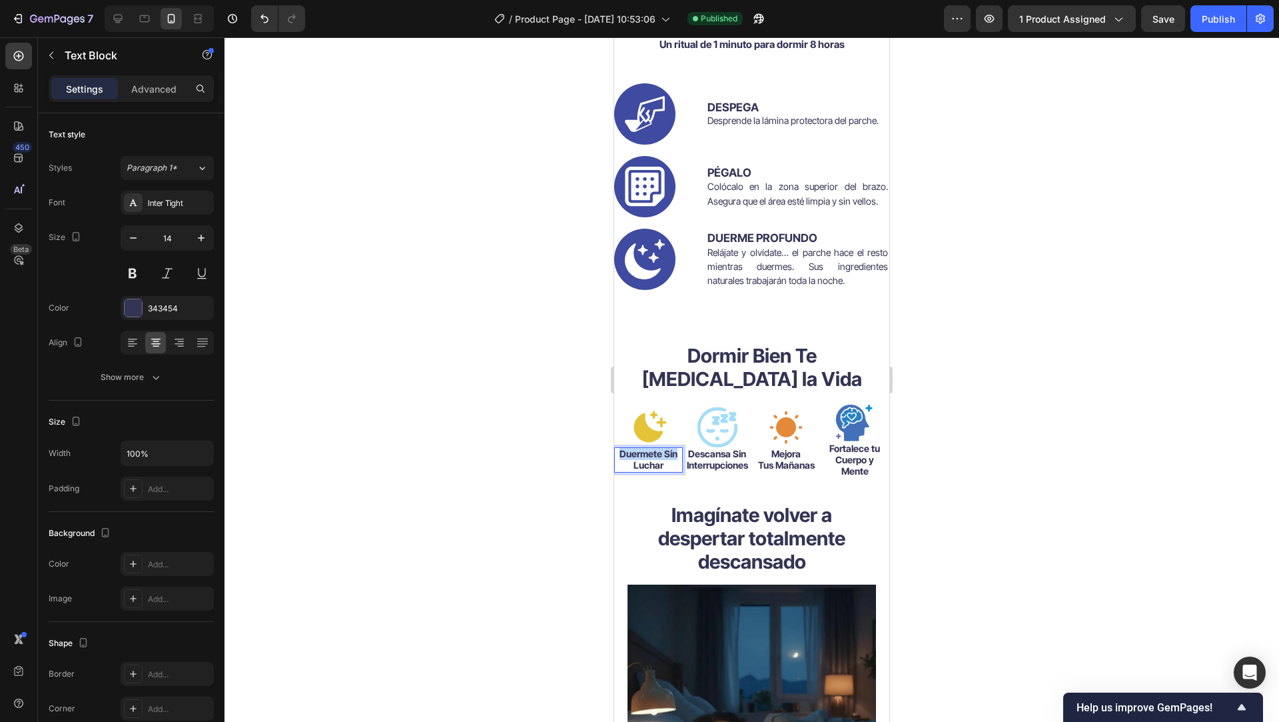
click at [636, 459] on strong "duermete sin" at bounding box center [649, 453] width 58 height 11
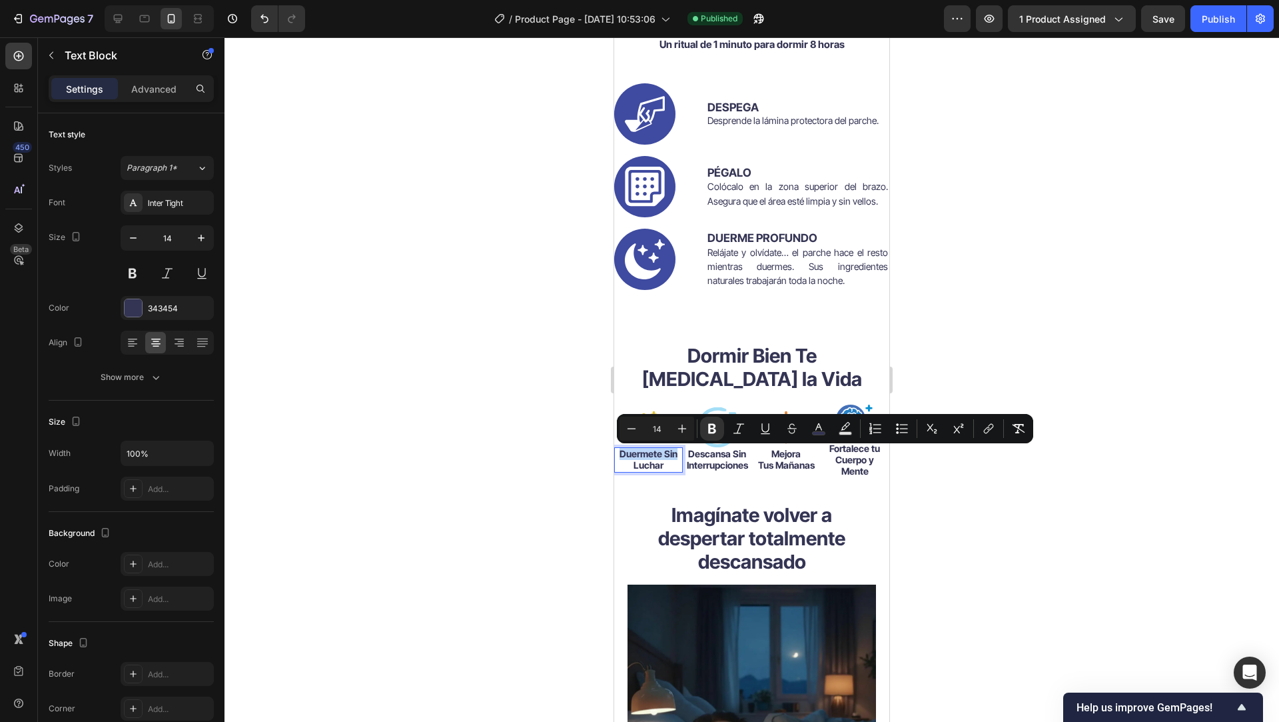
click at [628, 460] on div at bounding box center [628, 460] width 0 height 0
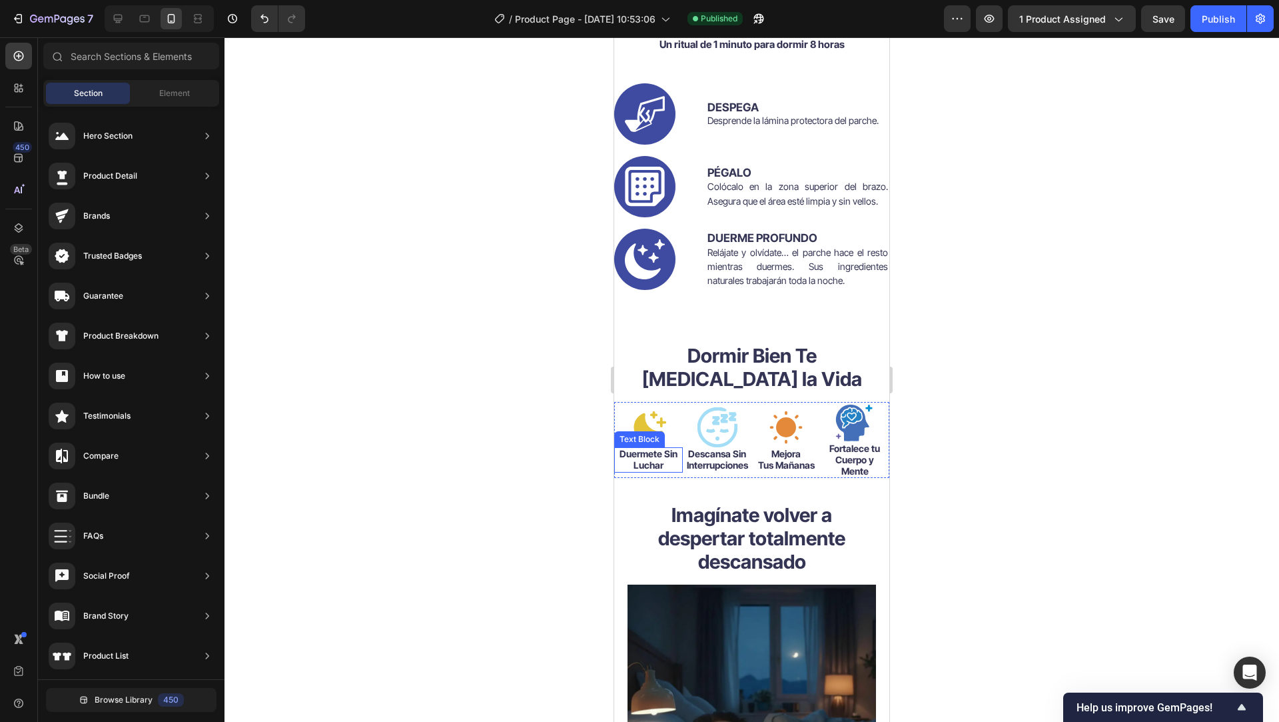
click at [630, 461] on p "luchar" at bounding box center [649, 465] width 66 height 11
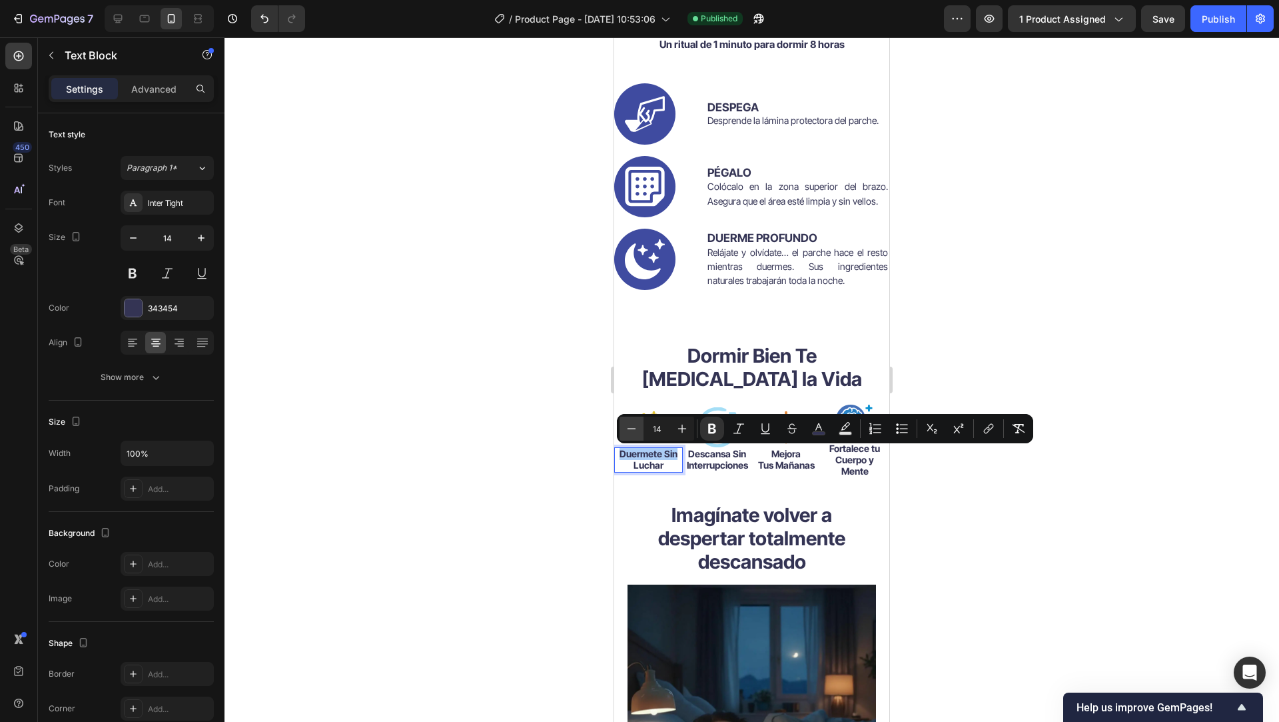
click at [629, 431] on icon "Editor contextual toolbar" at bounding box center [631, 428] width 13 height 13
type input "13"
click at [708, 429] on icon "Editor contextual toolbar" at bounding box center [712, 428] width 13 height 13
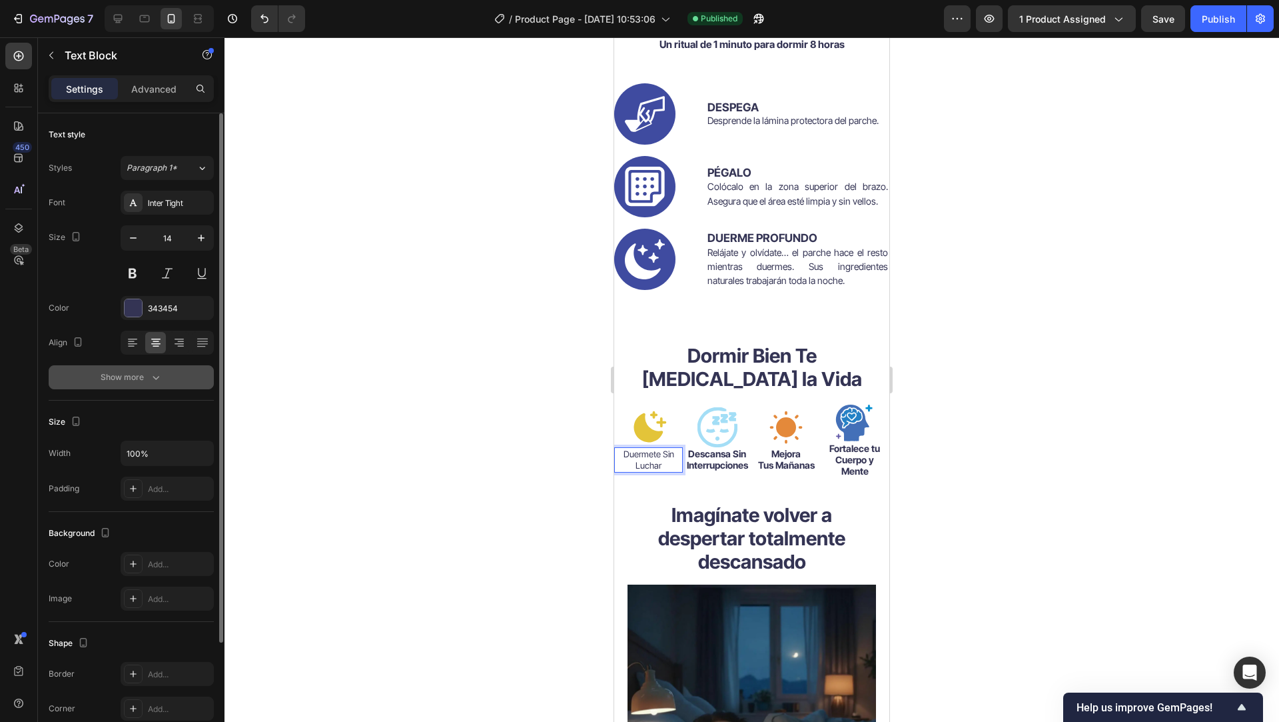
click at [151, 386] on button "Show more" at bounding box center [131, 377] width 165 height 24
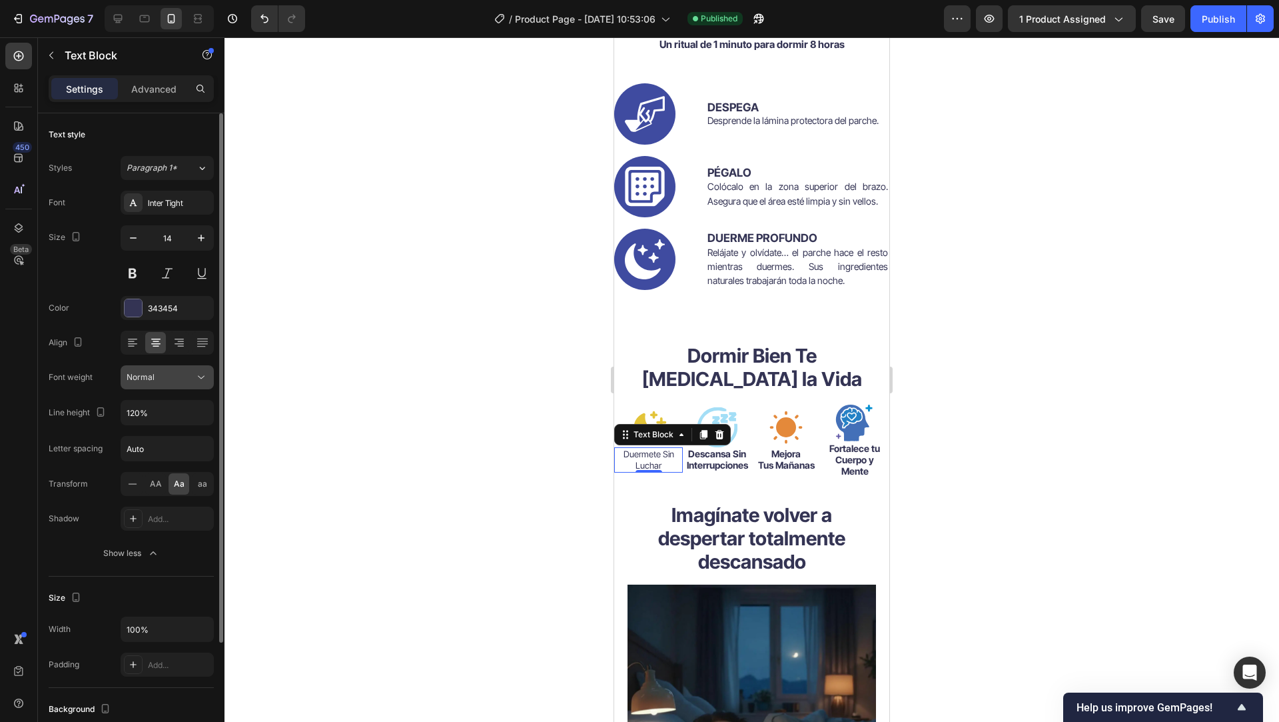
click at [203, 383] on icon at bounding box center [201, 376] width 13 height 13
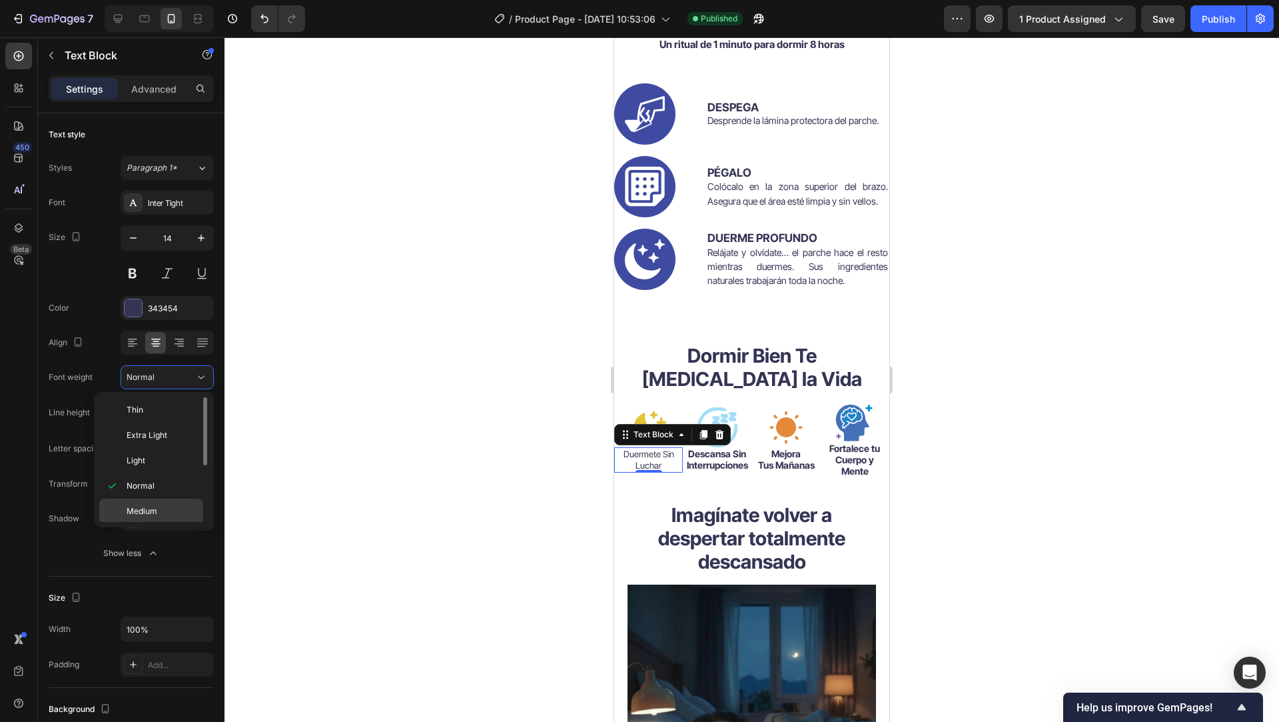
click at [187, 504] on div "Medium" at bounding box center [151, 510] width 104 height 25
click at [706, 465] on strong "descansa sin interrupciones" at bounding box center [717, 459] width 61 height 23
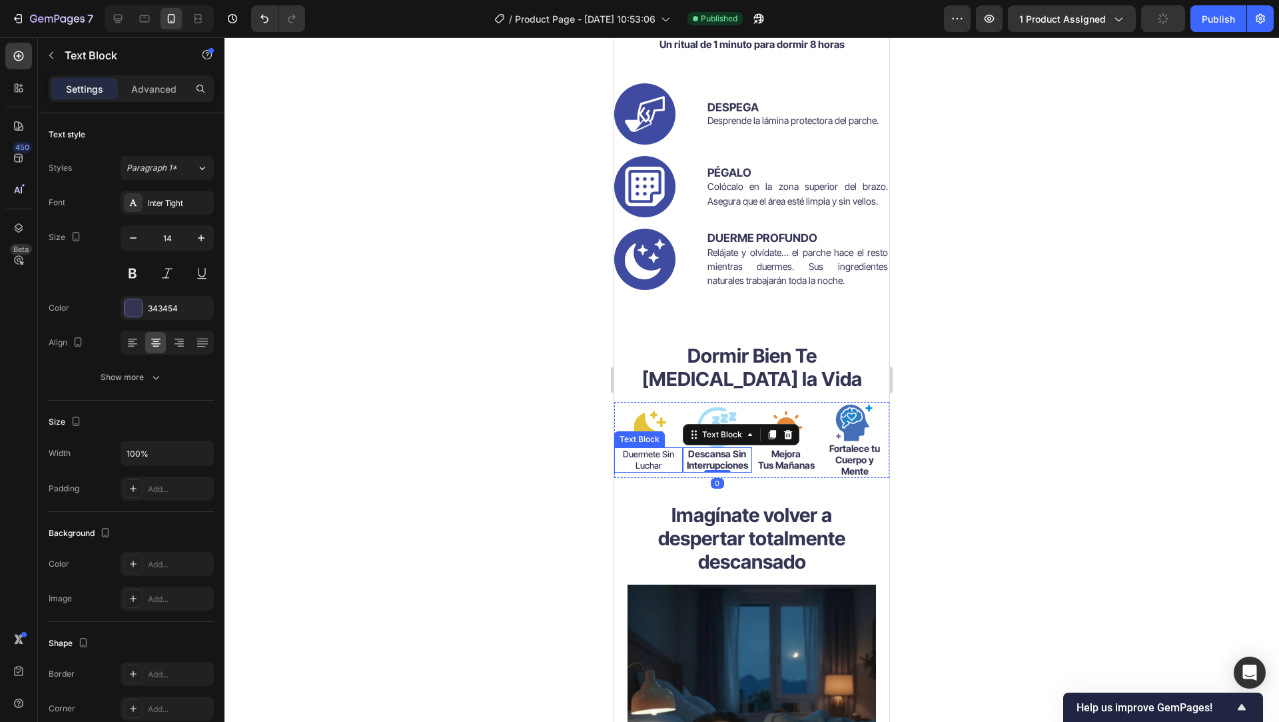
click at [640, 466] on span "luchar" at bounding box center [649, 465] width 26 height 11
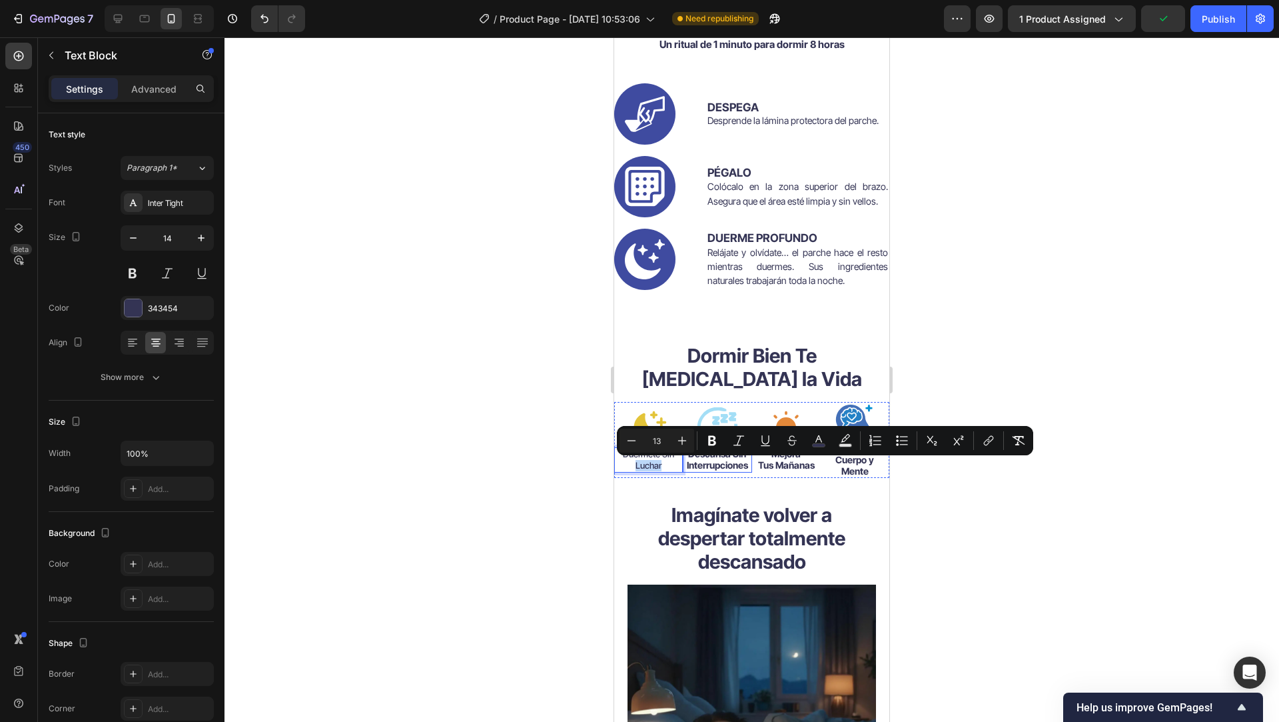
click at [718, 466] on strong "descansa sin interrupciones" at bounding box center [717, 459] width 61 height 23
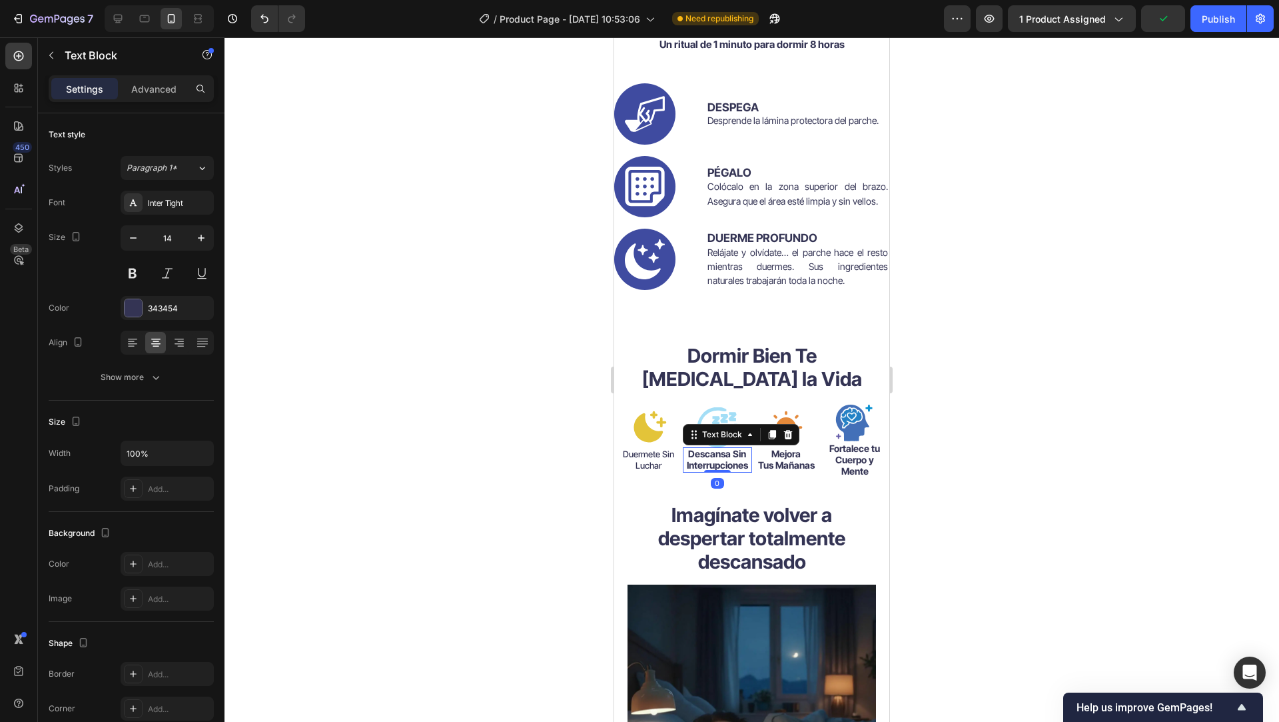
click at [718, 462] on strong "descansa sin interrupciones" at bounding box center [717, 459] width 61 height 23
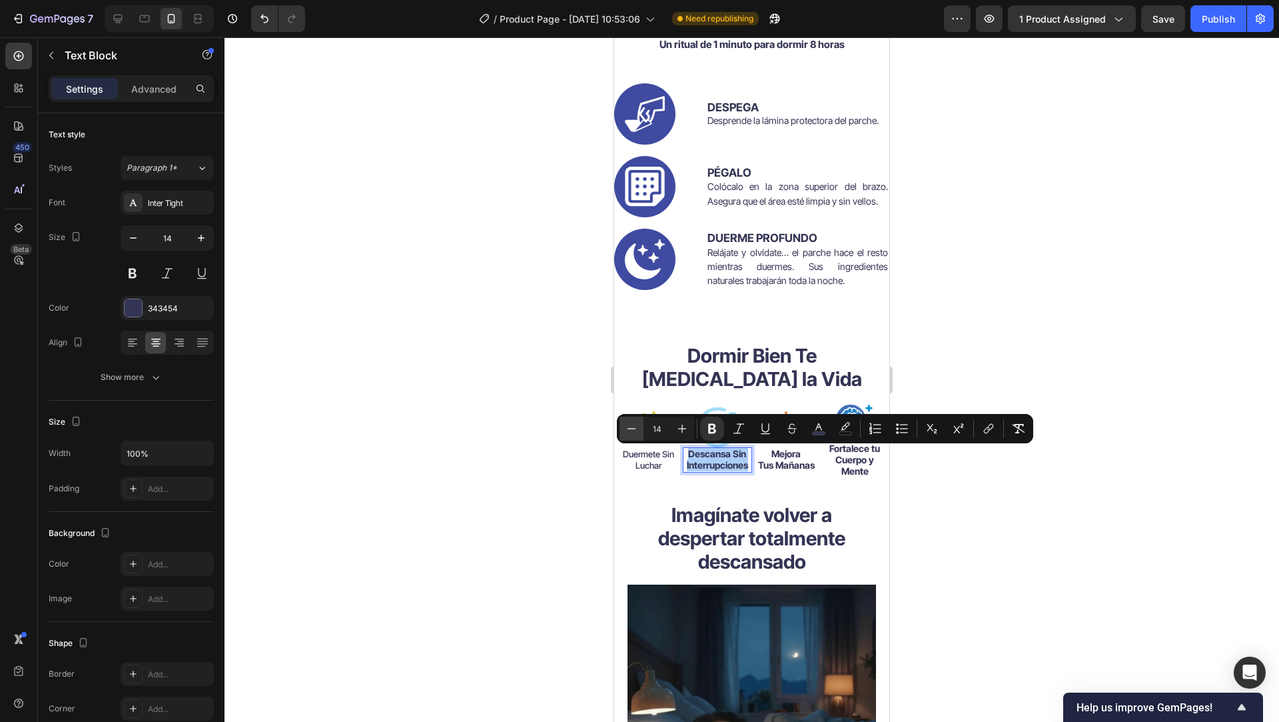
click at [630, 423] on icon "Editor contextual toolbar" at bounding box center [631, 428] width 13 height 13
type input "13"
click at [715, 429] on icon "Editor contextual toolbar" at bounding box center [712, 428] width 13 height 13
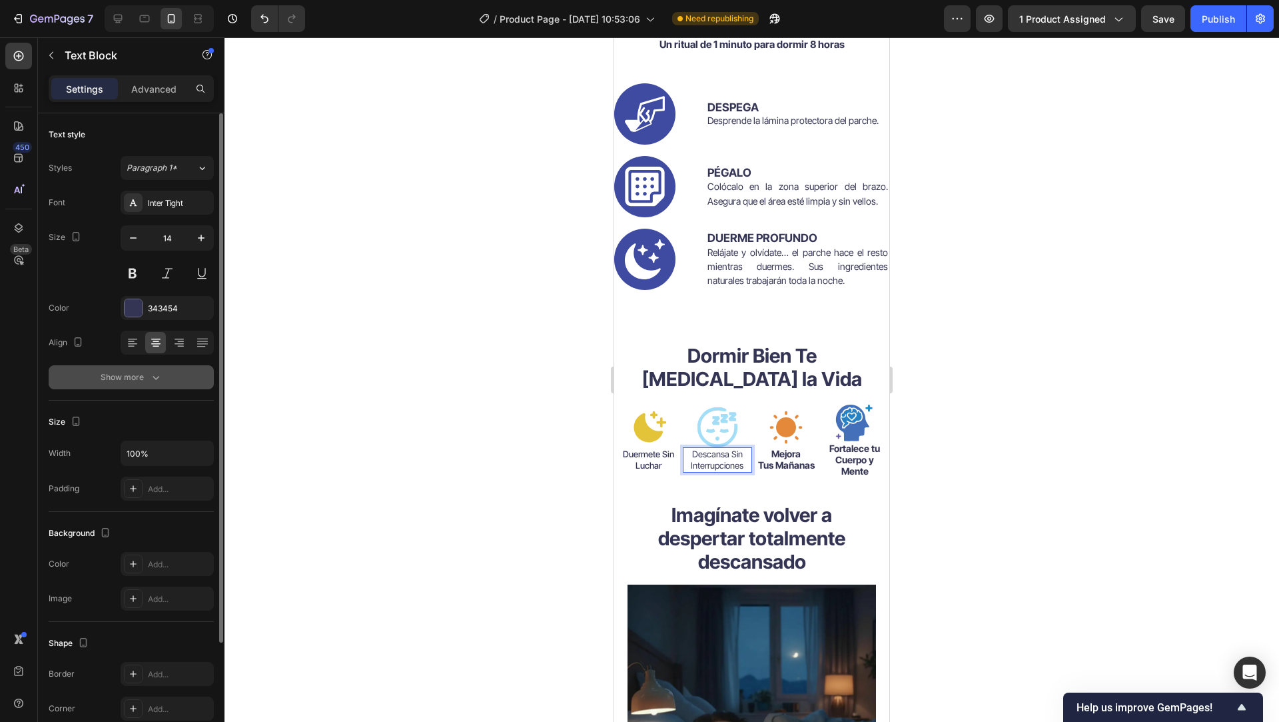
click at [166, 370] on button "Show more" at bounding box center [131, 377] width 165 height 24
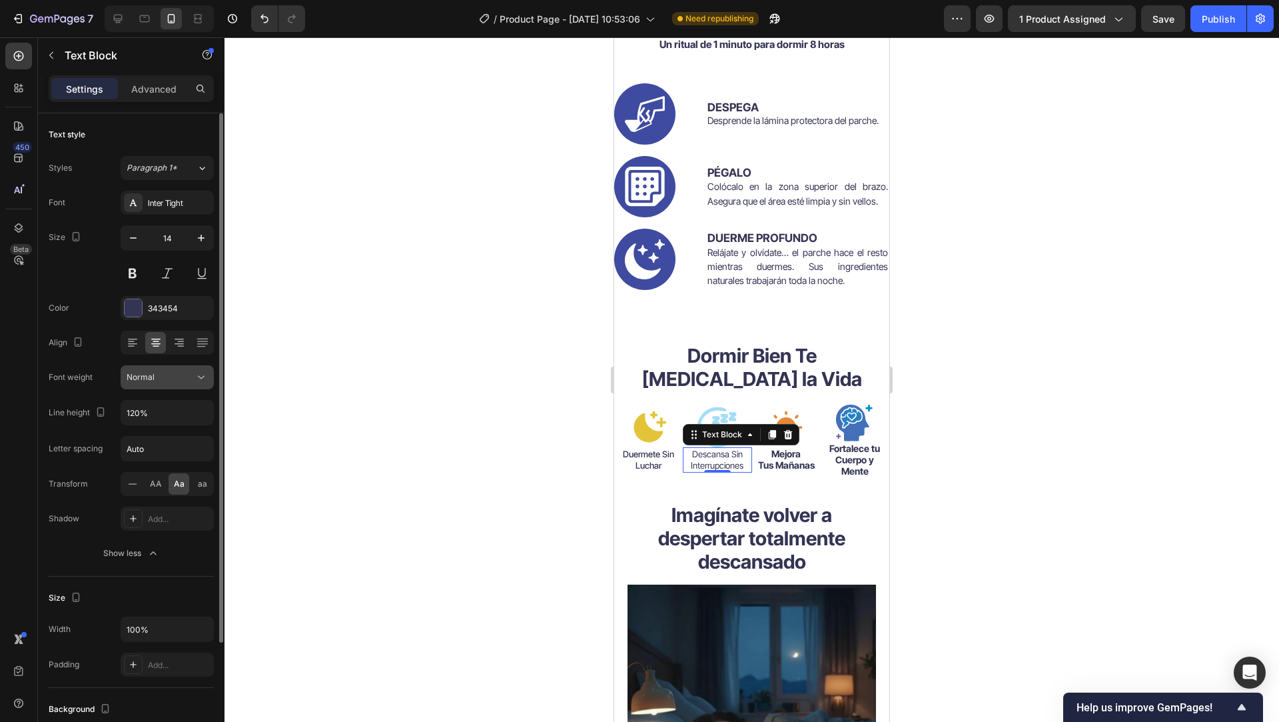
click at [199, 378] on icon at bounding box center [201, 376] width 13 height 13
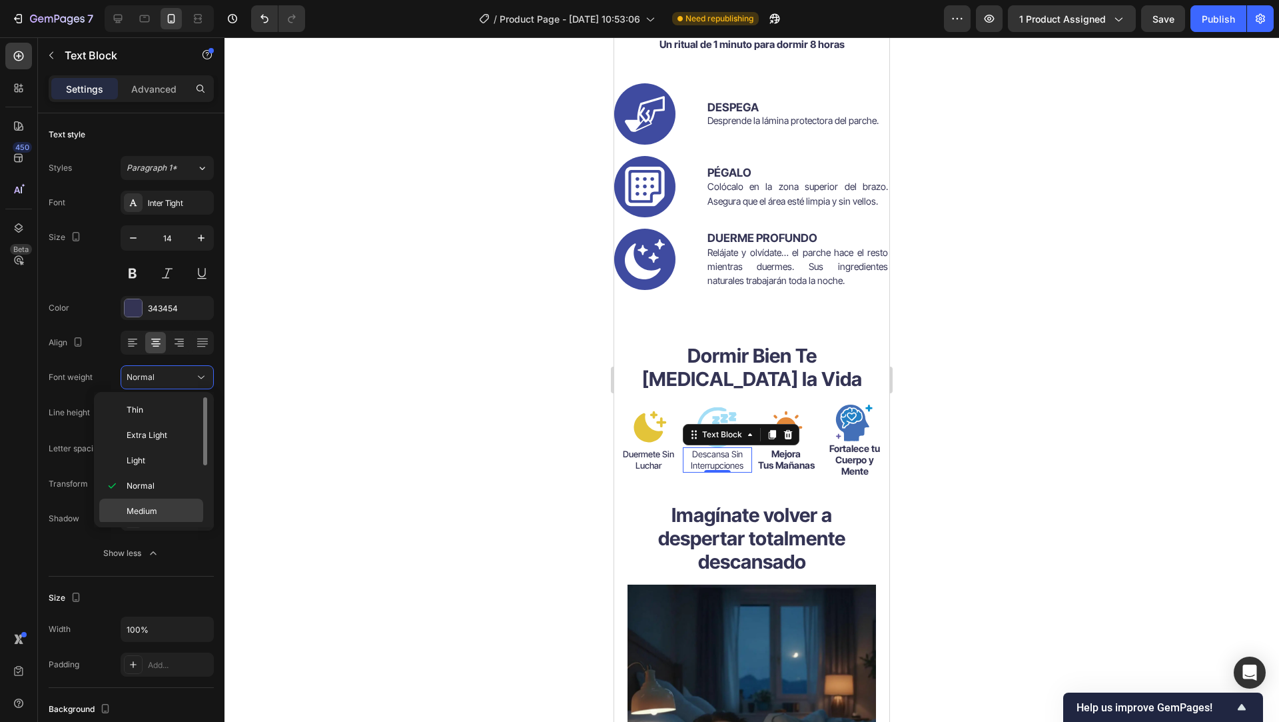
click at [140, 506] on span "Medium" at bounding box center [142, 511] width 31 height 12
click at [772, 460] on strong "Tus Mañanas" at bounding box center [786, 464] width 57 height 11
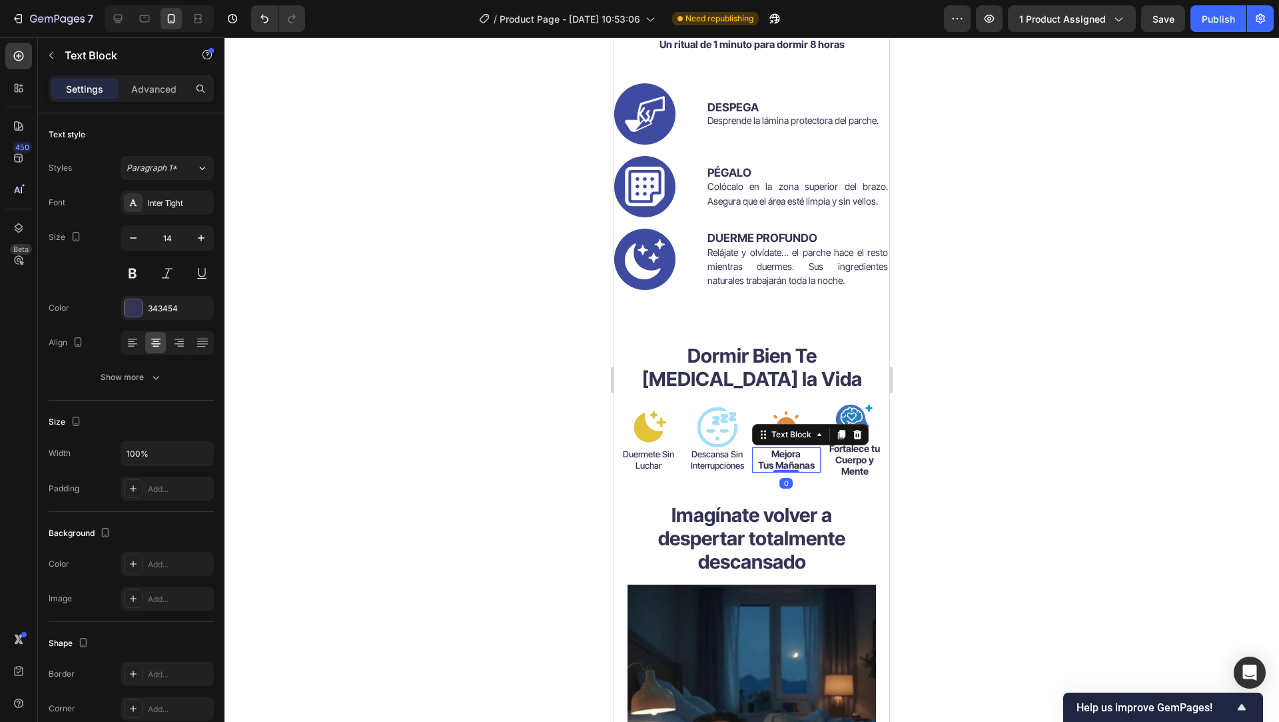
click at [772, 460] on strong "Tus Mañanas" at bounding box center [786, 464] width 57 height 11
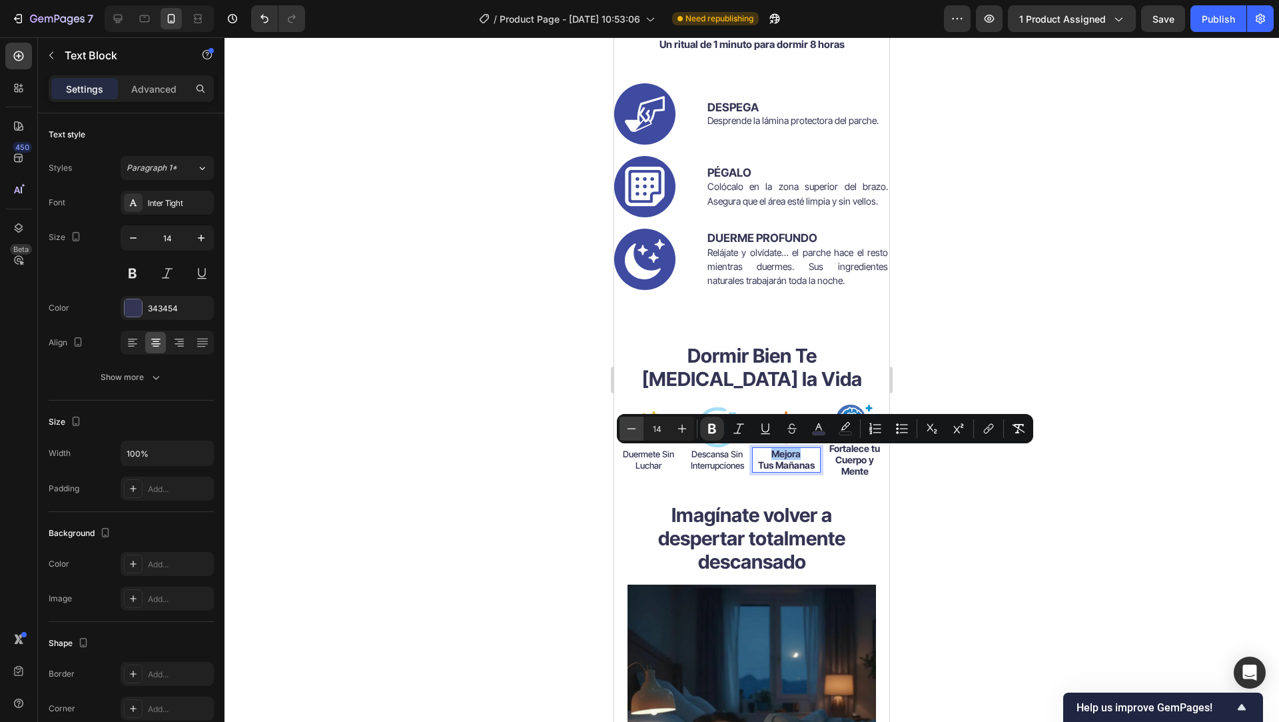
click at [626, 426] on icon "Editor contextual toolbar" at bounding box center [631, 428] width 13 height 13
type input "13"
click at [703, 433] on button "Bold" at bounding box center [712, 428] width 24 height 24
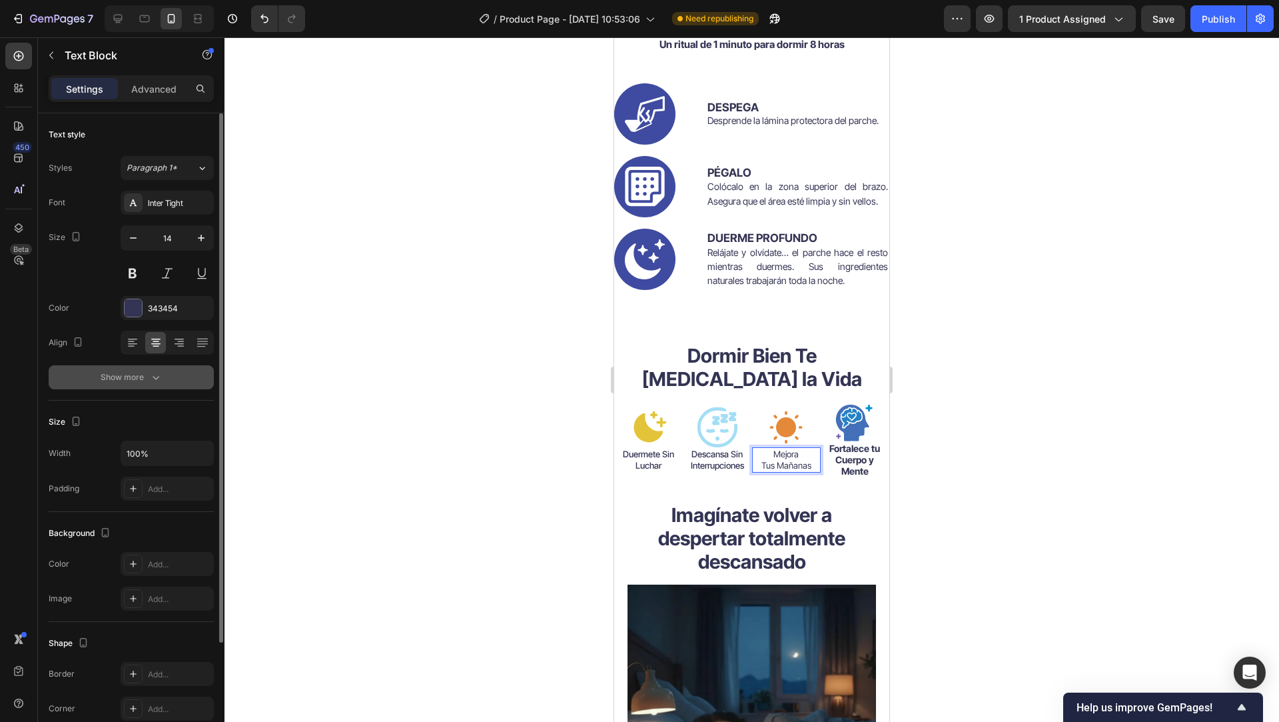
click at [145, 374] on div "Show more" at bounding box center [132, 376] width 62 height 13
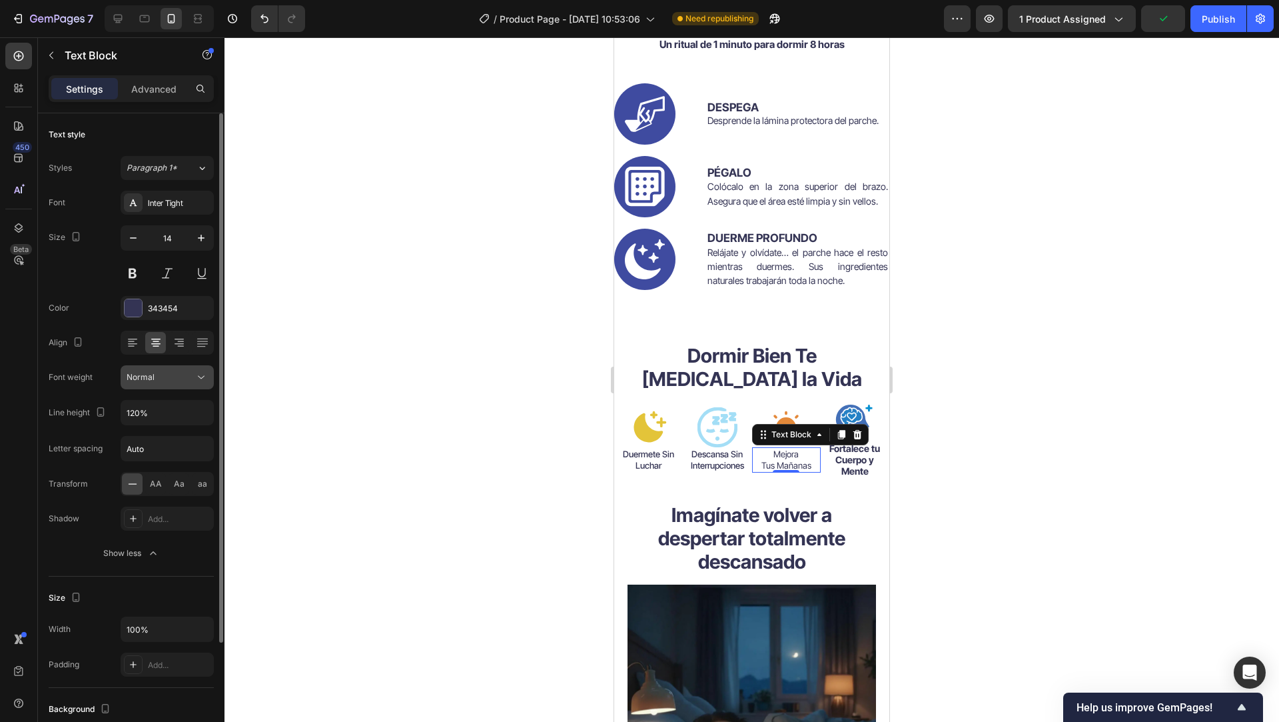
click at [195, 383] on icon at bounding box center [201, 376] width 13 height 13
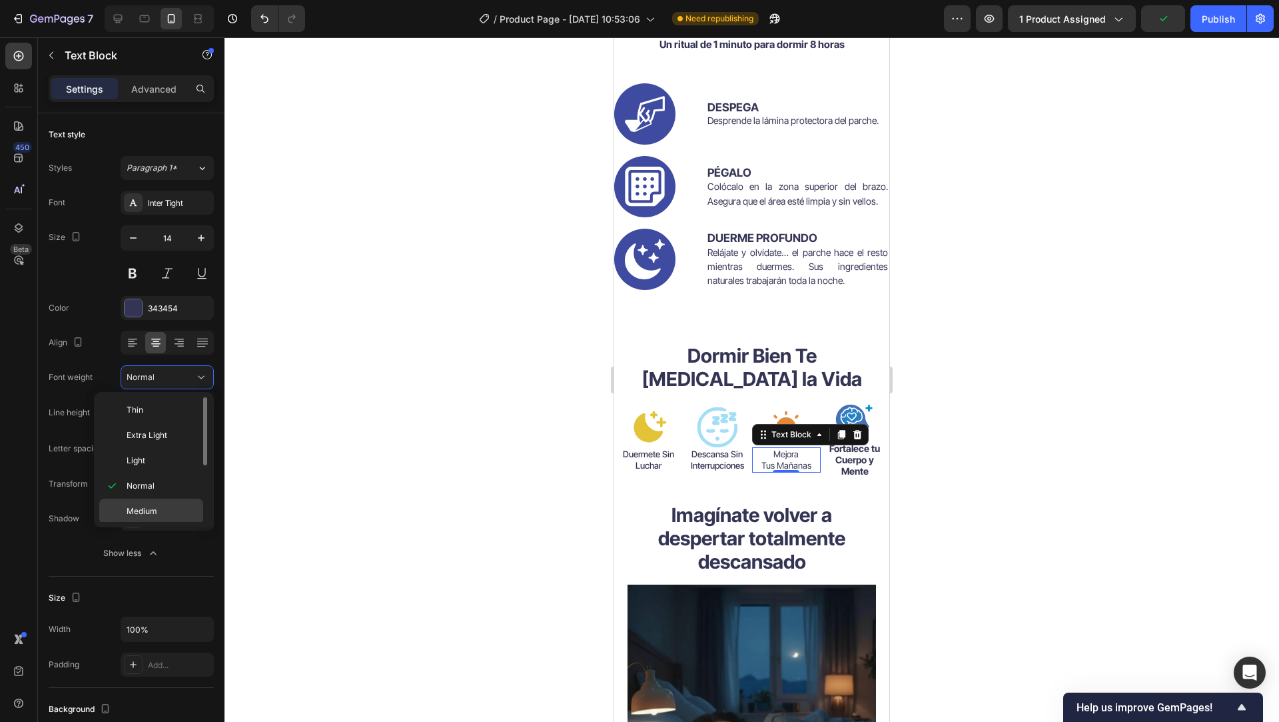
click at [148, 504] on div "Medium" at bounding box center [151, 510] width 104 height 25
click at [845, 462] on strong "Fortalece tu Cuerpo y Mente" at bounding box center [854, 459] width 51 height 34
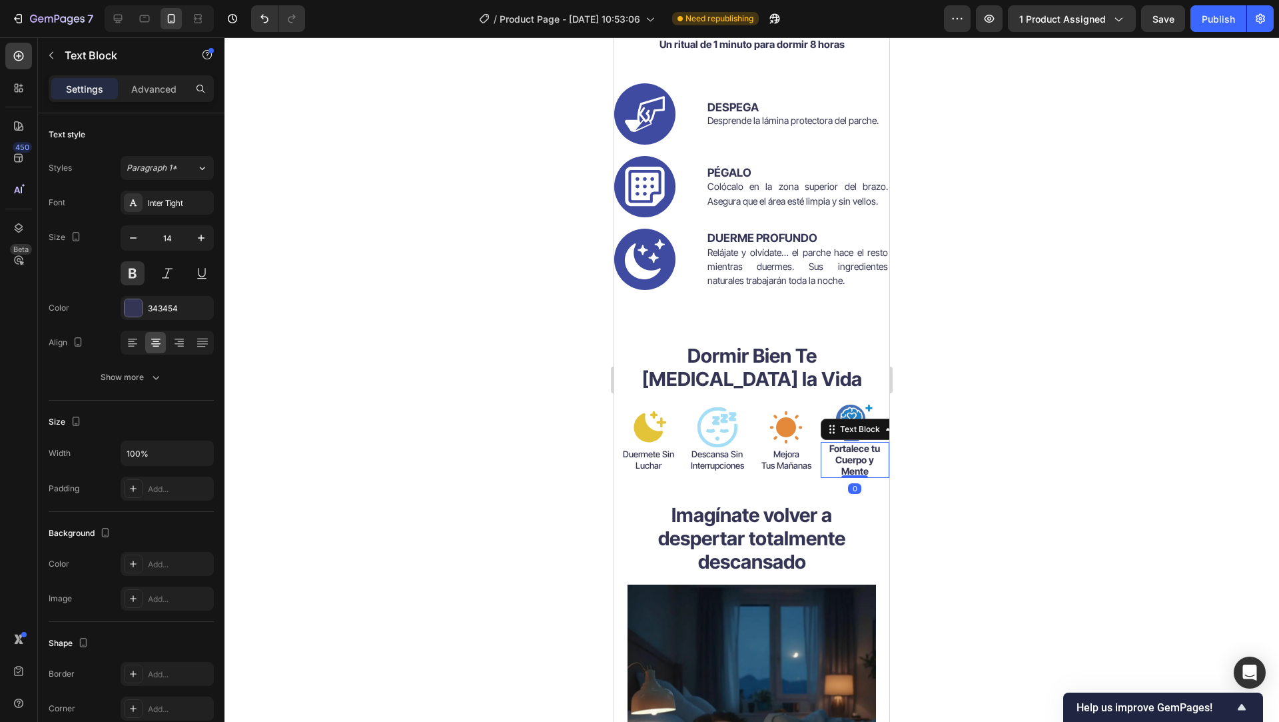
click at [845, 462] on strong "Fortalece tu Cuerpo y Mente" at bounding box center [854, 459] width 51 height 34
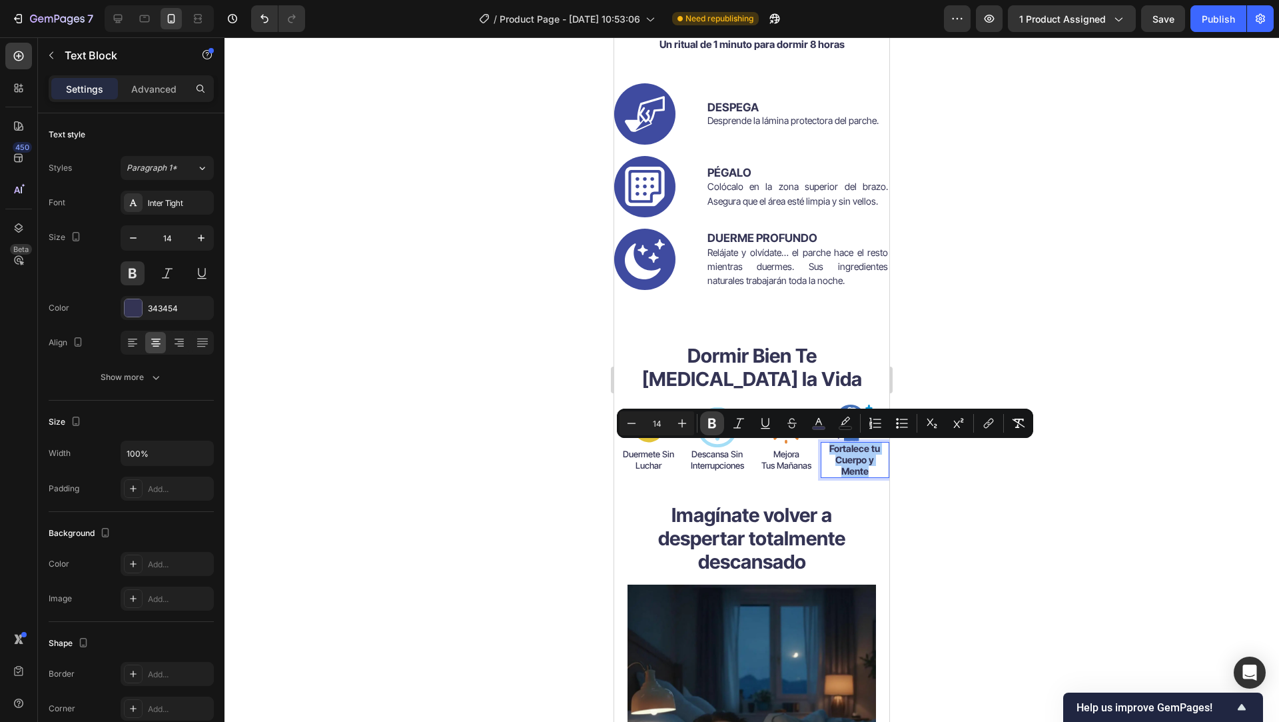
click at [705, 417] on button "Bold" at bounding box center [712, 423] width 24 height 24
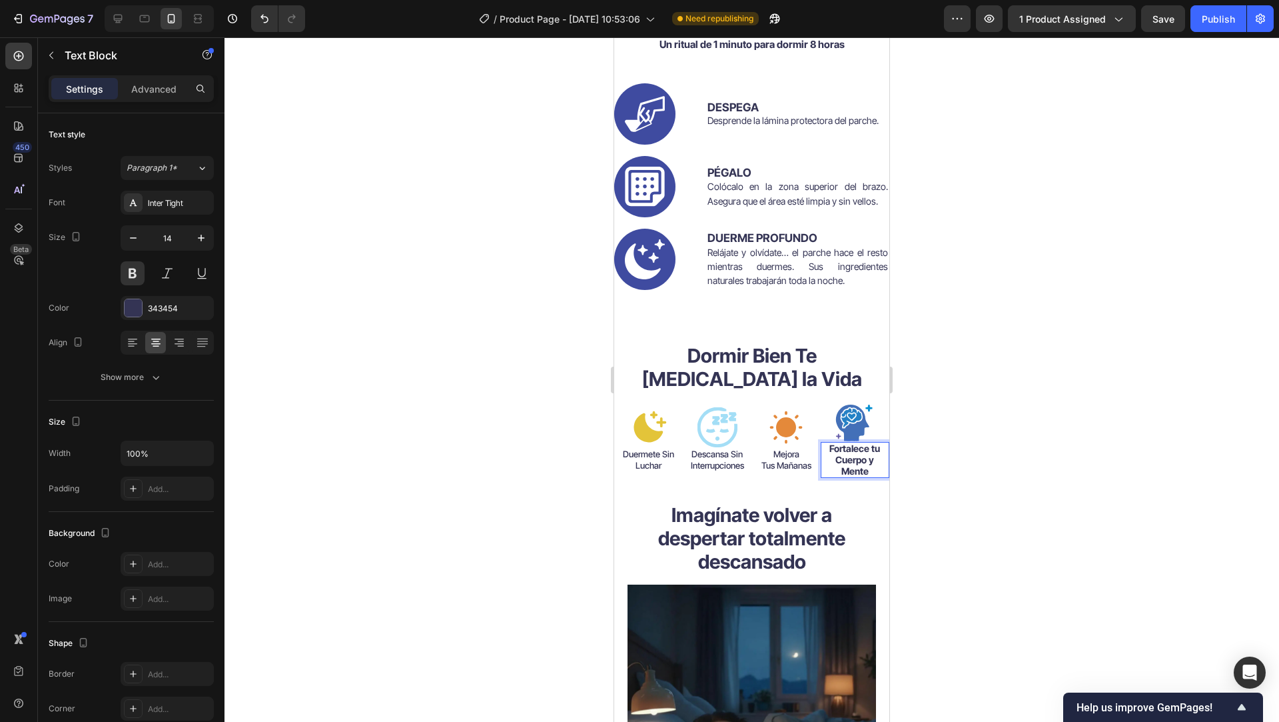
click at [924, 470] on div at bounding box center [752, 379] width 1055 height 684
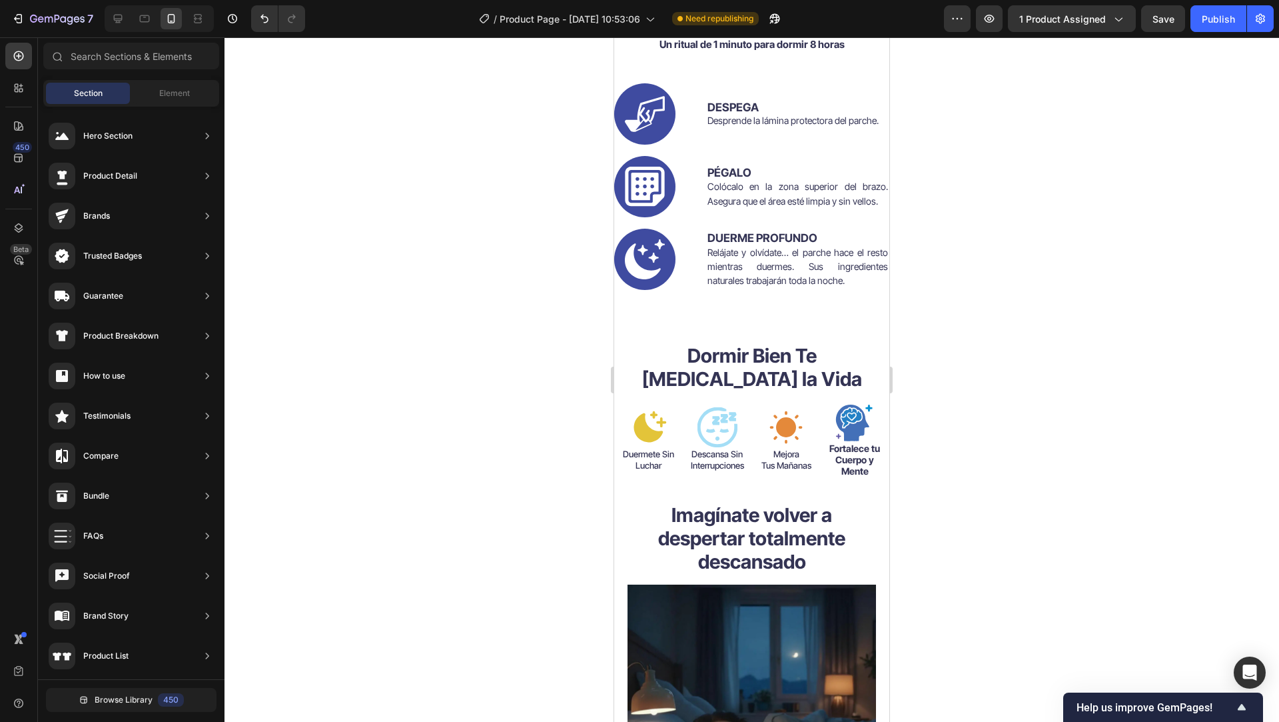
click at [851, 464] on span "Fortalece tu Cuerpo y Mente" at bounding box center [854, 459] width 51 height 34
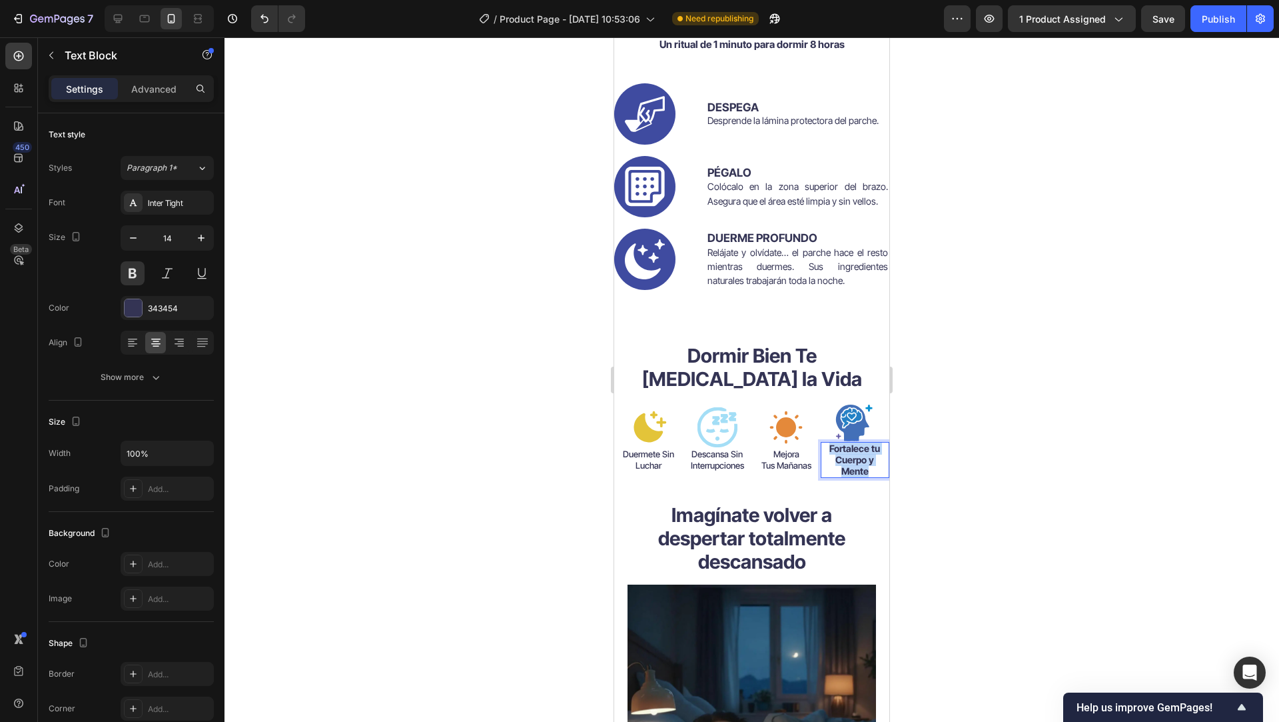
click at [851, 464] on span "Fortalece tu Cuerpo y Mente" at bounding box center [854, 459] width 51 height 34
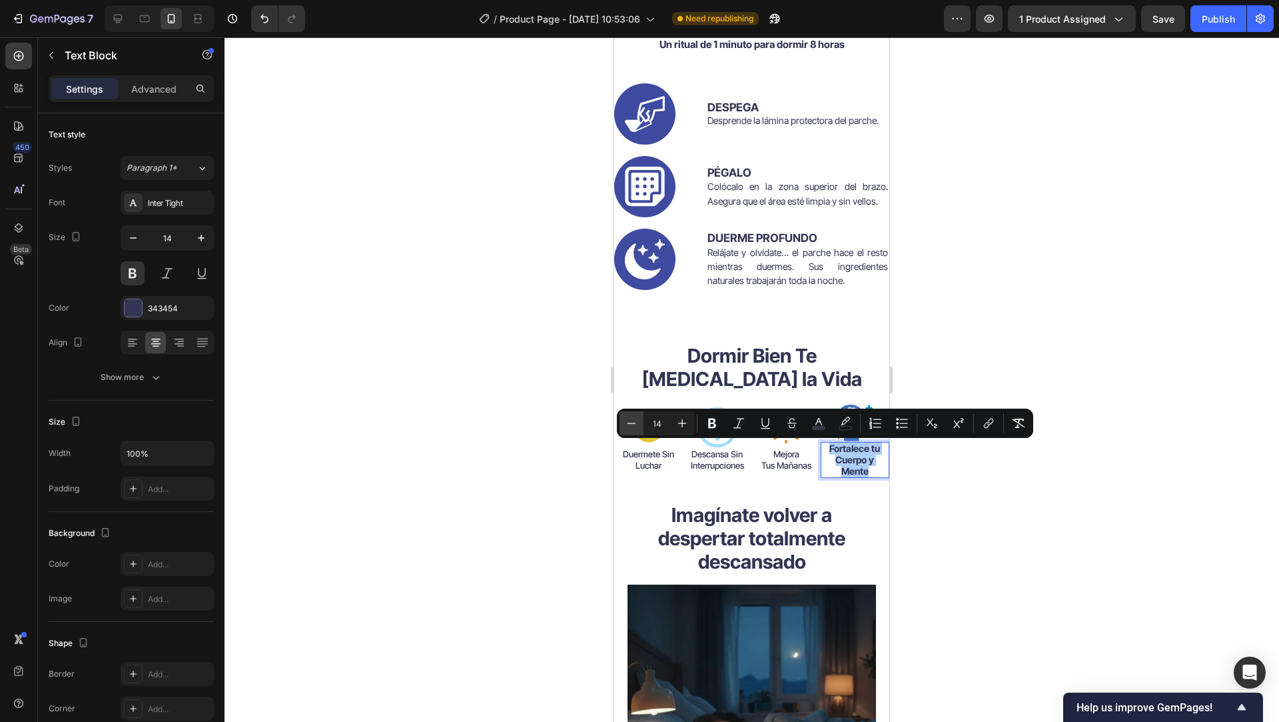
click at [631, 423] on icon "Editor contextual toolbar" at bounding box center [631, 422] width 13 height 13
type input "13"
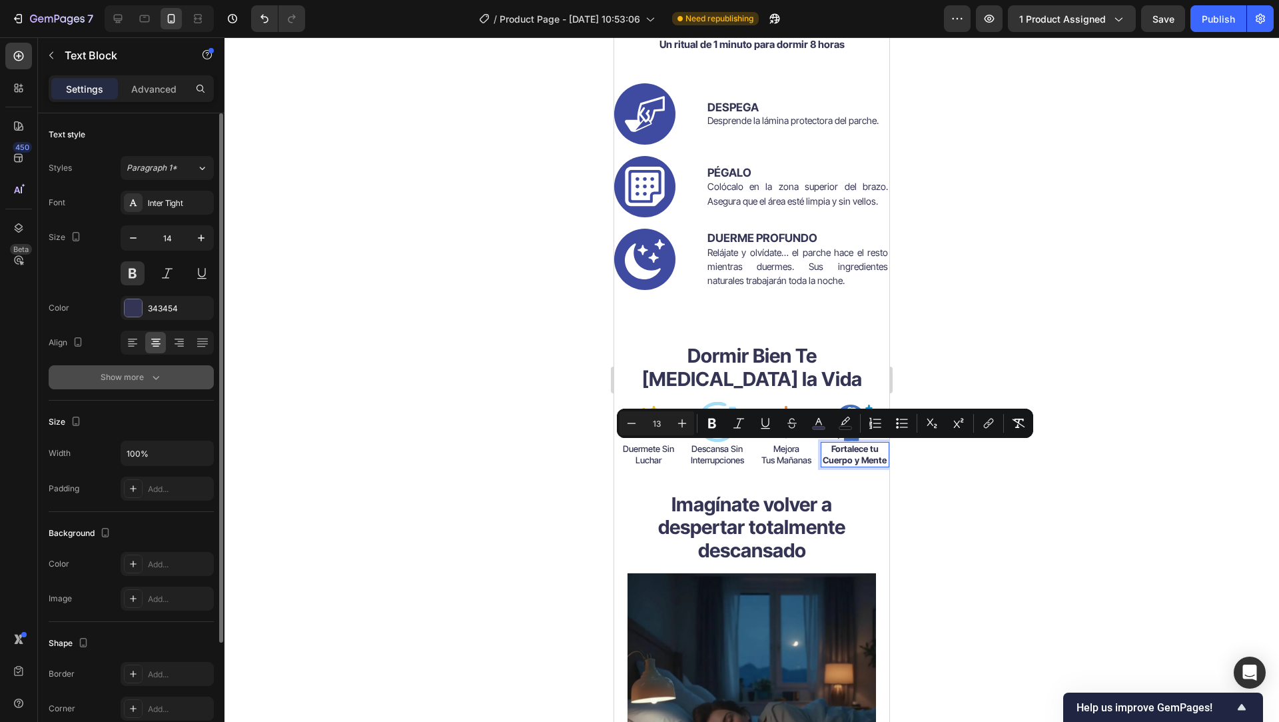
click at [181, 374] on button "Show more" at bounding box center [131, 377] width 165 height 24
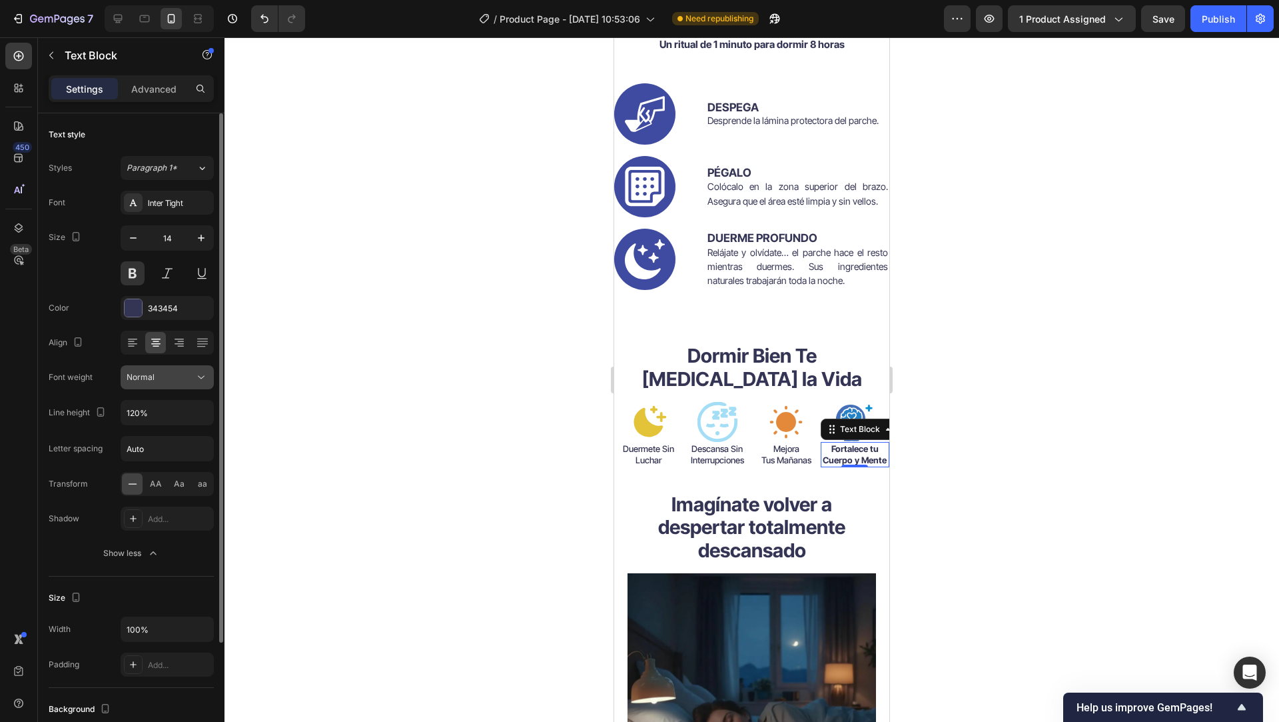
click at [203, 383] on icon at bounding box center [201, 376] width 13 height 13
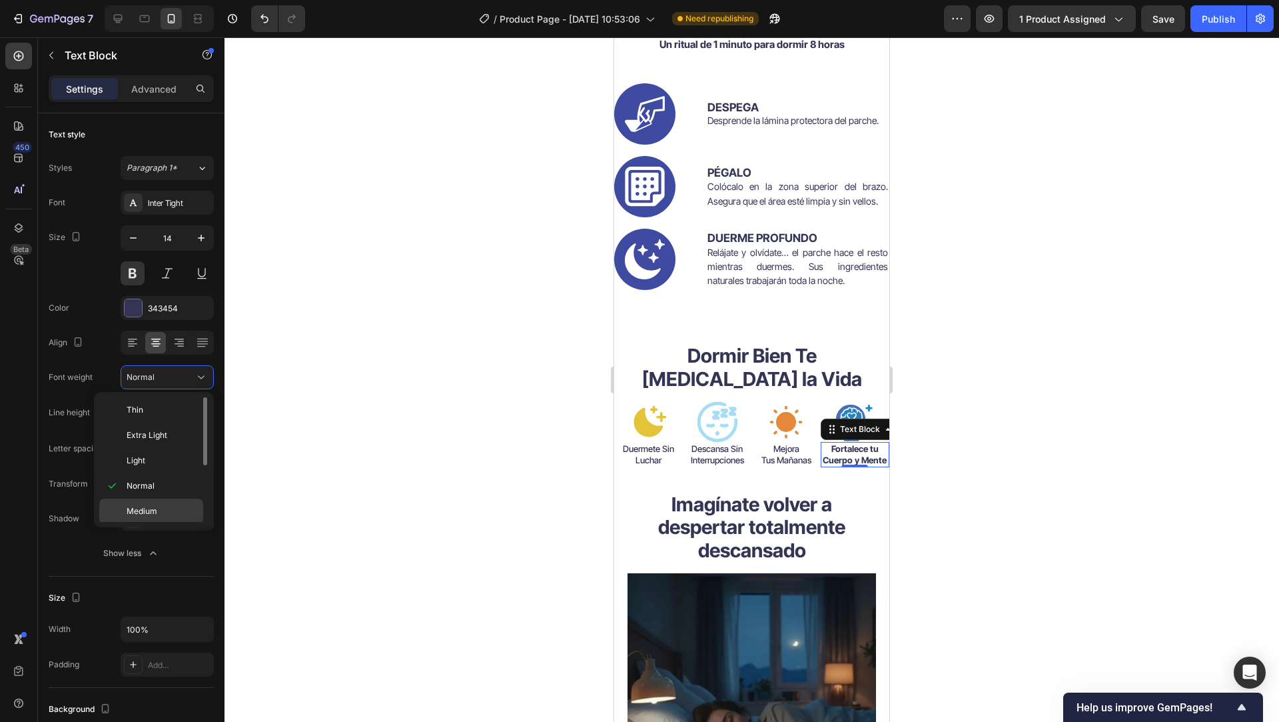
click at [178, 506] on p "Medium" at bounding box center [162, 511] width 71 height 12
click at [583, 480] on div at bounding box center [752, 379] width 1055 height 684
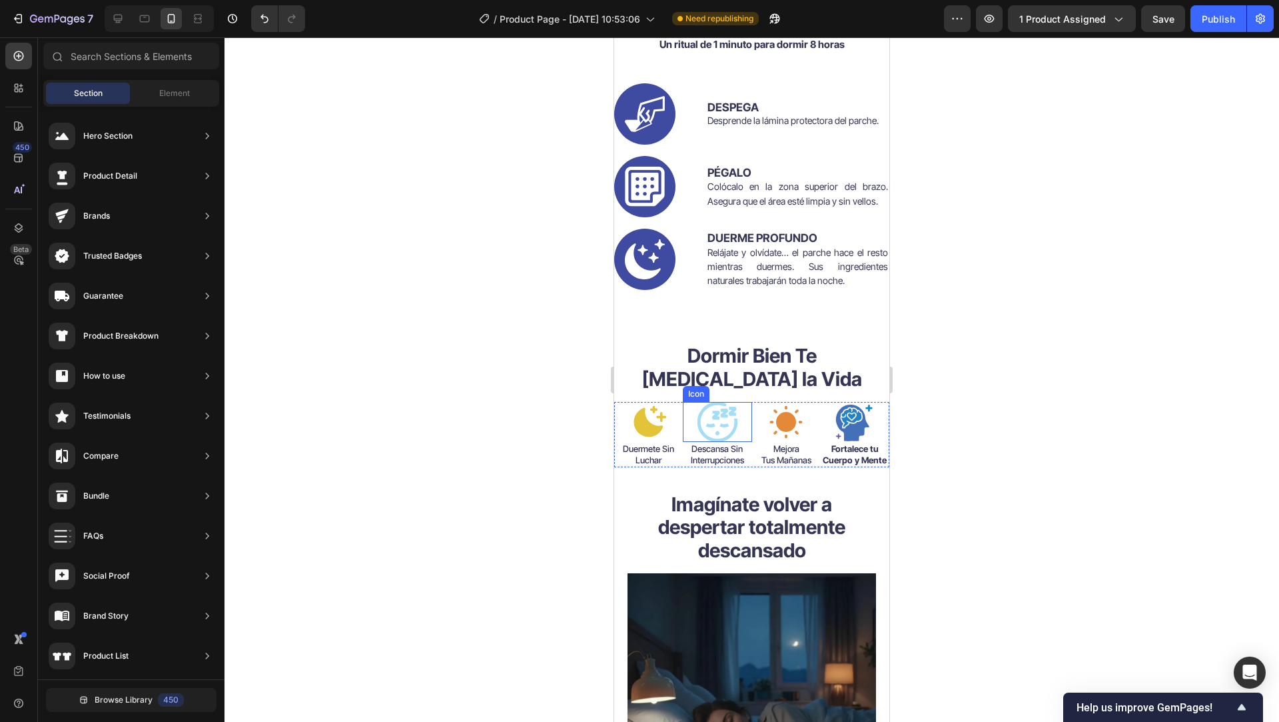
click at [647, 422] on icon at bounding box center [650, 421] width 33 height 31
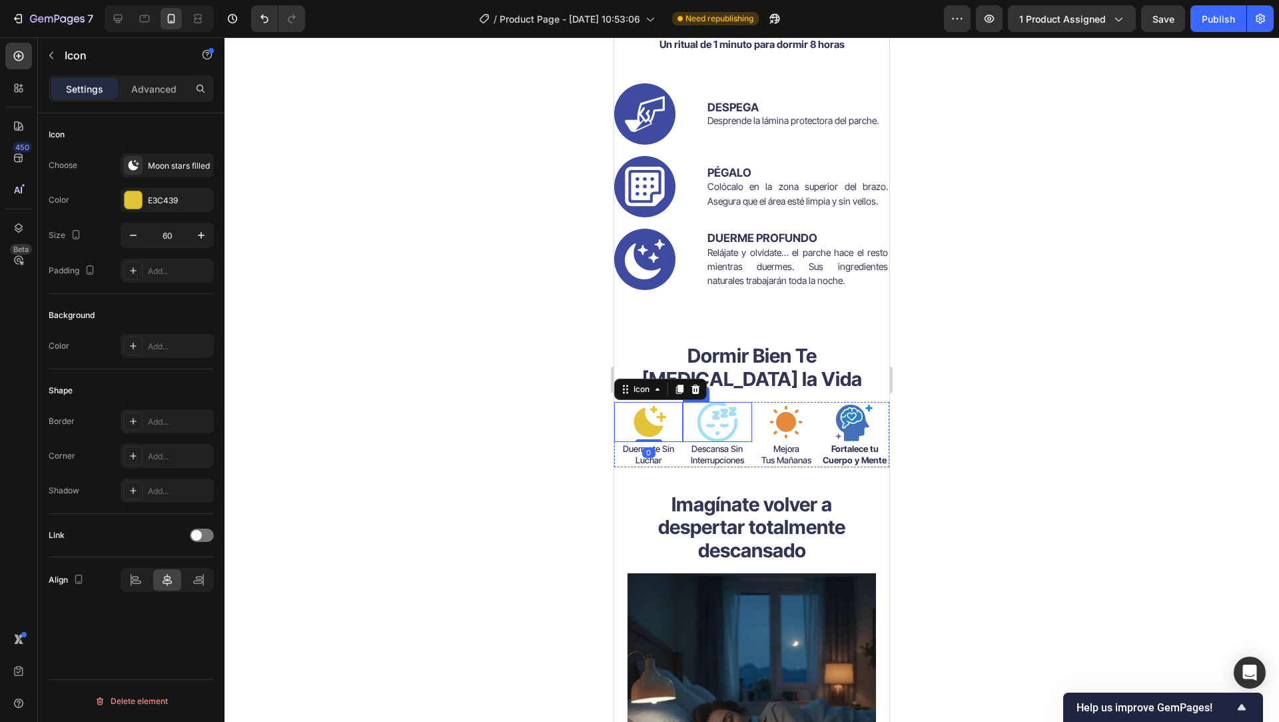
click at [700, 424] on icon at bounding box center [718, 422] width 40 height 40
click at [654, 422] on icon at bounding box center [649, 422] width 40 height 40
click at [137, 235] on icon "button" at bounding box center [133, 235] width 13 height 13
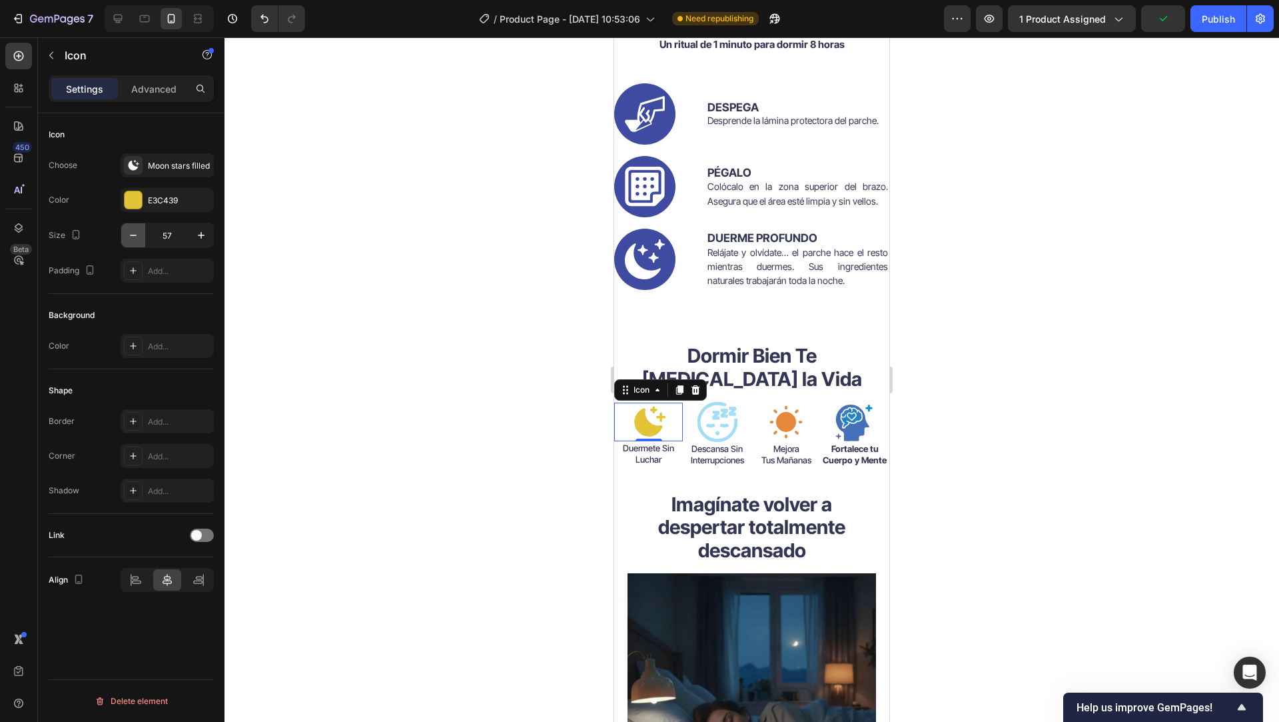
click at [137, 235] on icon "button" at bounding box center [133, 235] width 13 height 13
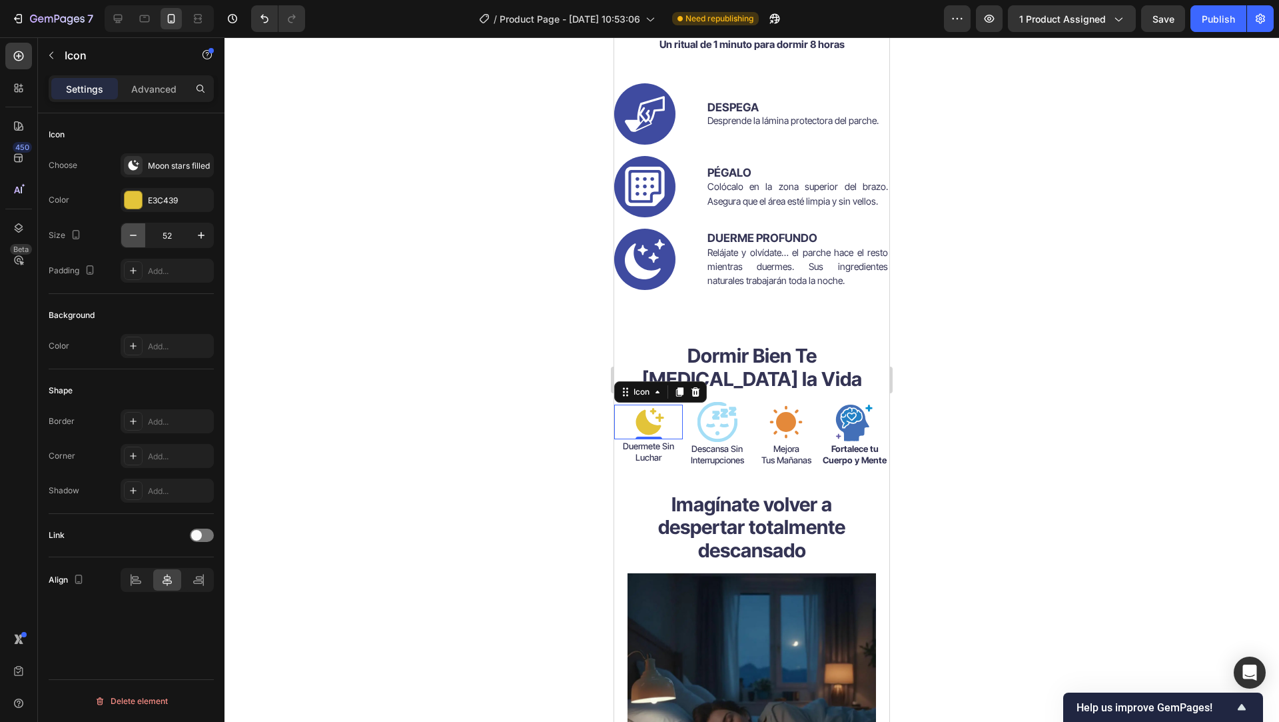
click at [137, 235] on icon "button" at bounding box center [133, 235] width 13 height 13
type input "50"
click at [736, 429] on div "Icon 0" at bounding box center [717, 422] width 69 height 40
click at [173, 231] on input "60" at bounding box center [167, 235] width 44 height 24
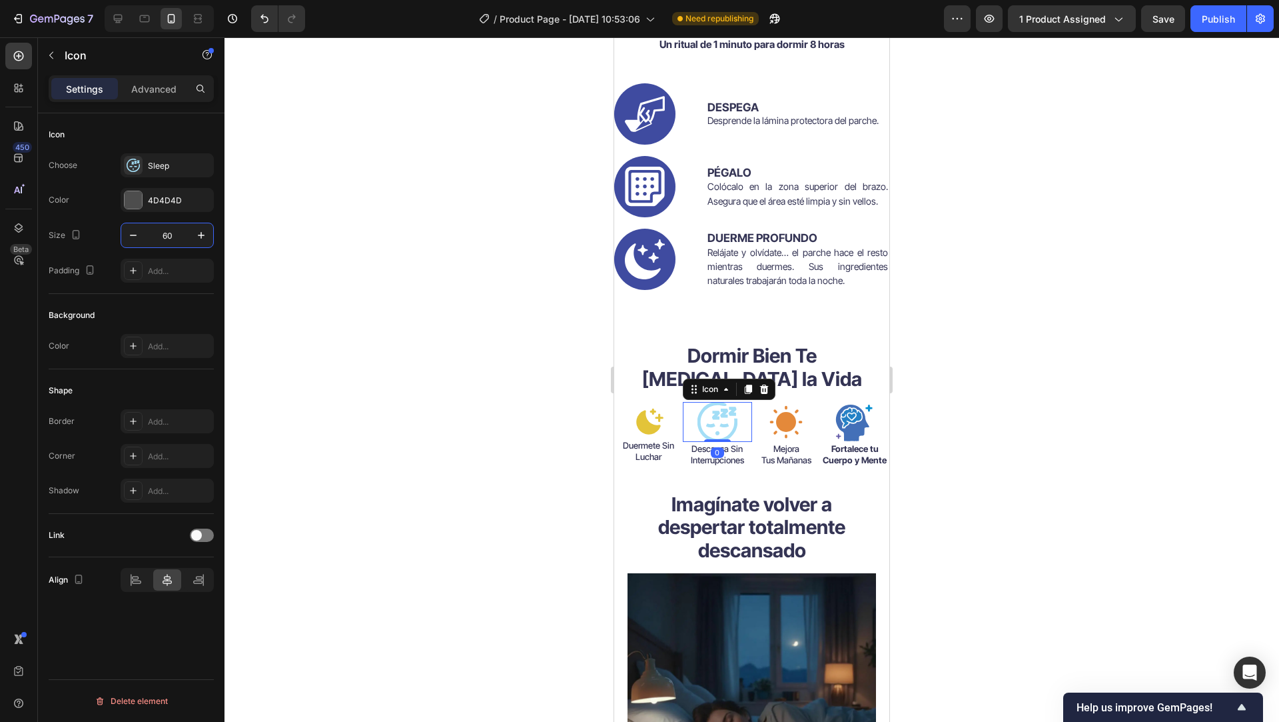
click at [173, 231] on input "60" at bounding box center [167, 235] width 44 height 24
type input "50"
click at [790, 418] on icon at bounding box center [786, 422] width 40 height 40
click at [169, 235] on input "60" at bounding box center [167, 235] width 44 height 24
type input "50"
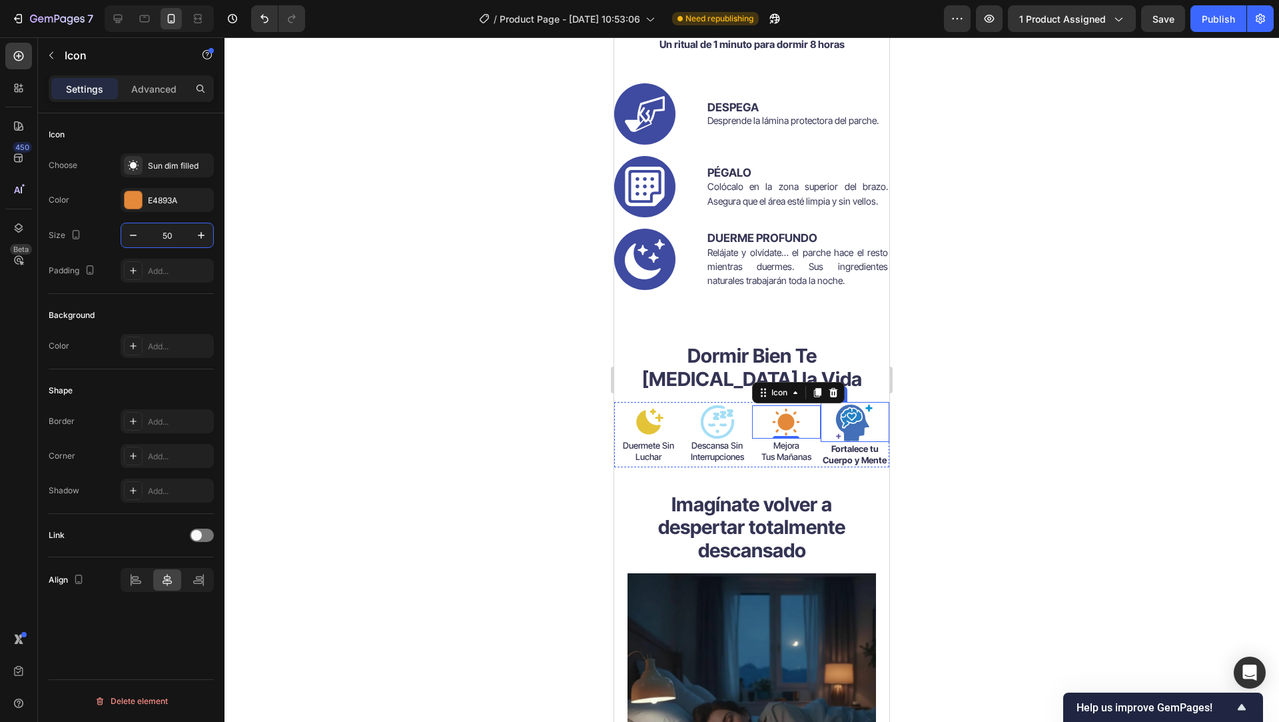
click at [843, 426] on icon at bounding box center [852, 422] width 33 height 37
click at [177, 234] on input "60" at bounding box center [167, 235] width 44 height 24
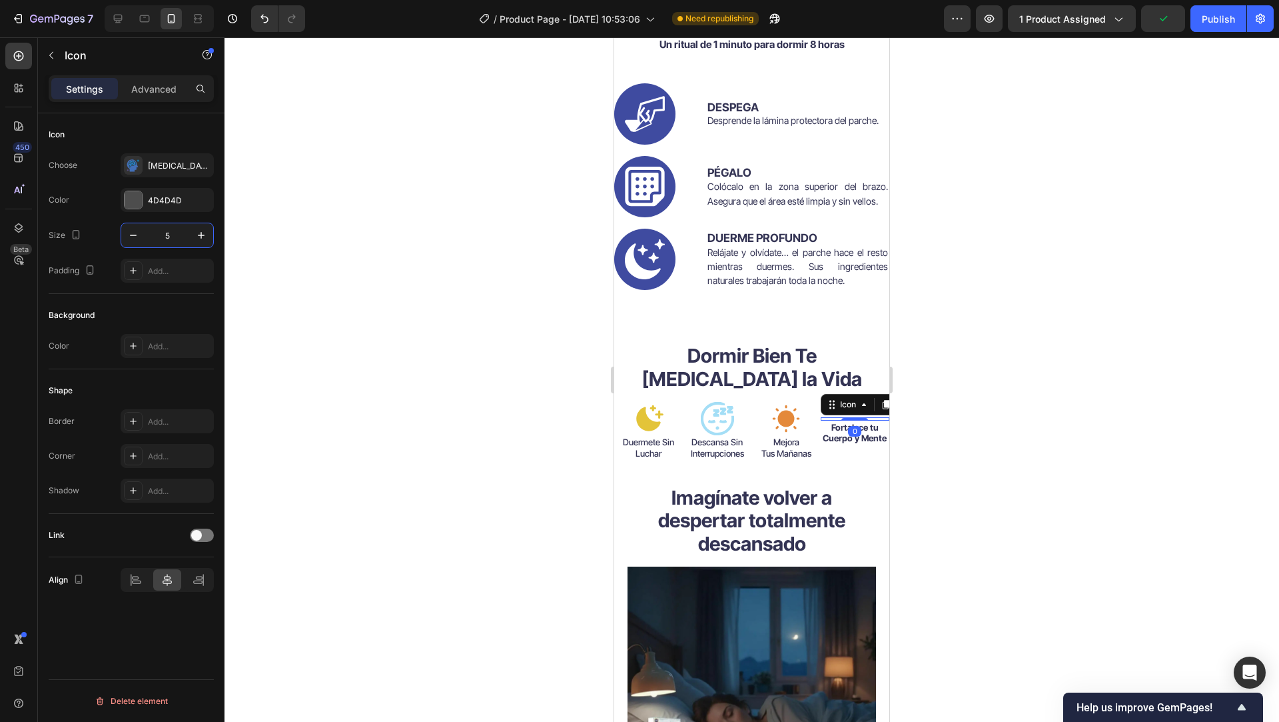
type input "50"
click at [502, 358] on div at bounding box center [752, 379] width 1055 height 684
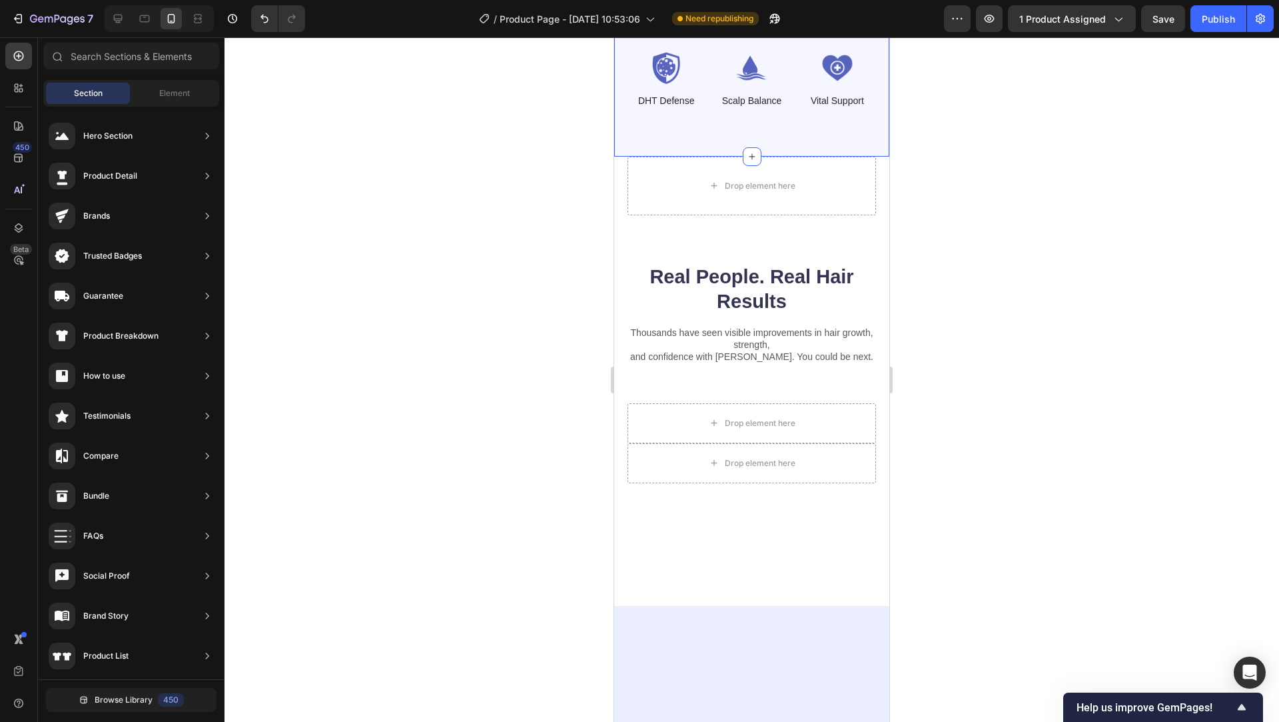
scroll to position [7389, 0]
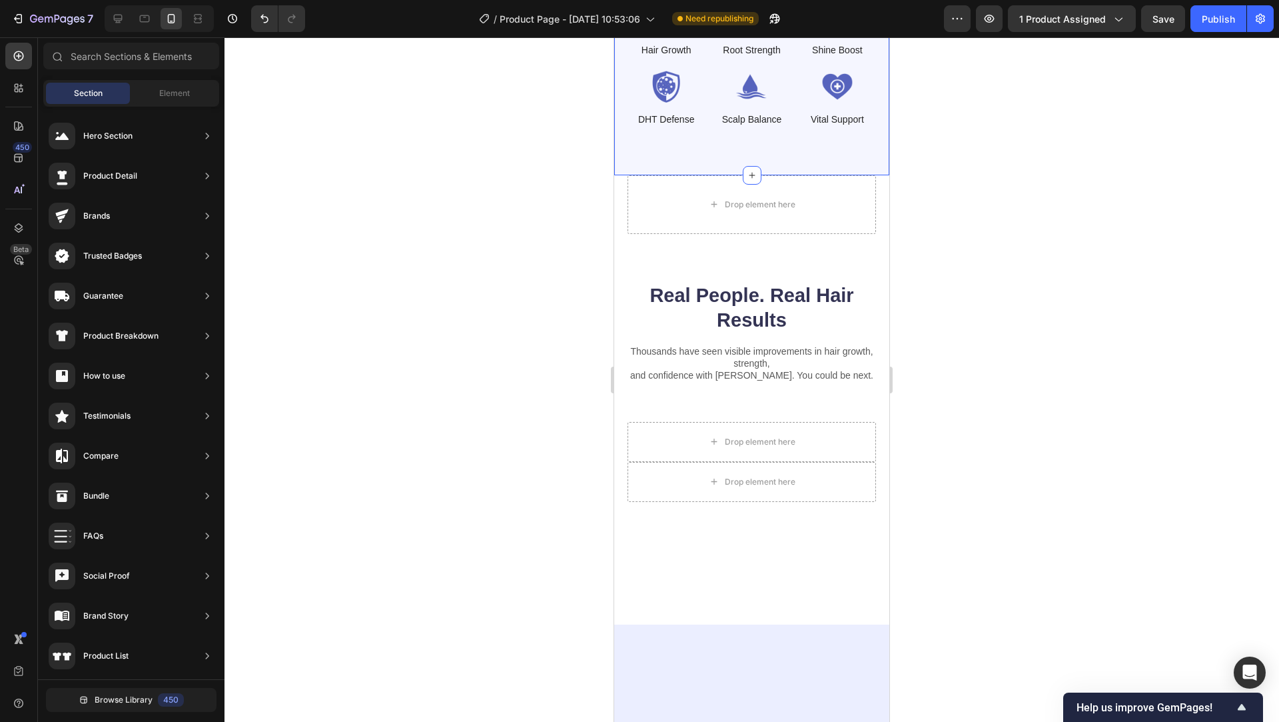
click at [686, 175] on div "Heading Powered by Biotin, Vitamin B5, E & B12 — working together to nourish ha…" at bounding box center [751, 12] width 275 height 326
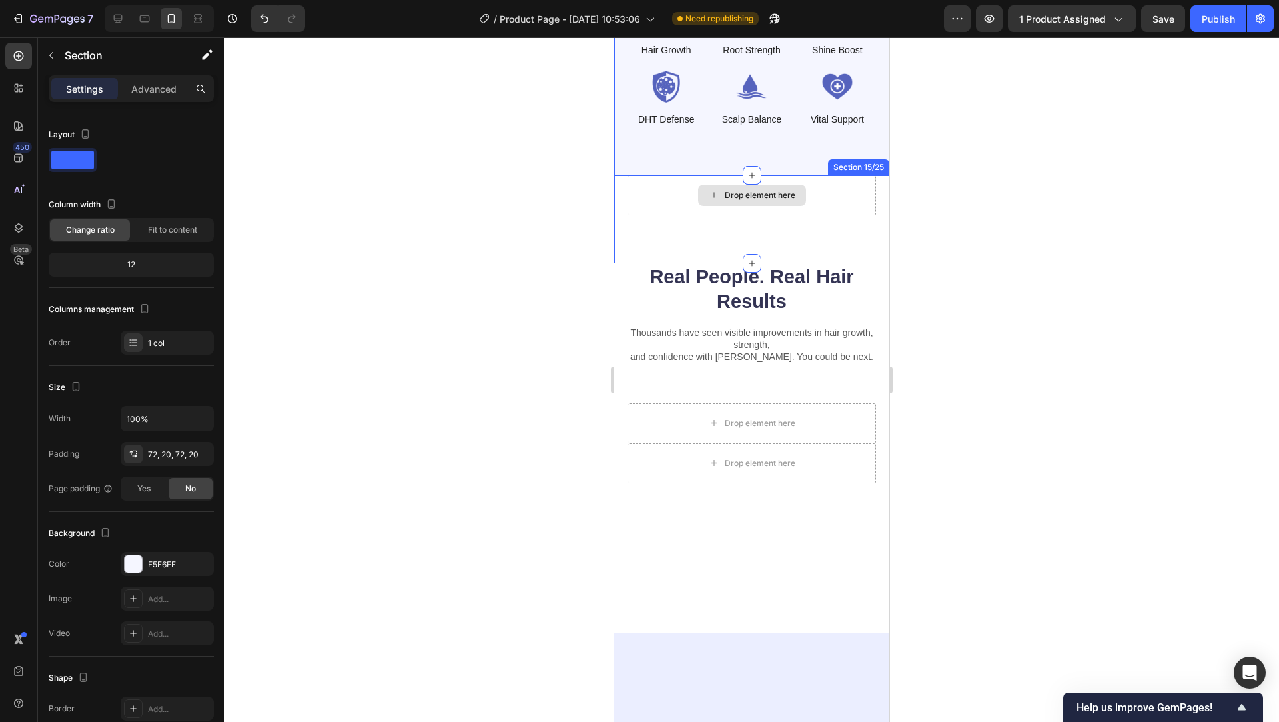
click at [660, 215] on div "Drop element here" at bounding box center [752, 195] width 249 height 40
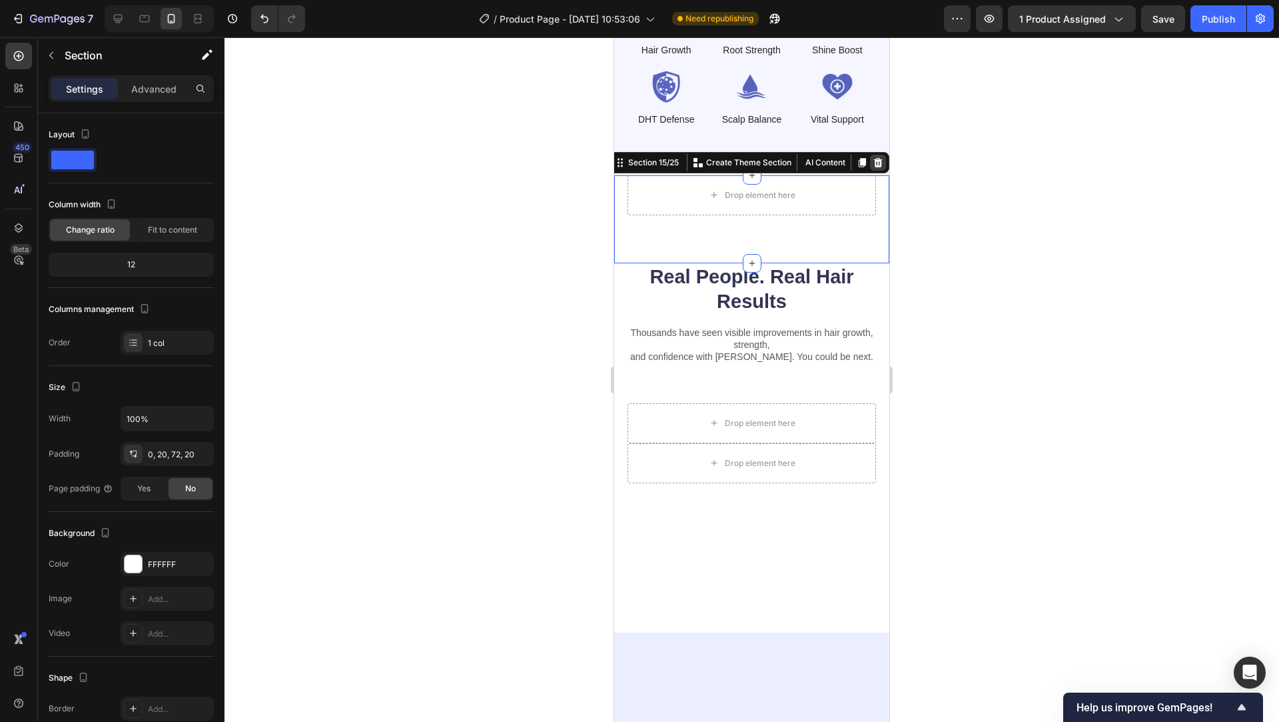
click at [874, 167] on icon at bounding box center [878, 161] width 9 height 9
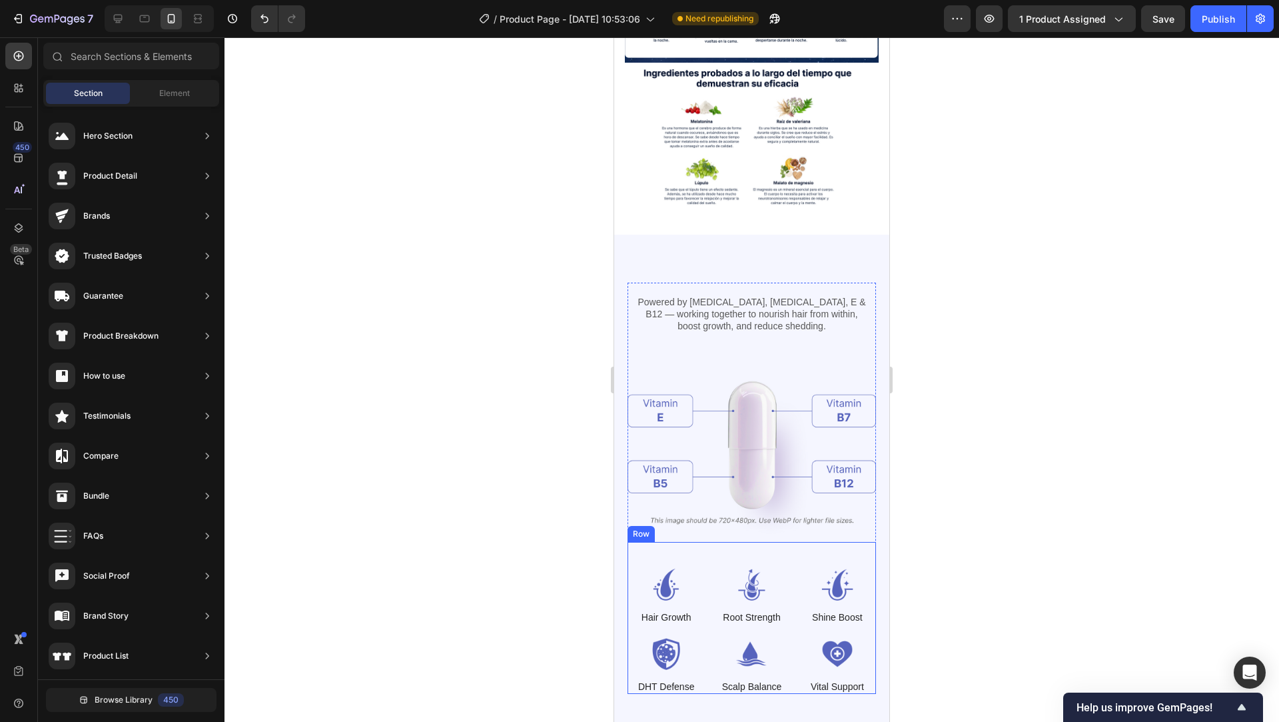
scroll to position [7175, 0]
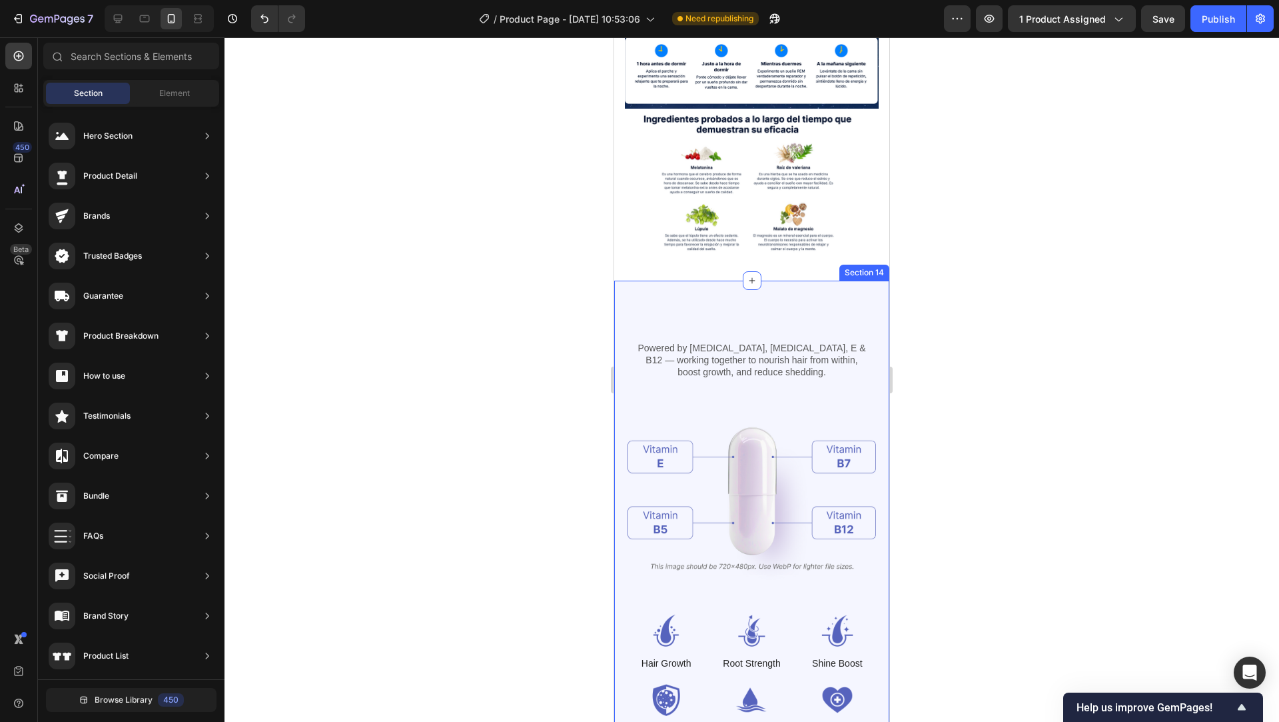
click at [797, 310] on div "Heading Powered by Biotin, Vitamin B5, E & B12 — working together to nourish ha…" at bounding box center [751, 533] width 275 height 507
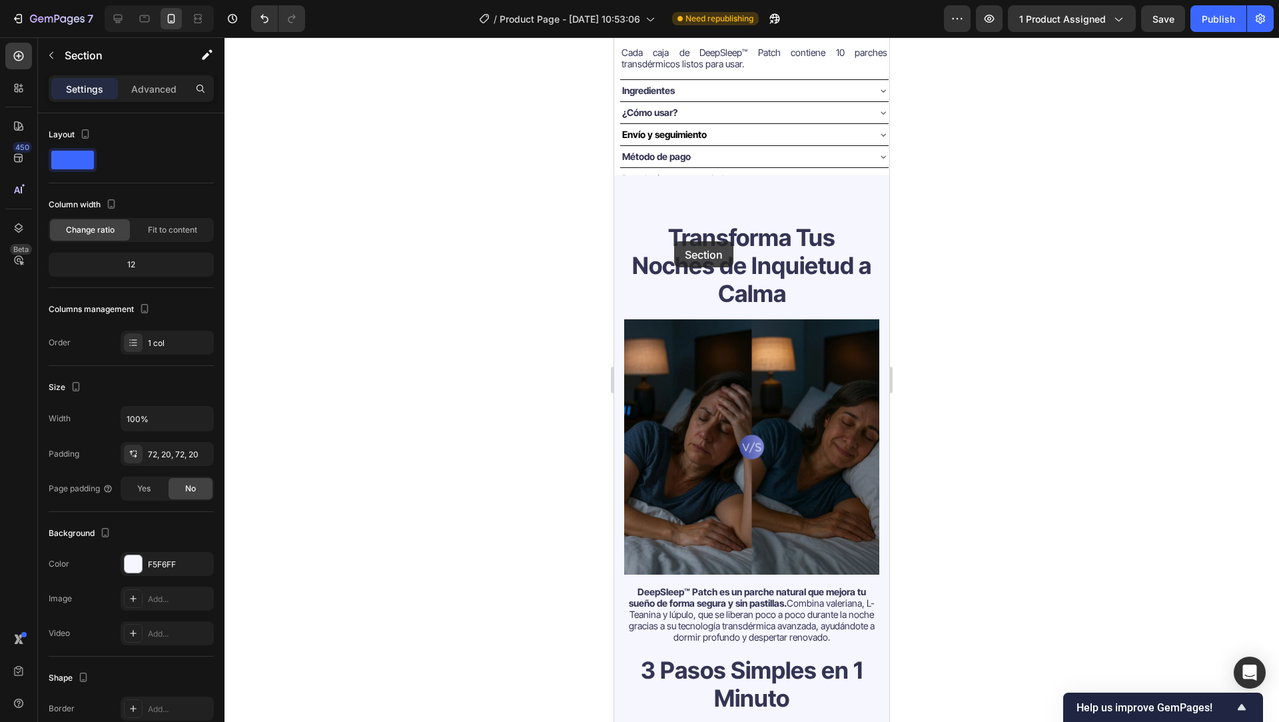
scroll to position [740, 0]
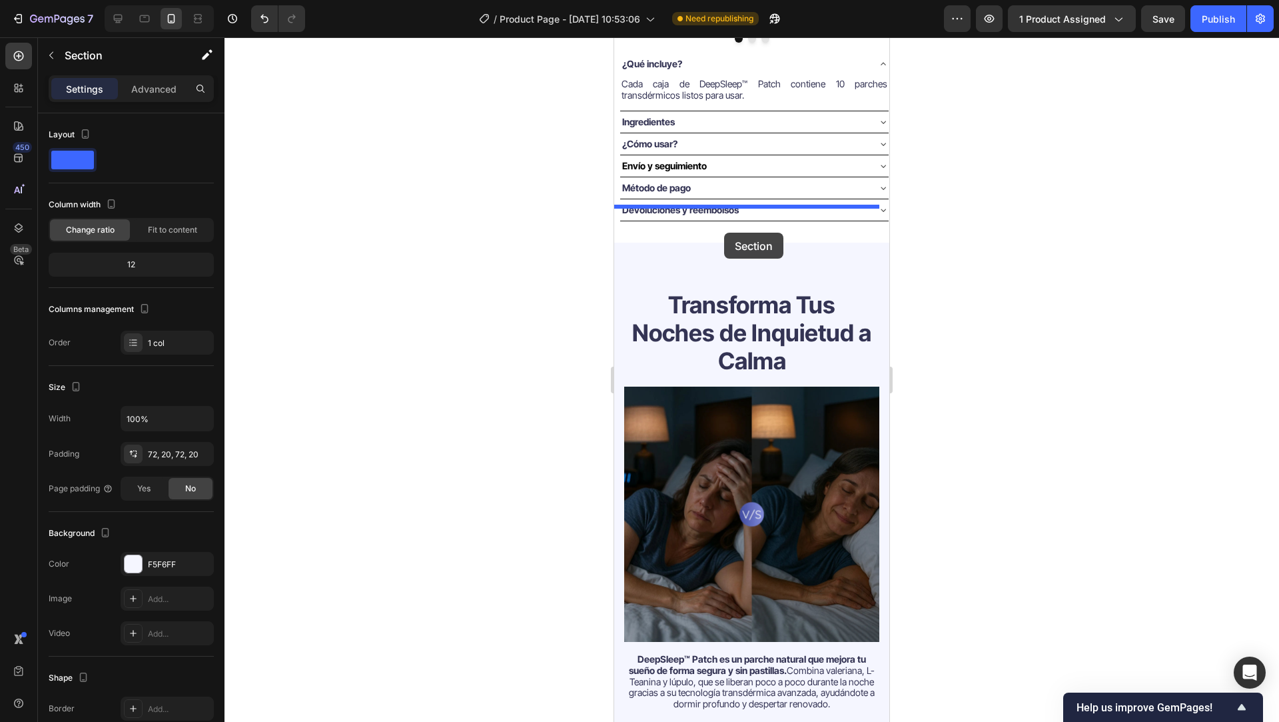
drag, startPoint x: 632, startPoint y: 274, endPoint x: 725, endPoint y: 230, distance: 102.5
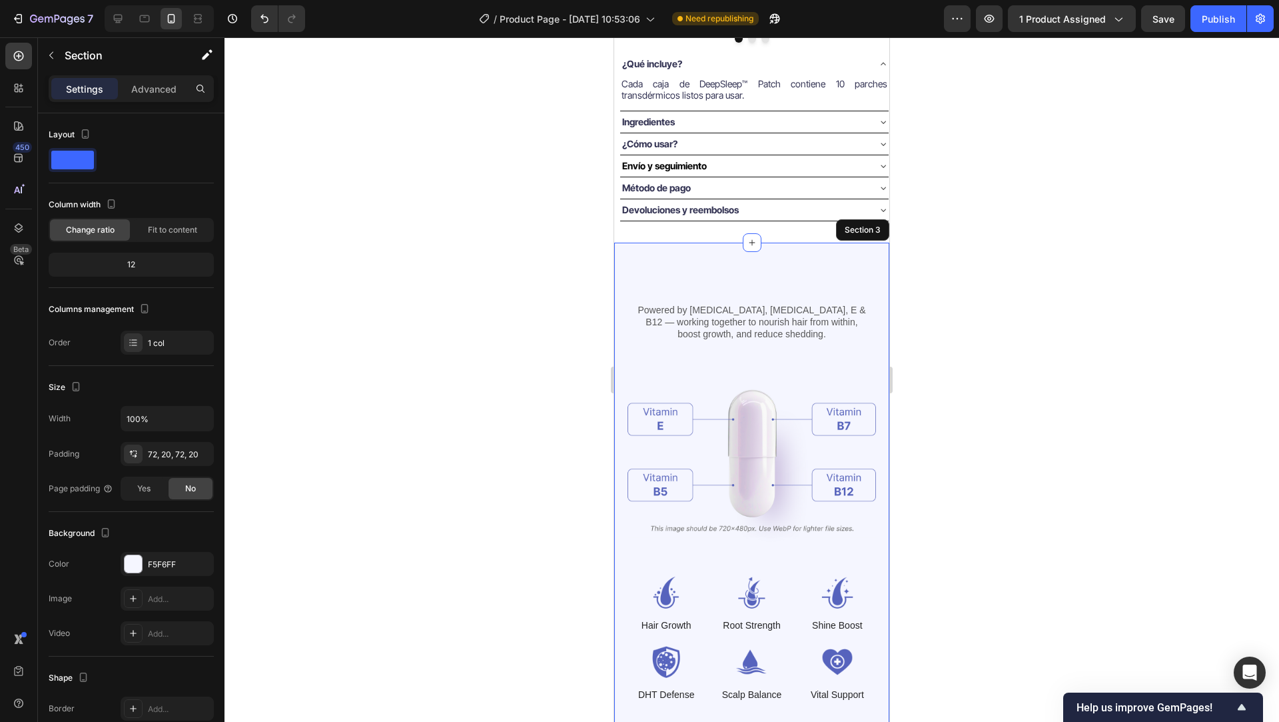
click at [565, 321] on div at bounding box center [752, 379] width 1055 height 684
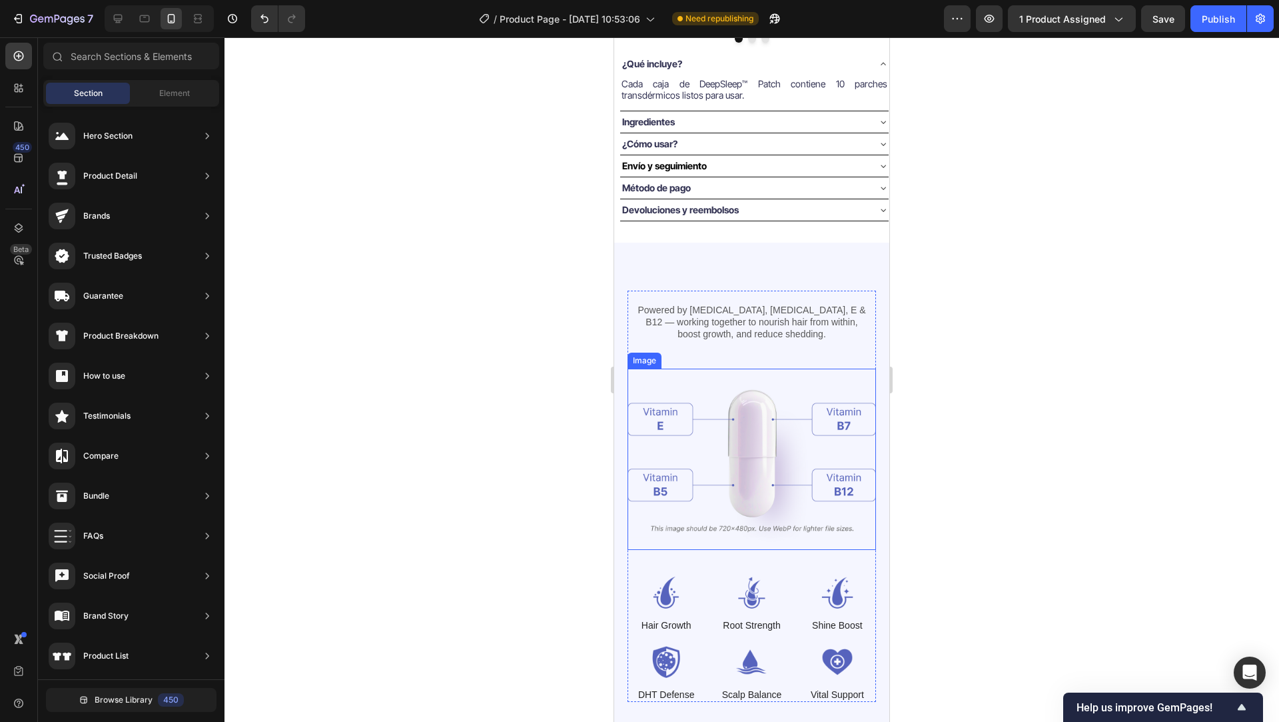
click at [750, 460] on img at bounding box center [752, 458] width 249 height 181
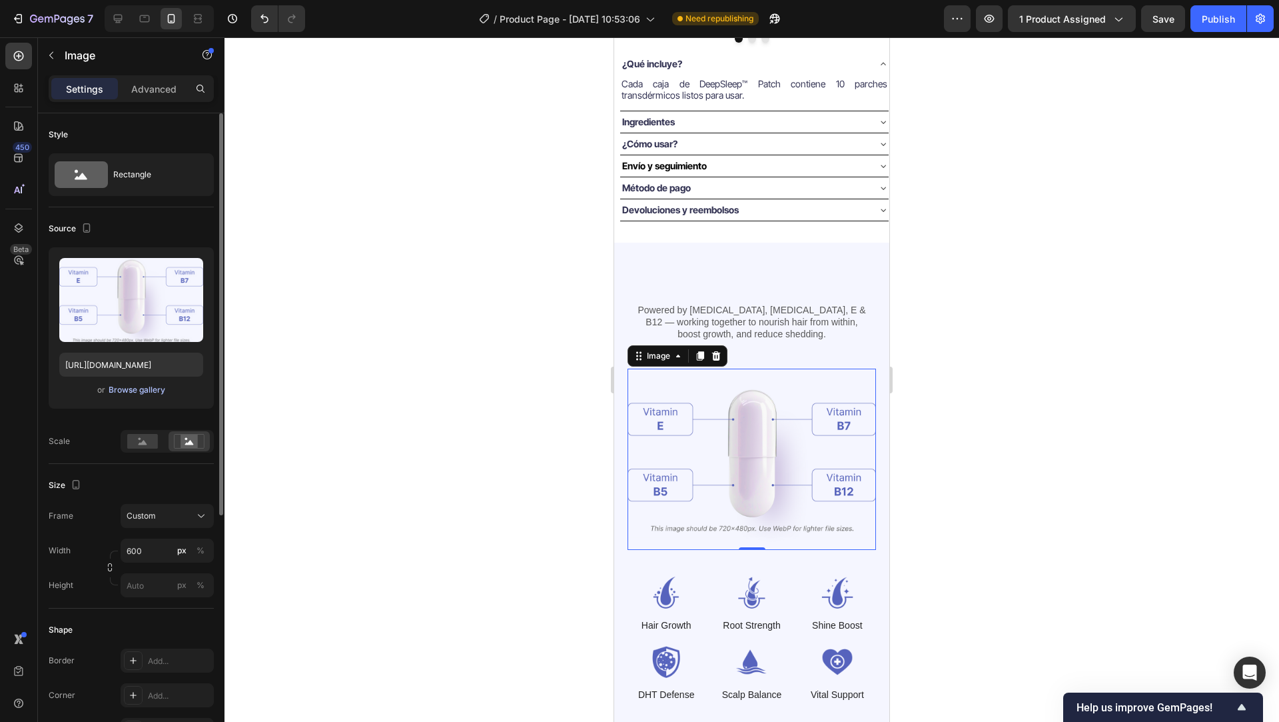
click at [149, 392] on div "Browse gallery" at bounding box center [137, 390] width 57 height 12
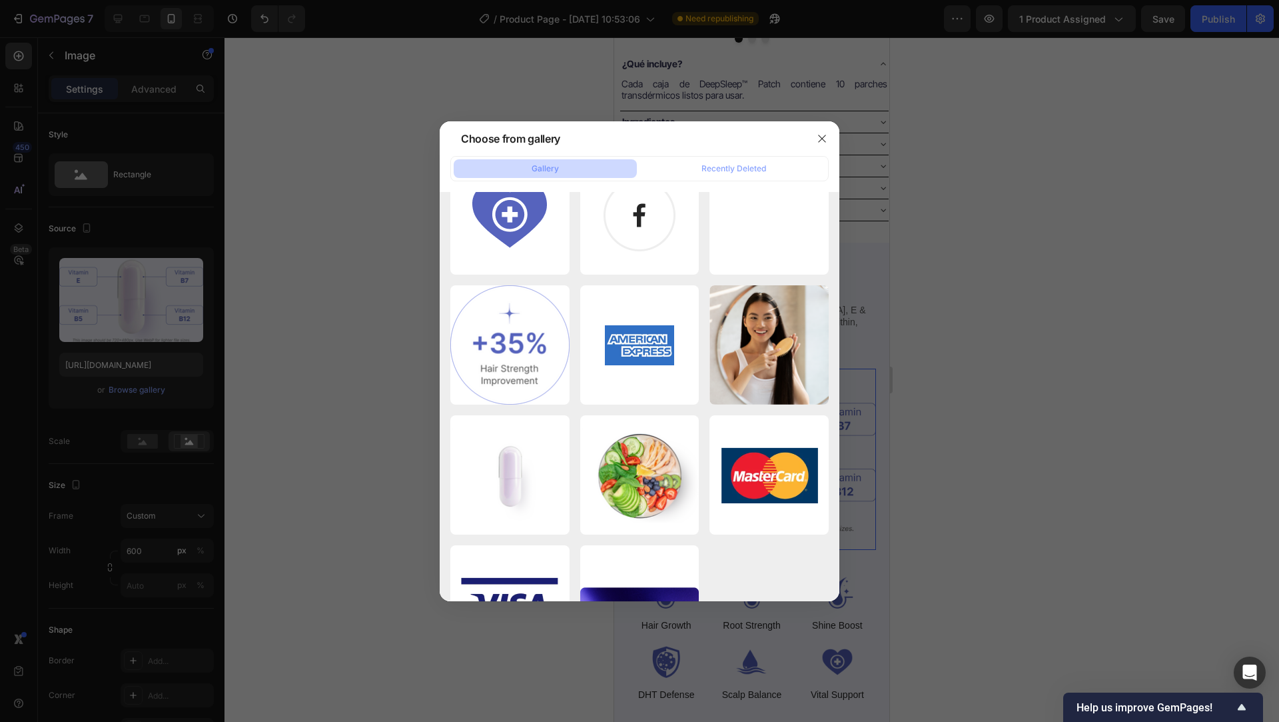
scroll to position [7124, 0]
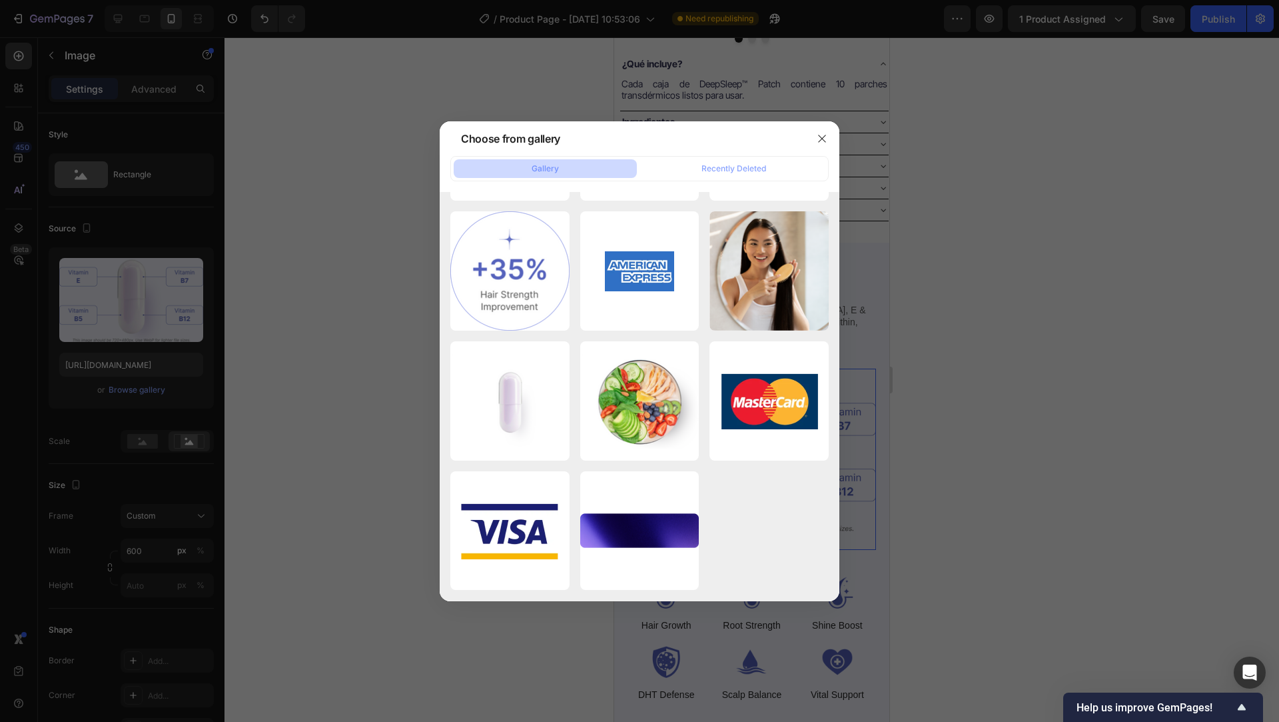
click at [1017, 434] on div at bounding box center [639, 361] width 1279 height 722
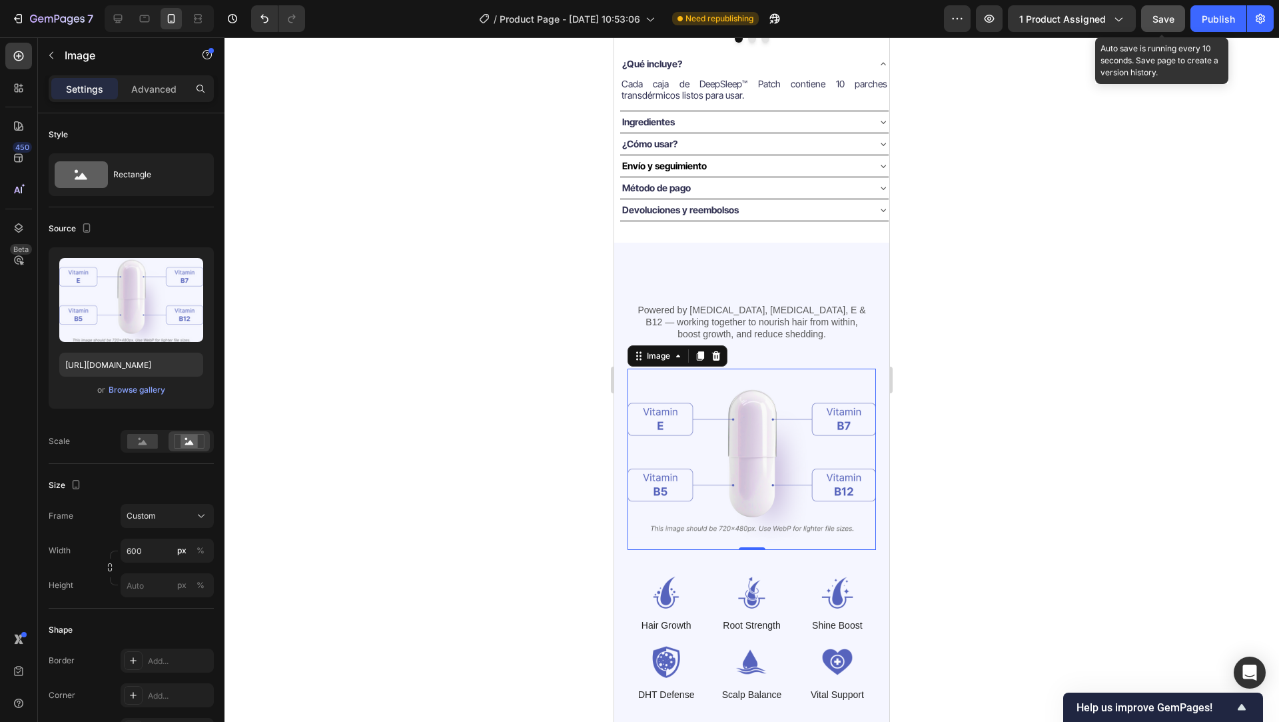
click at [1166, 18] on span "Save" at bounding box center [1164, 18] width 22 height 11
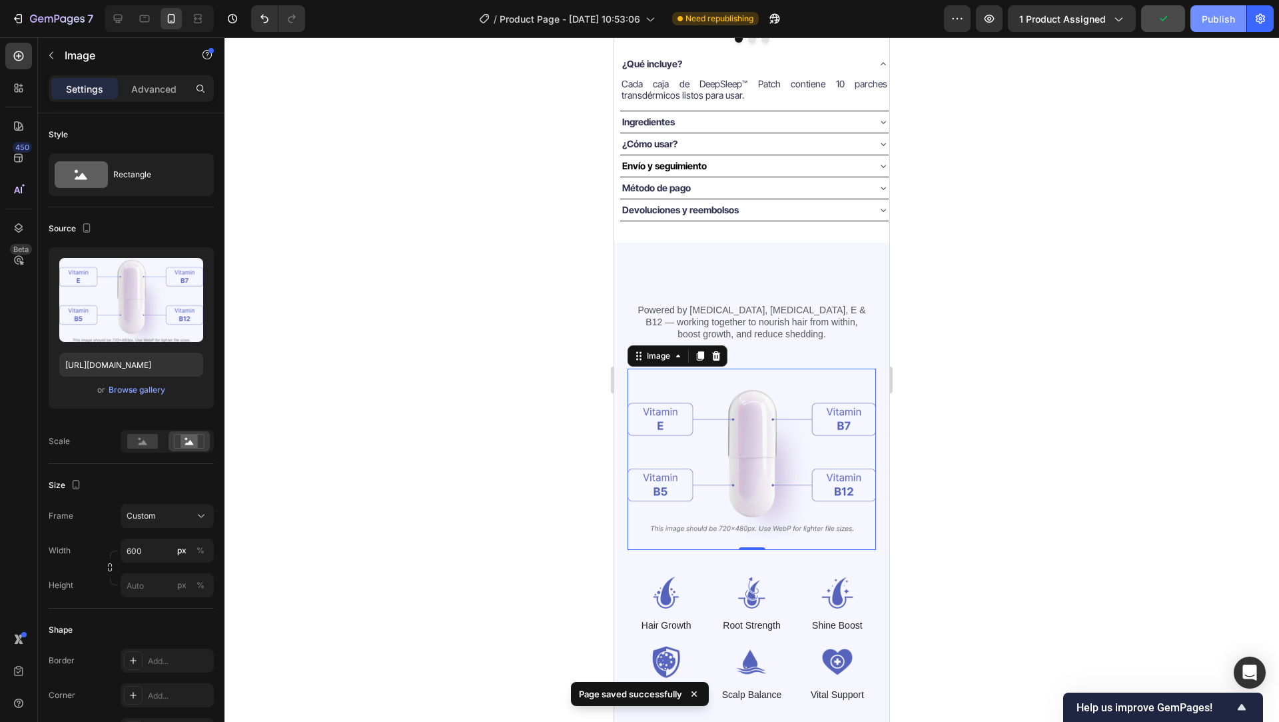
click at [1219, 17] on div "Publish" at bounding box center [1218, 19] width 33 height 14
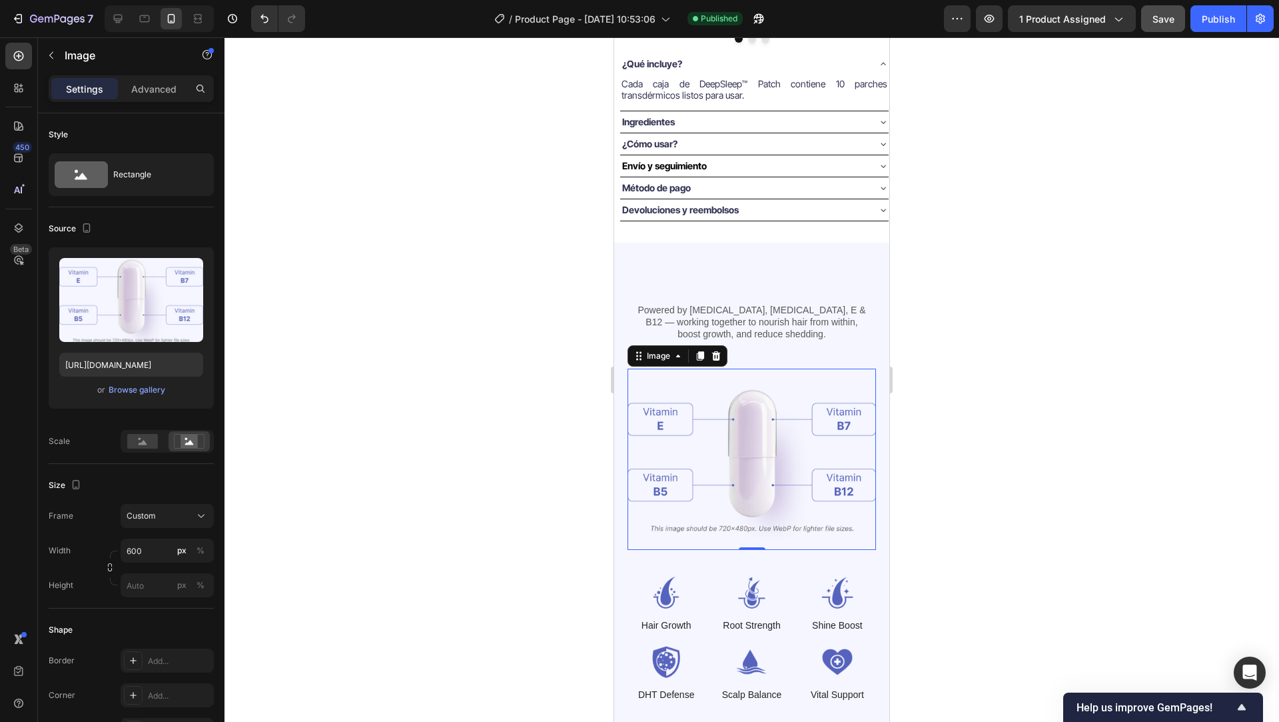
click at [544, 420] on div at bounding box center [752, 379] width 1055 height 684
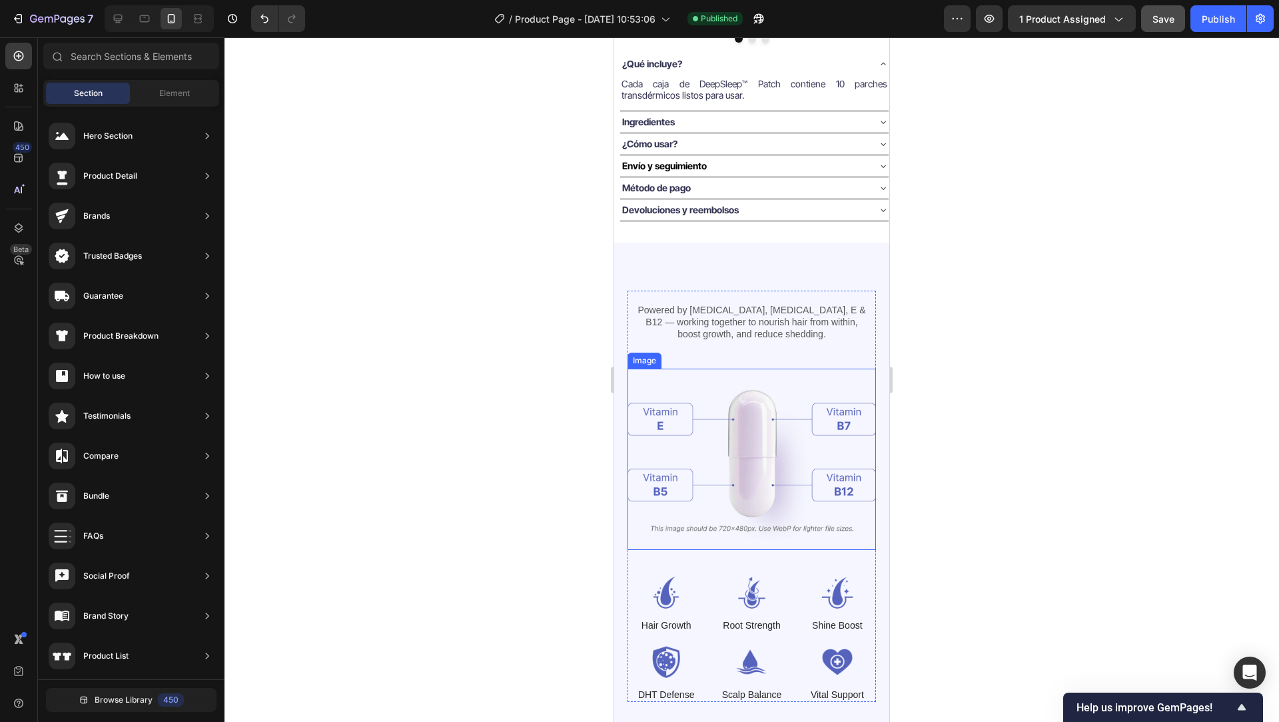
click at [672, 450] on img at bounding box center [752, 458] width 249 height 181
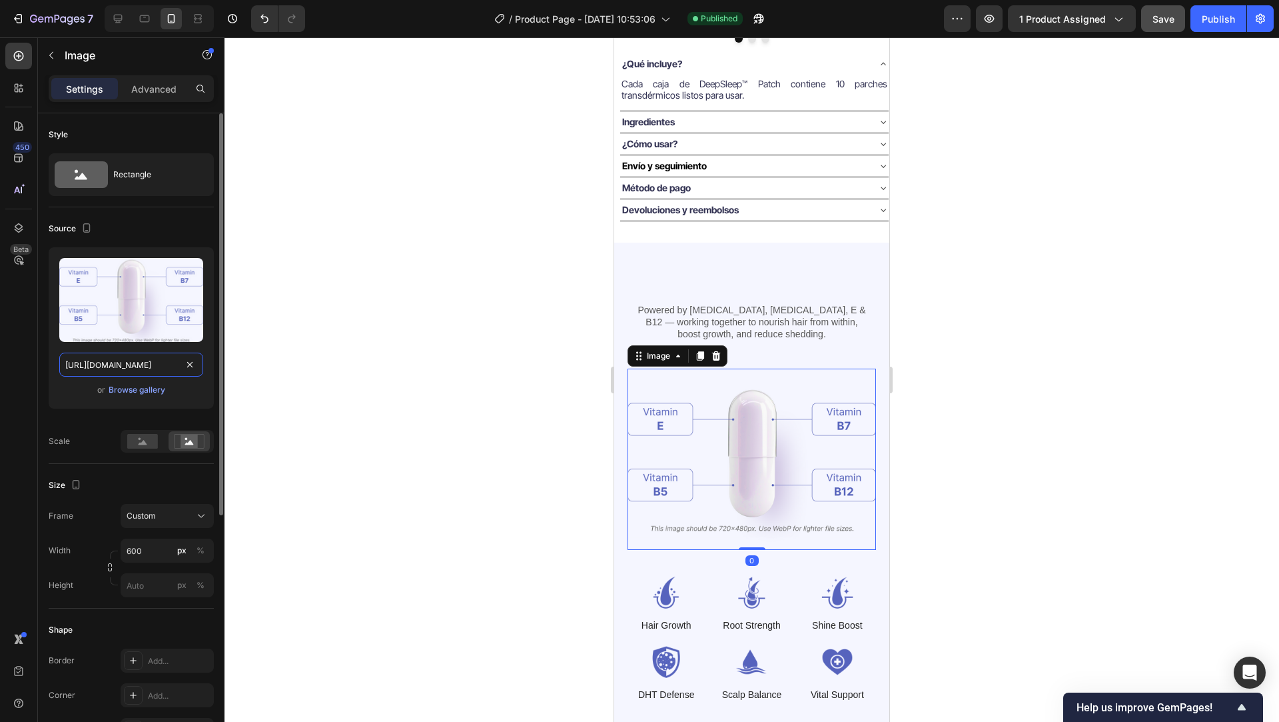
click at [151, 363] on input "https://cdn.shopify.com/s/files/1/0764/1422/2590/files/gempages_585894298097025…" at bounding box center [131, 364] width 144 height 24
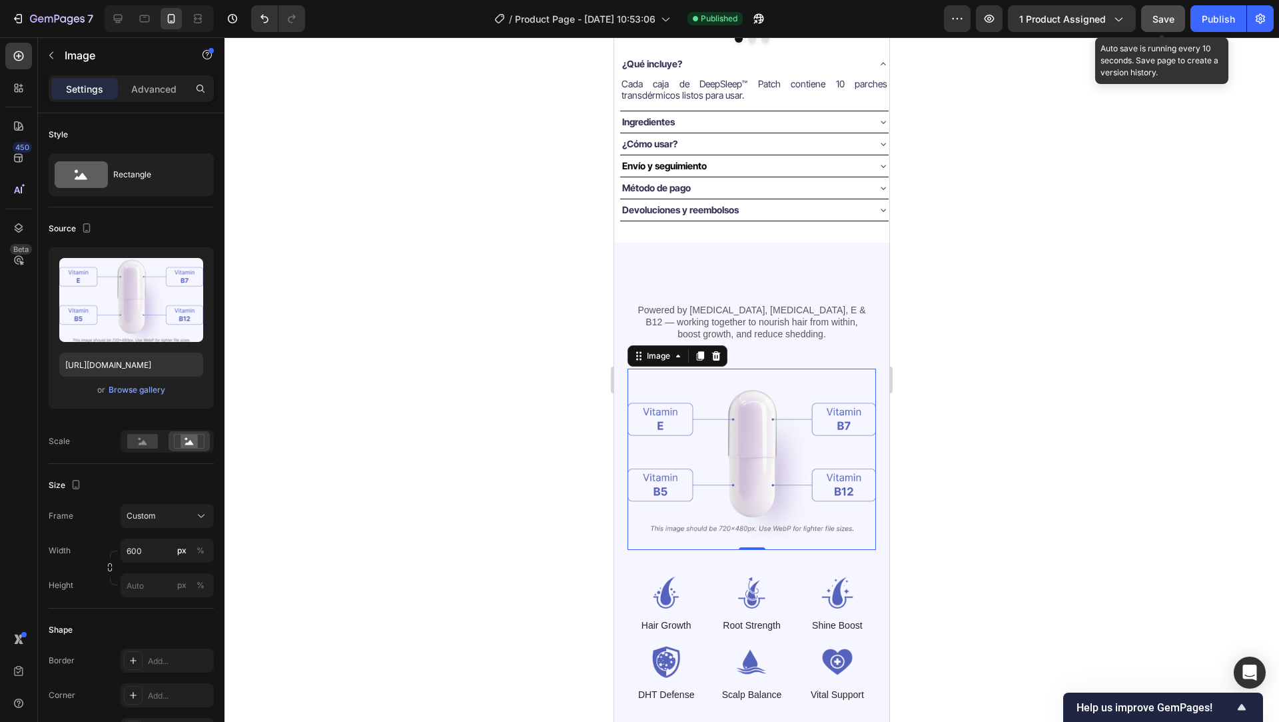
click at [1165, 21] on span "Save" at bounding box center [1164, 18] width 22 height 11
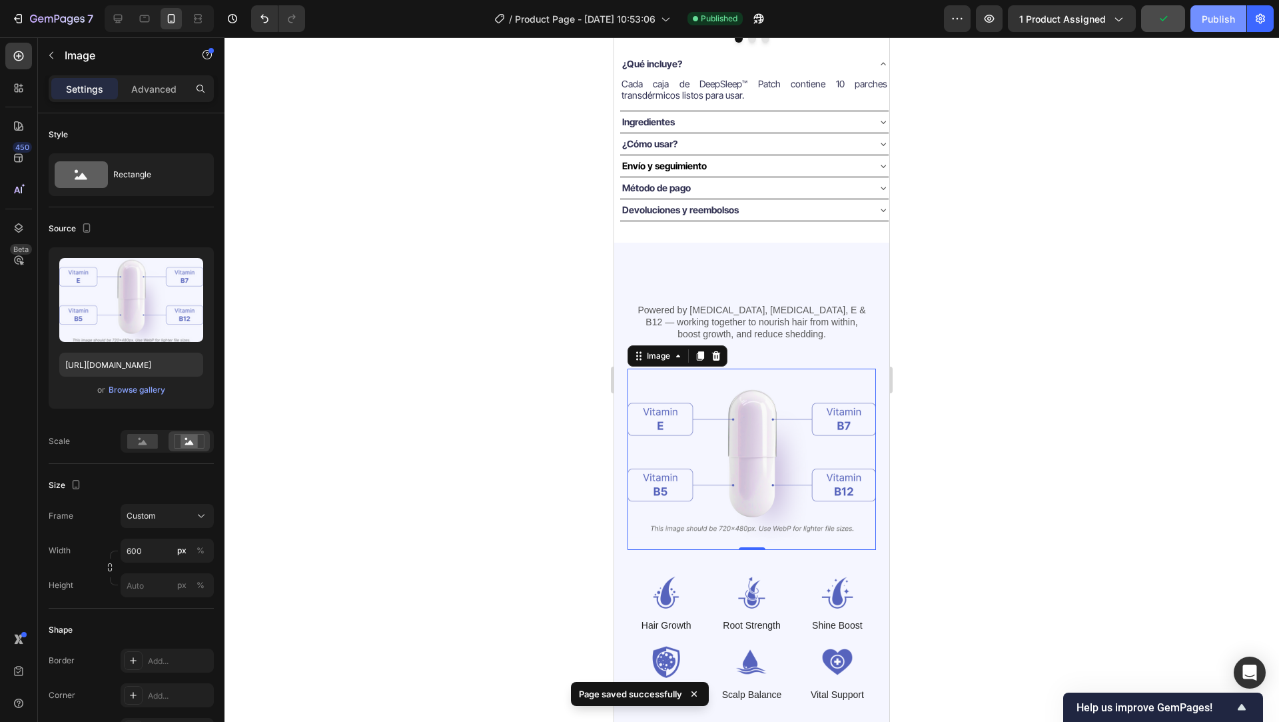
click at [1204, 24] on div "Publish" at bounding box center [1218, 19] width 33 height 14
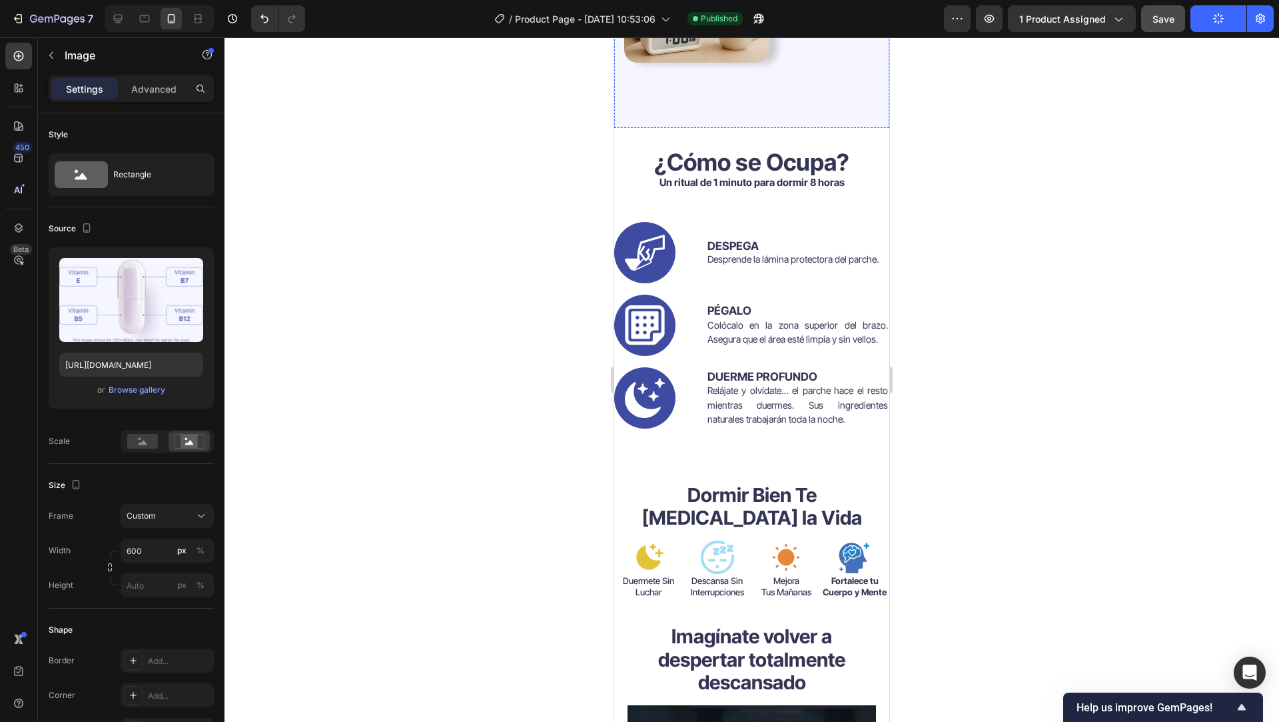
scroll to position [3450, 0]
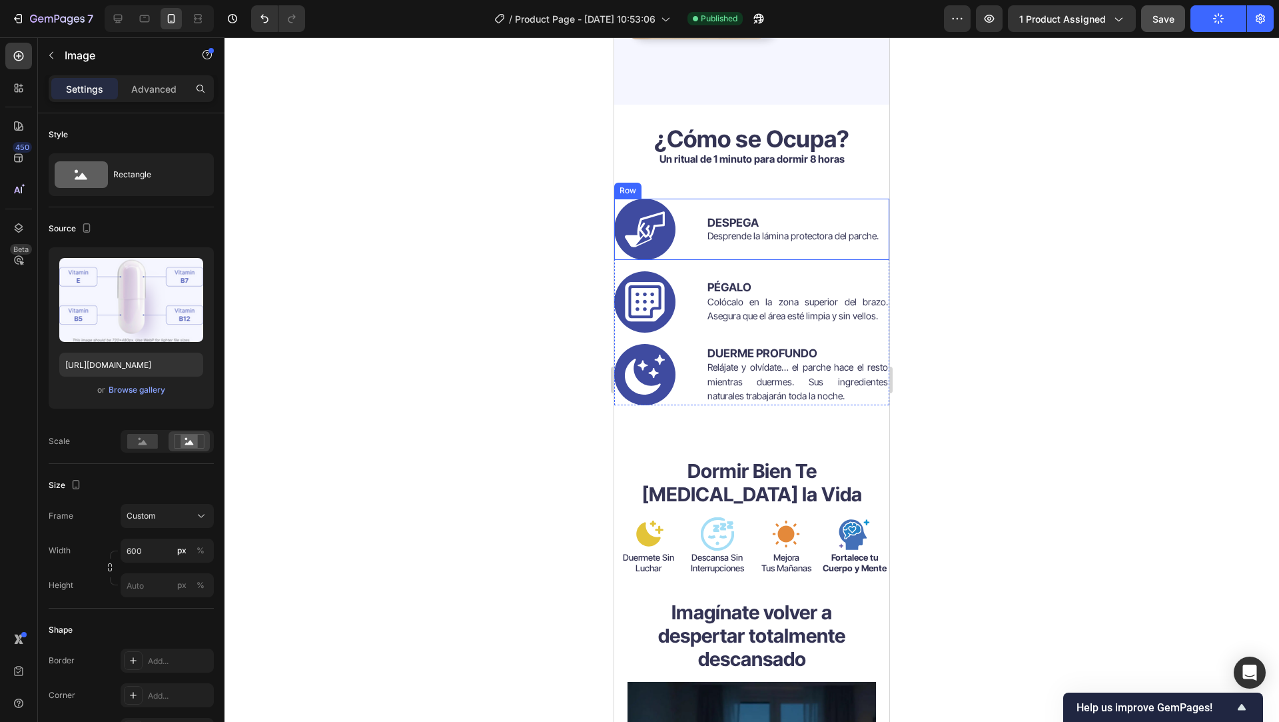
click at [847, 211] on div "DESPEGA Desprende la lámina protectora del parche. Text Block" at bounding box center [797, 229] width 183 height 61
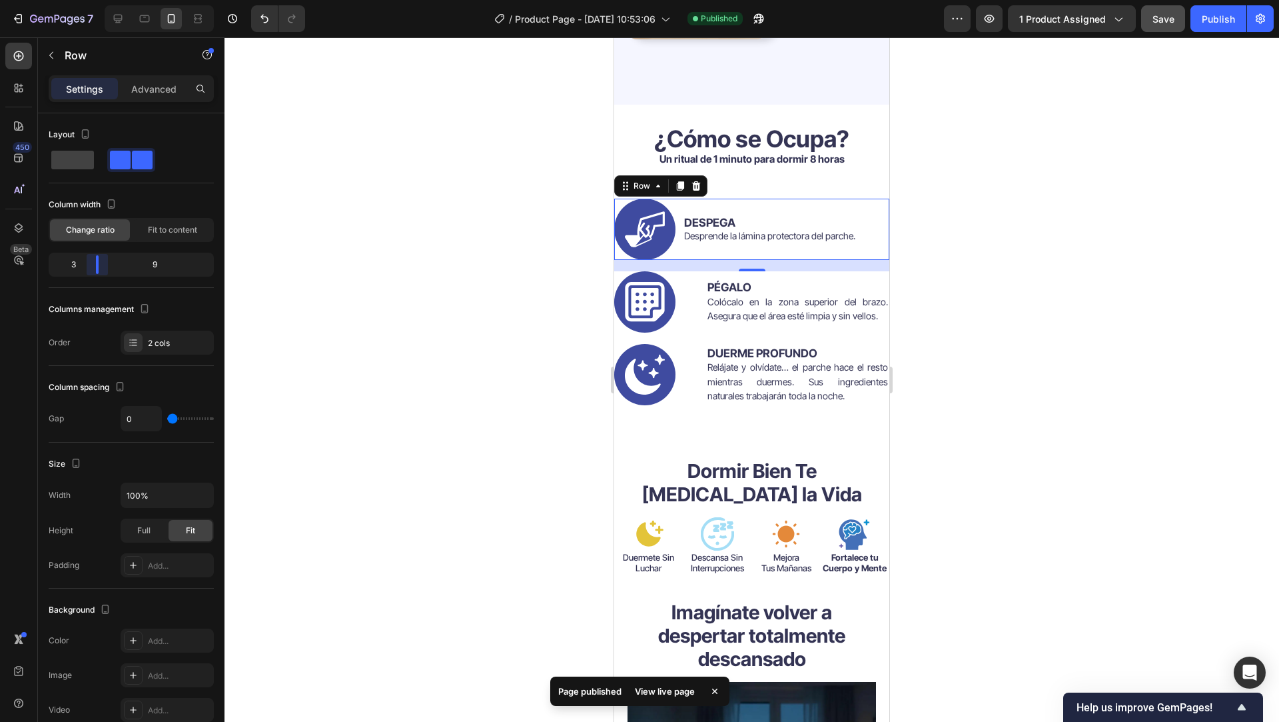
drag, startPoint x: 110, startPoint y: 264, endPoint x: 87, endPoint y: 262, distance: 22.7
click at [87, 0] on body "7 / Product Page - Sep 25, 10:53:06 Published Preview 1 product assigned Save P…" at bounding box center [639, 0] width 1279 height 0
click at [706, 332] on div "PÉGALO Colócalo en la zona superior del brazo. Asegura que el área esté limpia …" at bounding box center [797, 301] width 183 height 61
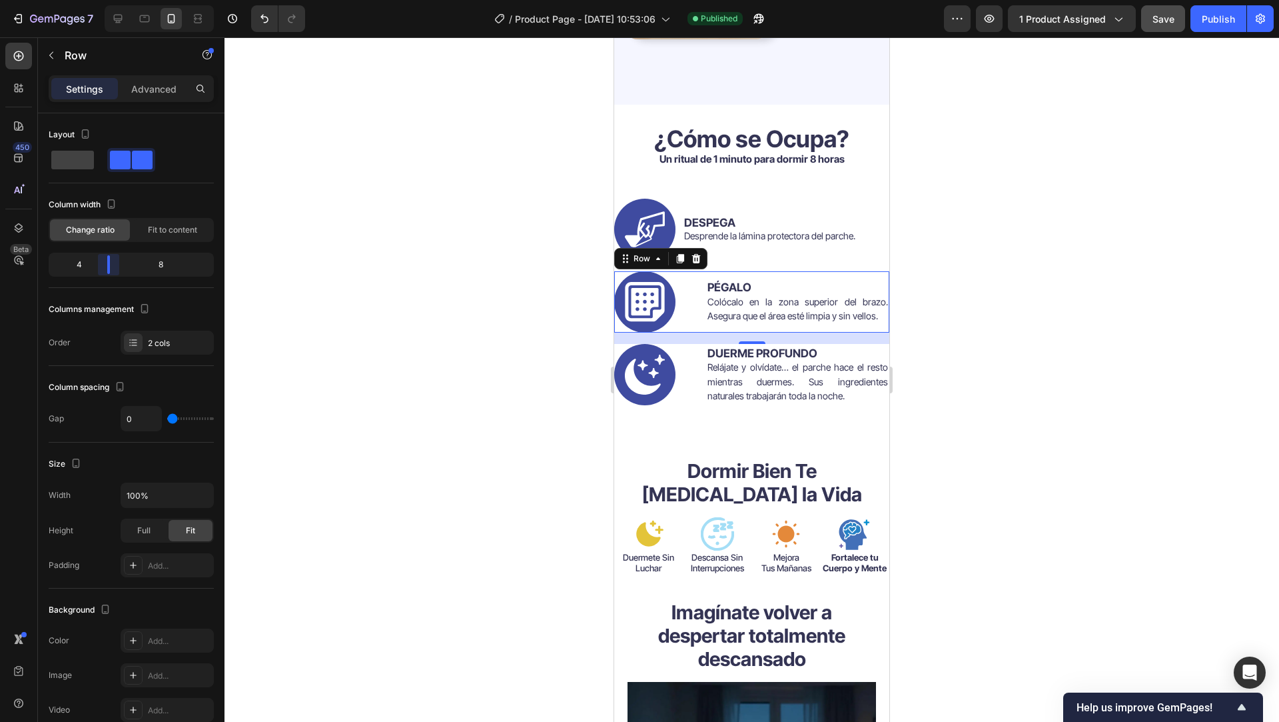
drag, startPoint x: 109, startPoint y: 266, endPoint x: 101, endPoint y: 266, distance: 8.0
click at [101, 0] on body "7 / Product Page - Sep 25, 10:53:06 Published Preview 1 product assigned Save P…" at bounding box center [639, 0] width 1279 height 0
drag, startPoint x: 105, startPoint y: 266, endPoint x: 93, endPoint y: 265, distance: 12.1
click at [93, 0] on body "7 / Product Page - Sep 25, 10:53:06 Published Preview 1 product assigned Save P…" at bounding box center [639, 0] width 1279 height 0
click at [692, 377] on div "Icon" at bounding box center [660, 374] width 92 height 61
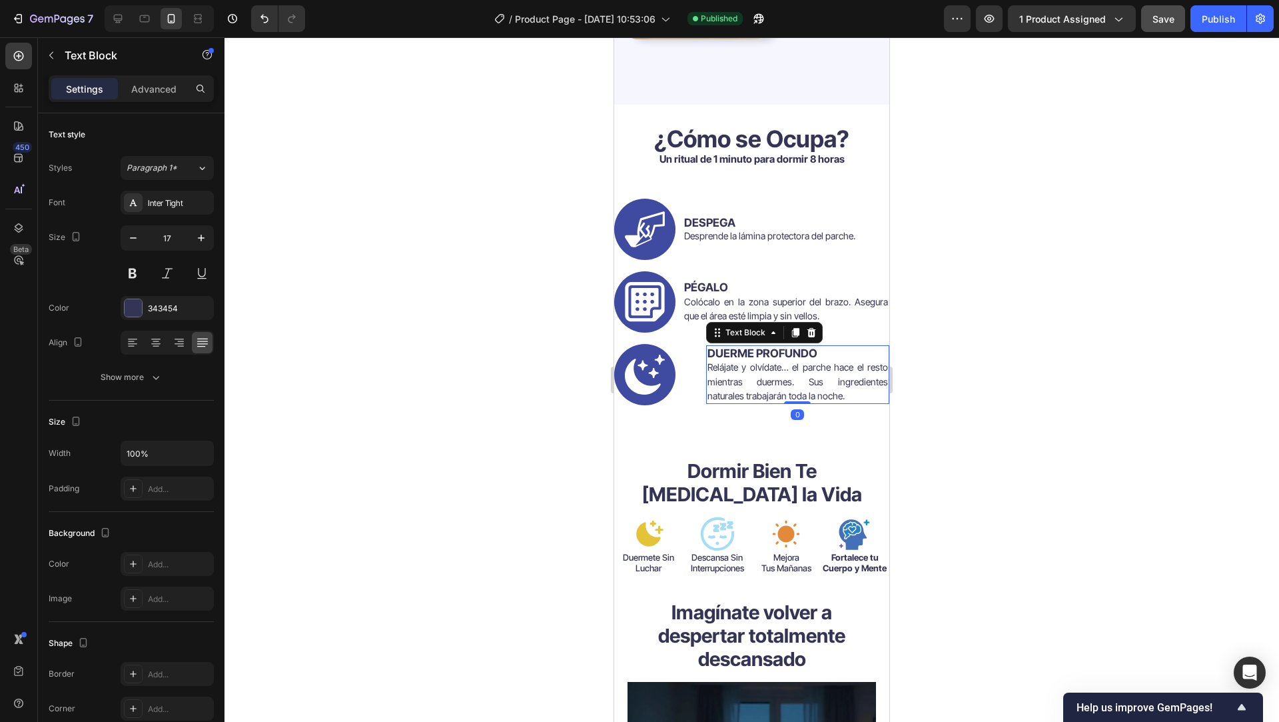
click at [835, 352] on div "DUERME PROFUNDO Relájate y olvídate… el parche hace el resto mientras duermes. …" at bounding box center [797, 374] width 183 height 59
click at [690, 362] on div "Icon" at bounding box center [660, 374] width 92 height 61
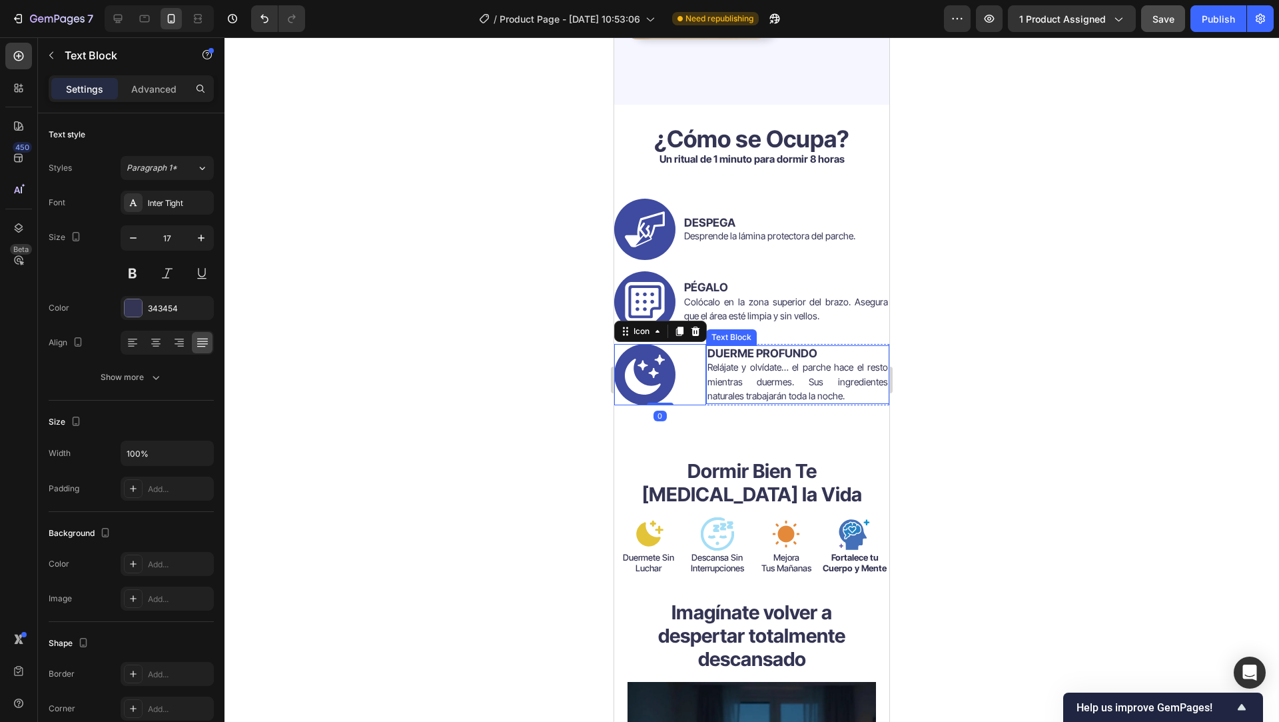
click at [708, 402] on p "Relájate y olvídate… el parche hace el resto mientras duermes. Sus ingredientes…" at bounding box center [798, 381] width 181 height 43
click at [706, 404] on div "DUERME PROFUNDO Relájate y olvídate… el parche hace el resto mientras duermes. …" at bounding box center [797, 374] width 183 height 59
click at [677, 370] on div "Icon" at bounding box center [660, 374] width 92 height 61
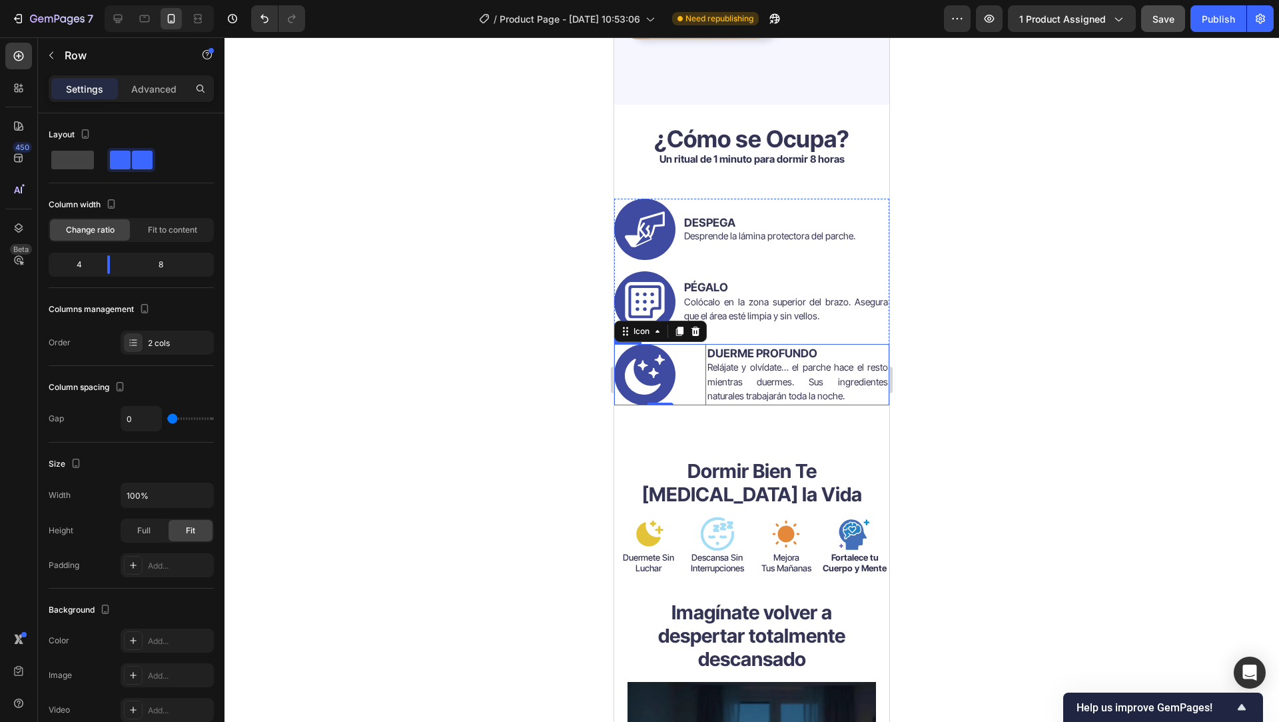
click at [852, 350] on div "DUERME PROFUNDO Relájate y olvídate… el parche hace el resto mientras duermes. …" at bounding box center [797, 374] width 183 height 61
drag, startPoint x: 107, startPoint y: 268, endPoint x: 101, endPoint y: 266, distance: 6.8
click at [101, 0] on body "7 / Product Page - Sep 25, 10:53:06 Need republishing Preview 1 product assigne…" at bounding box center [639, 0] width 1279 height 0
drag, startPoint x: 107, startPoint y: 265, endPoint x: 92, endPoint y: 263, distance: 14.8
click at [92, 0] on body "7 / Product Page - Sep 25, 10:53:06 Need republishing Preview 1 product assigne…" at bounding box center [639, 0] width 1279 height 0
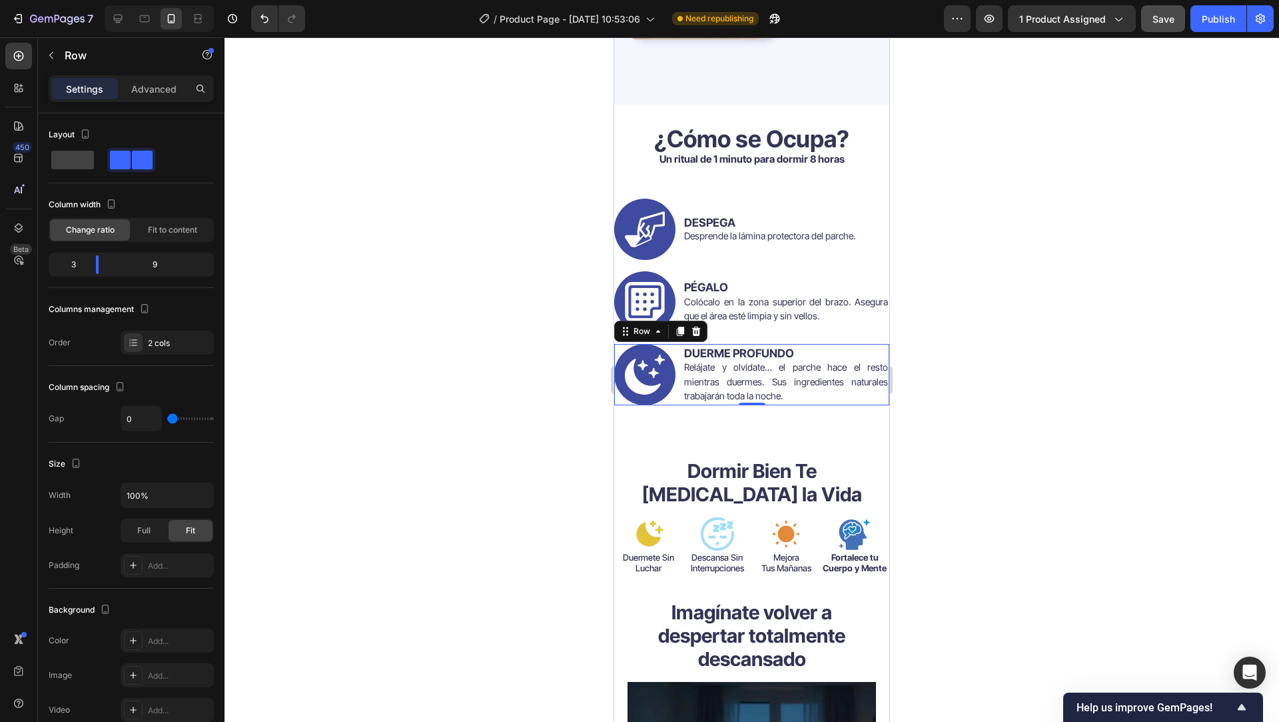
click at [468, 350] on div at bounding box center [752, 379] width 1055 height 684
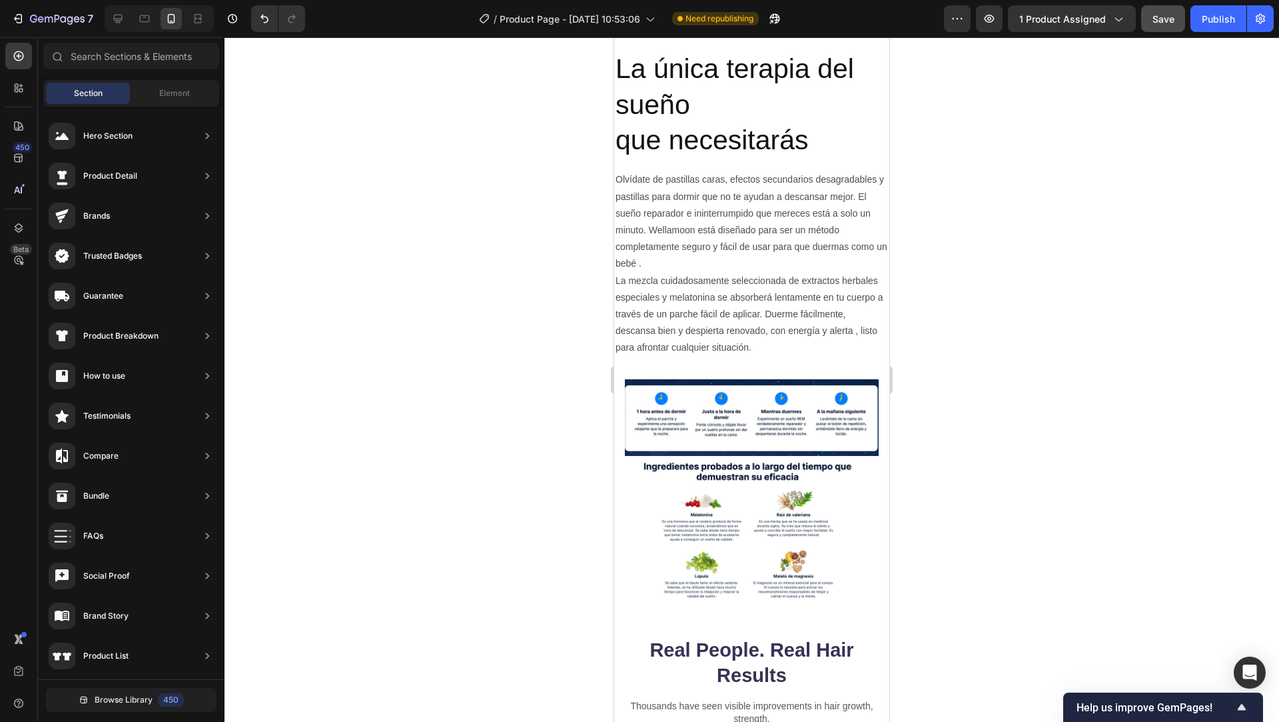
scroll to position [7490, 0]
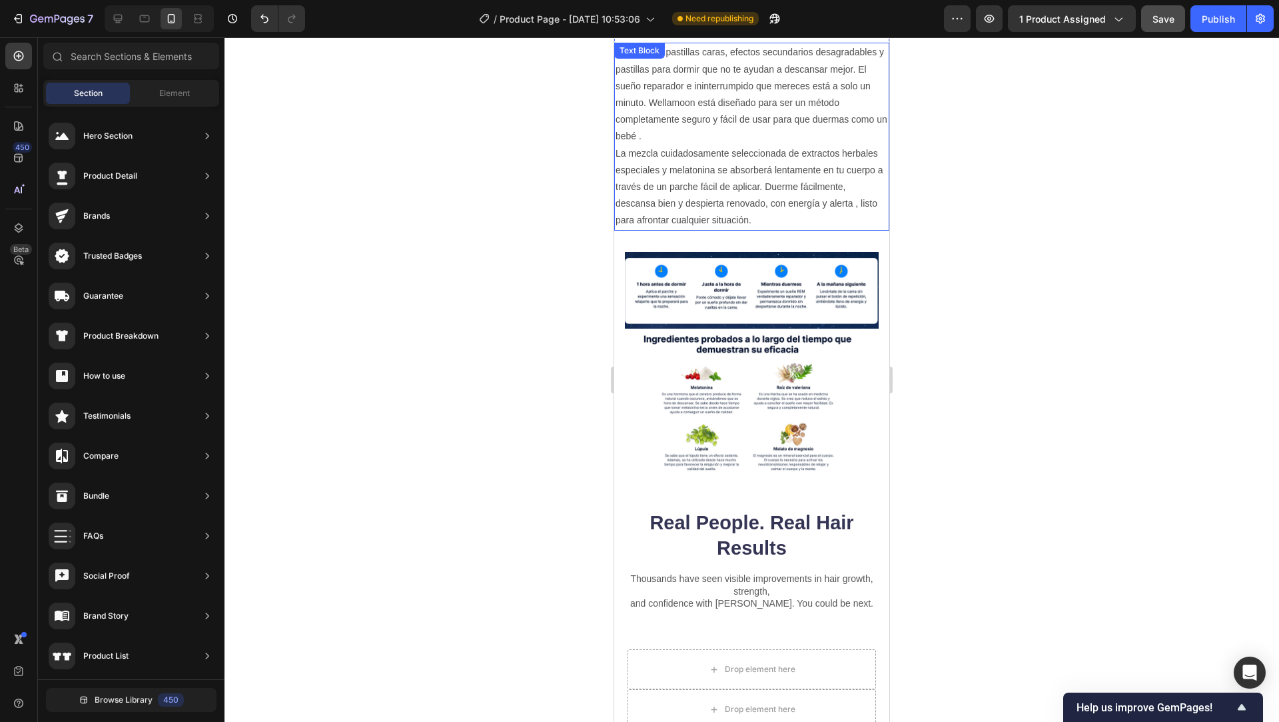
click at [716, 202] on p "La mezcla cuidadosamente seleccionada de extractos herbales especiales y melato…" at bounding box center [752, 187] width 272 height 84
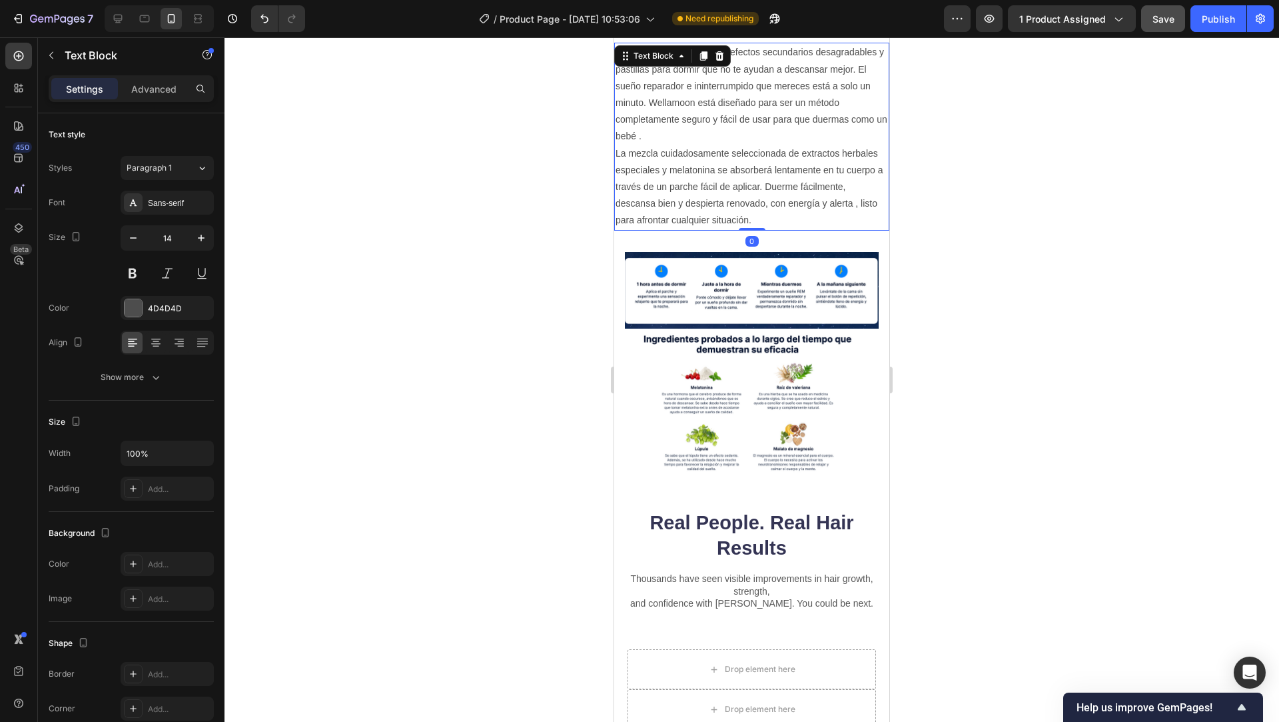
click at [716, 65] on div "Text Block" at bounding box center [672, 55] width 117 height 21
click at [721, 54] on icon at bounding box center [720, 55] width 9 height 9
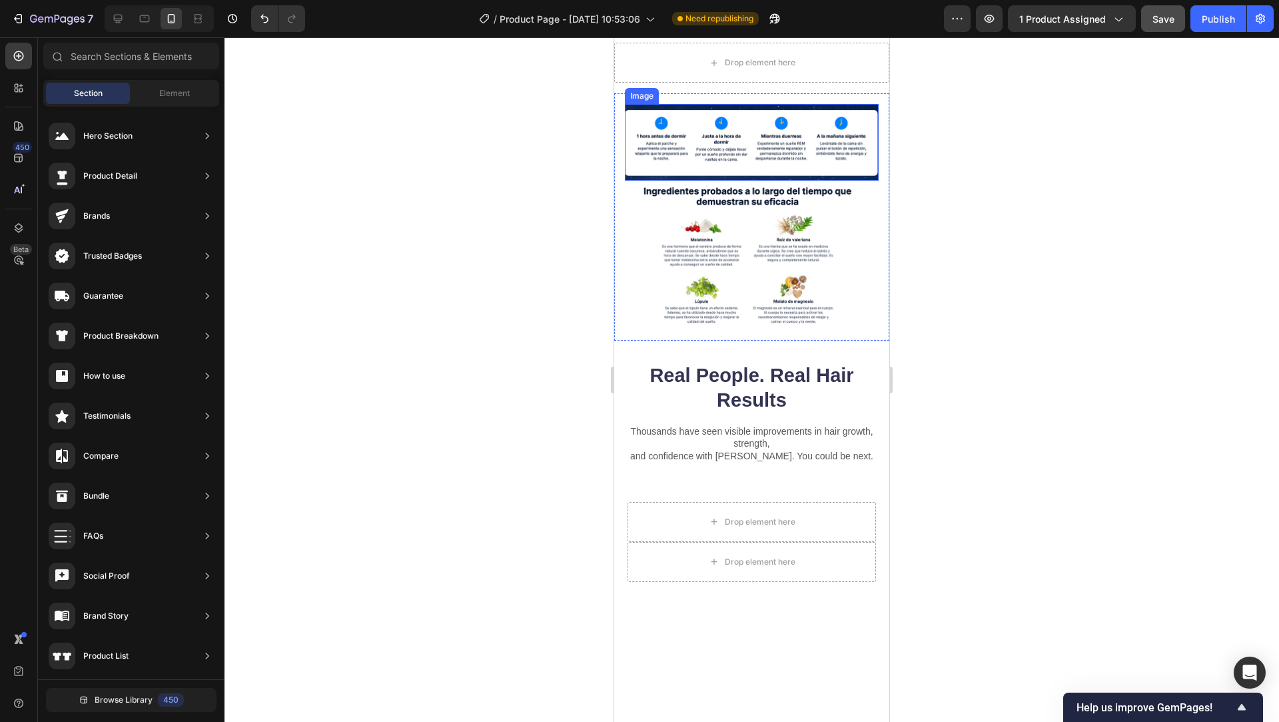
click at [674, 131] on img at bounding box center [752, 142] width 254 height 77
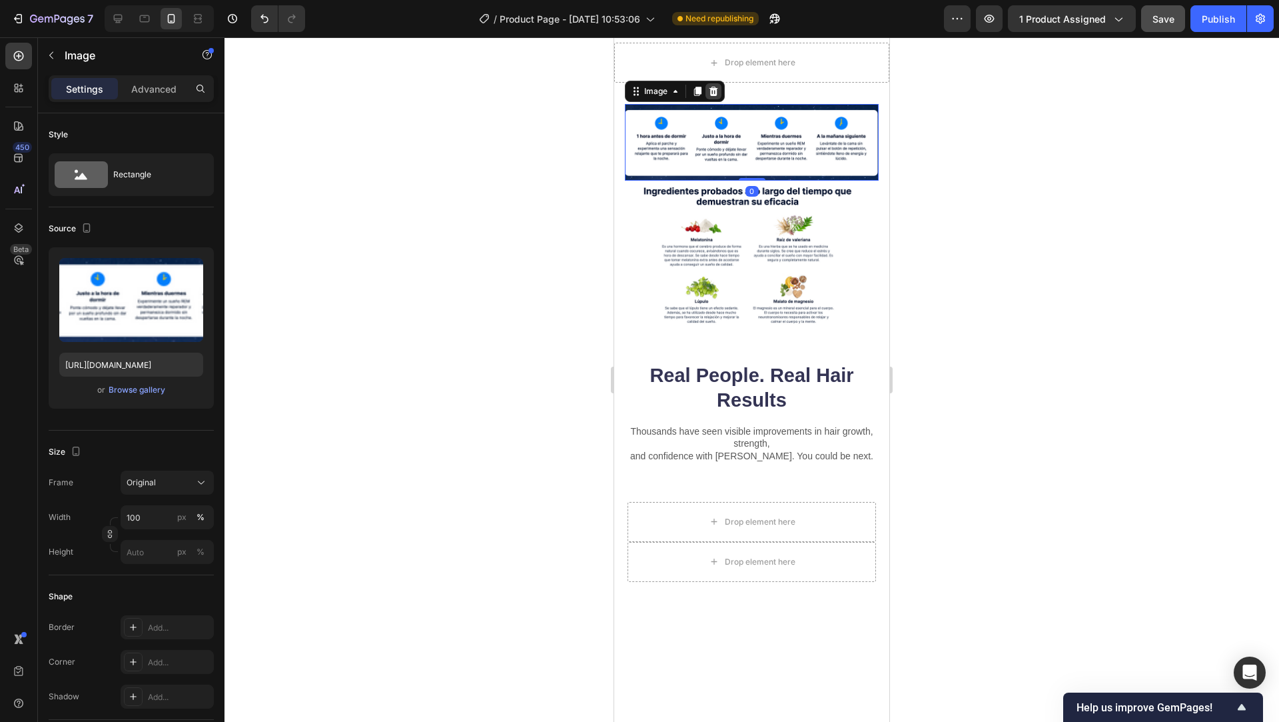
click at [715, 90] on icon at bounding box center [714, 91] width 9 height 9
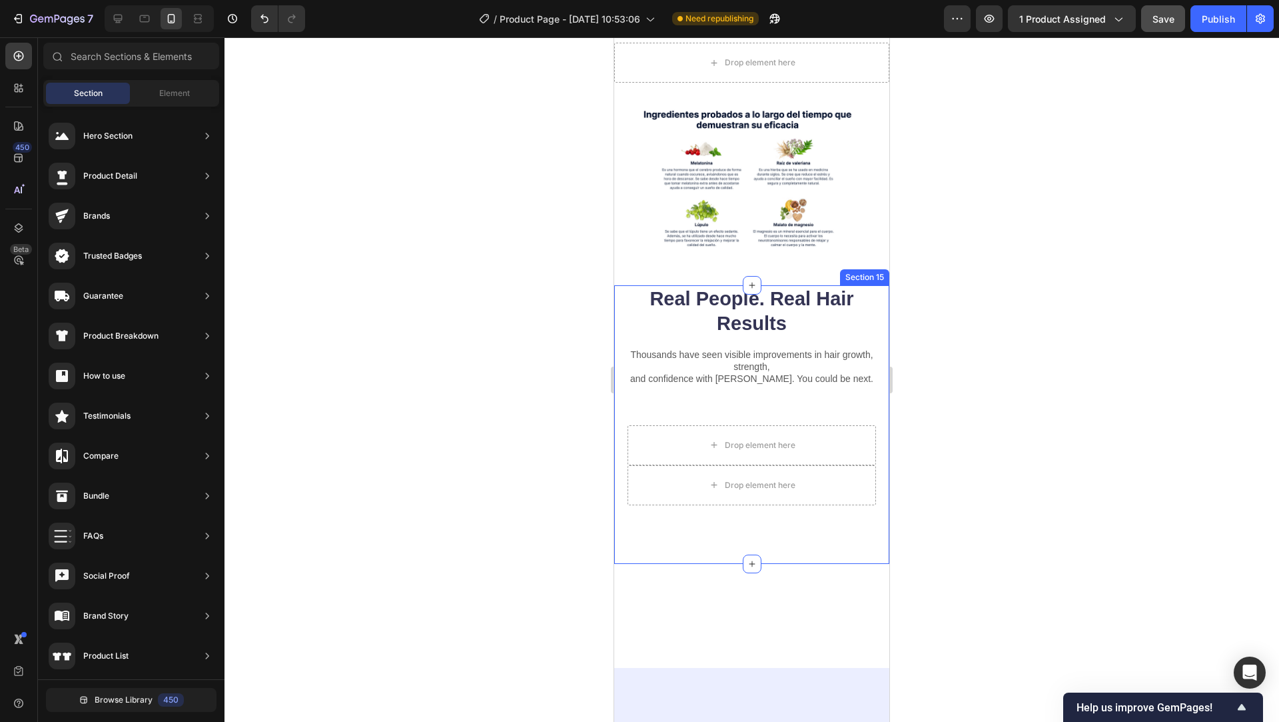
click at [869, 293] on div "Real People. Real Hair Results Heading Thousands have seen visible improvements…" at bounding box center [751, 424] width 275 height 278
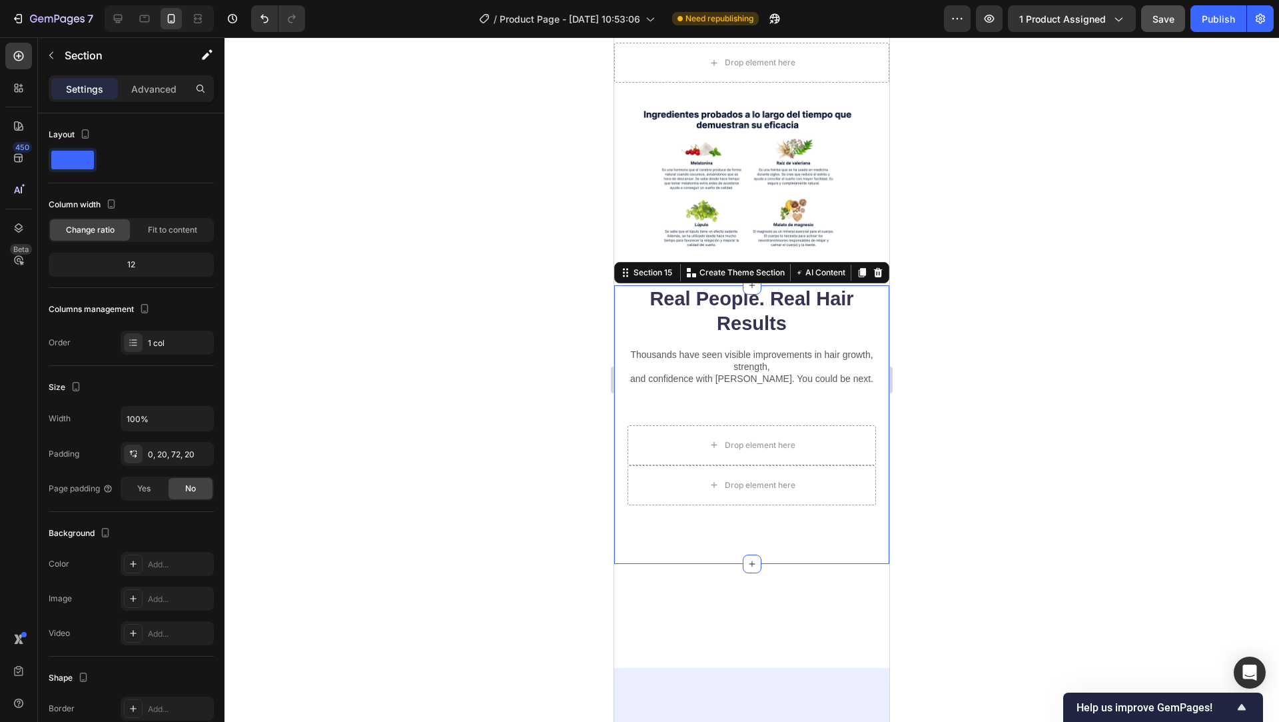
click at [871, 262] on div "Section 15 You can create reusable sections Create Theme Section AI Content Wri…" at bounding box center [751, 272] width 275 height 21
click at [874, 267] on icon at bounding box center [878, 271] width 9 height 9
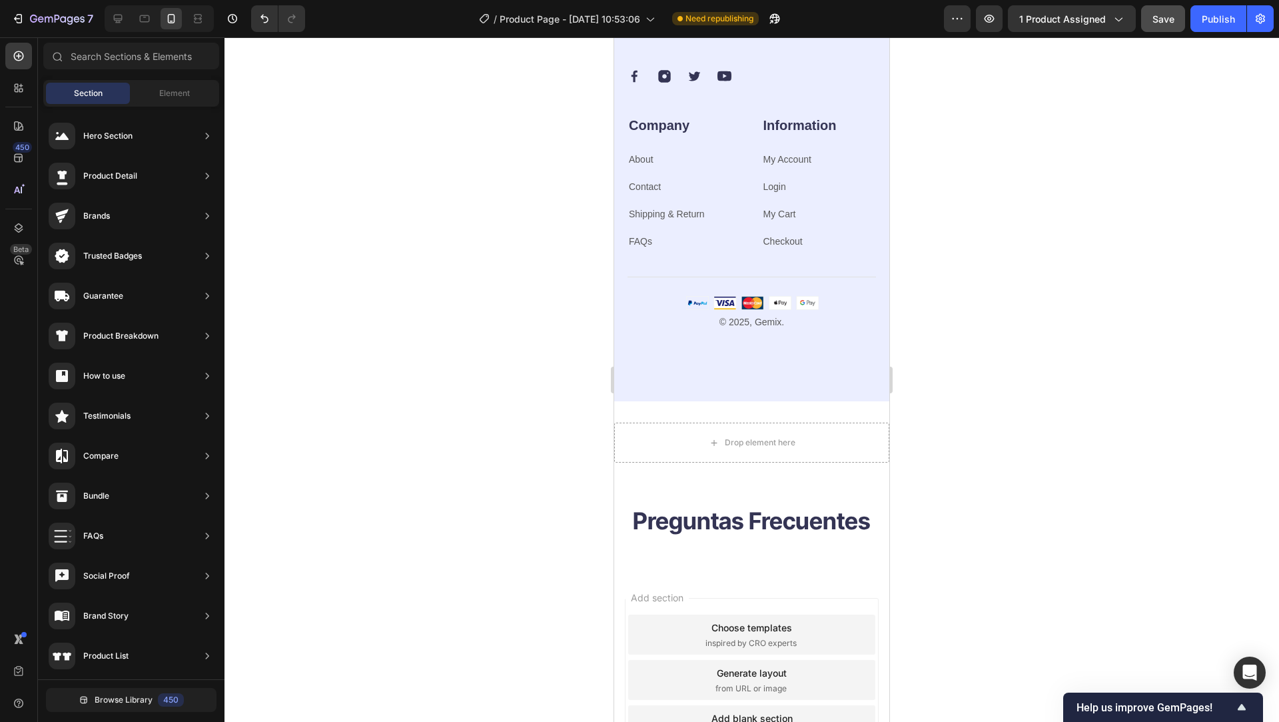
scroll to position [8115, 0]
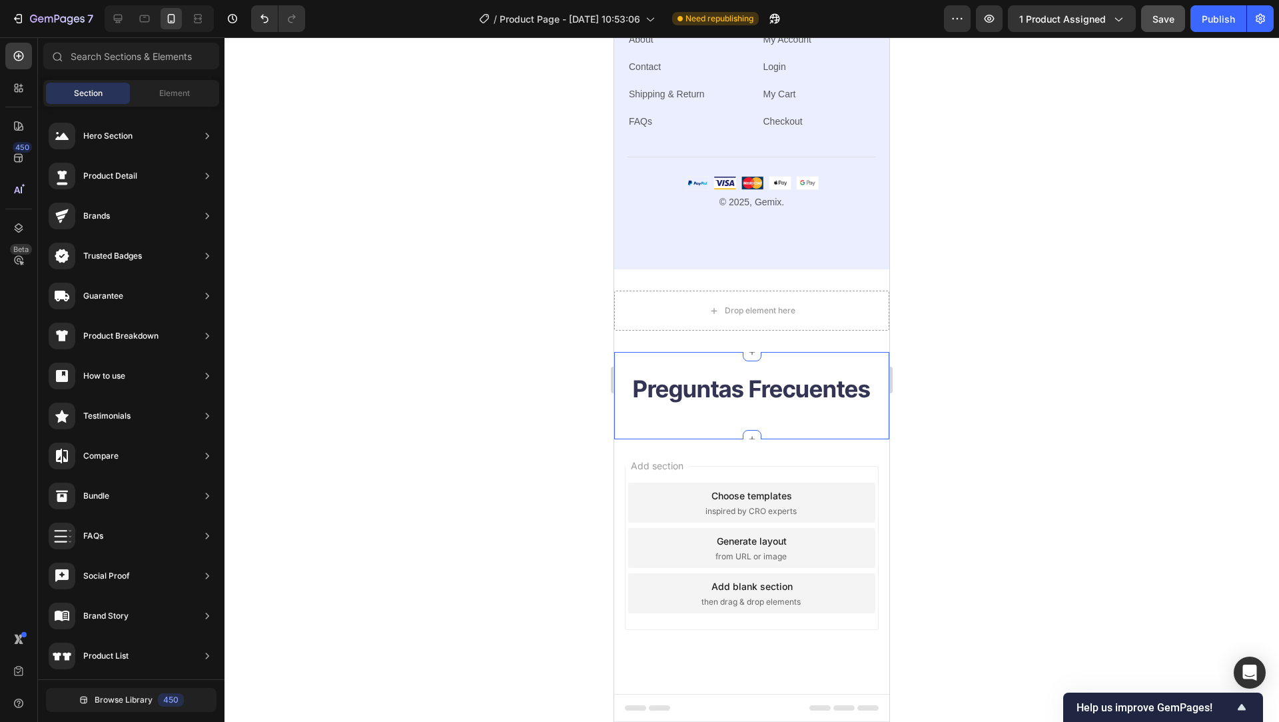
click at [704, 369] on div "Preguntas Frecuentes Heading Section 18" at bounding box center [751, 395] width 275 height 87
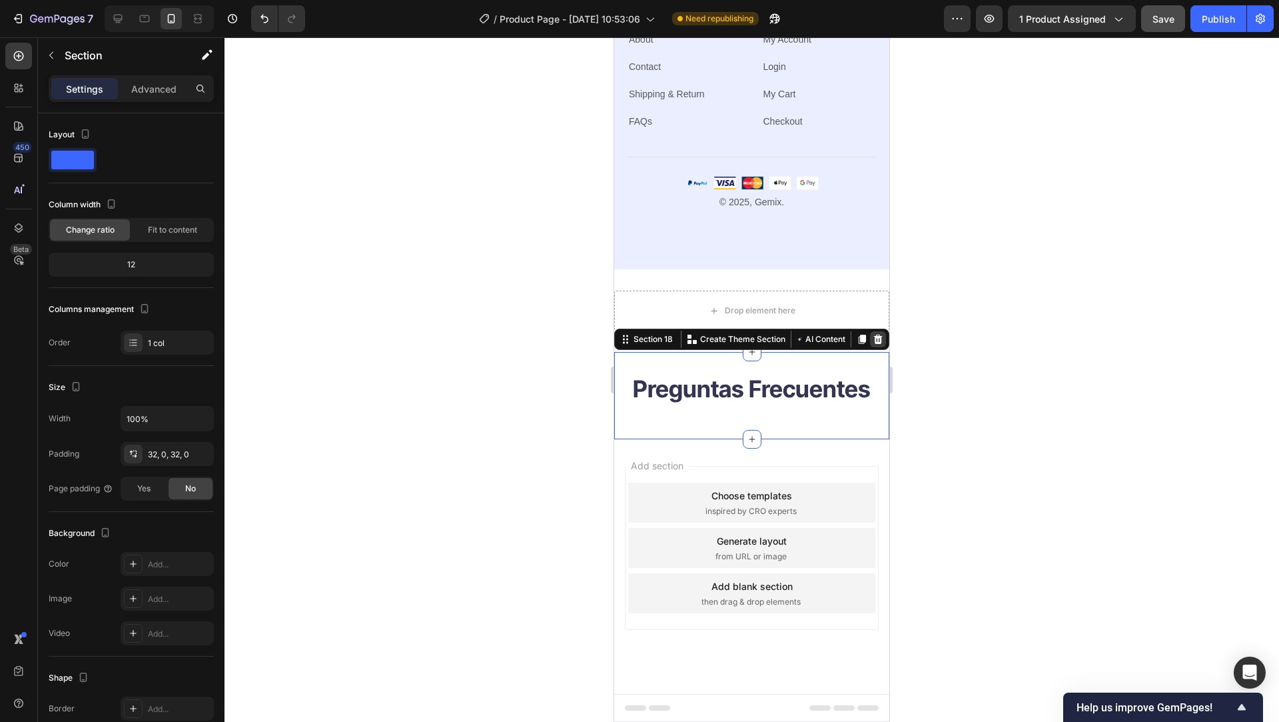
click at [873, 334] on icon at bounding box center [878, 339] width 11 height 11
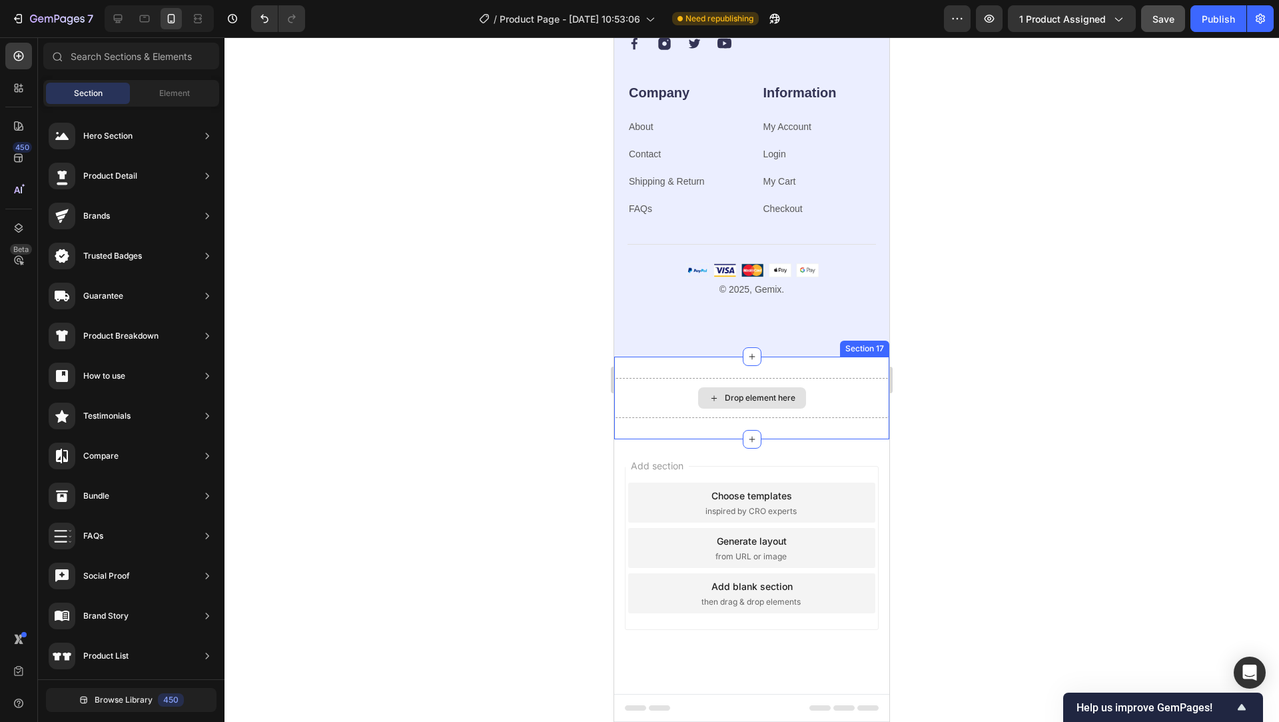
click at [831, 391] on div "Drop element here" at bounding box center [751, 398] width 275 height 40
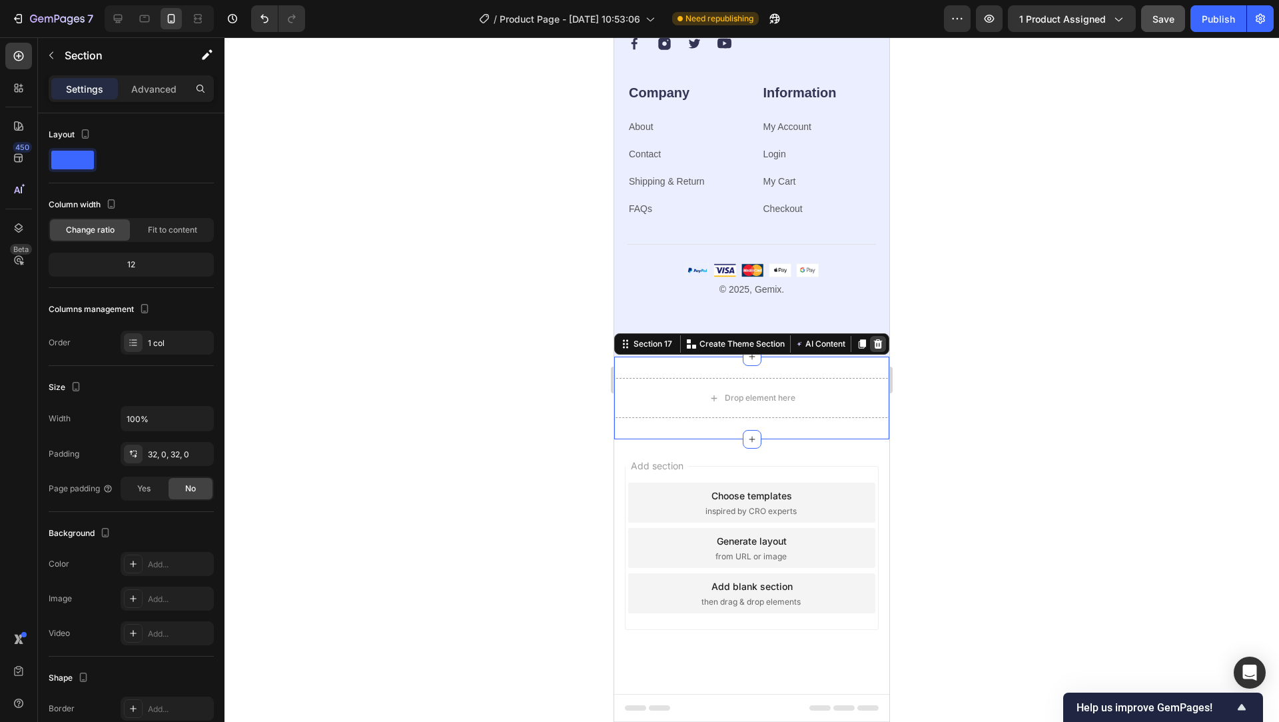
click at [874, 346] on icon at bounding box center [878, 343] width 9 height 9
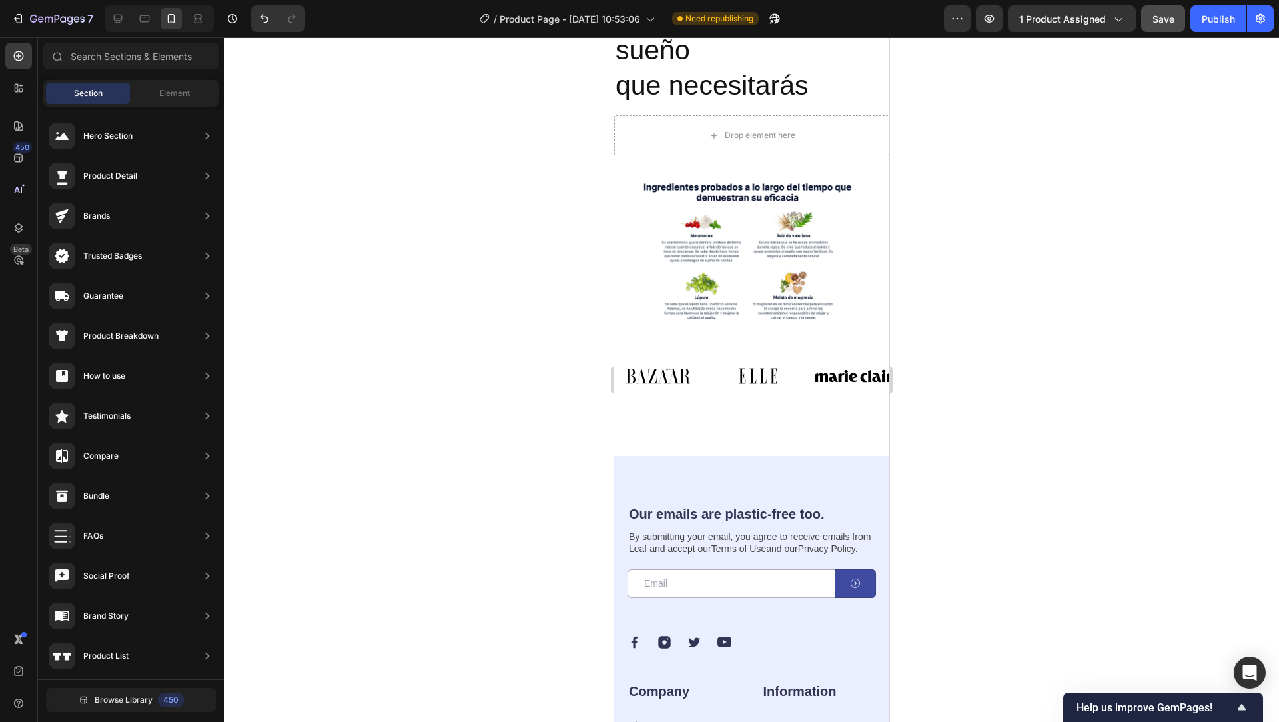
scroll to position [7336, 0]
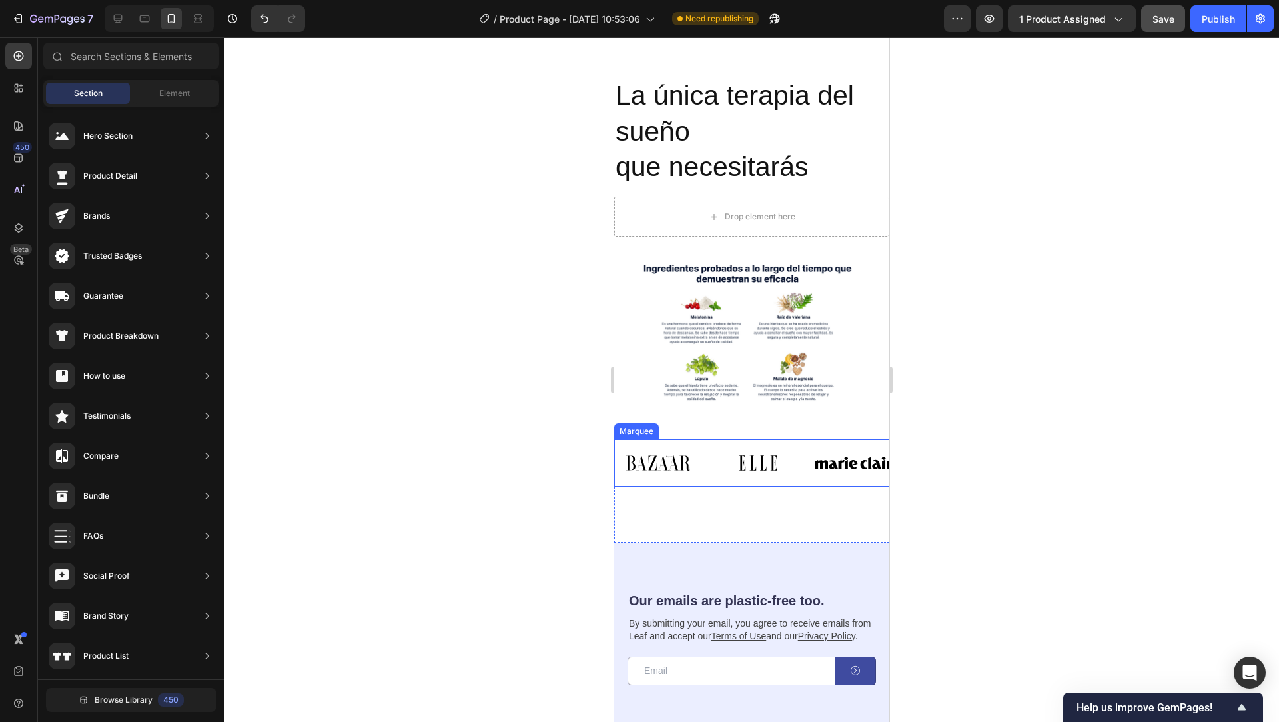
click at [833, 439] on div "Image Image Image Image Image Image Image Image Image Image Image Image Marquee" at bounding box center [751, 463] width 275 height 48
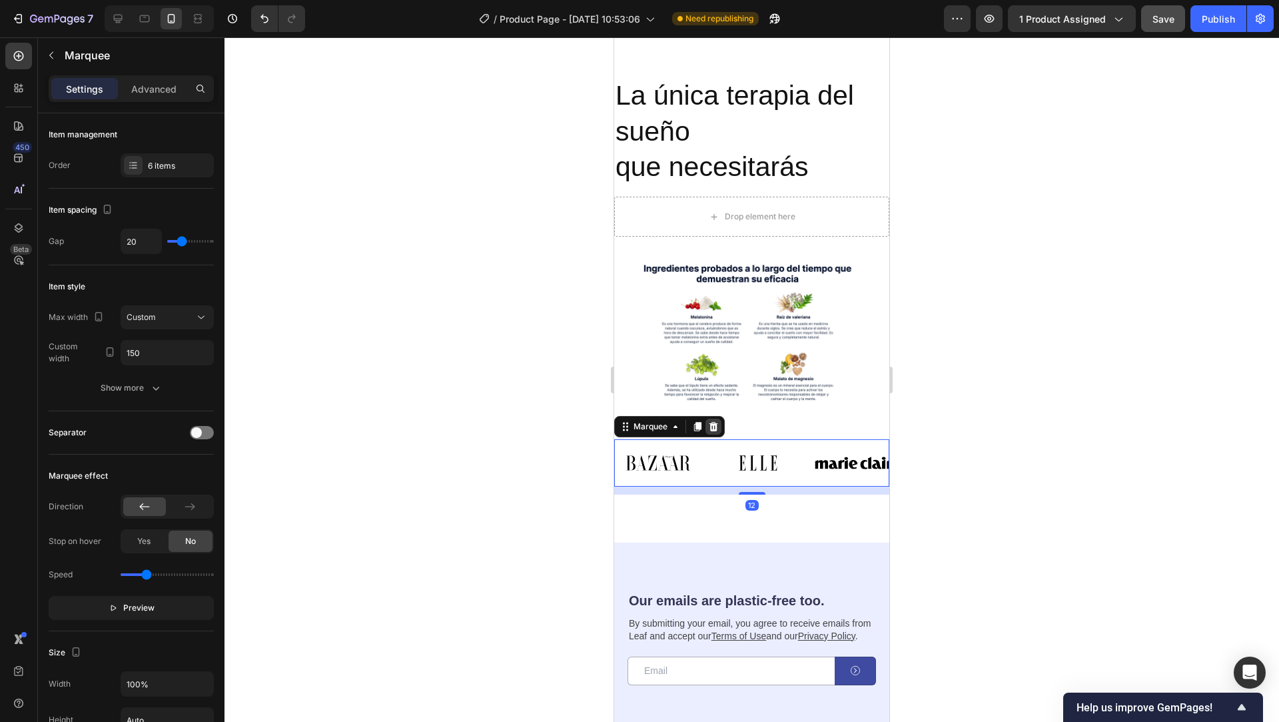
click at [716, 421] on icon at bounding box center [714, 425] width 9 height 9
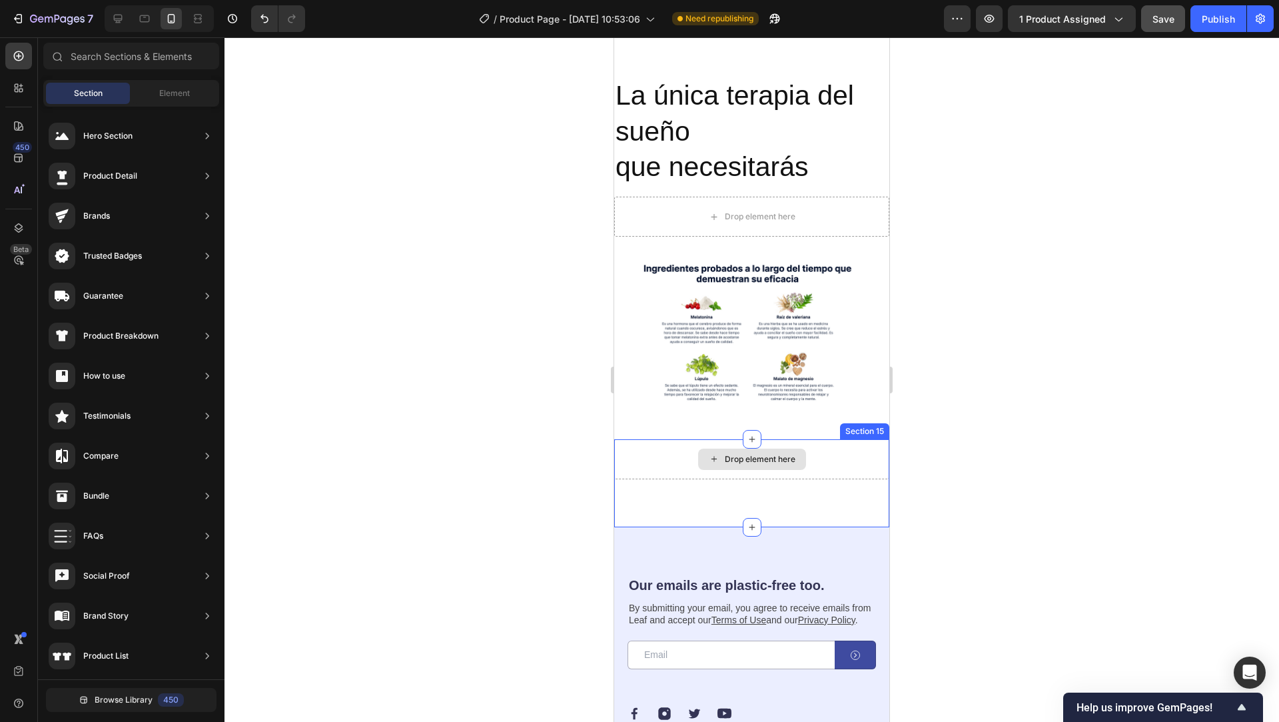
click at [686, 464] on div "Drop element here" at bounding box center [751, 459] width 275 height 40
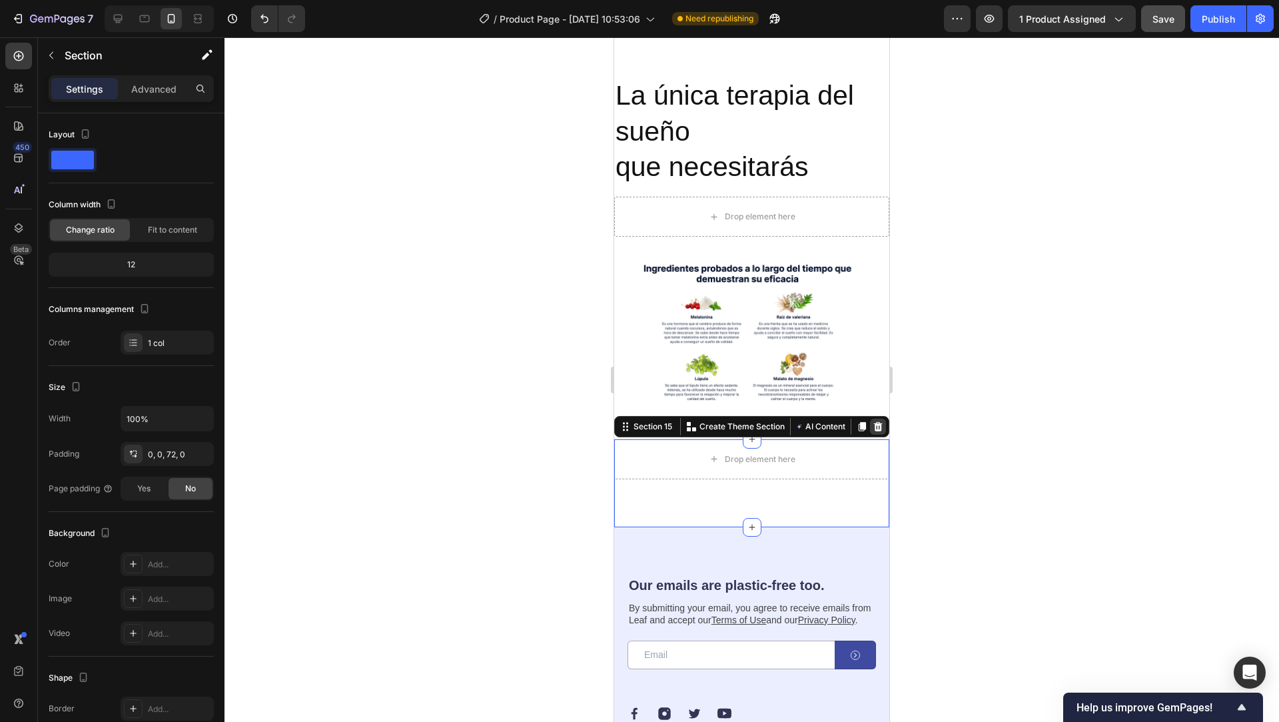
click at [874, 421] on icon at bounding box center [878, 425] width 9 height 9
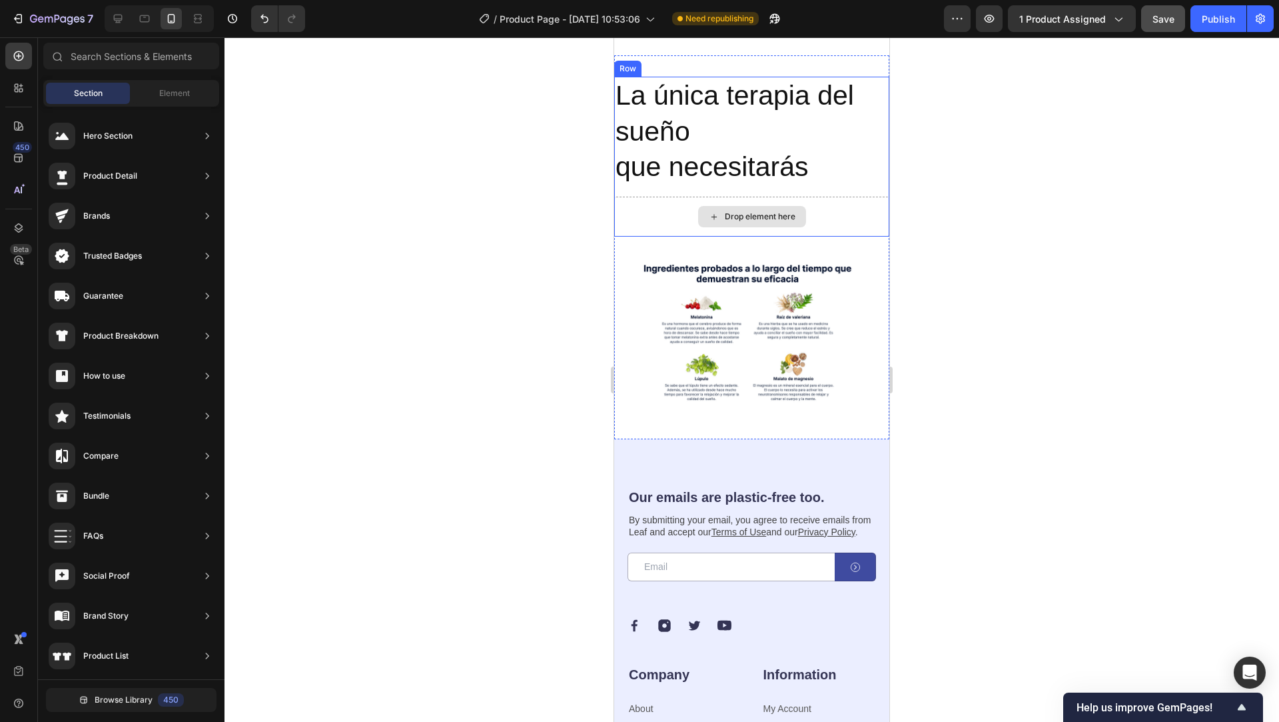
click at [851, 211] on div "Drop element here" at bounding box center [751, 217] width 275 height 40
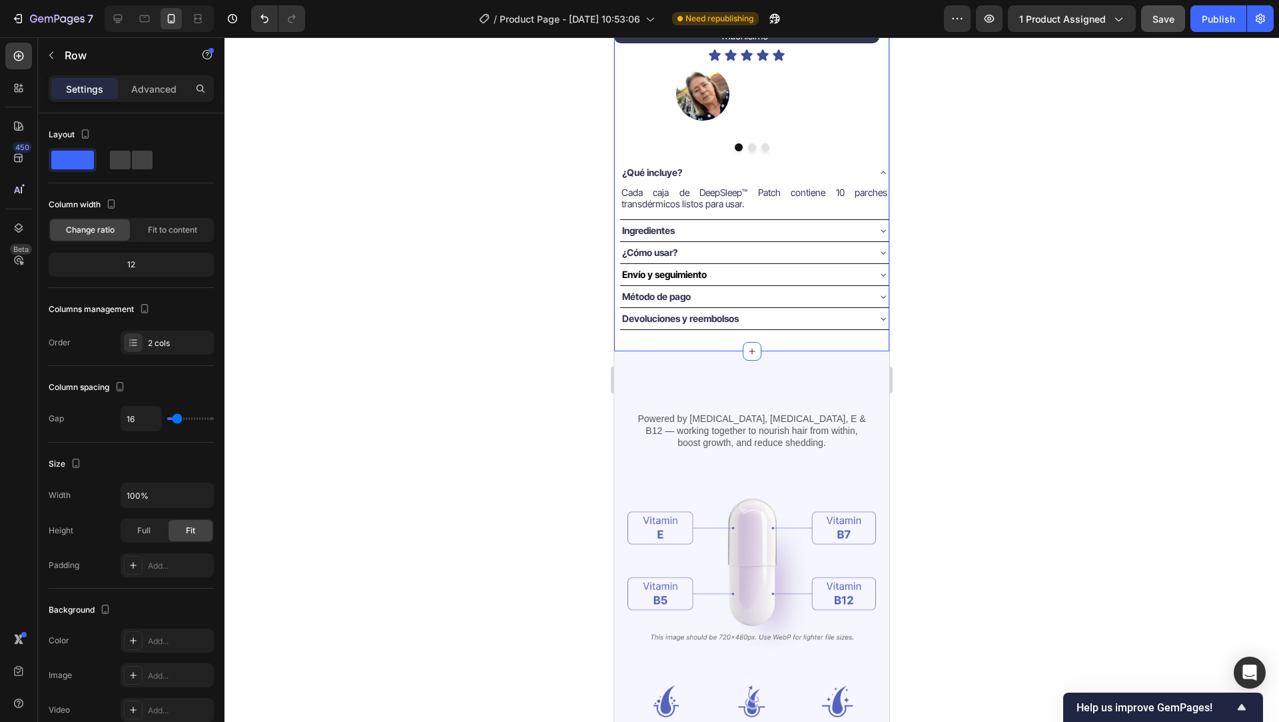
scroll to position [528, 0]
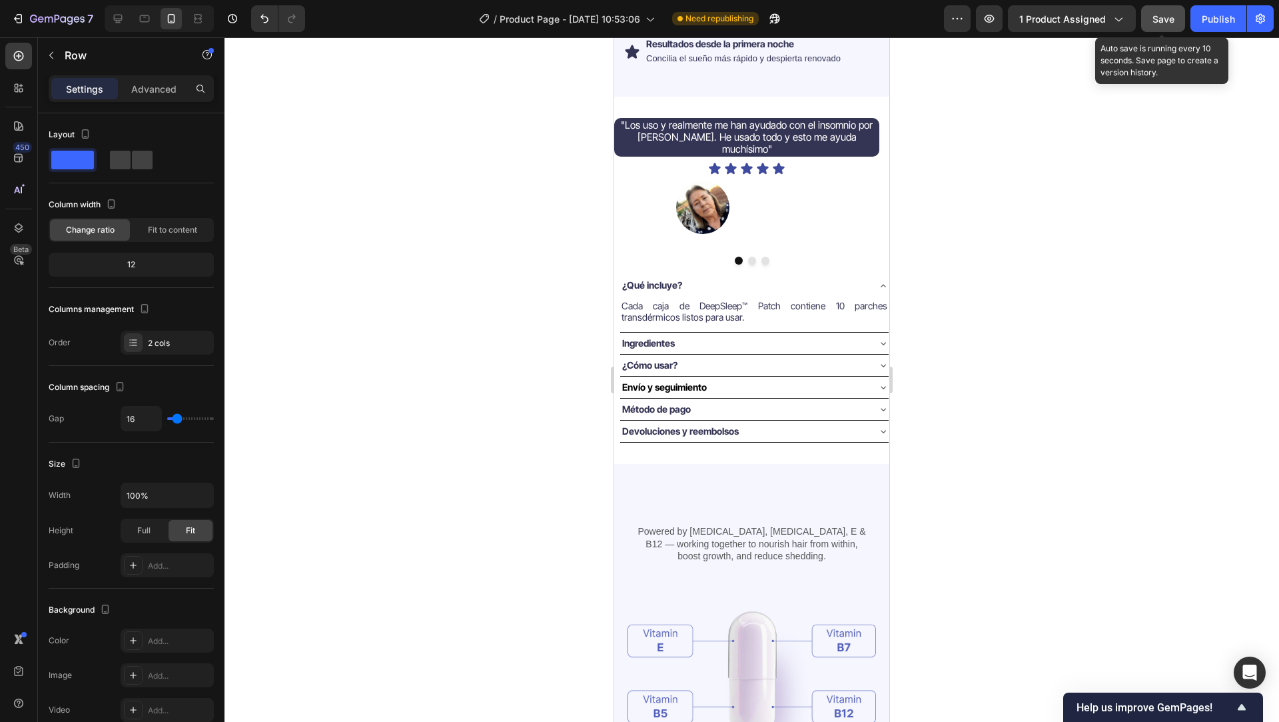
click at [1165, 23] on span "Save" at bounding box center [1164, 18] width 22 height 11
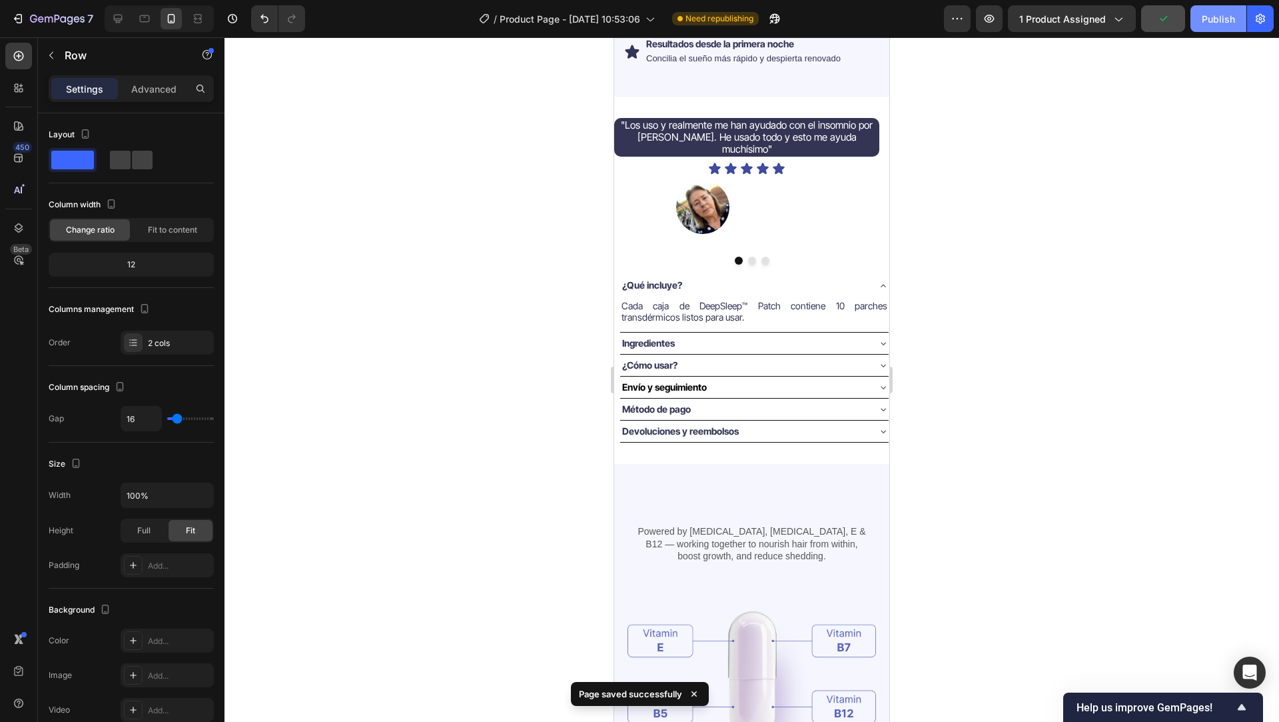
click at [1217, 13] on div "Publish" at bounding box center [1218, 19] width 33 height 14
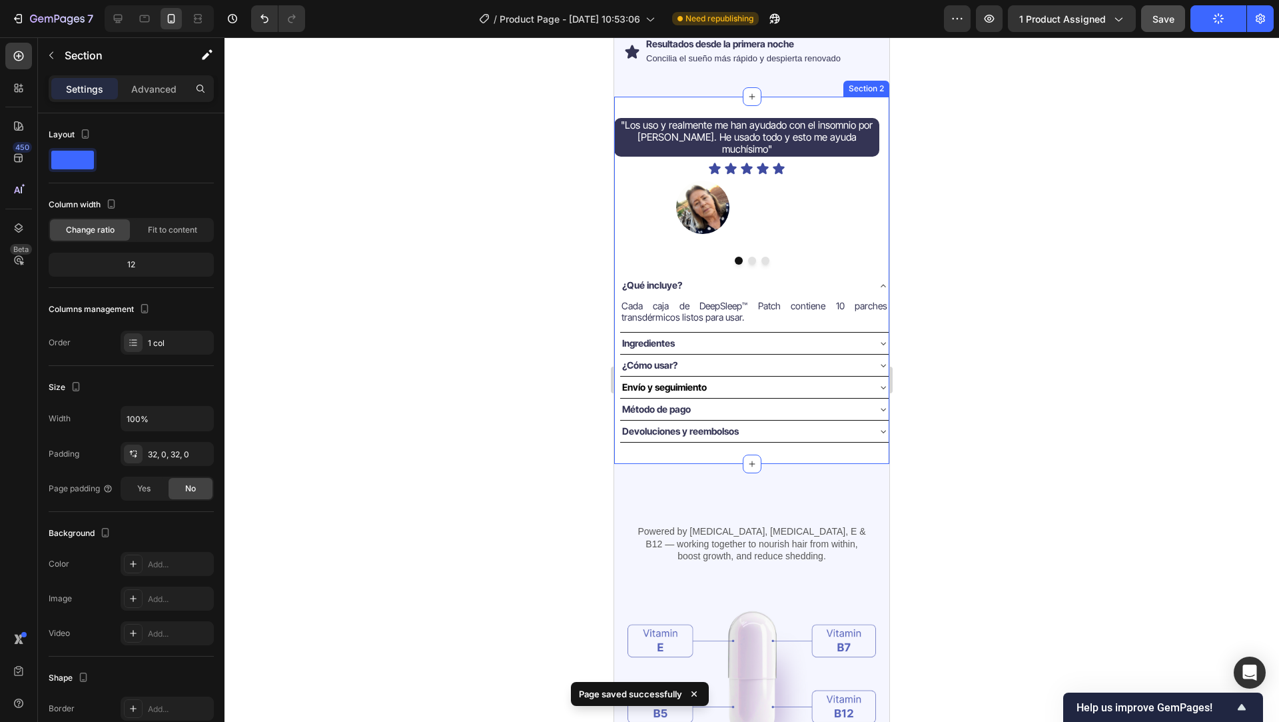
click at [829, 102] on div ""Los uso y realmente me han ayudado con el insomnio por TEPT. He usado todo y e…" at bounding box center [751, 281] width 275 height 368
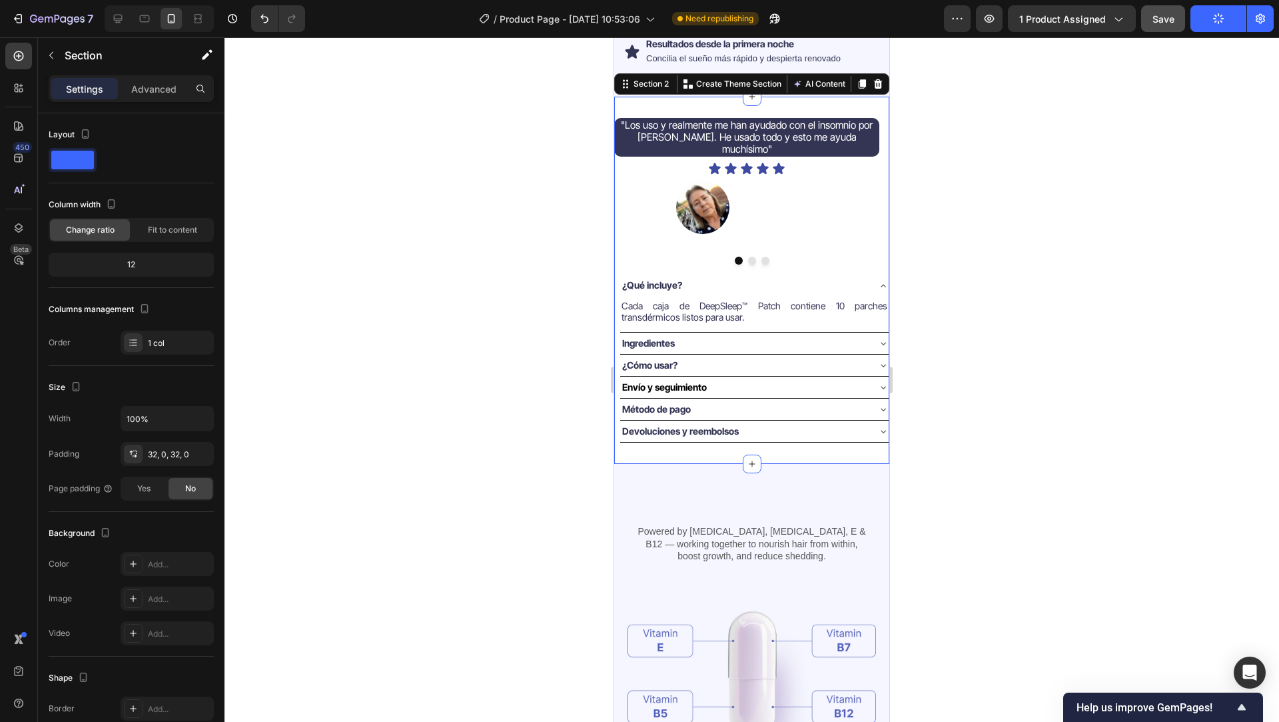
click at [627, 260] on div ""Los uso y realmente me han ayudado con el insomnio por TEPT. He usado todo y e…" at bounding box center [751, 196] width 275 height 157
click at [652, 244] on div ""Los uso y realmente me han ayudado con el insomnio por TEPT. He usado todo y e…" at bounding box center [751, 191] width 275 height 147
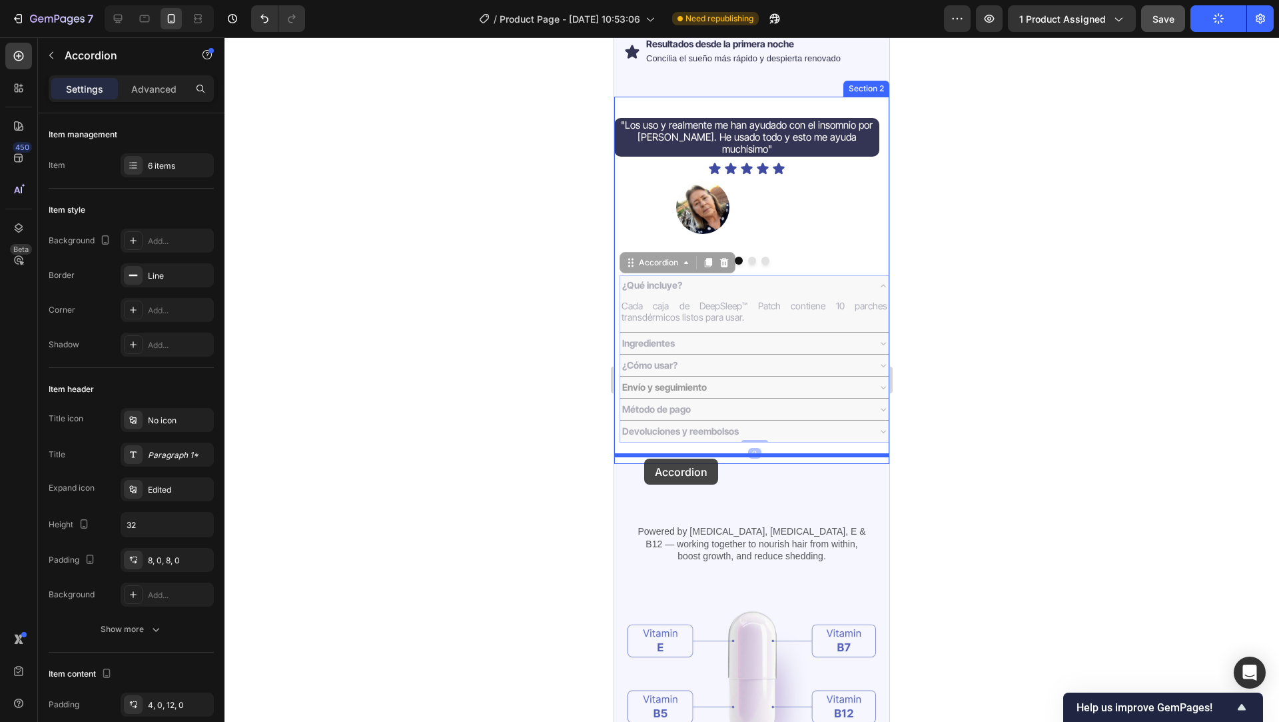
drag, startPoint x: 654, startPoint y: 261, endPoint x: 644, endPoint y: 458, distance: 197.5
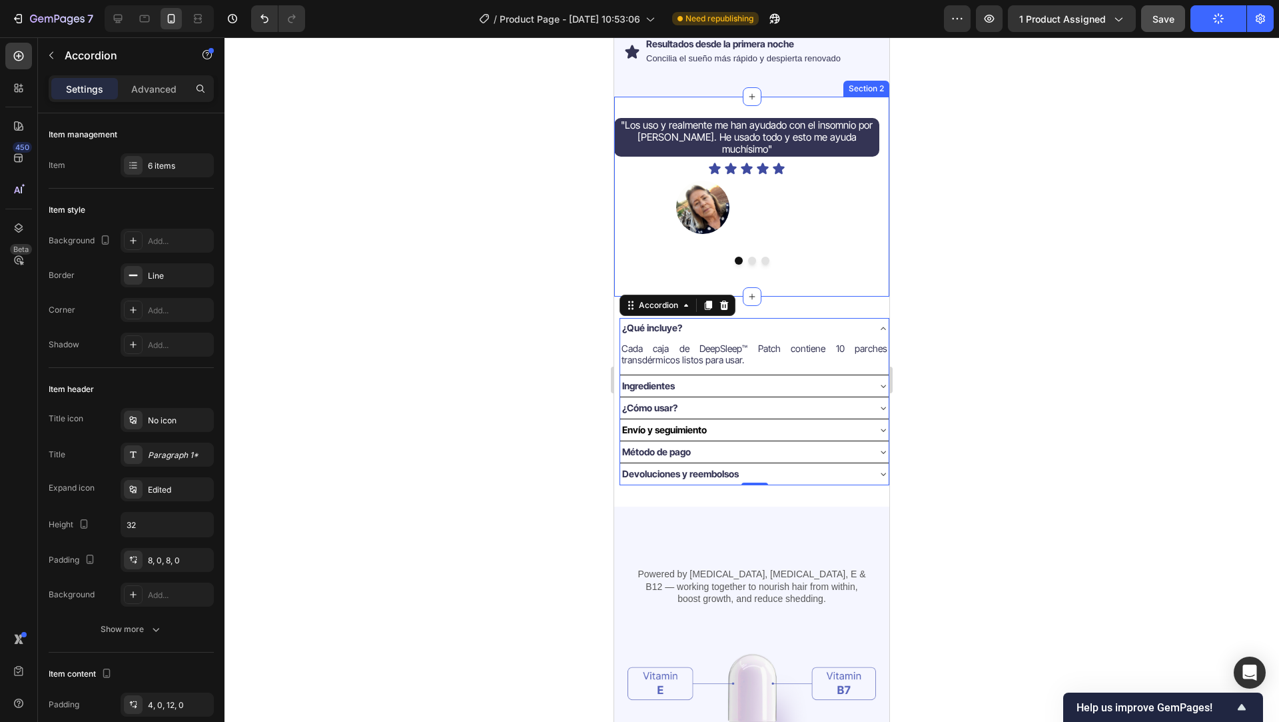
click at [661, 258] on div ""Los uso y realmente me han ayudado con el insomnio por TEPT. He usado todo y e…" at bounding box center [751, 196] width 275 height 157
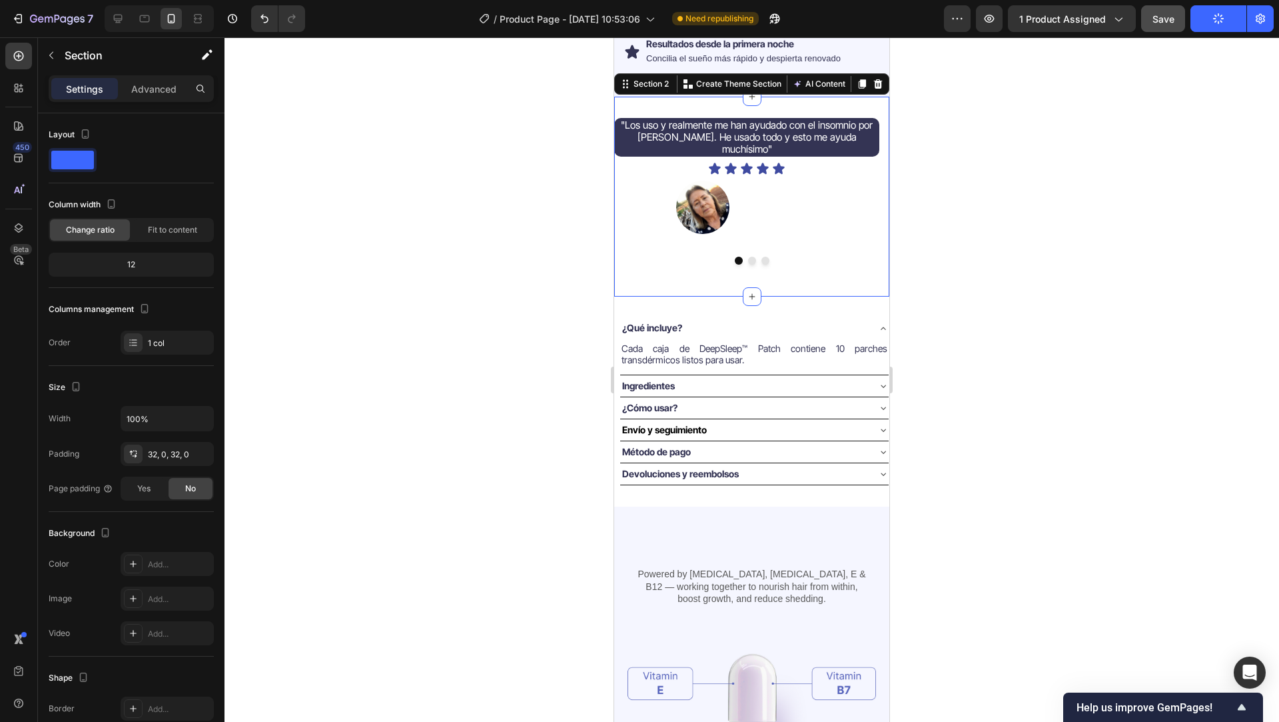
click at [536, 340] on div at bounding box center [752, 379] width 1055 height 684
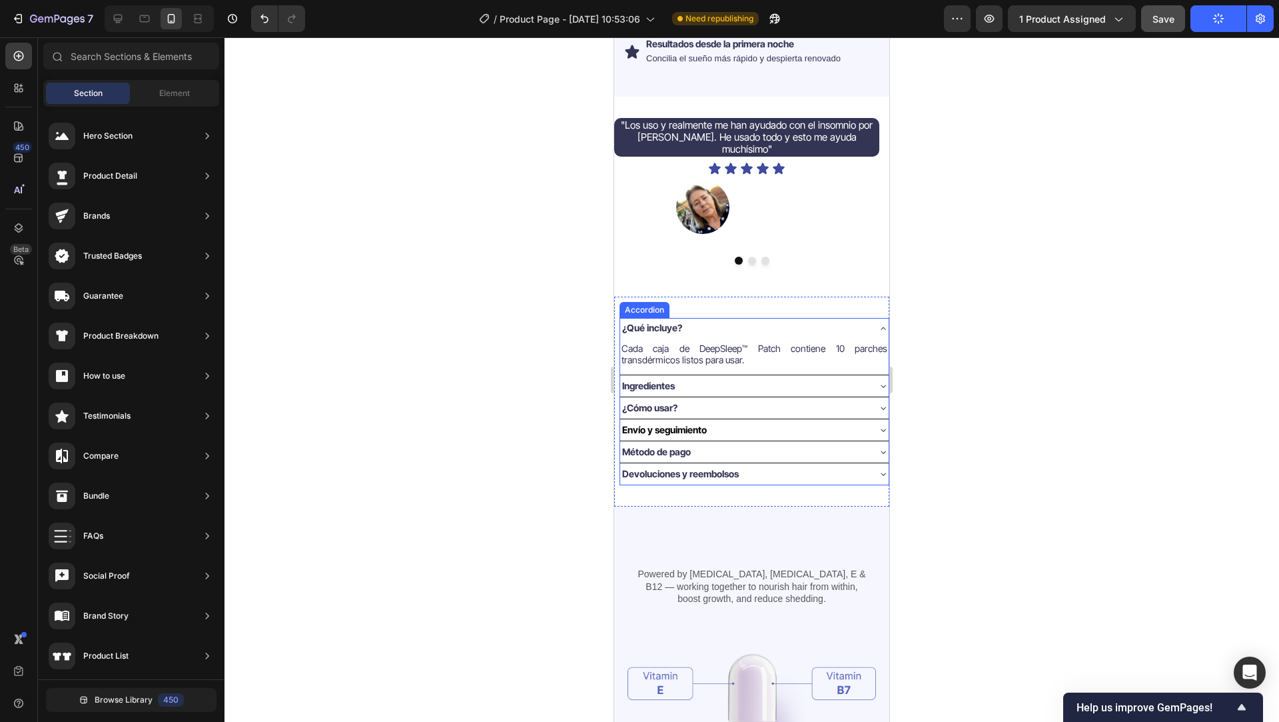
click at [750, 320] on div "¿Qué incluye?" at bounding box center [743, 327] width 247 height 15
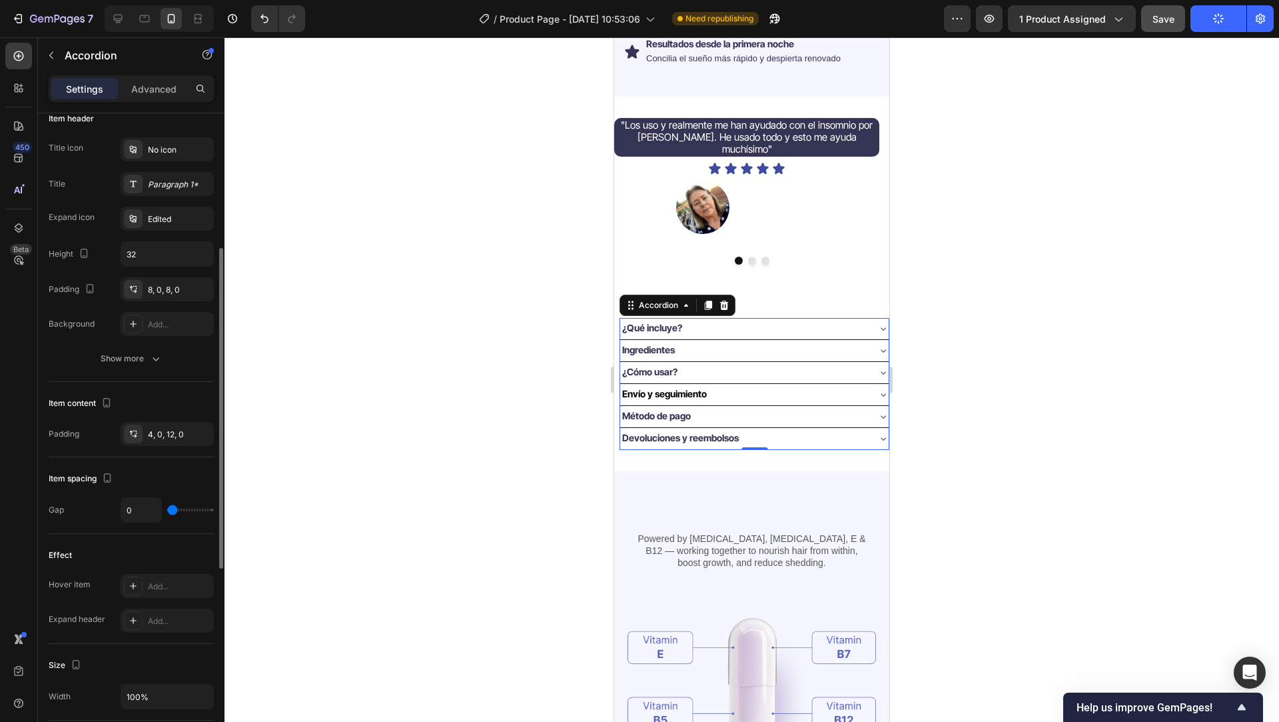
scroll to position [274, 0]
type input "3"
type input "5"
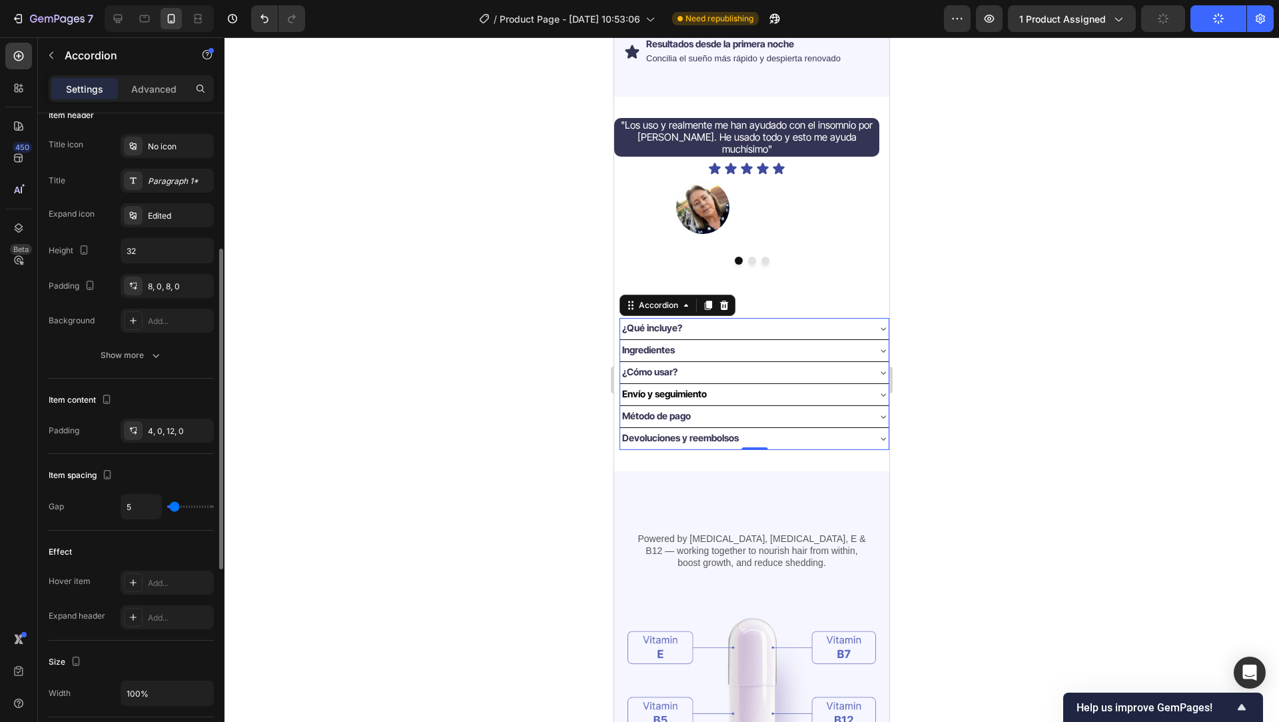
type input "8"
type input "12"
type input "14"
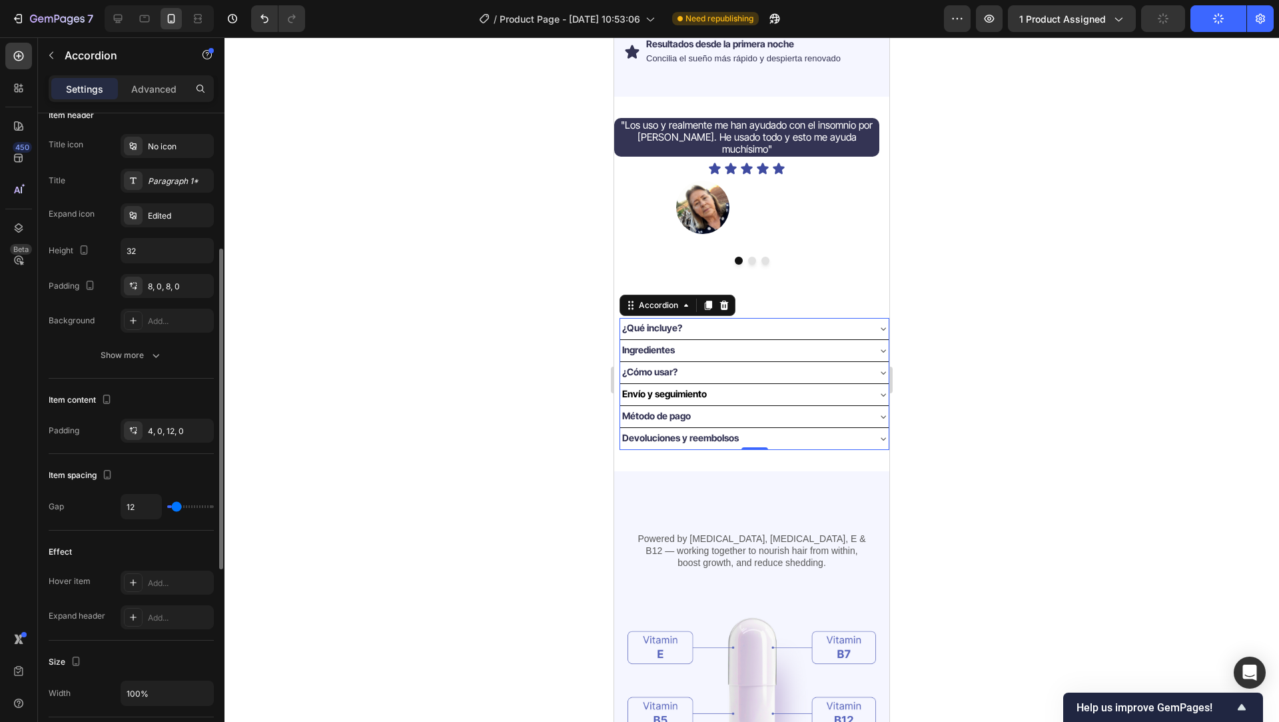
type input "14"
type input "16"
type input "17"
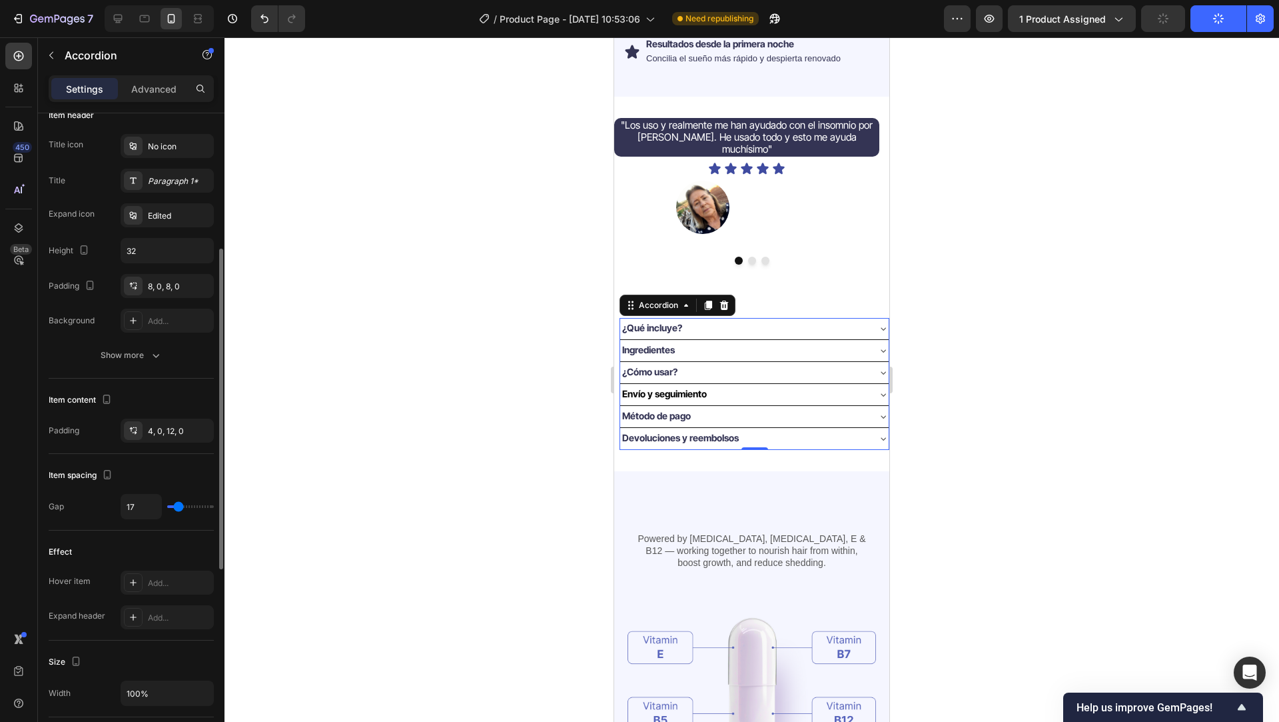
type input "18"
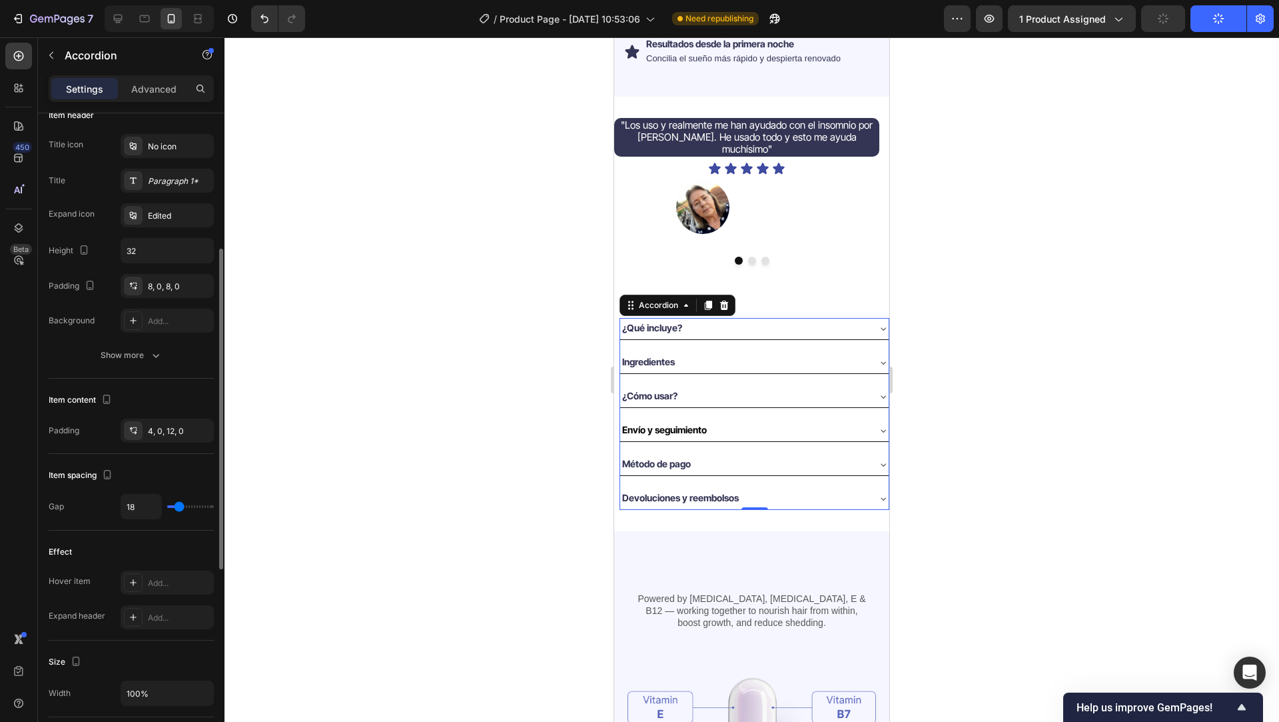
type input "19"
type input "16"
type input "15"
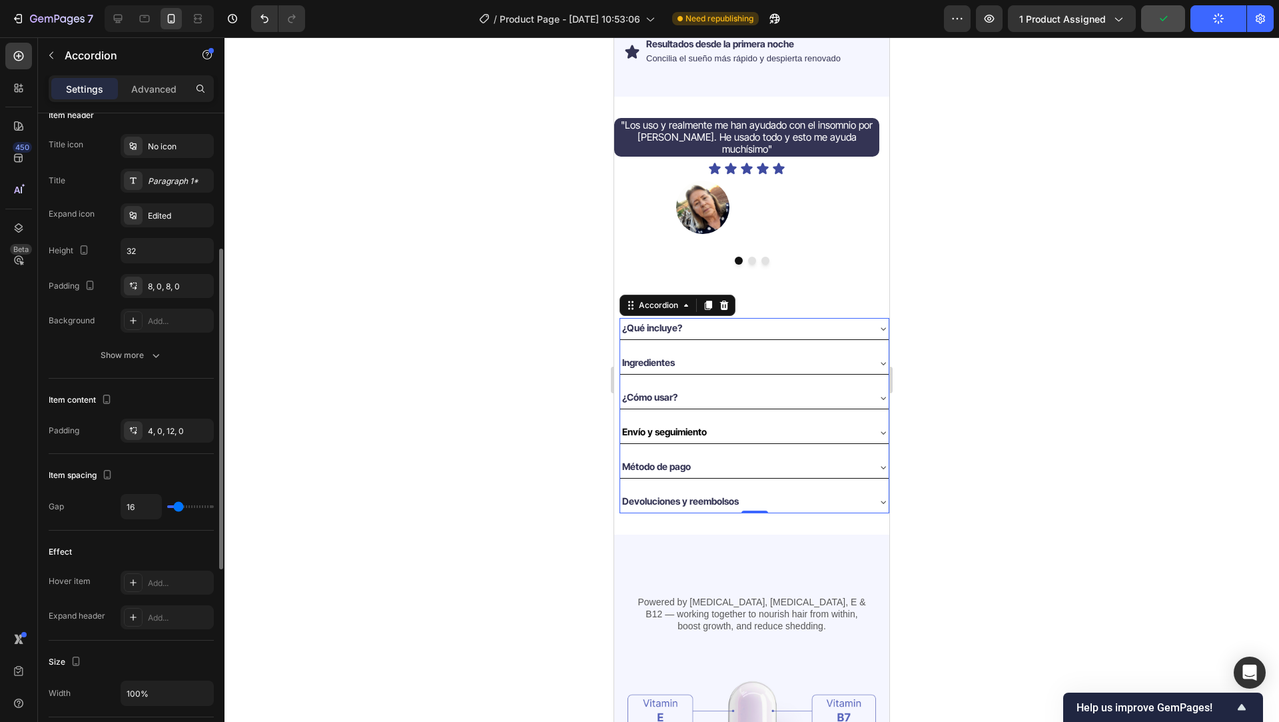
type input "15"
type input "14"
type input "13"
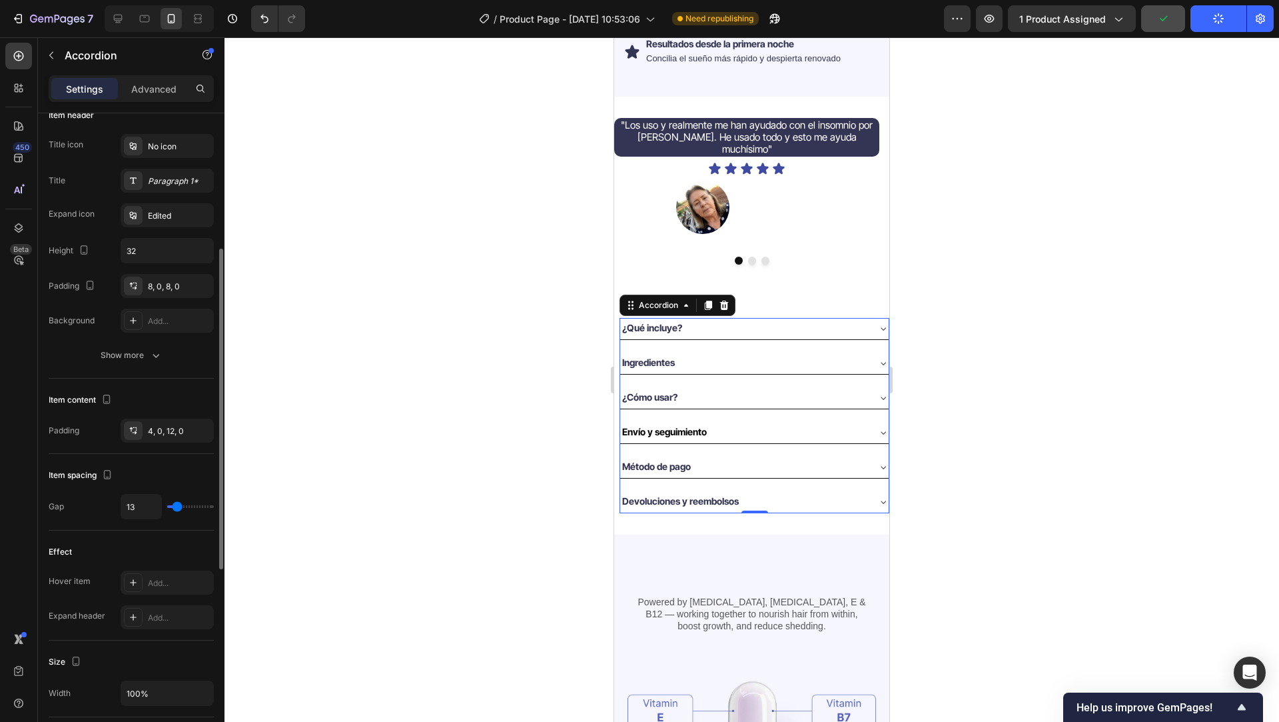
type input "12"
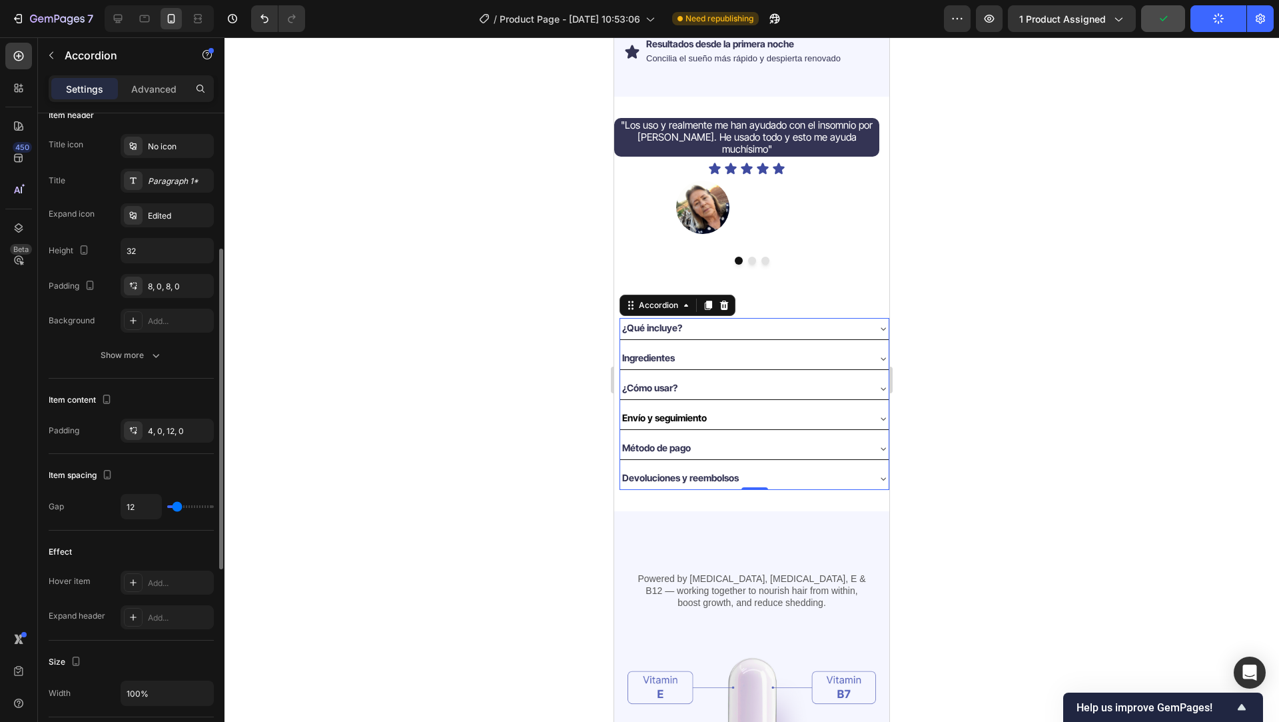
type input "12"
type input "11"
type input "10"
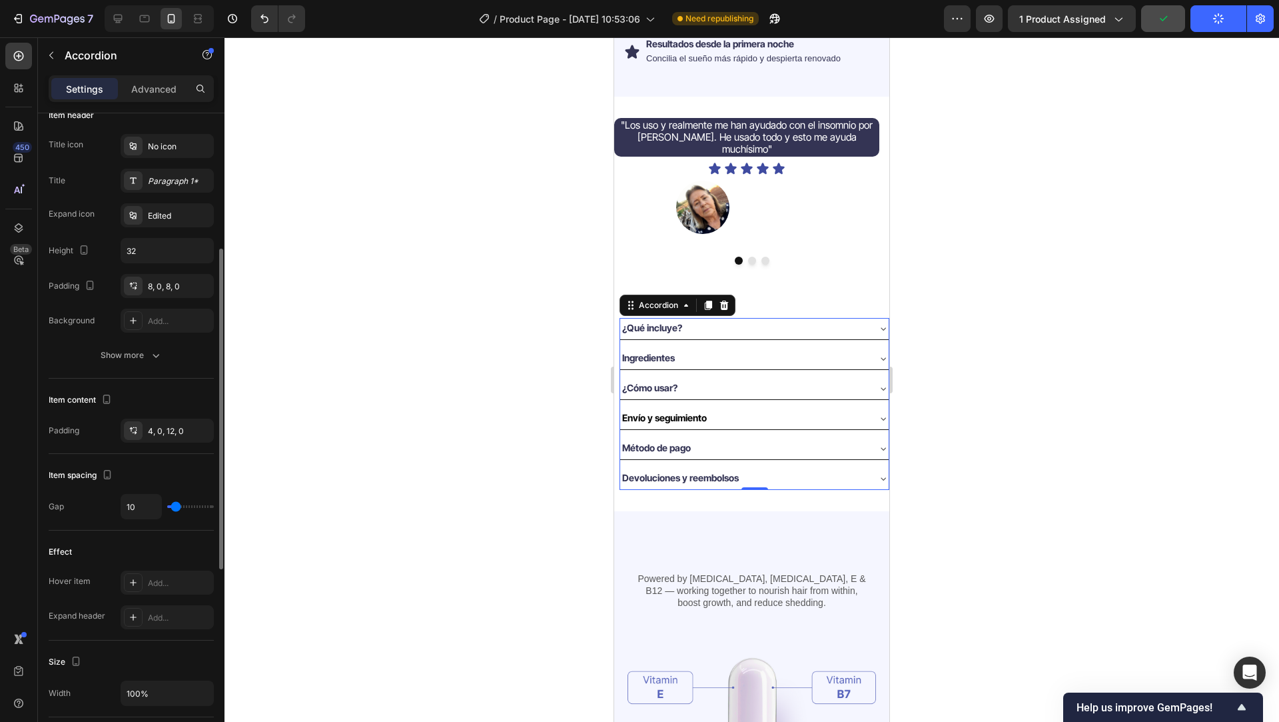
type input "9"
type input "8"
type input "7"
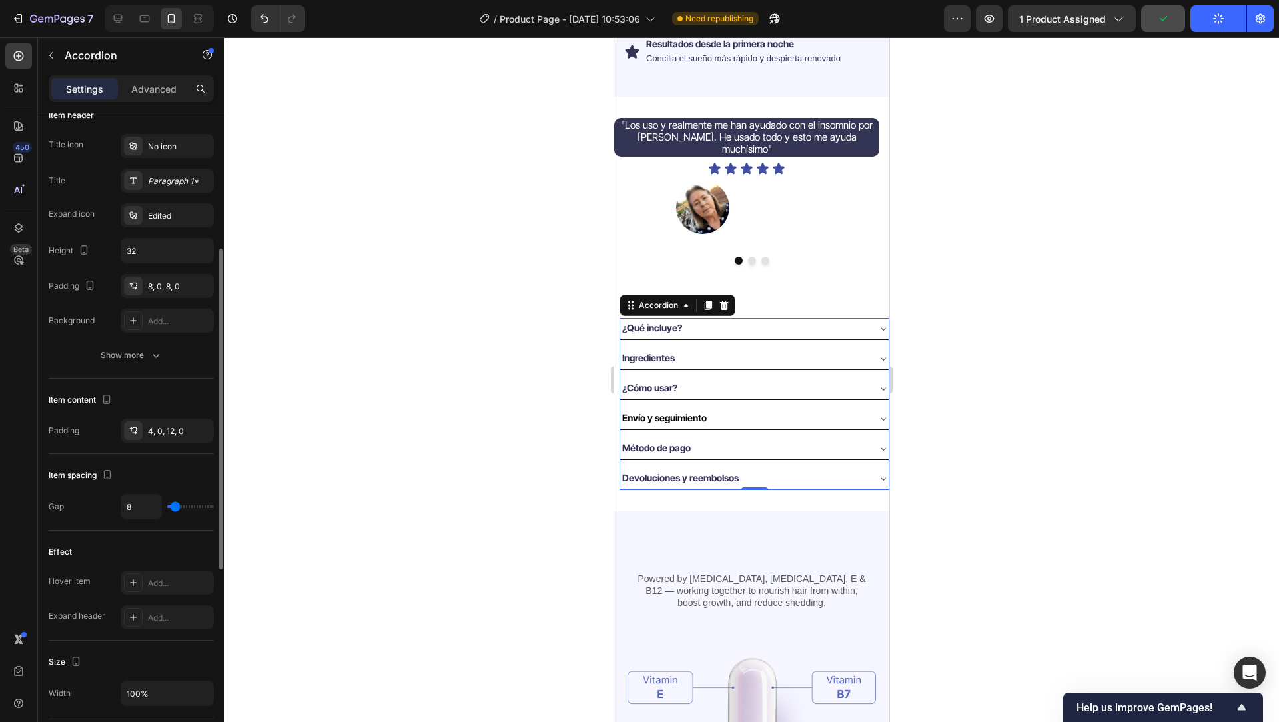
type input "7"
type input "6"
type input "4"
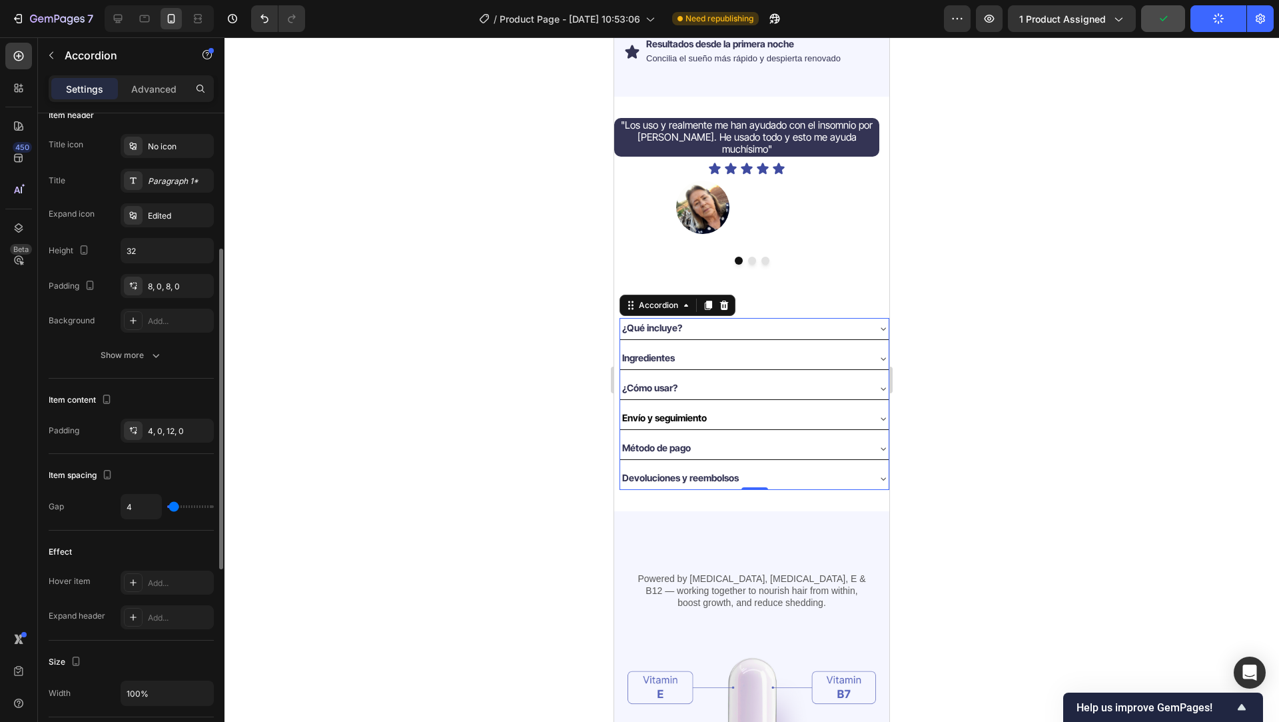
type input "3"
type input "2"
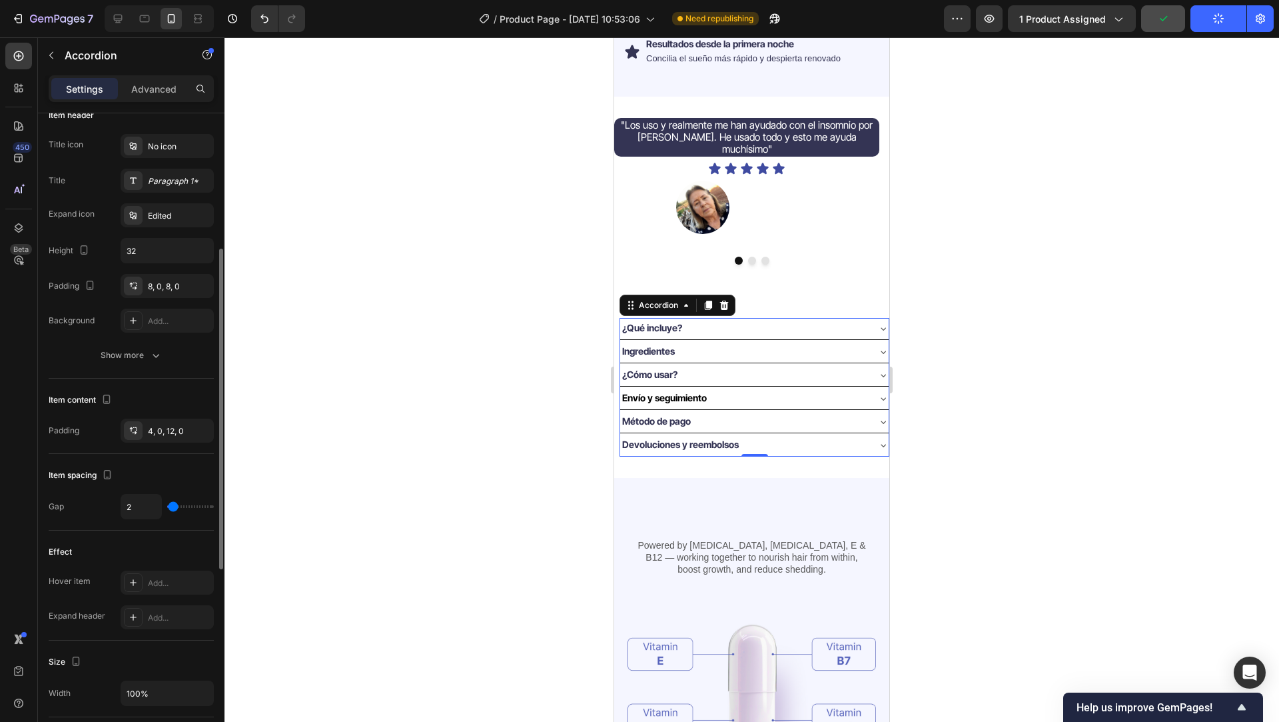
type input "1"
type input "0"
click at [171, 505] on input "range" at bounding box center [190, 506] width 47 height 3
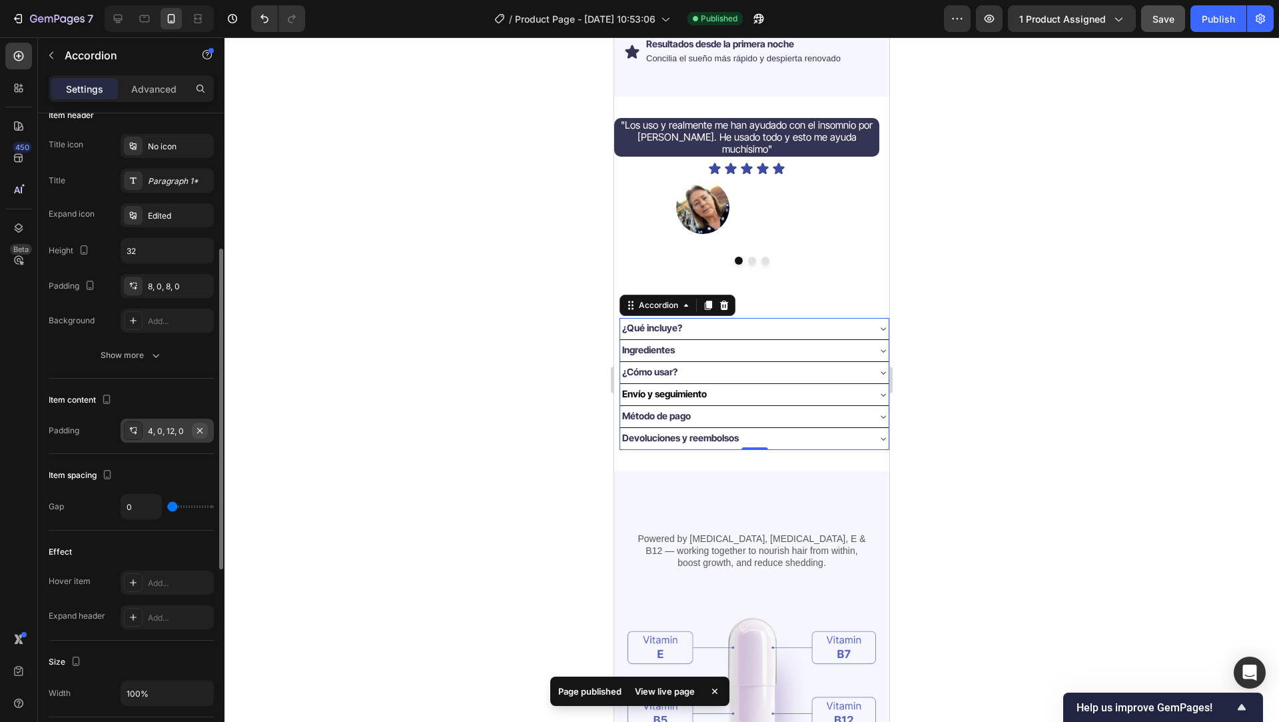
click at [201, 433] on icon "button" at bounding box center [200, 430] width 11 height 11
click at [203, 253] on icon "button" at bounding box center [201, 250] width 13 height 13
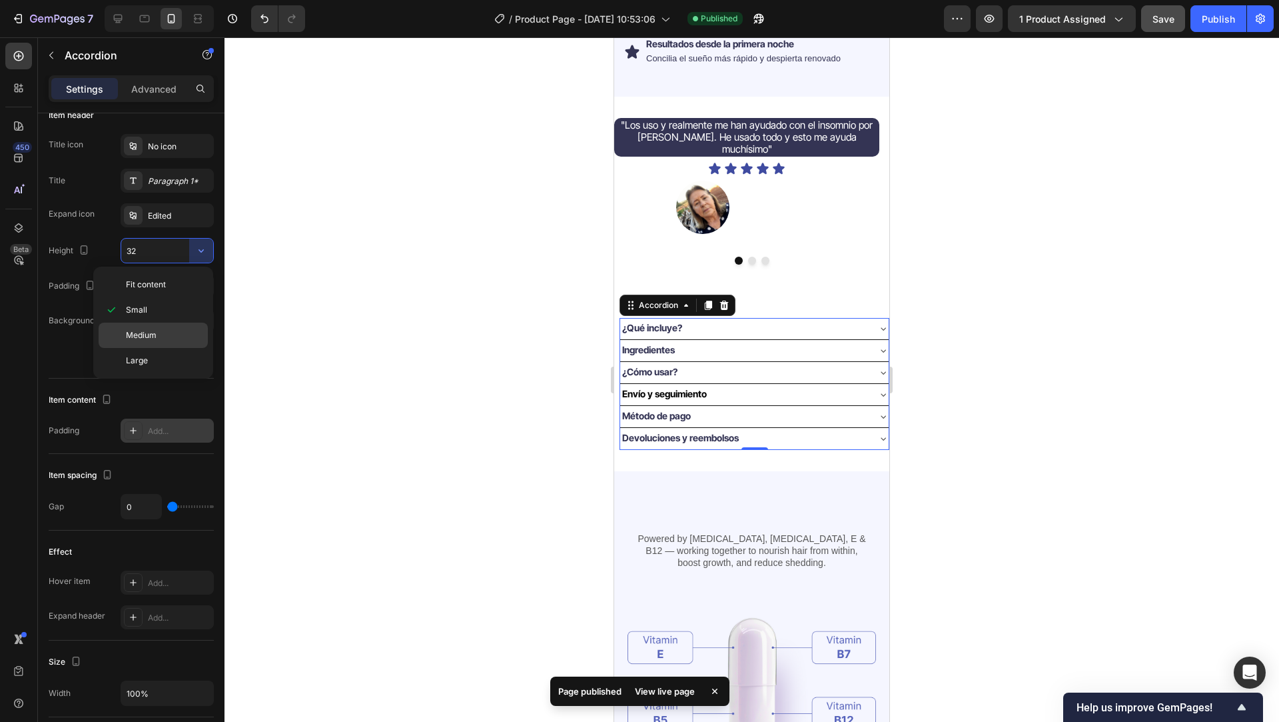
click at [155, 333] on span "Medium" at bounding box center [141, 335] width 31 height 12
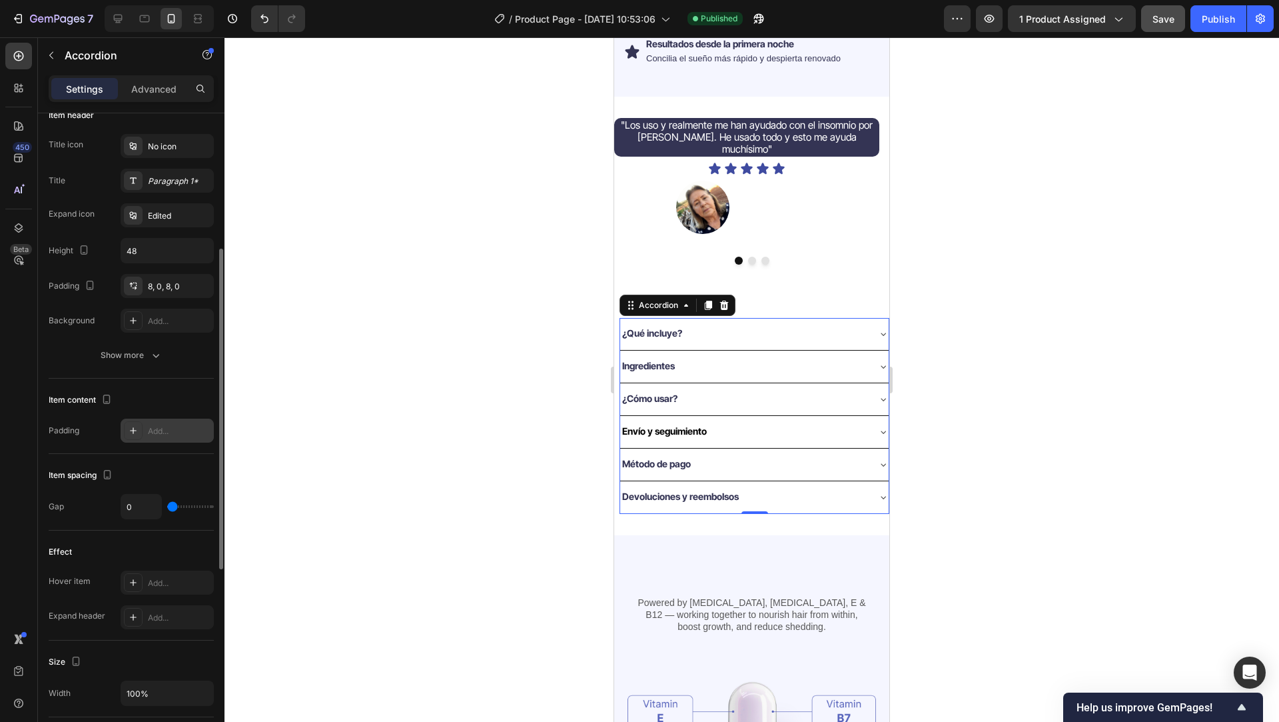
type input "32"
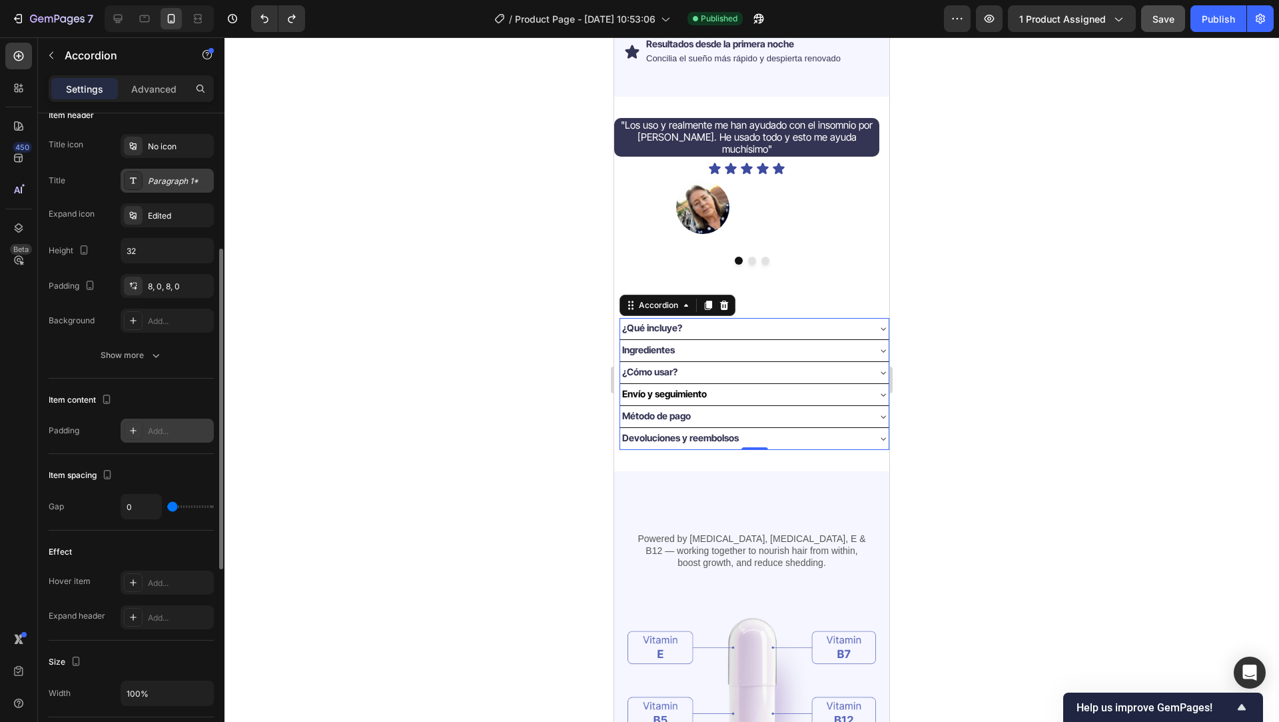
click at [155, 182] on div "Paragraph 1*" at bounding box center [179, 181] width 63 height 12
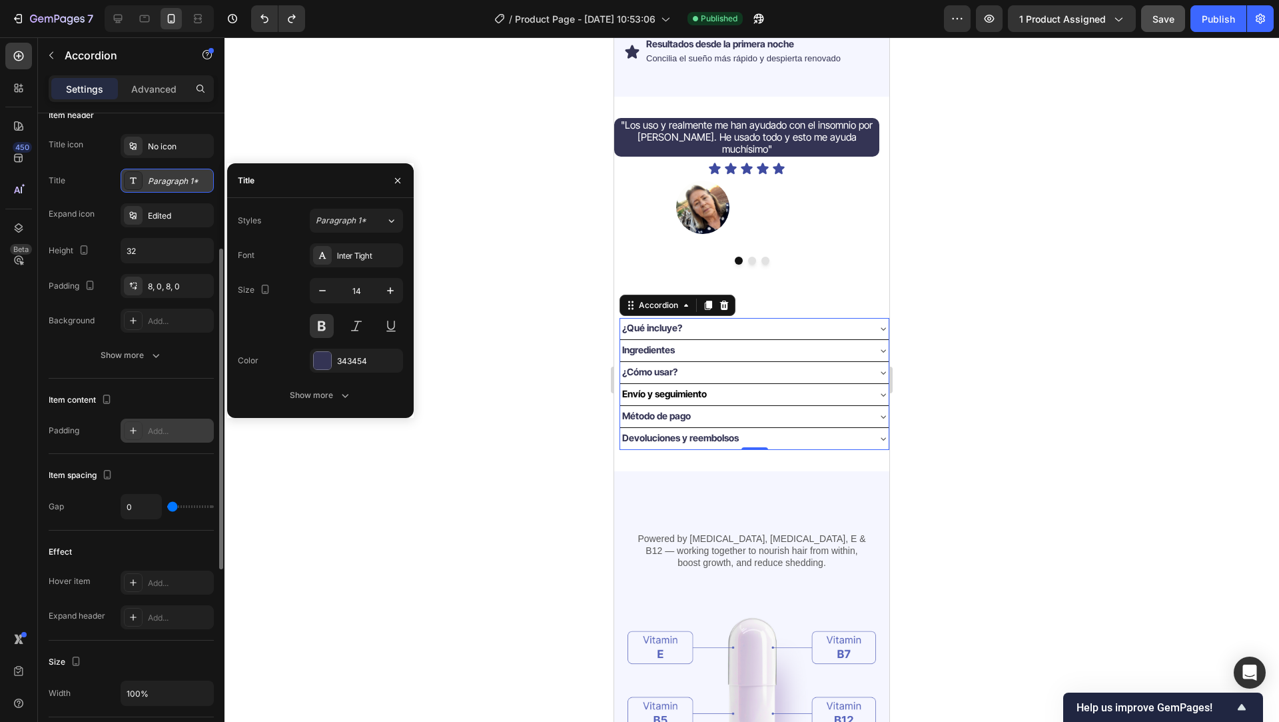
click at [155, 182] on div "Paragraph 1*" at bounding box center [179, 181] width 63 height 12
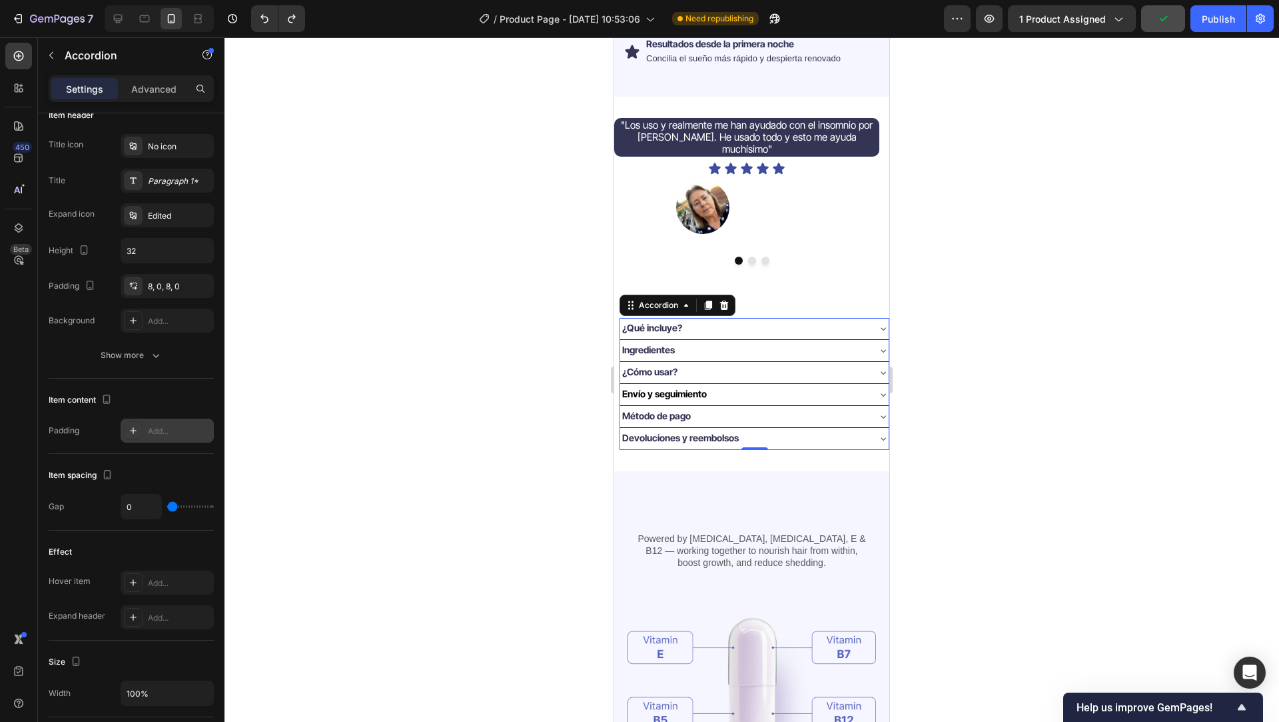
click at [1165, 1] on div "7 / Product Page - Sep 25, 10:53:06 Need republishing Preview 1 product assigne…" at bounding box center [639, 19] width 1279 height 38
click at [1168, 16] on icon "button" at bounding box center [1163, 18] width 13 height 13
click at [1223, 23] on div "Publish" at bounding box center [1218, 19] width 33 height 14
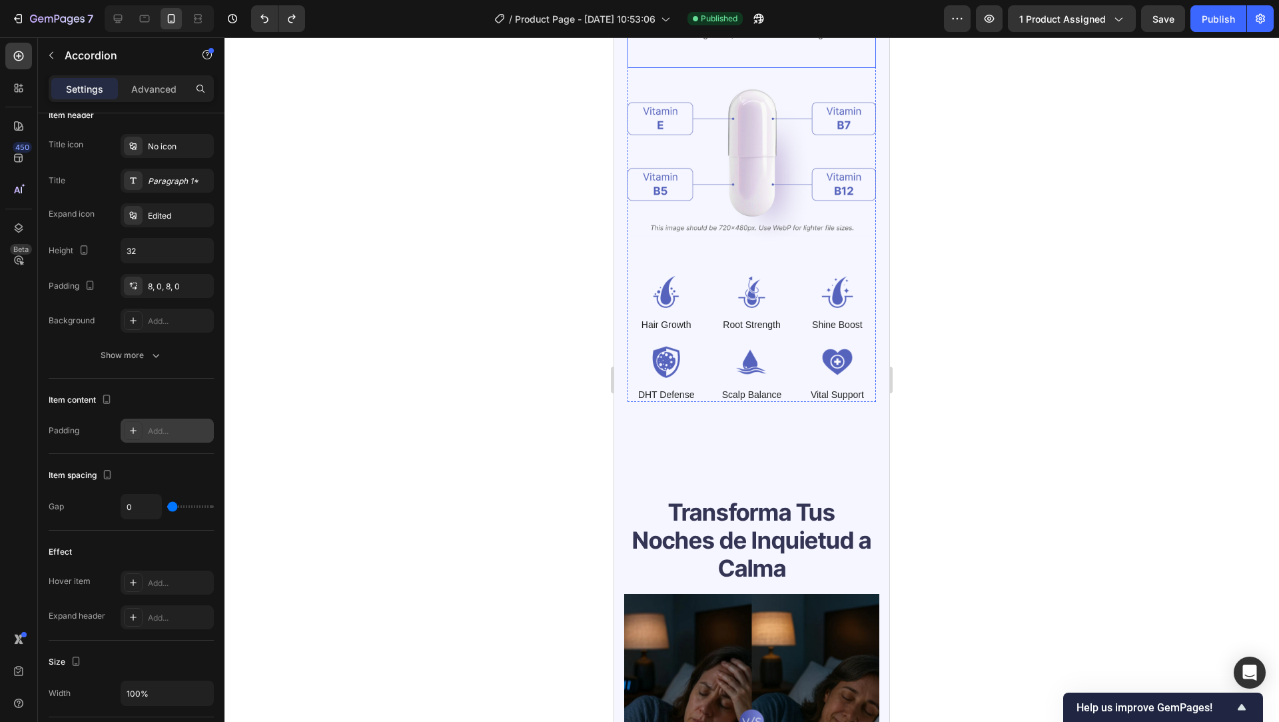
scroll to position [1043, 0]
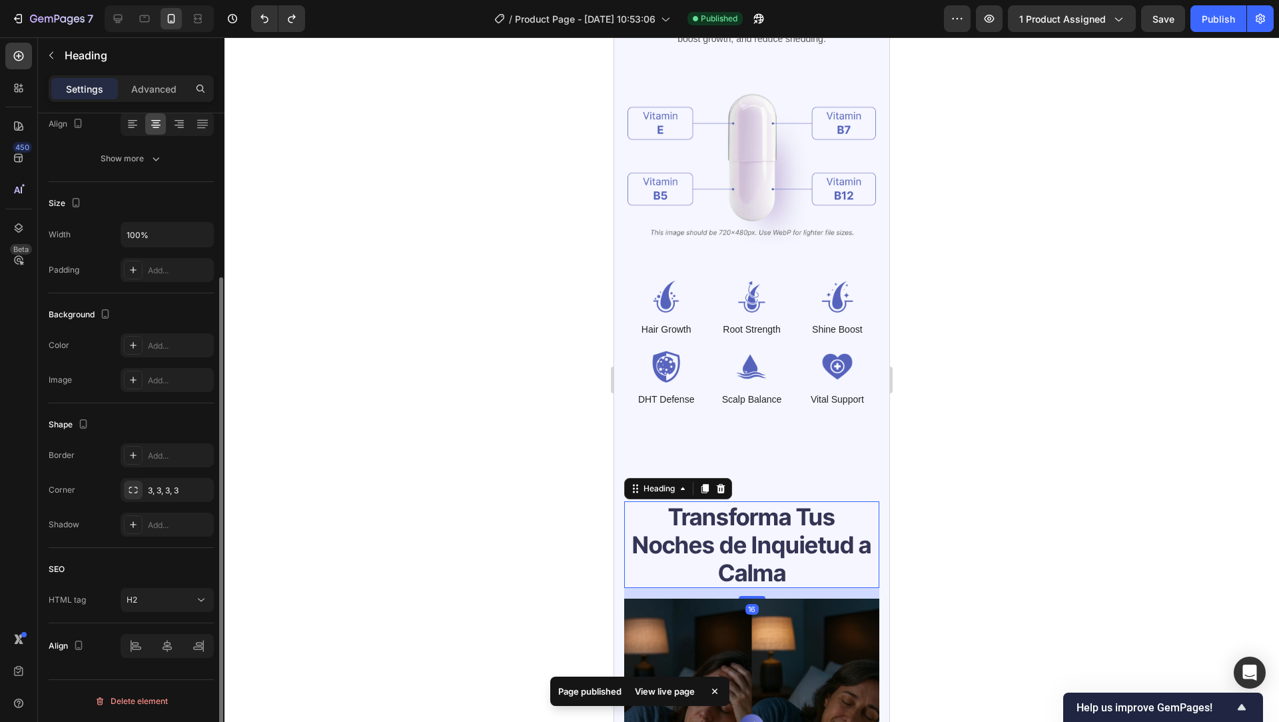
click at [738, 532] on strong "Transforma Tus Noches de Inquietud a Calma" at bounding box center [751, 544] width 239 height 84
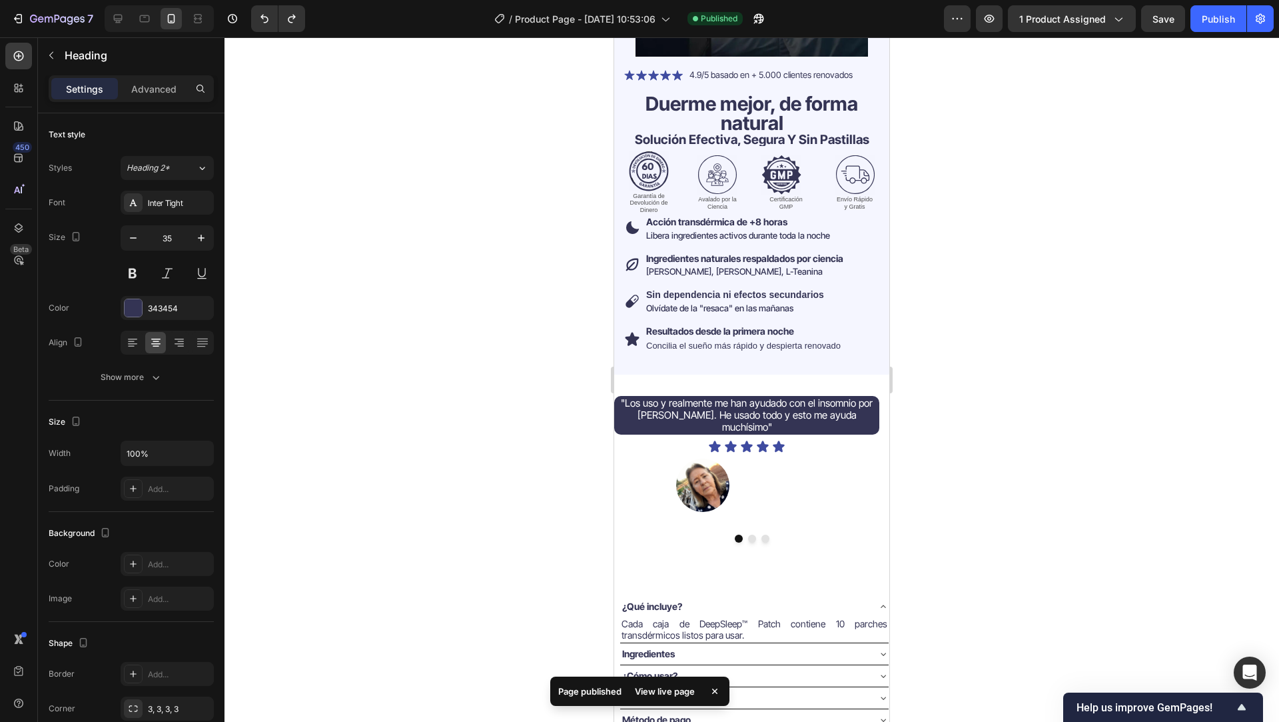
scroll to position [0, 0]
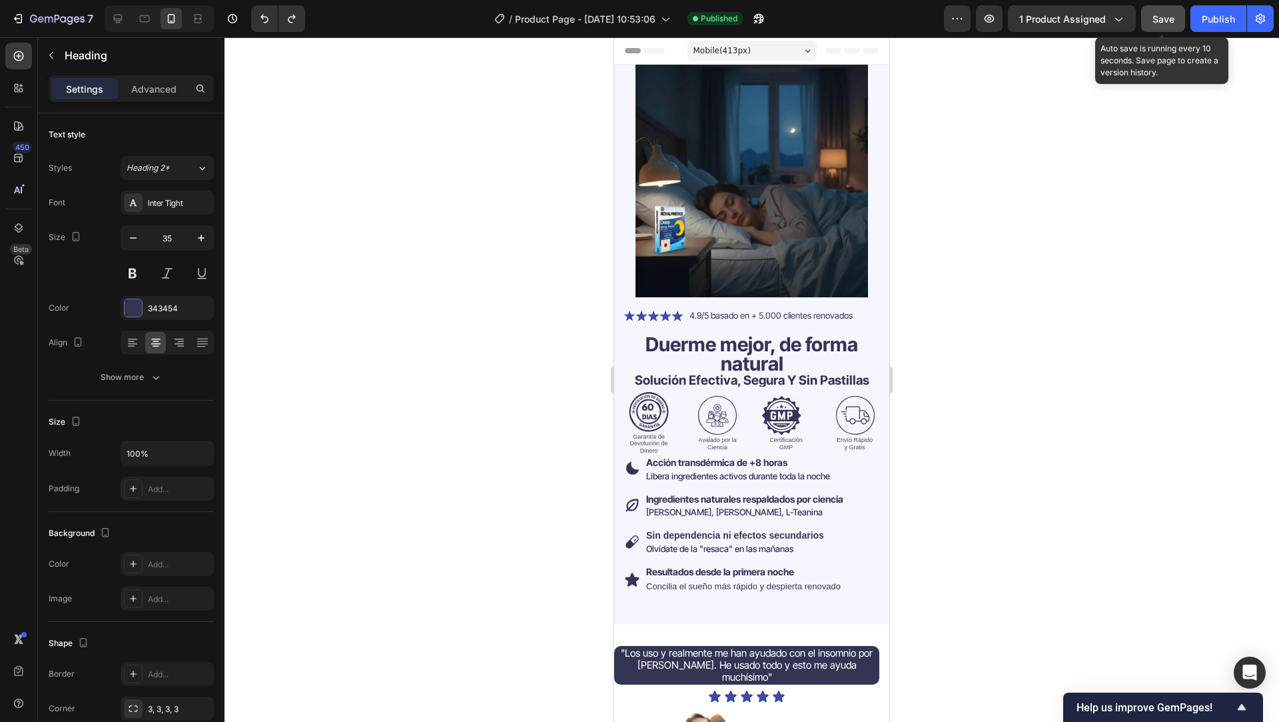
click at [1167, 21] on span "Save" at bounding box center [1164, 18] width 22 height 11
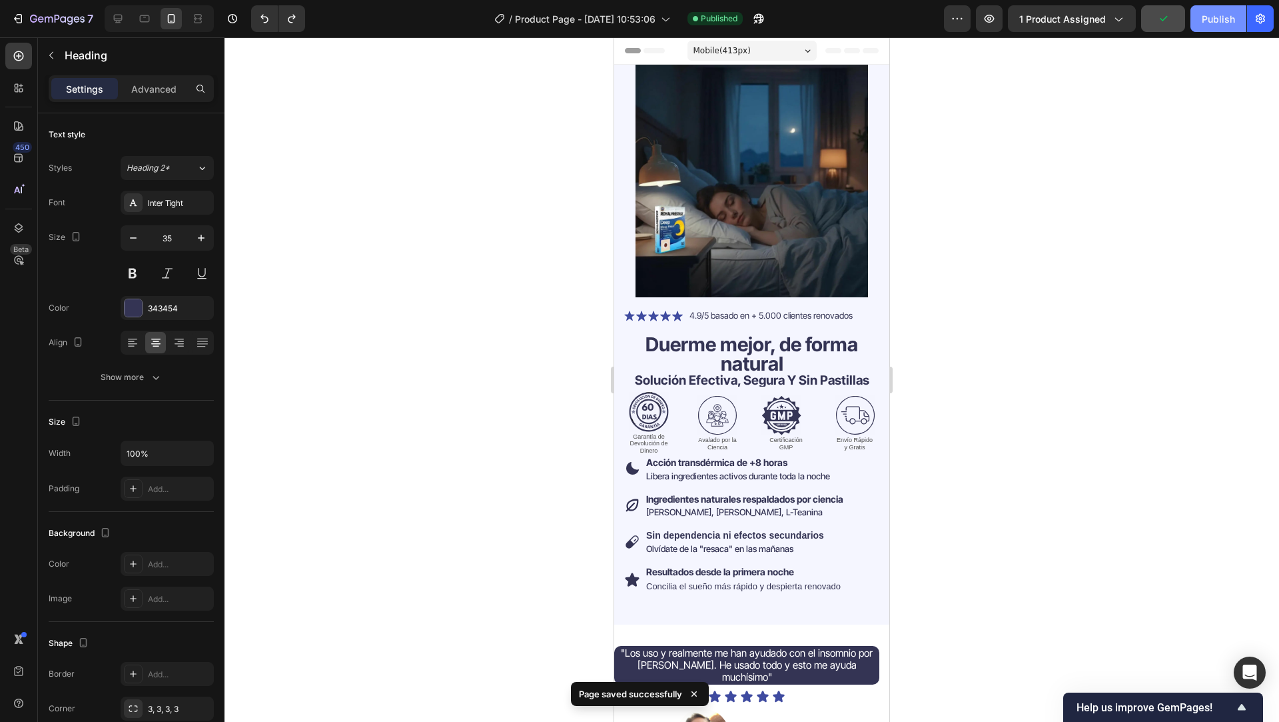
click at [1214, 17] on div "Publish" at bounding box center [1218, 19] width 33 height 14
click at [789, 310] on span "4.9/5 basado en + 5.000 clientes renovados" at bounding box center [771, 315] width 163 height 11
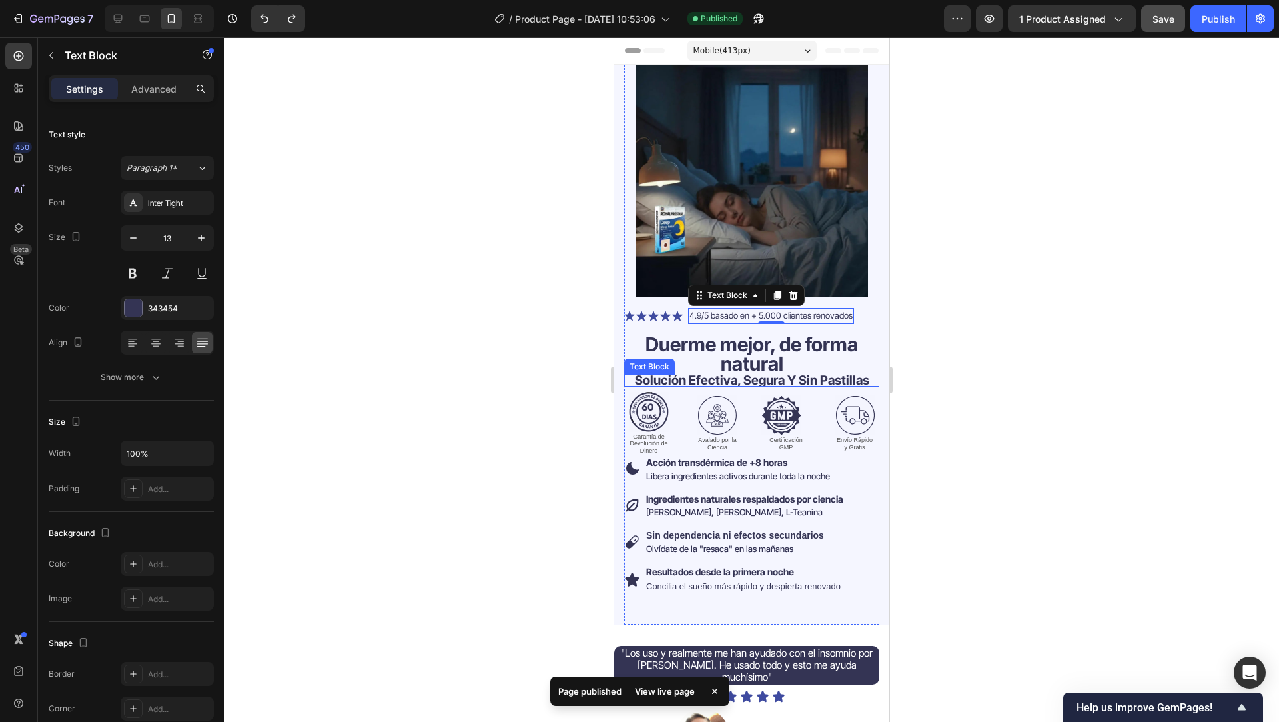
click at [851, 372] on strong "solución efectiva, segura y sin pastillas" at bounding box center [752, 379] width 235 height 15
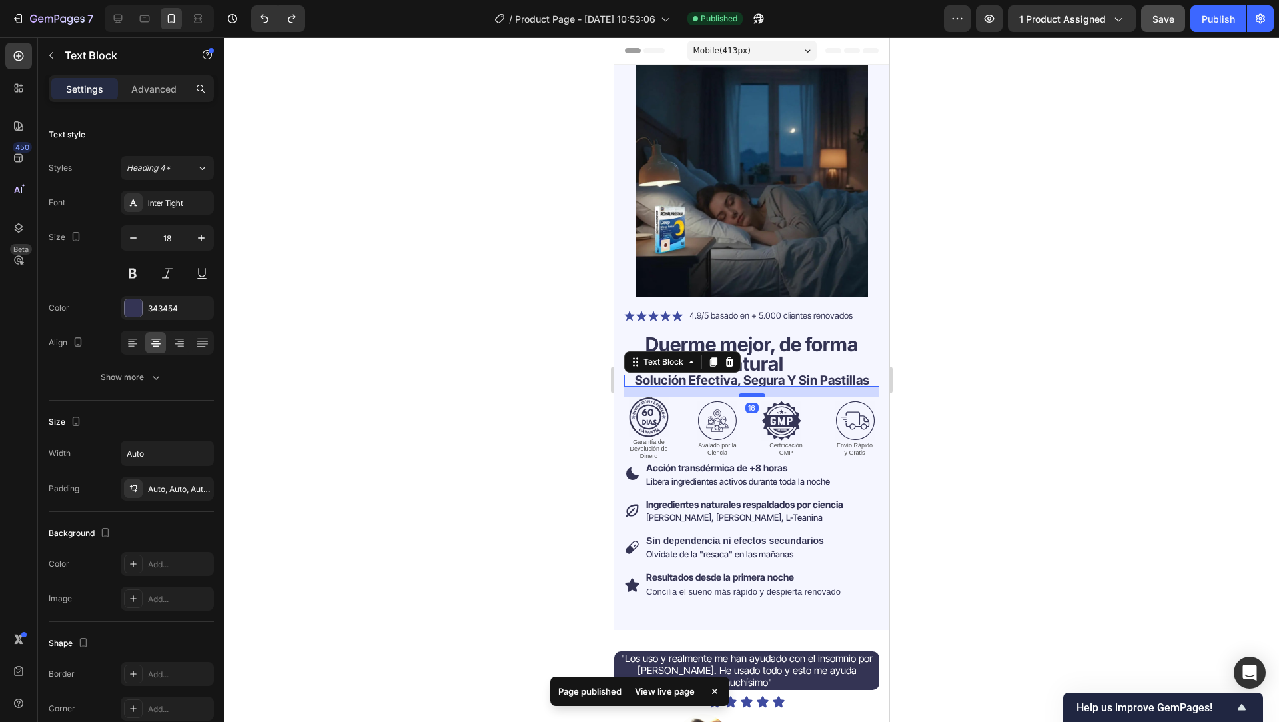
click at [746, 393] on div at bounding box center [752, 395] width 27 height 4
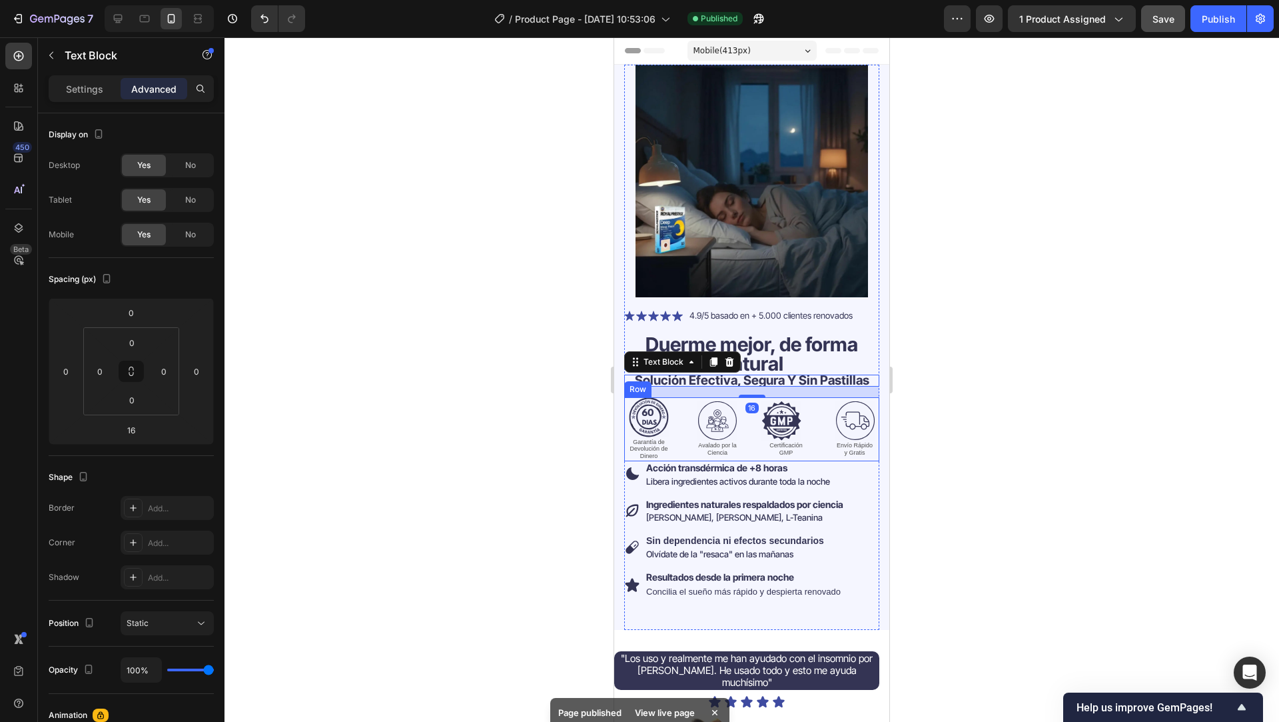
click at [809, 442] on div "Icon Garantía de Devolución de Dinero Text Block Icon Avalado por la Ciencia Te…" at bounding box center [751, 429] width 255 height 64
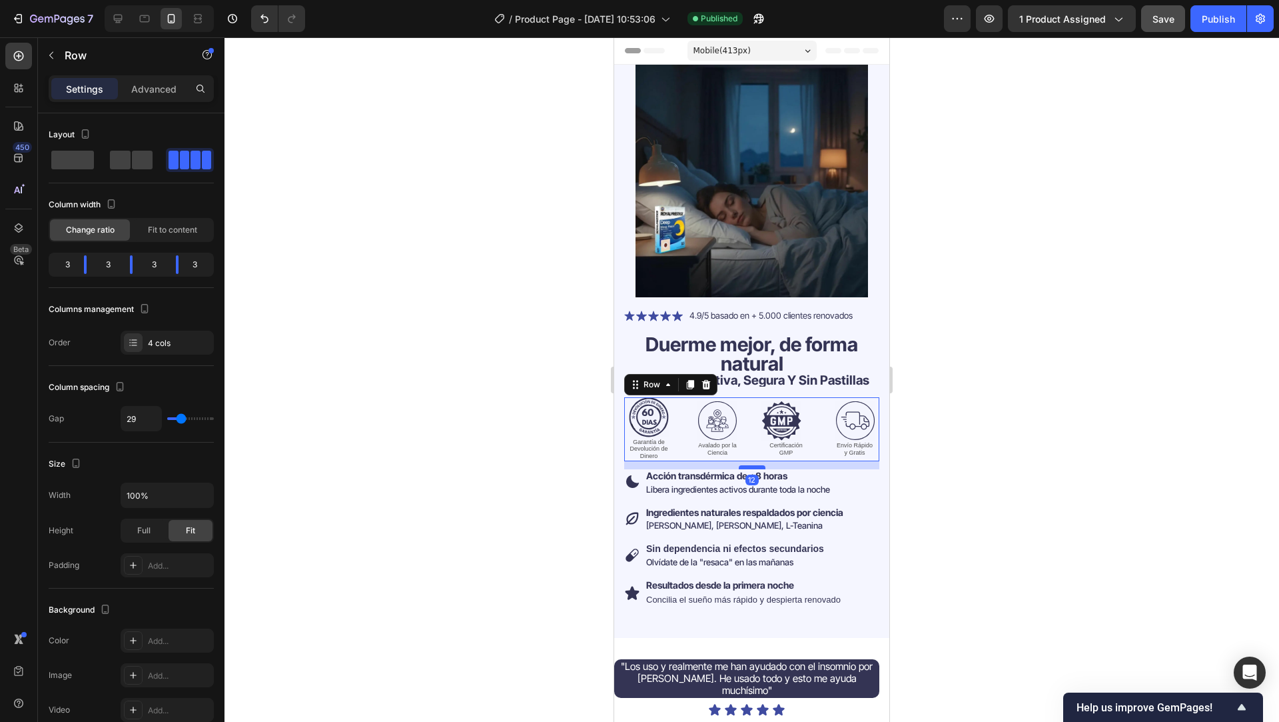
drag, startPoint x: 751, startPoint y: 448, endPoint x: 752, endPoint y: 456, distance: 8.0
click at [752, 465] on div at bounding box center [752, 467] width 27 height 4
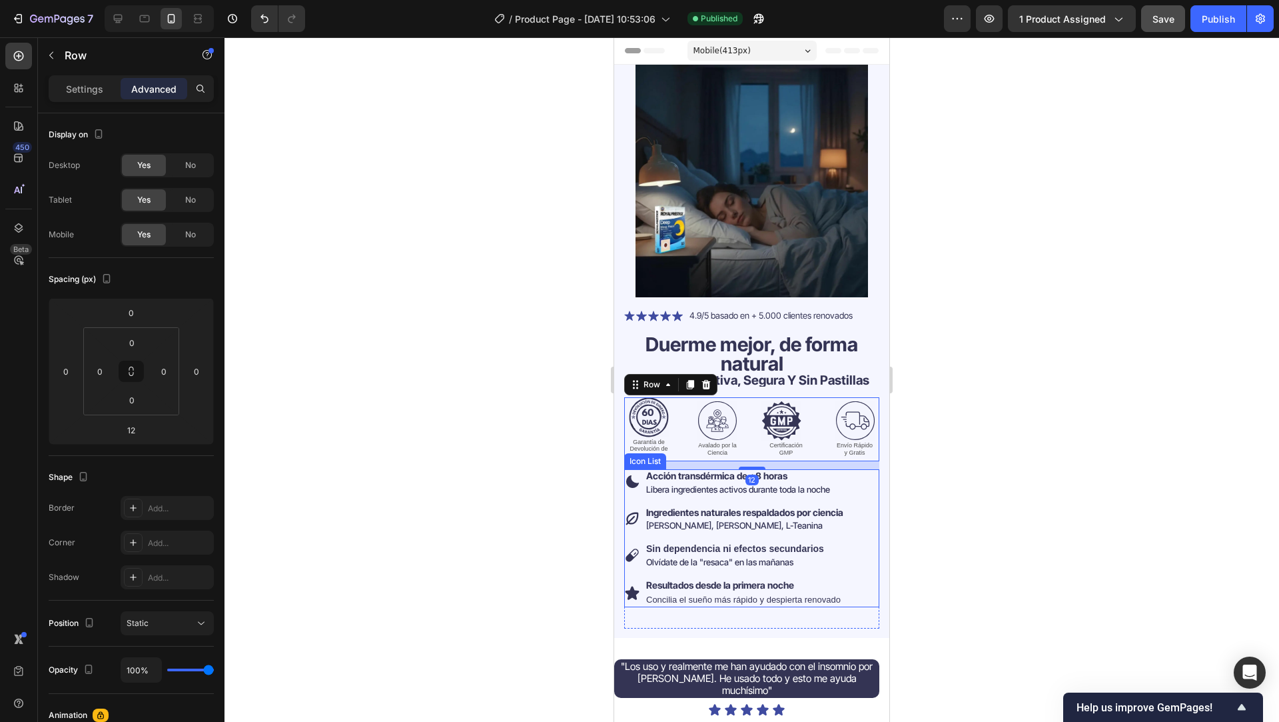
click at [851, 570] on div "Icon Acción transdérmica de +8 horas Text block Libera ingredientes activos dur…" at bounding box center [751, 538] width 255 height 138
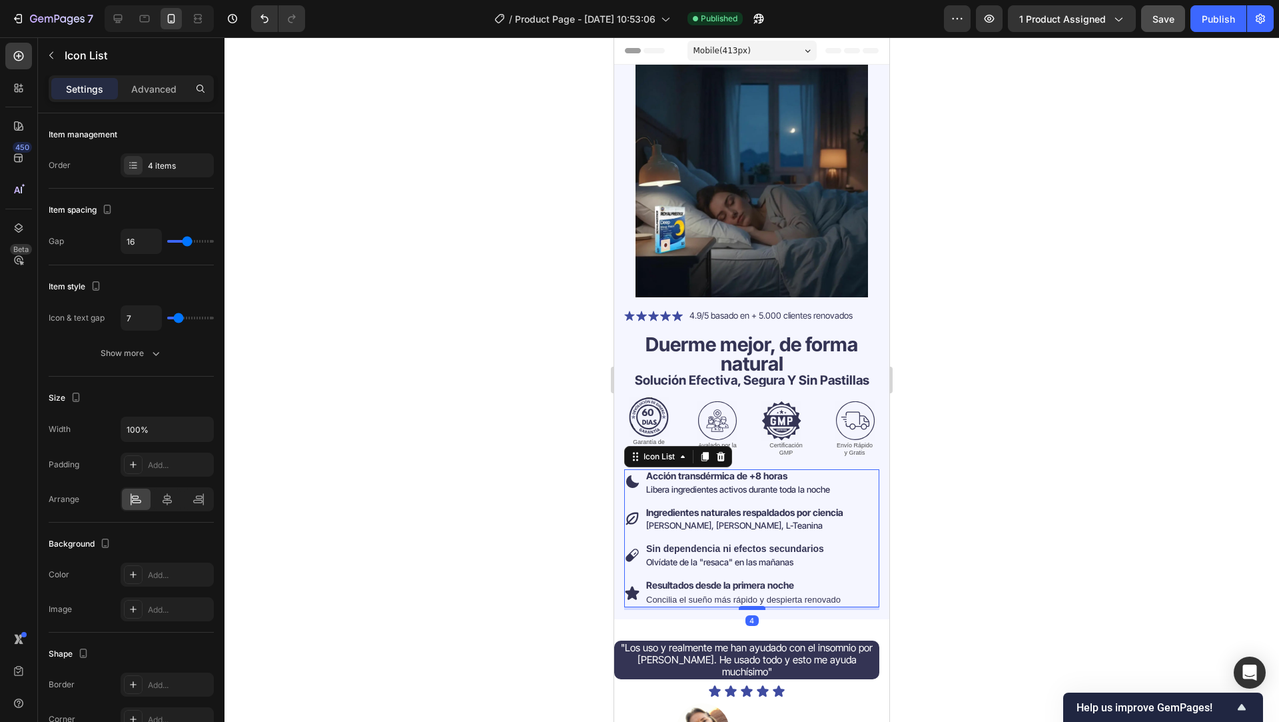
drag, startPoint x: 750, startPoint y: 617, endPoint x: 748, endPoint y: 598, distance: 18.8
click at [748, 606] on div at bounding box center [752, 608] width 27 height 4
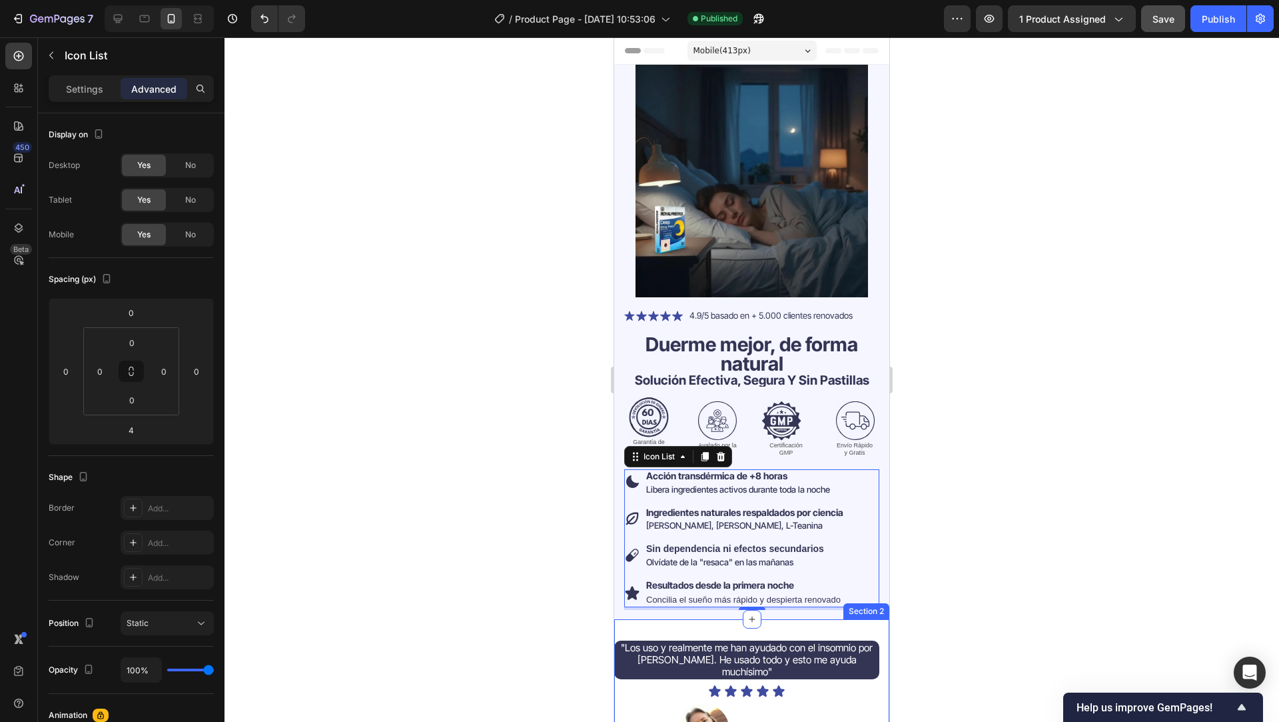
click at [716, 621] on div ""Los uso y realmente me han ayudado con el insomnio por TEPT. He usado todo y e…" at bounding box center [751, 719] width 275 height 200
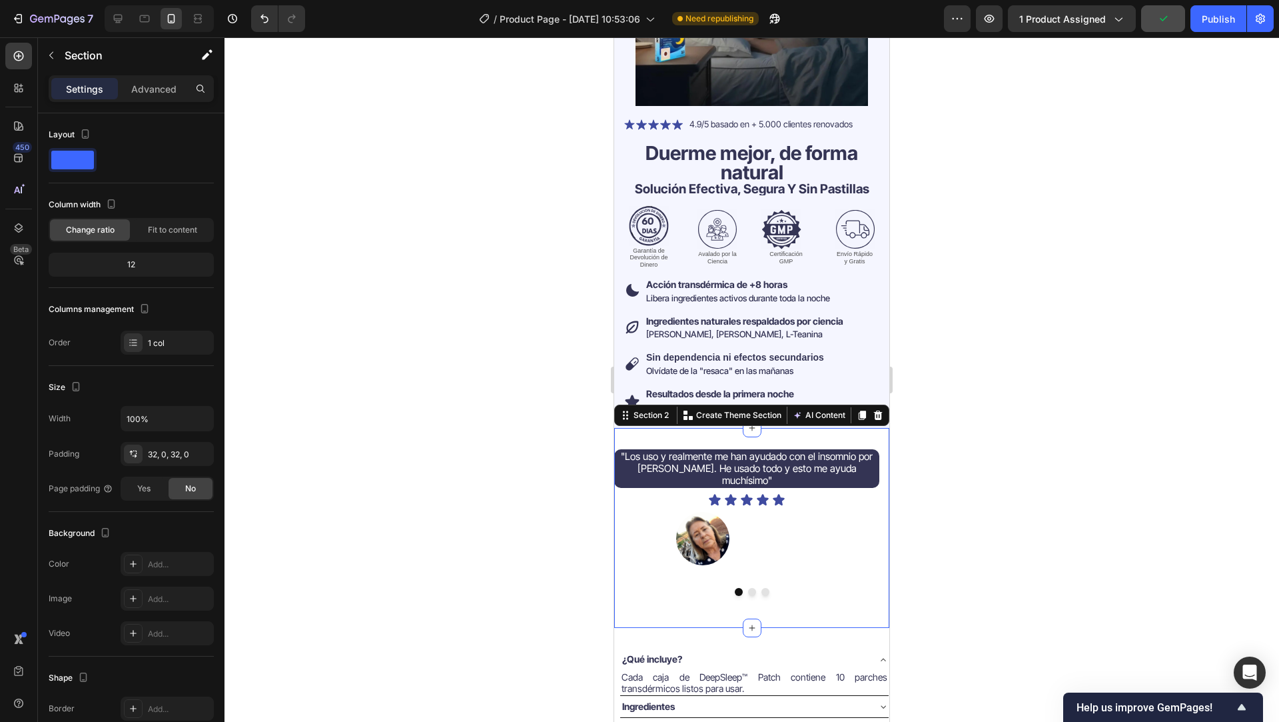
scroll to position [192, 0]
click at [789, 532] on p "Jessica V." at bounding box center [777, 538] width 78 height 12
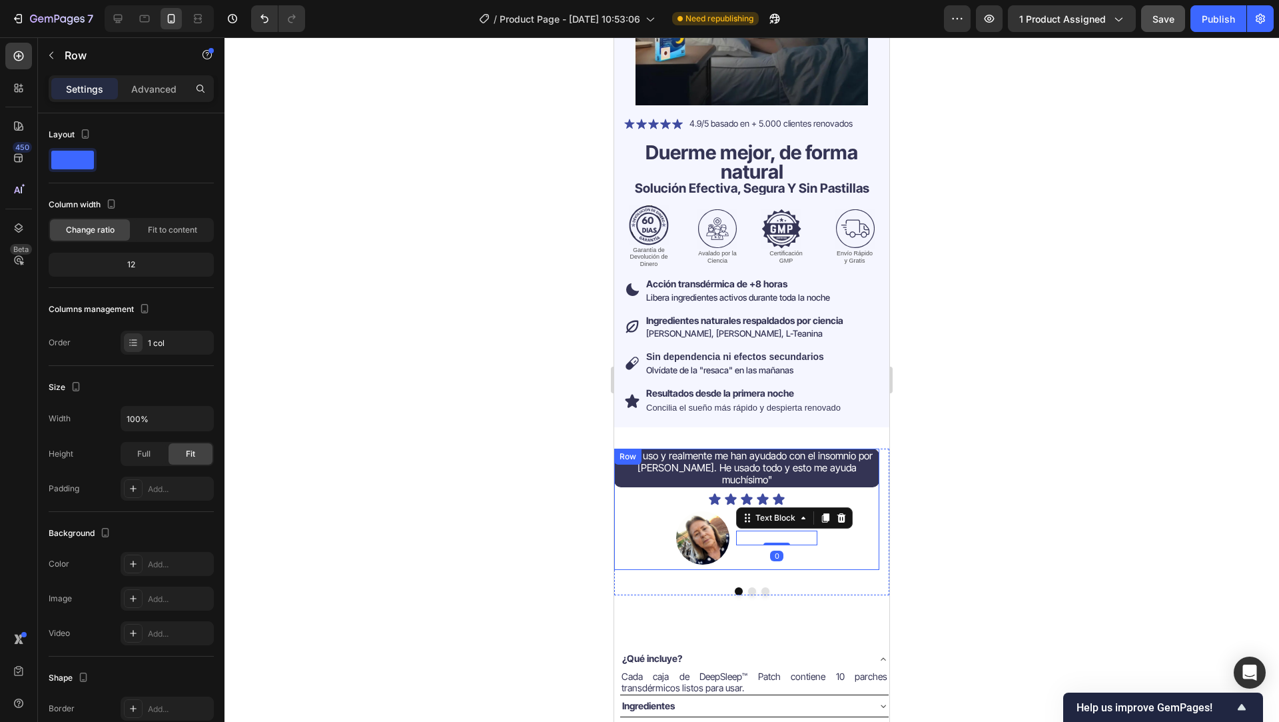
click at [746, 545] on div ""Los uso y realmente me han ayudado con el insomnio por TEPT. He usado todo y e…" at bounding box center [746, 508] width 265 height 121
click at [770, 566] on div ""Los uso y realmente me han ayudado con el insomnio por TEPT. He usado todo y e…" at bounding box center [746, 512] width 265 height 128
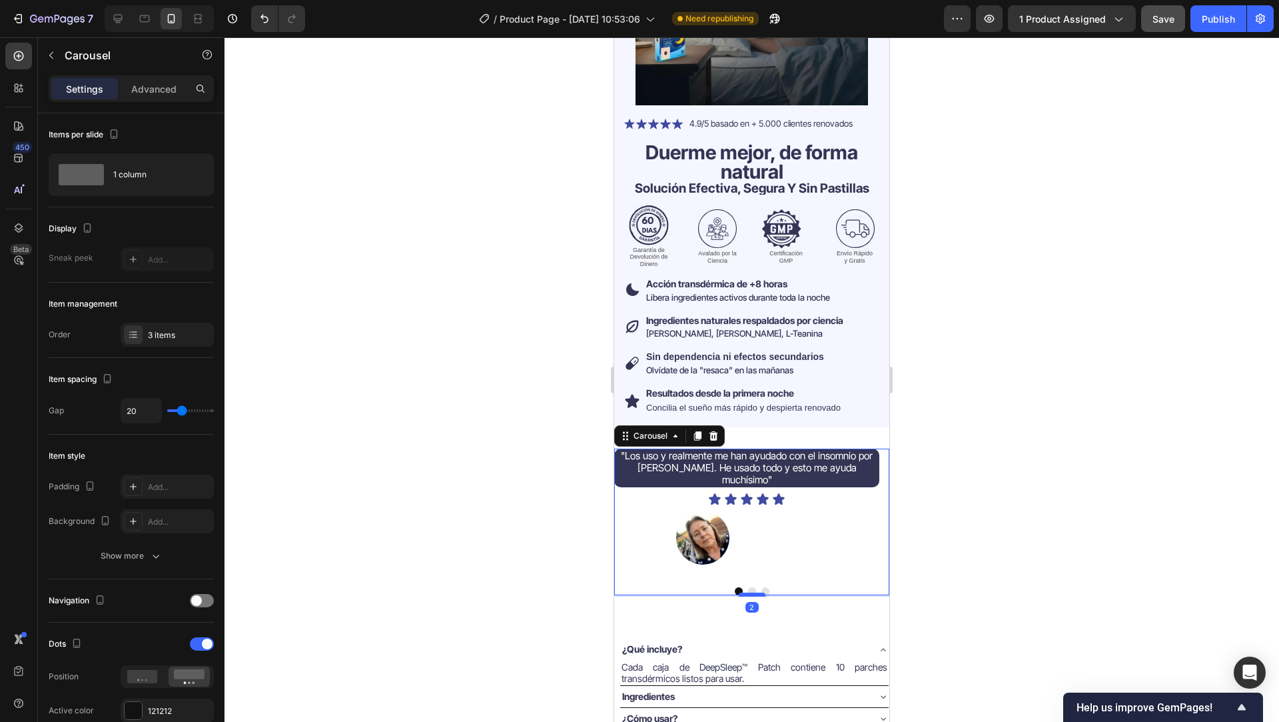
drag, startPoint x: 750, startPoint y: 595, endPoint x: 737, endPoint y: 585, distance: 16.7
click at [750, 580] on div ""Los uso y realmente me han ayudado con el insomnio por TEPT. He usado todo y e…" at bounding box center [751, 521] width 275 height 147
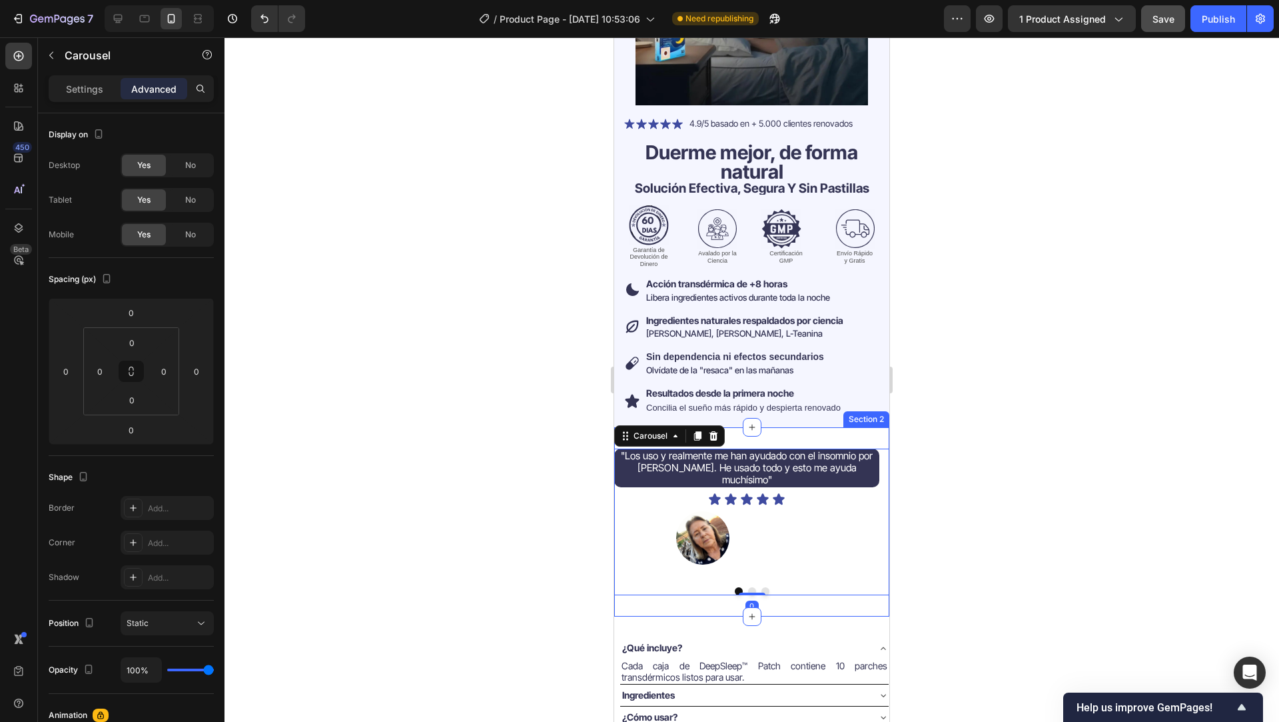
click at [710, 598] on div ""Los uso y realmente me han ayudado con el insomnio por TEPT. He usado todo y e…" at bounding box center [751, 521] width 275 height 189
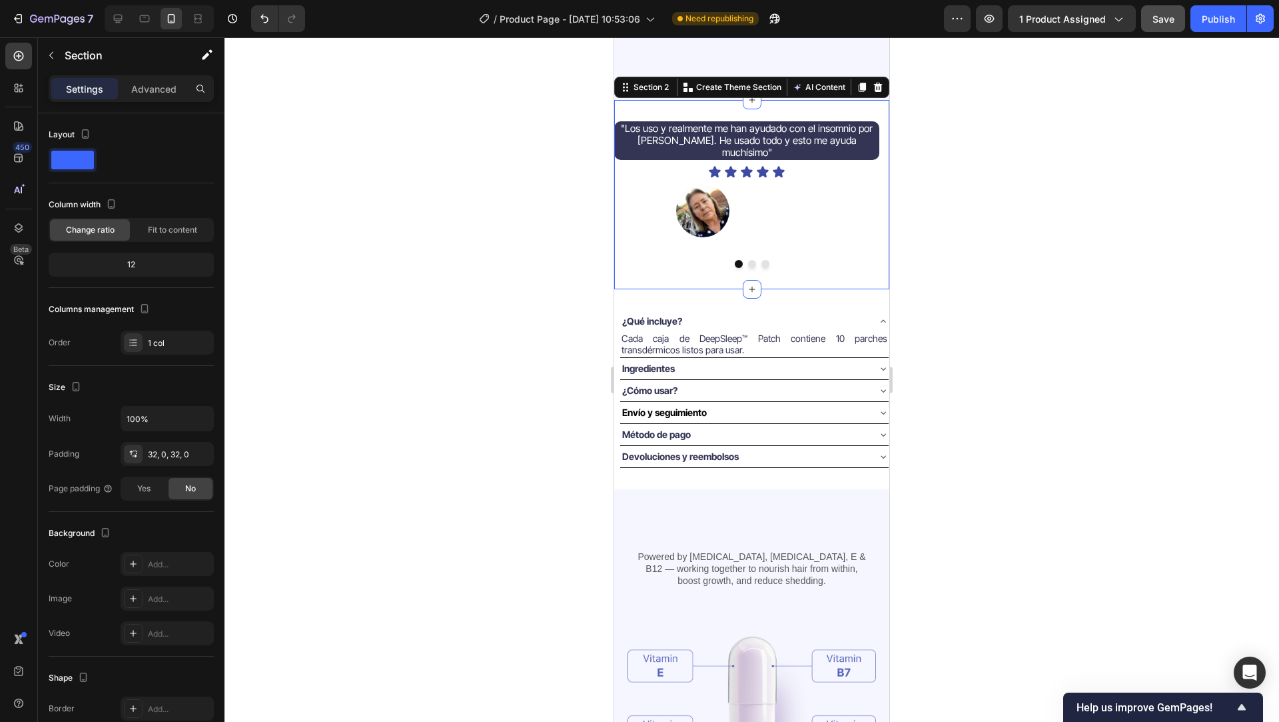
scroll to position [615, 0]
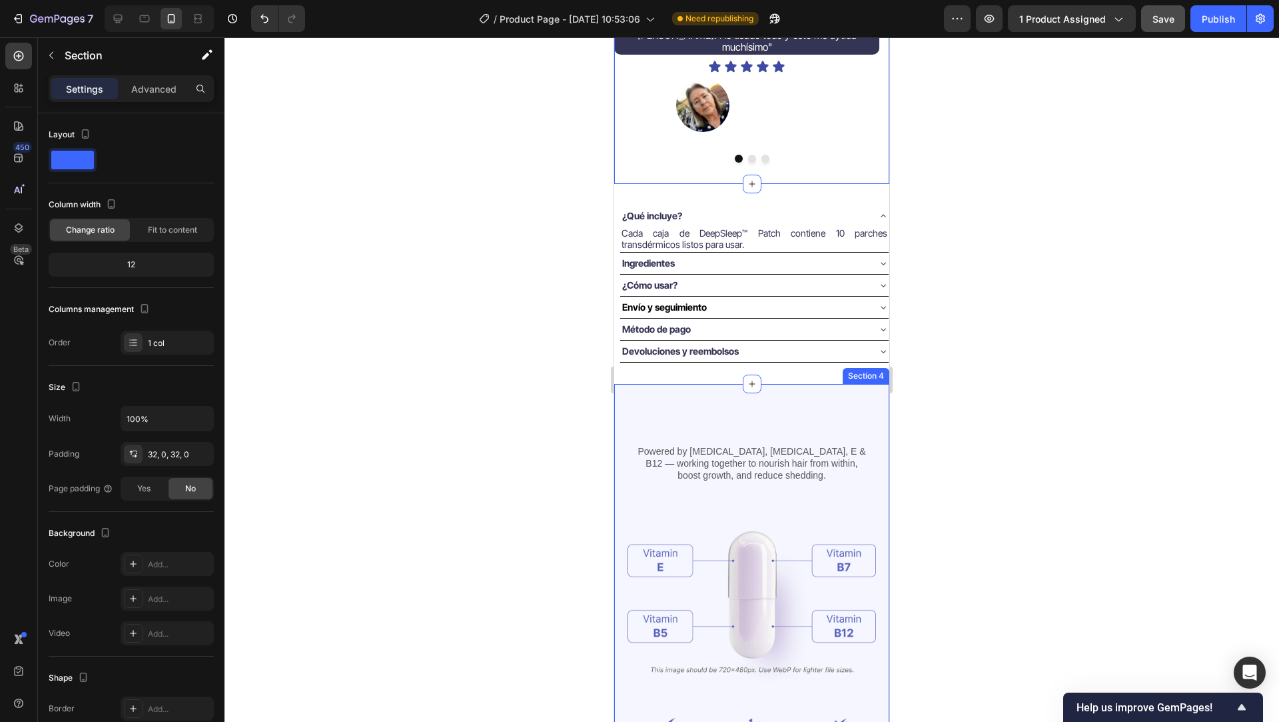
click at [701, 413] on div "Heading Powered by Biotin, Vitamin B5, E & B12 — working together to nourish ha…" at bounding box center [751, 637] width 275 height 507
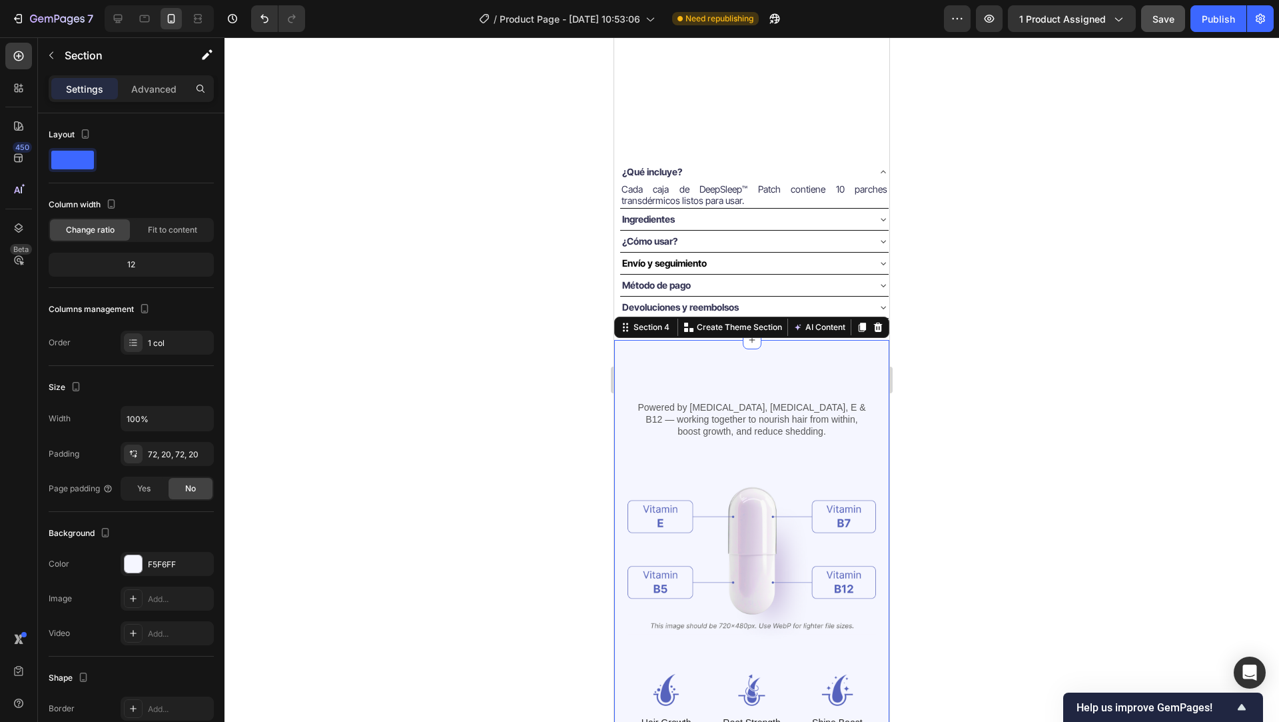
scroll to position [1067, 0]
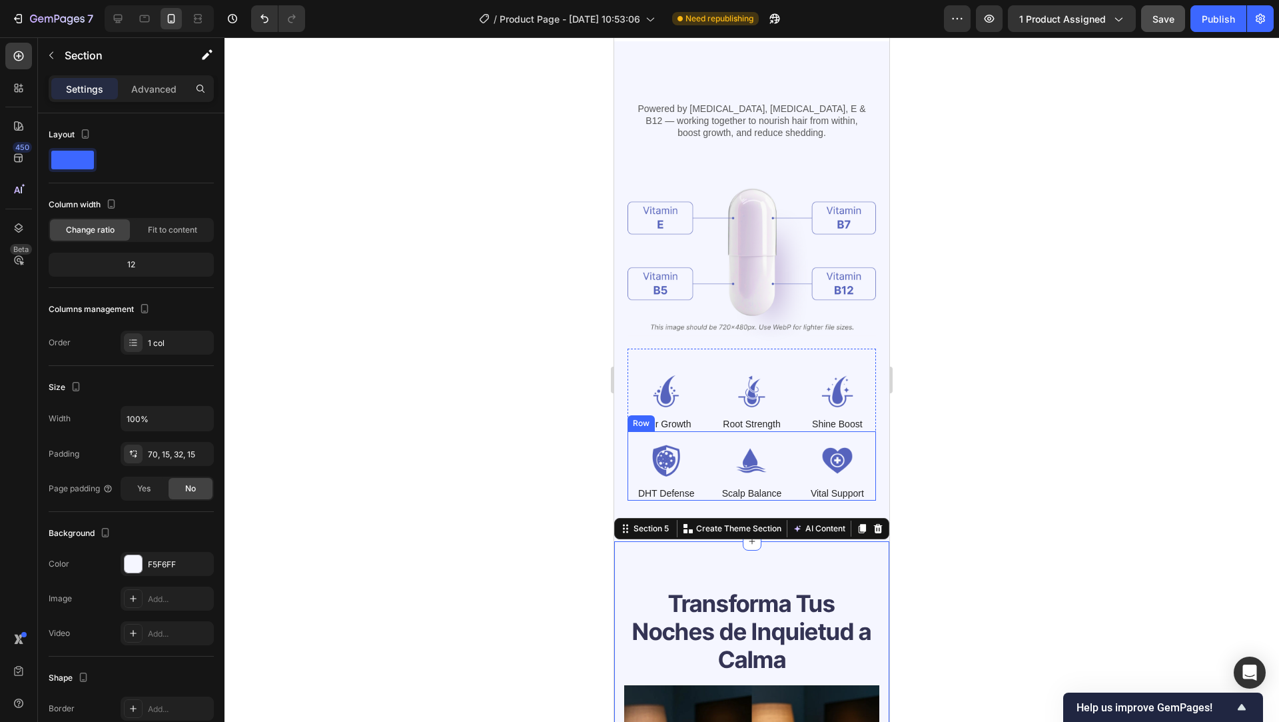
scroll to position [937, 0]
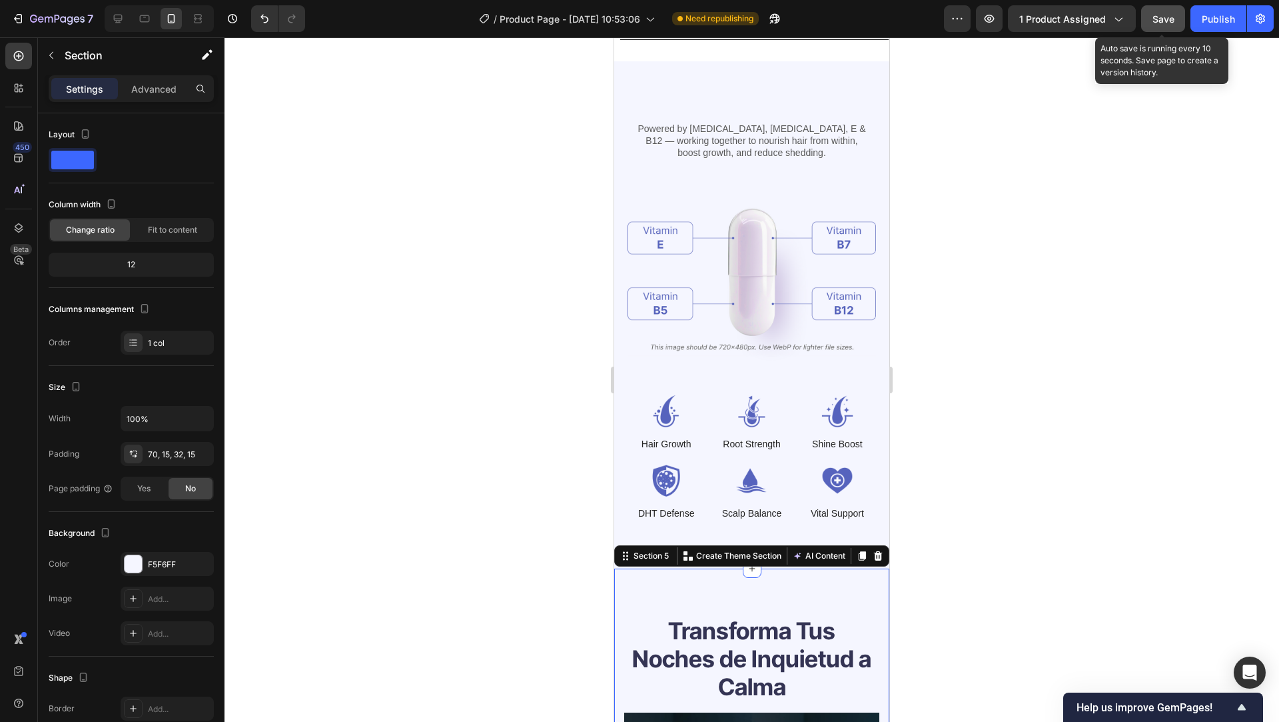
click at [1180, 13] on button "Save" at bounding box center [1163, 18] width 44 height 27
click at [1199, 18] on button "Publish" at bounding box center [1219, 18] width 56 height 27
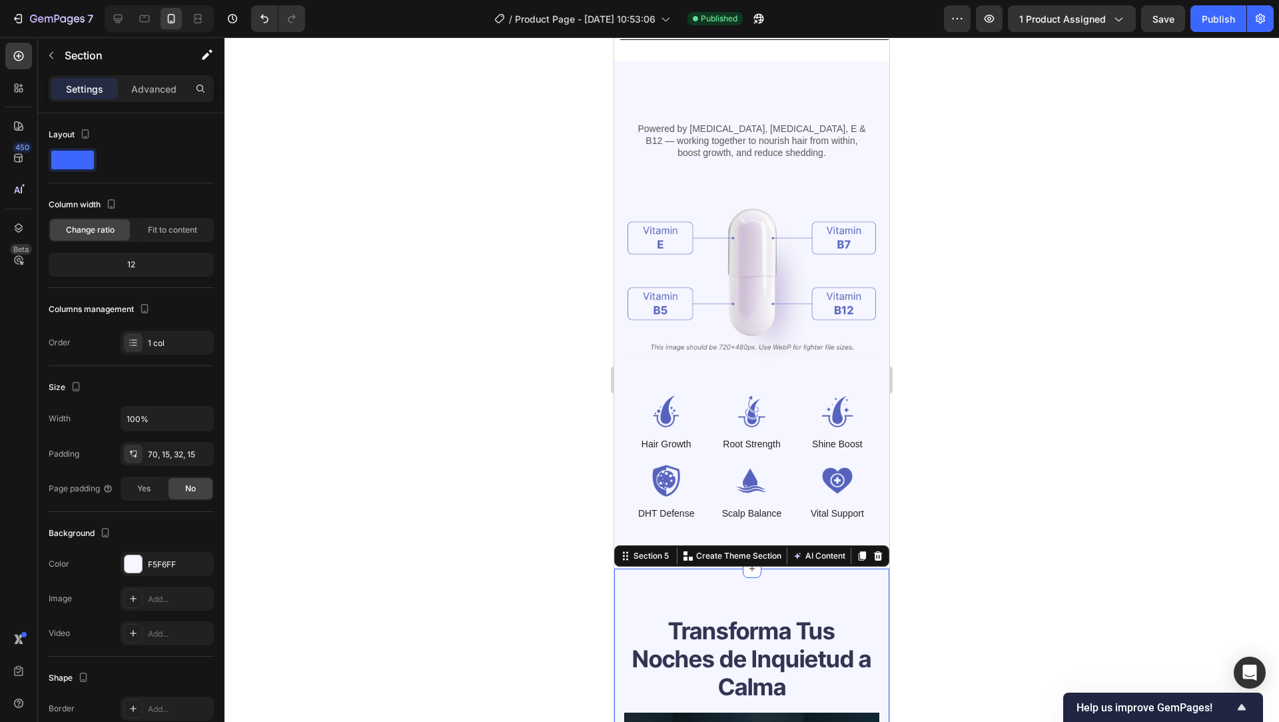
click at [410, 233] on div at bounding box center [752, 379] width 1055 height 684
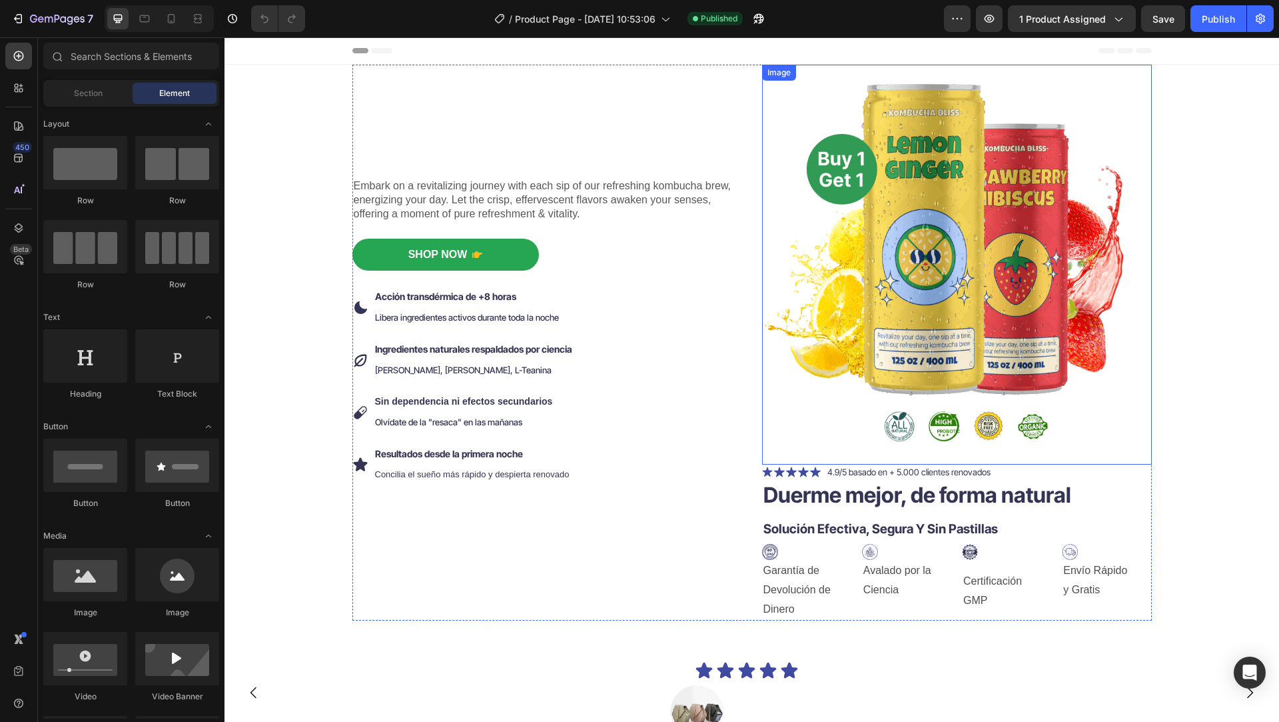
click at [899, 190] on img at bounding box center [957, 265] width 390 height 400
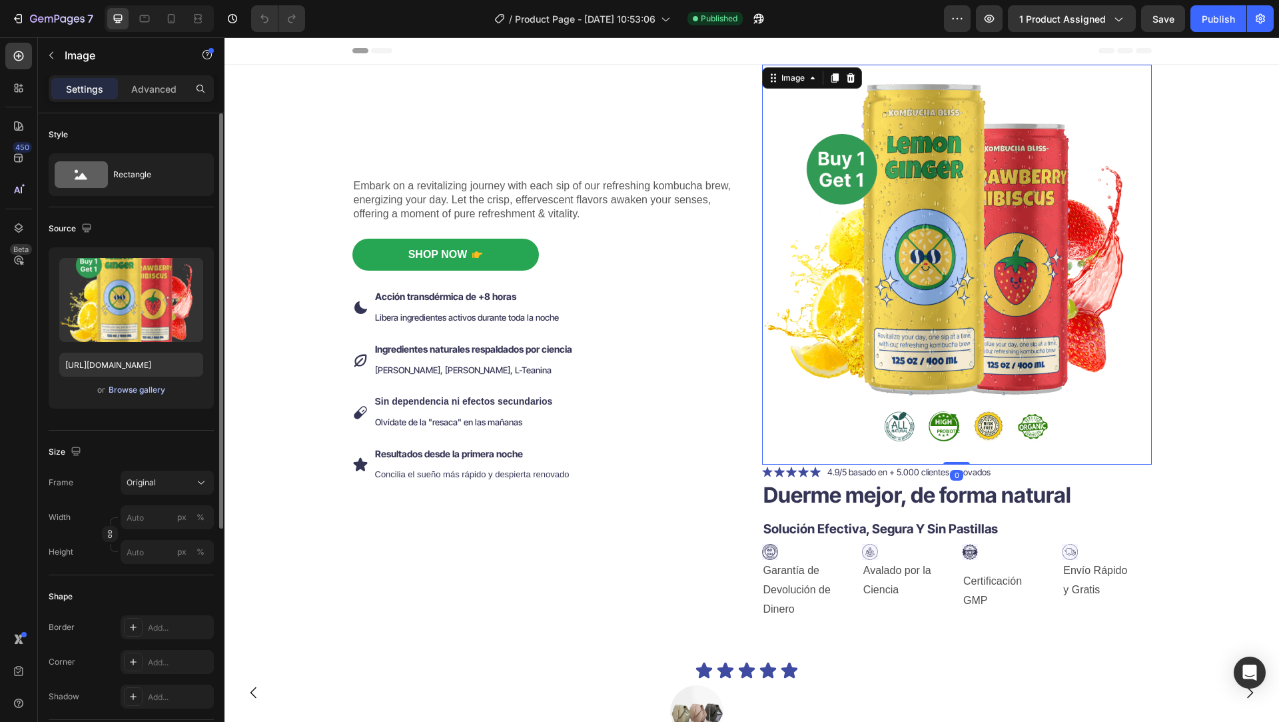
click at [153, 395] on div "Browse gallery" at bounding box center [137, 390] width 57 height 12
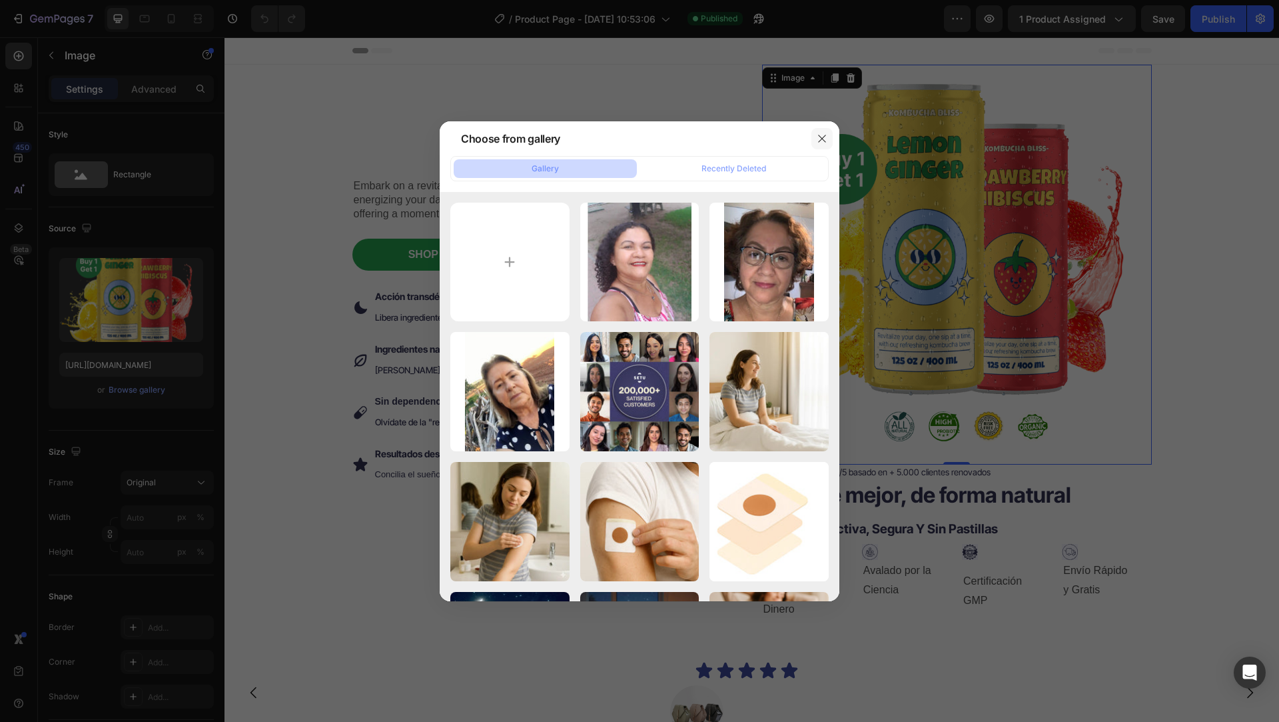
click at [817, 143] on icon "button" at bounding box center [822, 138] width 11 height 11
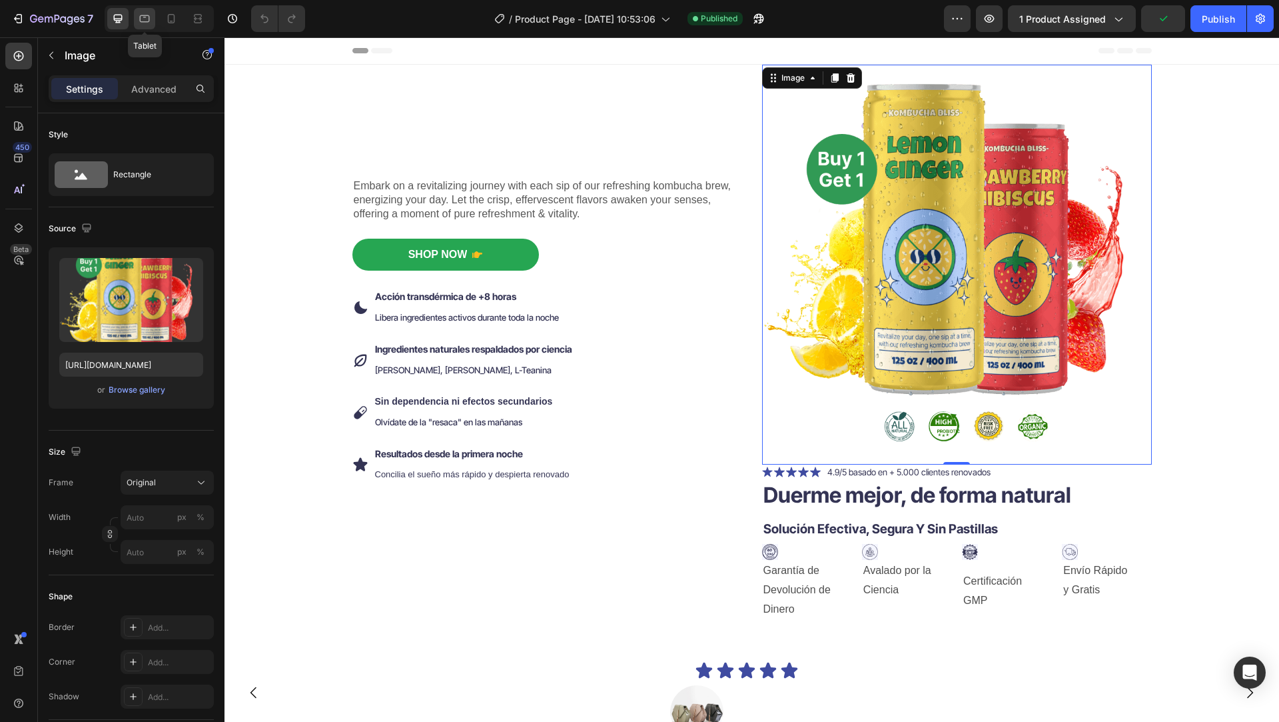
click at [142, 21] on icon at bounding box center [144, 18] width 13 height 13
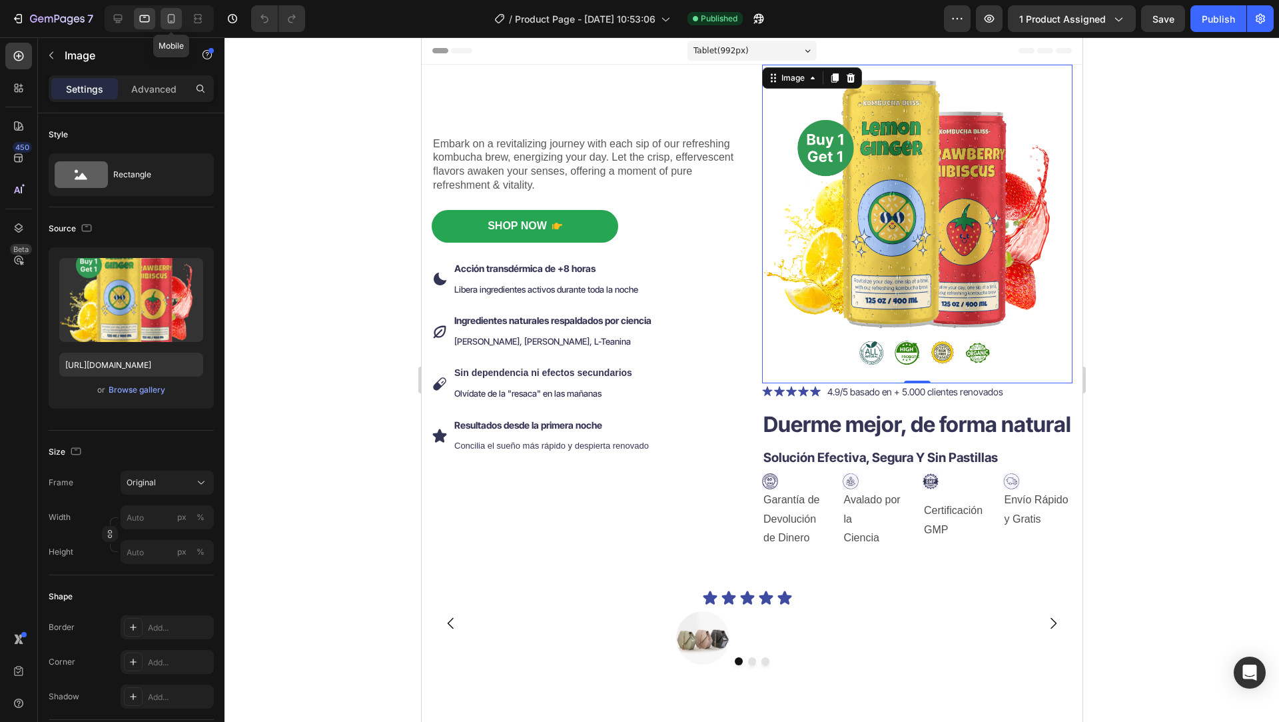
click at [167, 24] on icon at bounding box center [171, 18] width 13 height 13
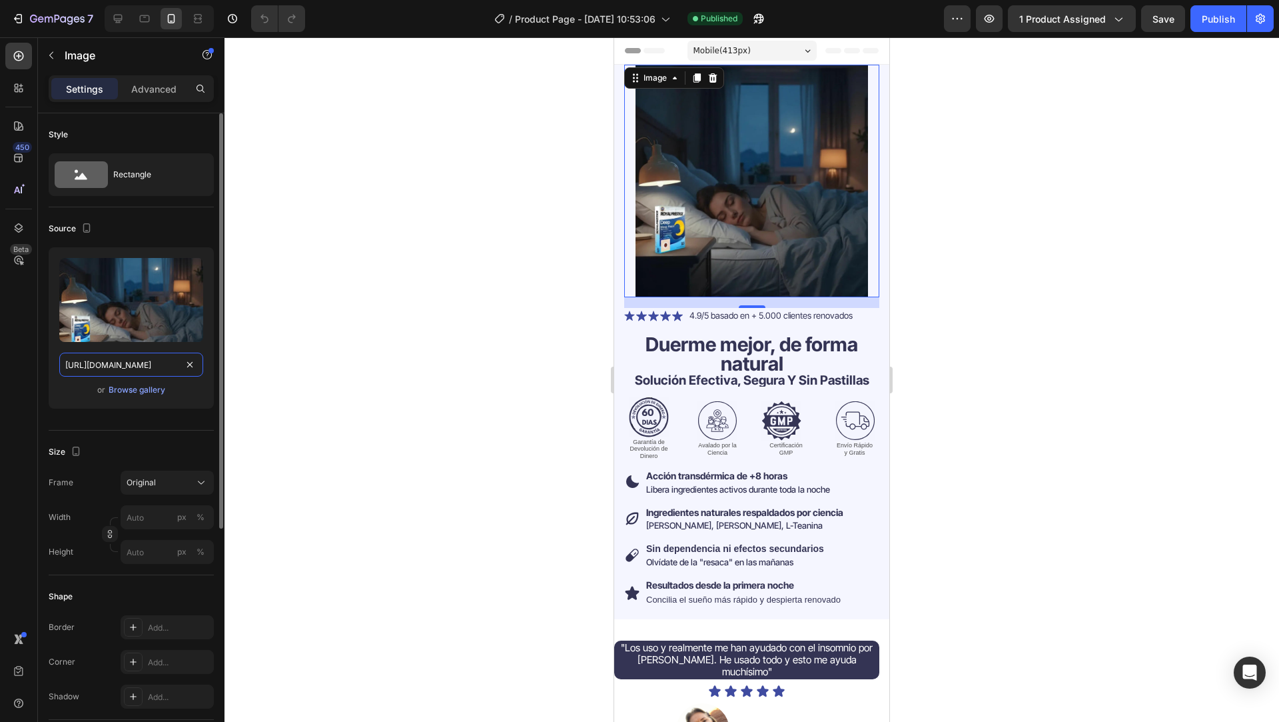
click at [155, 365] on input "https://cdn.shopify.com/s/files/1/0764/1422/2590/files/gempages_585894298097025…" at bounding box center [131, 364] width 144 height 24
click at [155, 364] on input "https://cdn.shopify.com/s/files/1/0764/1422/2590/files/gempages_585894298097025…" at bounding box center [131, 364] width 144 height 24
click at [141, 19] on icon at bounding box center [144, 18] width 13 height 13
type input "https://cdn.shopify.com/s/files/1/0764/1422/2590/files/gempages_585894298097025…"
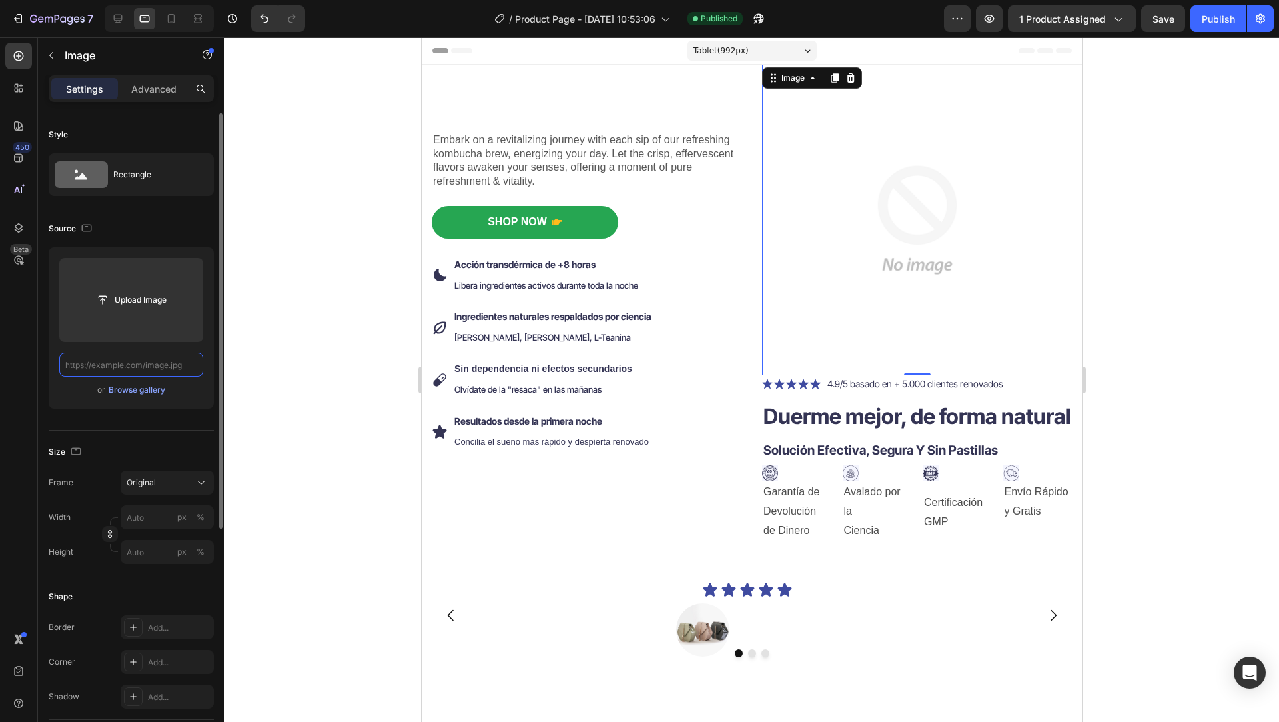
click at [160, 365] on input "text" at bounding box center [131, 364] width 144 height 24
paste input "https://cdn.shopify.com/s/files/1/0764/1422/2590/files/gempages_585894298097025…"
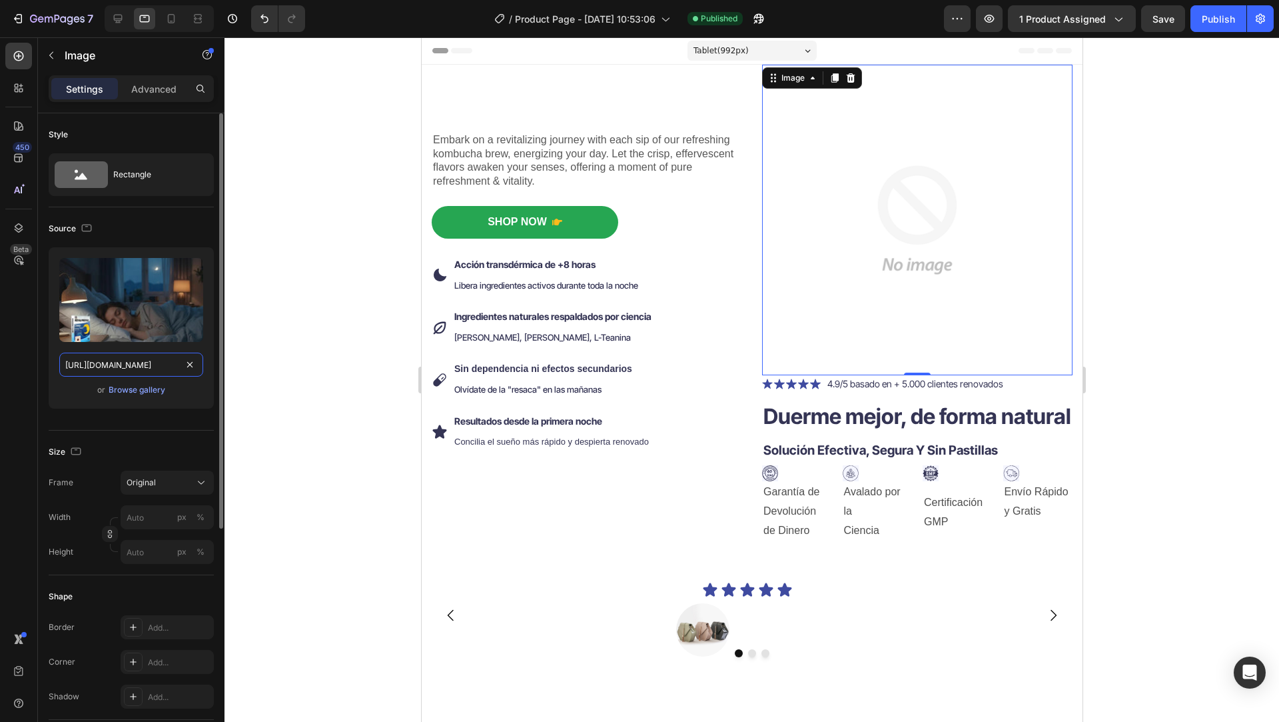
scroll to position [0, 414]
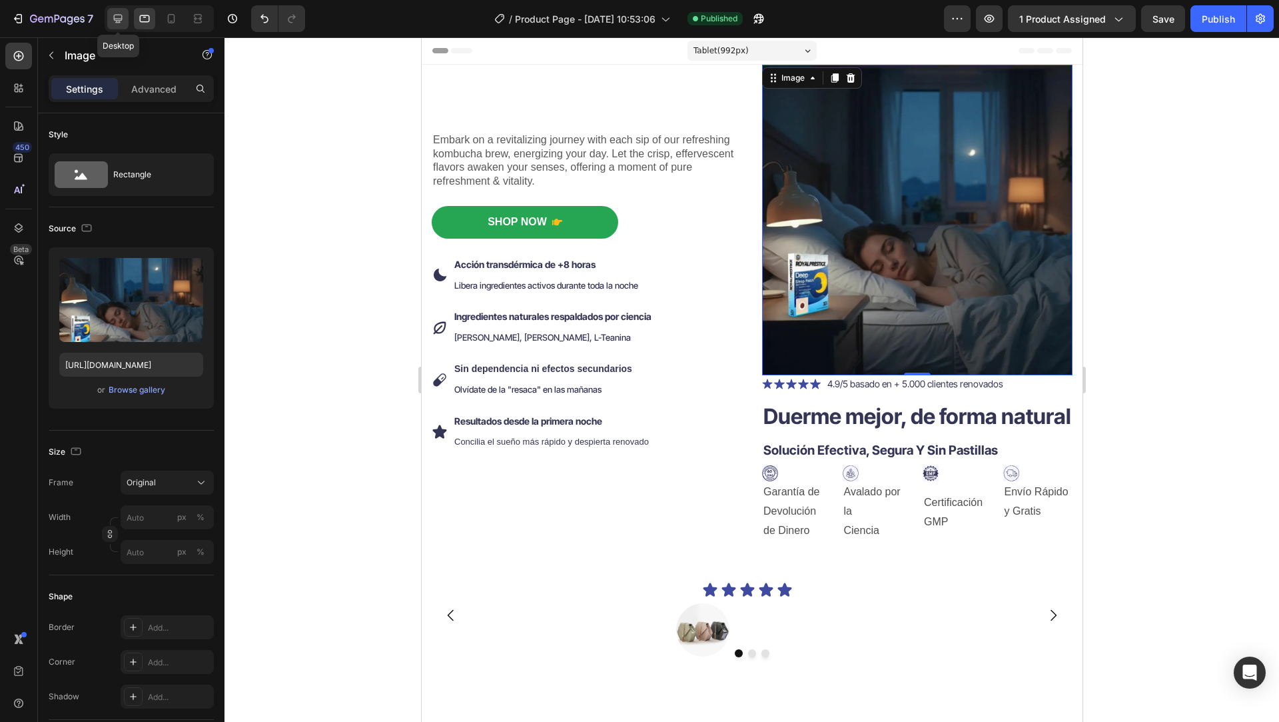
click at [121, 20] on icon at bounding box center [117, 18] width 13 height 13
type input "https://cdn.shopify.com/s/files/1/0764/1422/2590/files/gempages_585894298097025…"
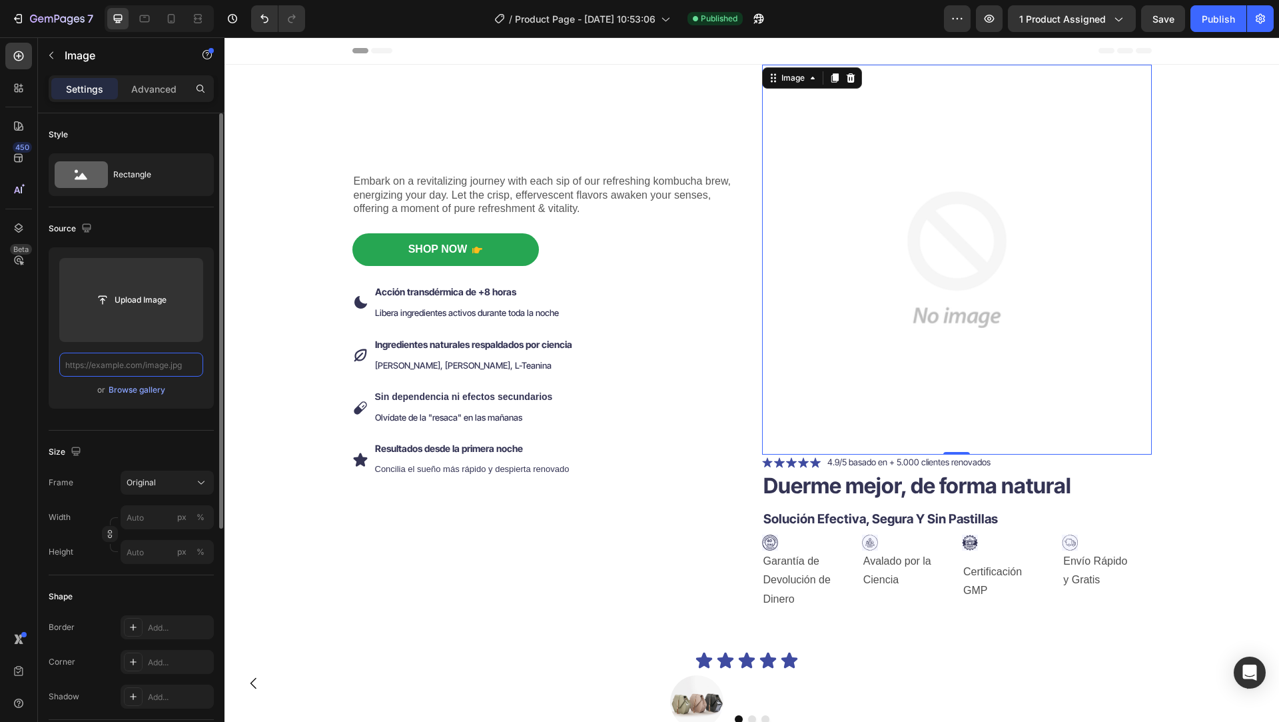
click at [169, 366] on input "text" at bounding box center [131, 364] width 144 height 24
paste input "https://cdn.shopify.com/s/files/1/0764/1422/2590/files/gempages_585894298097025…"
type input "https://cdn.shopify.com/s/files/1/0764/1422/2590/files/gempages_585894298097025…"
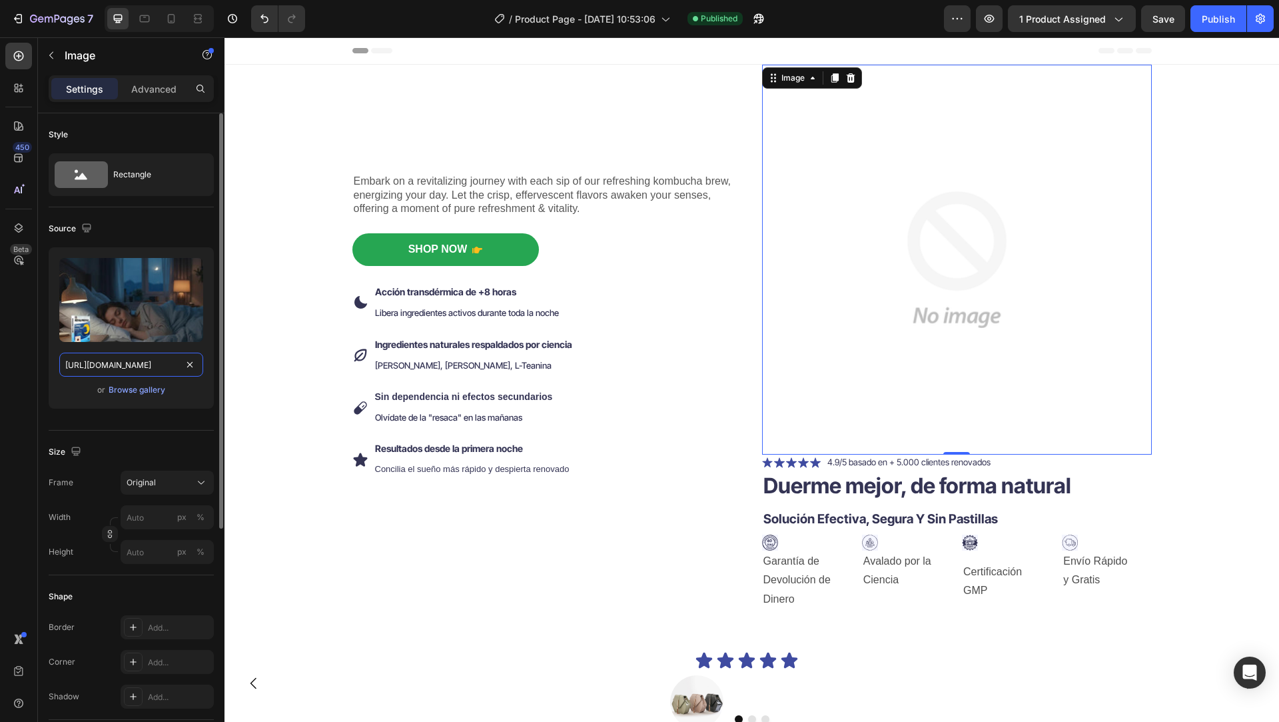
scroll to position [0, 414]
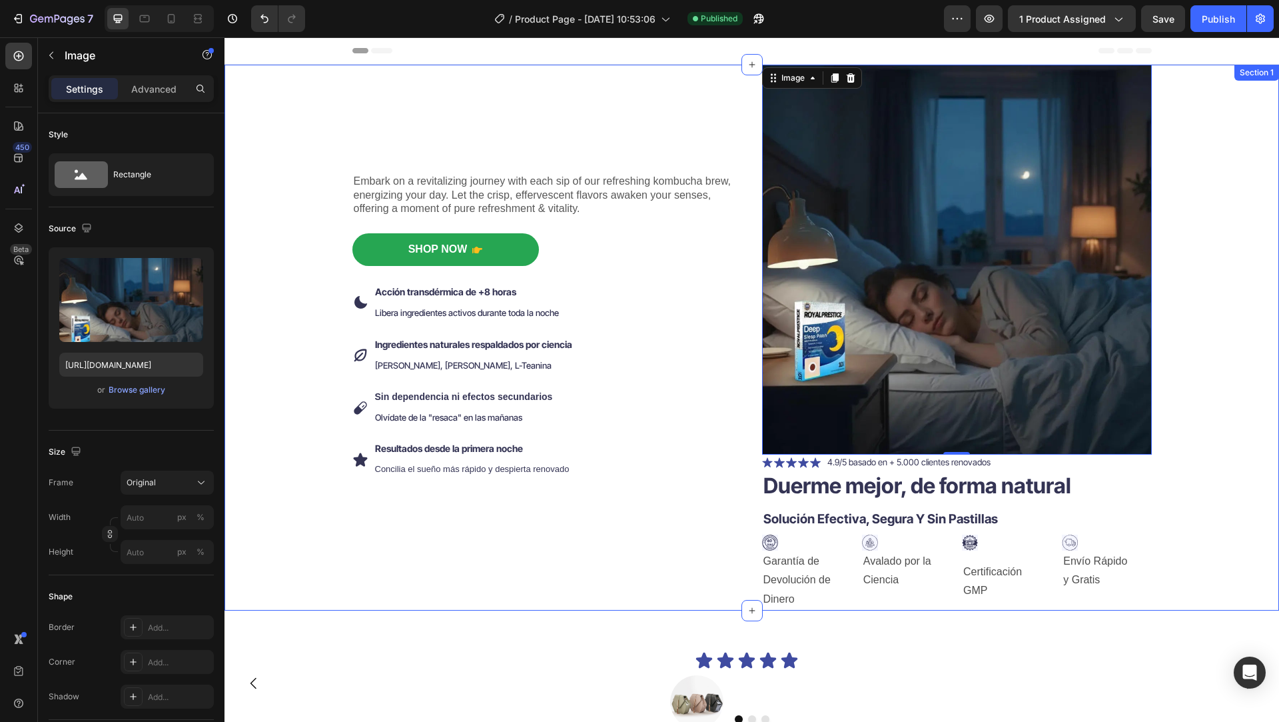
click at [275, 256] on div "Embark on a revitalizing journey with each sip of our refreshing kombucha brew,…" at bounding box center [752, 338] width 1035 height 546
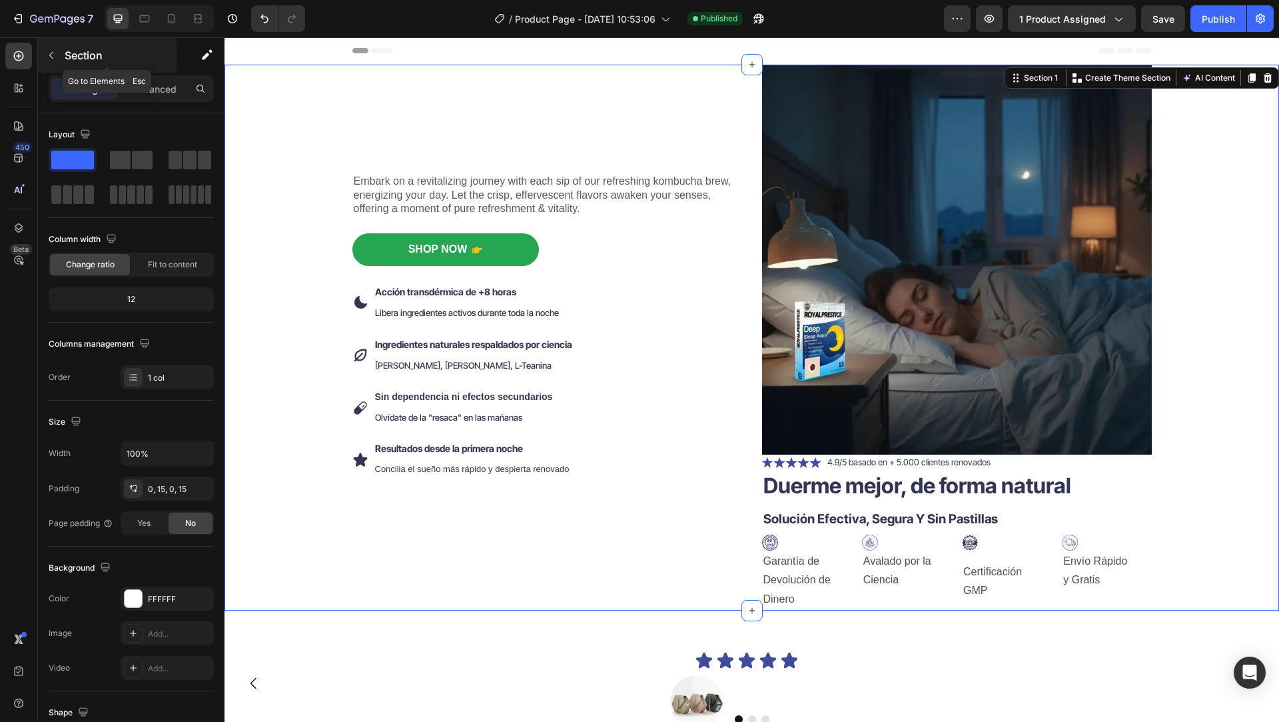
click at [53, 61] on button "button" at bounding box center [51, 55] width 21 height 21
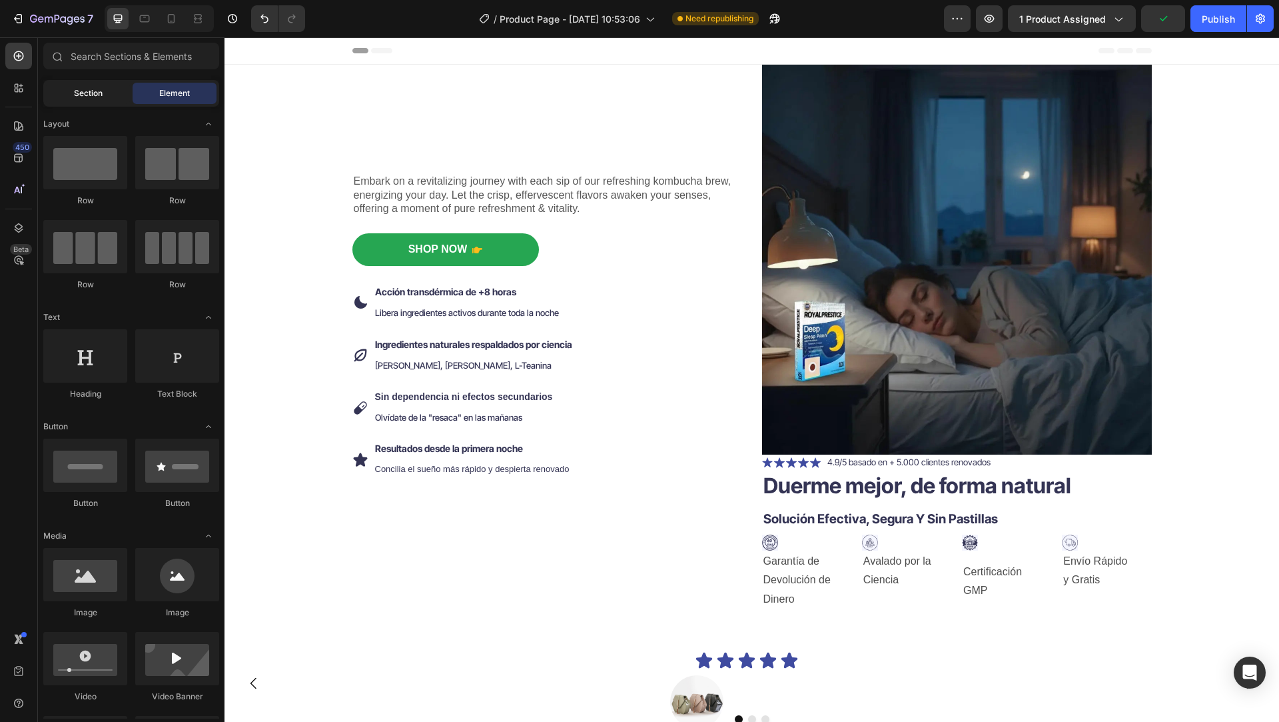
click at [99, 93] on span "Section" at bounding box center [88, 93] width 29 height 12
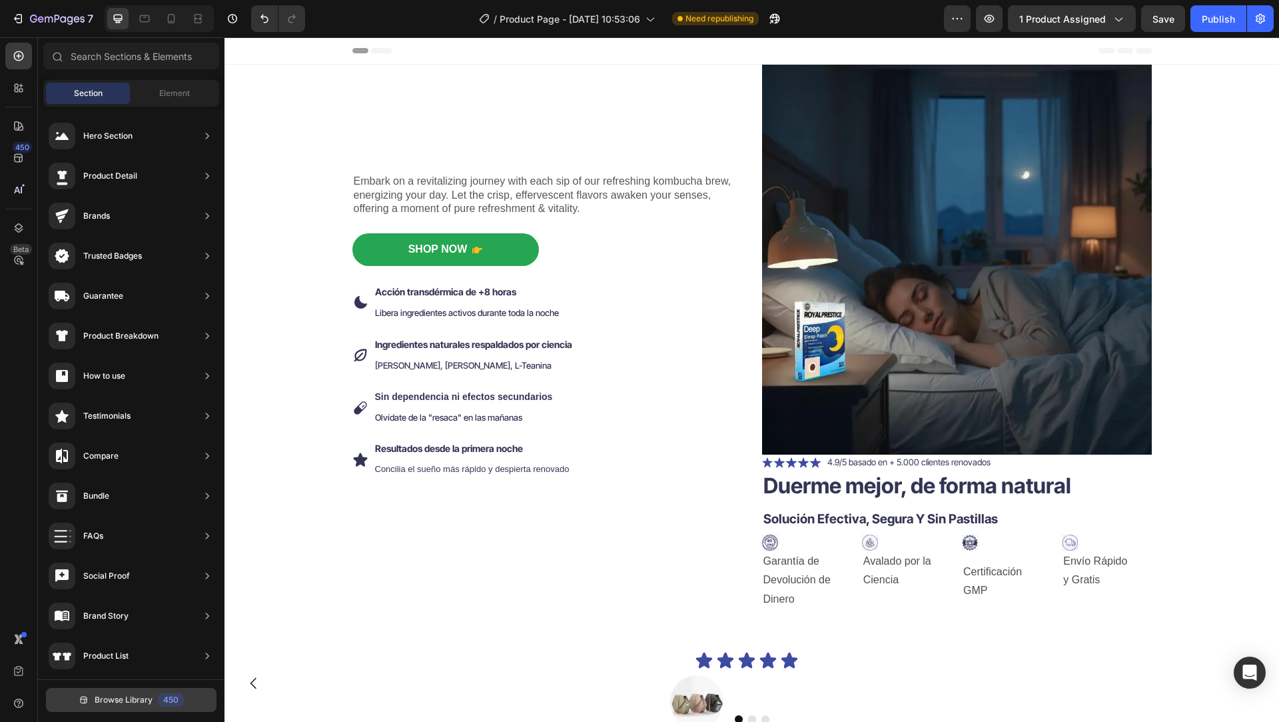
click at [113, 695] on span "Browse Library" at bounding box center [124, 700] width 58 height 12
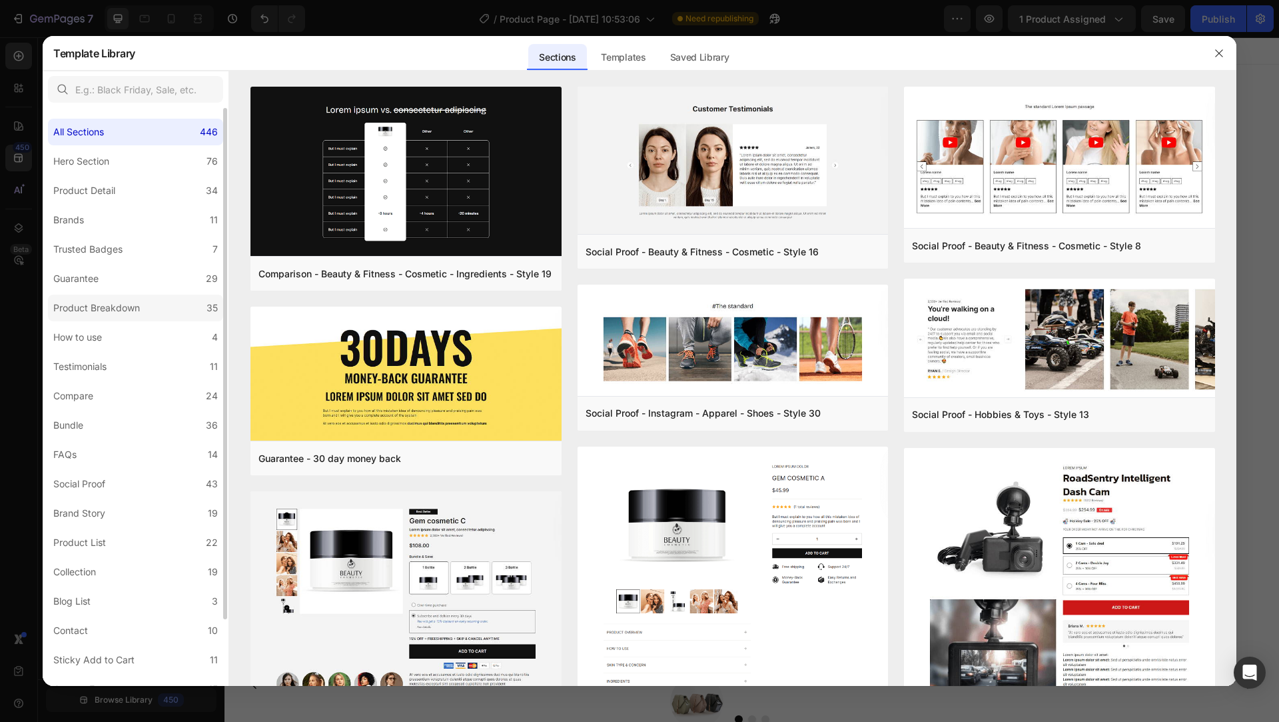
click at [166, 306] on label "Product Breakdown 35" at bounding box center [135, 307] width 175 height 27
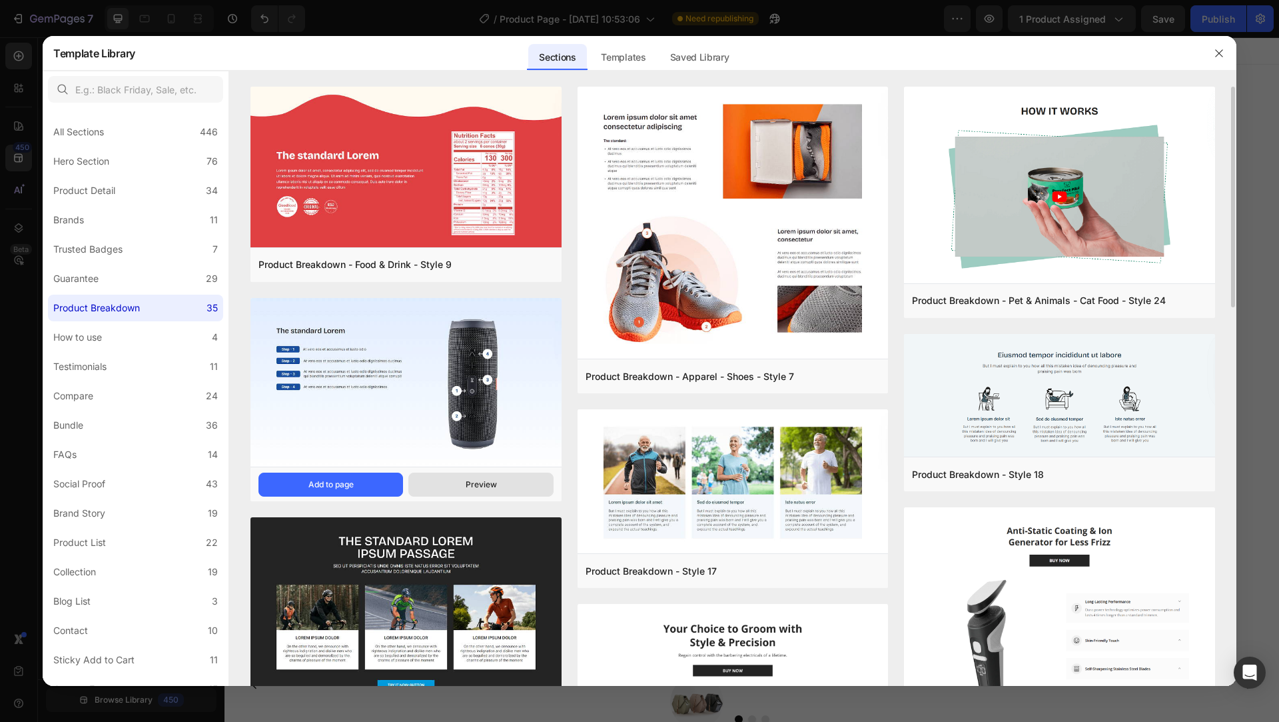
click at [479, 479] on div "Preview" at bounding box center [481, 484] width 31 height 12
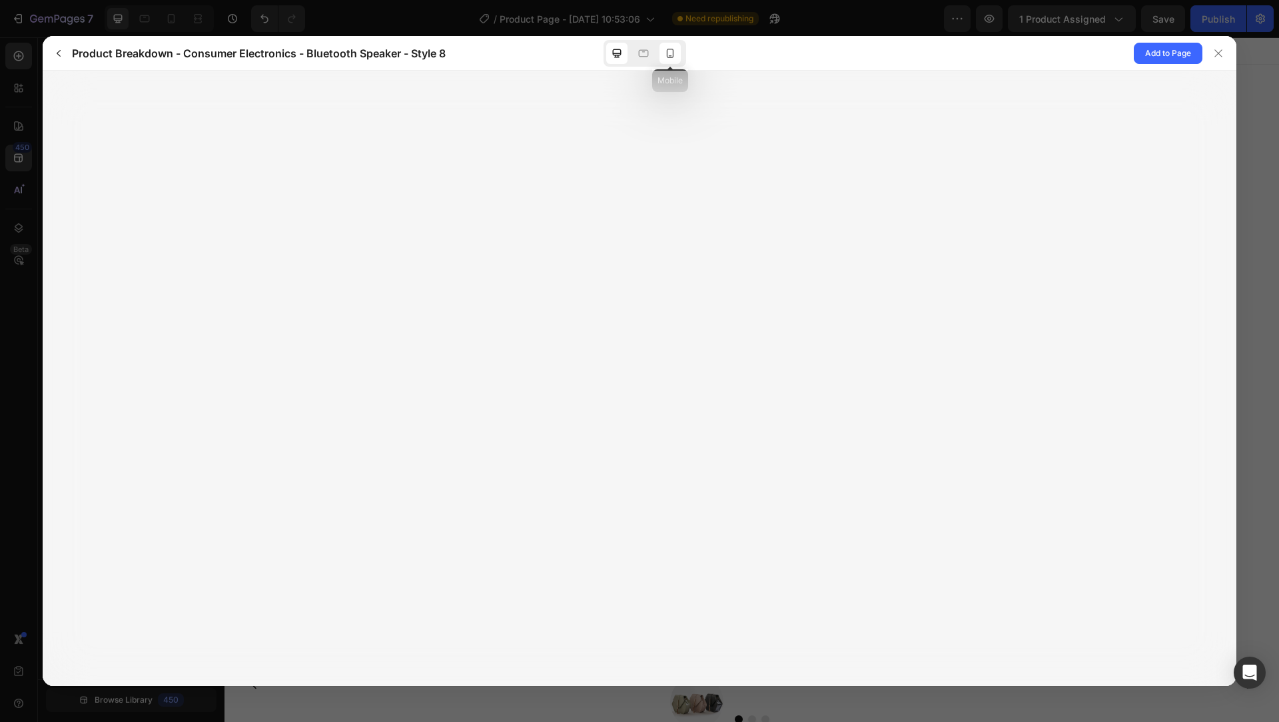
click at [675, 51] on icon at bounding box center [670, 53] width 13 height 13
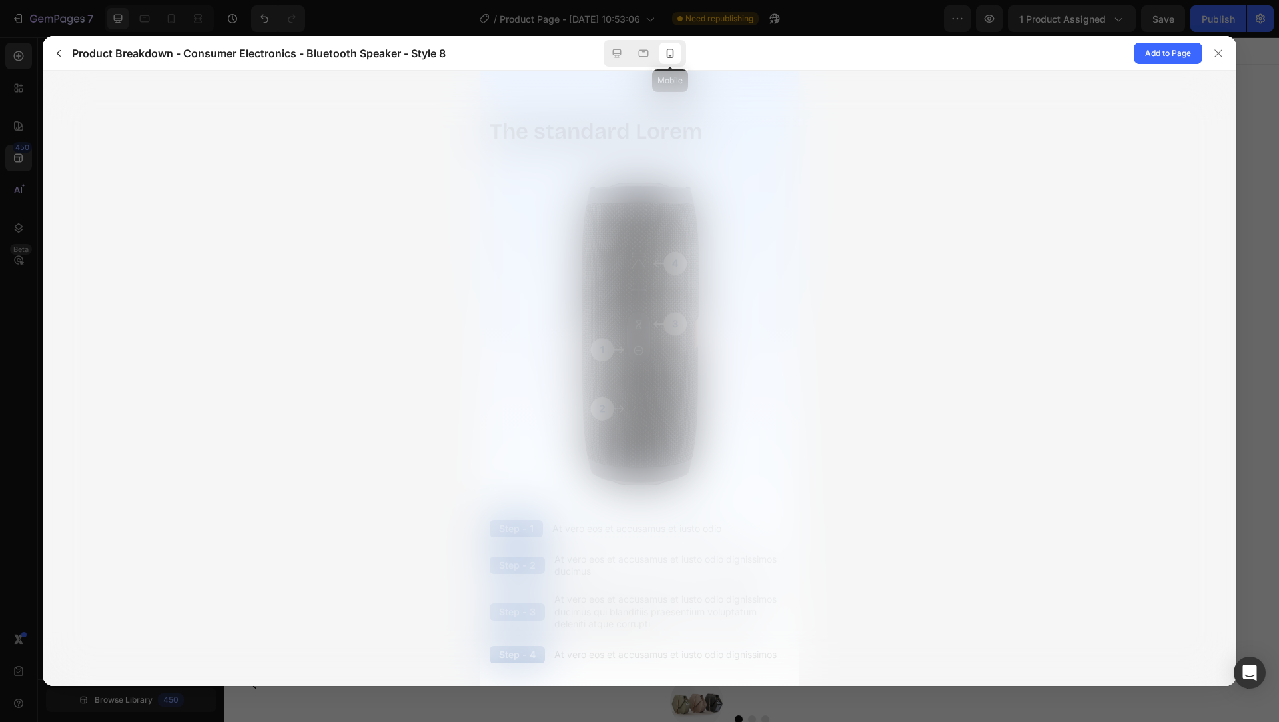
scroll to position [0, 0]
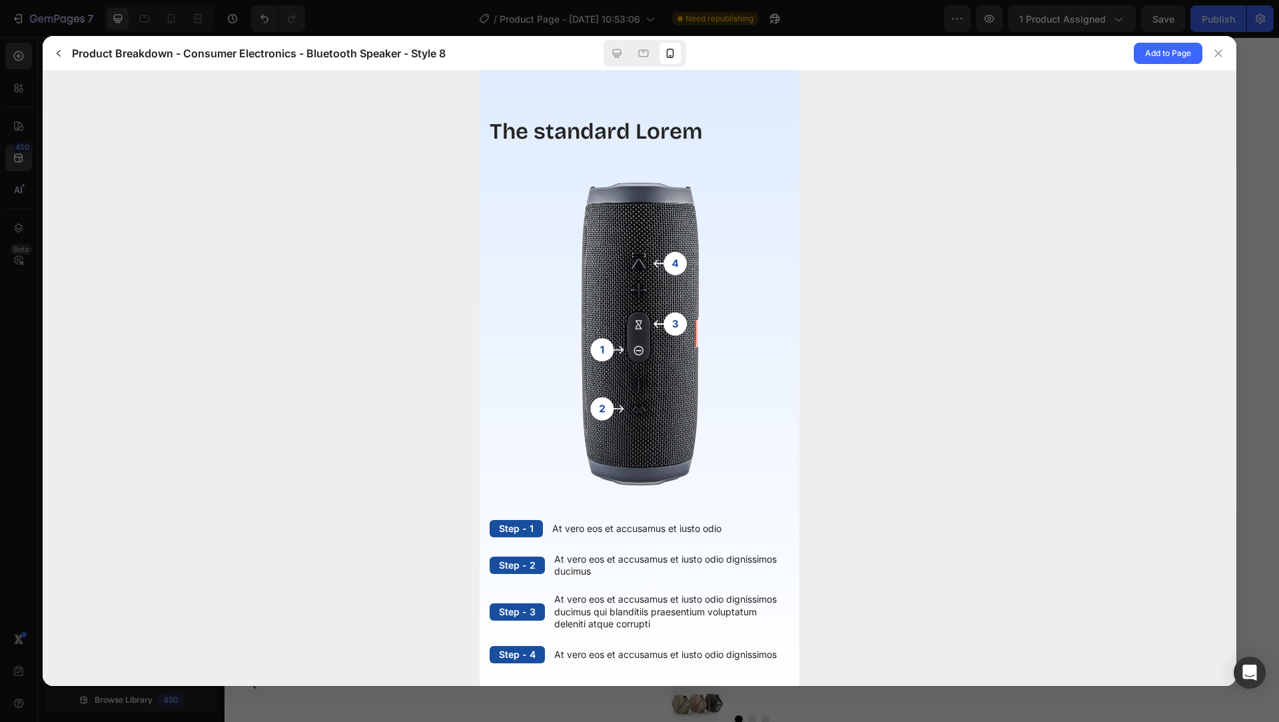
click at [671, 258] on img at bounding box center [640, 333] width 300 height 318
click at [671, 322] on img at bounding box center [640, 333] width 300 height 318
click at [1221, 53] on icon at bounding box center [1218, 53] width 11 height 11
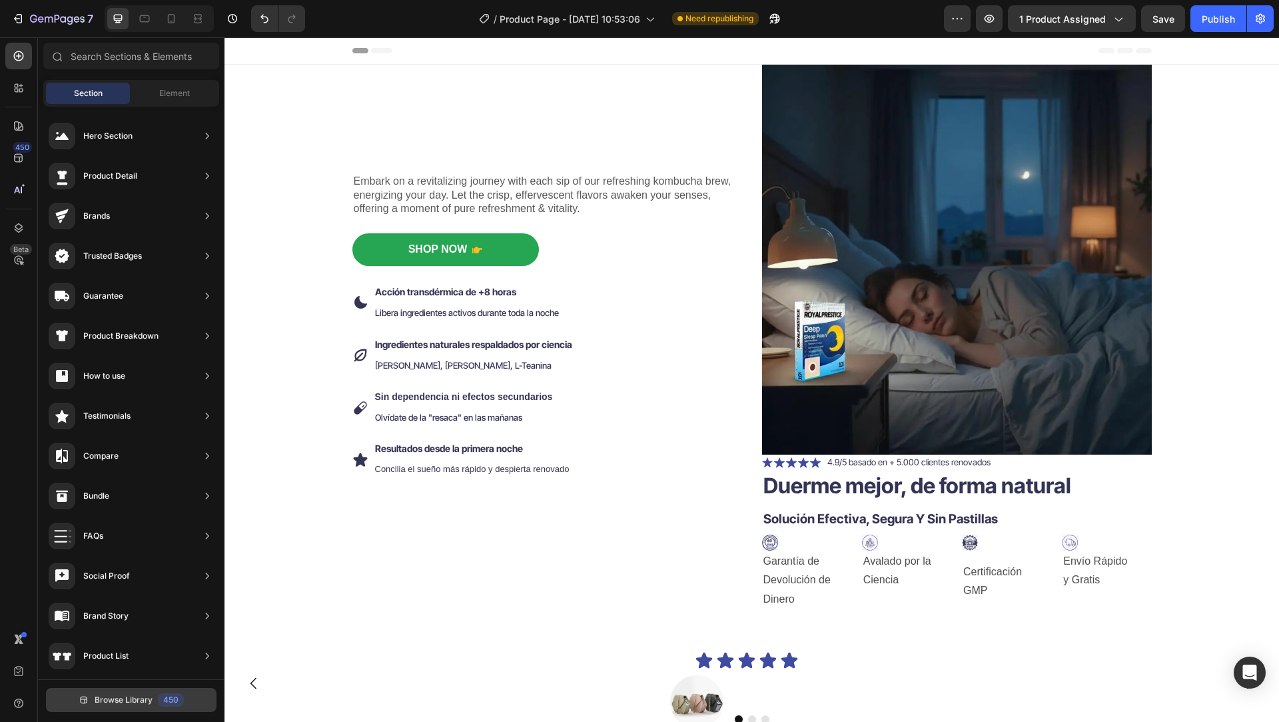
click at [109, 701] on span "Browse Library" at bounding box center [124, 700] width 58 height 12
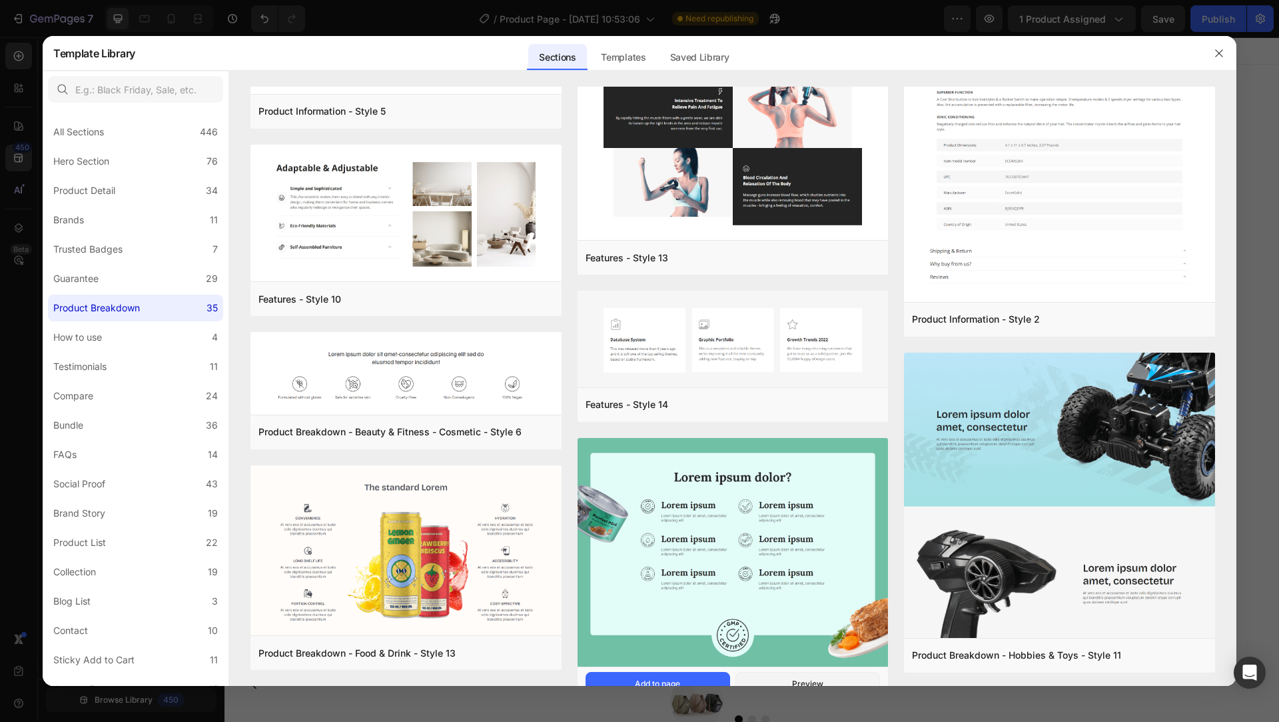
scroll to position [1941, 0]
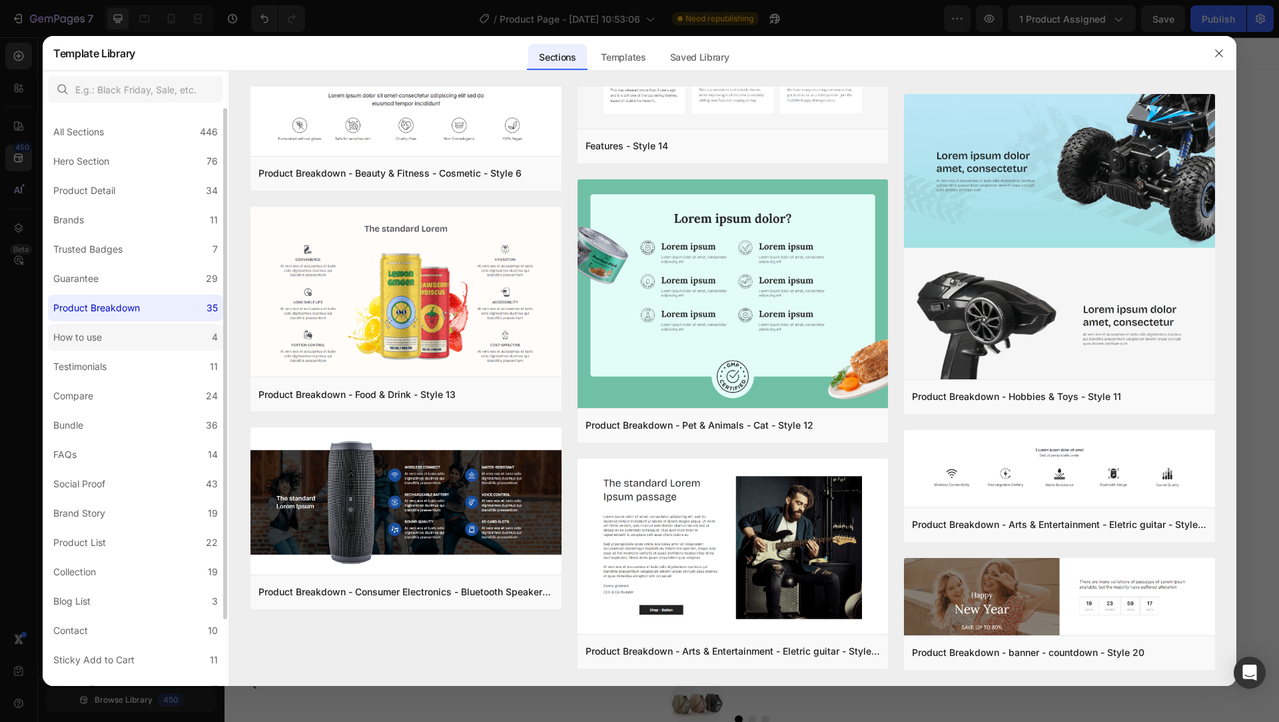
click at [135, 334] on label "How to use 4" at bounding box center [135, 337] width 175 height 27
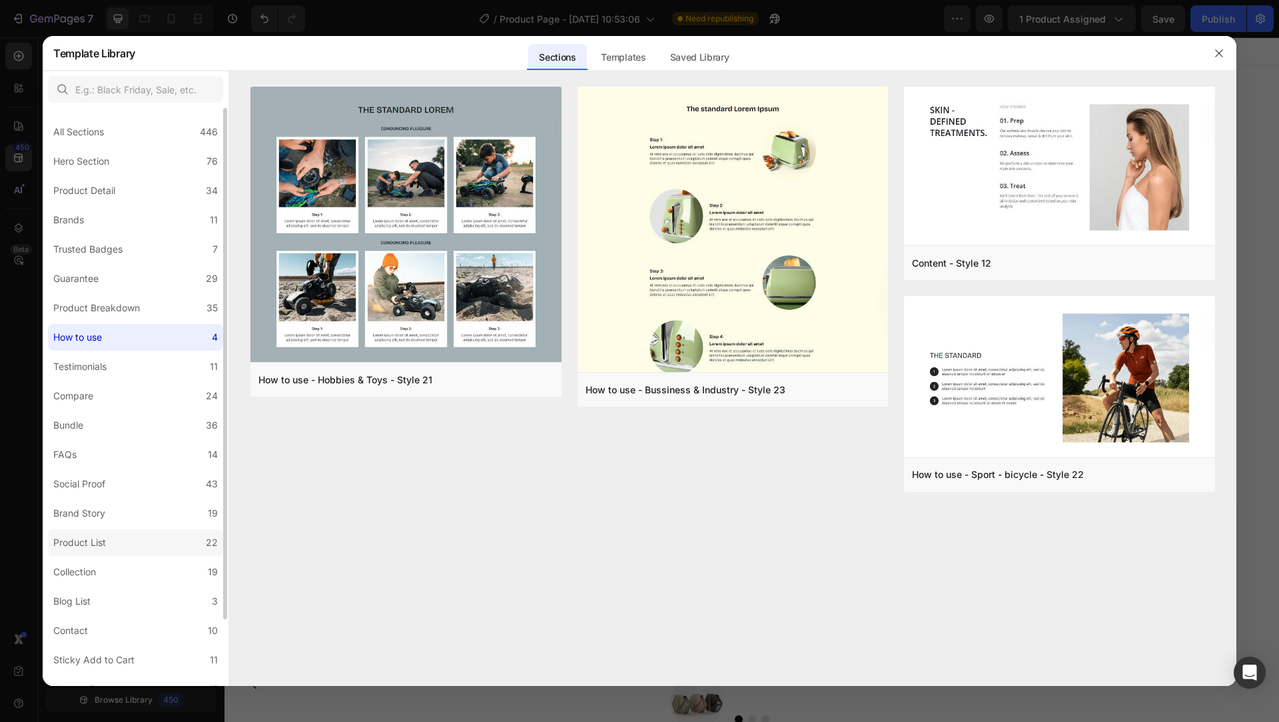
click at [73, 543] on div "Product List" at bounding box center [79, 542] width 53 height 16
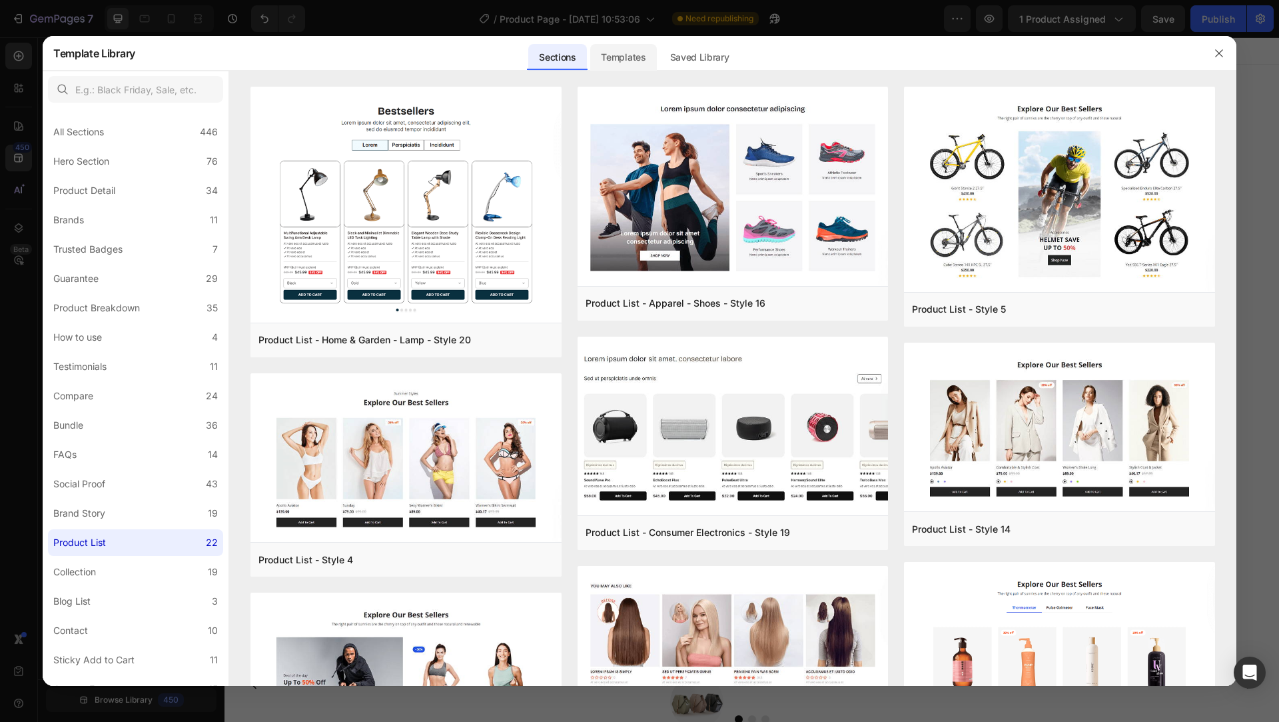
click at [630, 62] on div "Templates" at bounding box center [623, 57] width 66 height 27
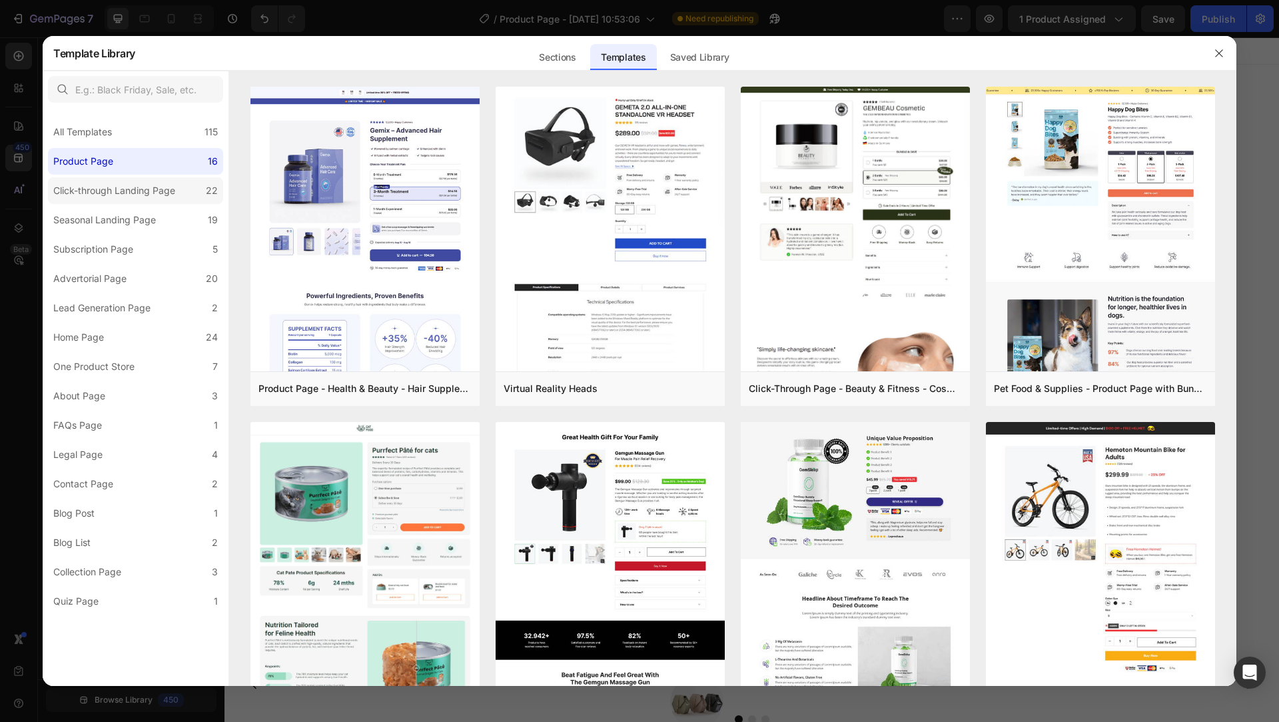
click at [159, 203] on label "Click-through Landing Page 22" at bounding box center [135, 190] width 175 height 27
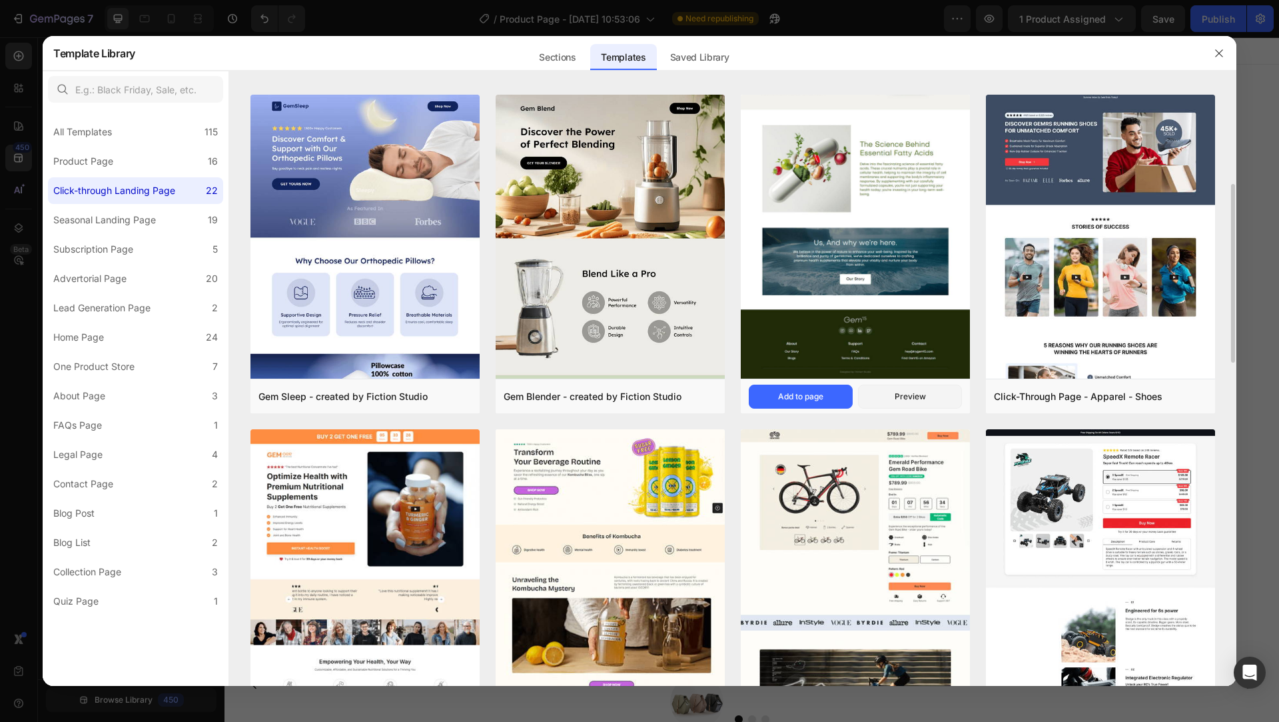
scroll to position [324, 0]
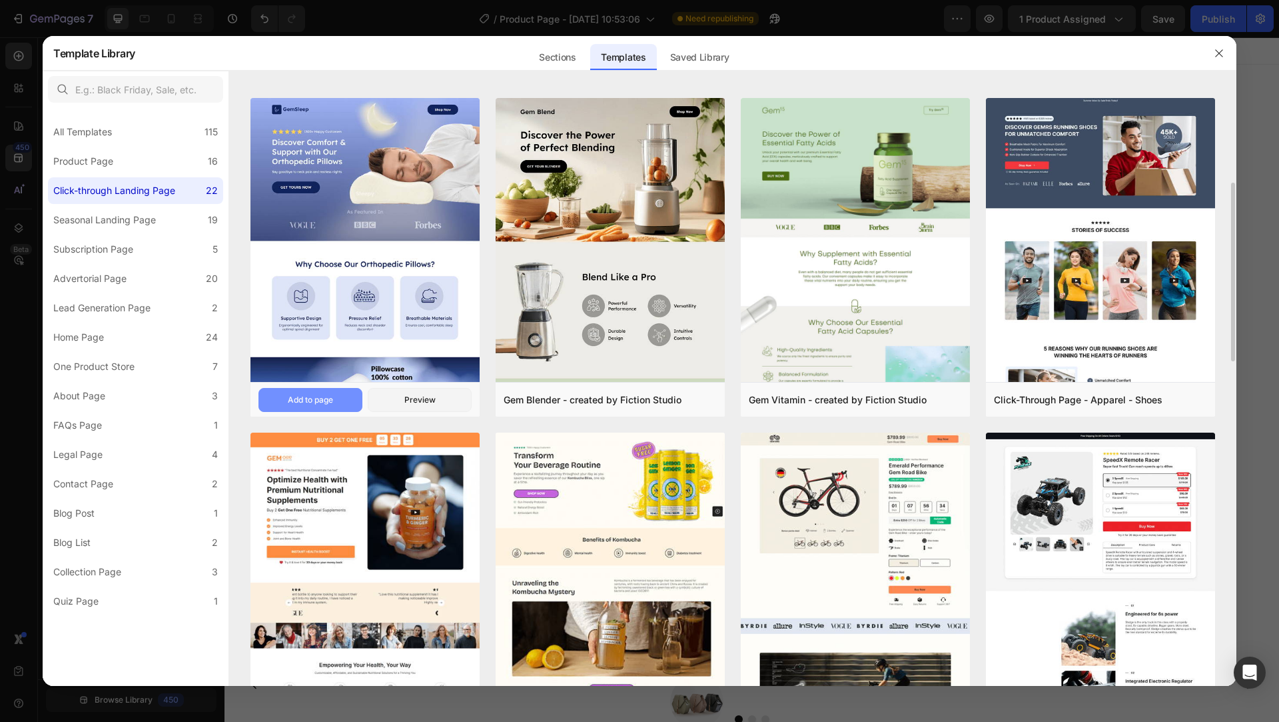
click at [342, 402] on button "Add to page" at bounding box center [310, 400] width 104 height 24
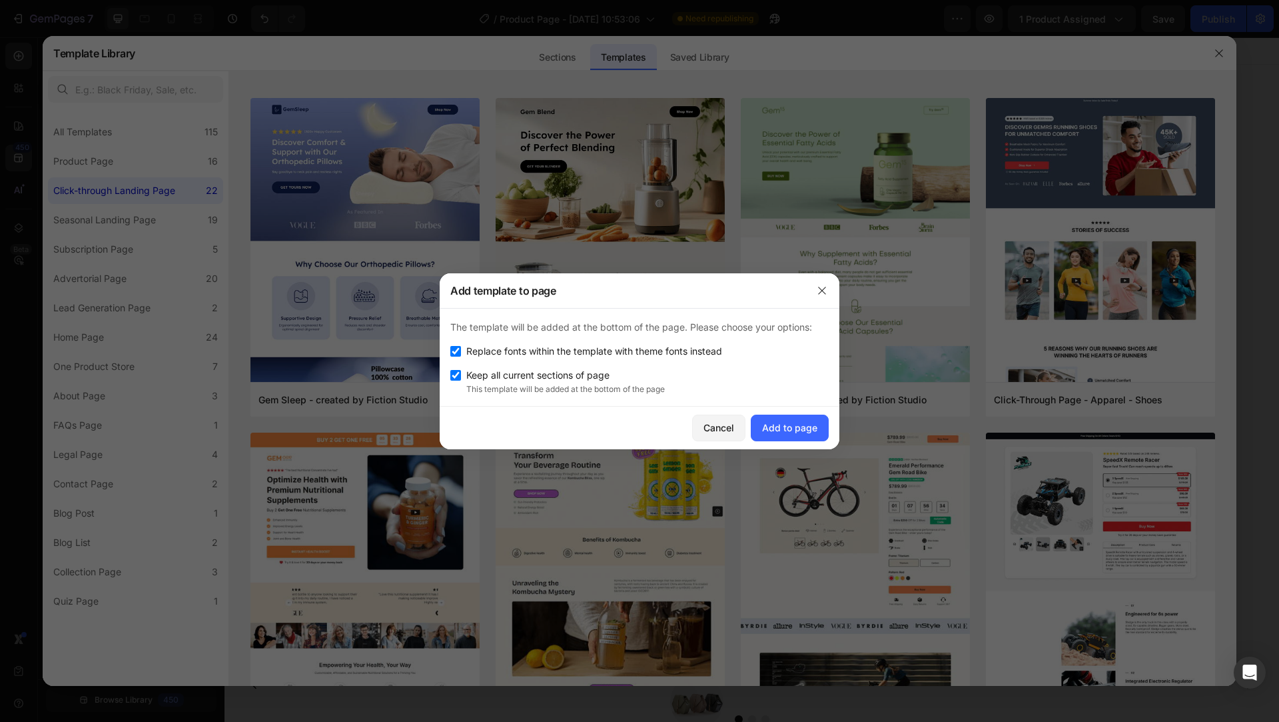
click at [604, 352] on span "Replace fonts within the template with theme fonts instead" at bounding box center [594, 351] width 256 height 16
checkbox input "false"
click at [781, 428] on div "Add to page" at bounding box center [789, 427] width 55 height 14
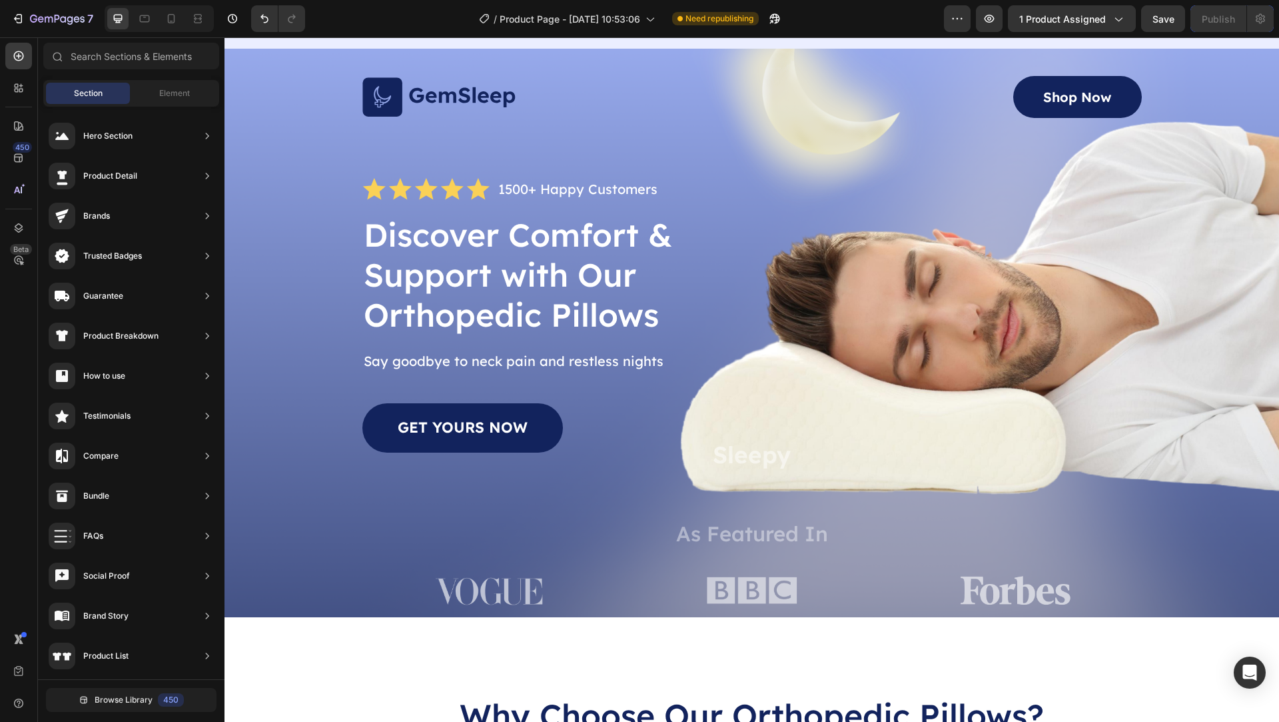
scroll to position [7347, 0]
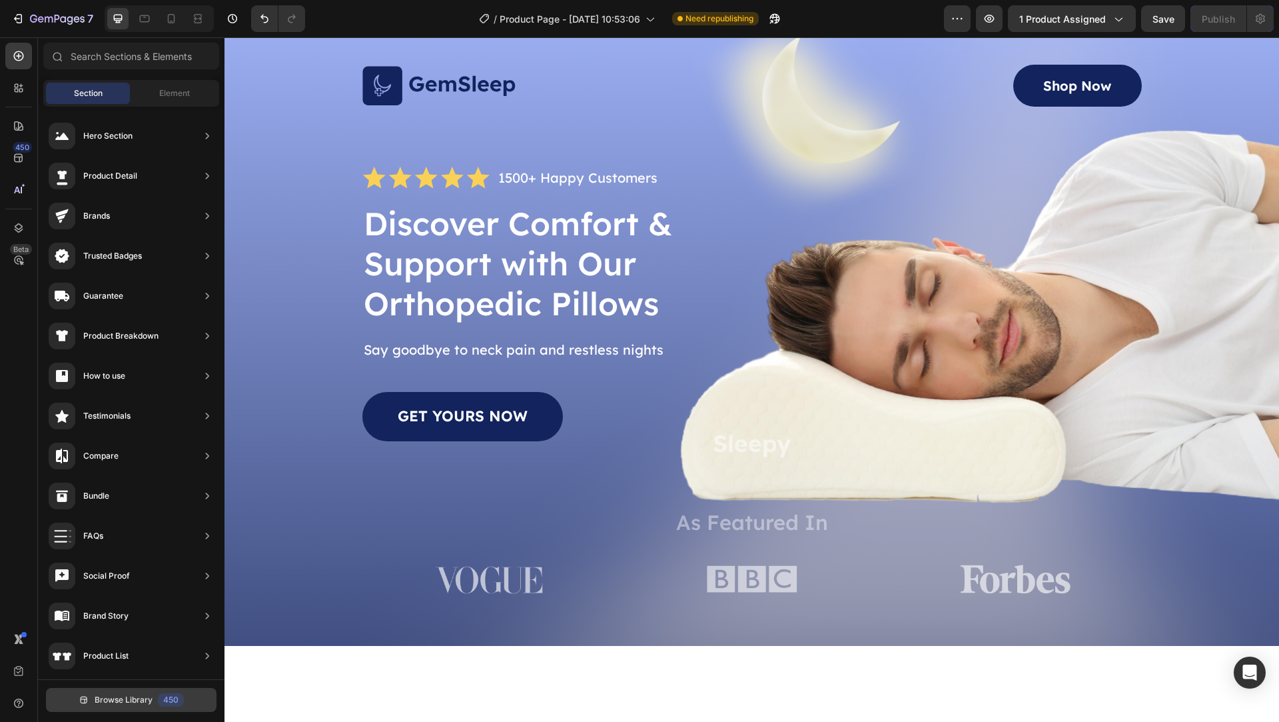
click at [95, 696] on span "Browse Library" at bounding box center [124, 700] width 58 height 12
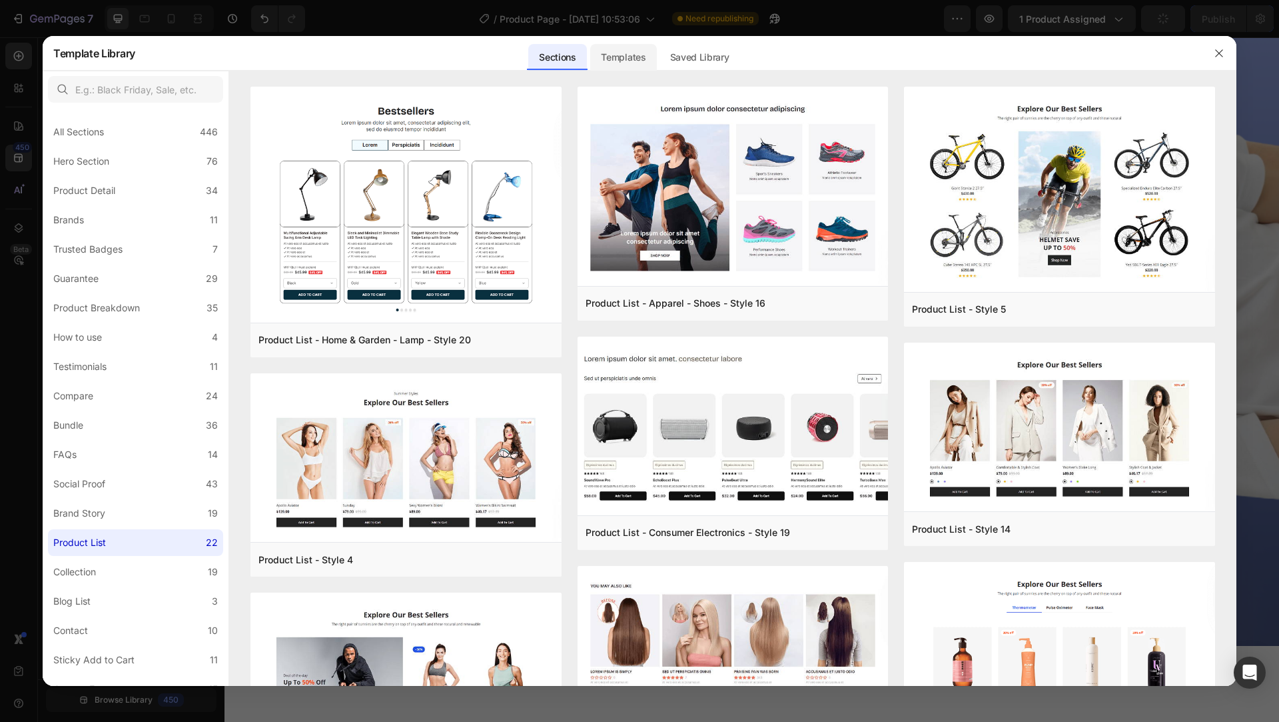
click at [634, 59] on div "Templates" at bounding box center [623, 57] width 66 height 27
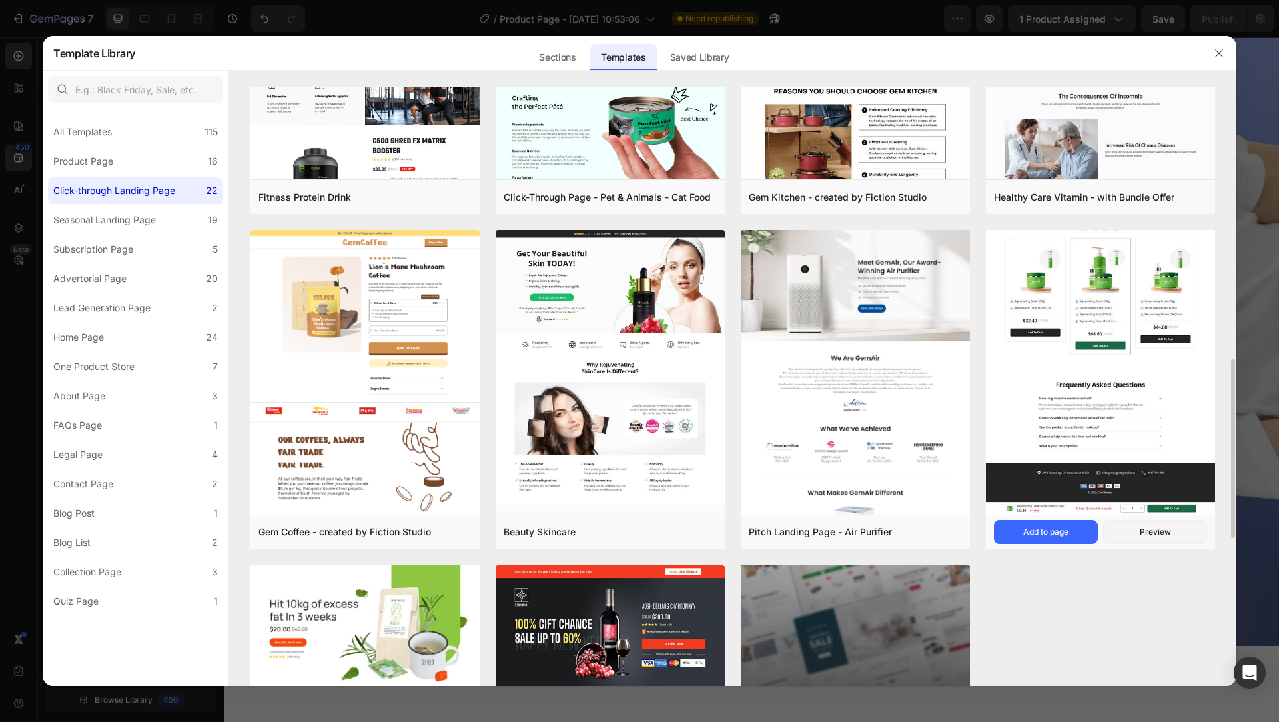
scroll to position [1290, 0]
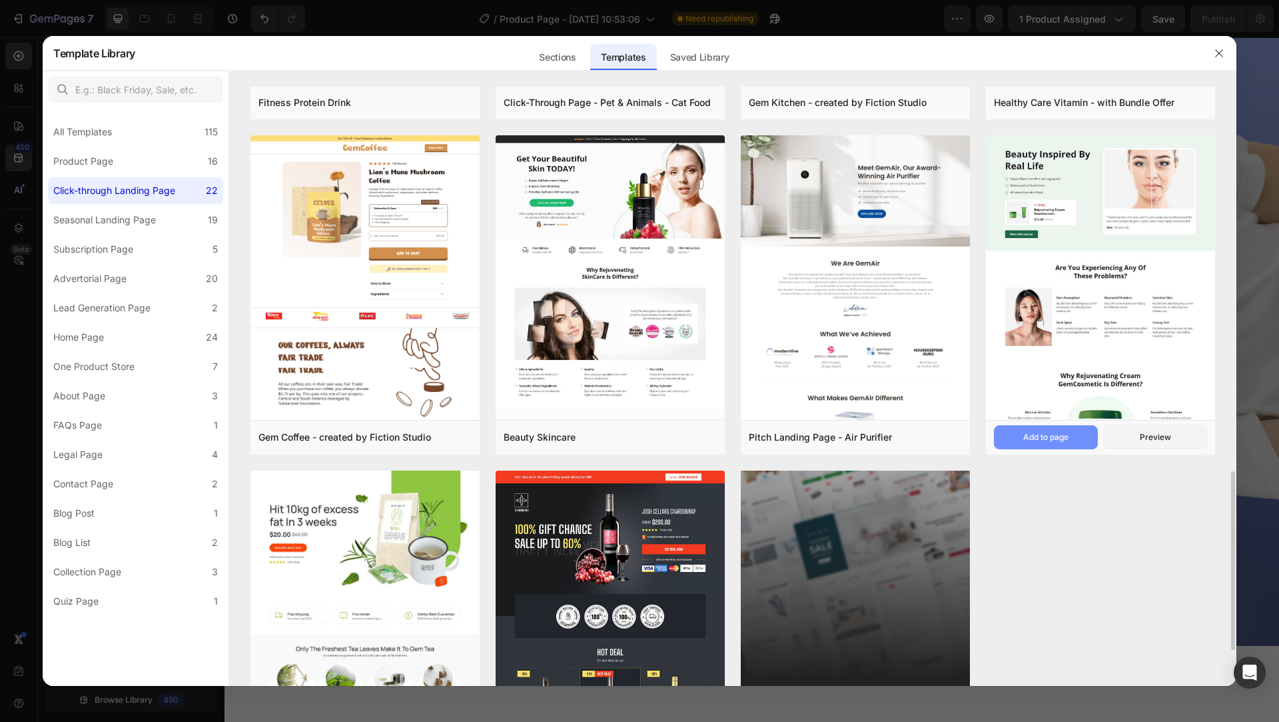
click at [1063, 437] on div "Add to page" at bounding box center [1045, 437] width 45 height 12
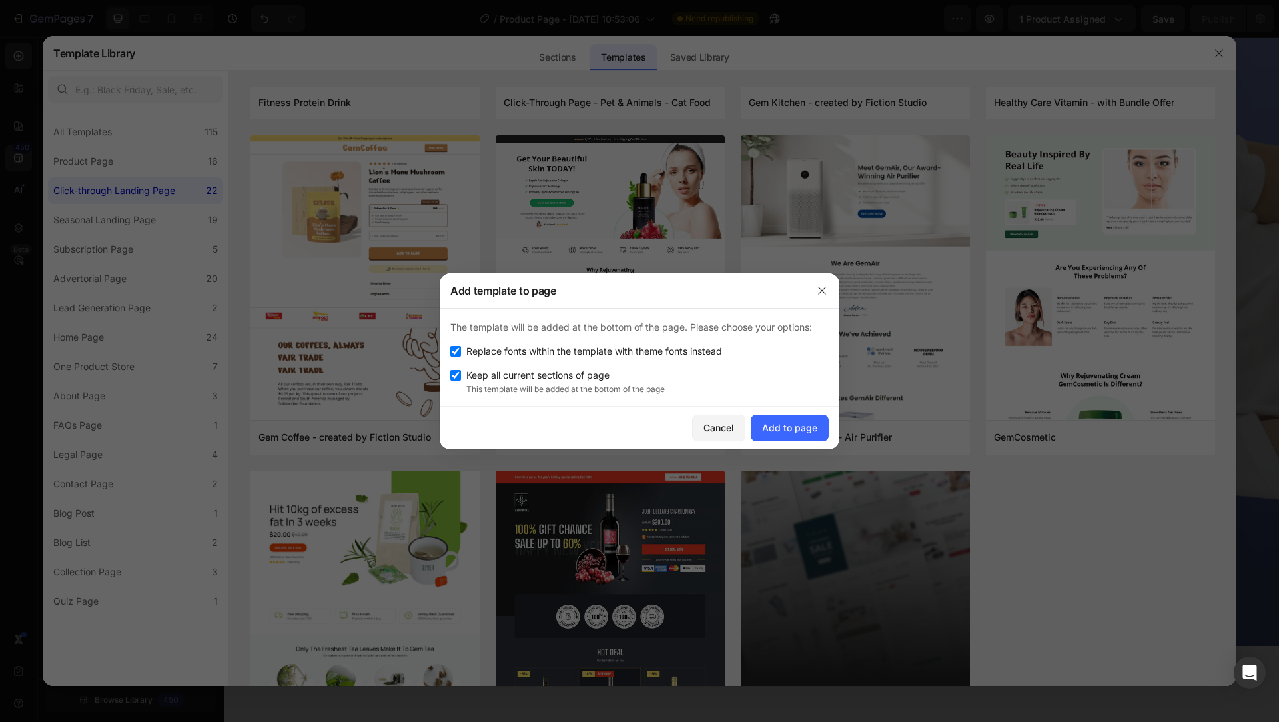
click at [592, 352] on span "Replace fonts within the template with theme fonts instead" at bounding box center [594, 351] width 256 height 16
checkbox input "false"
click at [796, 430] on div "Add to page" at bounding box center [789, 427] width 55 height 14
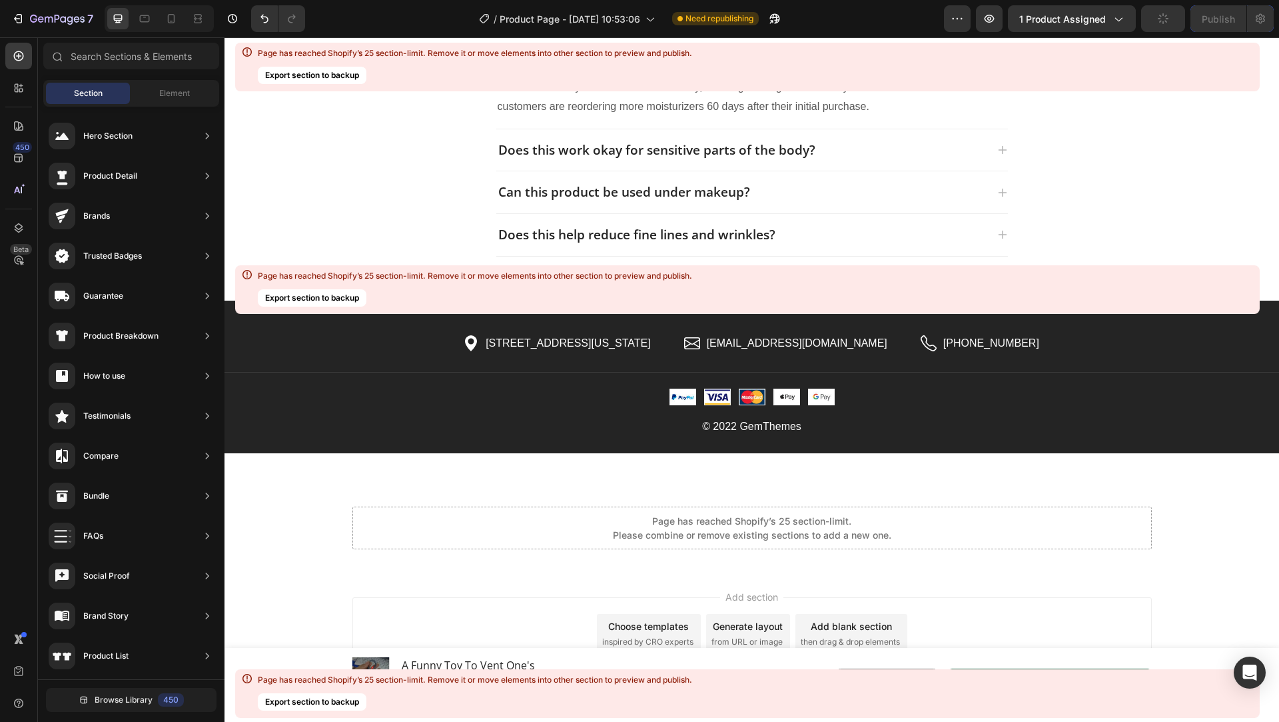
scroll to position [16837, 0]
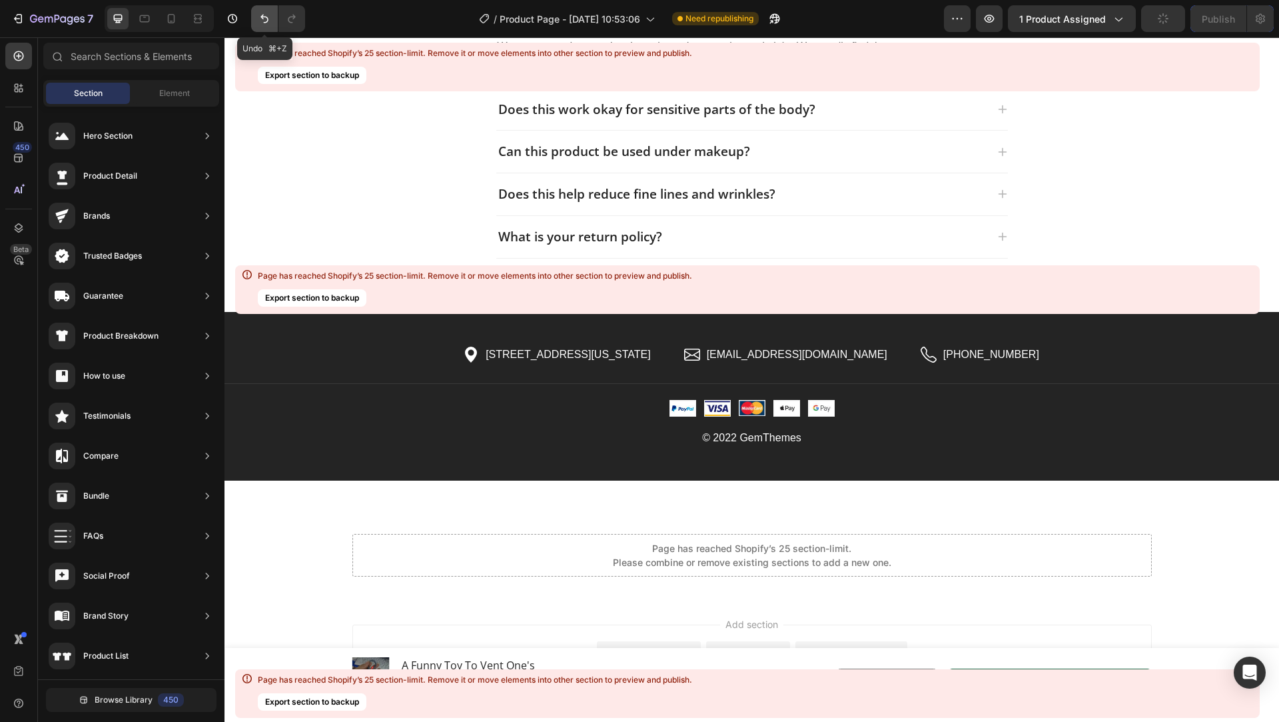
click at [259, 17] on icon "Undo/Redo" at bounding box center [264, 18] width 13 height 13
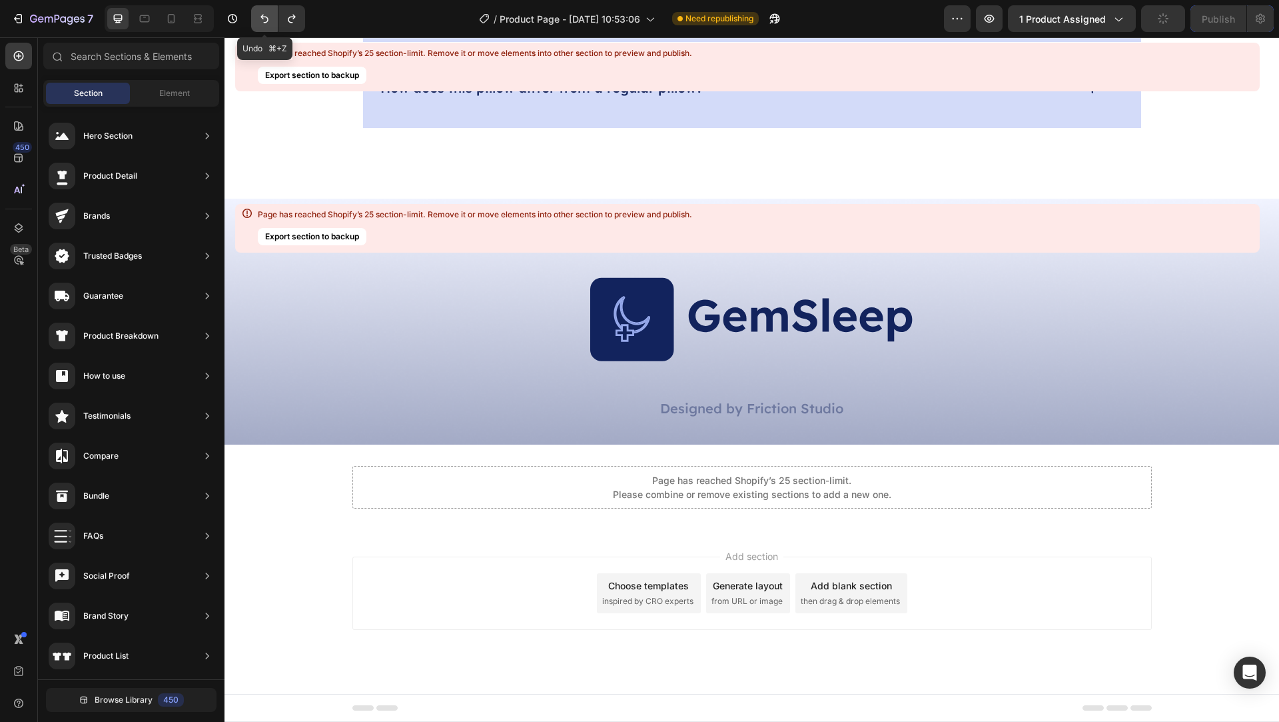
scroll to position [12014, 0]
click at [265, 25] on icon "Undo/Redo" at bounding box center [264, 18] width 13 height 13
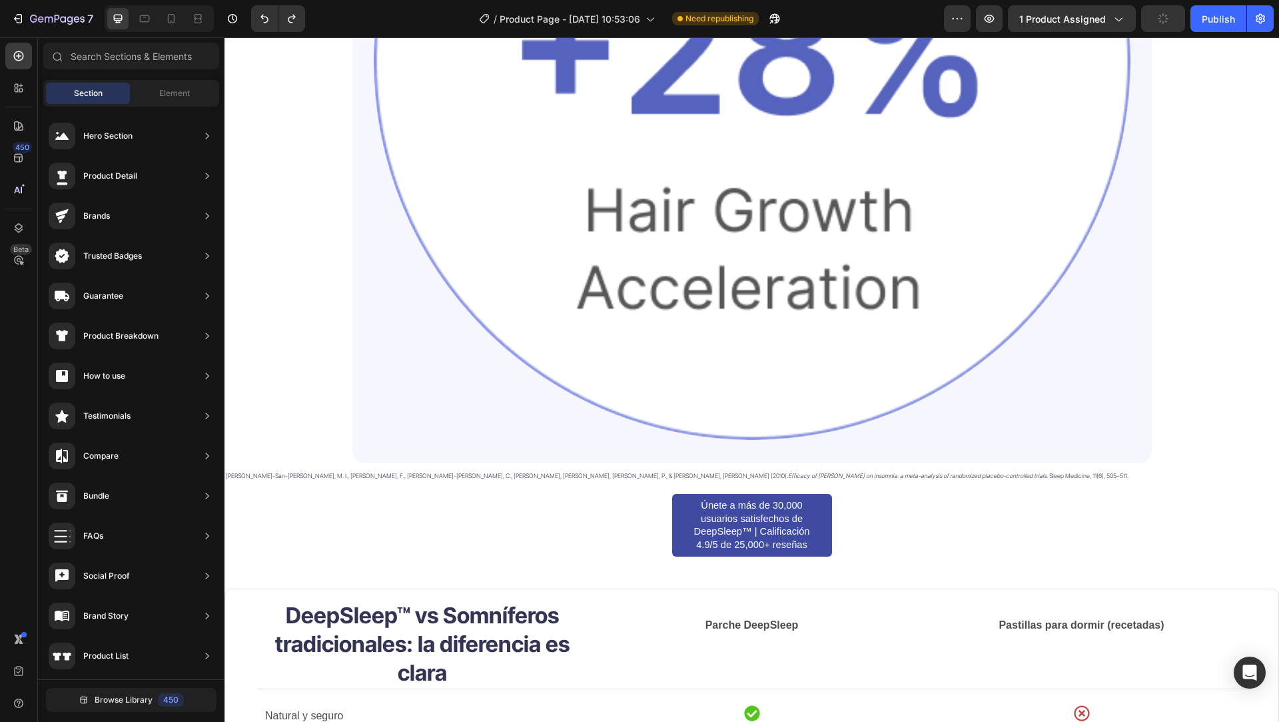
scroll to position [5046, 0]
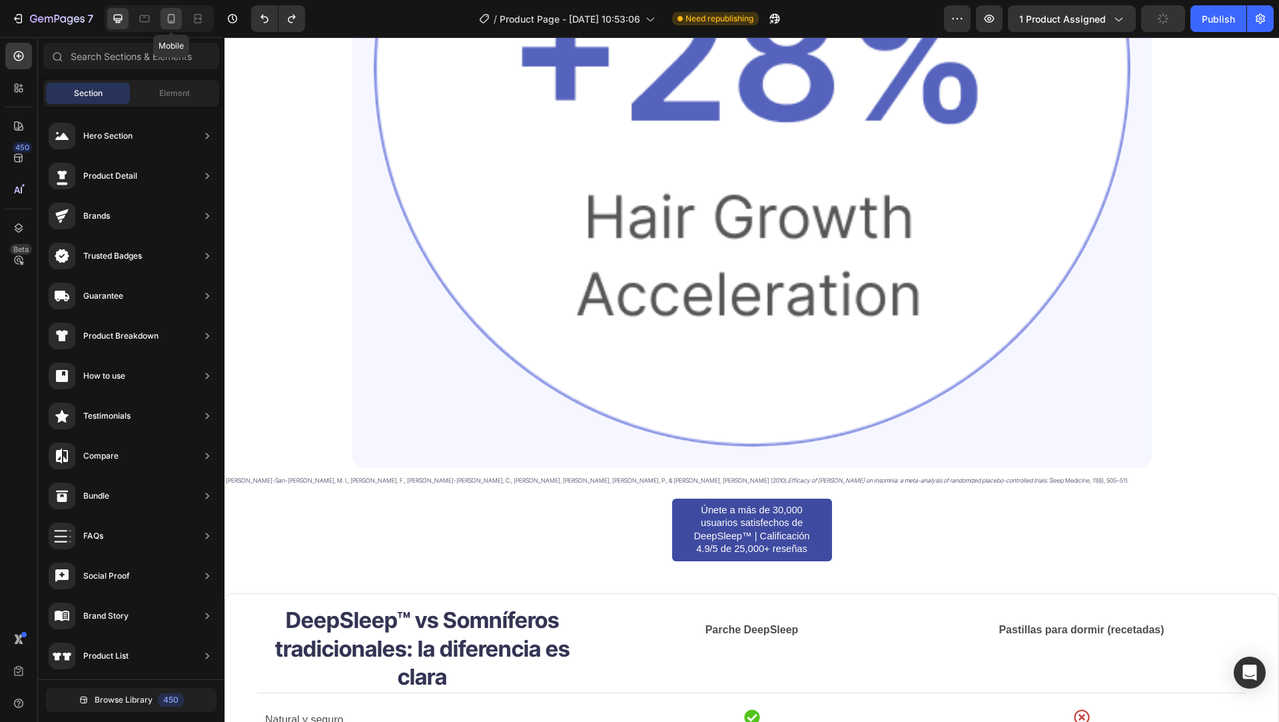
click at [173, 19] on icon at bounding box center [171, 18] width 13 height 13
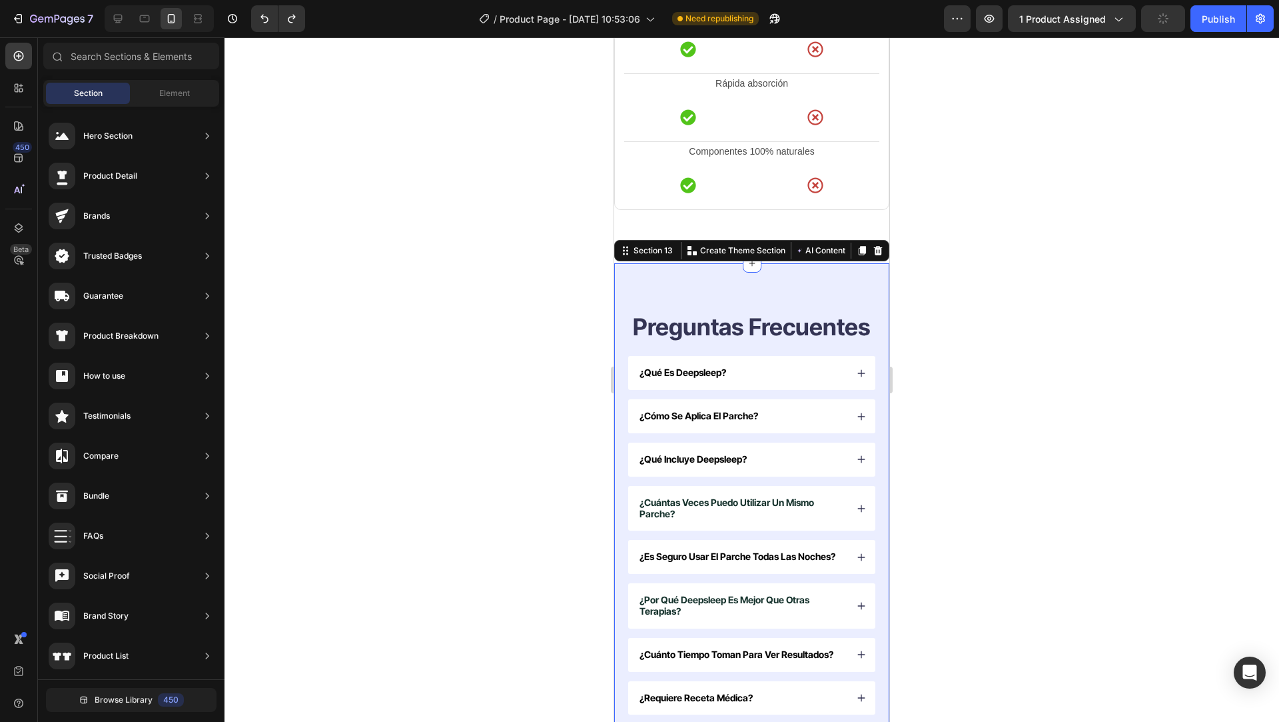
click at [652, 264] on div "Preguntas Frecuentes Heading ¿qué es deepsleep? ¿cómo se aplica el parche? ¿qué…" at bounding box center [751, 534] width 275 height 542
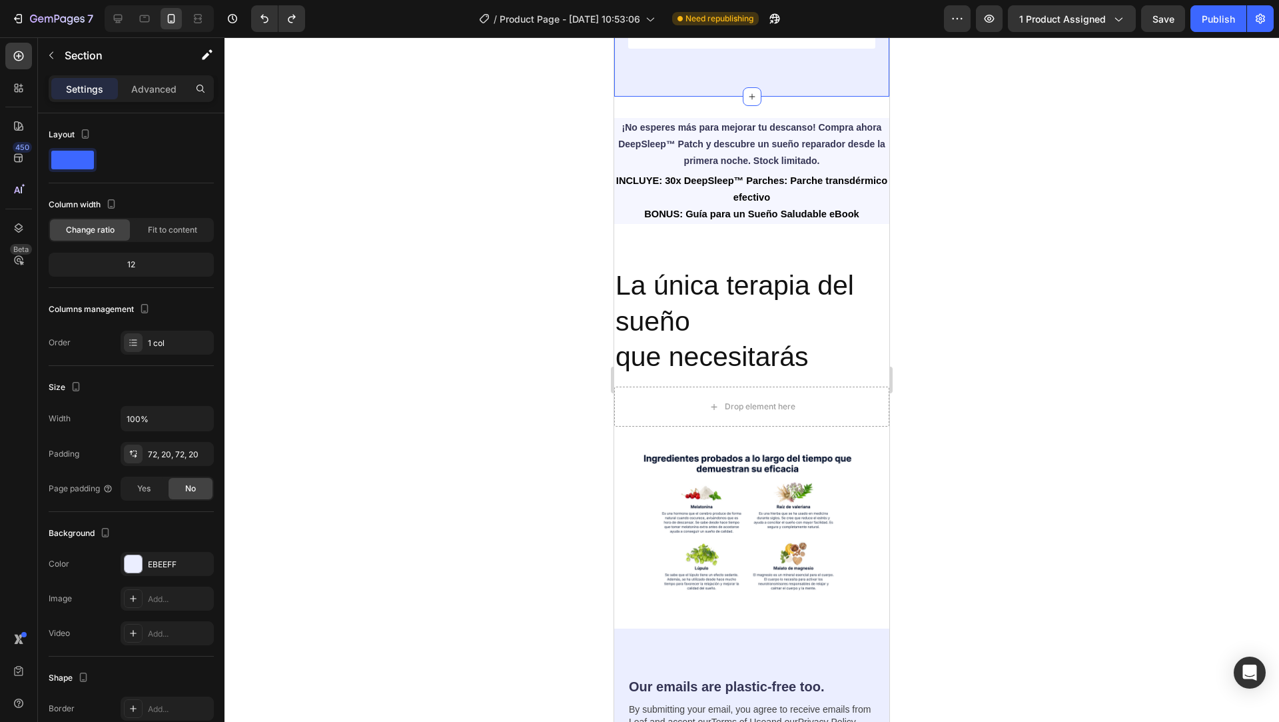
scroll to position [5560, 0]
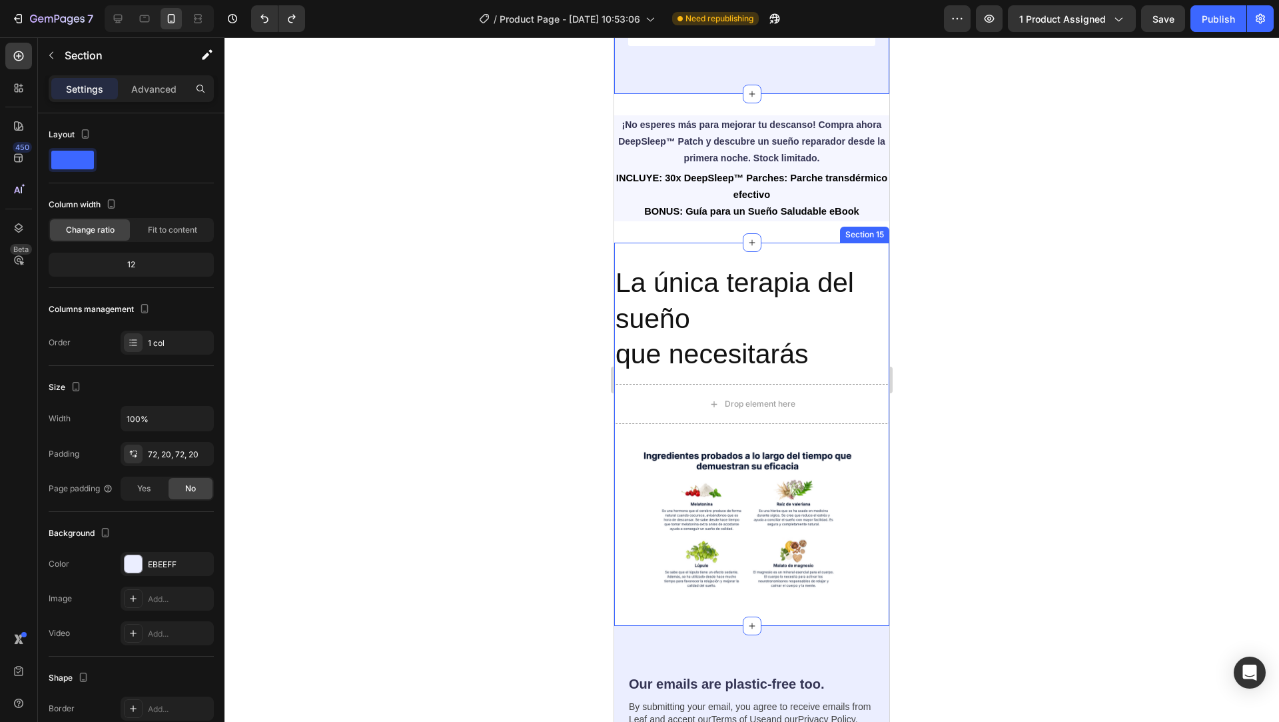
click at [717, 305] on div "La única terapia del sueño que necesitarás Heading Drop element here Row Image …" at bounding box center [751, 434] width 275 height 383
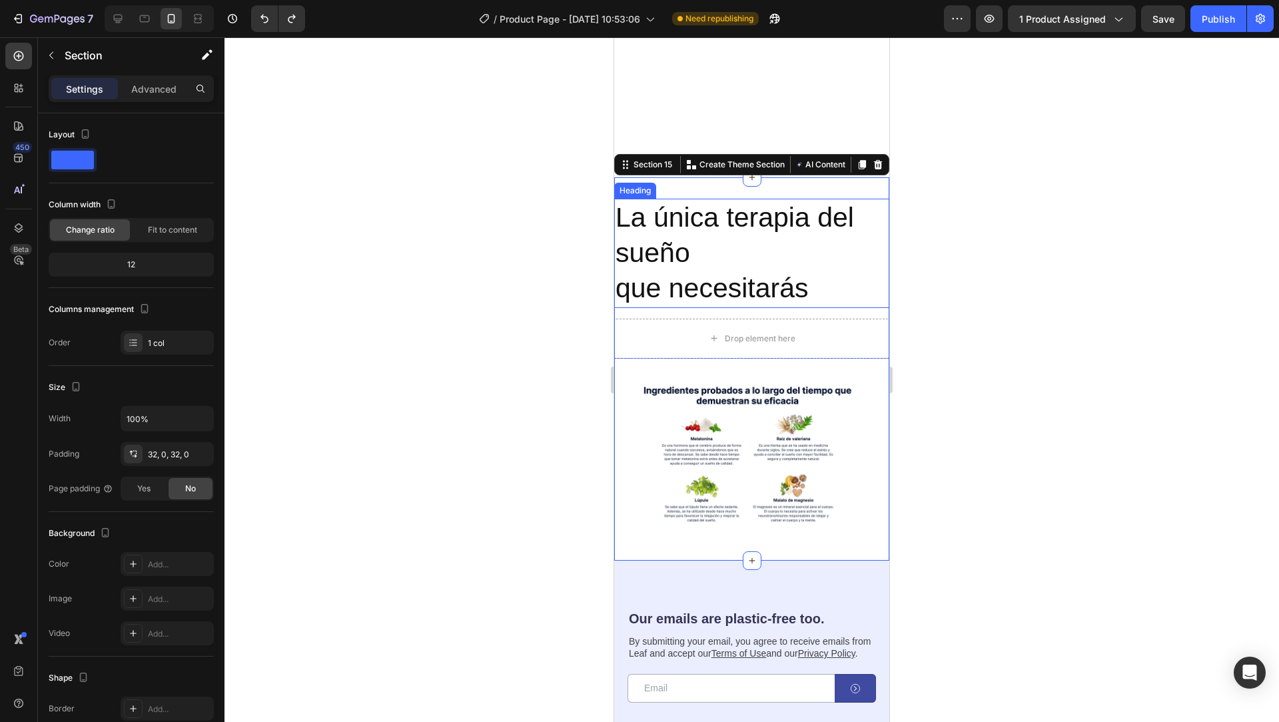
scroll to position [6272, 0]
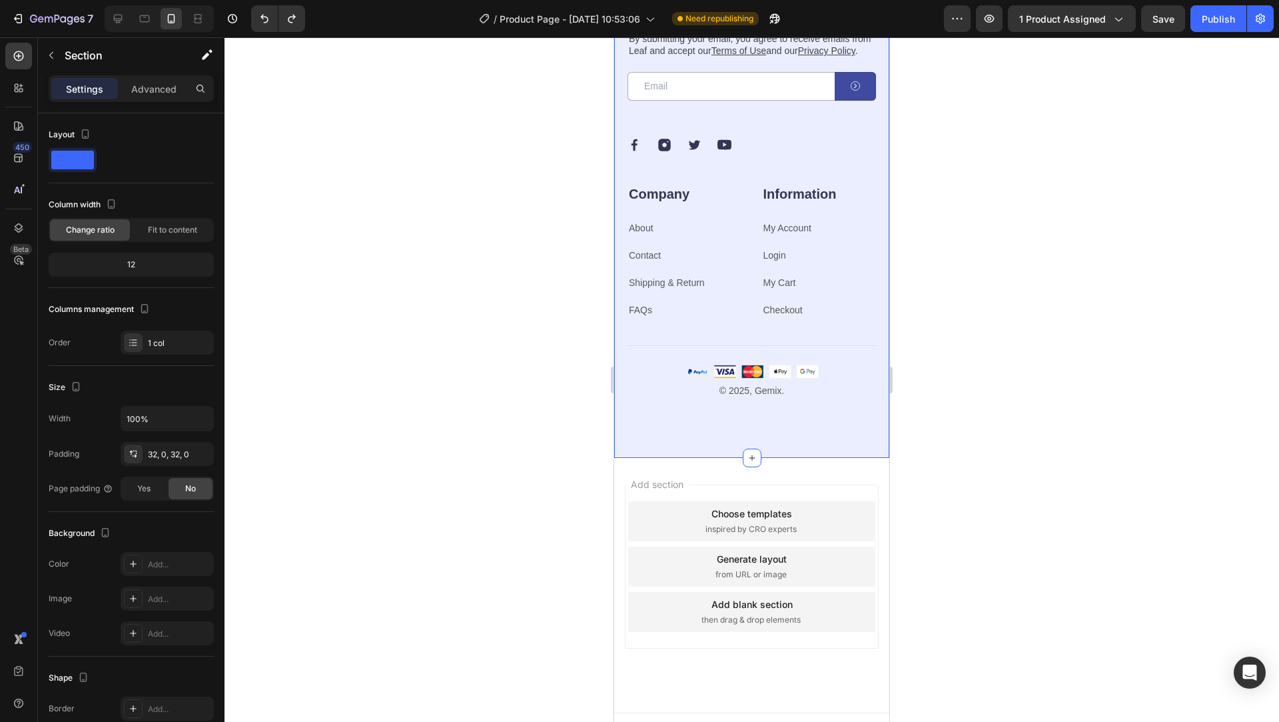
click at [650, 434] on div "Our emails are plastic-free too. Heading By submitting your email, you agree to…" at bounding box center [751, 208] width 275 height 500
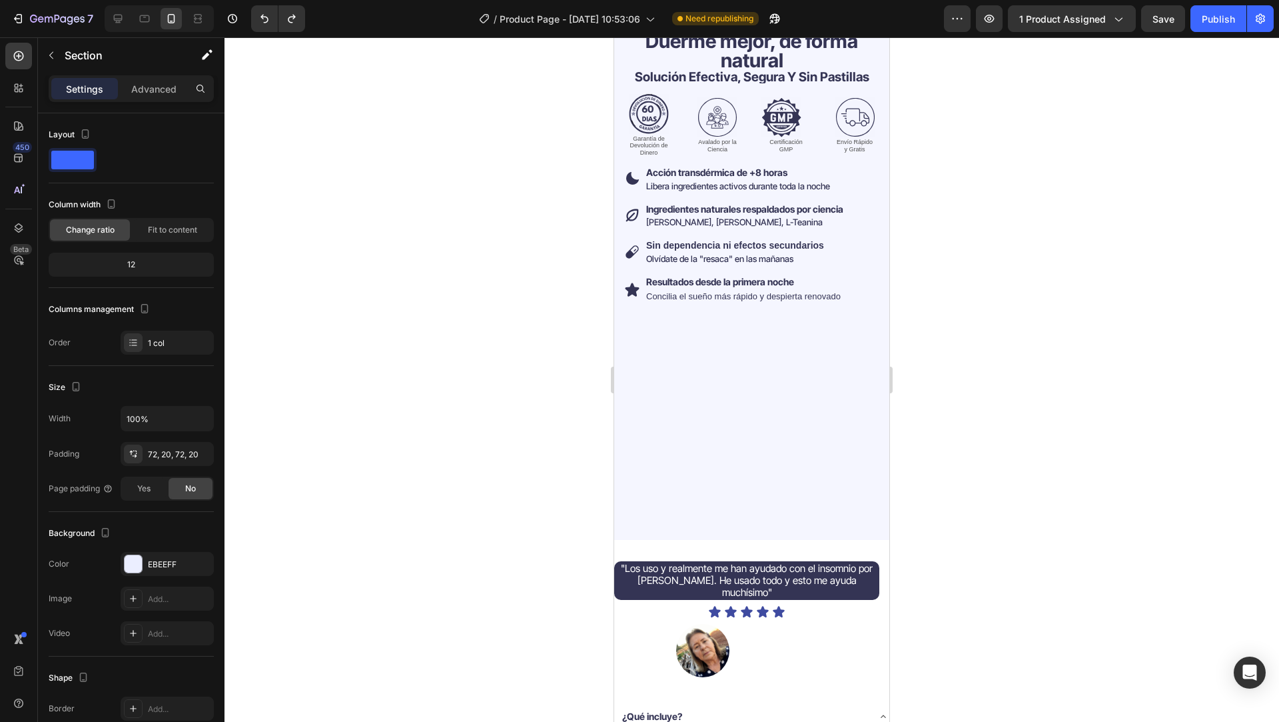
scroll to position [0, 0]
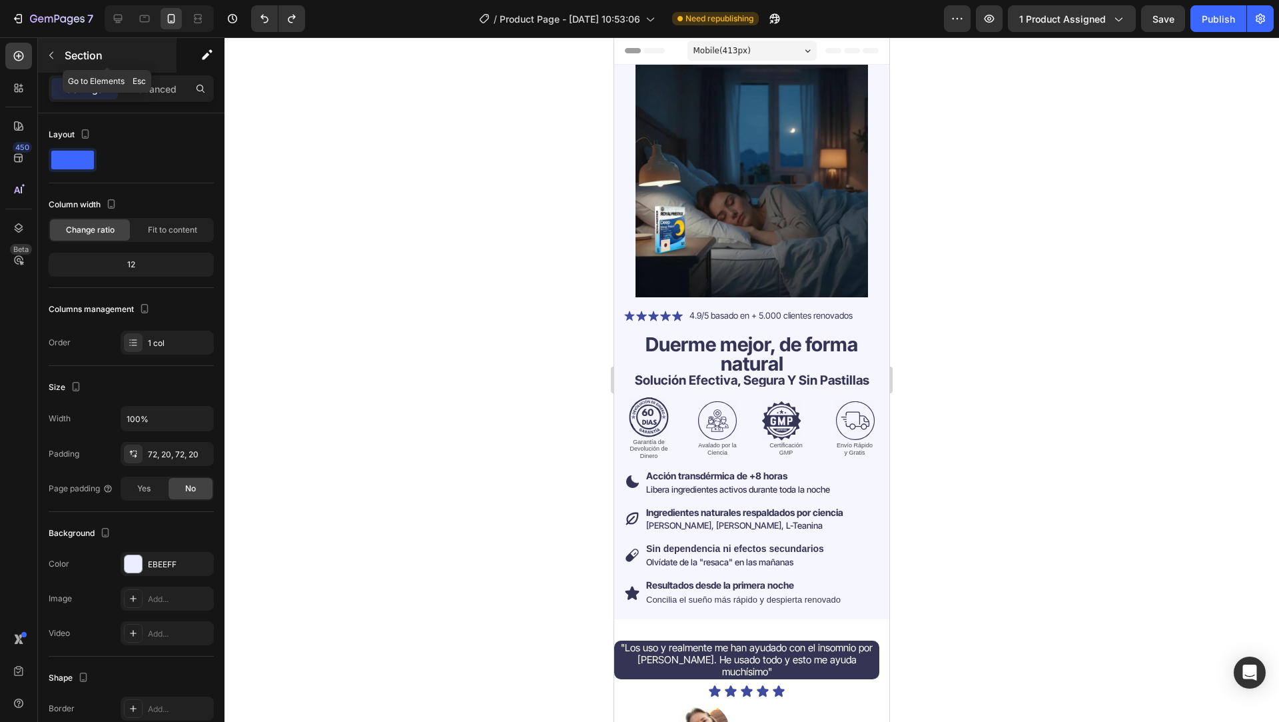
click at [60, 56] on button "button" at bounding box center [51, 55] width 21 height 21
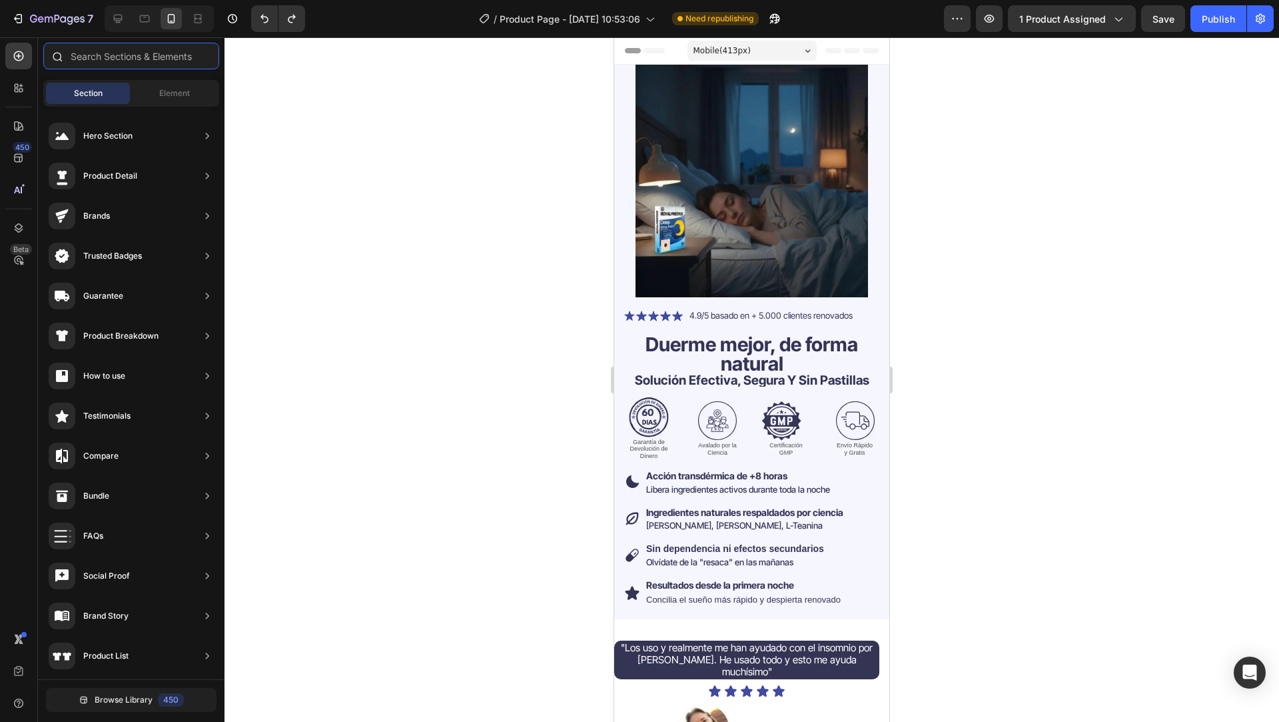
click at [149, 61] on input "text" at bounding box center [131, 56] width 176 height 27
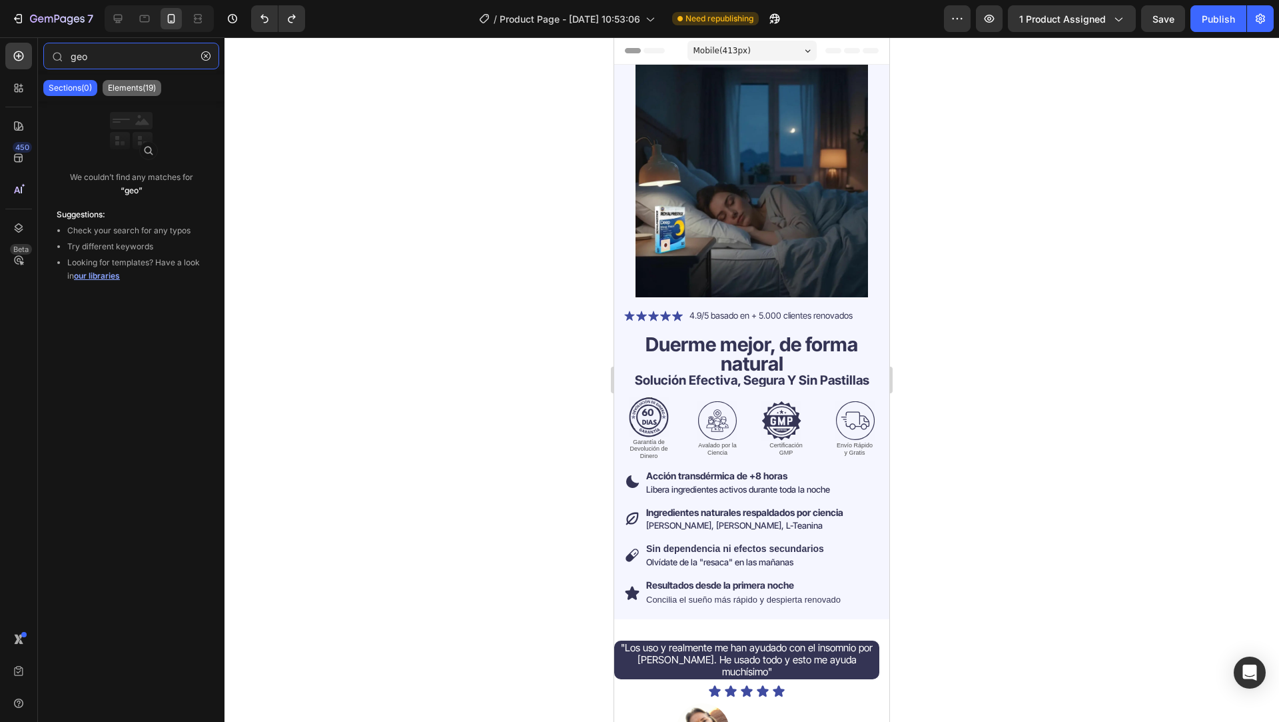
type input "geo"
click at [133, 85] on p "Elements(19)" at bounding box center [132, 88] width 48 height 11
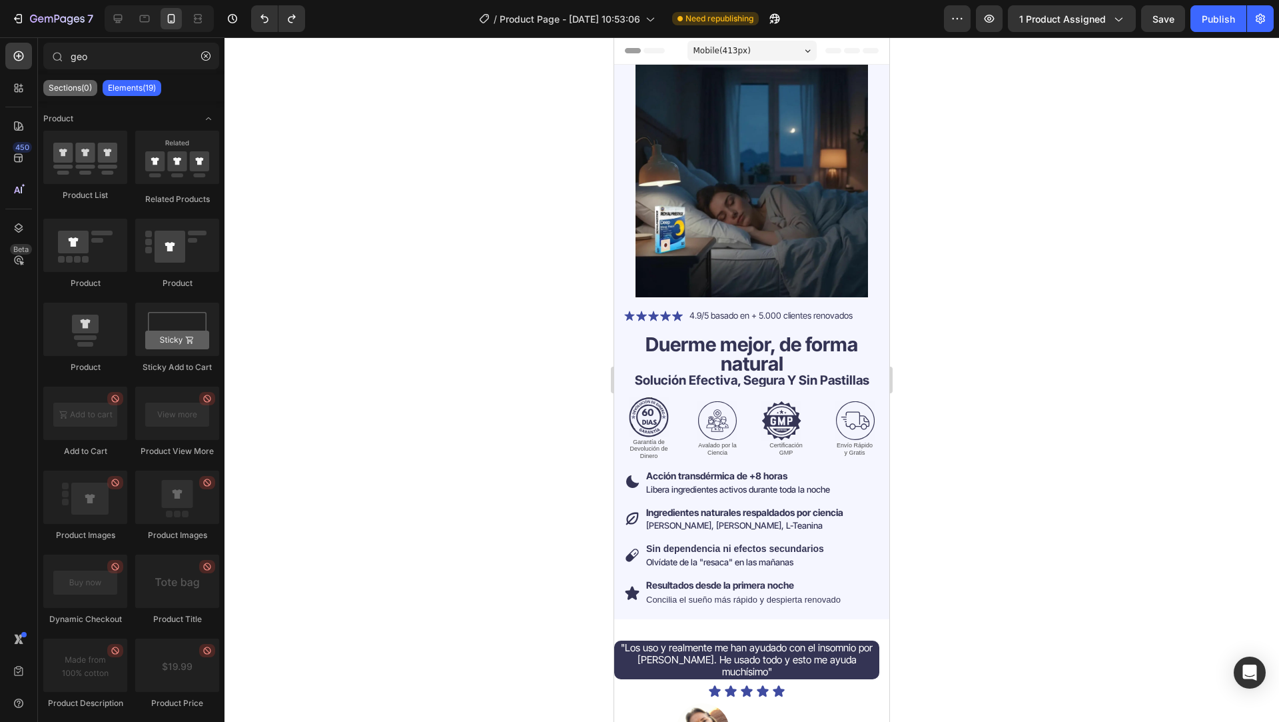
click at [81, 91] on p "Sections(0)" at bounding box center [70, 88] width 43 height 11
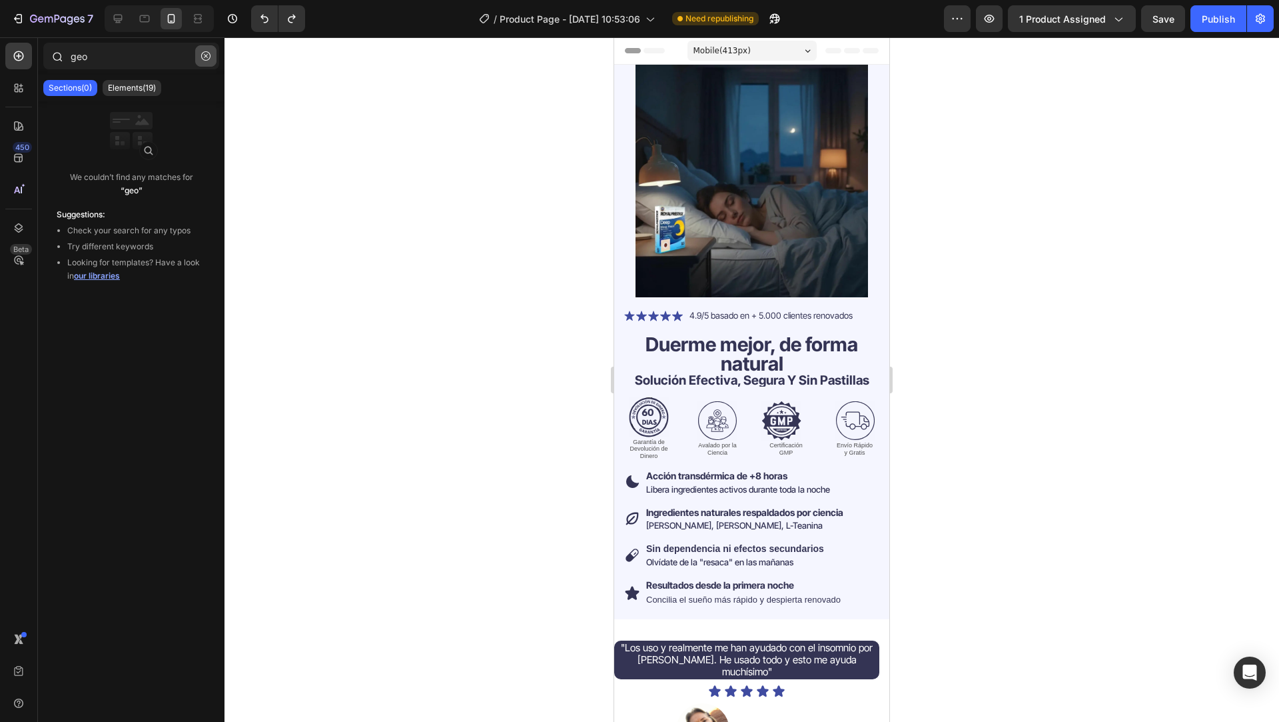
click at [211, 59] on button "button" at bounding box center [205, 55] width 21 height 21
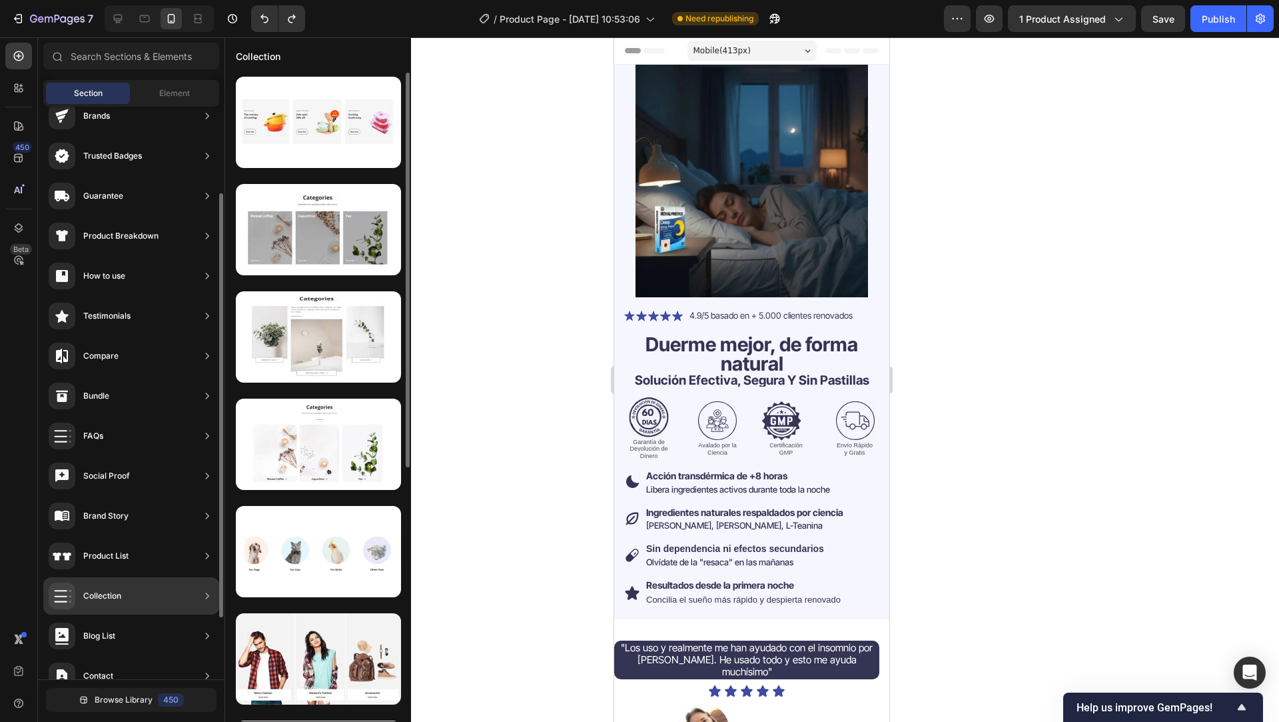
scroll to position [201, 0]
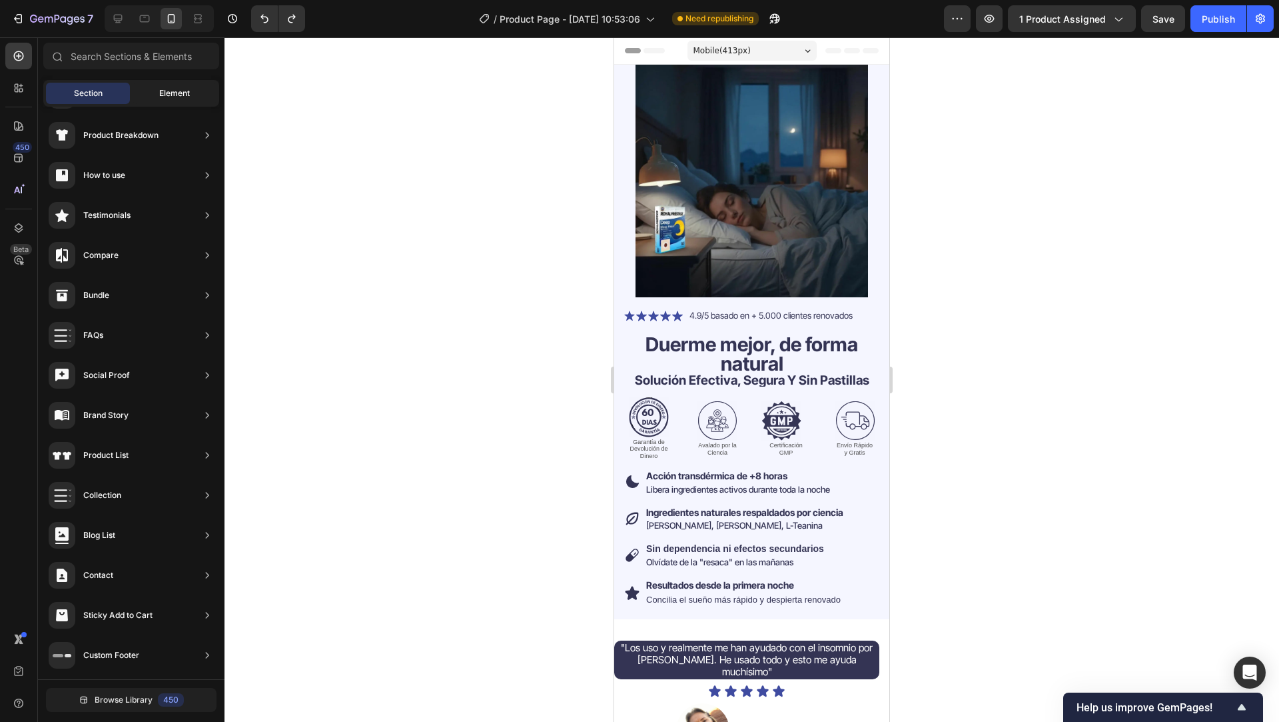
click at [162, 95] on span "Element" at bounding box center [174, 93] width 31 height 12
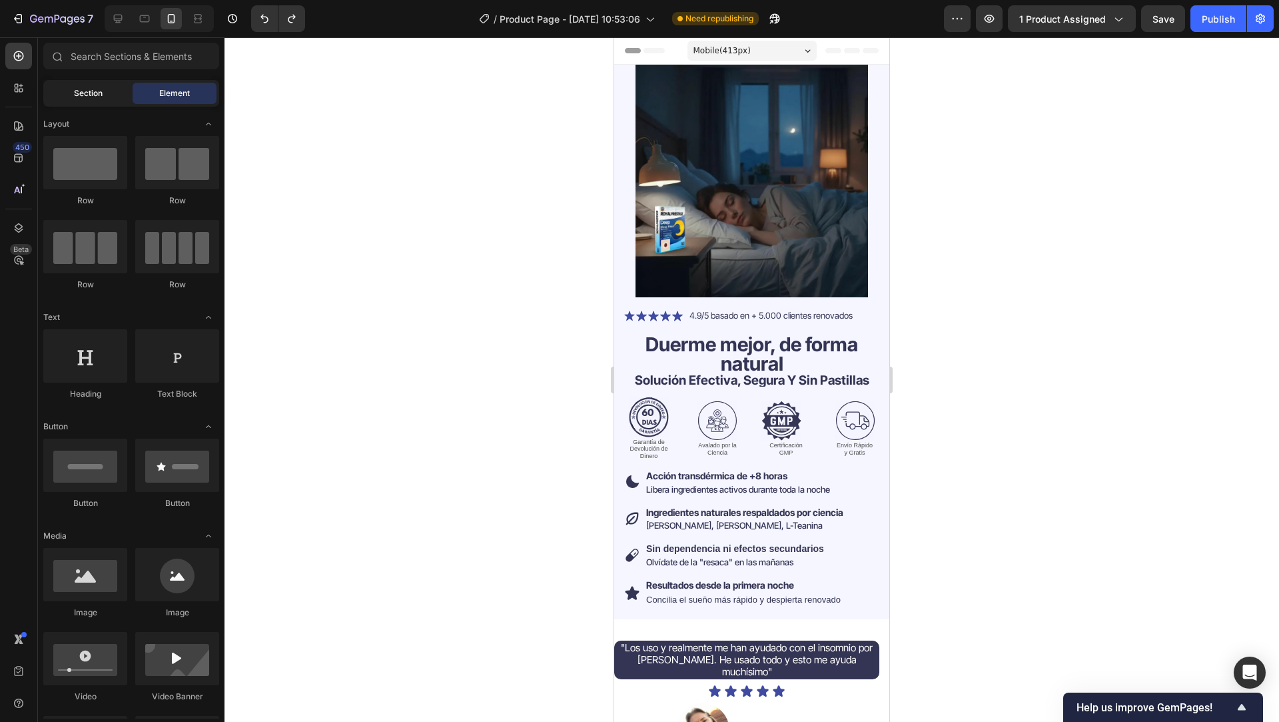
click at [100, 101] on div "Section" at bounding box center [88, 93] width 84 height 21
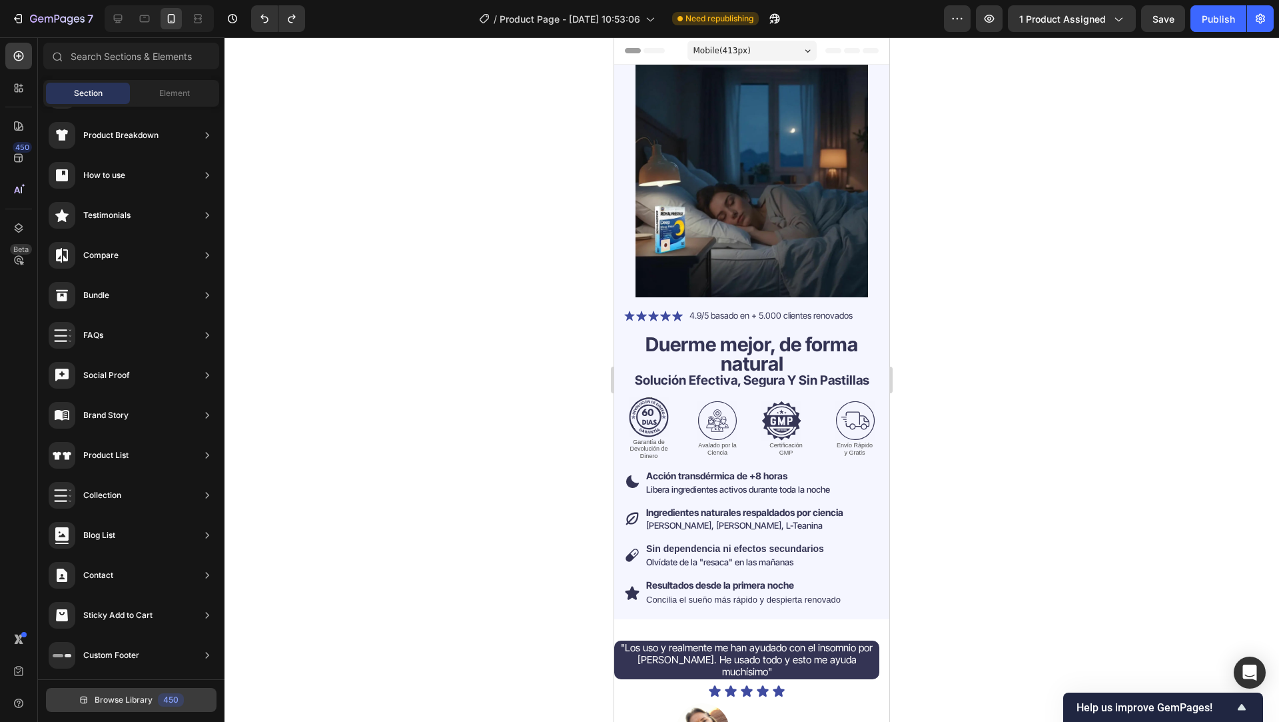
click at [173, 694] on div "450" at bounding box center [171, 699] width 26 height 13
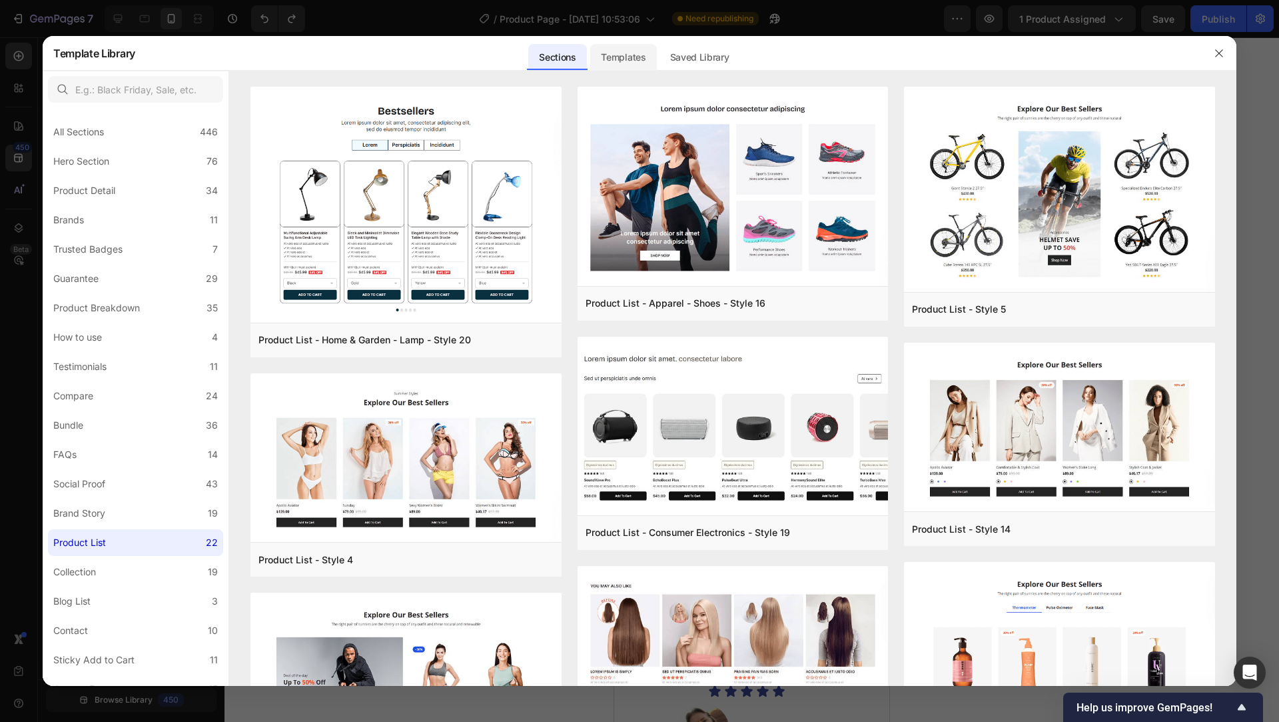
click at [609, 55] on div "Templates" at bounding box center [623, 57] width 66 height 27
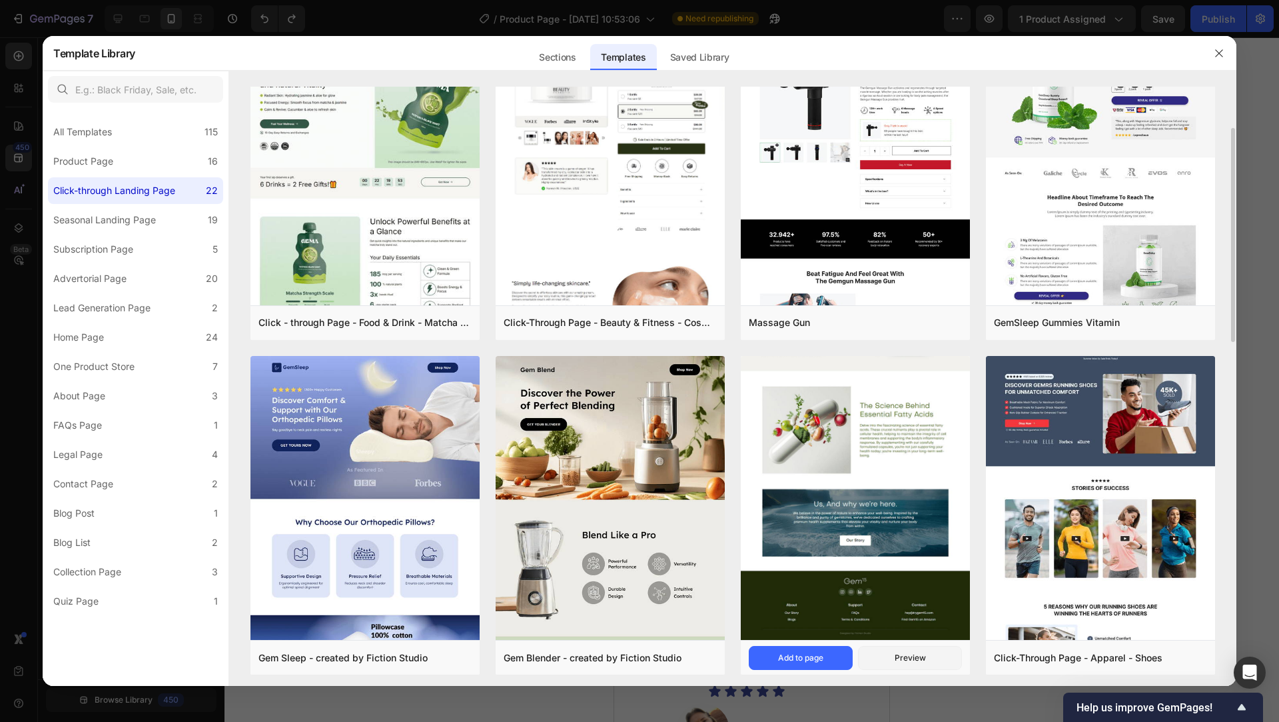
scroll to position [87, 0]
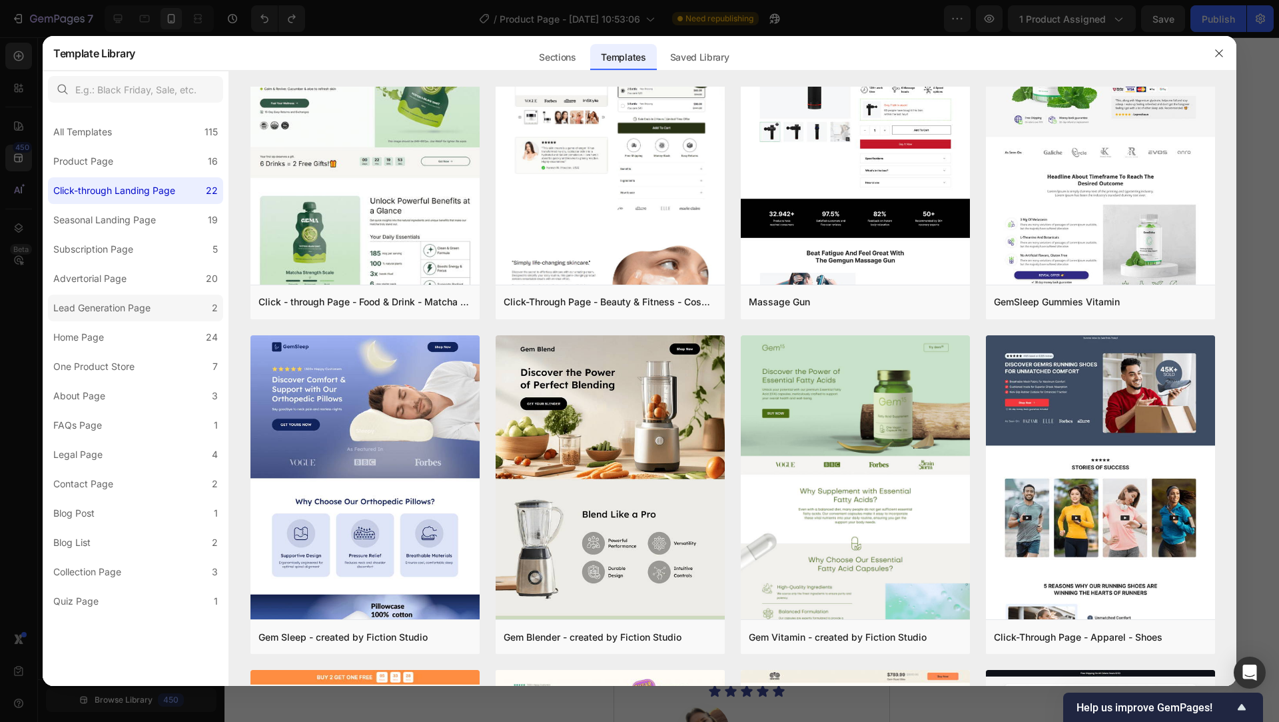
click at [147, 318] on label "Lead Generation Page 2" at bounding box center [135, 307] width 175 height 27
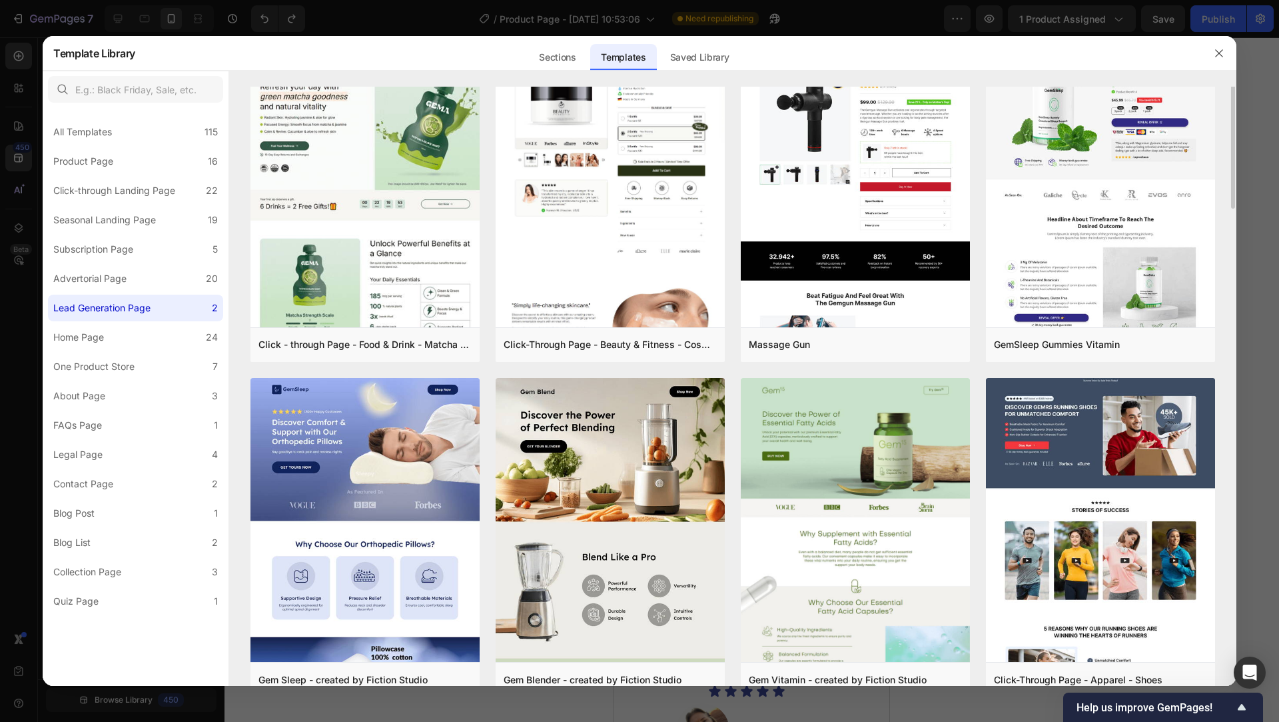
scroll to position [0, 0]
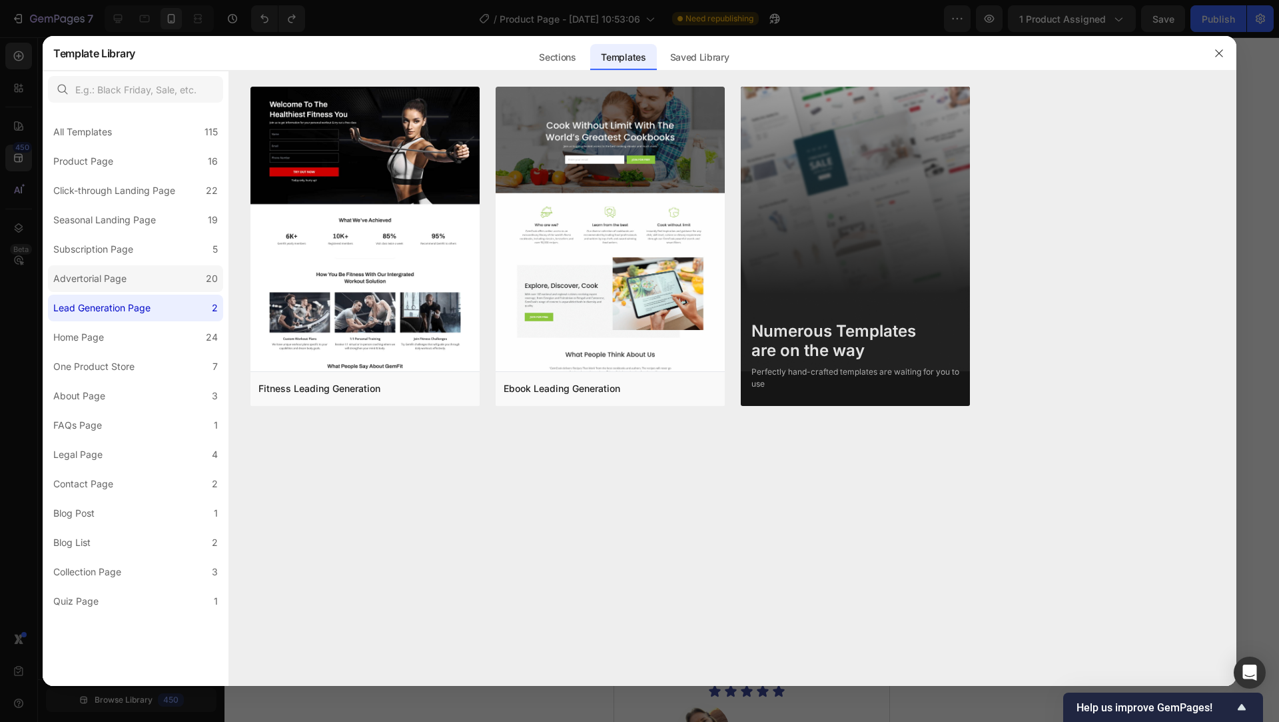
click at [143, 267] on label "Advertorial Page 20" at bounding box center [135, 278] width 175 height 27
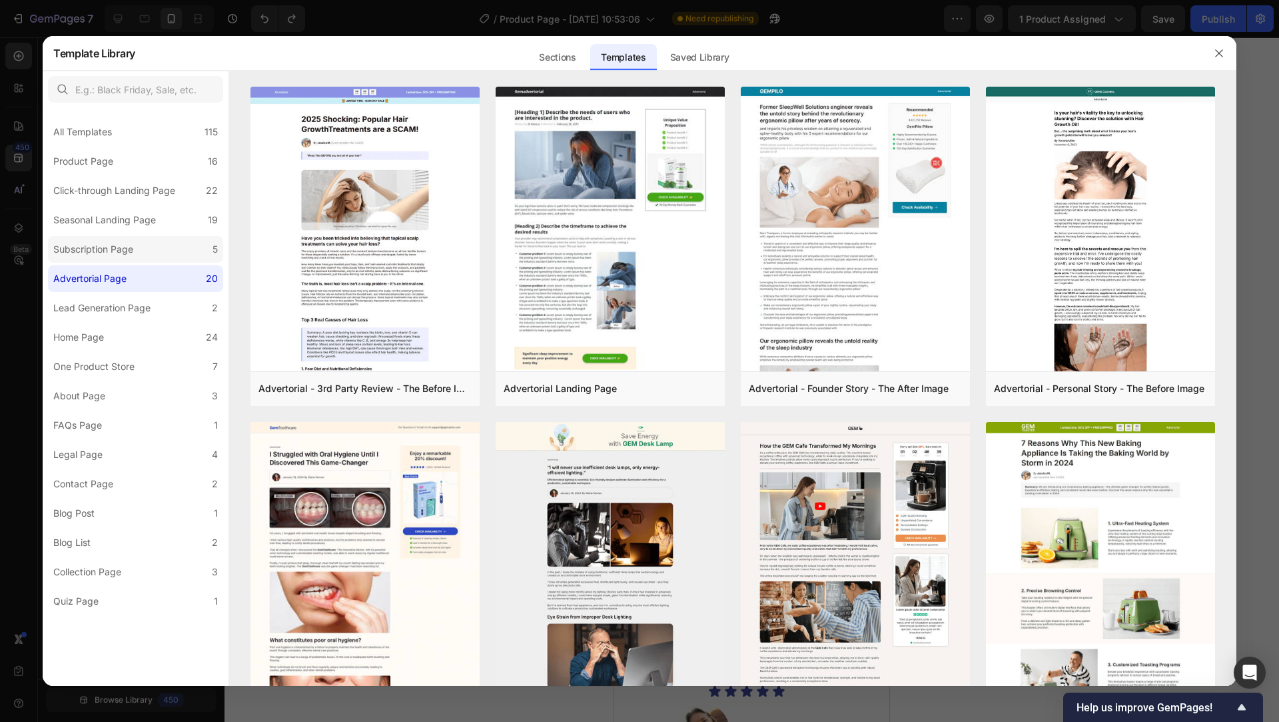
click at [143, 243] on label "Subscription Page 5" at bounding box center [135, 249] width 175 height 27
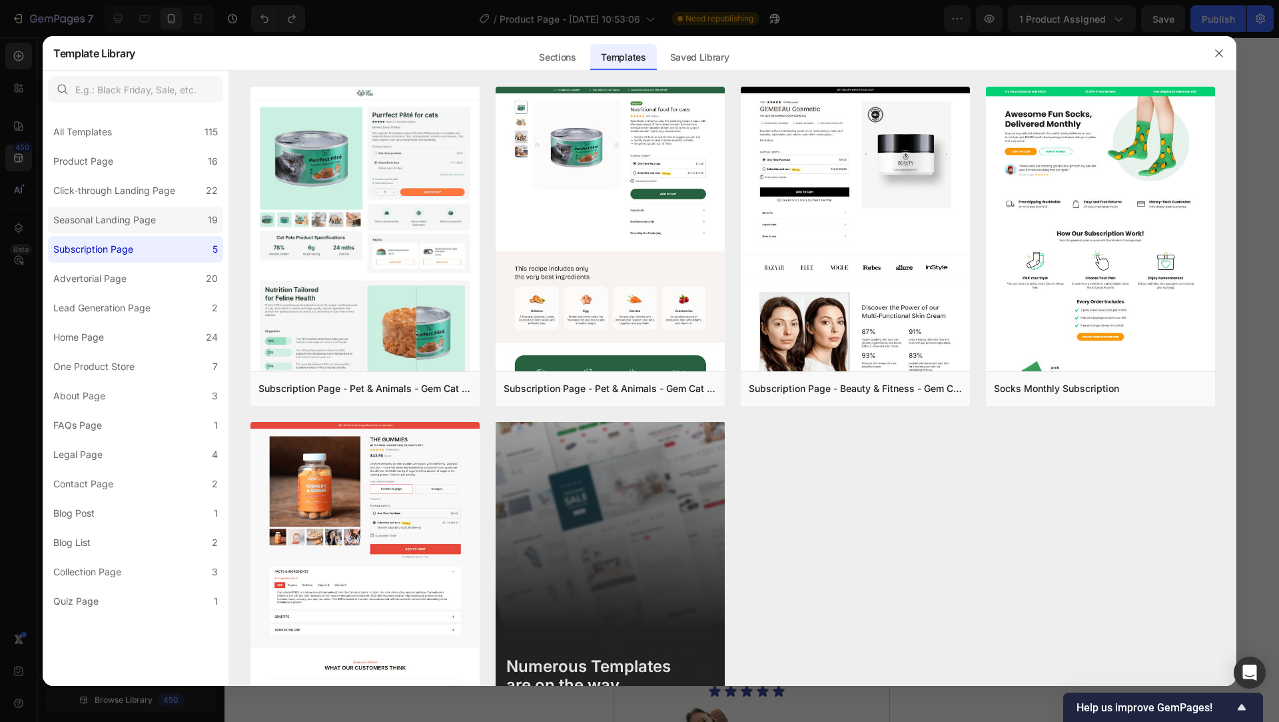
click at [143, 217] on div "Seasonal Landing Page" at bounding box center [104, 220] width 103 height 16
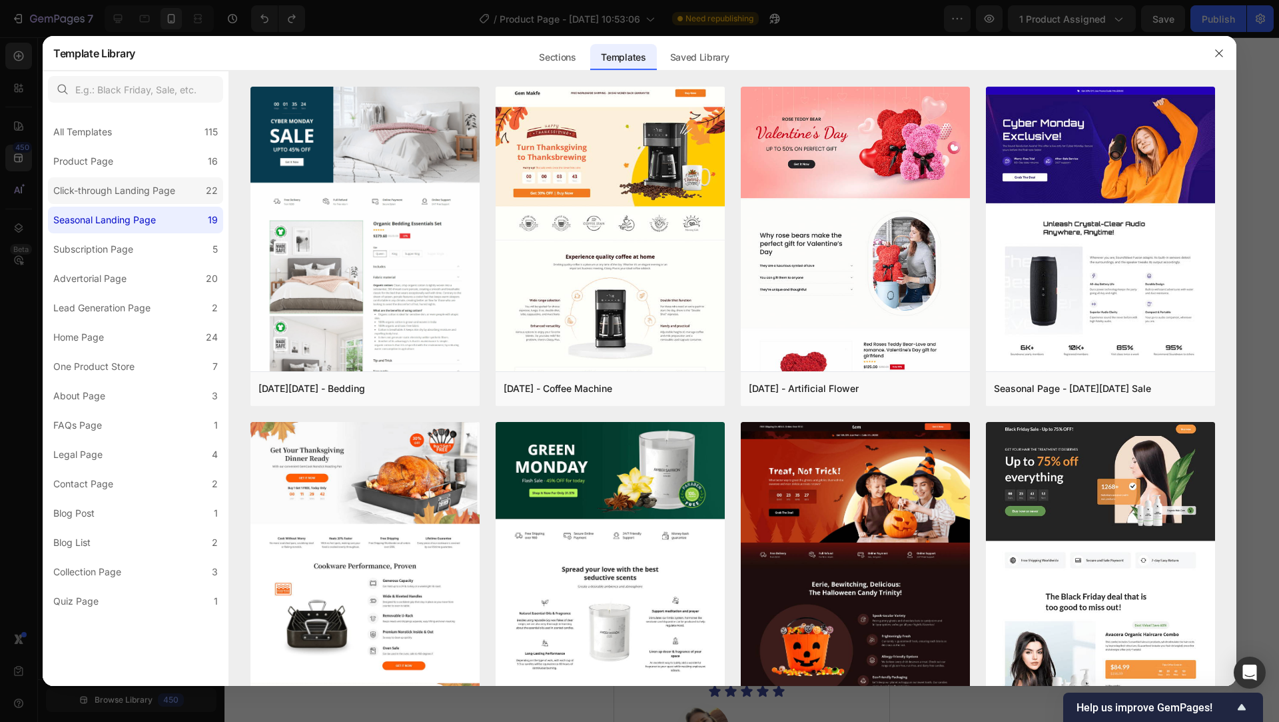
click at [137, 187] on div "Click-through Landing Page" at bounding box center [114, 191] width 122 height 16
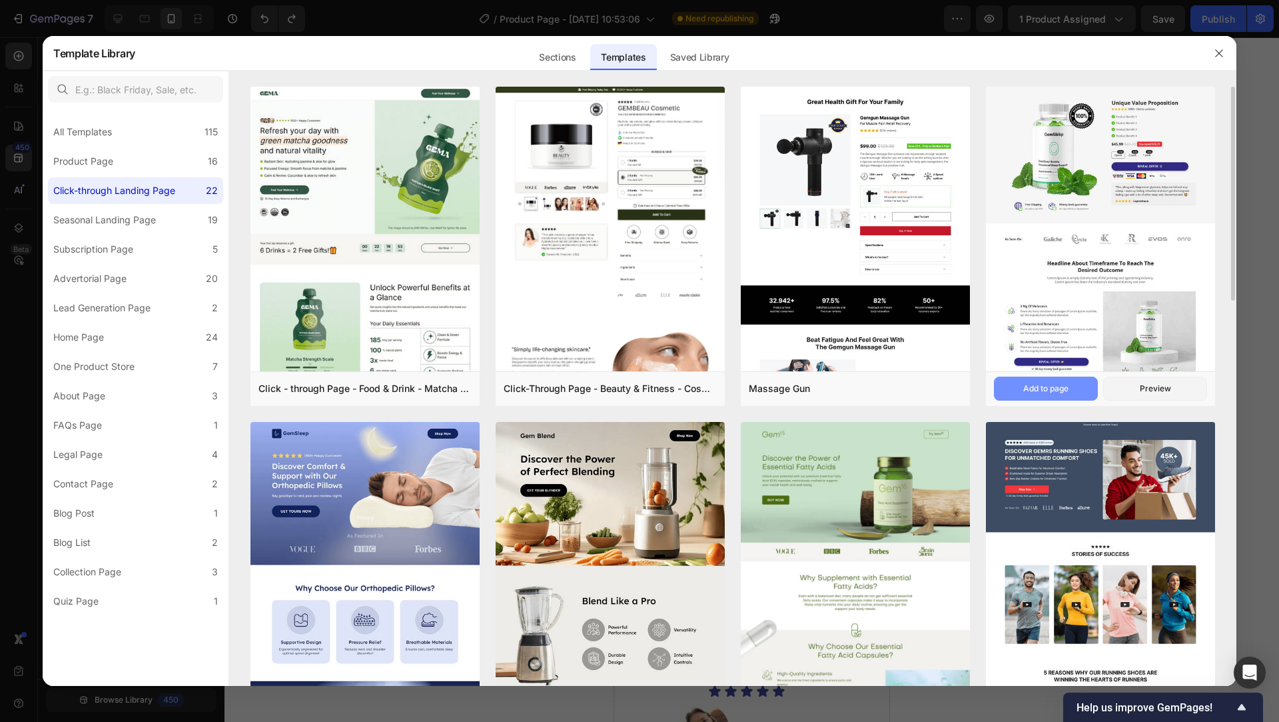
click at [1061, 389] on div "Add to page" at bounding box center [1045, 388] width 45 height 12
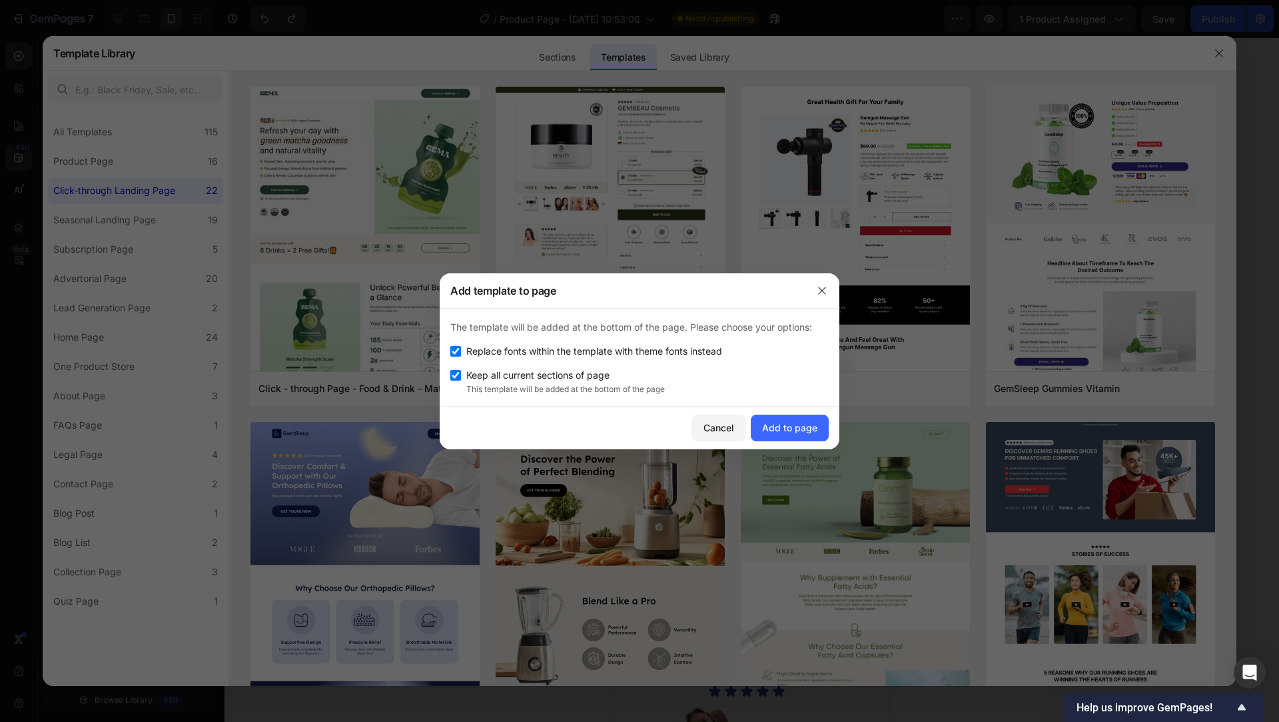
click at [552, 356] on span "Replace fonts within the template with theme fonts instead" at bounding box center [594, 351] width 256 height 16
checkbox input "false"
click at [540, 376] on span "Keep all current sections of page" at bounding box center [537, 375] width 143 height 16
checkbox input "false"
click at [771, 417] on button "Add to page" at bounding box center [790, 427] width 78 height 27
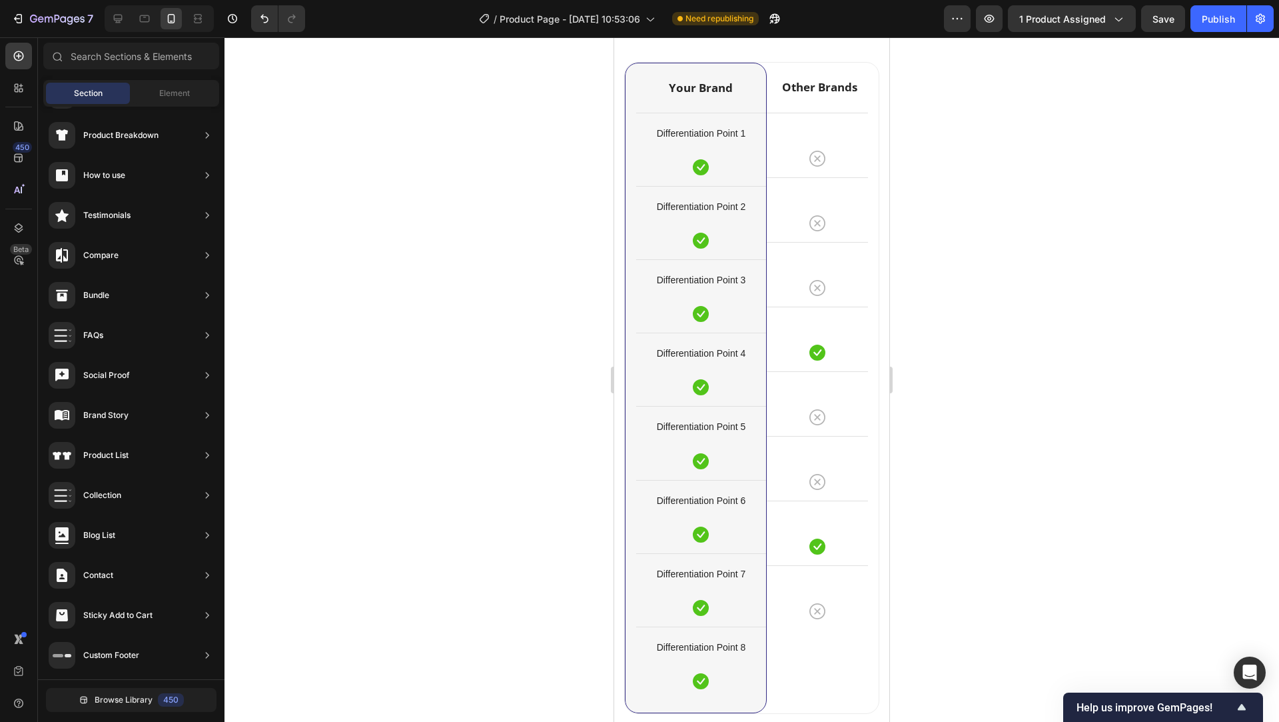
scroll to position [4214, 0]
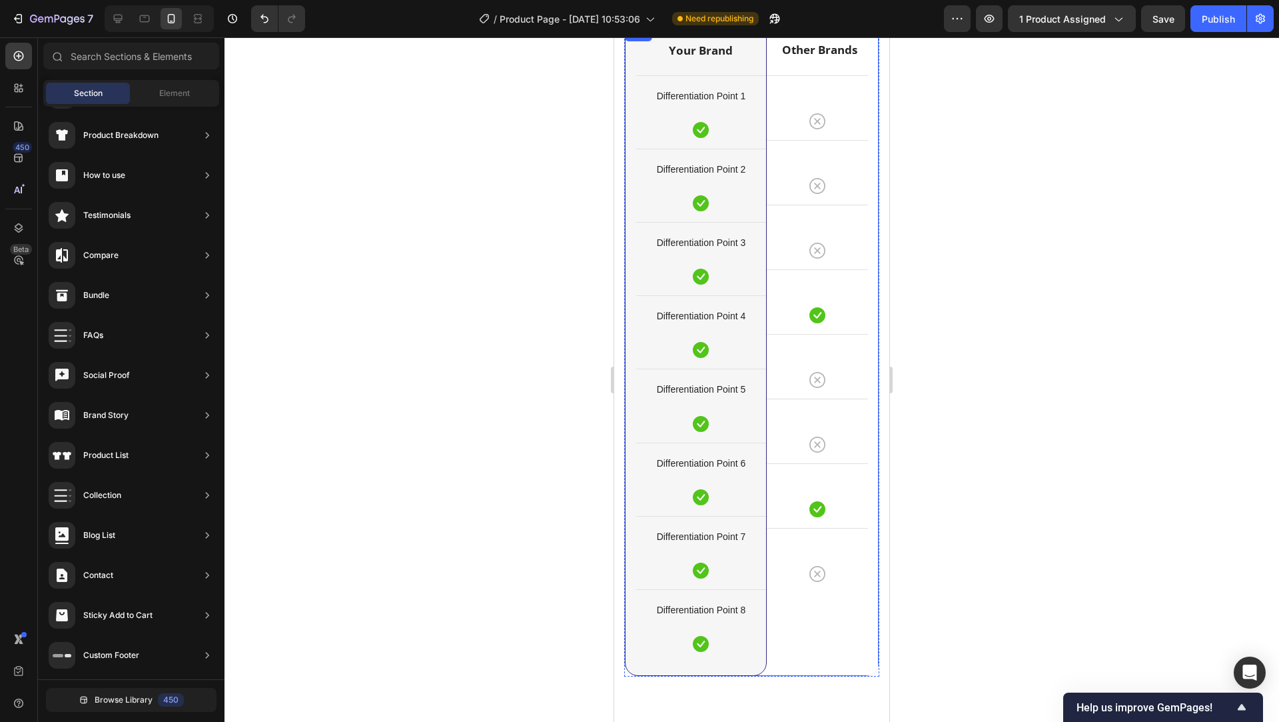
click at [861, 378] on div "Your Brand Heading Differentiation Point 1 Text block Icon Row Differentiation …" at bounding box center [751, 351] width 255 height 652
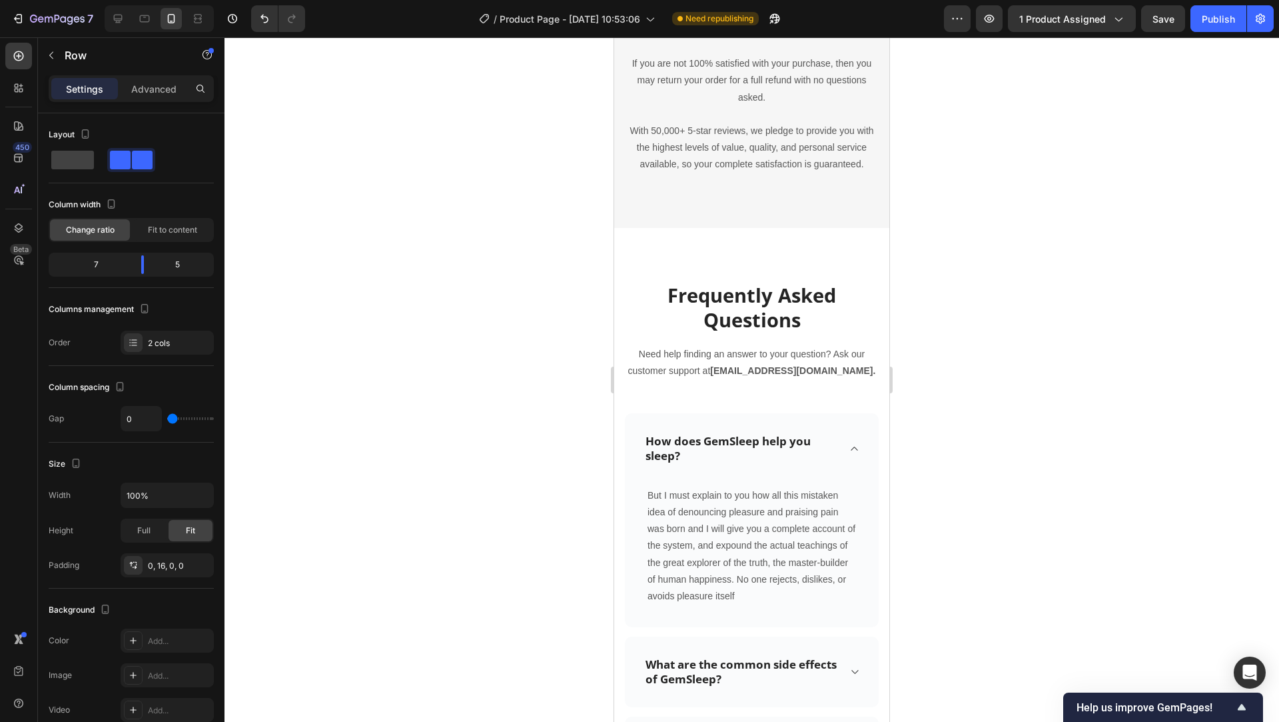
scroll to position [5213, 0]
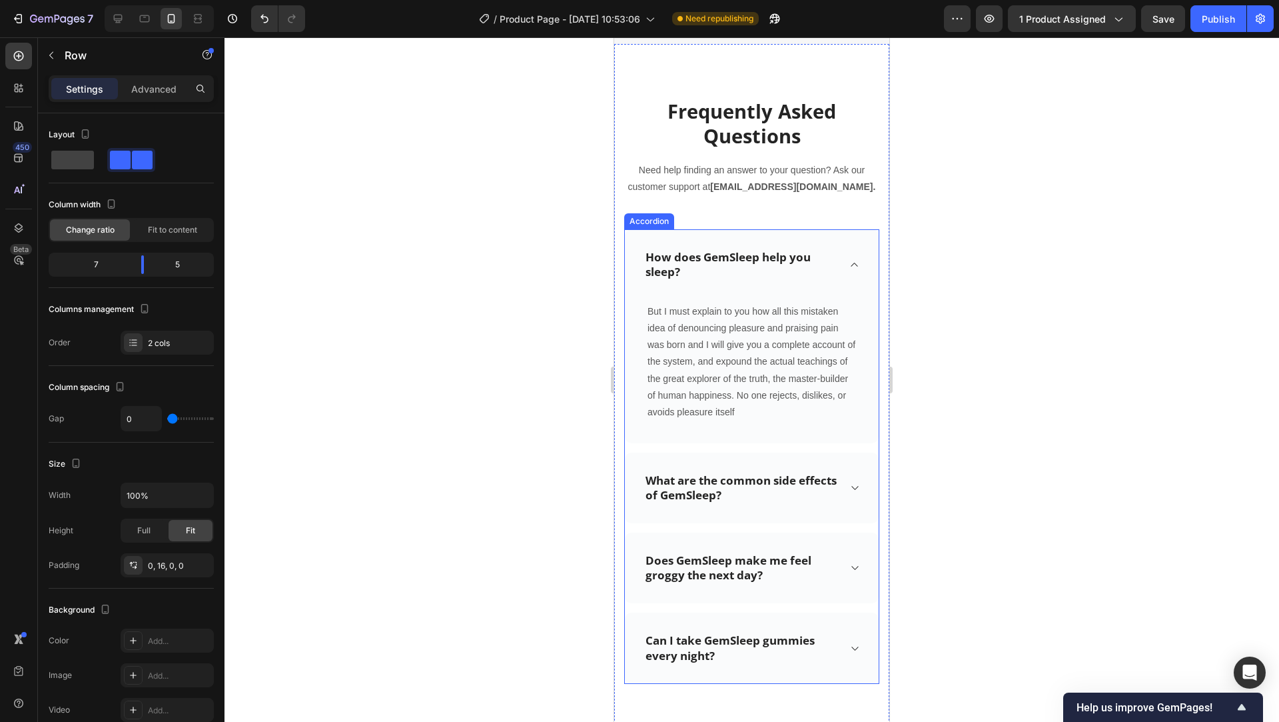
click at [839, 300] on div "How does GemSleep help you sleep?" at bounding box center [752, 264] width 254 height 71
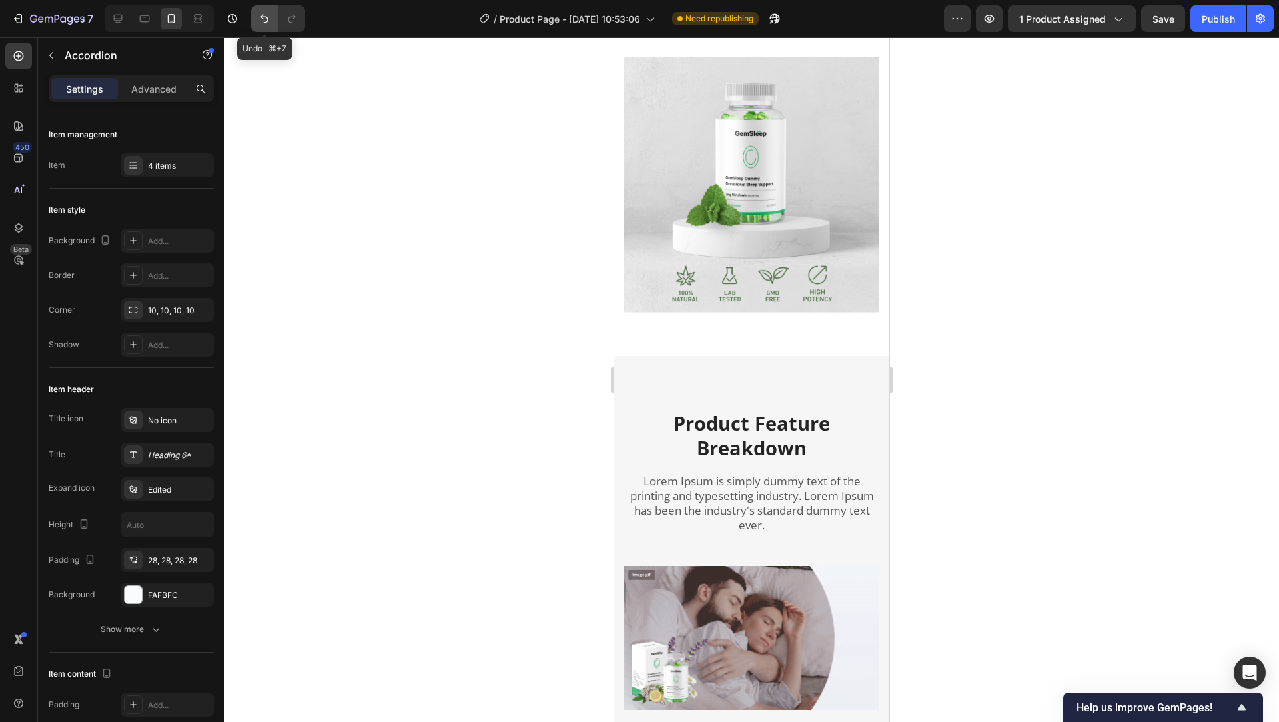
scroll to position [1449, 0]
click at [271, 17] on button "Undo/Redo" at bounding box center [264, 18] width 27 height 27
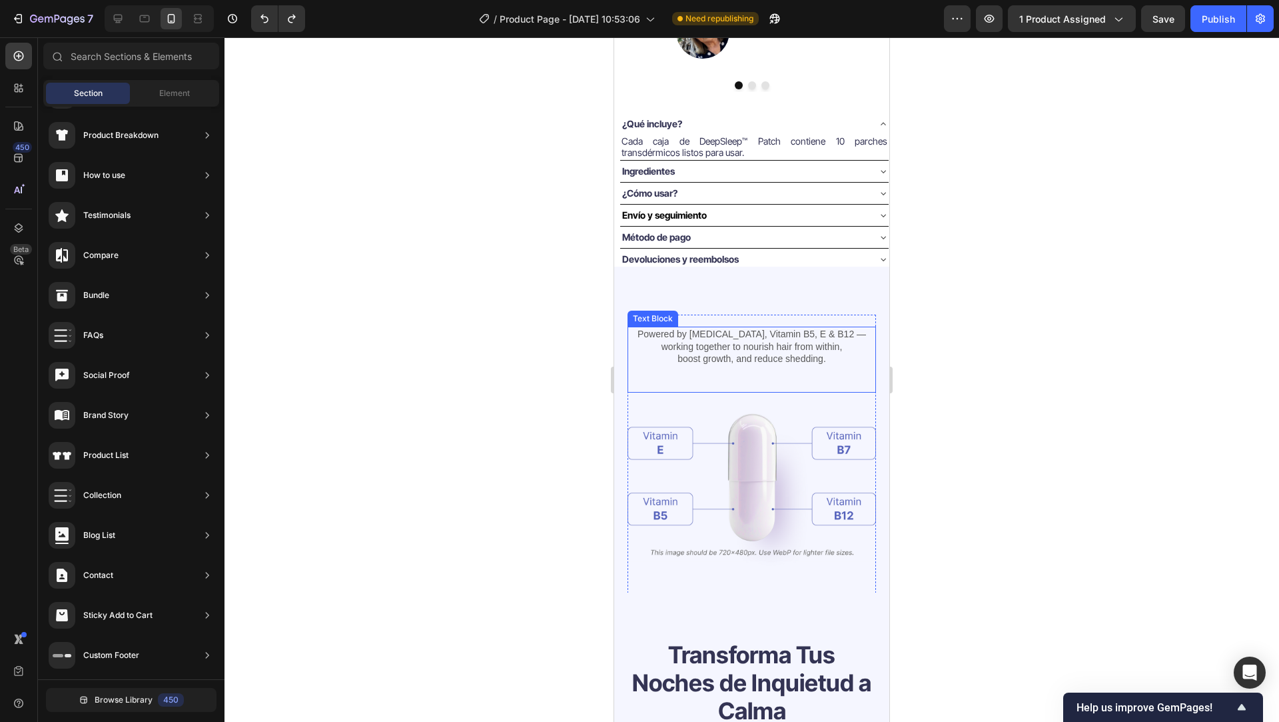
scroll to position [685, 0]
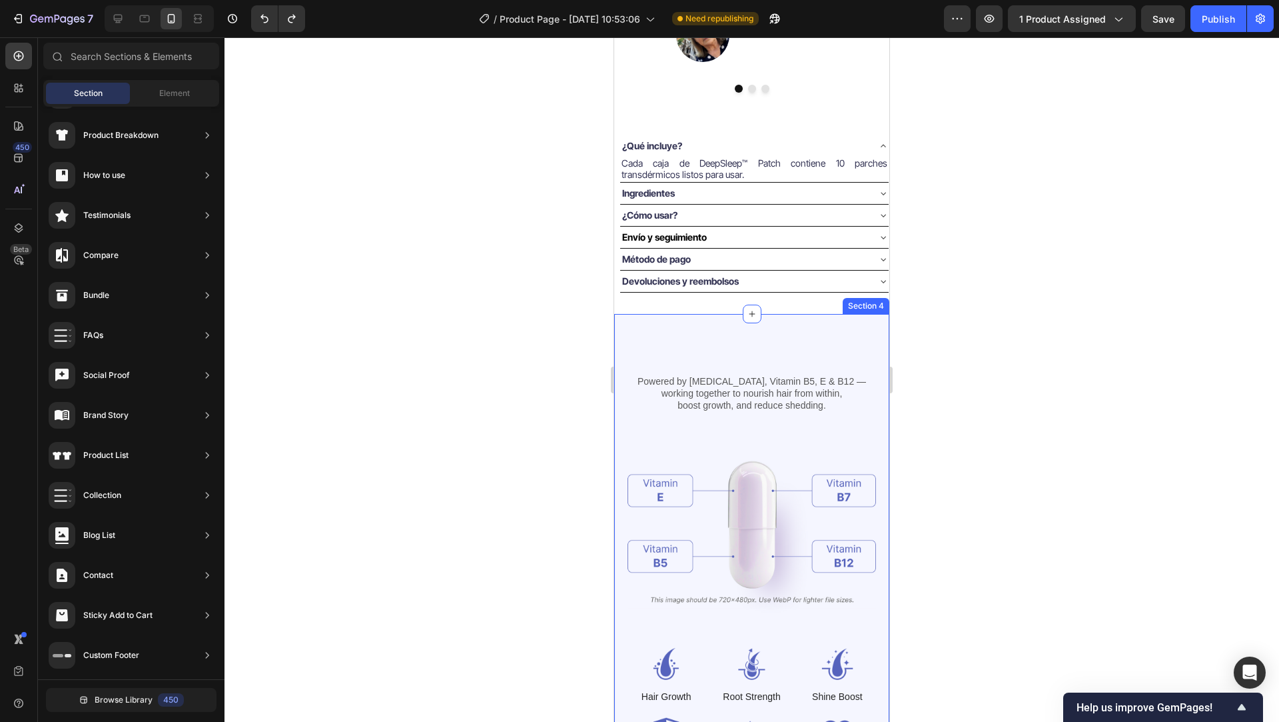
click at [776, 334] on div "Heading Powered by Biotin, Vitamin B5, E & B12 — working together to nourish ha…" at bounding box center [751, 567] width 275 height 507
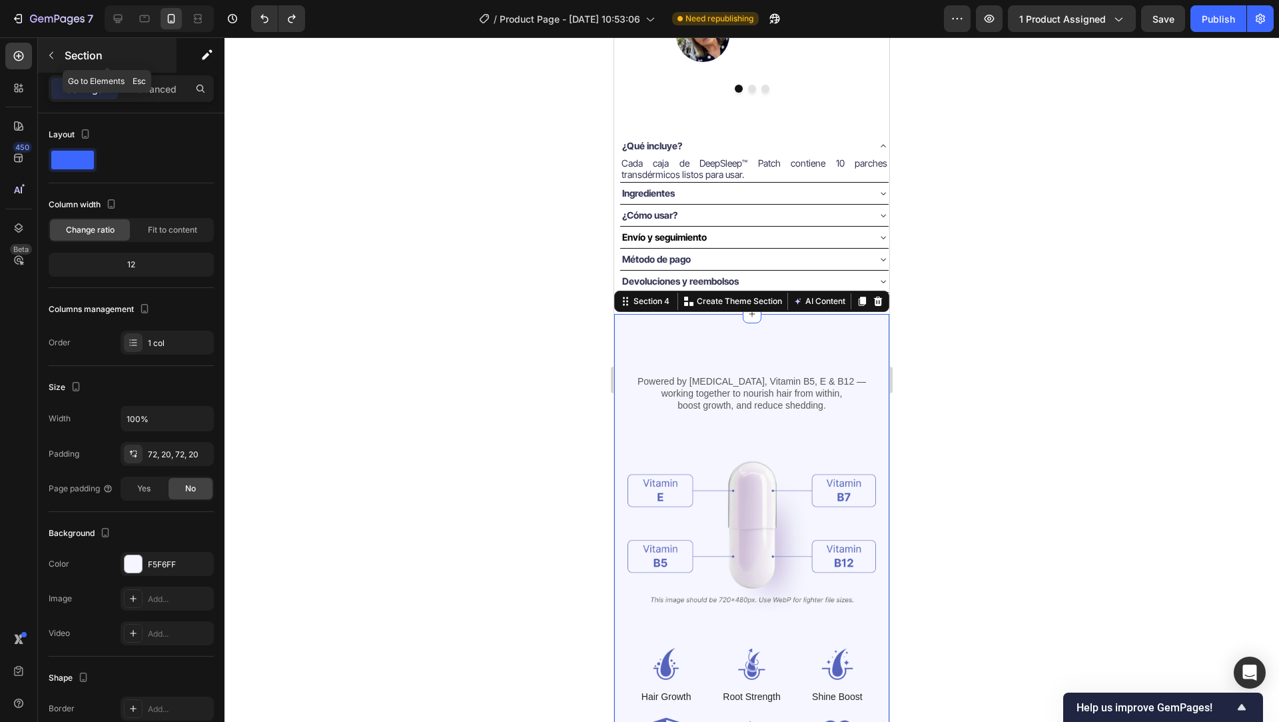
click at [53, 59] on icon "button" at bounding box center [51, 55] width 11 height 11
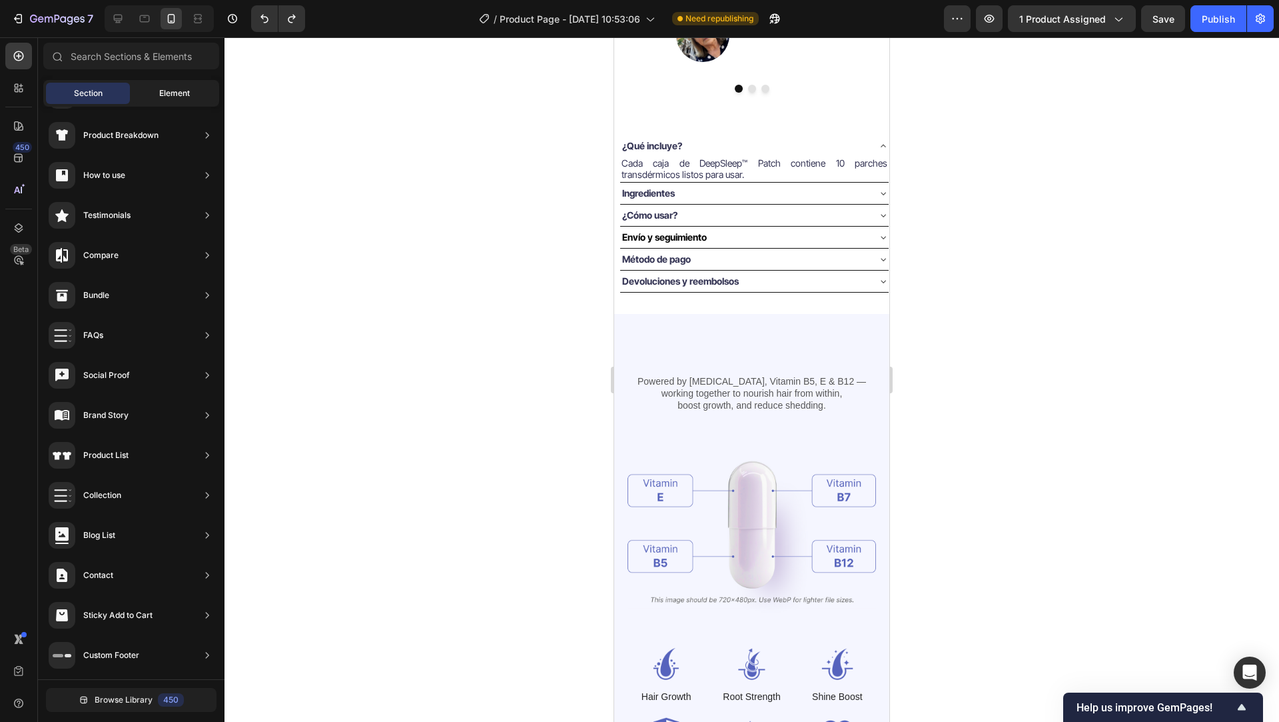
click at [171, 95] on span "Element" at bounding box center [174, 93] width 31 height 12
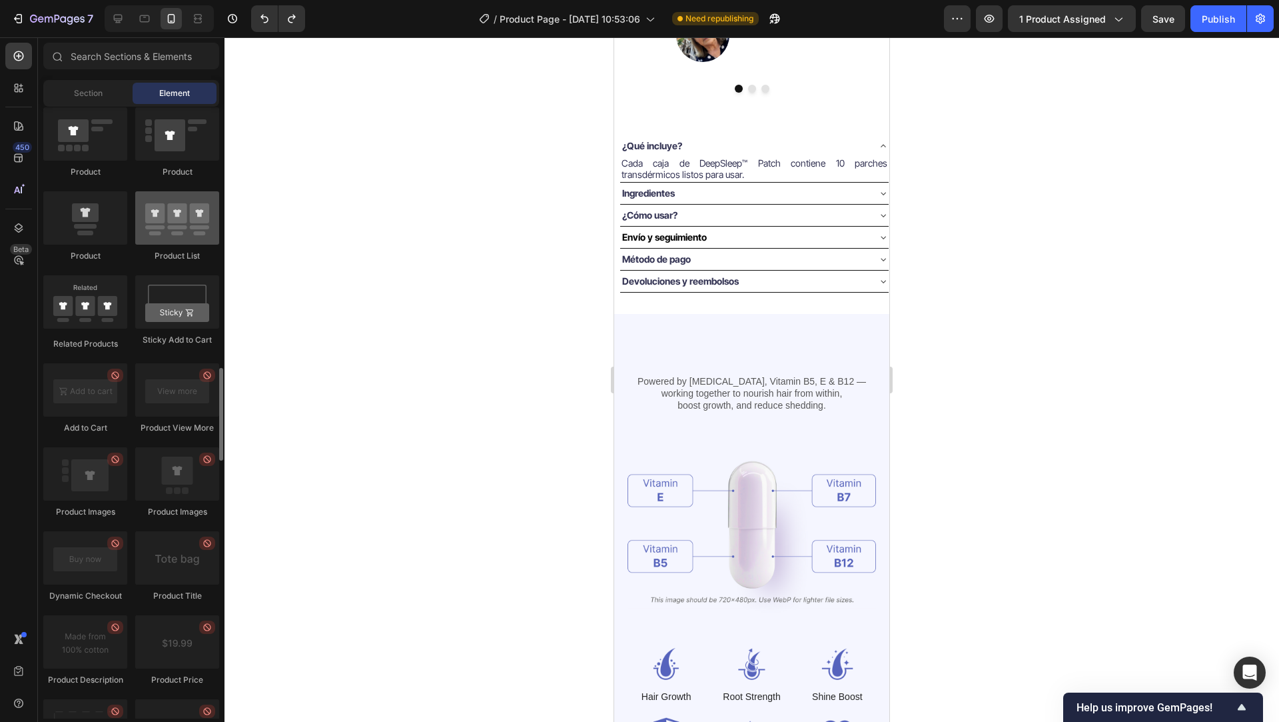
scroll to position [1728, 0]
click at [91, 98] on span "Section" at bounding box center [88, 93] width 29 height 12
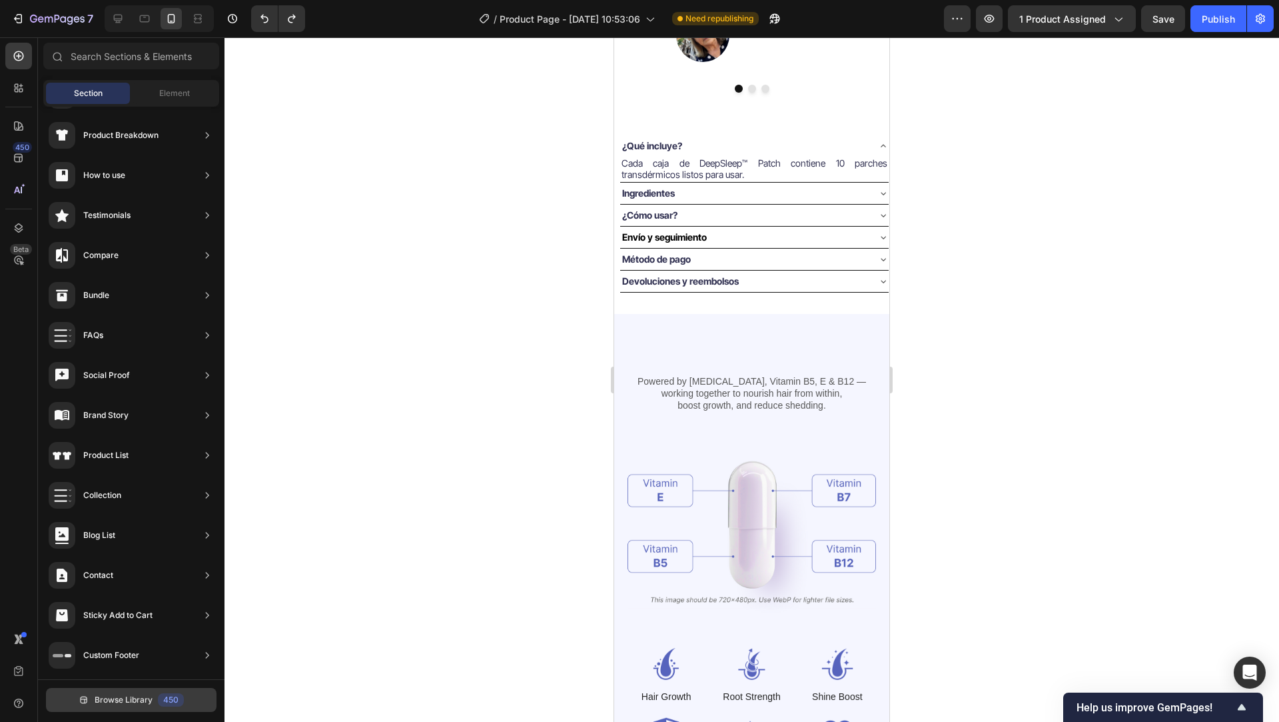
click at [105, 700] on span "Browse Library" at bounding box center [124, 700] width 58 height 12
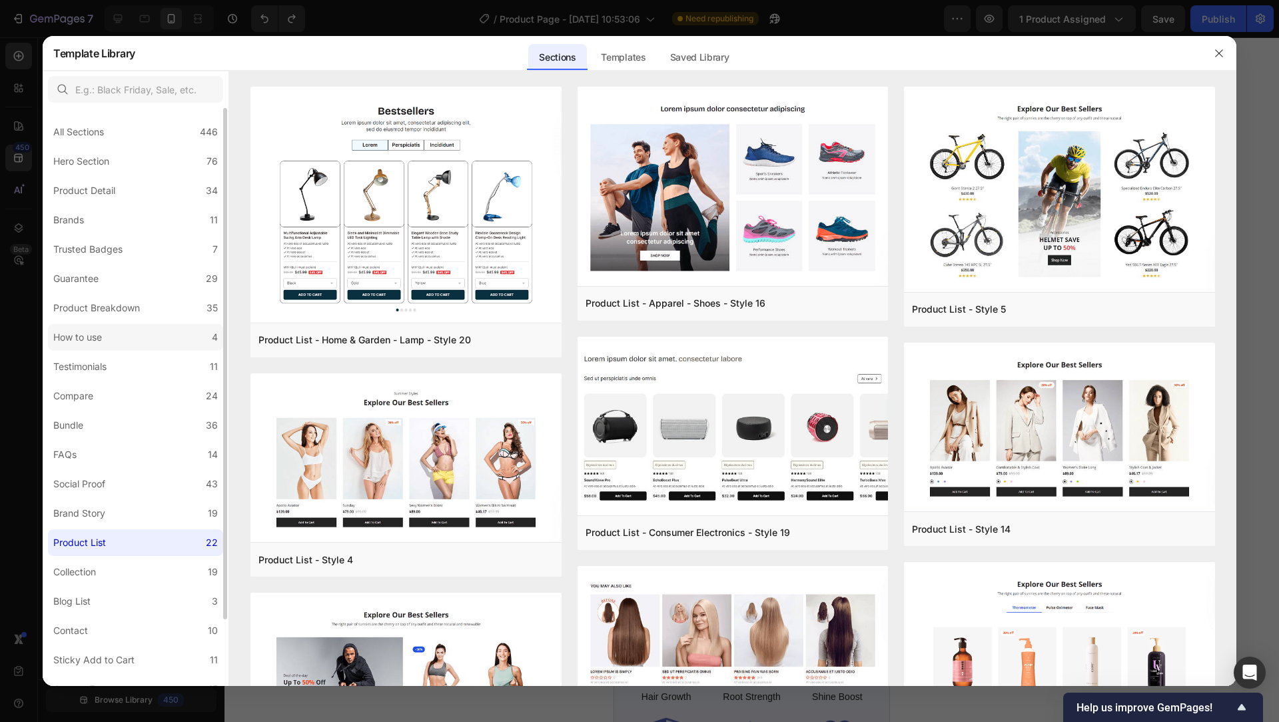
click at [159, 339] on label "How to use 4" at bounding box center [135, 337] width 175 height 27
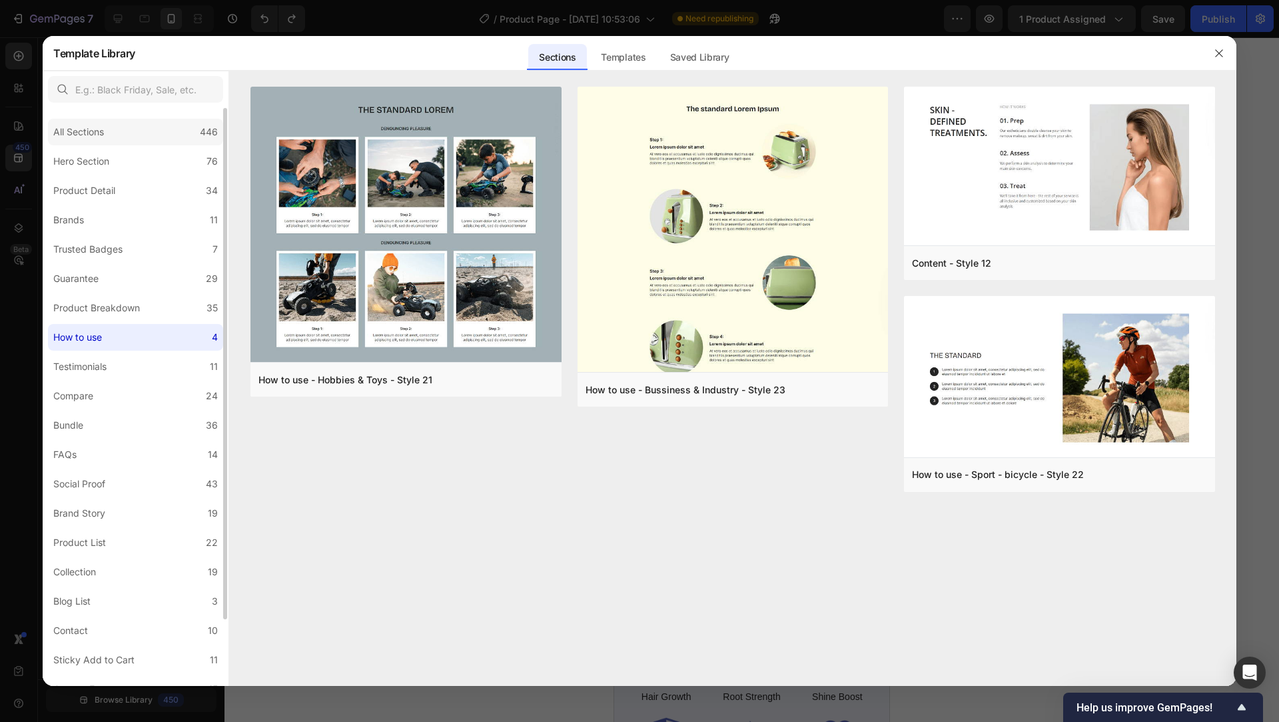
click at [157, 135] on div "All Sections 446" at bounding box center [135, 132] width 175 height 27
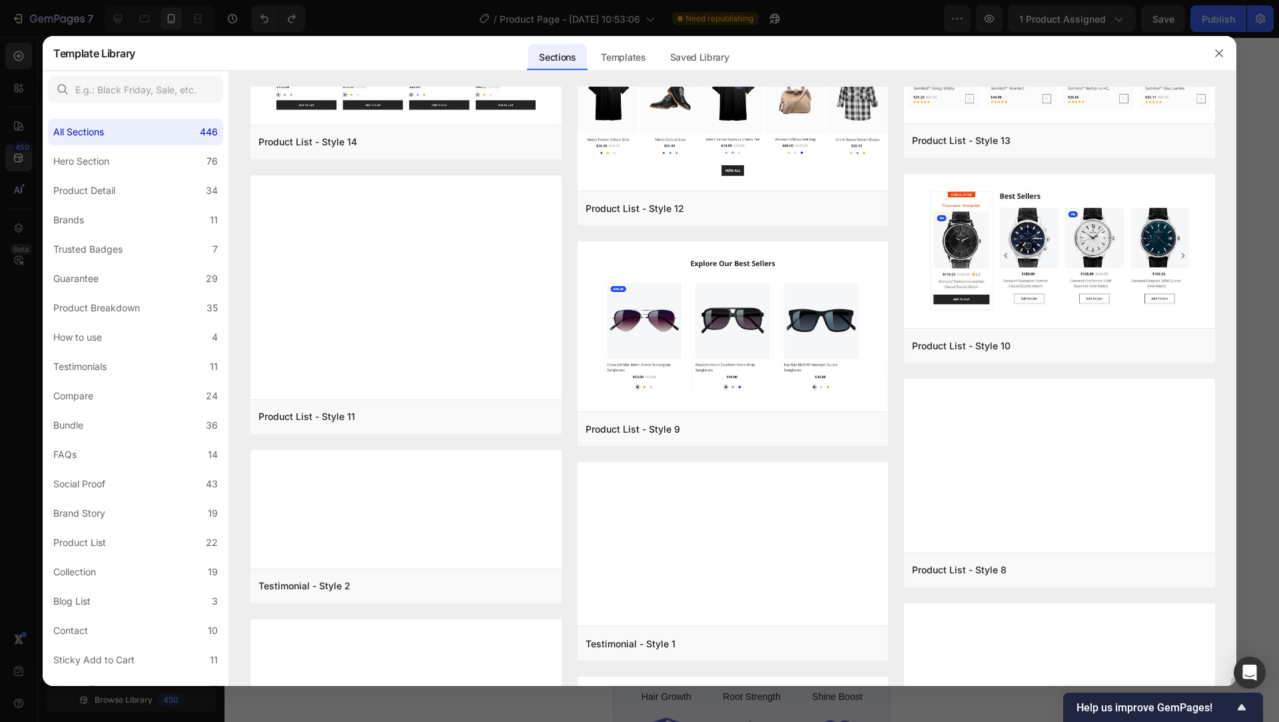
scroll to position [31029, 0]
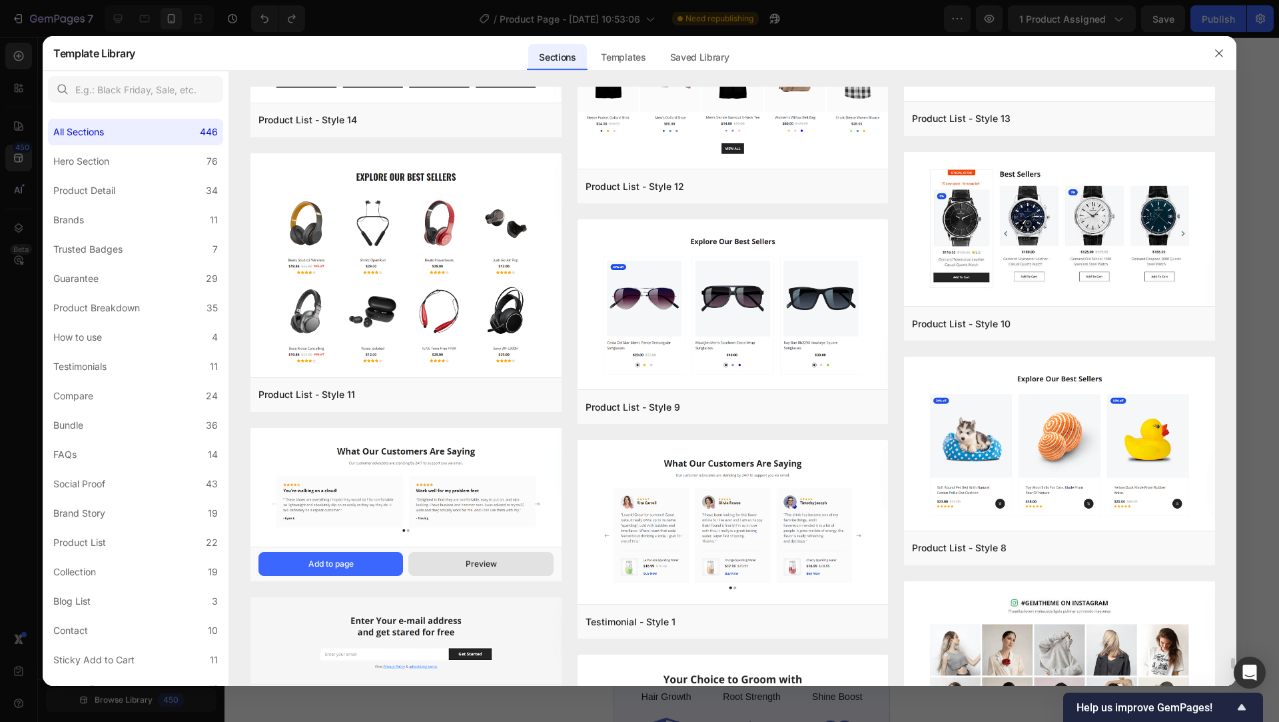
click at [496, 564] on div "Preview" at bounding box center [481, 564] width 31 height 12
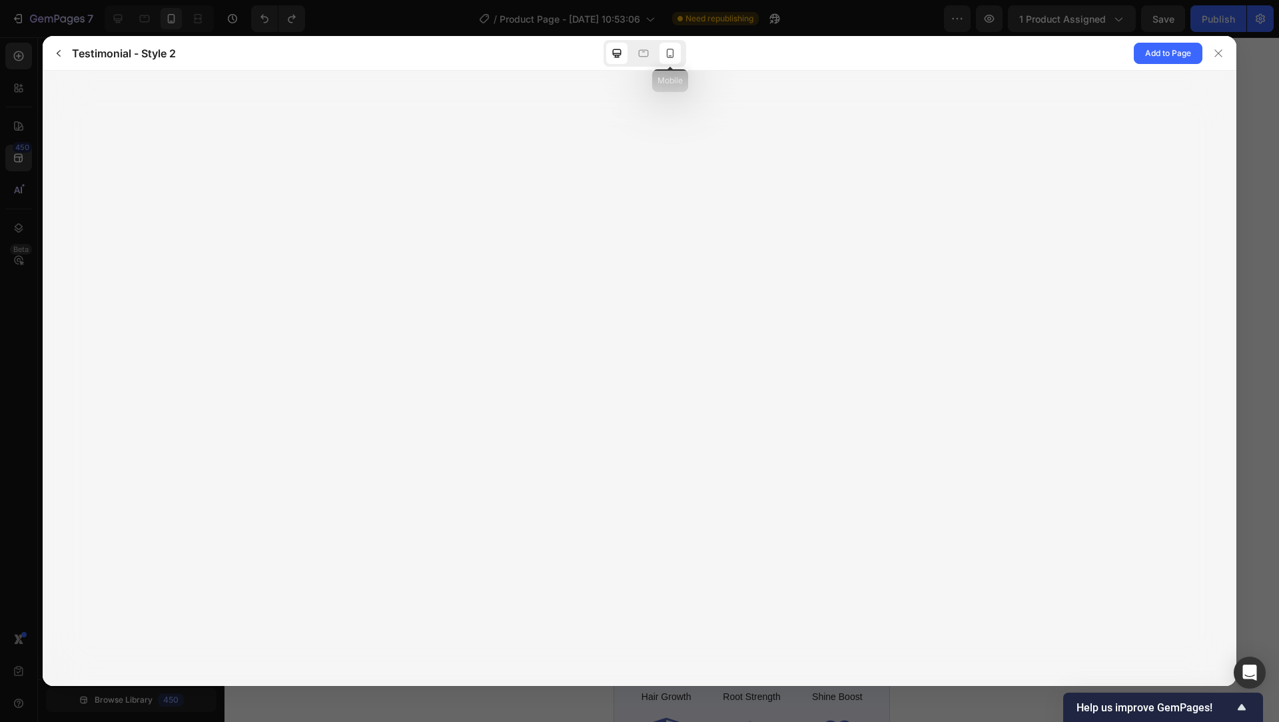
click at [675, 54] on icon at bounding box center [670, 53] width 13 height 13
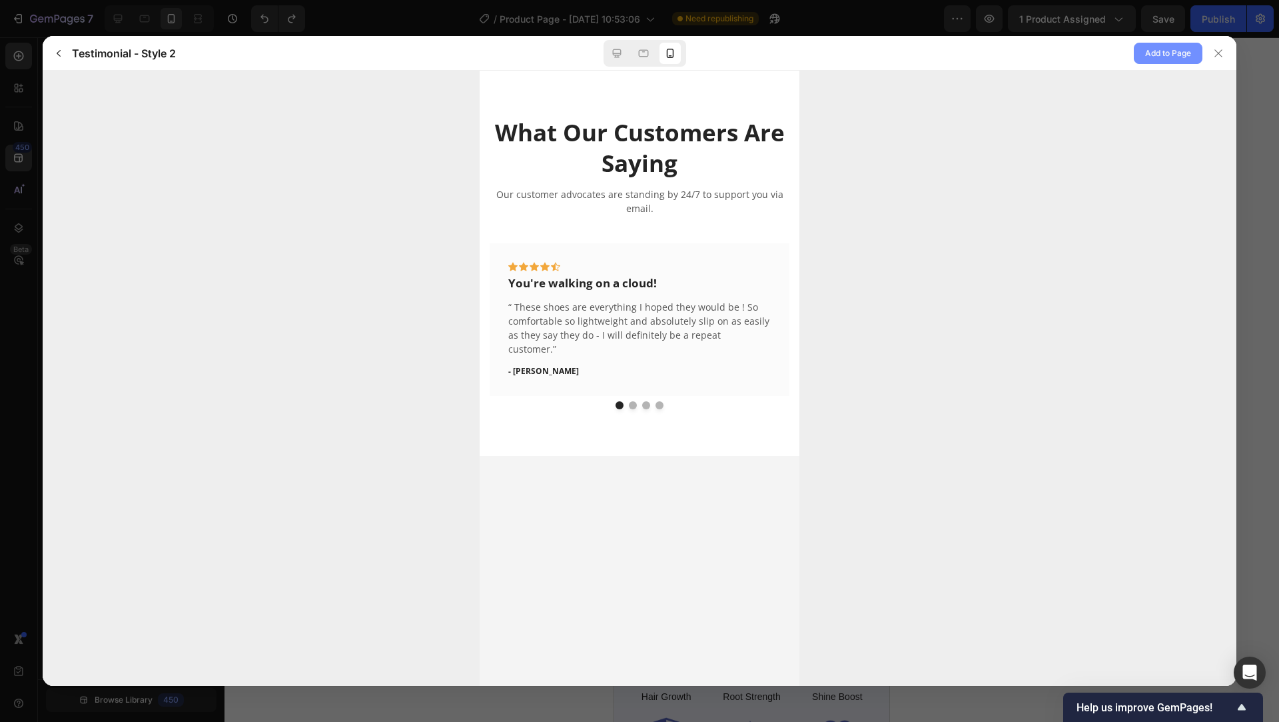
click at [1156, 58] on span "Add to Page" at bounding box center [1168, 53] width 46 height 16
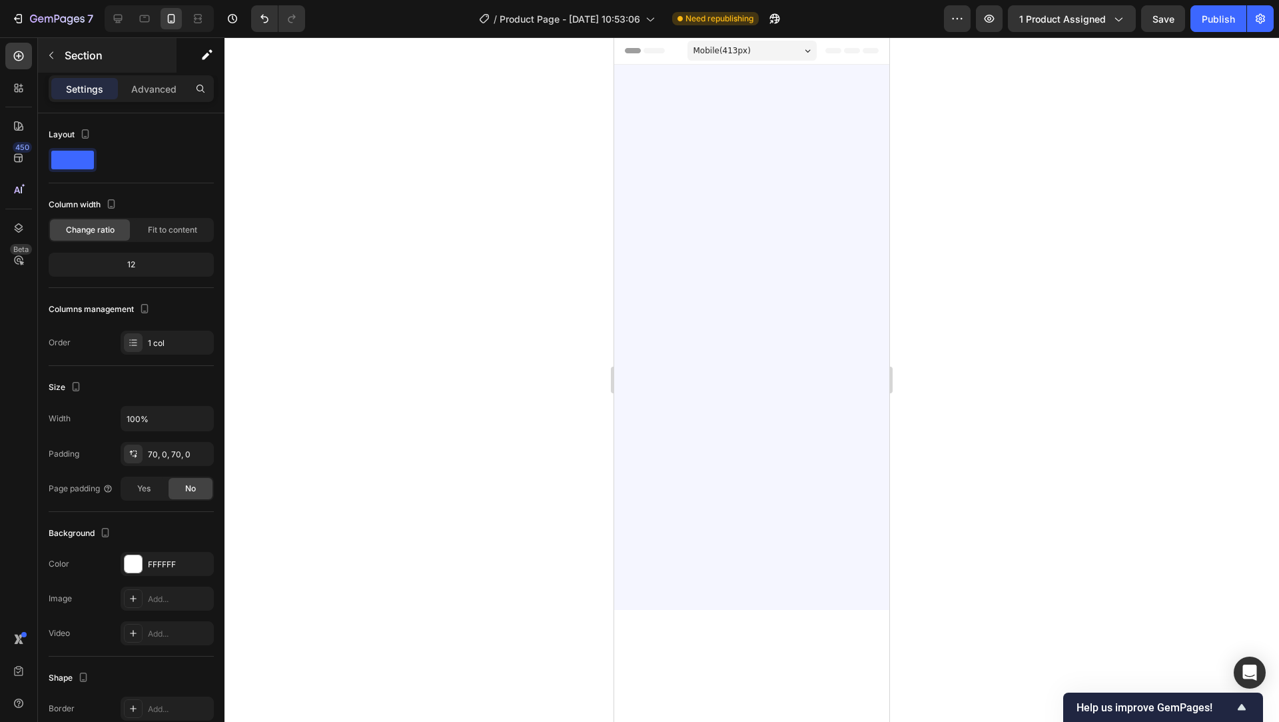
scroll to position [7867, 0]
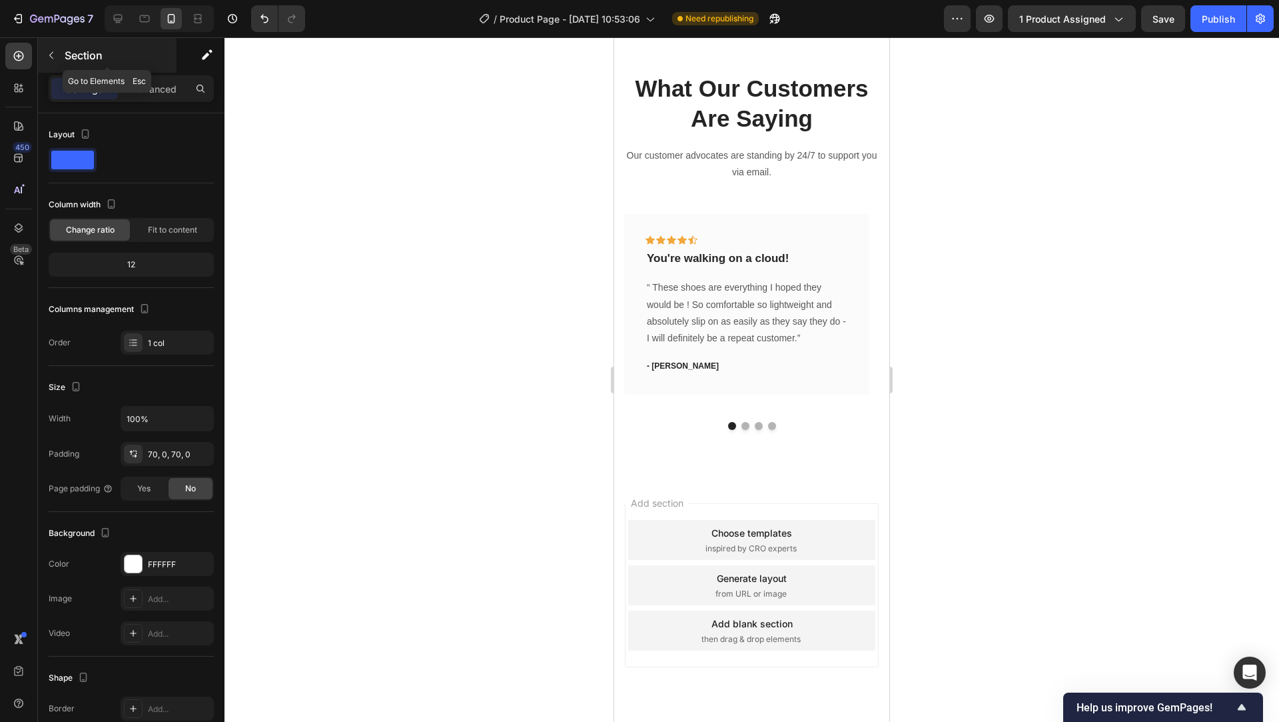
click at [63, 61] on div "Section" at bounding box center [107, 55] width 139 height 35
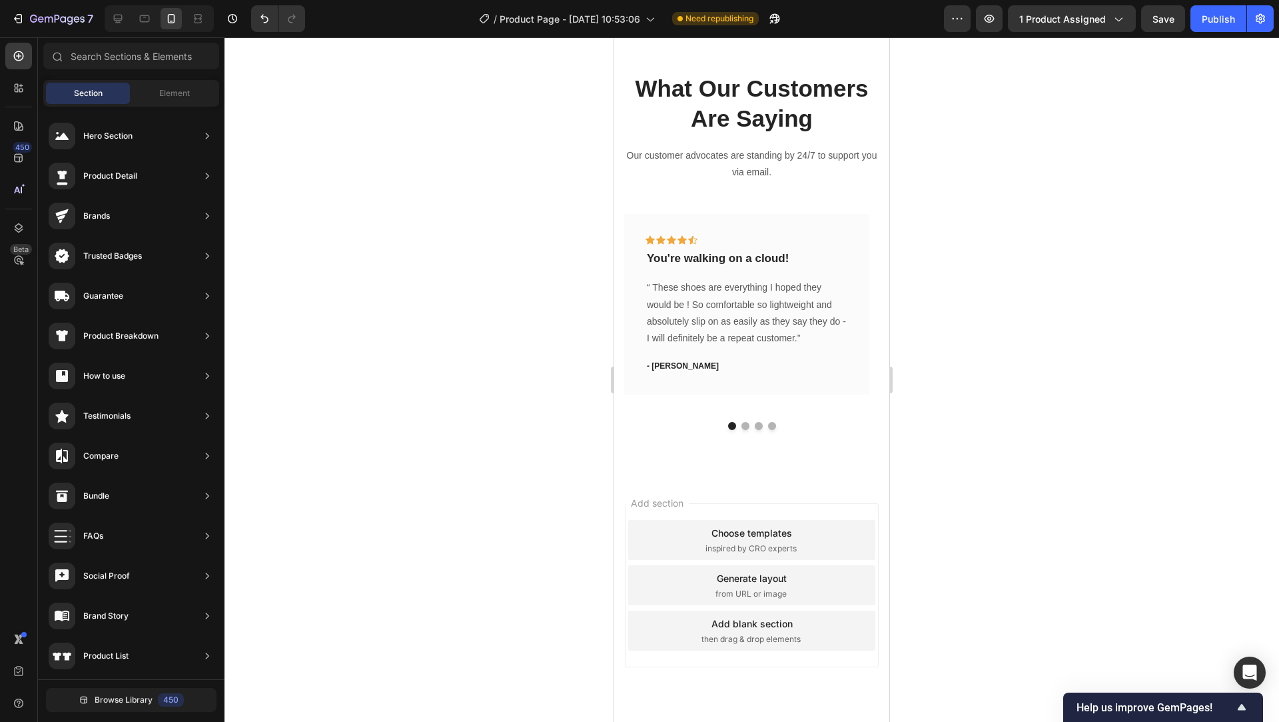
click at [93, 716] on div "Browse Library 450" at bounding box center [131, 699] width 187 height 41
click at [120, 690] on button "Browse Library 450" at bounding box center [131, 700] width 171 height 24
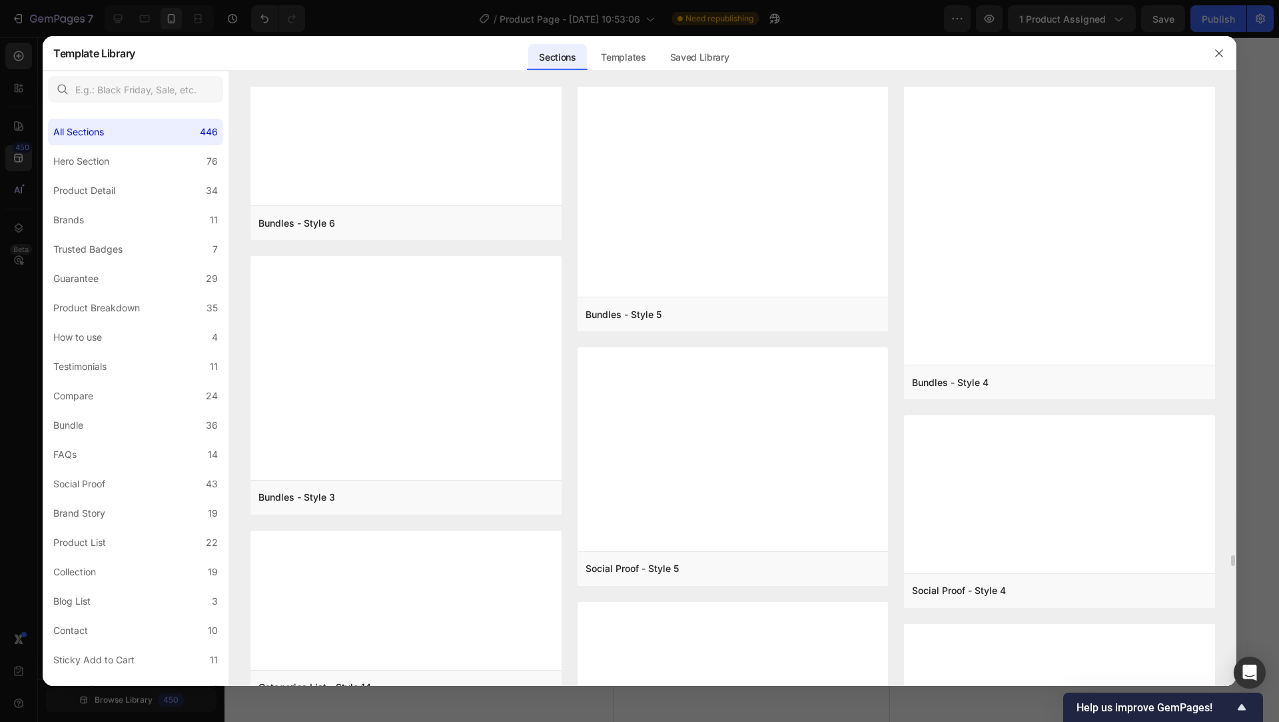
scroll to position [25625, 0]
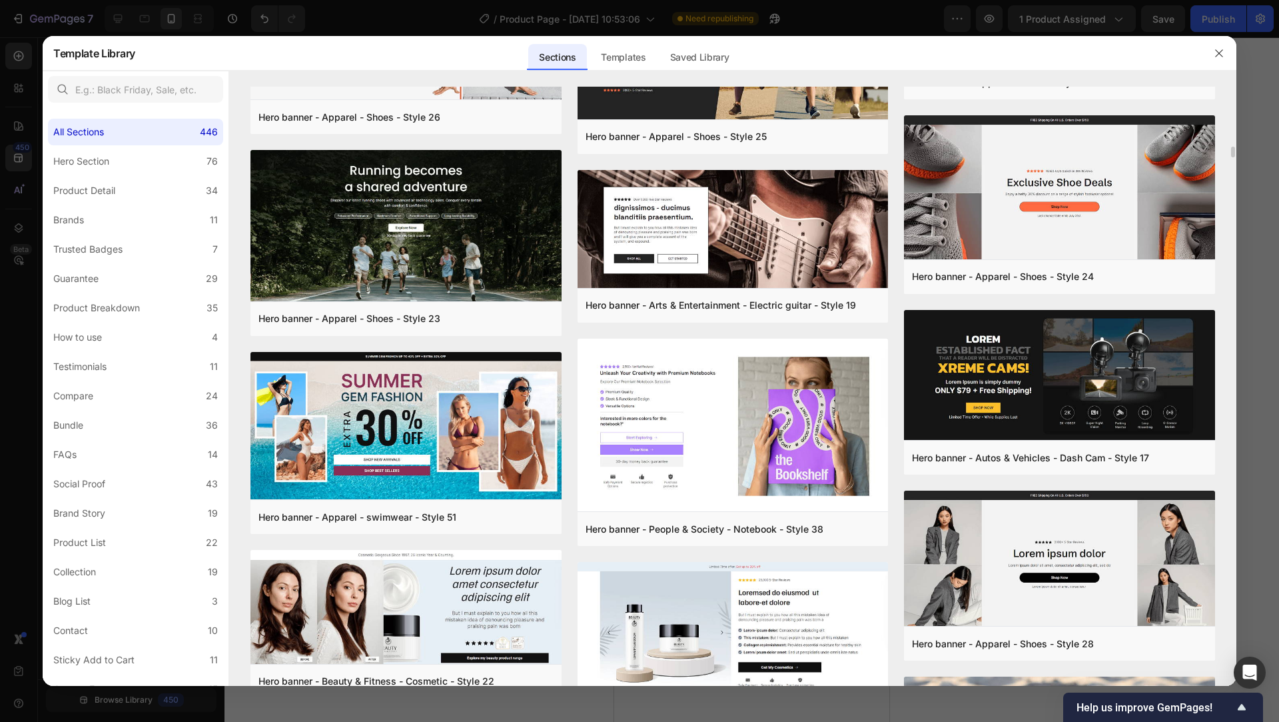
scroll to position [9257, 0]
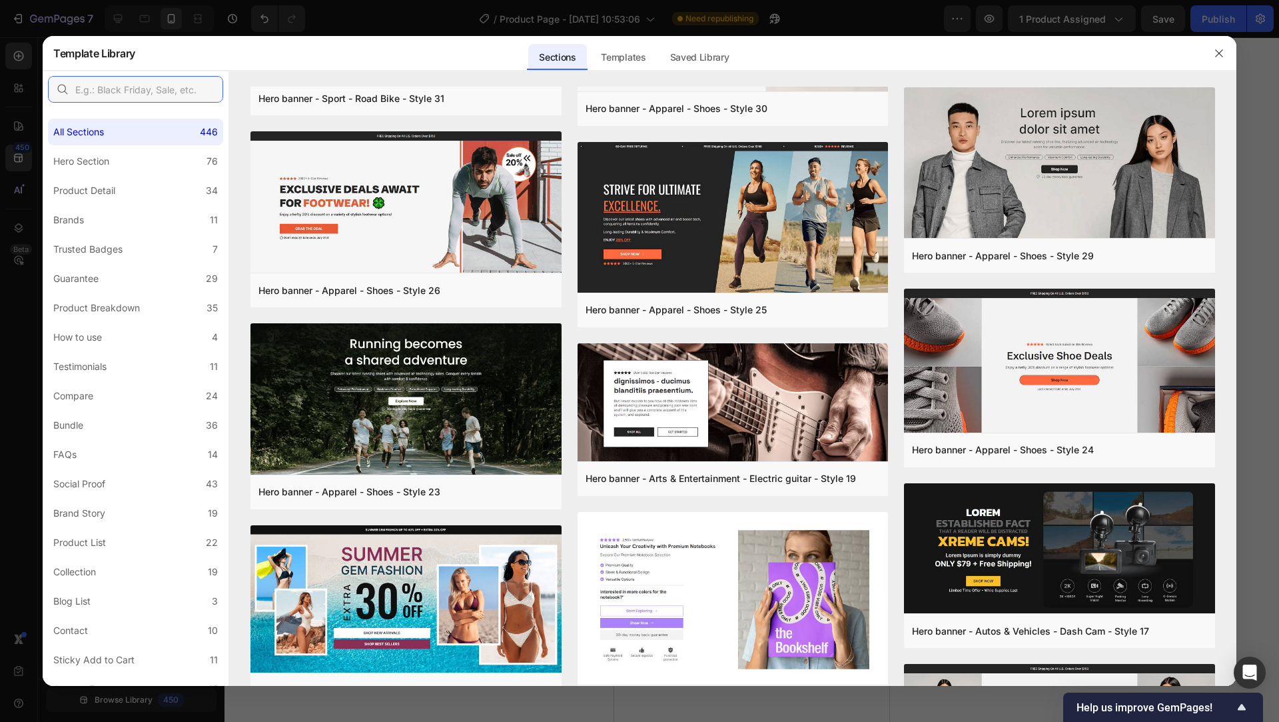
click at [174, 92] on input "text" at bounding box center [135, 89] width 175 height 27
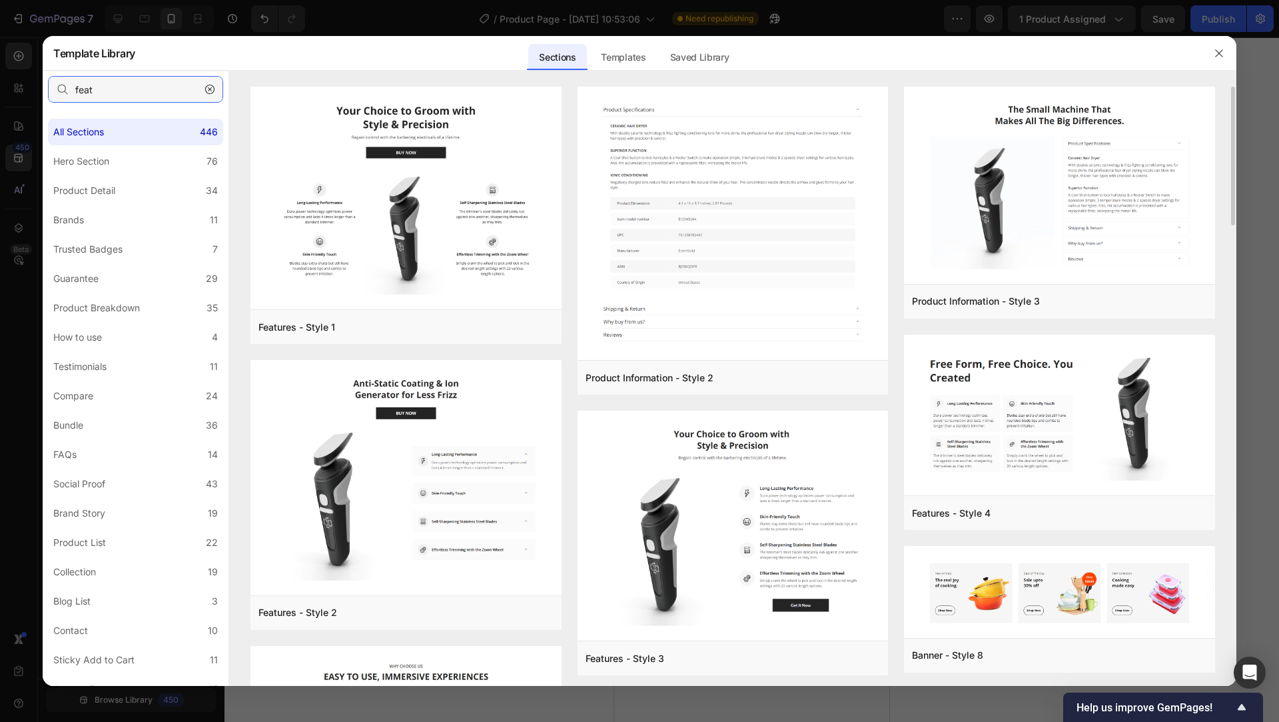
scroll to position [0, 0]
type input "feat"
click at [354, 328] on button "Add to page" at bounding box center [330, 328] width 145 height 24
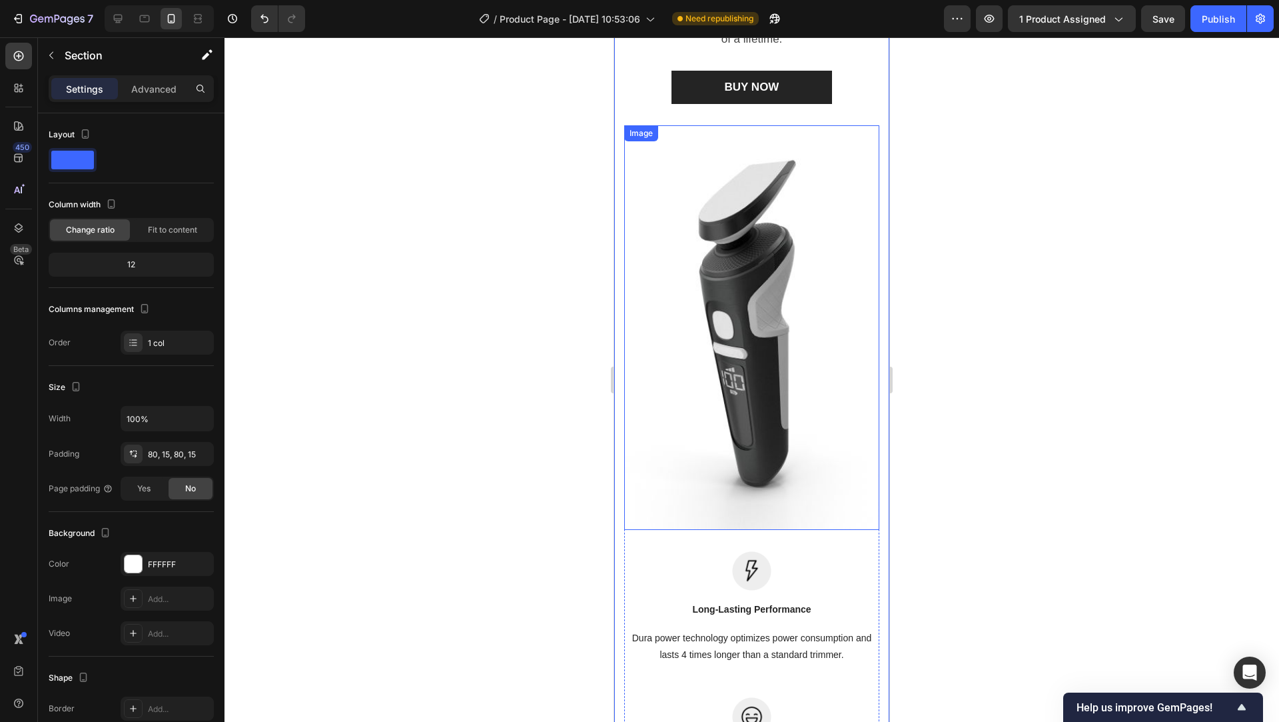
scroll to position [8542, 0]
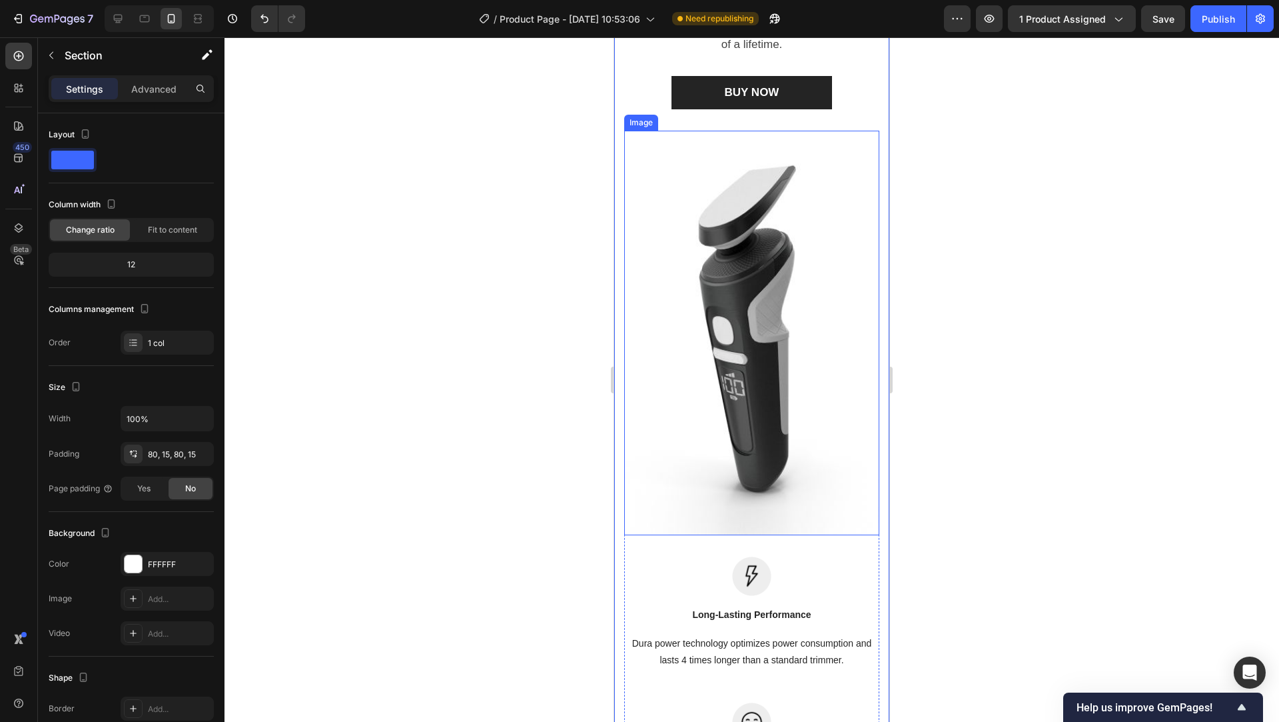
click at [771, 328] on img at bounding box center [751, 333] width 255 height 405
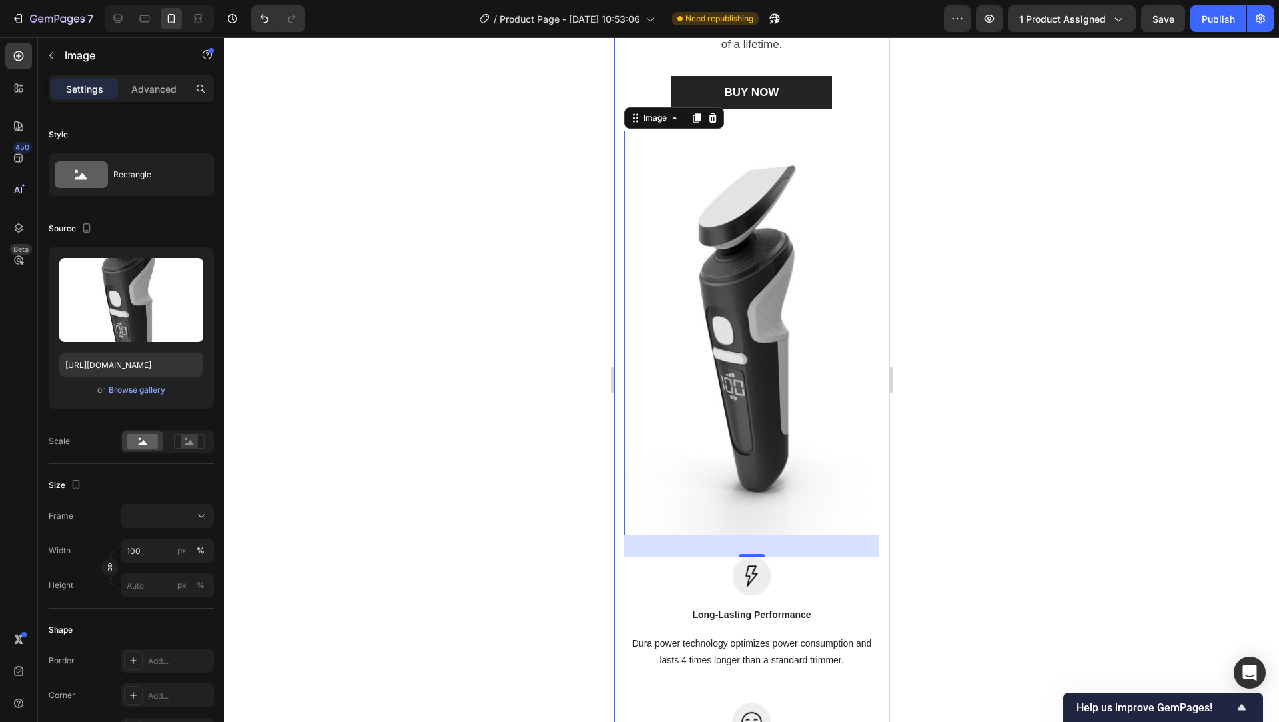
click at [618, 243] on div "Your Choice to Groom with Style & Precision Heading Regain control with the bar…" at bounding box center [751, 526] width 275 height 1368
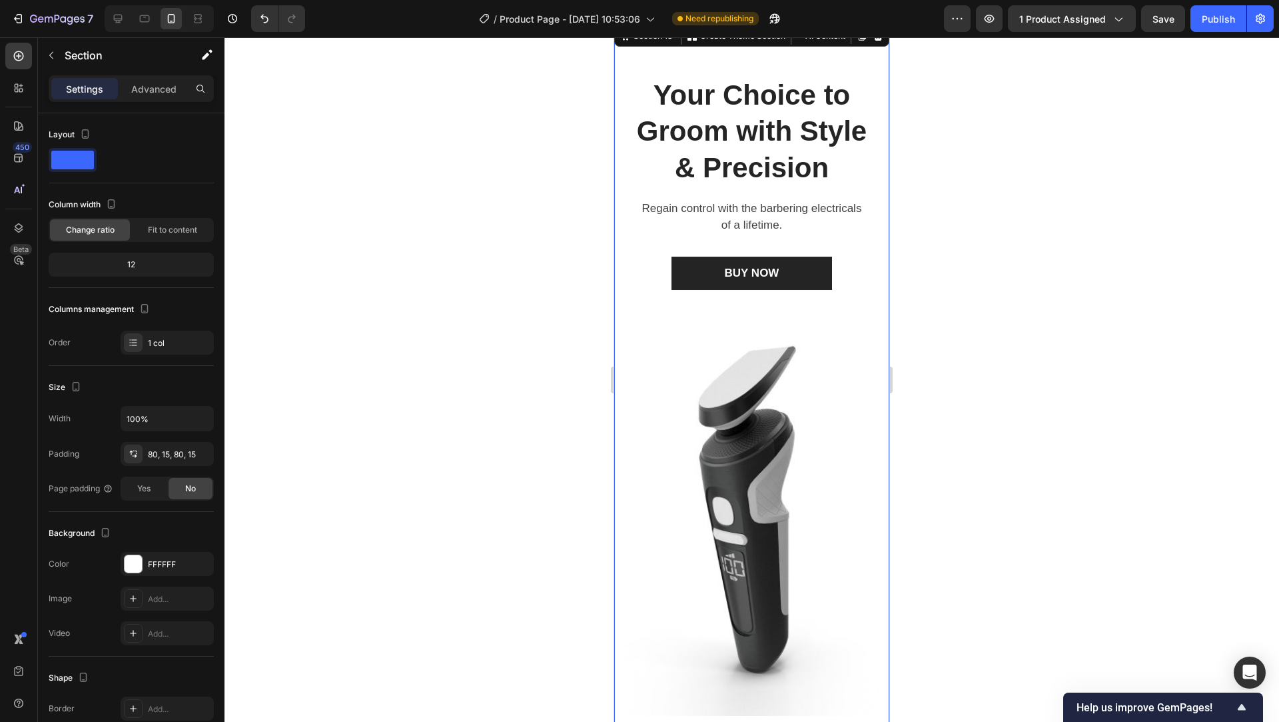
scroll to position [8324, 0]
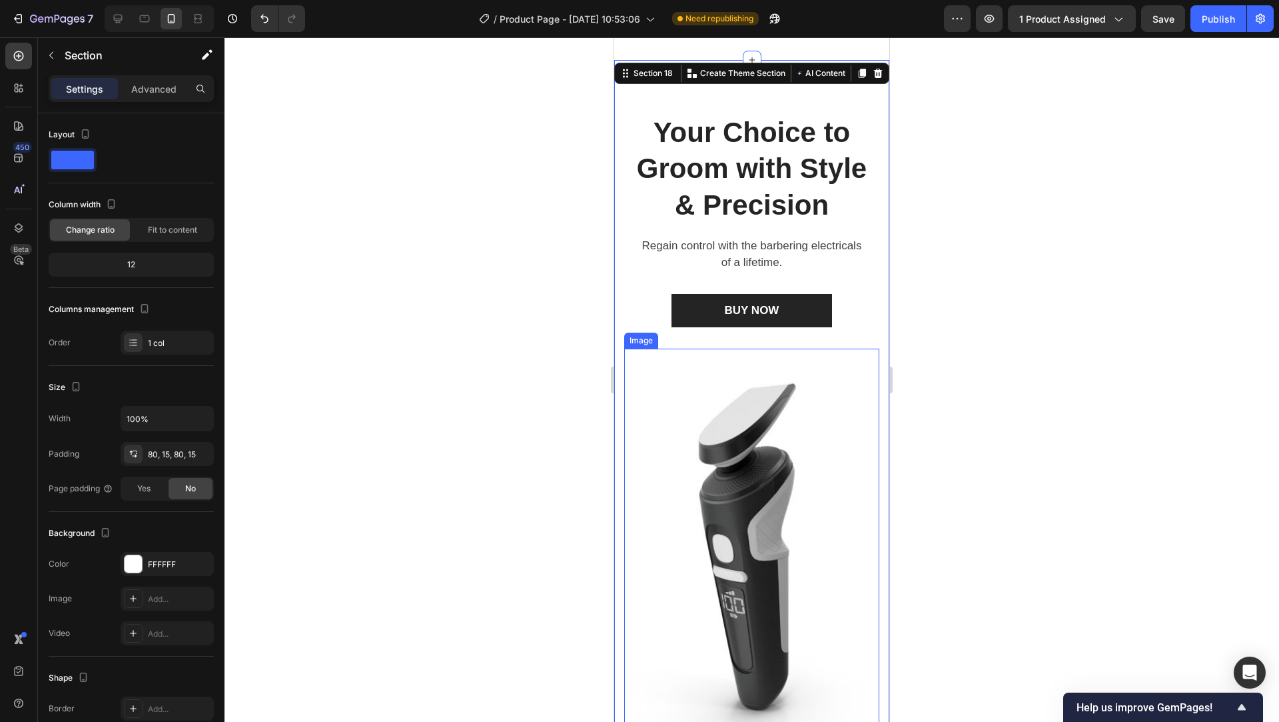
click at [648, 403] on img at bounding box center [751, 550] width 255 height 405
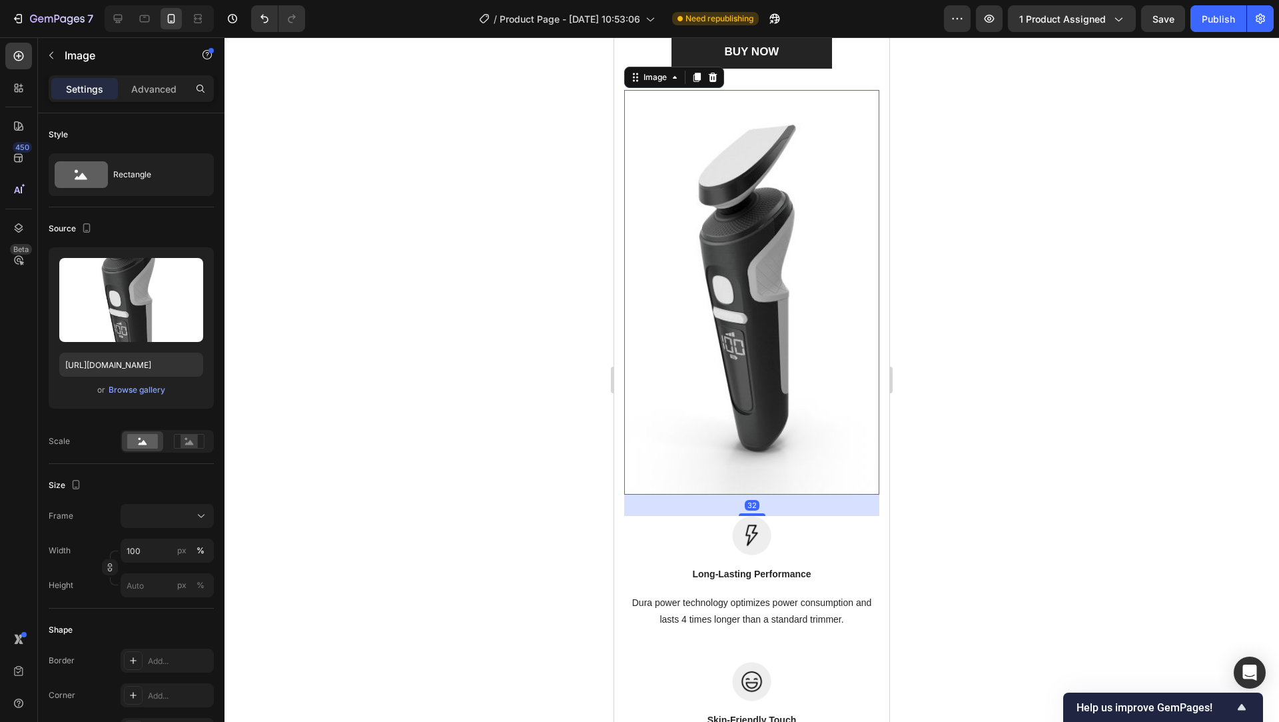
scroll to position [8664, 0]
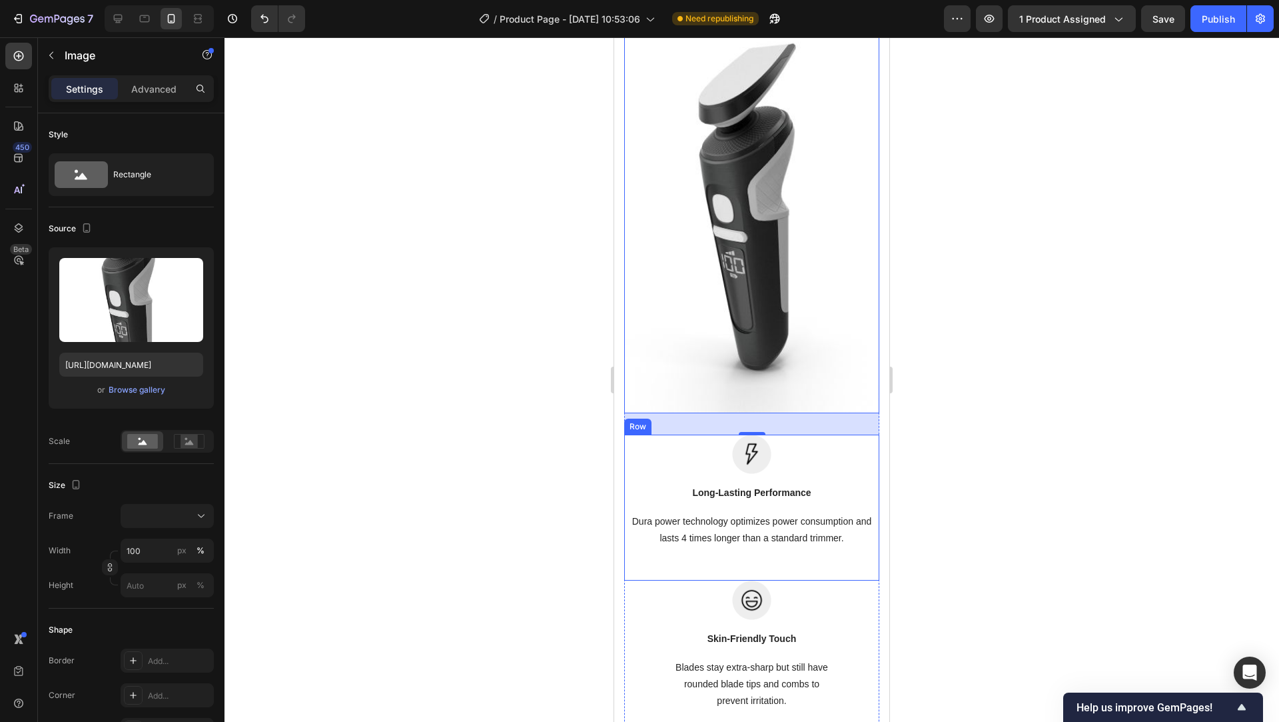
click at [698, 580] on div "Image Long-Lasting Performance Text block Dura power technology optimizes power…" at bounding box center [751, 506] width 255 height 145
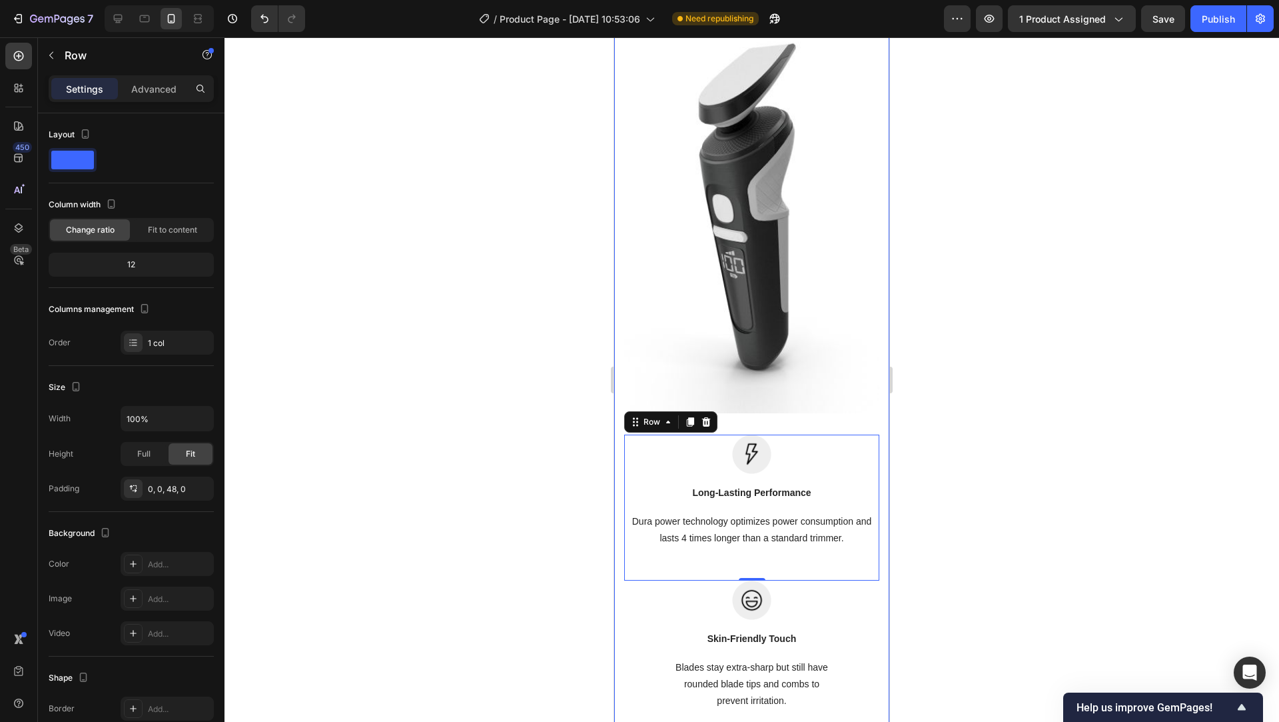
click at [621, 285] on div "Your Choice to Groom with Style & Precision Heading Regain control with the bar…" at bounding box center [751, 404] width 275 height 1368
click at [657, 288] on img at bounding box center [751, 211] width 255 height 405
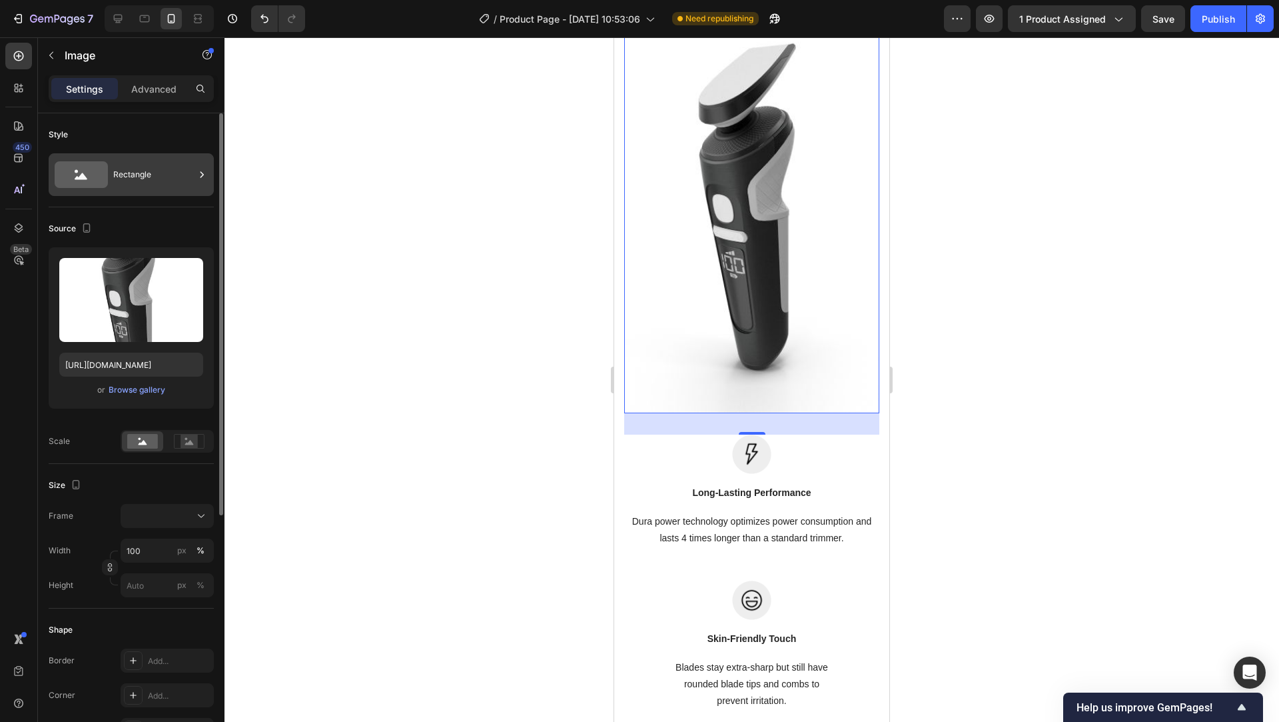
click at [189, 181] on div "Rectangle" at bounding box center [153, 174] width 81 height 31
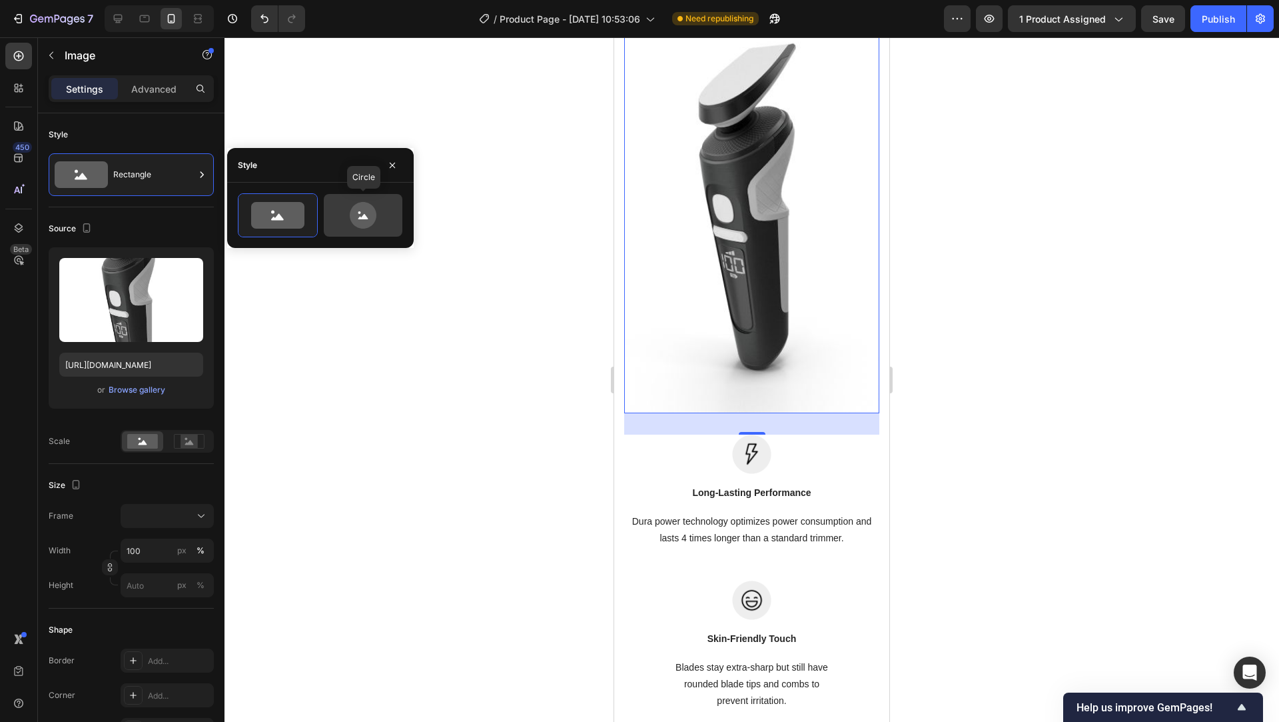
click at [347, 213] on icon at bounding box center [363, 215] width 63 height 27
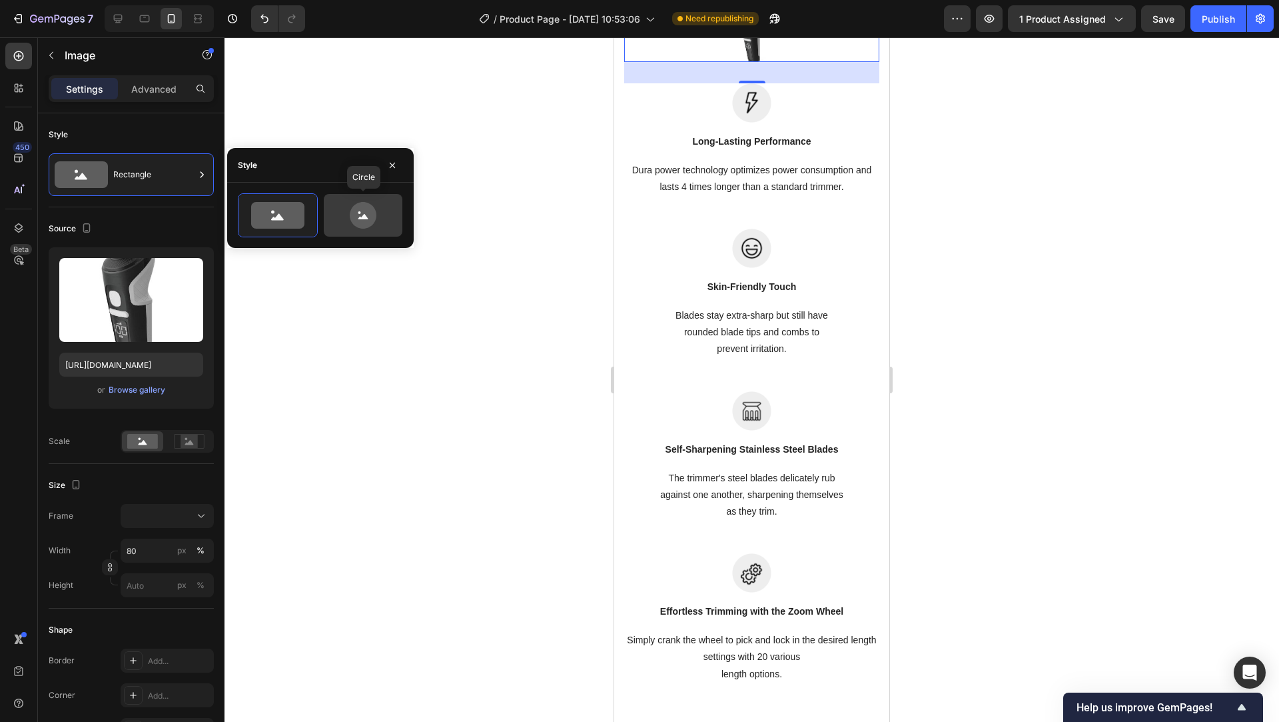
scroll to position [8328, 0]
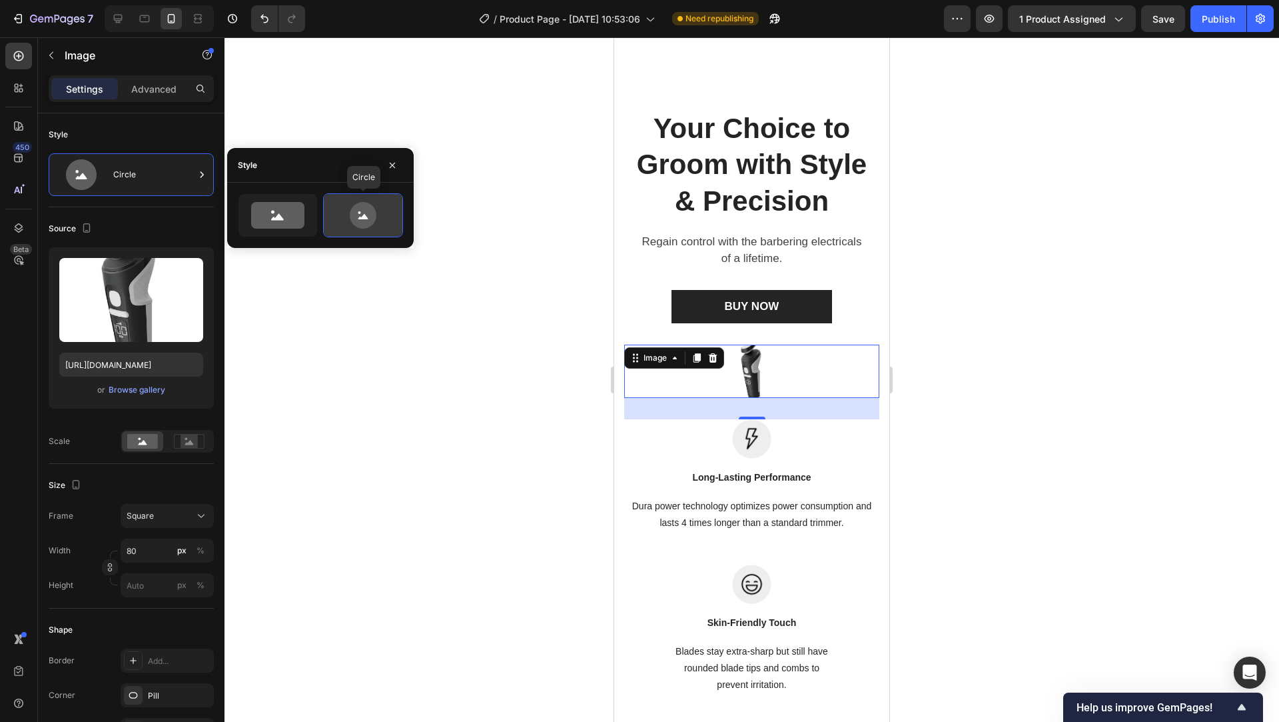
type input "100"
click at [345, 126] on div at bounding box center [752, 379] width 1055 height 684
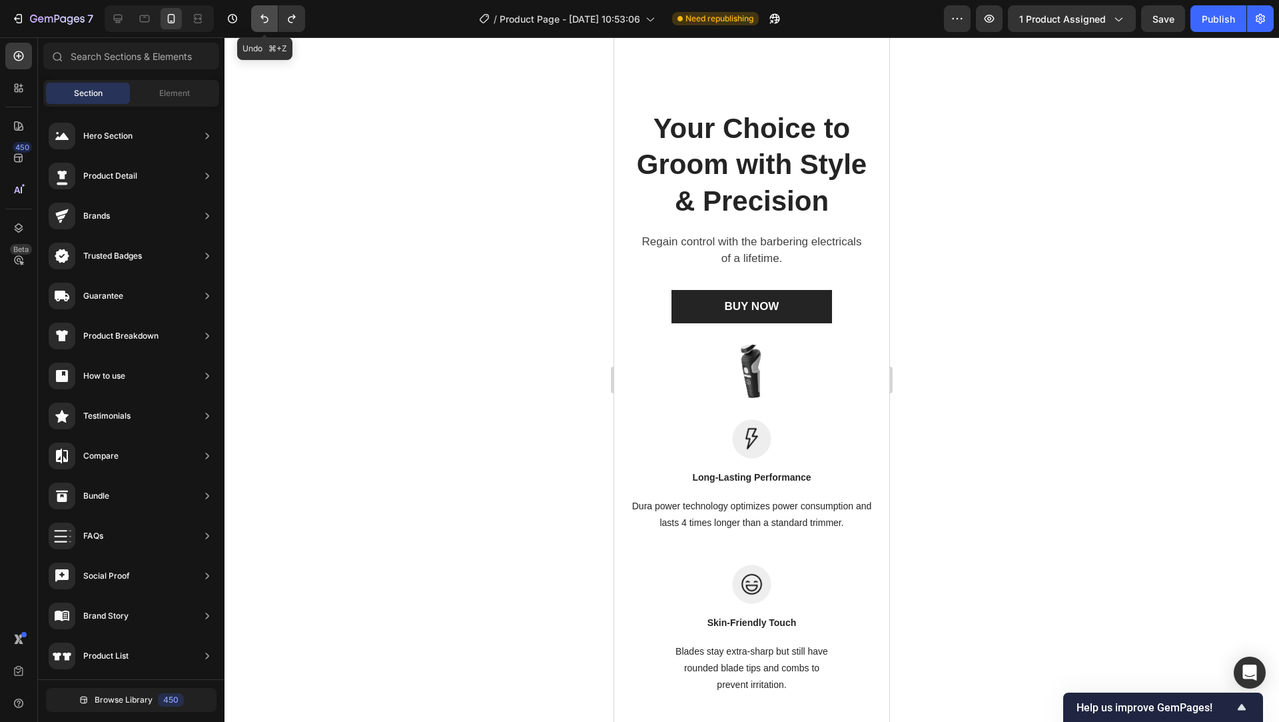
click at [262, 18] on icon "Undo/Redo" at bounding box center [264, 19] width 8 height 9
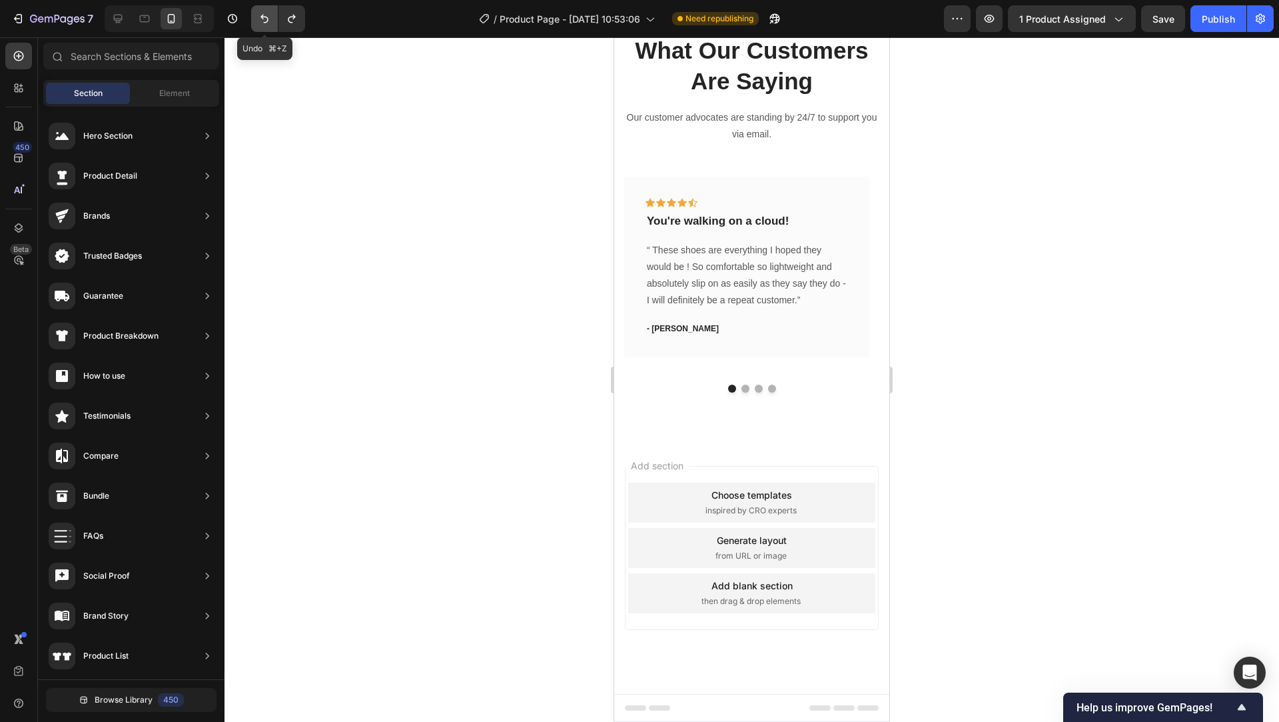
scroll to position [7945, 0]
click at [297, 20] on icon "Undo/Redo" at bounding box center [291, 18] width 13 height 13
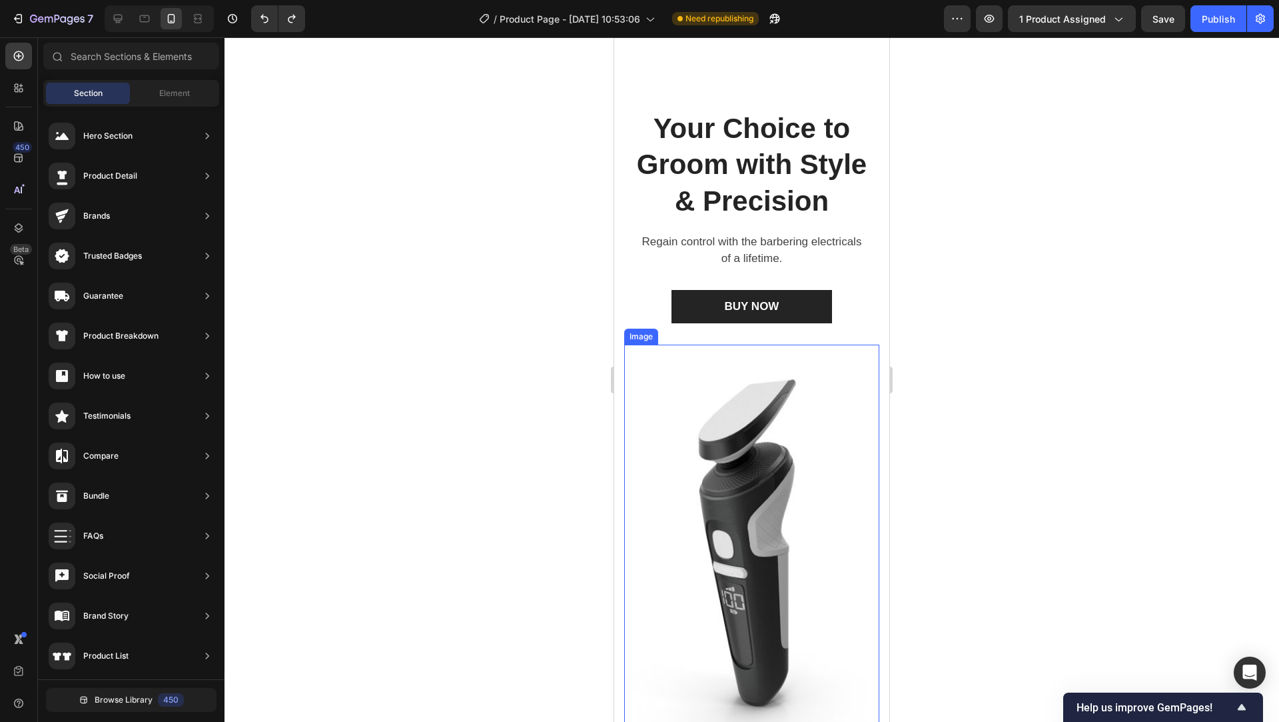
click at [746, 551] on img at bounding box center [751, 546] width 255 height 405
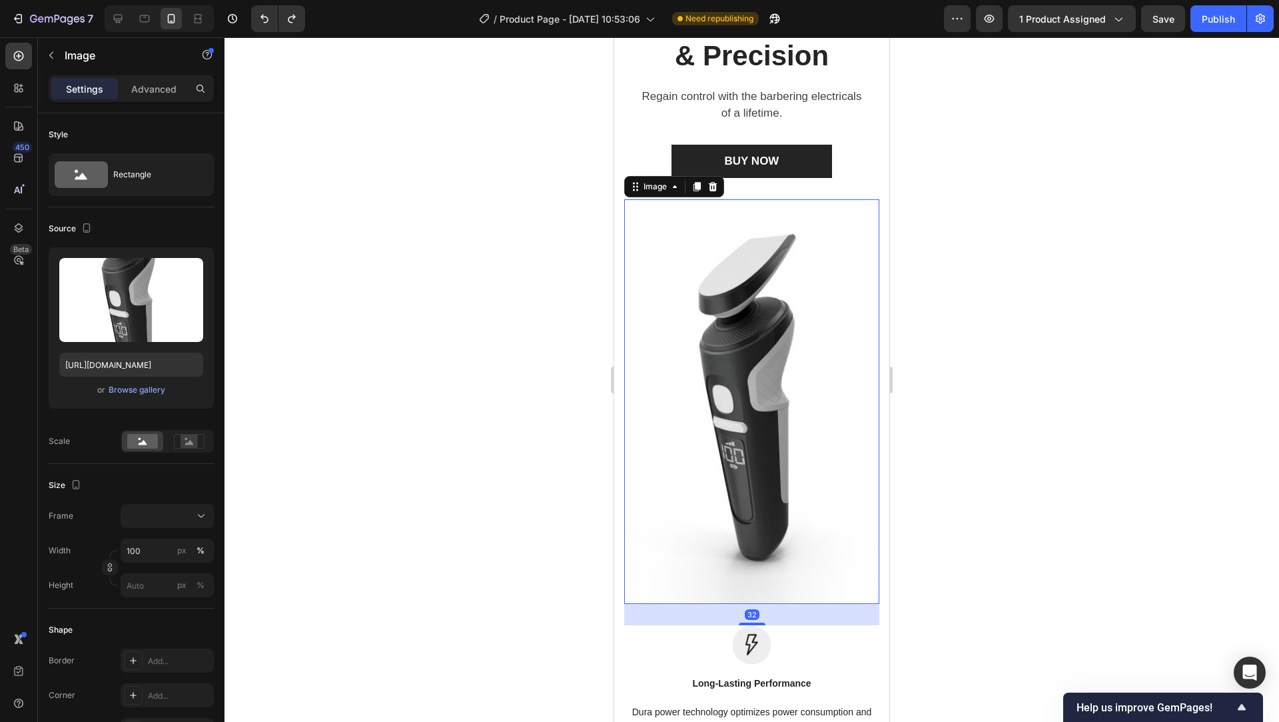
scroll to position [8476, 0]
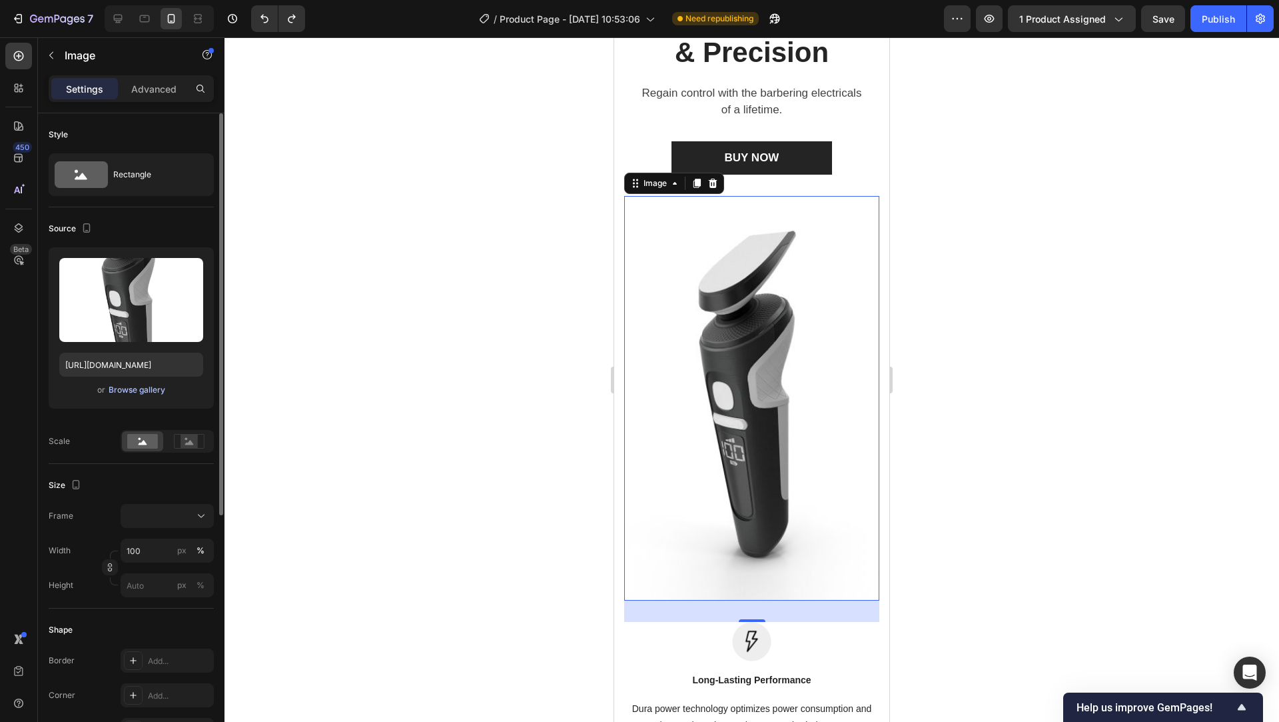
click at [134, 395] on div "Browse gallery" at bounding box center [137, 390] width 57 height 12
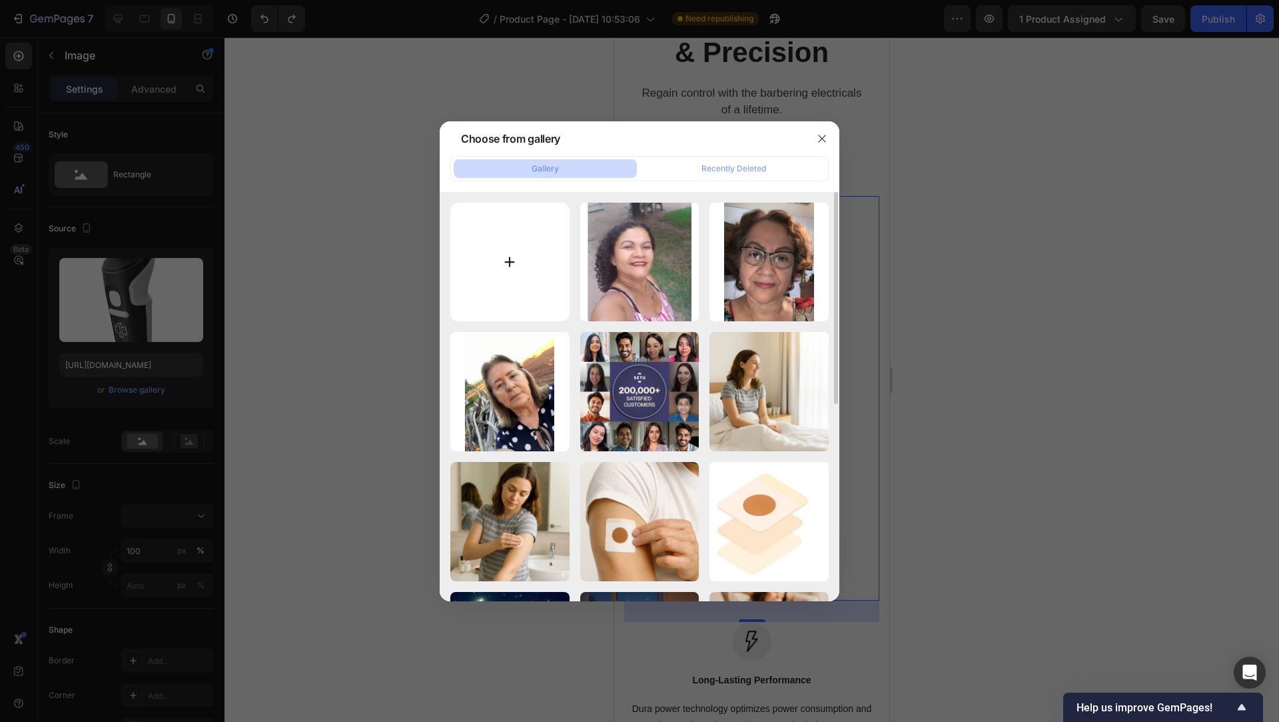
click at [566, 266] on input "file" at bounding box center [509, 262] width 119 height 119
type input "C:\fakepath\Parche adhesivo con [PERSON_NAME].webp"
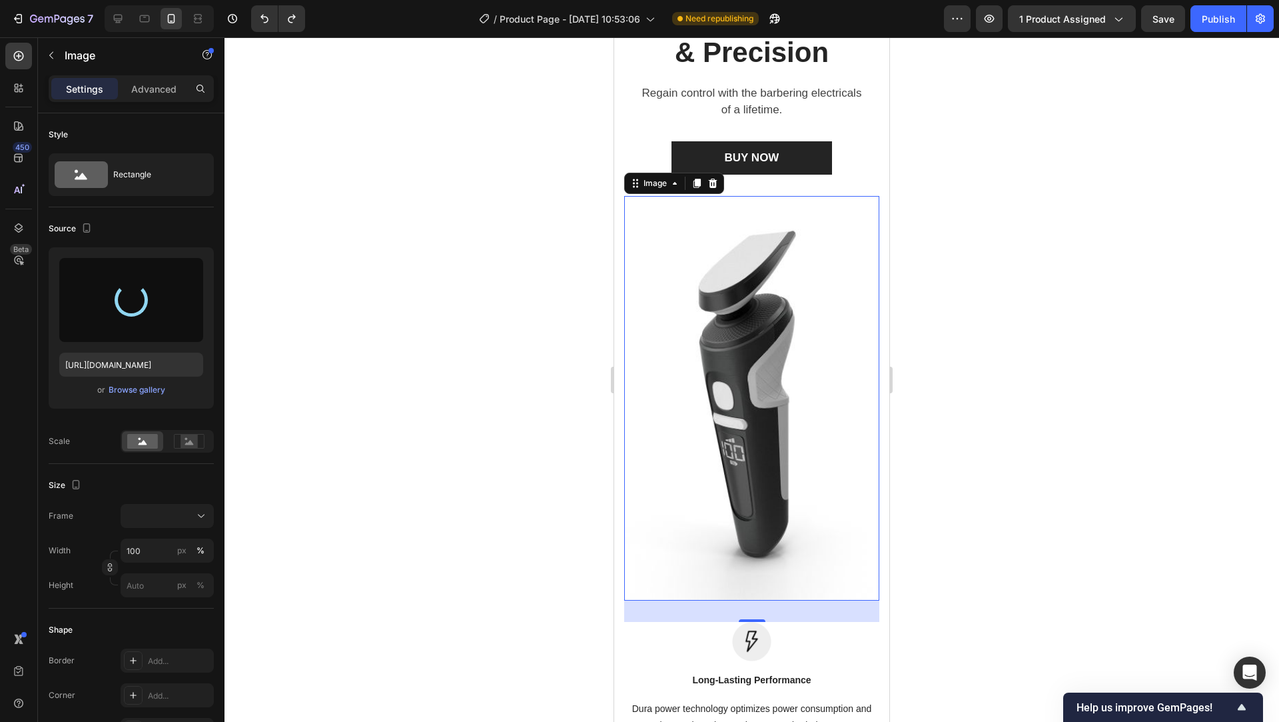
type input "[URL][DOMAIN_NAME]"
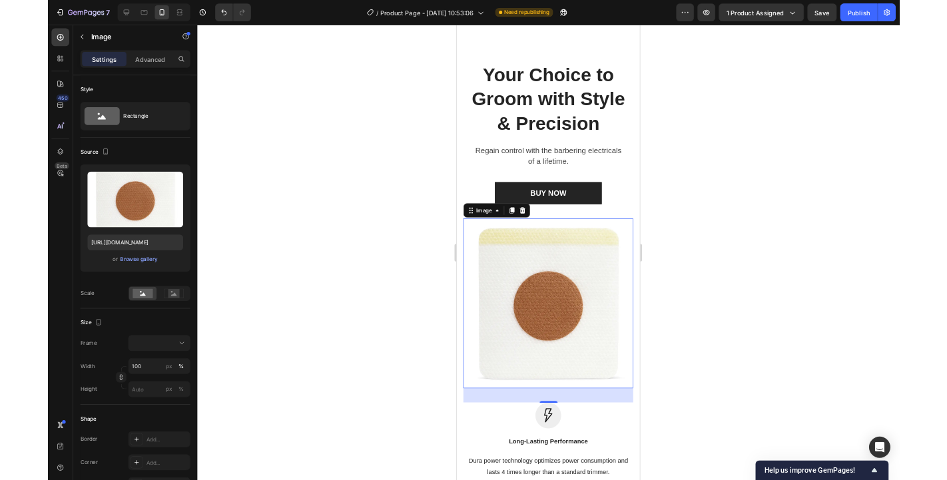
scroll to position [8333, 0]
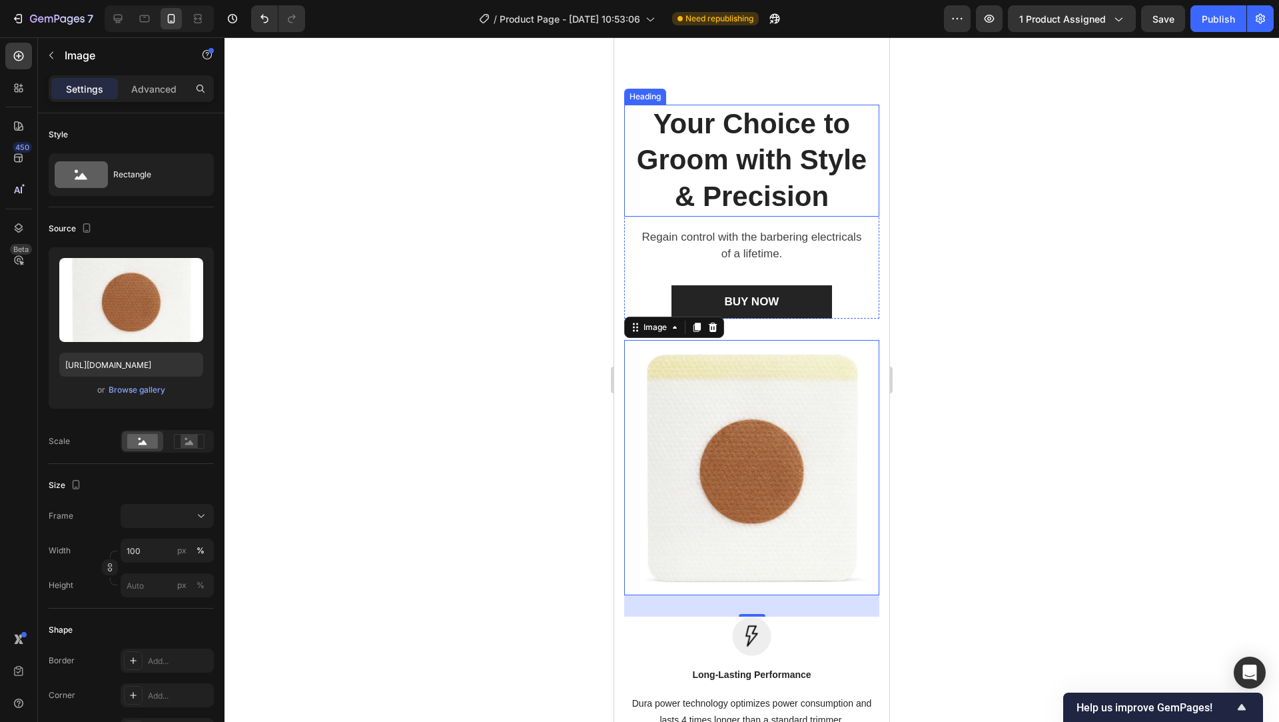
click at [746, 161] on p "Your Choice to Groom with Style & Precision" at bounding box center [751, 160] width 231 height 109
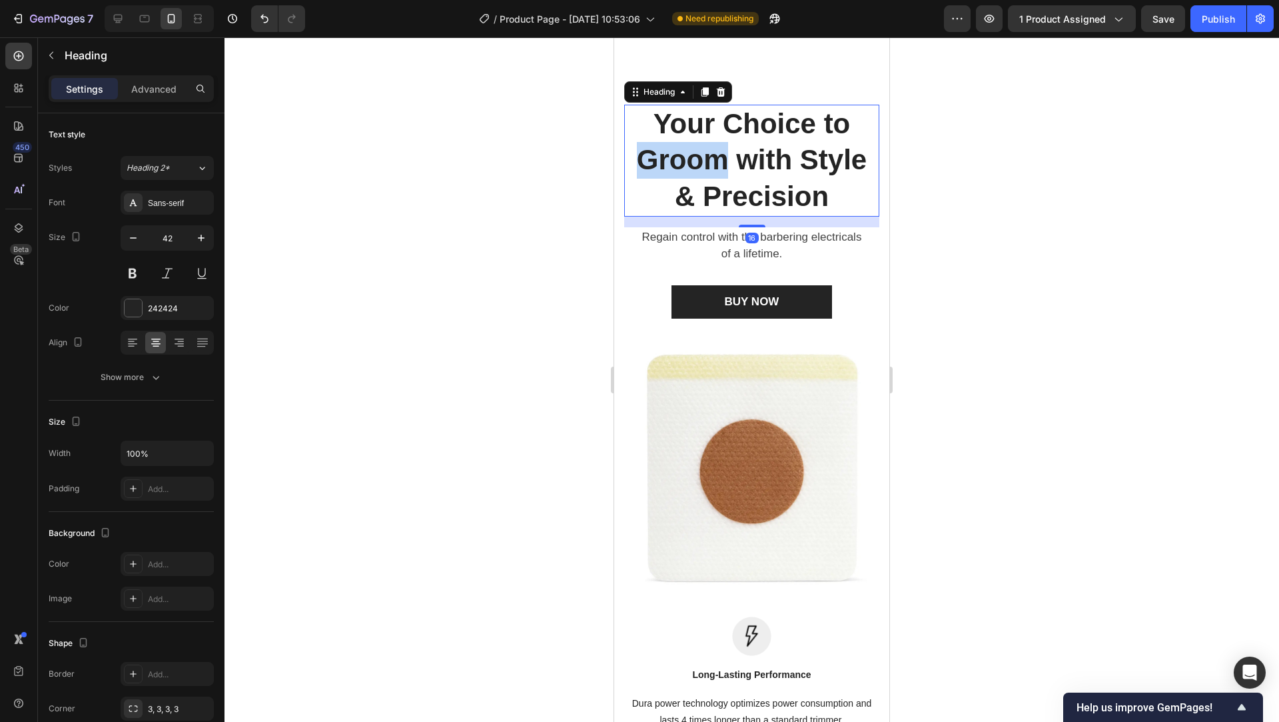
click at [746, 161] on p "Your Choice to Groom with Style & Precision" at bounding box center [751, 160] width 231 height 109
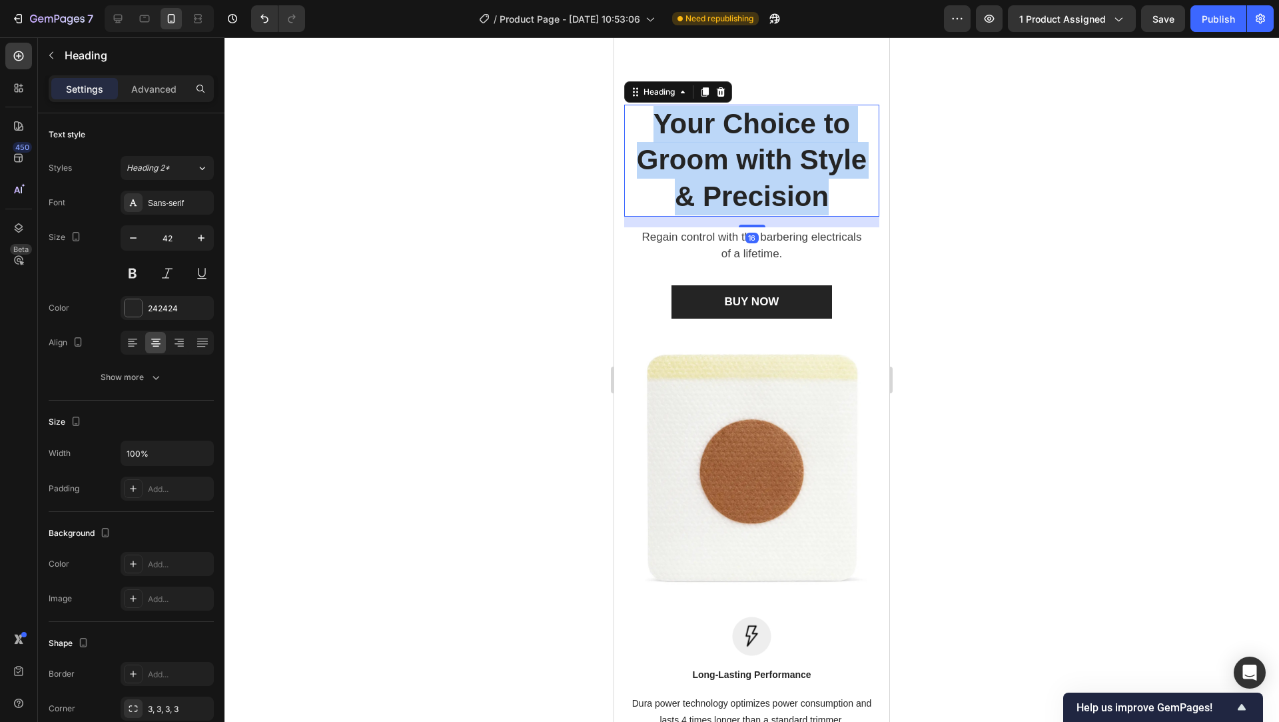
click at [746, 161] on p "Your Choice to Groom with Style & Precision" at bounding box center [751, 160] width 231 height 109
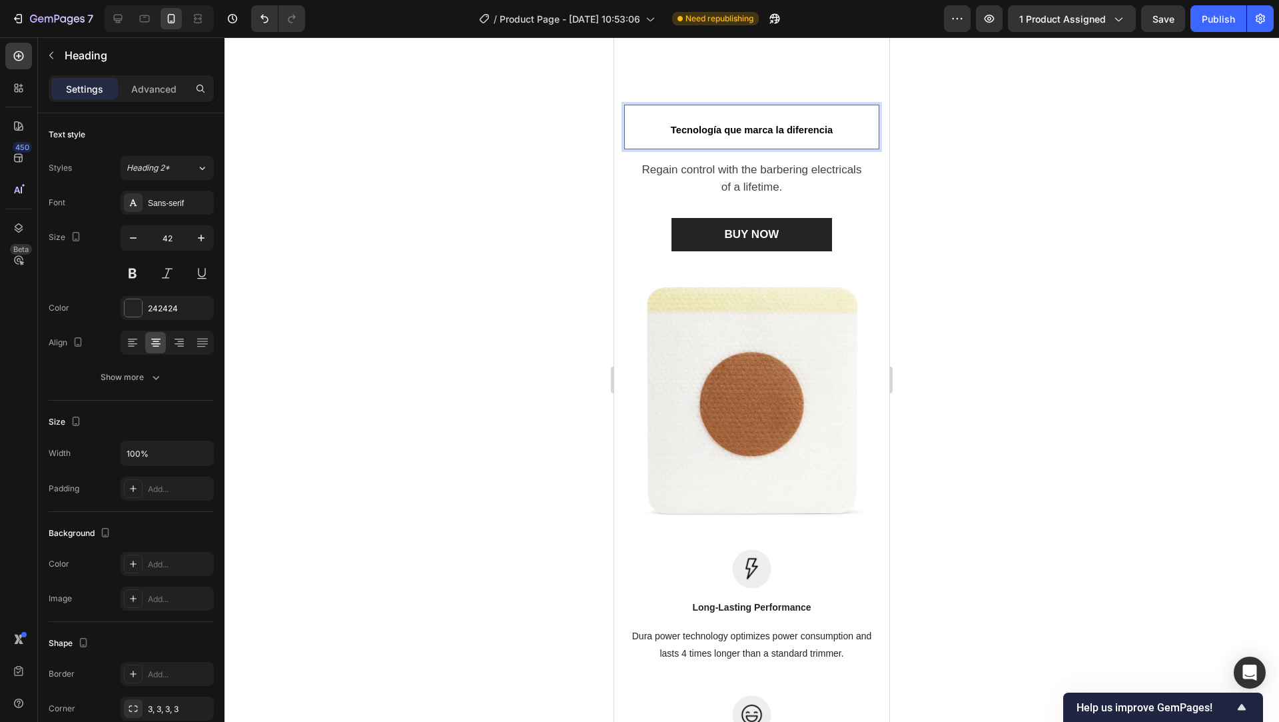
click at [736, 165] on p "Regain control with the barbering electricals of a lifetime." at bounding box center [751, 178] width 231 height 34
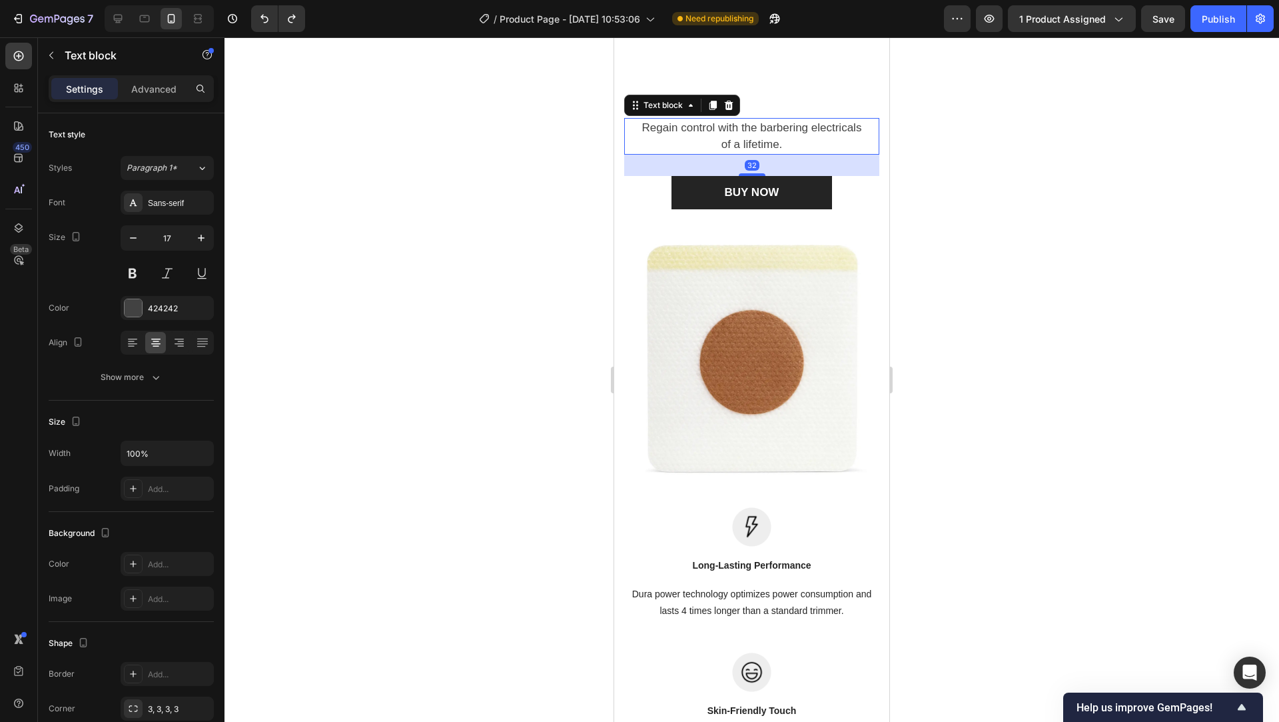
click at [758, 142] on p "Regain control with the barbering electricals of a lifetime." at bounding box center [751, 136] width 231 height 34
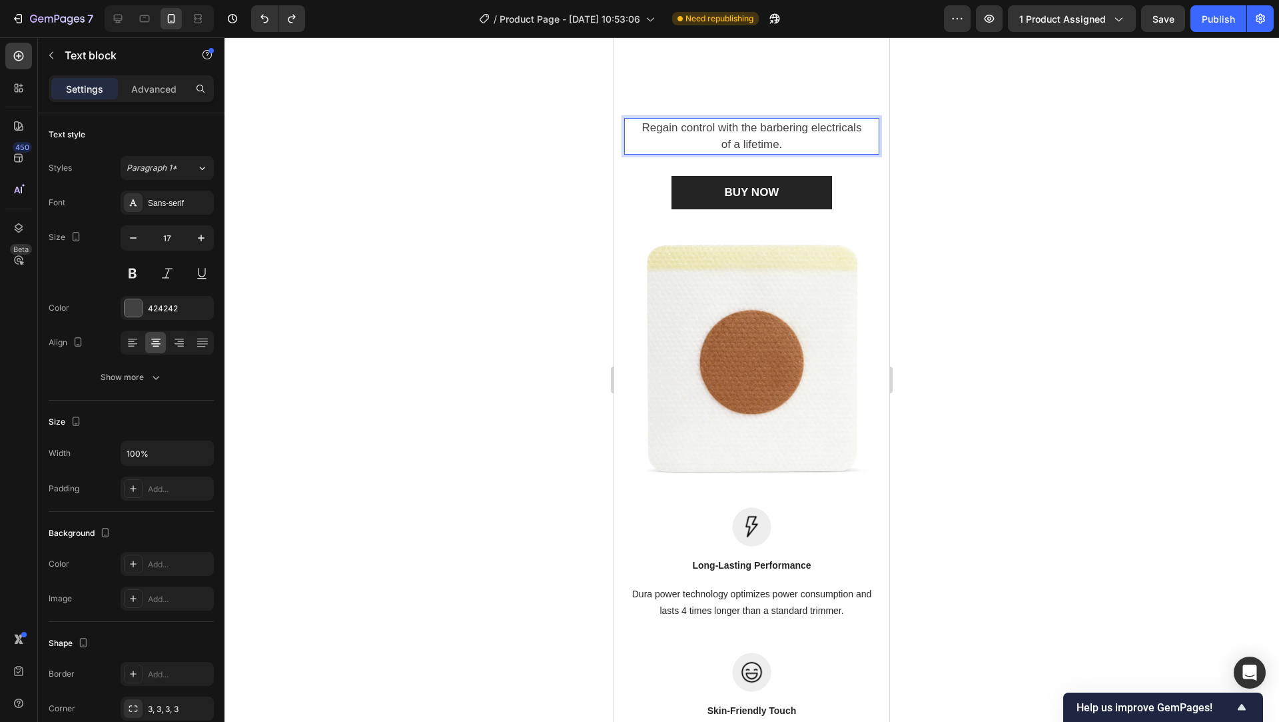
click at [758, 142] on p "Regain control with the barbering electricals of a lifetime." at bounding box center [751, 136] width 231 height 34
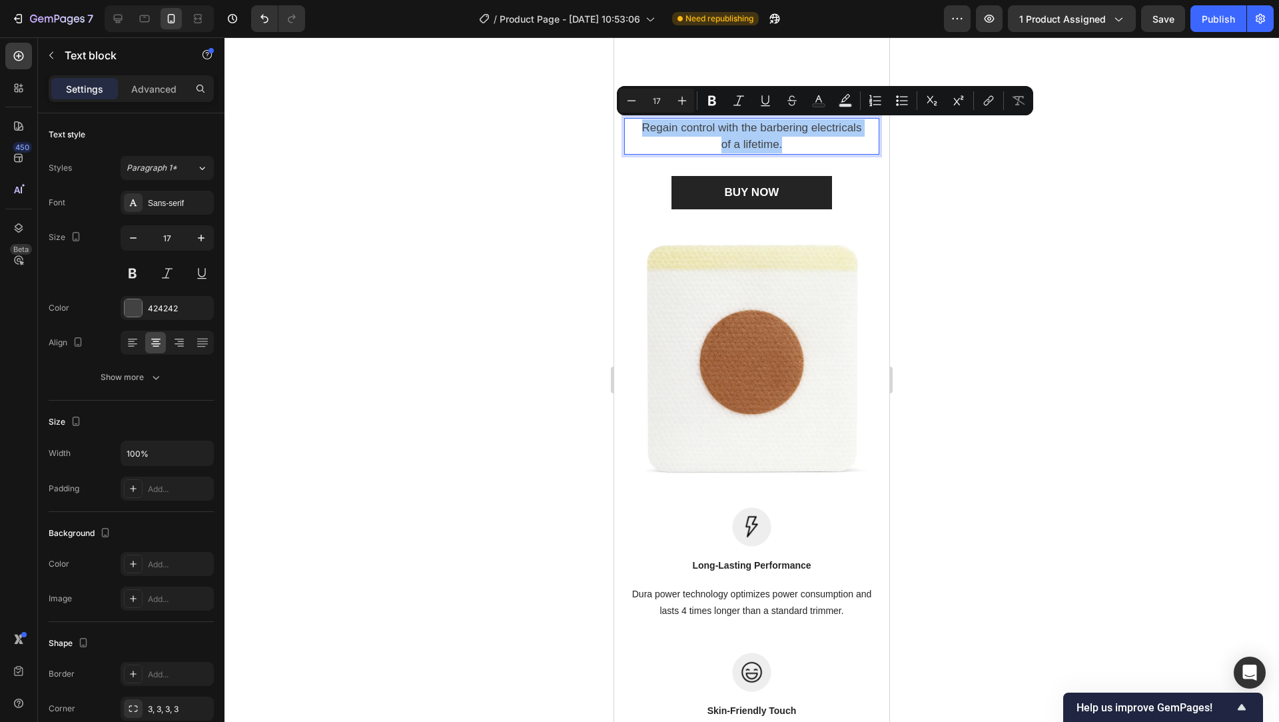
click at [573, 225] on div at bounding box center [752, 379] width 1055 height 684
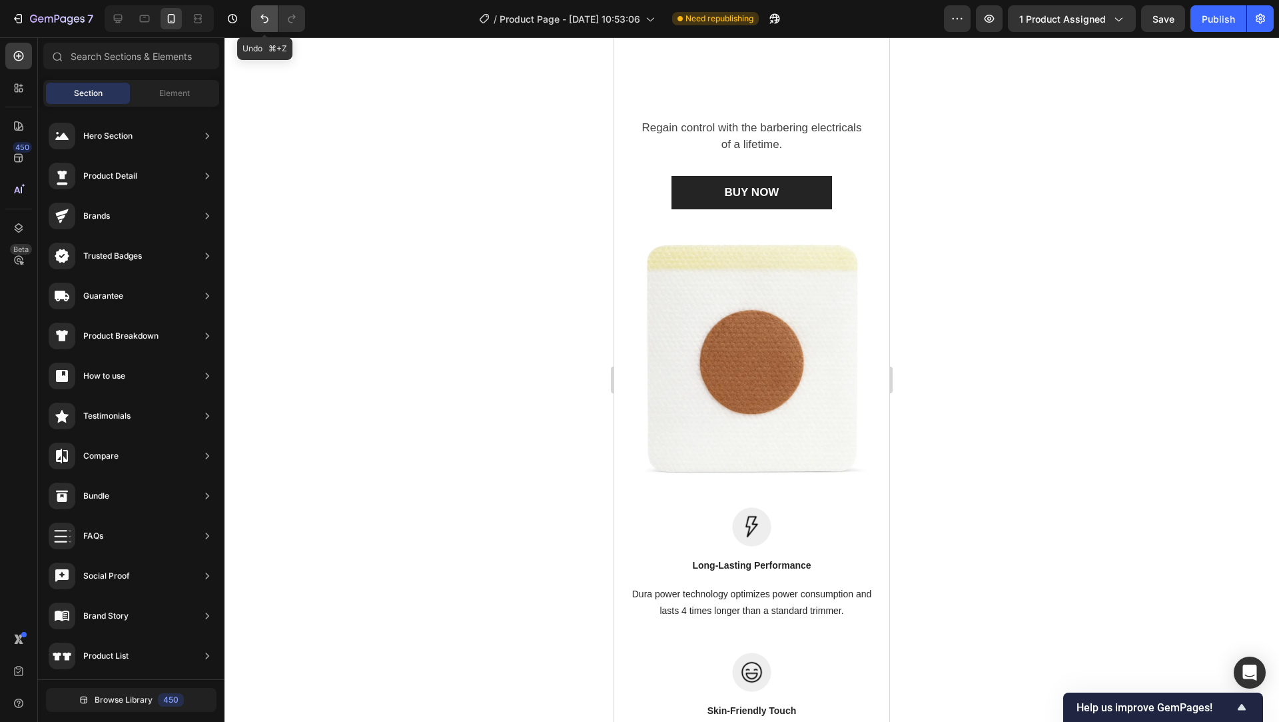
click at [261, 23] on icon "Undo/Redo" at bounding box center [264, 18] width 13 height 13
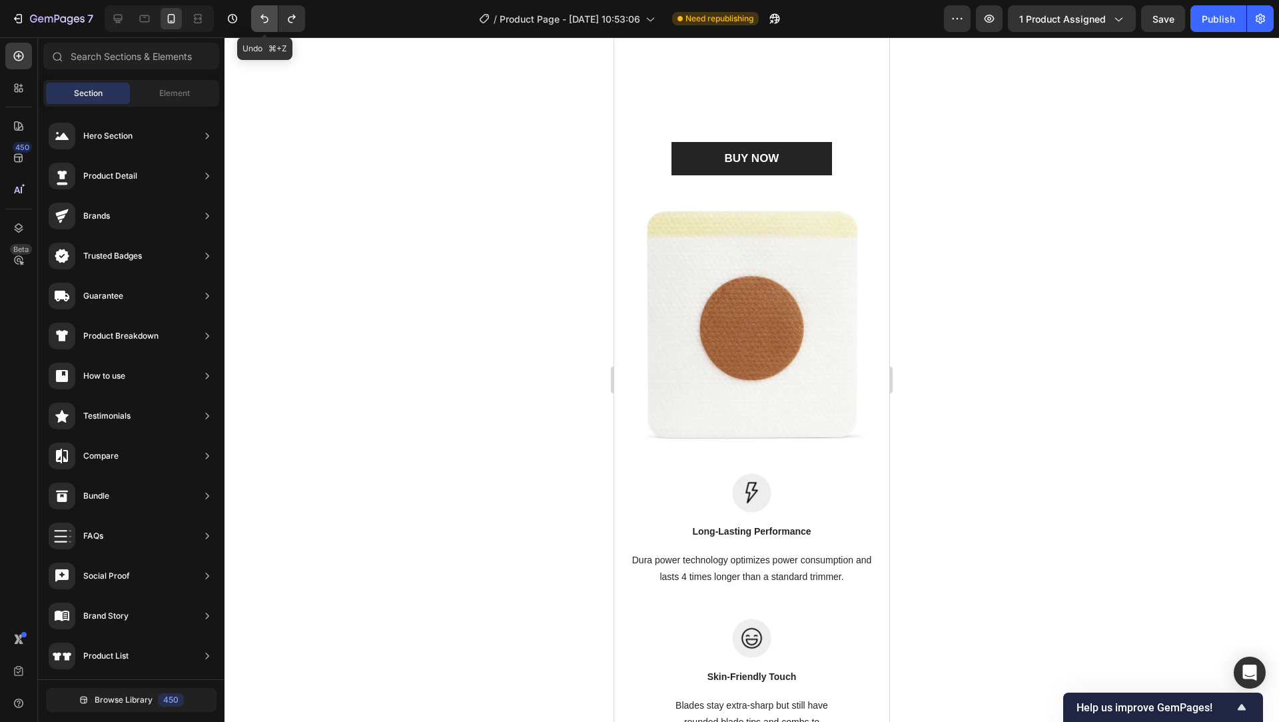
click at [261, 23] on icon "Undo/Redo" at bounding box center [264, 18] width 13 height 13
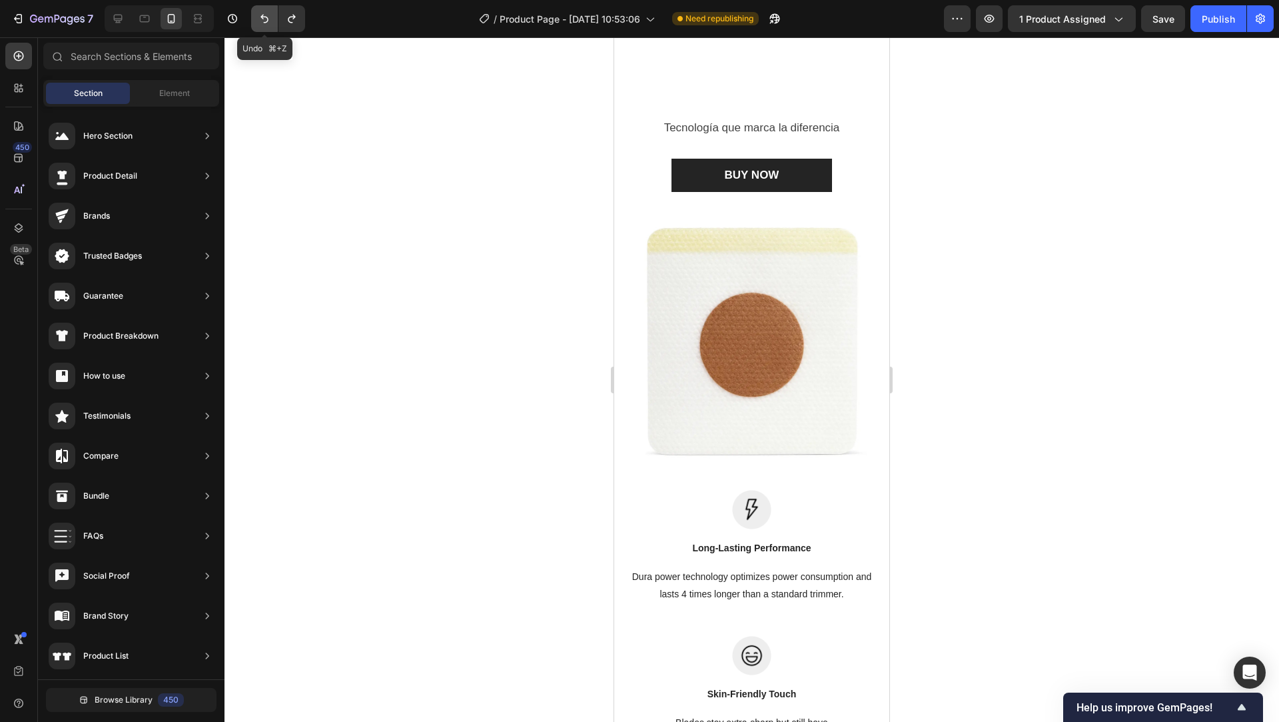
click at [261, 23] on icon "Undo/Redo" at bounding box center [264, 18] width 13 height 13
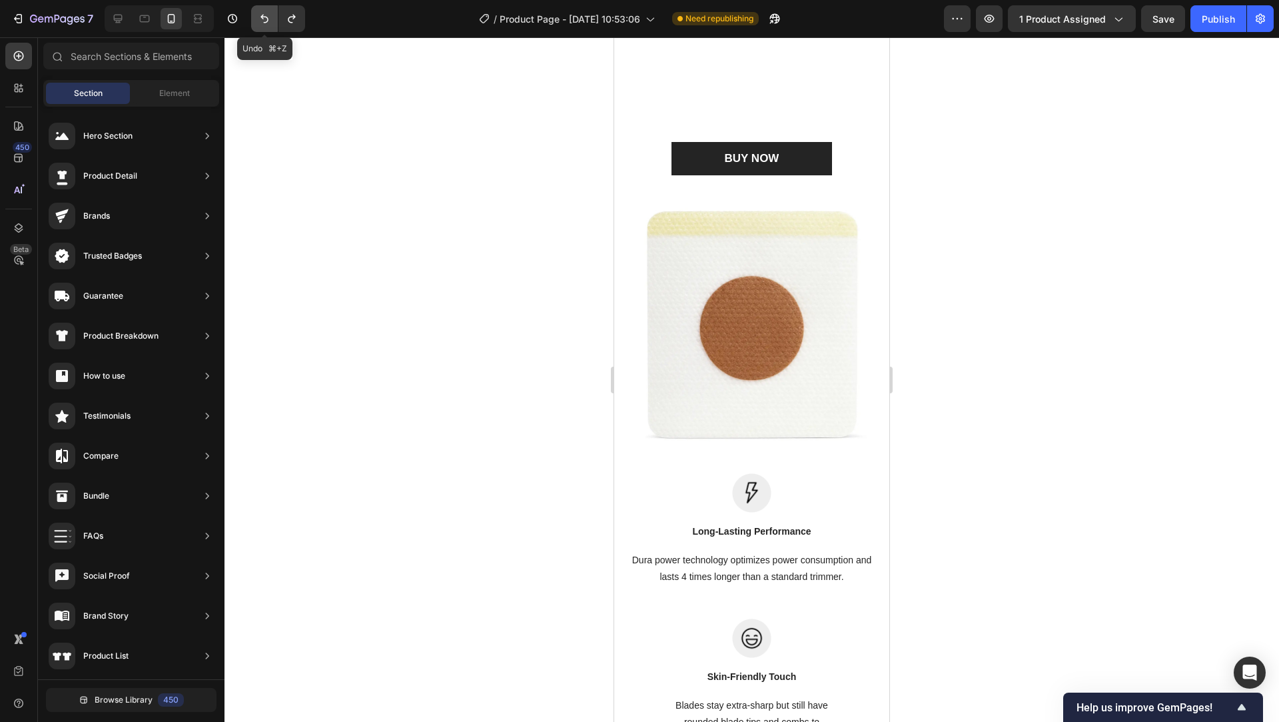
click at [261, 23] on icon "Undo/Redo" at bounding box center [264, 18] width 13 height 13
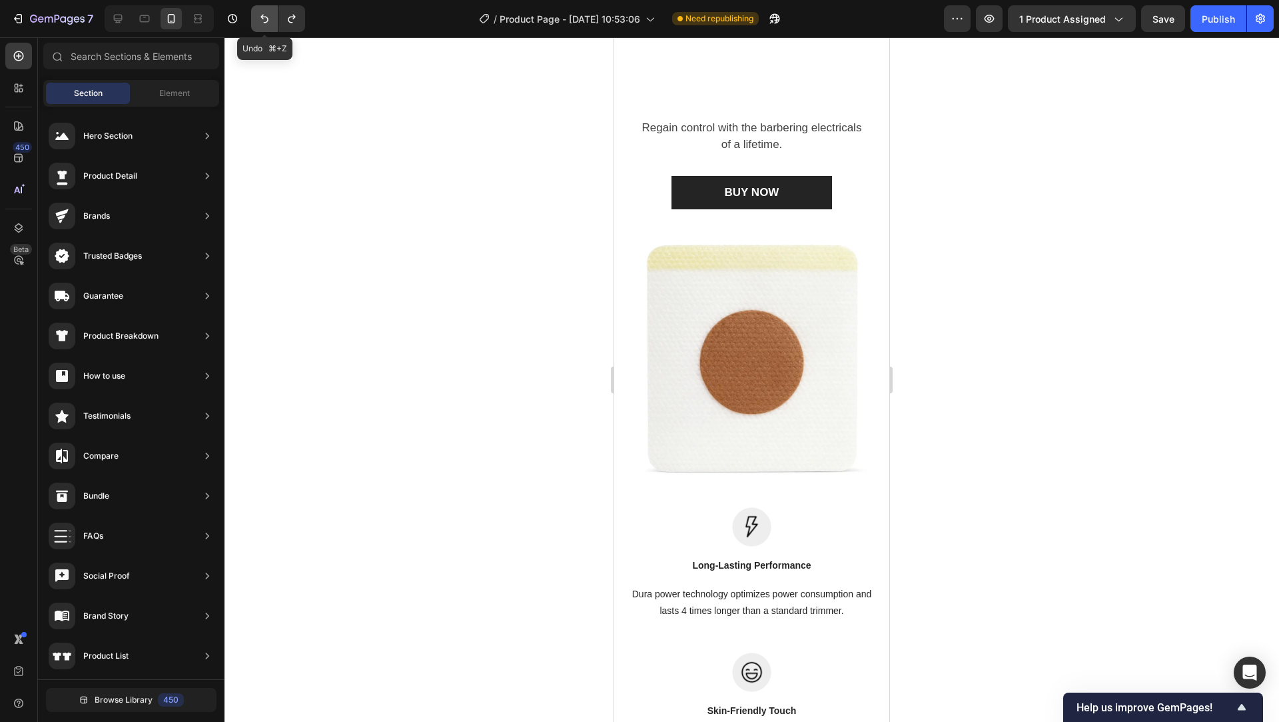
click at [261, 23] on icon "Undo/Redo" at bounding box center [264, 18] width 13 height 13
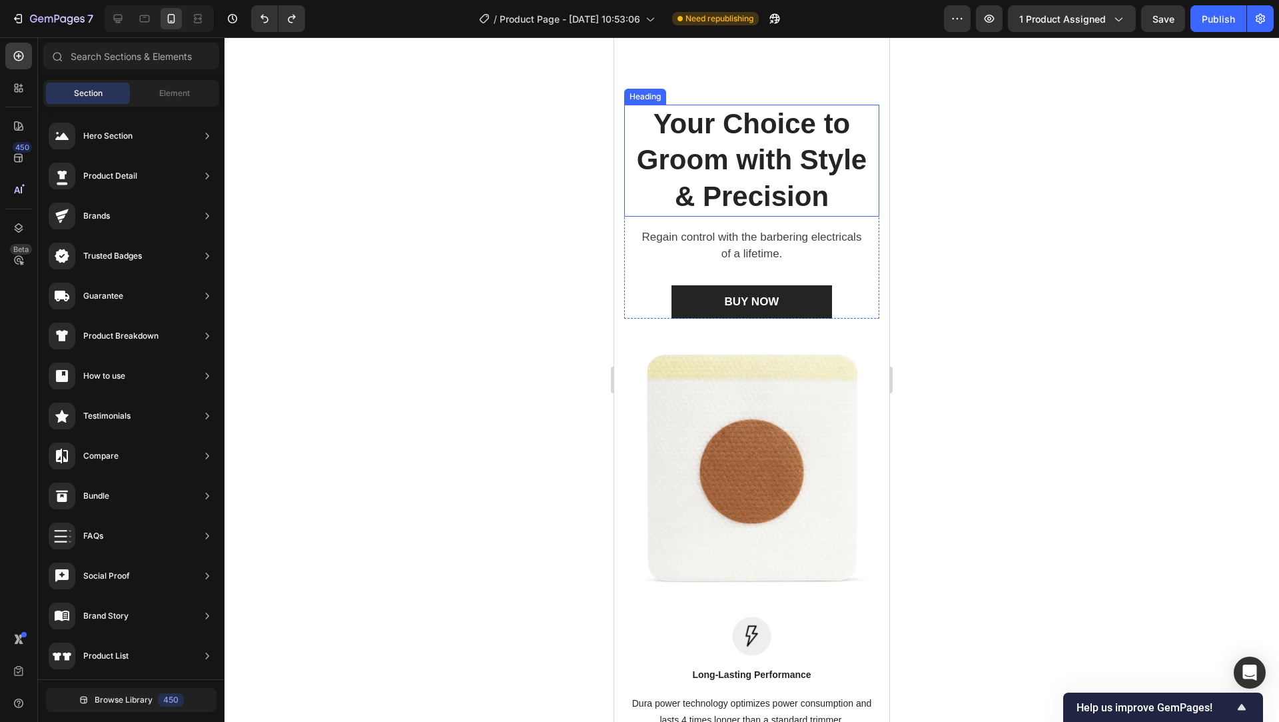
click at [724, 145] on h2 "Your Choice to Groom with Style & Precision" at bounding box center [752, 161] width 234 height 112
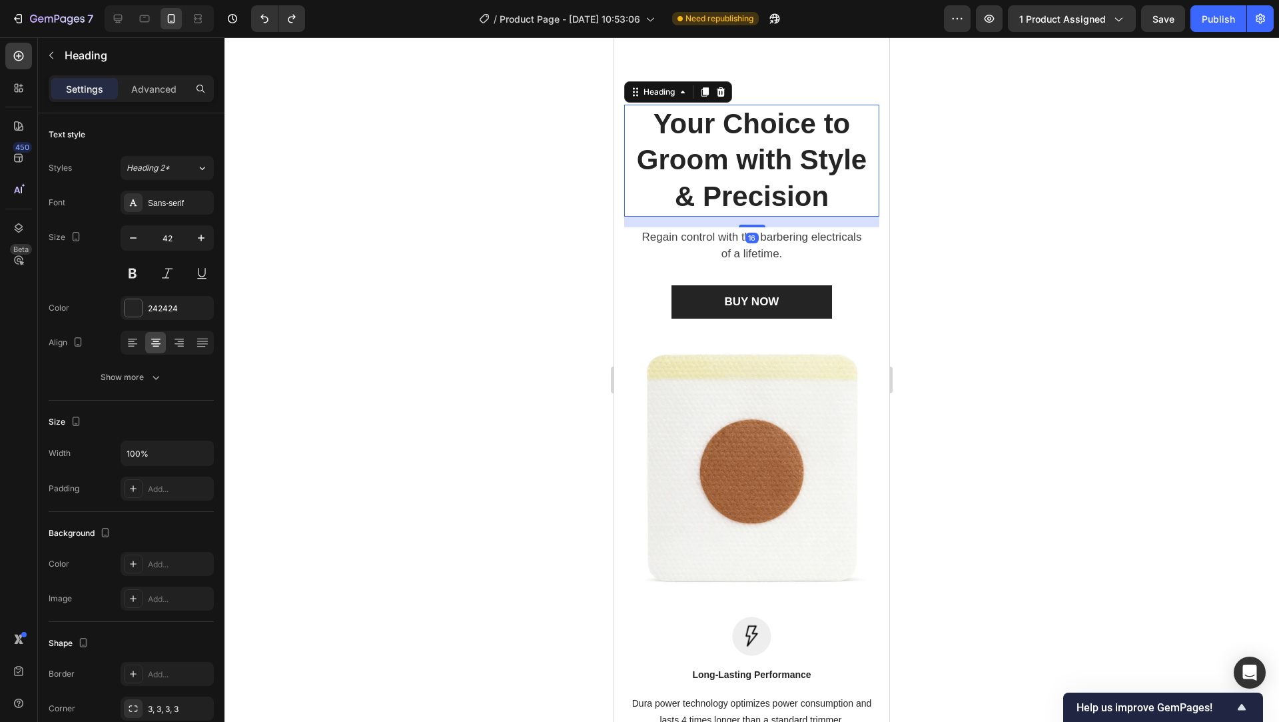
click at [724, 145] on h2 "Your Choice to Groom with Style & Precision" at bounding box center [752, 161] width 234 height 112
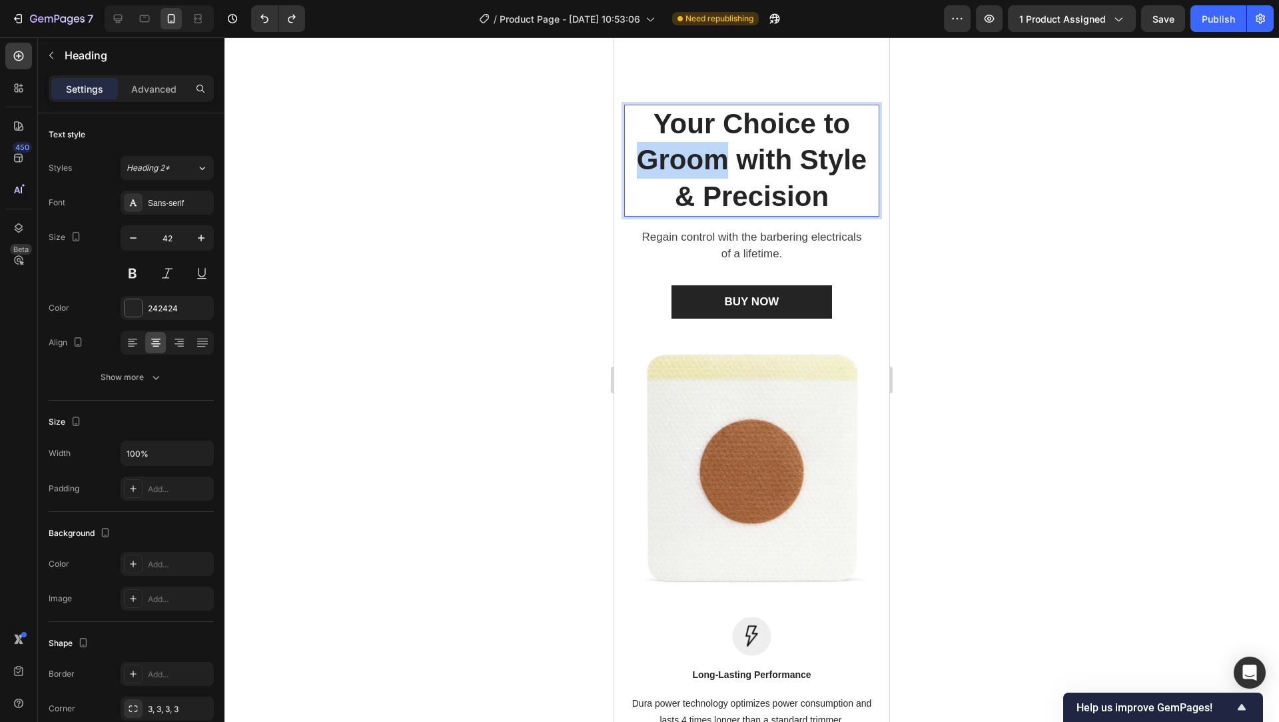
click at [724, 145] on p "Your Choice to Groom with Style & Precision" at bounding box center [751, 160] width 231 height 109
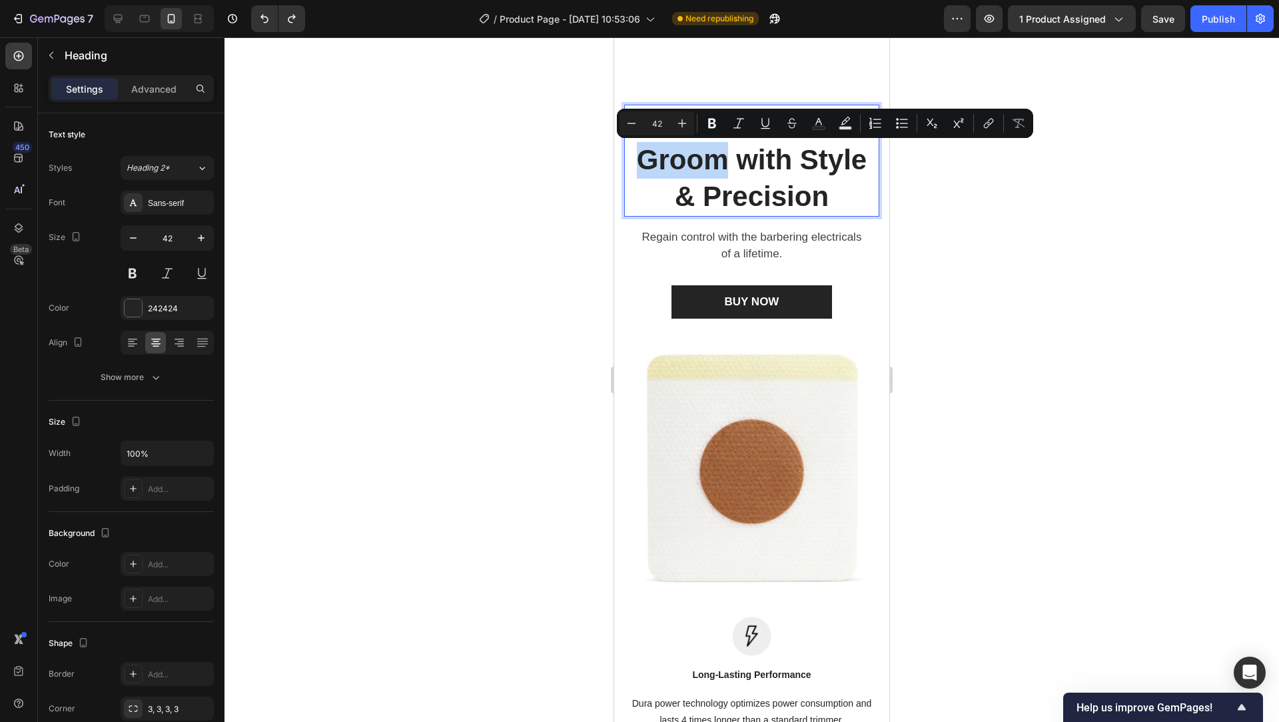
click at [724, 145] on p "Your Choice to Groom with Style & Precision" at bounding box center [751, 160] width 231 height 109
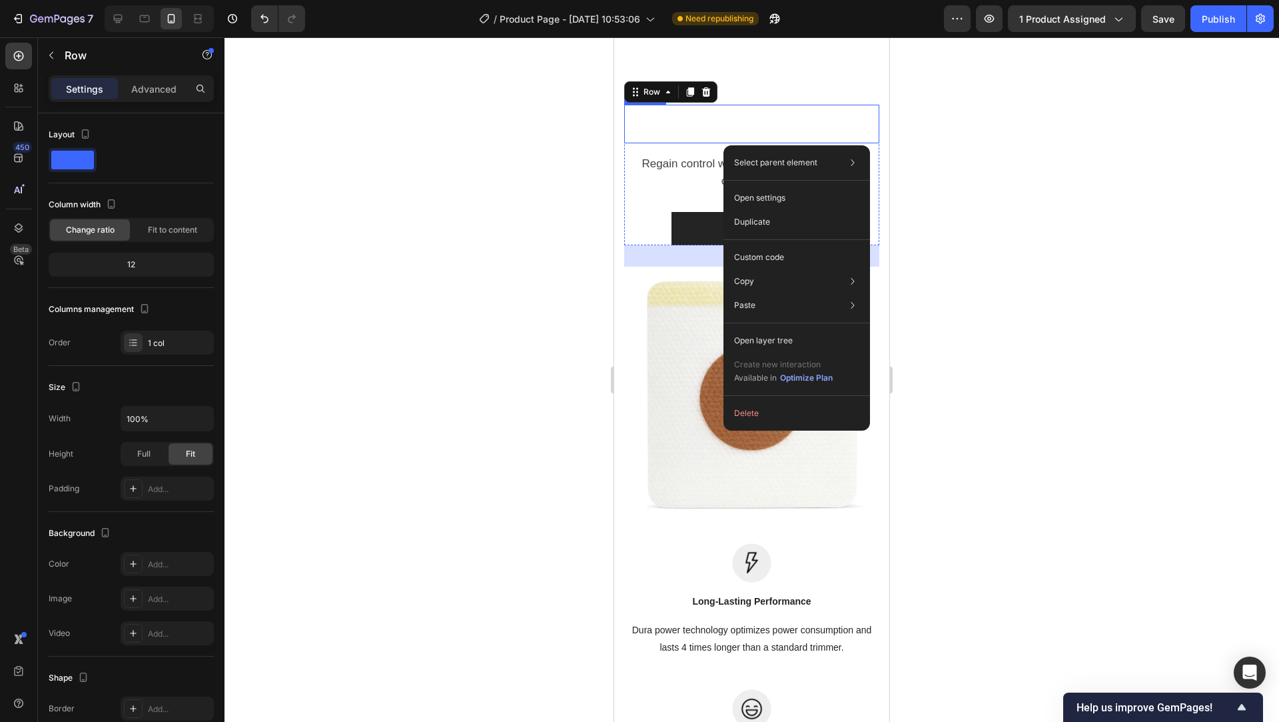
click at [690, 120] on p "Rich Text Editor. Editing area: main" at bounding box center [751, 124] width 231 height 37
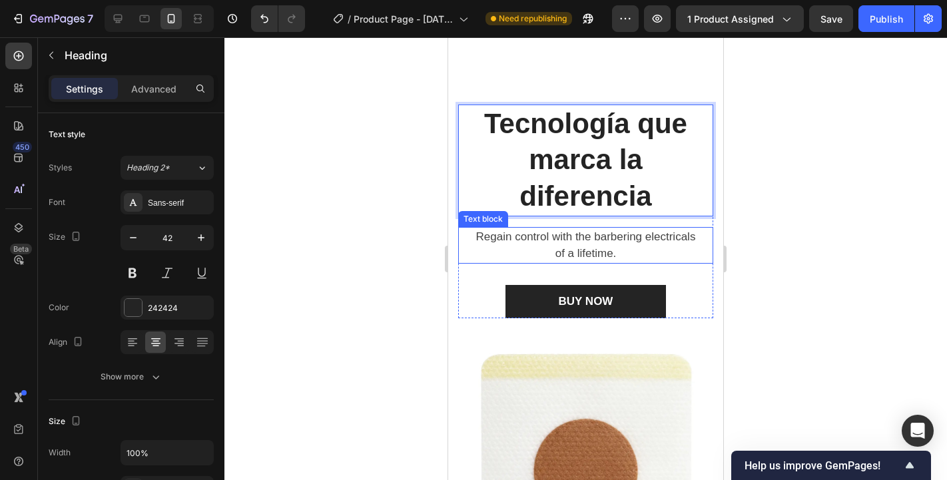
click at [550, 252] on p "Regain control with the barbering electricals of a lifetime." at bounding box center [585, 246] width 231 height 34
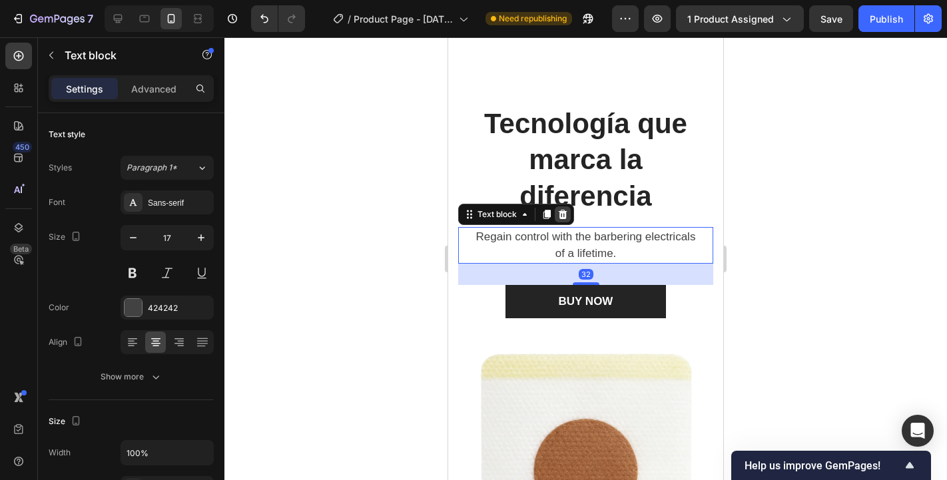
click at [562, 216] on icon at bounding box center [563, 214] width 11 height 11
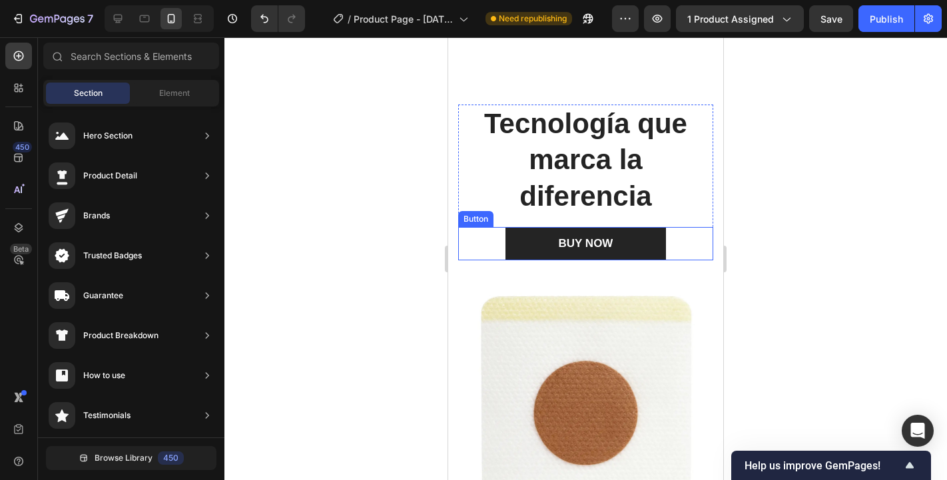
click at [486, 245] on div "BUY NOW Button" at bounding box center [585, 243] width 255 height 33
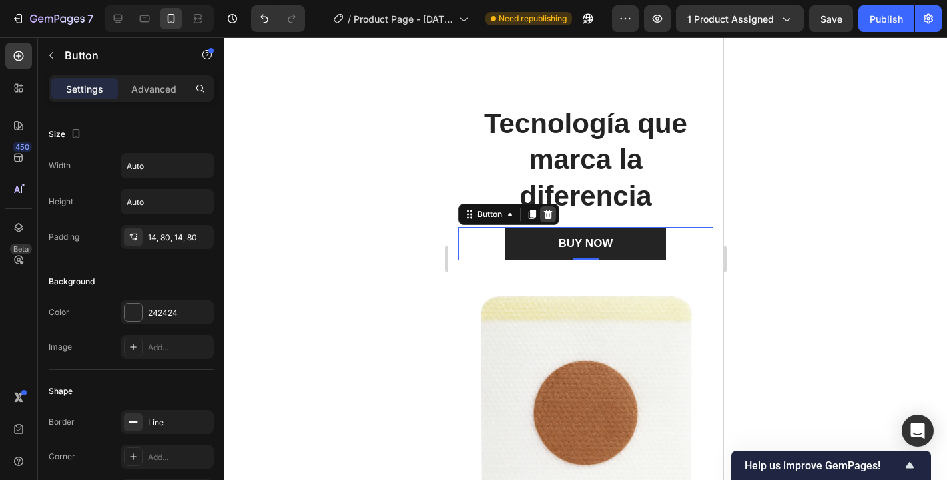
click at [546, 215] on icon at bounding box center [548, 213] width 9 height 9
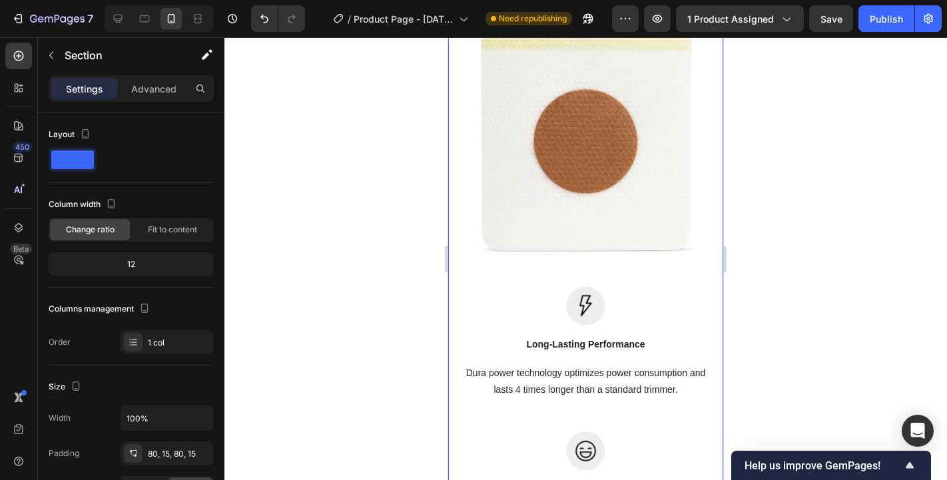
scroll to position [8561, 0]
